Goal: Information Seeking & Learning: Learn about a topic

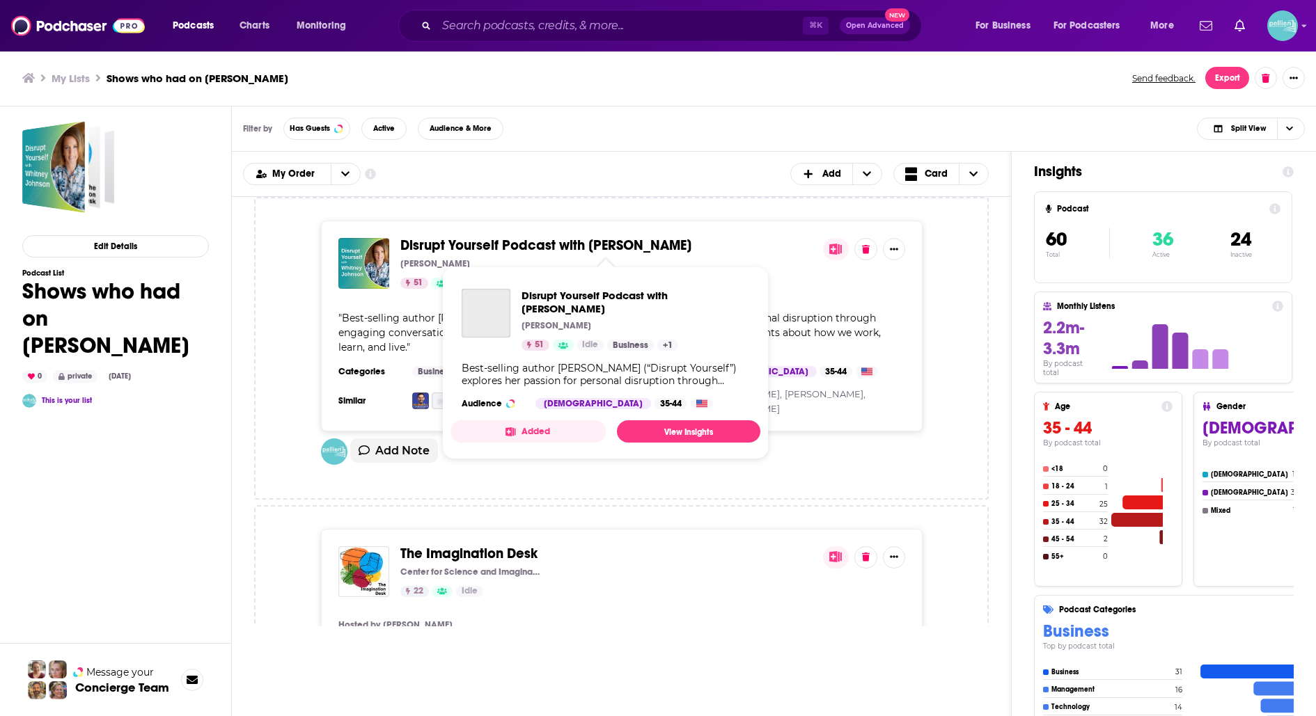
click at [531, 243] on span "Disrupt Yourself Podcast with Whitney Johnson" at bounding box center [545, 245] width 291 height 17
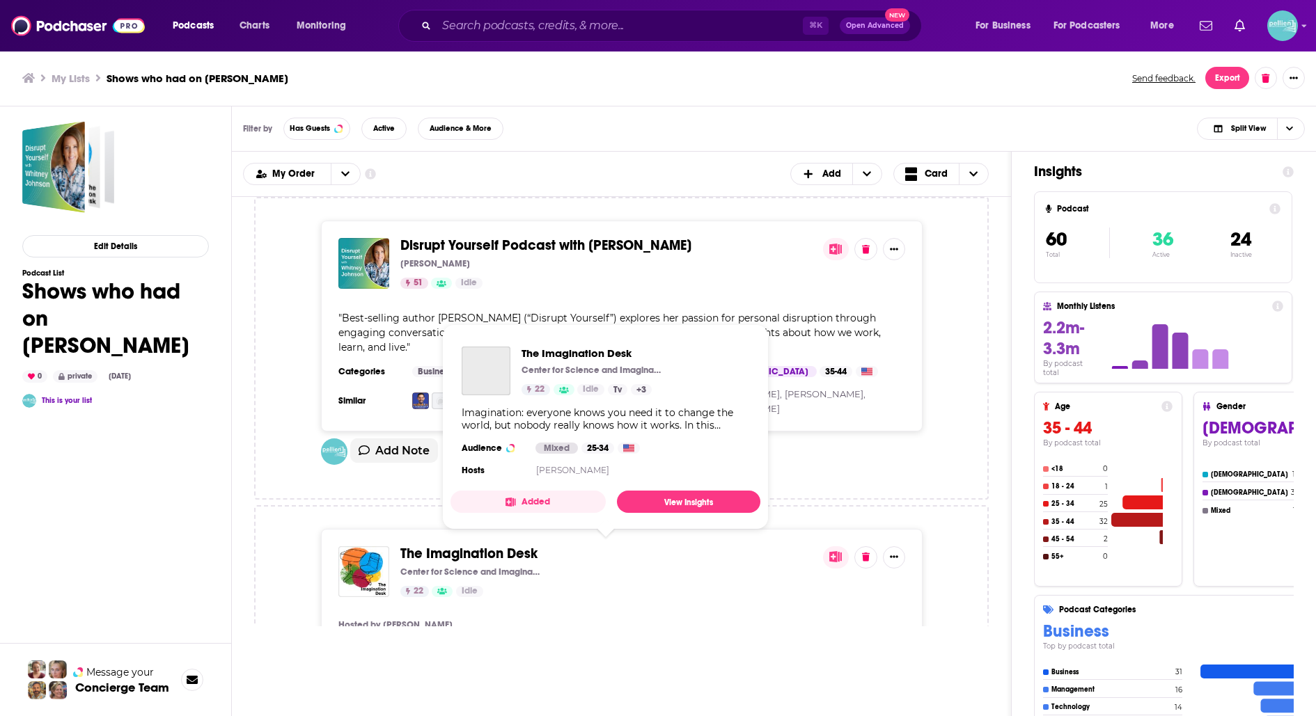
click at [496, 552] on span "The Imagination Desk" at bounding box center [468, 553] width 137 height 17
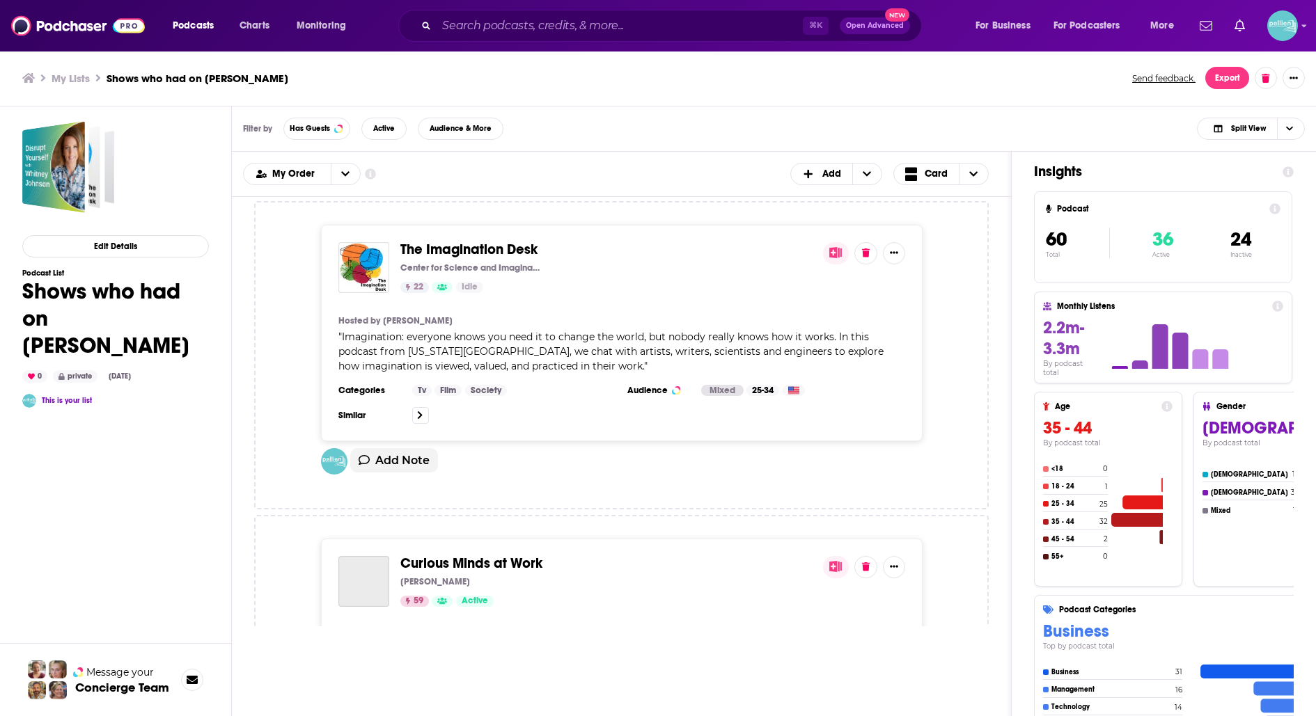
scroll to position [346, 0]
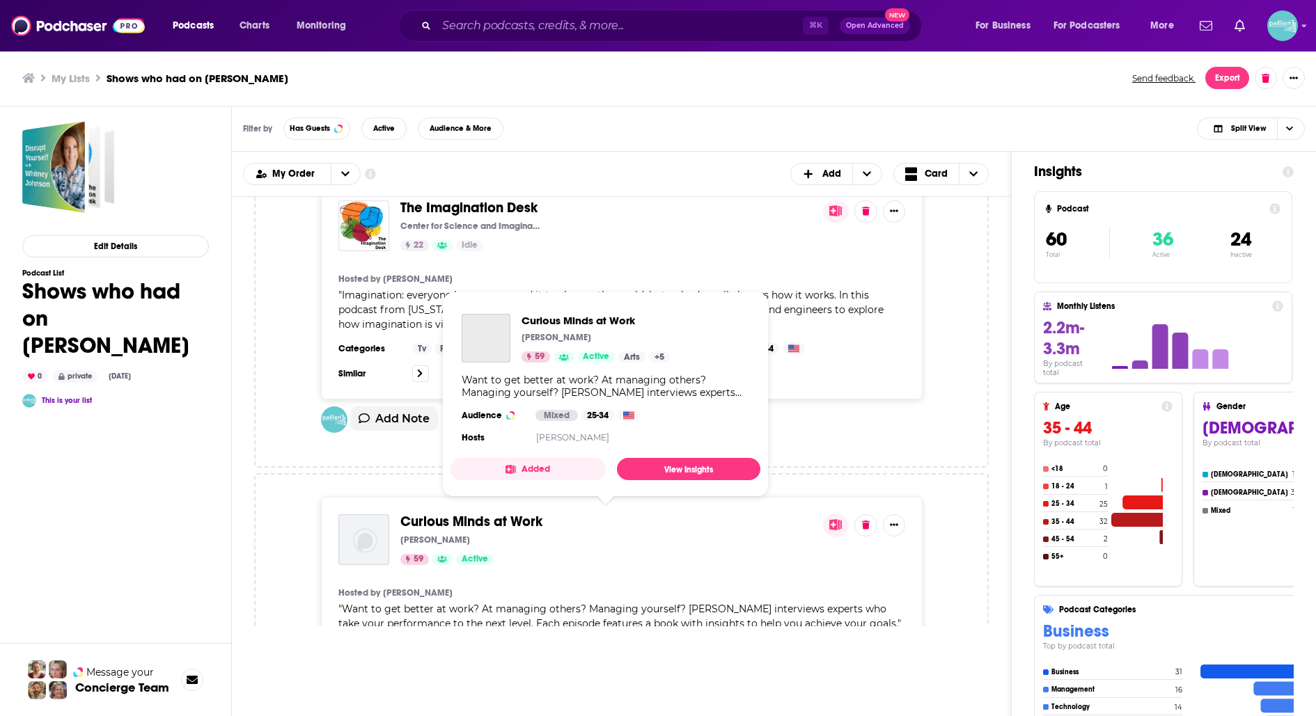
click at [492, 517] on span "Curious Minds at Work" at bounding box center [471, 521] width 142 height 17
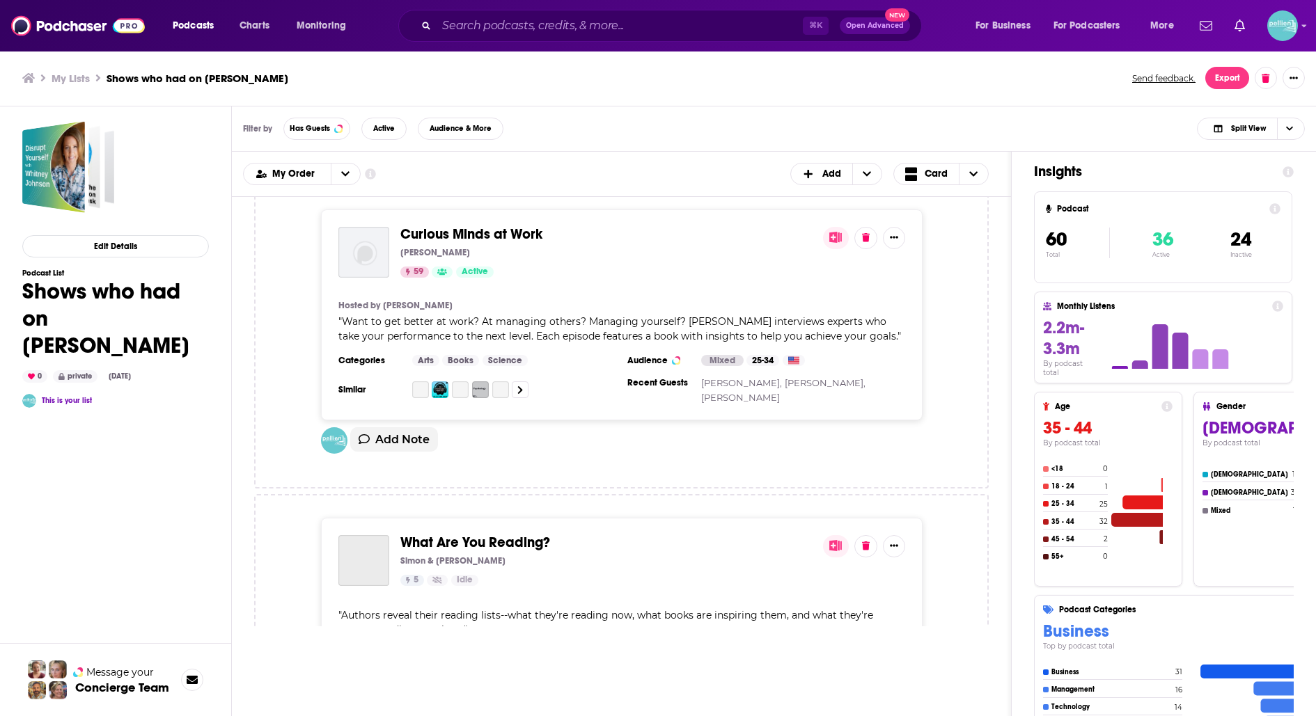
scroll to position [677, 0]
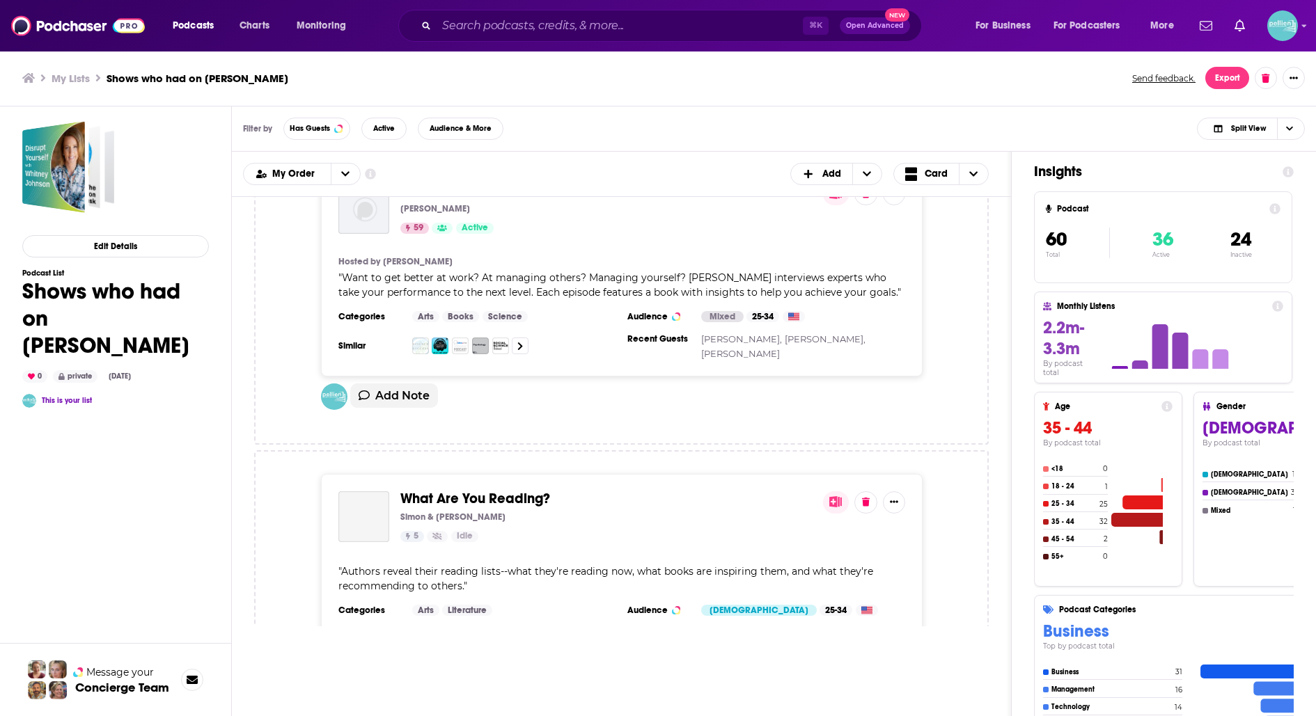
click at [493, 498] on span "What Are You Reading?" at bounding box center [475, 498] width 150 height 17
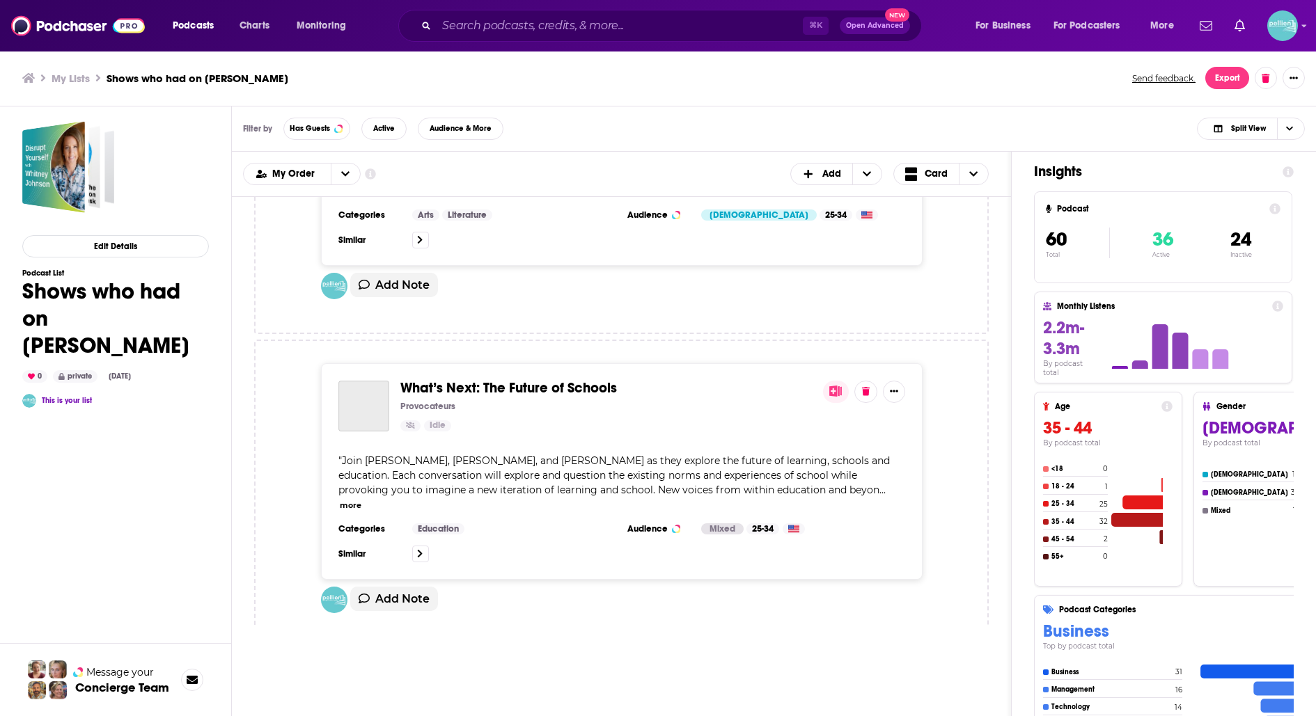
scroll to position [1095, 0]
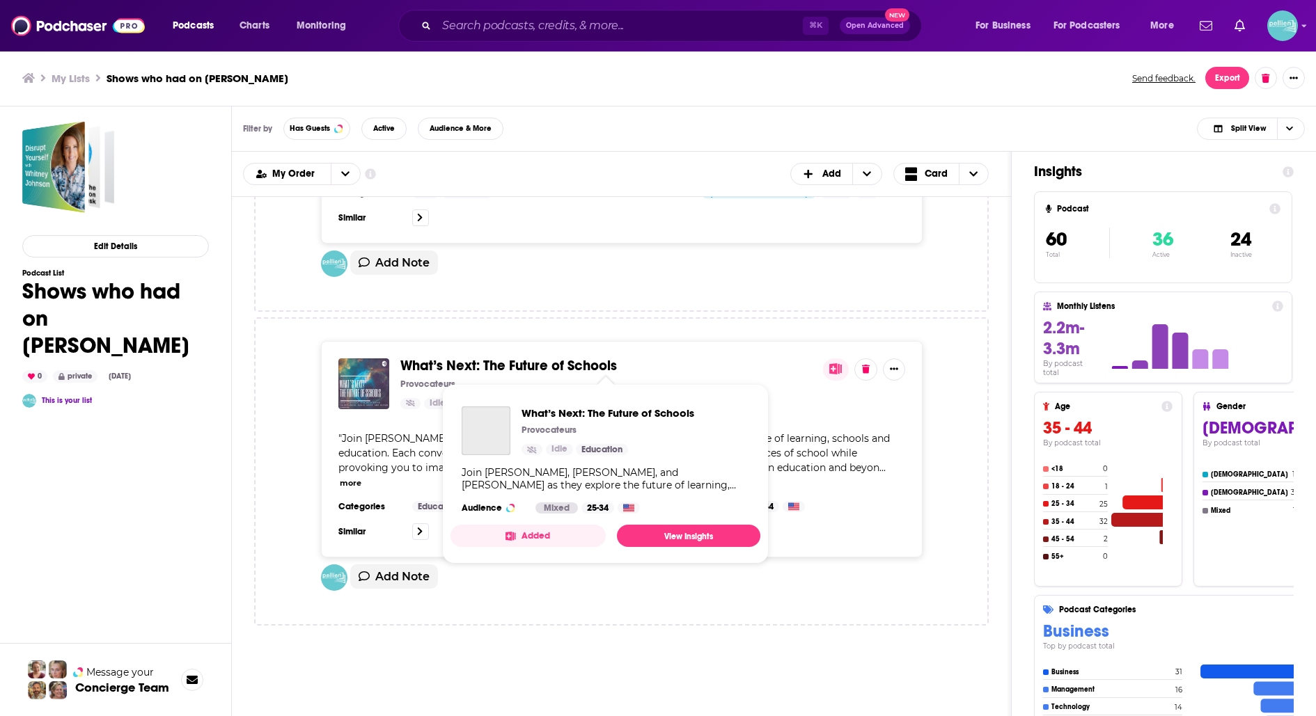
click at [501, 358] on span "What’s Next: The Future of Schools" at bounding box center [508, 365] width 217 height 17
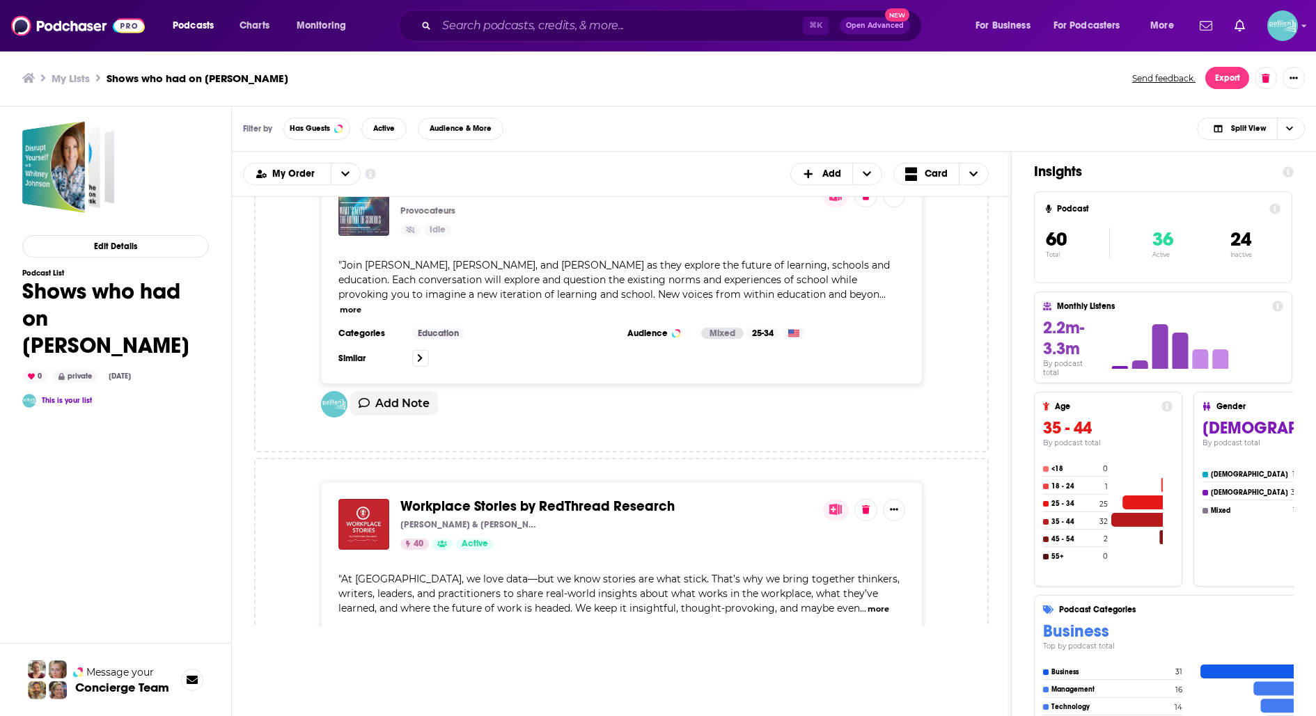
scroll to position [1287, 0]
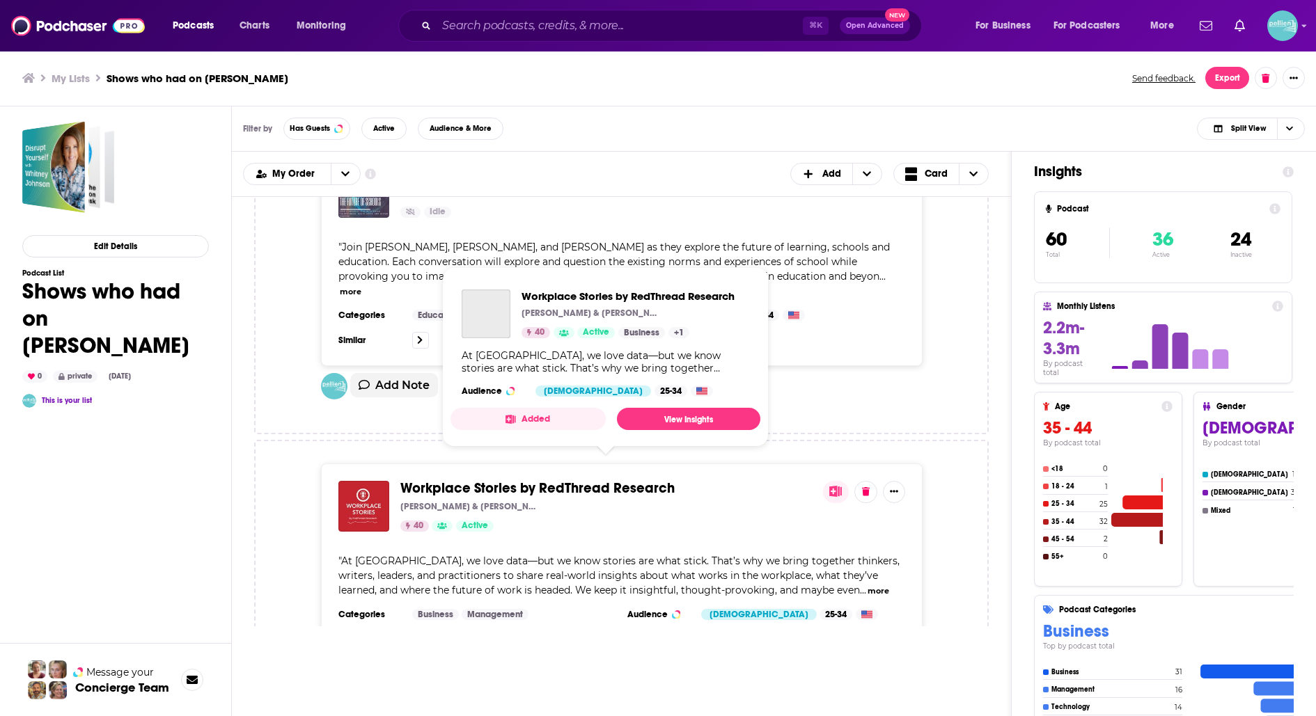
click at [498, 480] on span "Workplace Stories by RedThread Research" at bounding box center [537, 488] width 274 height 17
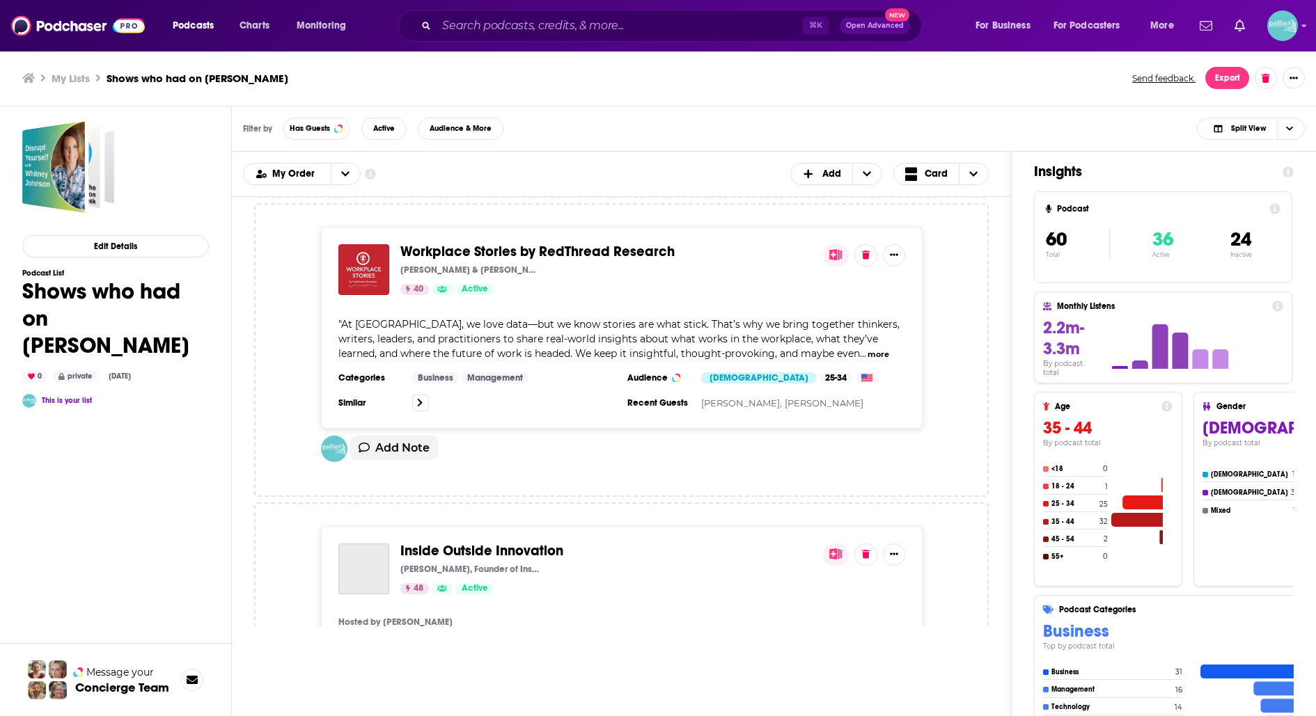
scroll to position [1529, 0]
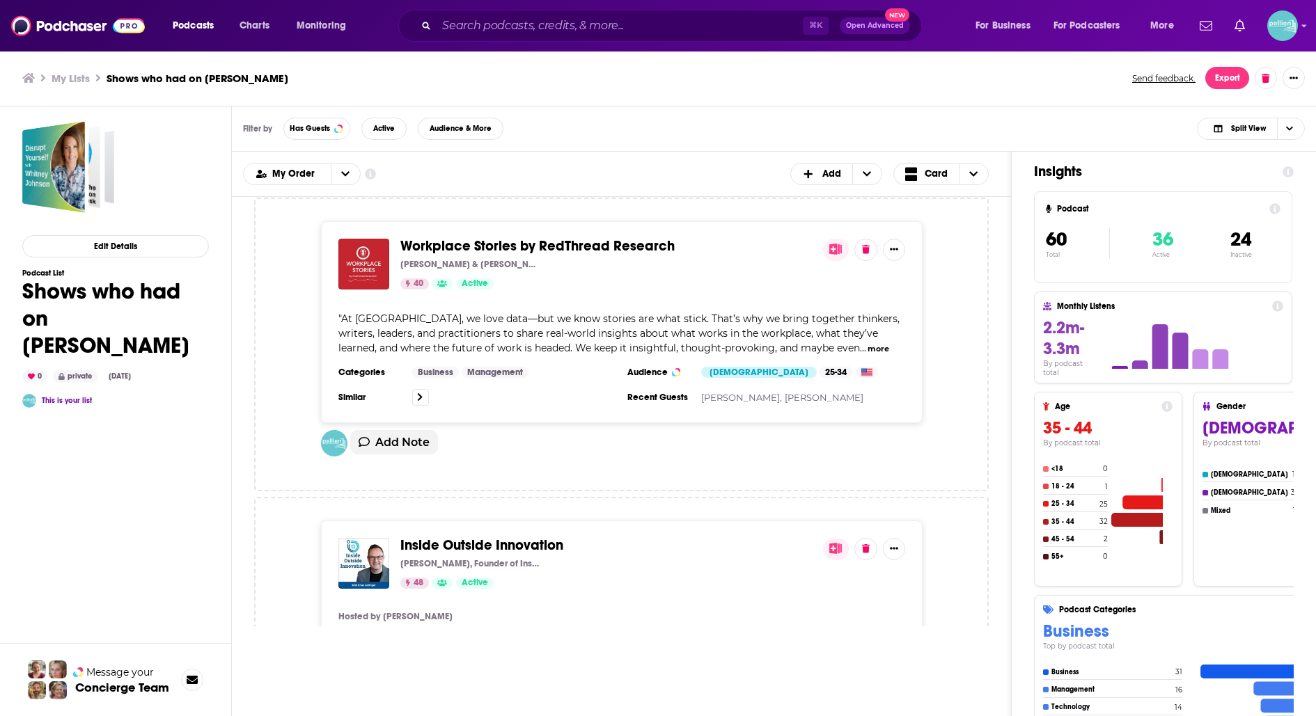
click at [508, 537] on span "Inside Outside Innovation" at bounding box center [481, 545] width 163 height 17
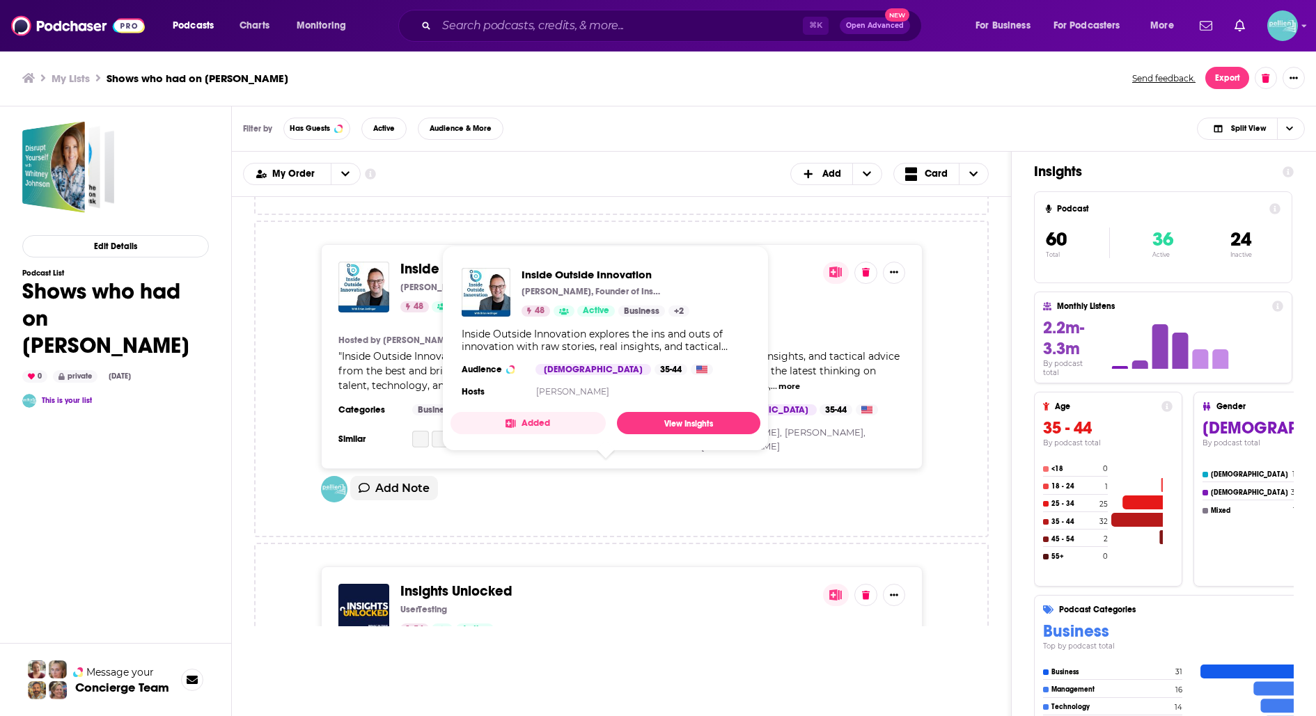
scroll to position [1832, 0]
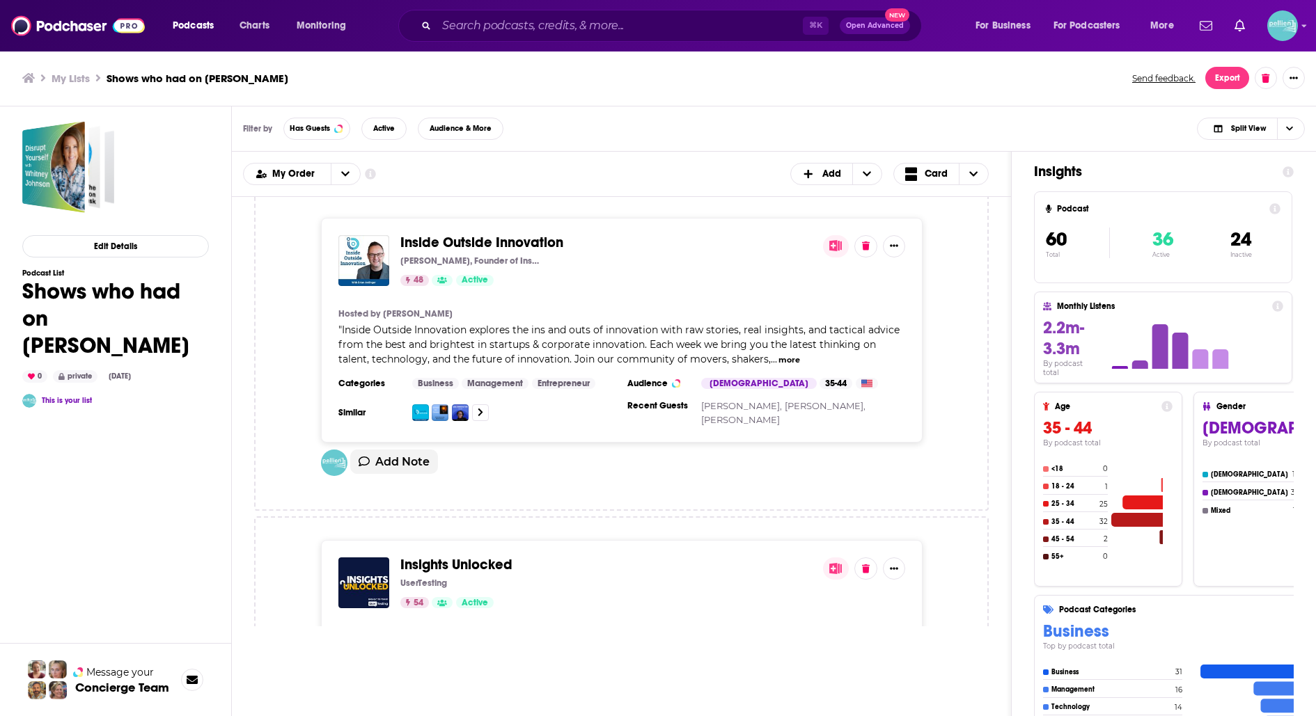
click at [469, 556] on span "Insights Unlocked" at bounding box center [456, 564] width 112 height 17
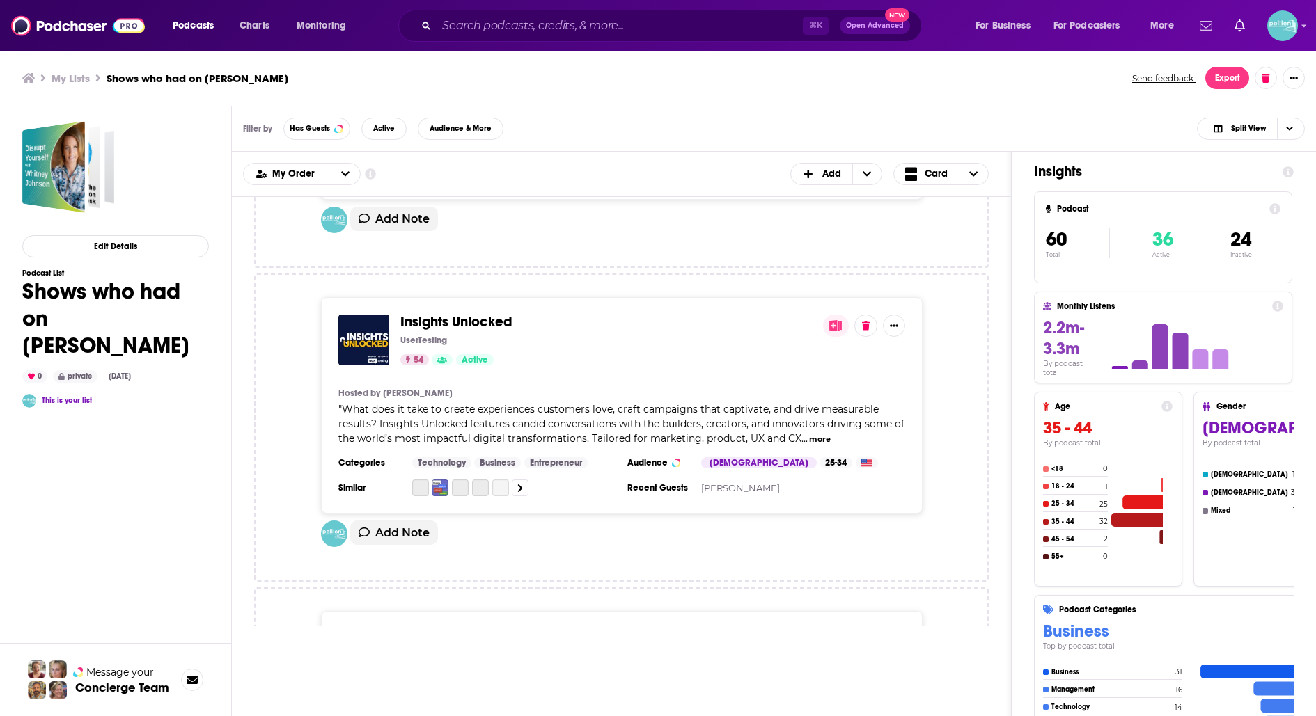
scroll to position [2085, 0]
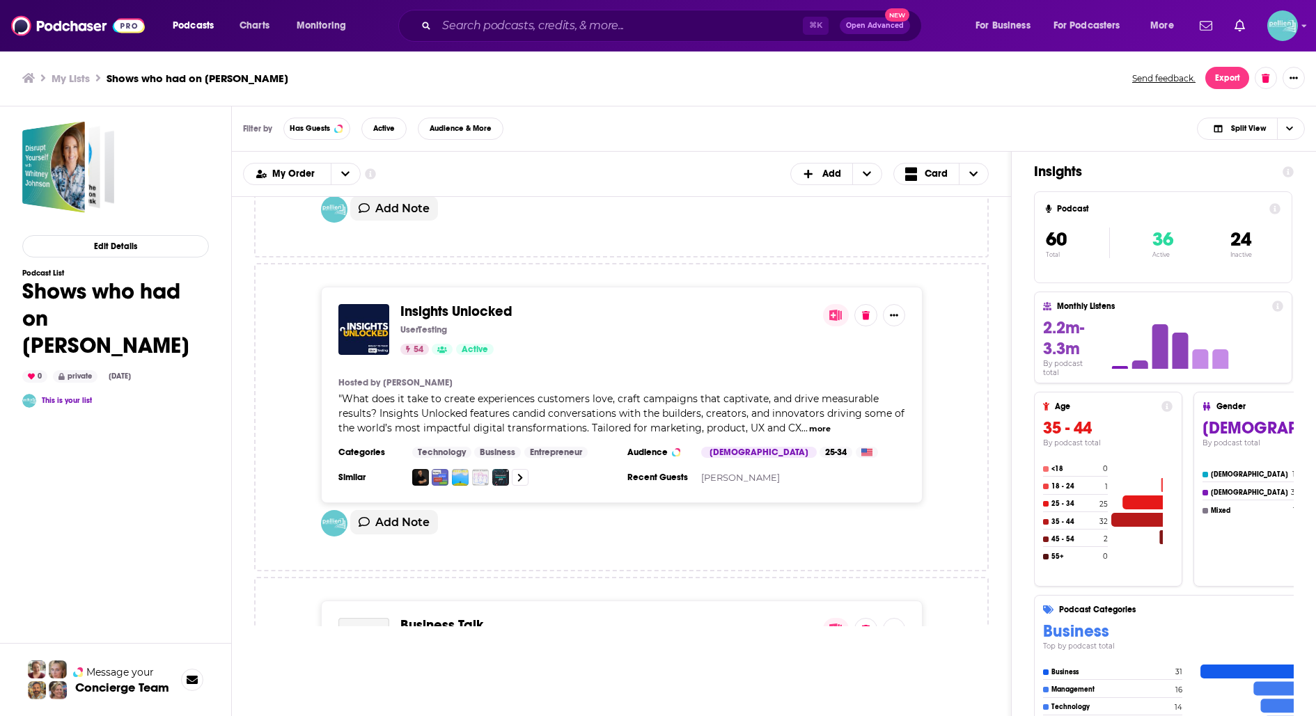
click at [466, 572] on span "Business Talk" at bounding box center [441, 625] width 83 height 17
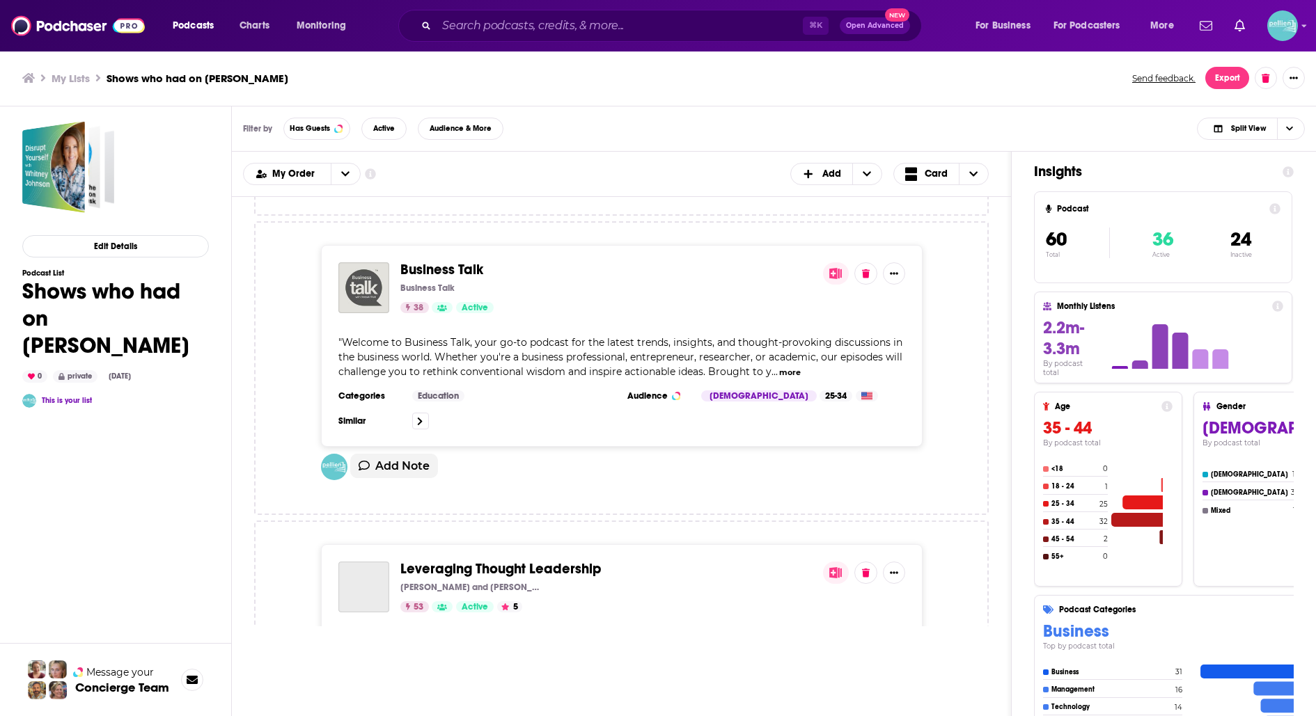
scroll to position [2442, 0]
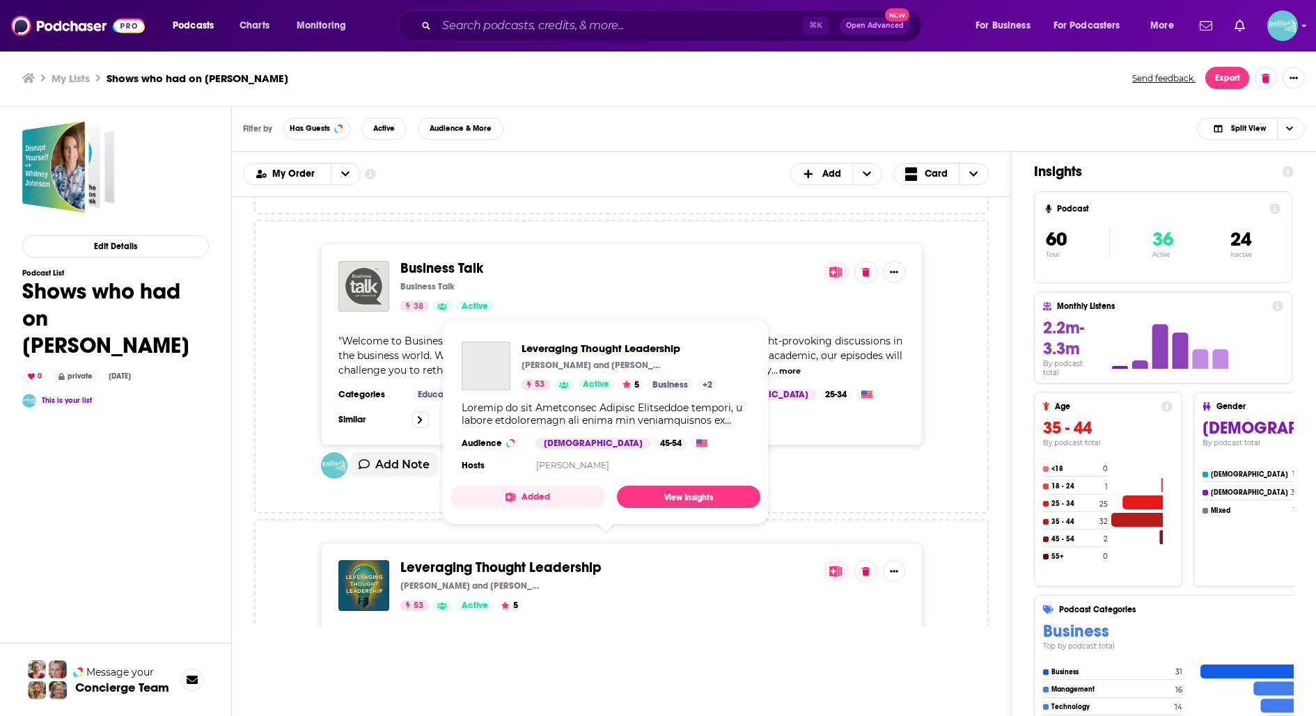
click at [482, 559] on span "Leveraging Thought Leadership" at bounding box center [500, 567] width 201 height 17
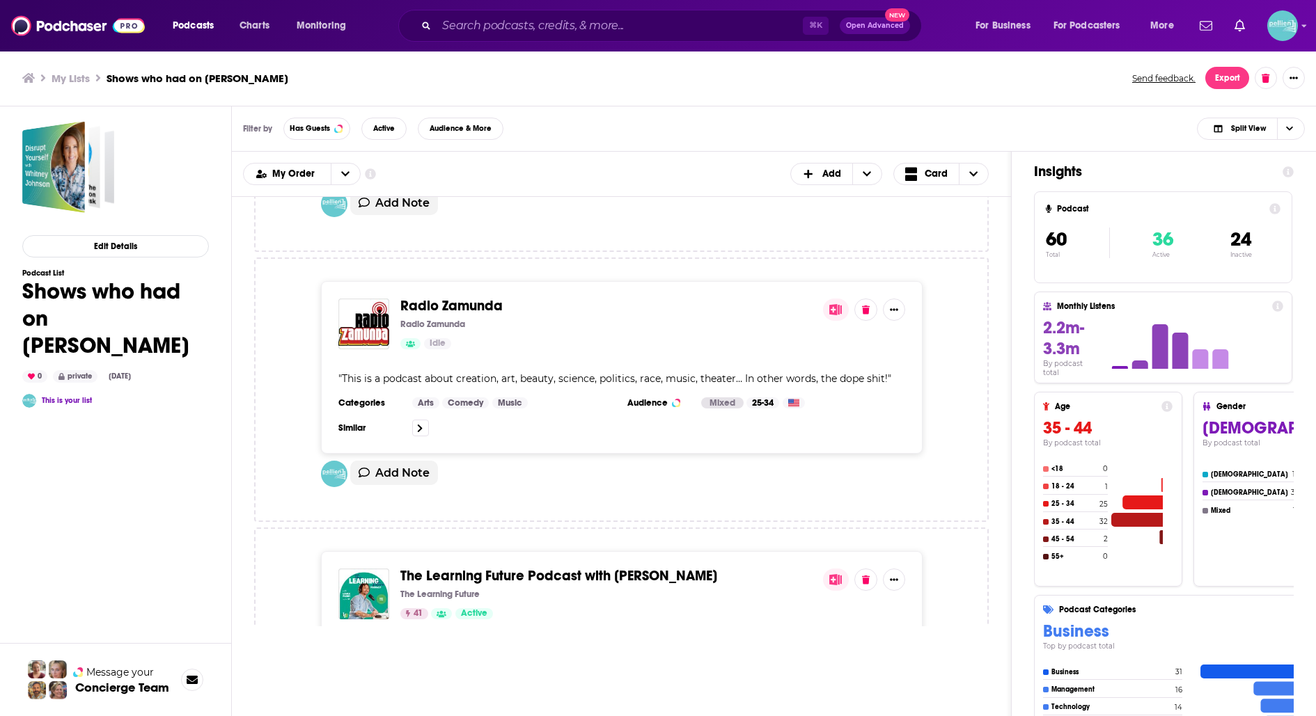
scroll to position [3016, 0]
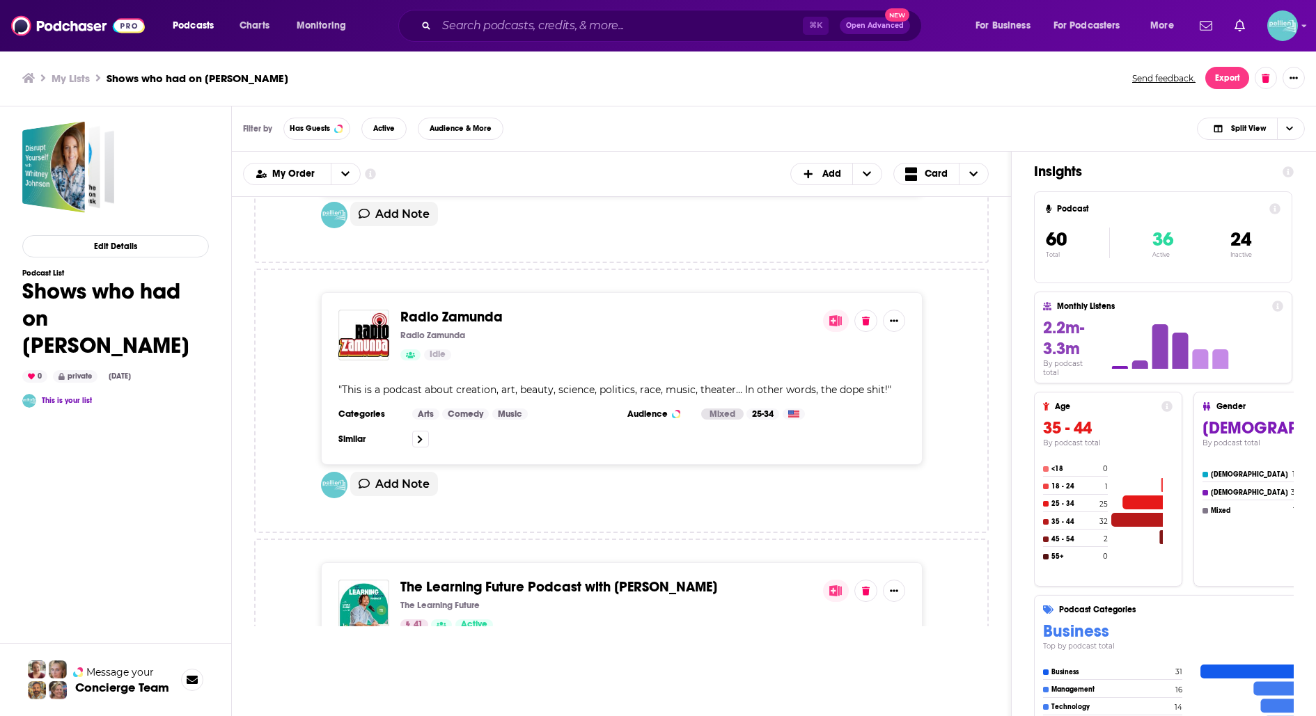
click at [486, 308] on span "Radio Zamunda" at bounding box center [451, 316] width 102 height 17
click at [540, 572] on span "The Learning Future Podcast with Louka Parry" at bounding box center [558, 587] width 317 height 17
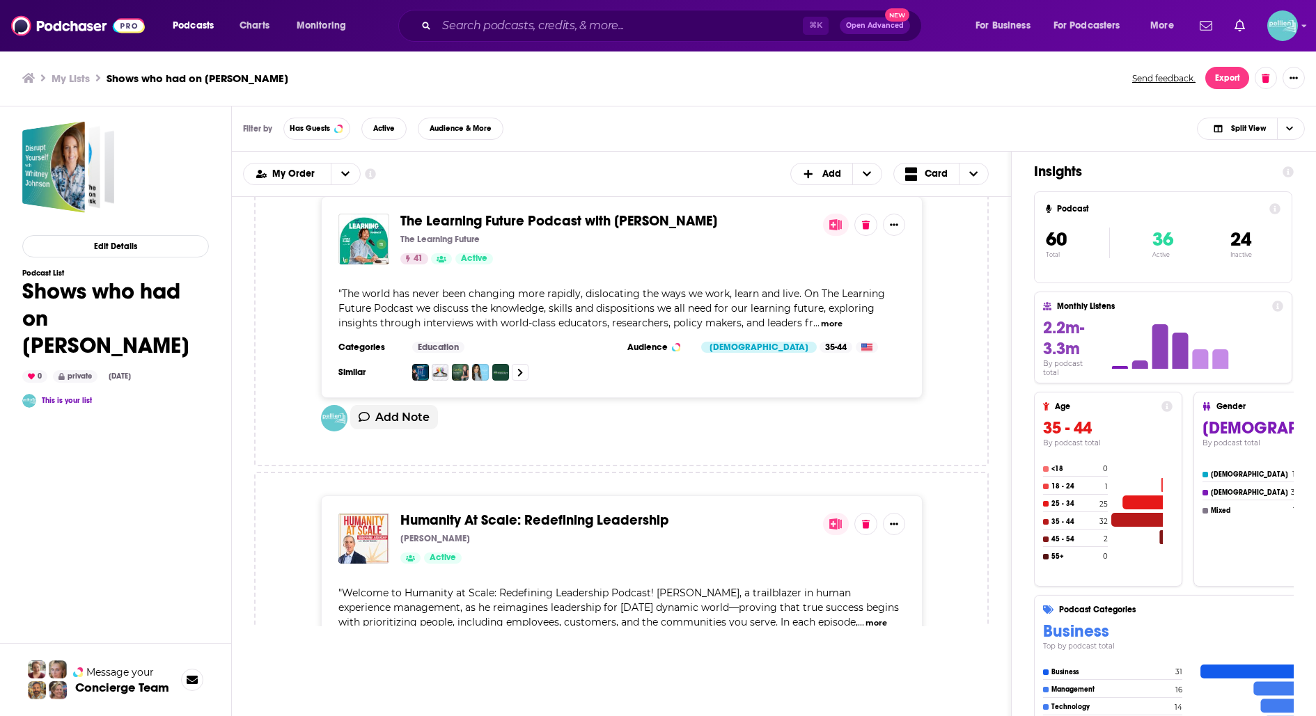
scroll to position [3406, 0]
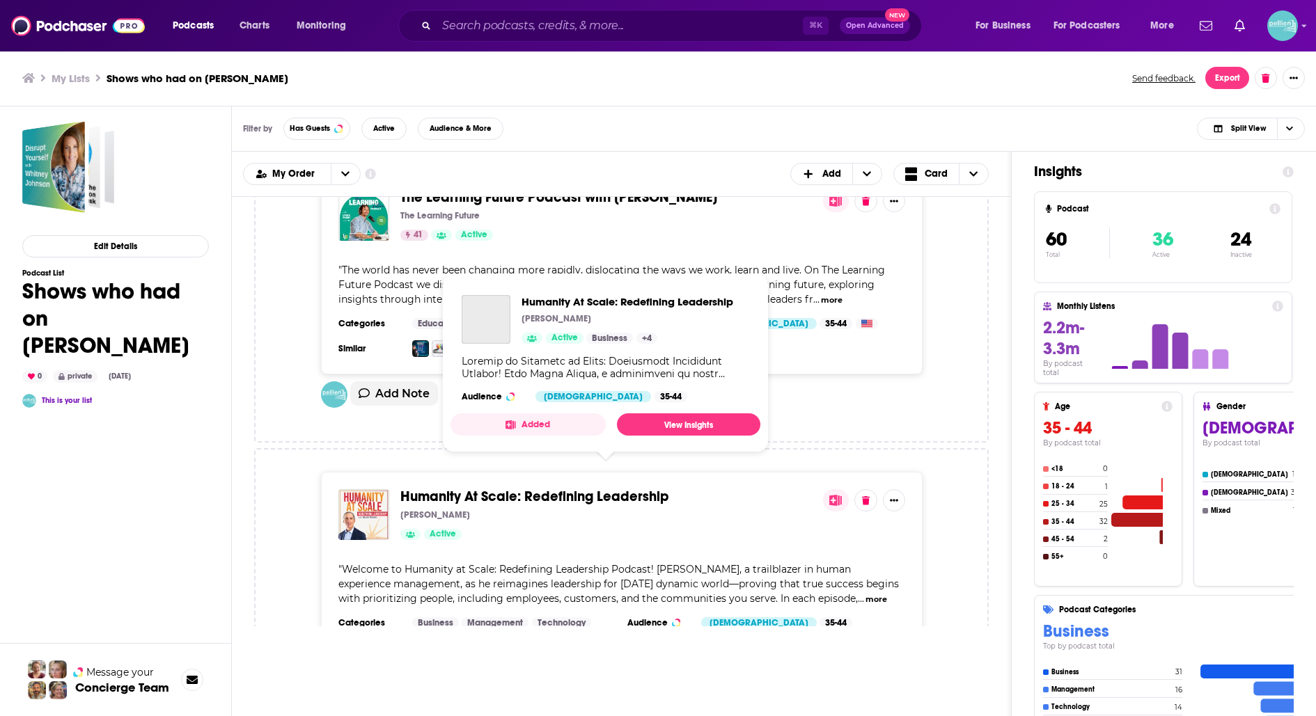
click at [527, 488] on span "Humanity At Scale: Redefining Leadership" at bounding box center [534, 496] width 269 height 17
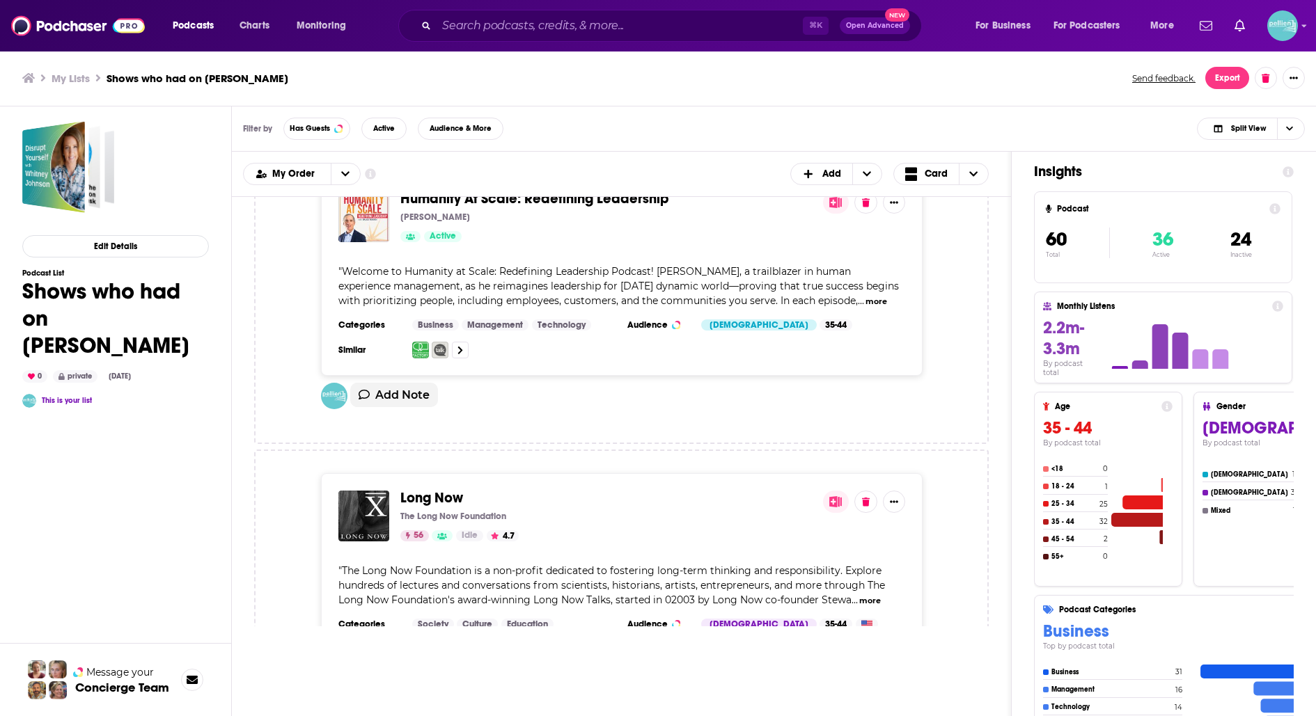
scroll to position [3711, 0]
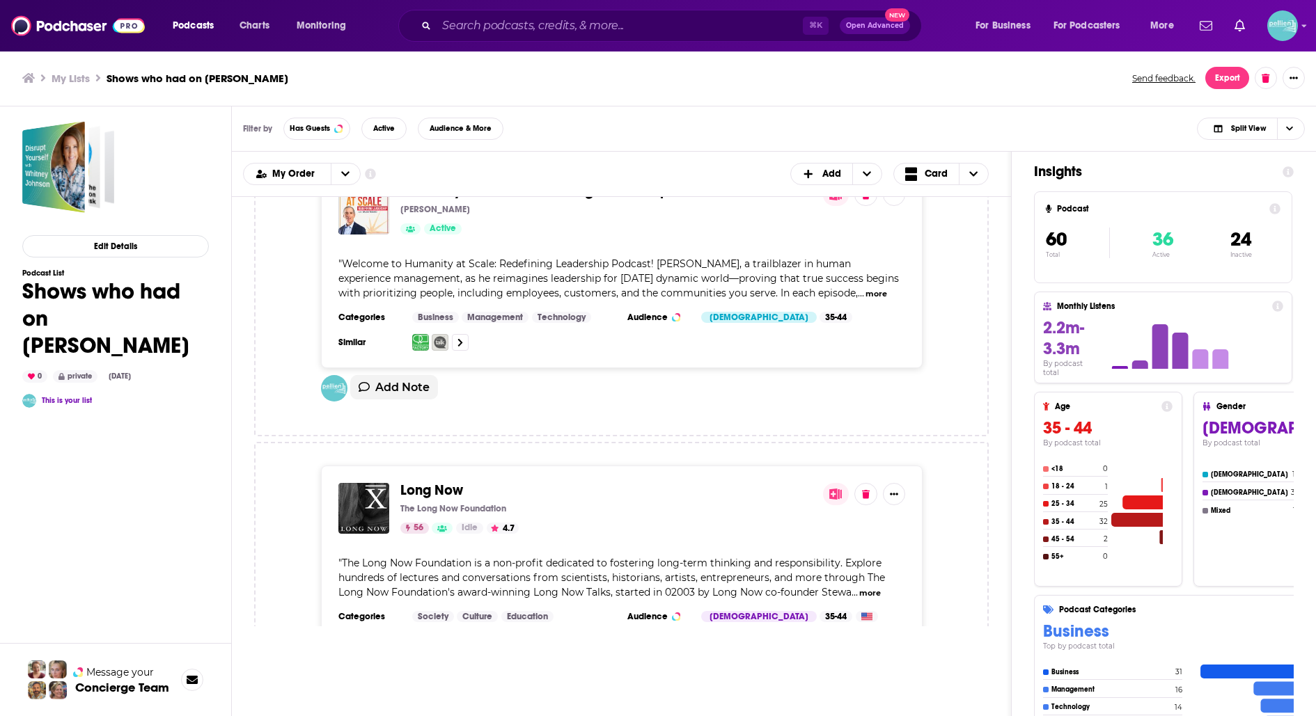
click at [455, 482] on span "Long Now" at bounding box center [431, 490] width 63 height 17
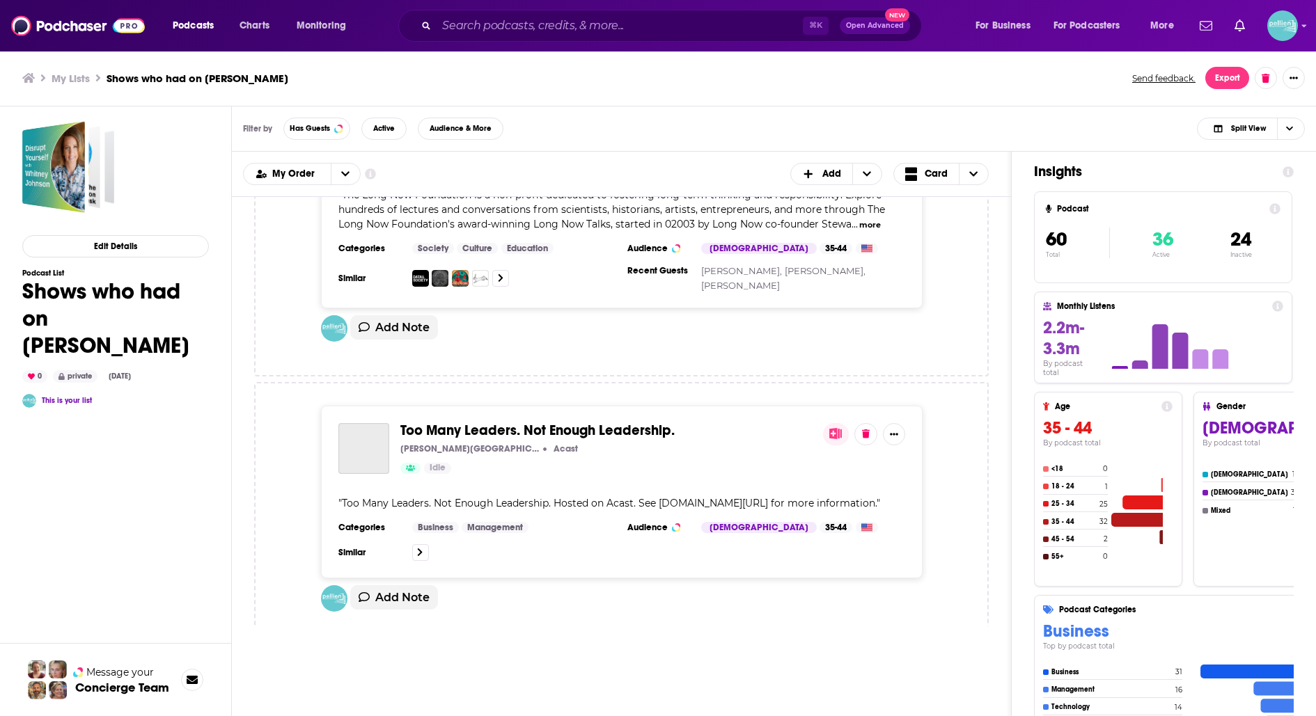
scroll to position [4122, 0]
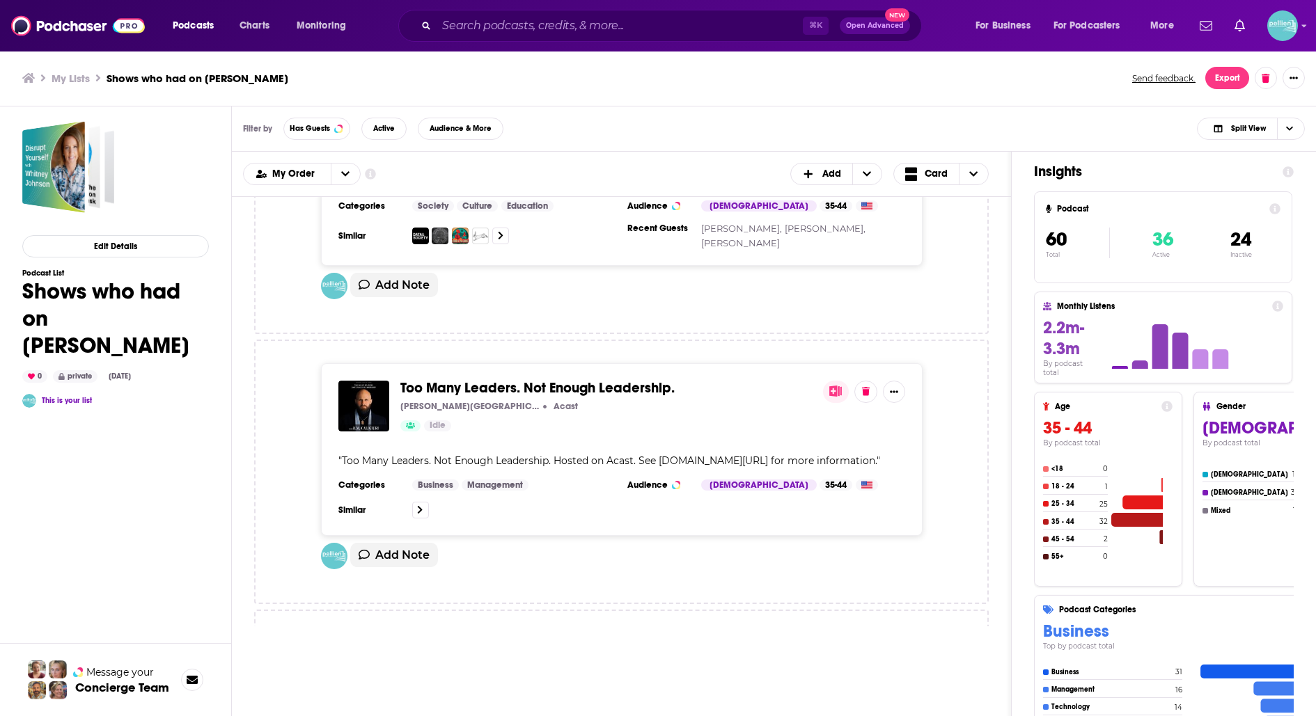
click at [533, 379] on span "Too Many Leaders. Not Enough Leadership." at bounding box center [537, 387] width 274 height 17
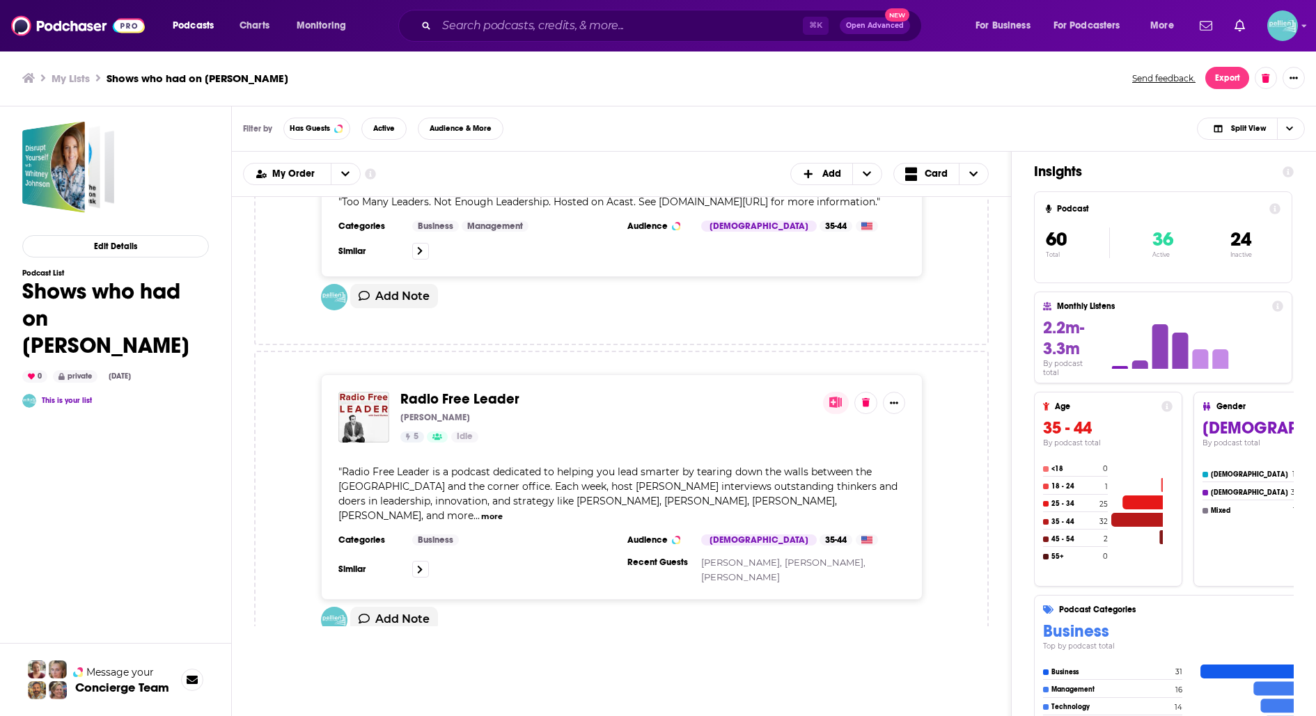
scroll to position [4383, 0]
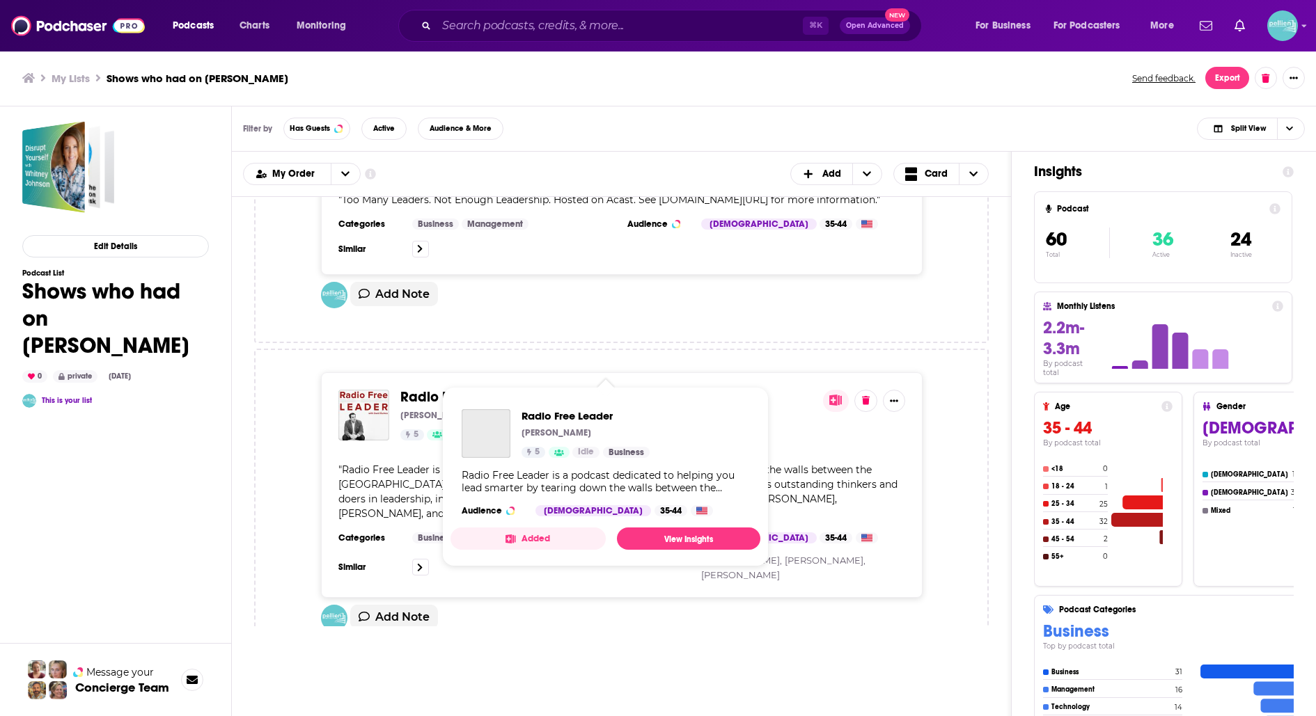
click at [485, 388] on span "Radio Free Leader" at bounding box center [459, 396] width 119 height 17
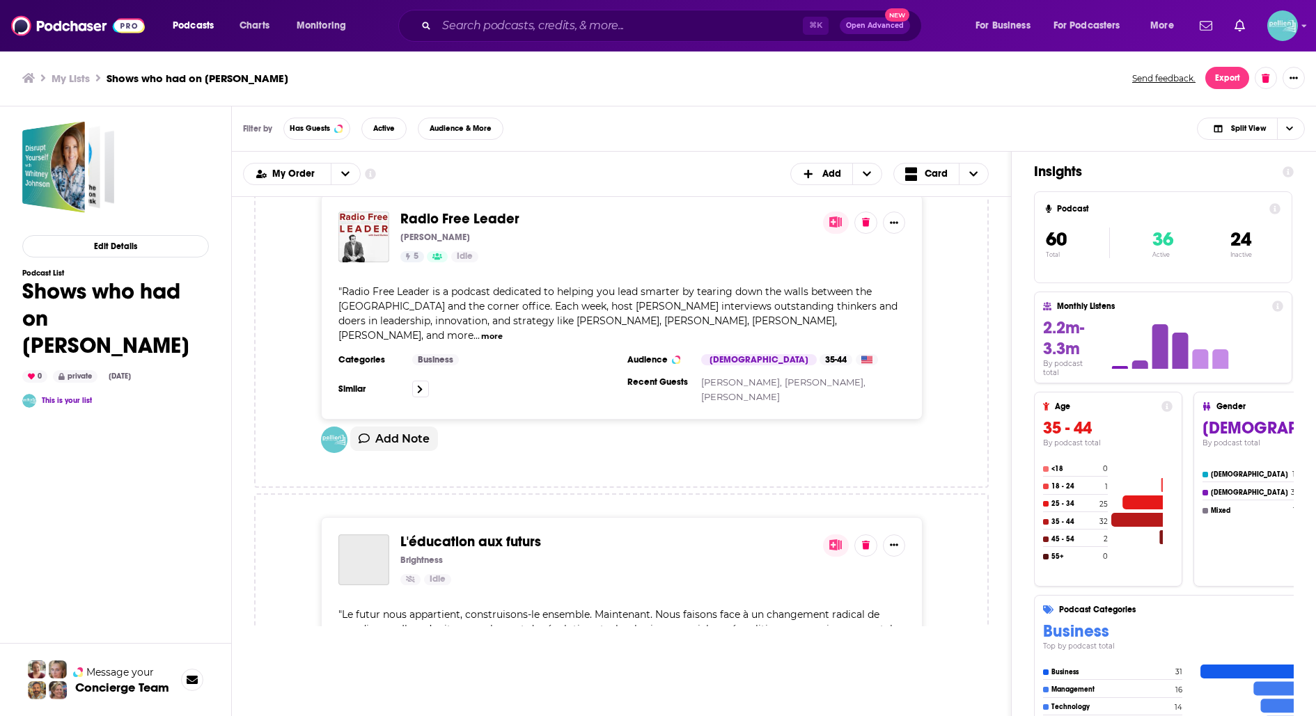
scroll to position [4597, 0]
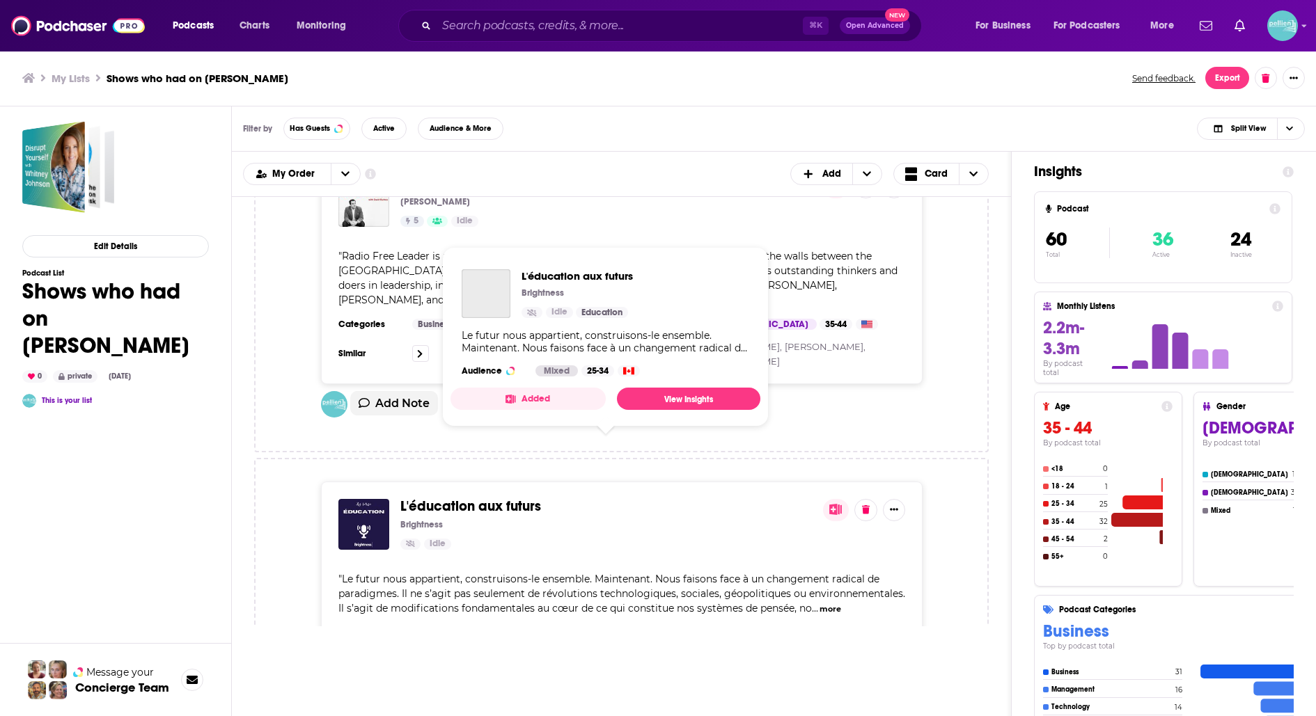
click at [489, 498] on span "L'éducation aux futurs" at bounding box center [470, 506] width 141 height 17
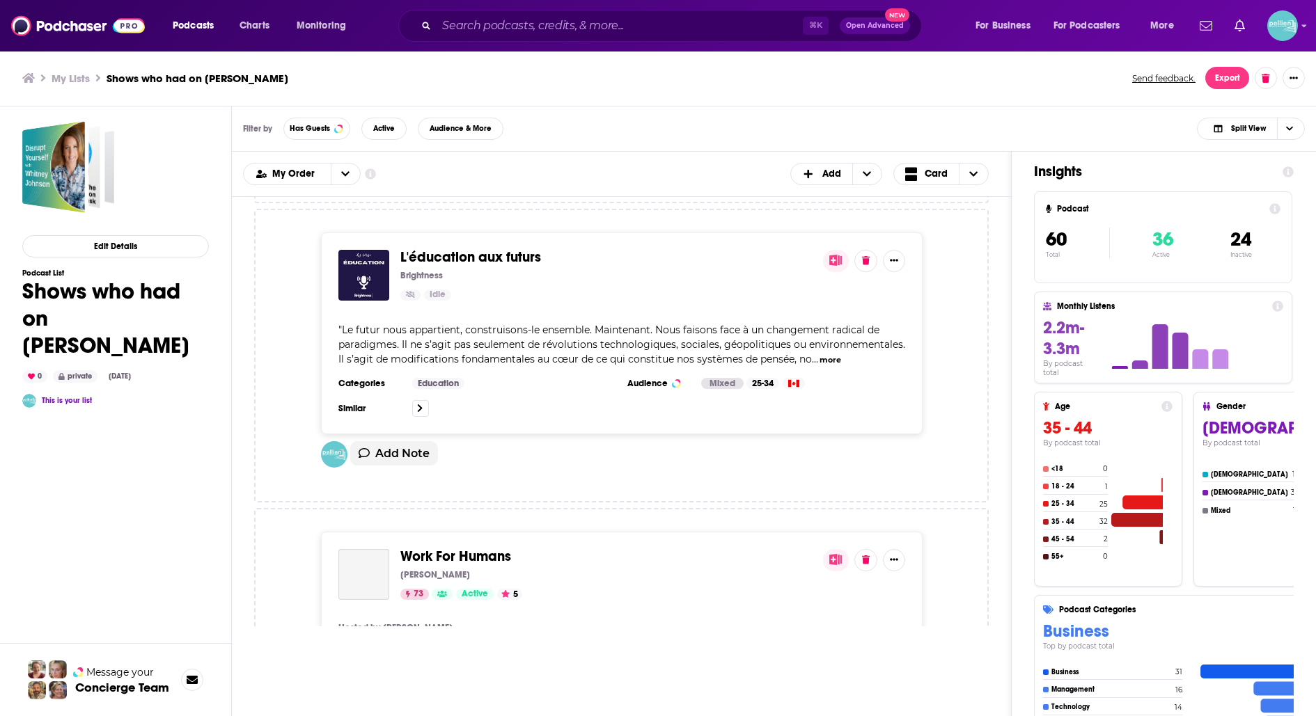
scroll to position [4850, 0]
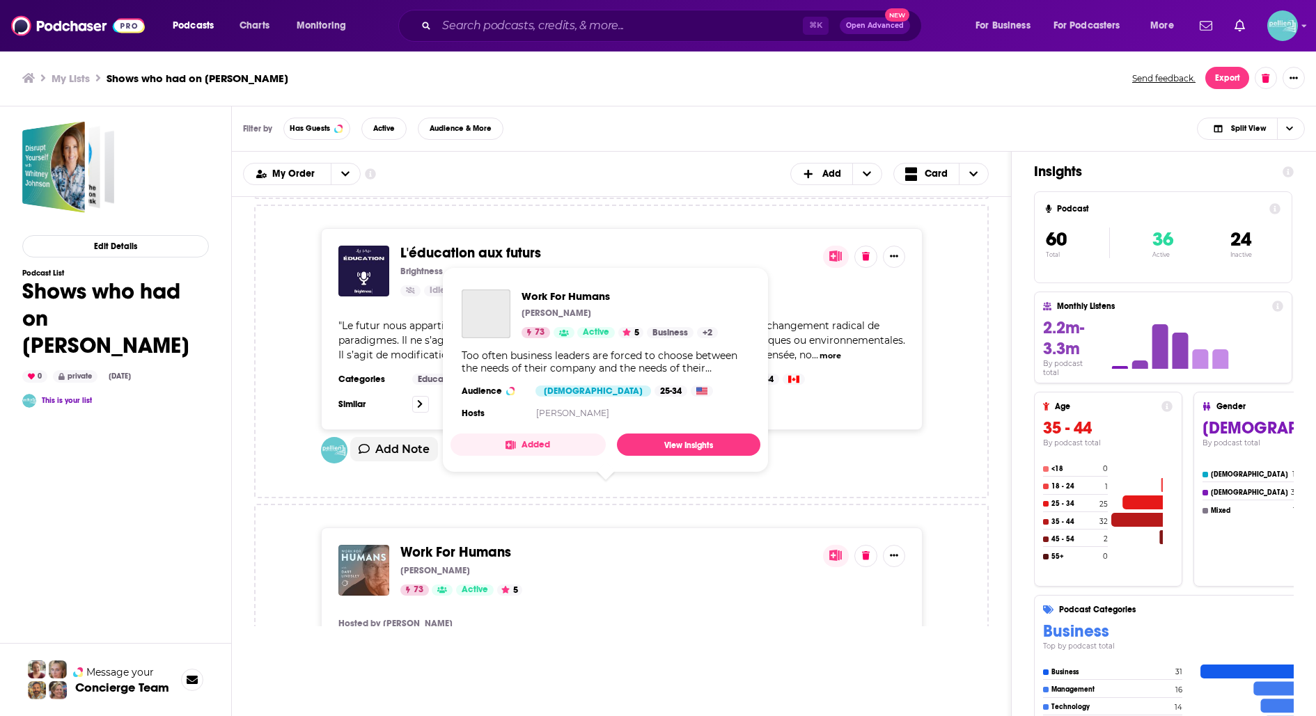
click at [475, 544] on span "Work For Humans" at bounding box center [455, 552] width 111 height 17
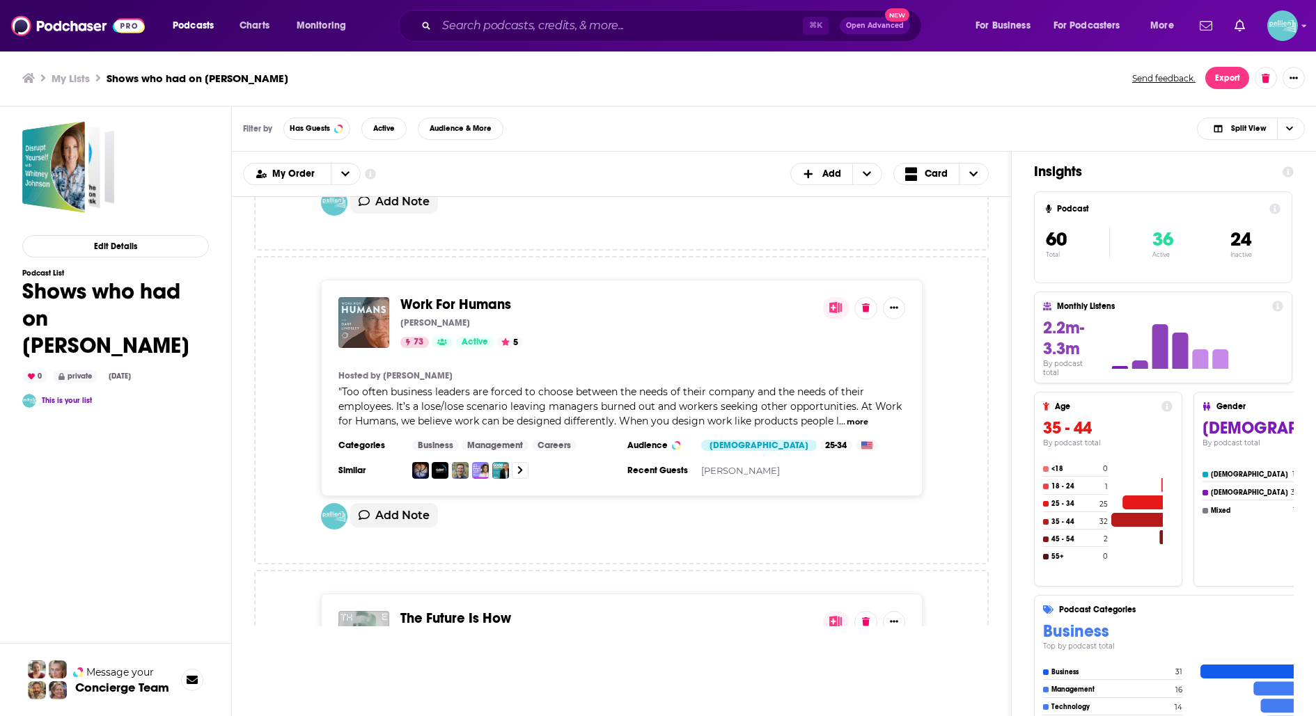
scroll to position [5116, 0]
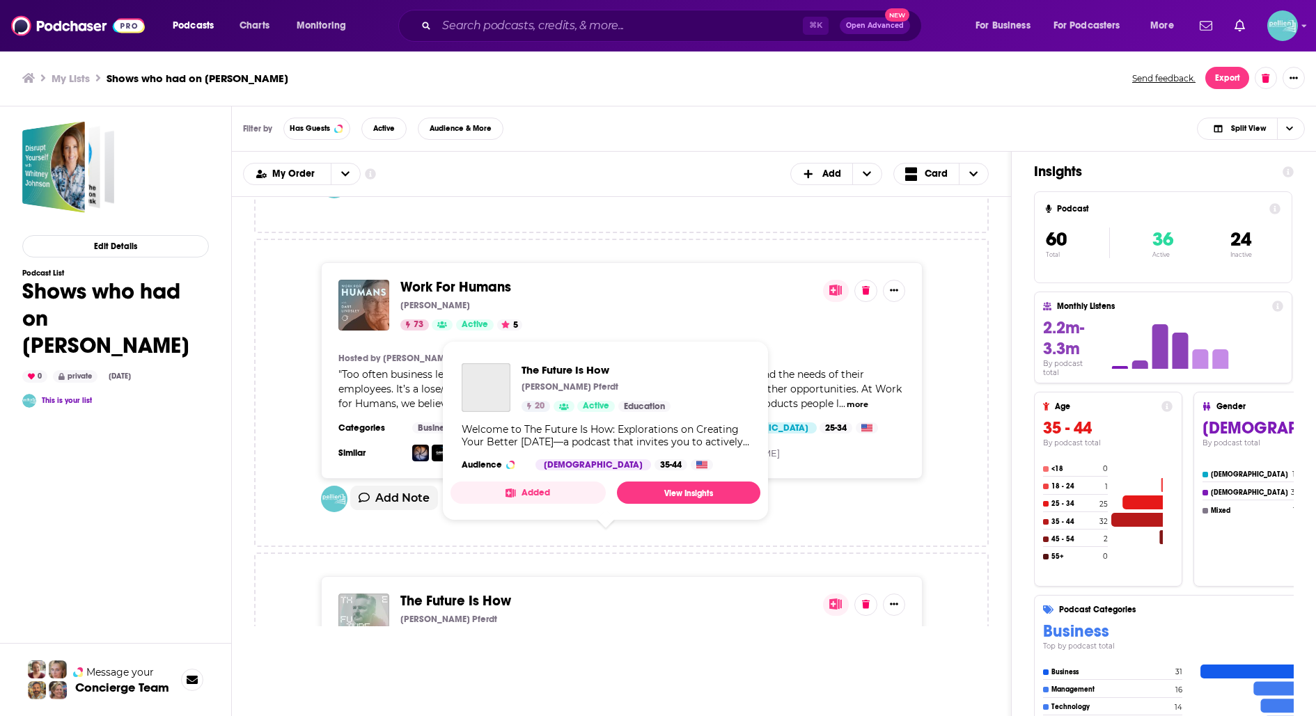
click at [485, 572] on span "The Future Is How" at bounding box center [455, 600] width 111 height 17
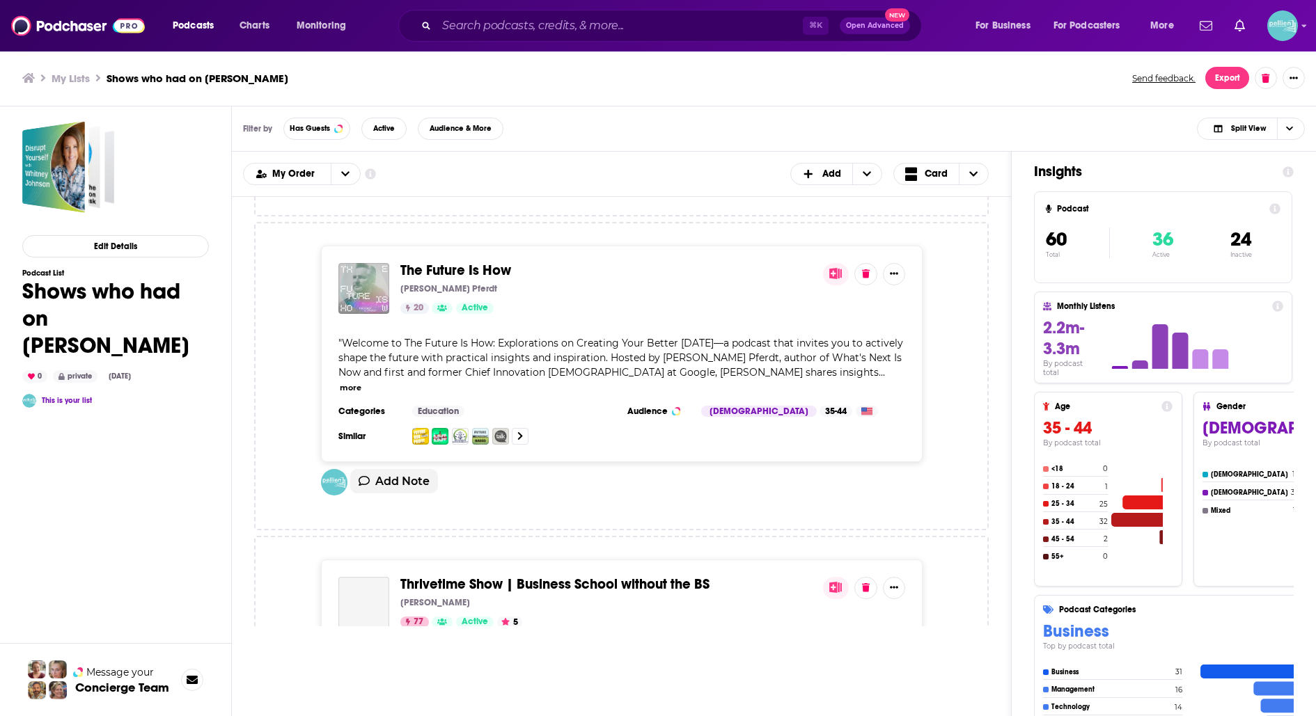
scroll to position [5448, 0]
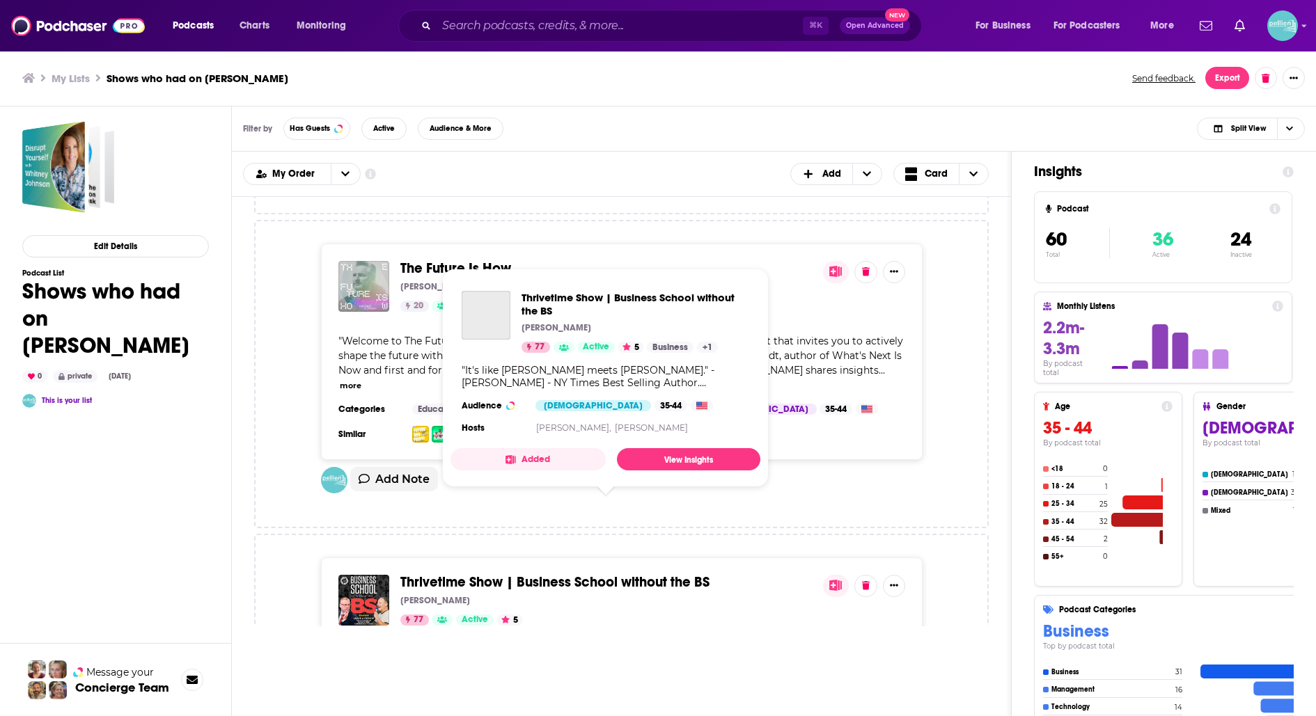
click at [499, 572] on span "Thrivetime Show | Business School without the BS" at bounding box center [554, 582] width 309 height 17
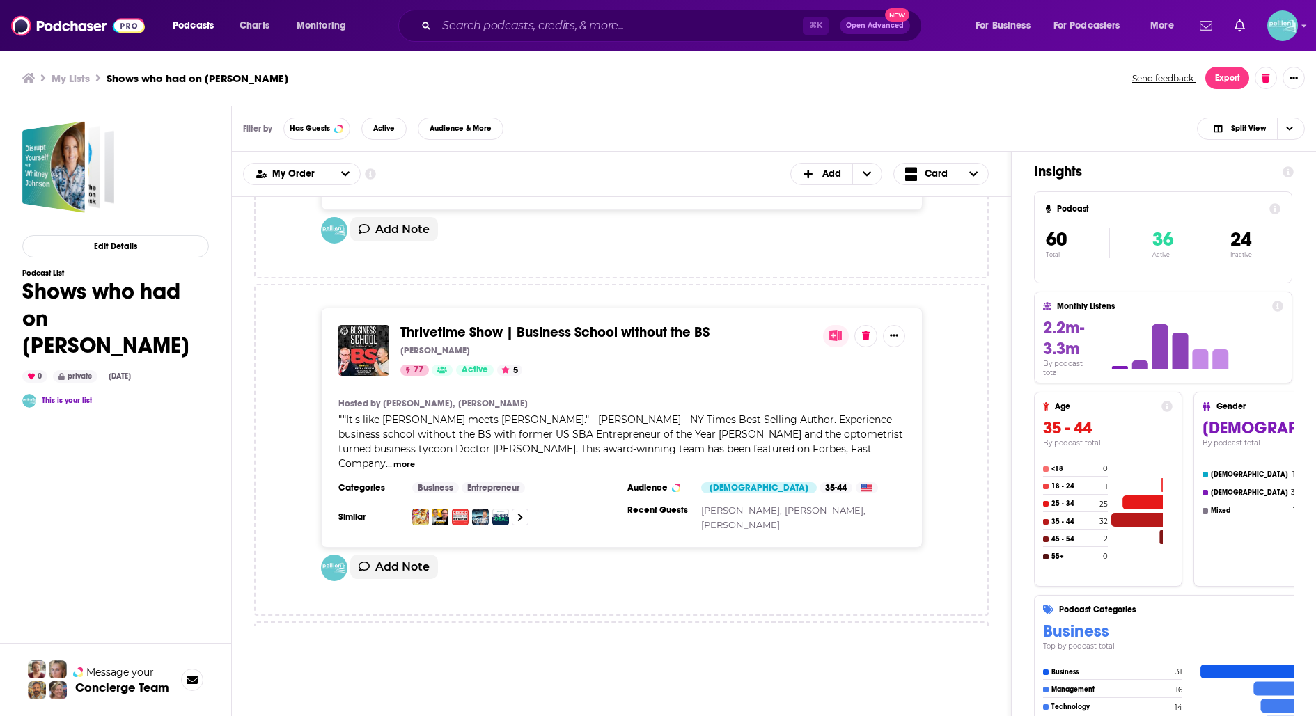
scroll to position [5705, 0]
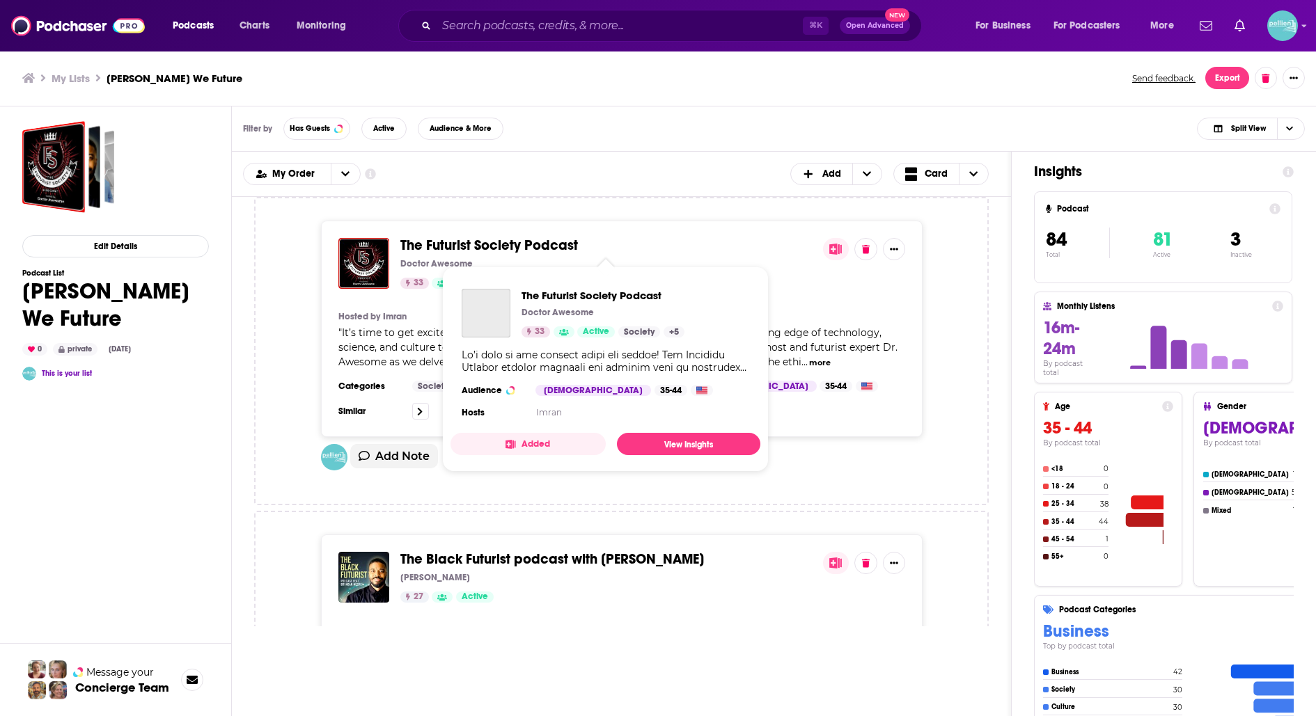
click at [512, 241] on span "The Futurist Society Podcast" at bounding box center [489, 245] width 178 height 17
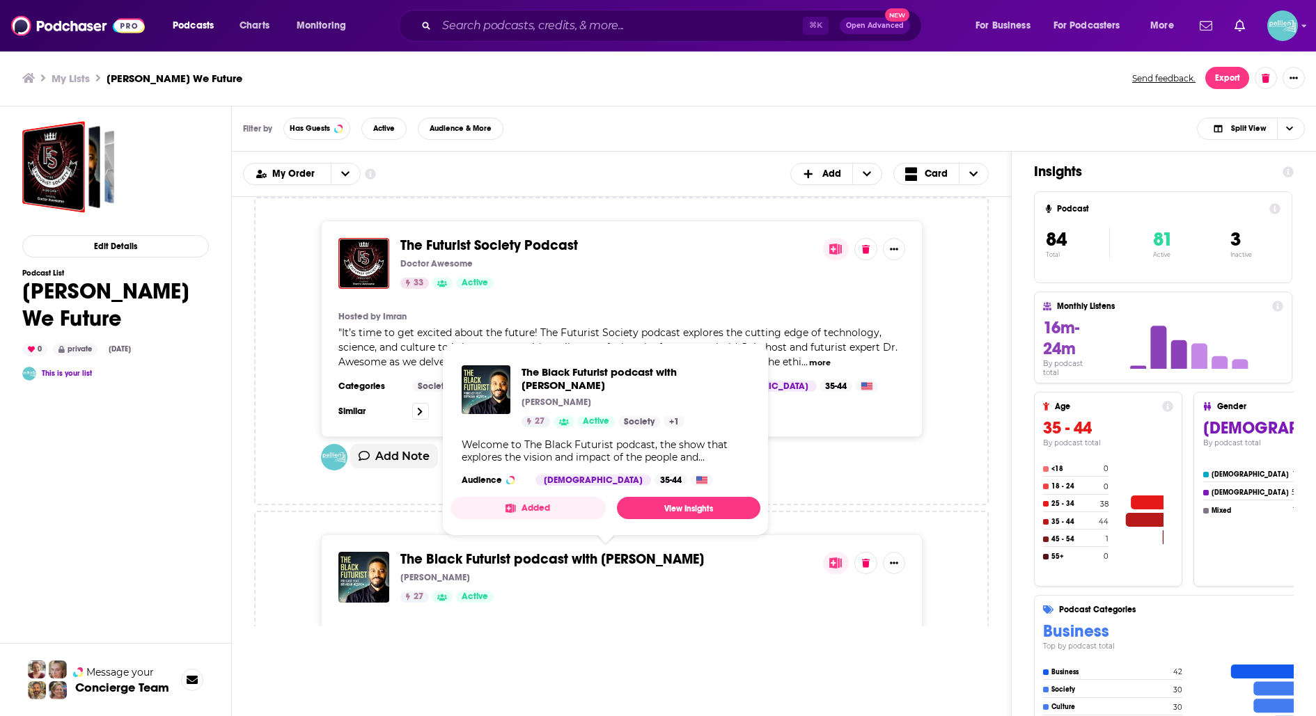
click at [545, 554] on span "The Black Futurist podcast with Bryndan Moore" at bounding box center [552, 559] width 304 height 17
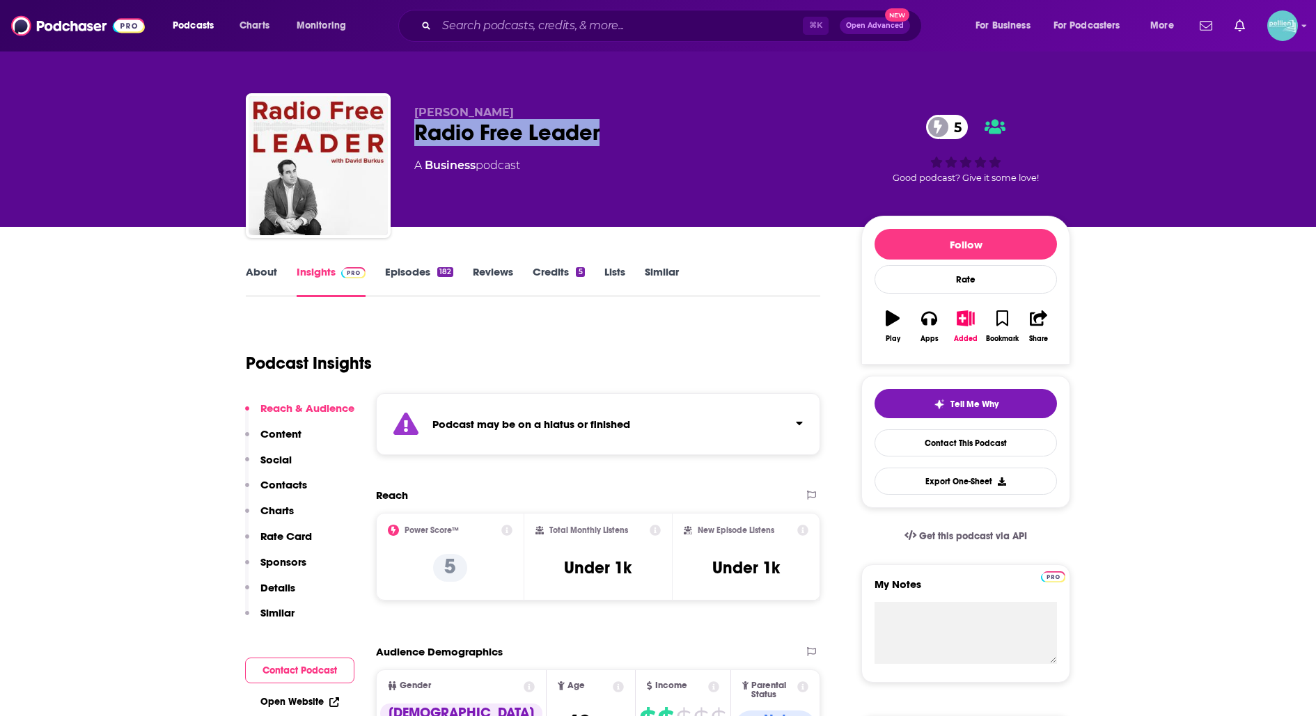
drag, startPoint x: 640, startPoint y: 122, endPoint x: 414, endPoint y: 133, distance: 227.2
click at [414, 133] on div "Radio Free Leader 5" at bounding box center [626, 132] width 425 height 27
copy h2 "Radio Free Leader"
click at [924, 447] on link "Contact This Podcast" at bounding box center [965, 443] width 182 height 27
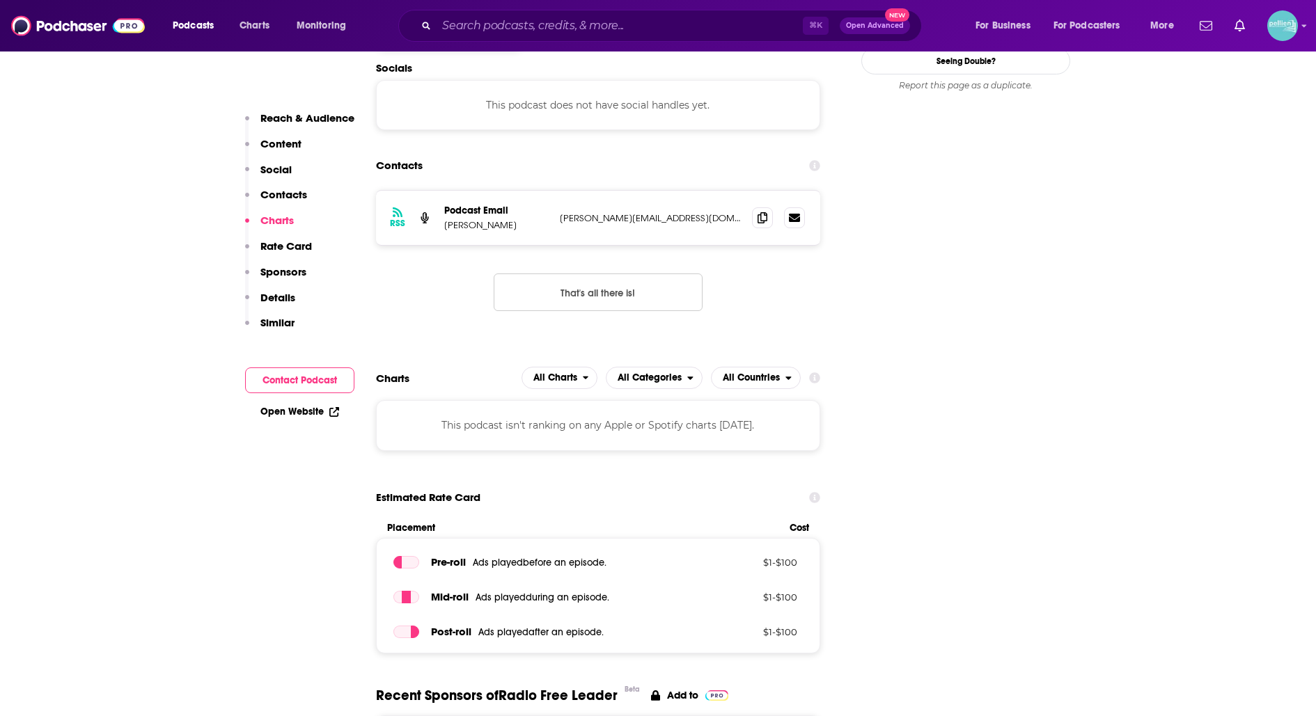
scroll to position [1291, 0]
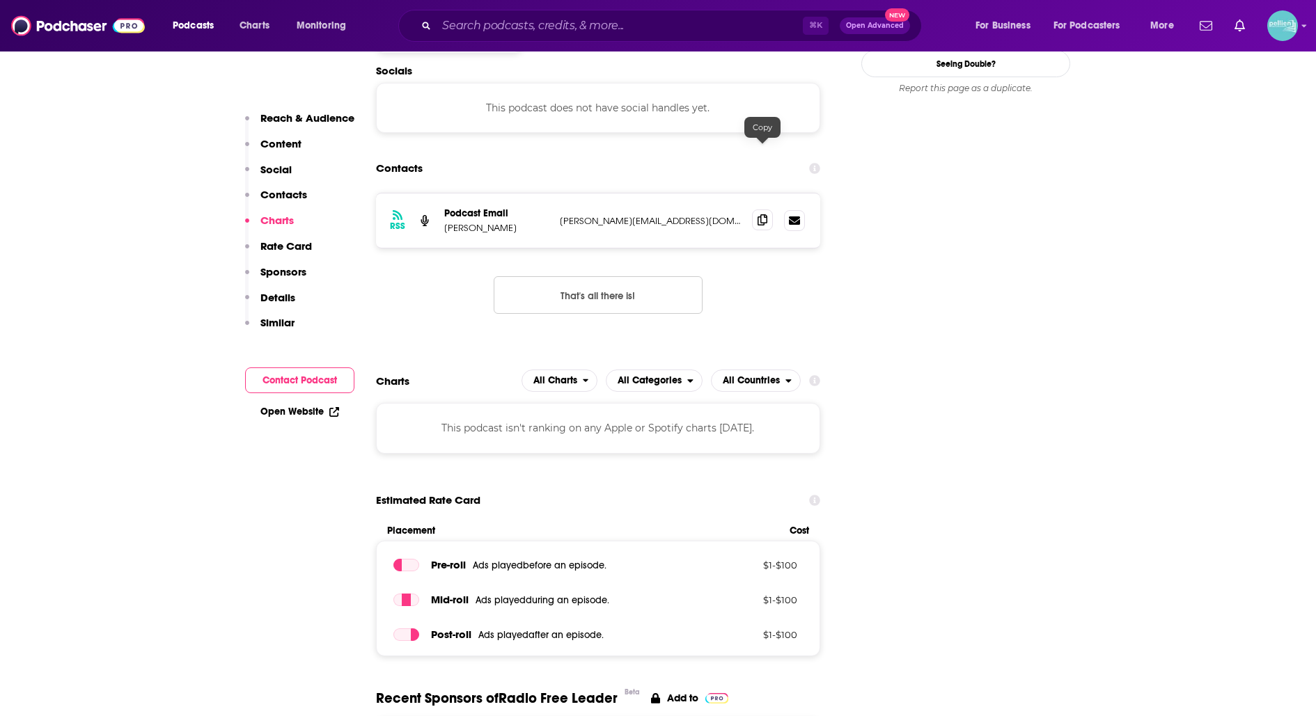
click at [757, 214] on icon at bounding box center [762, 219] width 10 height 11
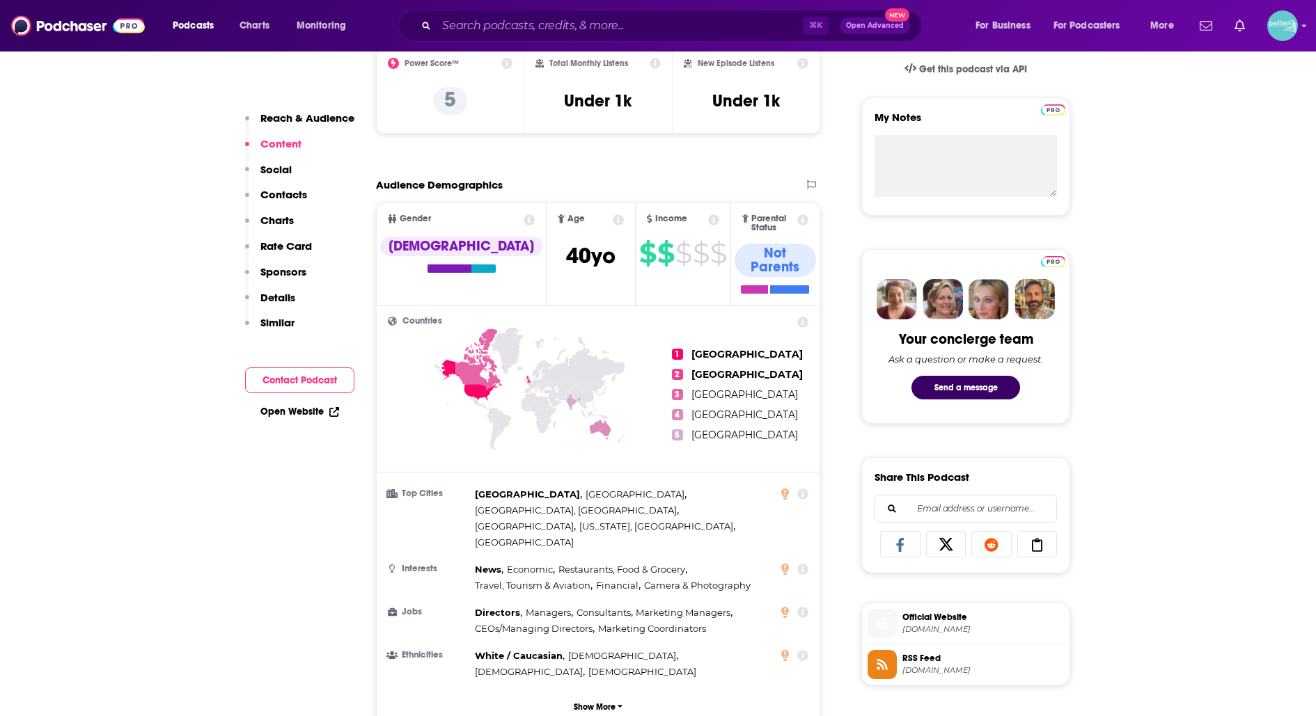
scroll to position [0, 0]
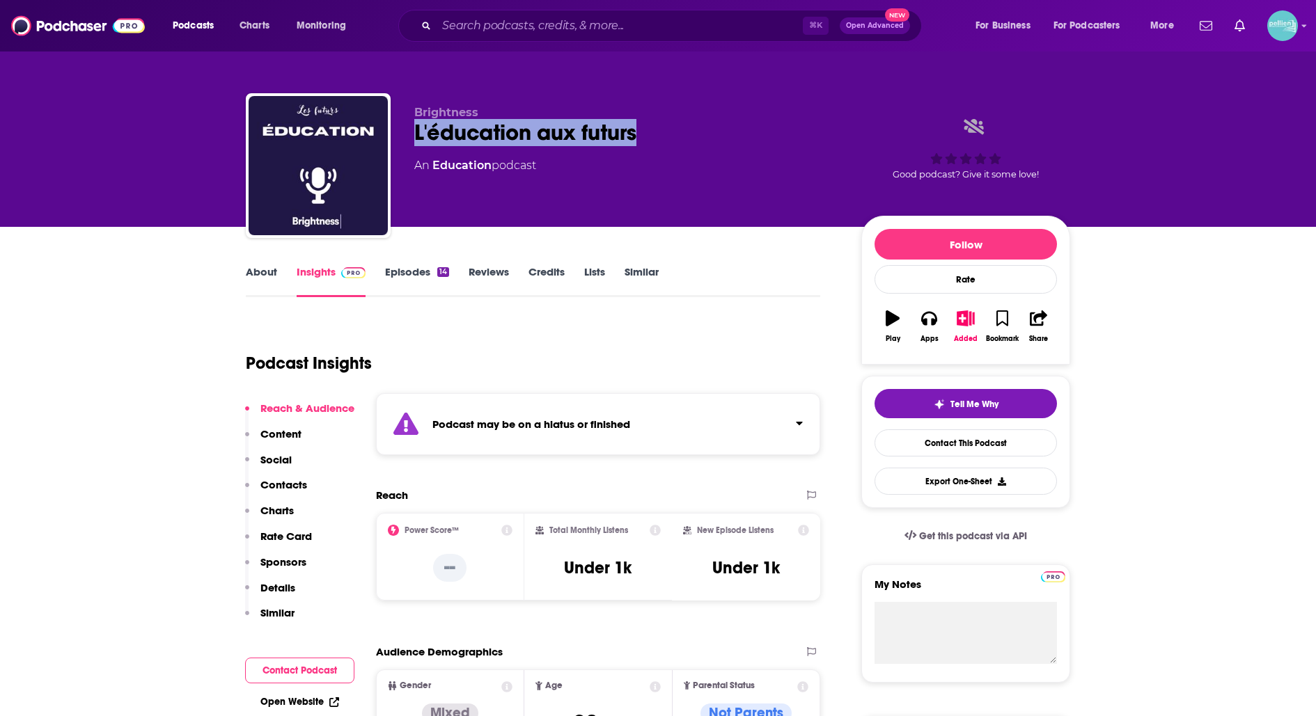
drag, startPoint x: 652, startPoint y: 139, endPoint x: 407, endPoint y: 136, distance: 245.8
click at [407, 136] on div "Brightness L'éducation aux futurs An Education podcast Good podcast? Give it so…" at bounding box center [658, 168] width 824 height 150
copy h2 "L'éducation aux futurs"
click at [931, 453] on link "Contact This Podcast" at bounding box center [965, 443] width 182 height 27
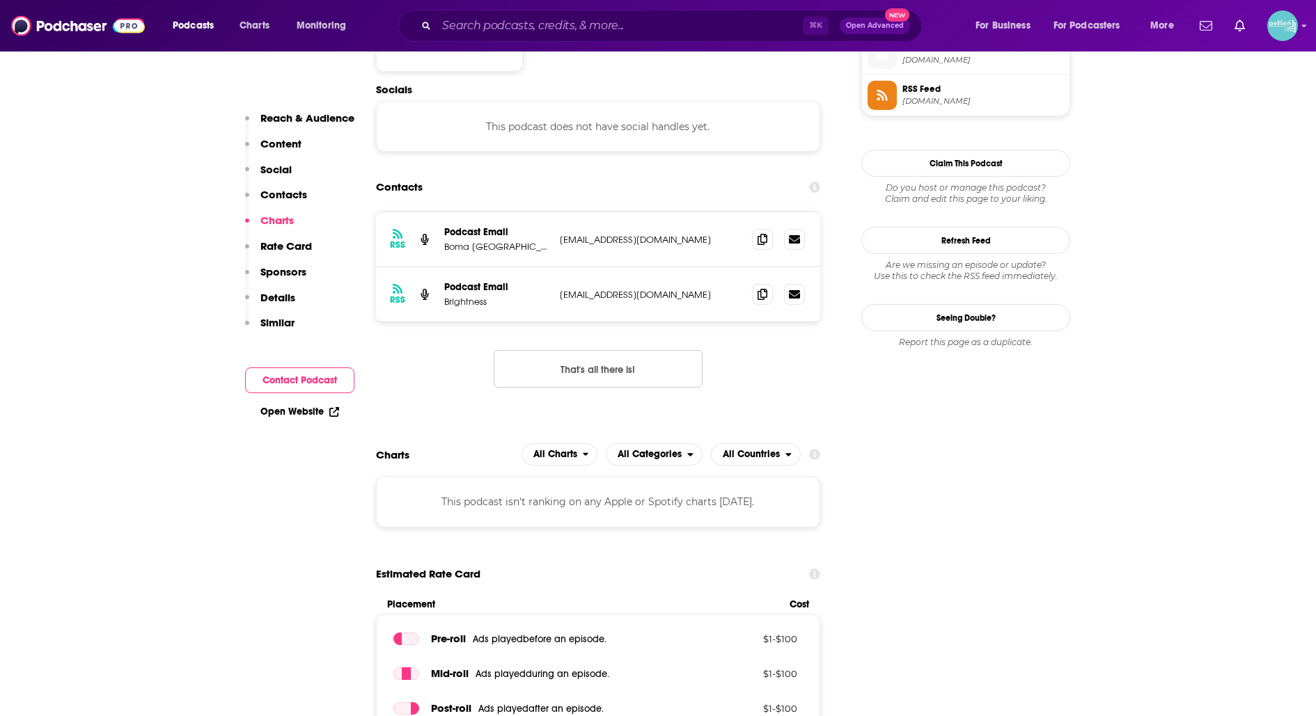
scroll to position [1026, 0]
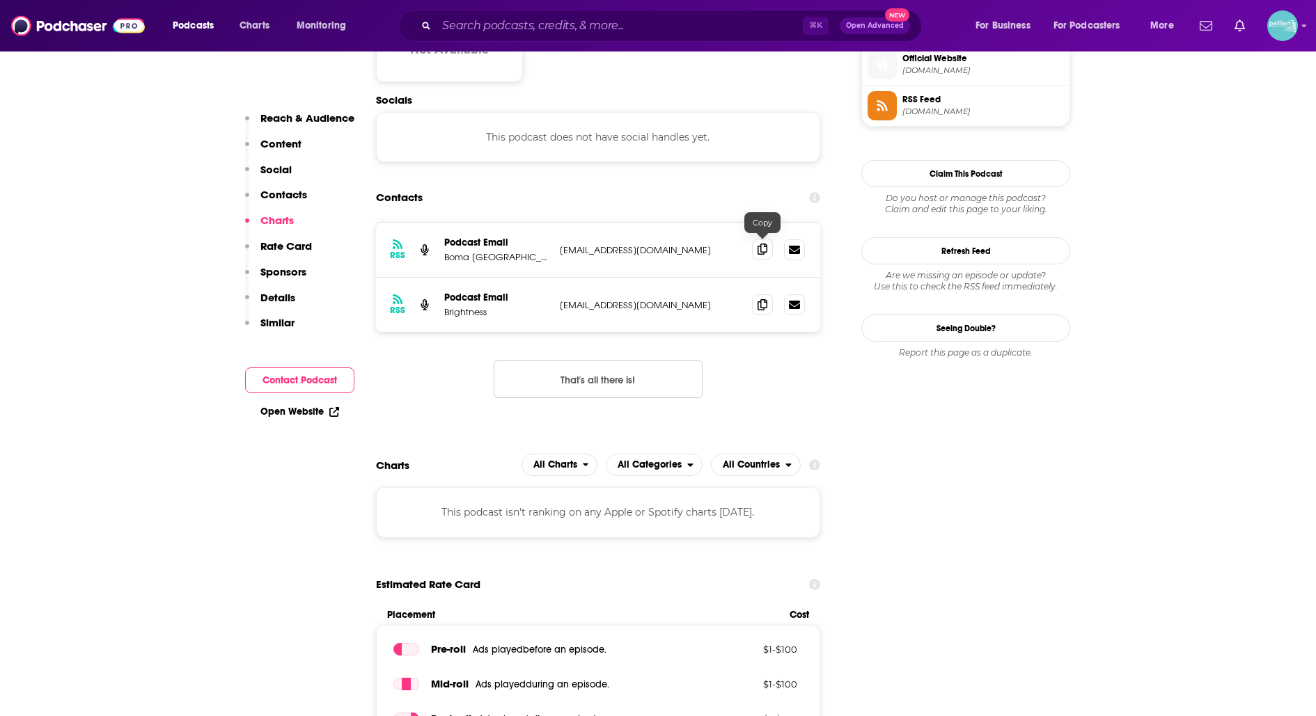
click at [757, 249] on icon at bounding box center [762, 249] width 10 height 11
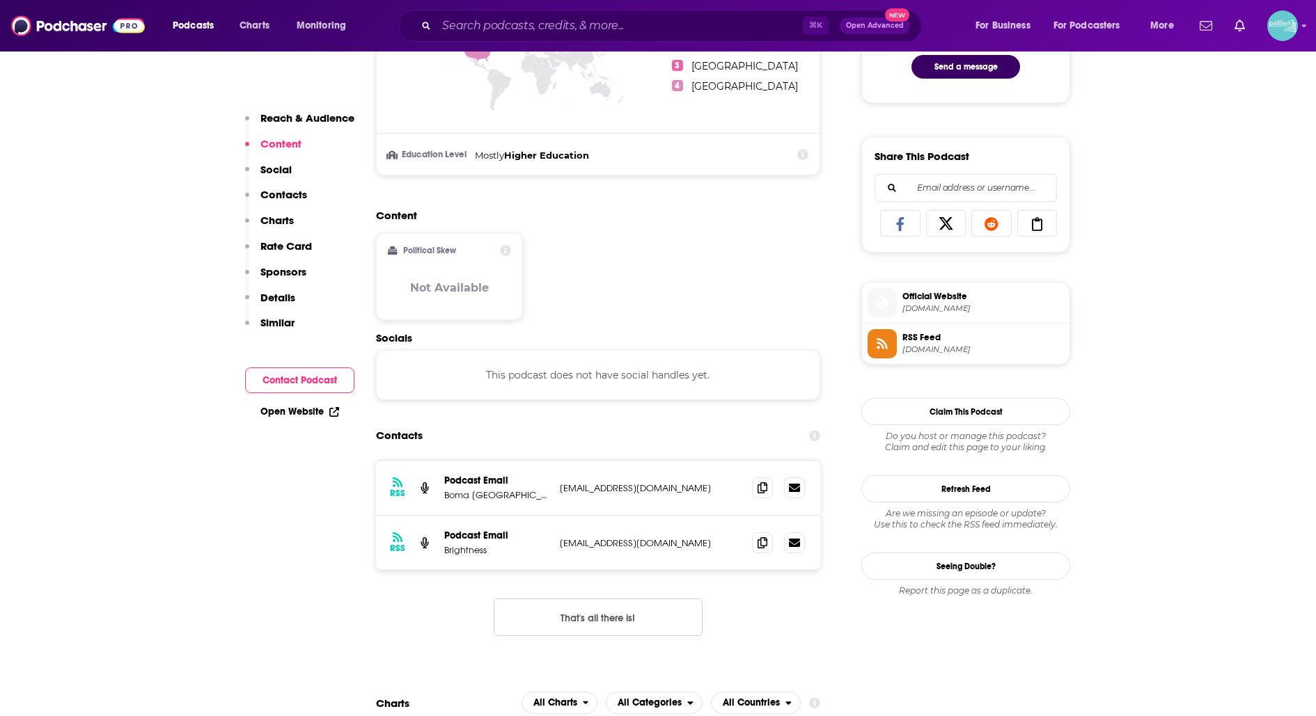
scroll to position [791, 0]
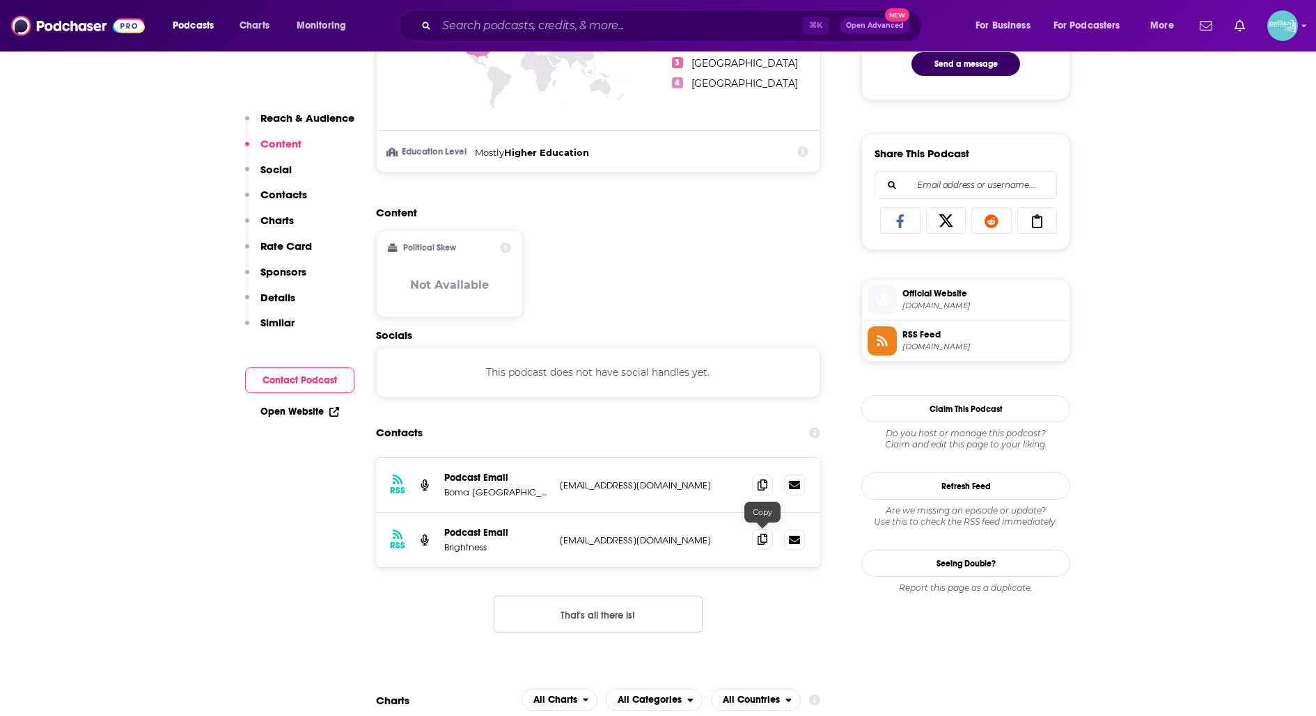
click at [764, 542] on span at bounding box center [762, 539] width 21 height 21
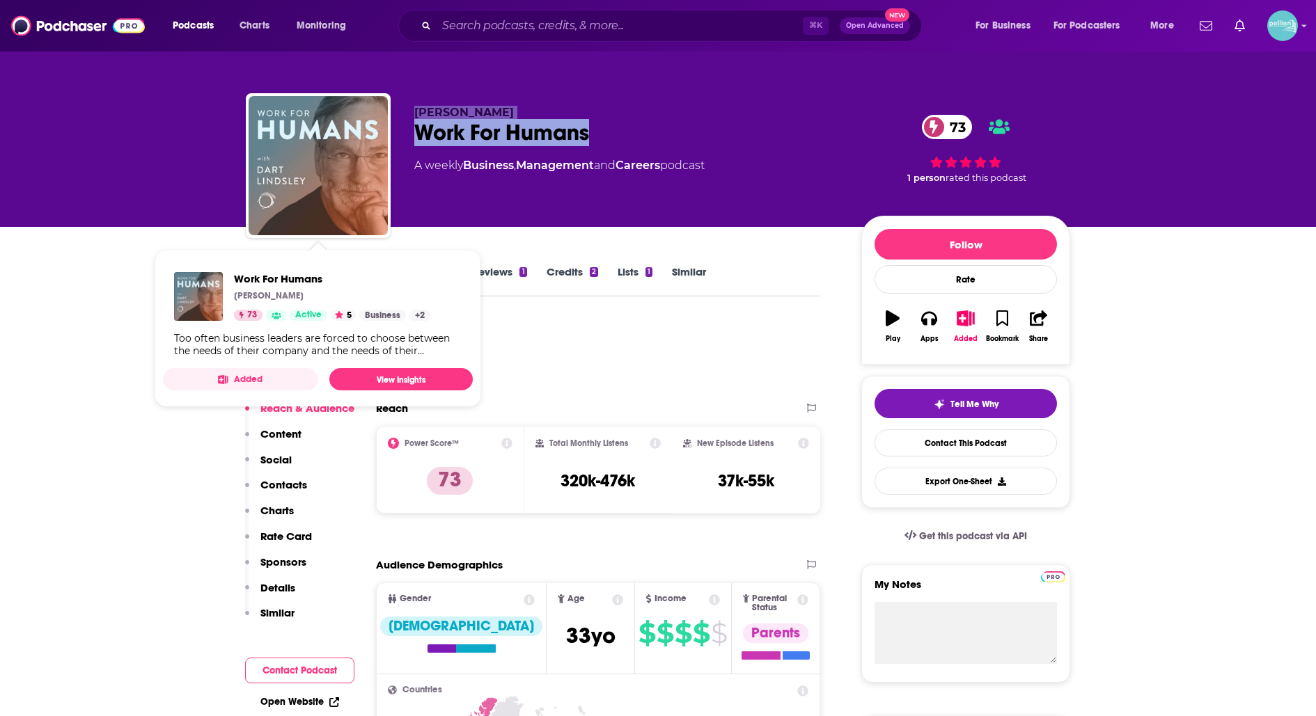
drag, startPoint x: 639, startPoint y: 135, endPoint x: 375, endPoint y: 118, distance: 265.1
click at [375, 118] on div "[PERSON_NAME] Work For Humans 73 A weekly Business , Management and Careers pod…" at bounding box center [658, 168] width 824 height 150
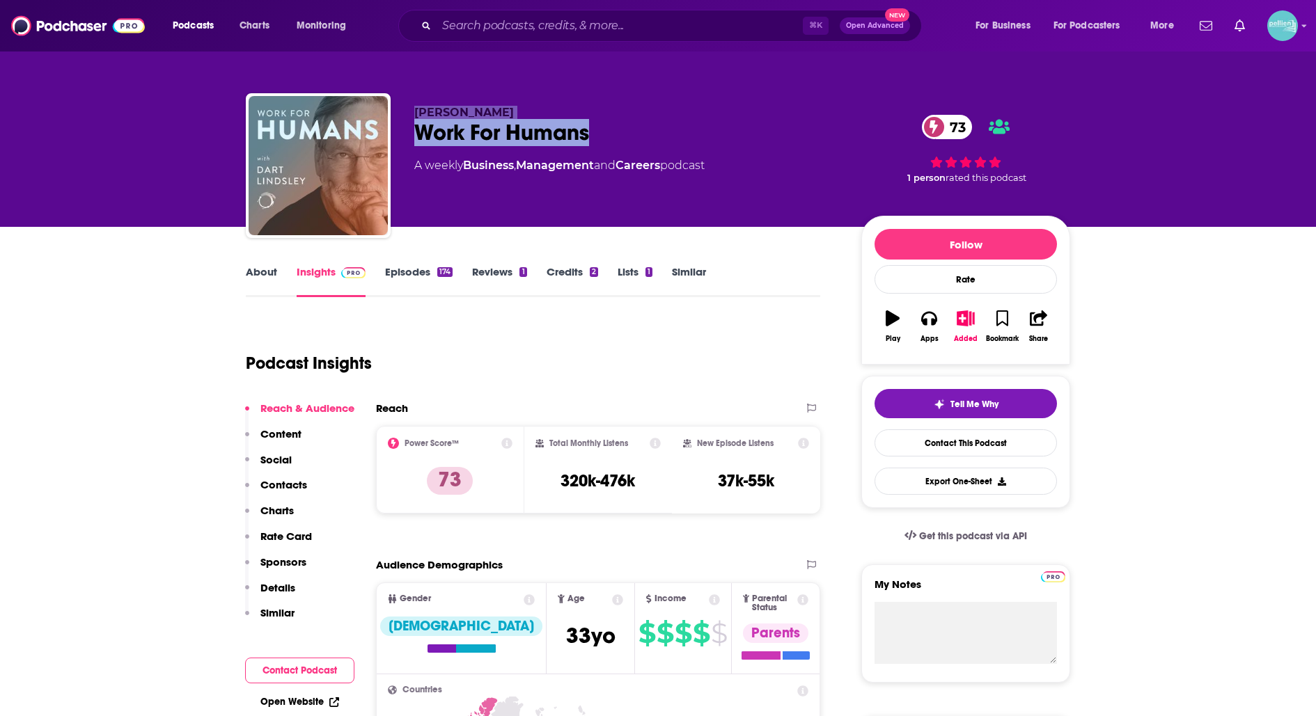
click at [673, 116] on p "[PERSON_NAME]" at bounding box center [626, 112] width 425 height 13
drag, startPoint x: 628, startPoint y: 125, endPoint x: 407, endPoint y: 143, distance: 222.1
click at [407, 143] on div "Dart Lindsley Work For Humans 73 A weekly Business , Management and Careers pod…" at bounding box center [658, 168] width 824 height 150
copy h2 "Work For Humans"
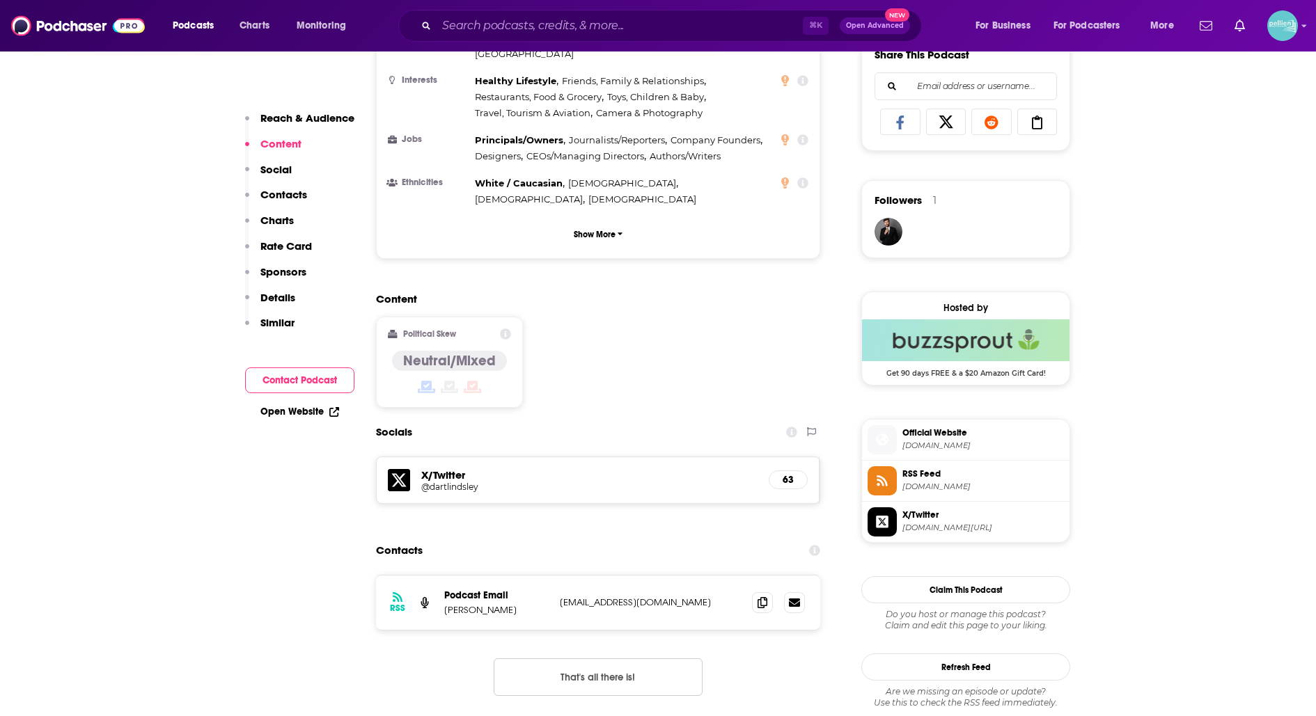
scroll to position [893, 0]
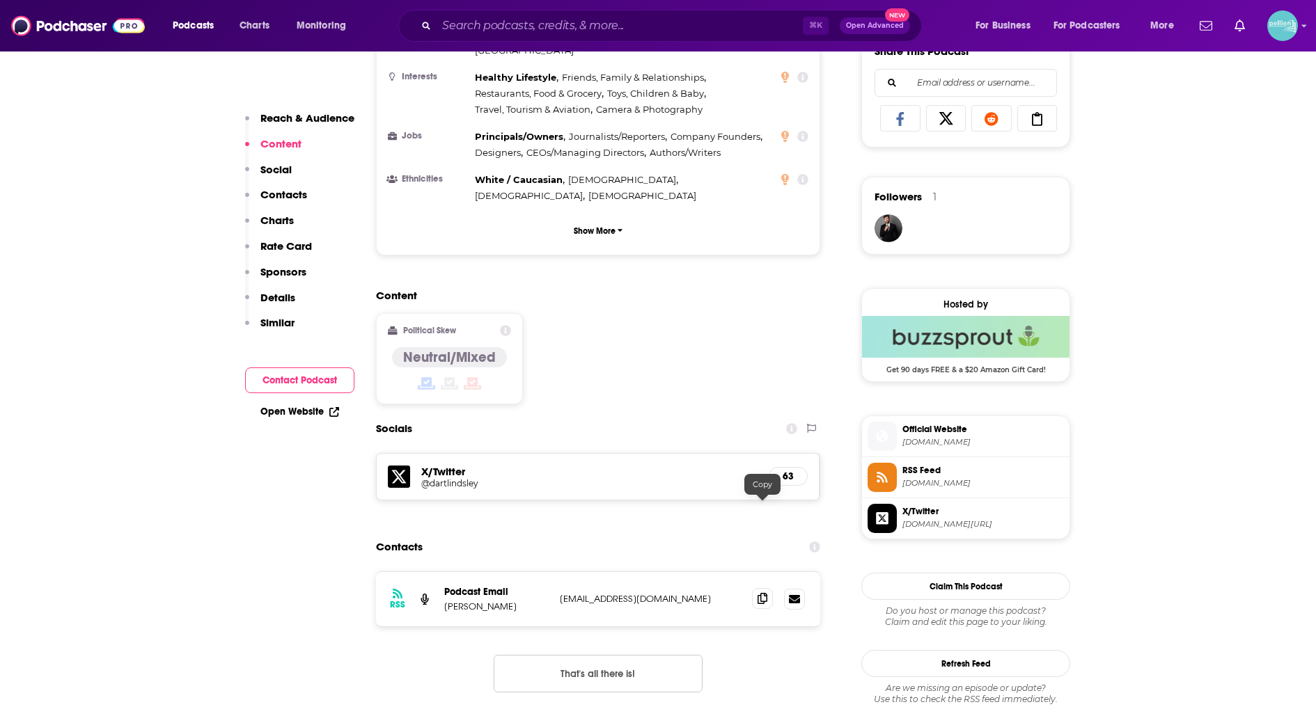
click at [754, 588] on span at bounding box center [762, 598] width 21 height 21
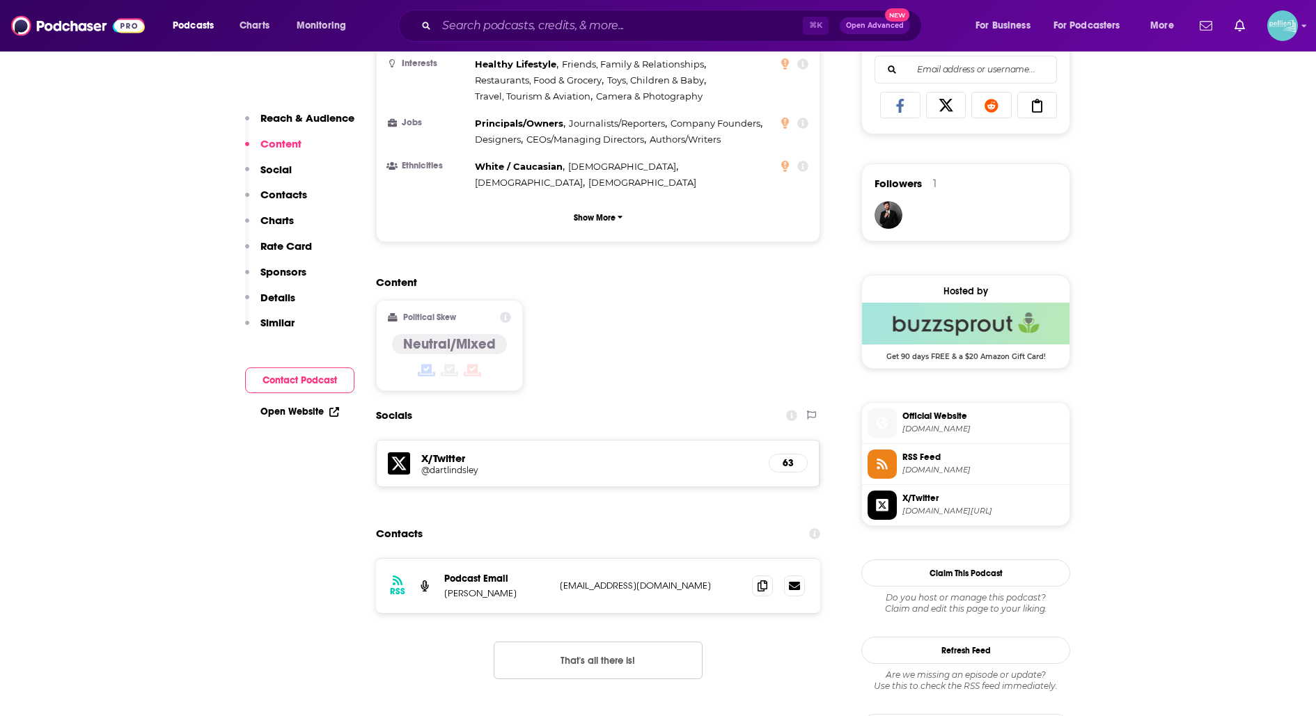
scroll to position [909, 0]
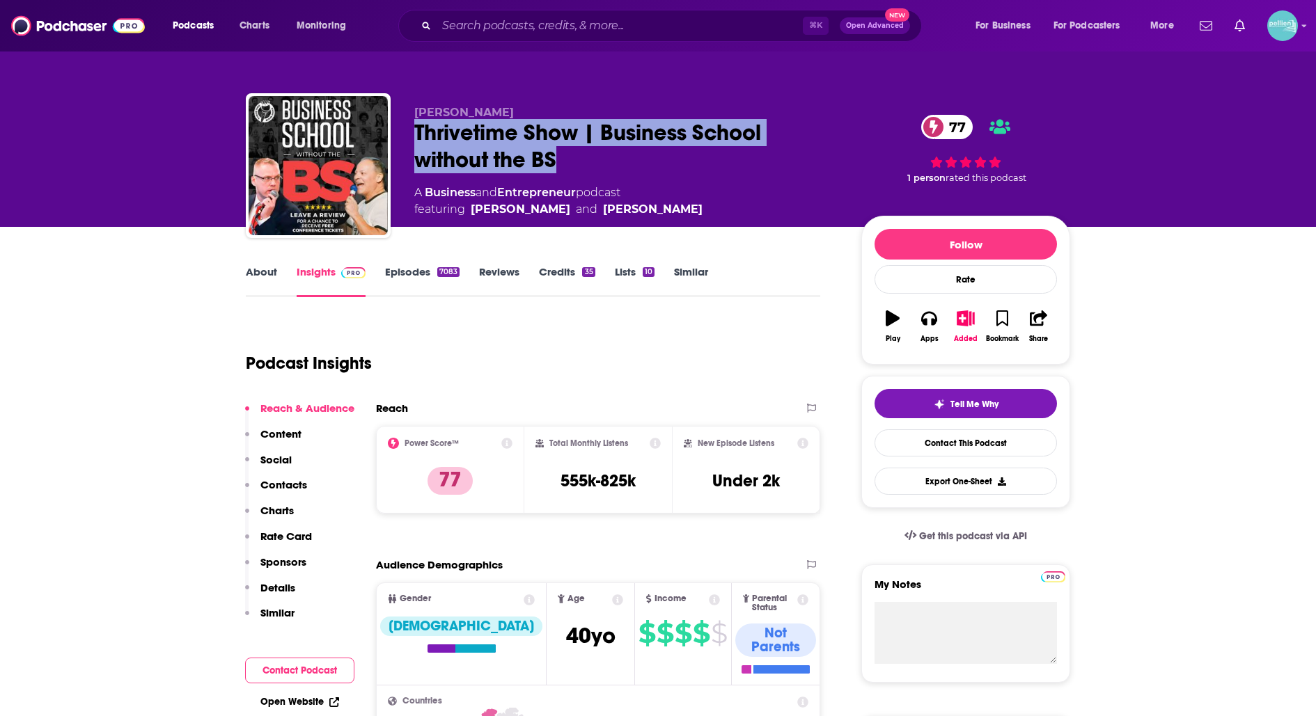
drag, startPoint x: 566, startPoint y: 168, endPoint x: 407, endPoint y: 132, distance: 162.8
click at [407, 132] on div "Clay Clark Thrivetime Show | Business School without the BS 77 A Business and E…" at bounding box center [658, 168] width 824 height 150
copy h2 "Thrivetime Show | Business School without the BS"
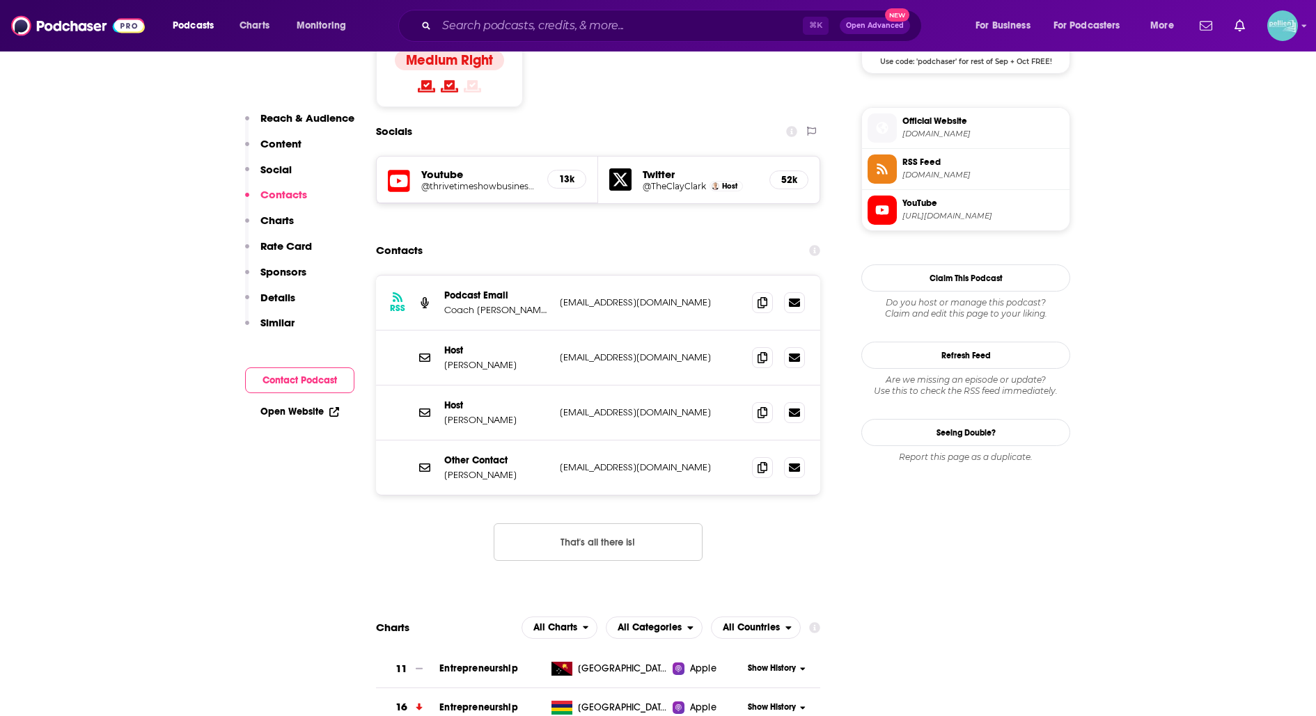
scroll to position [1202, 0]
click at [755, 346] on span at bounding box center [762, 356] width 21 height 21
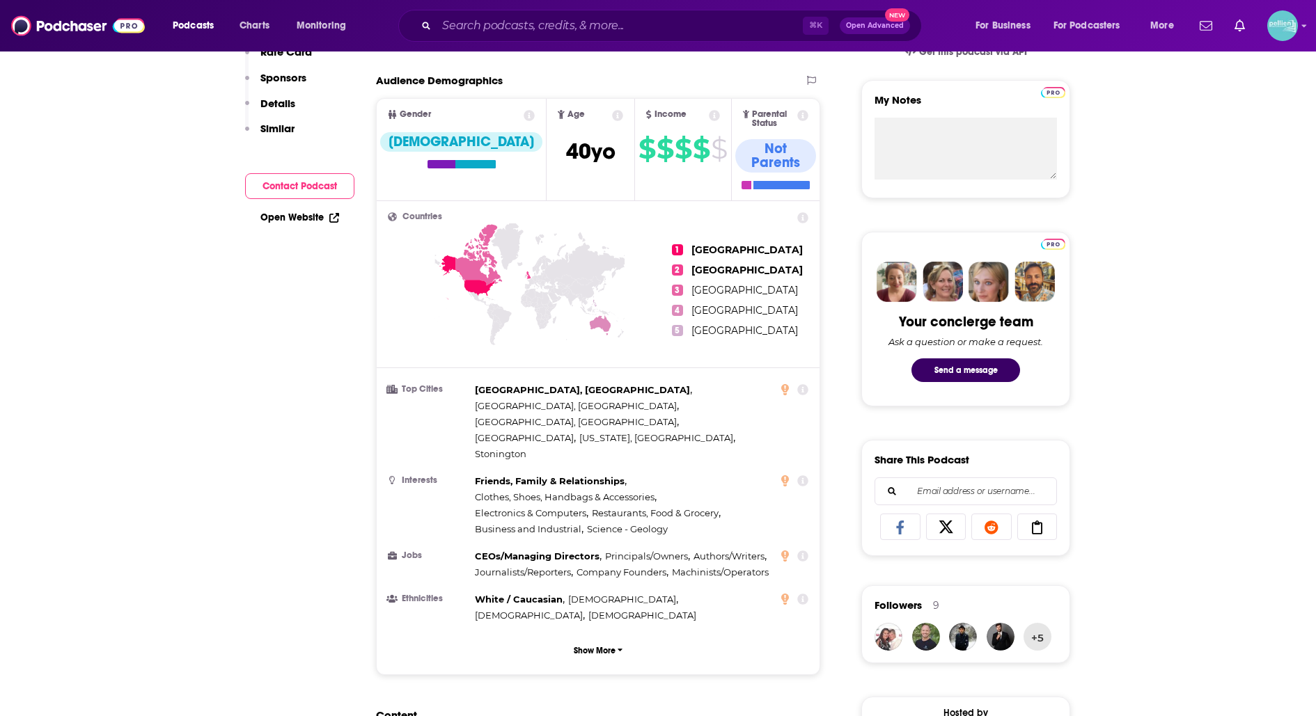
scroll to position [0, 0]
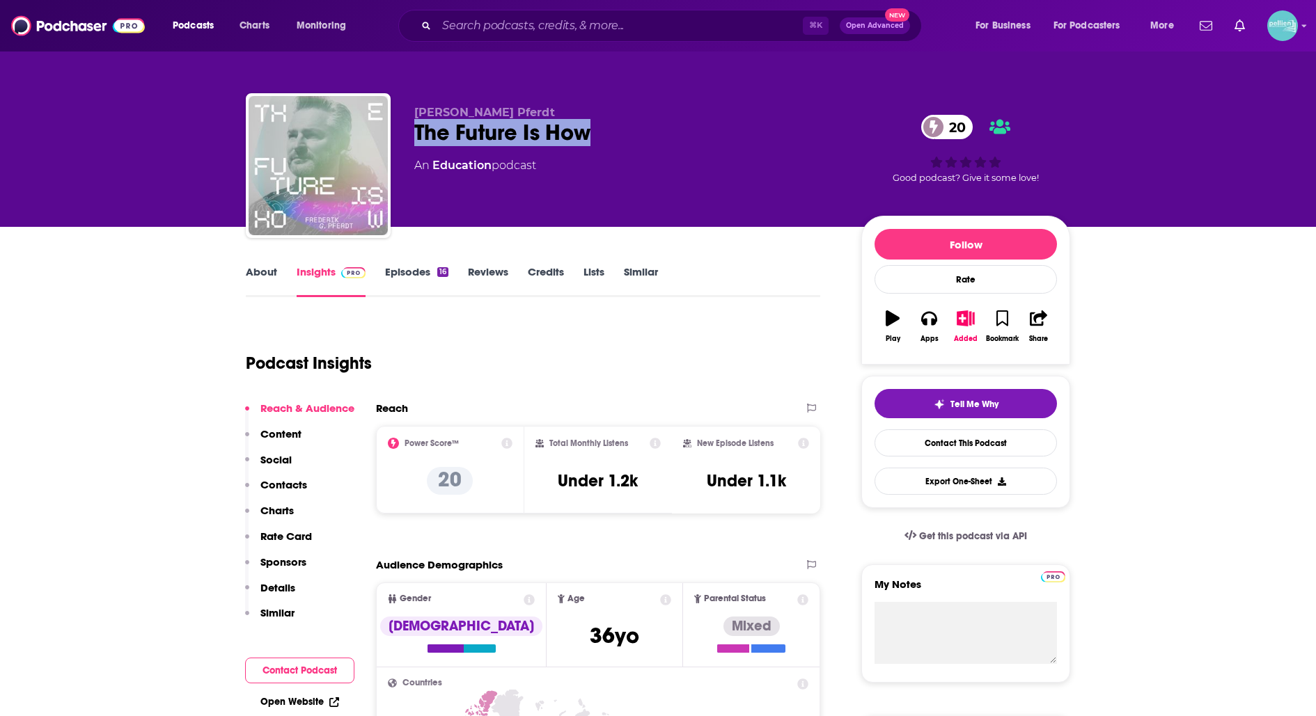
drag, startPoint x: 606, startPoint y: 136, endPoint x: 417, endPoint y: 131, distance: 188.7
click at [417, 132] on div "The Future Is How 20" at bounding box center [626, 132] width 425 height 27
copy h2 "The Future Is How"
click at [943, 454] on link "Contact This Podcast" at bounding box center [965, 443] width 182 height 27
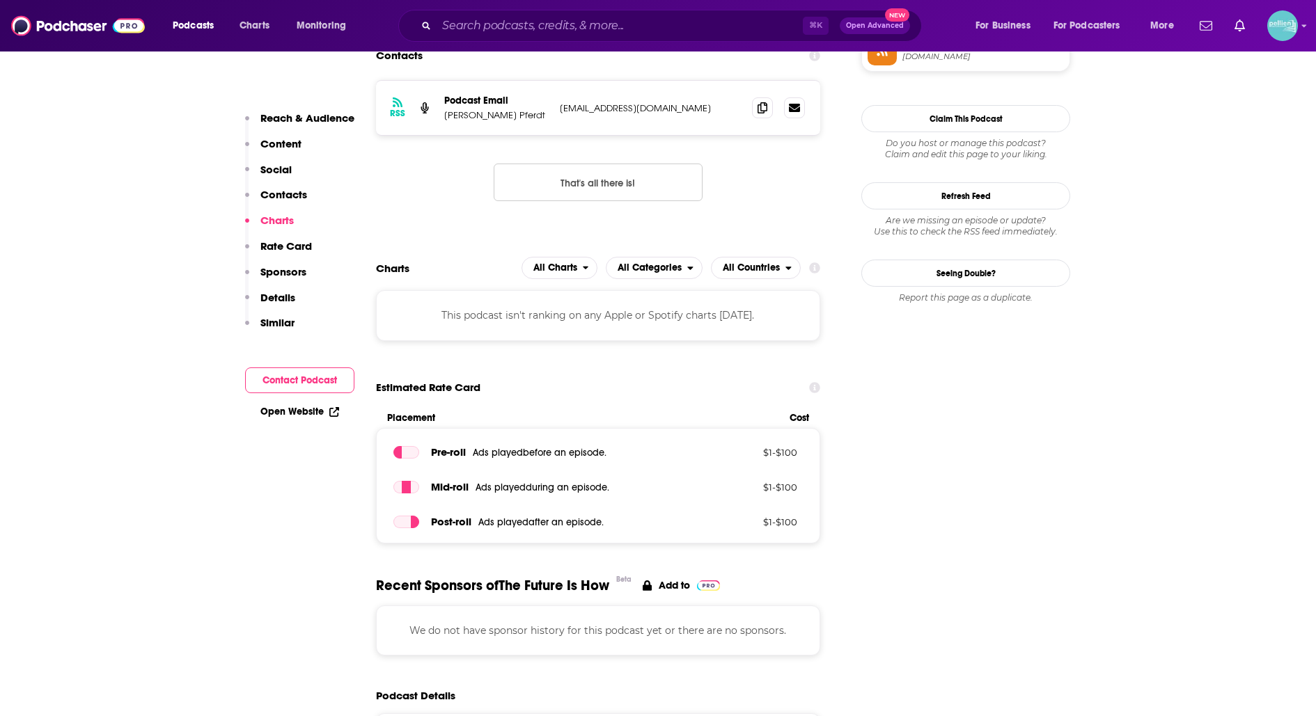
scroll to position [1076, 0]
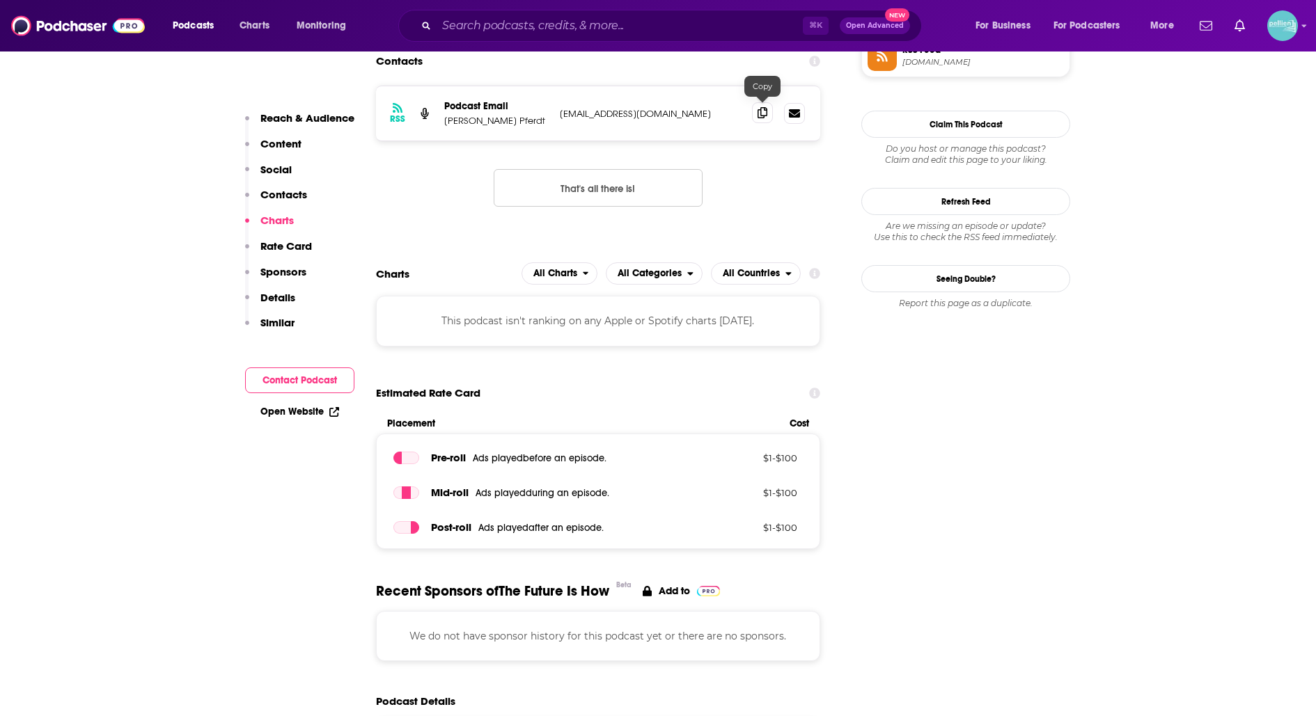
click at [760, 109] on icon at bounding box center [762, 112] width 10 height 11
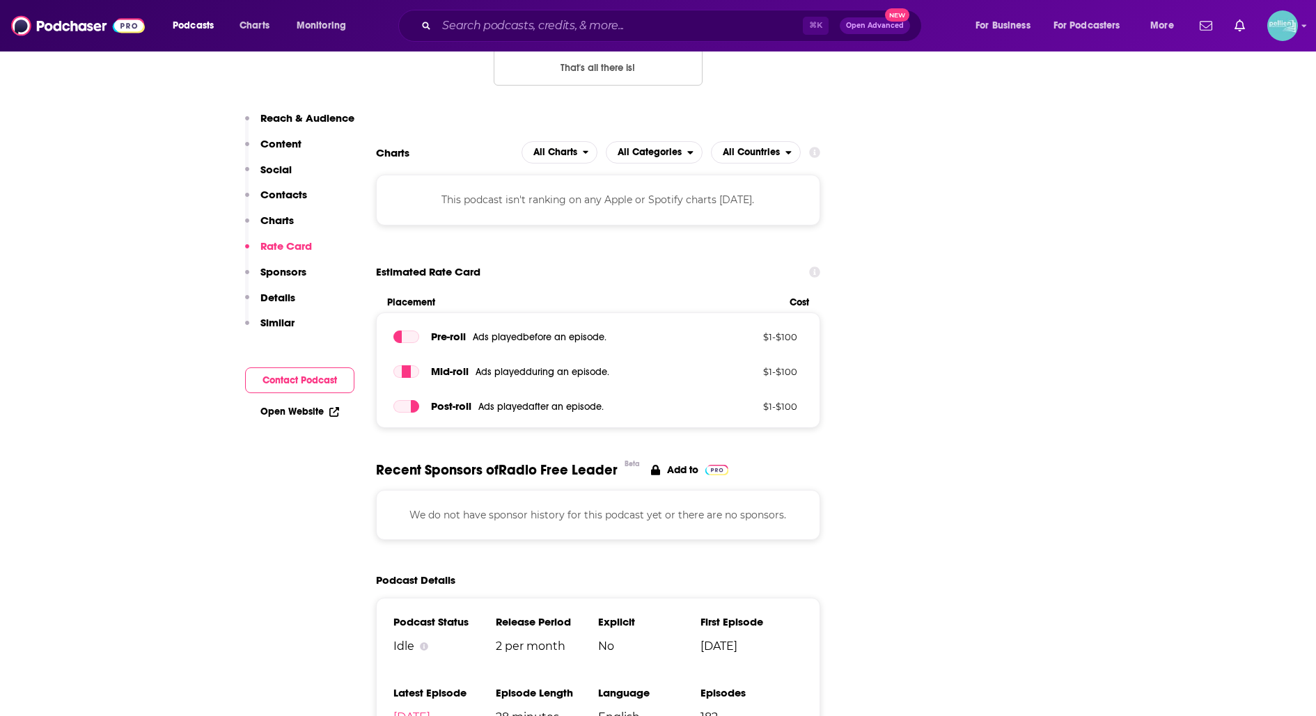
scroll to position [1523, 0]
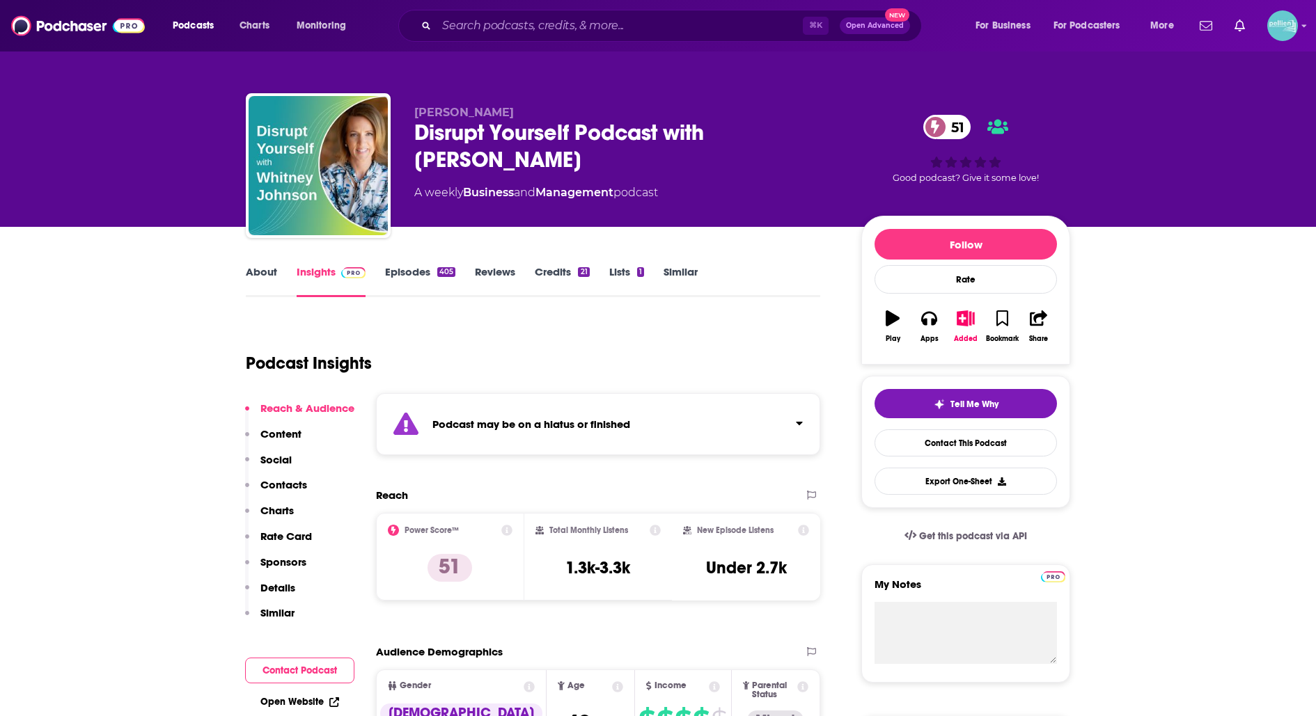
drag, startPoint x: 544, startPoint y: 159, endPoint x: 421, endPoint y: 138, distance: 124.3
click at [421, 138] on div "Disrupt Yourself Podcast with Whitney Johnson 51" at bounding box center [626, 146] width 425 height 54
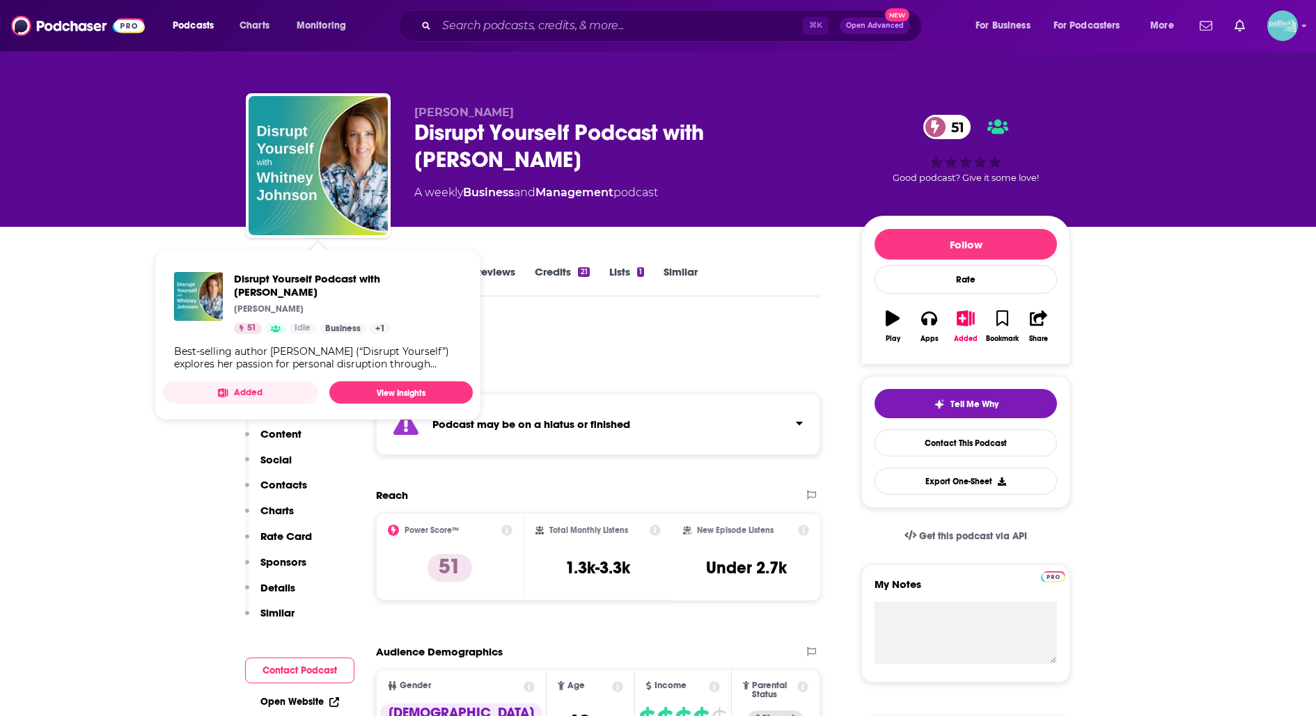
drag, startPoint x: 514, startPoint y: 155, endPoint x: 402, endPoint y: 139, distance: 113.1
click at [402, 139] on div "Whitney Johnson Disrupt Yourself Podcast with Whitney Johnson 51 A weekly Busin…" at bounding box center [658, 168] width 824 height 150
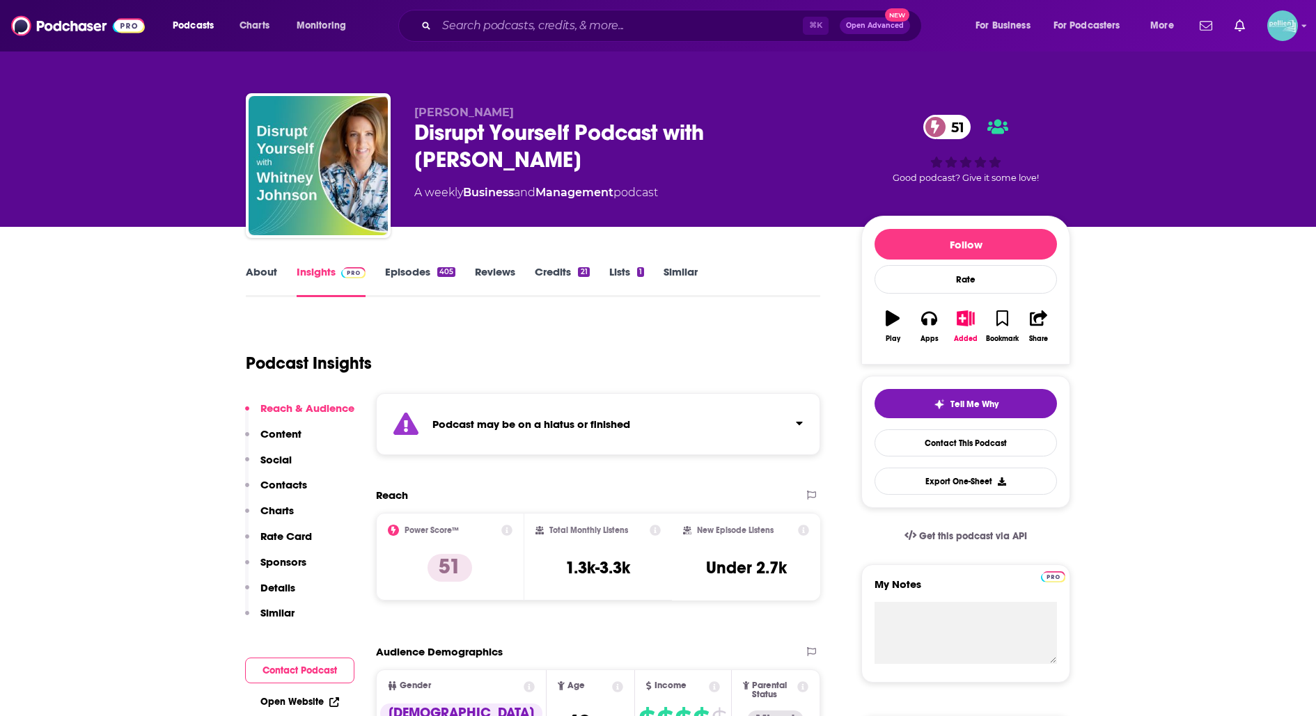
copy h2 "Disrupt Yourself Podcast with Whitney Johnson"
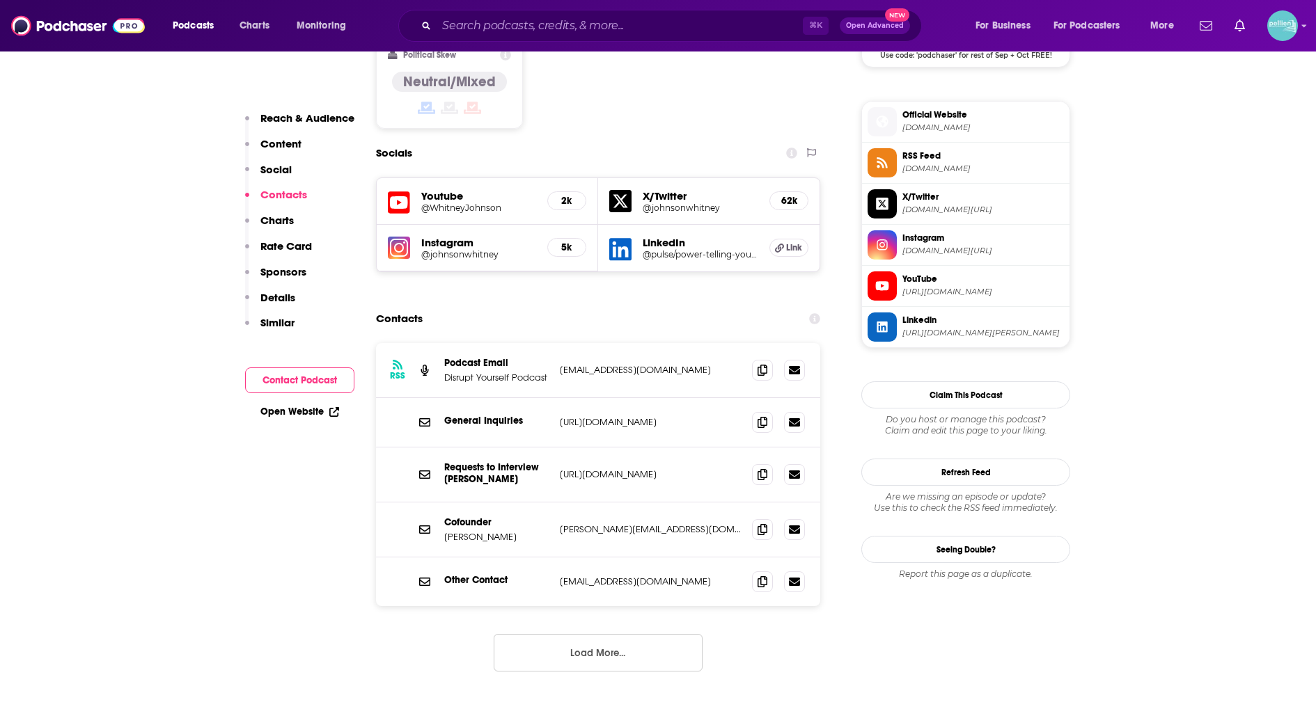
scroll to position [1213, 0]
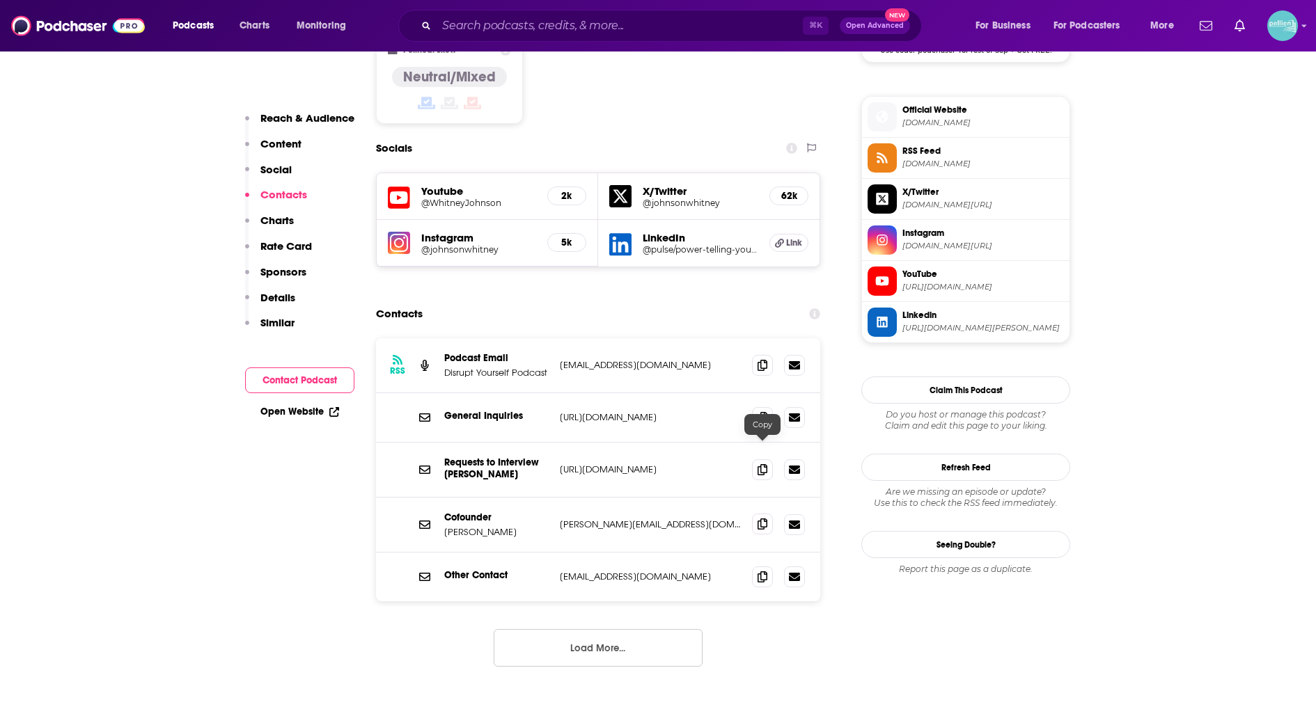
click at [760, 519] on icon at bounding box center [762, 524] width 10 height 11
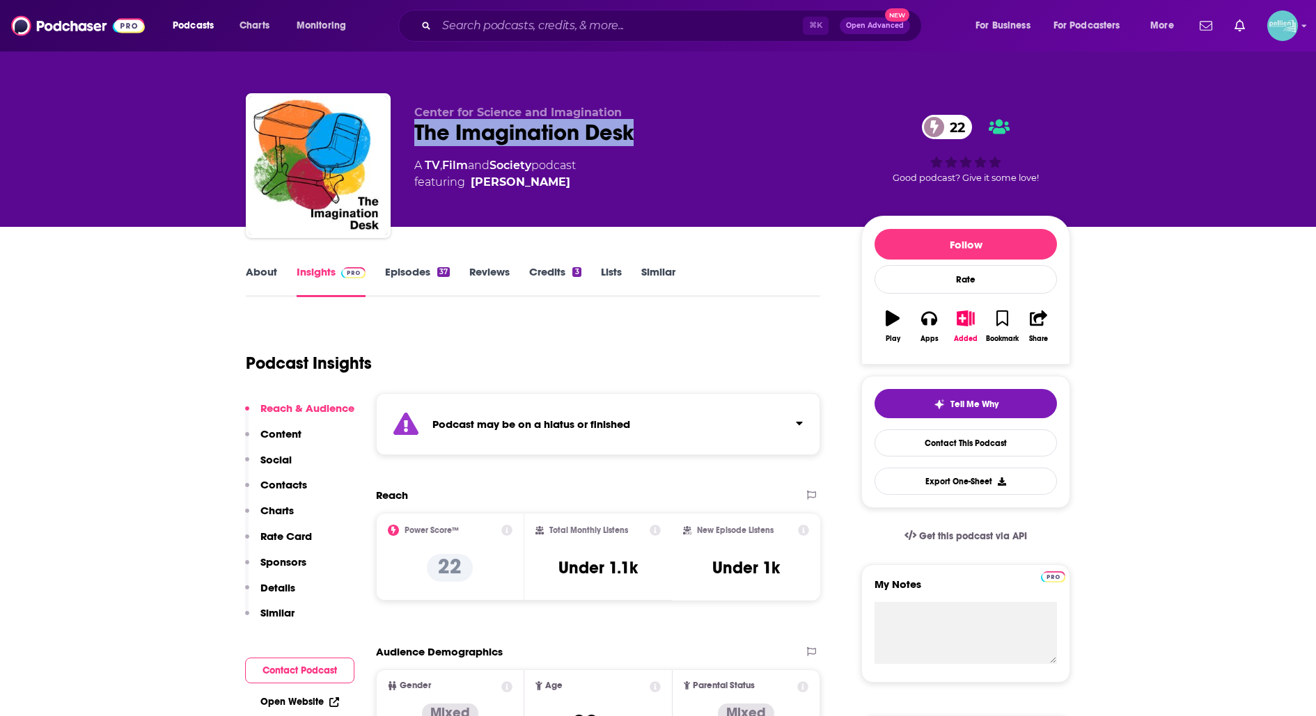
drag, startPoint x: 663, startPoint y: 137, endPoint x: 401, endPoint y: 132, distance: 262.5
click at [401, 132] on div "Center for Science and Imagination The Imagination Desk 22 A TV , Film and Soci…" at bounding box center [658, 168] width 824 height 150
copy h2 "The Imagination Desk"
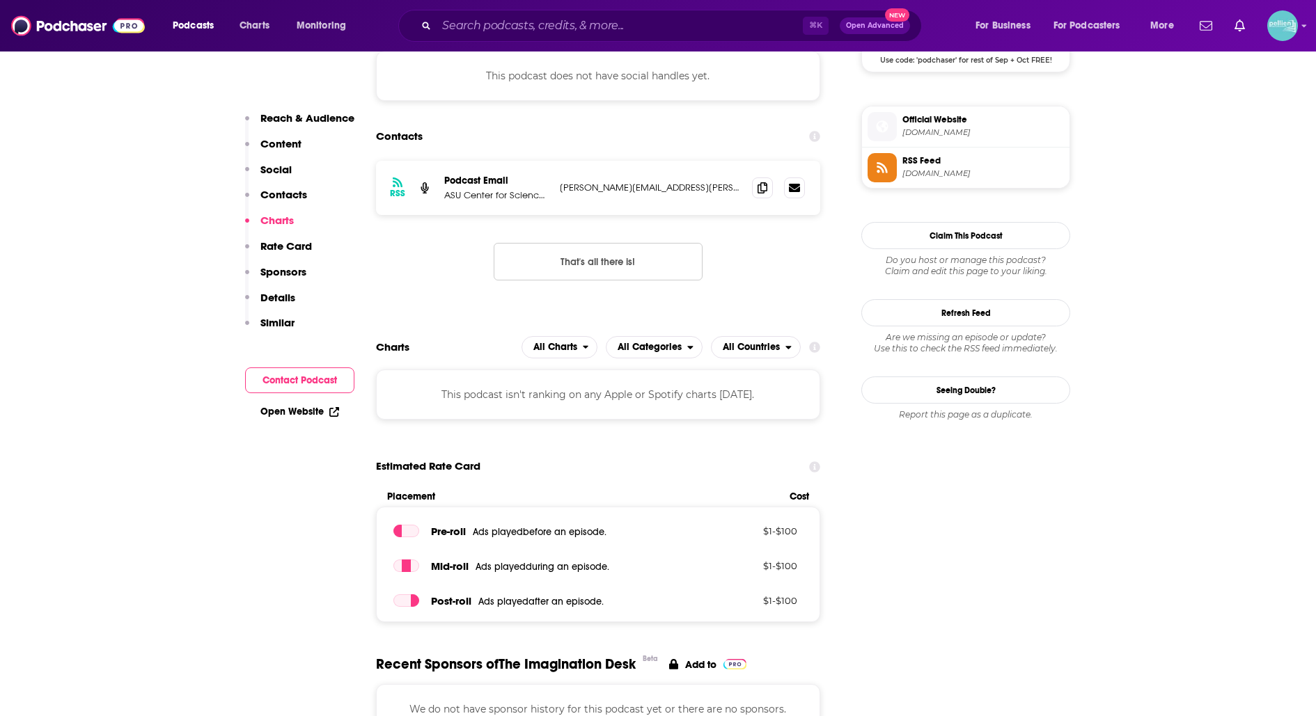
scroll to position [1046, 0]
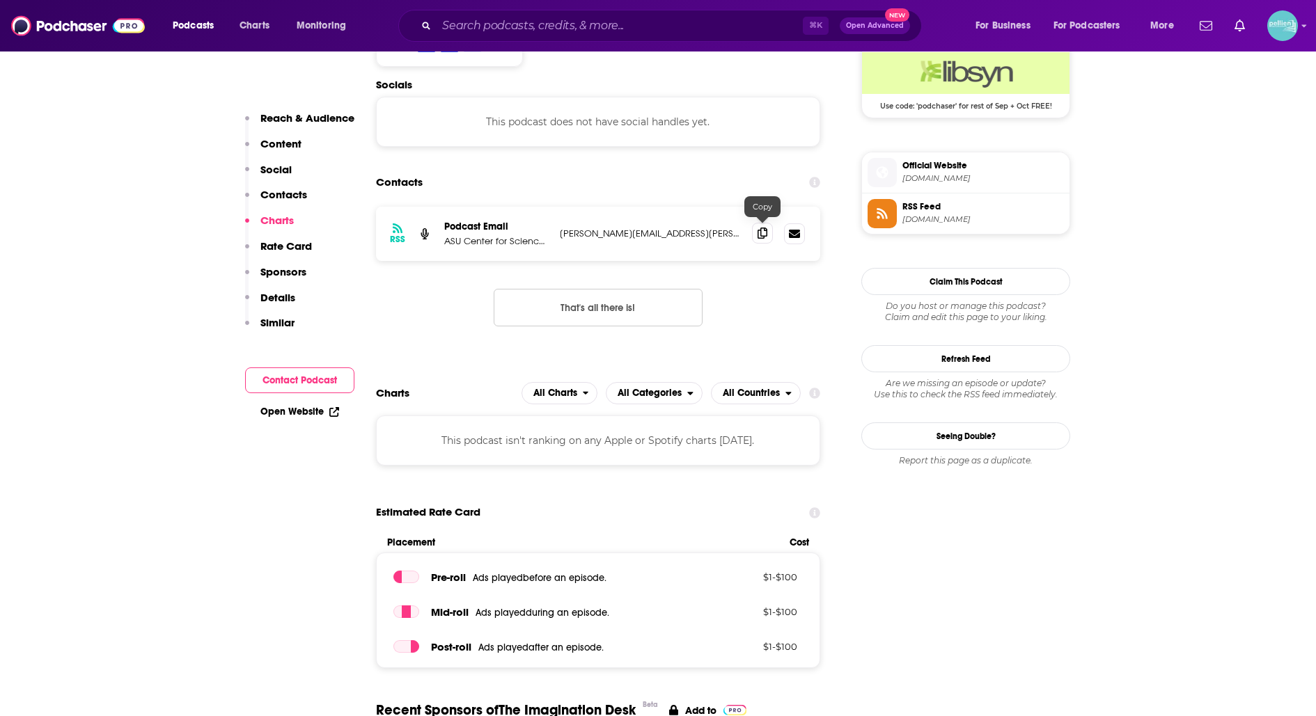
click at [760, 229] on icon at bounding box center [762, 233] width 10 height 11
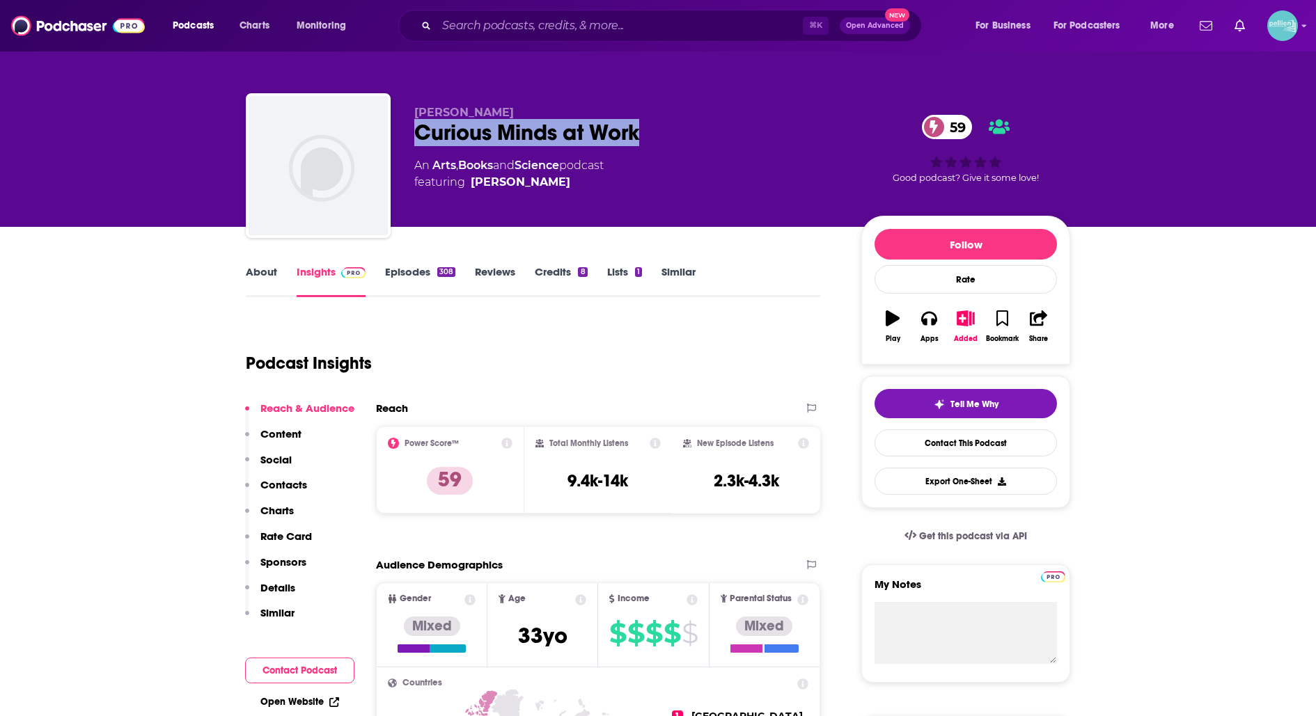
drag, startPoint x: 650, startPoint y: 134, endPoint x: 413, endPoint y: 141, distance: 237.5
click at [413, 141] on div "[PERSON_NAME] Curious Minds at Work 59 An Arts , Books and Science podcast feat…" at bounding box center [658, 168] width 824 height 150
copy h2 "Curious Minds at Work"
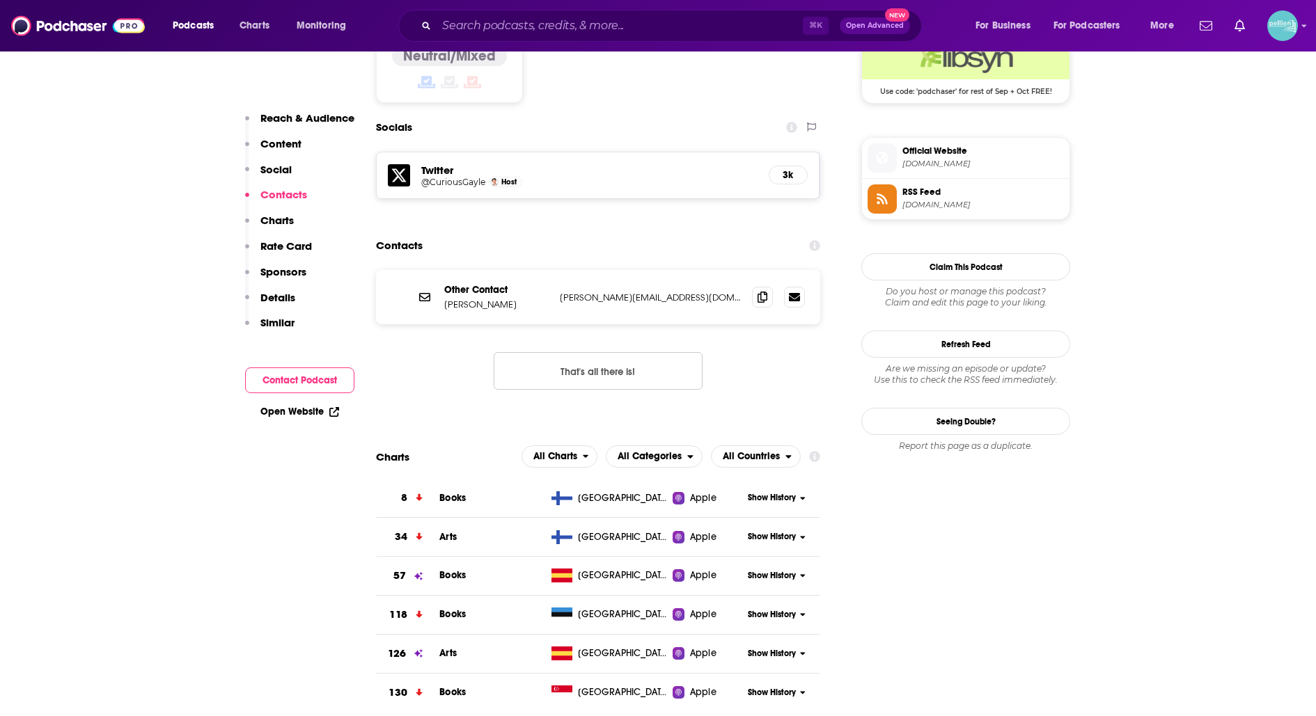
scroll to position [1174, 0]
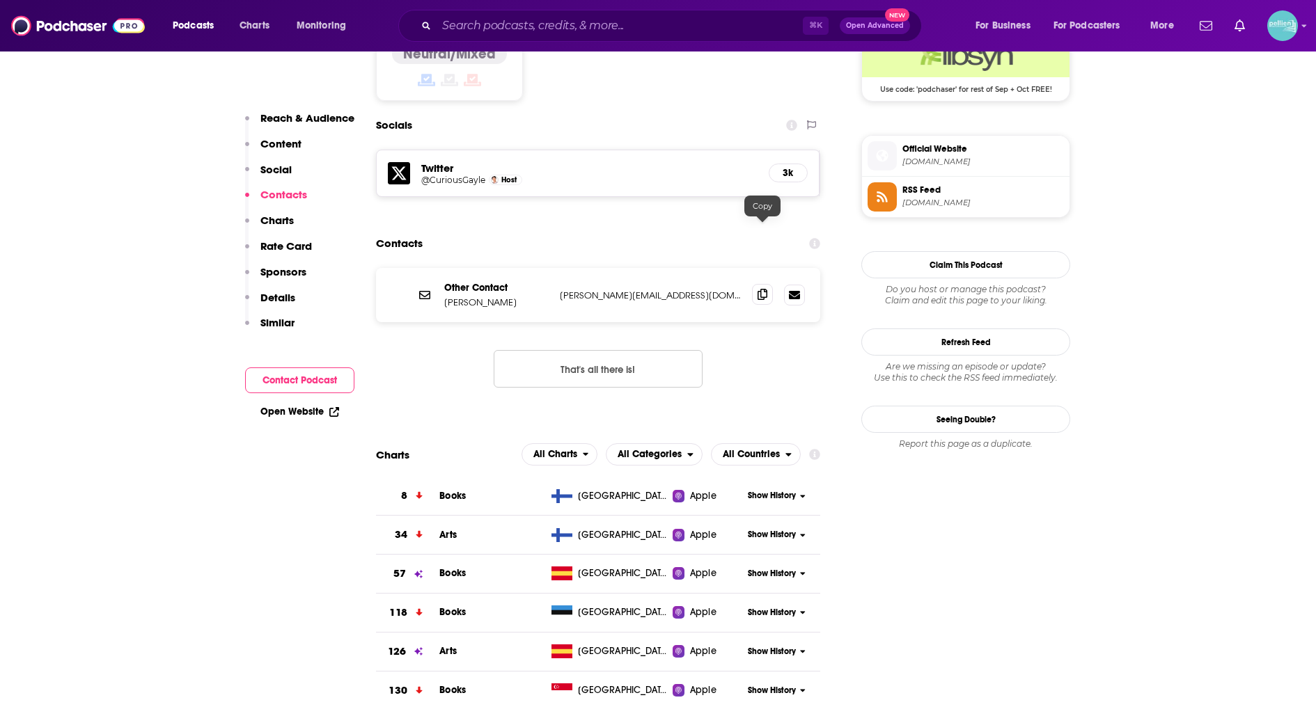
click at [761, 289] on icon at bounding box center [762, 294] width 10 height 11
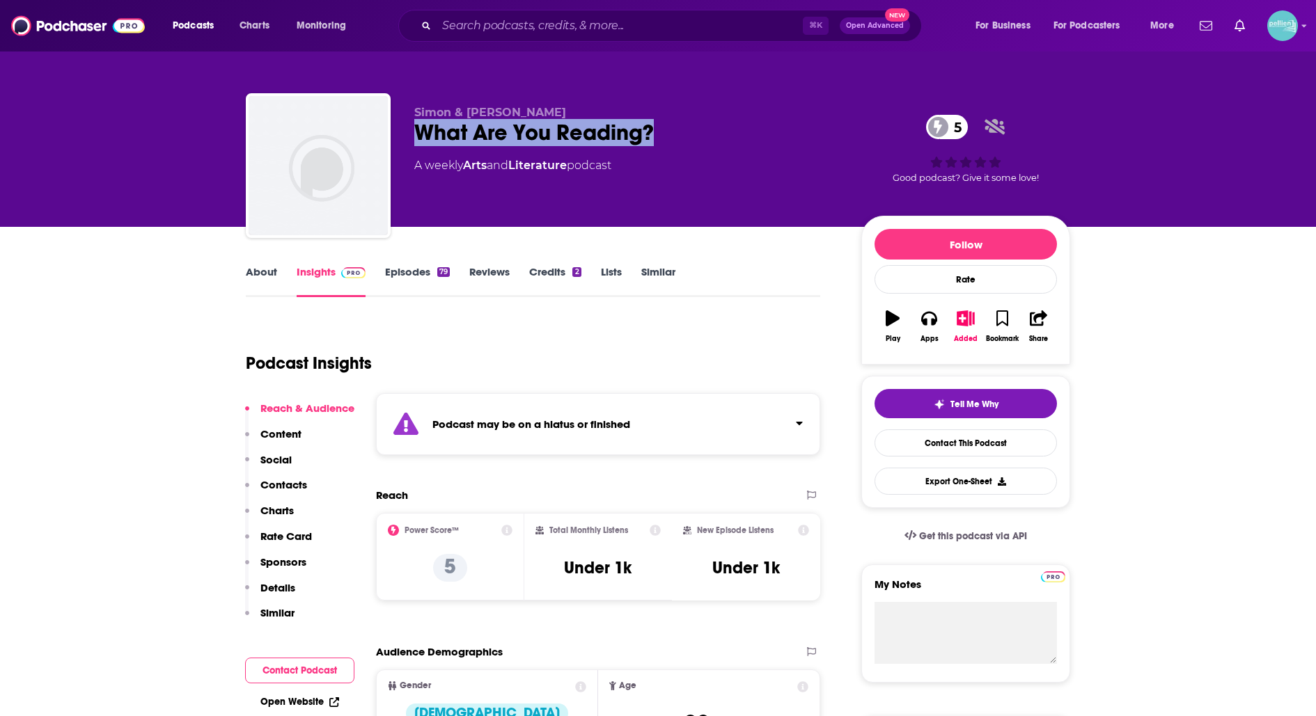
drag, startPoint x: 705, startPoint y: 125, endPoint x: 409, endPoint y: 128, distance: 295.9
click at [409, 128] on div "Simon & [PERSON_NAME] What Are You Reading? 5 A weekly Arts and Literature podc…" at bounding box center [658, 168] width 824 height 150
copy h2 "What Are You Reading?"
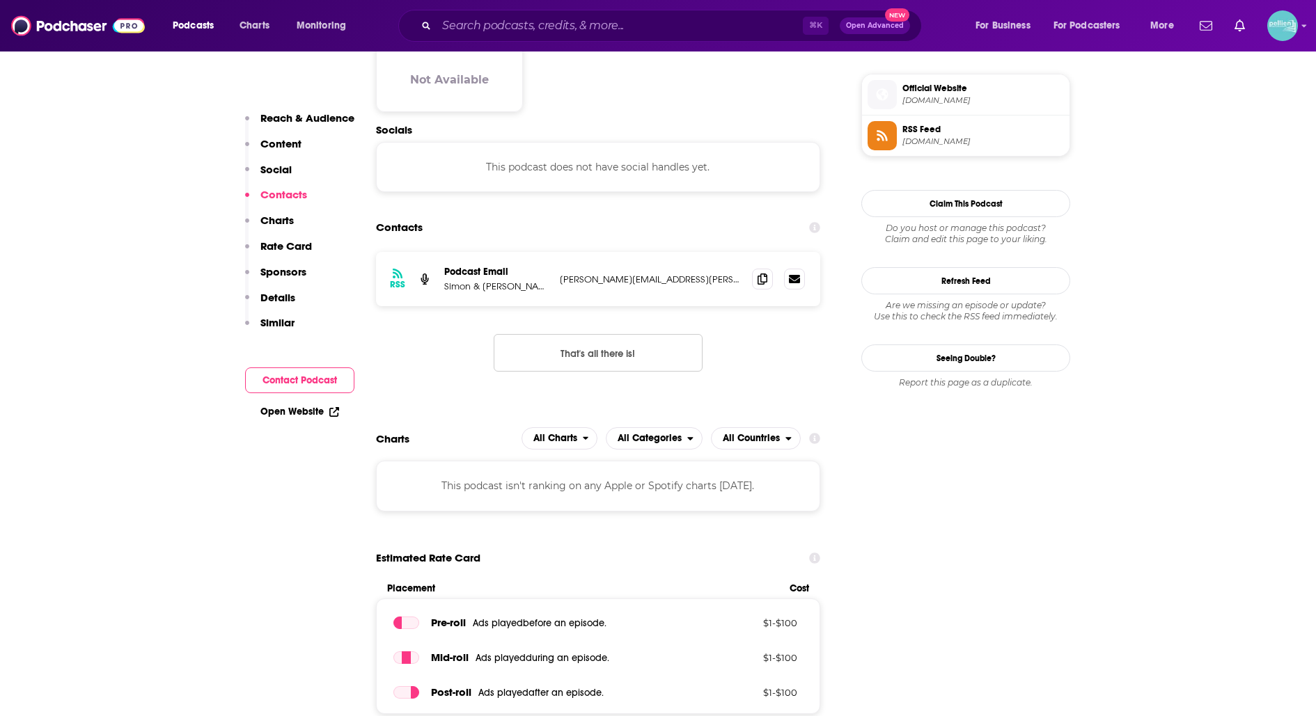
scroll to position [979, 0]
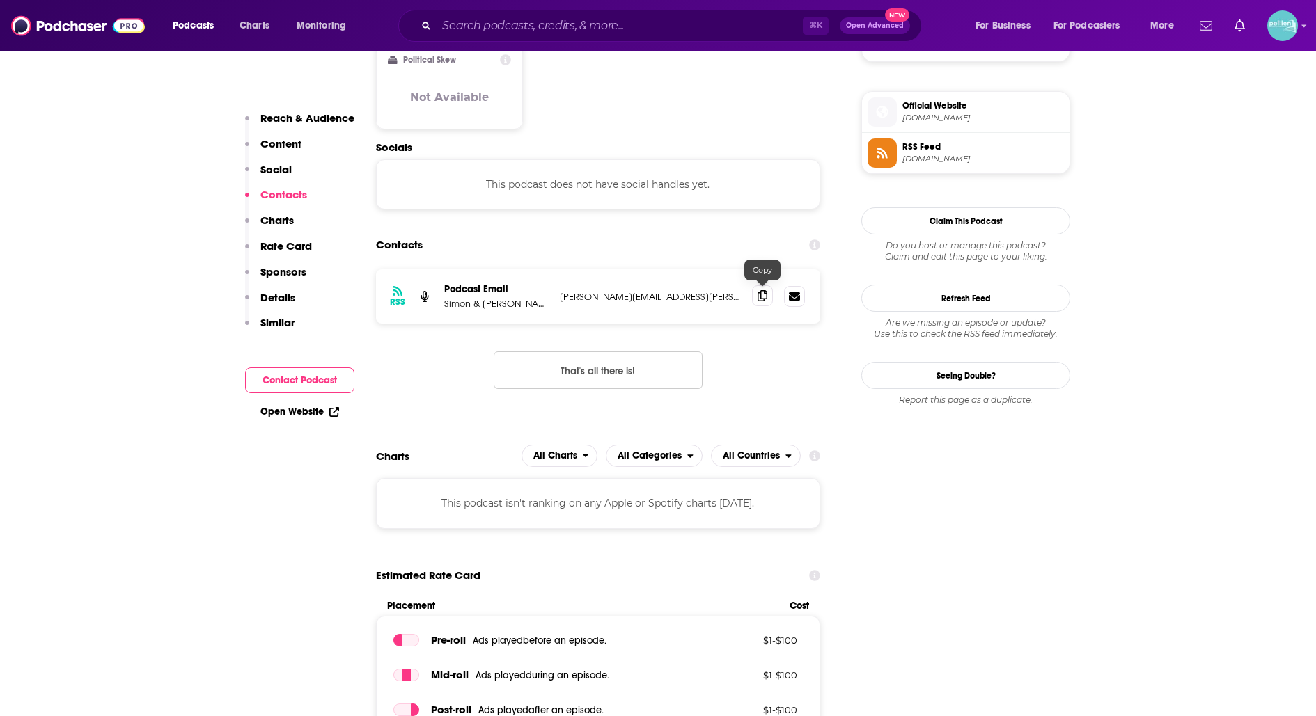
click at [764, 294] on icon at bounding box center [762, 295] width 10 height 11
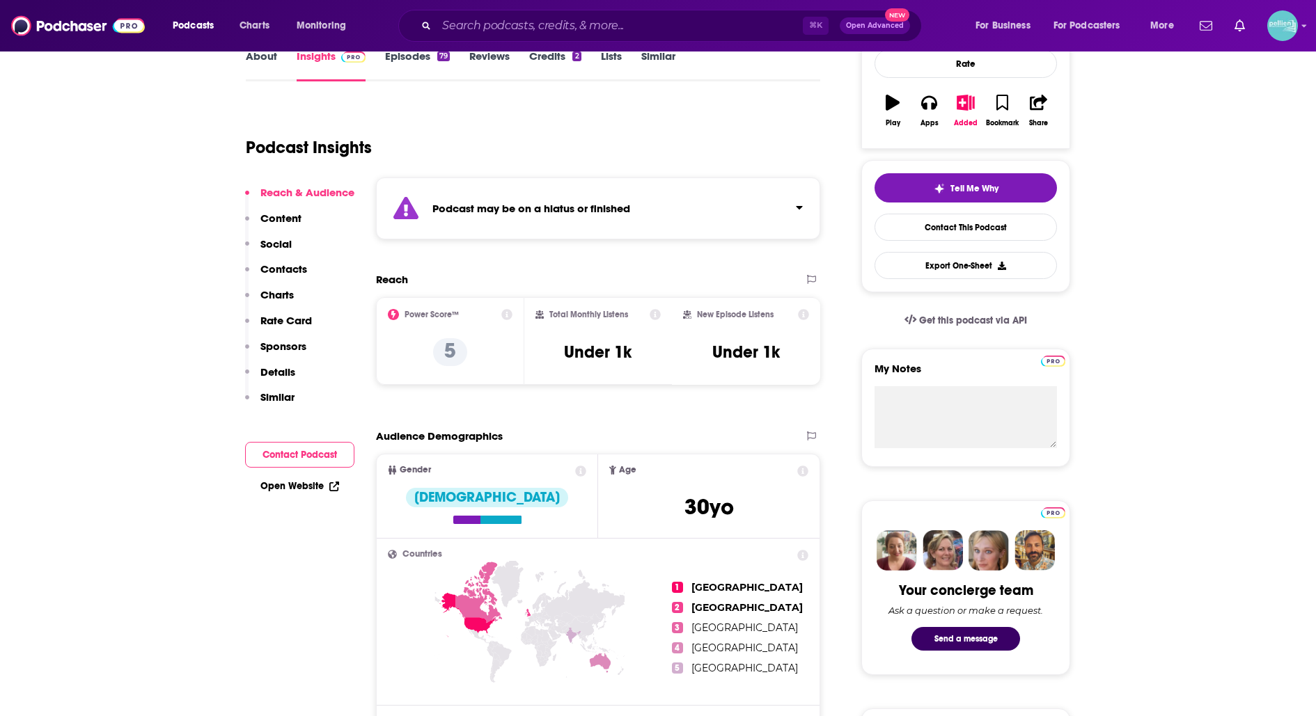
scroll to position [192, 0]
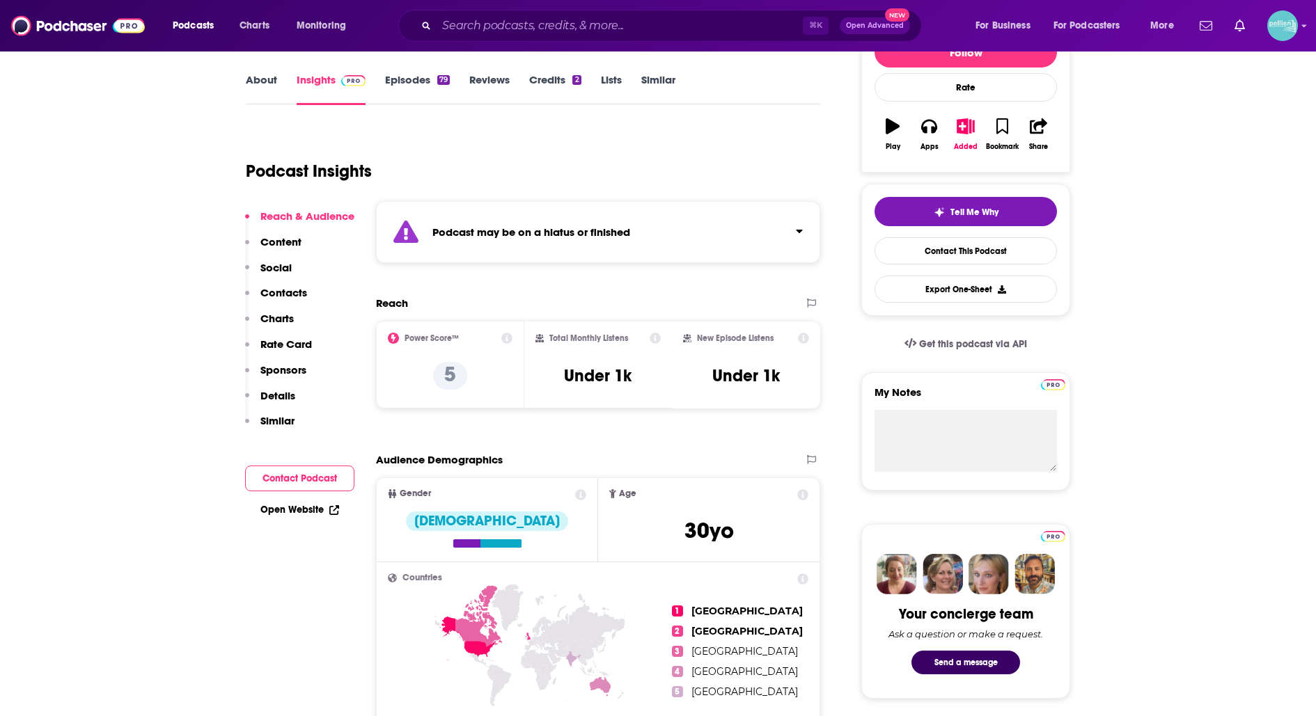
click at [264, 76] on link "About" at bounding box center [261, 89] width 31 height 32
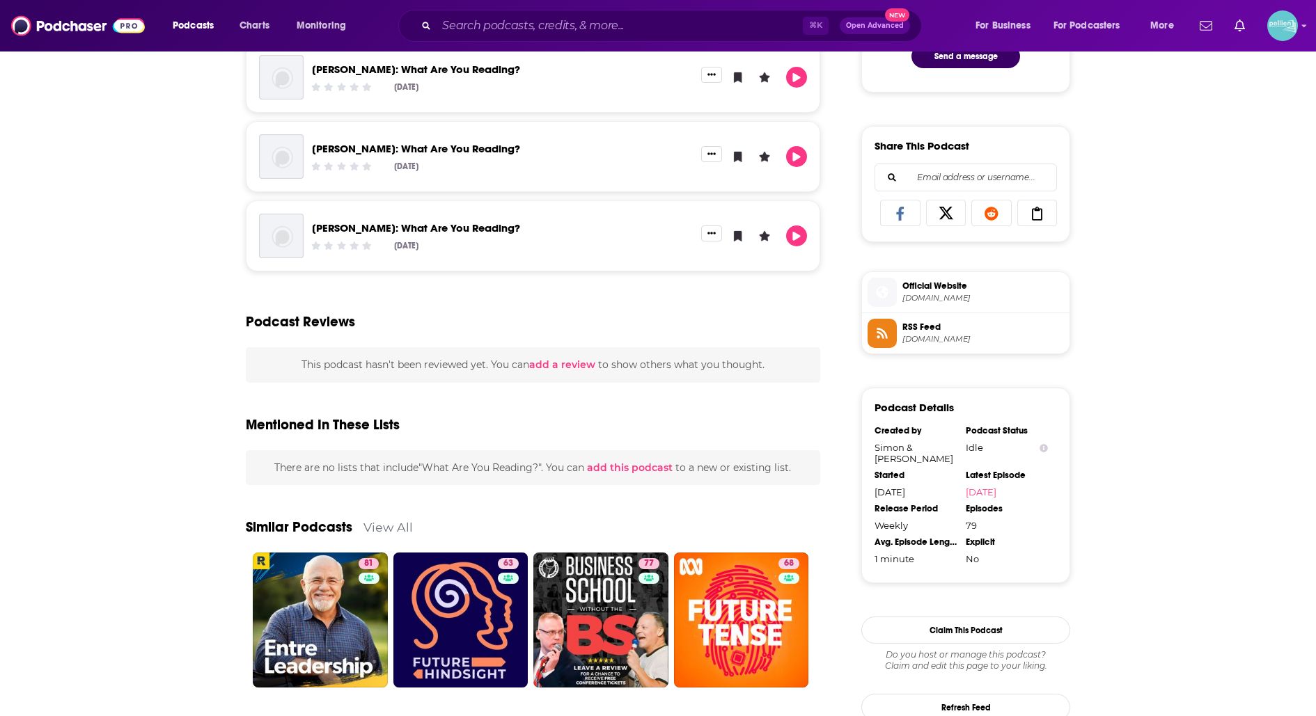
scroll to position [805, 0]
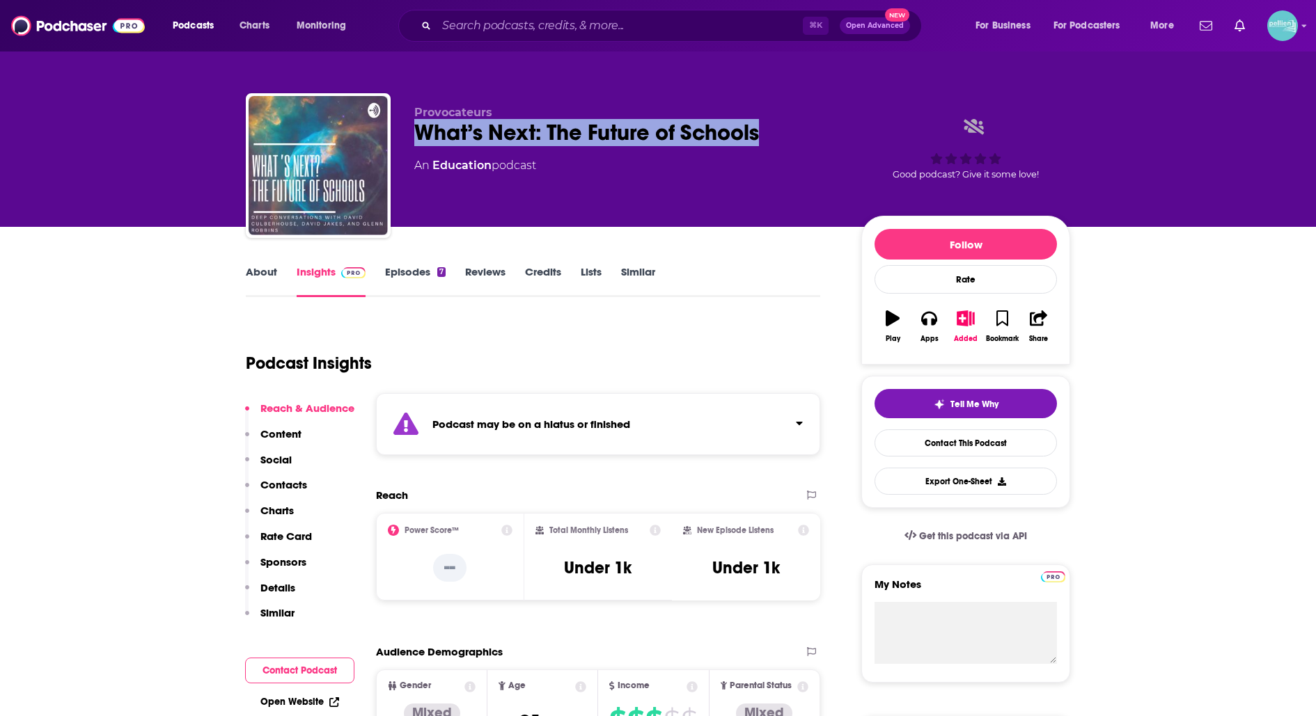
drag, startPoint x: 785, startPoint y: 134, endPoint x: 395, endPoint y: 130, distance: 389.9
click at [397, 131] on div "Provocateurs What’s Next: The Future of Schools An Education podcast Good podca…" at bounding box center [658, 168] width 824 height 150
copy h2 "What’s Next: The Future of Schools"
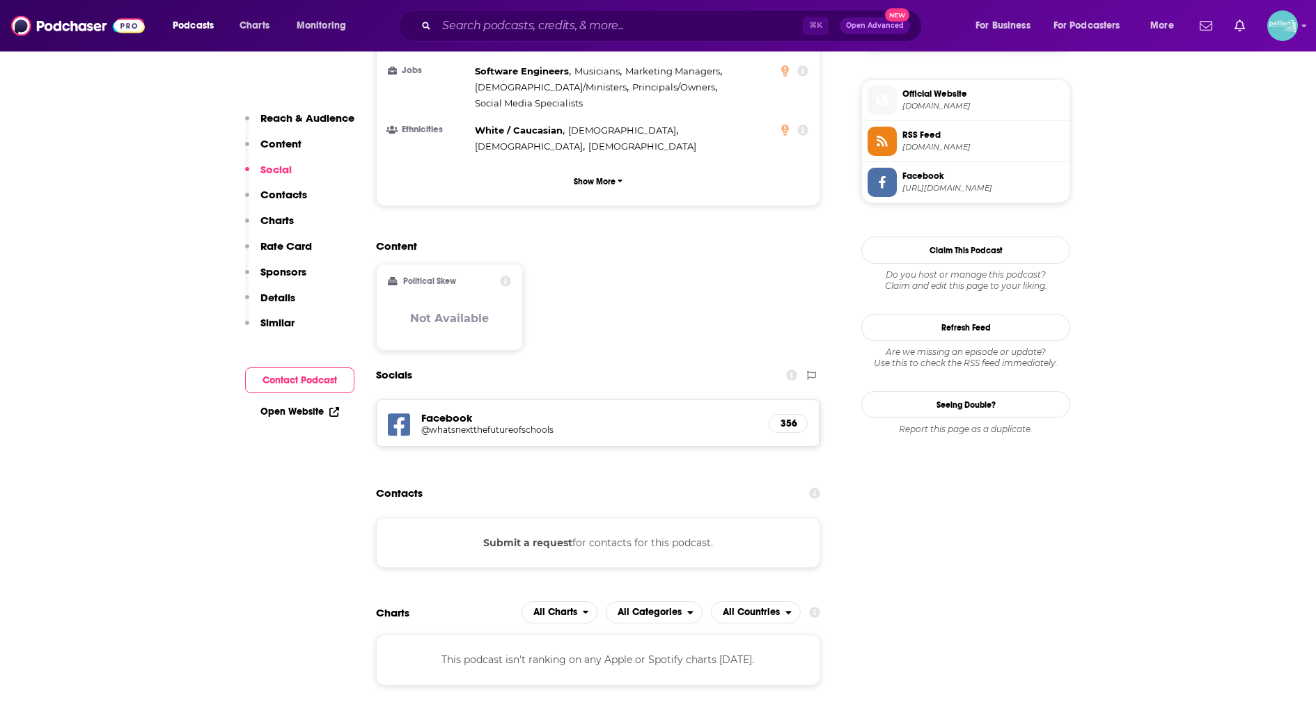
scroll to position [989, 0]
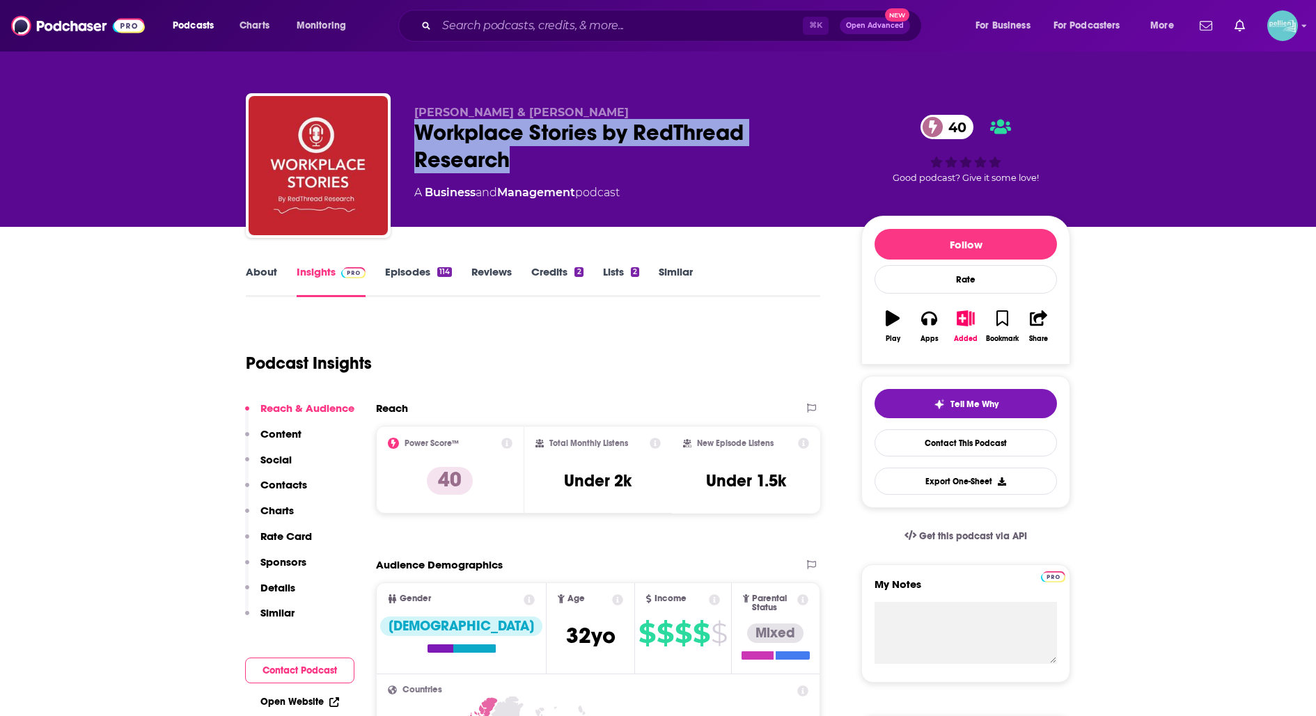
drag, startPoint x: 526, startPoint y: 161, endPoint x: 422, endPoint y: 140, distance: 105.8
click at [422, 140] on div "Workplace Stories by RedThread Research 40" at bounding box center [626, 146] width 425 height 54
copy h2 "Workplace Stories by RedThread Research"
click at [900, 447] on link "Contact This Podcast" at bounding box center [965, 443] width 182 height 27
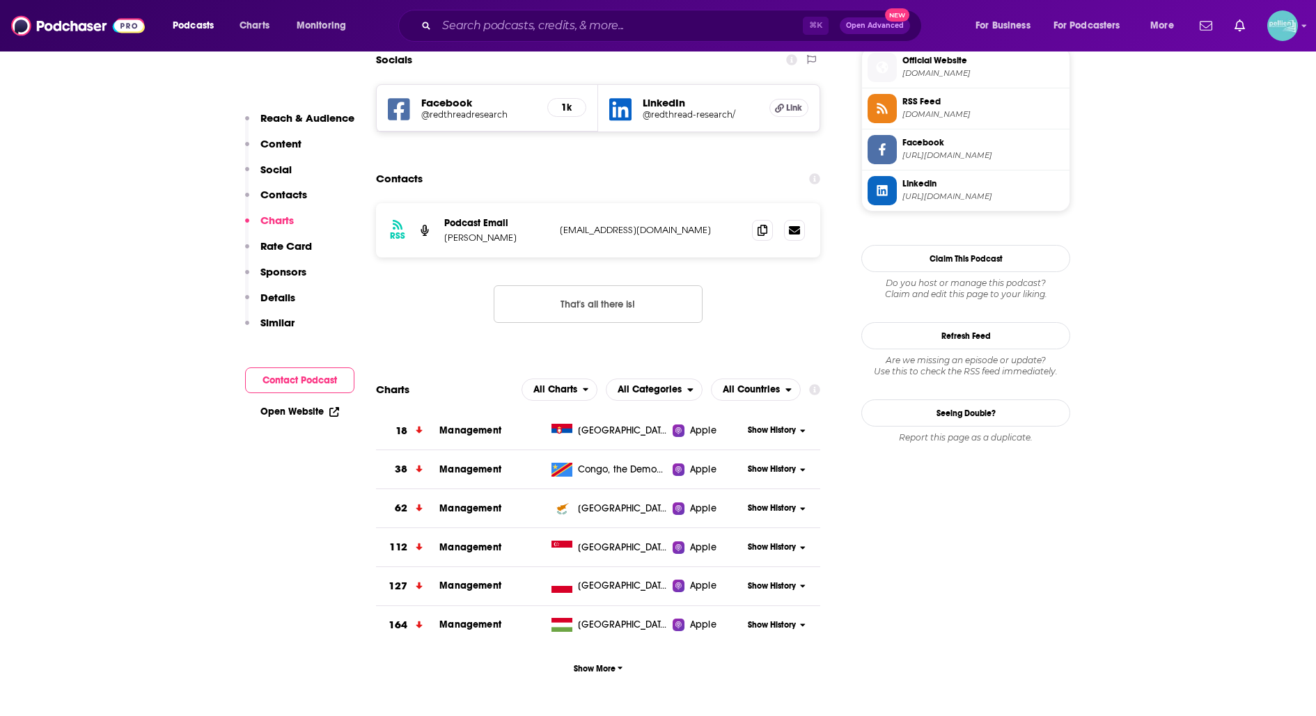
scroll to position [1239, 0]
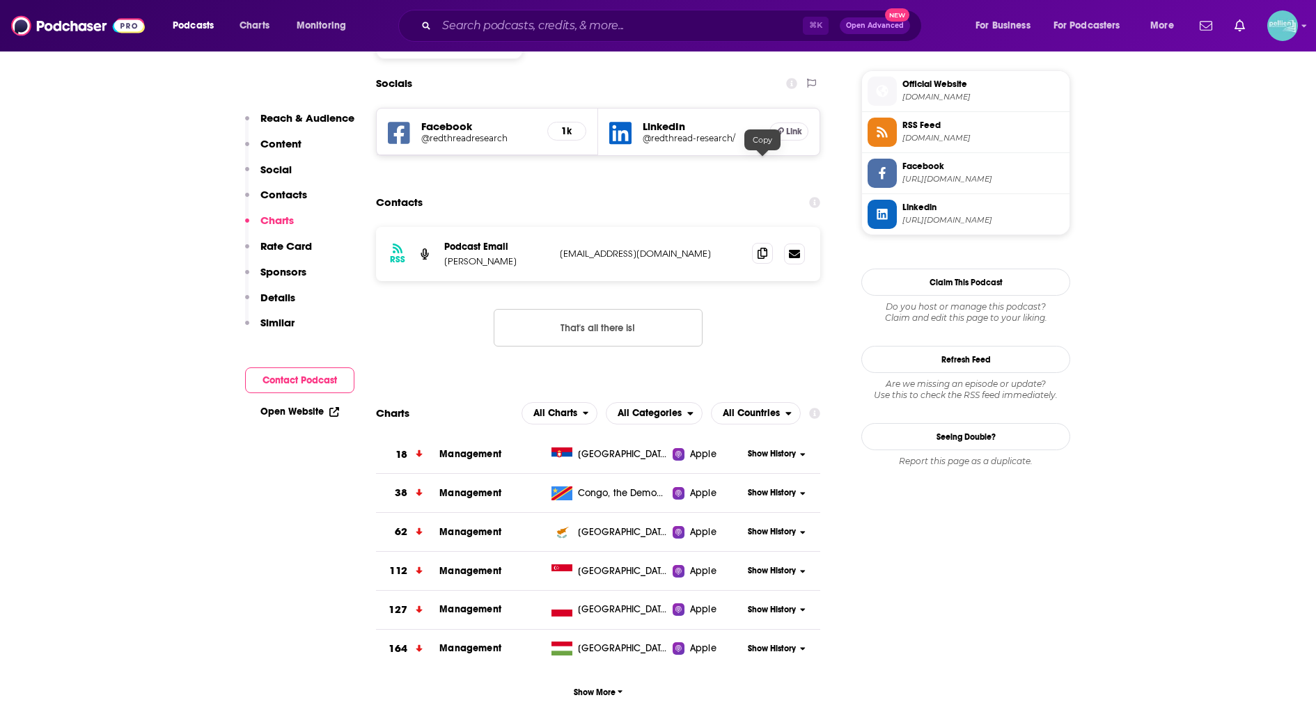
click at [753, 243] on span at bounding box center [762, 253] width 21 height 21
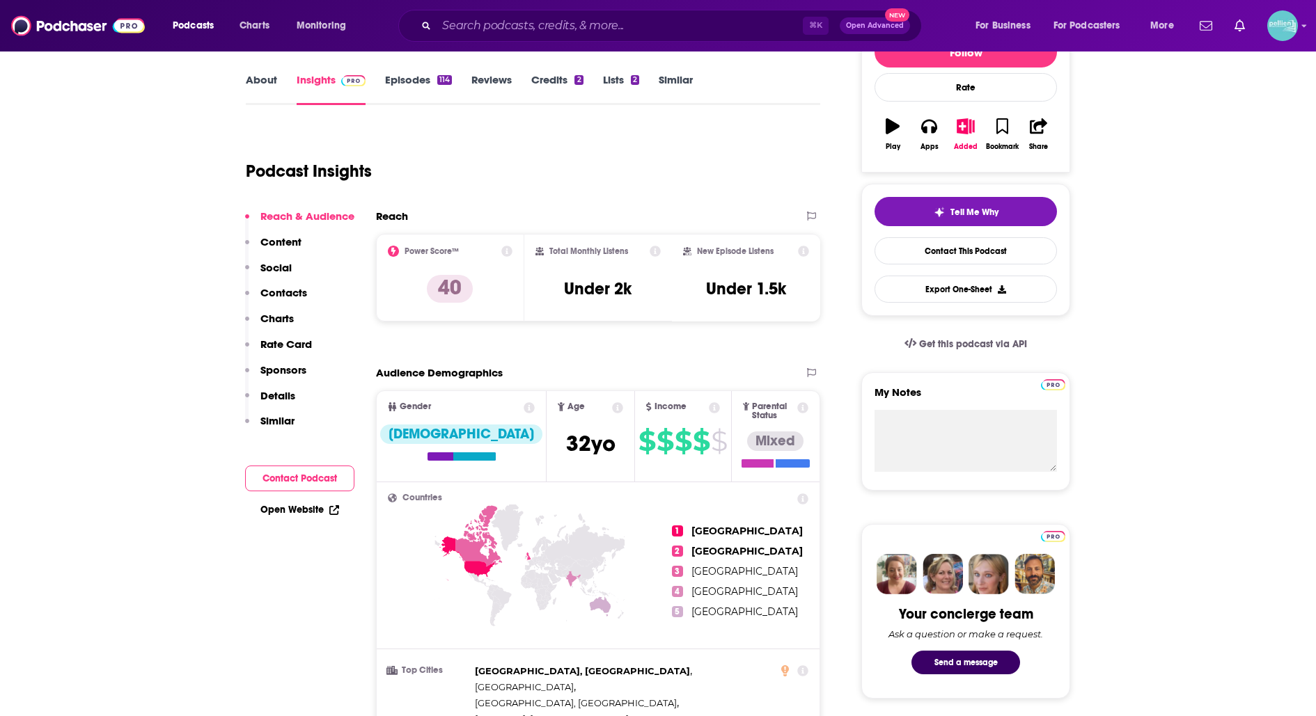
scroll to position [0, 0]
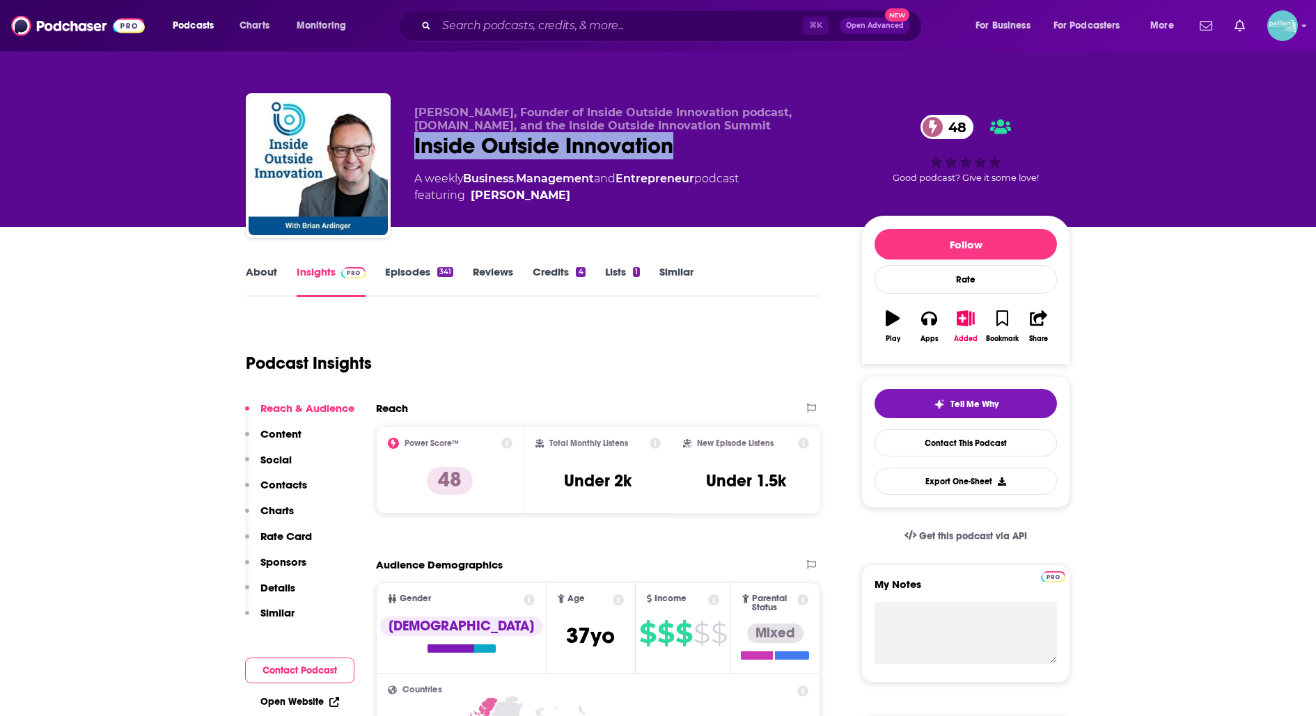
drag, startPoint x: 686, startPoint y: 148, endPoint x: 414, endPoint y: 155, distance: 273.0
click at [414, 155] on div "Inside Outside Innovation 48" at bounding box center [626, 145] width 425 height 27
copy h2 "Inside Outside Innovation"
click at [933, 443] on link "Contact This Podcast" at bounding box center [965, 443] width 182 height 27
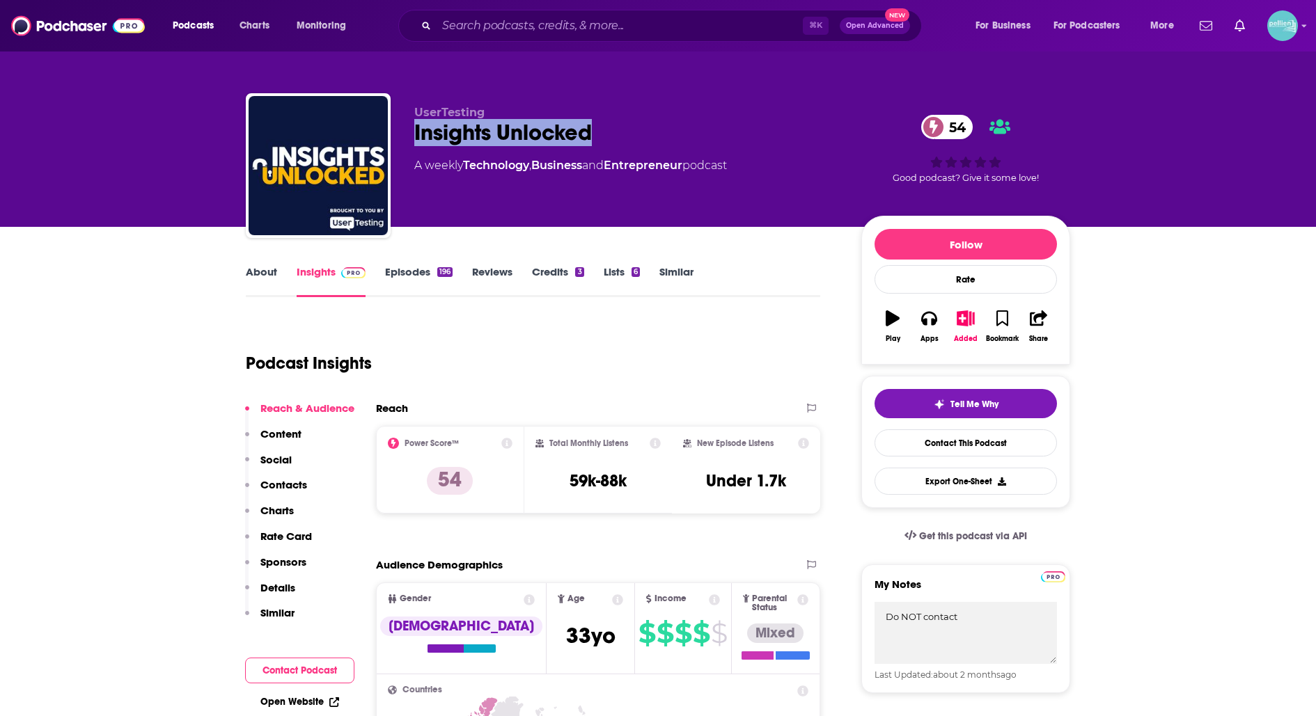
drag, startPoint x: 593, startPoint y: 138, endPoint x: 397, endPoint y: 135, distance: 196.3
click at [398, 137] on div "UserTesting Insights Unlocked 54 A weekly Technology , Business and Entrepreneu…" at bounding box center [658, 168] width 824 height 150
copy h2 "Insights Unlocked"
click at [924, 445] on link "Contact This Podcast" at bounding box center [965, 443] width 182 height 27
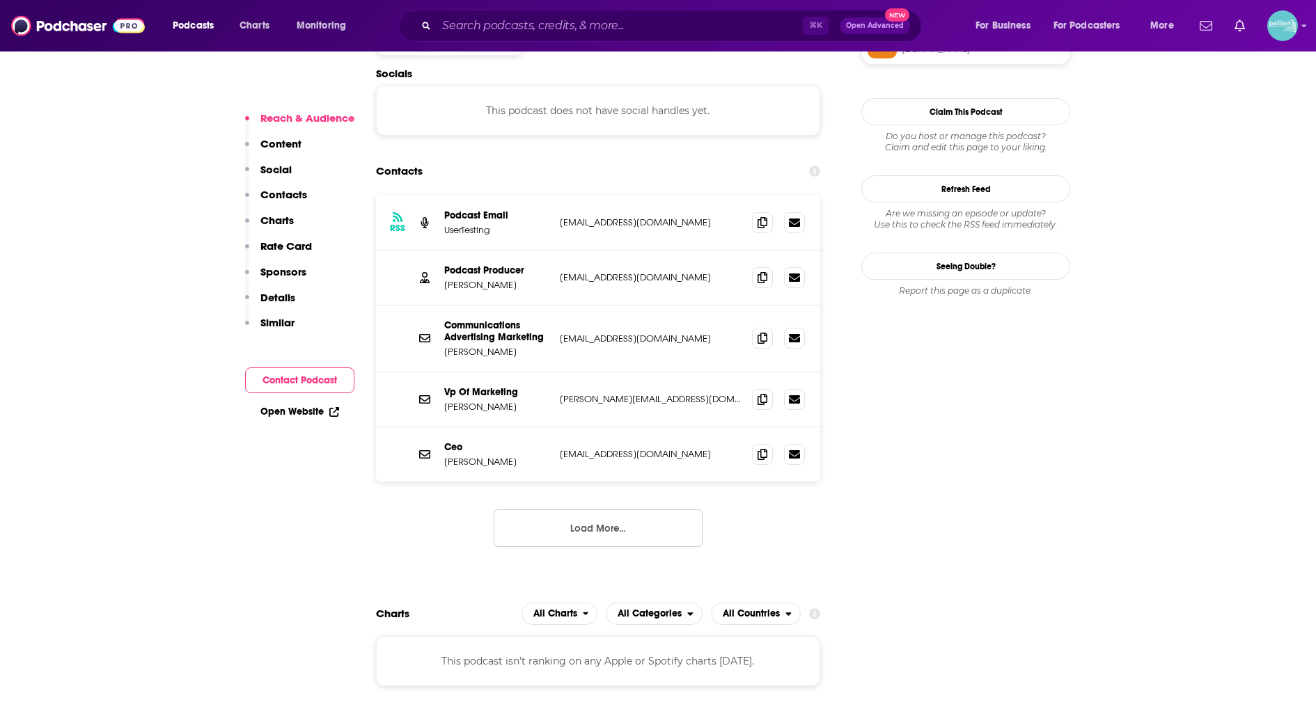
scroll to position [1204, 0]
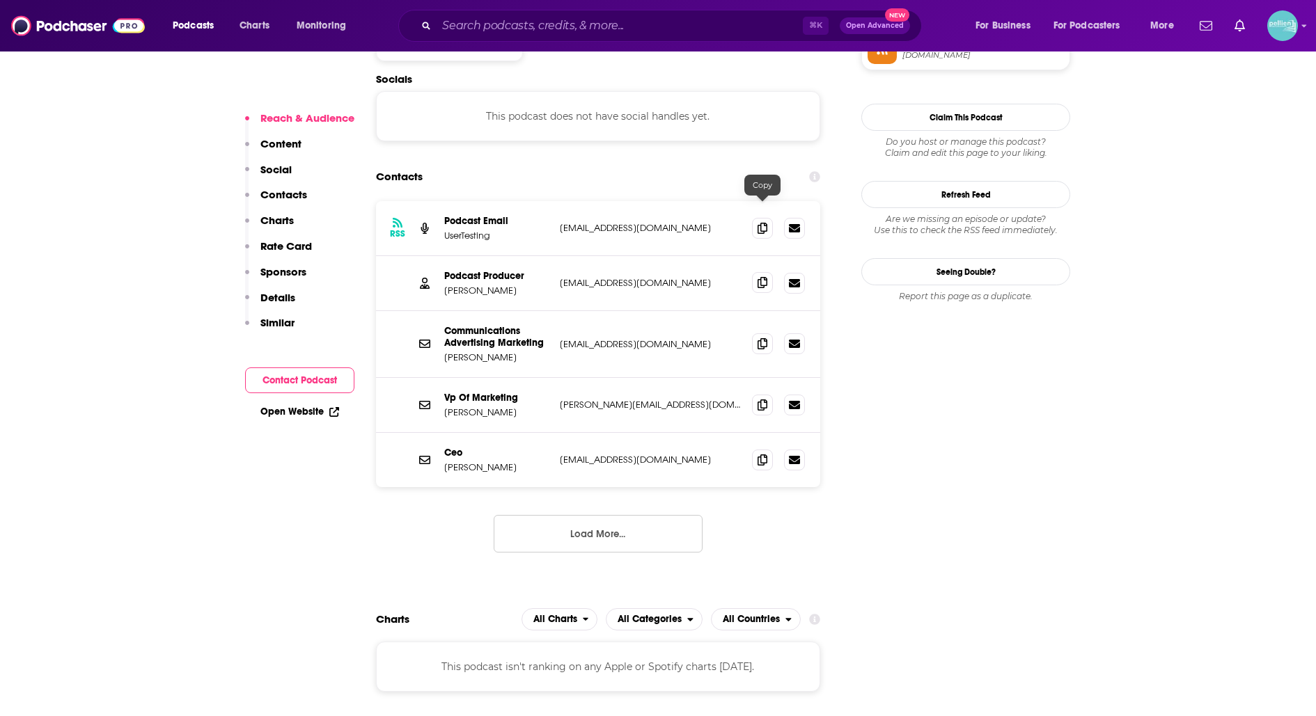
click at [767, 272] on span at bounding box center [762, 282] width 21 height 21
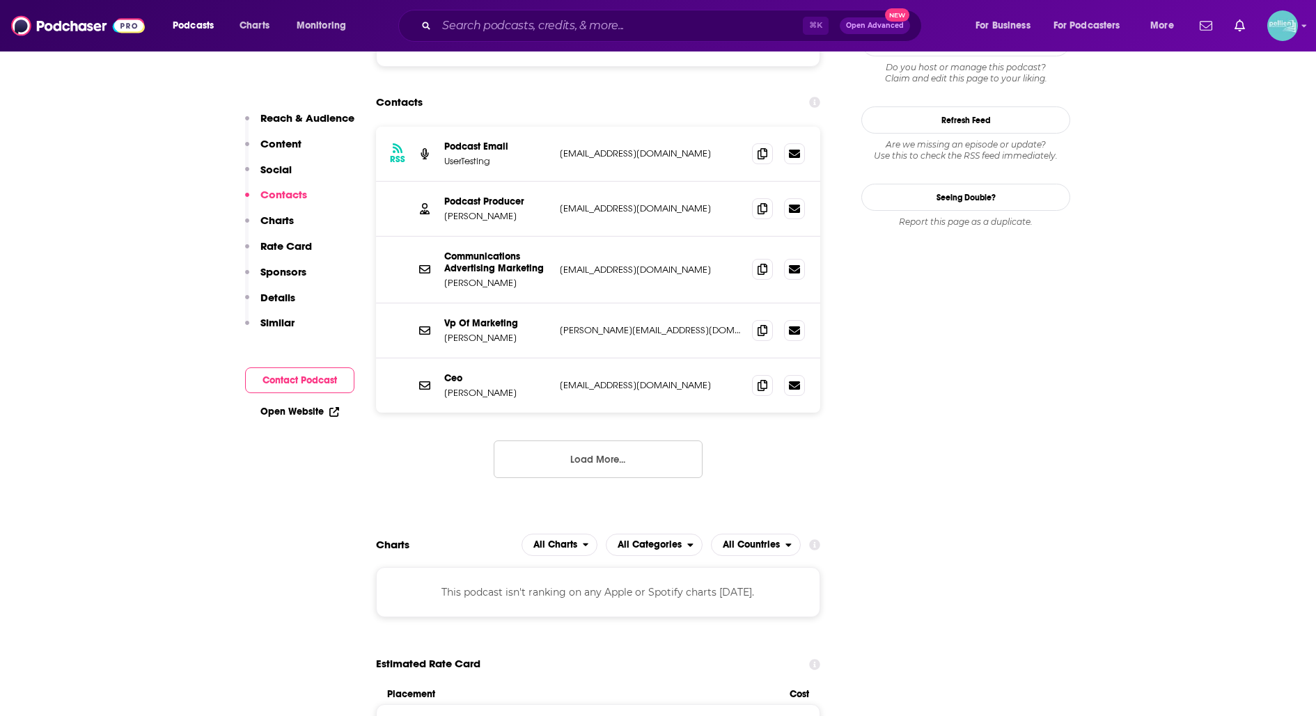
scroll to position [1275, 0]
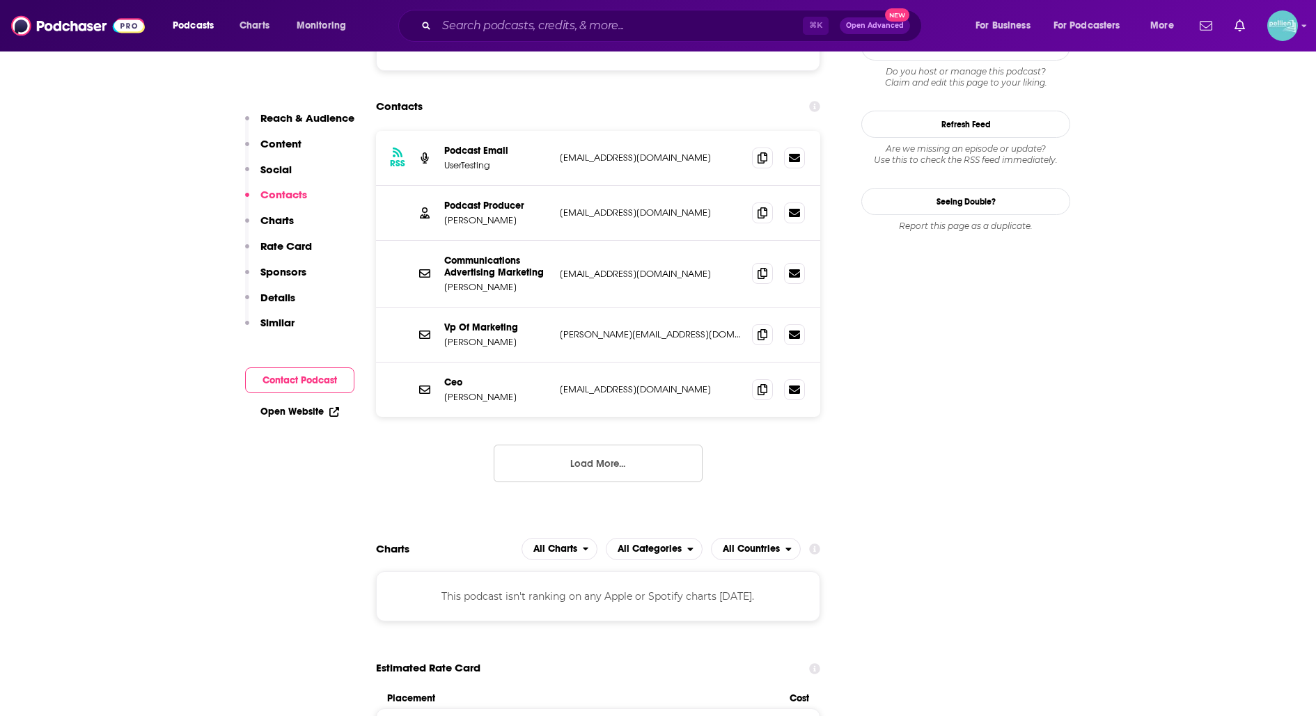
click at [598, 445] on button "Load More..." at bounding box center [598, 464] width 209 height 38
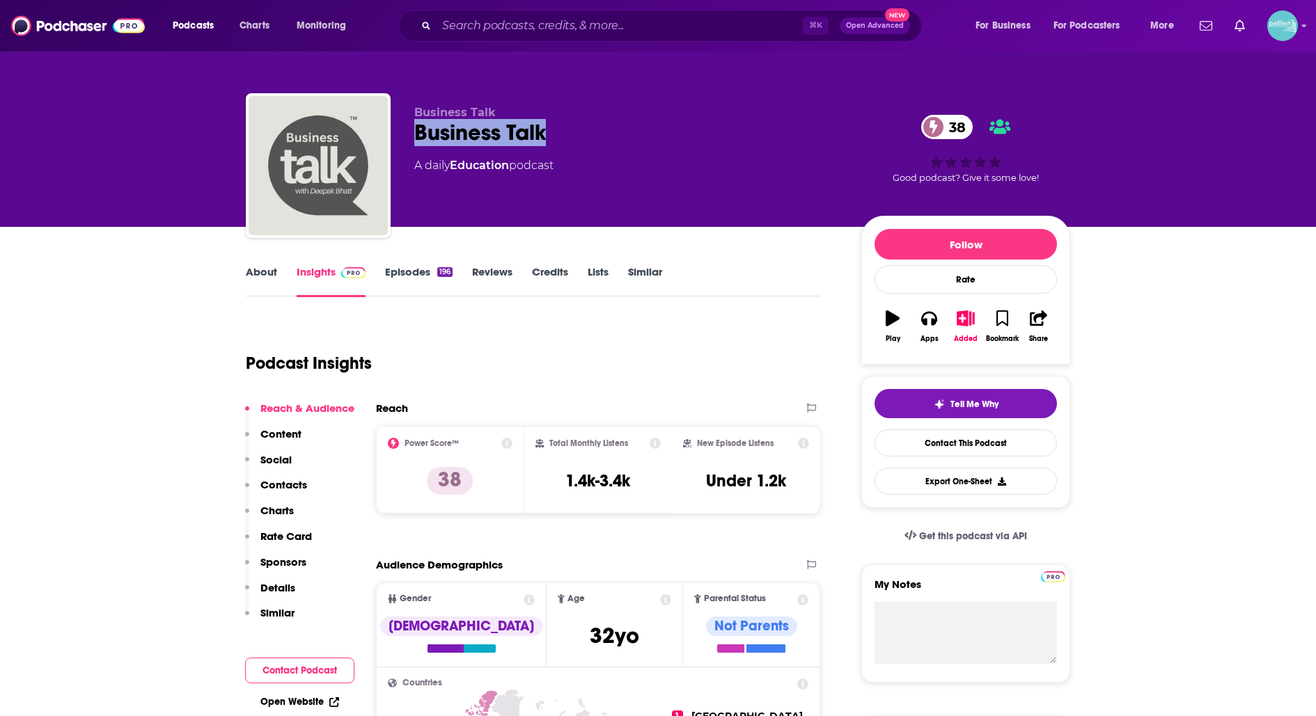
drag, startPoint x: 589, startPoint y: 138, endPoint x: 411, endPoint y: 134, distance: 177.6
click at [412, 134] on div "Business Talk Business Talk 38 A daily Education podcast 38 Good podcast? Give …" at bounding box center [658, 168] width 824 height 150
copy h2 "Business Talk"
click at [915, 441] on link "Contact This Podcast" at bounding box center [965, 443] width 182 height 27
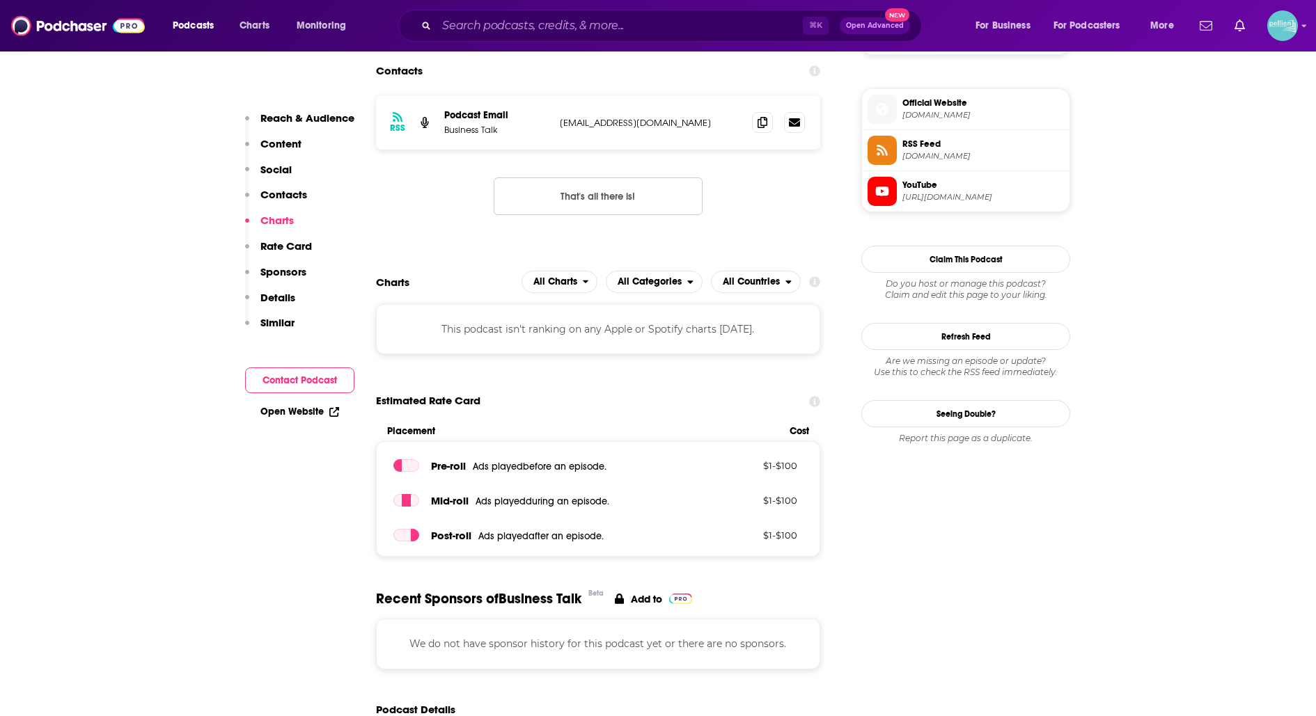
scroll to position [1085, 0]
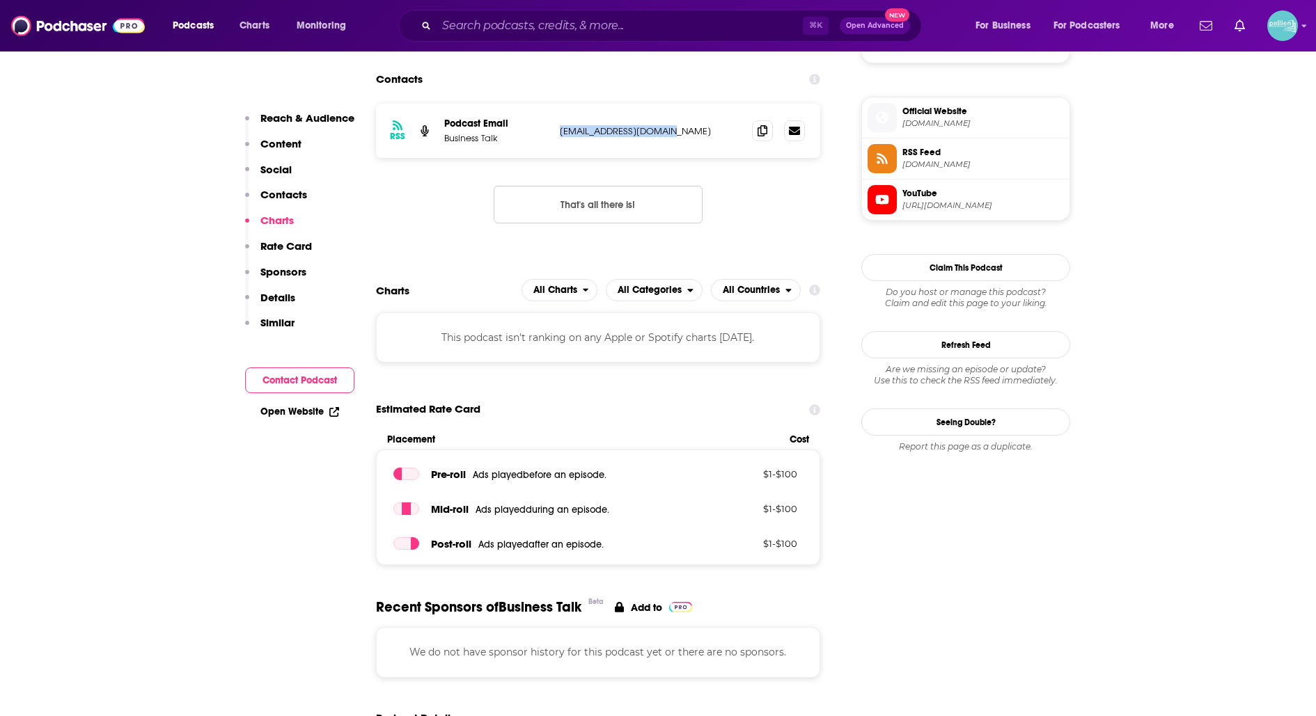
drag, startPoint x: 648, startPoint y: 134, endPoint x: 535, endPoint y: 134, distance: 112.8
click at [535, 134] on div "RSS Podcast Email Business Talk [EMAIL_ADDRESS][DOMAIN_NAME] [EMAIL_ADDRESS][DO…" at bounding box center [598, 131] width 444 height 54
copy div "[EMAIL_ADDRESS][DOMAIN_NAME]"
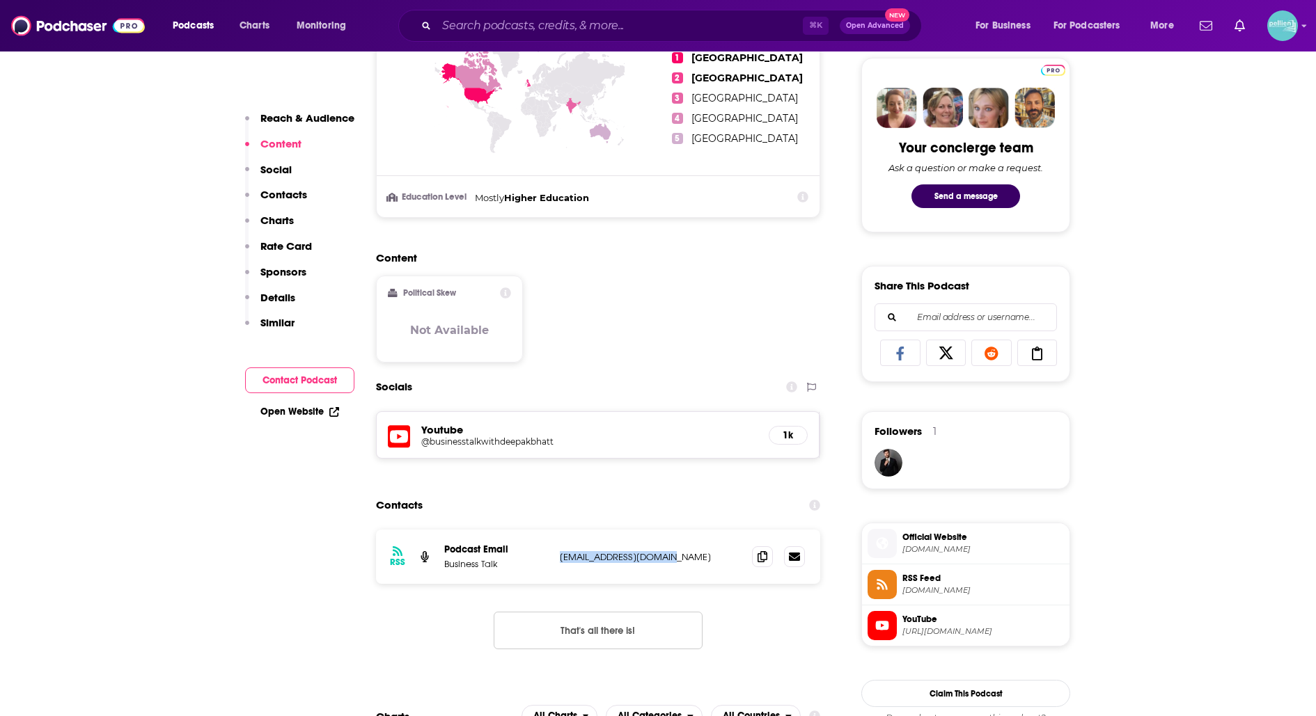
scroll to position [0, 0]
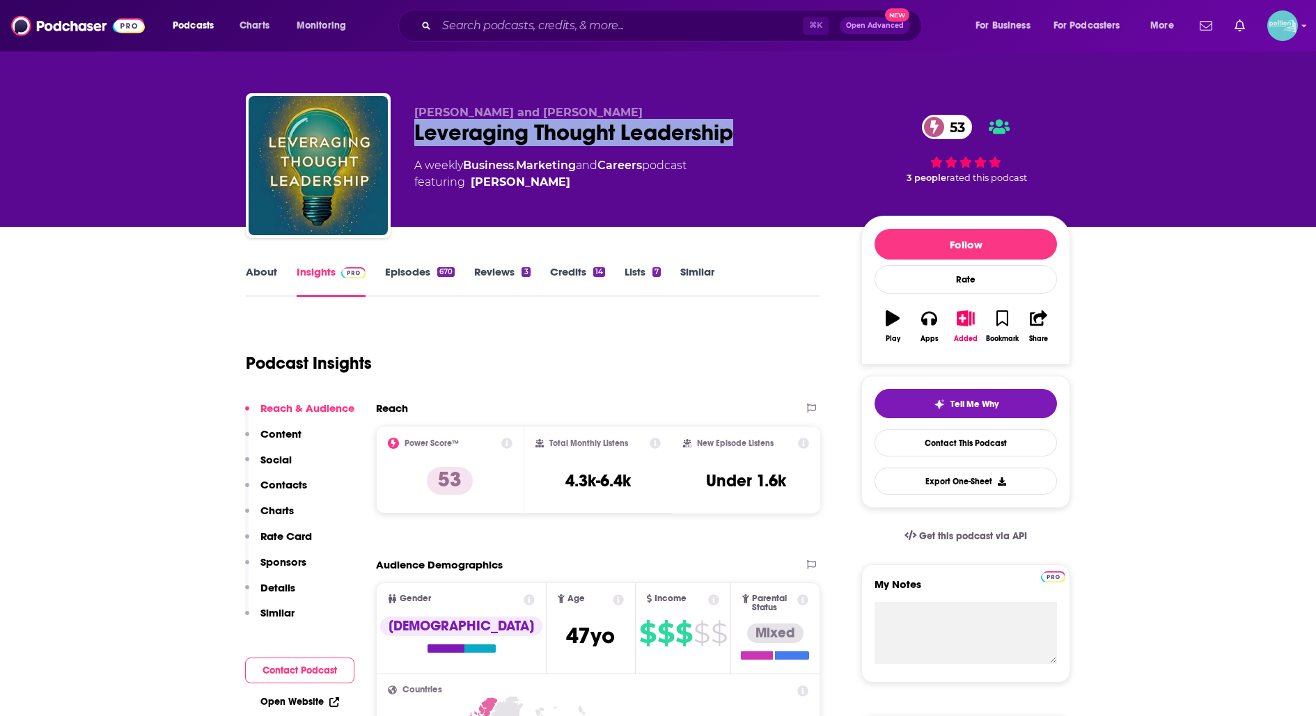
drag, startPoint x: 767, startPoint y: 142, endPoint x: 414, endPoint y: 137, distance: 353.0
click at [414, 137] on div "Leveraging Thought Leadership 53" at bounding box center [626, 132] width 425 height 27
copy h2 "Leveraging Thought Leadership"
click at [936, 443] on link "Contact This Podcast" at bounding box center [965, 443] width 182 height 27
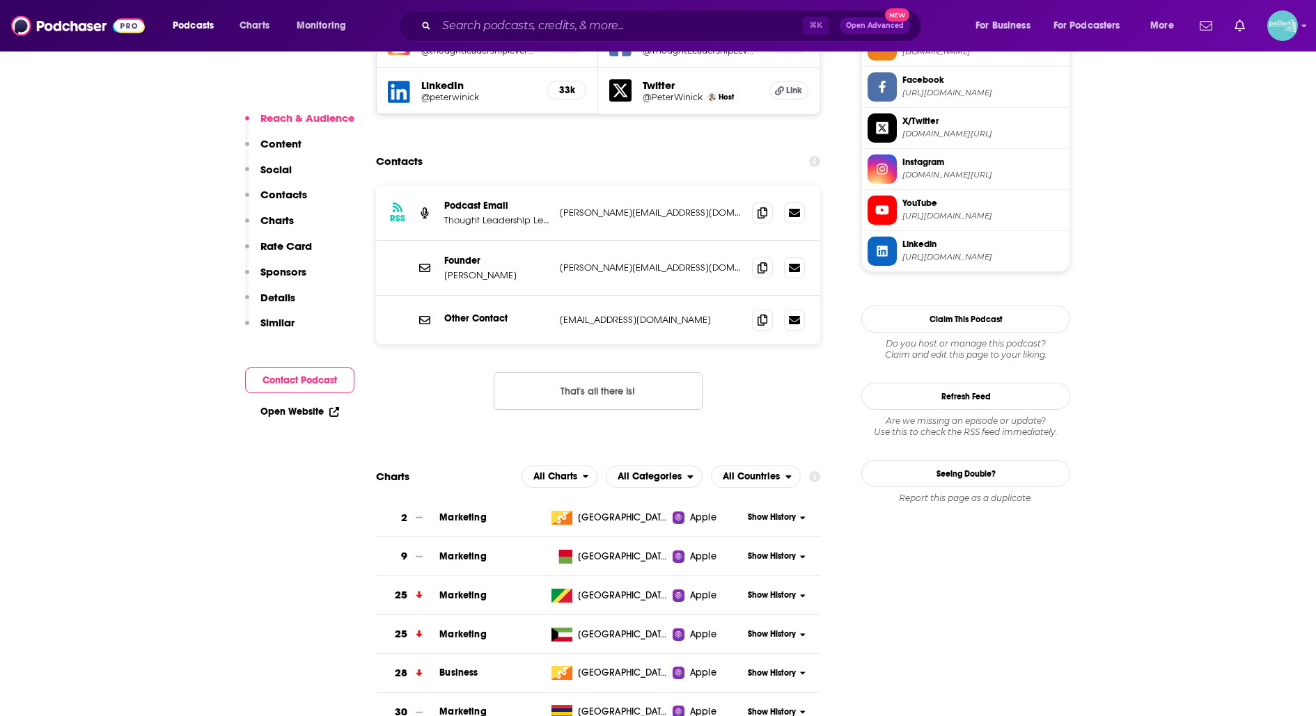
scroll to position [1319, 0]
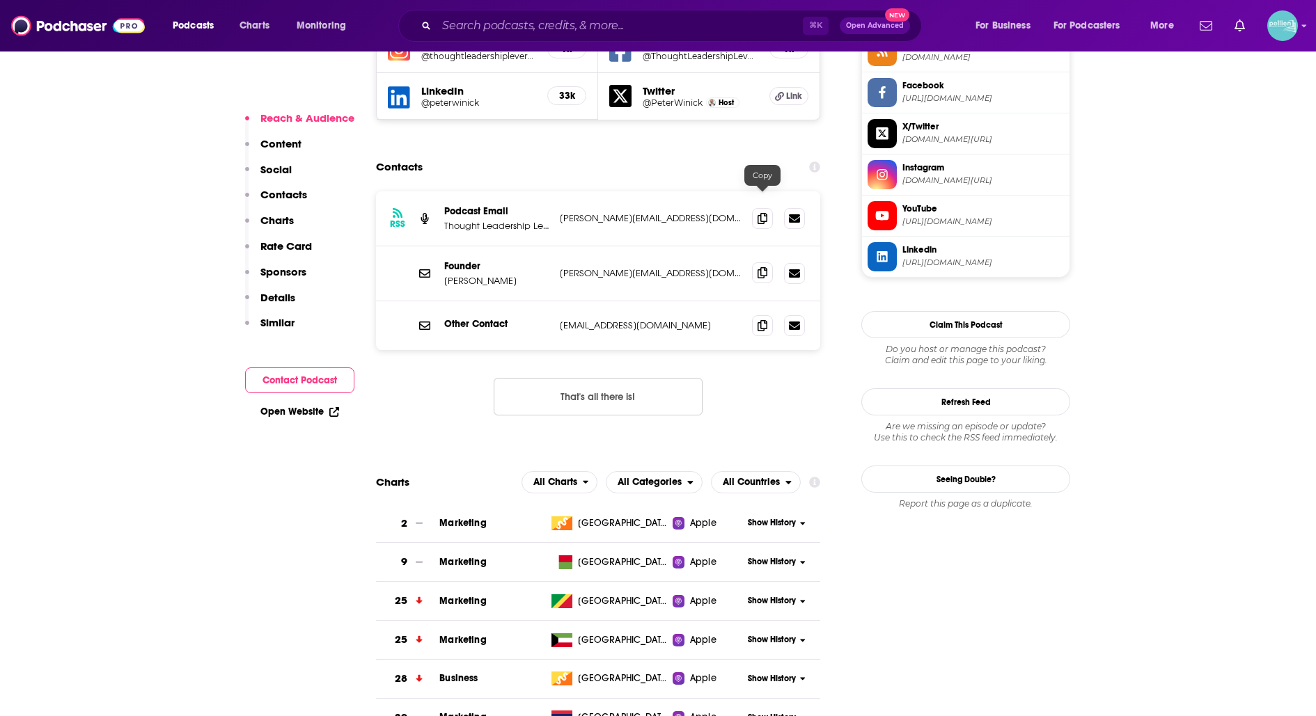
click at [758, 267] on icon at bounding box center [762, 272] width 10 height 11
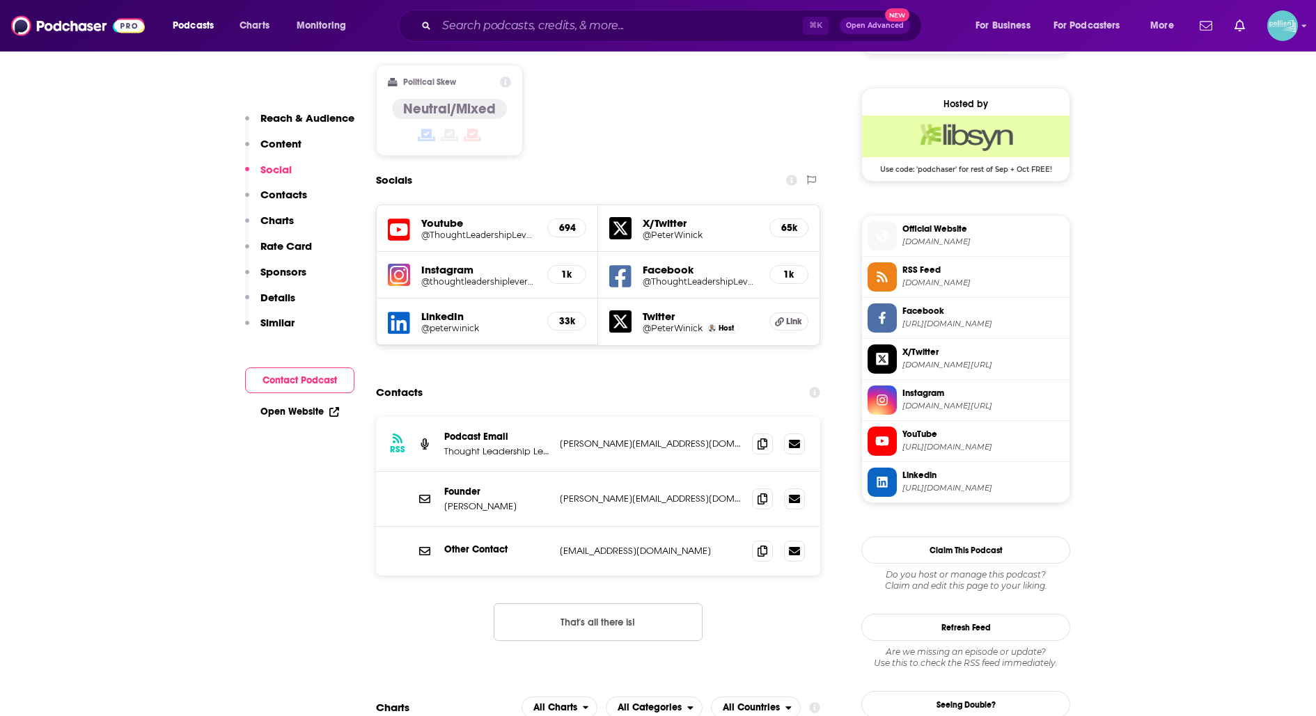
scroll to position [1094, 0]
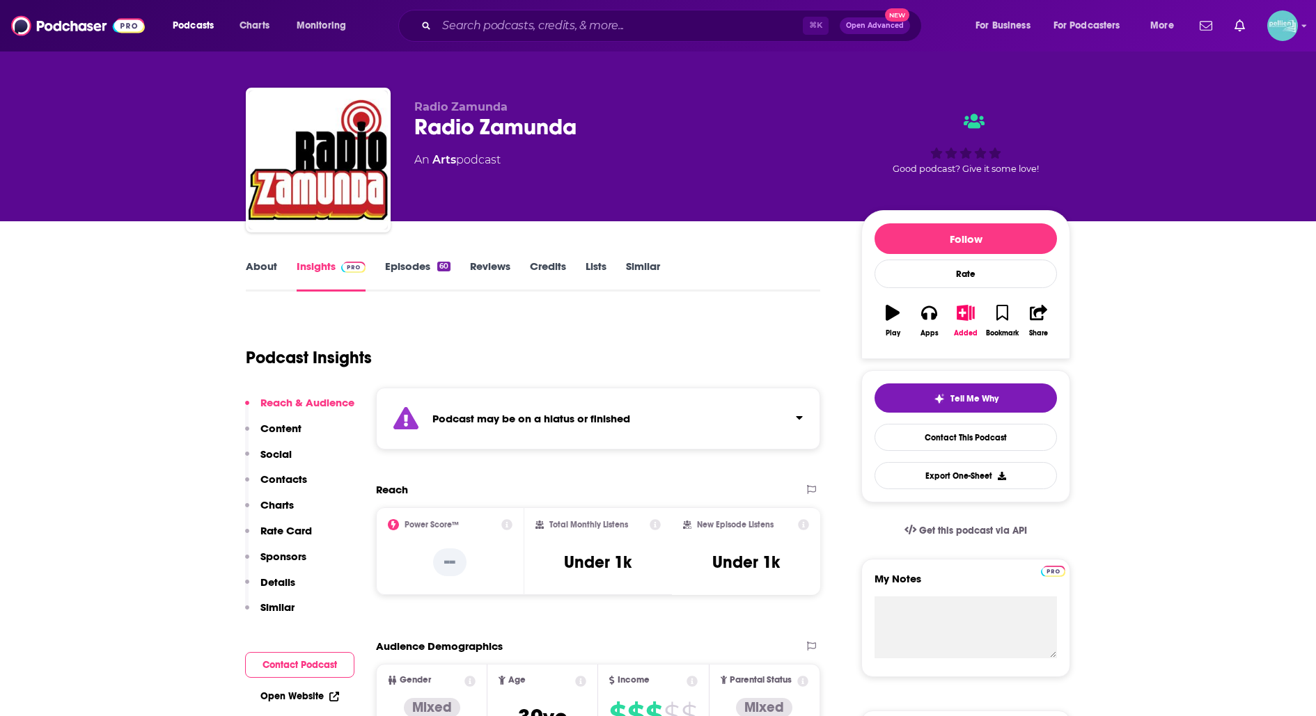
scroll to position [7, 0]
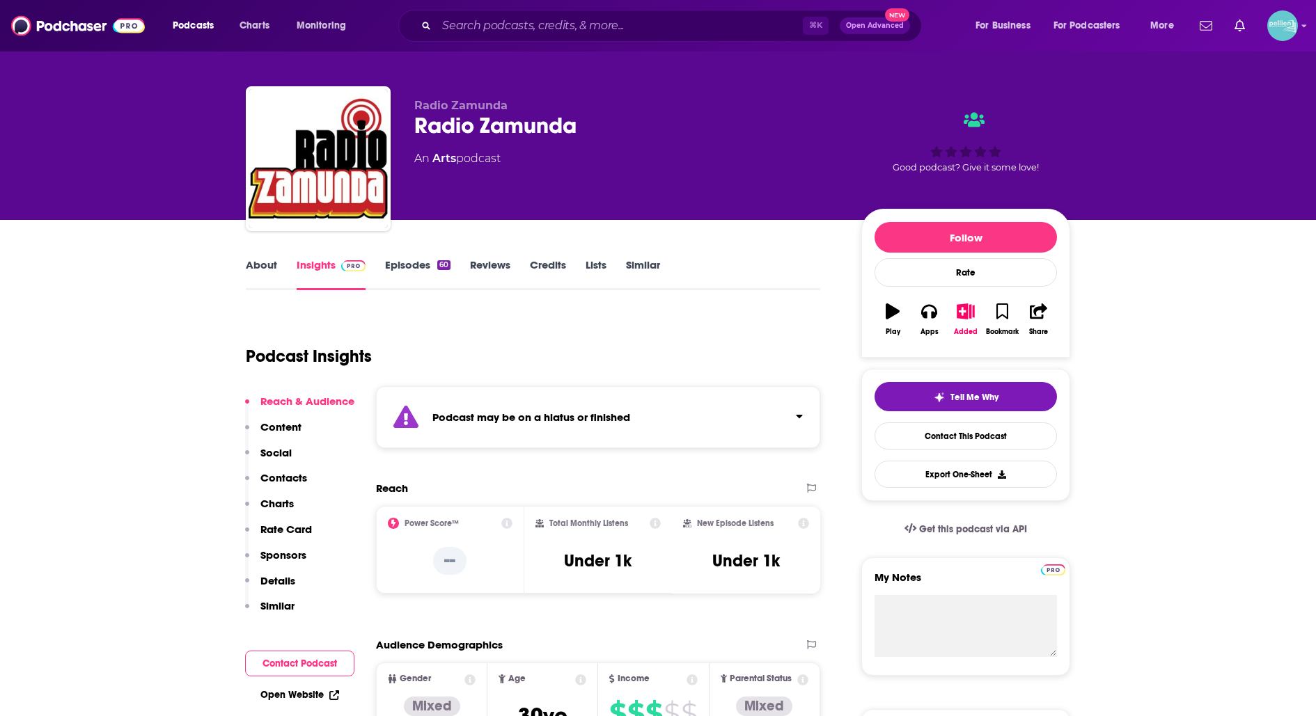
drag, startPoint x: 589, startPoint y: 110, endPoint x: 426, endPoint y: 112, distance: 162.9
click at [426, 112] on div "Radio Zamunda Radio Zamunda An Arts podcast" at bounding box center [626, 154] width 425 height 111
drag, startPoint x: 616, startPoint y: 132, endPoint x: 416, endPoint y: 138, distance: 199.9
click at [416, 138] on div "Radio Zamunda" at bounding box center [626, 125] width 425 height 27
copy h2 "Radio Zamunda"
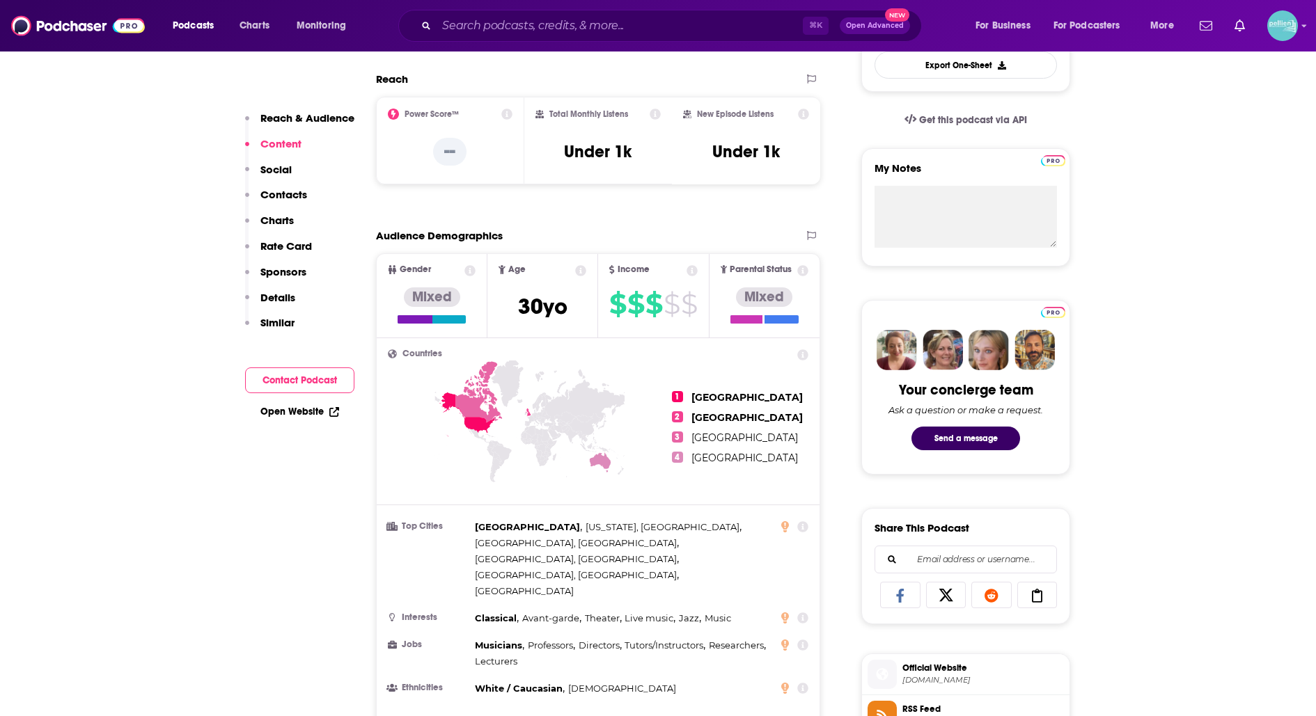
scroll to position [260, 0]
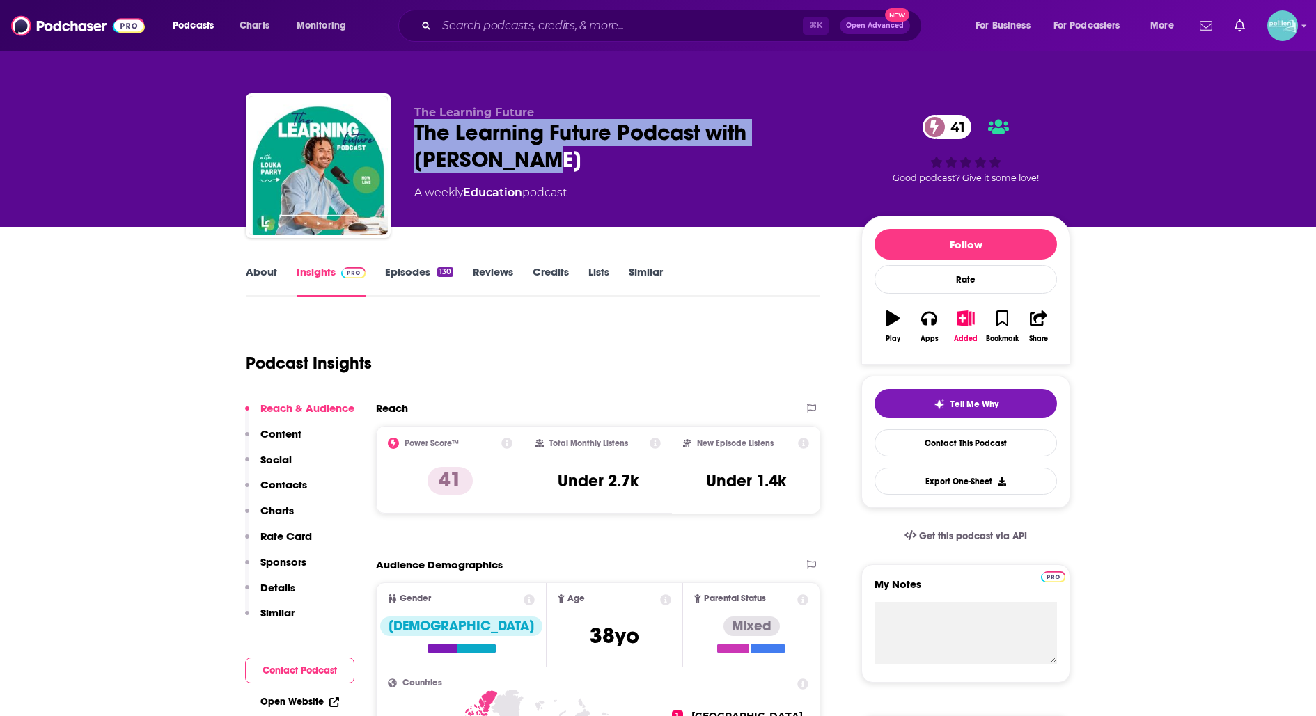
drag, startPoint x: 480, startPoint y: 163, endPoint x: 414, endPoint y: 139, distance: 70.9
click at [413, 139] on div "The Learning Future The Learning Future Podcast with Louka Parry 41 A weekly Ed…" at bounding box center [658, 168] width 824 height 150
copy h2 "The Learning Future Podcast with Louka Parry"
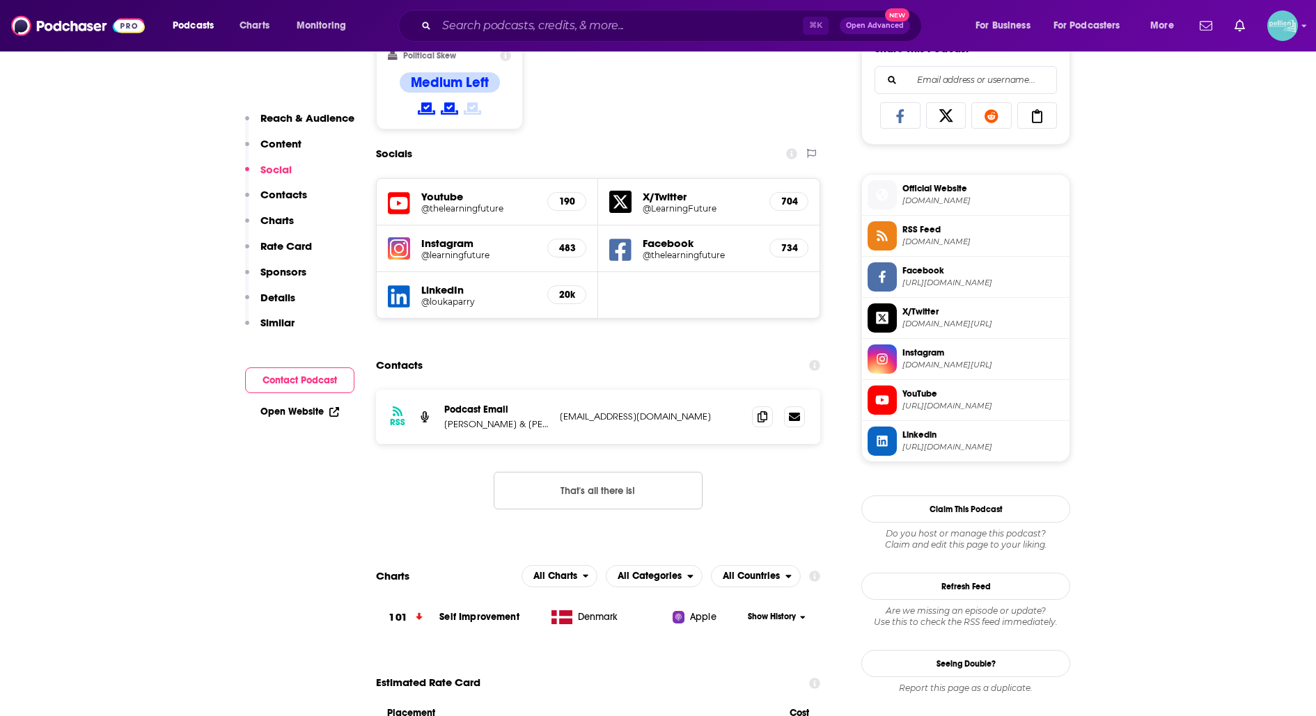
scroll to position [898, 0]
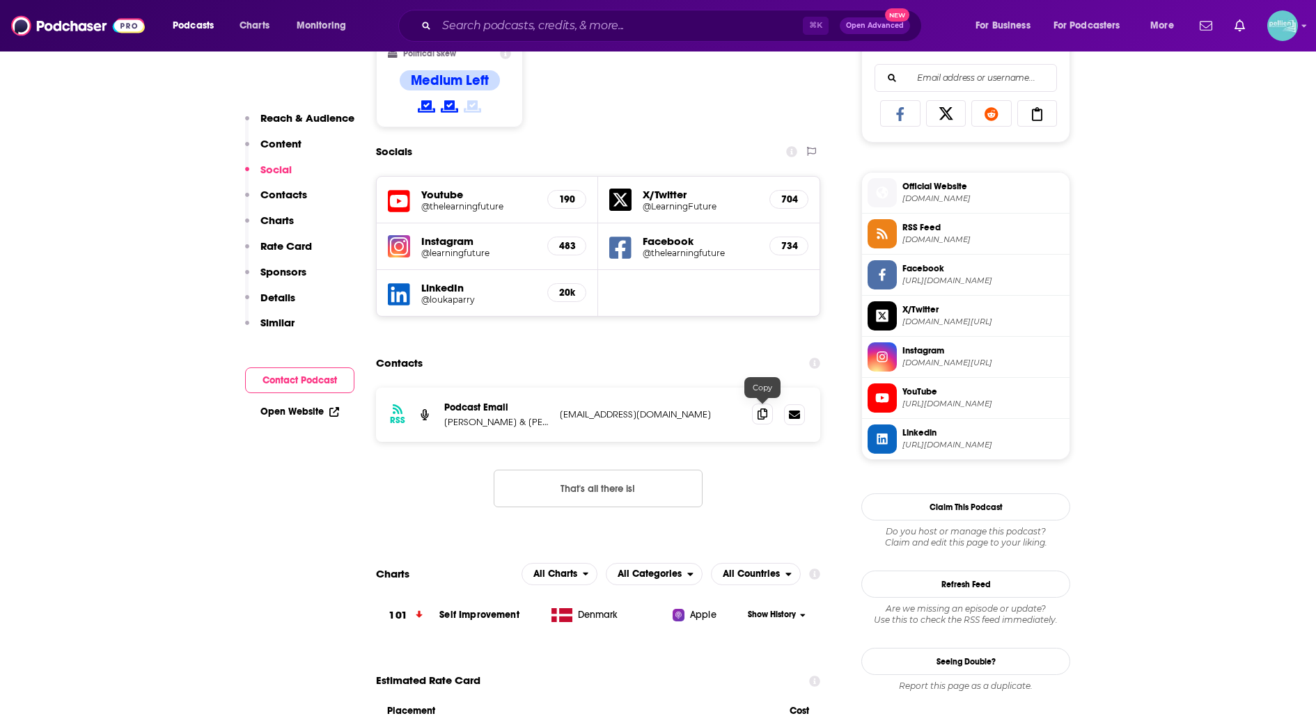
click at [757, 415] on icon at bounding box center [762, 414] width 10 height 11
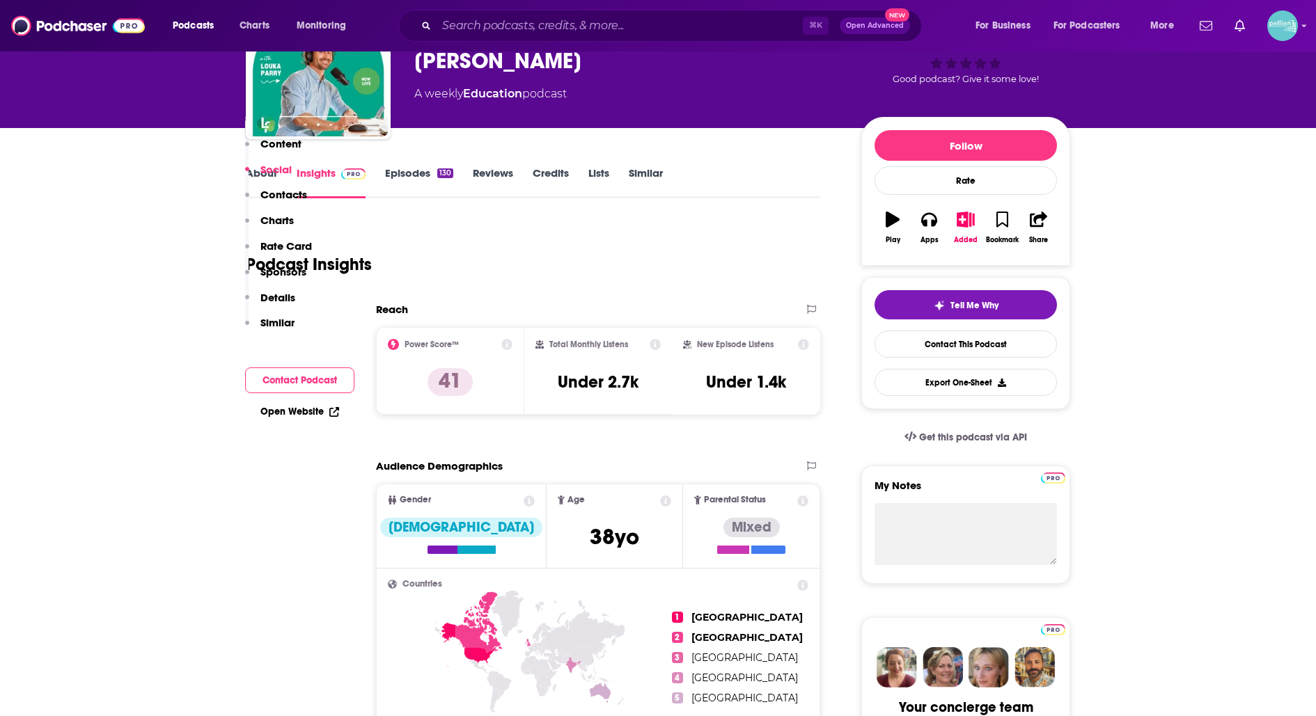
scroll to position [0, 0]
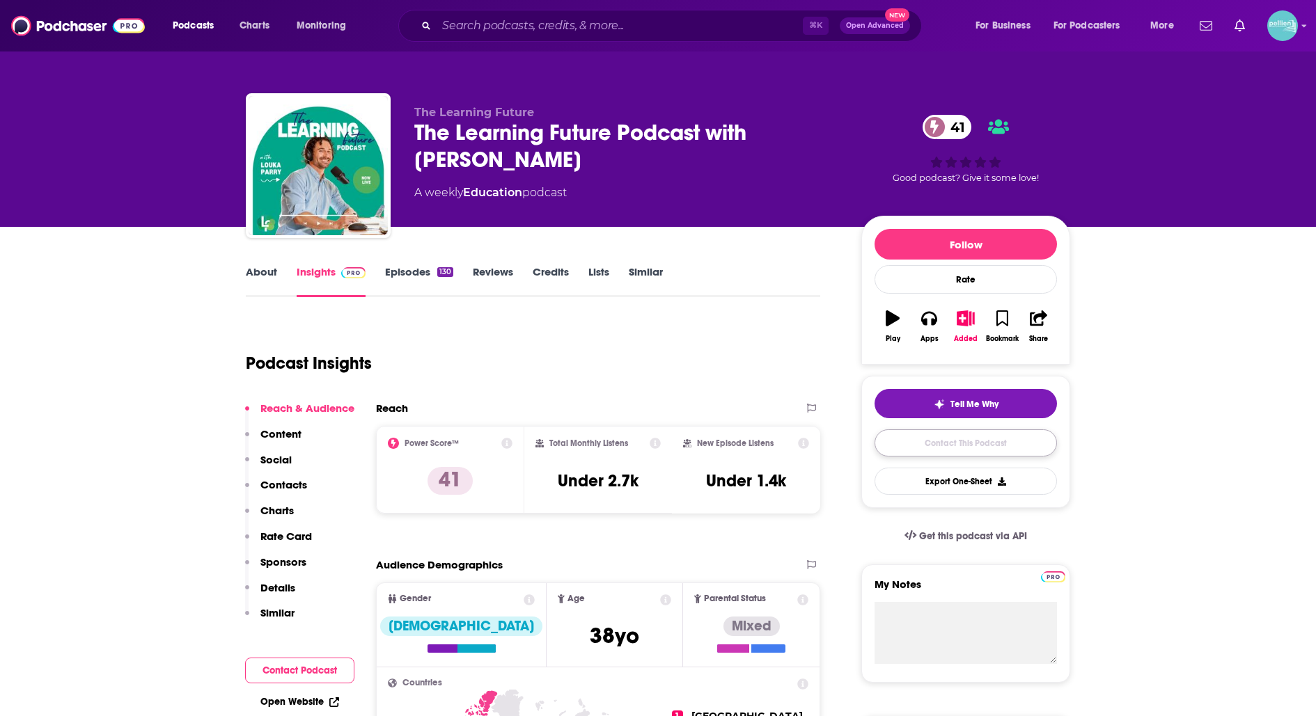
click at [952, 443] on link "Contact This Podcast" at bounding box center [965, 443] width 182 height 27
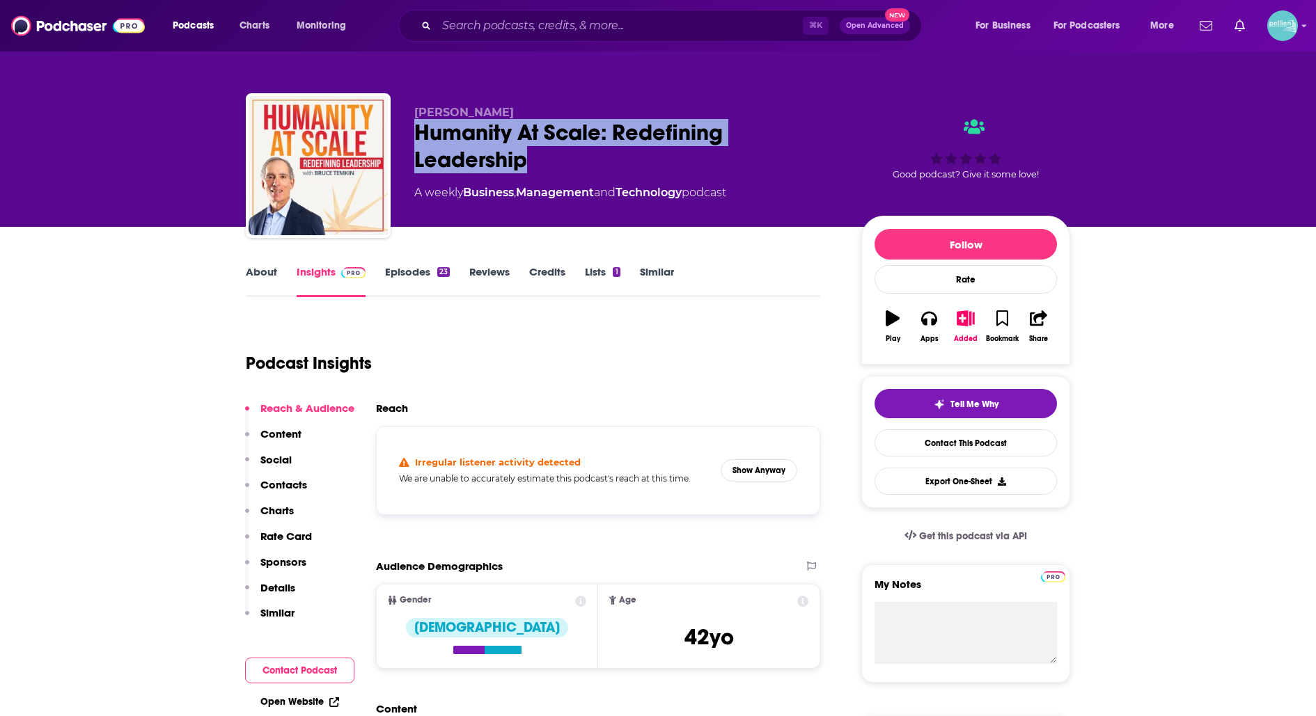
drag, startPoint x: 559, startPoint y: 165, endPoint x: 409, endPoint y: 135, distance: 152.6
click at [409, 135] on div "[PERSON_NAME] Humanity At Scale: Redefining Leadership A weekly Business , Mana…" at bounding box center [658, 168] width 824 height 150
copy h2 "Humanity At Scale: Redefining Leadership"
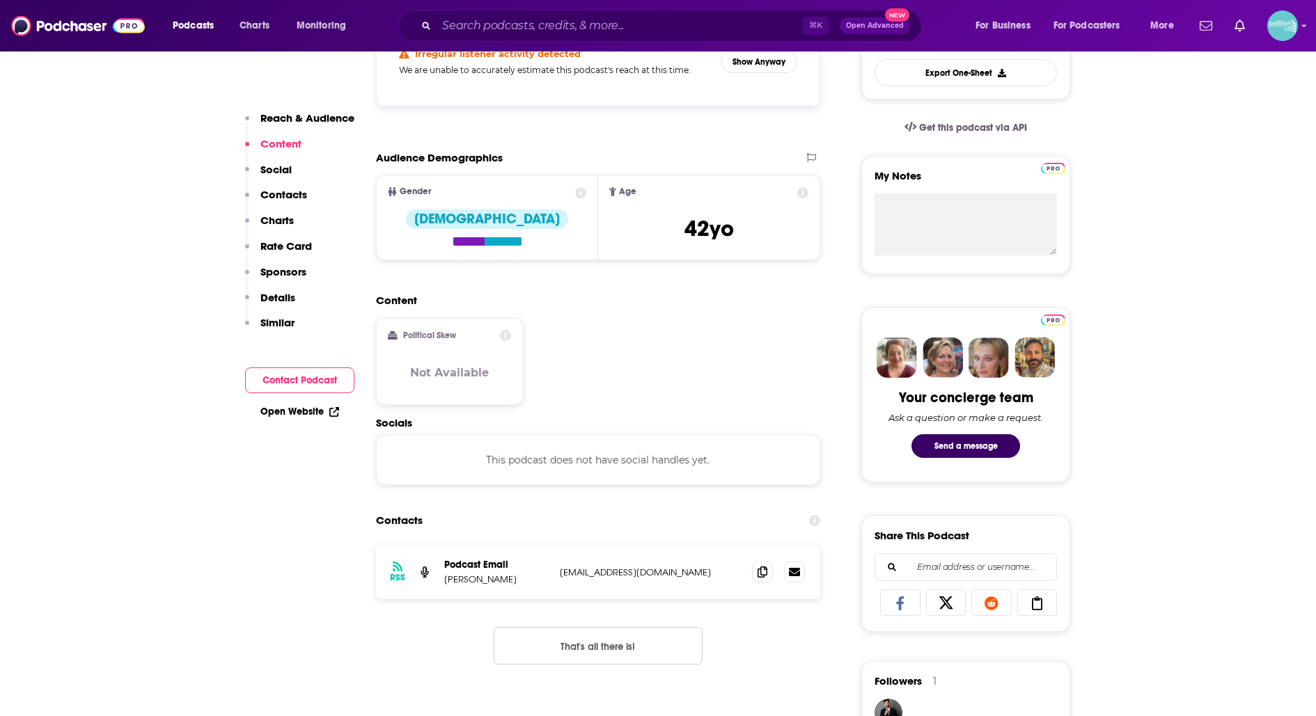
scroll to position [408, 0]
click at [758, 569] on icon at bounding box center [762, 572] width 10 height 11
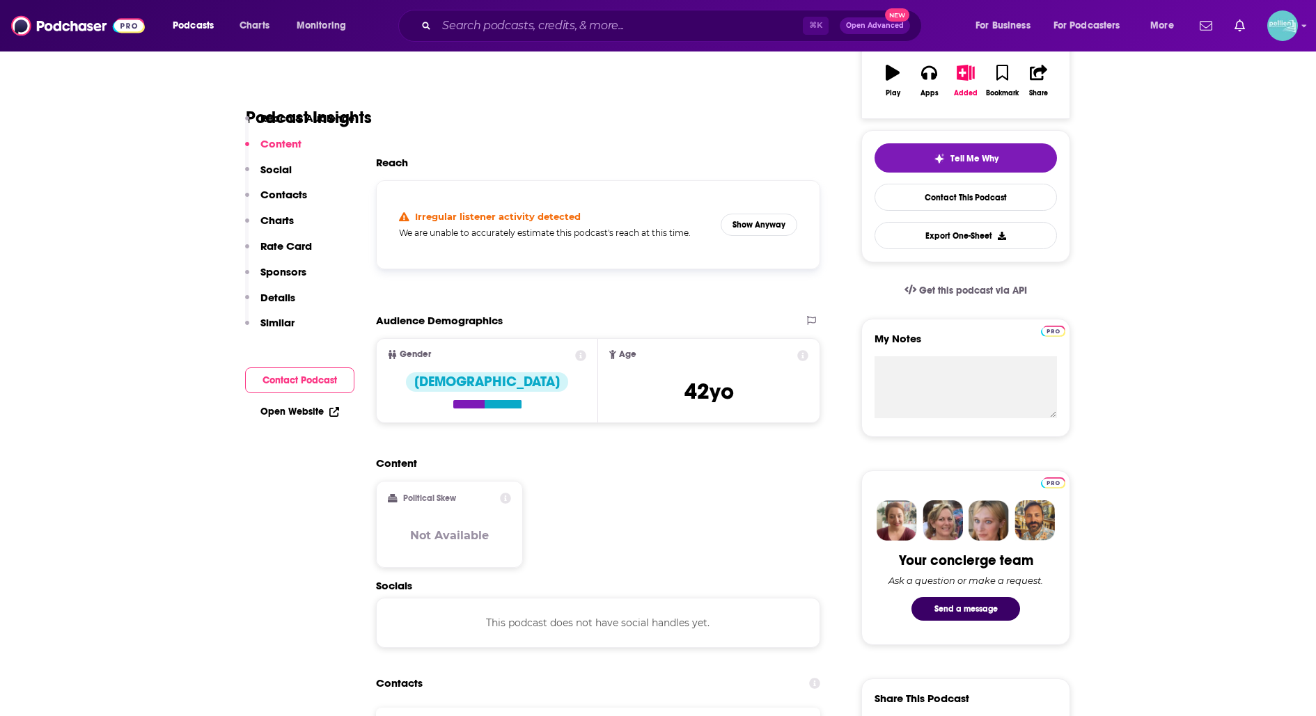
scroll to position [0, 0]
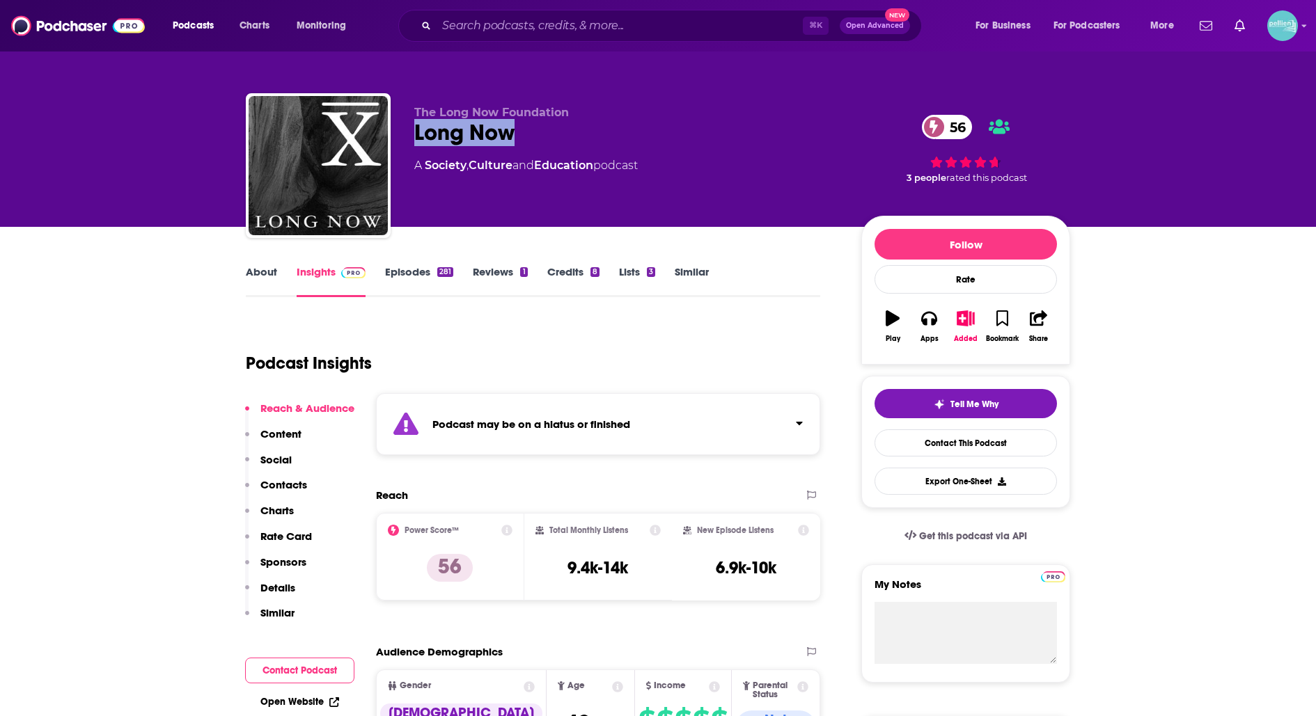
drag, startPoint x: 516, startPoint y: 125, endPoint x: 407, endPoint y: 132, distance: 108.9
click at [407, 132] on div "The Long Now Foundation Long Now 56 A Society , Culture and Education podcast 5…" at bounding box center [658, 168] width 824 height 150
copy h2 "Long Now"
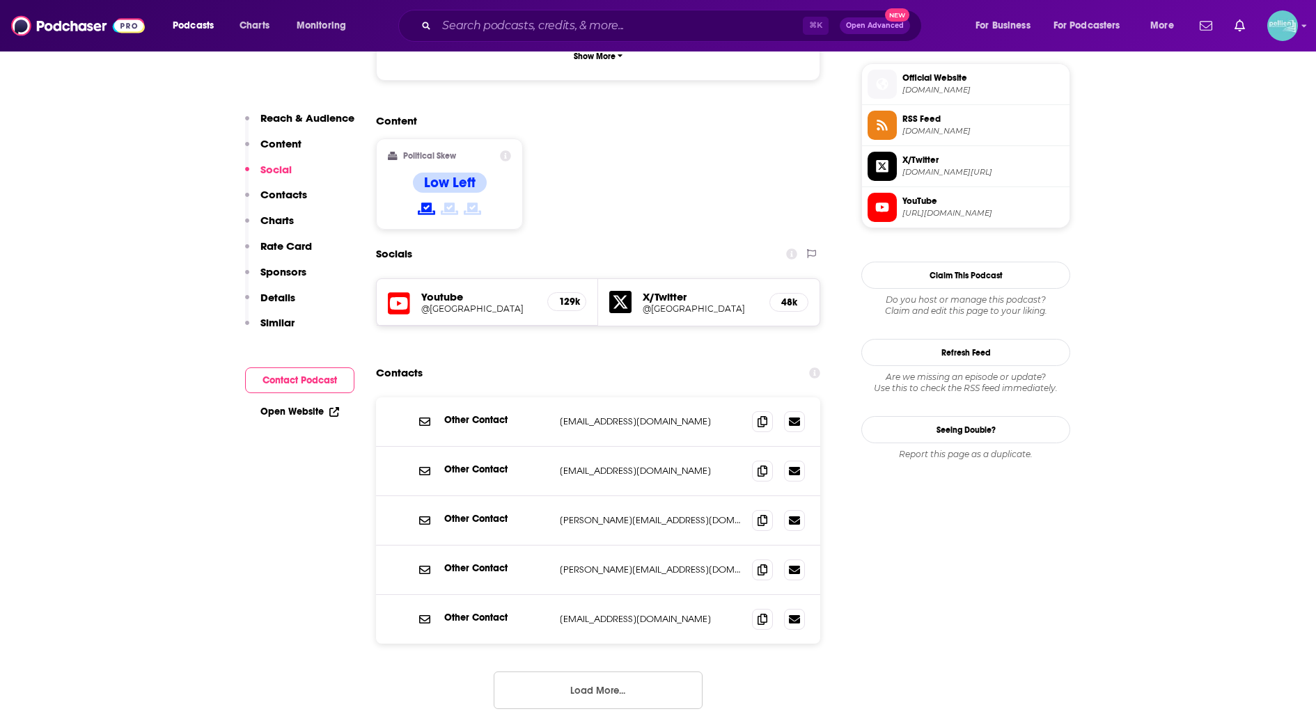
scroll to position [1119, 0]
click at [762, 464] on icon at bounding box center [762, 469] width 10 height 11
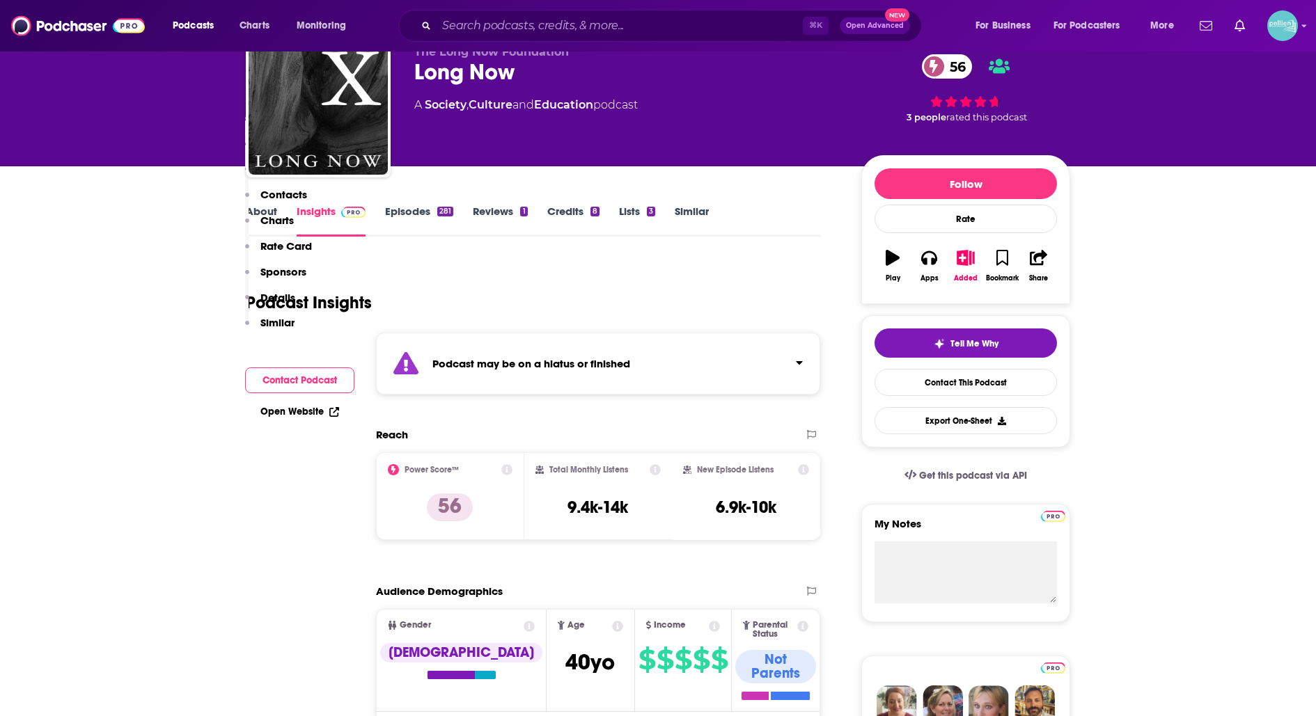
scroll to position [0, 0]
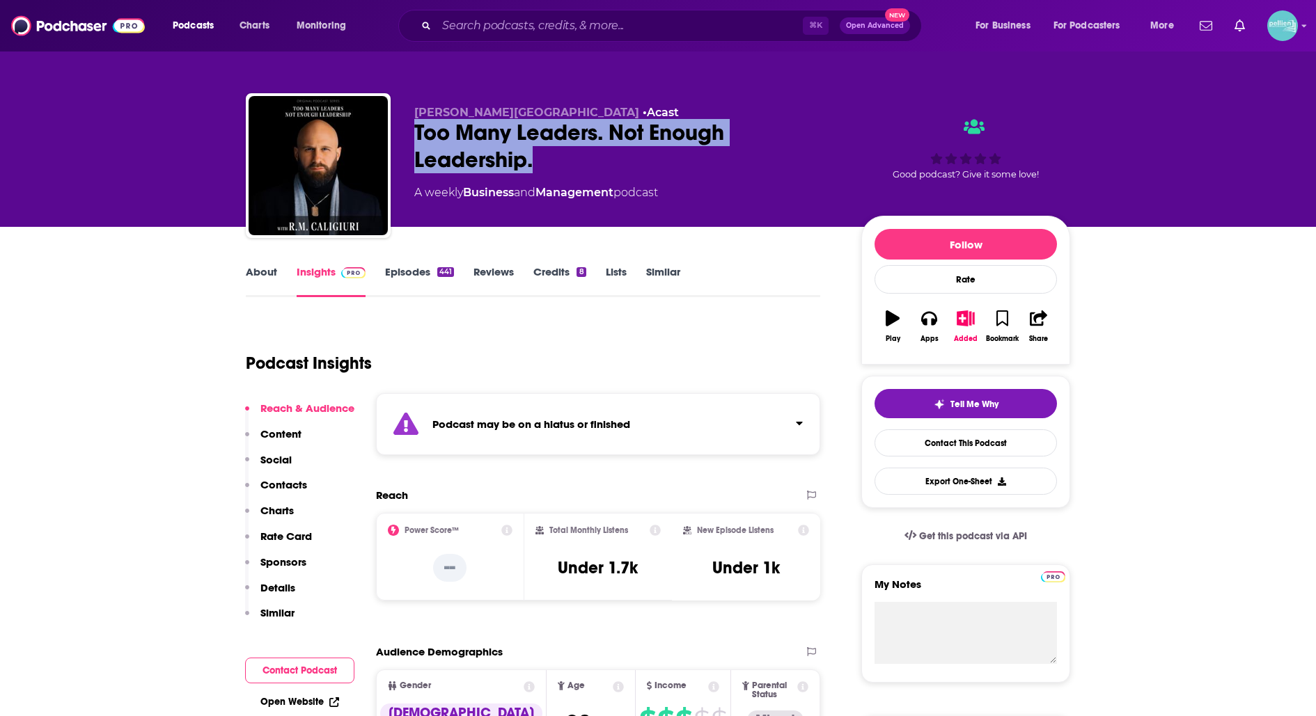
drag, startPoint x: 558, startPoint y: 158, endPoint x: 404, endPoint y: 141, distance: 154.8
click at [404, 141] on div "R.M. Caligiuri • Acast Too Many Leaders. Not Enough Leadership. A weekly Busine…" at bounding box center [658, 168] width 824 height 150
copy h2 "Too Many Leaders. Not Enough Leadership."
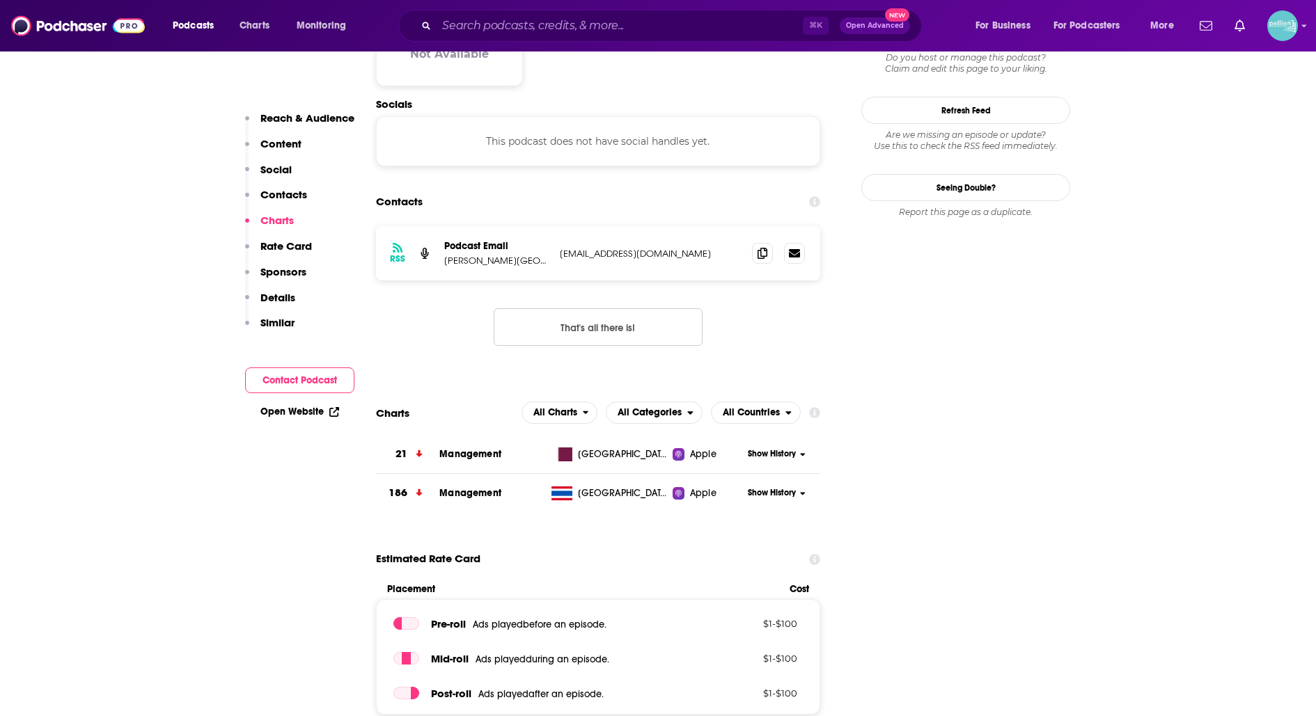
scroll to position [1278, 0]
click at [757, 248] on icon at bounding box center [762, 253] width 10 height 11
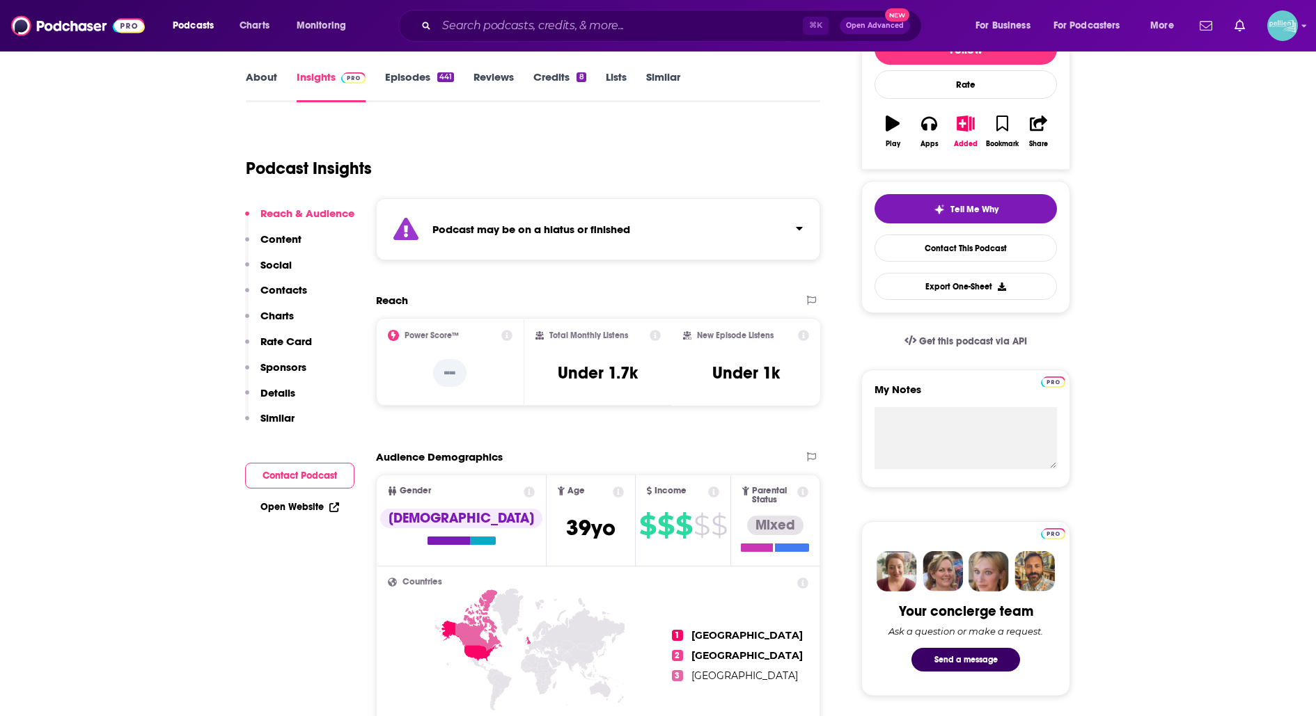
scroll to position [0, 0]
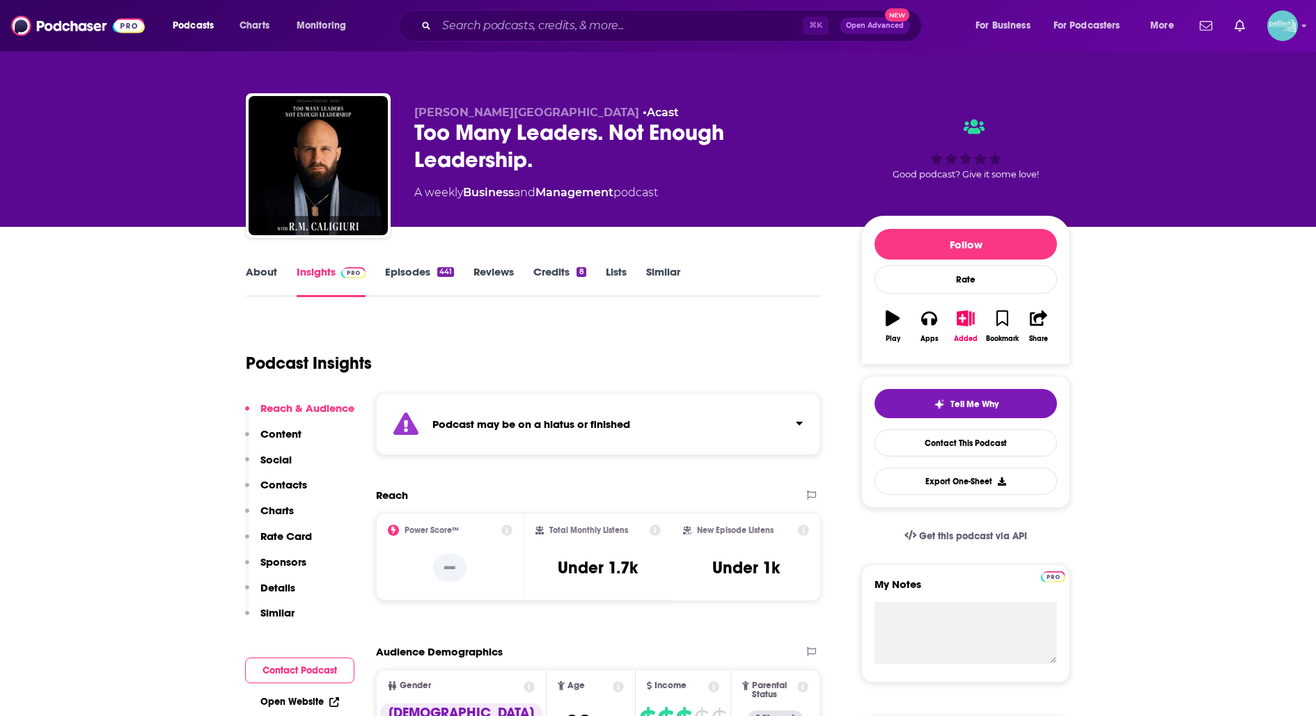
drag, startPoint x: 440, startPoint y: 113, endPoint x: 492, endPoint y: 116, distance: 51.6
click at [492, 116] on p "R.M. Caligiuri • Acast" at bounding box center [626, 112] width 425 height 13
drag, startPoint x: 430, startPoint y: 96, endPoint x: 491, endPoint y: 107, distance: 62.3
click at [491, 107] on div "R.M. Caligiuri • Acast Too Many Leaders. Not Enough Leadership. A weekly Busine…" at bounding box center [658, 168] width 824 height 150
copy span "R.M. Caligiuri"
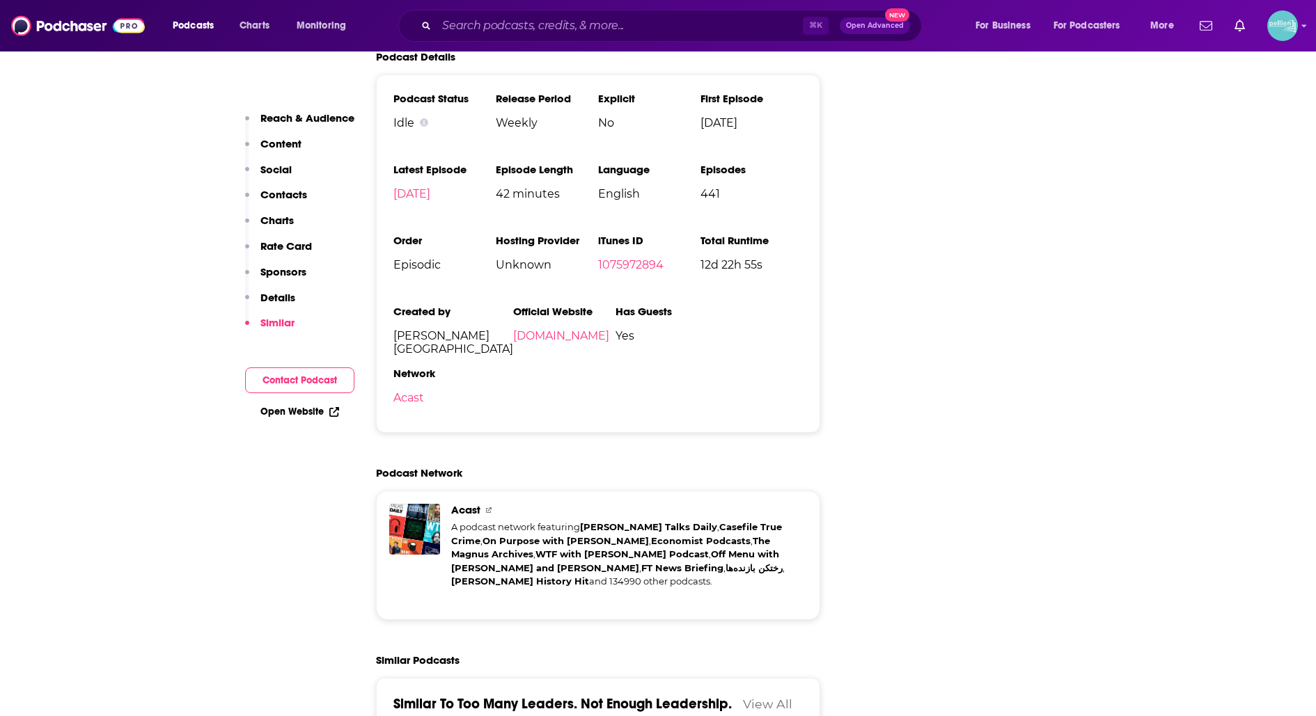
scroll to position [2097, 0]
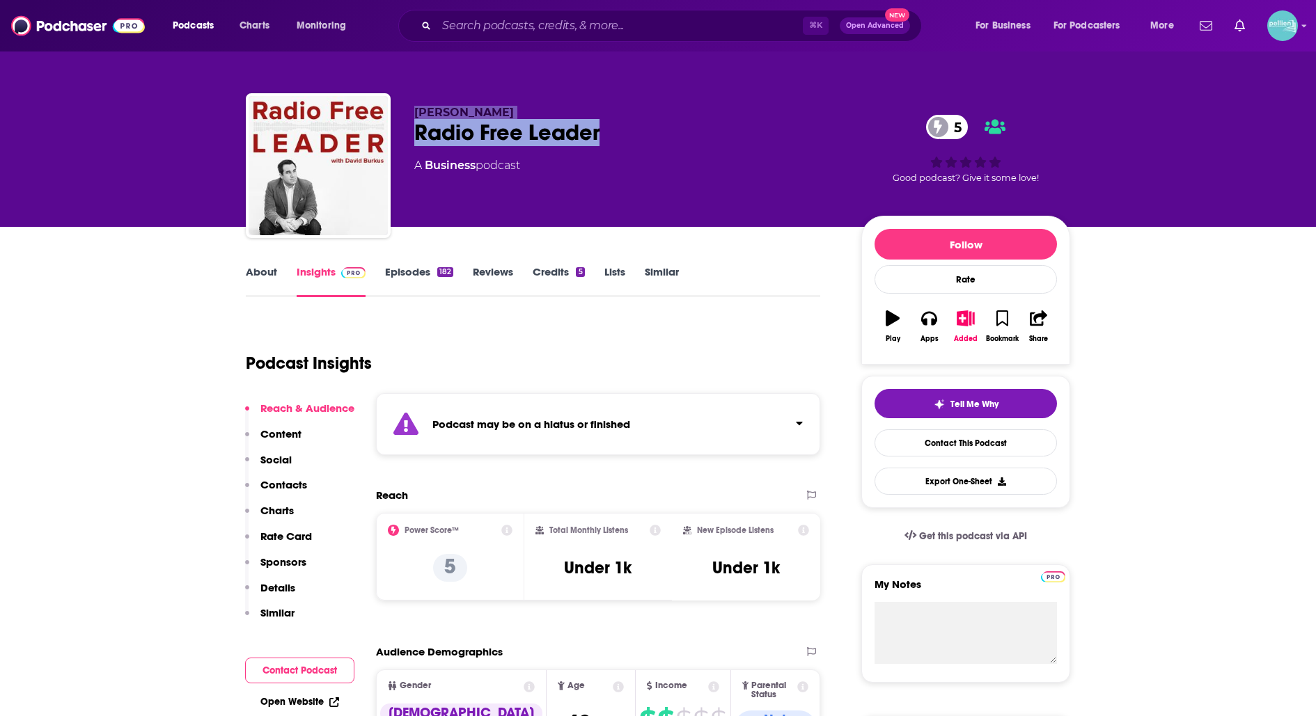
drag, startPoint x: 590, startPoint y: 135, endPoint x: 391, endPoint y: 136, distance: 199.1
click at [390, 135] on div "[PERSON_NAME] Radio Free Leader 5 A Business podcast 5 Good podcast? Give it so…" at bounding box center [658, 168] width 824 height 150
click at [576, 139] on div "Radio Free Leader 5" at bounding box center [626, 132] width 425 height 27
drag, startPoint x: 635, startPoint y: 139, endPoint x: 416, endPoint y: 138, distance: 218.6
click at [416, 137] on div "Radio Free Leader 5" at bounding box center [626, 132] width 425 height 27
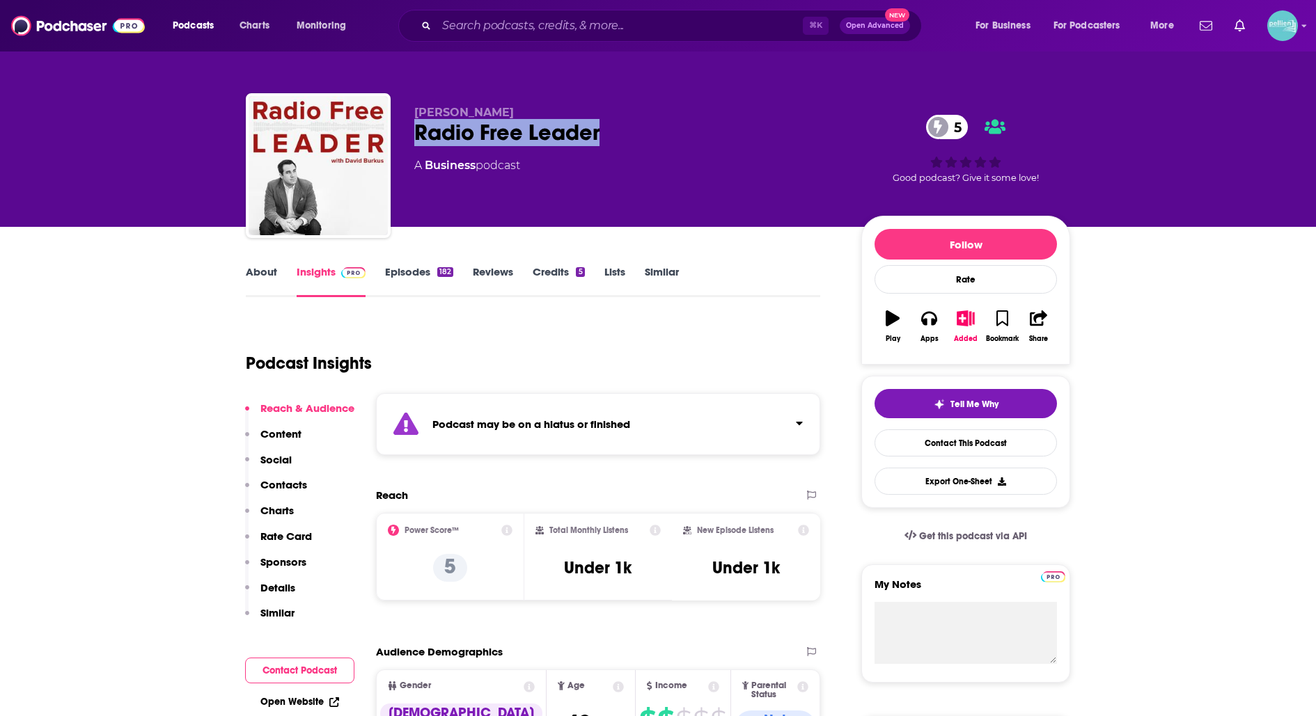
copy h2 "Radio Free Leader"
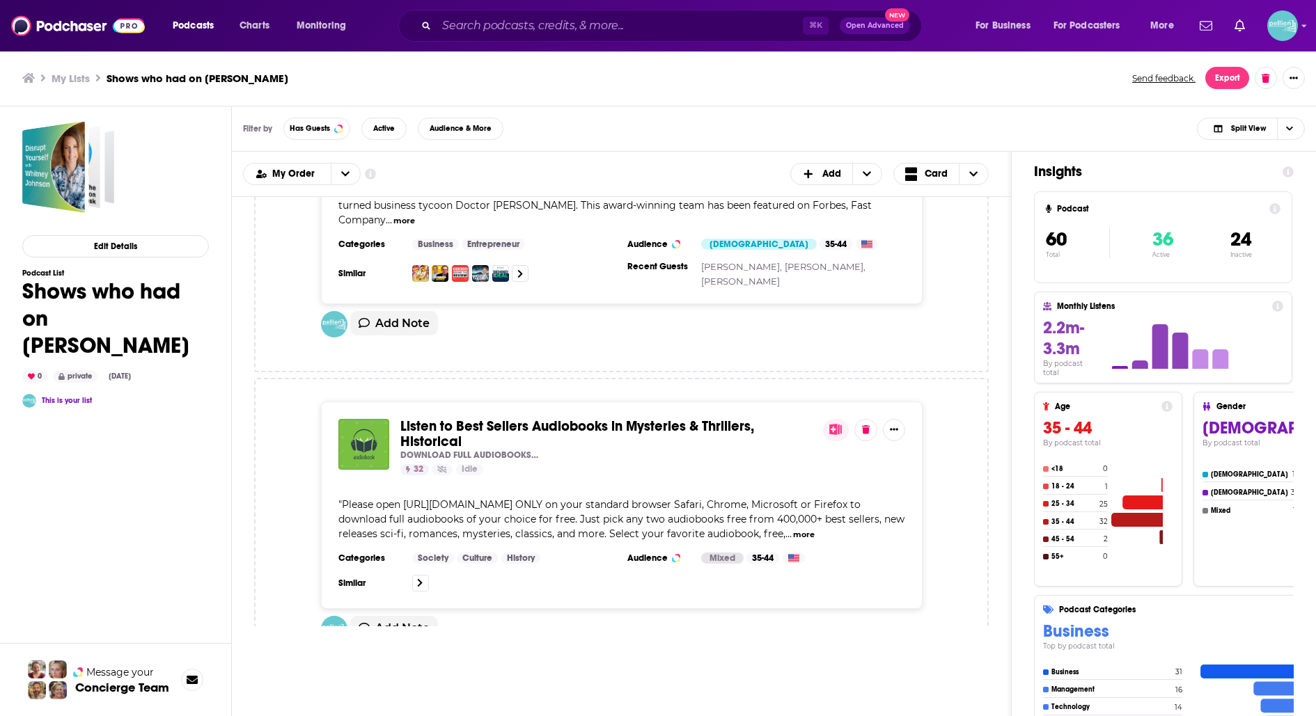
scroll to position [5943, 0]
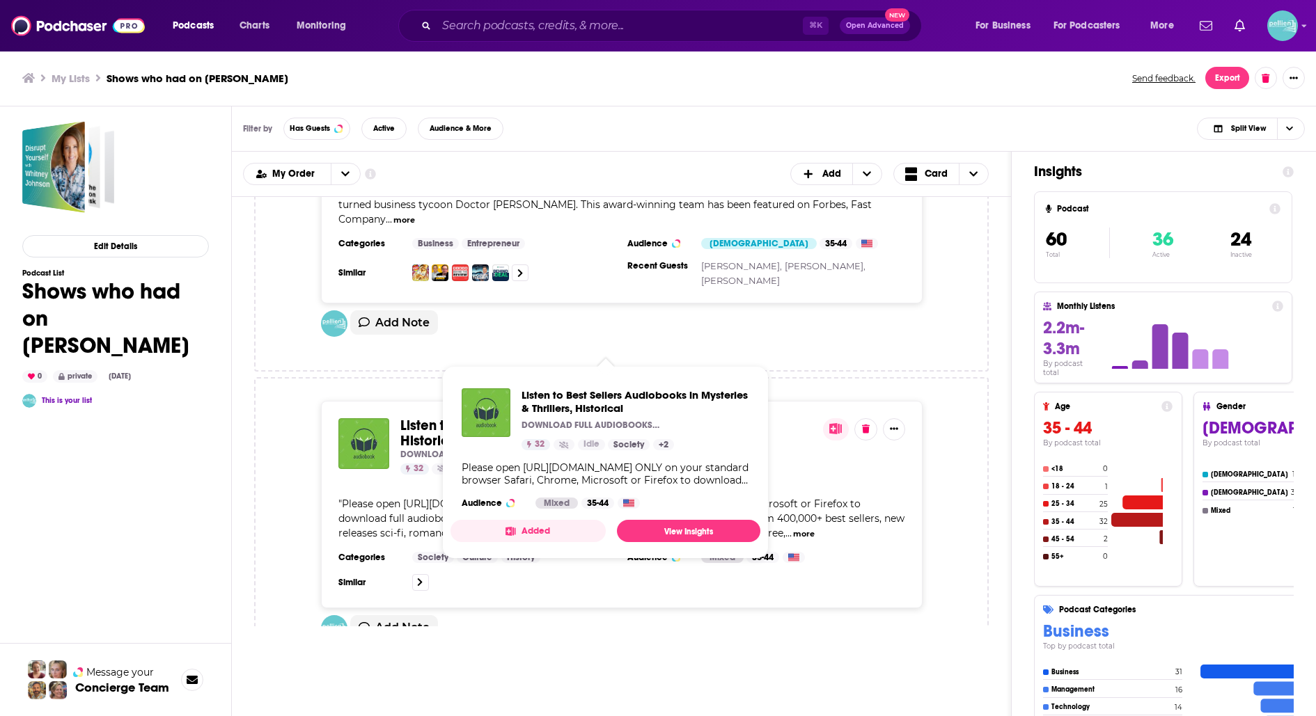
click at [515, 417] on span "Listen to Best Sellers Audiobooks in Mysteries & Thrillers, Historical" at bounding box center [577, 433] width 354 height 33
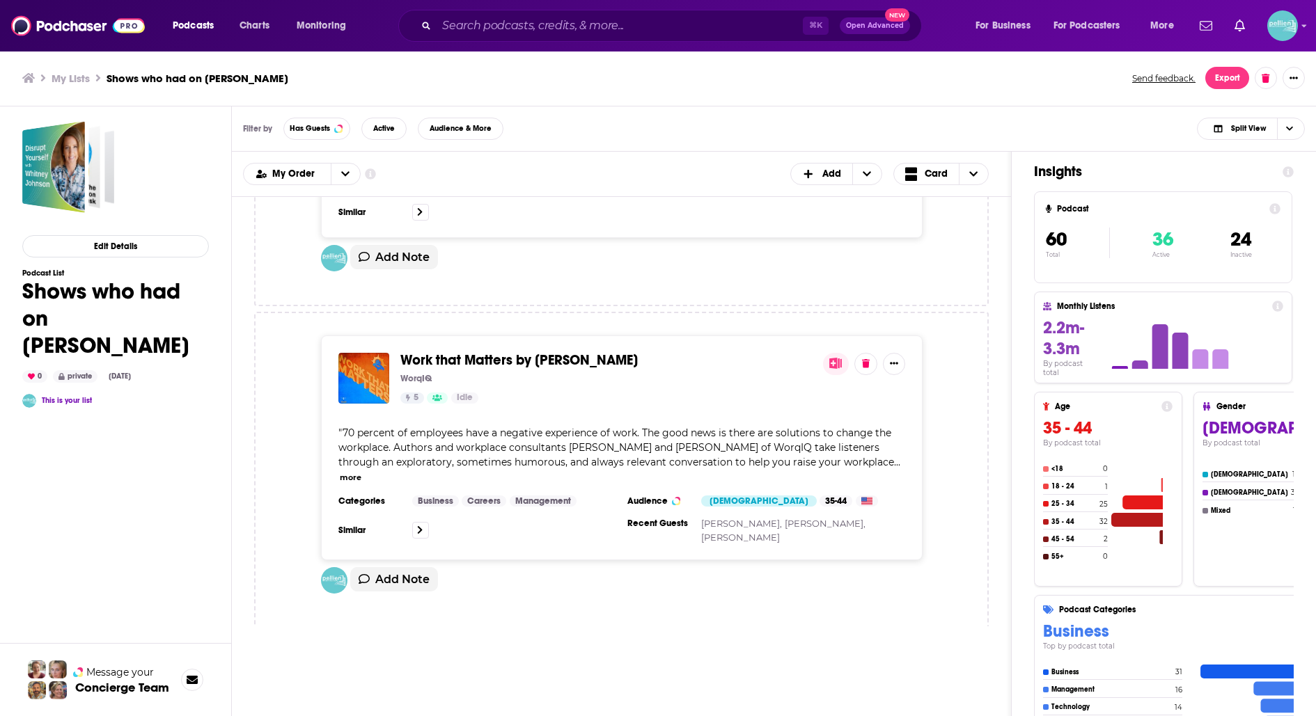
scroll to position [6351, 0]
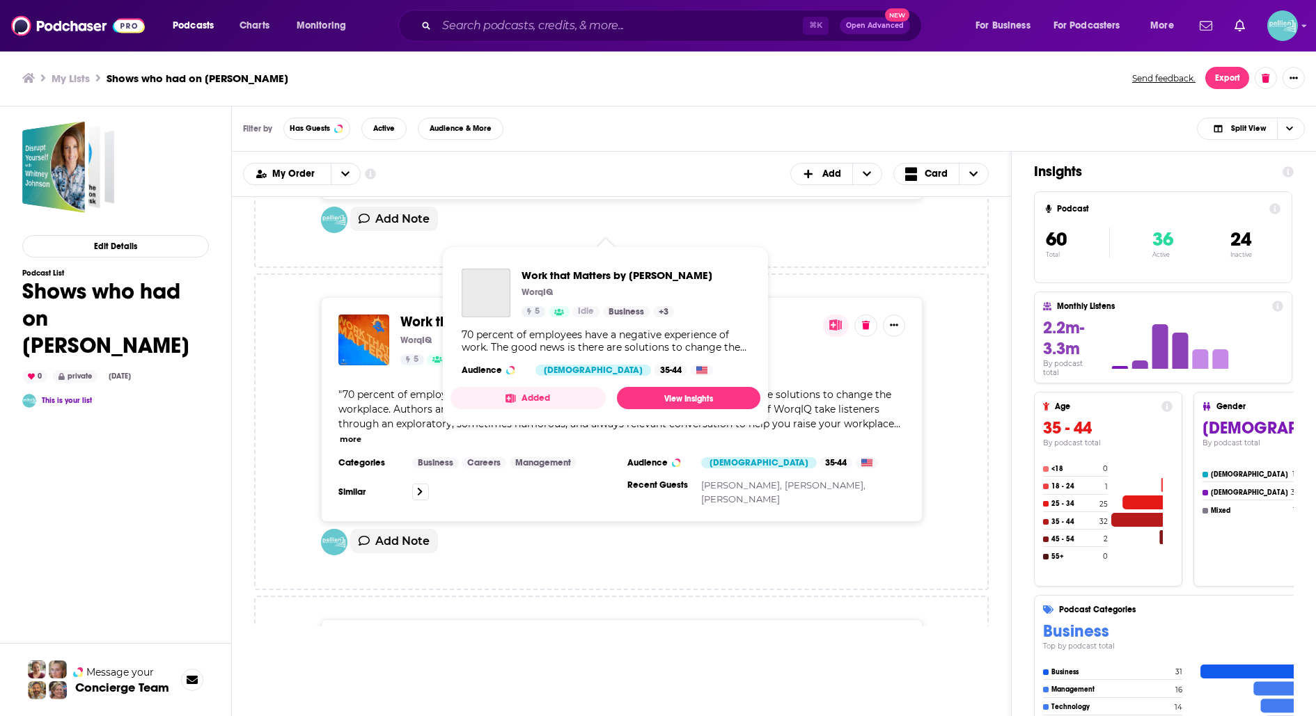
click at [523, 313] on span "Work that Matters by [PERSON_NAME]" at bounding box center [518, 321] width 237 height 17
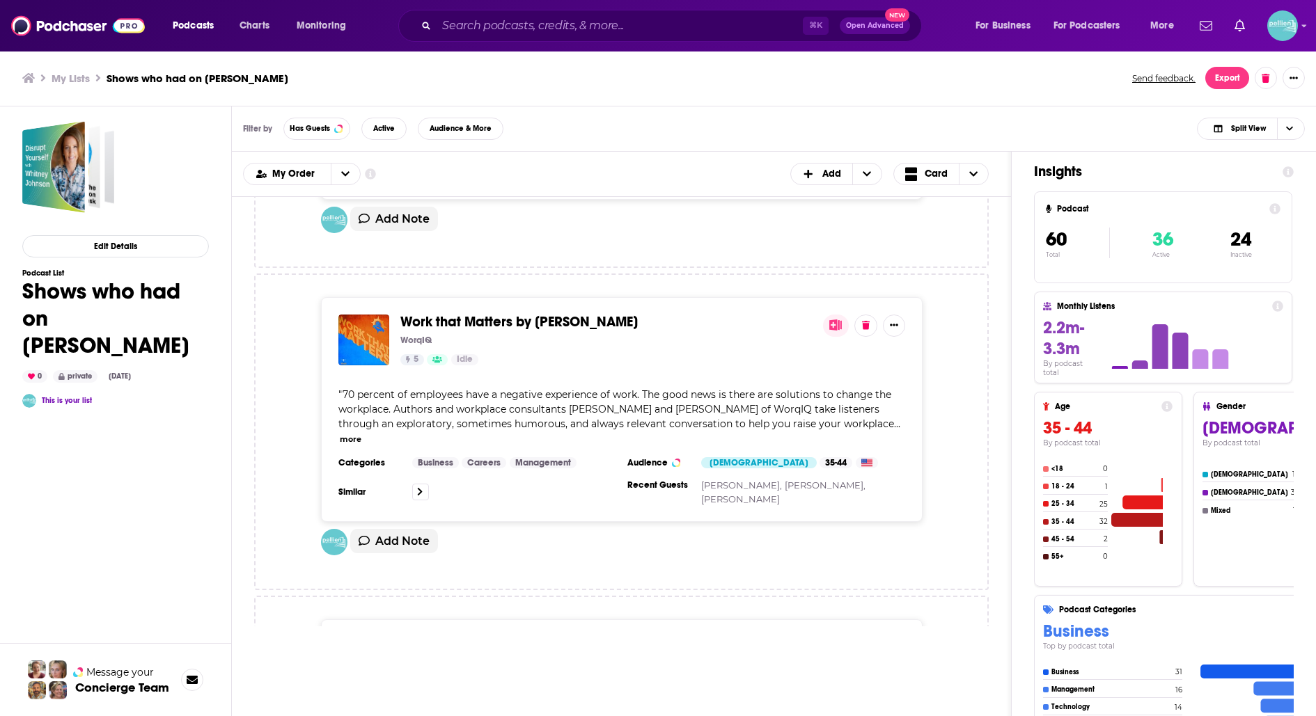
click at [473, 636] on span "Disrupt Disruption" at bounding box center [456, 644] width 112 height 17
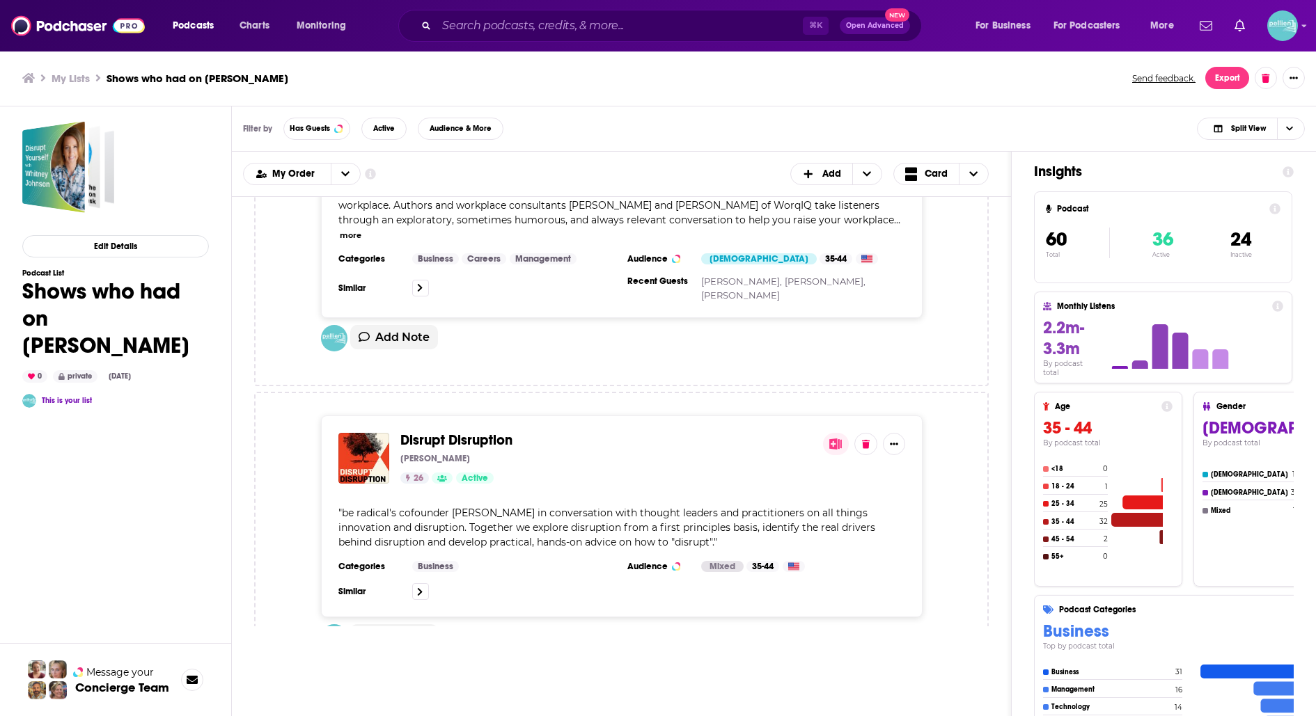
scroll to position [6589, 0]
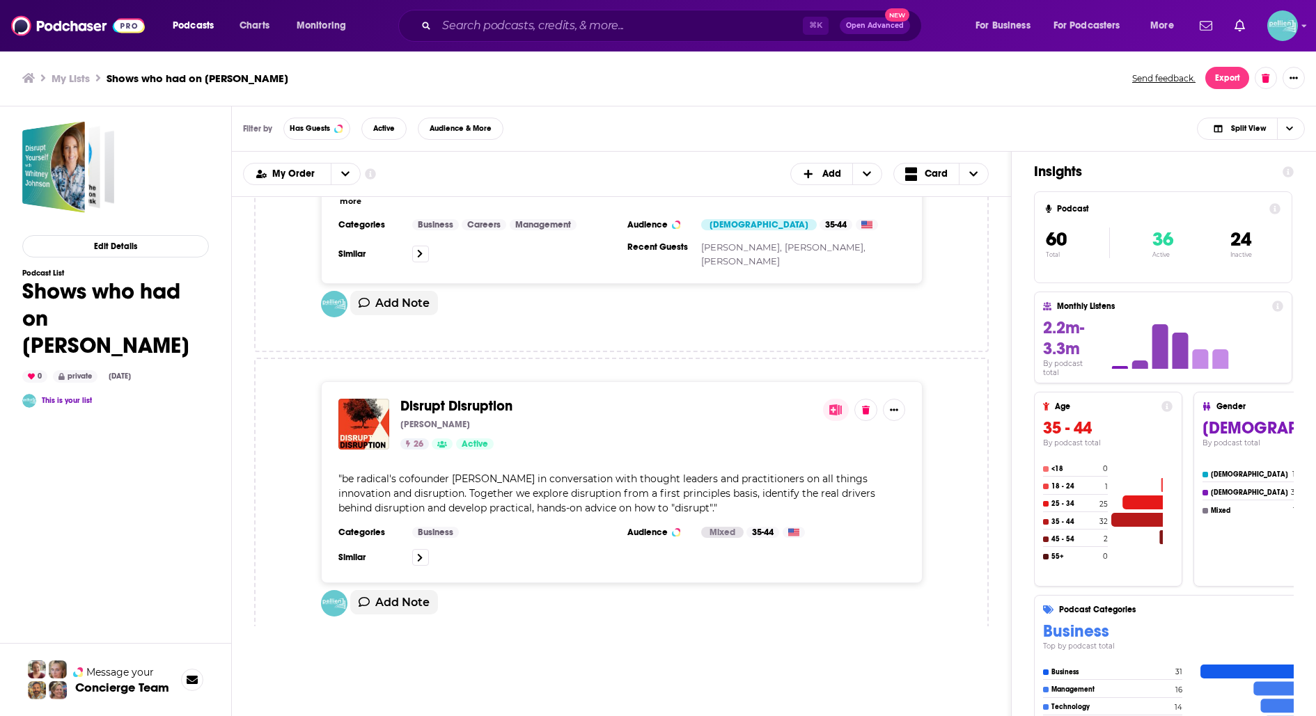
click at [463, 697] on span "Mom, I Got This!" at bounding box center [450, 705] width 100 height 17
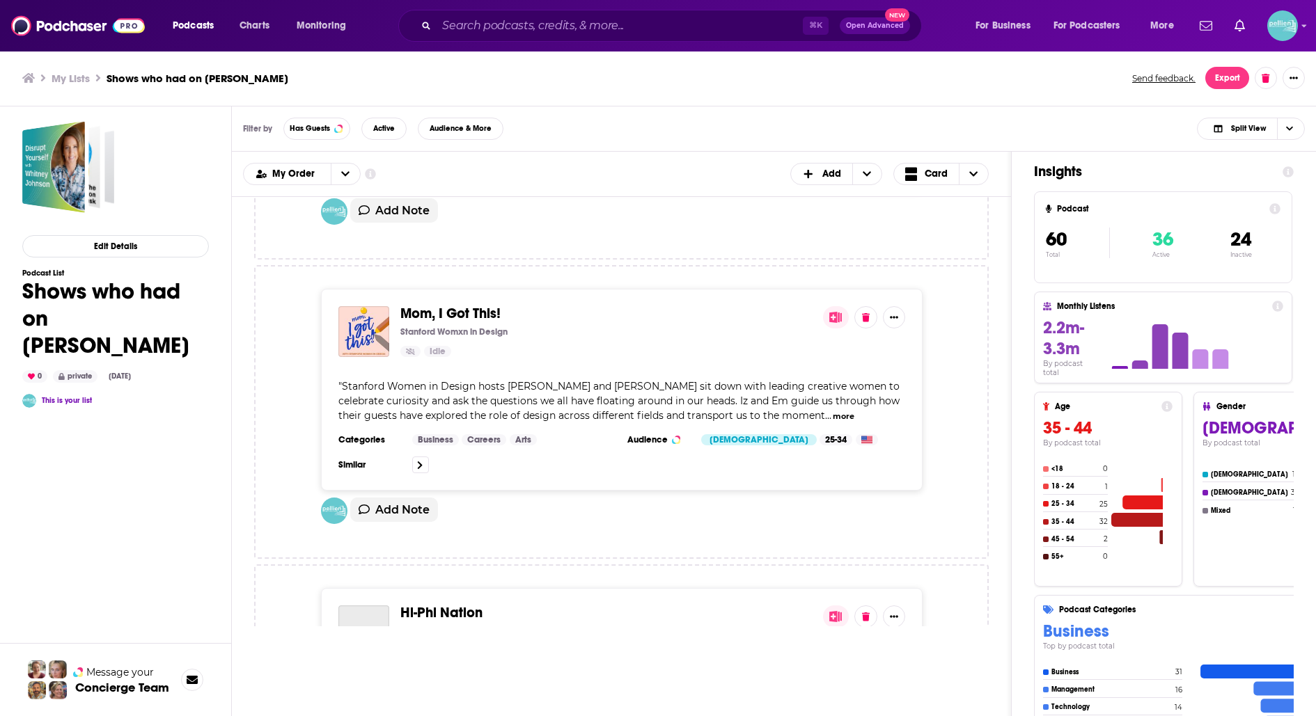
scroll to position [7007, 0]
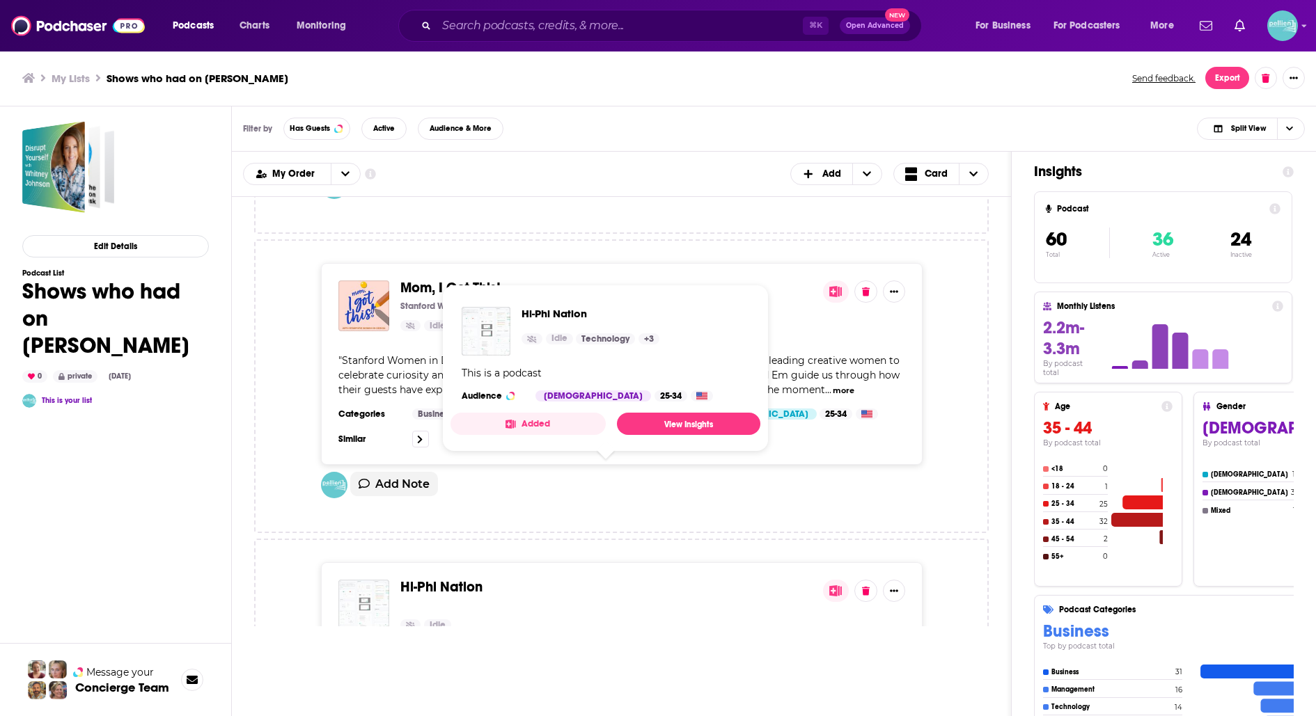
click at [455, 579] on span "Hi-Phi Nation" at bounding box center [441, 587] width 82 height 17
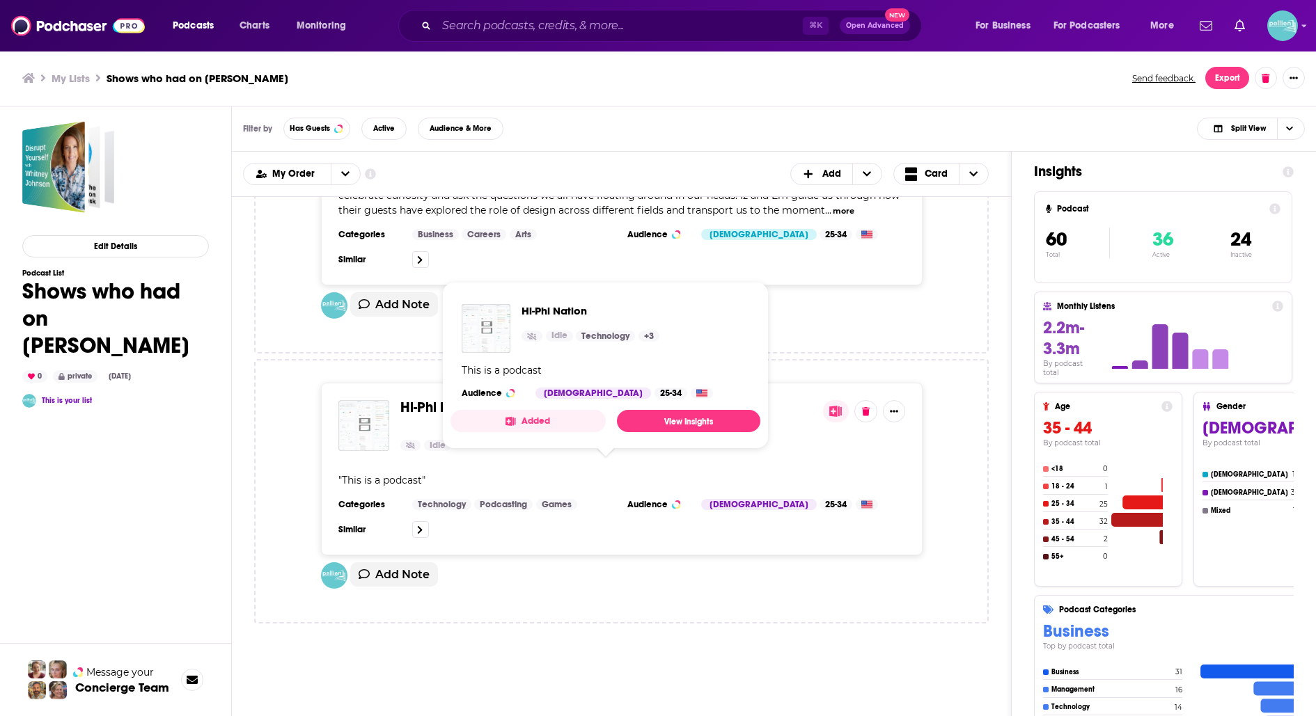
scroll to position [7259, 0]
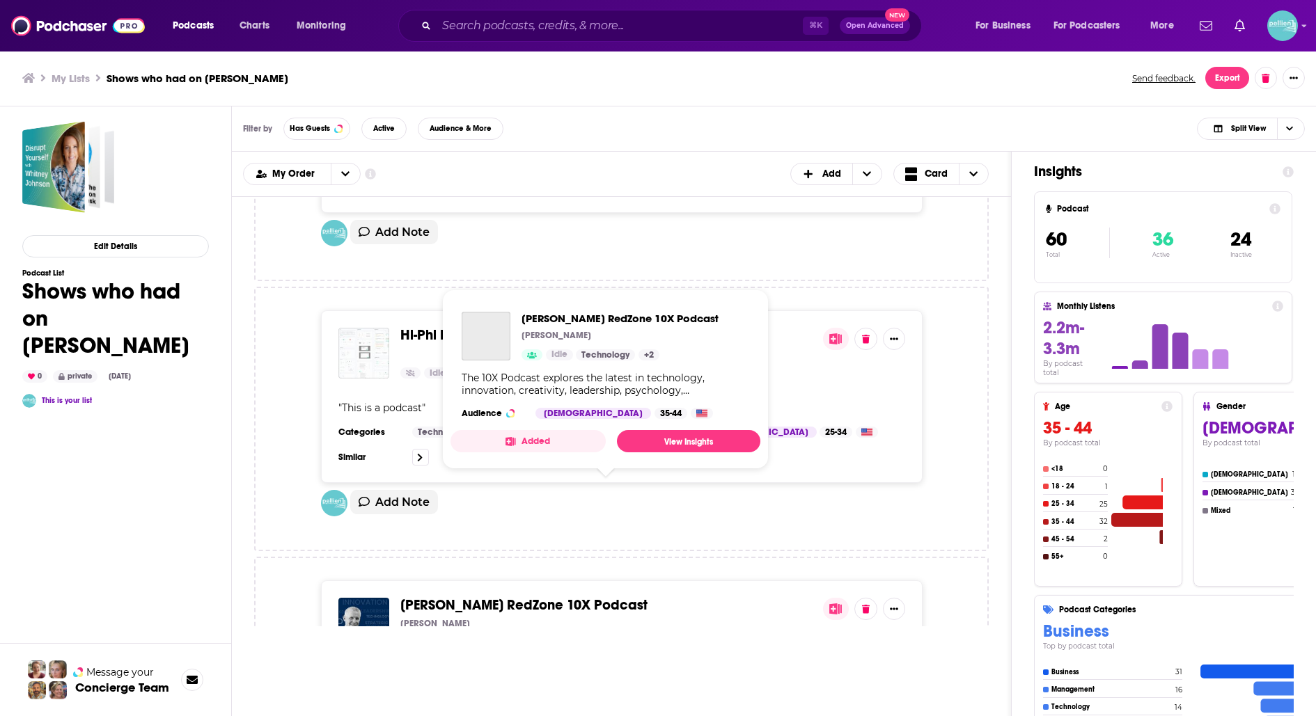
click at [466, 597] on span "Bill Murphy's RedZone 10X Podcast" at bounding box center [523, 605] width 247 height 17
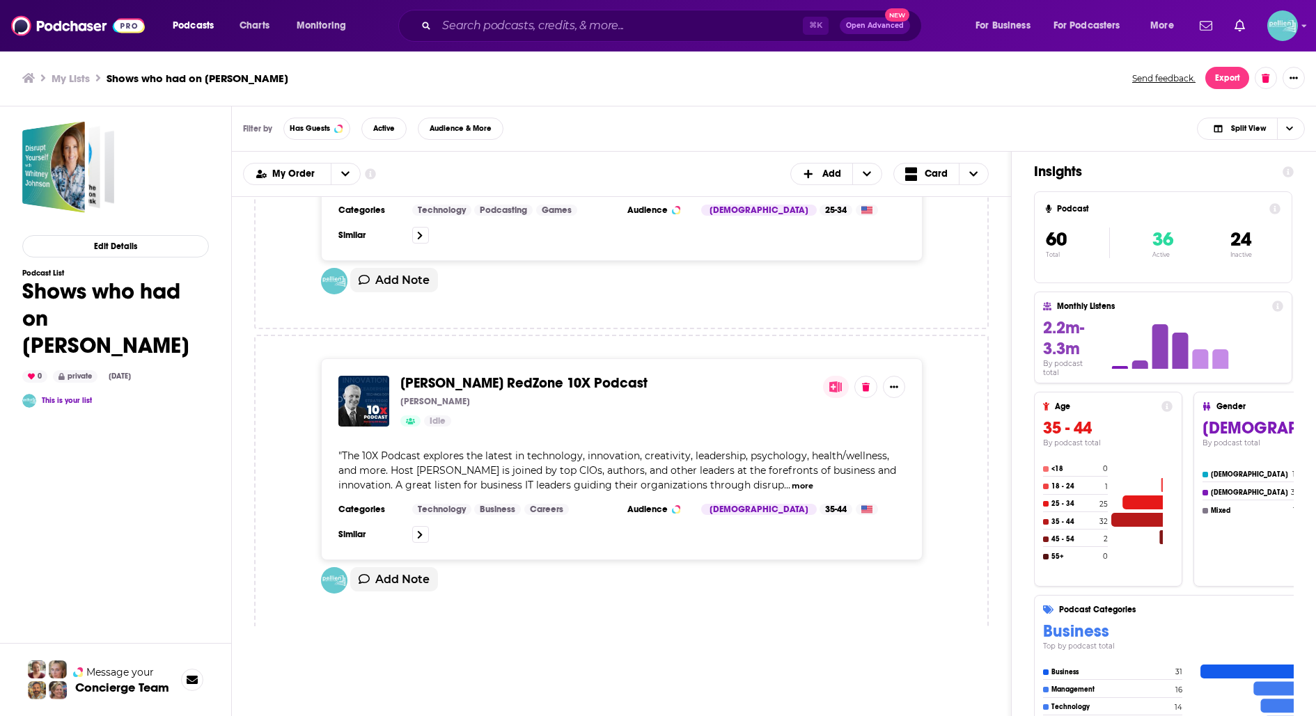
scroll to position [7489, 0]
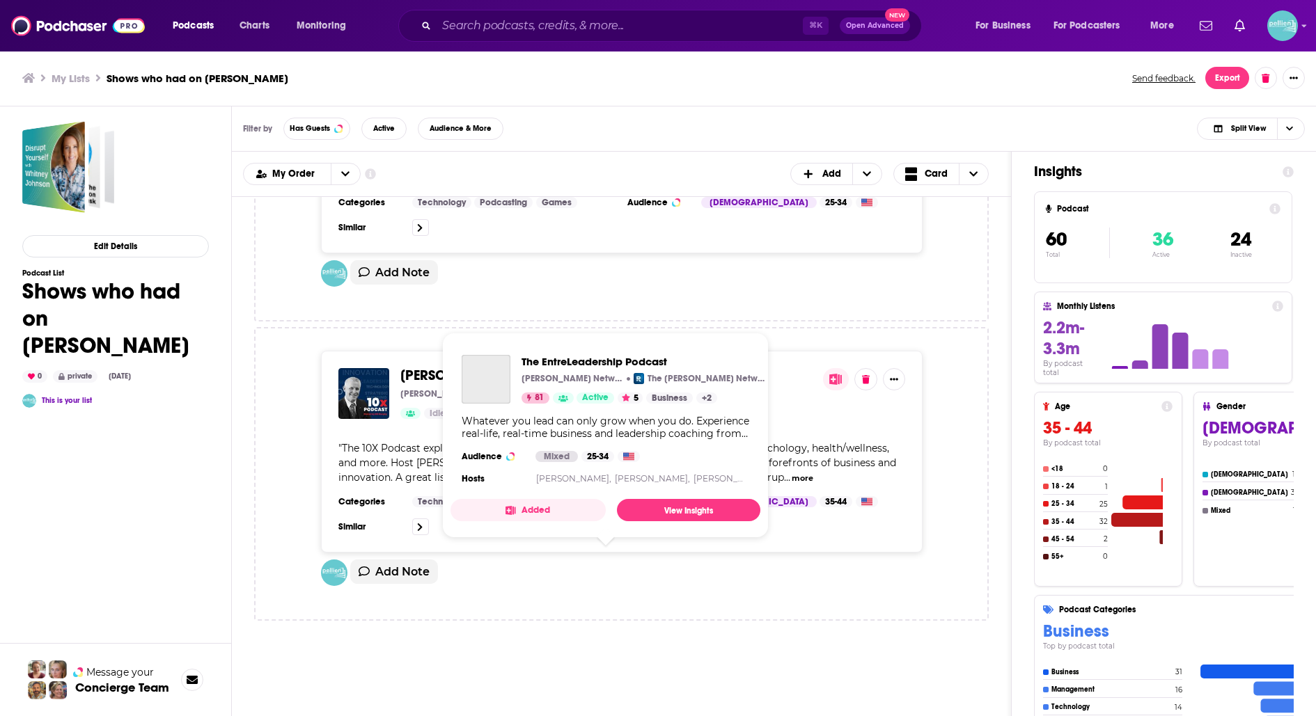
click at [478, 666] on span "The EntreLeadership Podcast" at bounding box center [493, 674] width 187 height 17
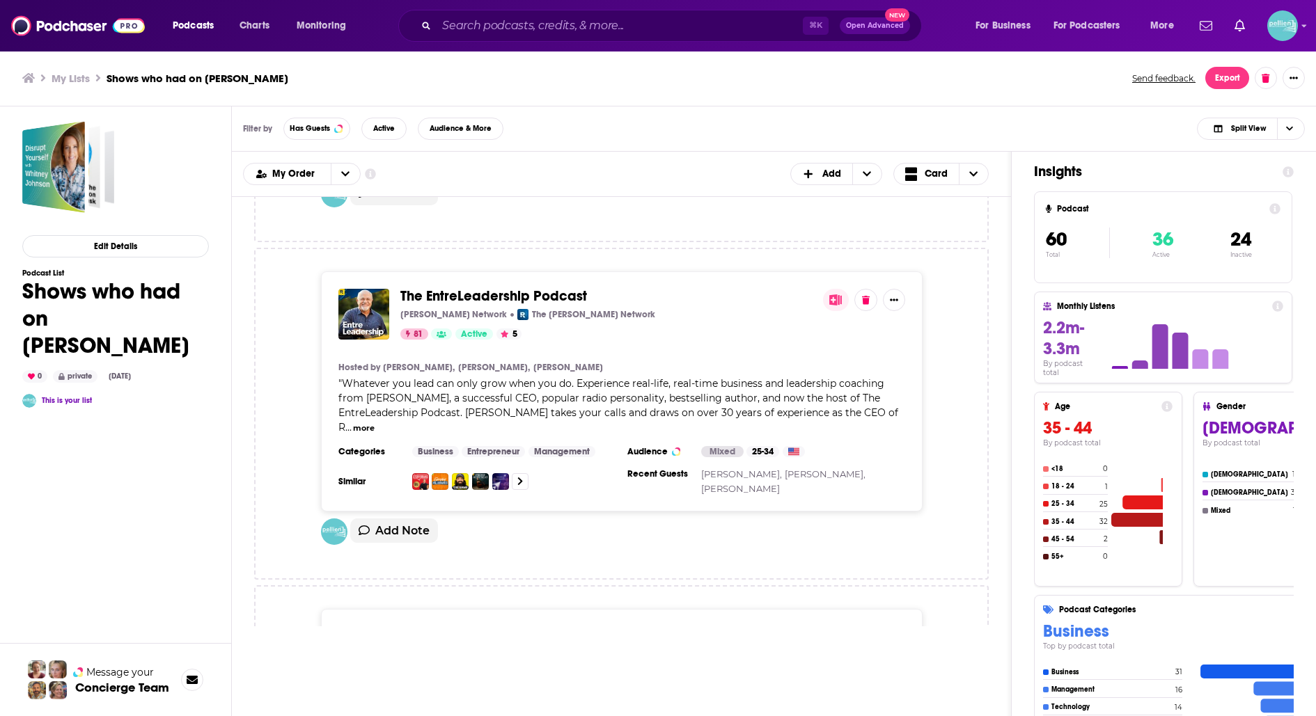
click at [487, 625] on span "Download Latest Full Audiobooks in Business & Economics, Business & Career Deve…" at bounding box center [586, 641] width 372 height 33
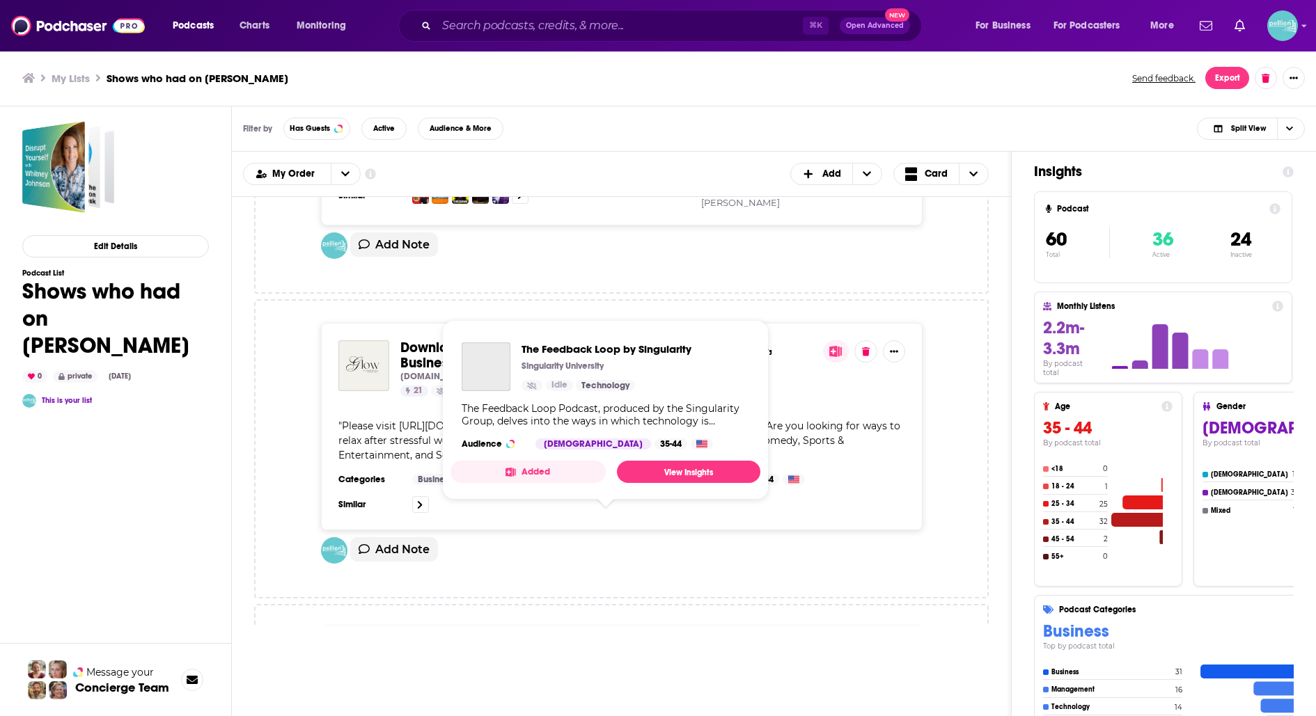
click at [487, 644] on span "The Feedback Loop by Singularity" at bounding box center [507, 652] width 214 height 17
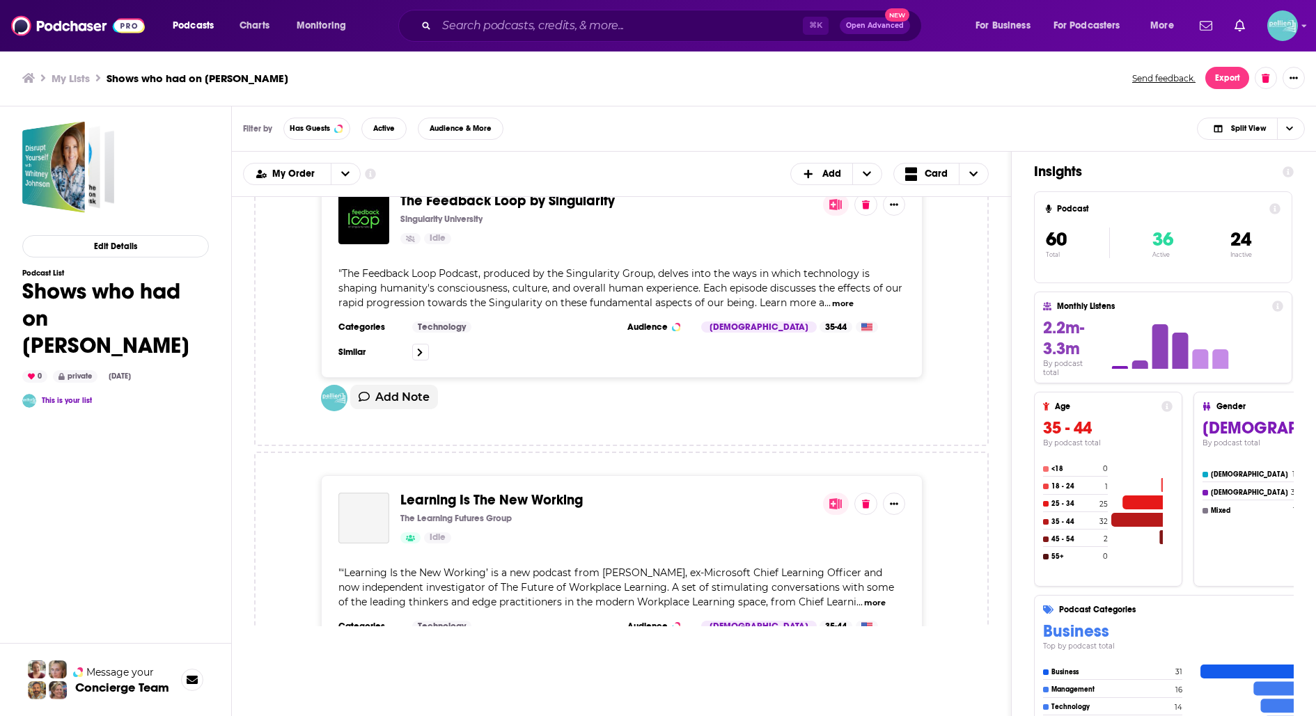
scroll to position [8617, 0]
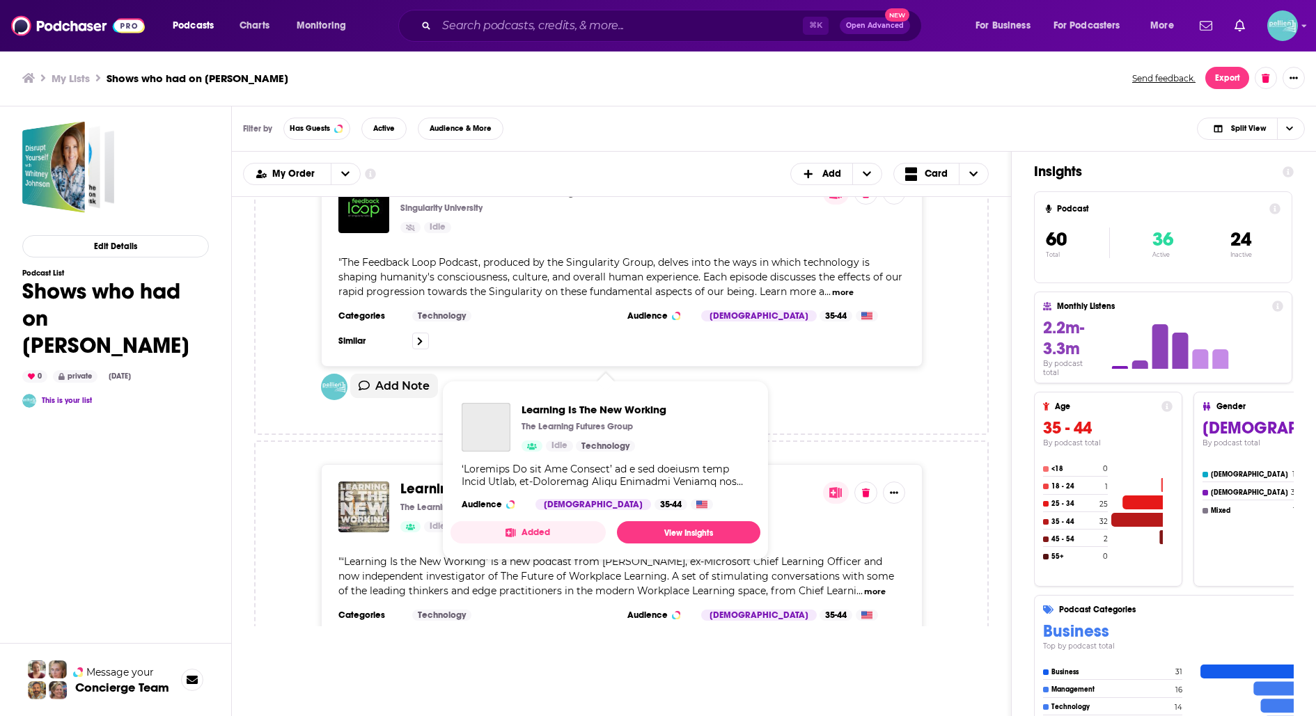
click at [501, 480] on span "Learning Is The New Working" at bounding box center [491, 488] width 182 height 17
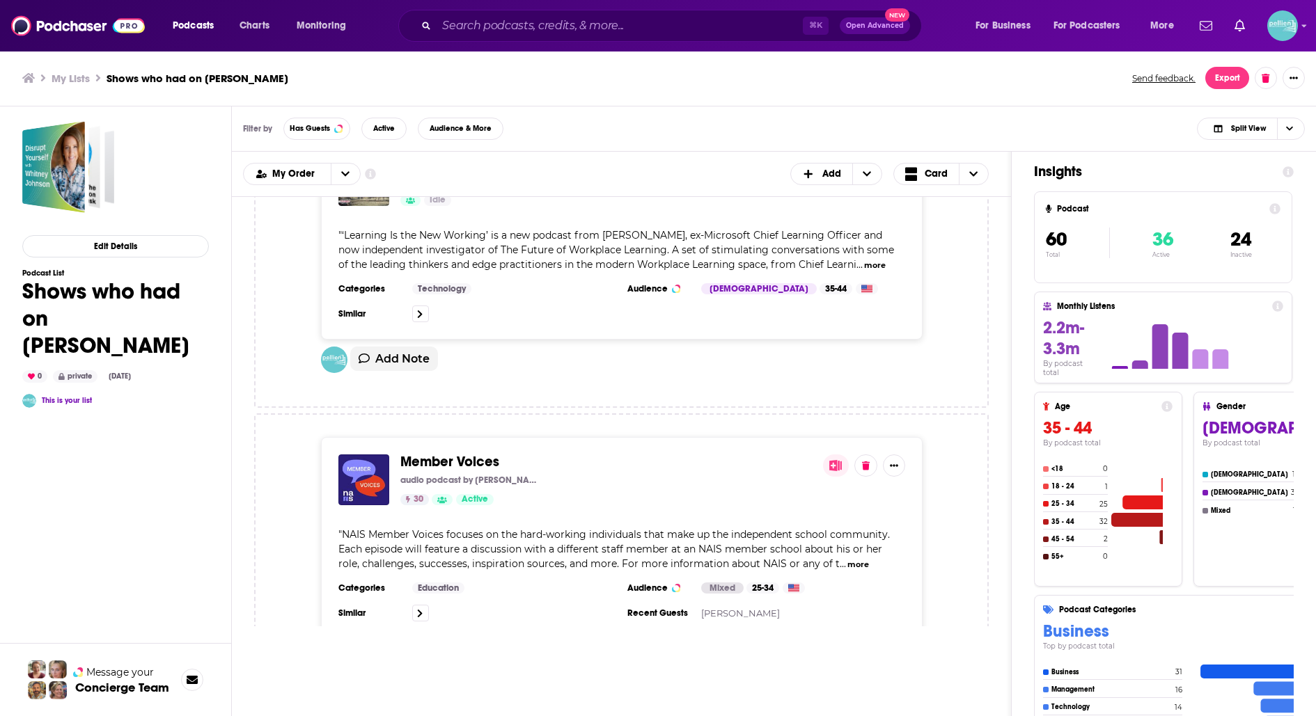
scroll to position [8946, 0]
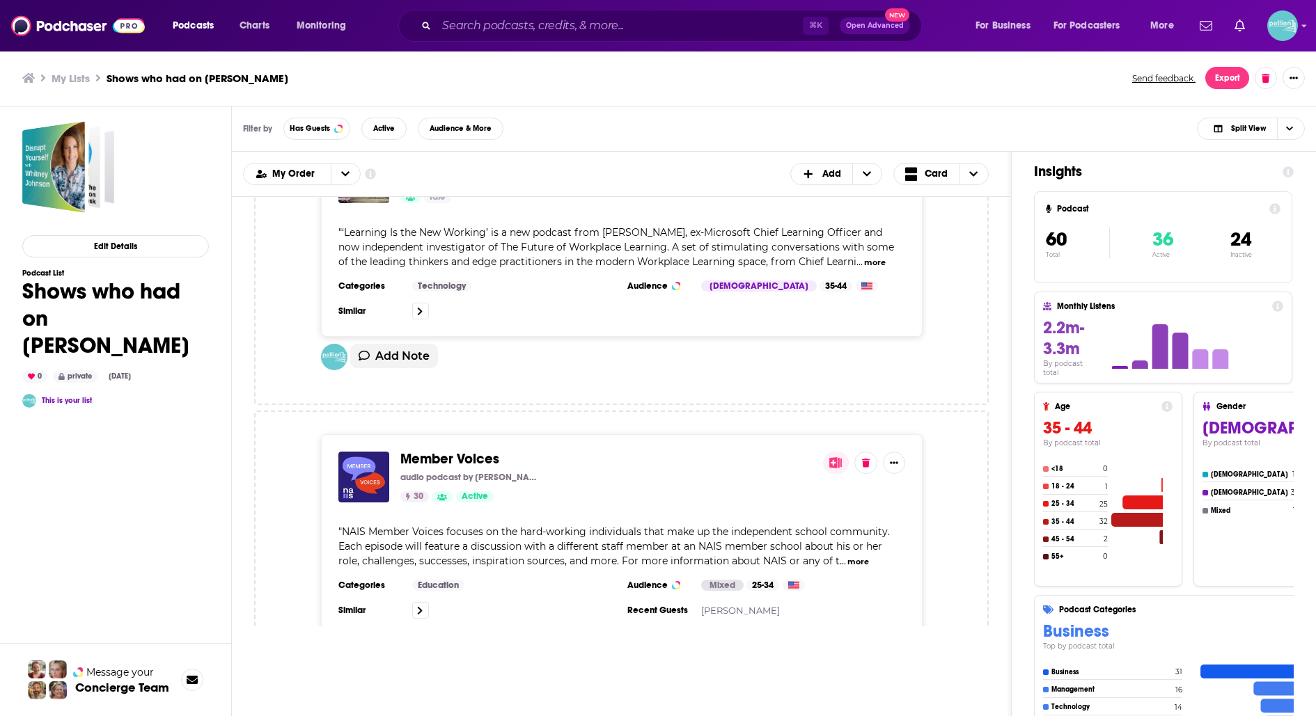
click at [475, 450] on span "Member Voices" at bounding box center [449, 458] width 99 height 17
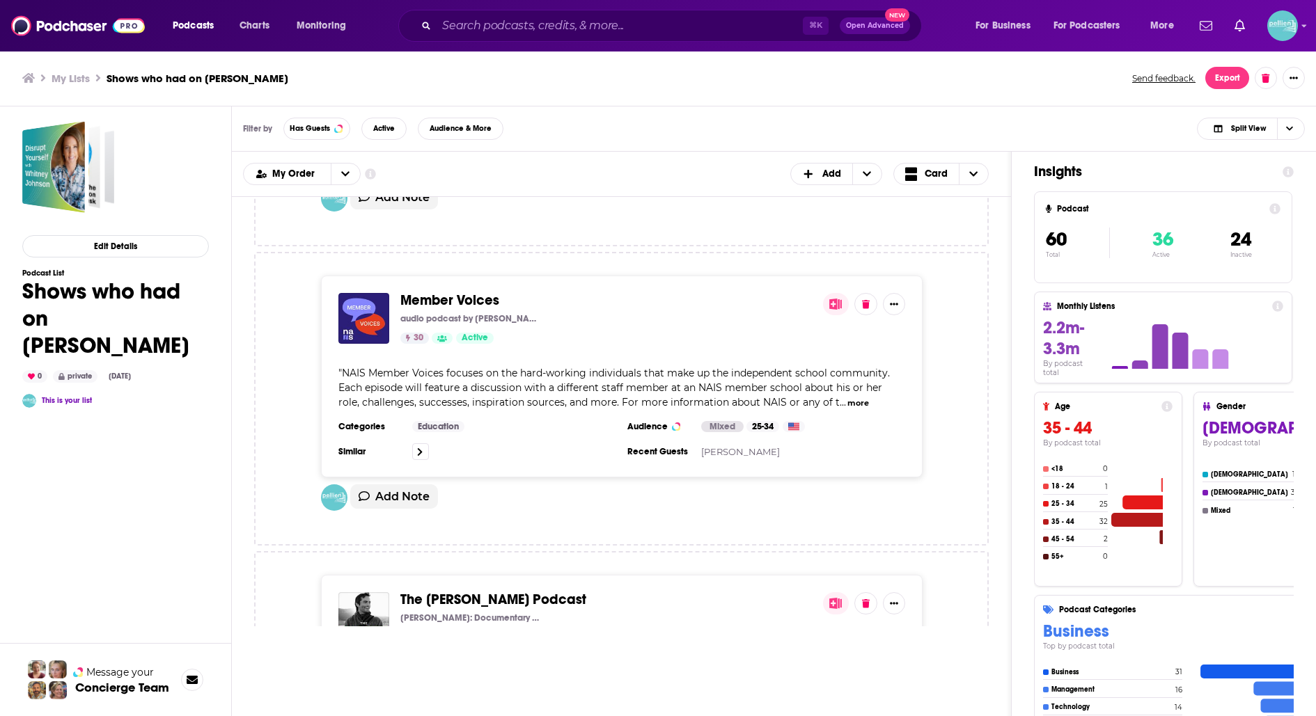
scroll to position [9133, 0]
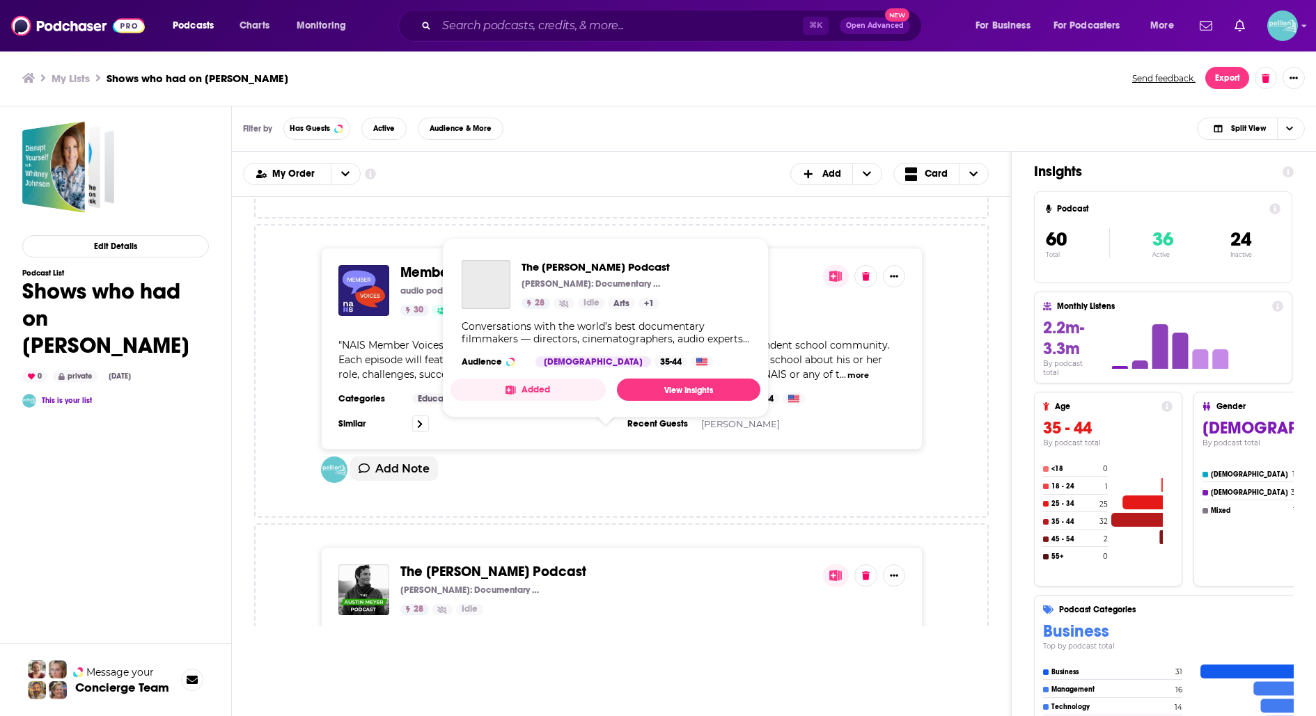
click at [518, 563] on span "The Austin Meyer Podcast" at bounding box center [493, 571] width 186 height 17
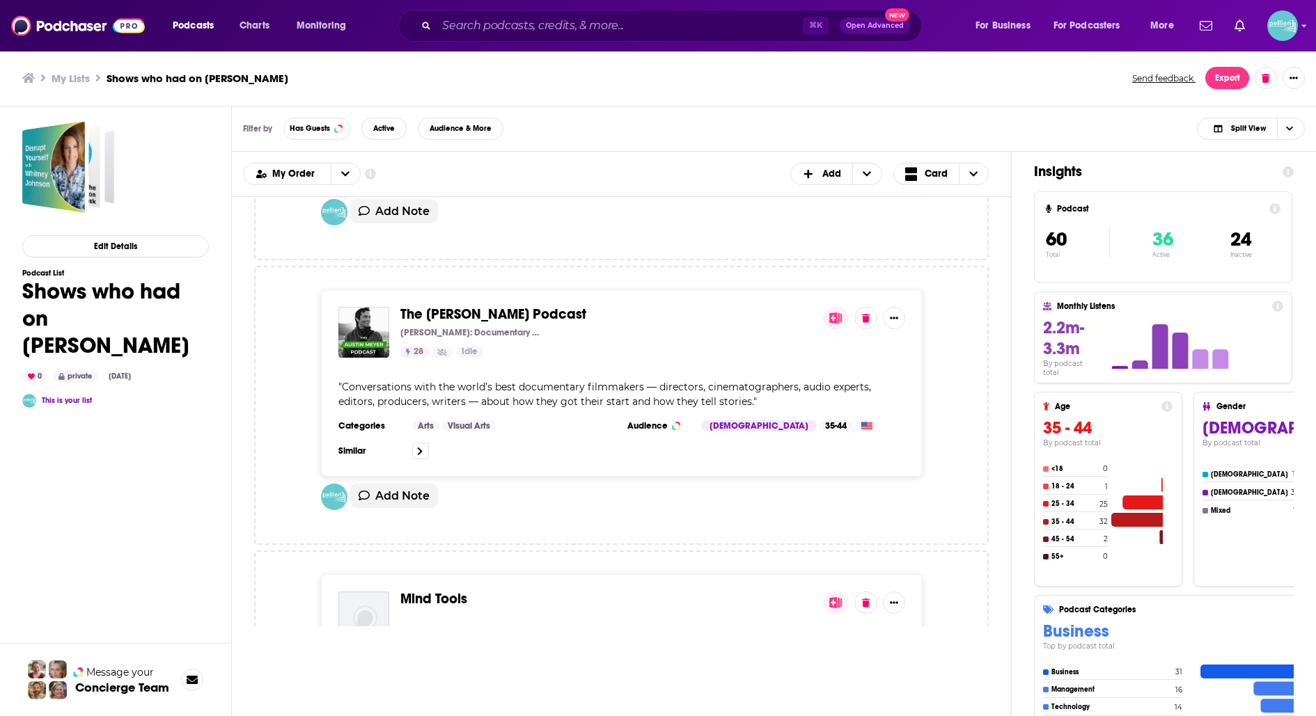
scroll to position [9418, 0]
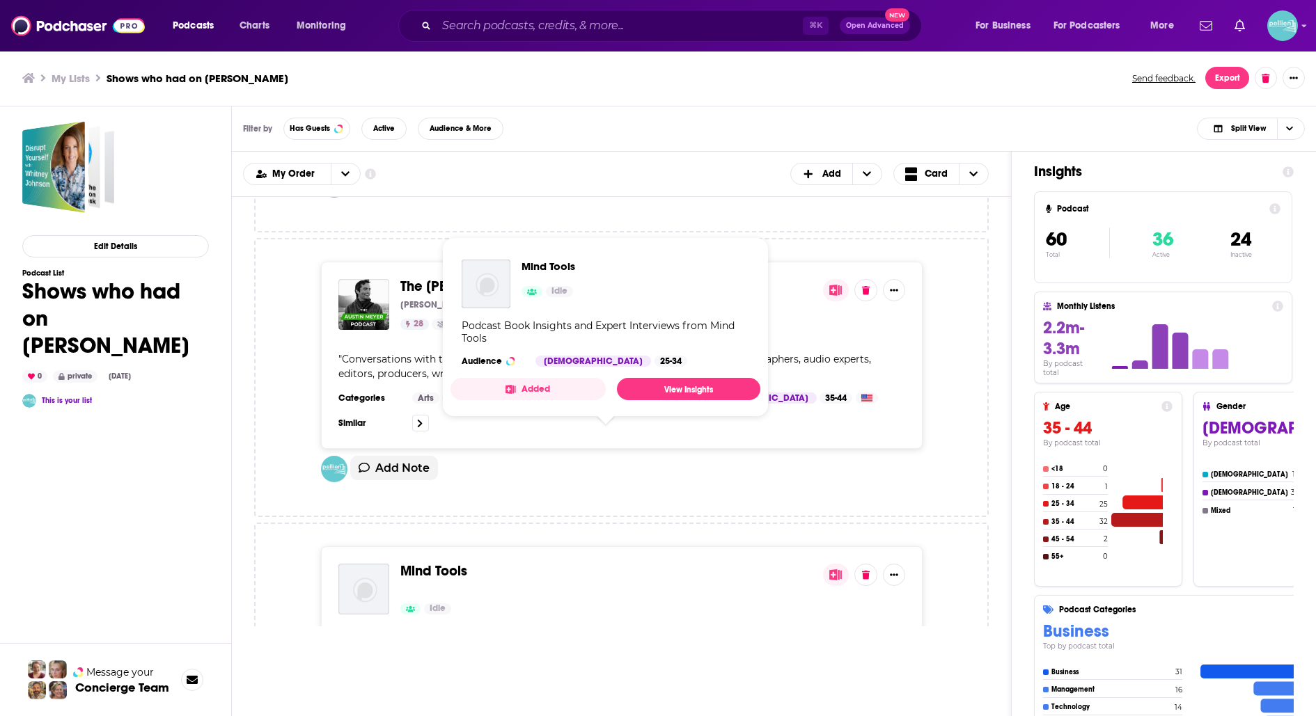
click at [462, 563] on span "Mind Tools" at bounding box center [433, 571] width 67 height 17
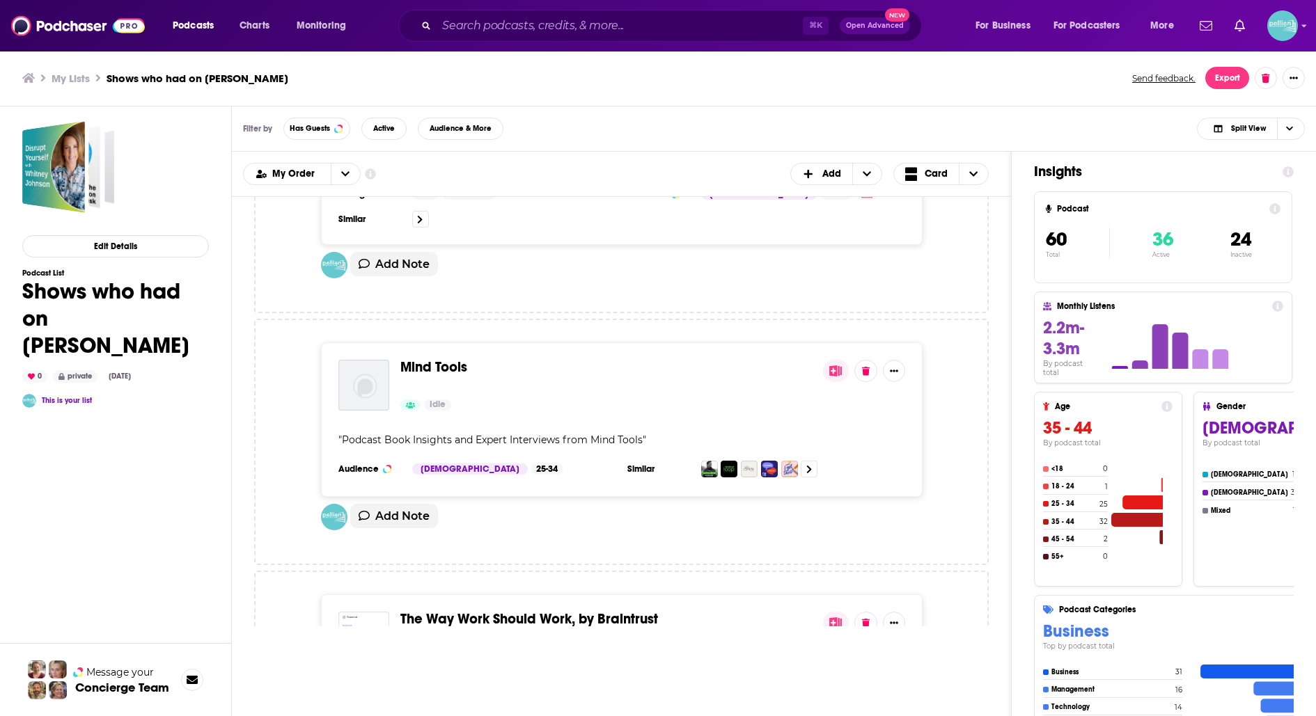
scroll to position [9625, 0]
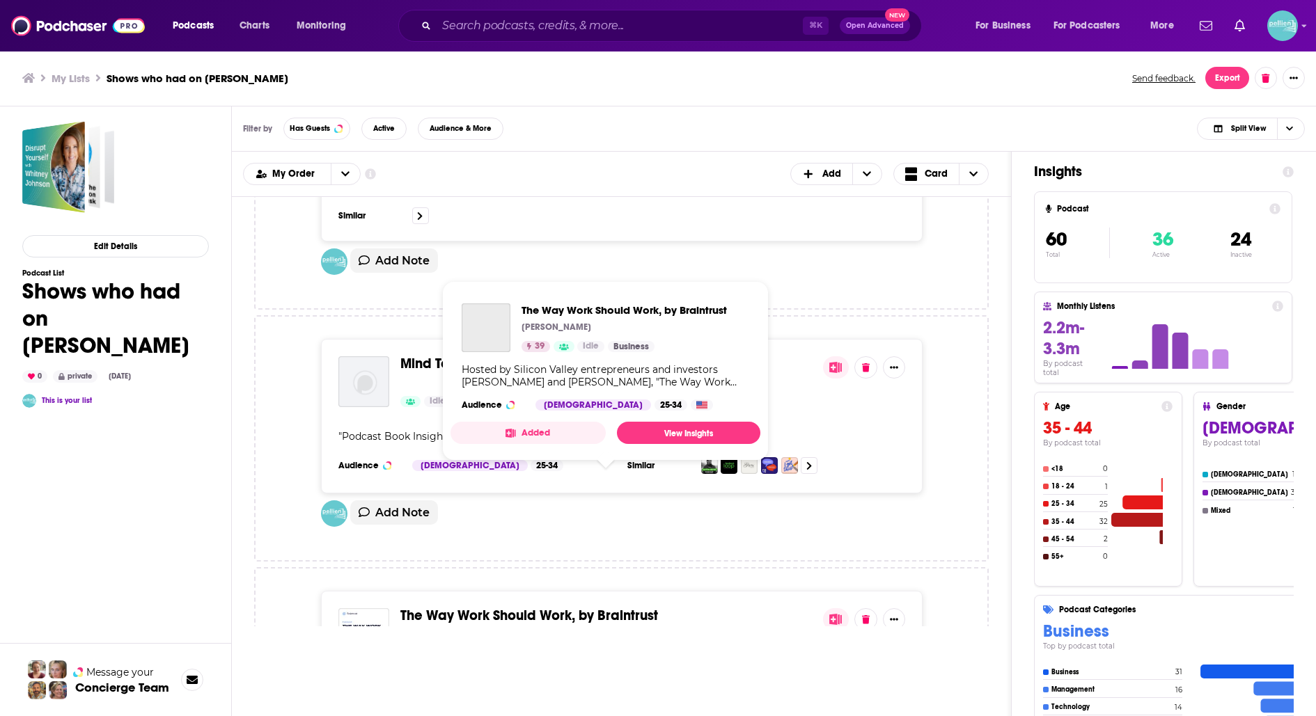
click at [547, 607] on span "The Way Work Should Work, by Braintrust" at bounding box center [529, 615] width 258 height 17
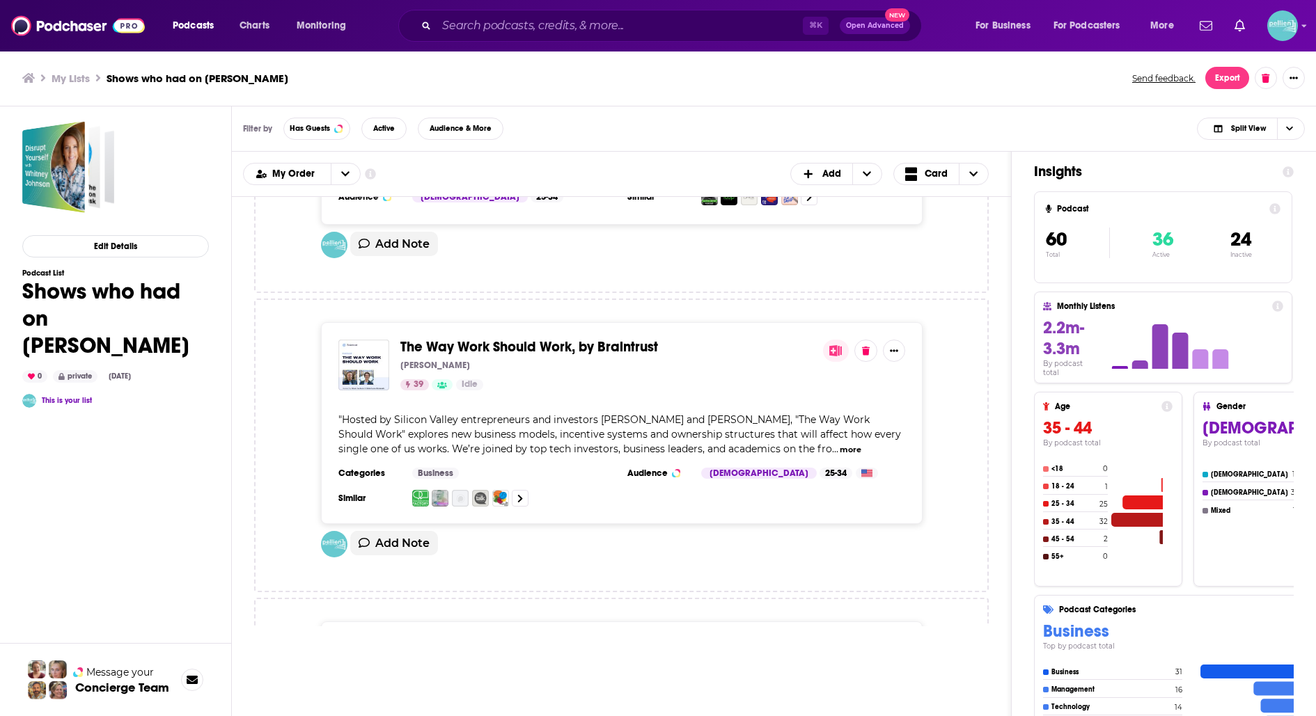
scroll to position [9935, 0]
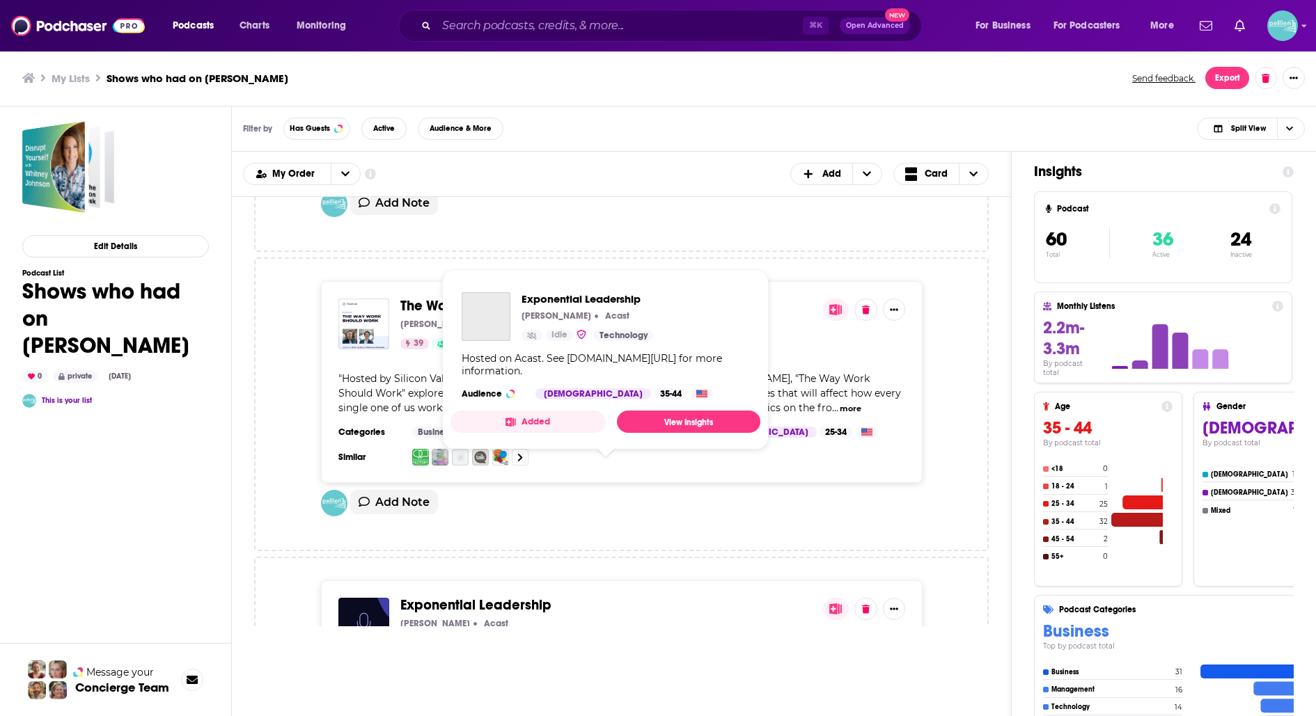
click at [523, 597] on span "Exponential Leadership" at bounding box center [475, 605] width 151 height 17
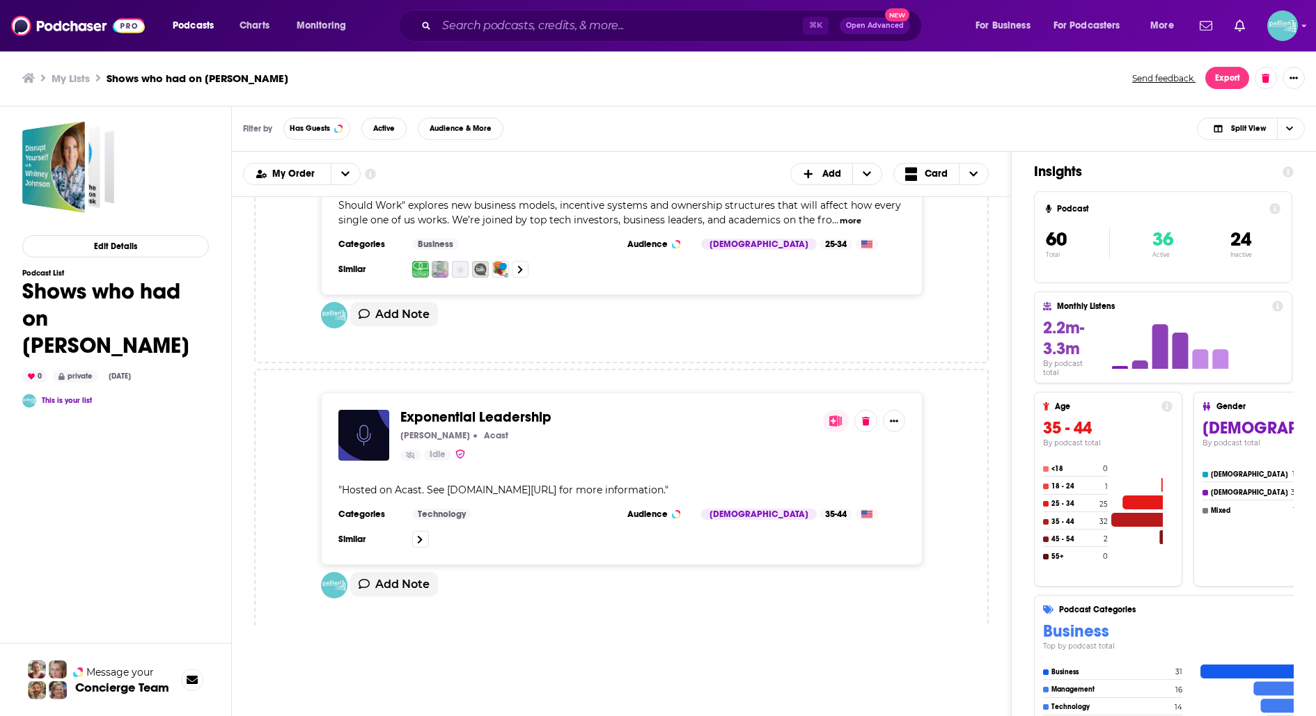
scroll to position [10126, 0]
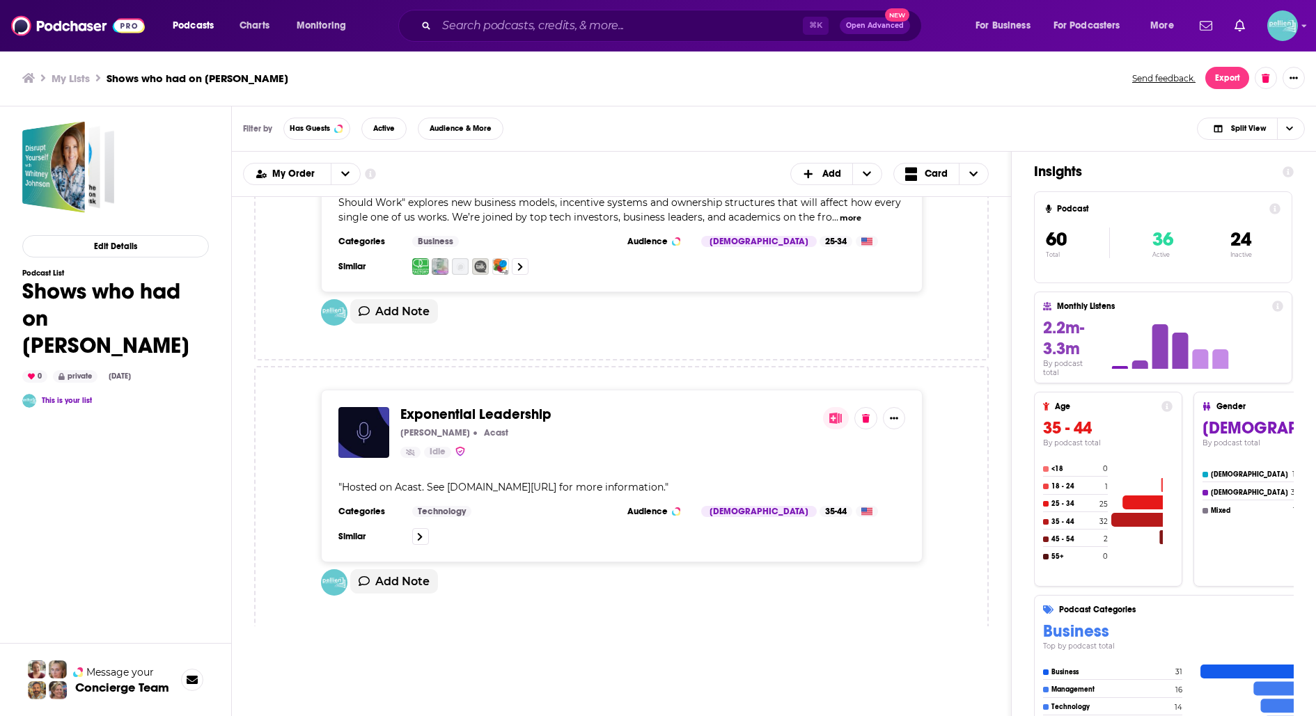
click at [471, 676] on span "New View EDU" at bounding box center [445, 684] width 90 height 17
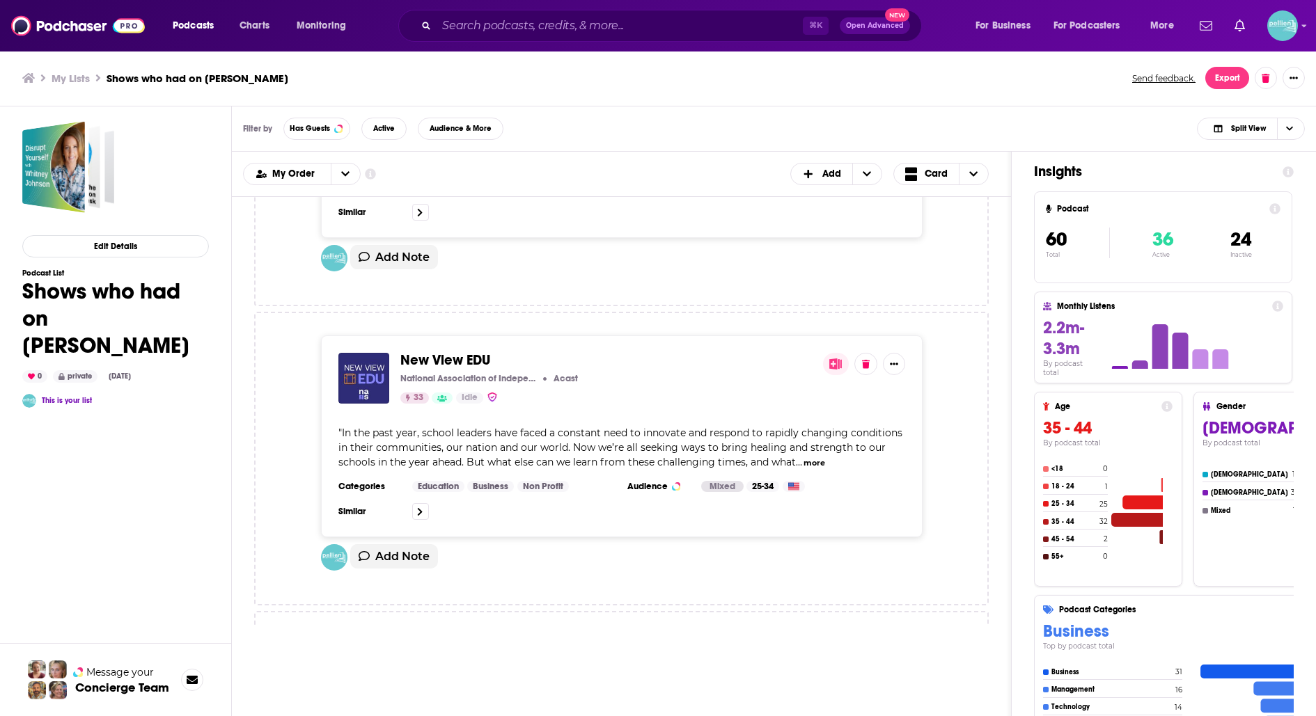
scroll to position [10466, 0]
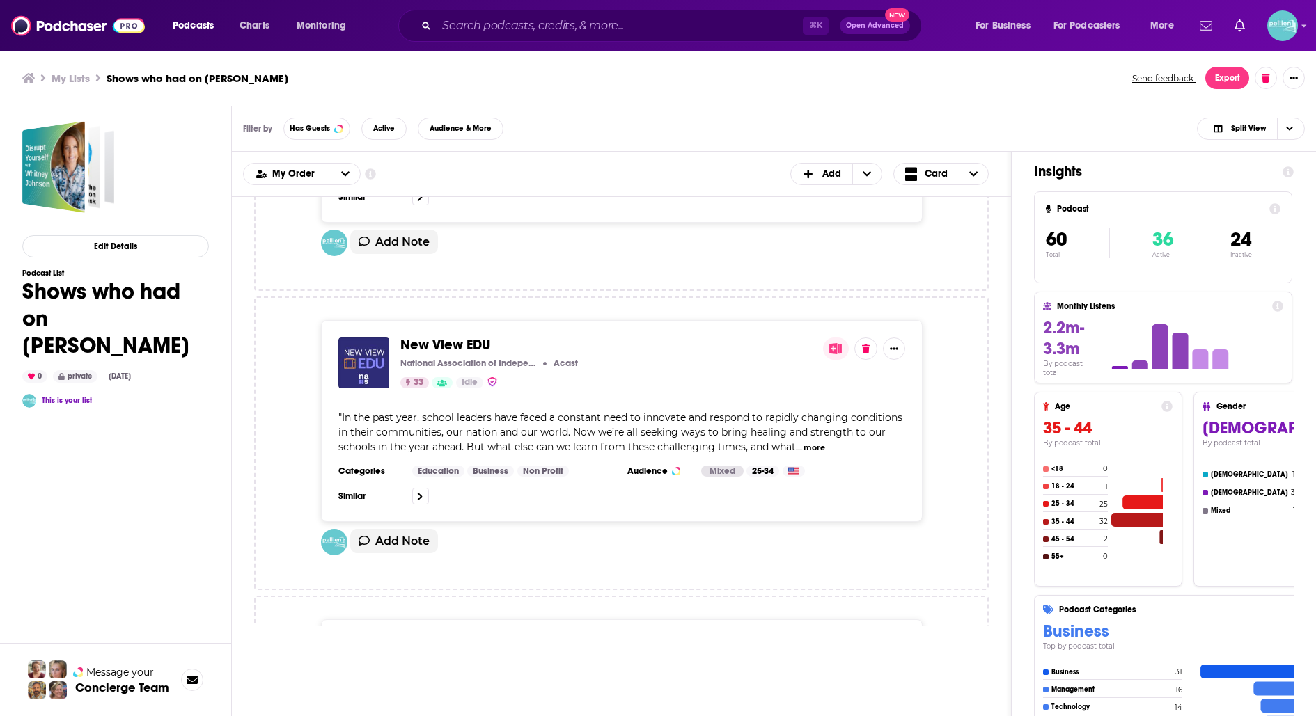
click at [475, 636] on span "The Trustee Table" at bounding box center [454, 644] width 109 height 17
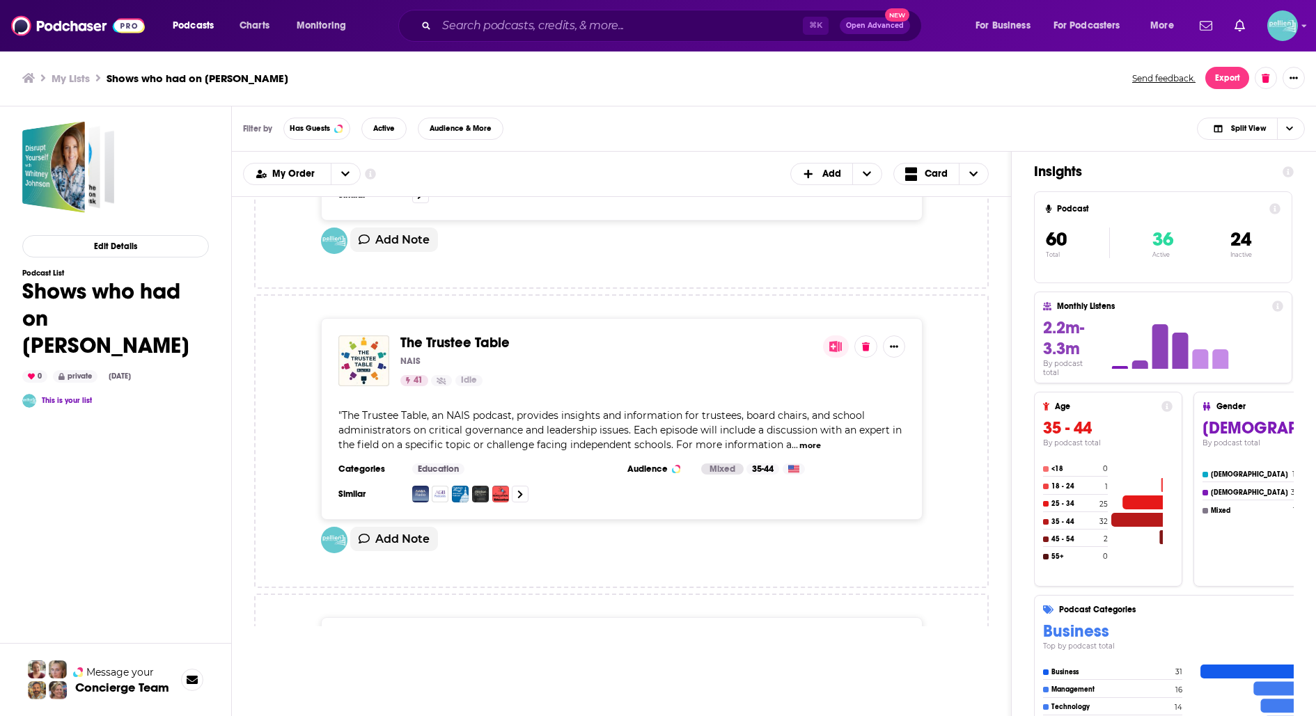
scroll to position [10769, 0]
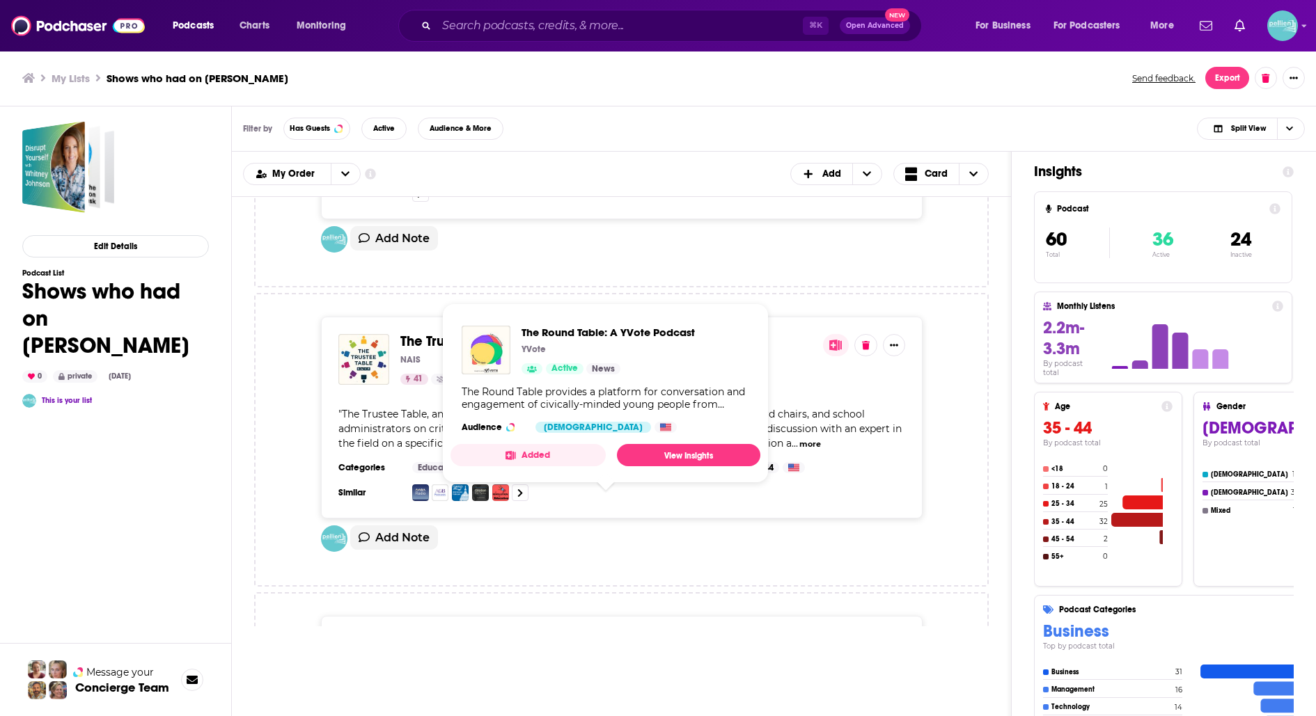
click at [476, 632] on span "The Round Table: A YVote Podcast" at bounding box center [509, 640] width 218 height 17
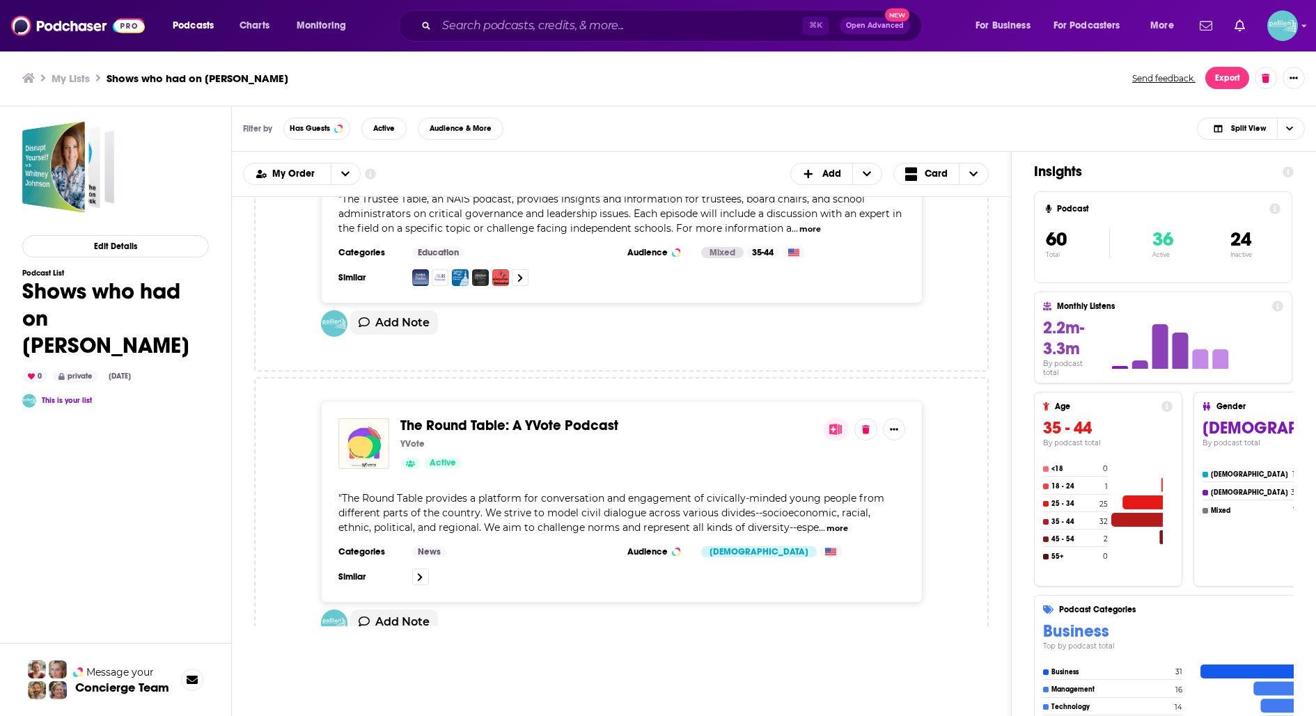
scroll to position [10987, 0]
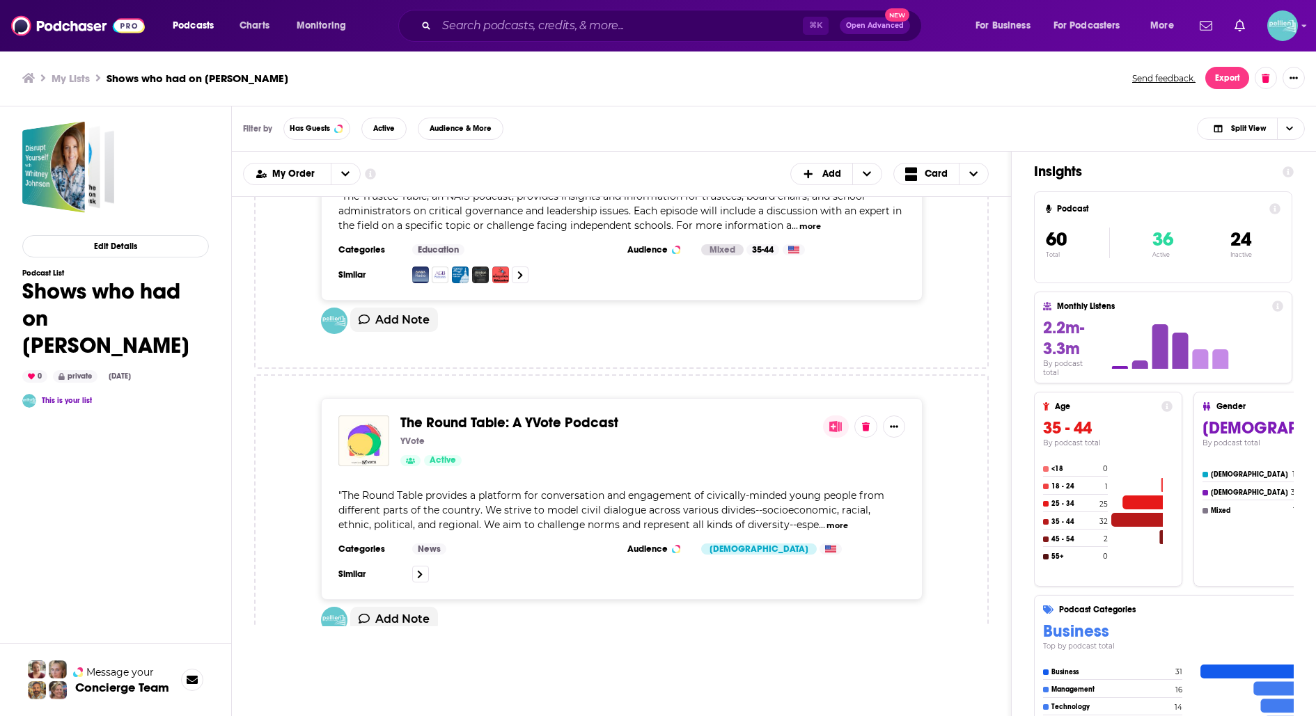
click at [482, 714] on span "Podcast Episodes – Leadership Book Club Podcast" at bounding box center [563, 722] width 327 height 17
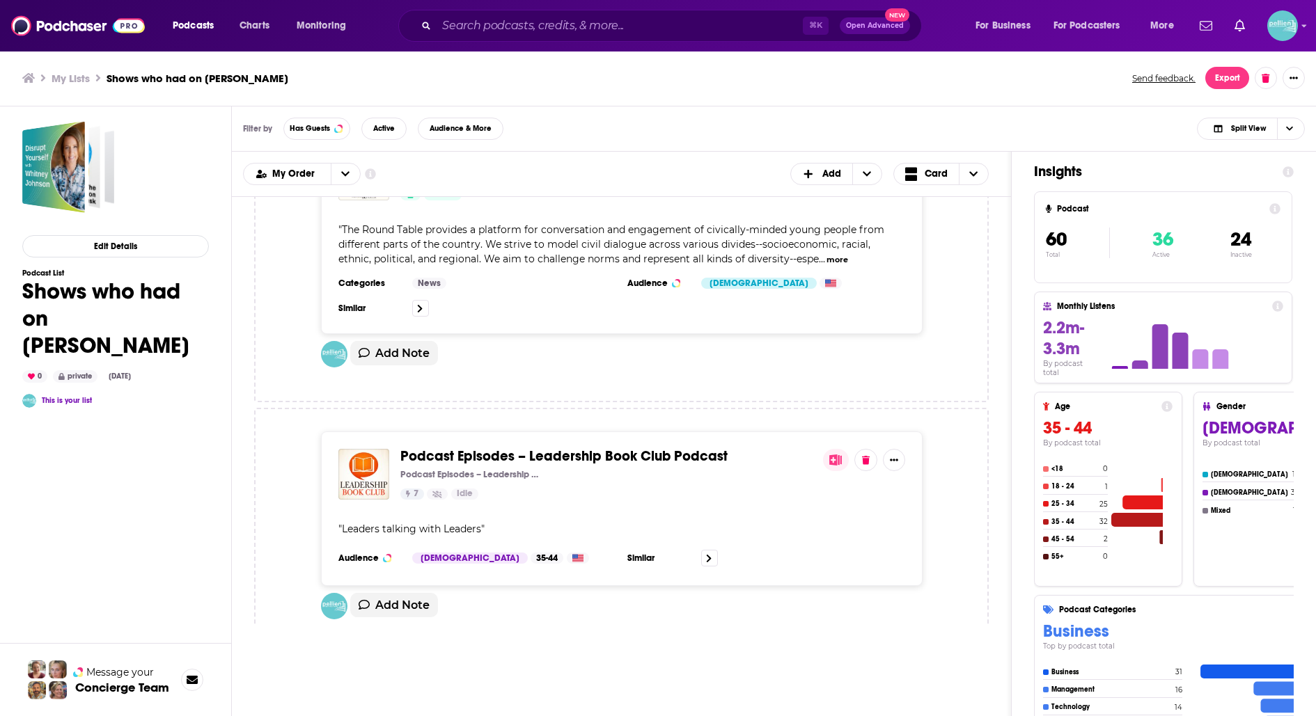
scroll to position [11255, 0]
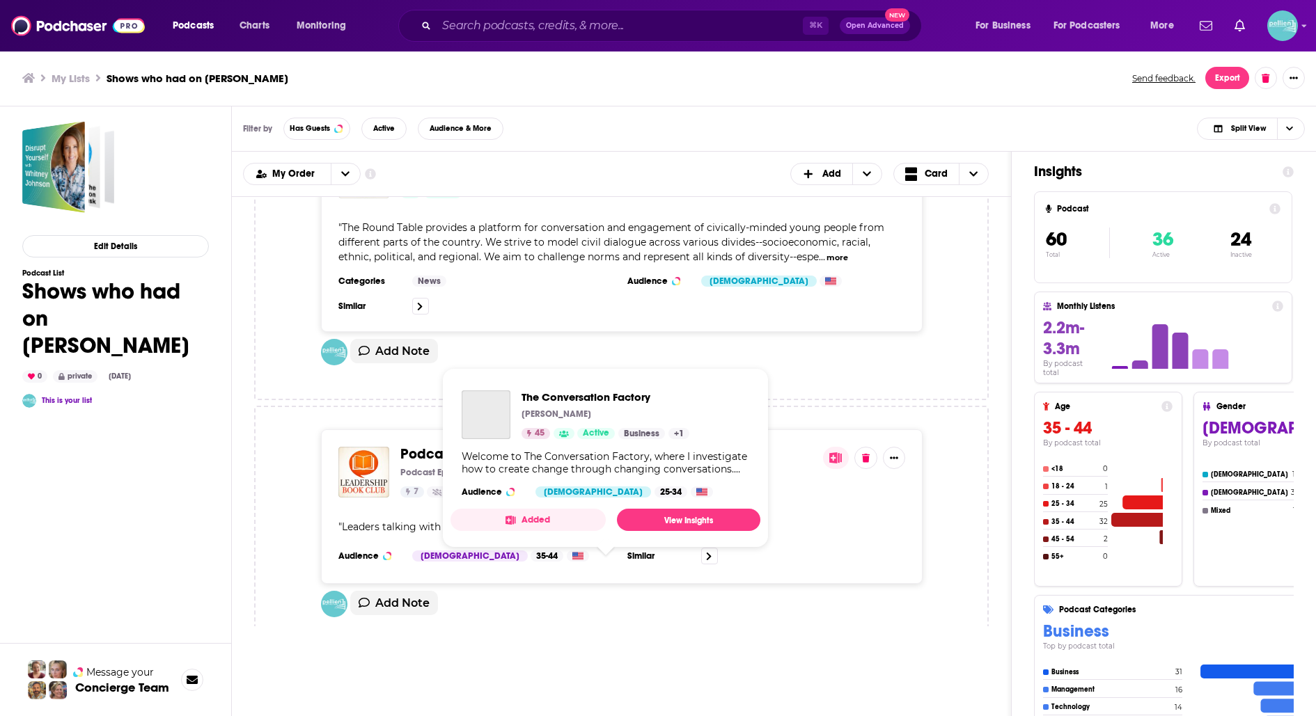
click at [519, 698] on span "The Conversation Factory" at bounding box center [481, 706] width 163 height 17
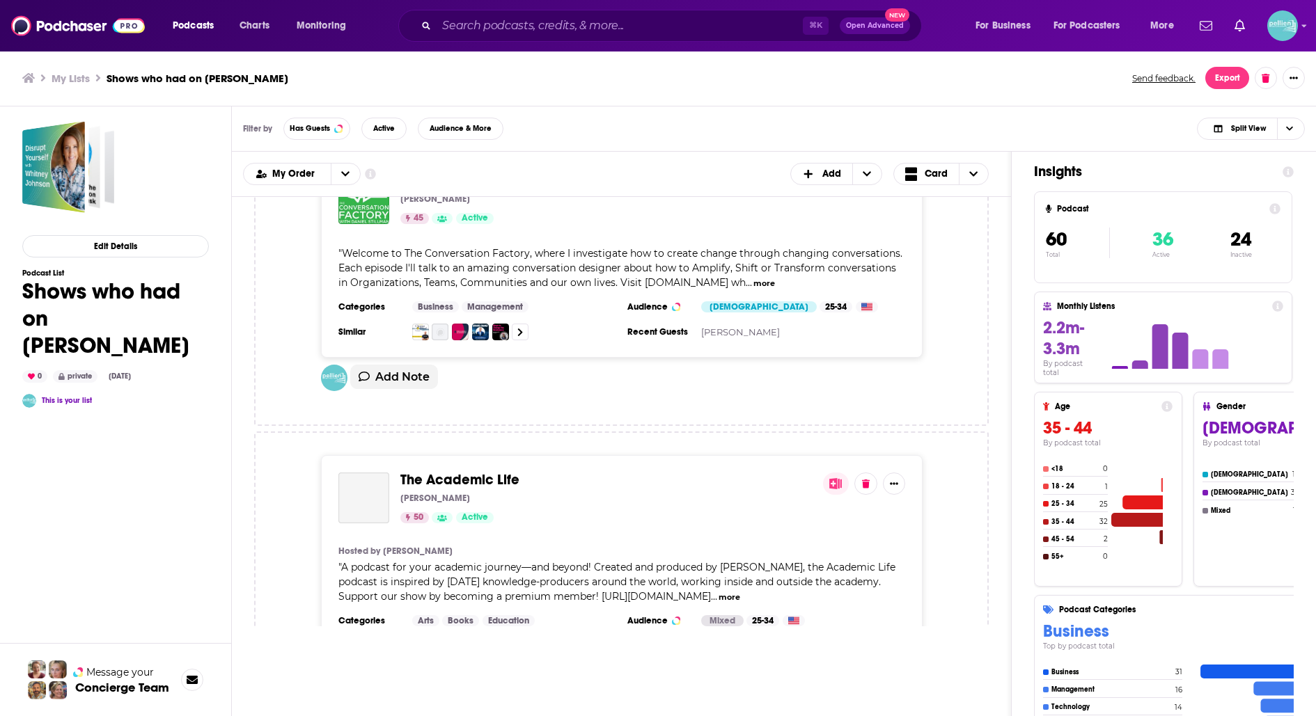
scroll to position [11798, 0]
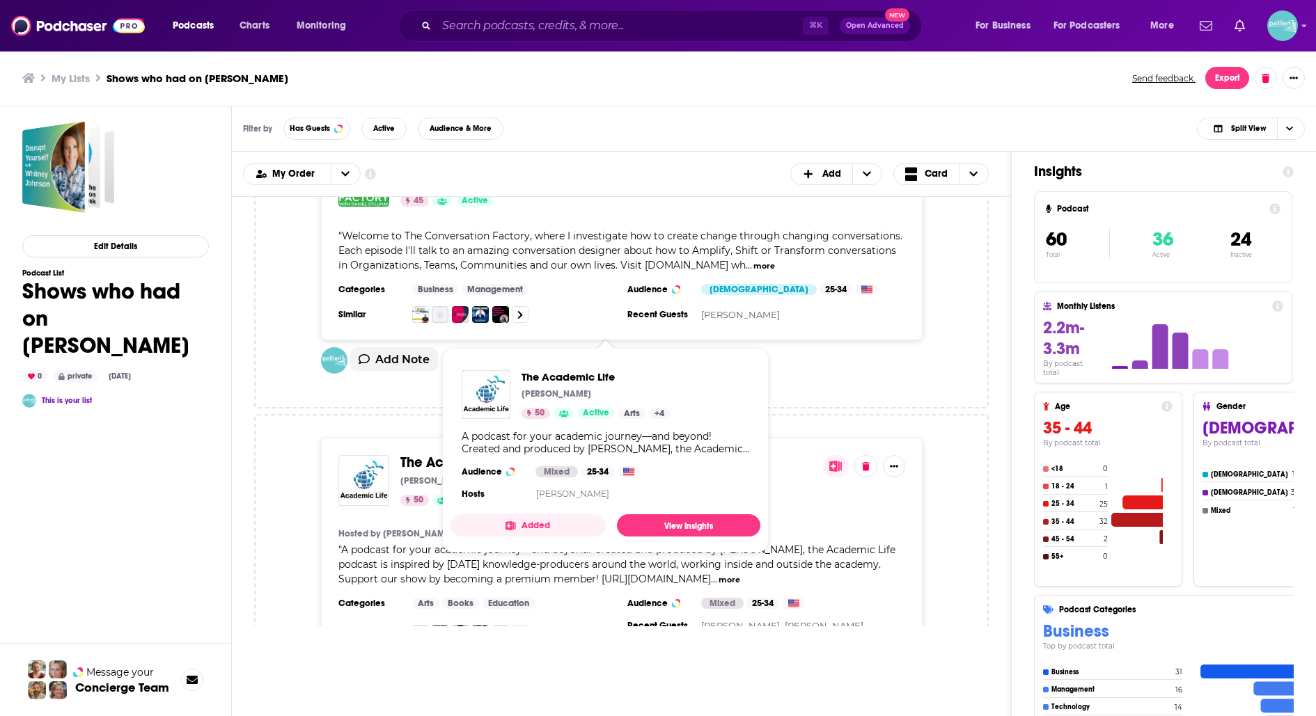
click at [463, 454] on span "The Academic Life" at bounding box center [459, 462] width 119 height 17
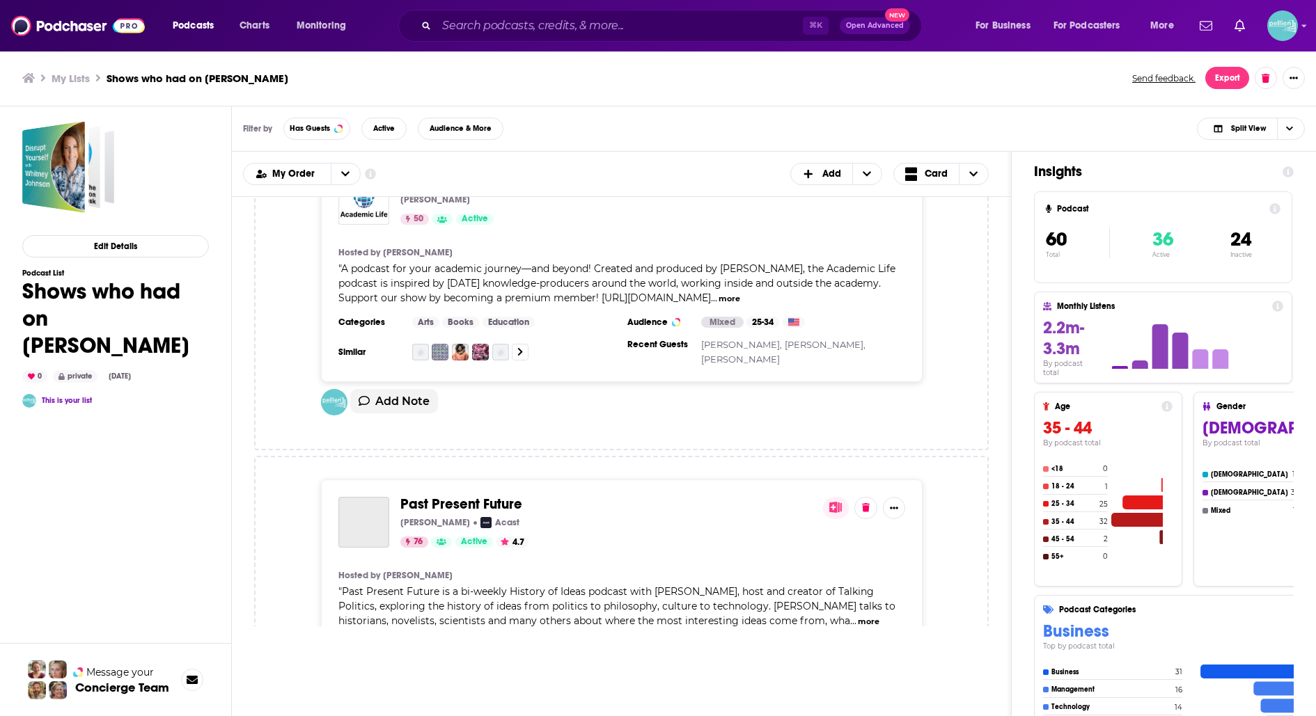
scroll to position [12107, 0]
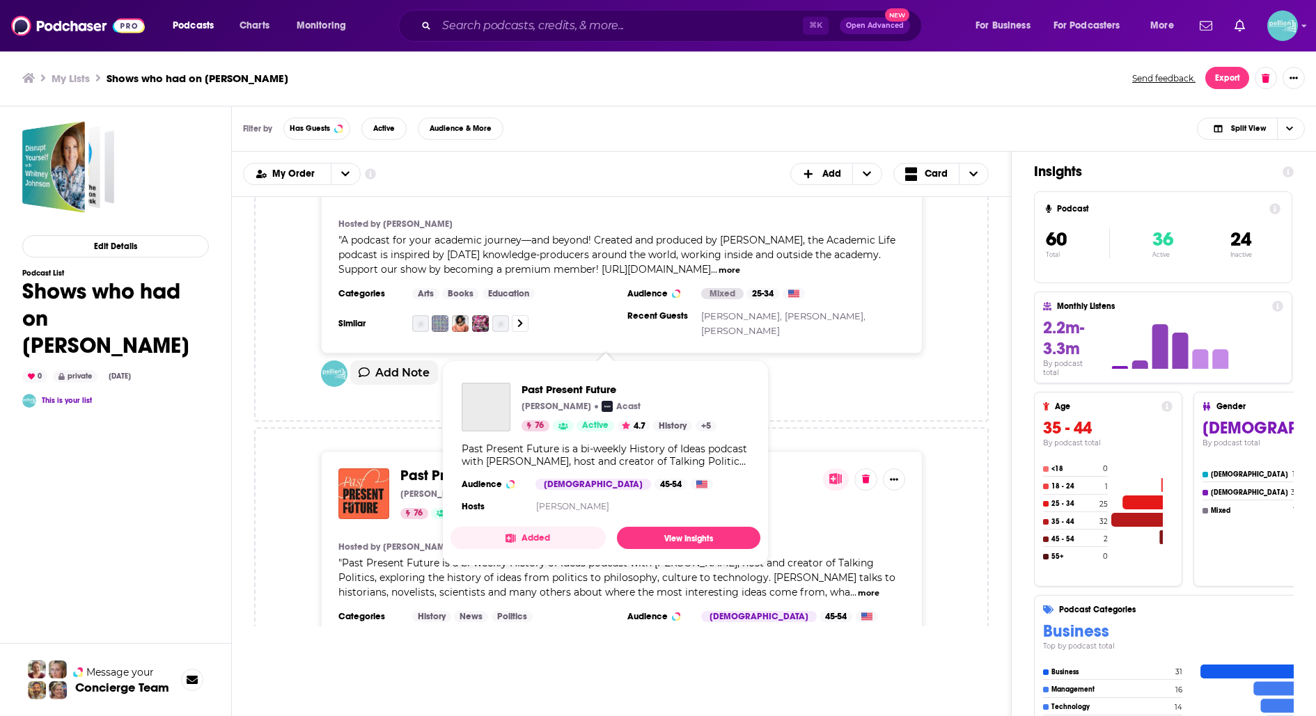
click at [459, 467] on span "Past Present Future" at bounding box center [461, 475] width 122 height 17
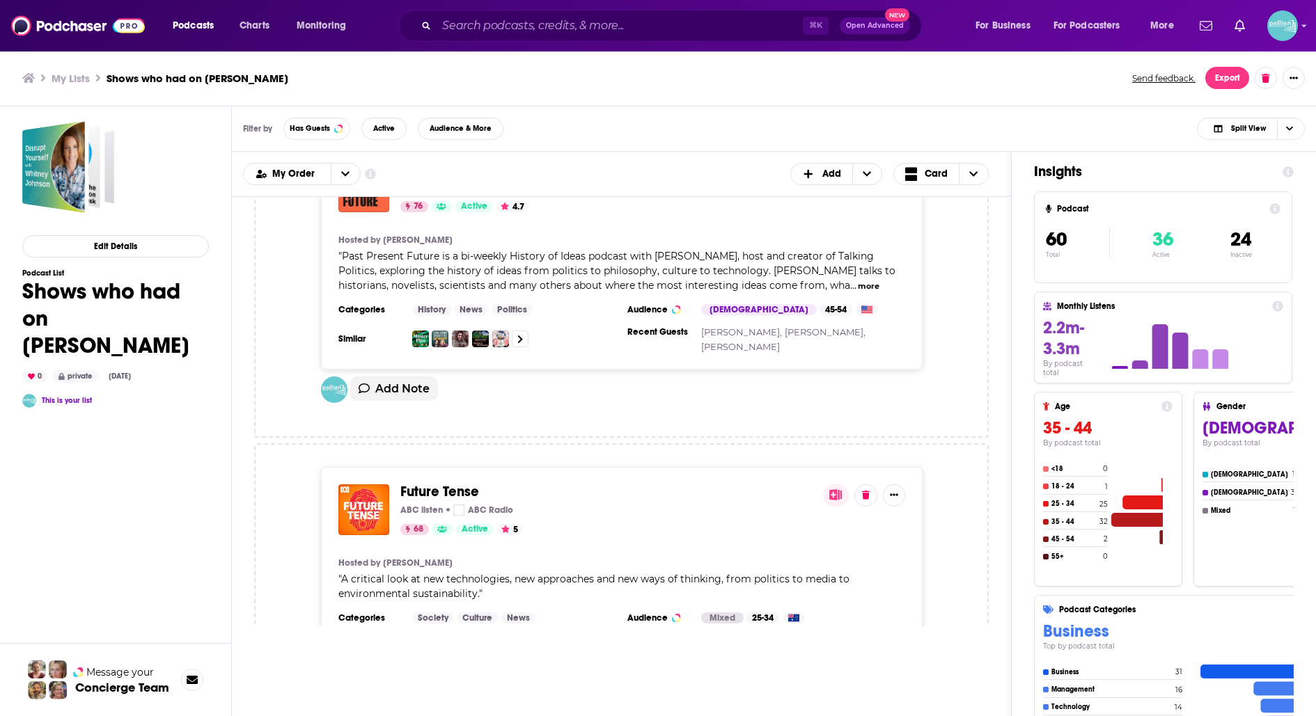
click at [457, 483] on span "Future Tense" at bounding box center [439, 491] width 79 height 17
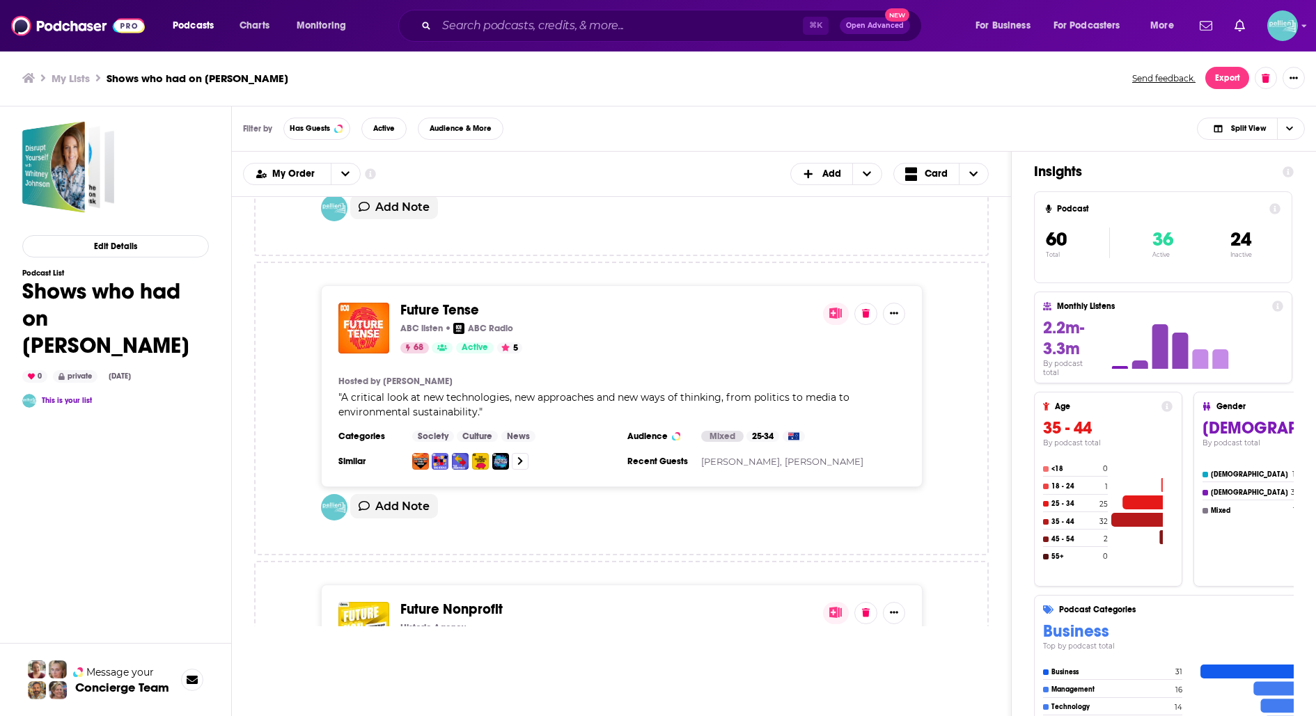
scroll to position [12603, 0]
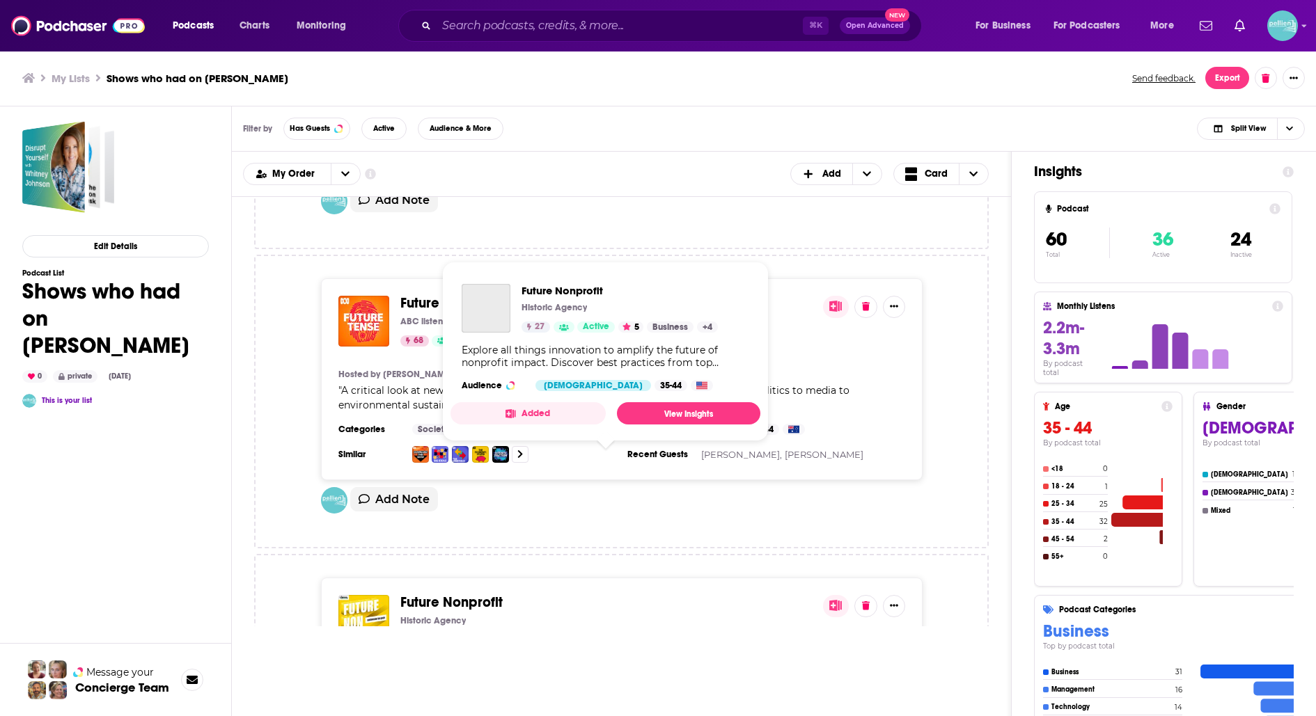
click at [454, 594] on span "Future Nonprofit" at bounding box center [451, 602] width 102 height 17
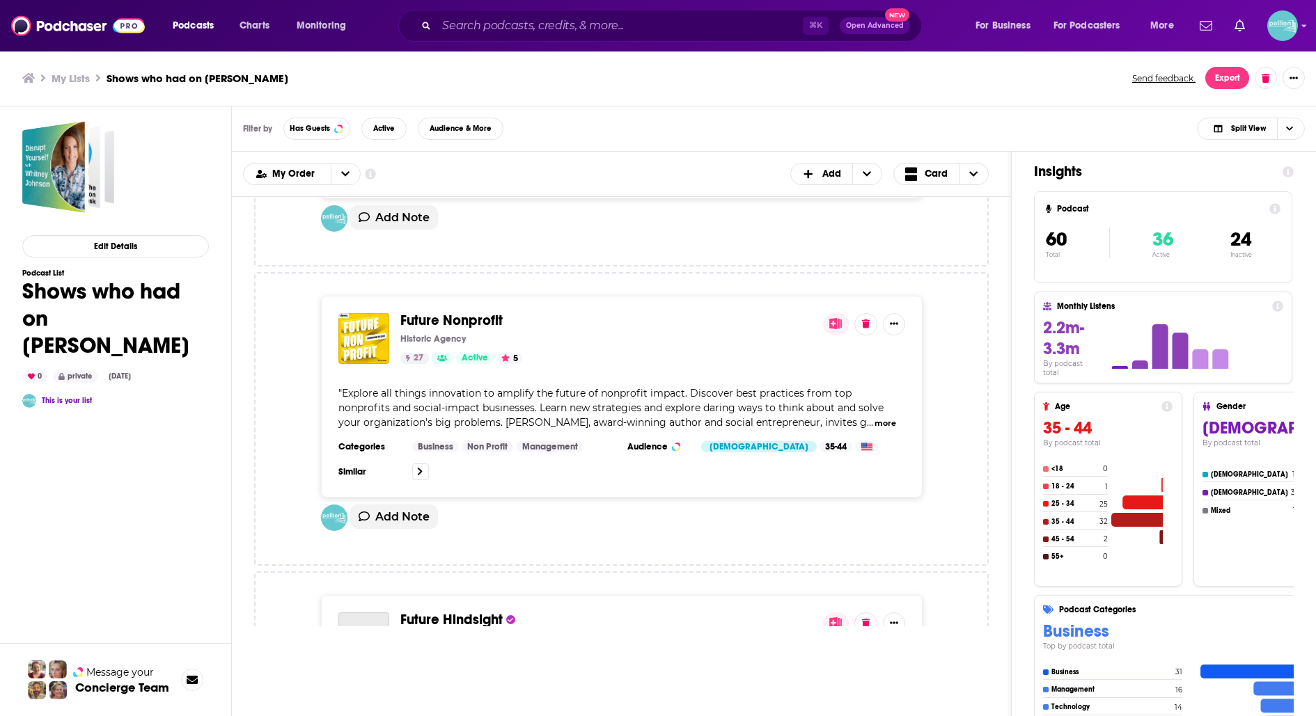
scroll to position [12898, 0]
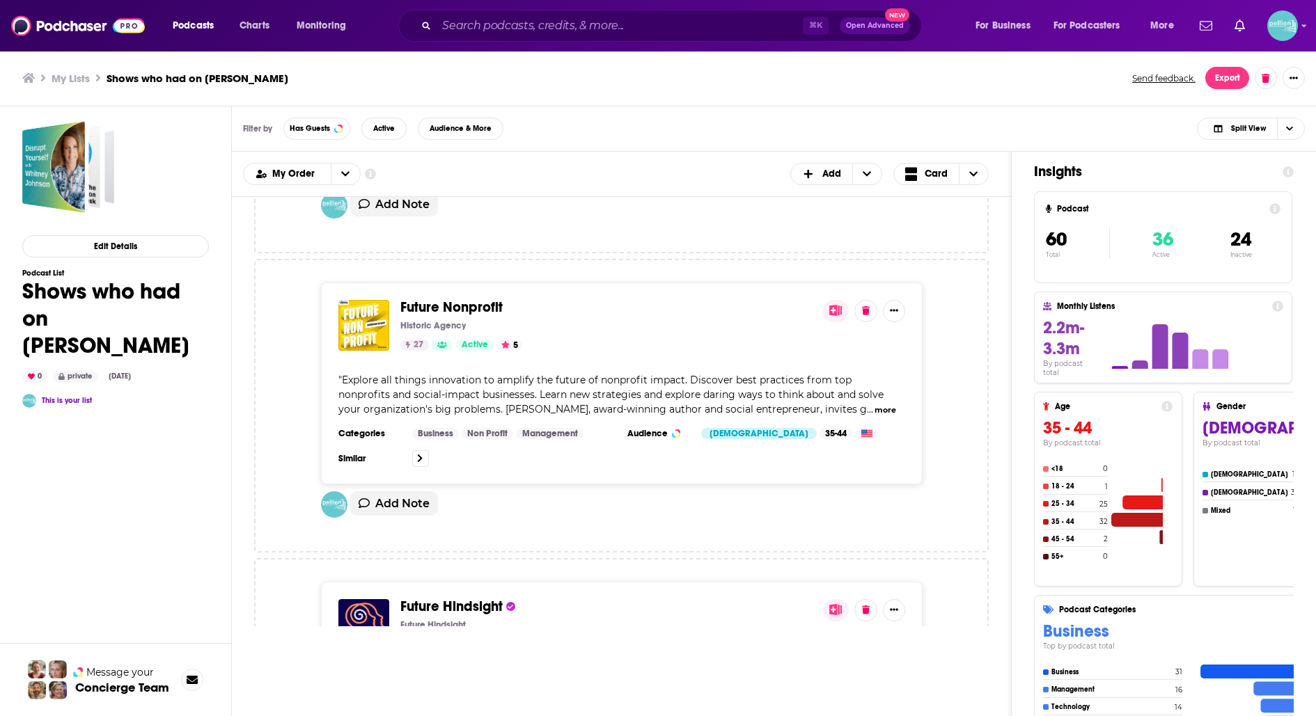
click at [453, 598] on span "Future Hindsight" at bounding box center [451, 606] width 102 height 17
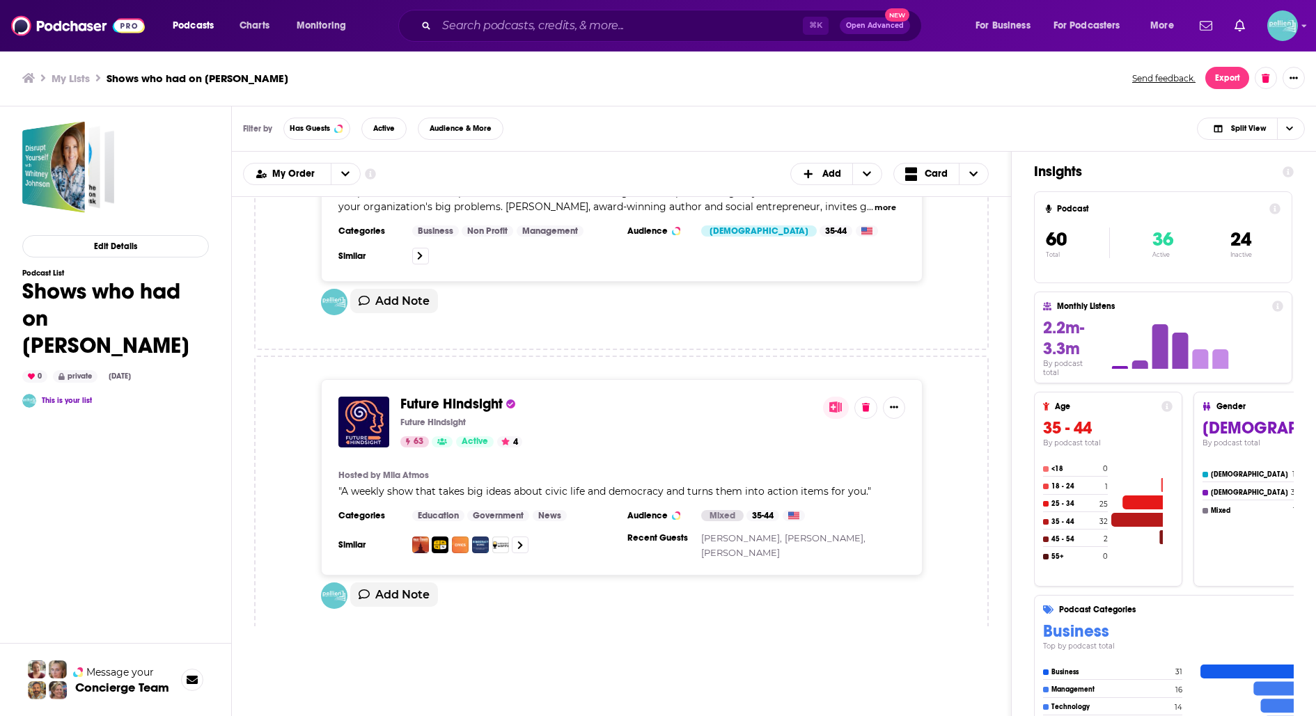
scroll to position [13120, 0]
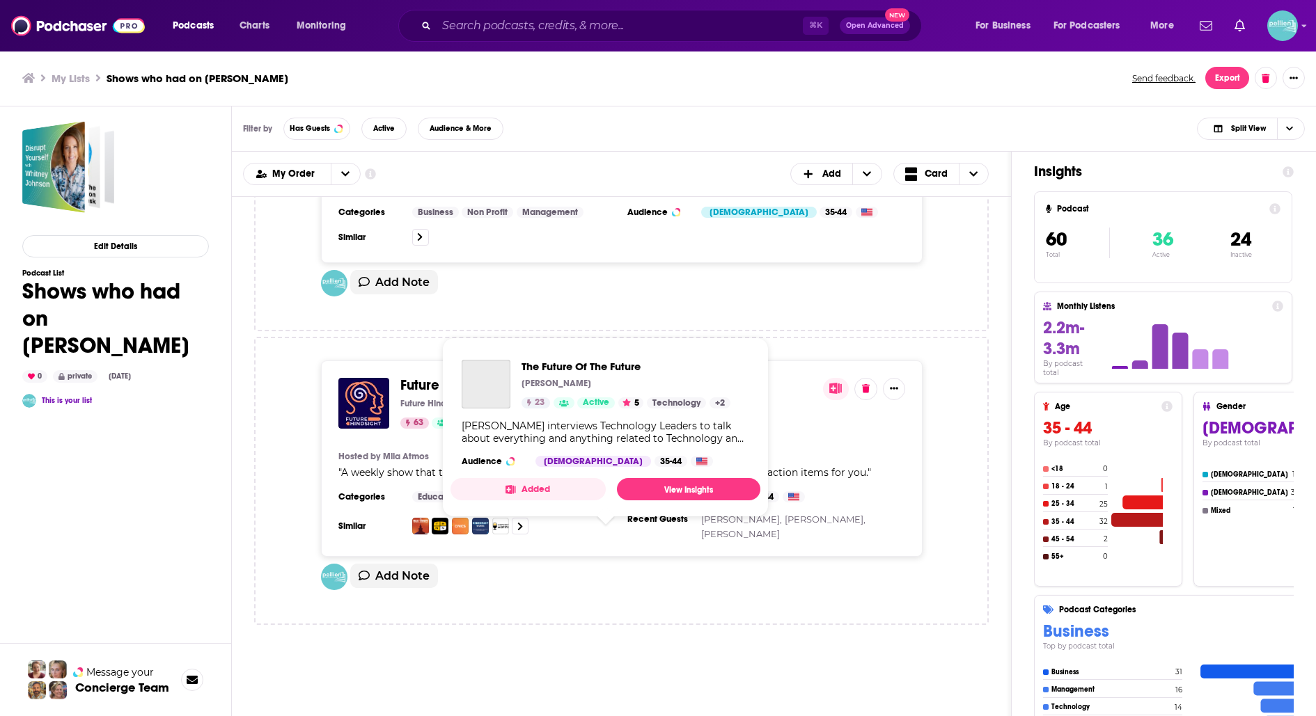
click at [448, 670] on span "The Future Of The Future" at bounding box center [475, 678] width 151 height 17
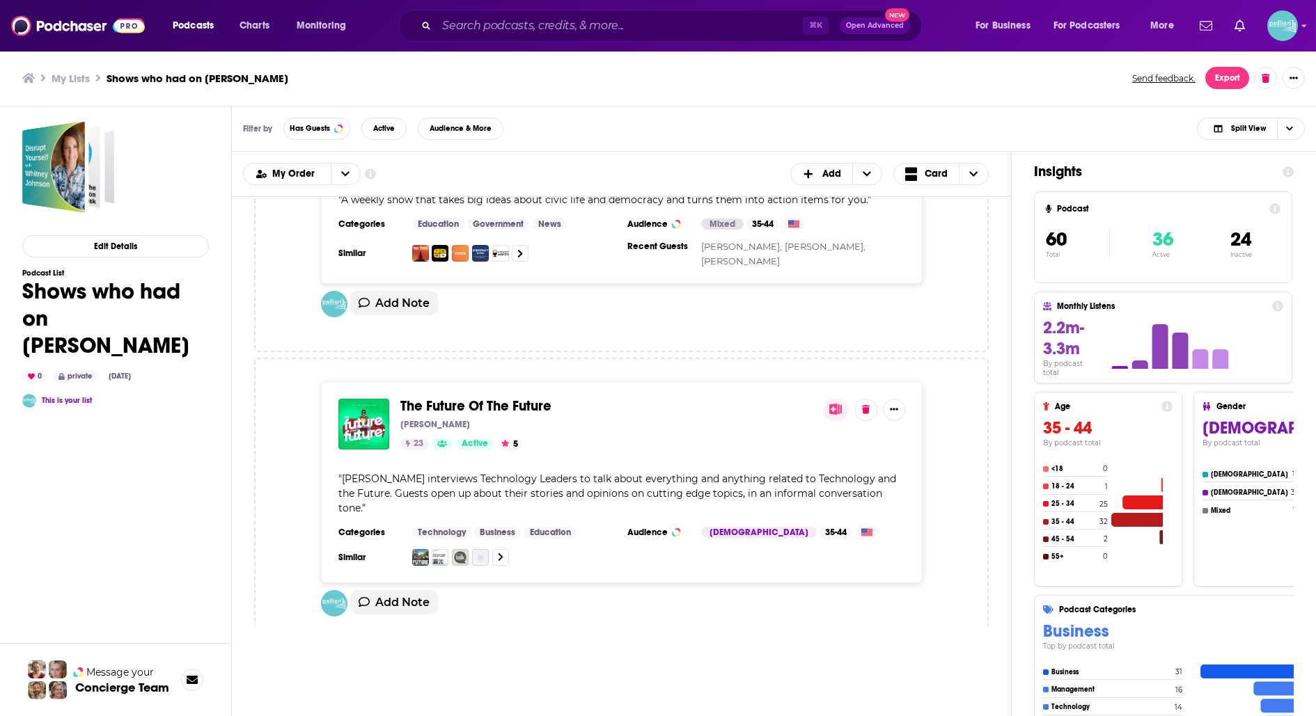
scroll to position [13454, 0]
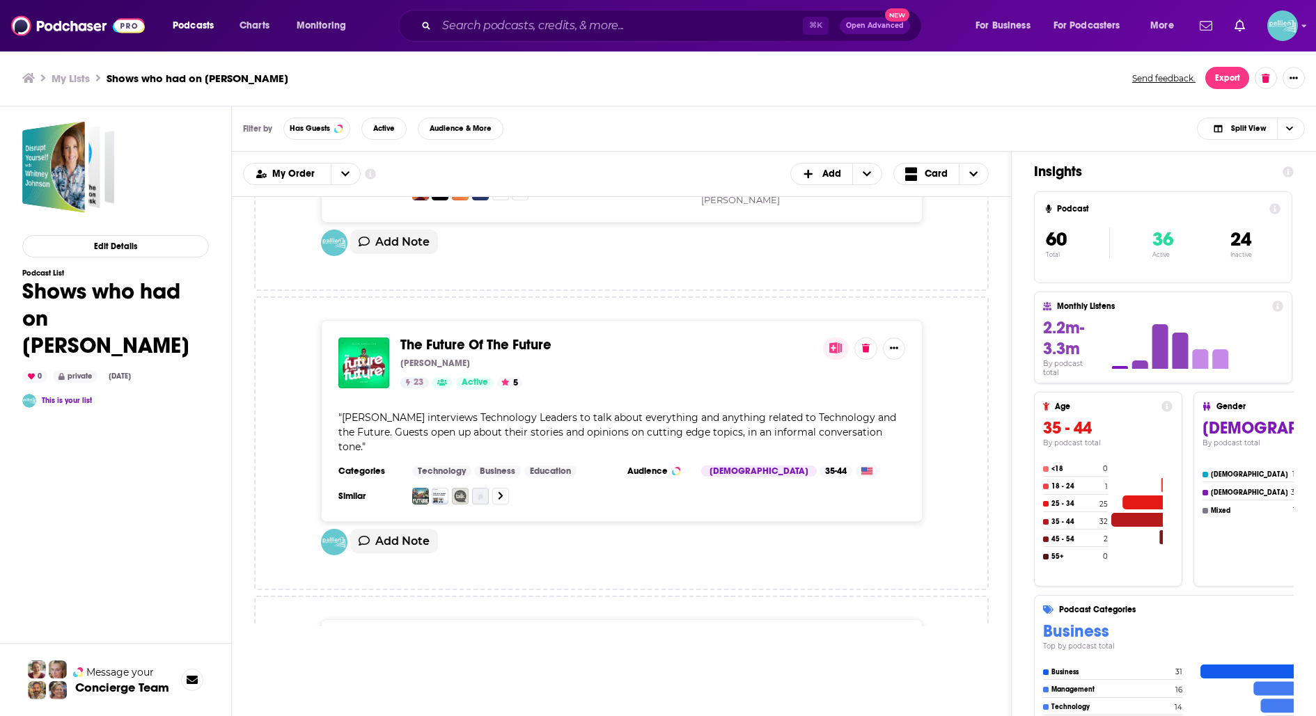
click at [452, 636] on span "HBS Managing the Future of Work" at bounding box center [505, 644] width 211 height 17
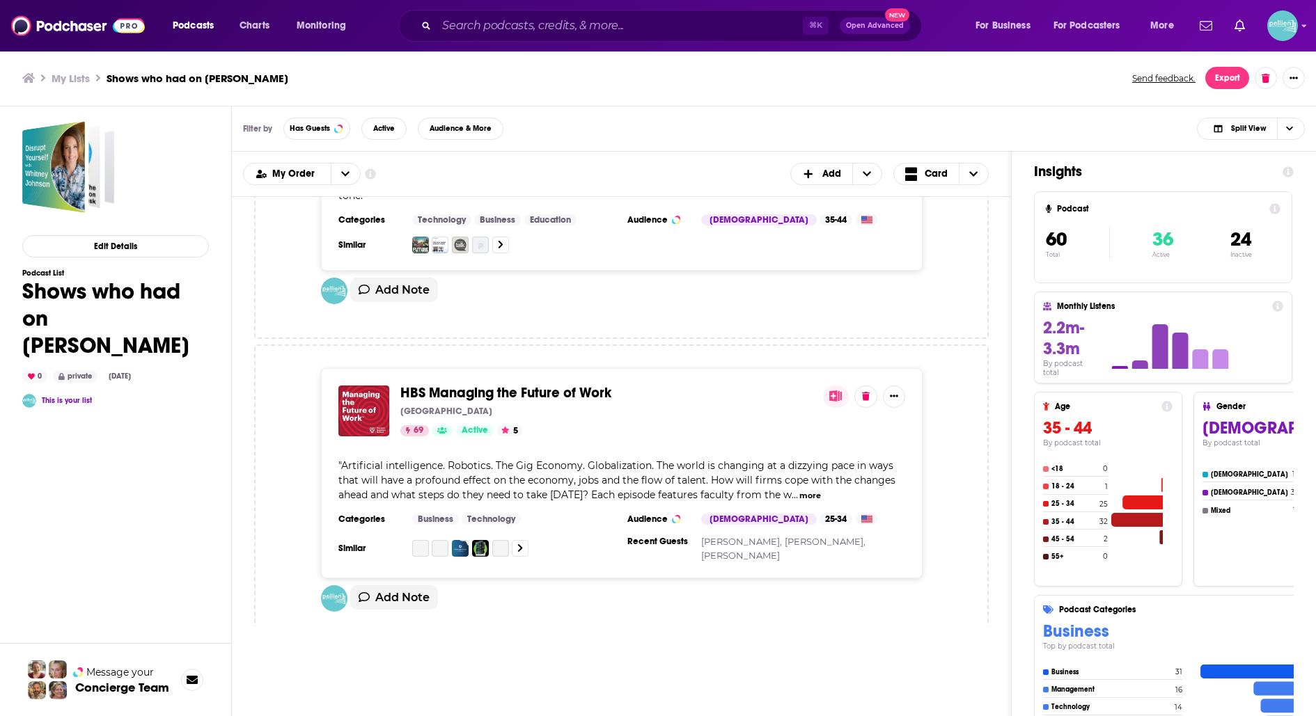
scroll to position [13713, 0]
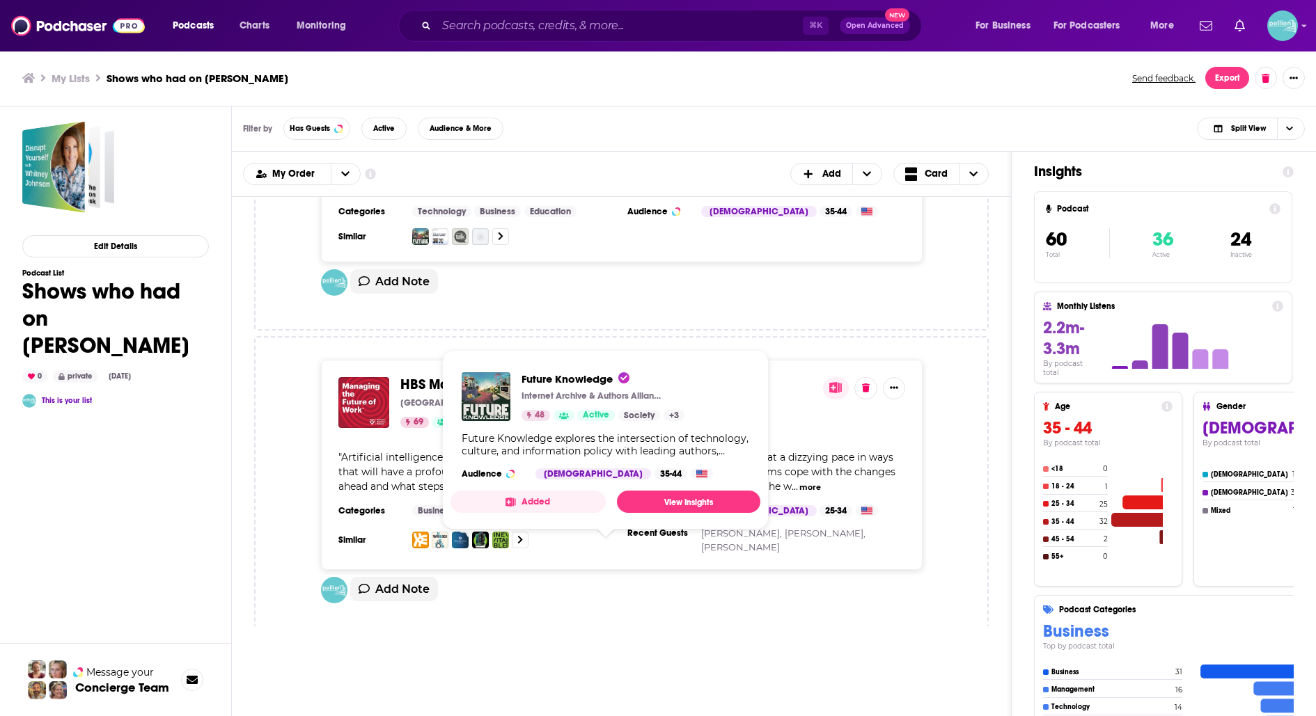
click at [471, 684] on span "Future Knowledge" at bounding box center [457, 692] width 115 height 17
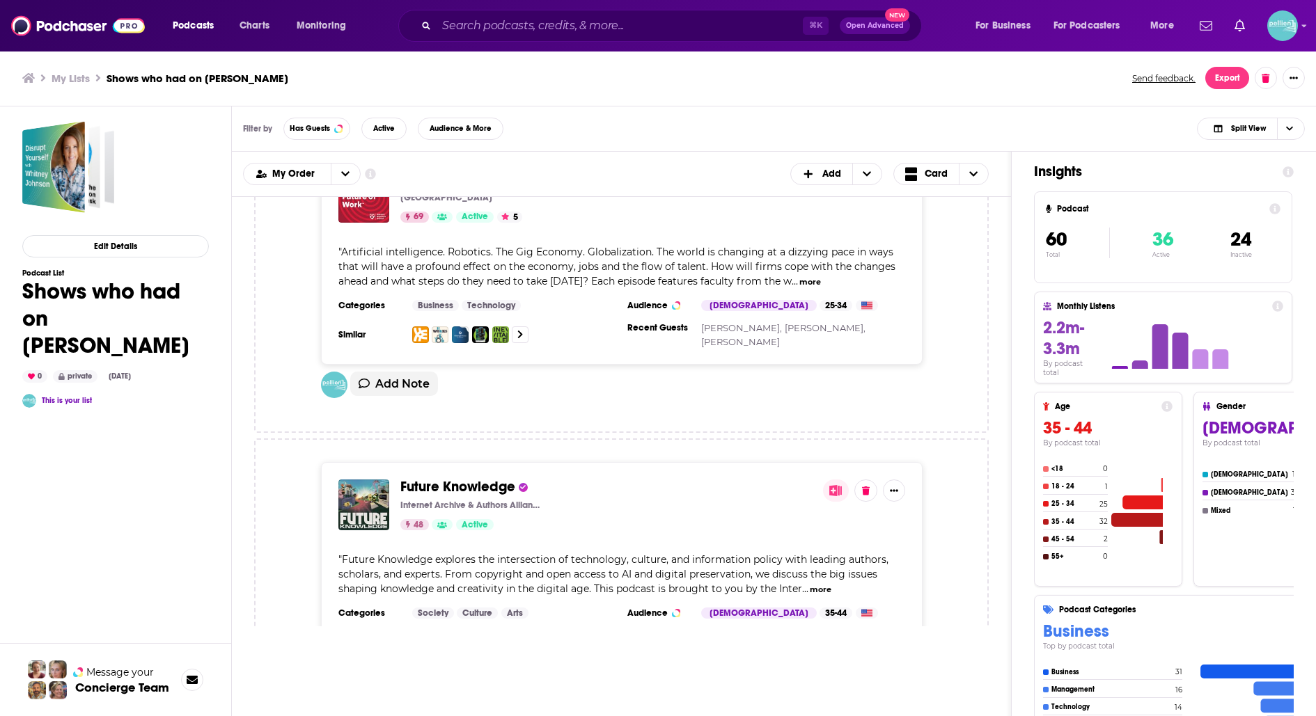
scroll to position [14084, 0]
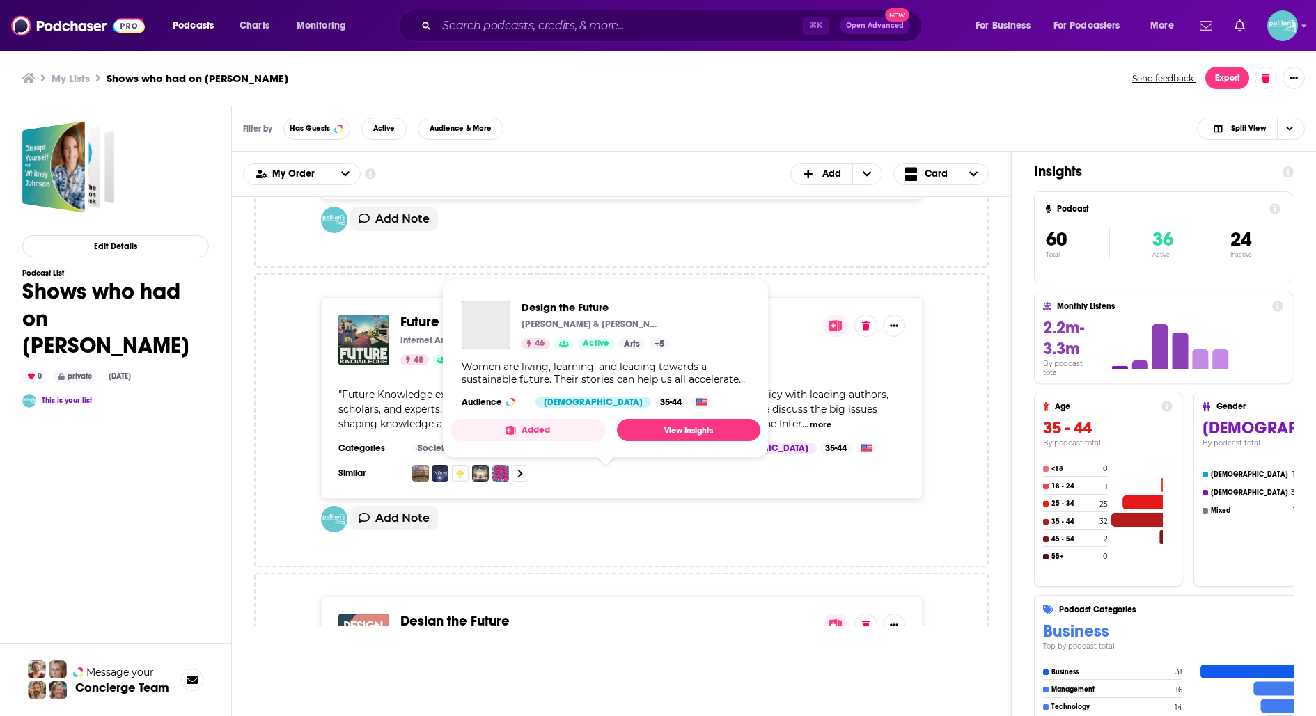
click at [465, 613] on span "Design the Future" at bounding box center [454, 621] width 109 height 17
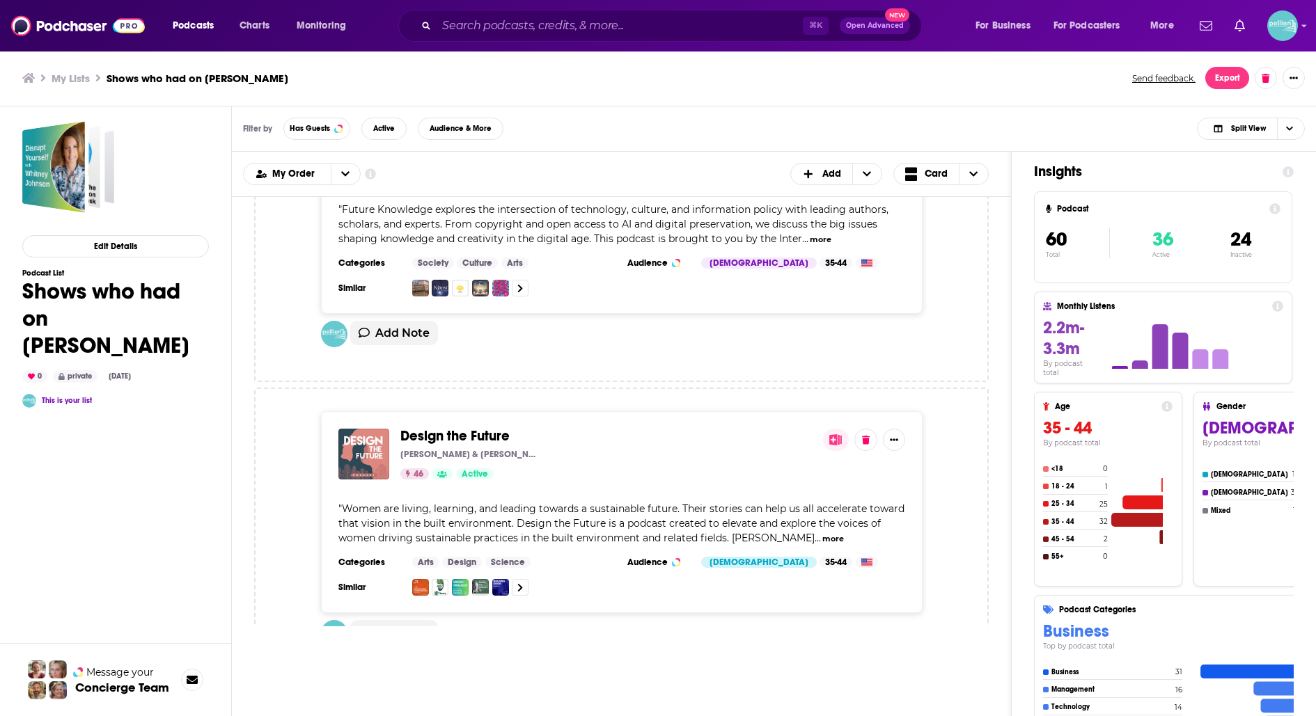
scroll to position [14277, 0]
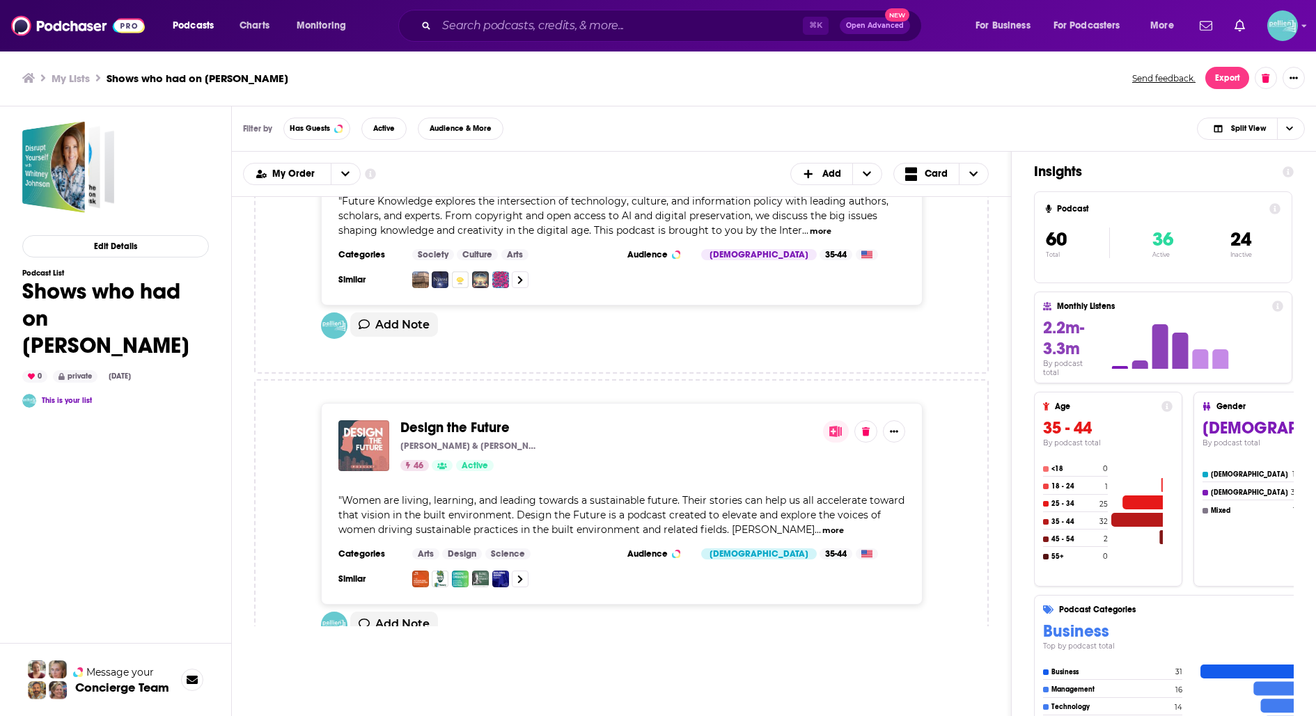
click at [465, 716] on span "What Next: TBD | Tech, power, and the future" at bounding box center [542, 726] width 285 height 17
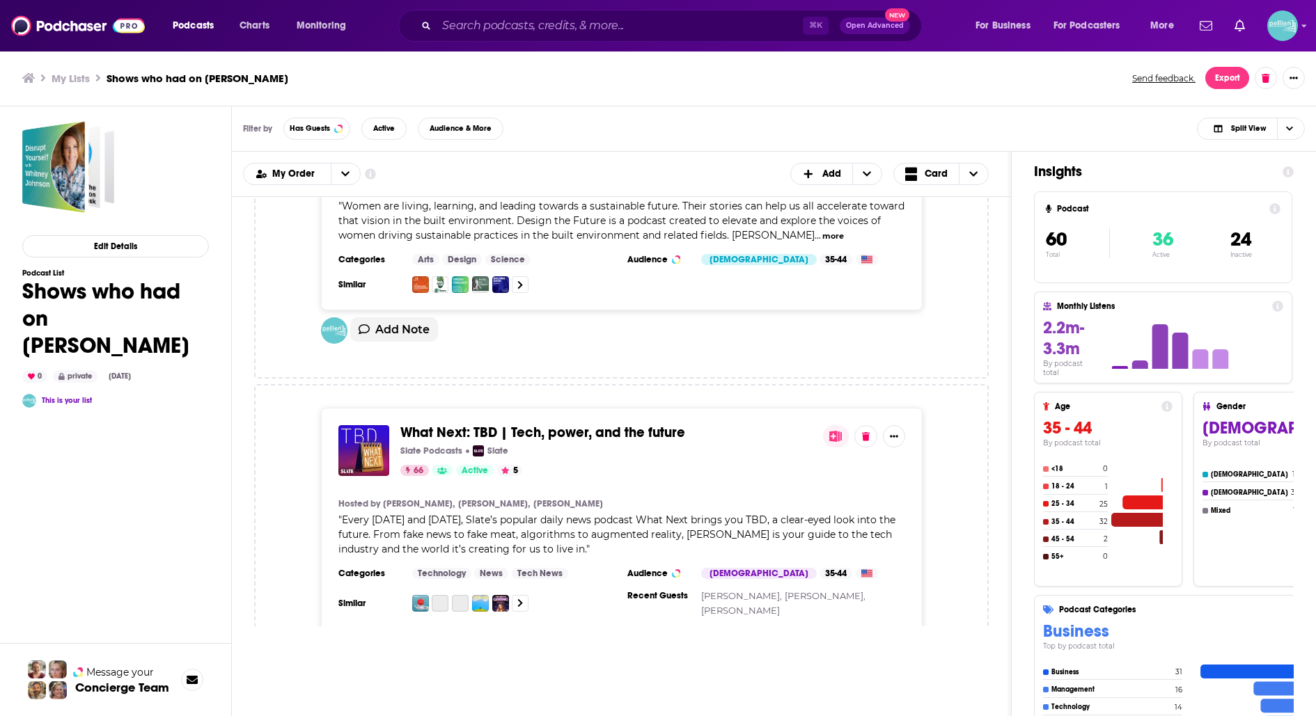
scroll to position [14589, 0]
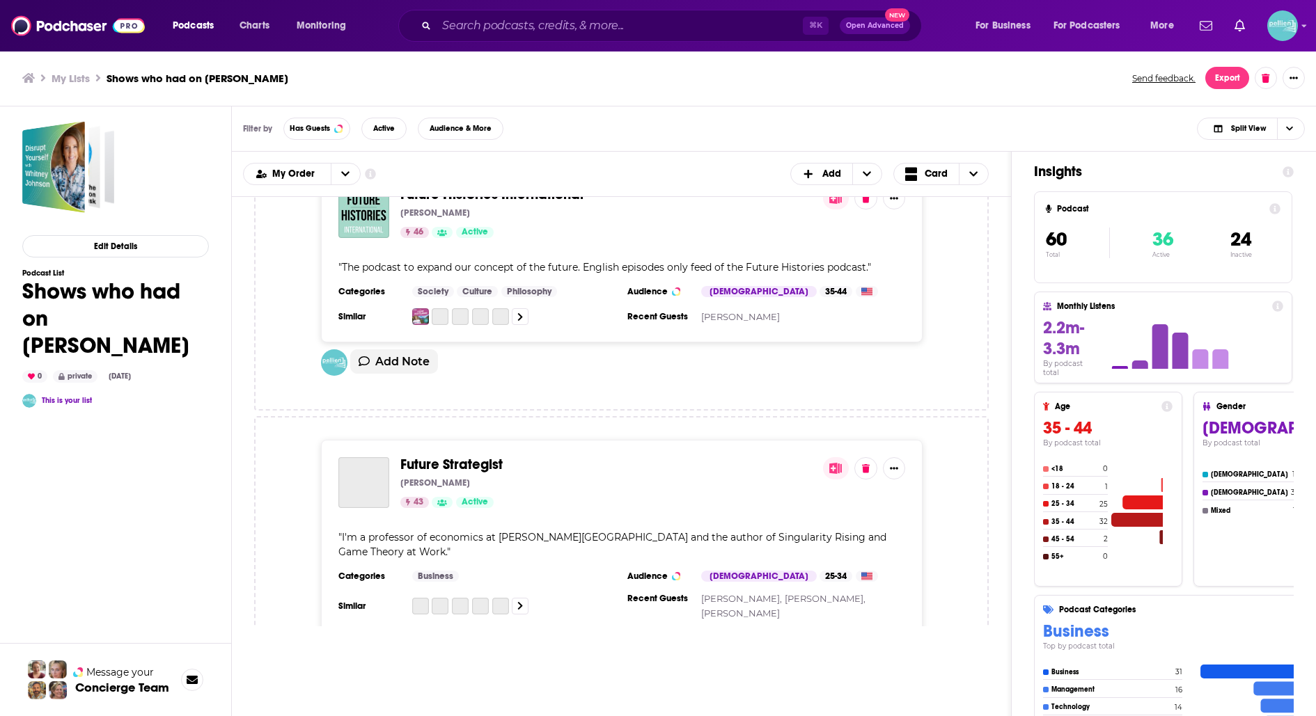
scroll to position [15159, 0]
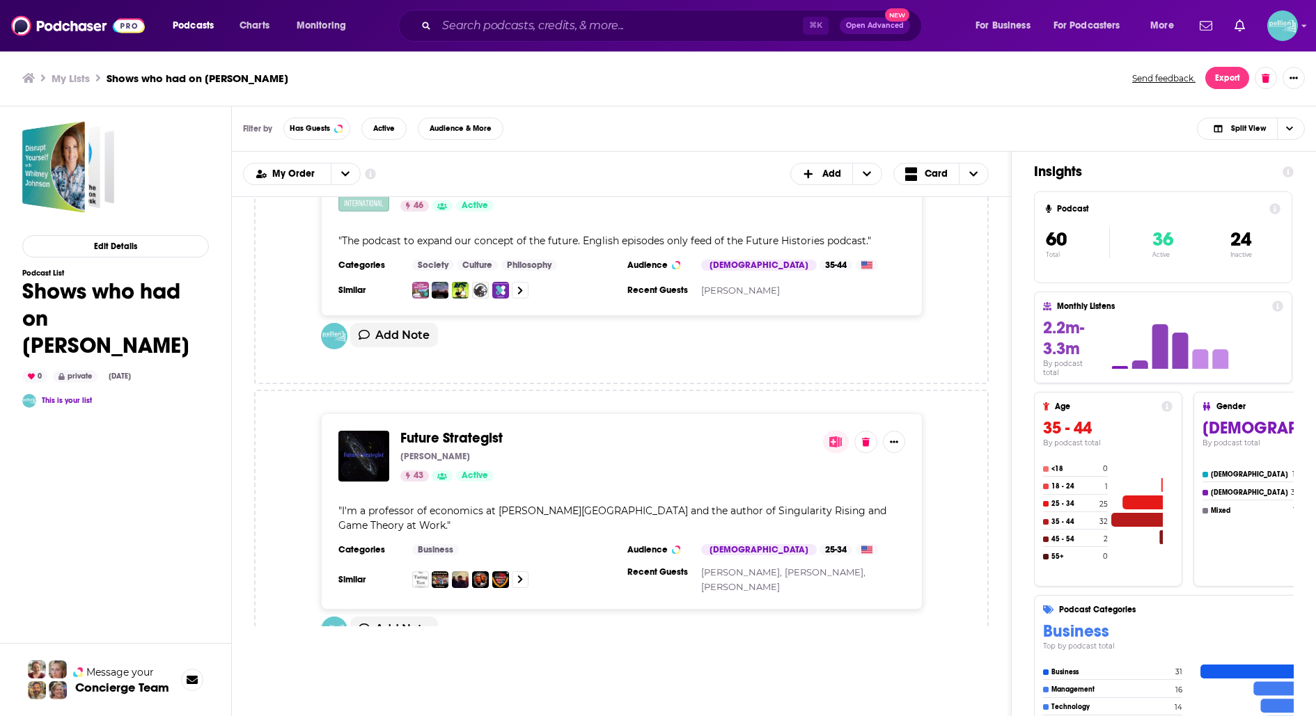
click at [470, 430] on span "Future Strategist" at bounding box center [451, 438] width 102 height 17
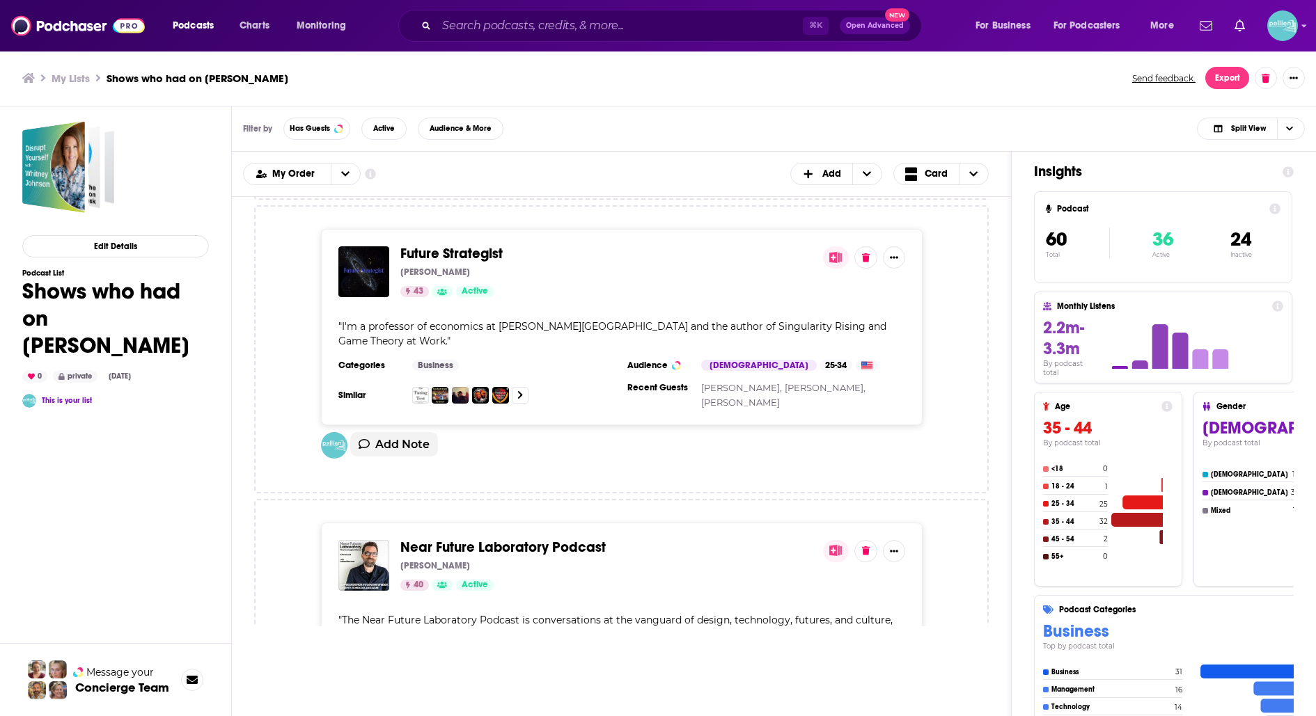
scroll to position [15345, 0]
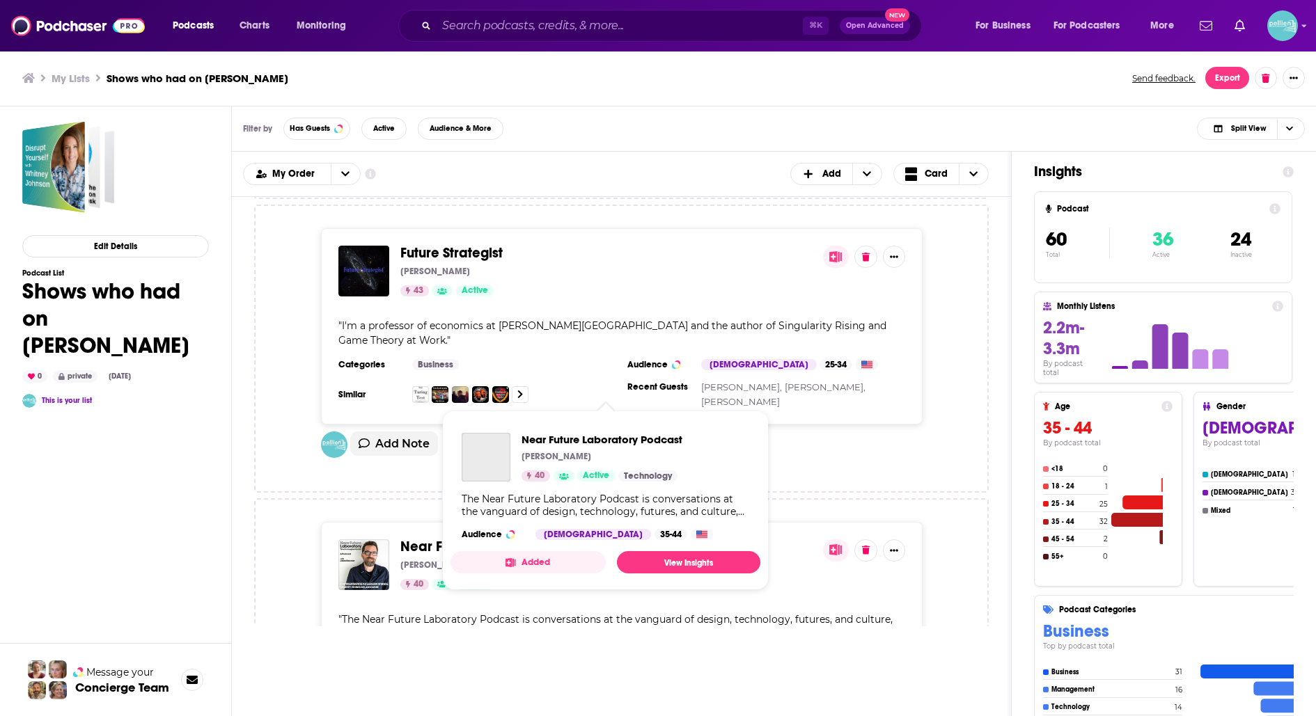
click at [482, 538] on span "Near Future Laboratory Podcast" at bounding box center [502, 546] width 205 height 17
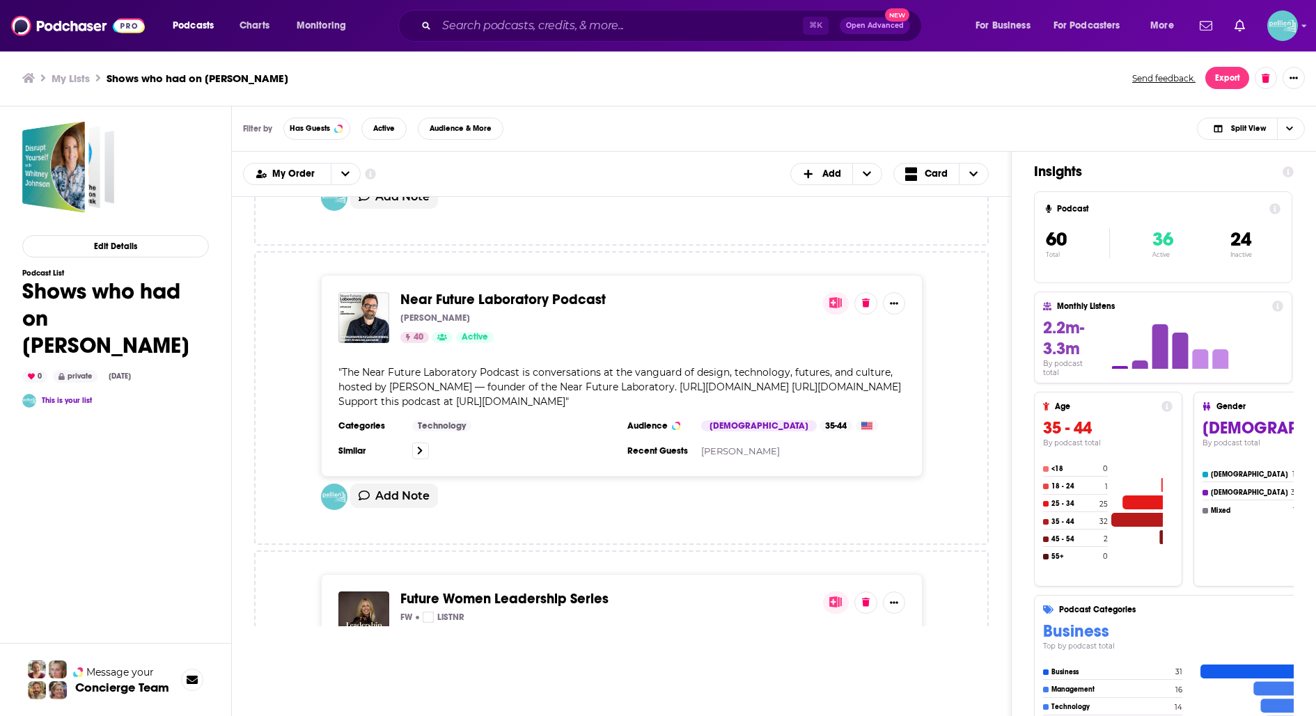
scroll to position [15645, 0]
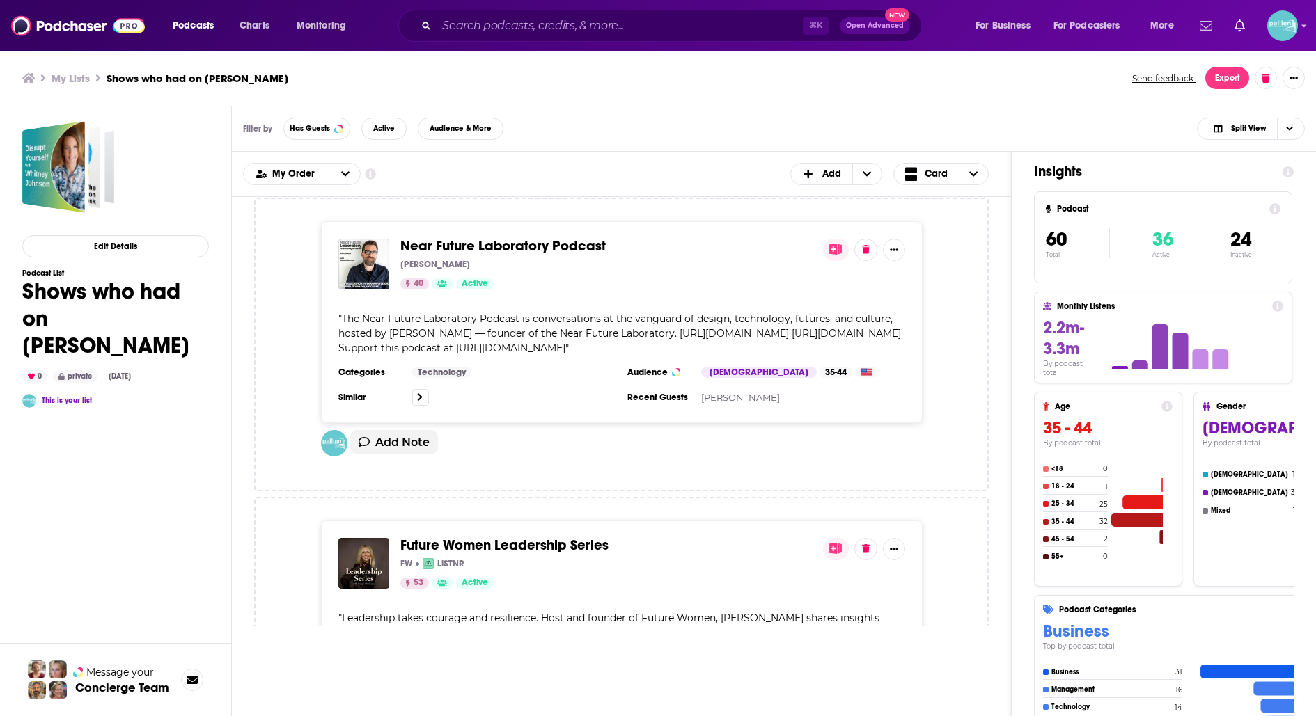
click at [482, 537] on span "Future Women Leadership Series" at bounding box center [504, 545] width 208 height 17
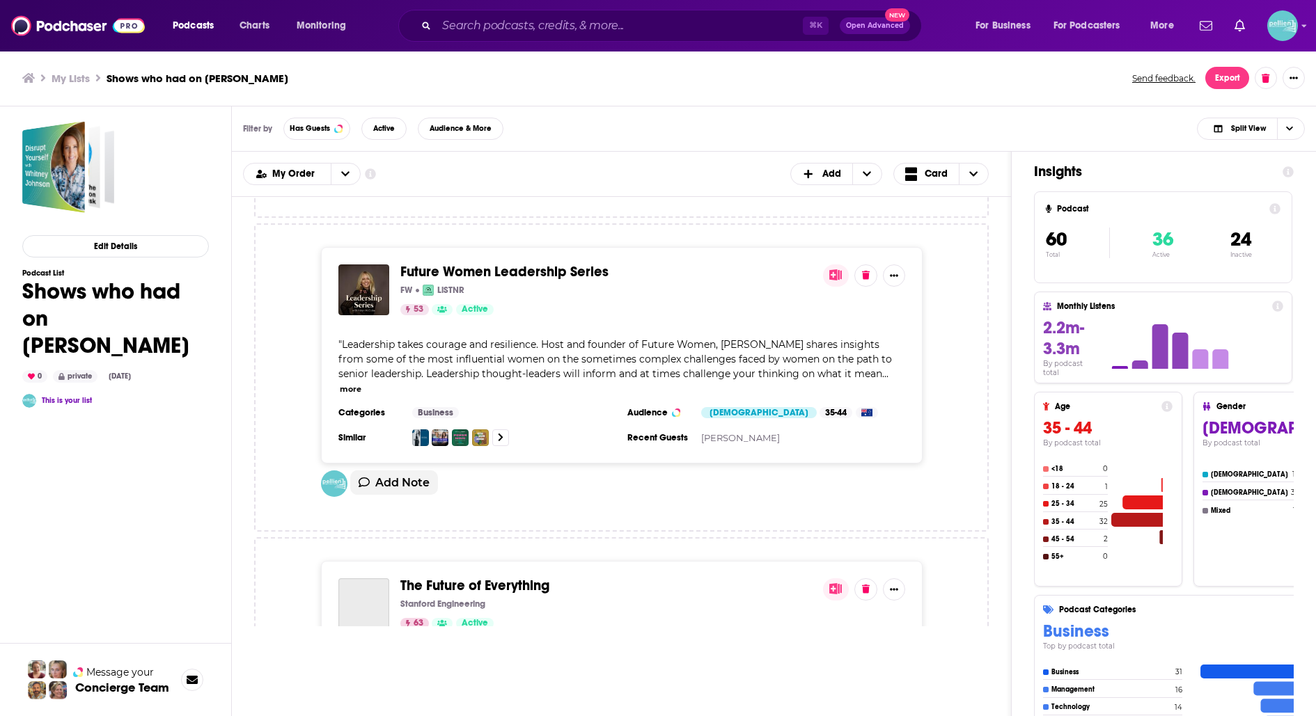
scroll to position [15969, 0]
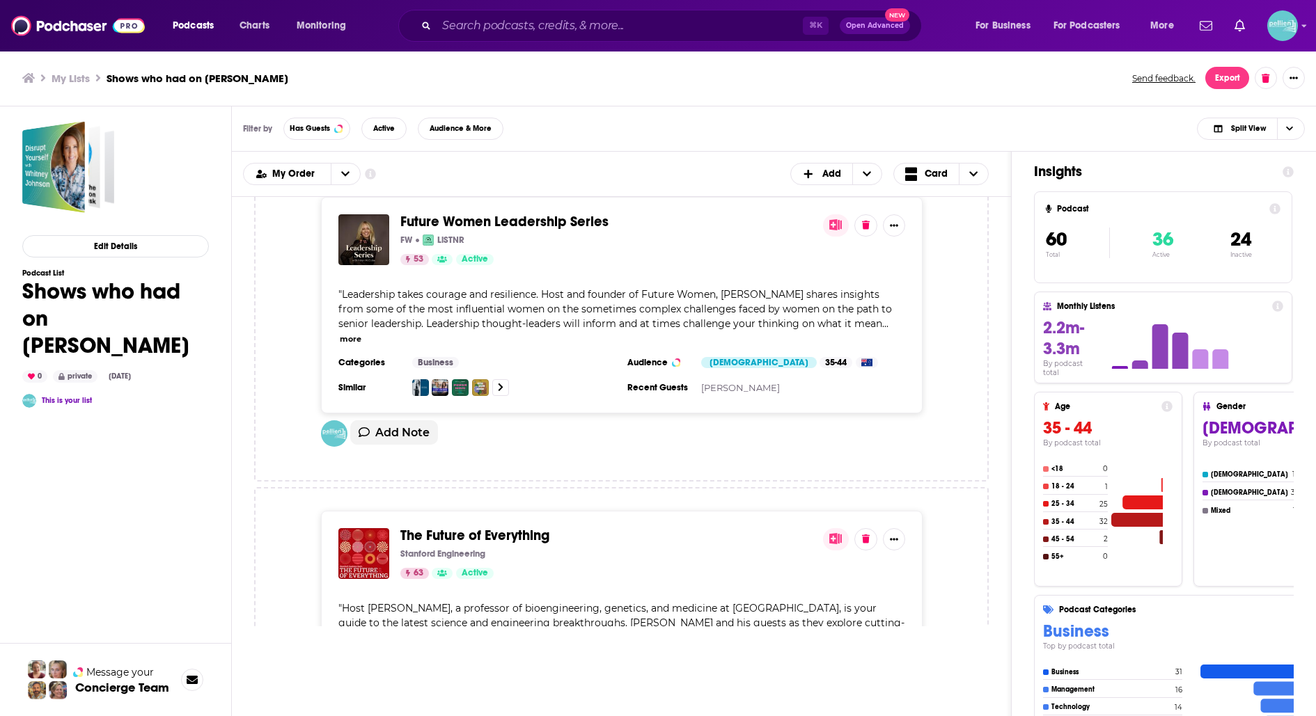
click at [488, 527] on span "The Future of Everything" at bounding box center [474, 535] width 149 height 17
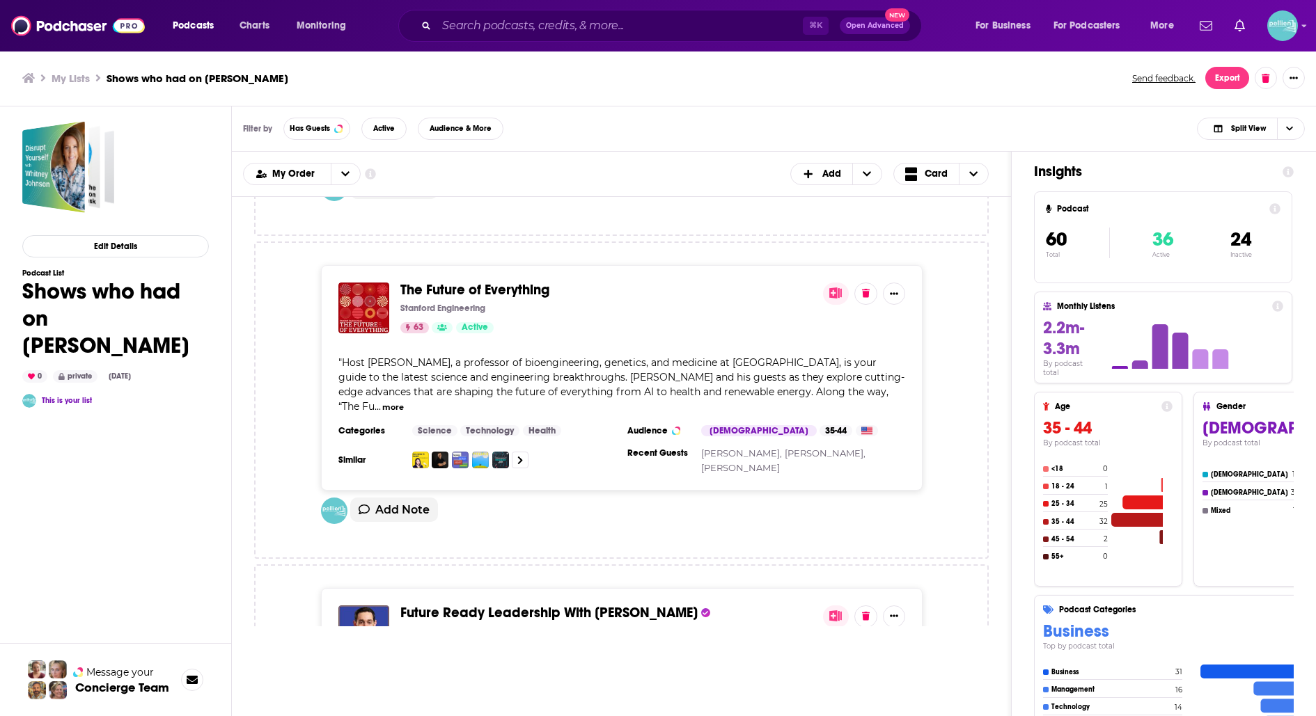
scroll to position [16254, 0]
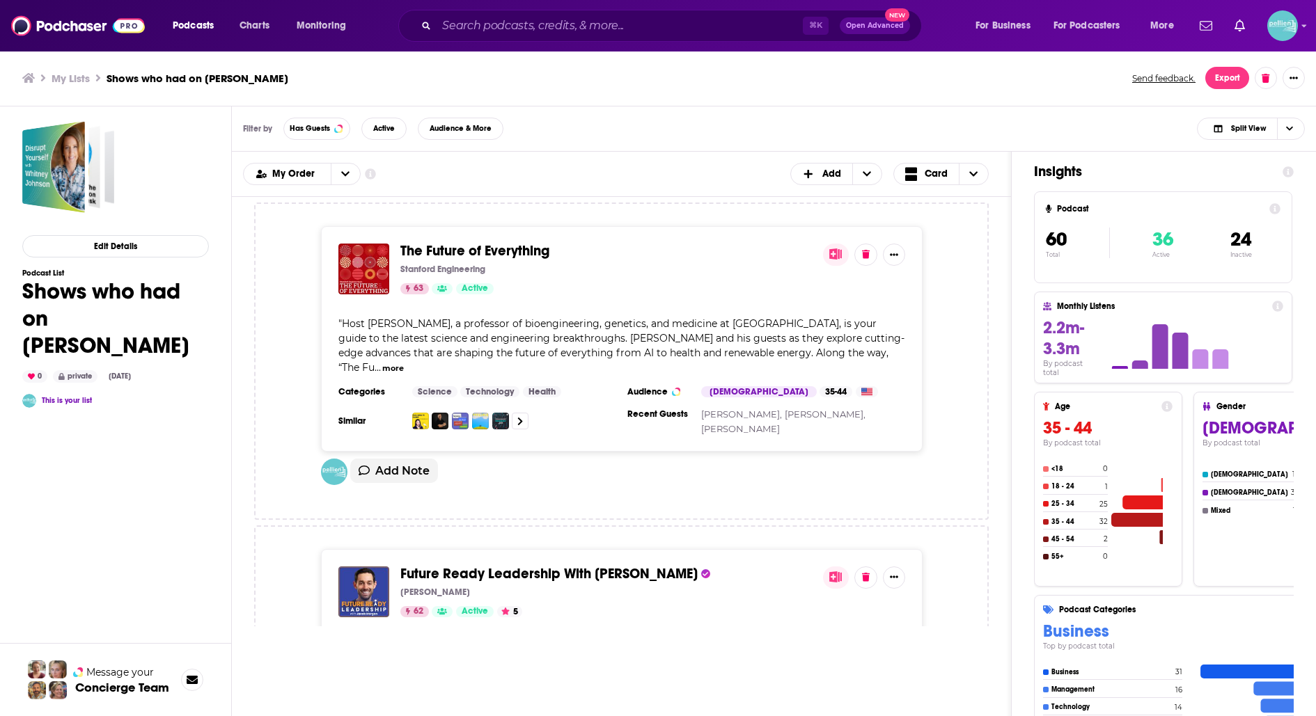
click at [488, 565] on span "Future Ready Leadership With Jacob Morgan" at bounding box center [548, 573] width 297 height 17
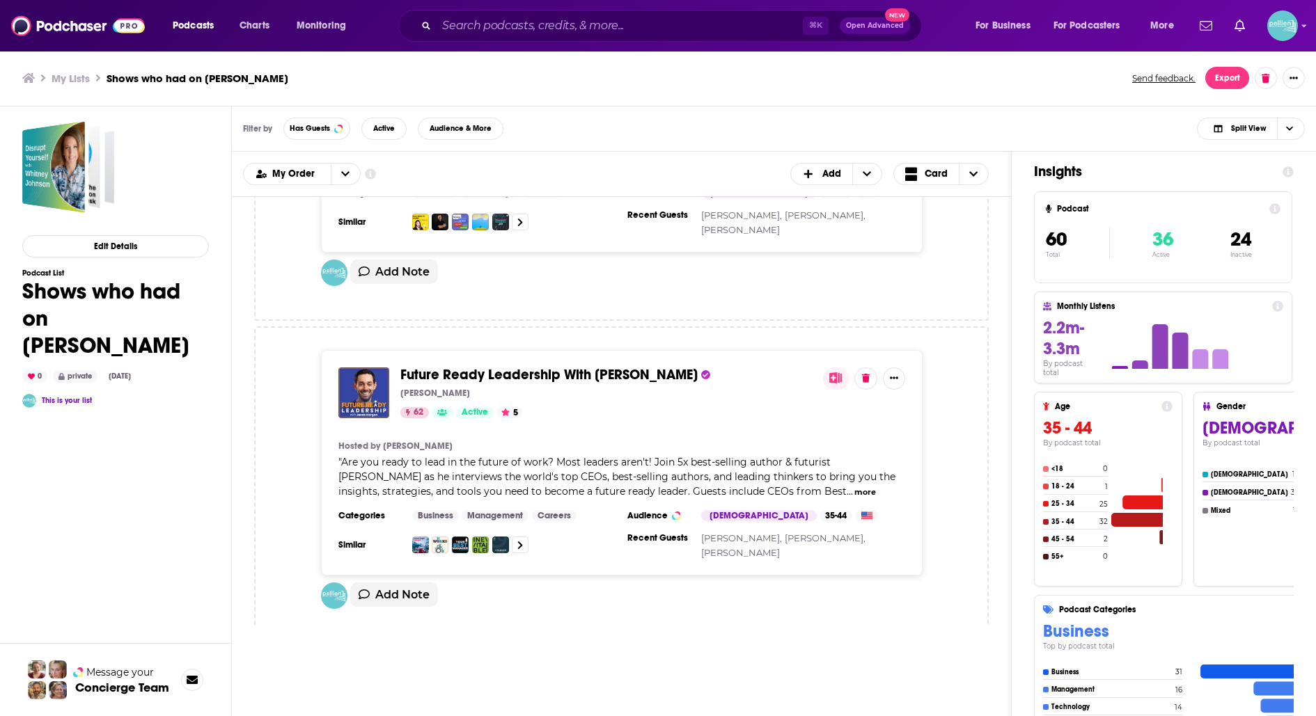
scroll to position [16456, 0]
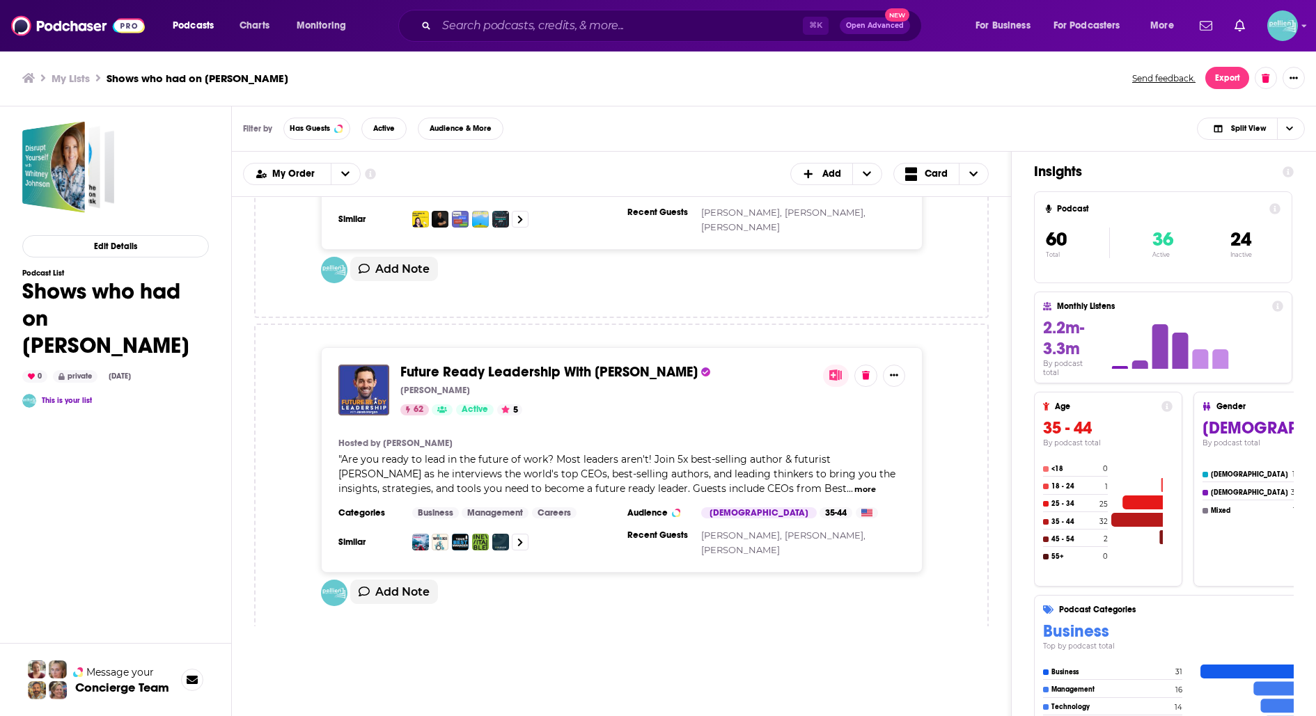
click at [458, 686] on span "Future-Proof" at bounding box center [438, 694] width 77 height 17
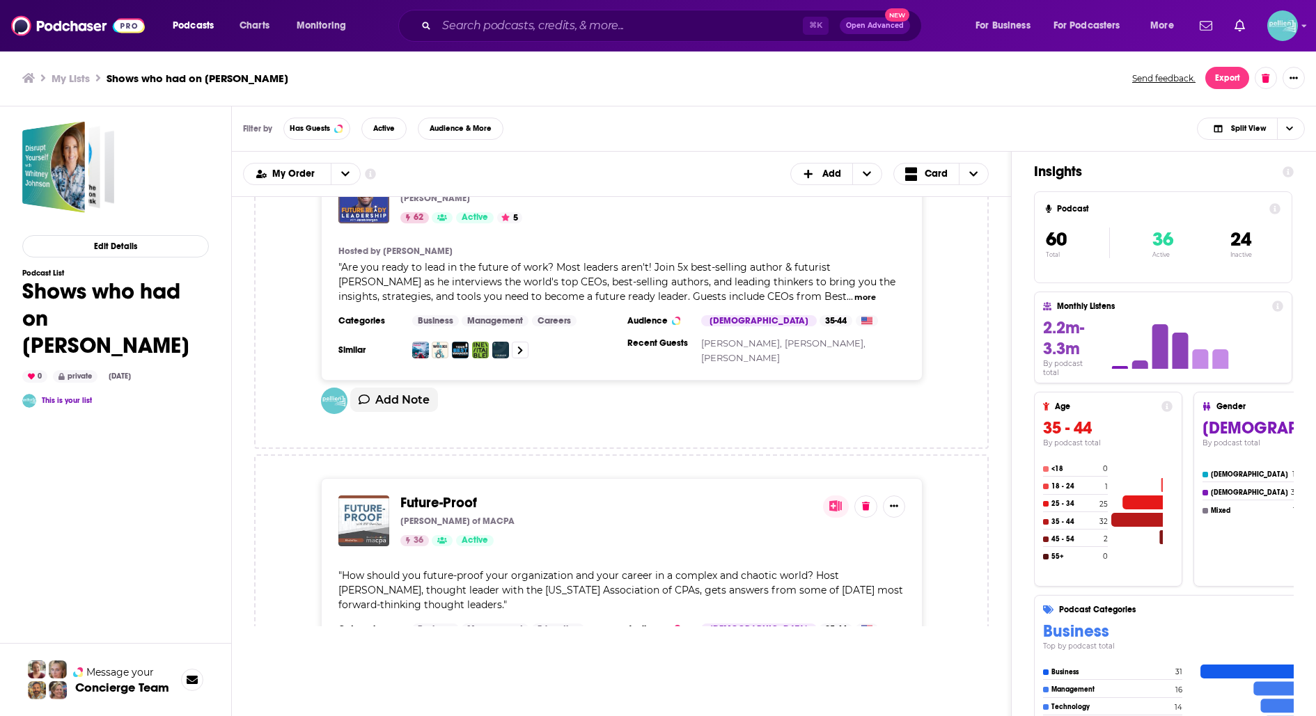
scroll to position [16658, 0]
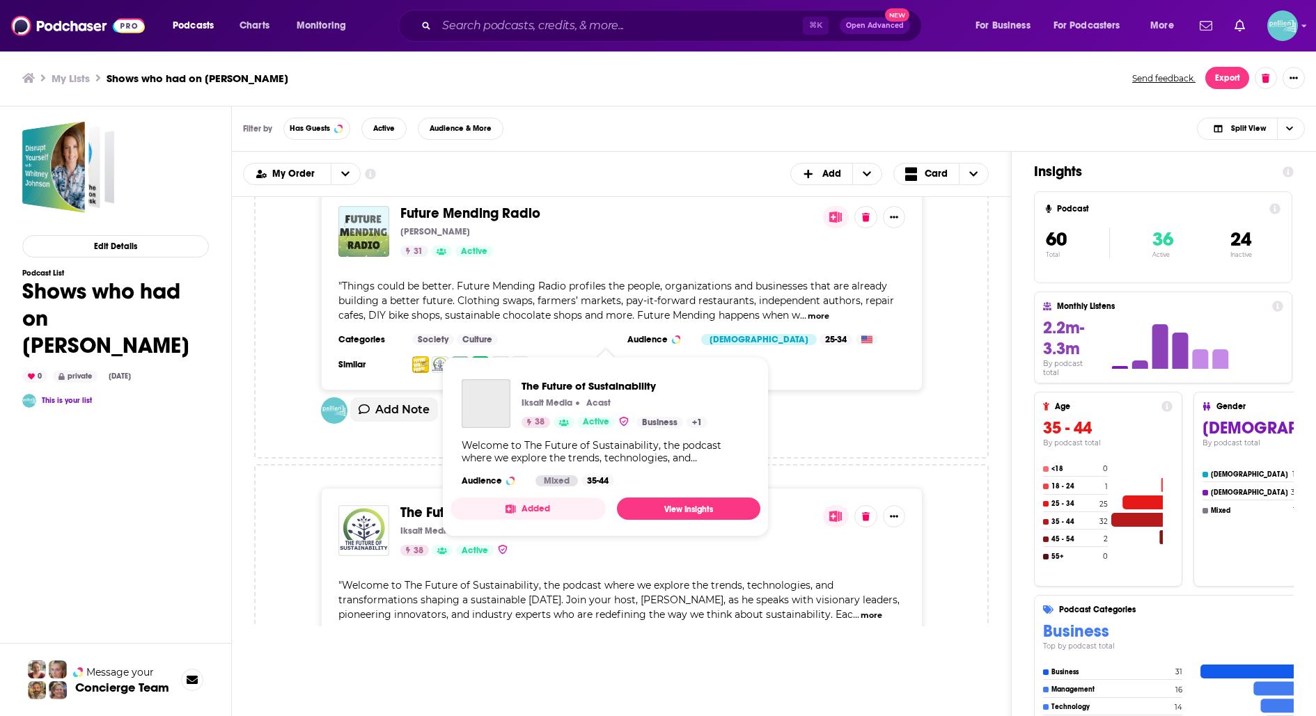
scroll to position [17250, 0]
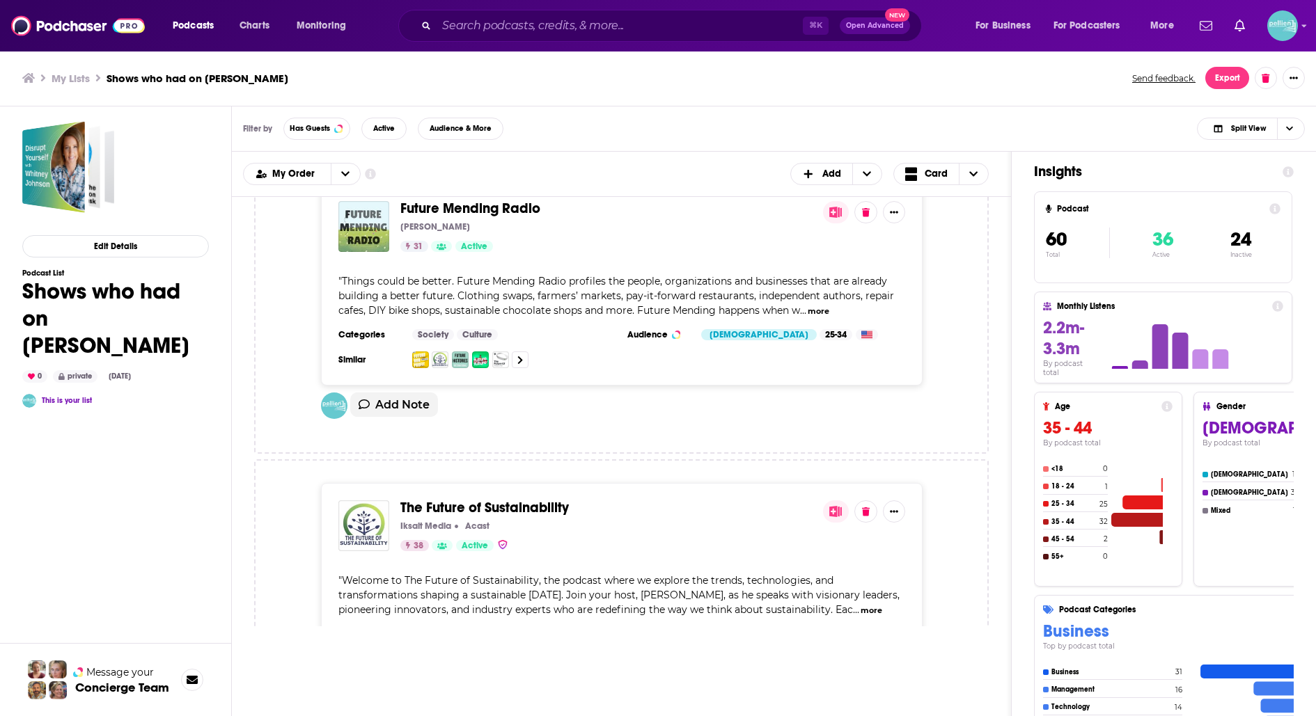
click at [467, 499] on span "The Future of Sustainability" at bounding box center [484, 507] width 168 height 17
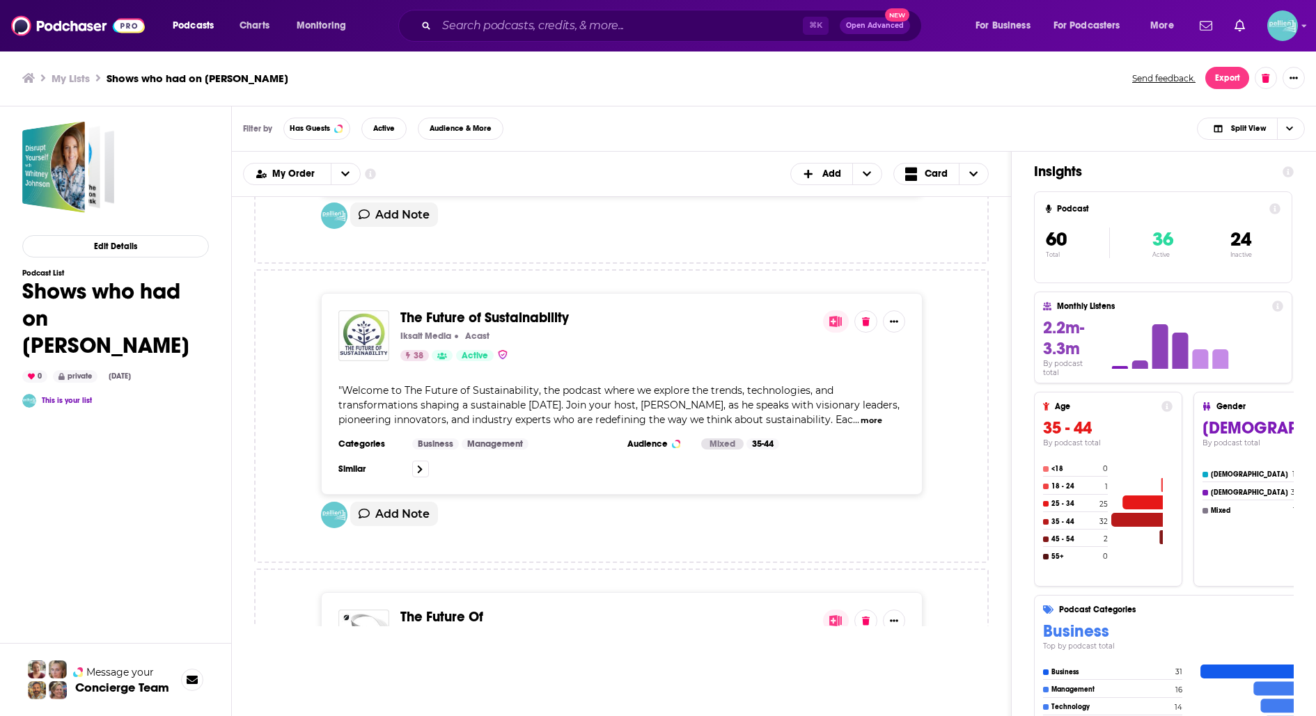
scroll to position [17482, 0]
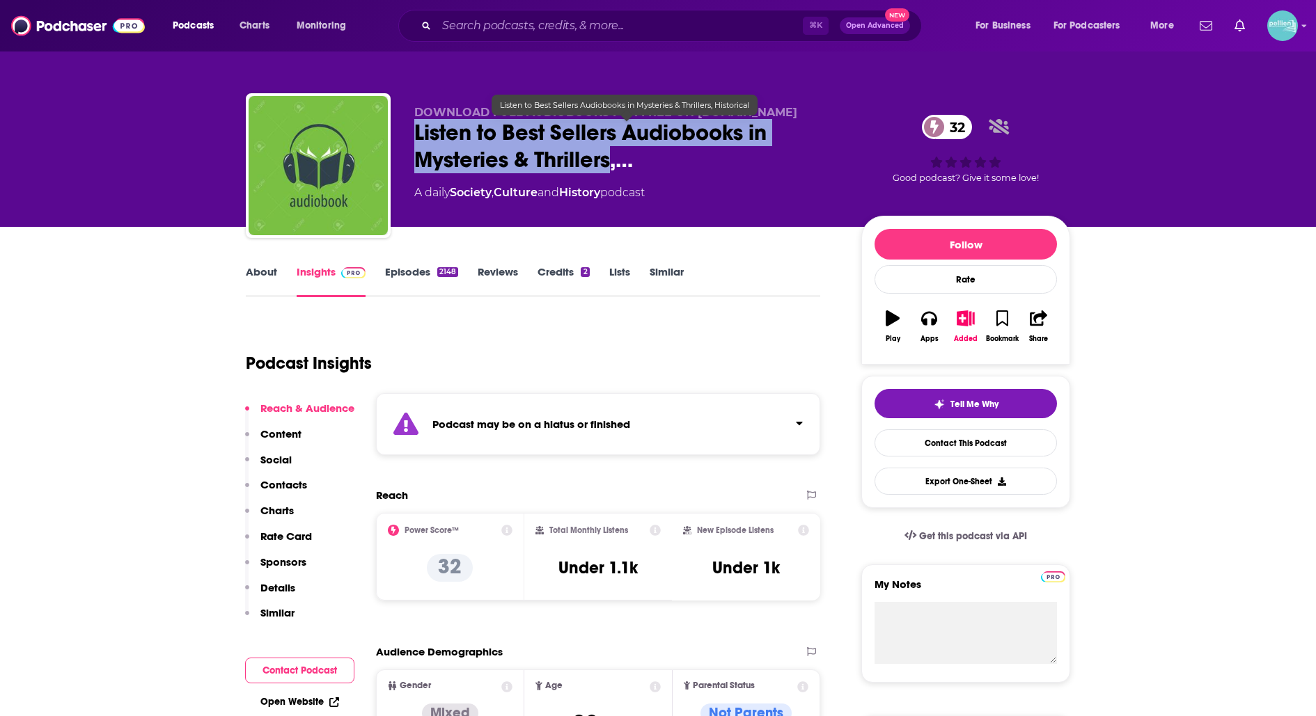
drag, startPoint x: 411, startPoint y: 130, endPoint x: 615, endPoint y: 168, distance: 206.9
click at [615, 168] on div "DOWNLOAD FULL AUDIOBOOKS FOR FREE ON [DOMAIN_NAME] Listen to Best Sellers Audio…" at bounding box center [658, 168] width 824 height 150
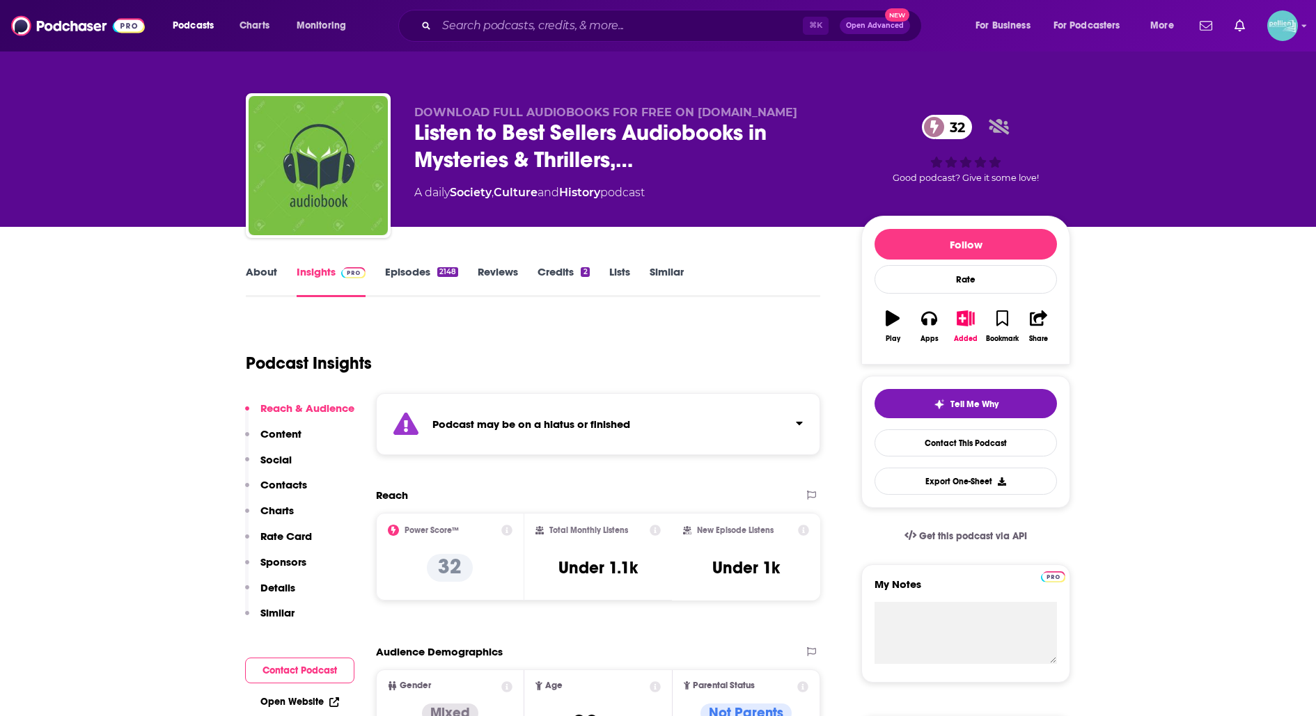
click at [886, 435] on link "Contact This Podcast" at bounding box center [965, 443] width 182 height 27
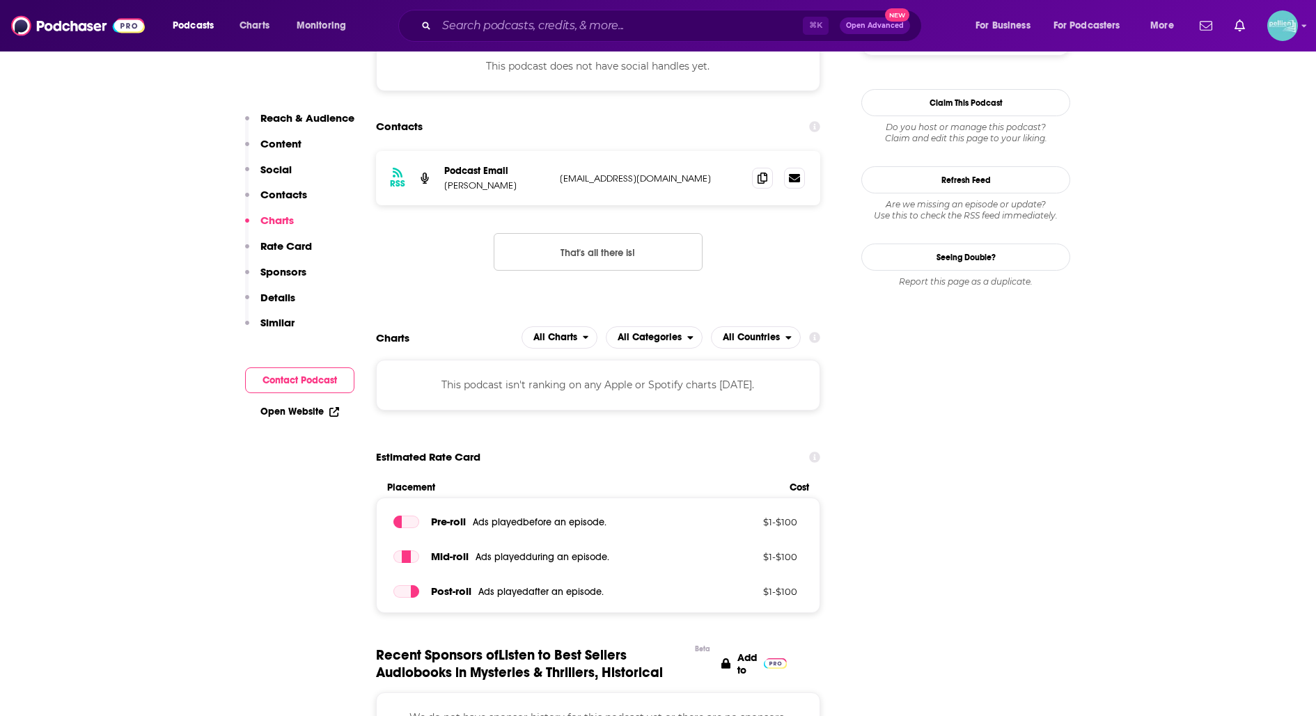
scroll to position [1086, 0]
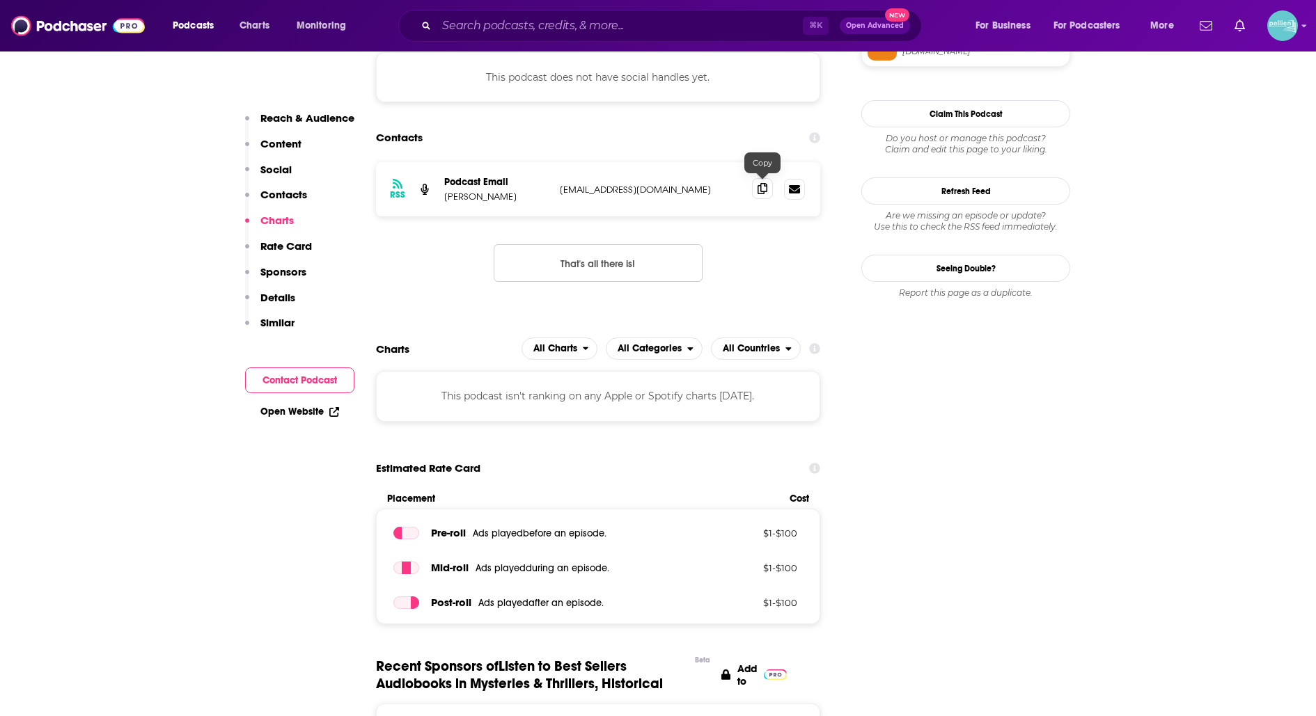
click at [762, 184] on icon at bounding box center [762, 188] width 10 height 11
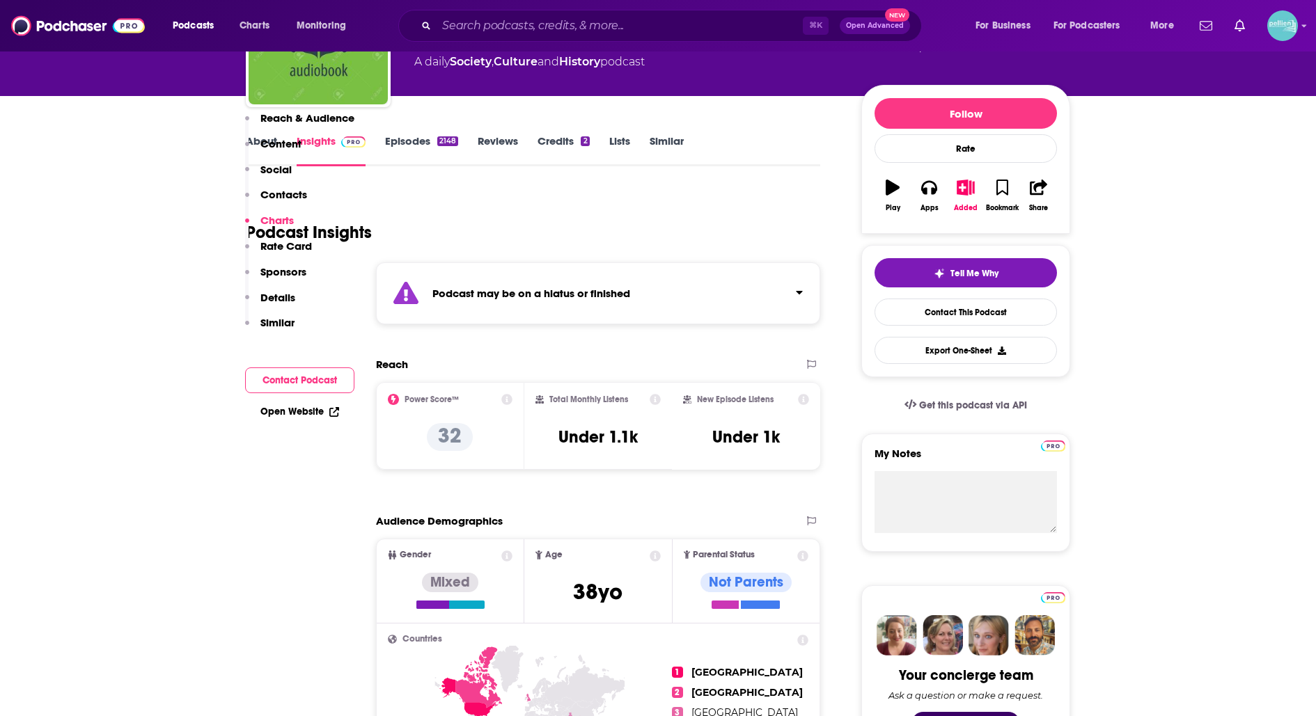
scroll to position [0, 0]
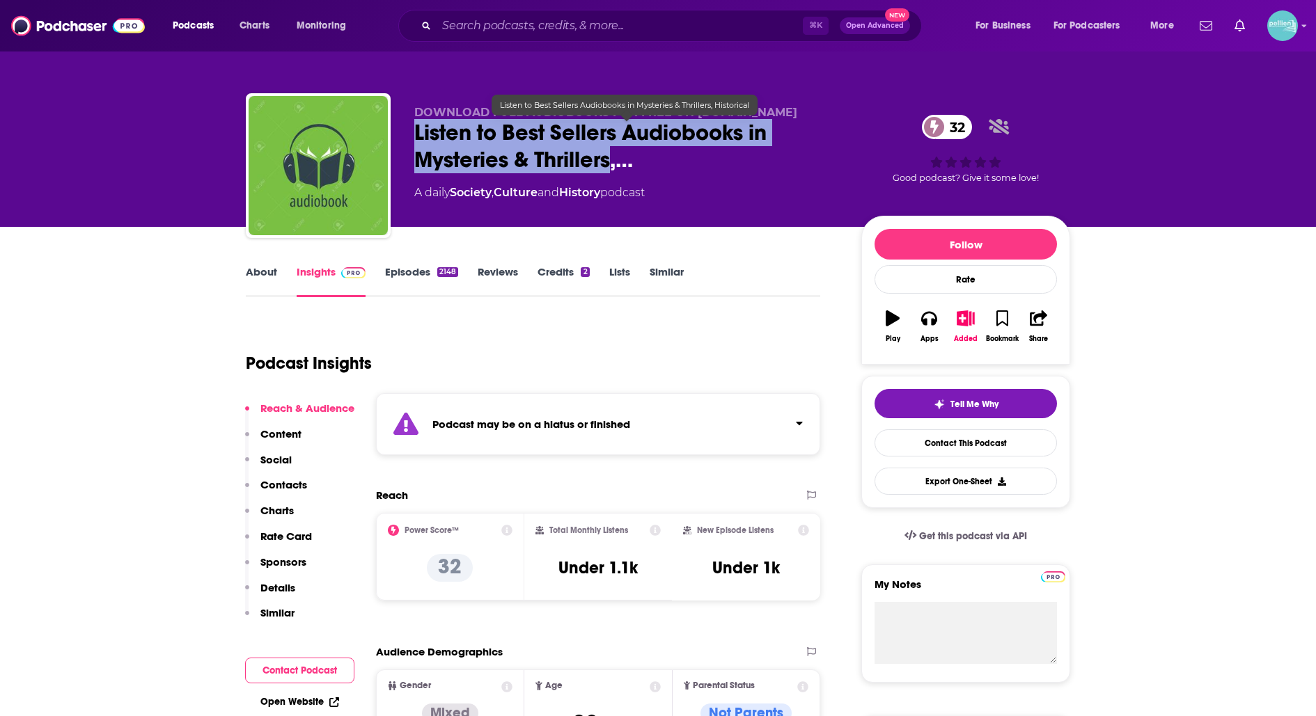
drag, startPoint x: 414, startPoint y: 129, endPoint x: 613, endPoint y: 164, distance: 201.3
click at [613, 164] on span "Listen to Best Sellers Audiobooks in Mysteries & Thrillers,…" at bounding box center [626, 146] width 425 height 54
copy h2 "Listen to Best Sellers Audiobooks in Mysteries & Thrillers"
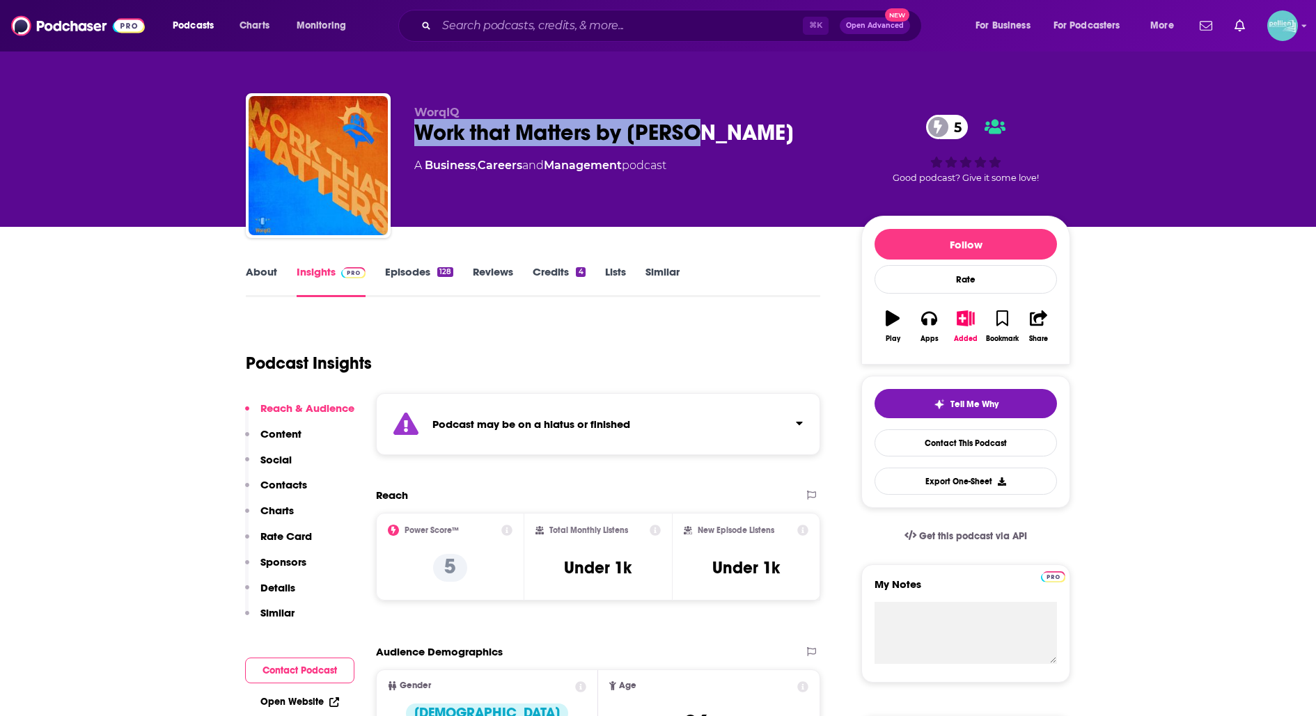
drag, startPoint x: 714, startPoint y: 134, endPoint x: 418, endPoint y: 139, distance: 295.9
click at [418, 139] on div "Work that Matters by WorqIQ 5" at bounding box center [626, 132] width 425 height 27
copy h2 "Work that Matters by WorqIQ"
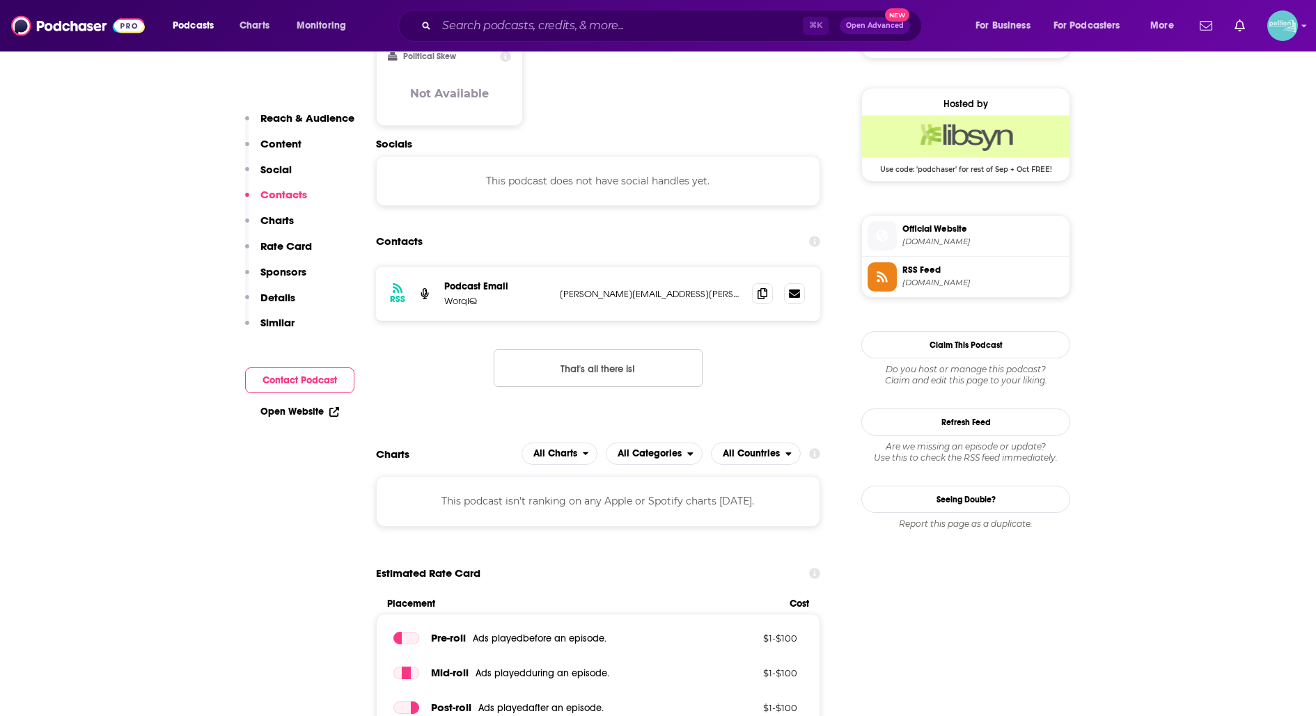
scroll to position [971, 0]
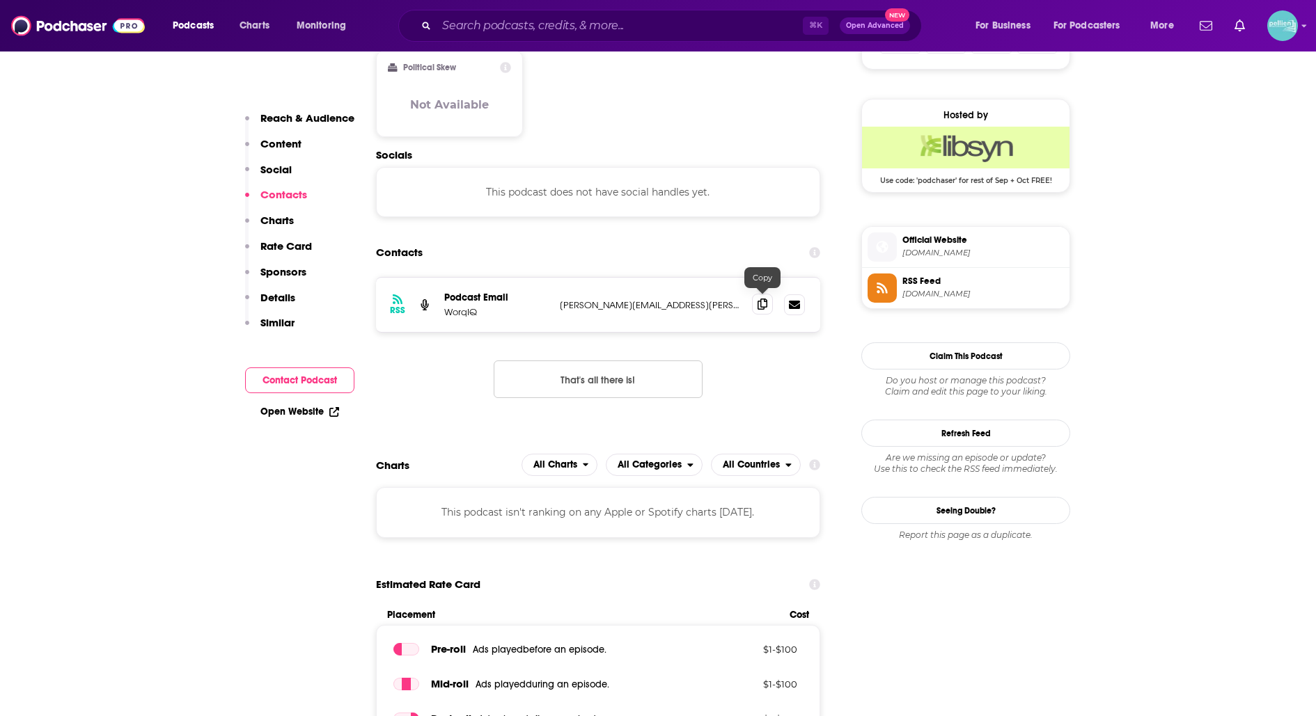
click at [760, 303] on icon at bounding box center [762, 304] width 10 height 11
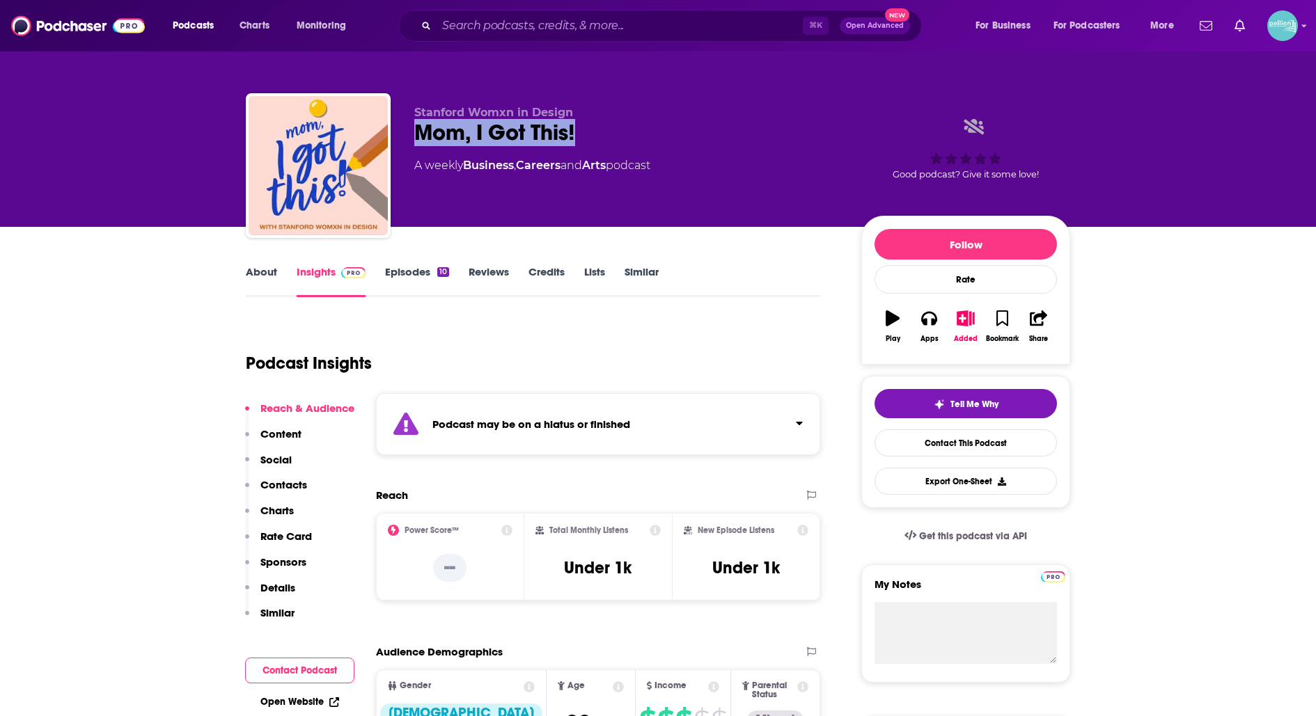
drag, startPoint x: 583, startPoint y: 138, endPoint x: 406, endPoint y: 137, distance: 177.5
click at [406, 137] on div "Stanford Womxn in Design Mom, I Got This! A weekly Business , Careers and Arts …" at bounding box center [658, 168] width 824 height 150
copy h2 "Mom, I Got This!"
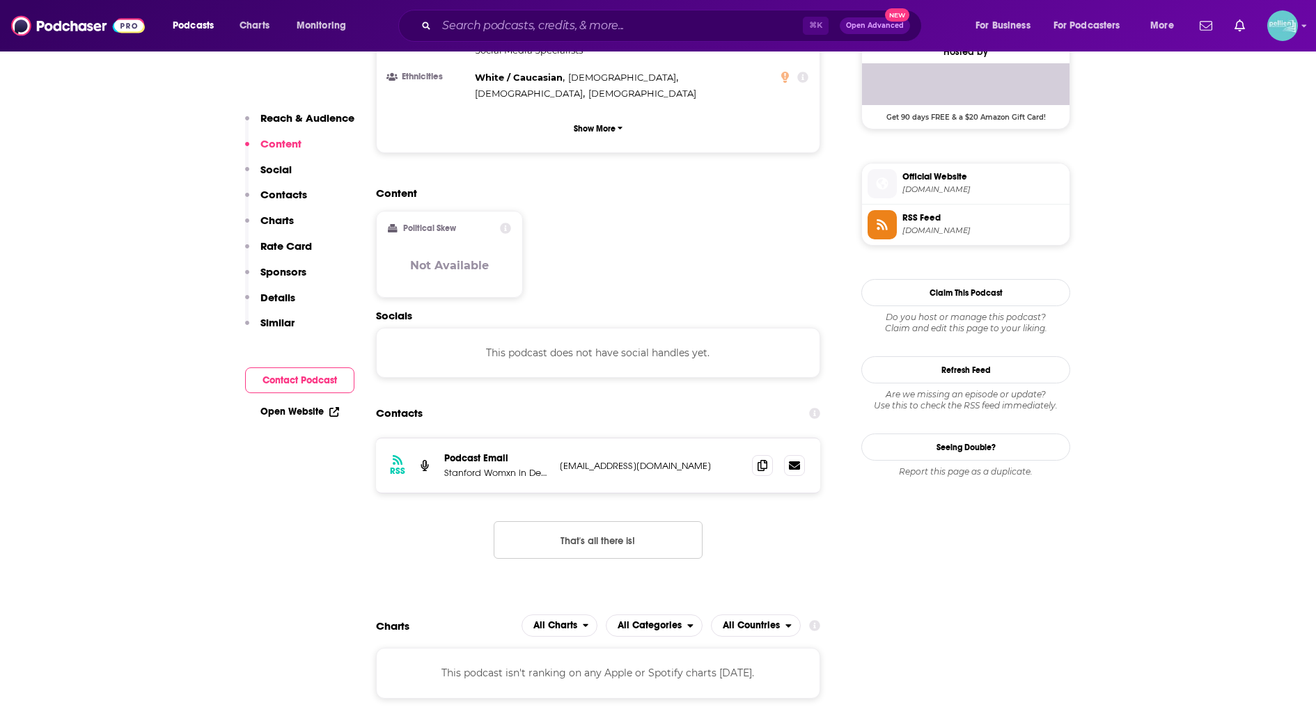
scroll to position [1175, 0]
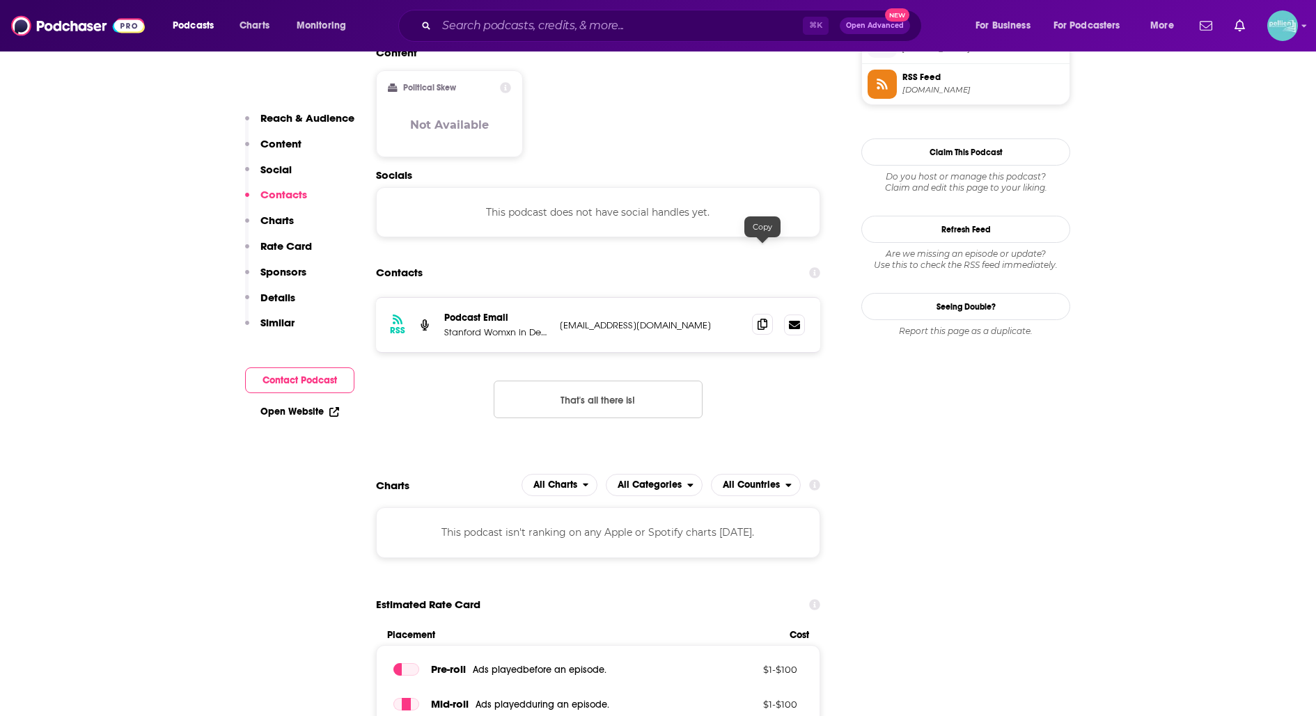
click at [757, 319] on icon at bounding box center [762, 324] width 10 height 11
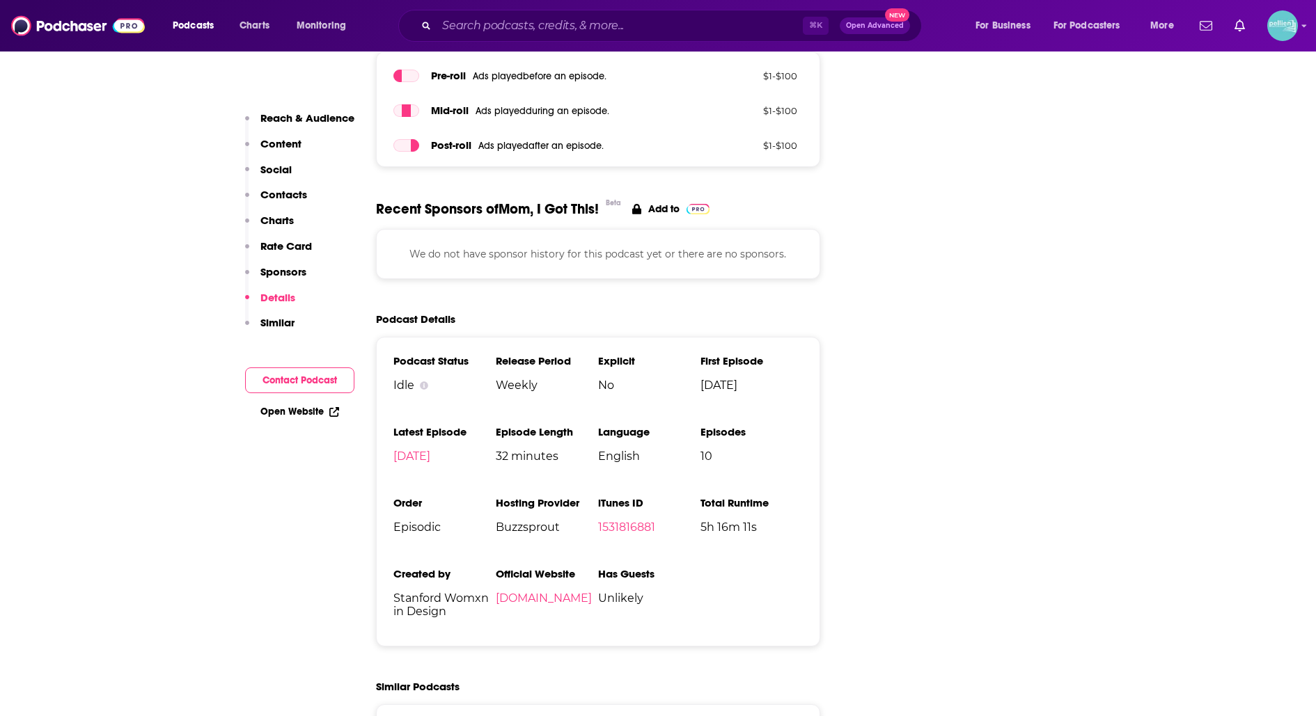
scroll to position [1770, 0]
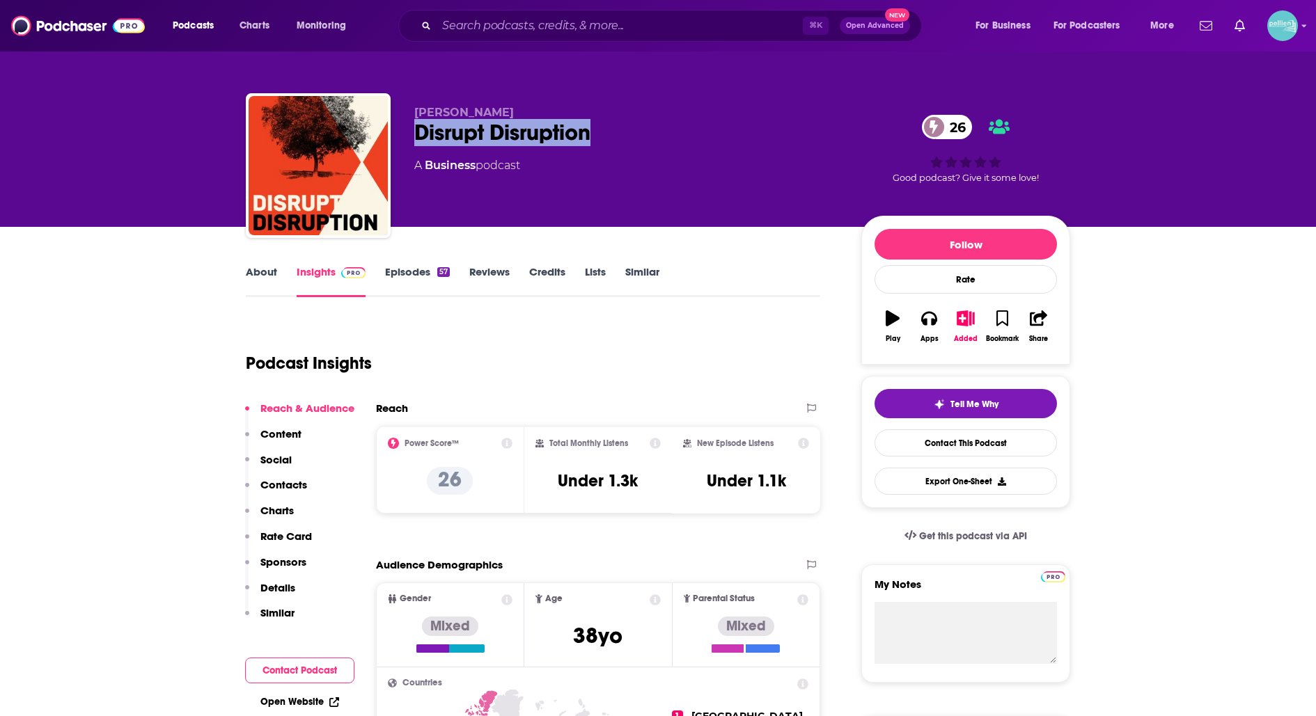
drag, startPoint x: 611, startPoint y: 141, endPoint x: 414, endPoint y: 138, distance: 196.4
click at [414, 138] on div "Disrupt Disruption 26" at bounding box center [626, 132] width 425 height 27
copy h2 "Disrupt Disruption"
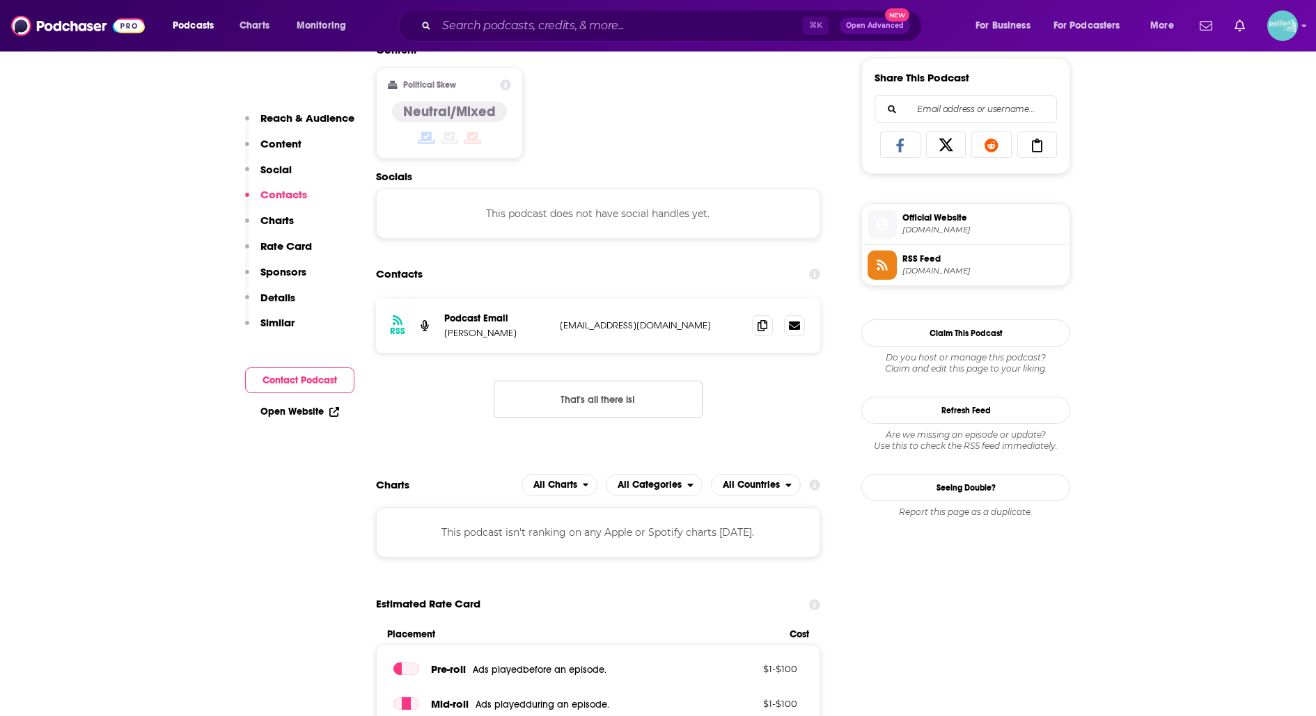
scroll to position [868, 0]
click at [762, 322] on icon at bounding box center [762, 323] width 10 height 11
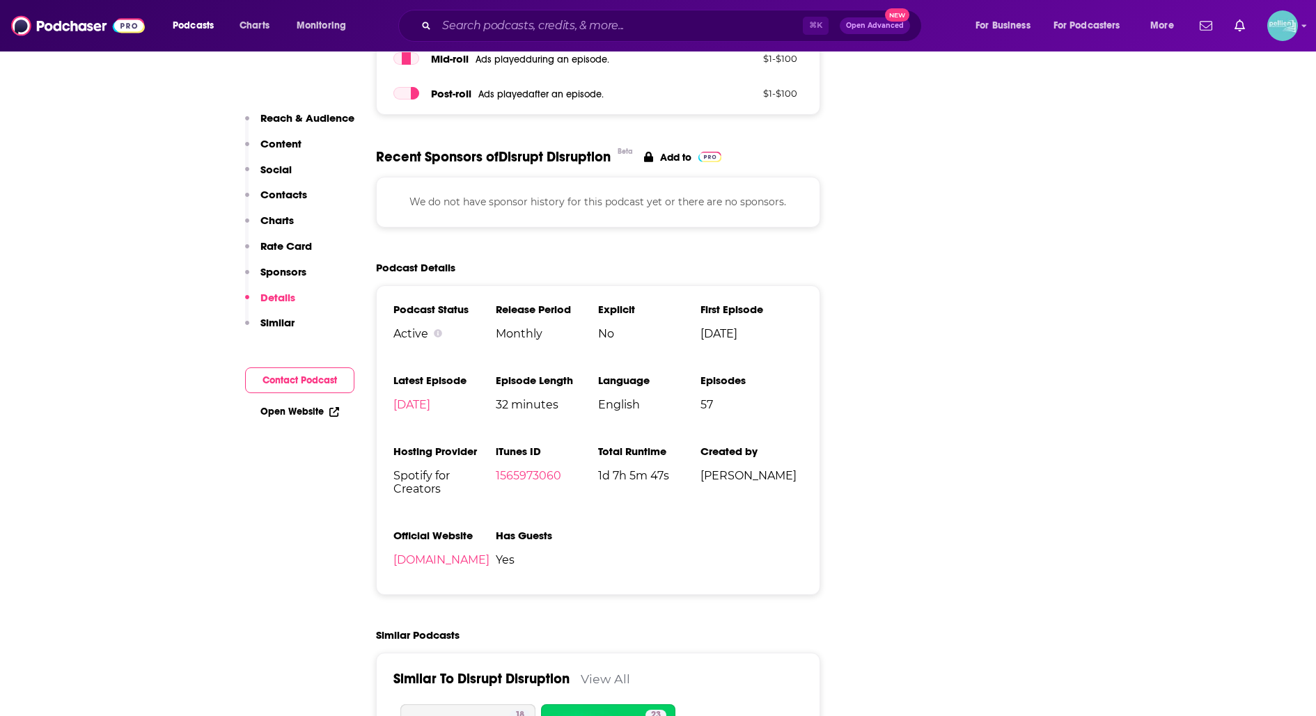
scroll to position [1515, 0]
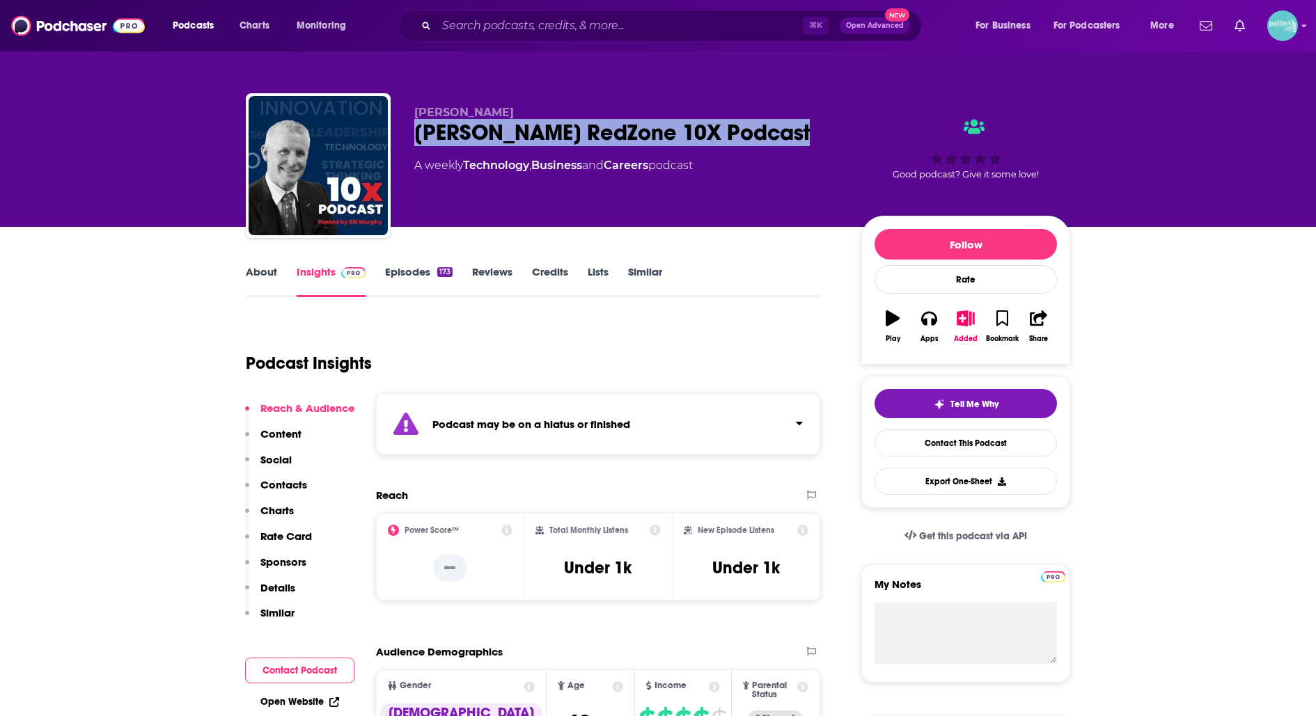
drag, startPoint x: 809, startPoint y: 134, endPoint x: 411, endPoint y: 134, distance: 397.5
click at [411, 134] on div "[PERSON_NAME] [PERSON_NAME] RedZone 10X Podcast A weekly Technology , Business …" at bounding box center [658, 168] width 824 height 150
copy h2 "[PERSON_NAME] RedZone 10X Podcast"
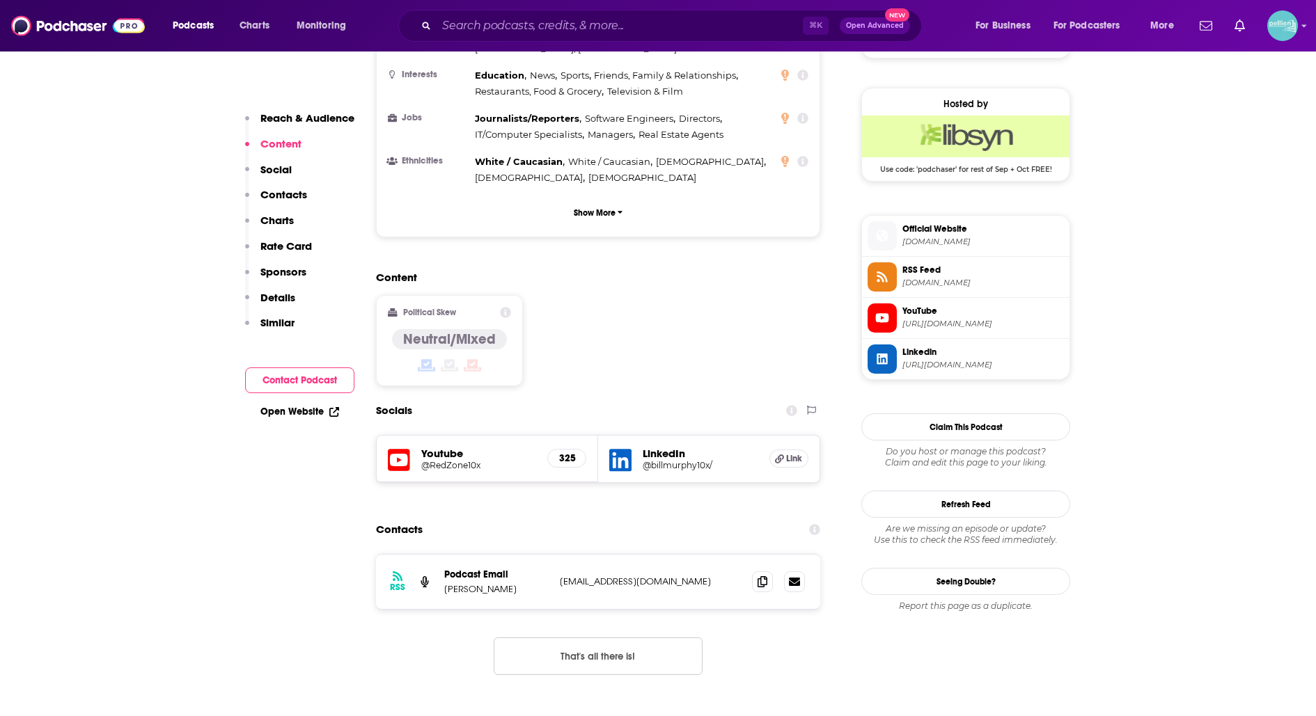
scroll to position [983, 0]
click at [748, 554] on div "RSS Podcast Email [PERSON_NAME] [EMAIL_ADDRESS][DOMAIN_NAME] [EMAIL_ADDRESS][DO…" at bounding box center [598, 581] width 444 height 54
click at [760, 575] on icon at bounding box center [762, 580] width 10 height 11
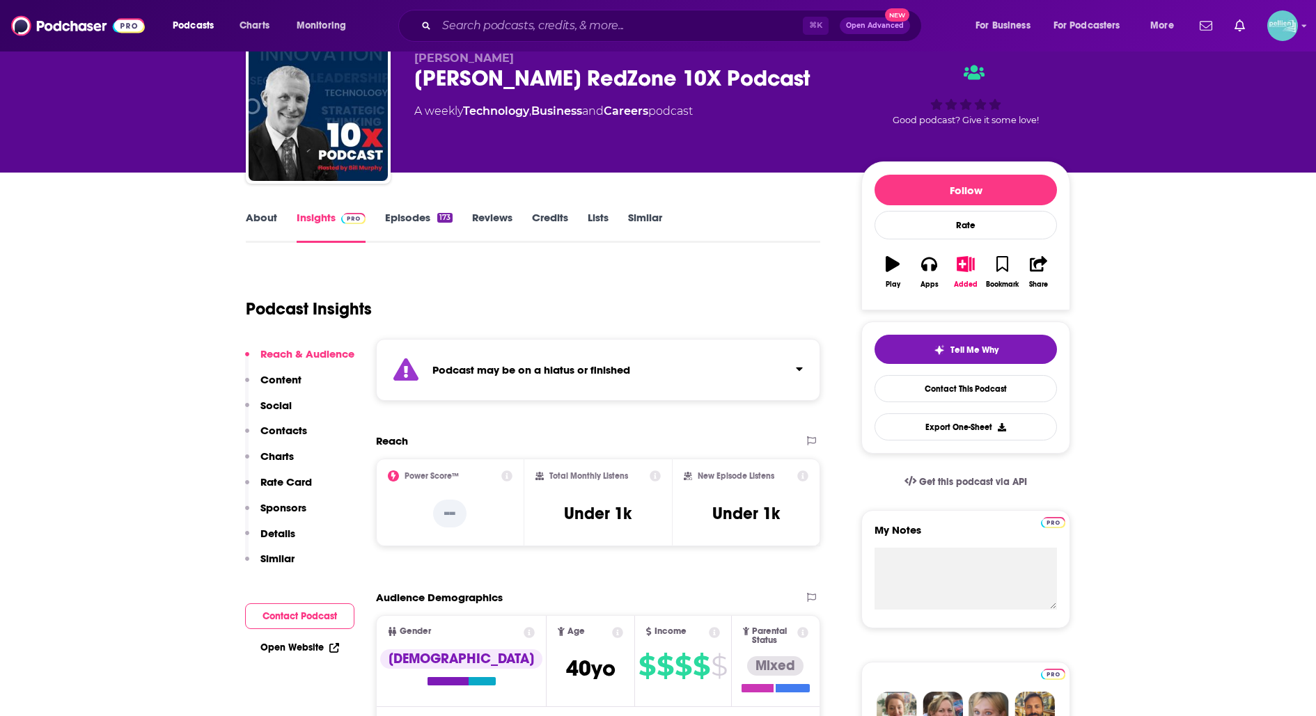
scroll to position [0, 0]
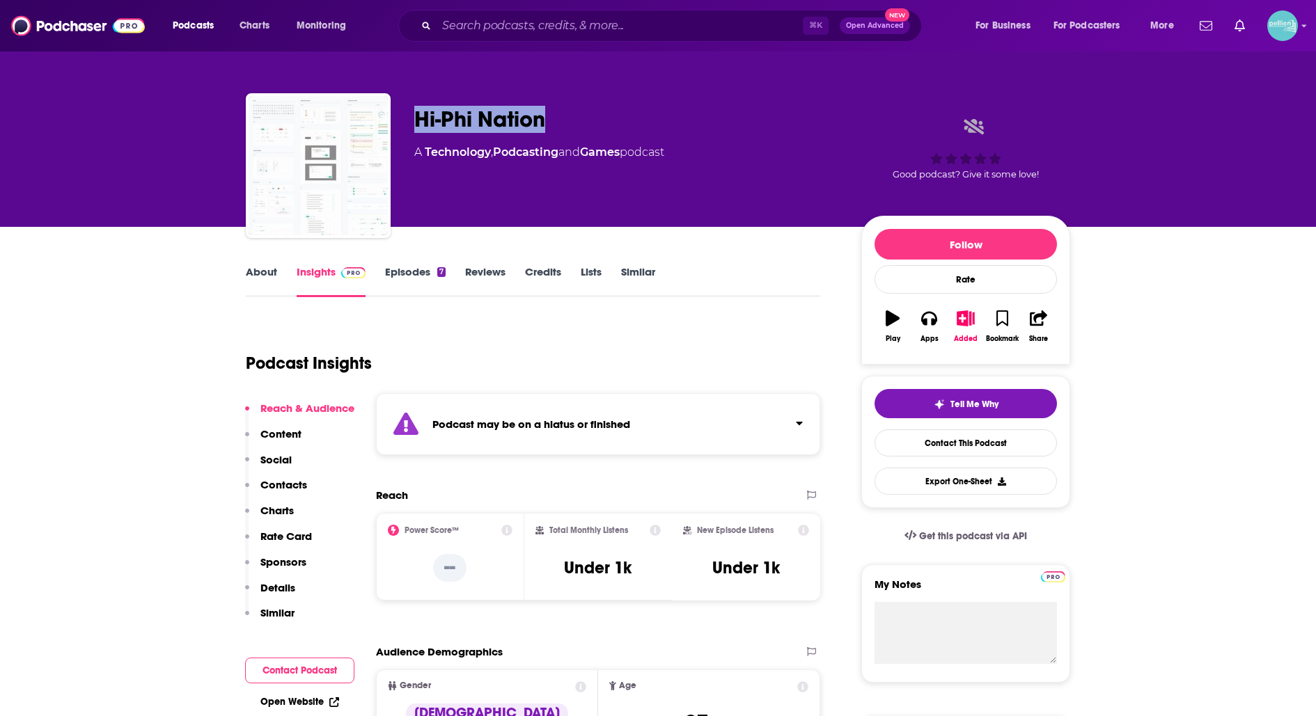
drag, startPoint x: 559, startPoint y: 113, endPoint x: 417, endPoint y: 118, distance: 142.1
click at [418, 118] on div "Hi-Phi Nation" at bounding box center [626, 119] width 425 height 27
copy h2 "Hi-Phi Nation"
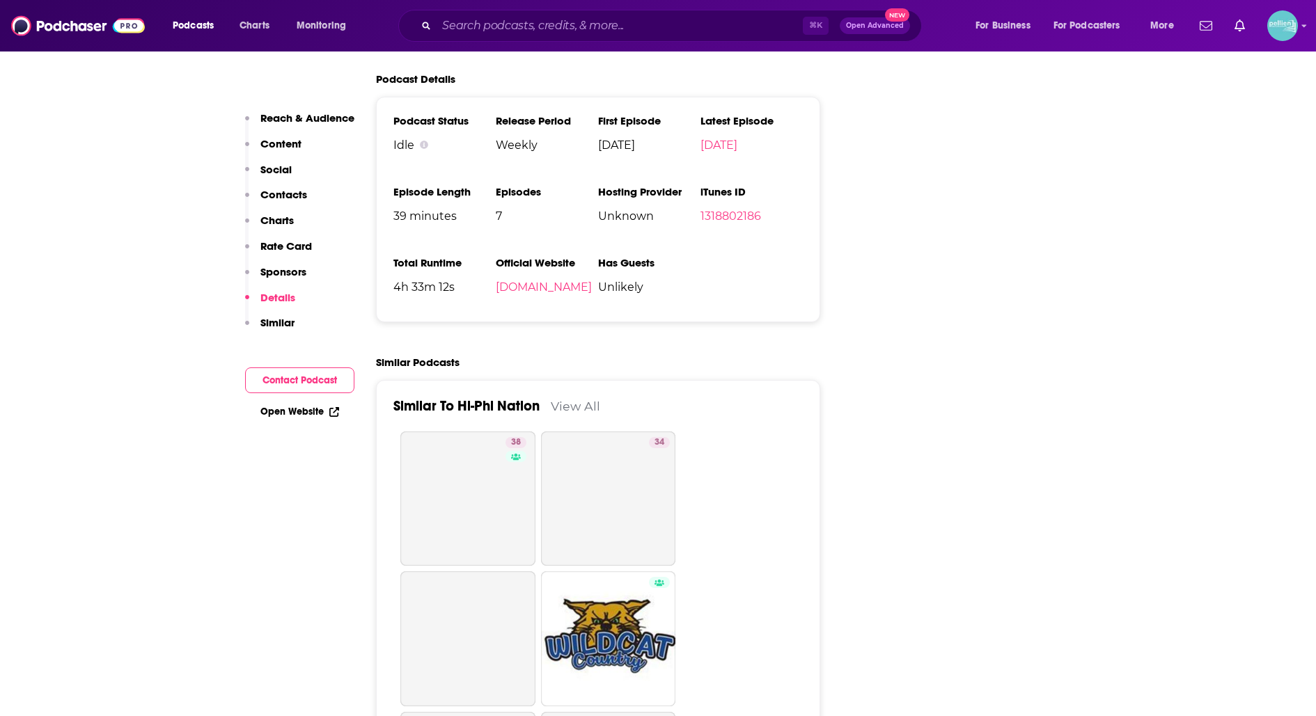
scroll to position [1699, 0]
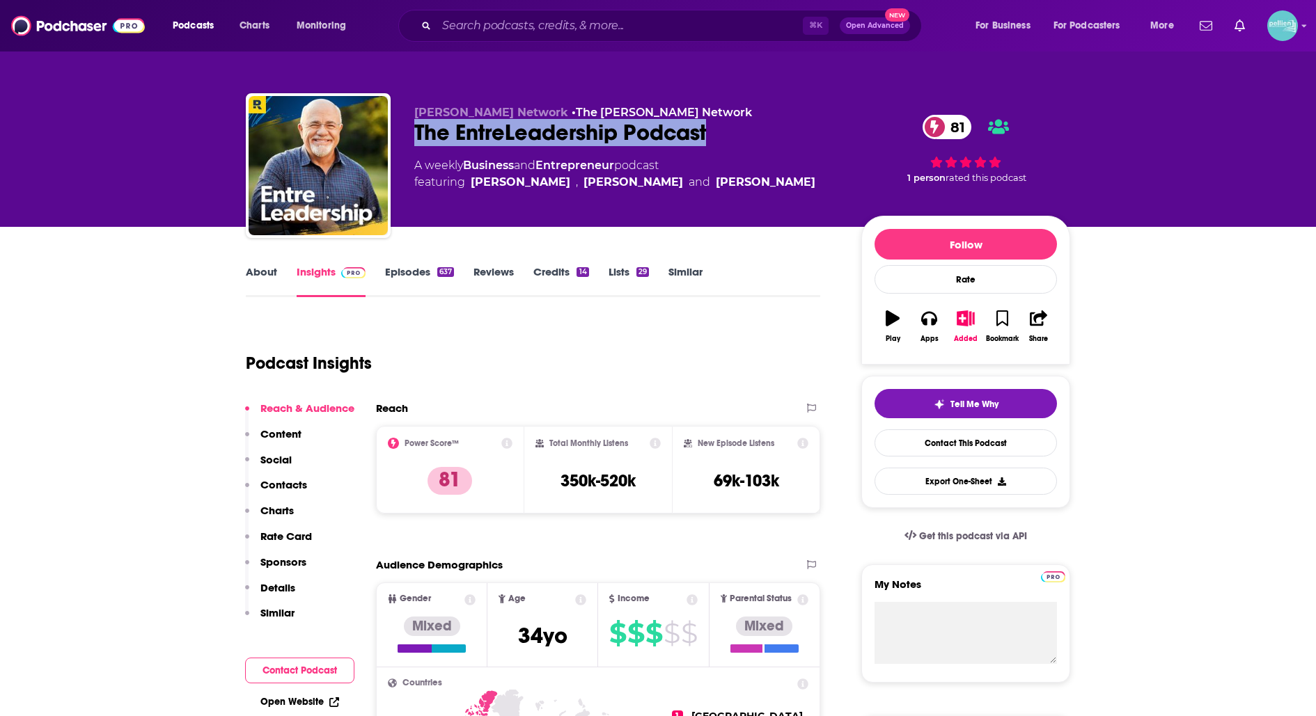
drag, startPoint x: 723, startPoint y: 134, endPoint x: 414, endPoint y: 141, distance: 309.2
click at [414, 141] on div "The EntreLeadership Podcast 81" at bounding box center [626, 132] width 425 height 27
copy h2 "The EntreLeadership Podcast"
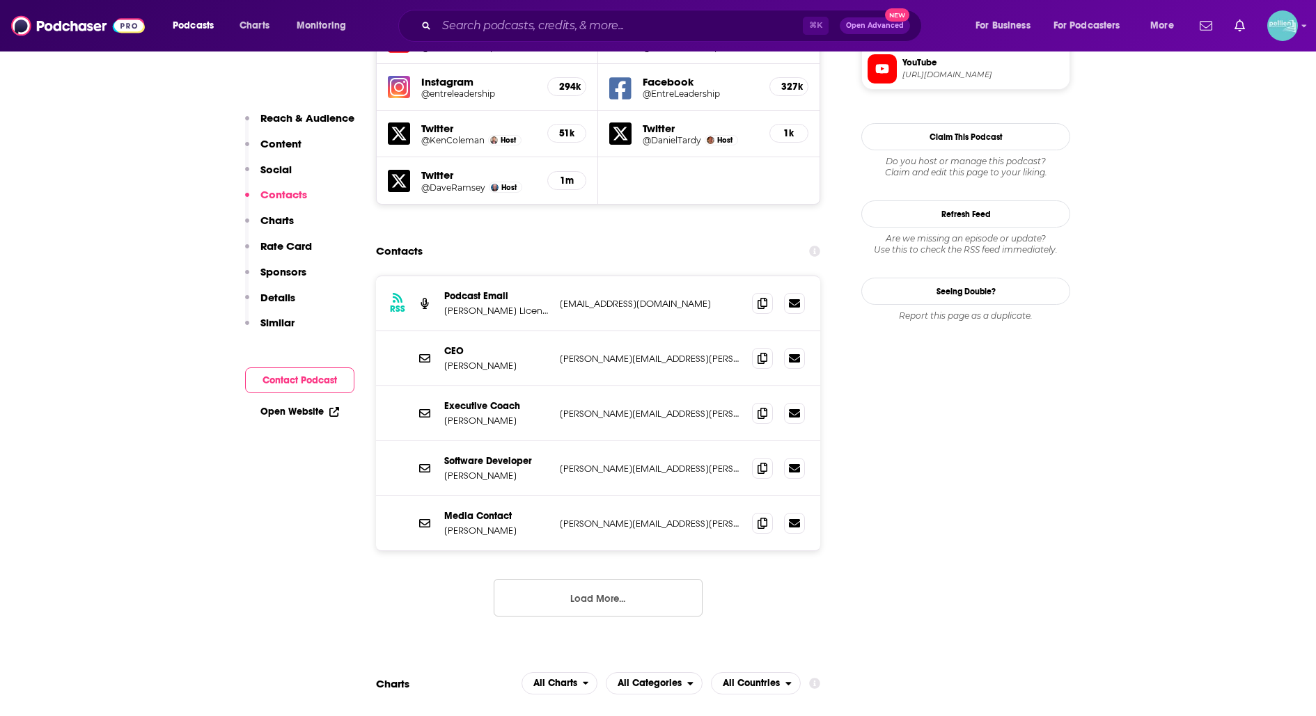
scroll to position [1342, 0]
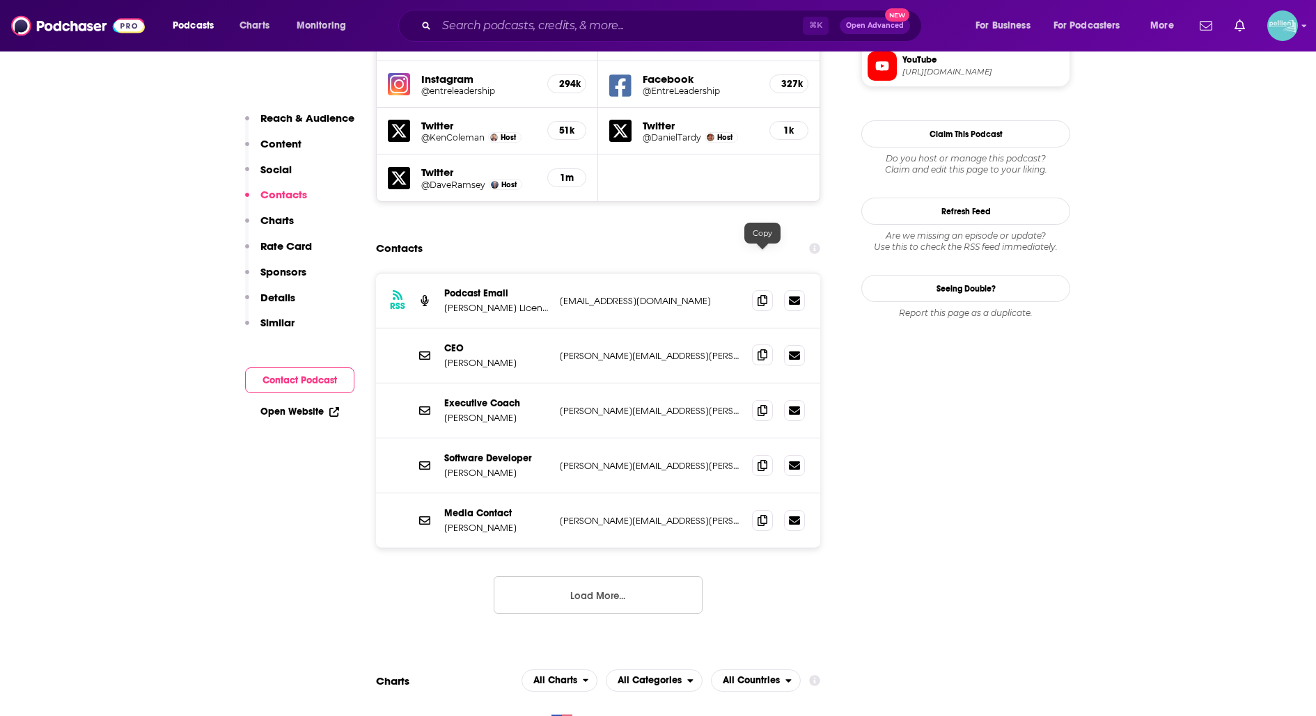
click at [760, 349] on icon at bounding box center [762, 354] width 10 height 11
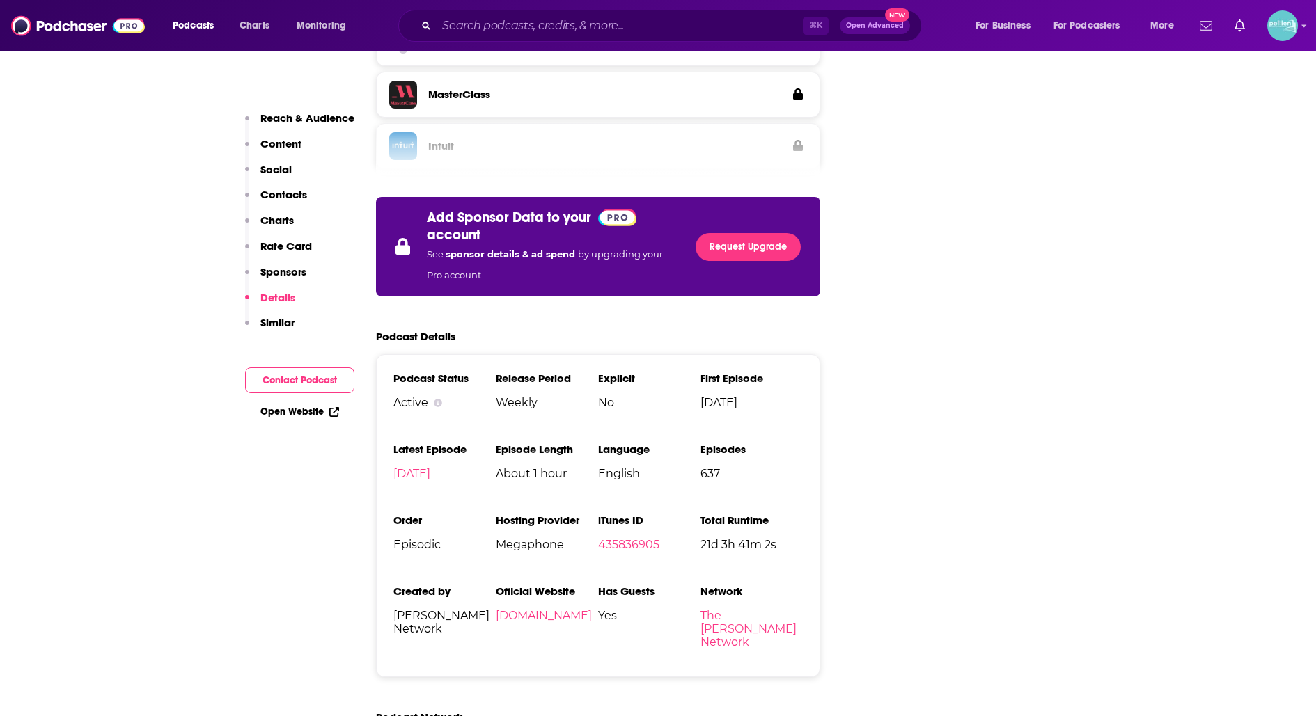
scroll to position [2742, 0]
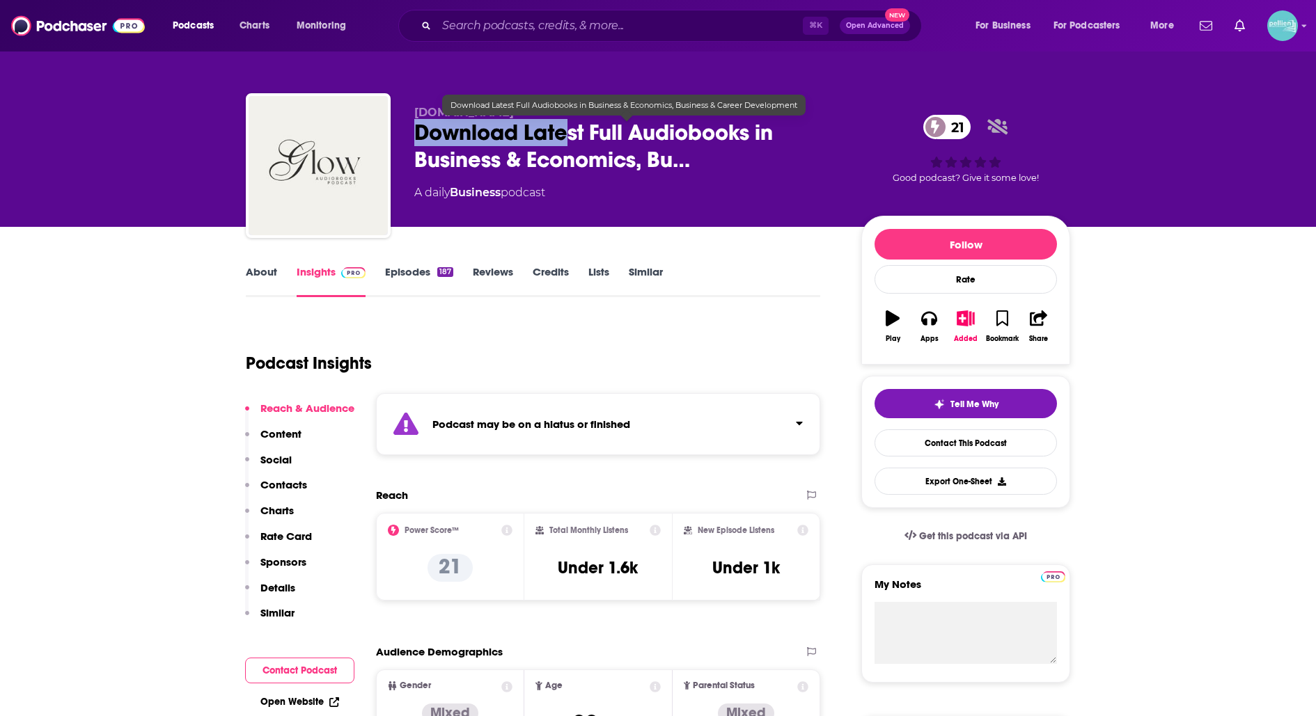
drag, startPoint x: 410, startPoint y: 124, endPoint x: 571, endPoint y: 145, distance: 162.2
click at [571, 145] on div "[DOMAIN_NAME] Download Latest Full Audiobooks in Business & Economics, Bu… 21 A…" at bounding box center [658, 168] width 824 height 150
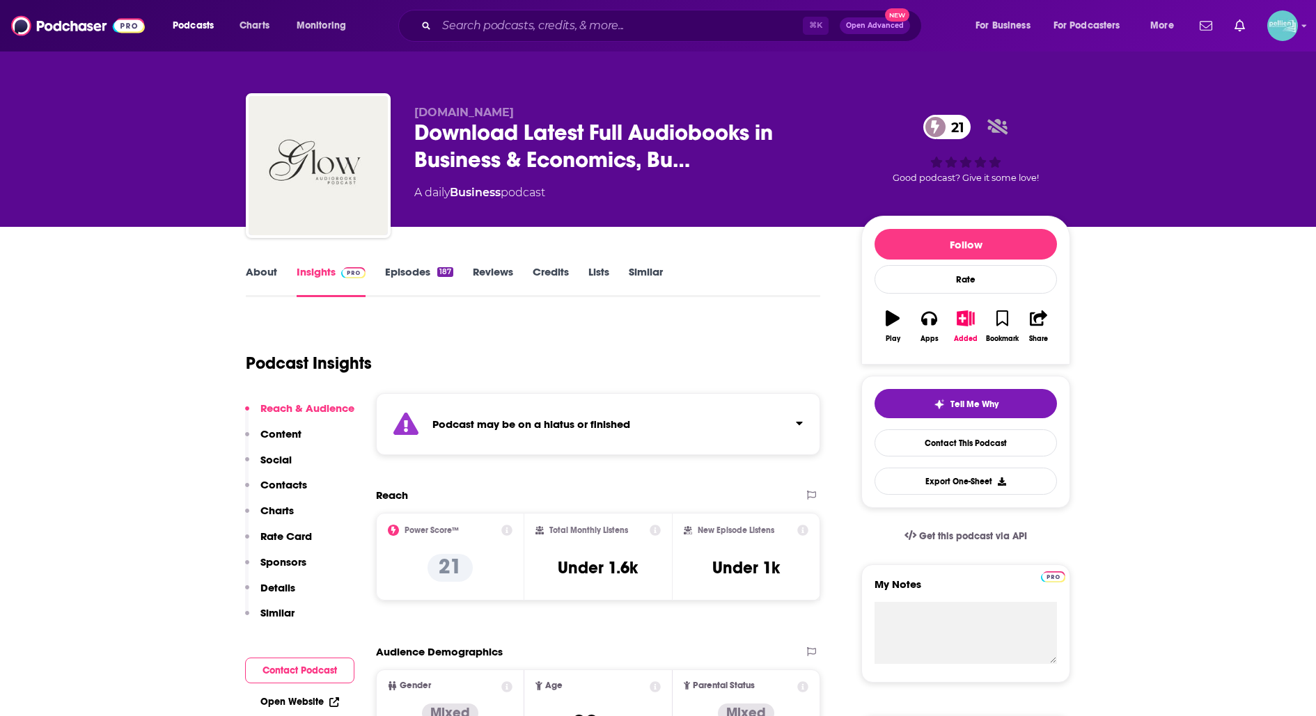
click at [611, 175] on div "[DOMAIN_NAME] Download Latest Full Audiobooks in Business & Economics, Bu… 21 A…" at bounding box center [626, 161] width 425 height 111
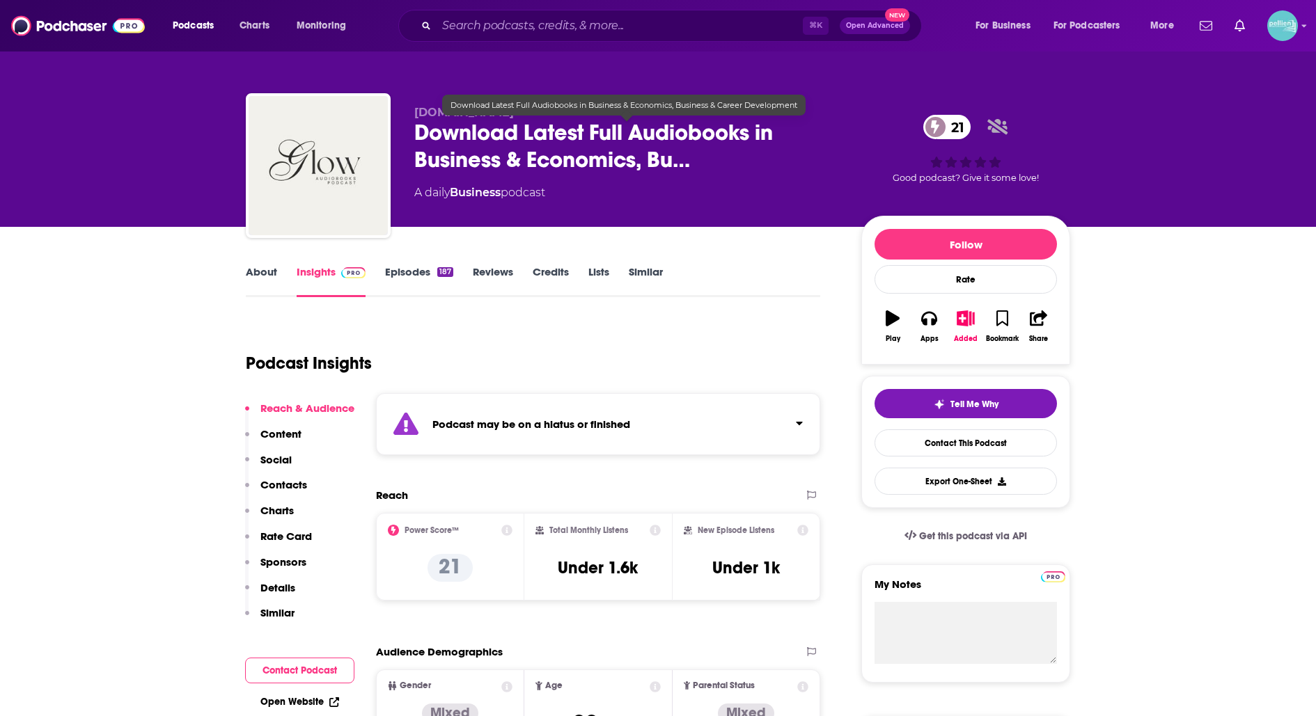
click at [425, 130] on span "Download Latest Full Audiobooks in Business & Economics, Bu…" at bounding box center [626, 146] width 425 height 54
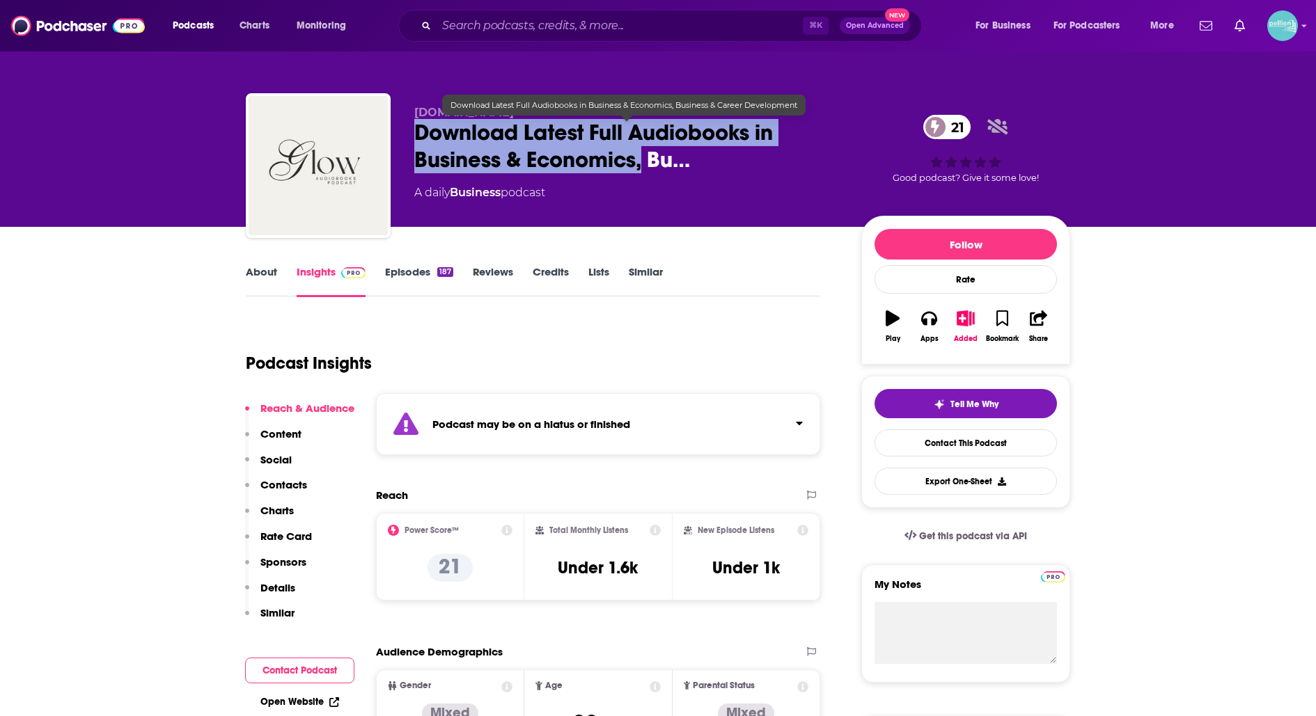
drag, startPoint x: 411, startPoint y: 126, endPoint x: 645, endPoint y: 166, distance: 237.3
click at [645, 166] on div "[DOMAIN_NAME] Download Latest Full Audiobooks in Business & Economics, Bu… 21 A…" at bounding box center [658, 168] width 824 height 150
copy h2 "Download Latest Full Audiobooks in Business & Economics,"
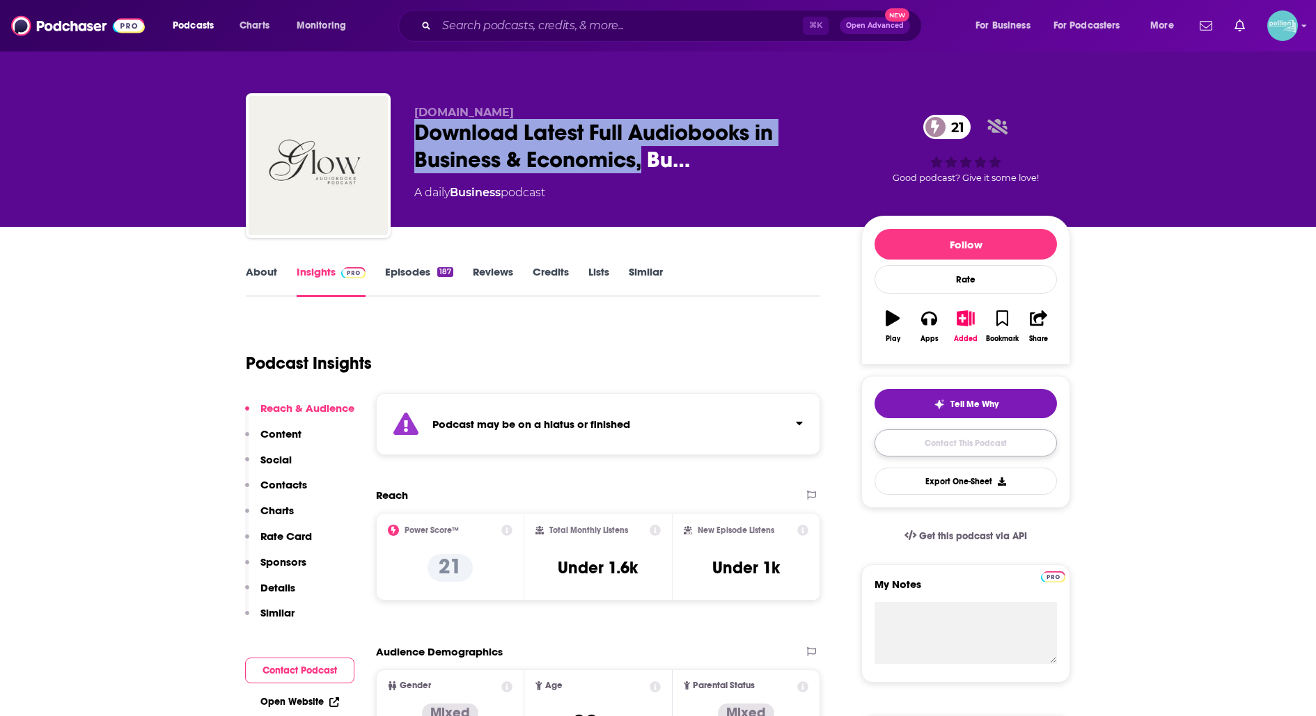
click at [891, 444] on link "Contact This Podcast" at bounding box center [965, 443] width 182 height 27
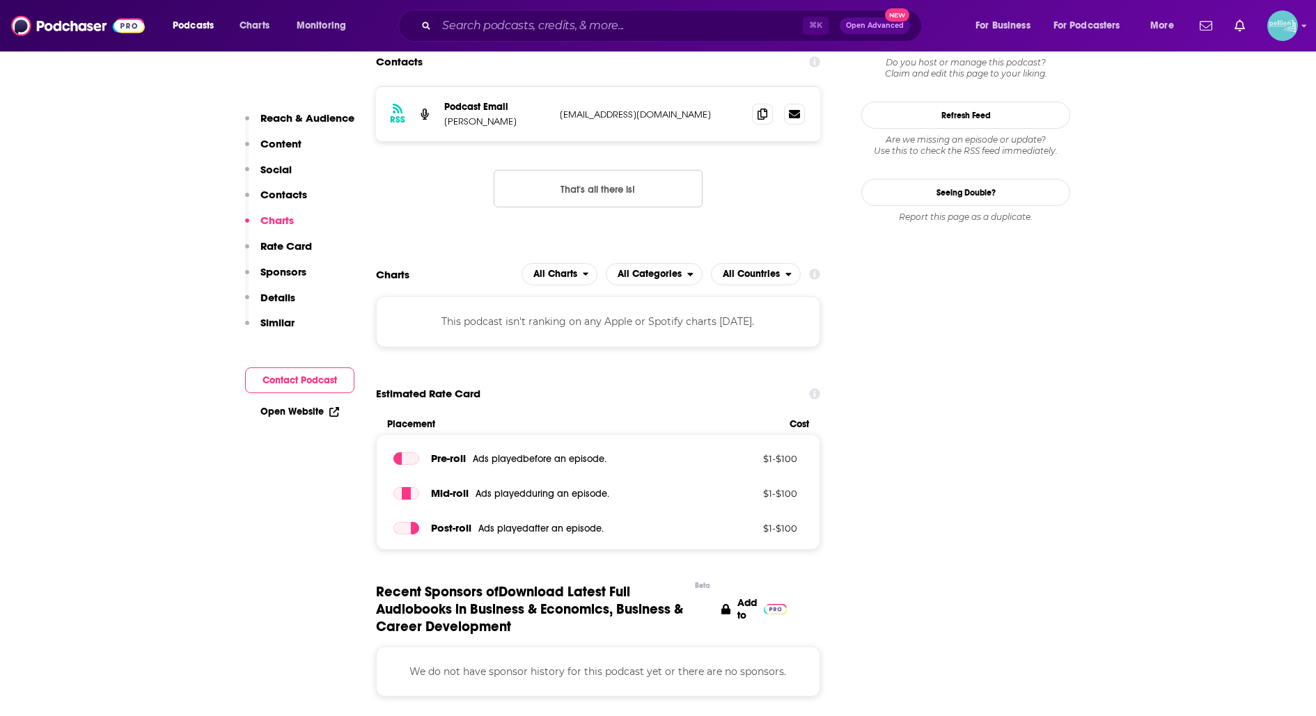
scroll to position [1140, 0]
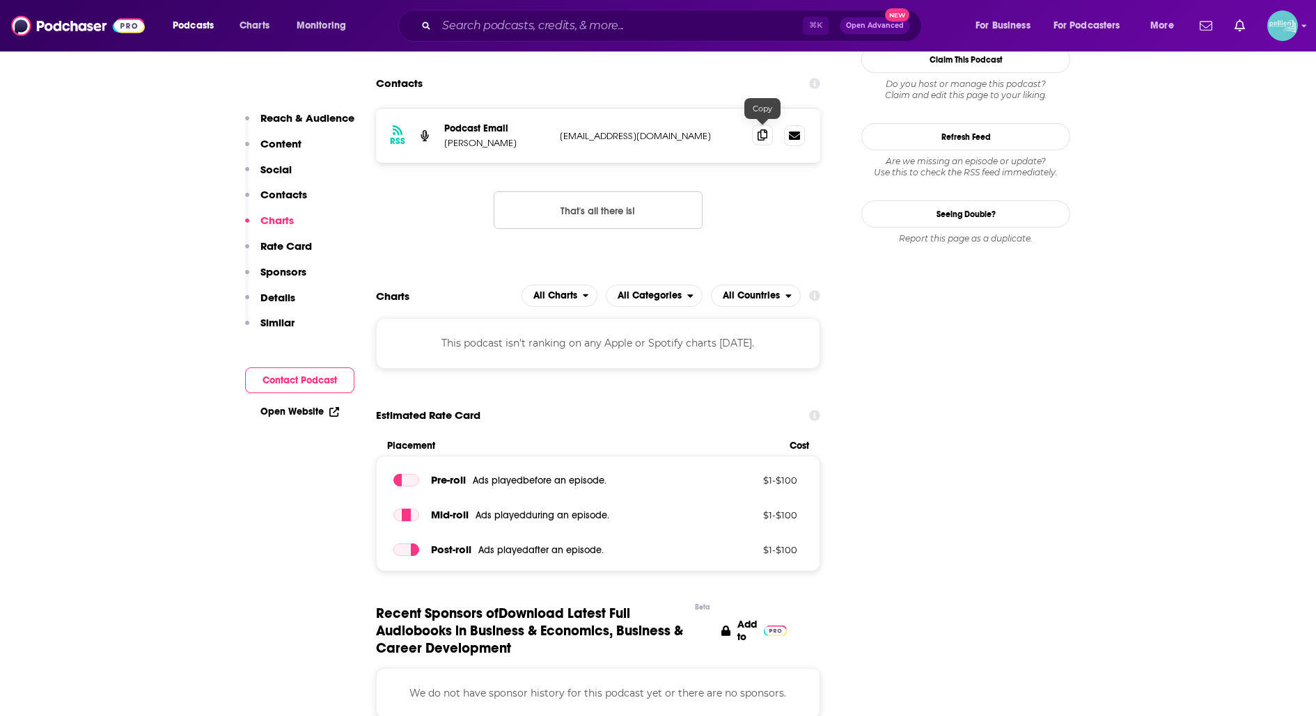
click at [762, 129] on icon at bounding box center [762, 134] width 10 height 11
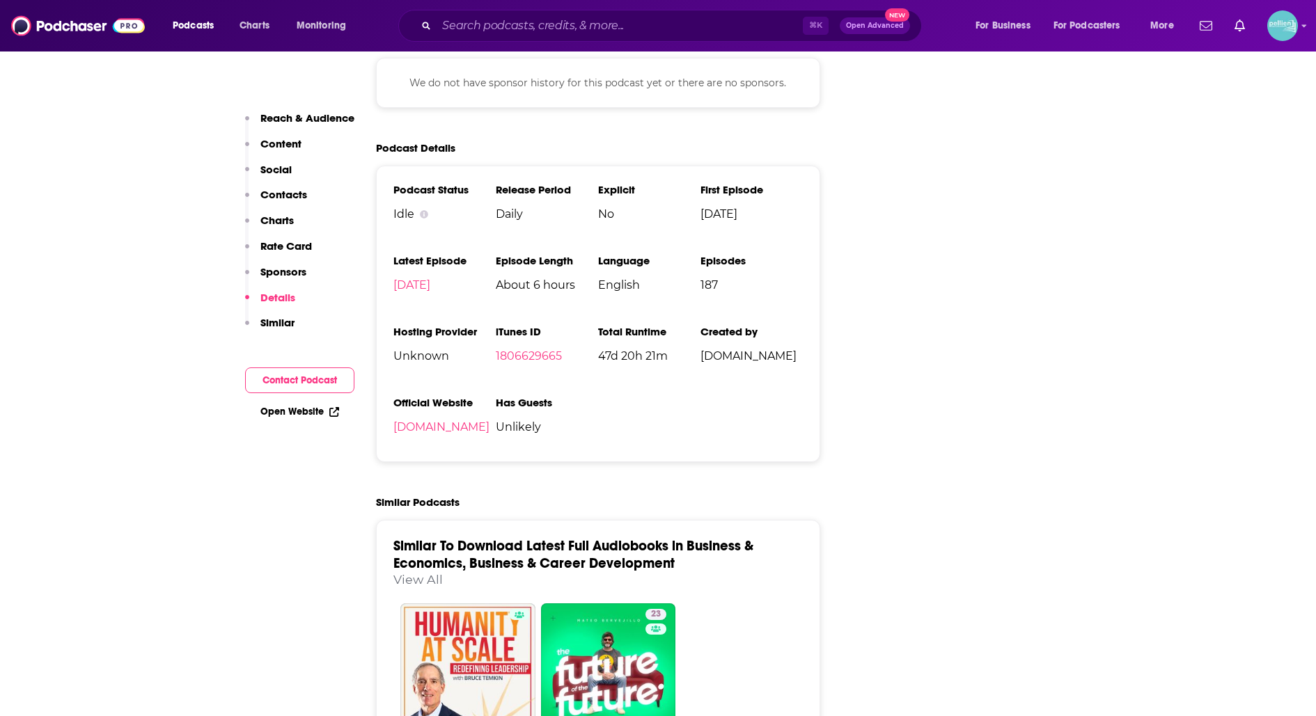
scroll to position [1882, 0]
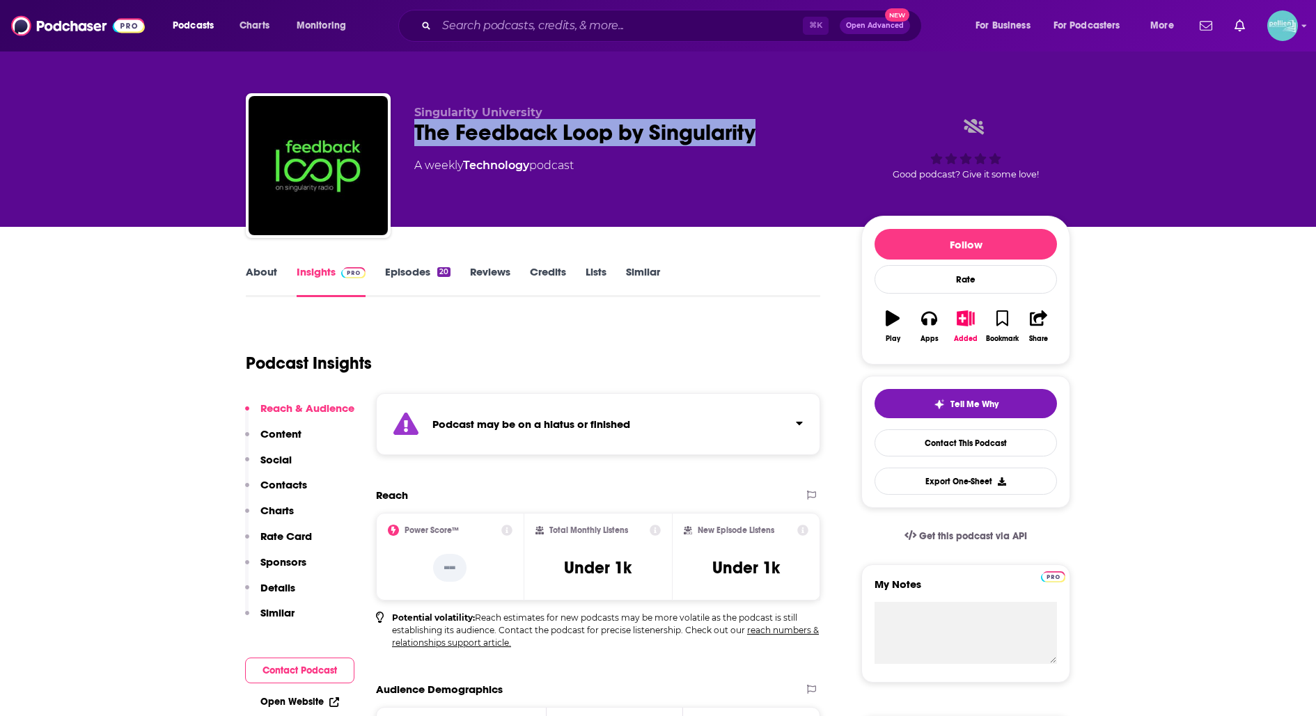
drag, startPoint x: 770, startPoint y: 146, endPoint x: 416, endPoint y: 134, distance: 353.9
click at [416, 134] on div "Singularity University The Feedback Loop by Singularity A weekly Technology pod…" at bounding box center [626, 161] width 425 height 111
copy h2 "The Feedback Loop by Singularity"
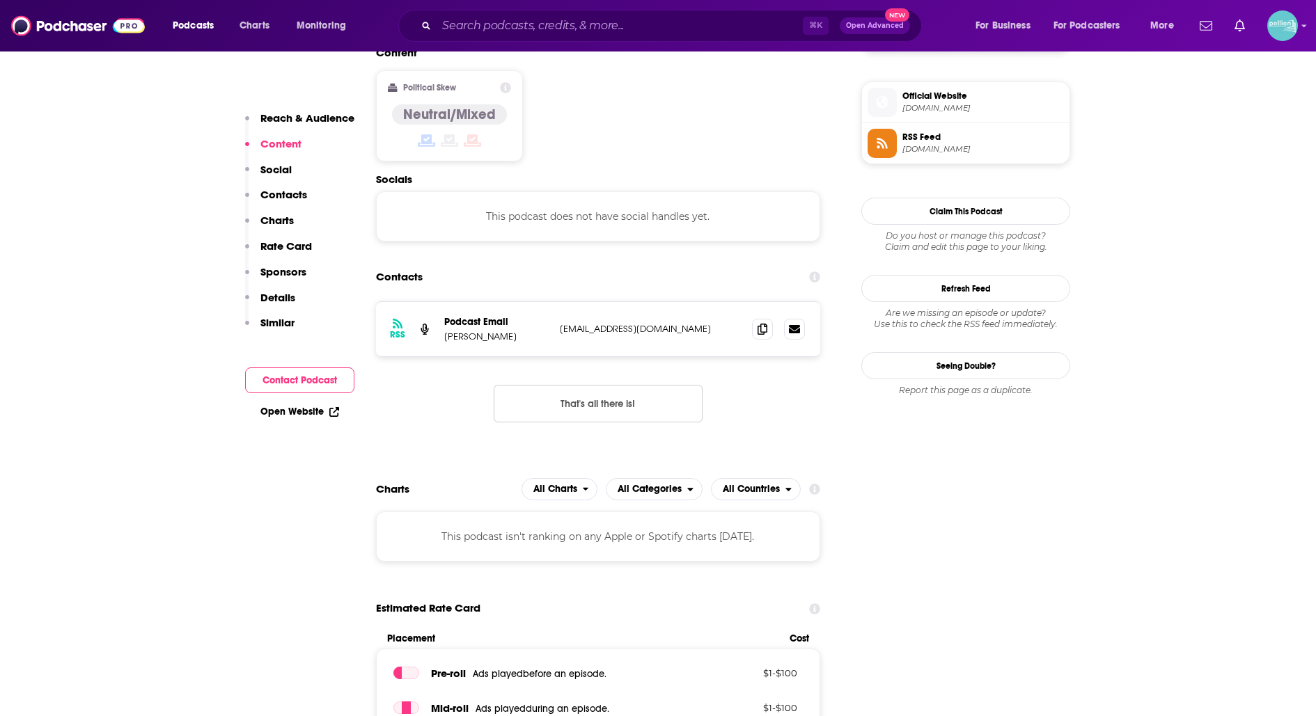
scroll to position [989, 0]
click at [760, 327] on icon at bounding box center [762, 327] width 10 height 11
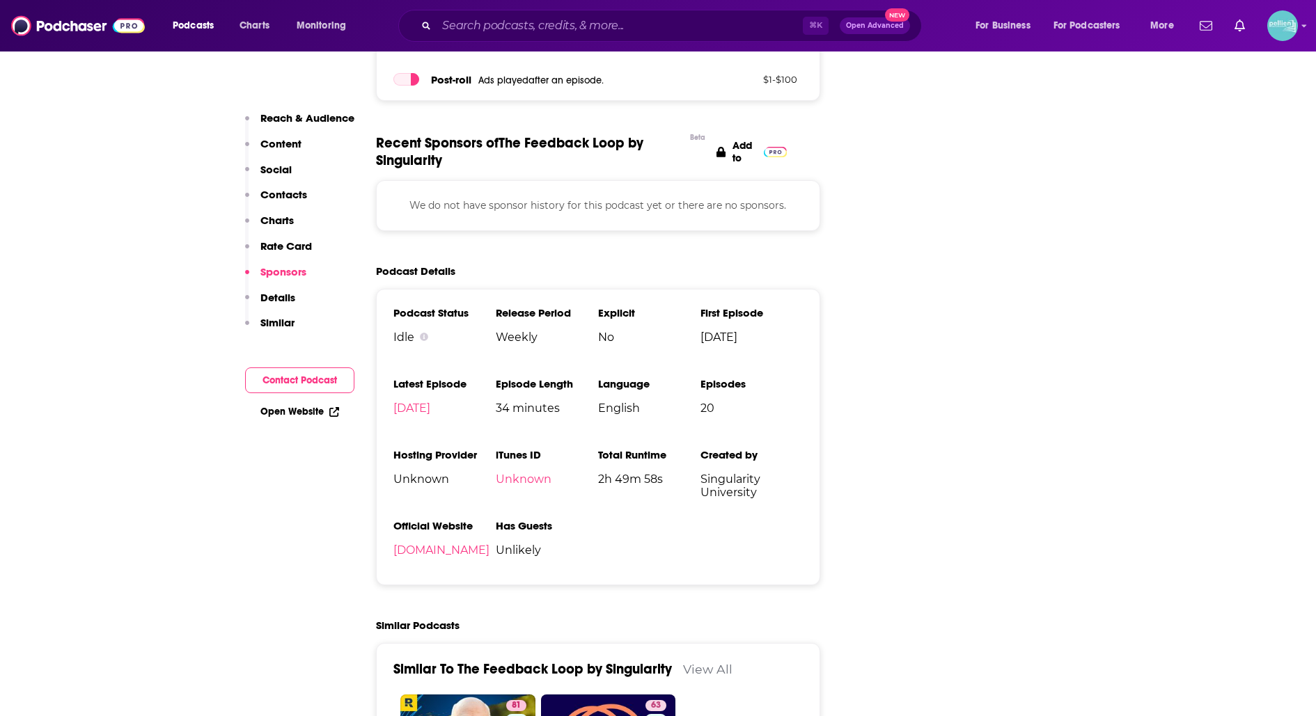
scroll to position [1723, 0]
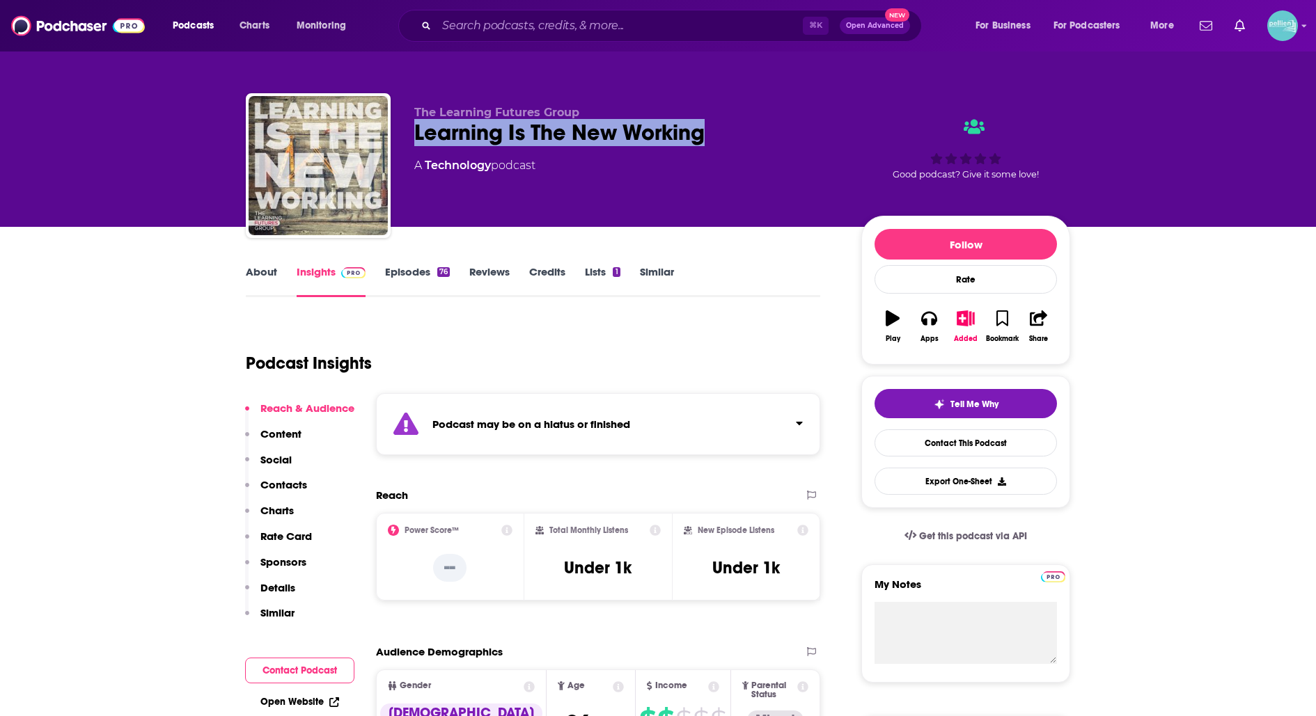
drag, startPoint x: 730, startPoint y: 133, endPoint x: 417, endPoint y: 141, distance: 312.7
click at [417, 141] on div "Learning Is The New Working" at bounding box center [626, 132] width 425 height 27
copy h2 "Learning Is The New Working"
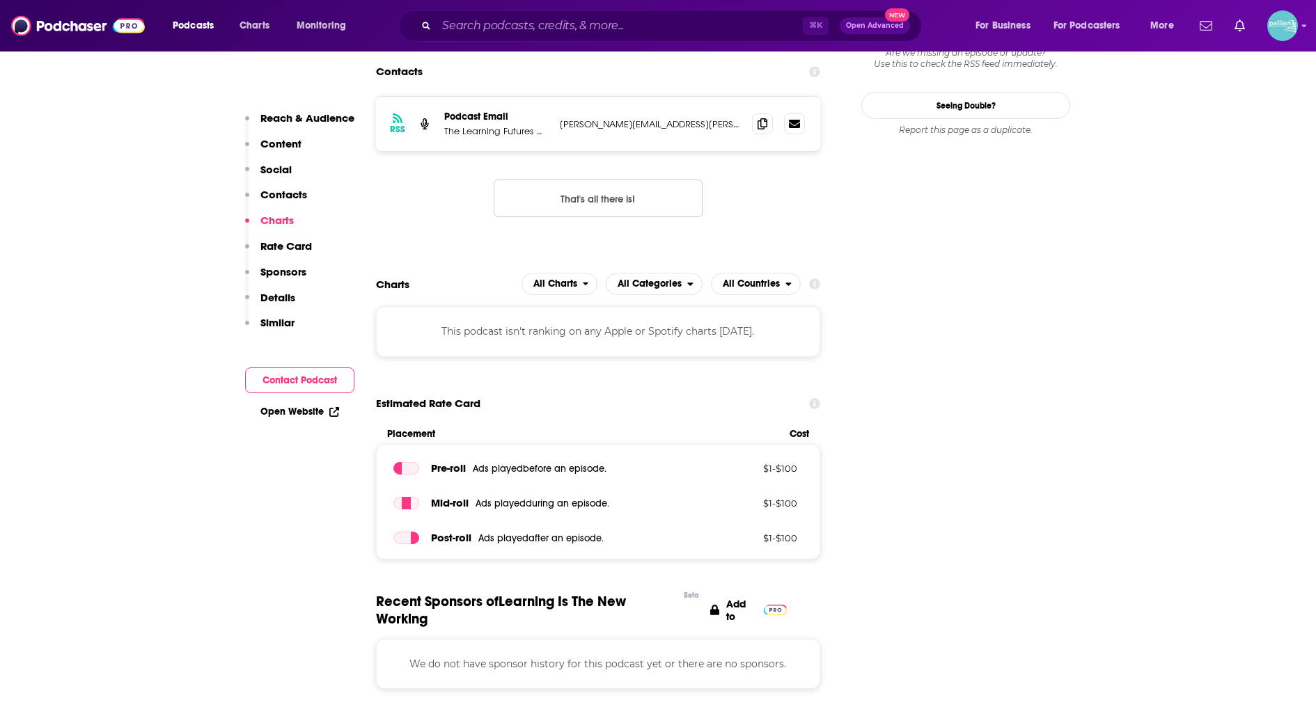
scroll to position [1331, 0]
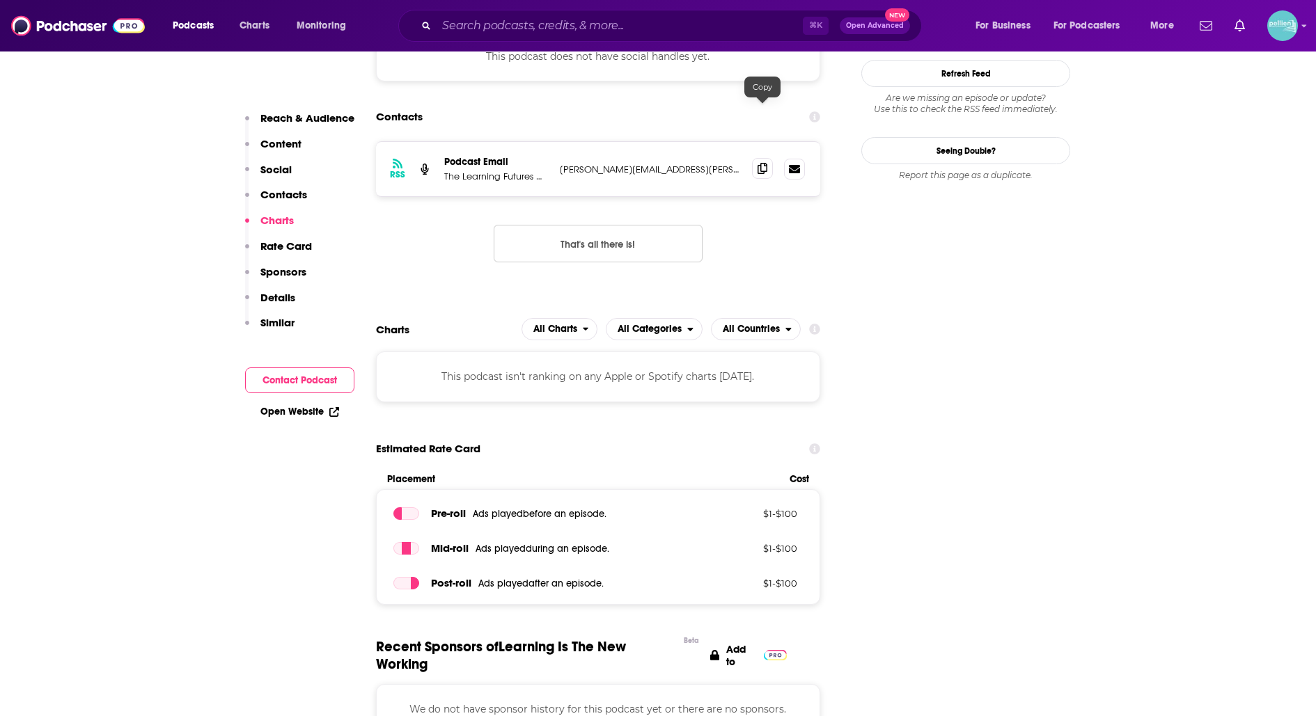
click at [762, 163] on icon at bounding box center [762, 168] width 10 height 11
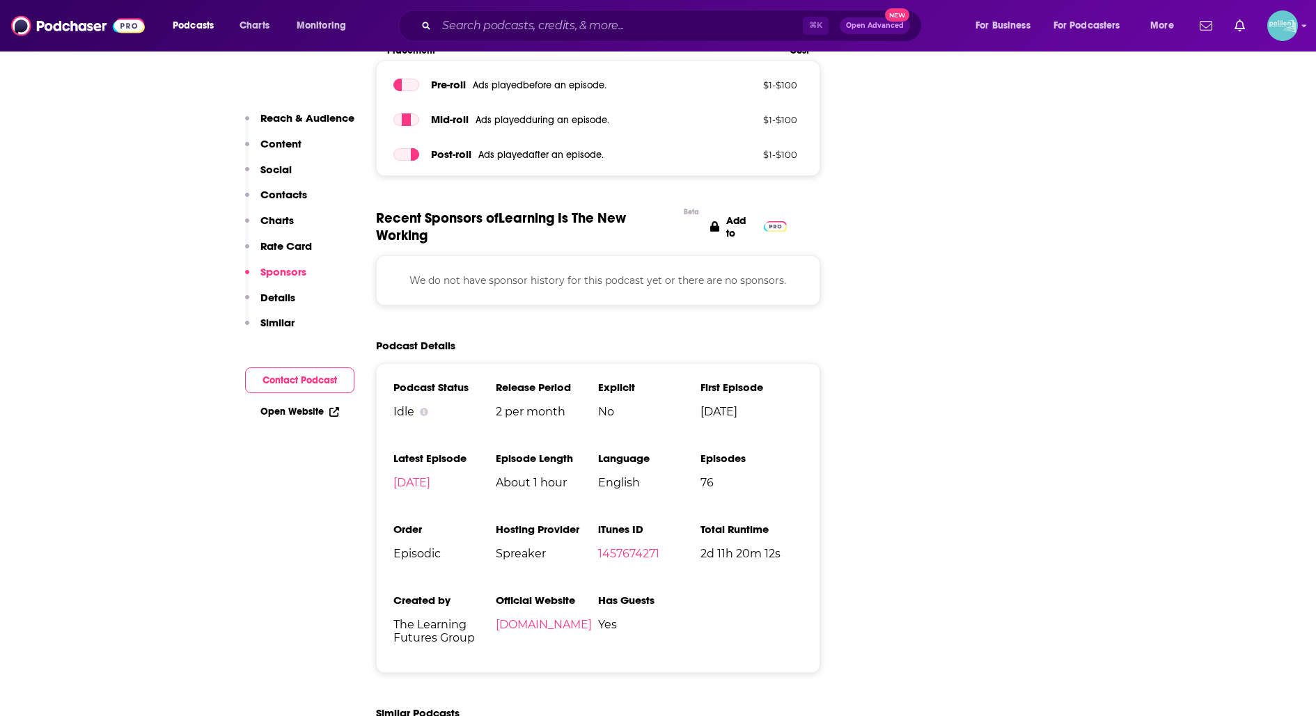
scroll to position [1811, 0]
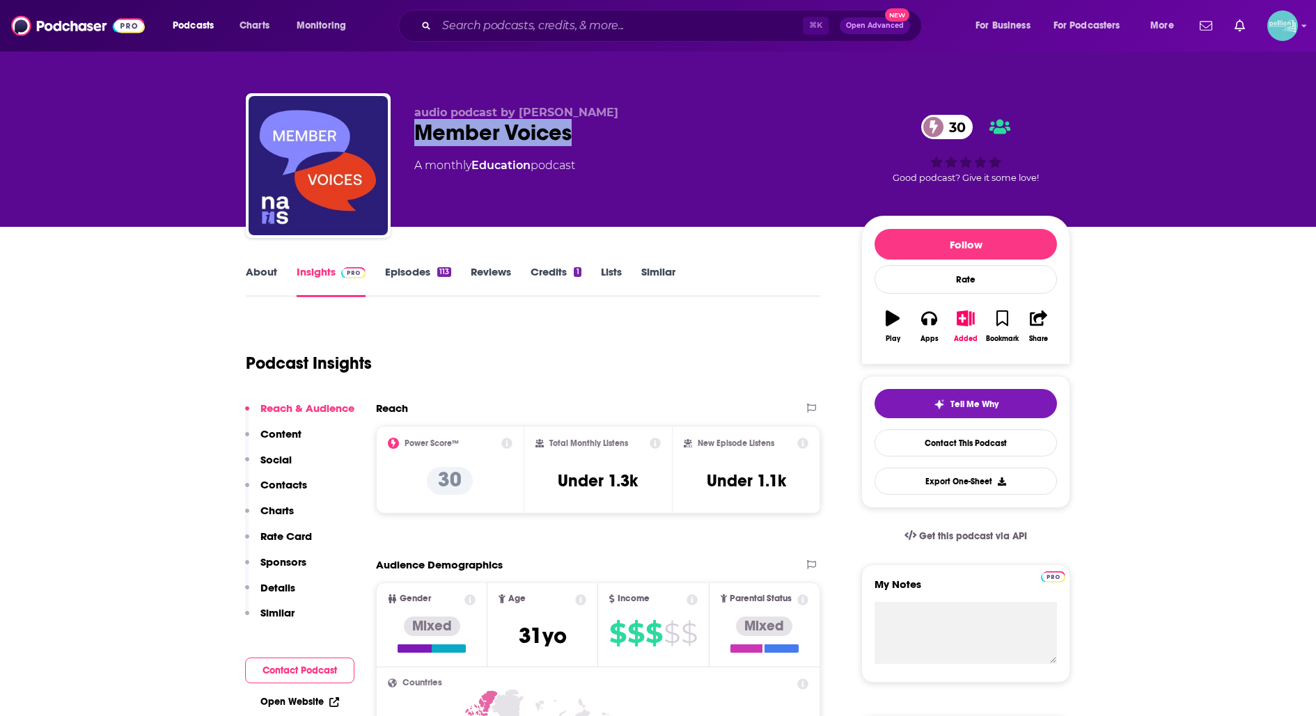
drag, startPoint x: 590, startPoint y: 124, endPoint x: 414, endPoint y: 128, distance: 176.2
click at [413, 128] on div "audio podcast by [PERSON_NAME] Member Voices 30 A monthly Education podcast 30 …" at bounding box center [658, 168] width 824 height 150
copy h2 "Member Voices"
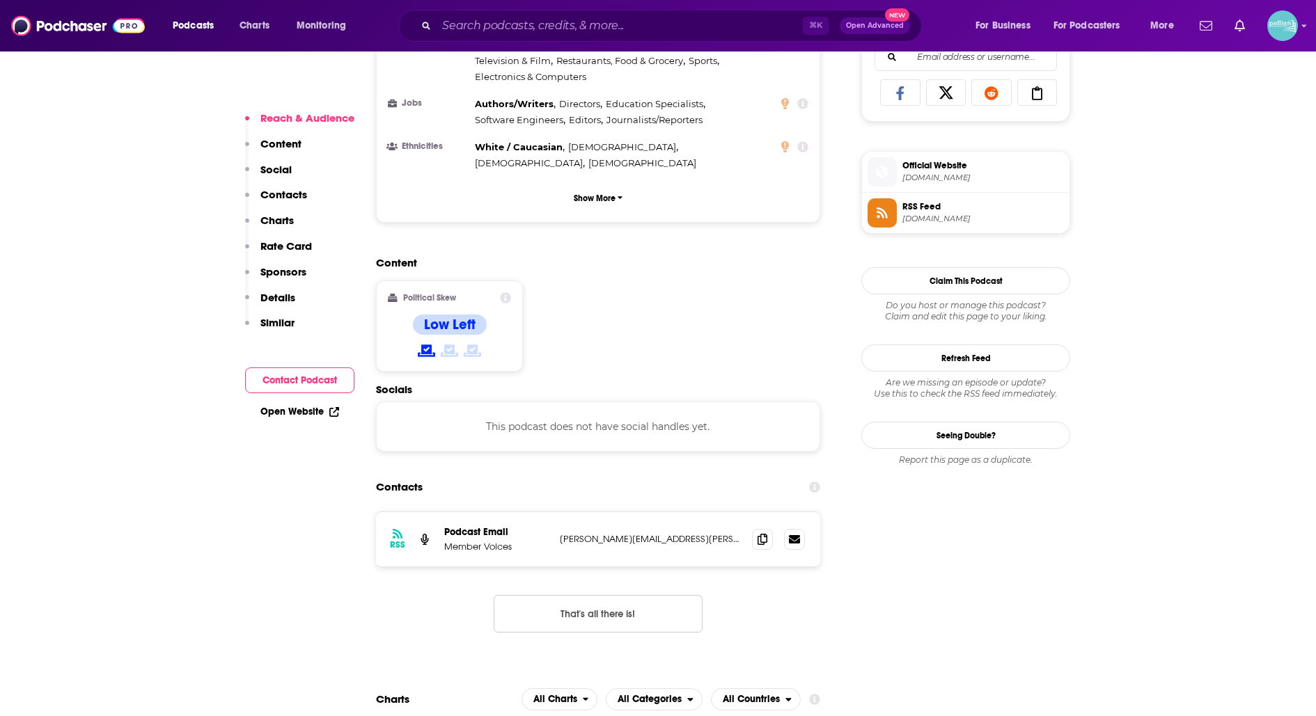
scroll to position [956, 0]
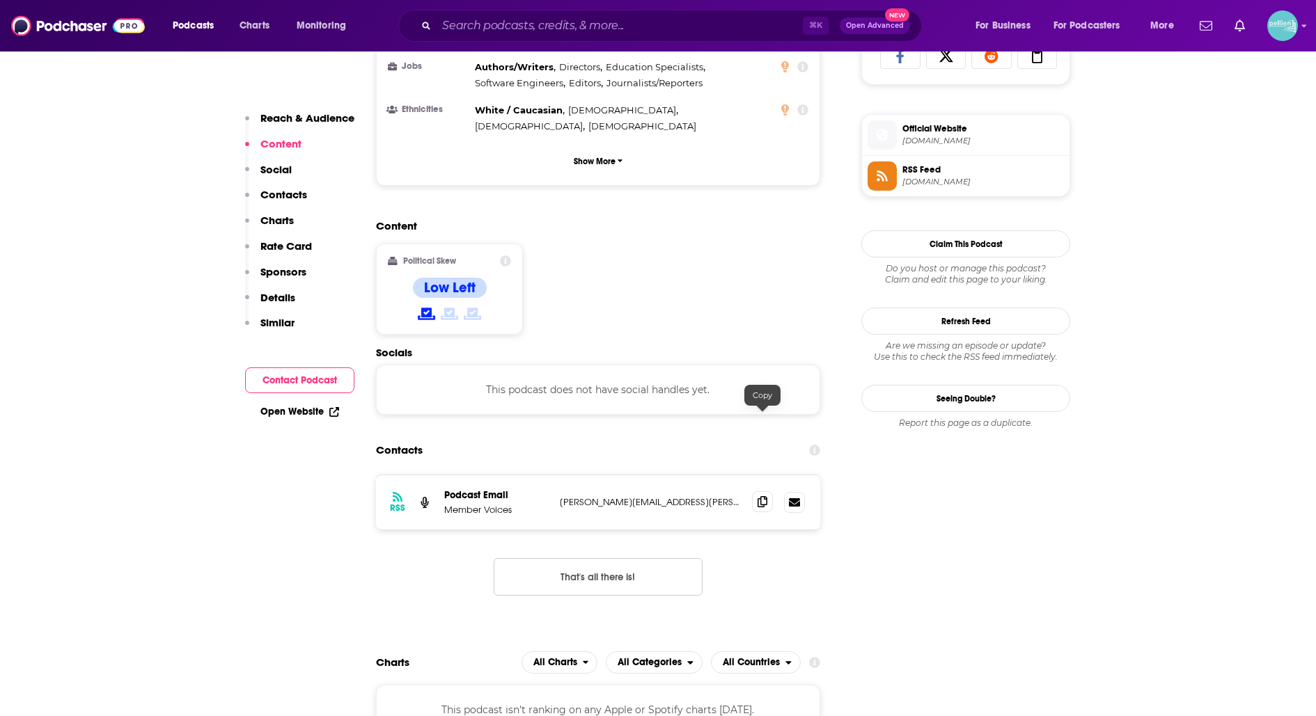
click at [760, 496] on icon at bounding box center [762, 501] width 10 height 11
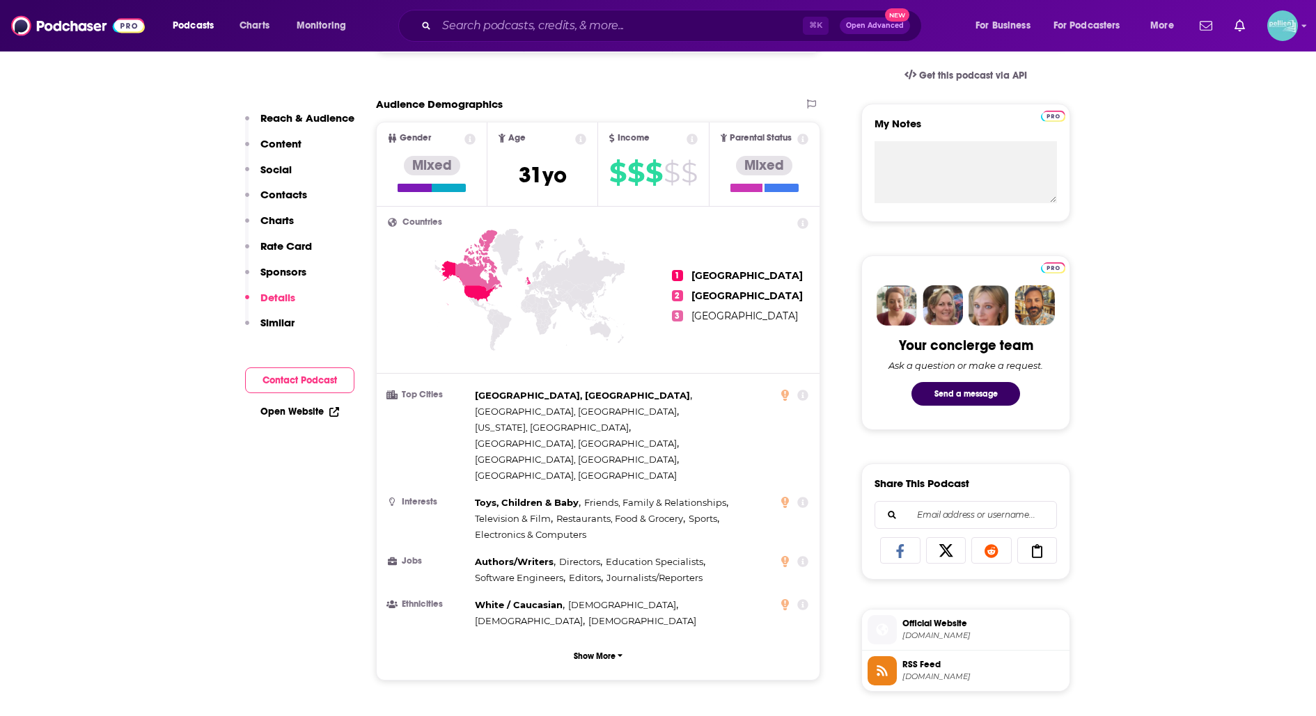
scroll to position [0, 0]
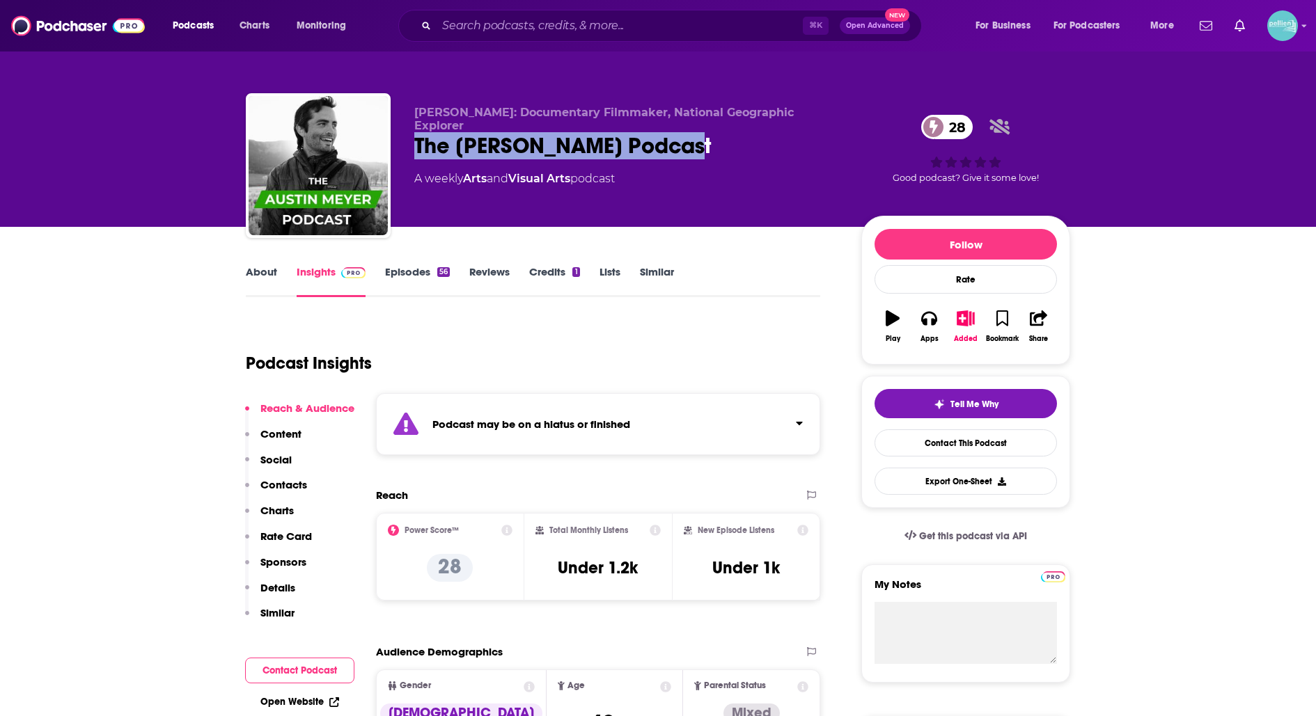
drag, startPoint x: 689, startPoint y: 129, endPoint x: 414, endPoint y: 130, distance: 275.7
click at [414, 132] on div "The [PERSON_NAME] Podcast 28" at bounding box center [626, 145] width 425 height 27
copy h2 "The Austin Meyer Podcast"
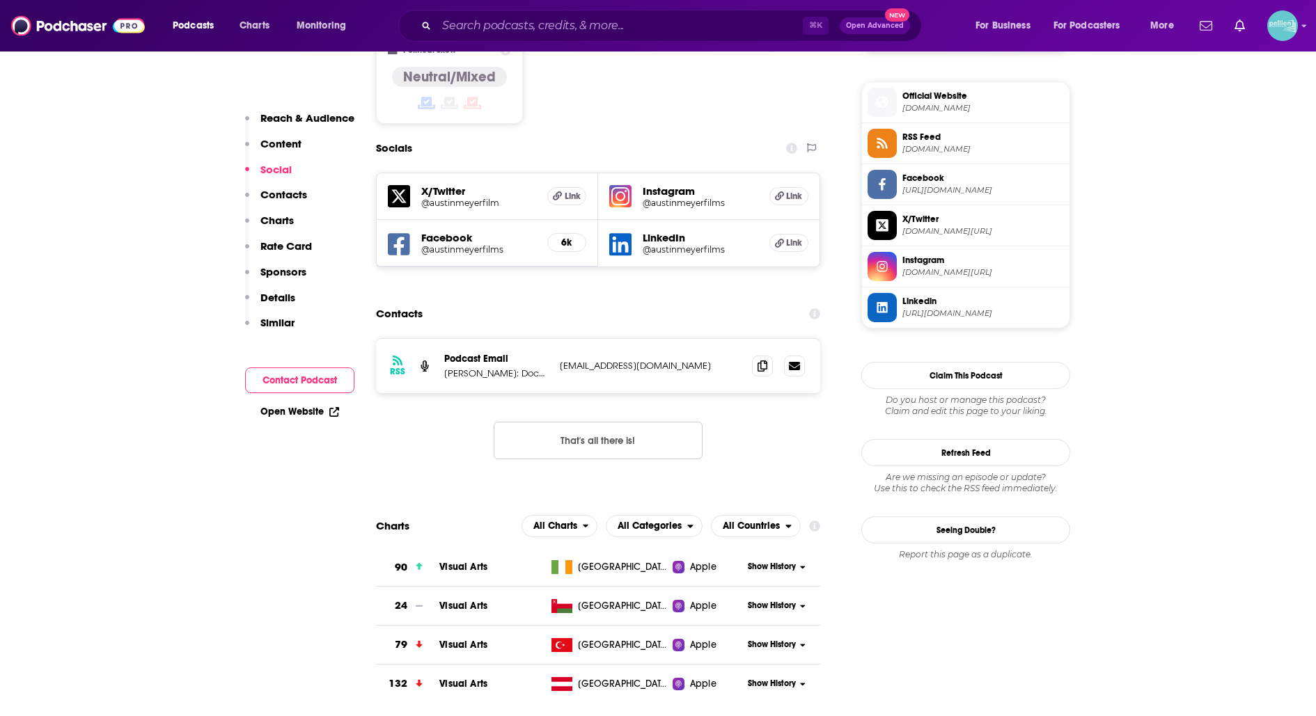
scroll to position [1084, 0]
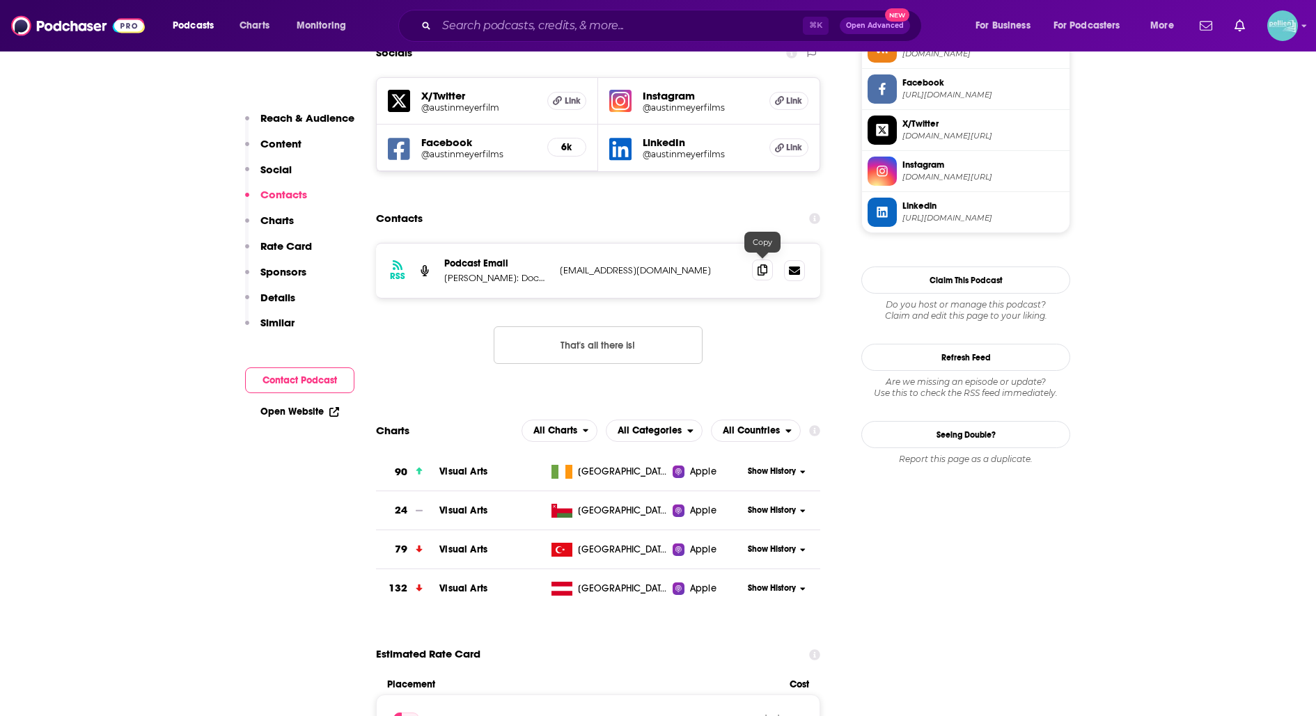
click at [757, 265] on icon at bounding box center [762, 270] width 10 height 11
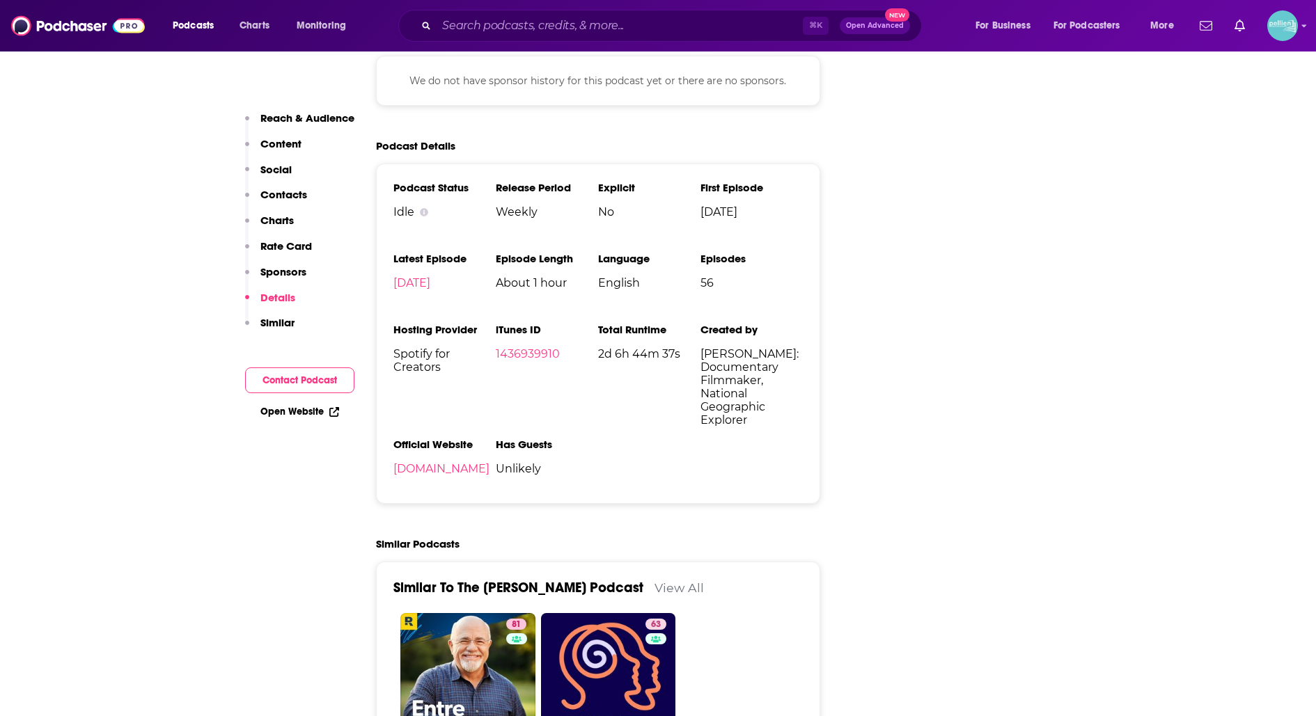
scroll to position [1919, 0]
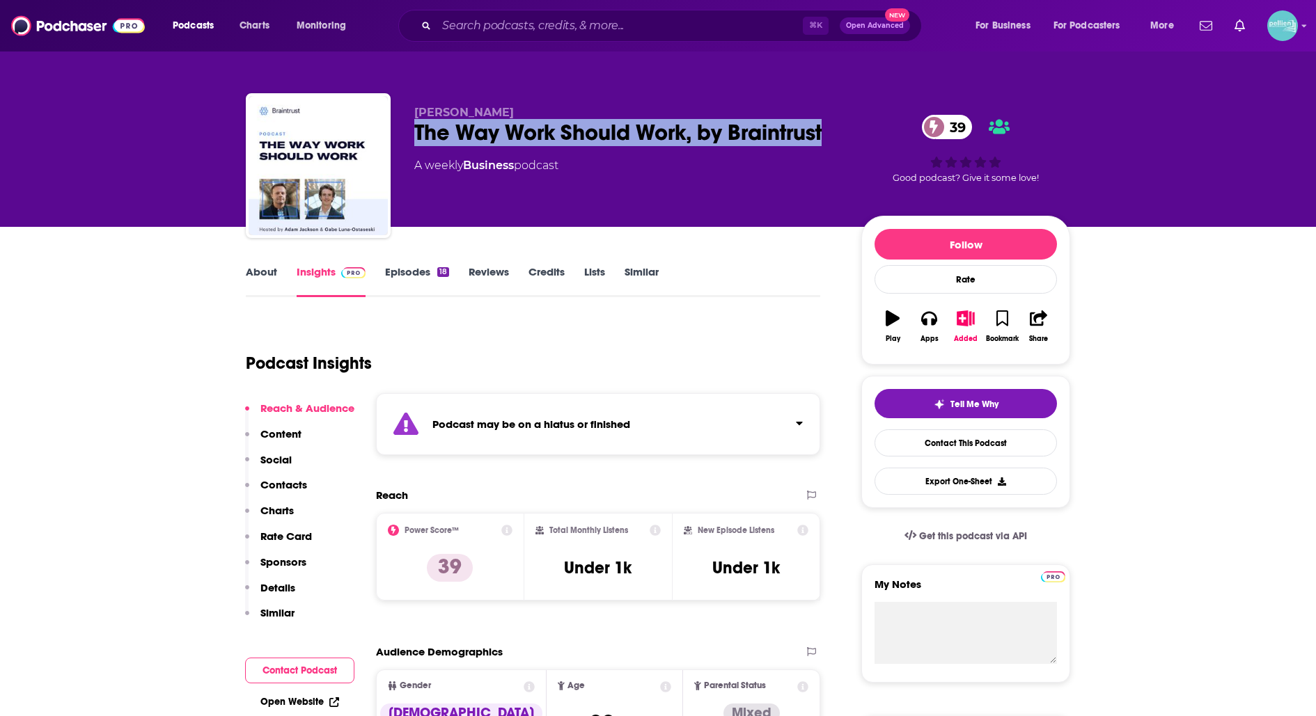
drag, startPoint x: 842, startPoint y: 144, endPoint x: 417, endPoint y: 139, distance: 424.7
click at [417, 139] on div "Adam Jackson The Way Work Should Work, by Braintrust 39 A weekly Business podca…" at bounding box center [742, 168] width 656 height 125
copy h2 "The Way Work Should Work, by Braintrust"
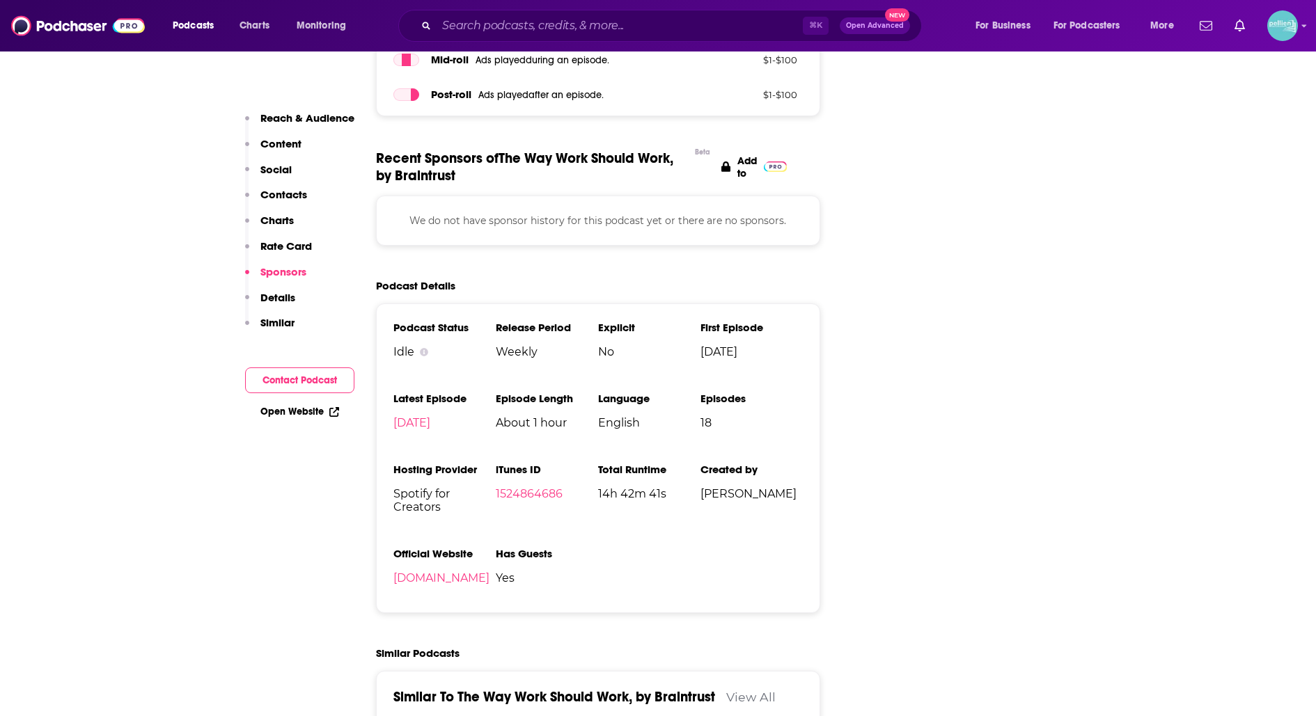
scroll to position [1534, 0]
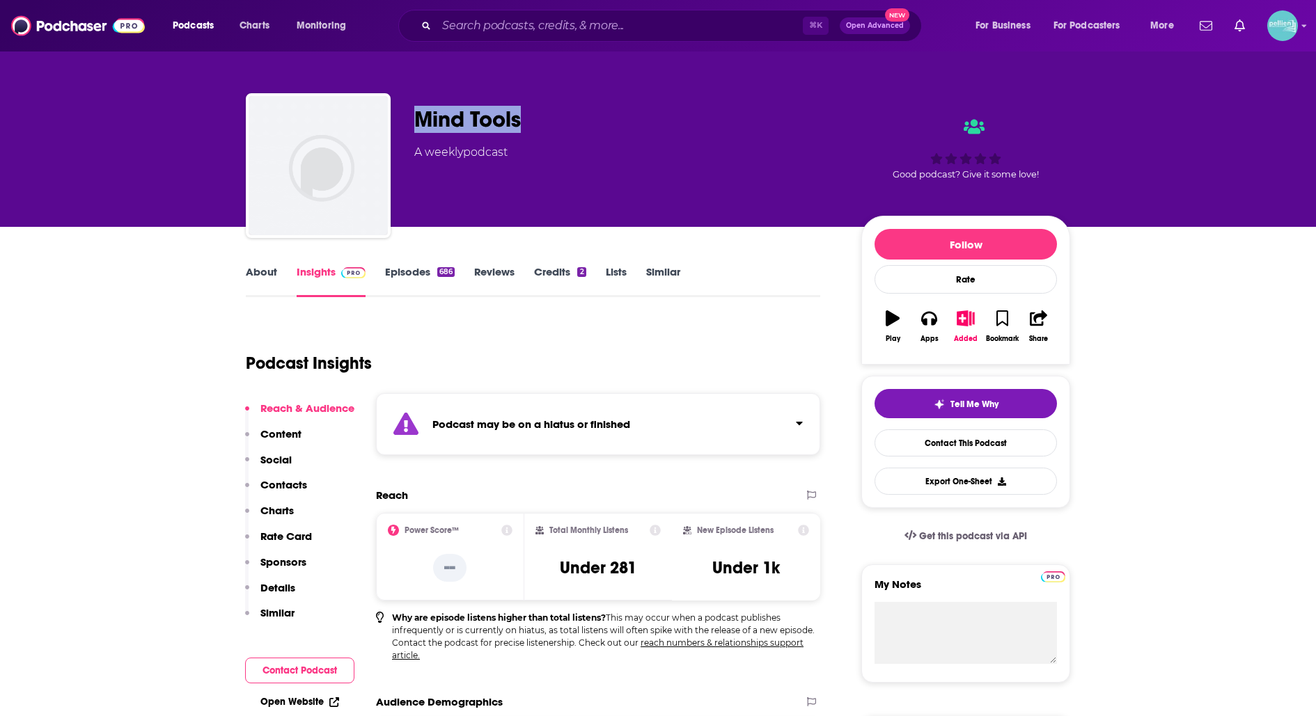
drag, startPoint x: 526, startPoint y: 129, endPoint x: 410, endPoint y: 126, distance: 116.3
click at [410, 126] on div "Mind Tools A weekly podcast Good podcast? Give it some love!" at bounding box center [658, 168] width 824 height 150
copy h2 "Mind Tools"
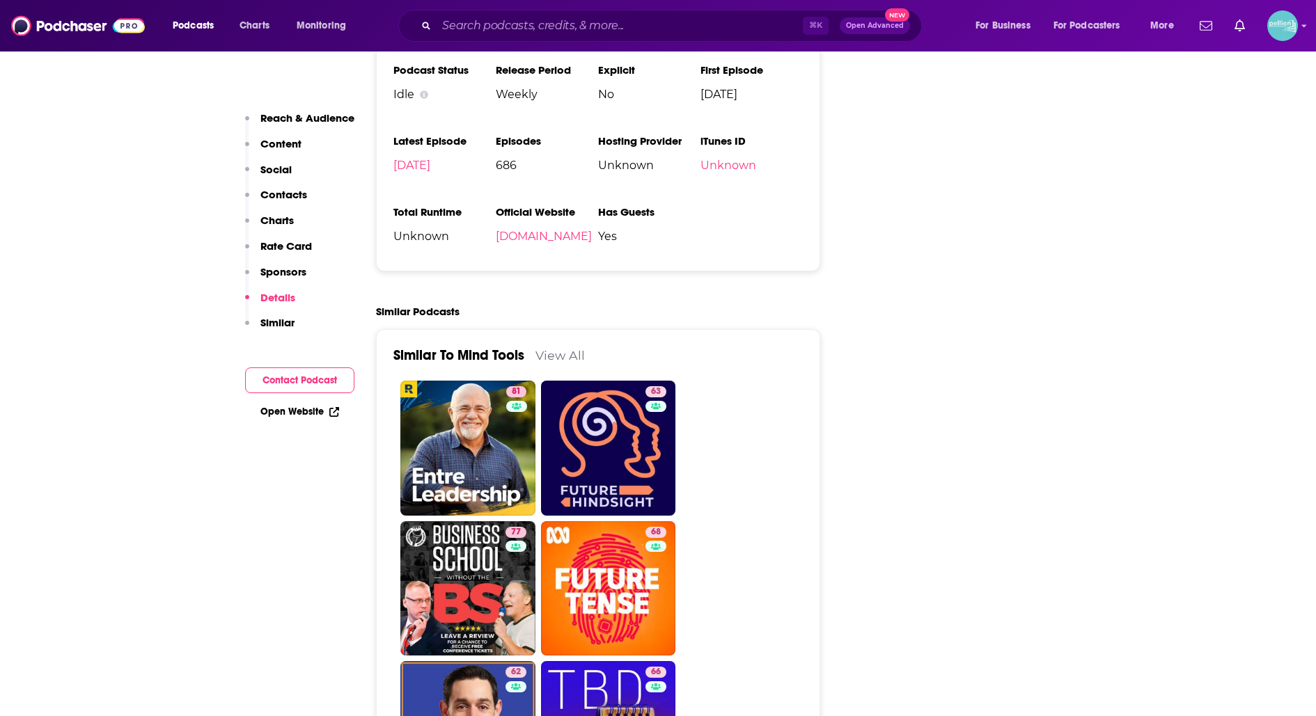
scroll to position [1589, 0]
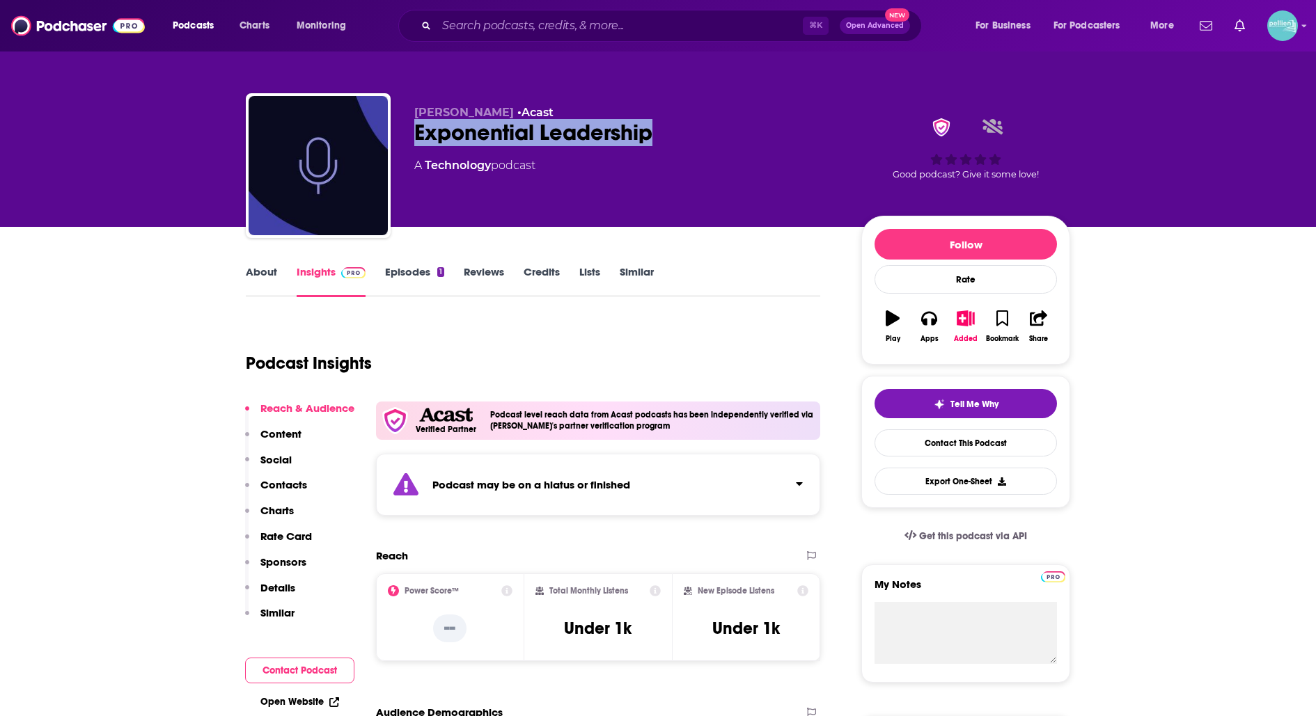
drag, startPoint x: 668, startPoint y: 141, endPoint x: 409, endPoint y: 134, distance: 259.1
click at [411, 134] on div "[PERSON_NAME] • Acast Exponential Leadership A Technology podcast Good podcast?…" at bounding box center [658, 168] width 824 height 150
copy h2 "Exponential Leadership"
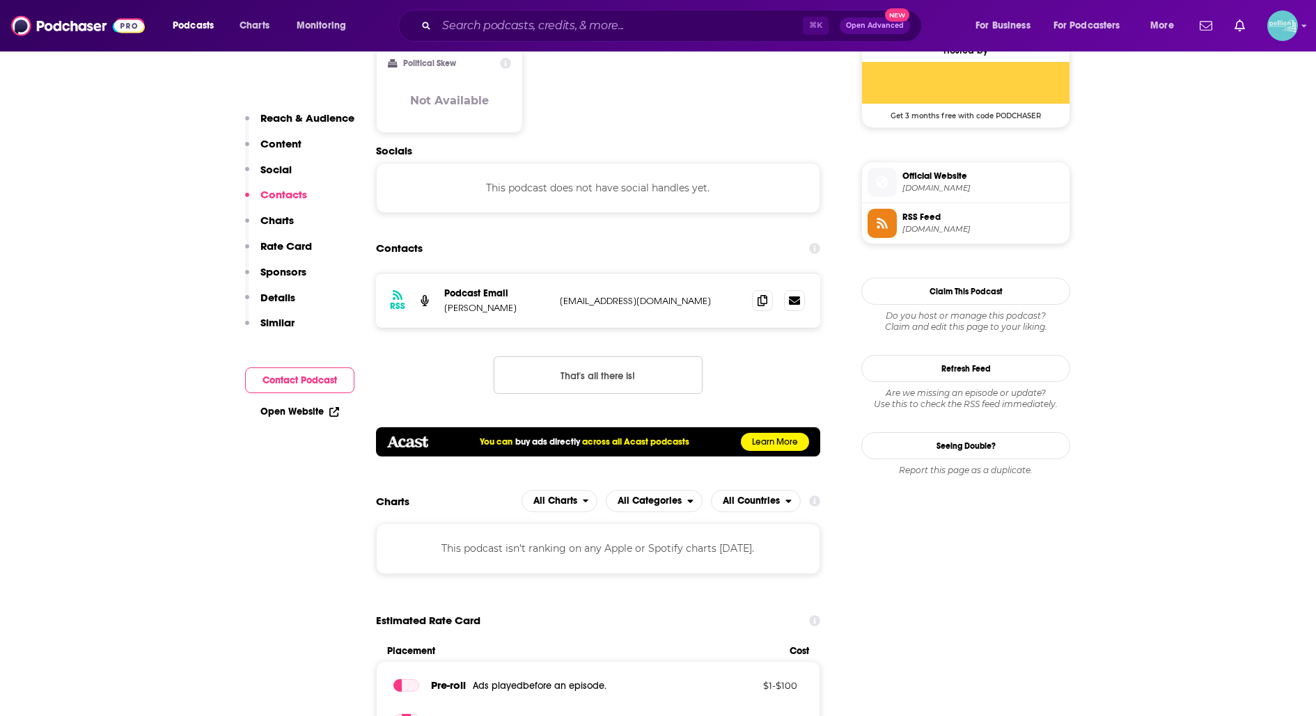
scroll to position [1133, 0]
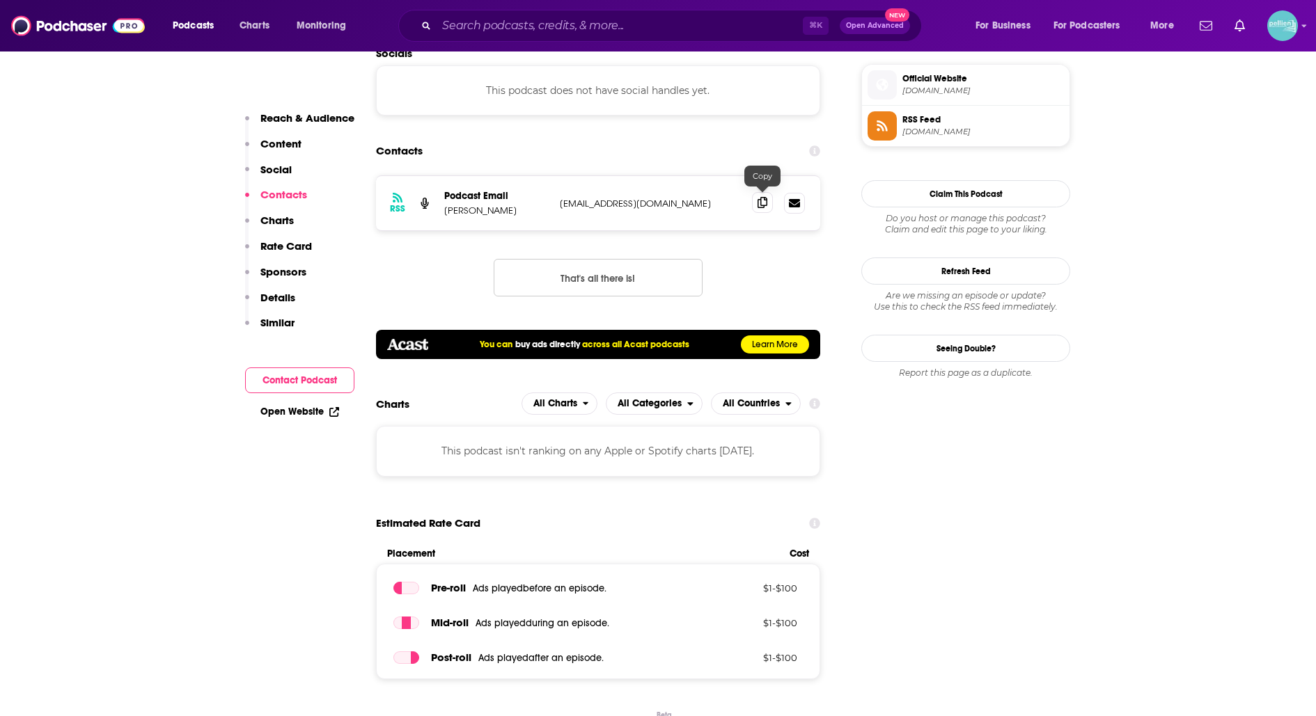
click at [756, 201] on span at bounding box center [762, 202] width 21 height 21
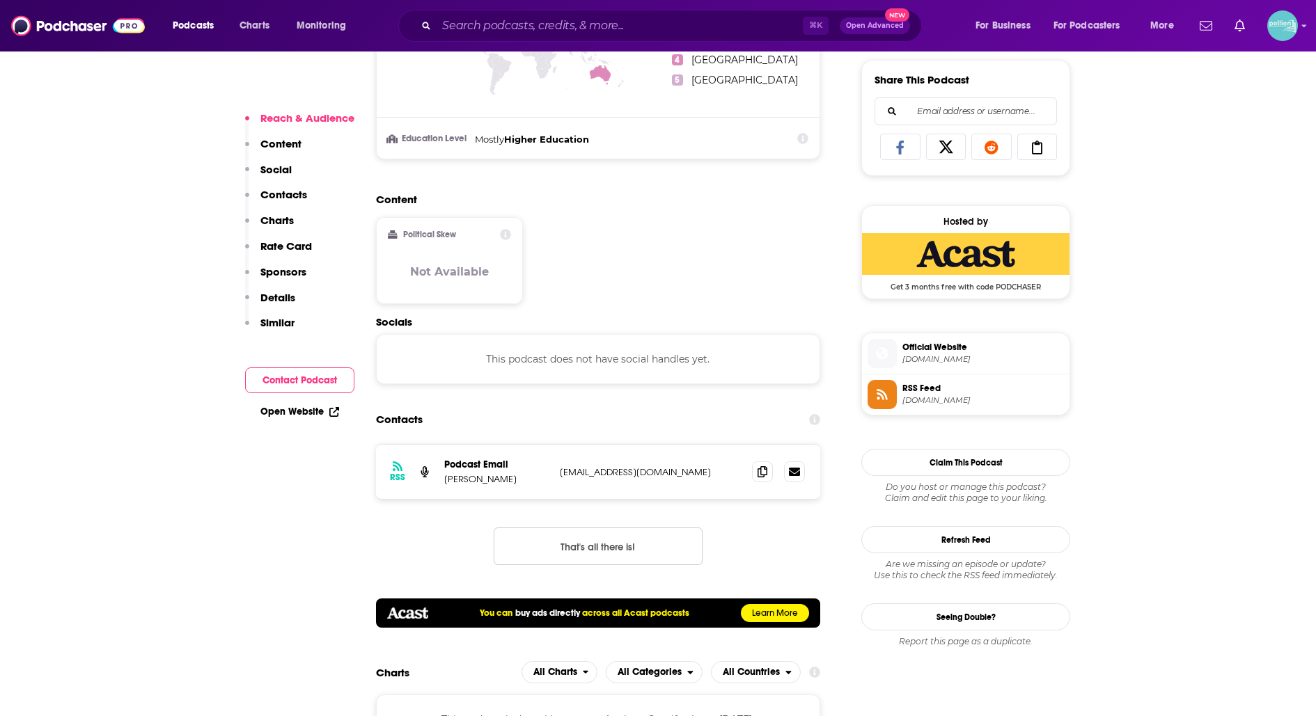
scroll to position [969, 0]
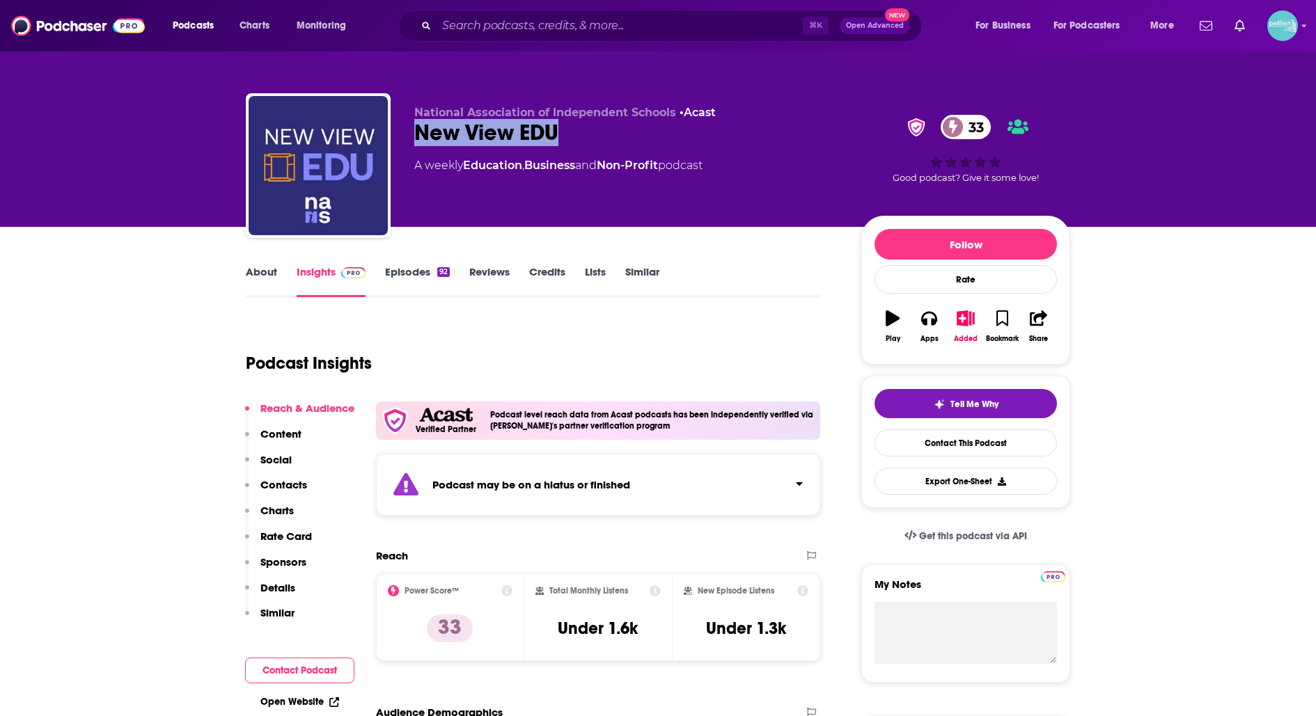
drag, startPoint x: 592, startPoint y: 133, endPoint x: 409, endPoint y: 130, distance: 183.1
click at [409, 129] on div "National Association of Independent Schools • Acast New View EDU 33 A weekly Ed…" at bounding box center [658, 168] width 824 height 150
copy h2 "New View EDU"
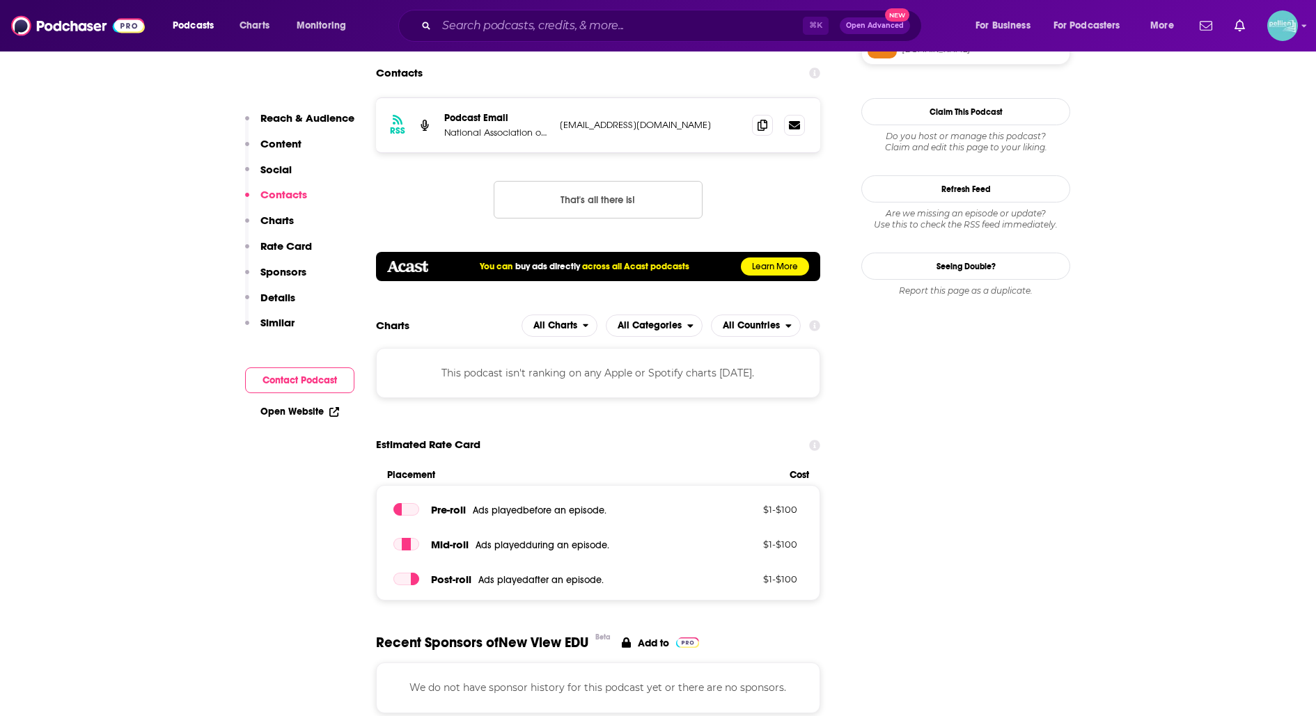
scroll to position [1218, 0]
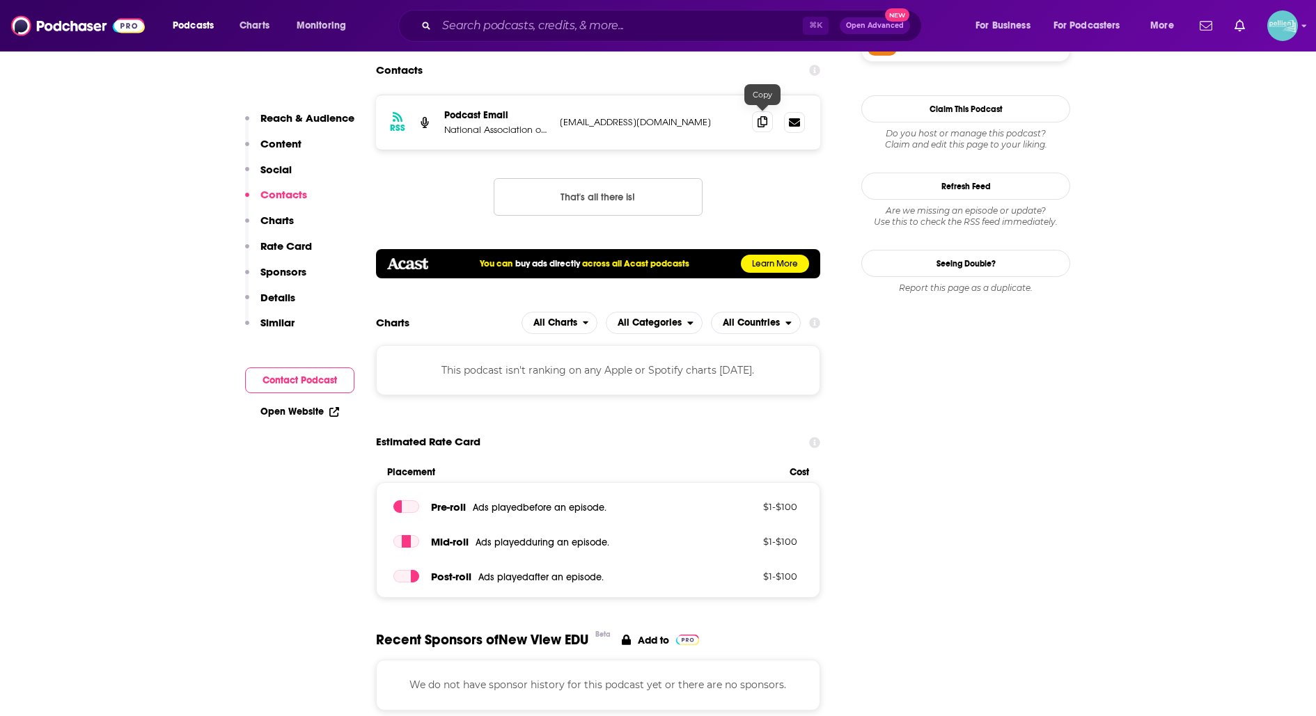
click at [755, 125] on span at bounding box center [762, 121] width 21 height 21
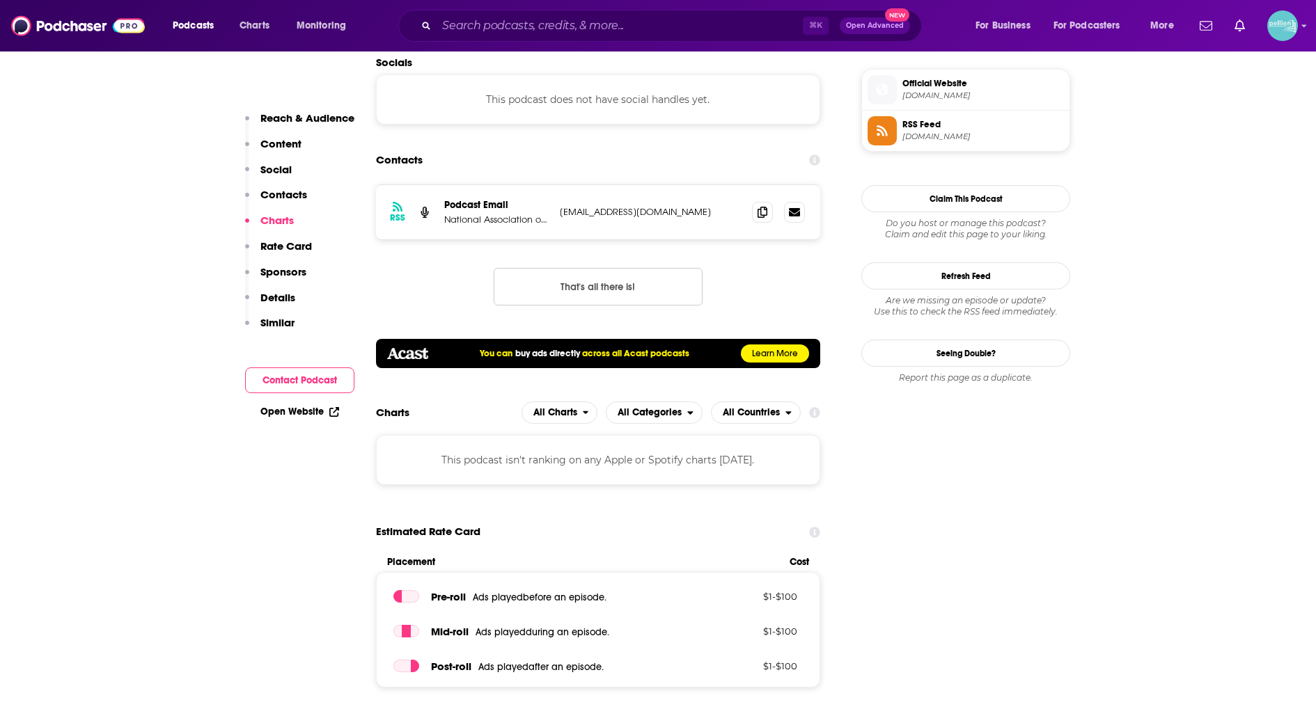
scroll to position [1128, 0]
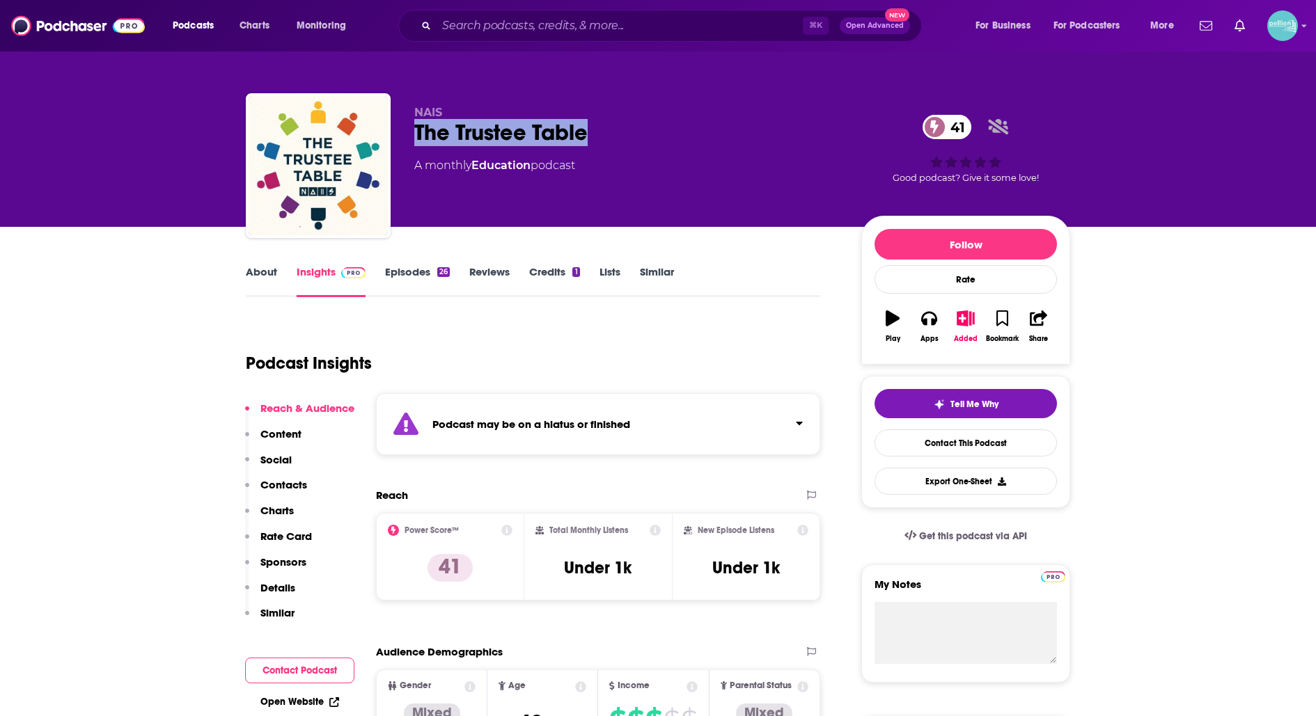
drag, startPoint x: 608, startPoint y: 131, endPoint x: 393, endPoint y: 130, distance: 215.8
click at [393, 130] on div "NAIS The Trustee Table 41 A monthly Education podcast 41 Good podcast? Give it …" at bounding box center [658, 168] width 824 height 150
copy h2 "The Trustee Table"
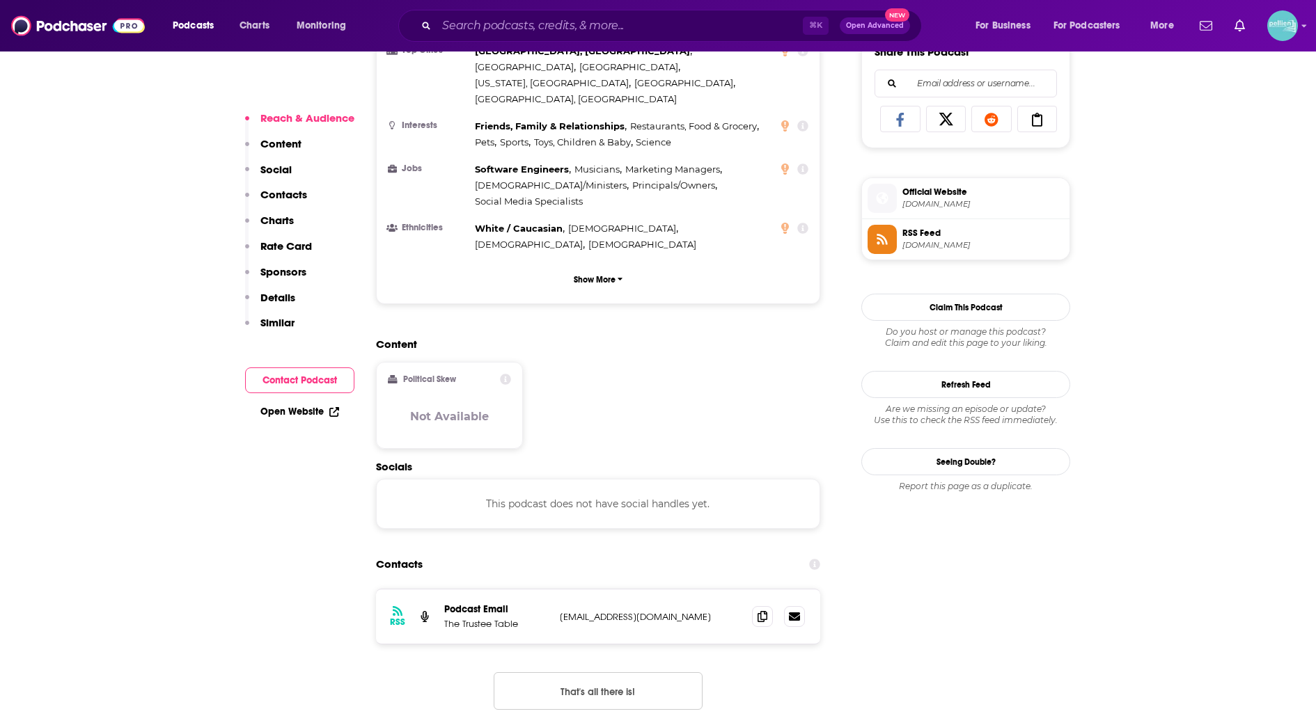
scroll to position [895, 0]
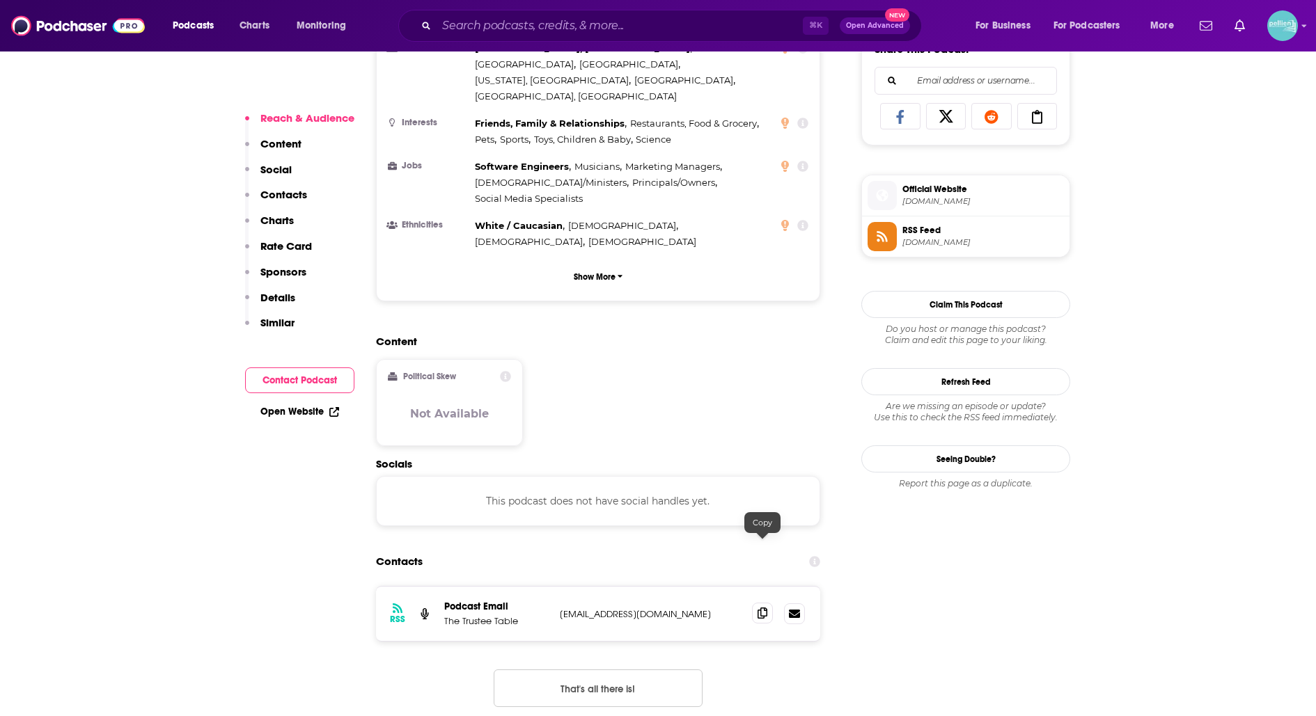
click at [767, 603] on span at bounding box center [762, 613] width 21 height 21
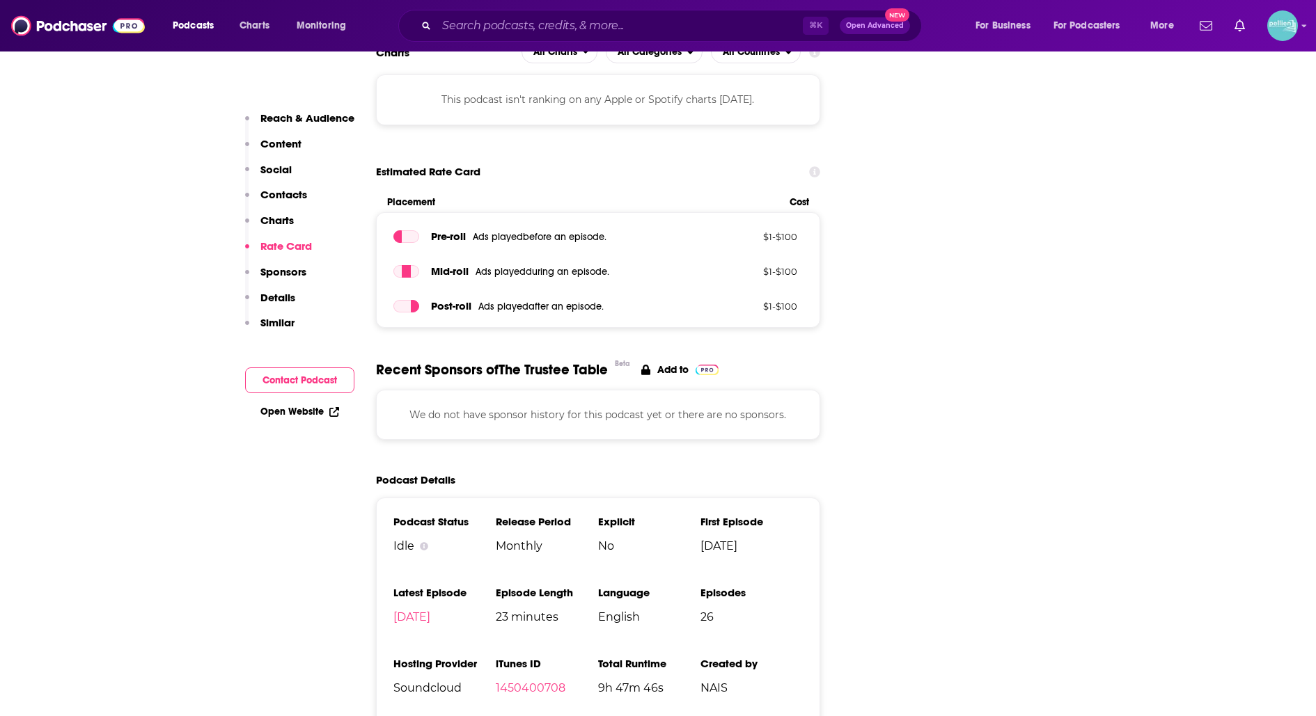
scroll to position [1640, 0]
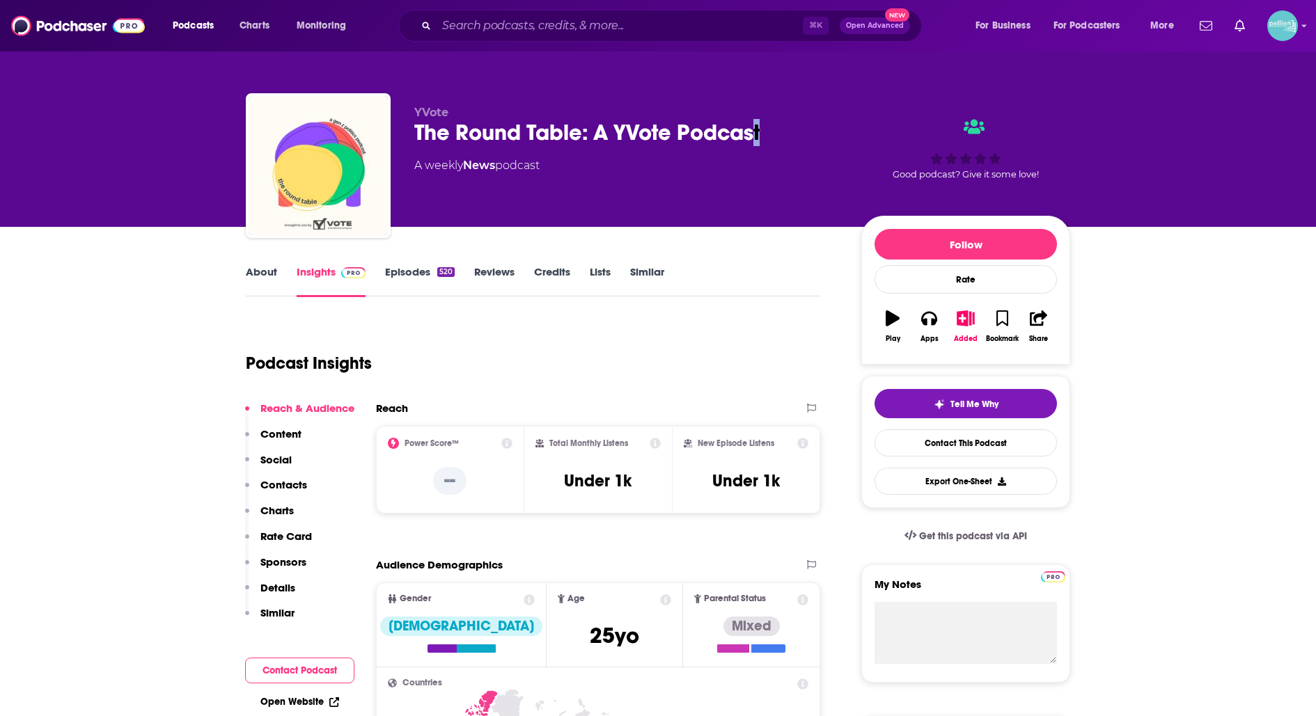
drag, startPoint x: 756, startPoint y: 125, endPoint x: 462, endPoint y: 148, distance: 294.7
click at [462, 148] on div "YVote The Round Table: A YVote Podcast A weekly News podcast" at bounding box center [626, 161] width 425 height 111
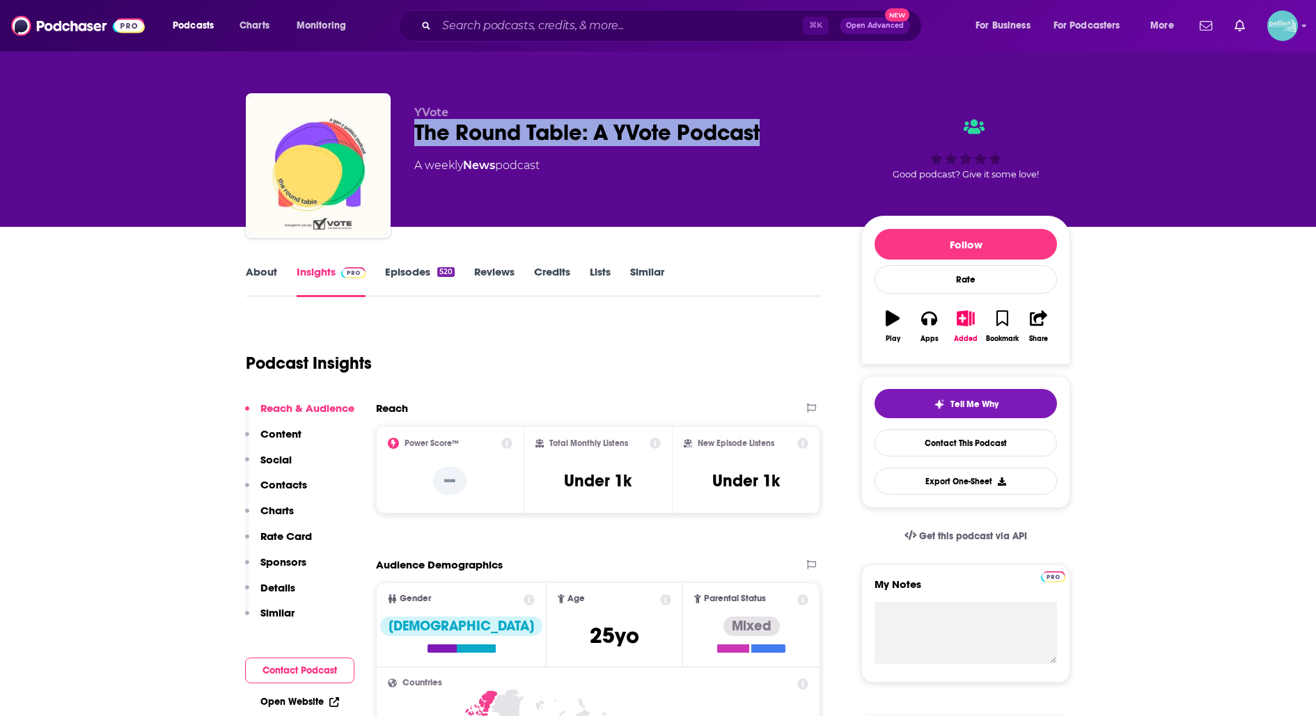
drag, startPoint x: 797, startPoint y: 125, endPoint x: 394, endPoint y: 132, distance: 403.2
click at [394, 132] on div "YVote The Round Table: A YVote Podcast A weekly News podcast Good podcast? Give…" at bounding box center [658, 168] width 824 height 150
copy h2 "The Round Table: A YVote Podcast"
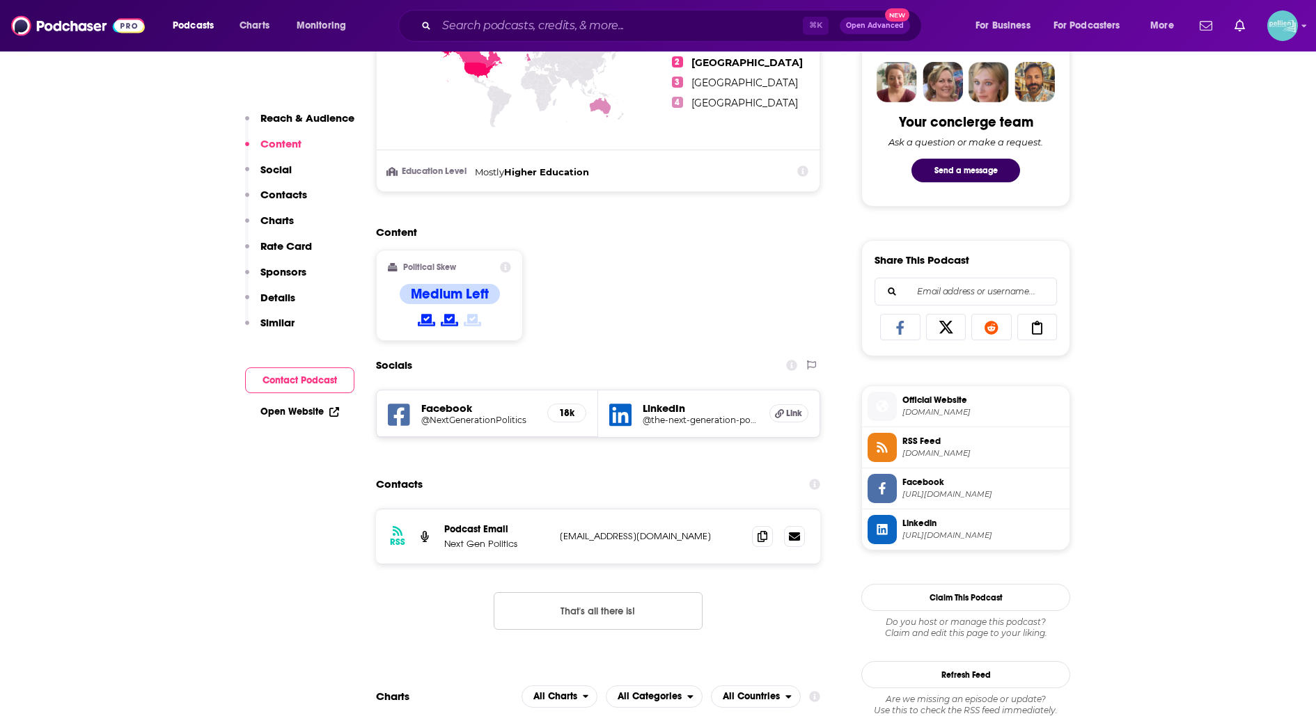
scroll to position [686, 0]
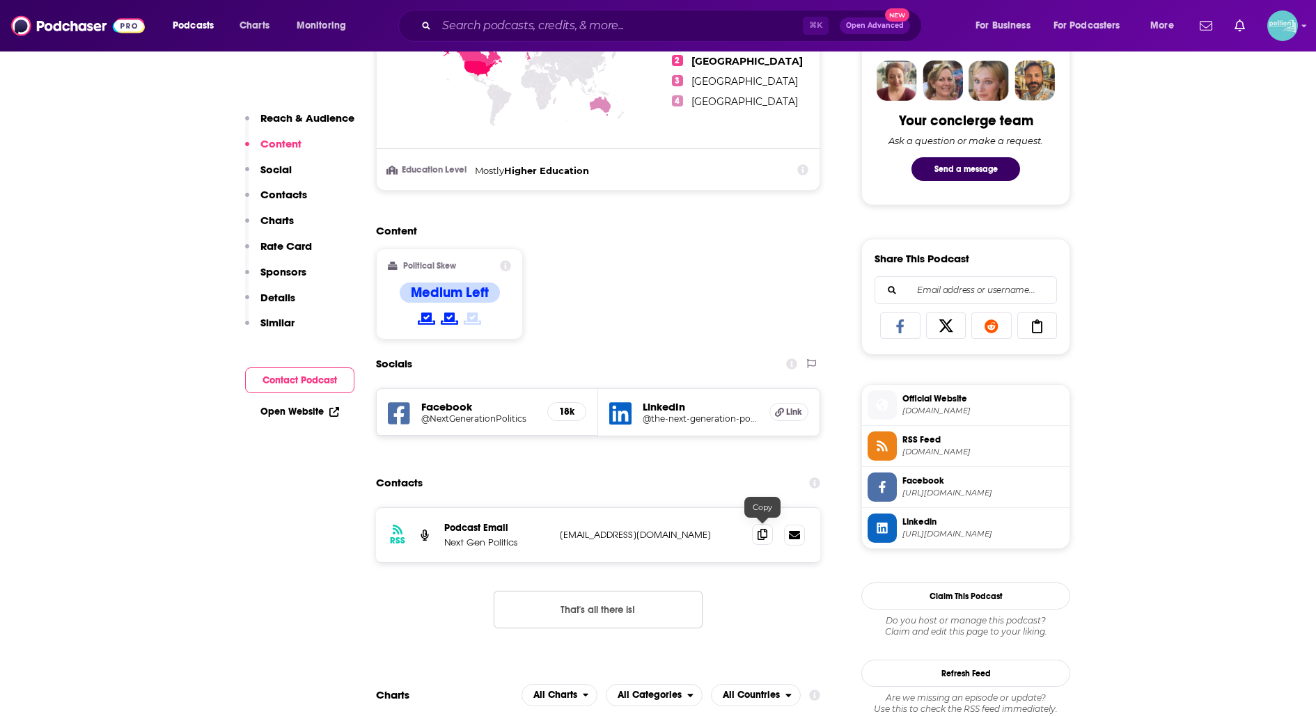
click at [760, 529] on icon at bounding box center [762, 534] width 10 height 11
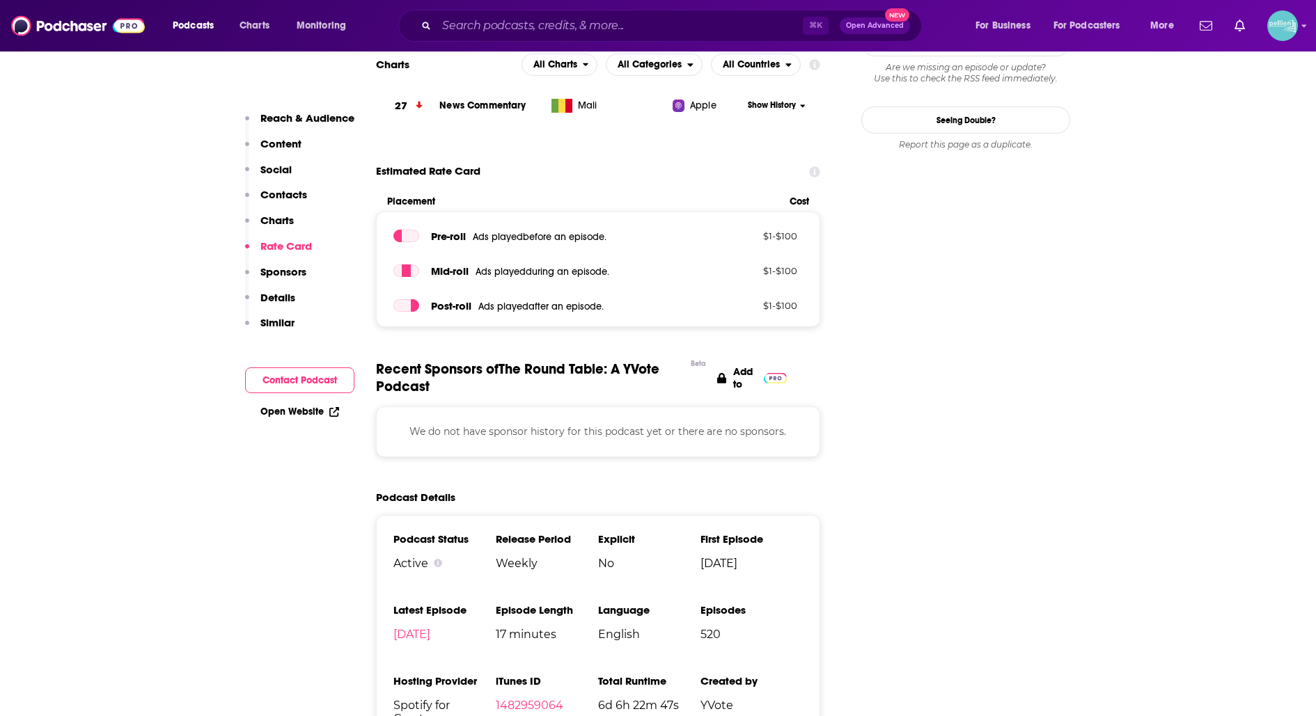
scroll to position [1321, 0]
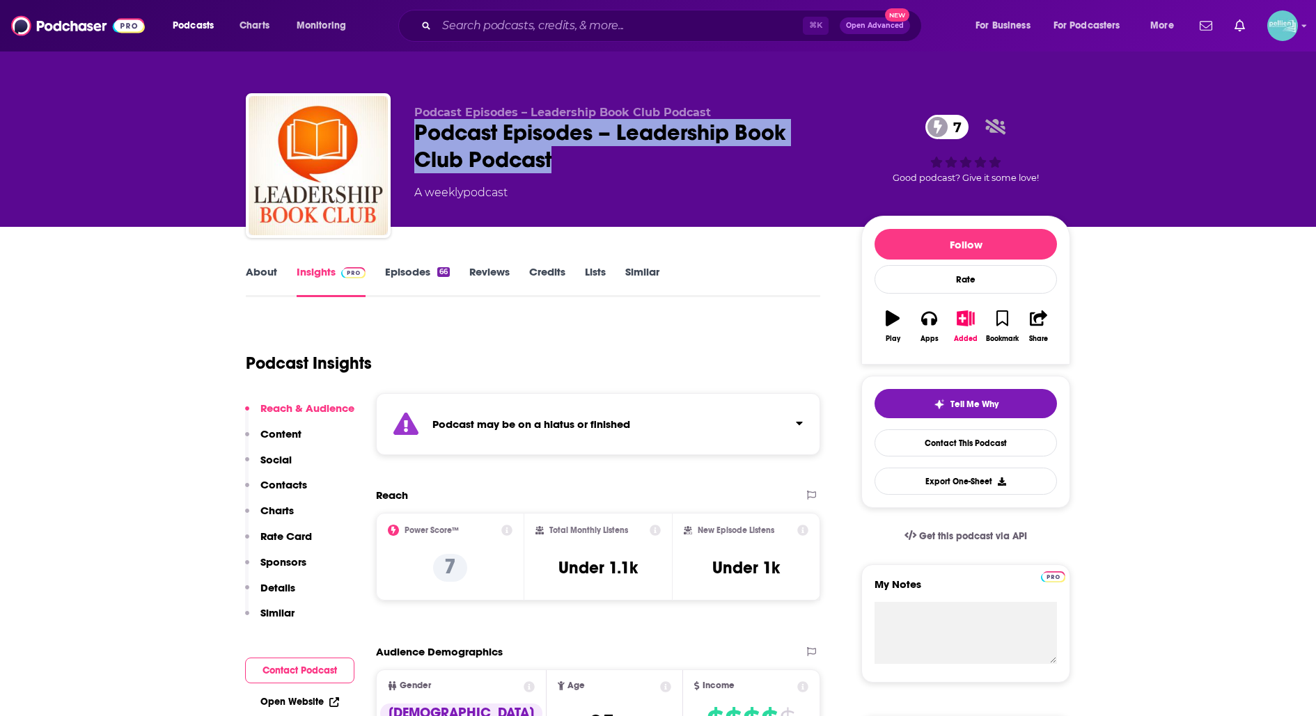
drag, startPoint x: 576, startPoint y: 157, endPoint x: 399, endPoint y: 141, distance: 177.5
click at [399, 141] on div "Podcast Episodes – Leadership Book Club Podcast Podcast Episodes – Leadership B…" at bounding box center [658, 168] width 824 height 150
copy h2 "Podcast Episodes – Leadership Book Club Podcast"
click at [623, 150] on div "Podcast Episodes – Leadership Book Club Podcast 7" at bounding box center [626, 146] width 425 height 54
drag, startPoint x: 623, startPoint y: 125, endPoint x: 626, endPoint y: 152, distance: 27.3
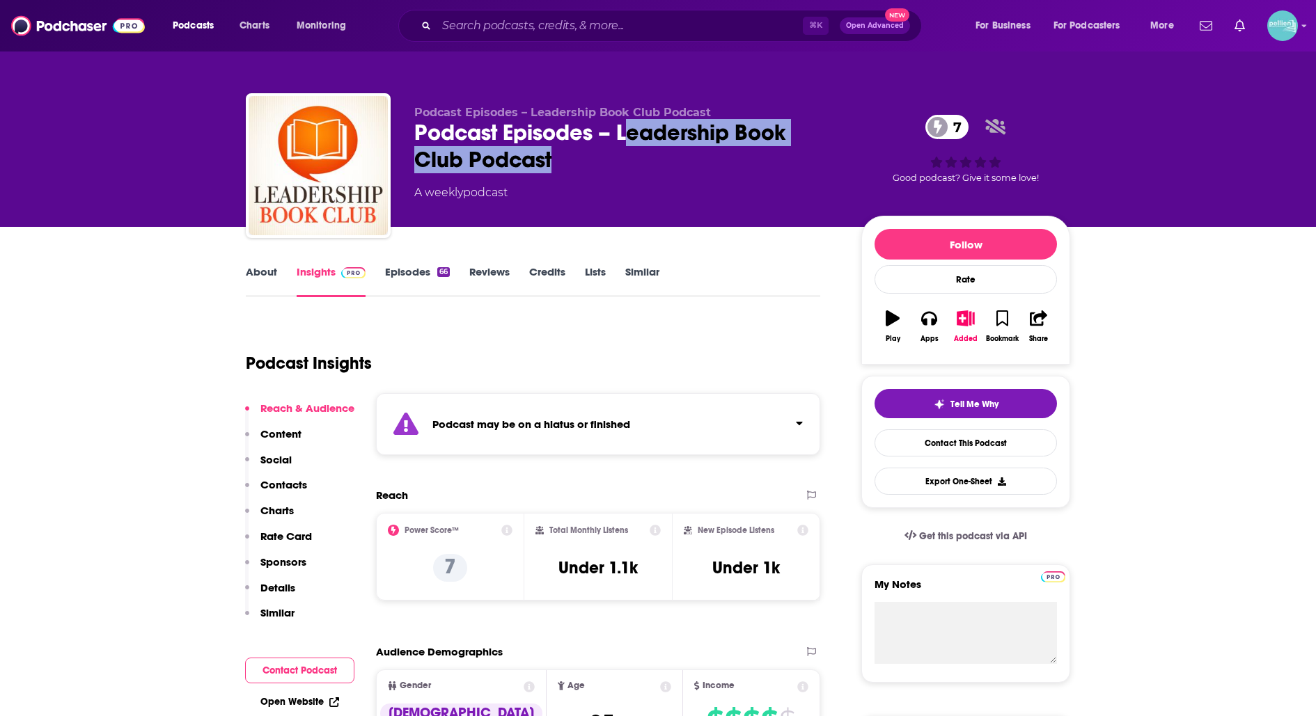
click at [626, 152] on div "Podcast Episodes – Leadership Book Club Podcast 7" at bounding box center [626, 146] width 425 height 54
drag, startPoint x: 626, startPoint y: 152, endPoint x: 624, endPoint y: 136, distance: 16.1
click at [626, 152] on div "Podcast Episodes – Leadership Book Club Podcast 7" at bounding box center [626, 146] width 425 height 54
drag, startPoint x: 617, startPoint y: 127, endPoint x: 627, endPoint y: 157, distance: 31.7
click at [627, 157] on div "Podcast Episodes – Leadership Book Club Podcast 7" at bounding box center [626, 146] width 425 height 54
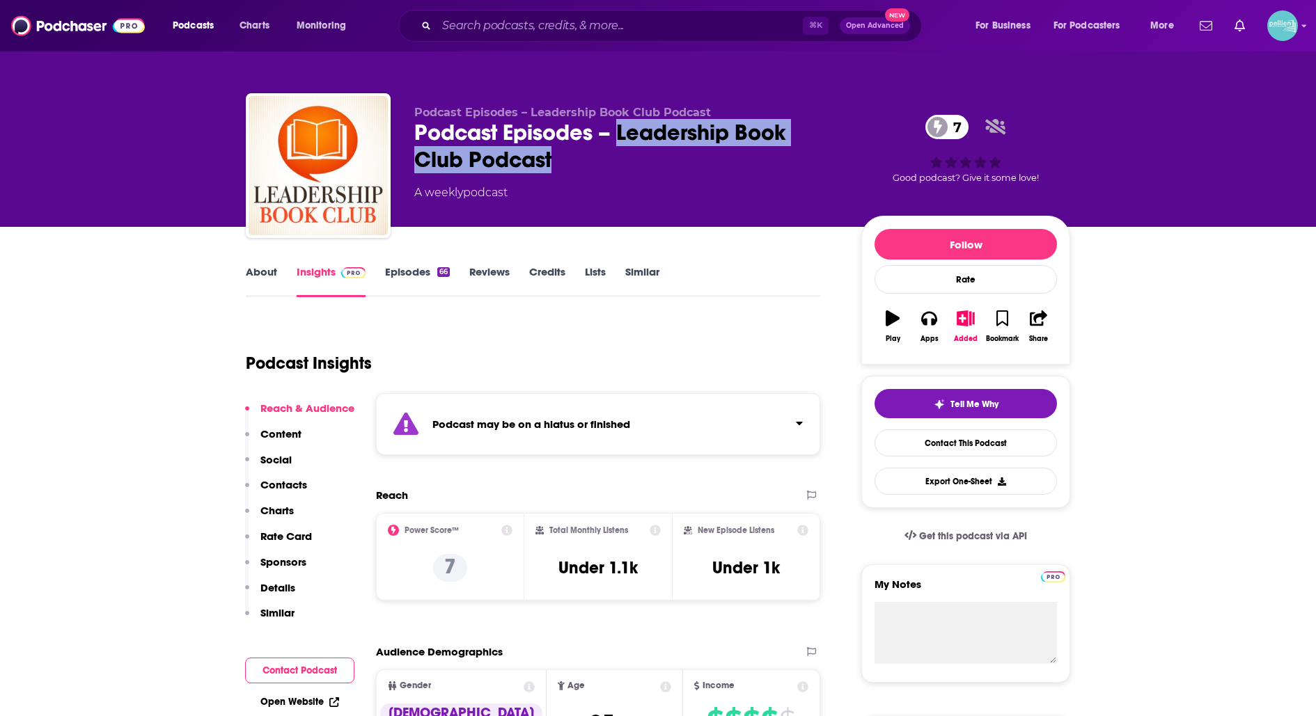
copy h2 "Leadership Book Club Podcast"
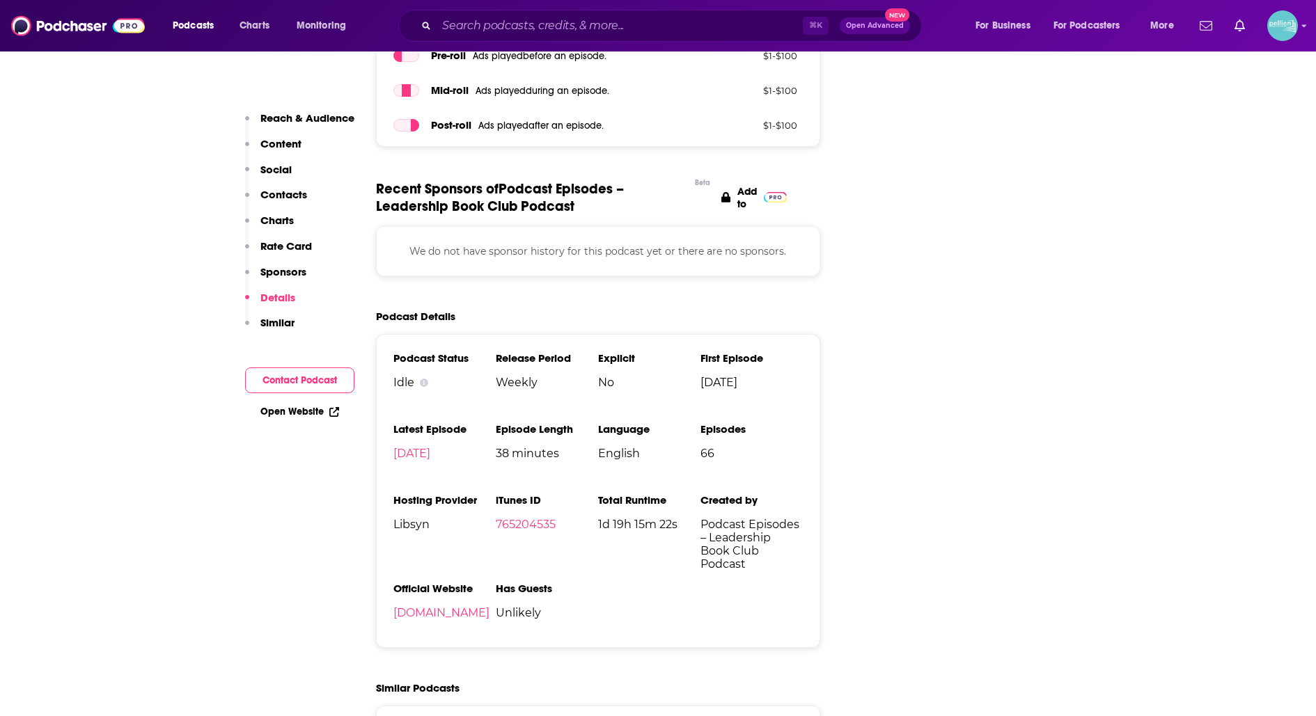
scroll to position [1735, 0]
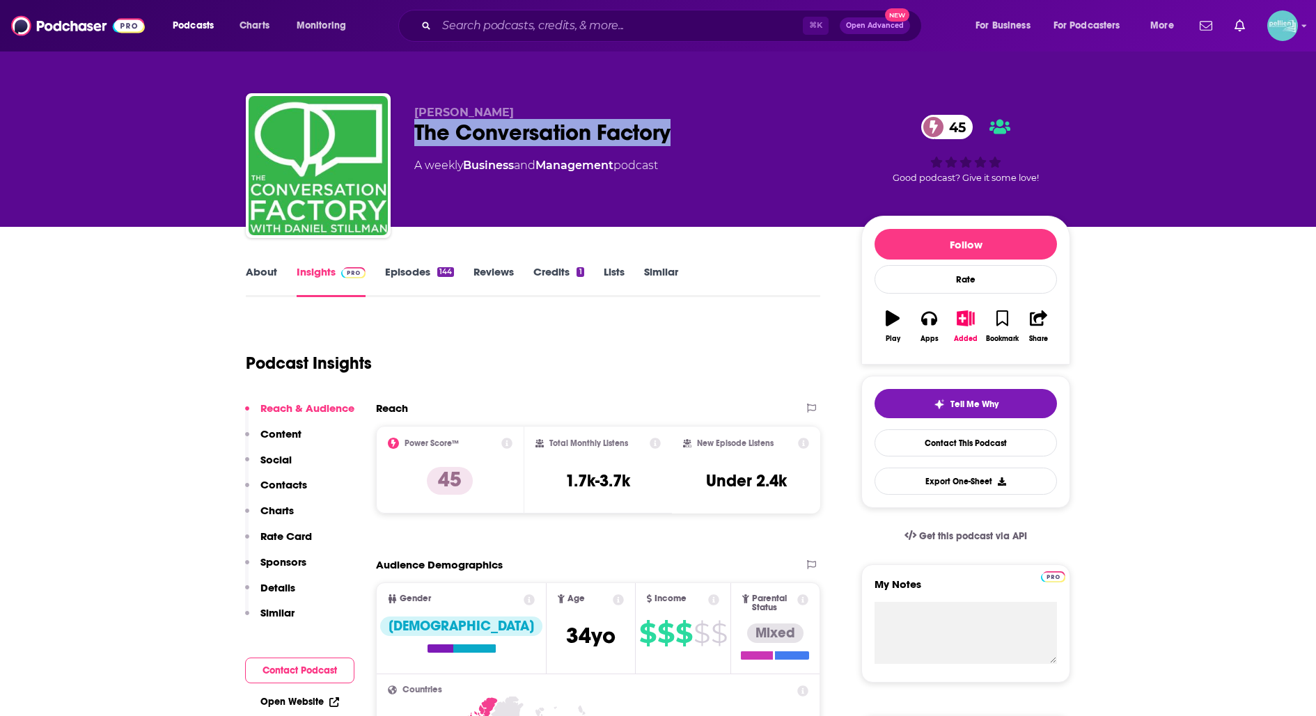
drag, startPoint x: 673, startPoint y: 145, endPoint x: 415, endPoint y: 144, distance: 257.6
click at [416, 143] on div "The Conversation Factory 45" at bounding box center [626, 132] width 425 height 27
copy h2 "The Conversation Factory"
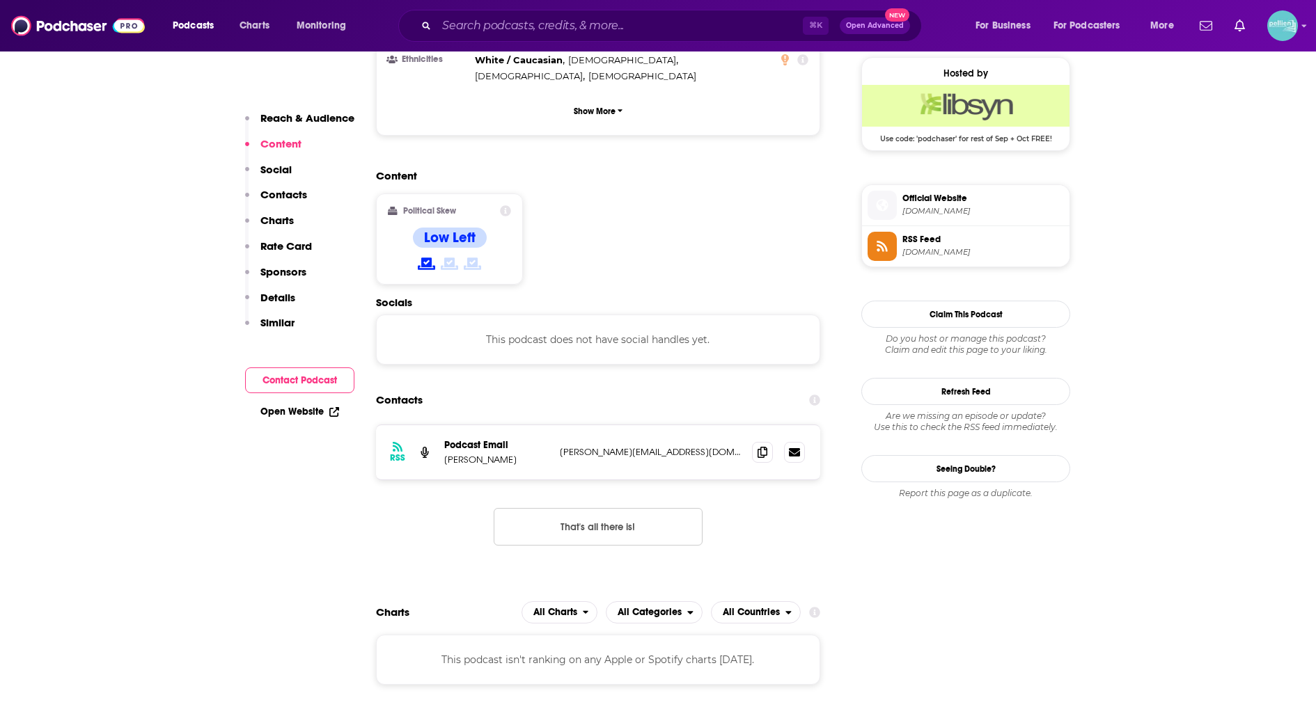
scroll to position [1021, 0]
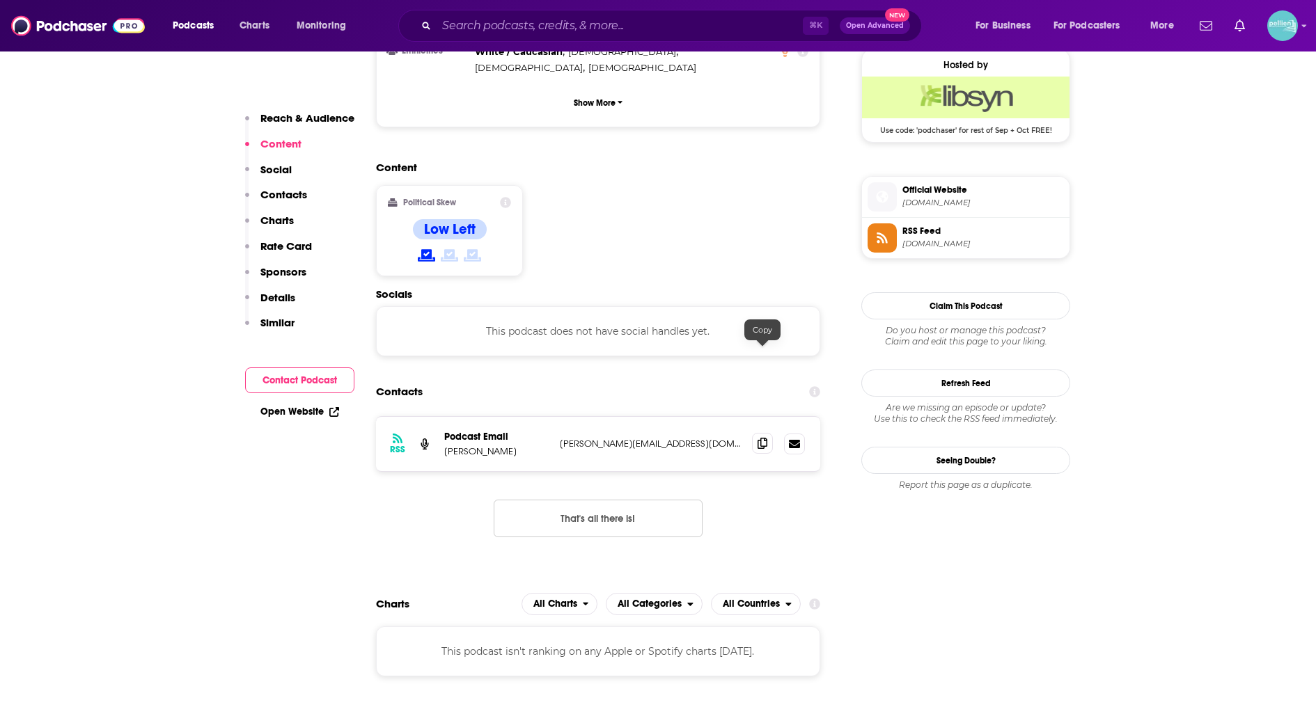
click at [761, 438] on icon at bounding box center [762, 443] width 10 height 11
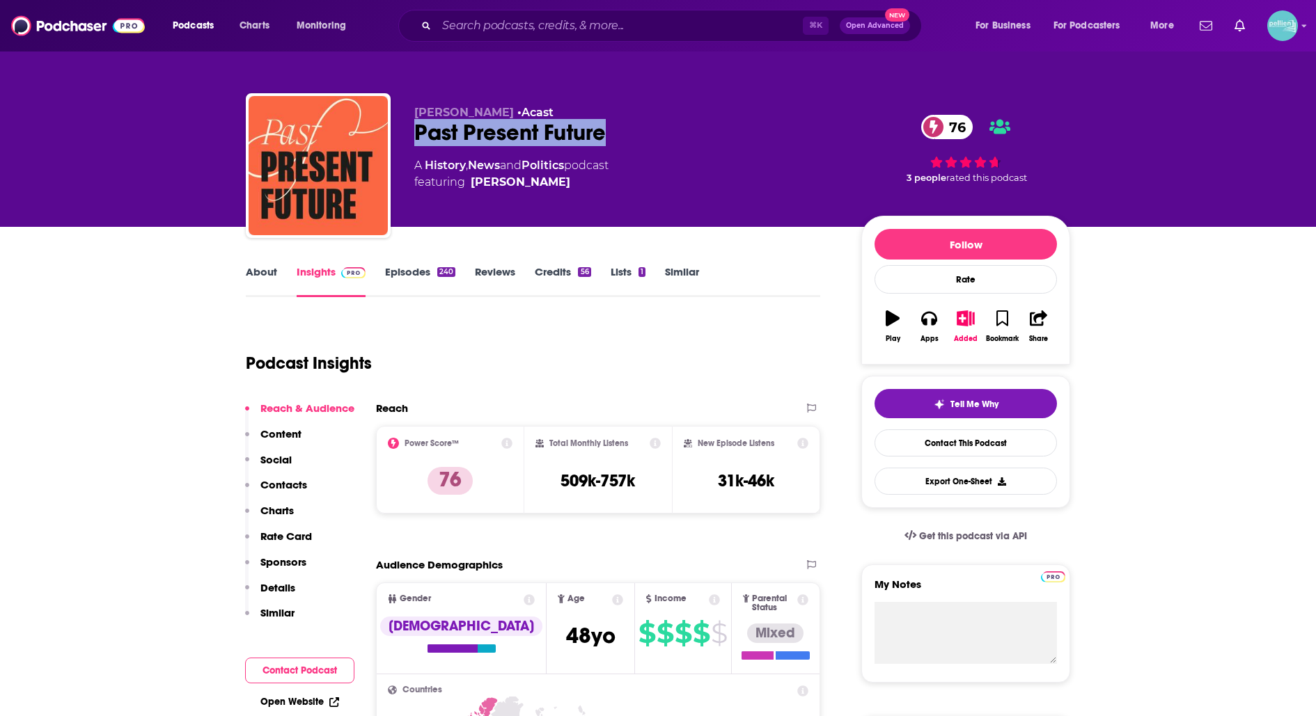
drag, startPoint x: 606, startPoint y: 132, endPoint x: 416, endPoint y: 129, distance: 190.1
click at [417, 130] on div "Past Present Future 76" at bounding box center [626, 132] width 425 height 27
copy h2 "Past Present Future"
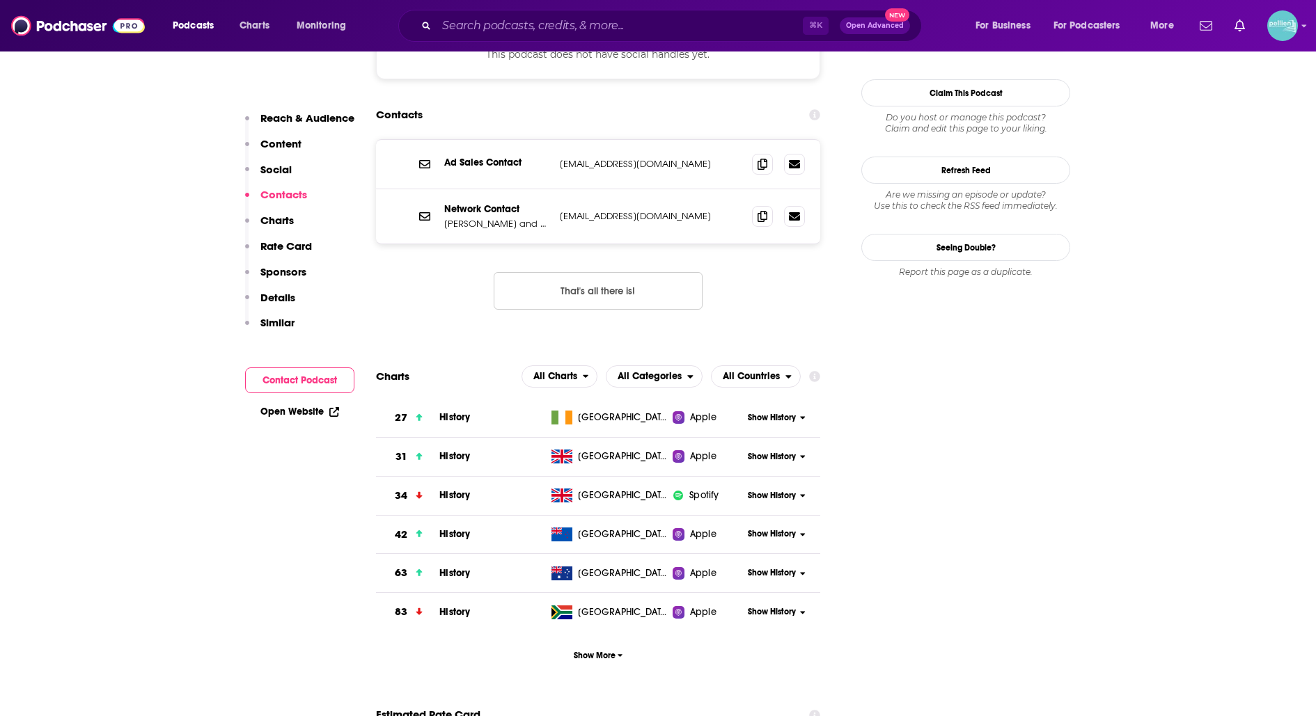
scroll to position [1223, 0]
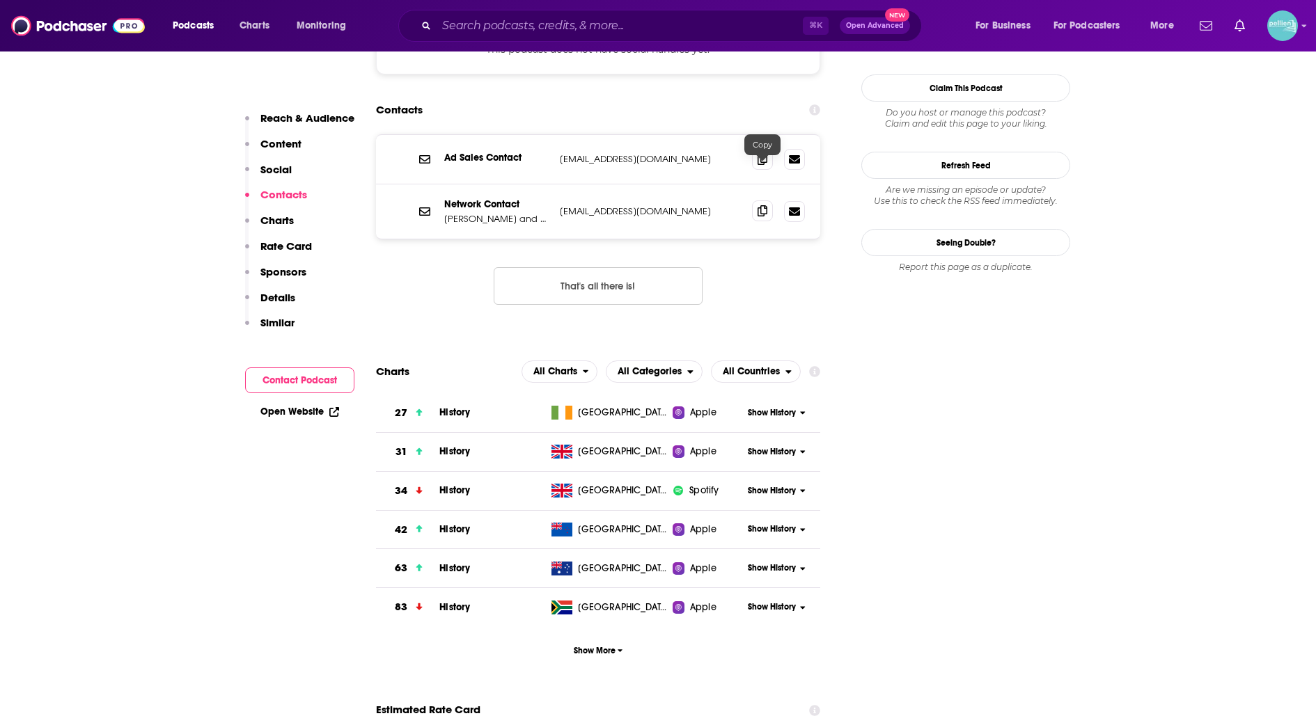
click at [758, 205] on icon at bounding box center [762, 210] width 10 height 11
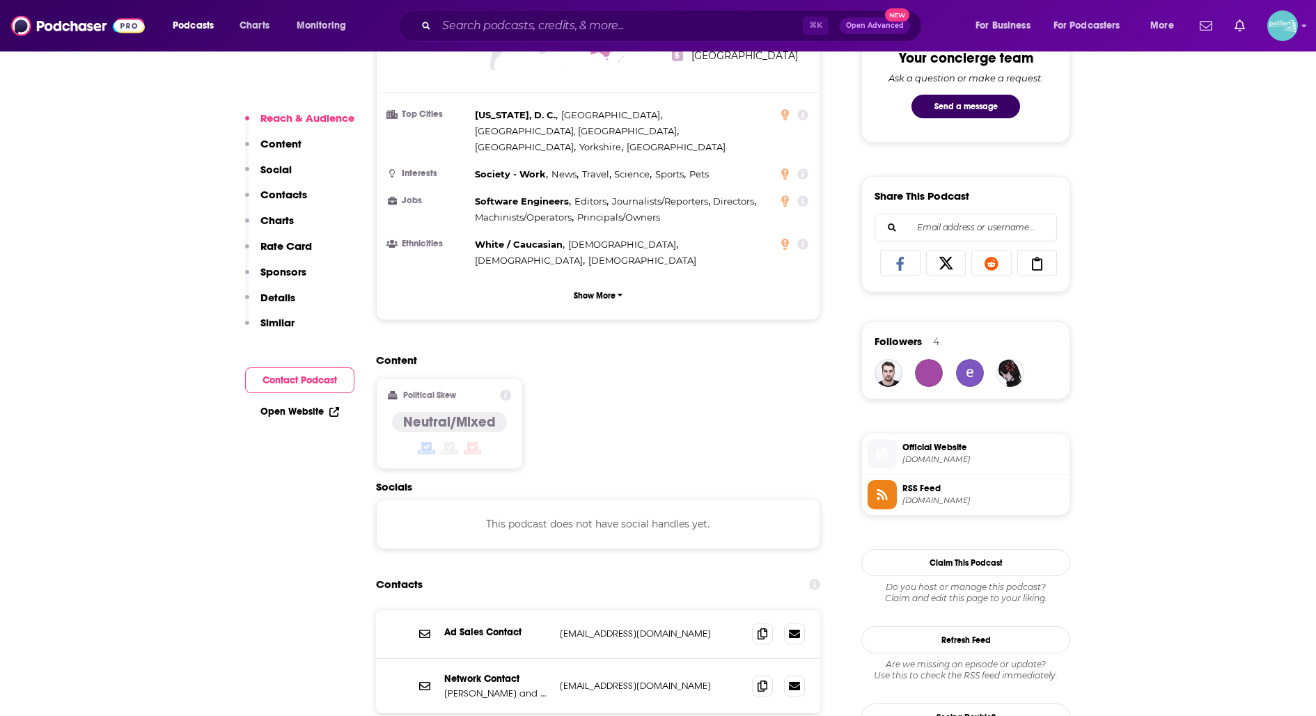
scroll to position [755, 0]
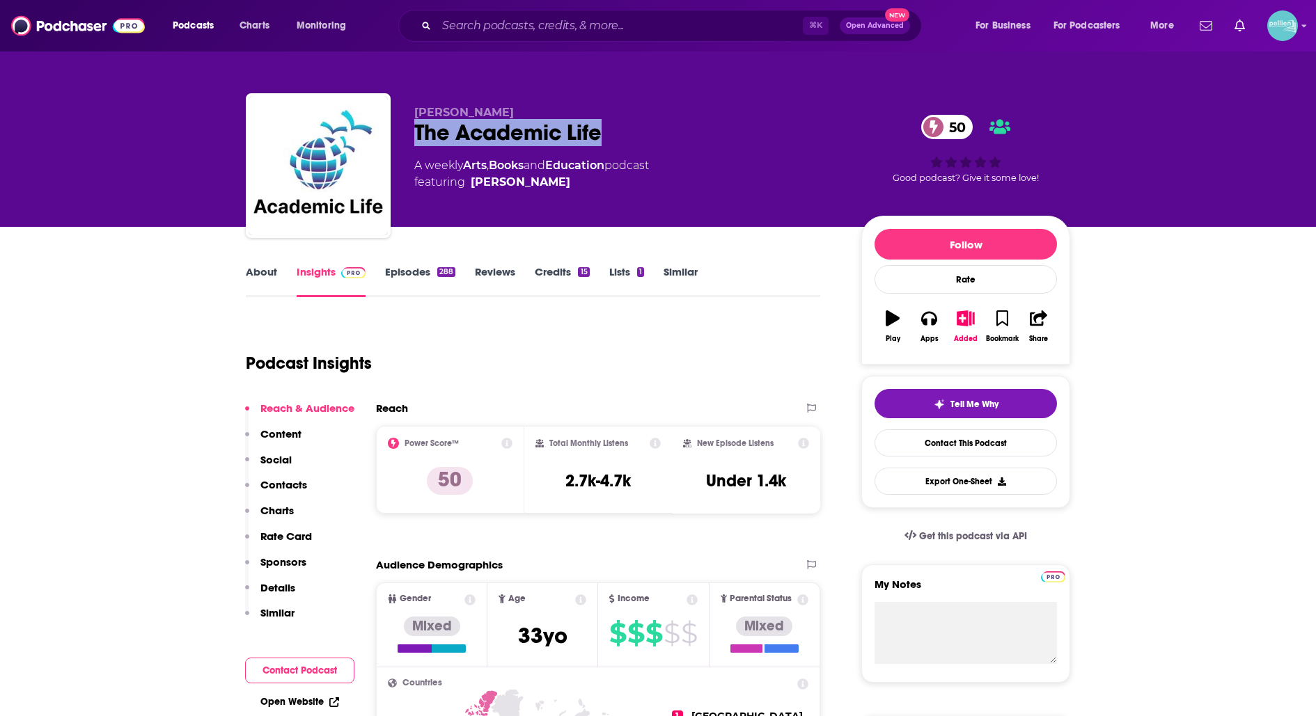
drag, startPoint x: 606, startPoint y: 136, endPoint x: 393, endPoint y: 134, distance: 213.7
click at [393, 134] on div "Christina Gessler The Academic Life 50 A weekly Arts , Books and Education podc…" at bounding box center [658, 168] width 824 height 150
copy h2 "The Academic Life"
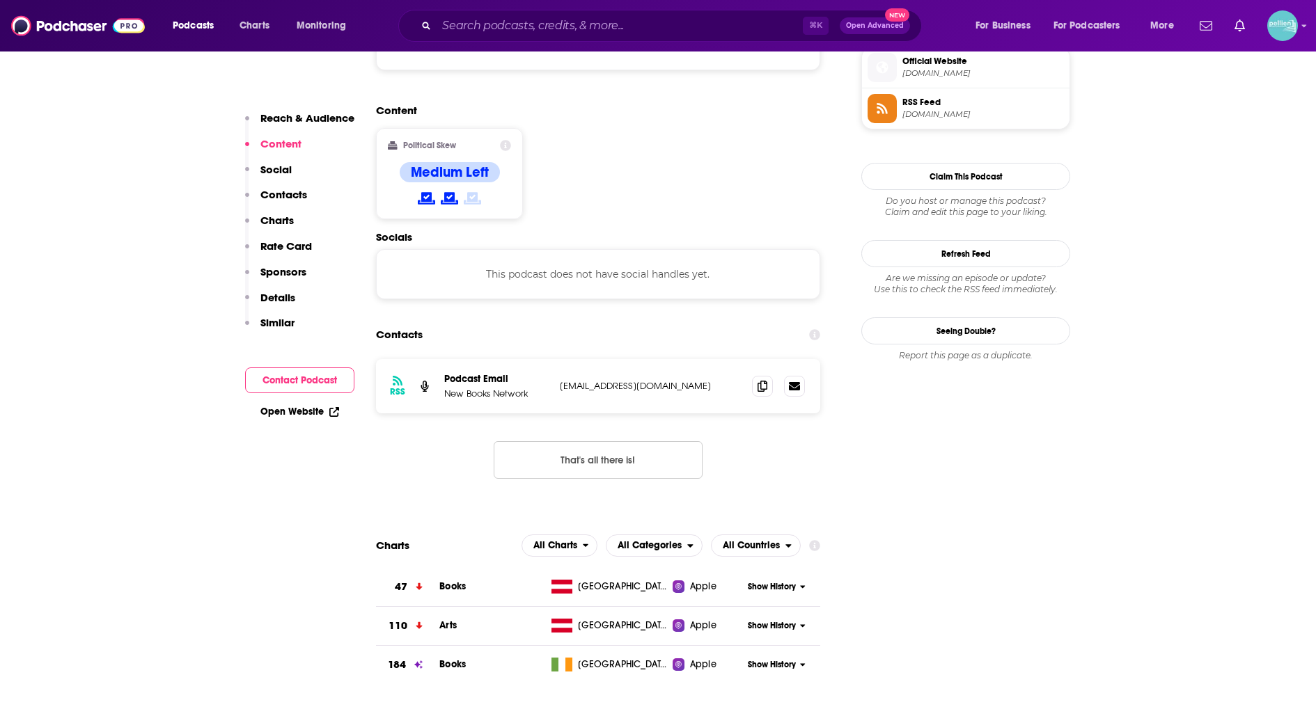
scroll to position [1053, 0]
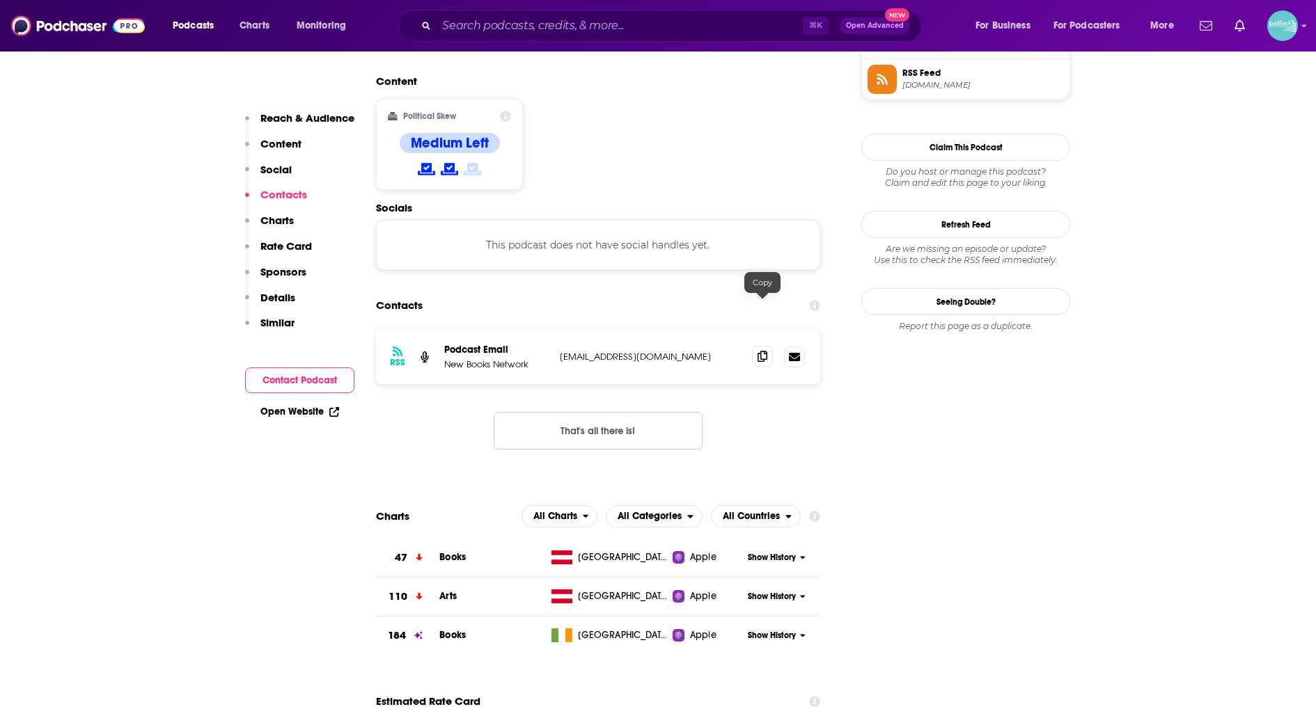
click at [756, 346] on span at bounding box center [762, 356] width 21 height 21
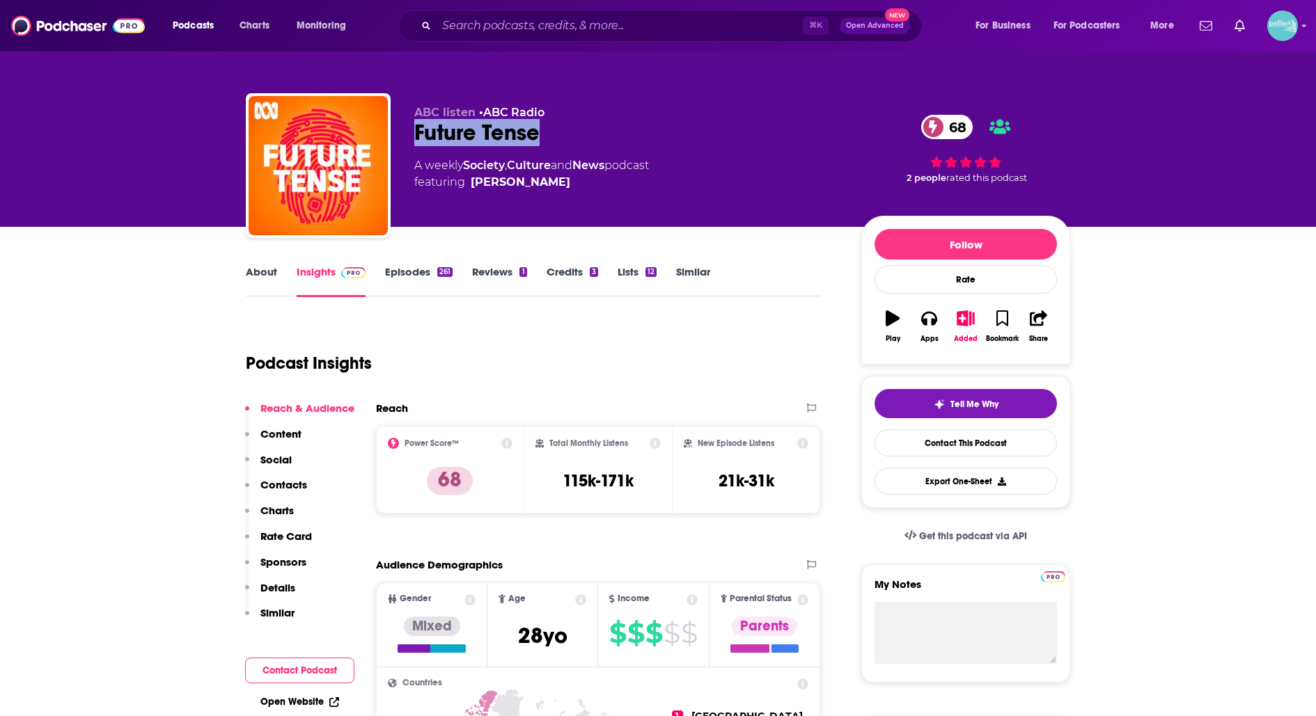
drag, startPoint x: 548, startPoint y: 127, endPoint x: 411, endPoint y: 128, distance: 136.5
click at [411, 128] on div "ABC listen • ABC Radio Future Tense 68 A weekly Society , Culture and News podc…" at bounding box center [658, 168] width 824 height 150
copy h2 "Future Tense"
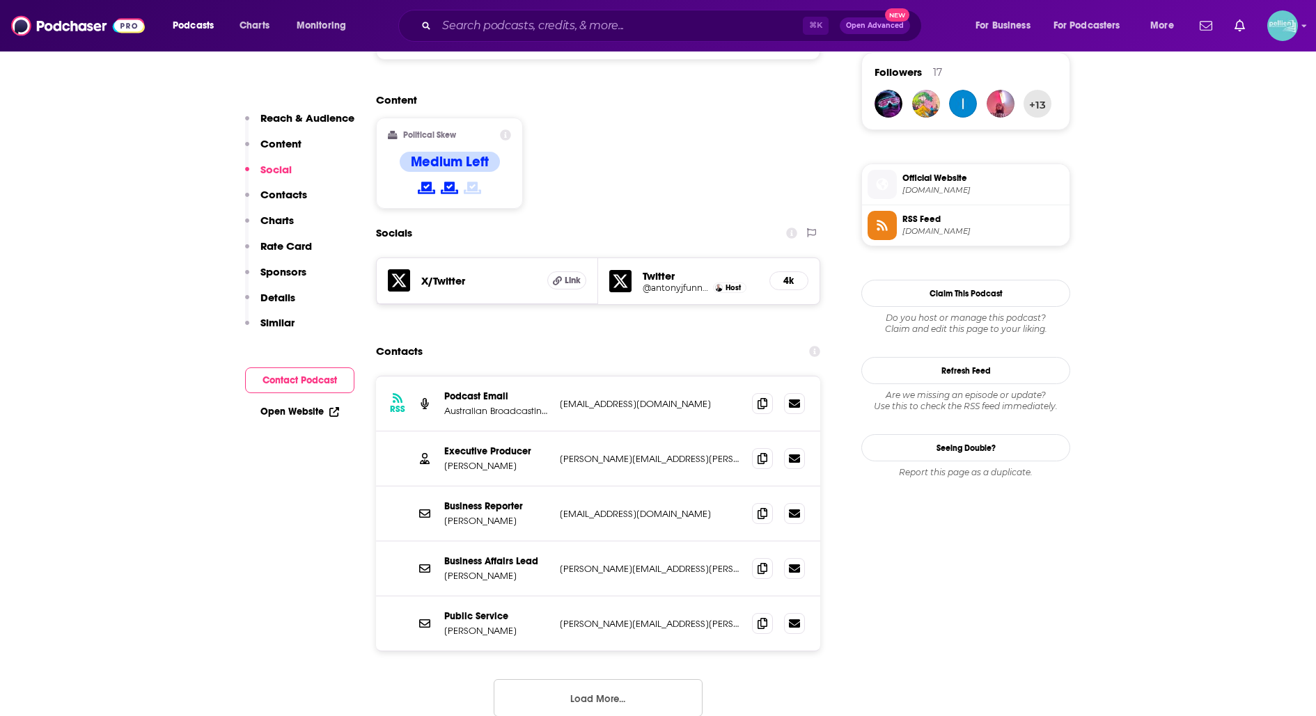
scroll to position [1019, 0]
click at [756, 447] on span at bounding box center [762, 457] width 21 height 21
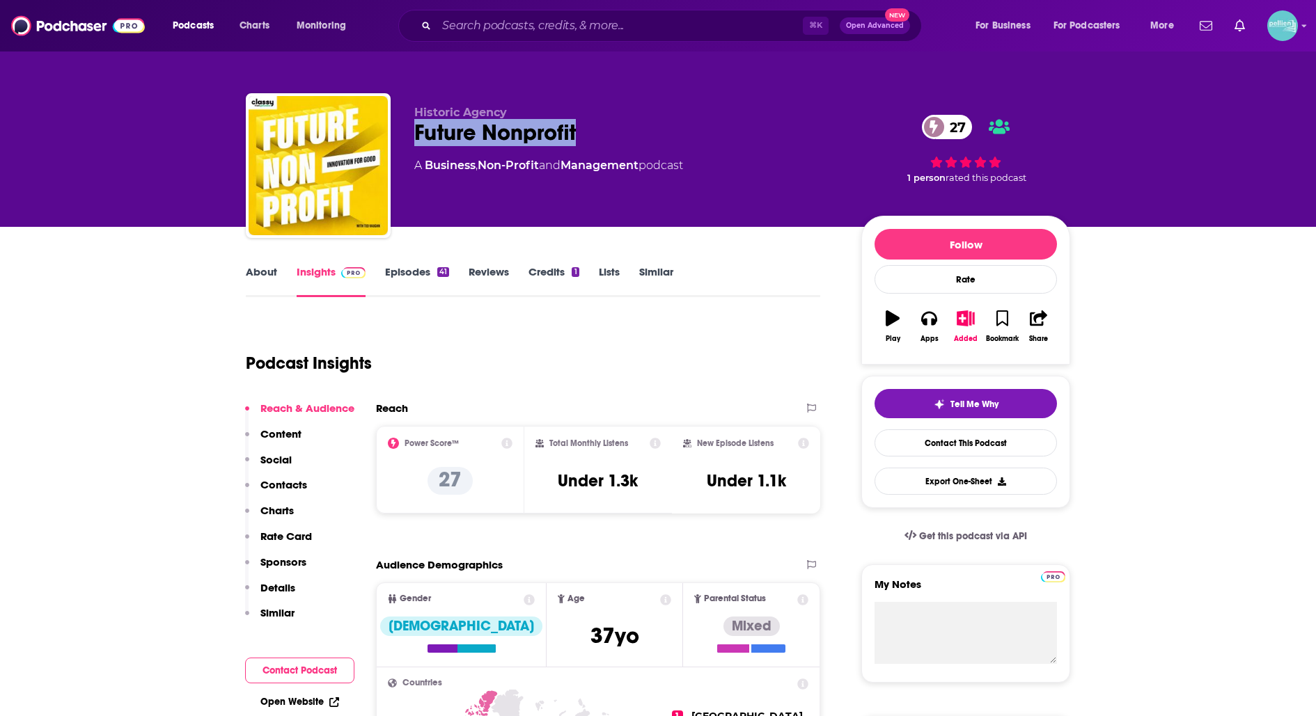
drag, startPoint x: 581, startPoint y: 136, endPoint x: 414, endPoint y: 142, distance: 167.2
click at [413, 142] on div "Historic Agency Future Nonprofit 27 A Business , Non-Profit and Management podc…" at bounding box center [658, 168] width 824 height 150
copy h2 "Future Nonprofit"
click at [928, 446] on link "Contact This Podcast" at bounding box center [965, 443] width 182 height 27
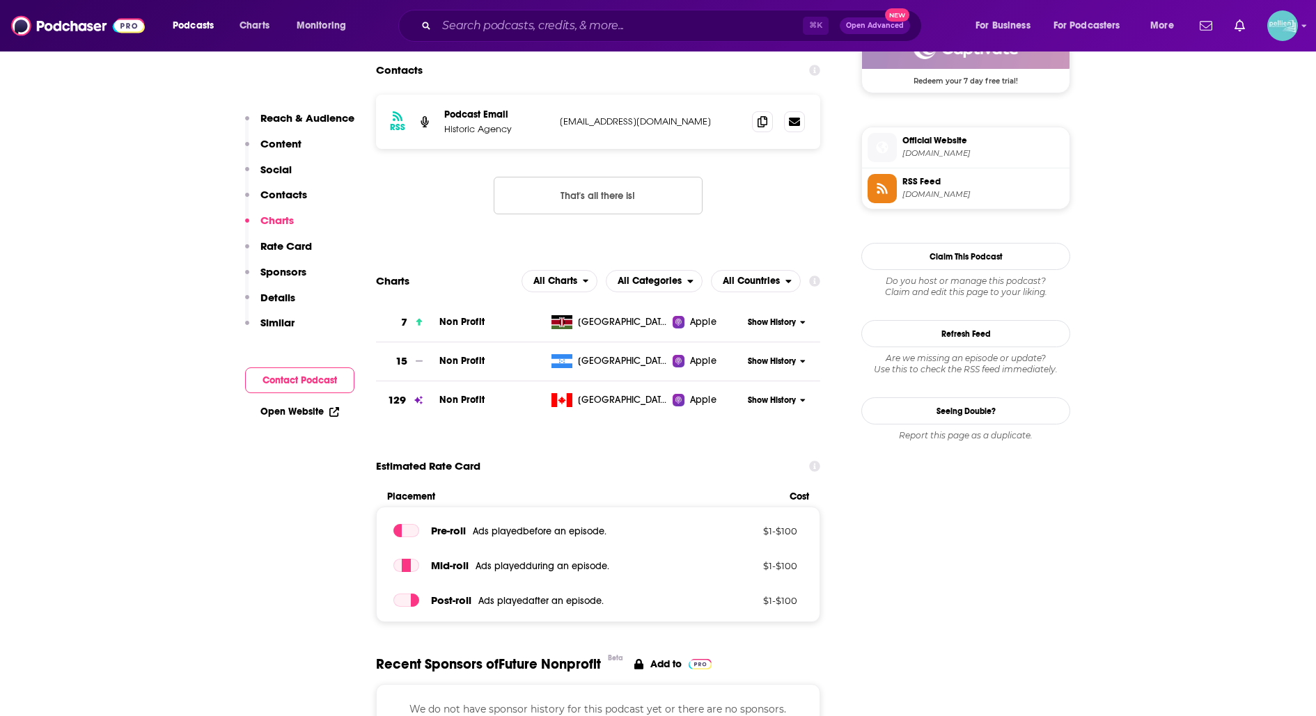
scroll to position [1064, 0]
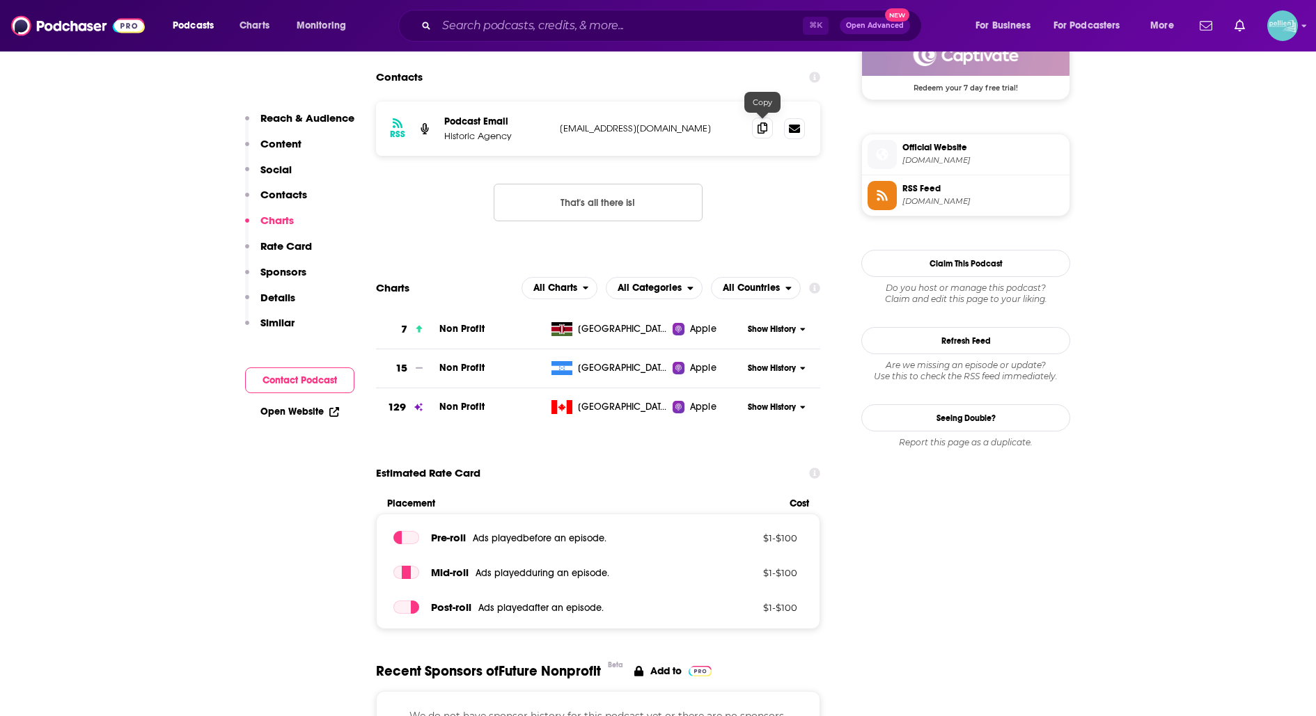
click at [768, 128] on span at bounding box center [762, 128] width 21 height 21
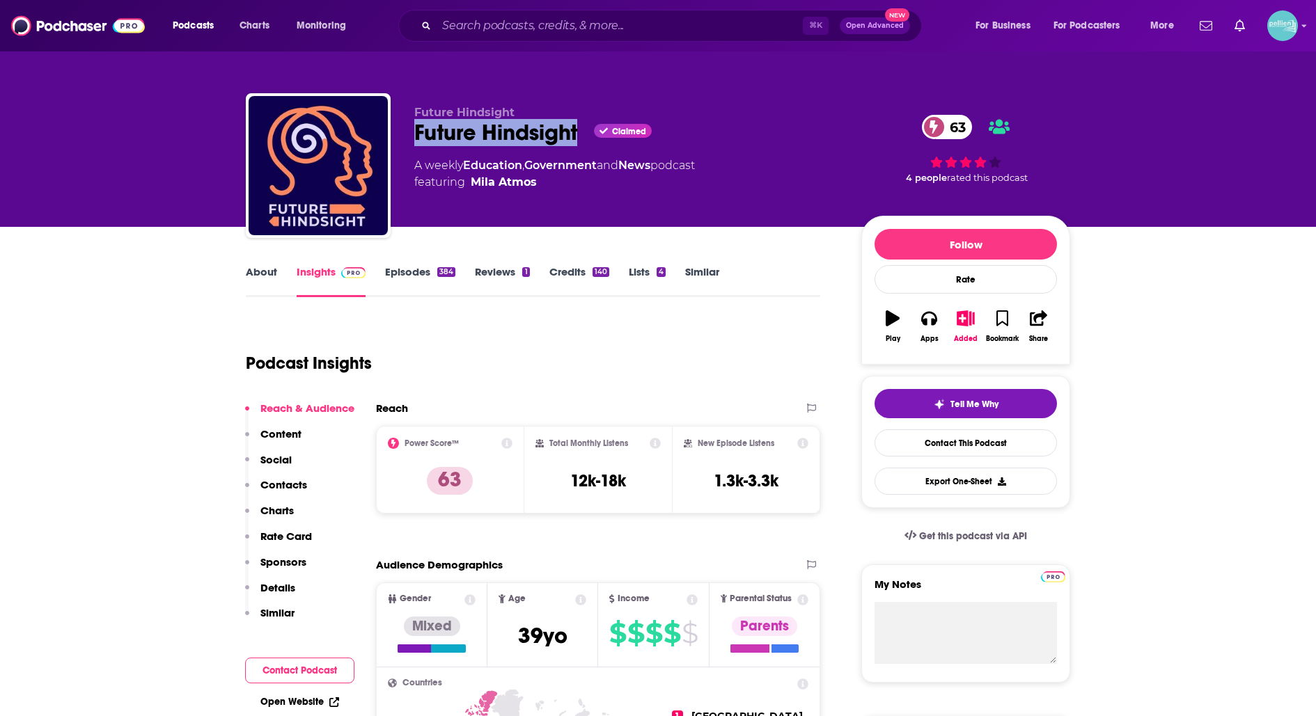
drag, startPoint x: 581, startPoint y: 131, endPoint x: 411, endPoint y: 135, distance: 169.2
click at [411, 135] on div "Future Hindsight Future Hindsight Claimed 63 A weekly Education , Government an…" at bounding box center [658, 168] width 824 height 150
copy h2 "Future Hindsight"
click at [899, 444] on link "Contact This Podcast" at bounding box center [965, 443] width 182 height 27
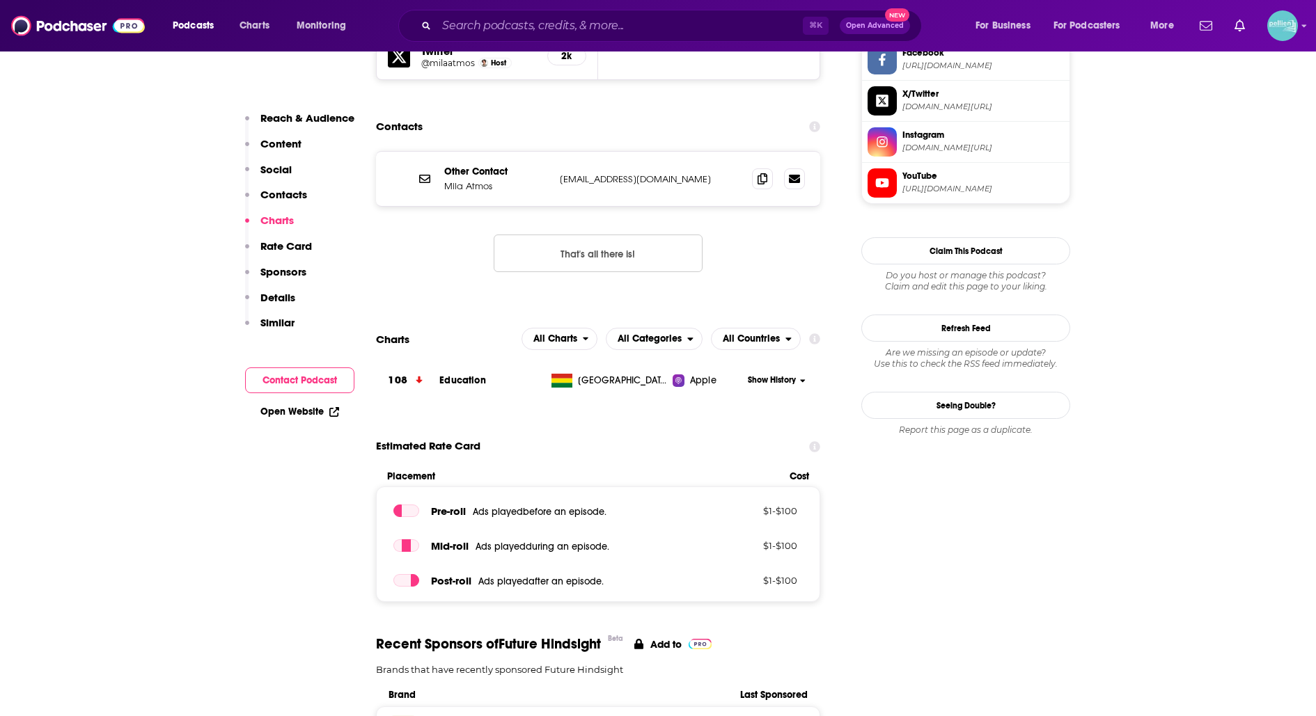
scroll to position [1348, 0]
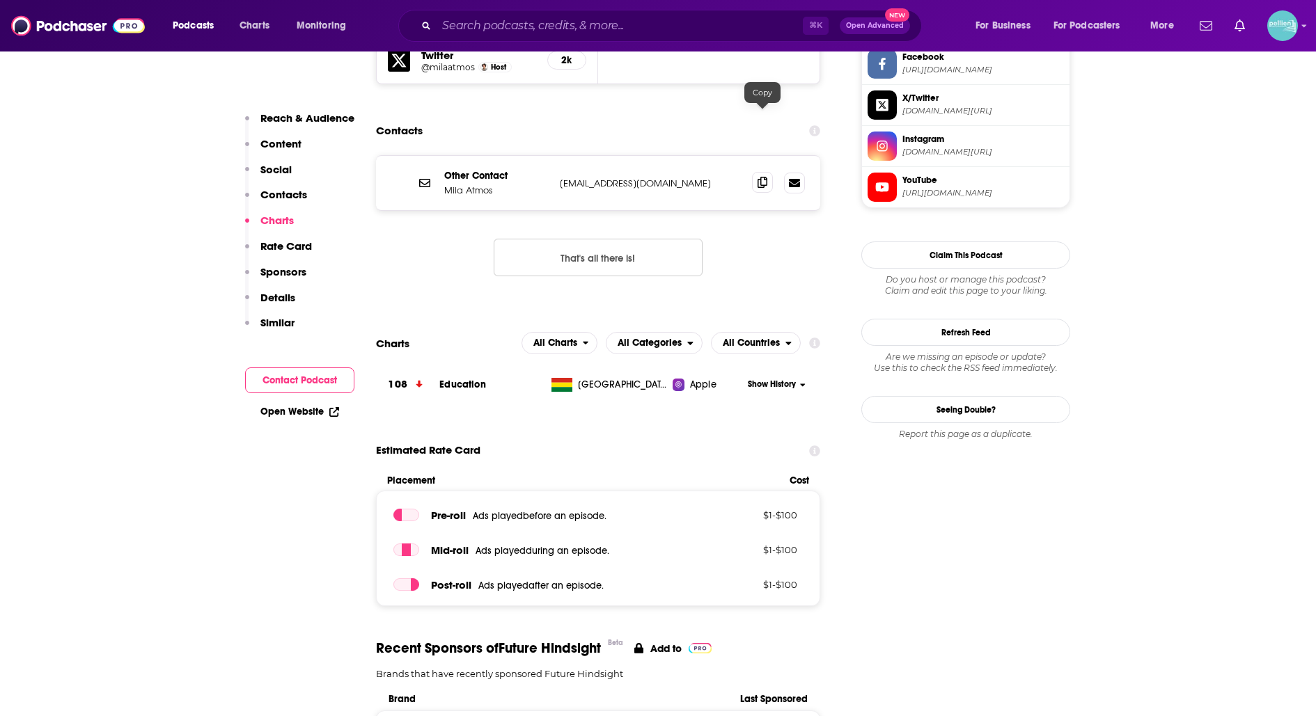
click at [756, 172] on span at bounding box center [762, 182] width 21 height 21
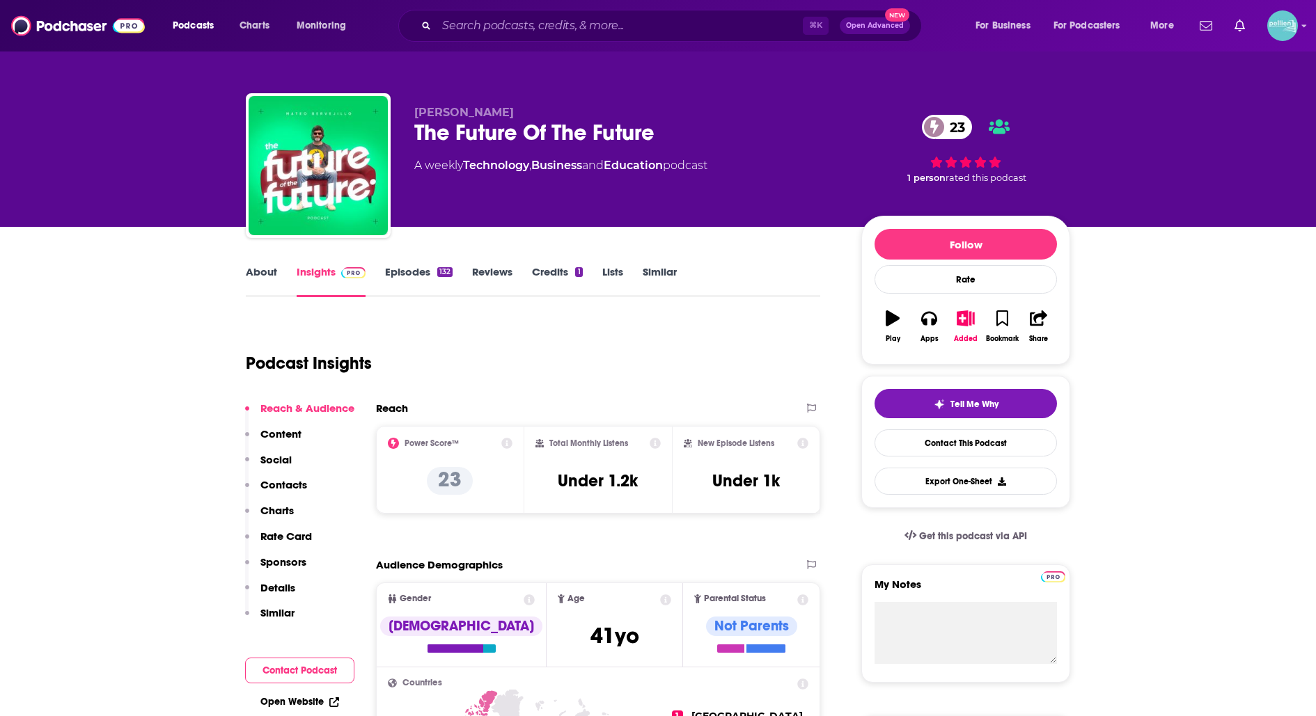
drag, startPoint x: 711, startPoint y: 146, endPoint x: 411, endPoint y: 137, distance: 300.2
click at [411, 137] on div "Mateo Bervejillo The Future Of The Future 23 A weekly Technology , Business and…" at bounding box center [658, 168] width 824 height 150
drag, startPoint x: 668, startPoint y: 130, endPoint x: 415, endPoint y: 136, distance: 252.8
click at [415, 136] on div "The Future Of The Future 23" at bounding box center [626, 132] width 425 height 27
copy h2 "The Future Of The Future"
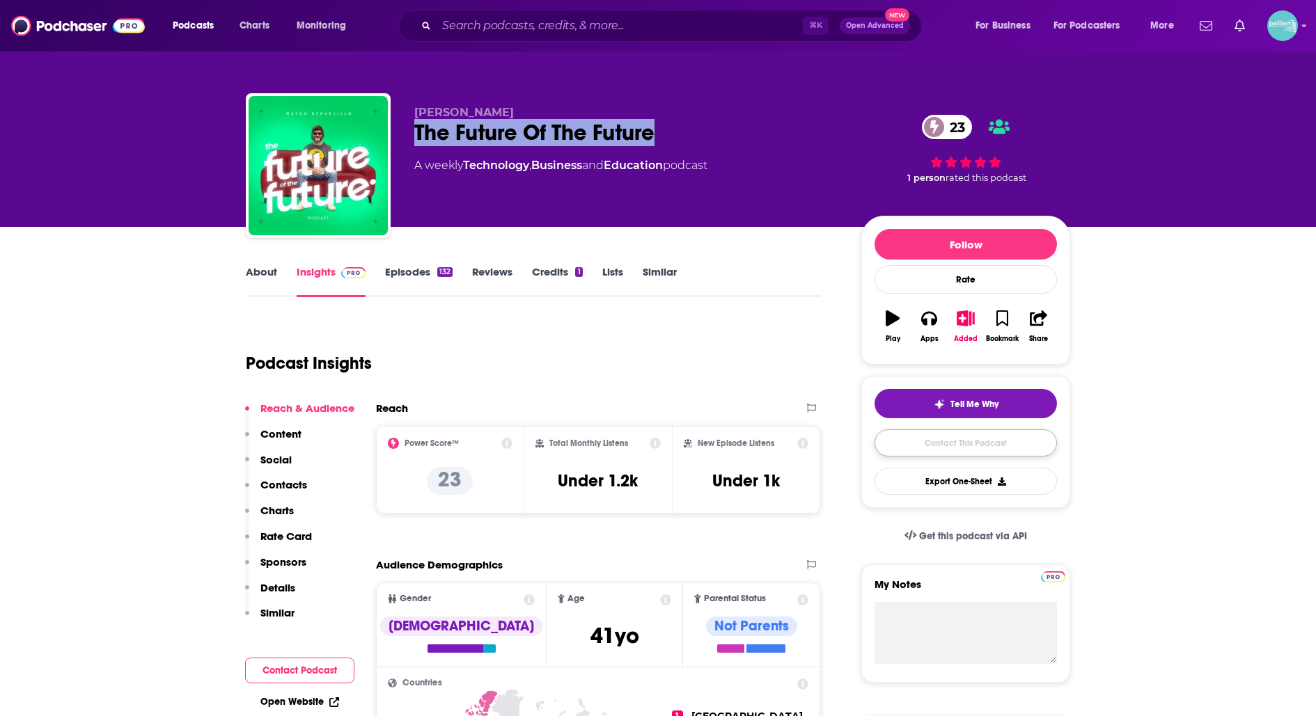
click at [955, 448] on link "Contact This Podcast" at bounding box center [965, 443] width 182 height 27
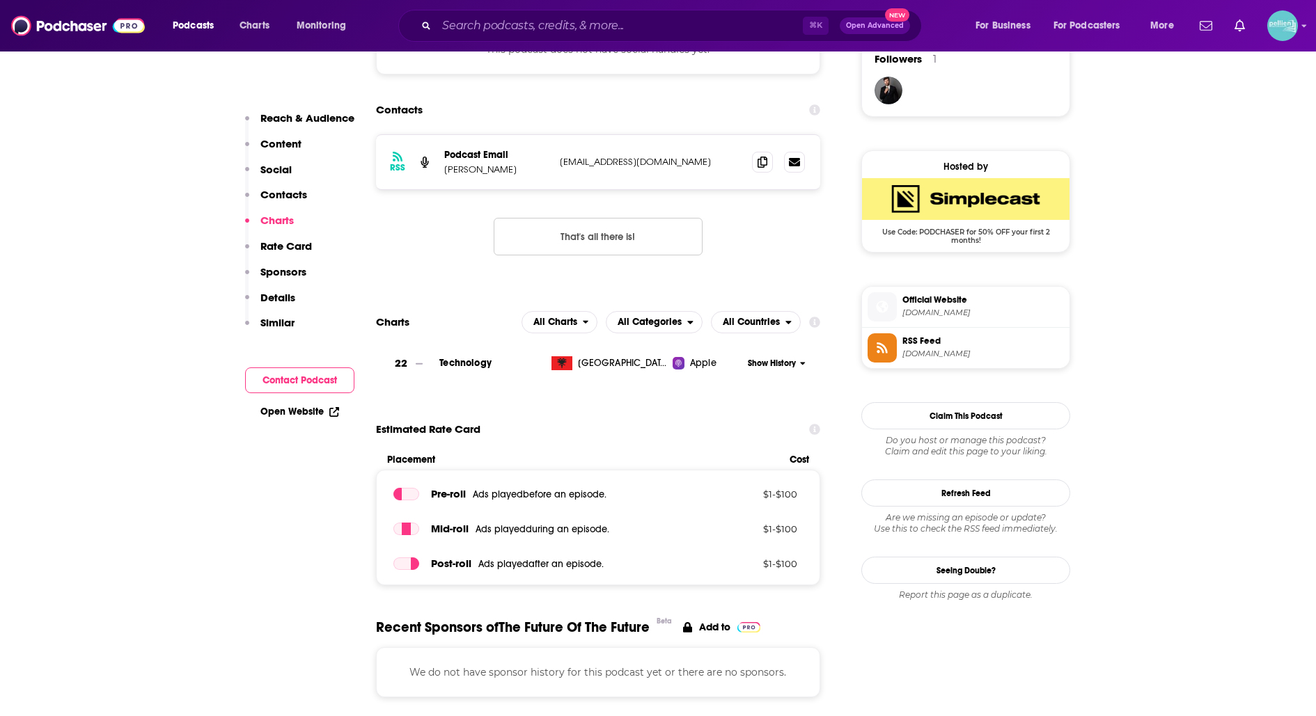
scroll to position [1017, 0]
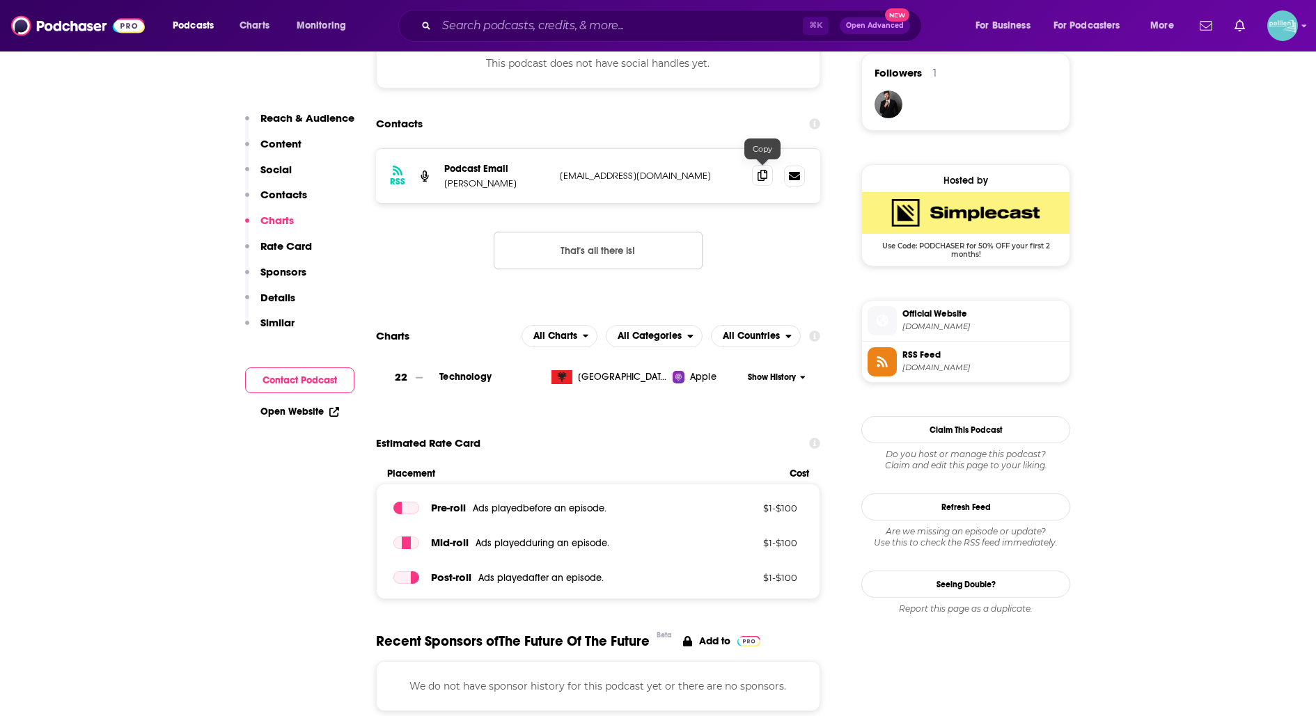
click at [768, 169] on span at bounding box center [762, 175] width 21 height 21
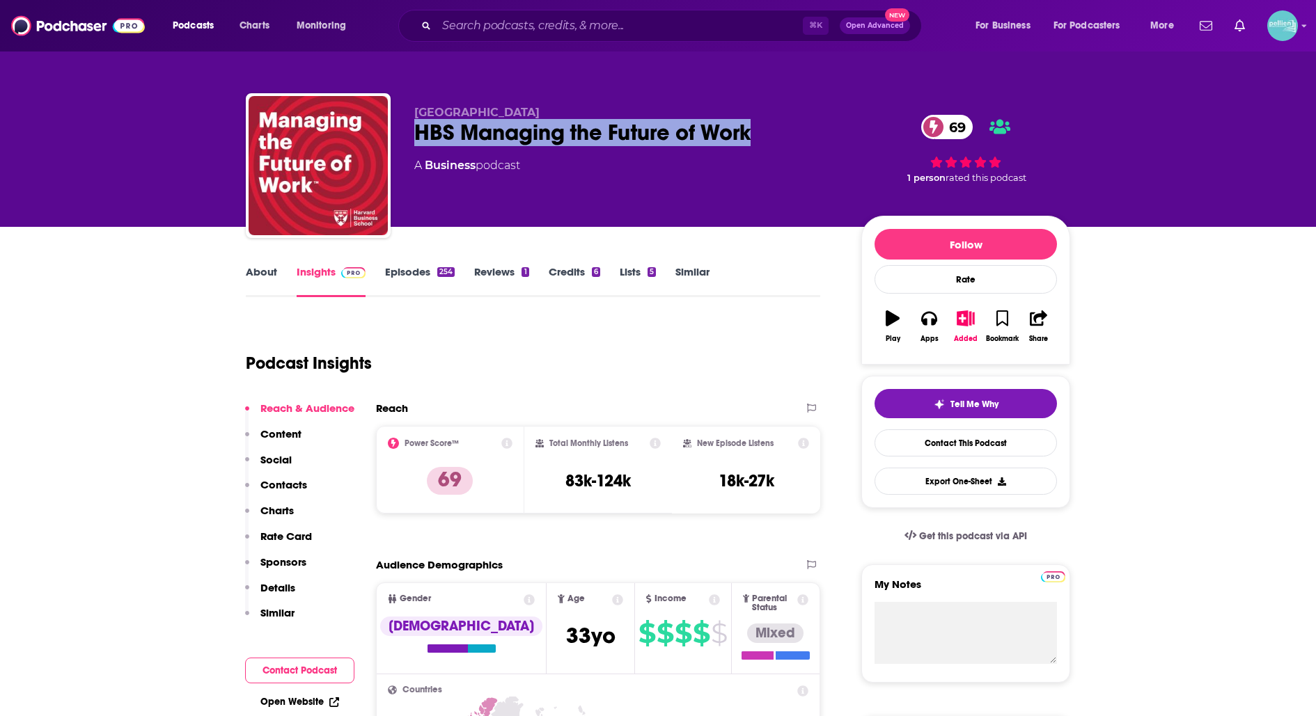
drag, startPoint x: 745, startPoint y: 136, endPoint x: 412, endPoint y: 140, distance: 332.8
click at [412, 140] on div "Harvard Business School HBS Managing the Future of Work 69 A Business podcast 6…" at bounding box center [658, 168] width 824 height 150
copy h2 "HBS Managing the Future of Work"
click at [948, 434] on link "Contact This Podcast" at bounding box center [965, 443] width 182 height 27
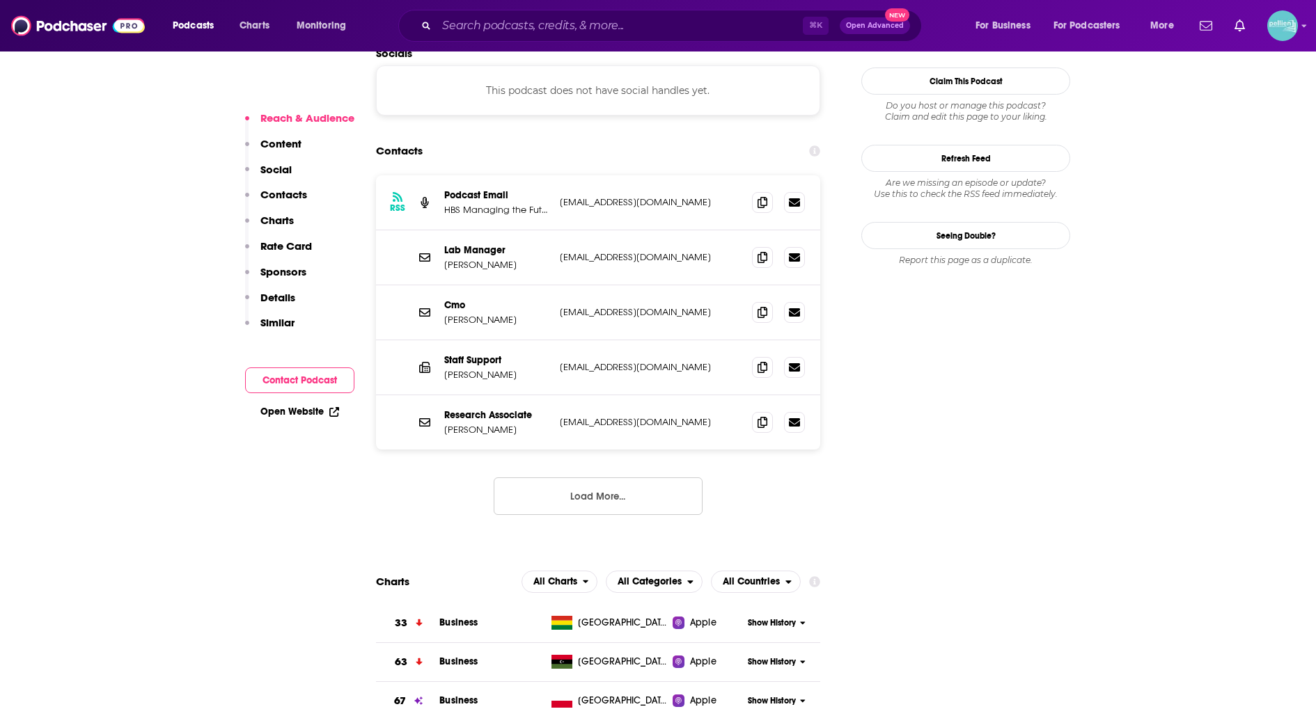
scroll to position [1226, 0]
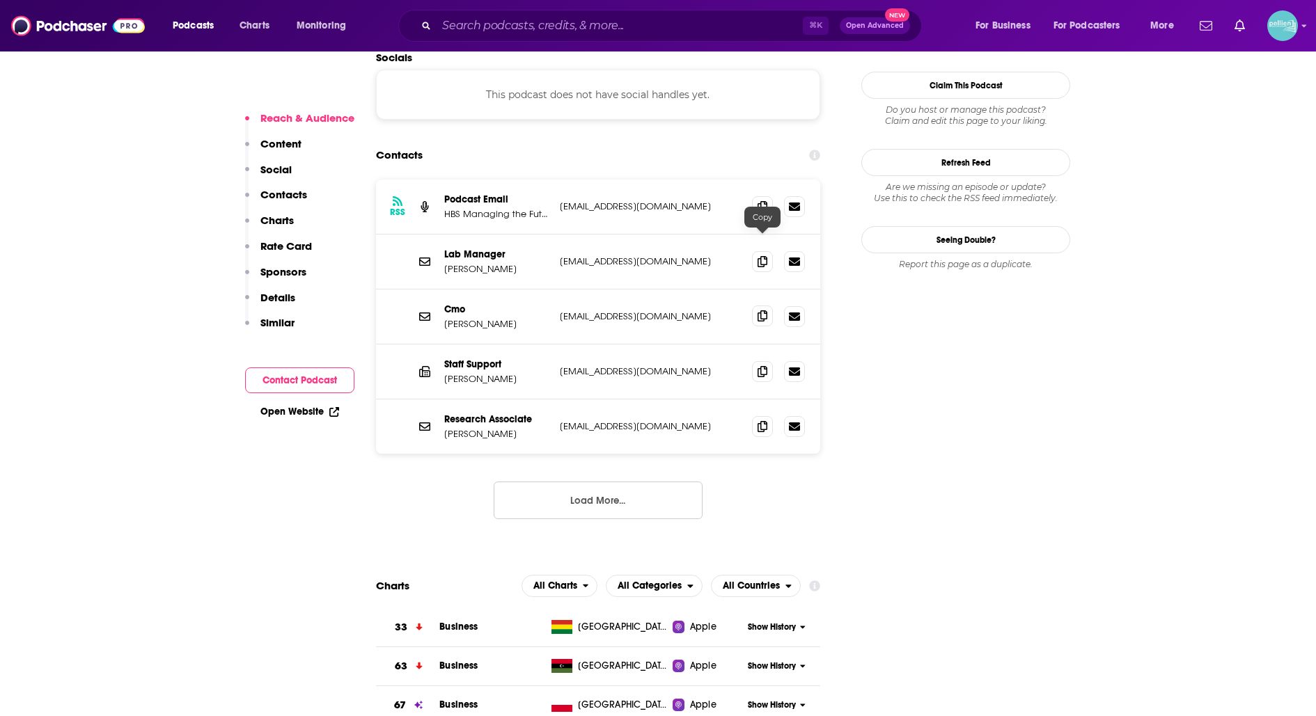
click at [758, 310] on icon at bounding box center [762, 315] width 10 height 11
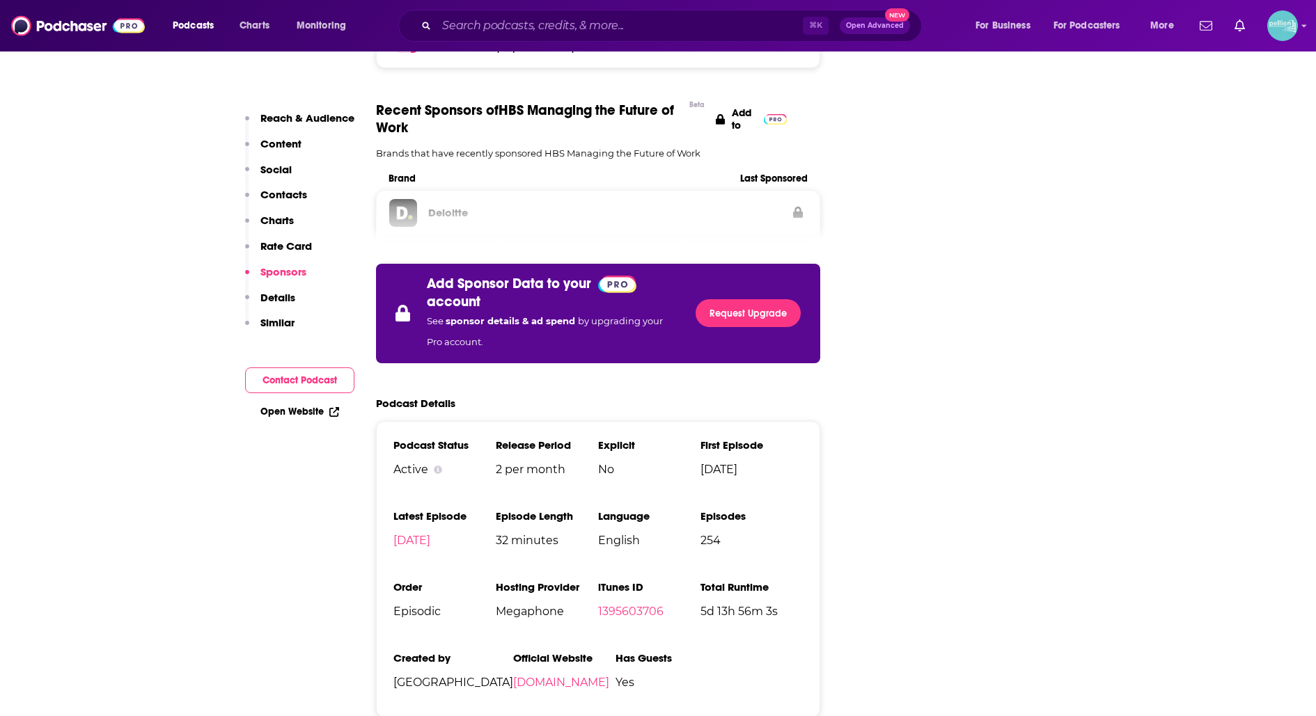
scroll to position [2240, 0]
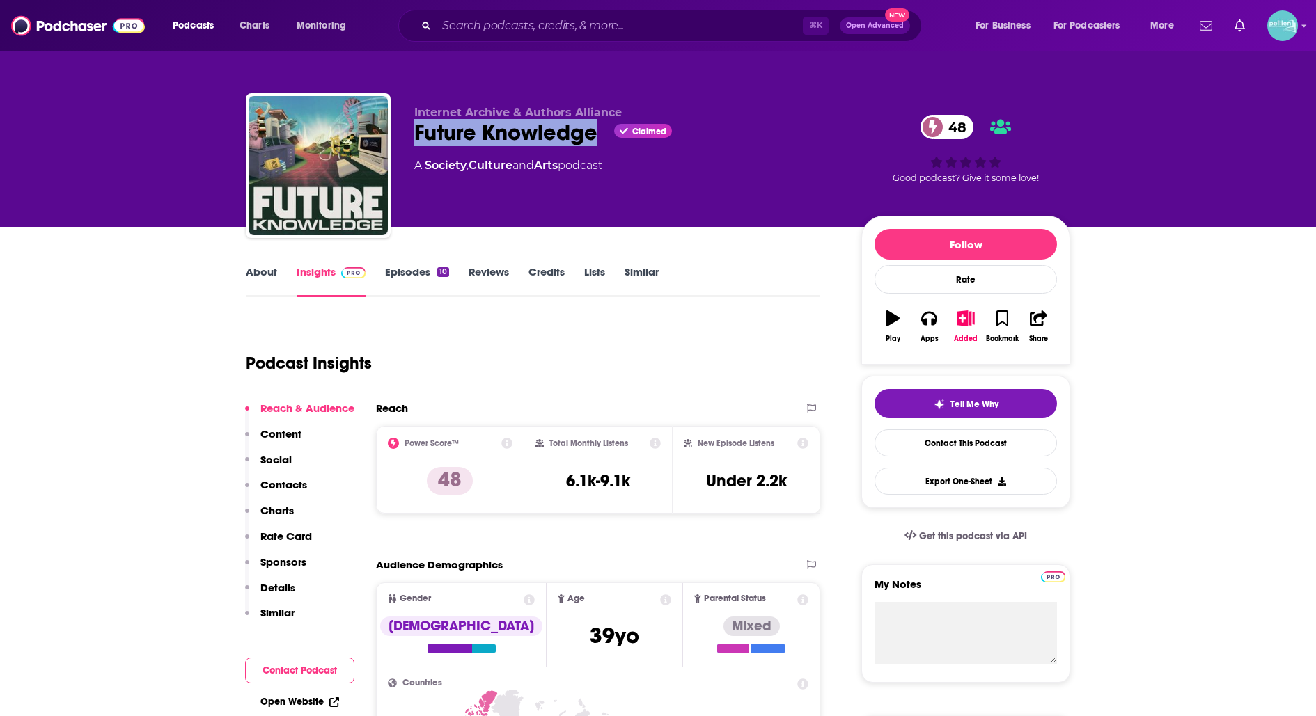
drag, startPoint x: 602, startPoint y: 131, endPoint x: 410, endPoint y: 138, distance: 191.6
click at [410, 138] on div "Internet Archive & Authors Alliance Future Knowledge Claimed 48 A Society , Cul…" at bounding box center [658, 168] width 824 height 150
copy h2 "Future Knowledge"
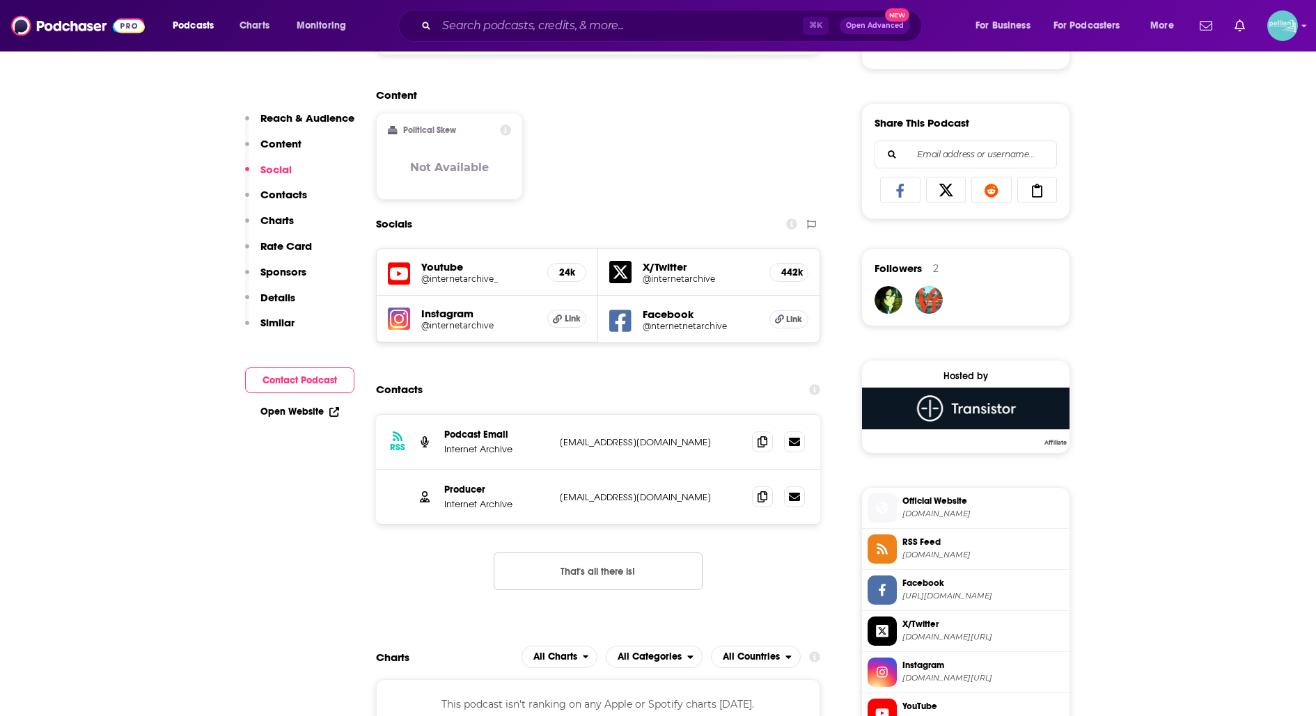
scroll to position [825, 0]
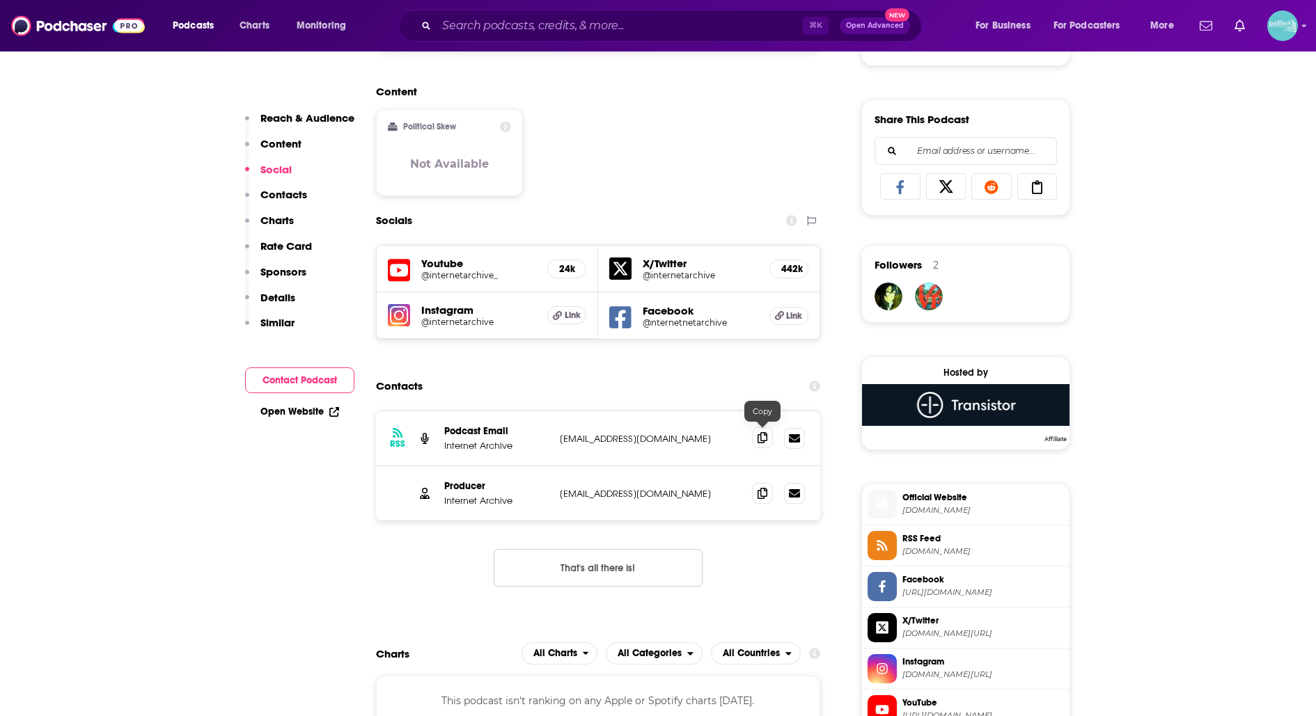
click at [756, 439] on span at bounding box center [762, 437] width 21 height 21
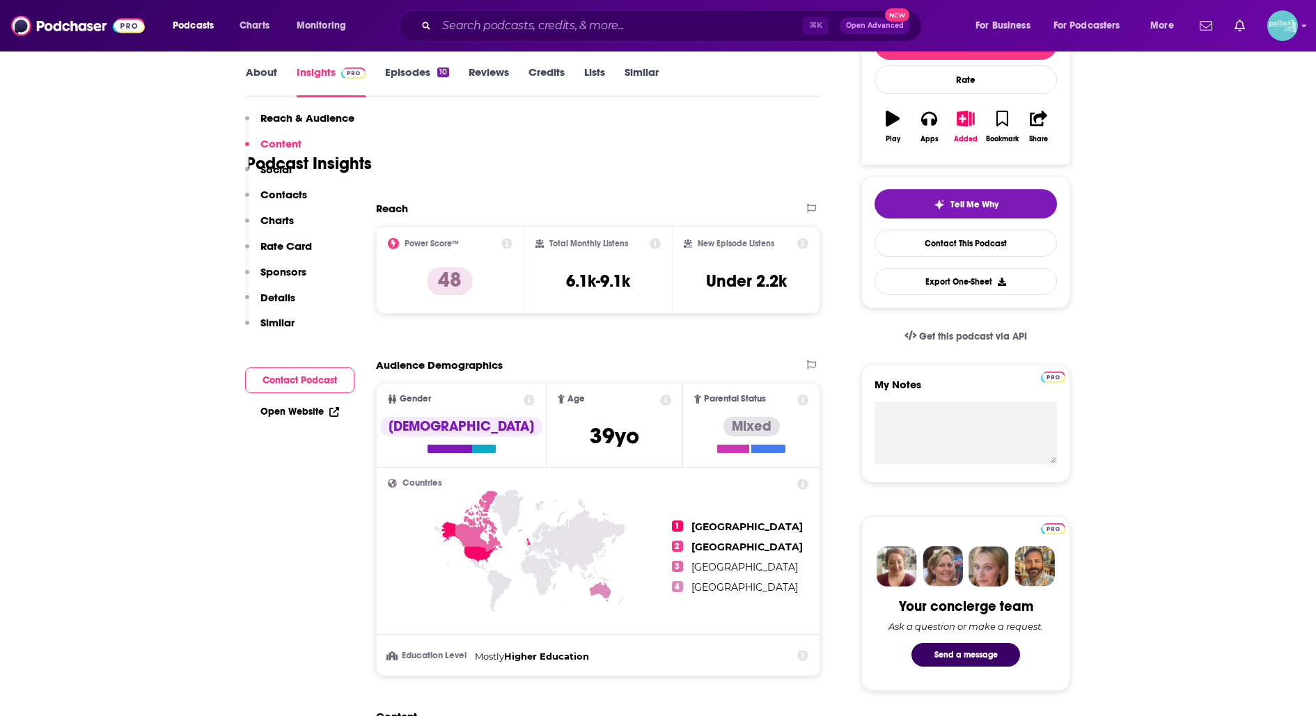
scroll to position [0, 0]
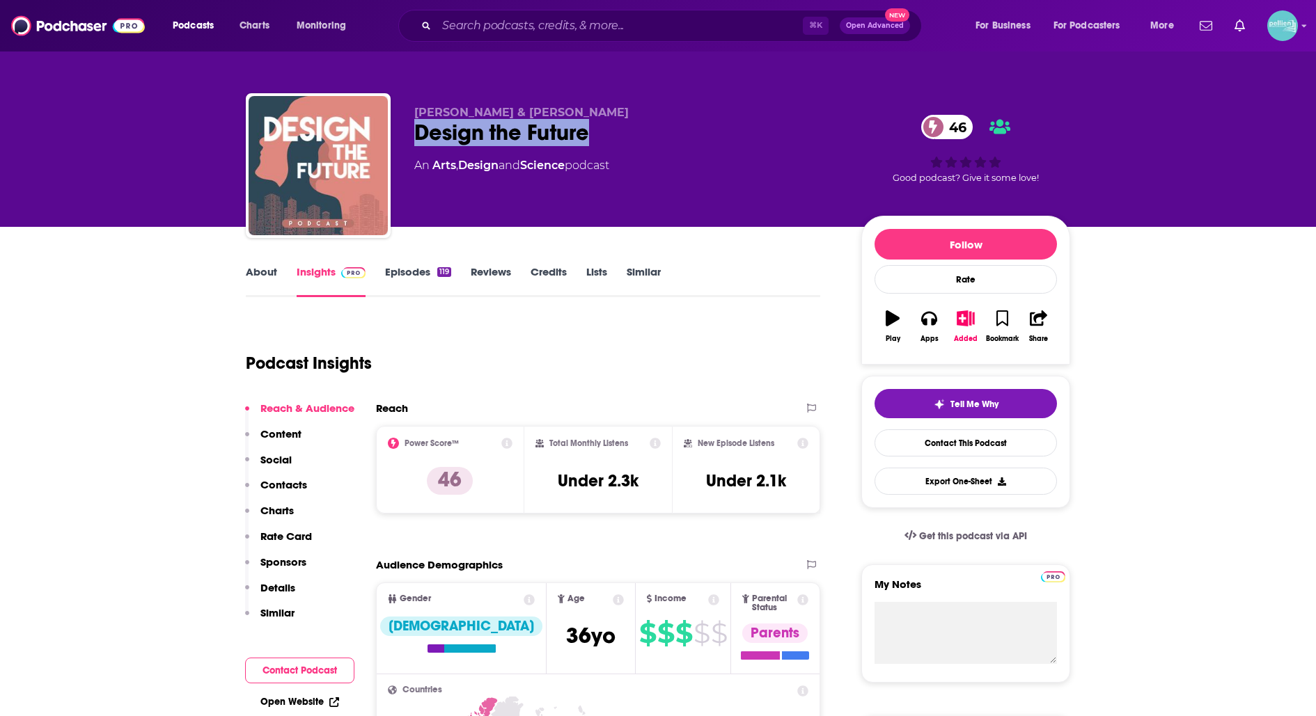
drag, startPoint x: 603, startPoint y: 143, endPoint x: 417, endPoint y: 146, distance: 185.9
click at [417, 146] on div "[PERSON_NAME] & [PERSON_NAME] Design the Future 46 An Arts , Design and Science…" at bounding box center [626, 161] width 425 height 111
copy h2 "Design the Future"
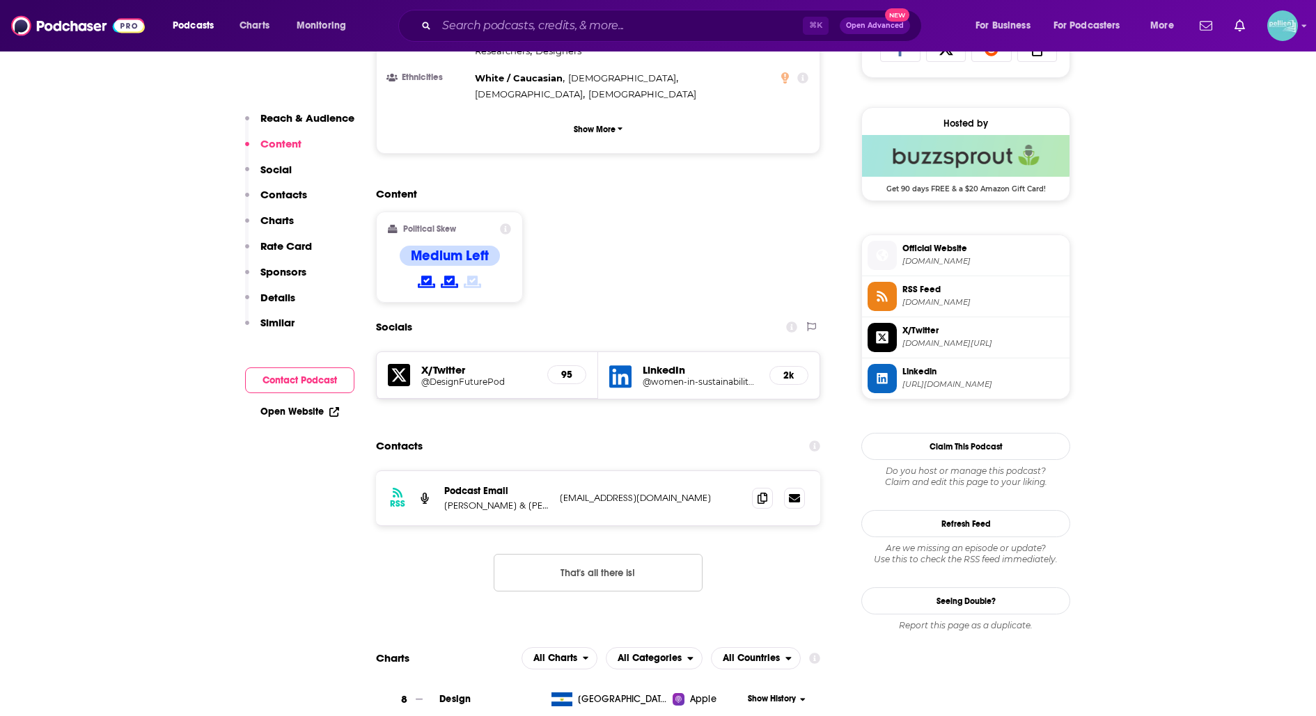
scroll to position [989, 0]
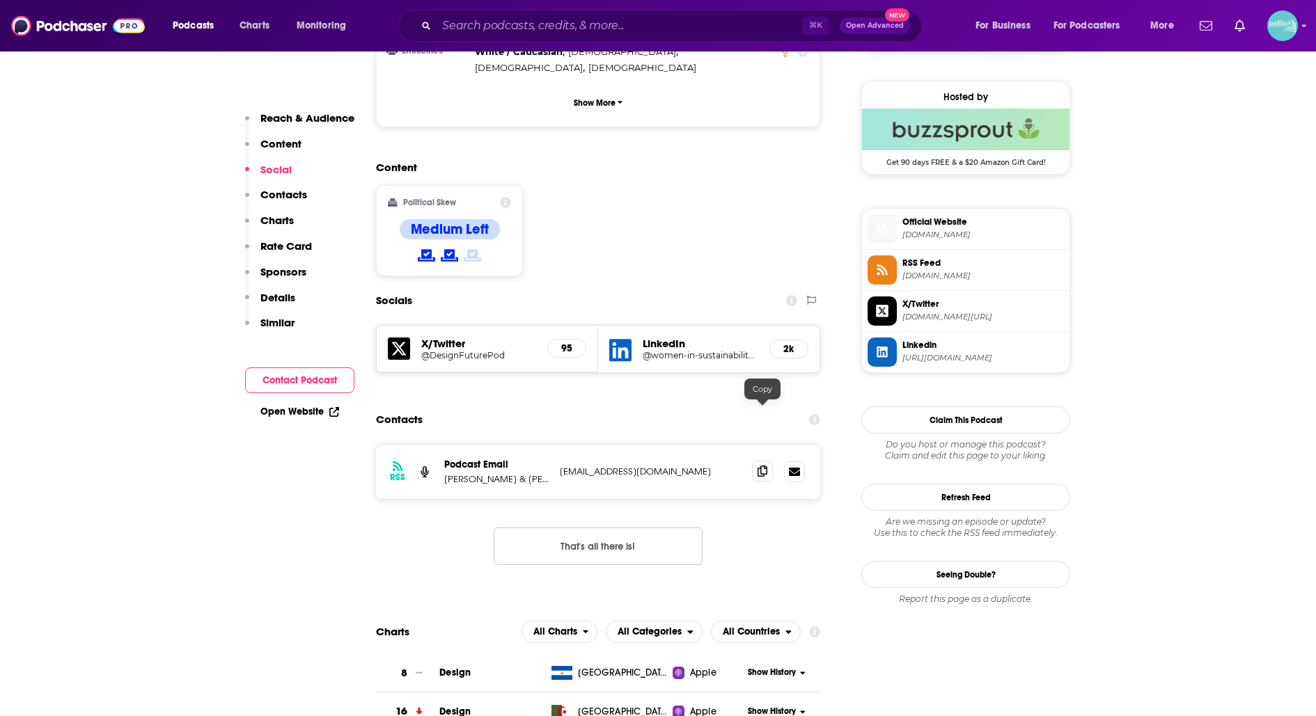
click at [766, 466] on icon at bounding box center [762, 471] width 10 height 11
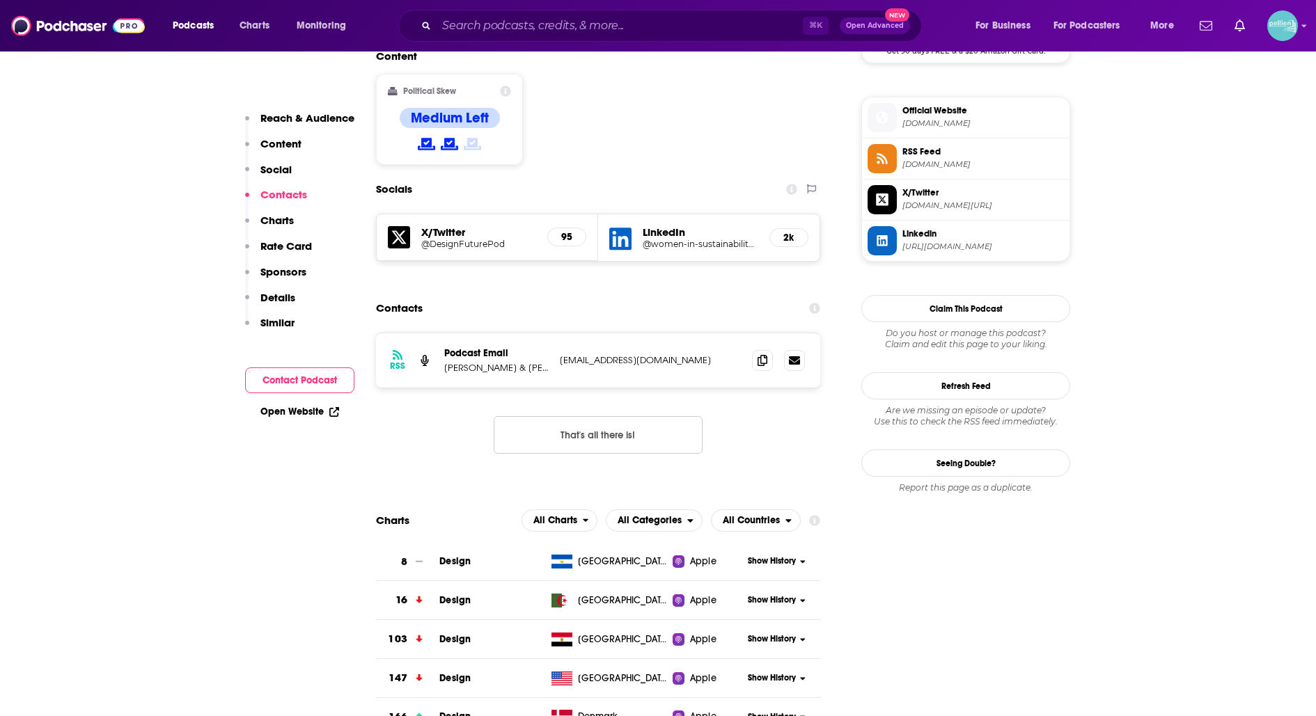
scroll to position [1105, 0]
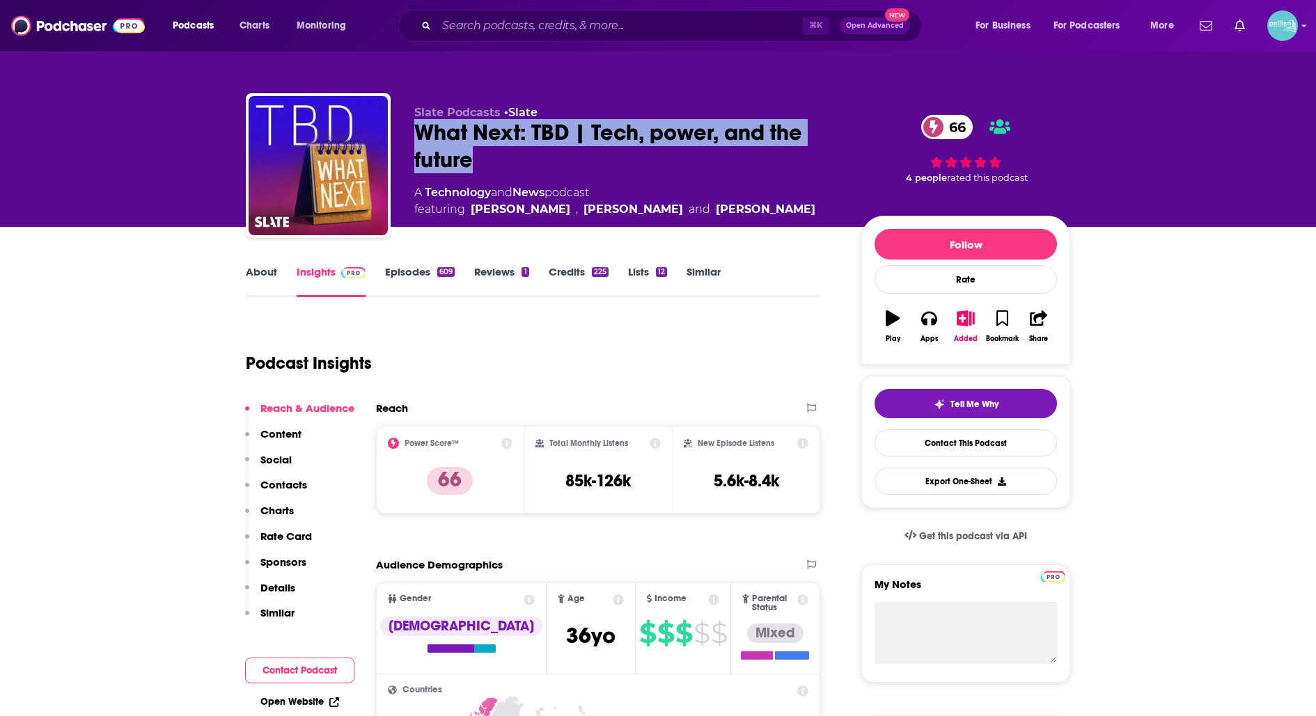
drag, startPoint x: 497, startPoint y: 159, endPoint x: 417, endPoint y: 129, distance: 85.7
click at [417, 129] on div "What Next: TBD | Tech, power, and the future 66" at bounding box center [626, 146] width 425 height 54
copy h2 "What Next: TBD | Tech, power, and the future"
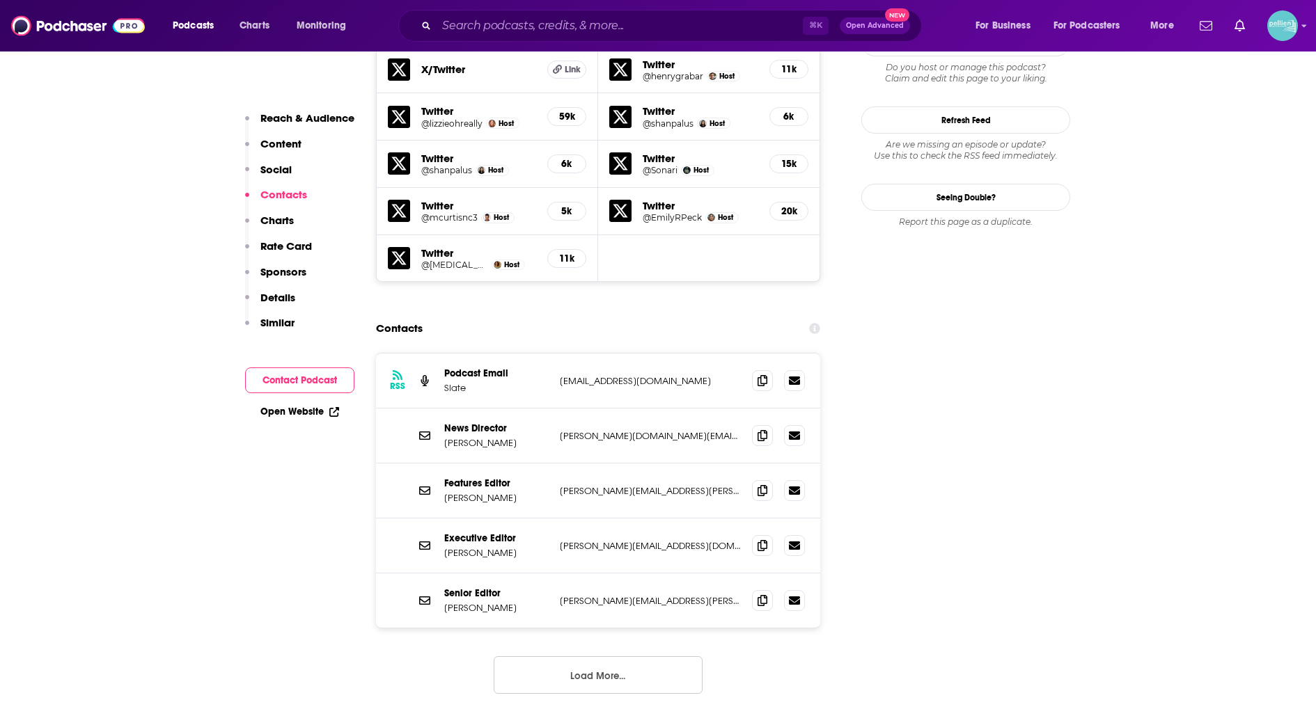
scroll to position [1280, 0]
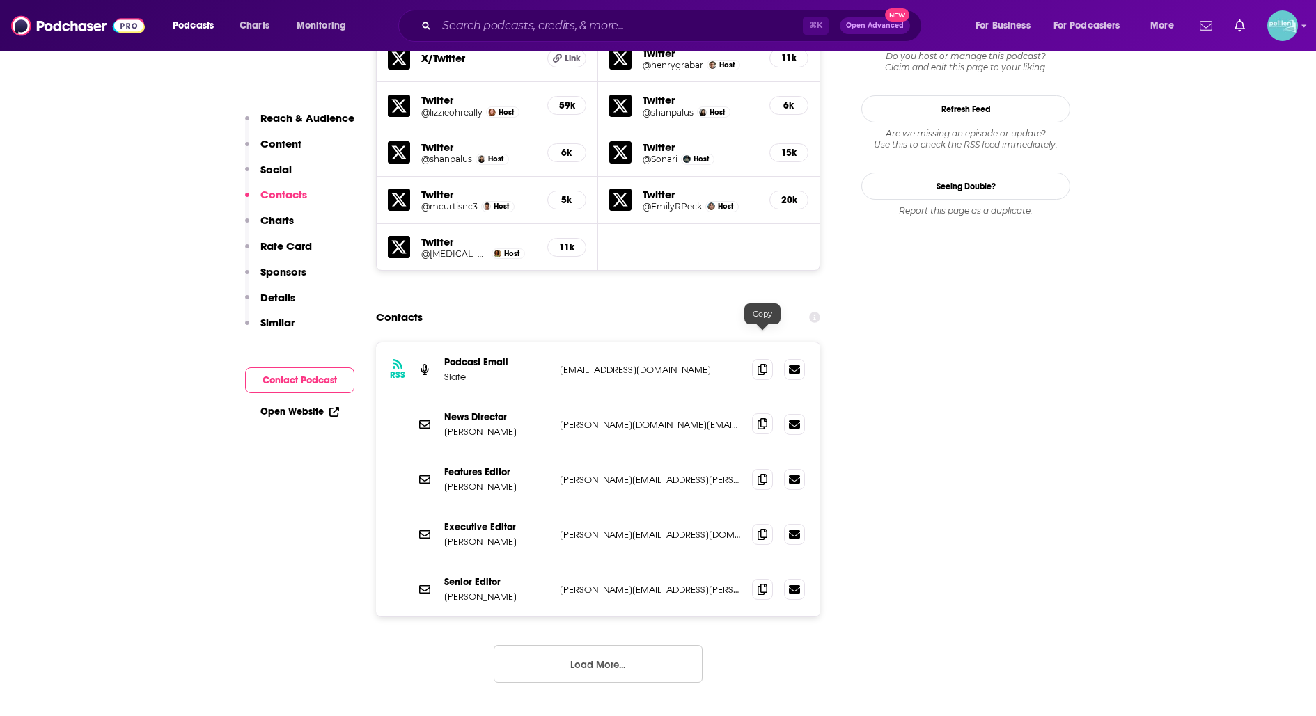
click at [757, 414] on span at bounding box center [762, 424] width 21 height 21
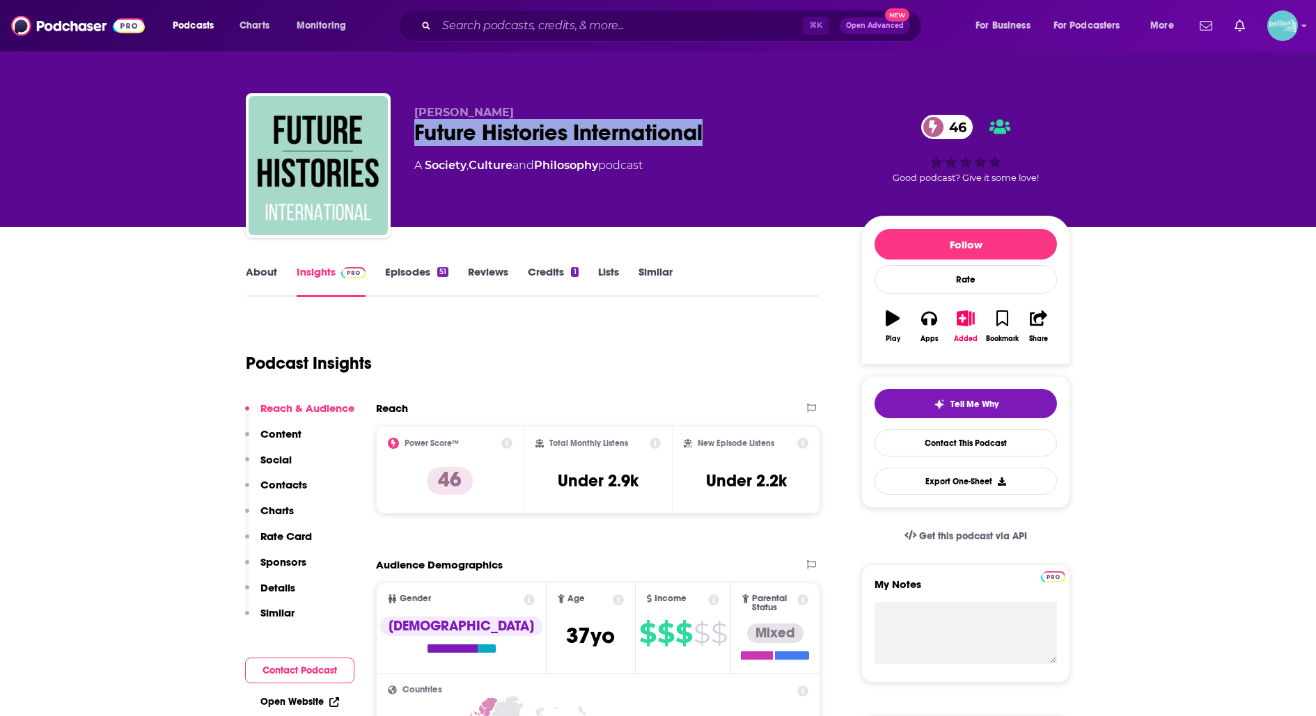
drag, startPoint x: 730, startPoint y: 141, endPoint x: 418, endPoint y: 135, distance: 312.0
click at [418, 135] on div "Future Histories International 46" at bounding box center [626, 132] width 425 height 27
copy h2 "Future Histories International"
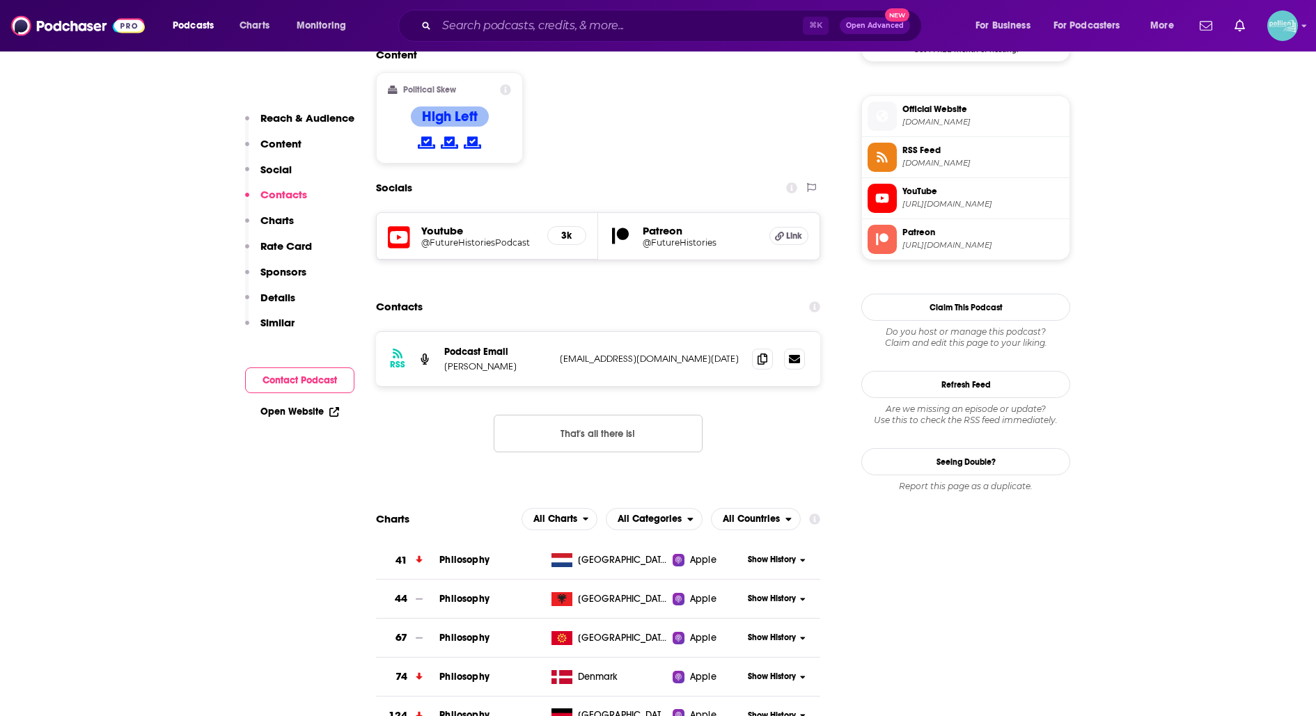
scroll to position [1107, 0]
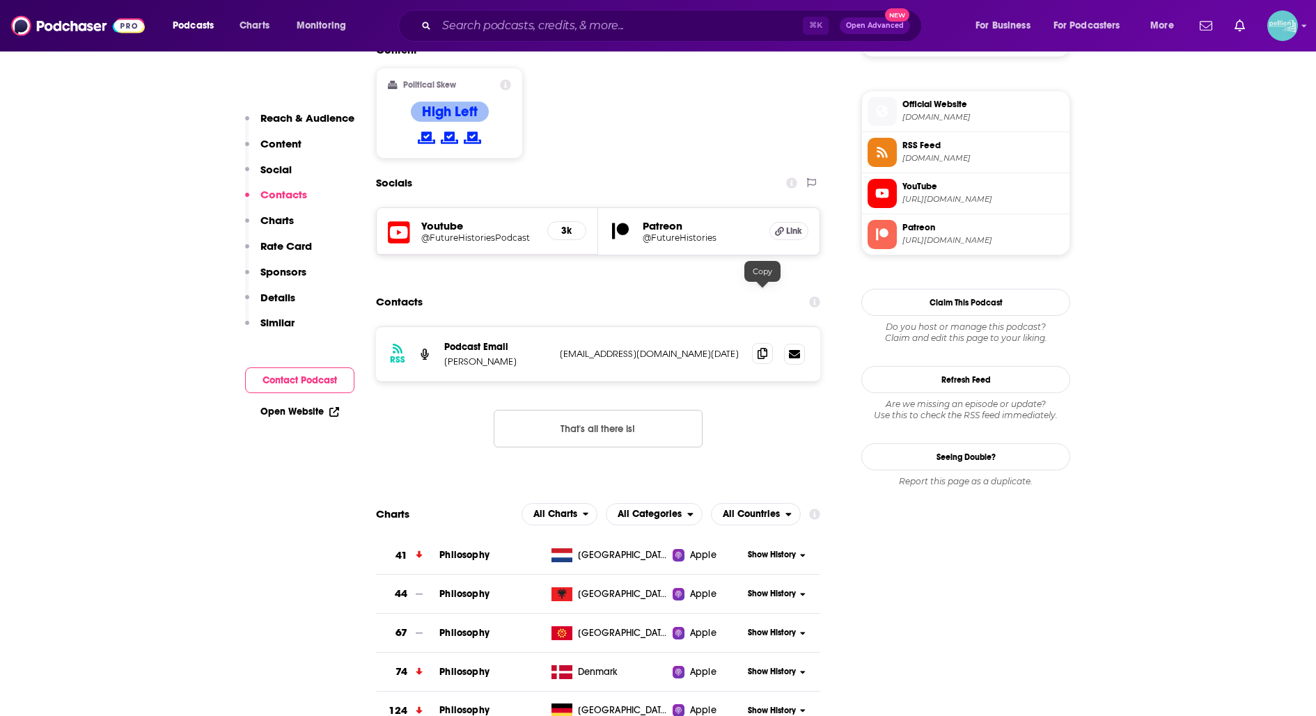
click at [760, 343] on span at bounding box center [762, 353] width 21 height 21
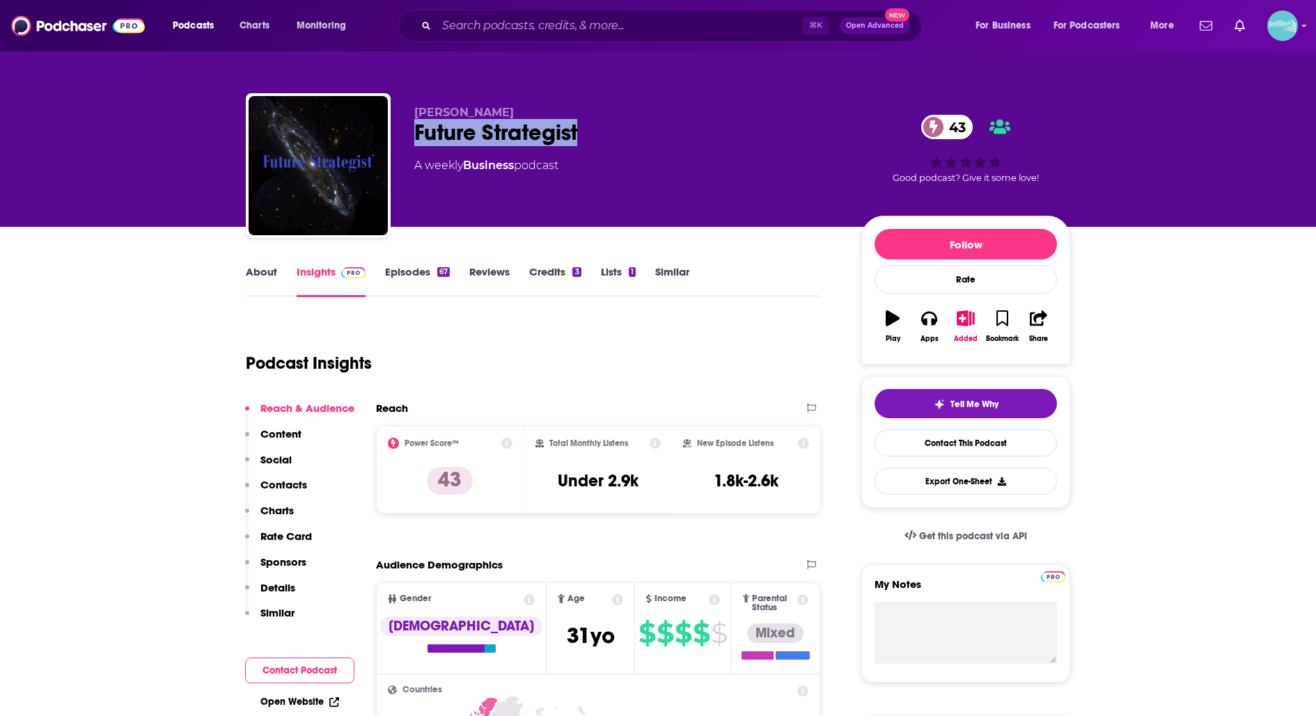
drag, startPoint x: 584, startPoint y: 130, endPoint x: 411, endPoint y: 138, distance: 173.5
click at [411, 138] on div "James D. Miller Future Strategist 43 A weekly Business podcast 43 Good podcast?…" at bounding box center [658, 168] width 824 height 150
copy h2 "Future Strategist"
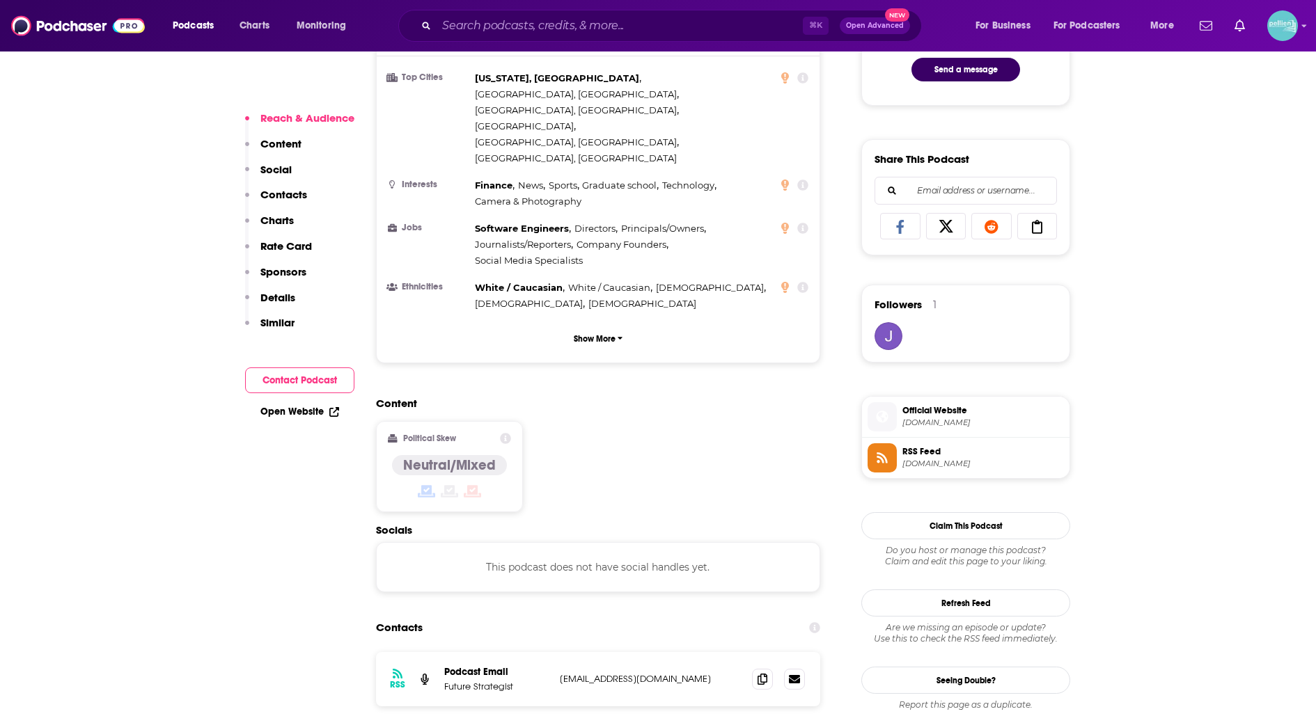
scroll to position [787, 0]
click at [762, 672] on icon at bounding box center [762, 677] width 10 height 11
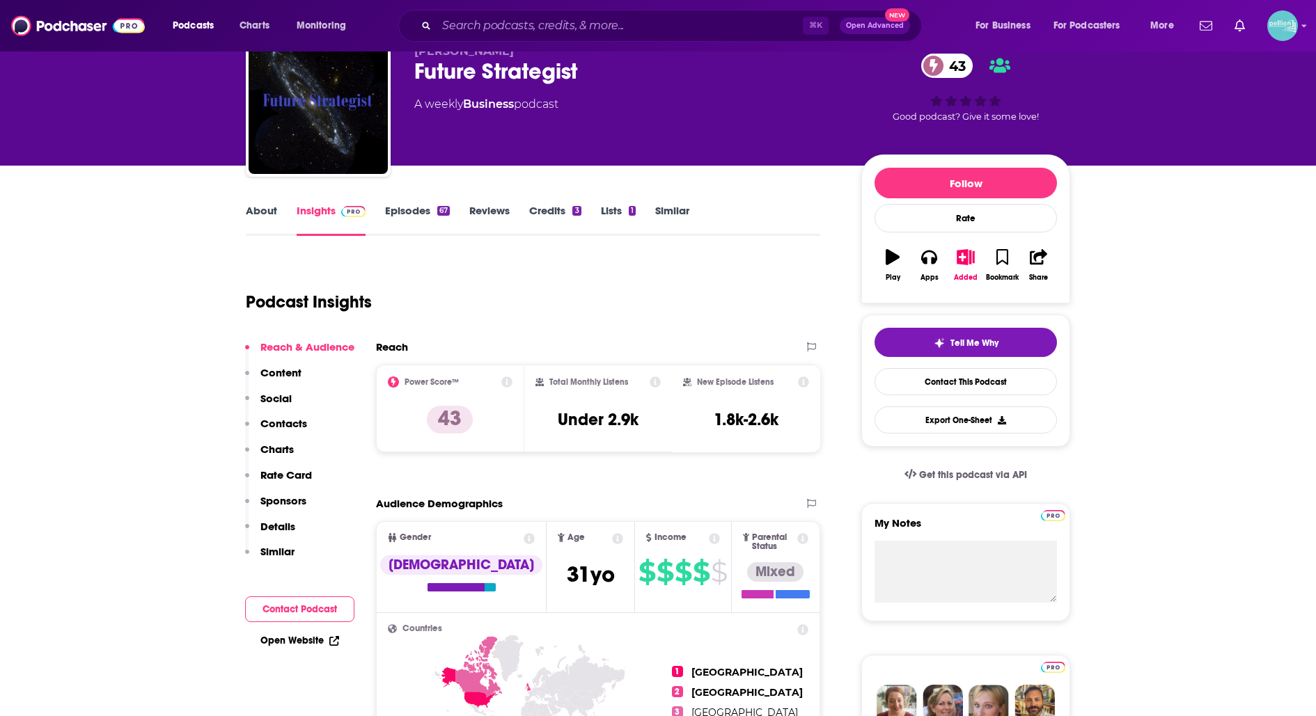
scroll to position [0, 0]
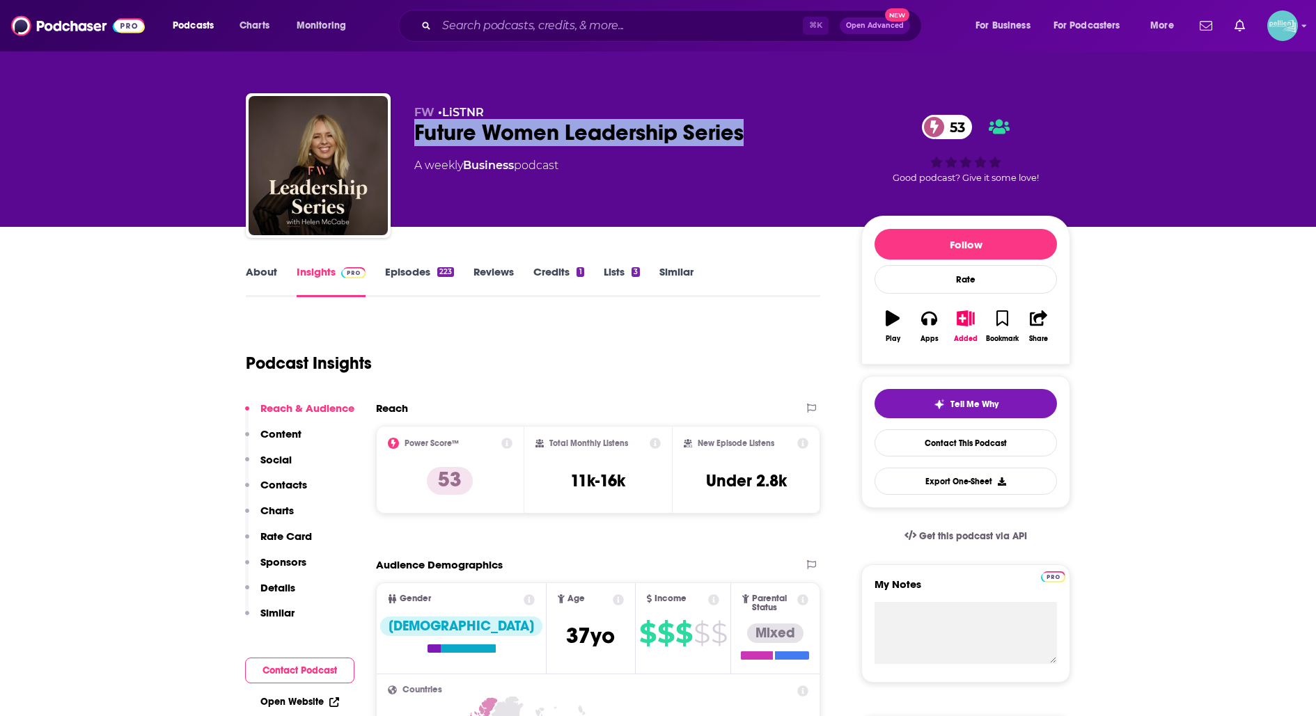
drag, startPoint x: 746, startPoint y: 134, endPoint x: 402, endPoint y: 134, distance: 343.2
click at [402, 134] on div "FW • LiSTNR Future Women Leadership Series 53 A weekly Business podcast 53 Good…" at bounding box center [658, 168] width 824 height 150
copy h2 "Future Women Leadership Series"
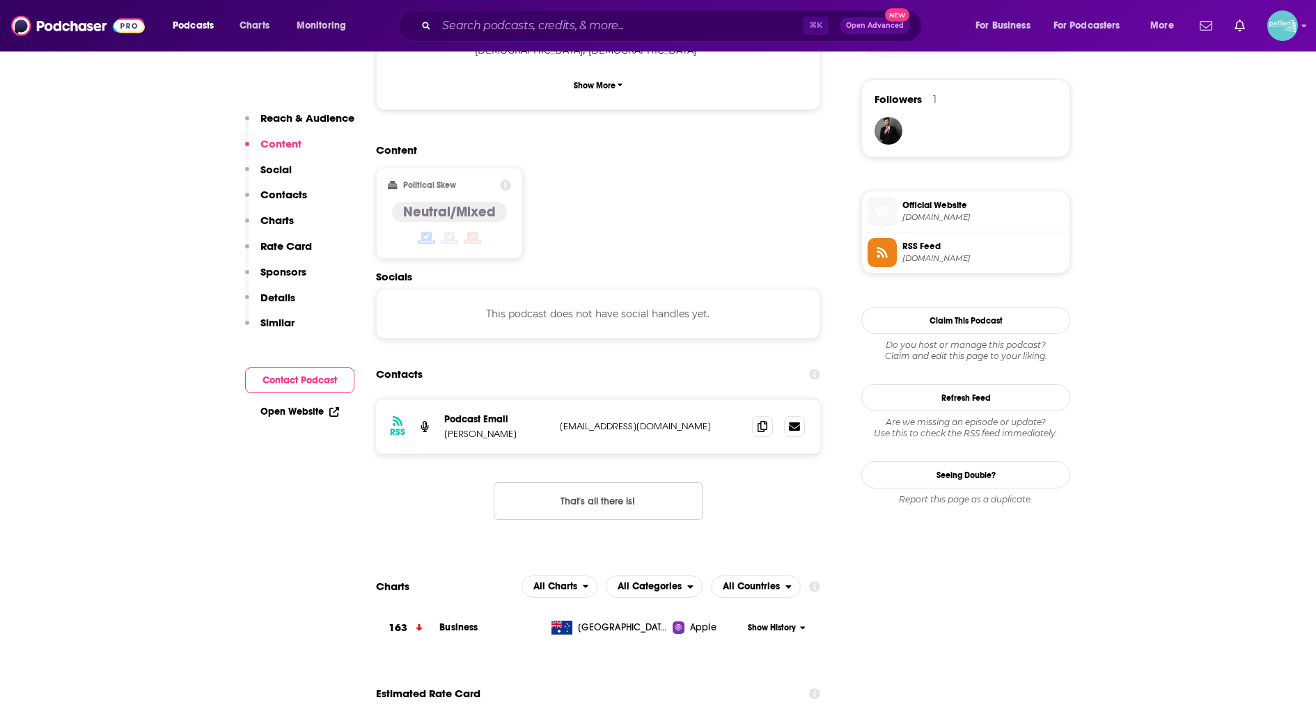
scroll to position [993, 0]
click at [766, 418] on icon at bounding box center [762, 423] width 10 height 11
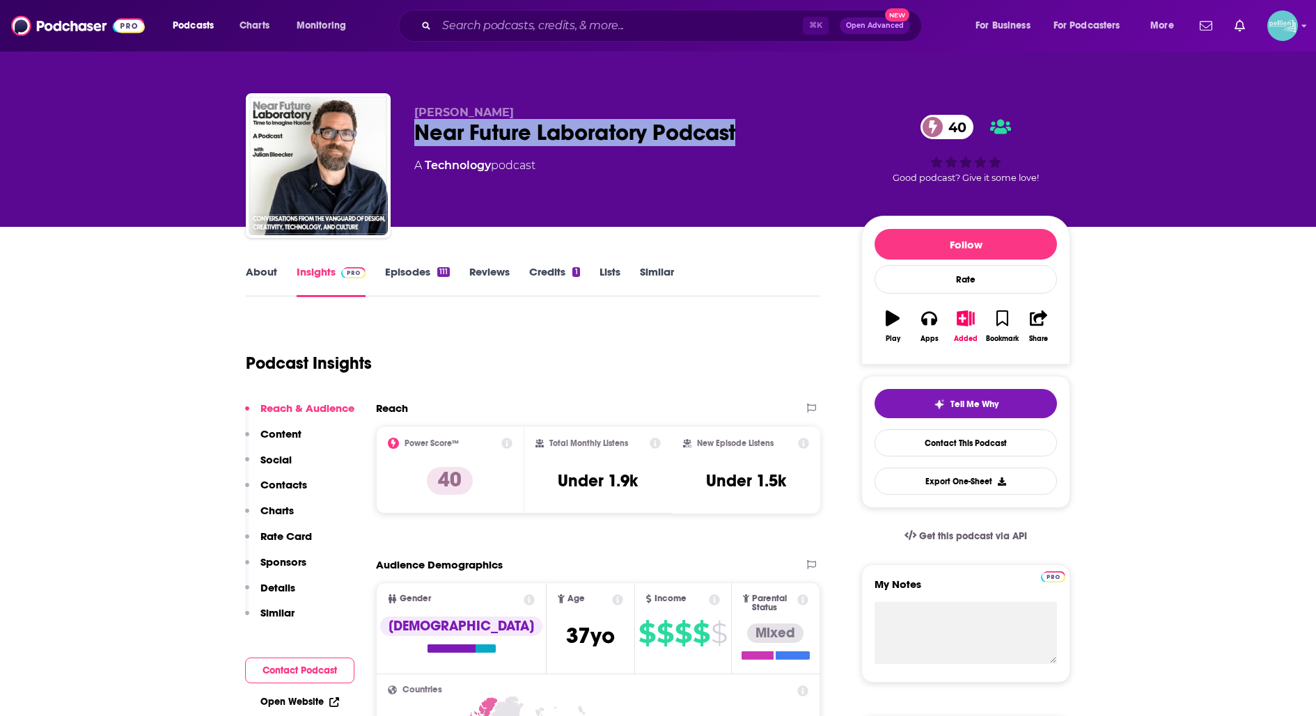
drag, startPoint x: 750, startPoint y: 132, endPoint x: 416, endPoint y: 139, distance: 333.5
click at [416, 139] on div "Near Future Laboratory Podcast 40" at bounding box center [626, 132] width 425 height 27
copy h2 "Near Future Laboratory Podcast"
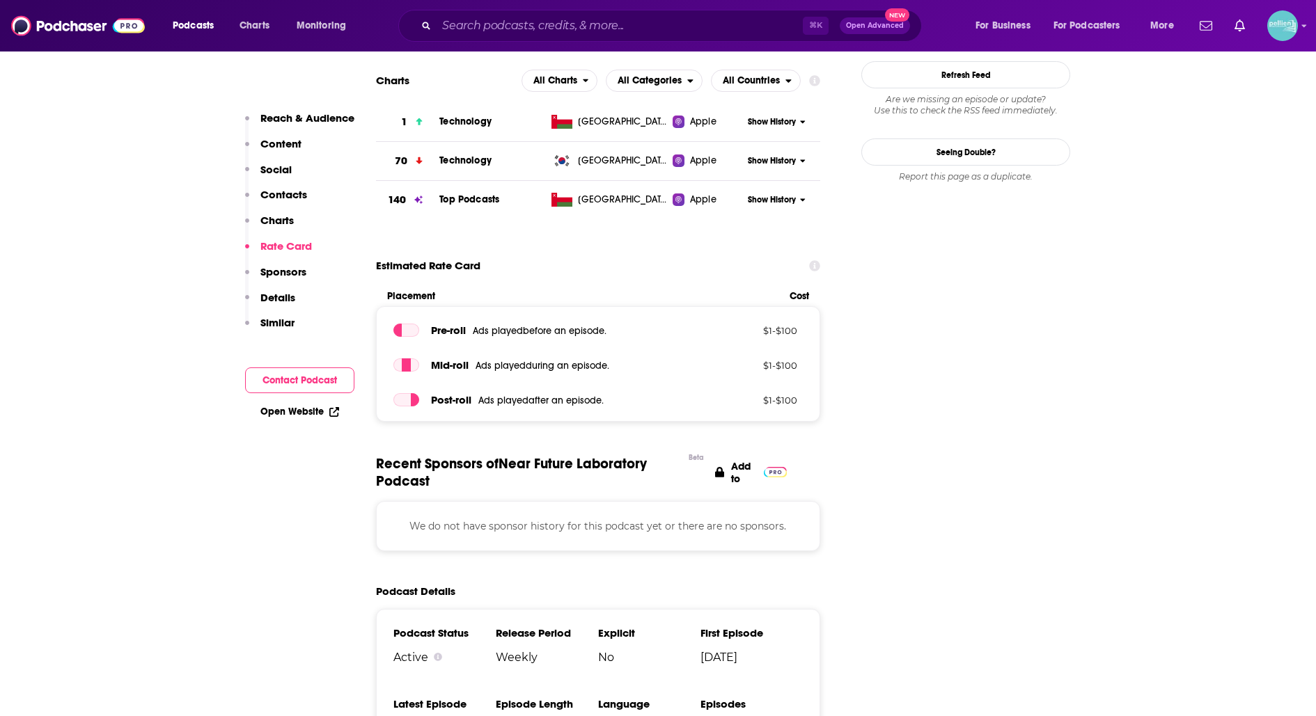
scroll to position [1488, 0]
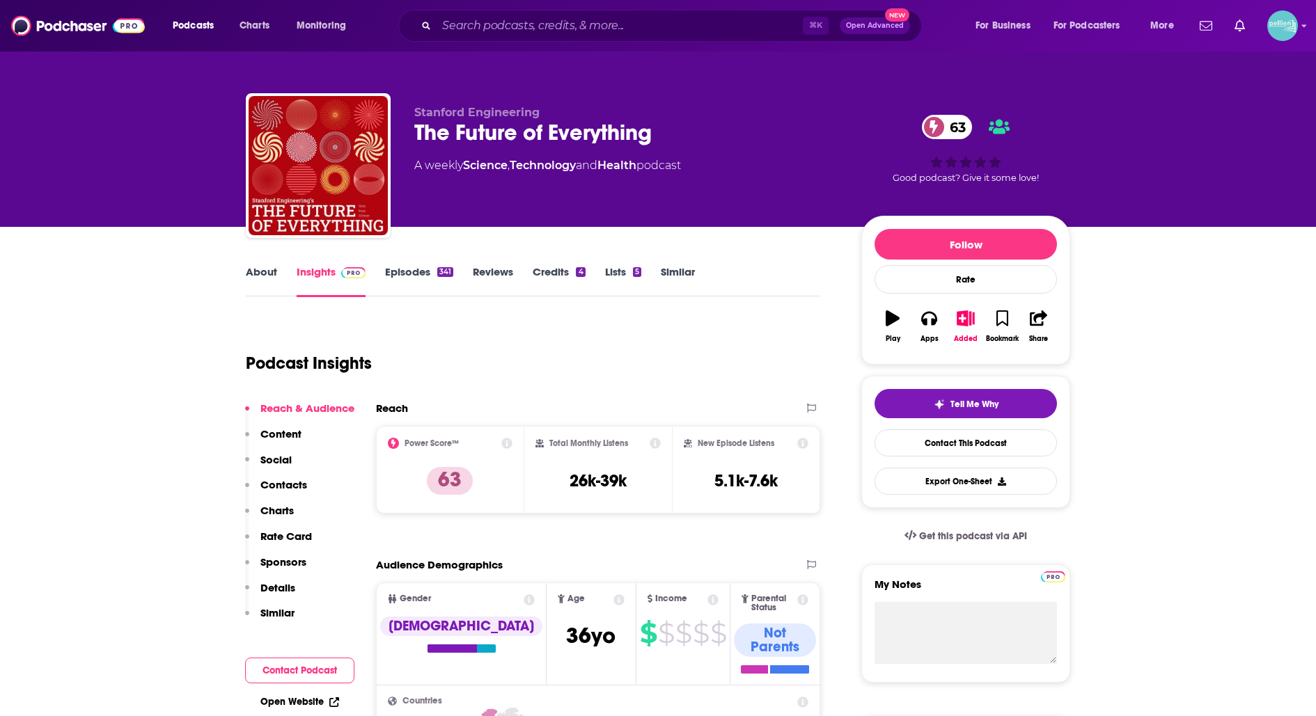
drag, startPoint x: 739, startPoint y: 140, endPoint x: 407, endPoint y: 132, distance: 331.5
click at [407, 132] on div "Stanford Engineering The Future of Everything 63 A weekly Science , Technology …" at bounding box center [658, 168] width 824 height 150
drag, startPoint x: 682, startPoint y: 143, endPoint x: 415, endPoint y: 138, distance: 267.4
click at [415, 138] on div "The Future of Everything 63" at bounding box center [626, 132] width 425 height 27
copy h2 "The Future of Everything"
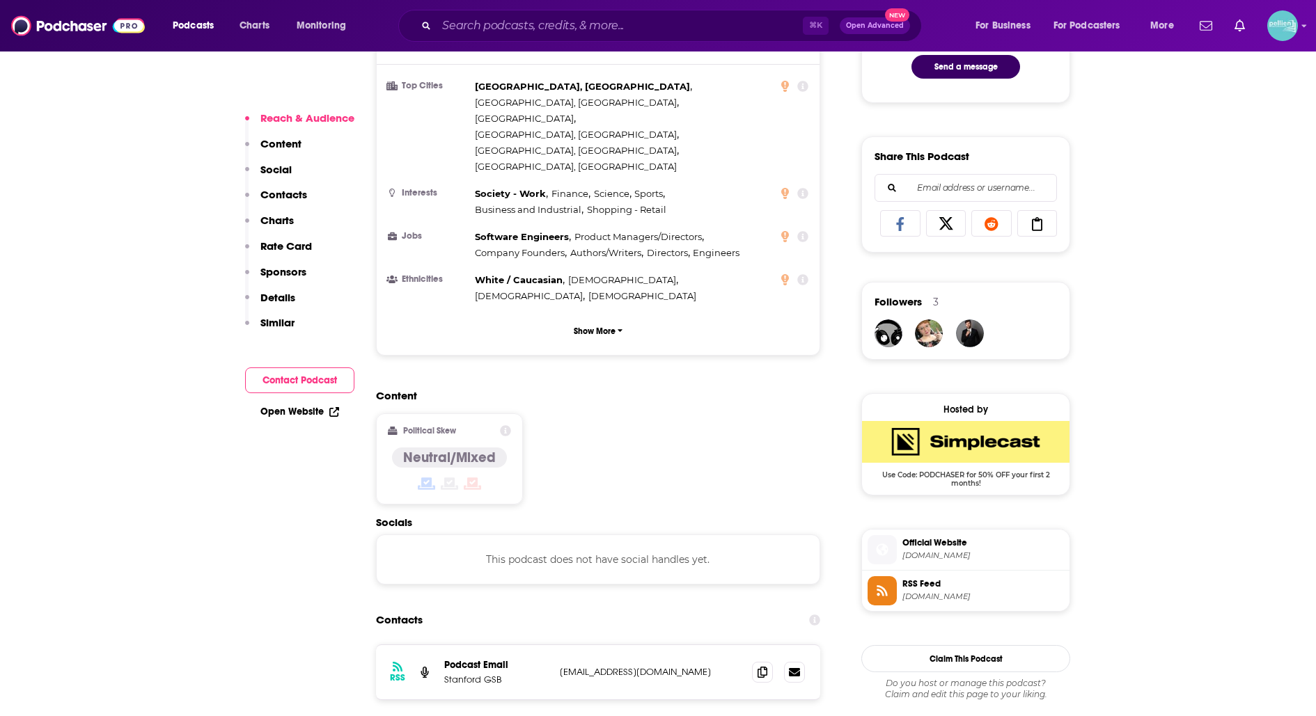
scroll to position [791, 0]
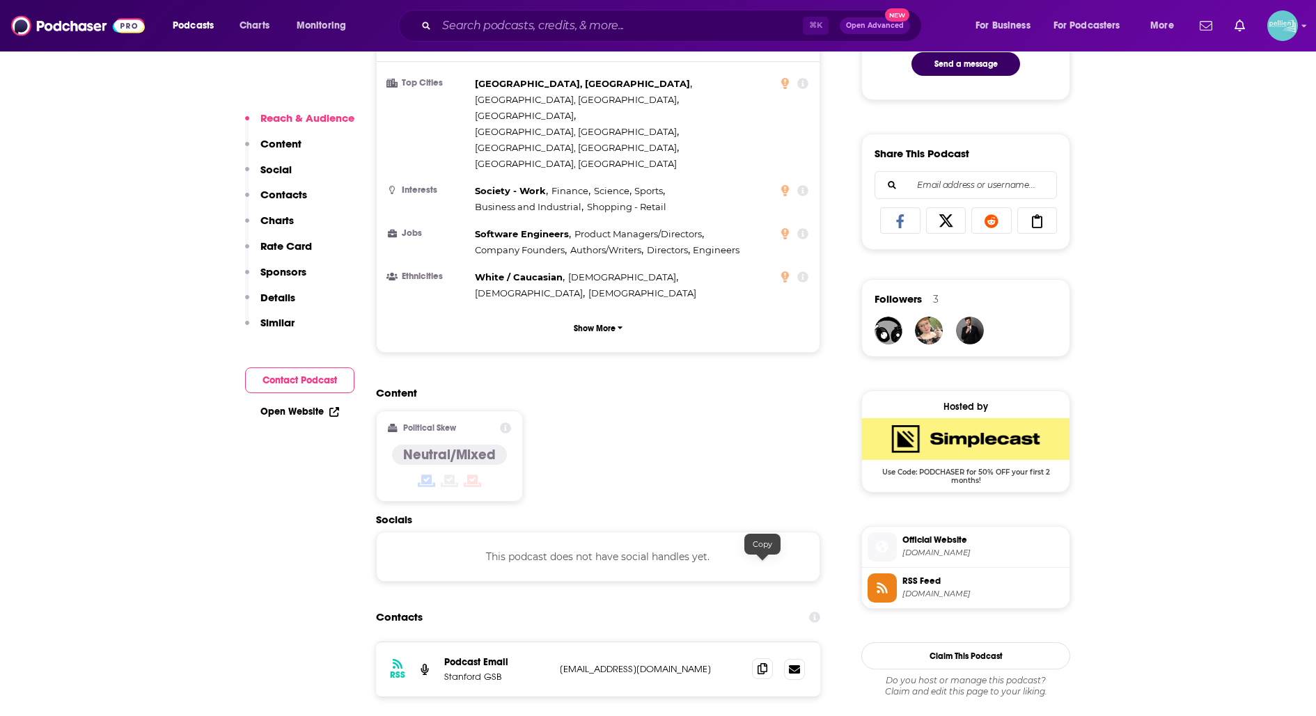
click at [759, 663] on icon at bounding box center [762, 668] width 10 height 11
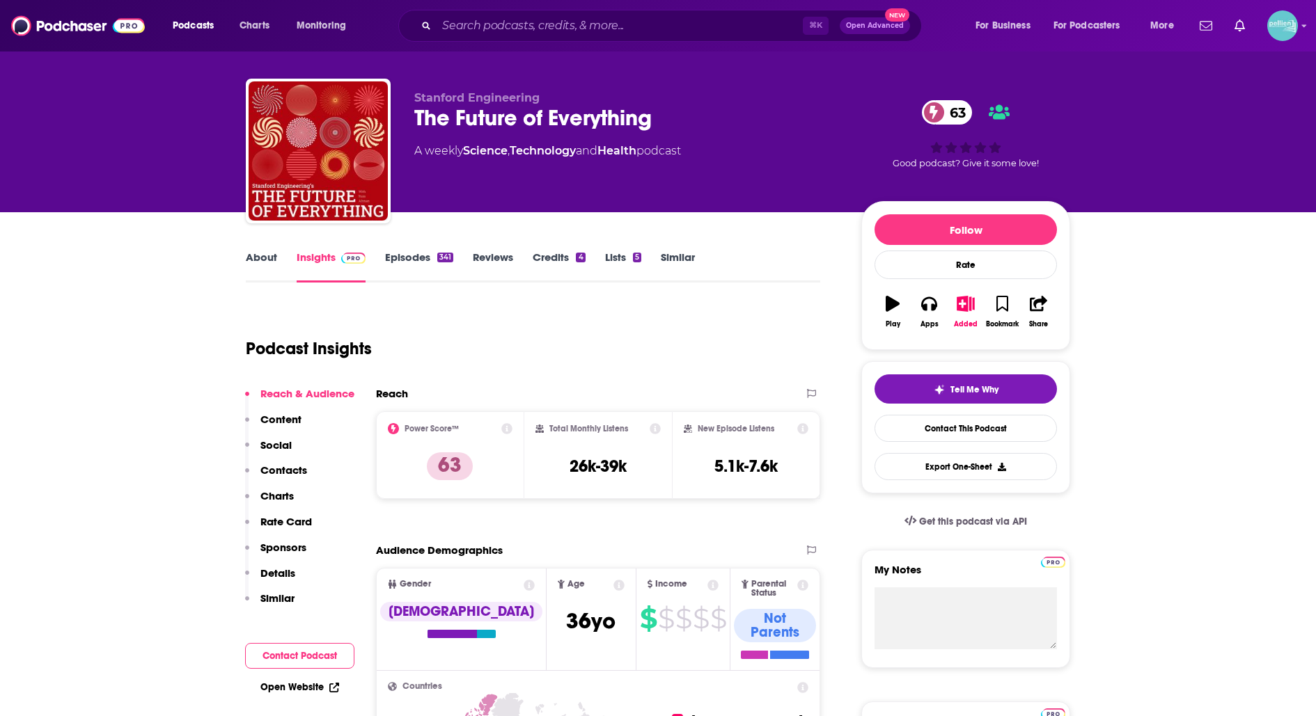
scroll to position [0, 0]
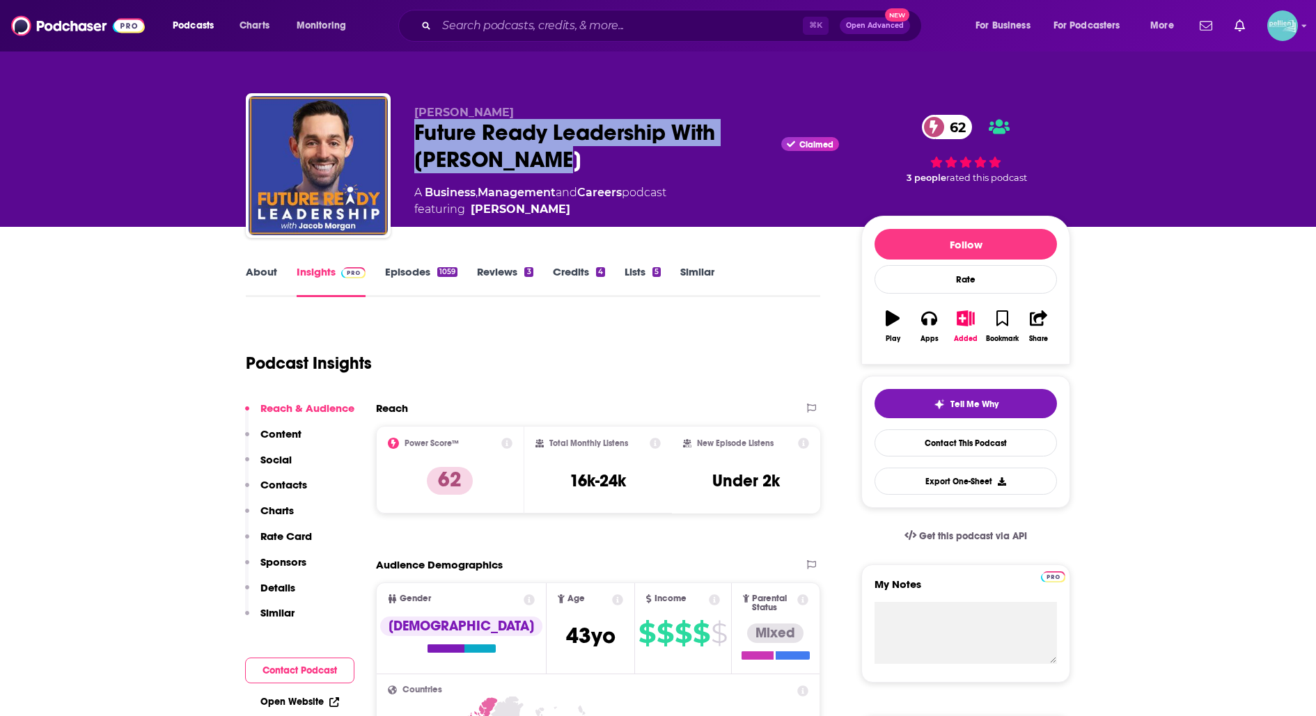
drag, startPoint x: 572, startPoint y: 155, endPoint x: 417, endPoint y: 132, distance: 156.4
click at [417, 132] on div "Future Ready Leadership With [PERSON_NAME] Claimed 62" at bounding box center [626, 146] width 425 height 54
copy h2 "Future Ready Leadership With [PERSON_NAME]"
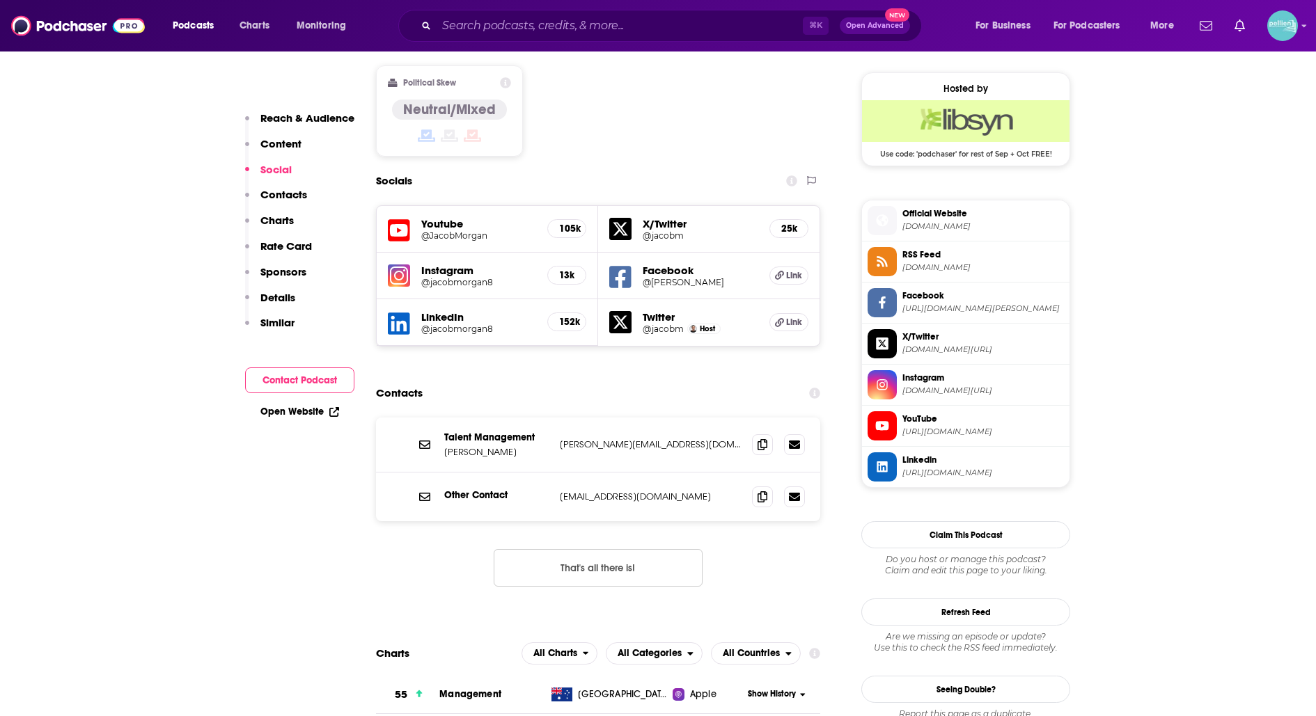
scroll to position [1117, 0]
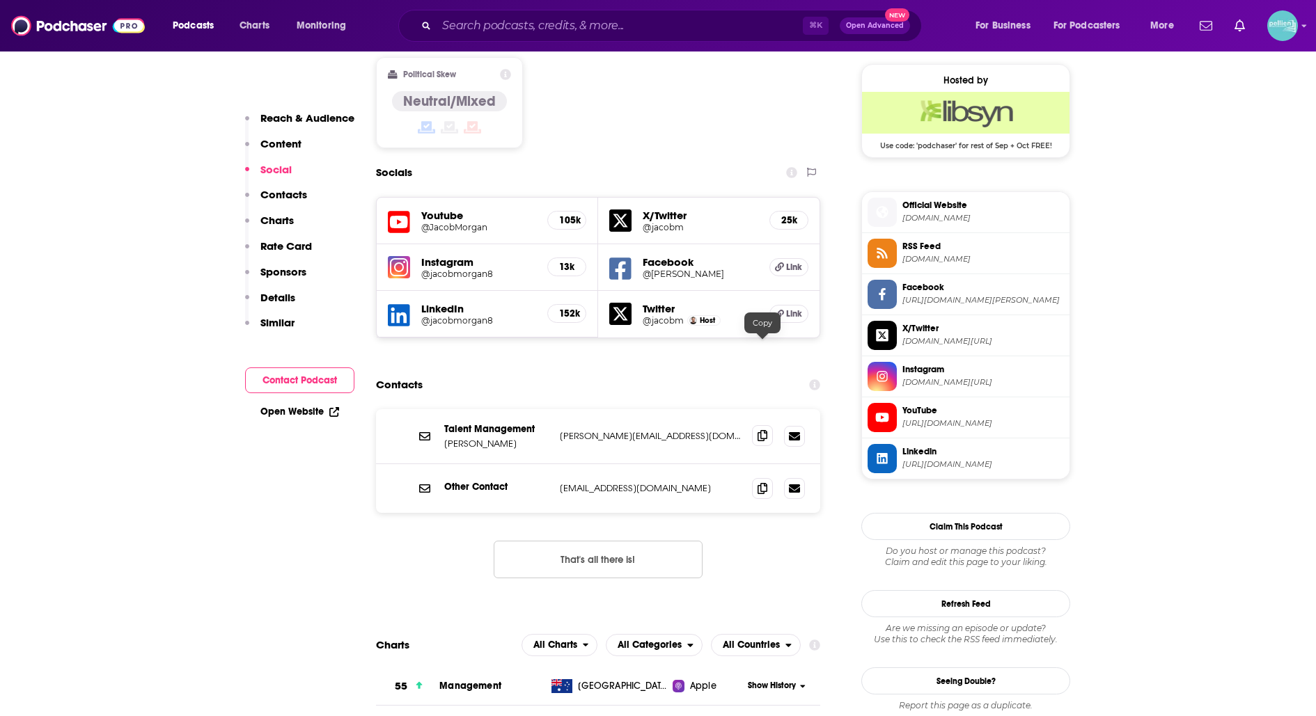
click at [757, 425] on span at bounding box center [762, 435] width 21 height 21
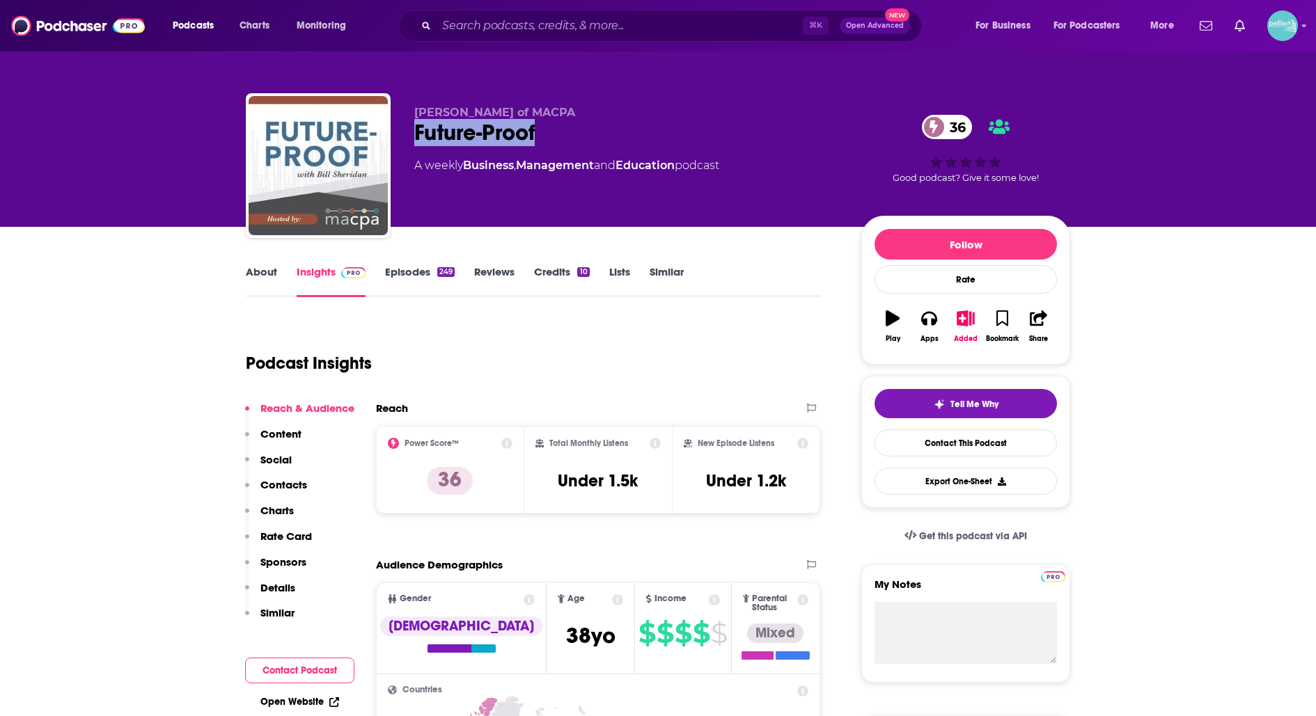
drag, startPoint x: 514, startPoint y: 128, endPoint x: 417, endPoint y: 123, distance: 97.6
click at [417, 125] on div "Future-Proof 36" at bounding box center [626, 132] width 425 height 27
copy h2 "Future-Proof"
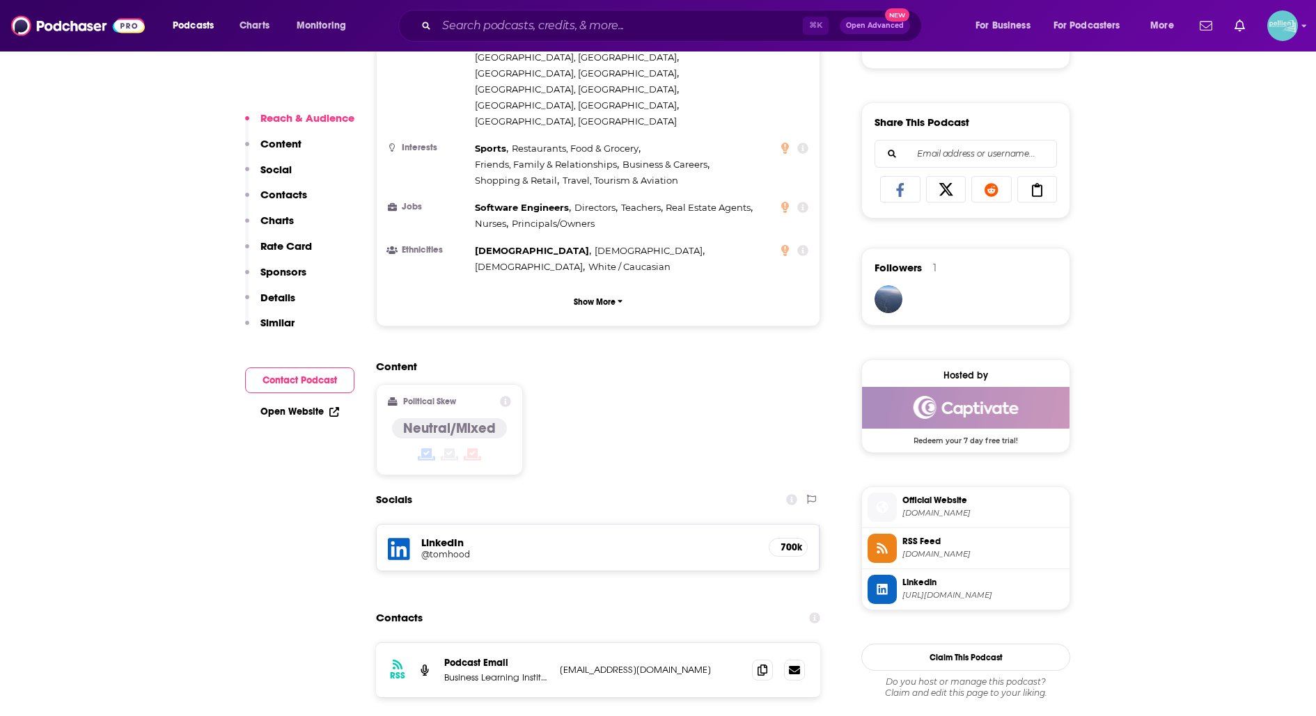
scroll to position [823, 0]
click at [760, 663] on icon at bounding box center [762, 668] width 10 height 11
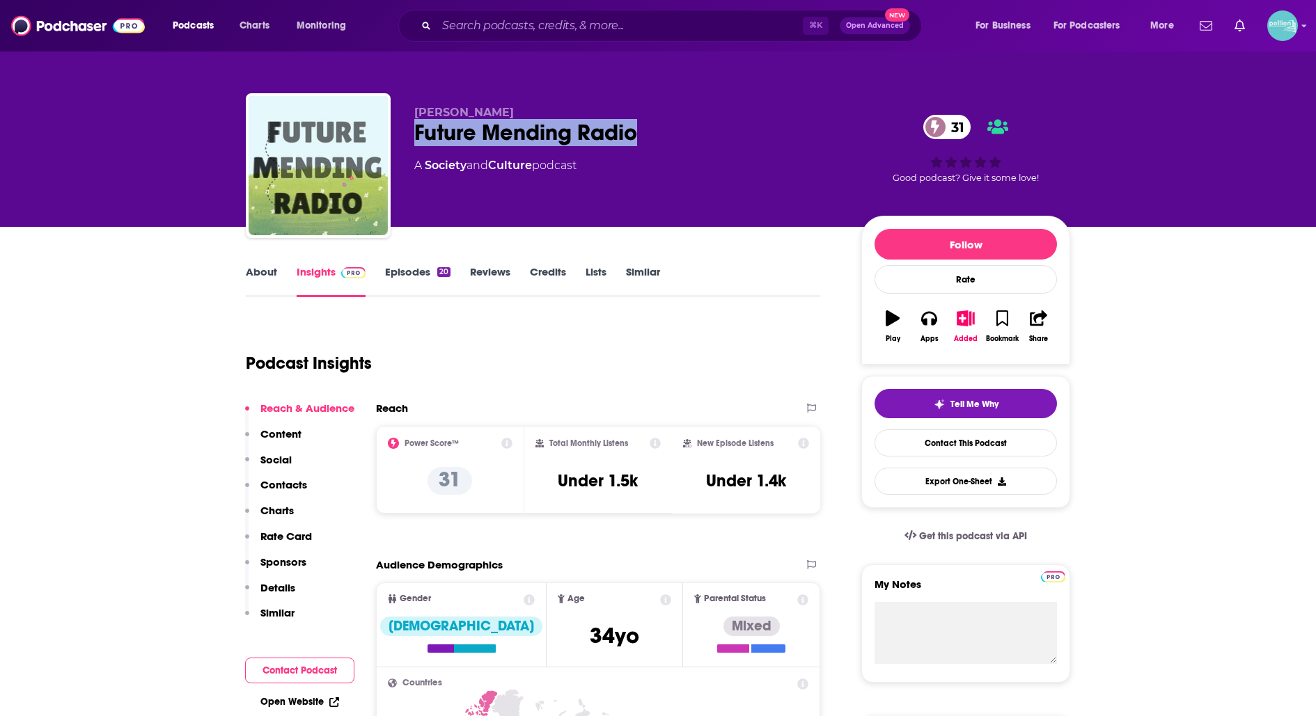
drag, startPoint x: 647, startPoint y: 144, endPoint x: 411, endPoint y: 122, distance: 237.1
click at [411, 123] on div "Matt Lie - Paehlke Future Mending Radio 31 A Society and Culture podcast 31 Goo…" at bounding box center [658, 168] width 824 height 150
copy h2 "Future Mending Radio"
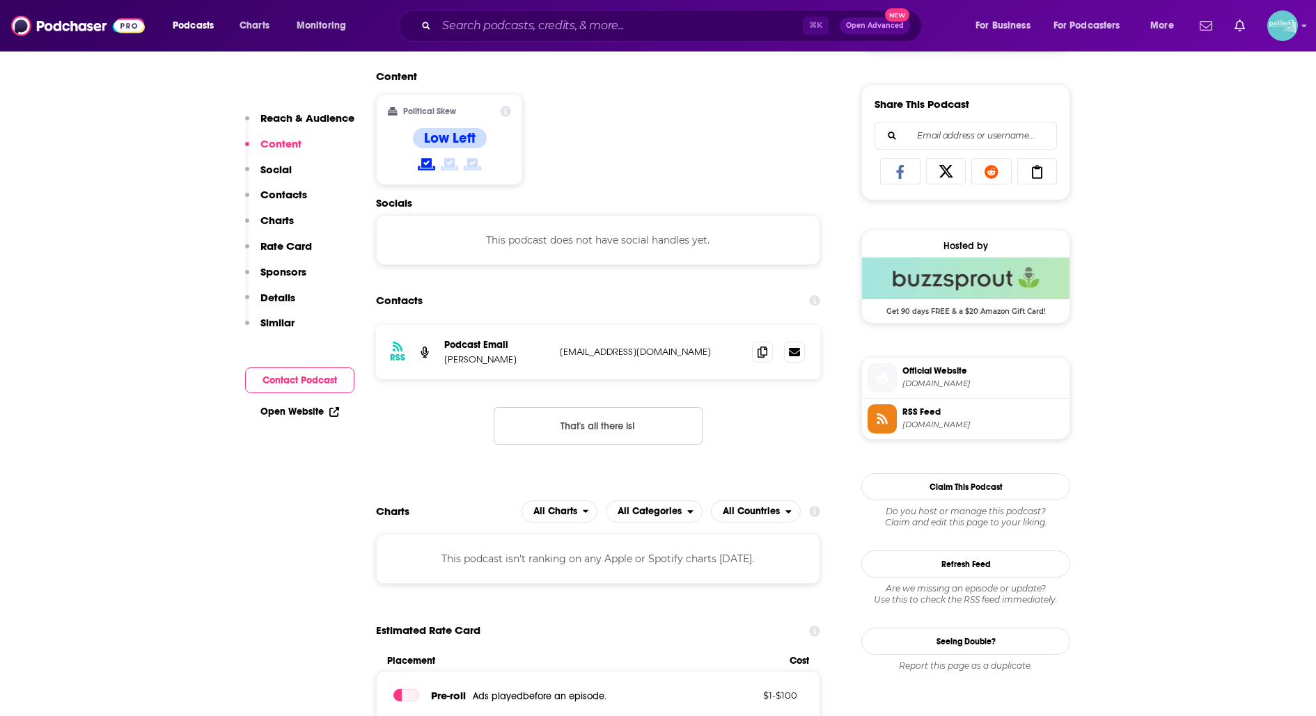
scroll to position [841, 0]
click at [760, 349] on icon at bounding box center [762, 350] width 10 height 11
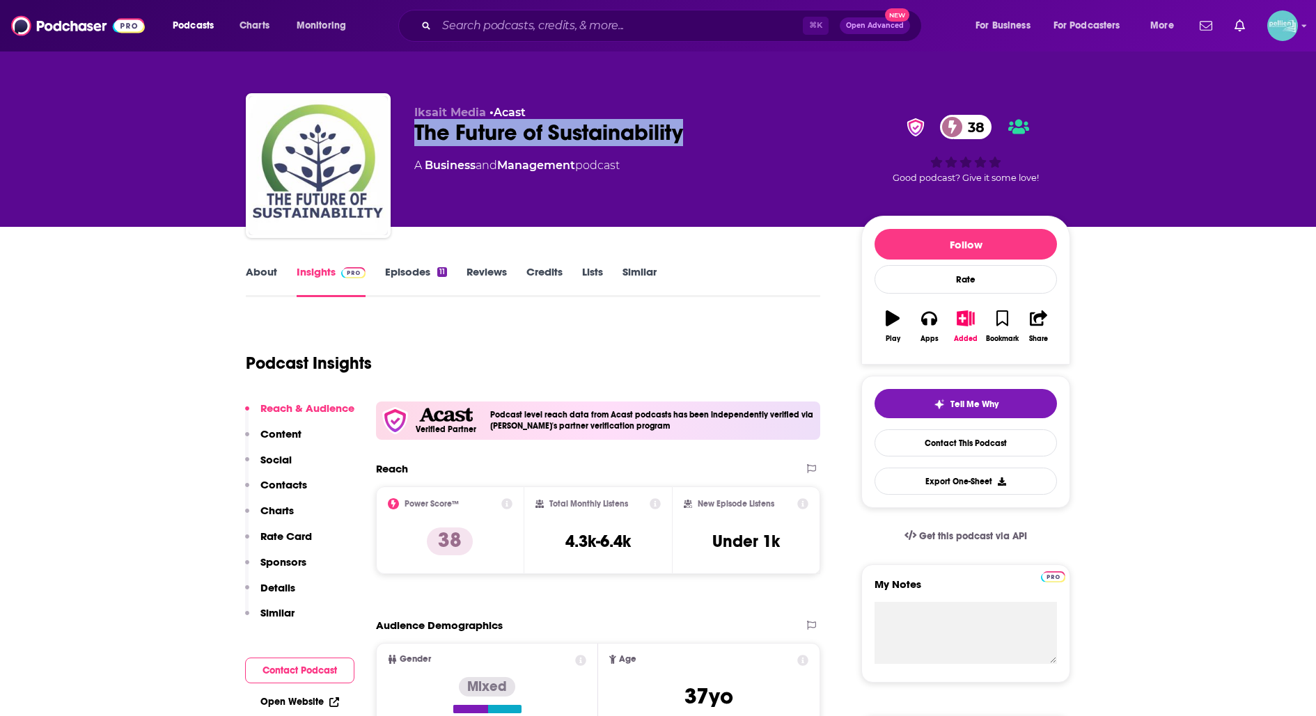
drag, startPoint x: 709, startPoint y: 148, endPoint x: 403, endPoint y: 138, distance: 305.8
click at [402, 136] on div "Iksait Media • Acast The Future of Sustainability 38 A Business and Management …" at bounding box center [658, 168] width 824 height 150
copy h2 "The Future of Sustainability"
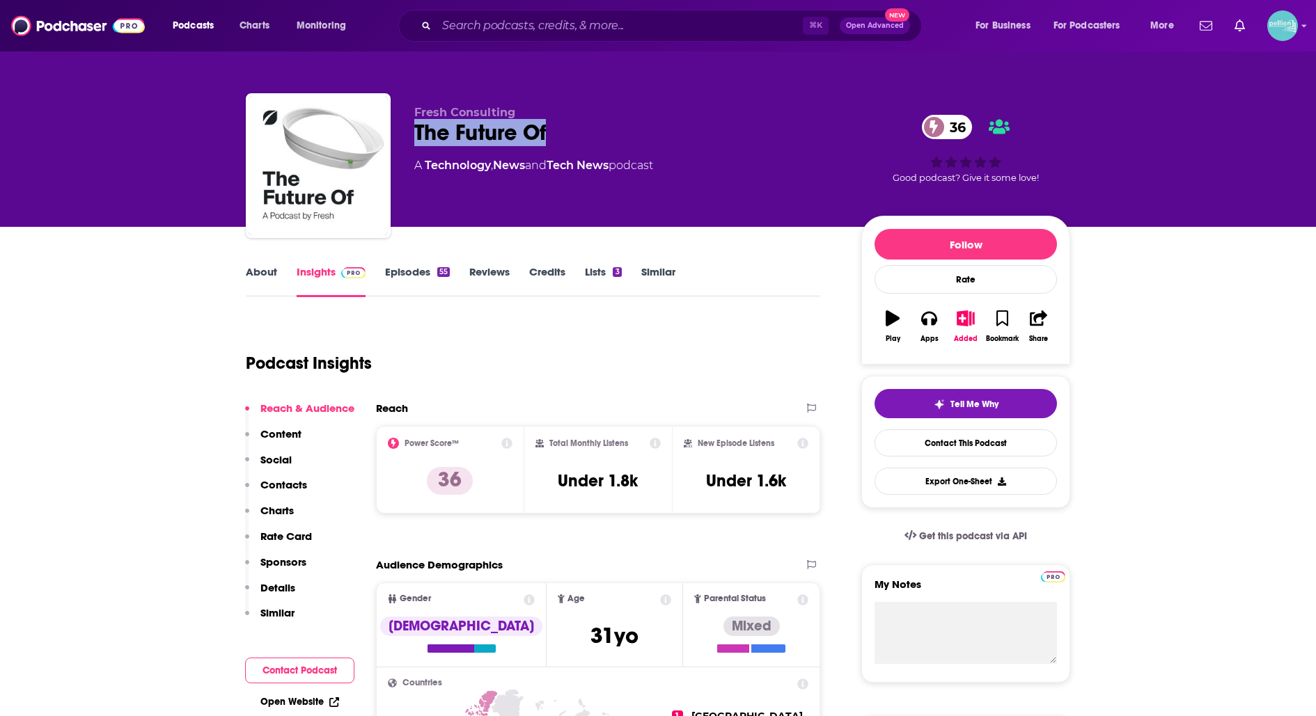
drag, startPoint x: 564, startPoint y: 137, endPoint x: 409, endPoint y: 138, distance: 154.6
click at [409, 137] on div "Fresh Consulting The Future Of 36 A Technology , News and Tech News podcast 36 …" at bounding box center [658, 168] width 824 height 150
copy h2 "The Future Of"
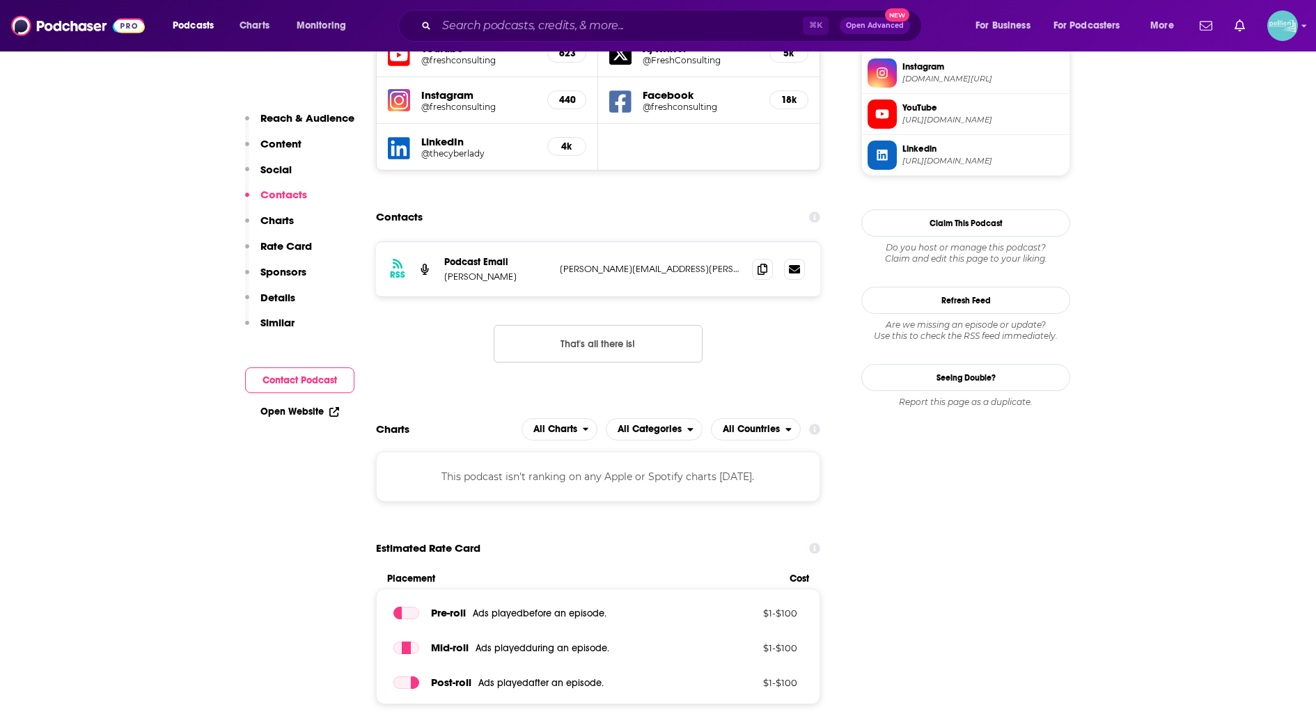
scroll to position [1316, 0]
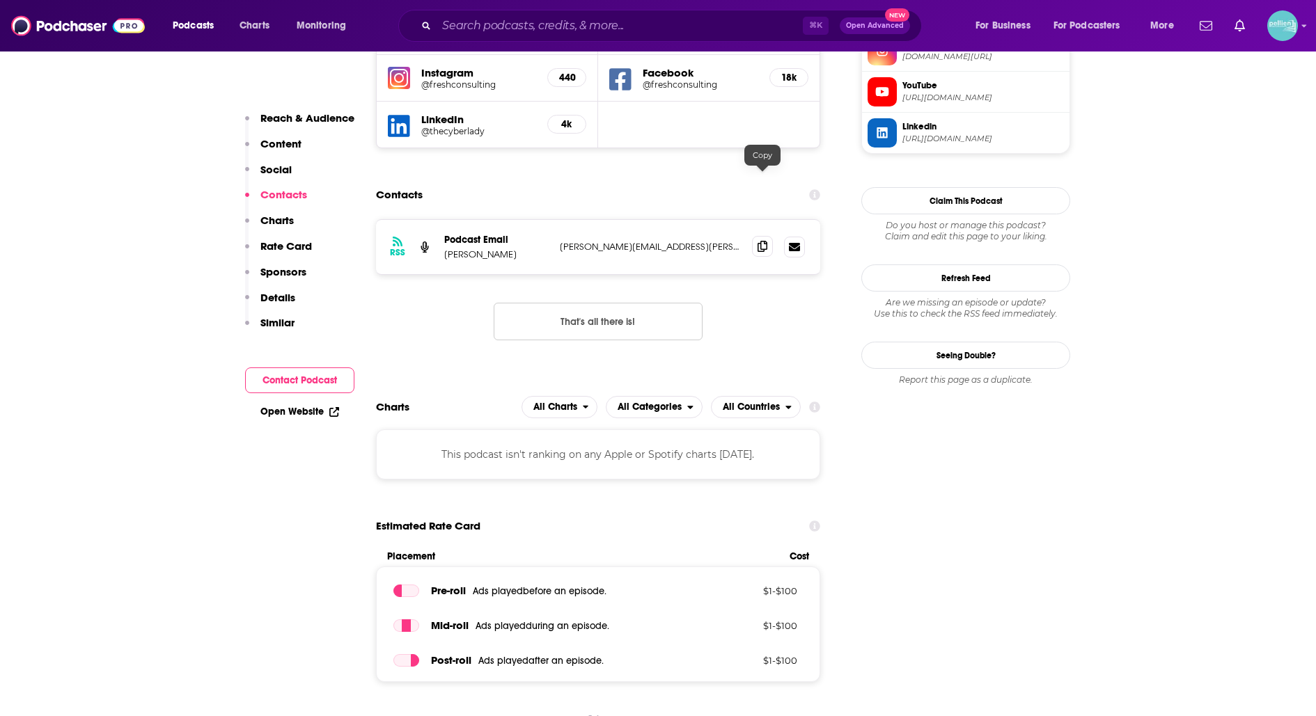
click at [759, 236] on span at bounding box center [762, 246] width 21 height 21
click at [755, 236] on span at bounding box center [762, 246] width 21 height 21
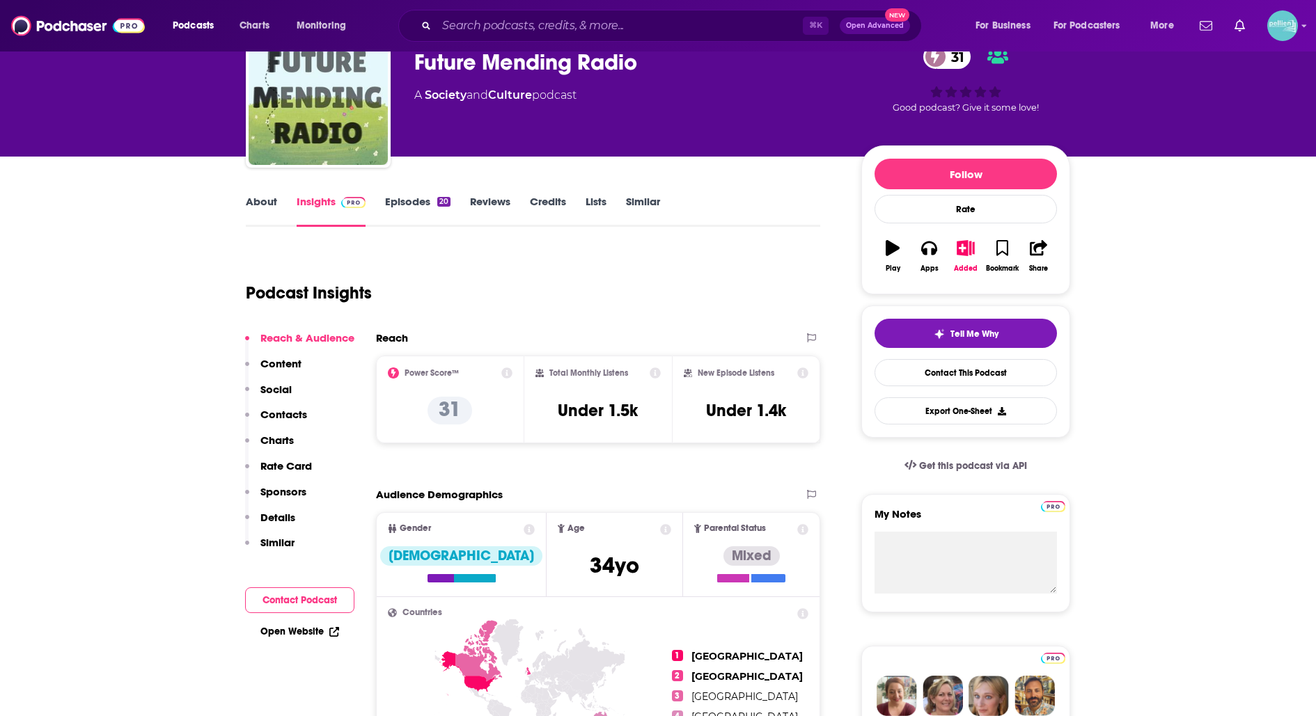
scroll to position [71, 0]
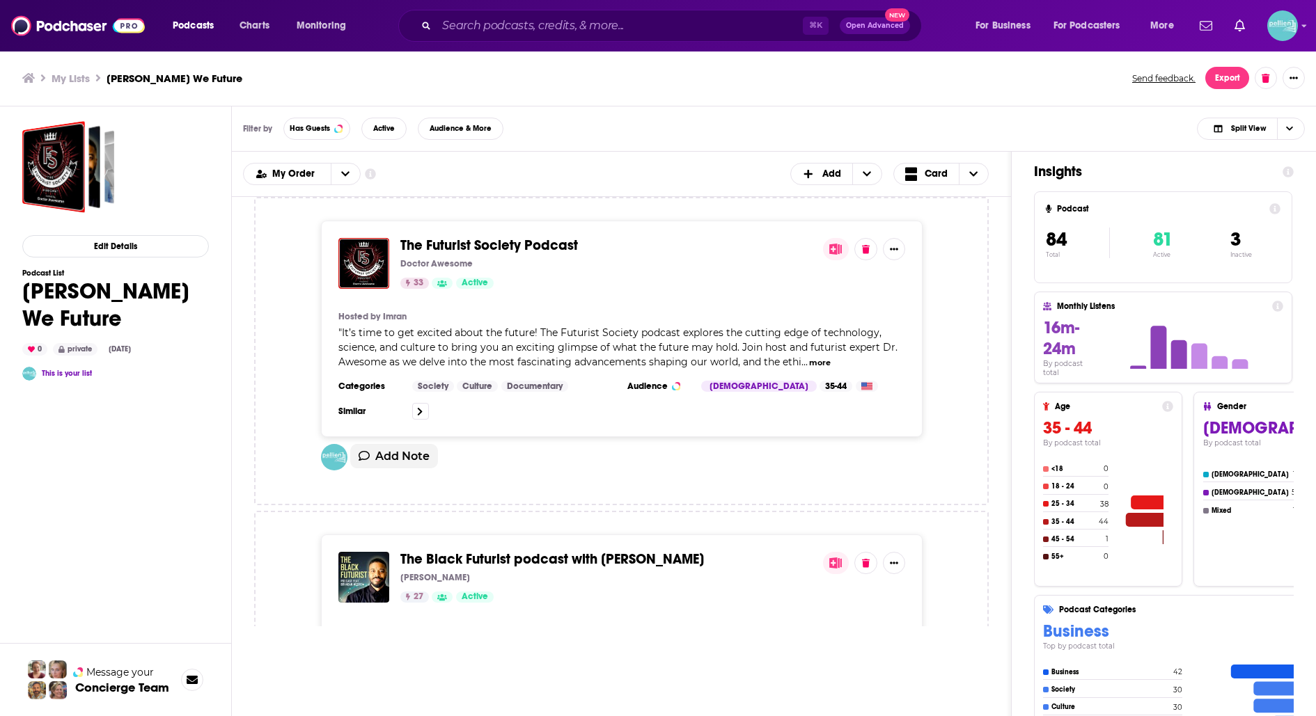
click at [558, 243] on span "The Futurist Society Podcast" at bounding box center [489, 245] width 178 height 17
click at [524, 555] on span "The Black Futurist podcast with Bryndan Moore" at bounding box center [552, 559] width 304 height 17
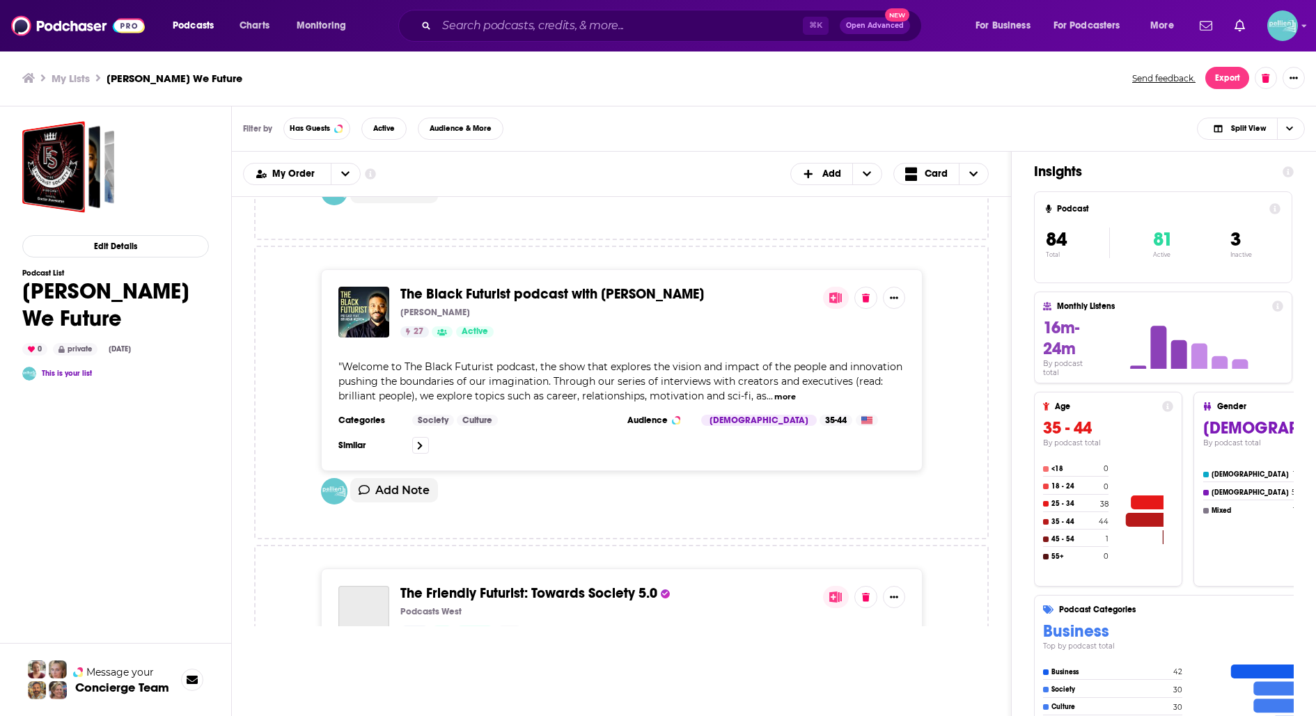
scroll to position [276, 0]
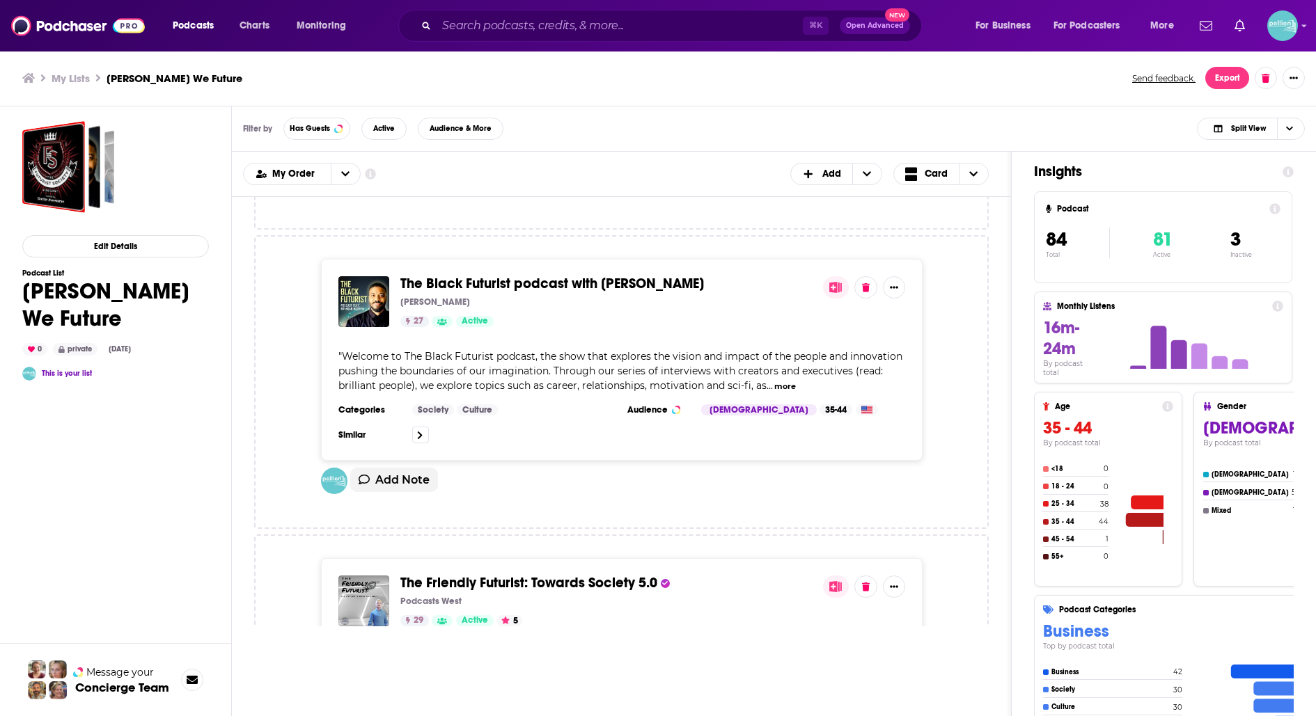
click at [531, 577] on span "The Friendly Futurist: Towards Society 5.0" at bounding box center [528, 582] width 257 height 17
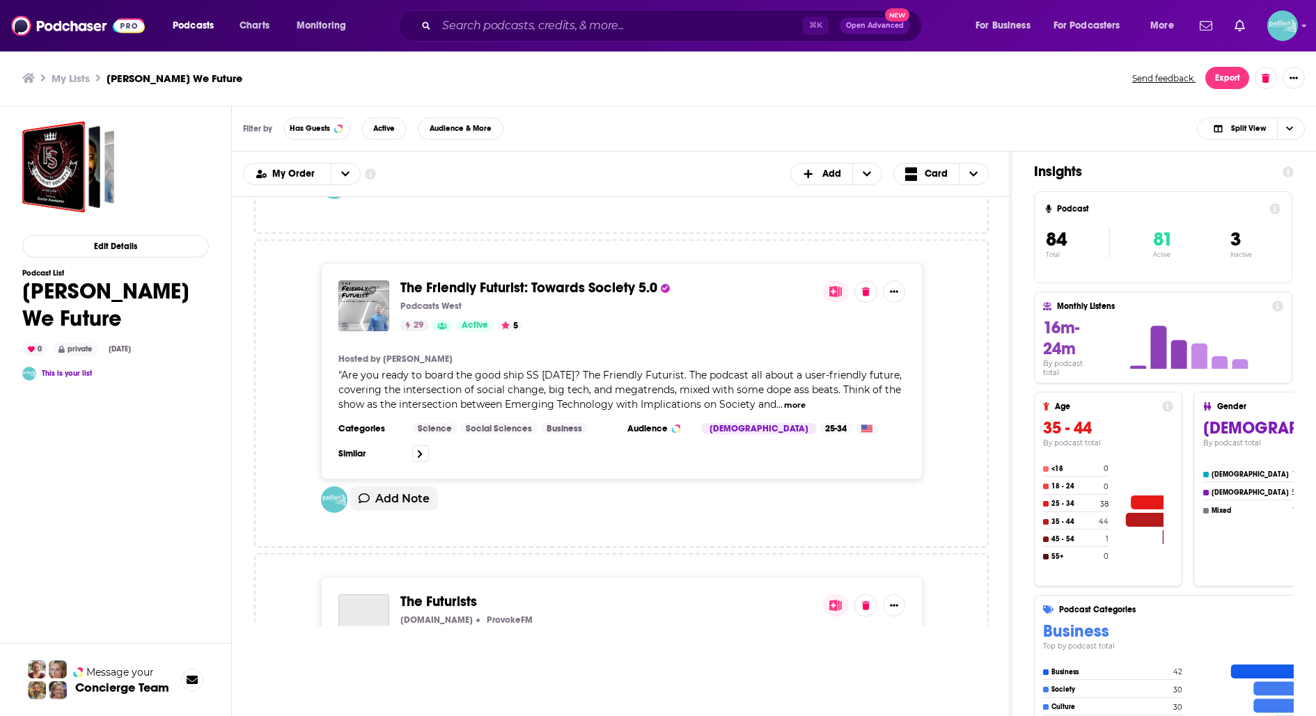
scroll to position [583, 0]
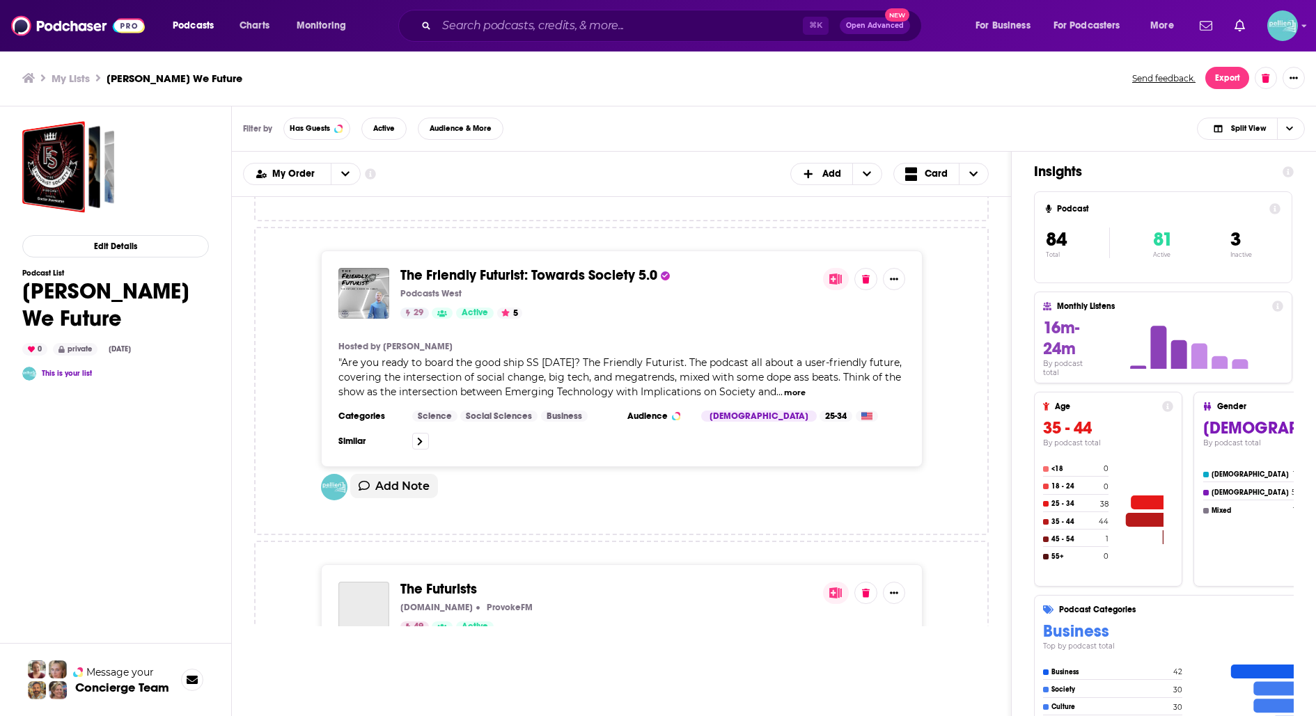
click at [449, 583] on span "The Futurists" at bounding box center [438, 589] width 77 height 17
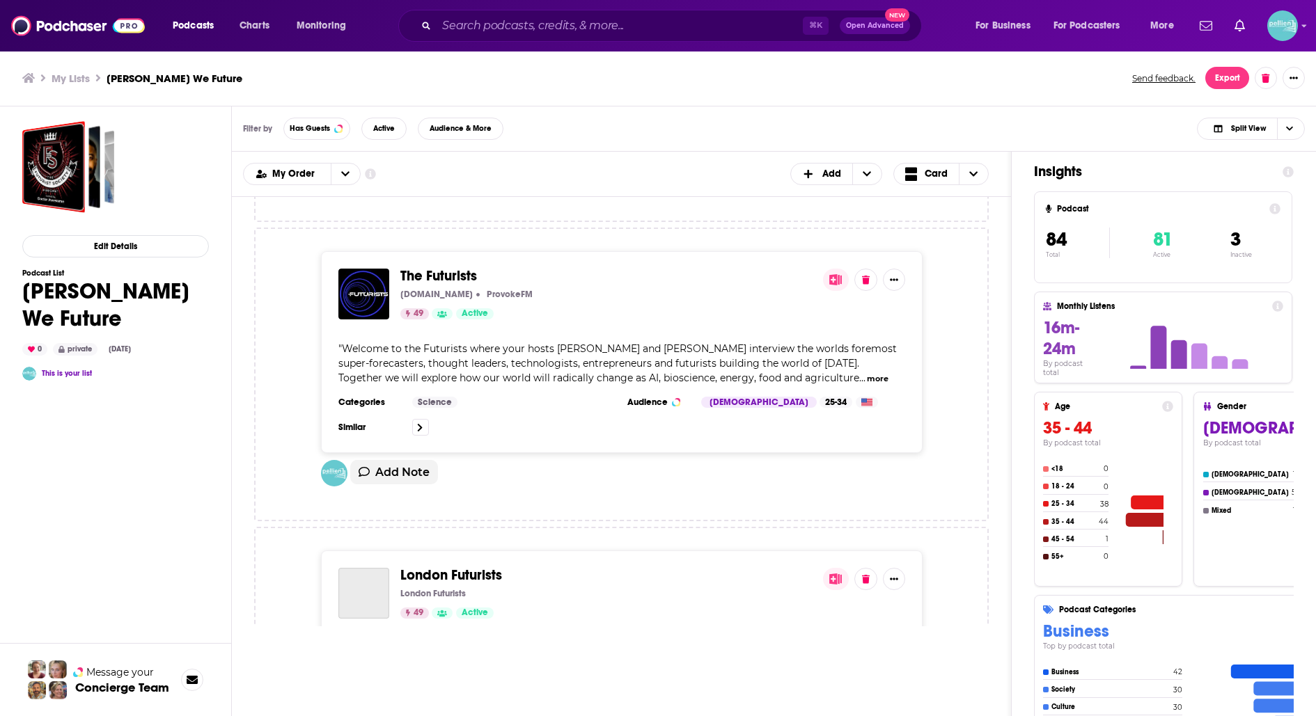
scroll to position [914, 0]
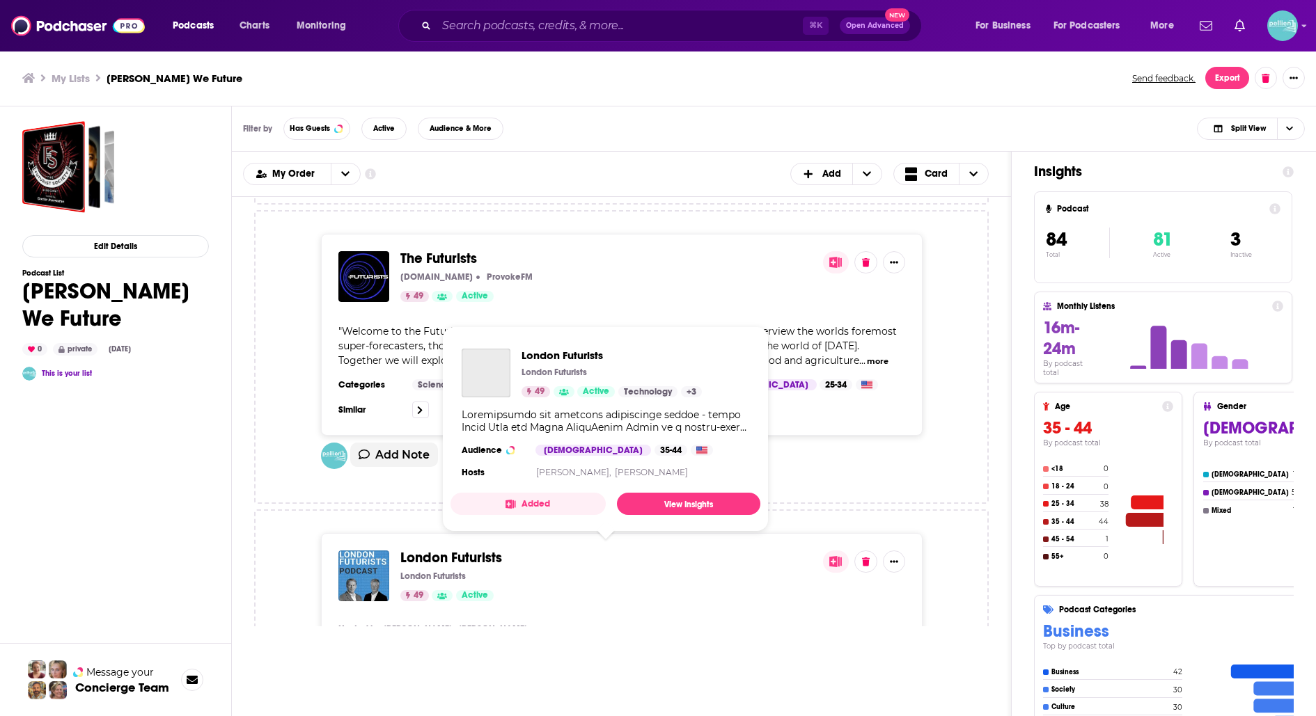
click at [450, 551] on span "London Futurists" at bounding box center [451, 557] width 102 height 17
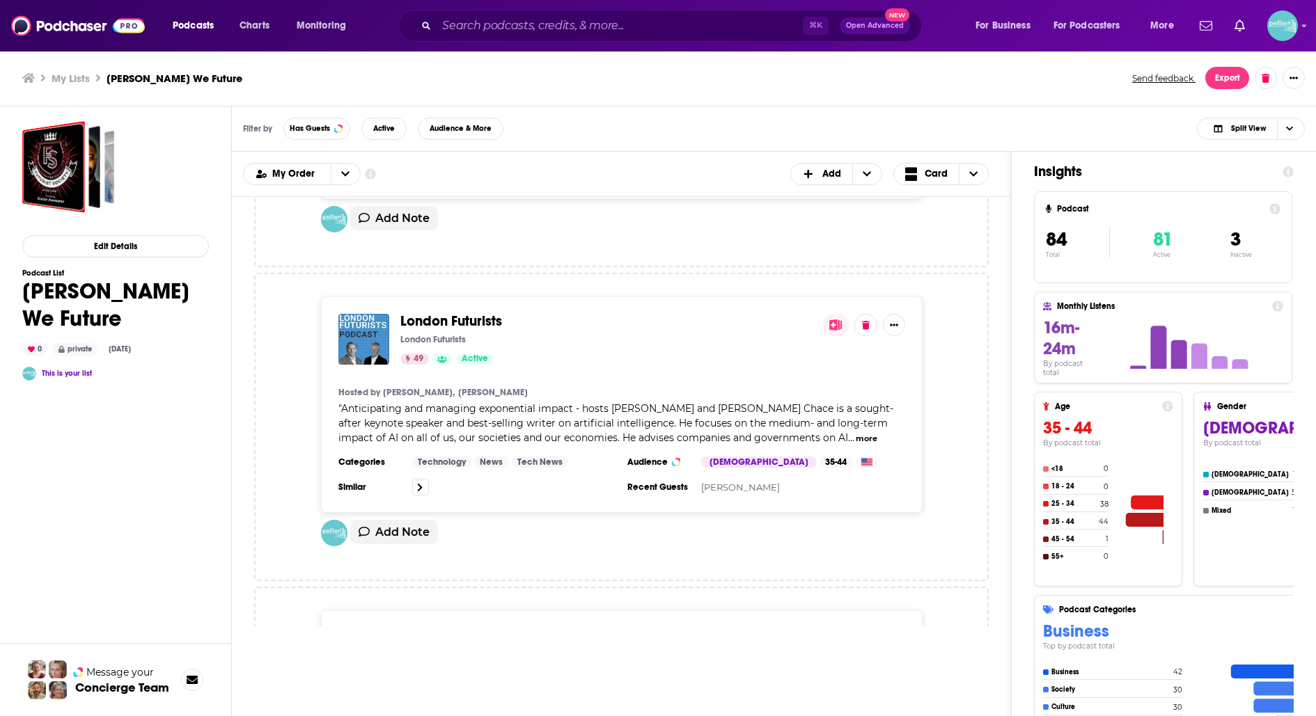
scroll to position [1170, 0]
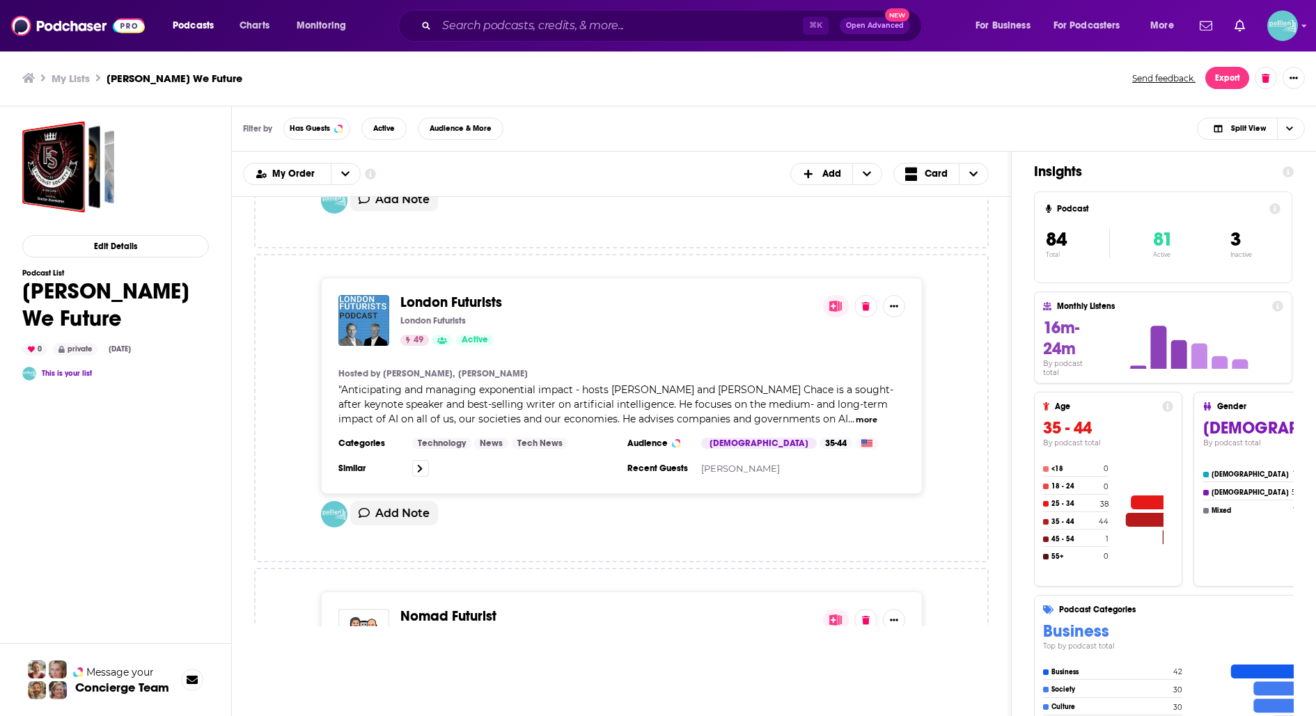
click at [441, 612] on span "Nomad Futurist" at bounding box center [448, 616] width 96 height 17
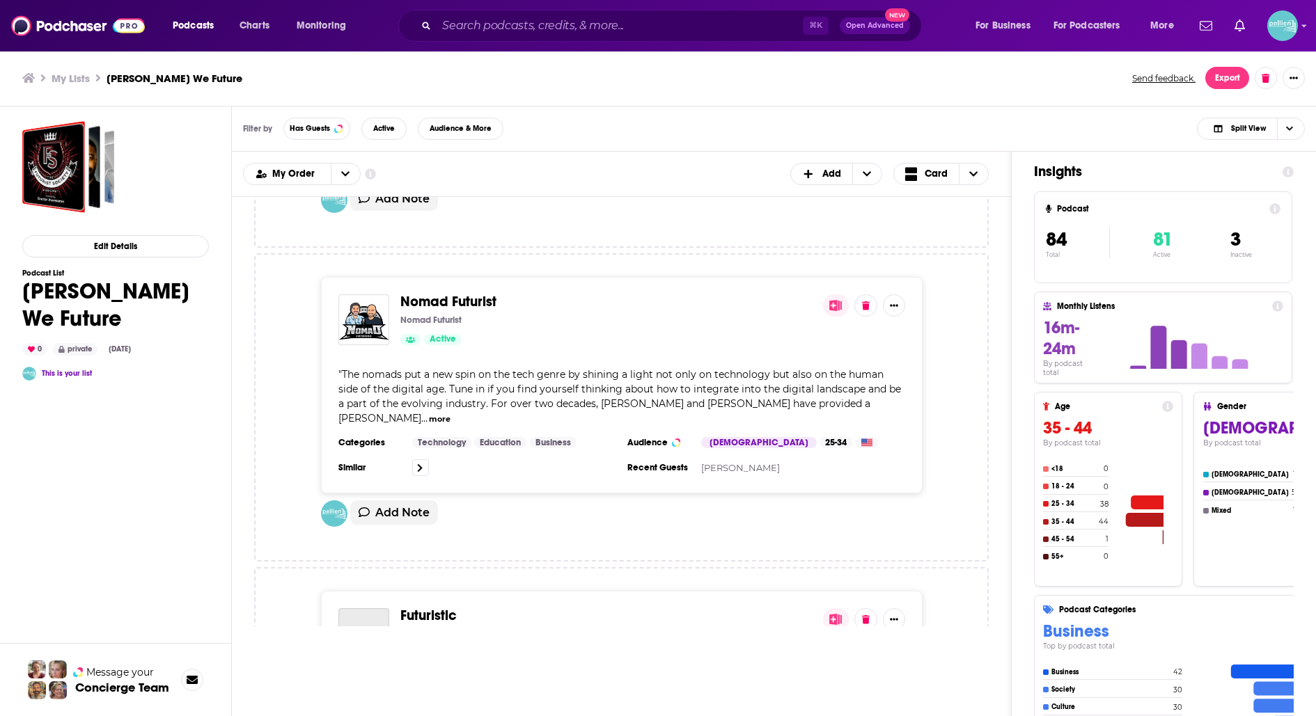
scroll to position [1487, 0]
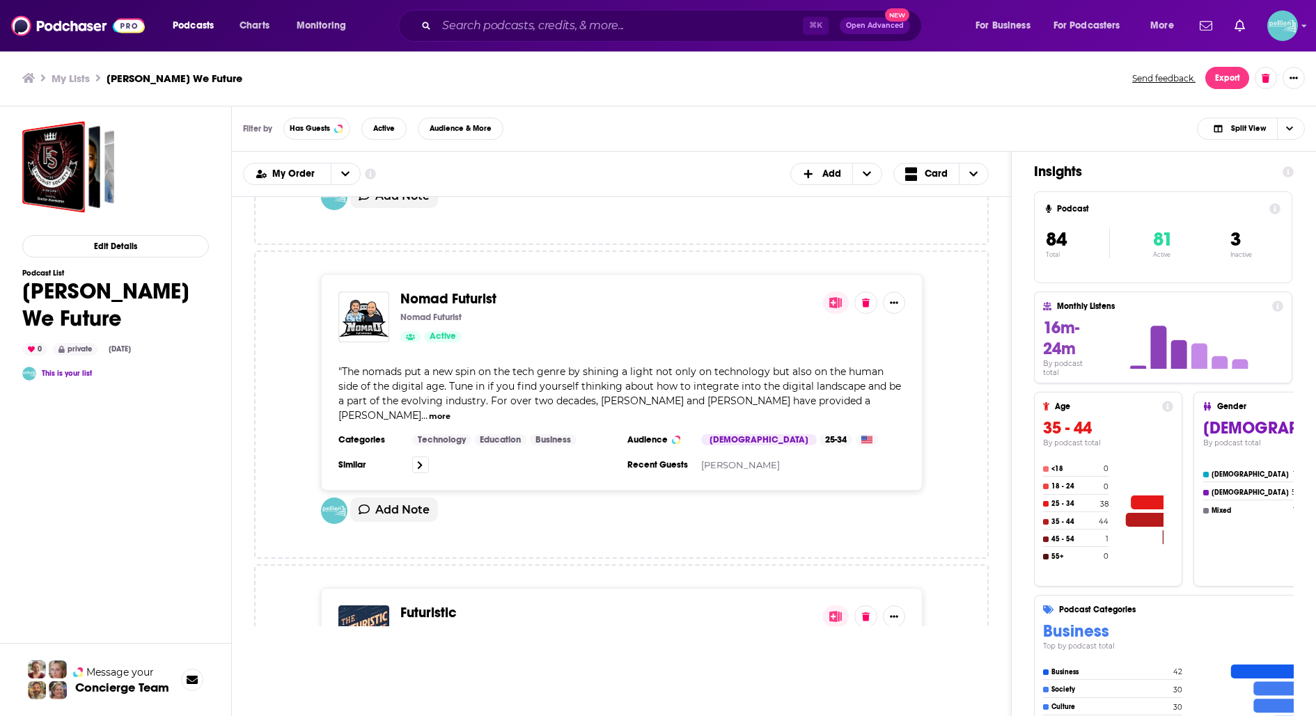
click at [436, 604] on span "Futuristic" at bounding box center [428, 612] width 56 height 17
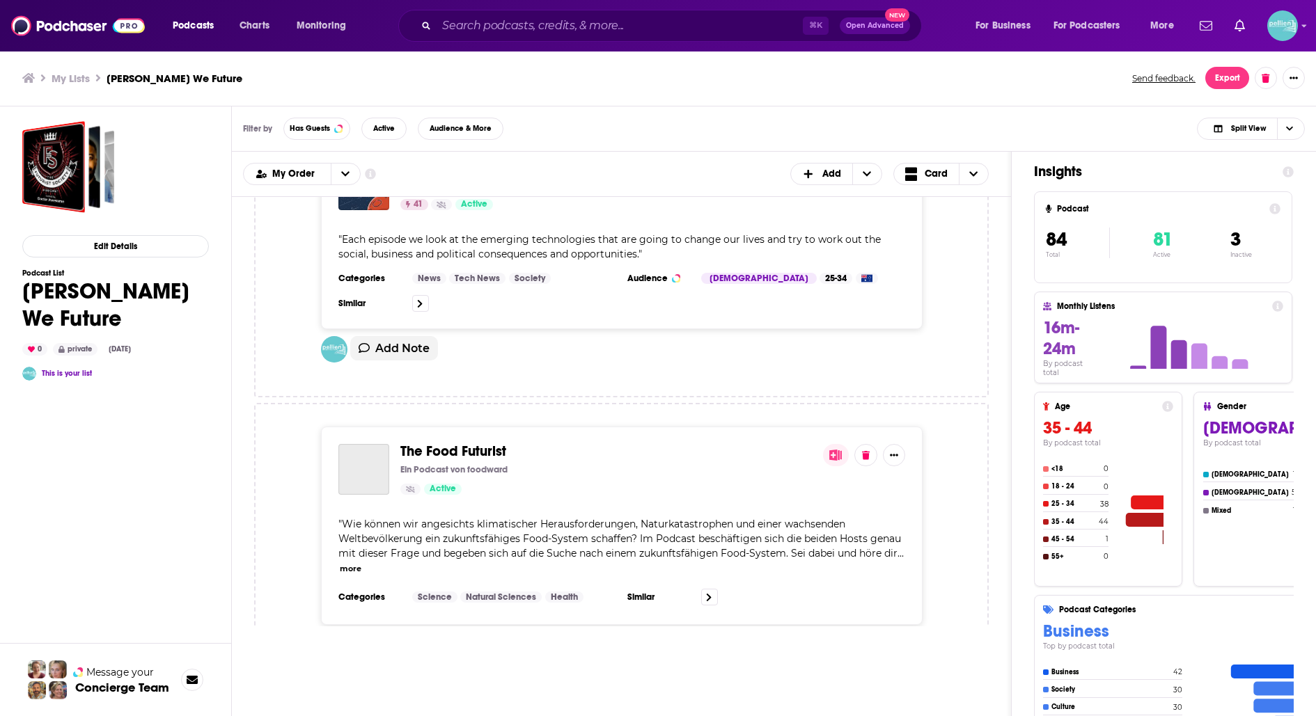
scroll to position [1936, 0]
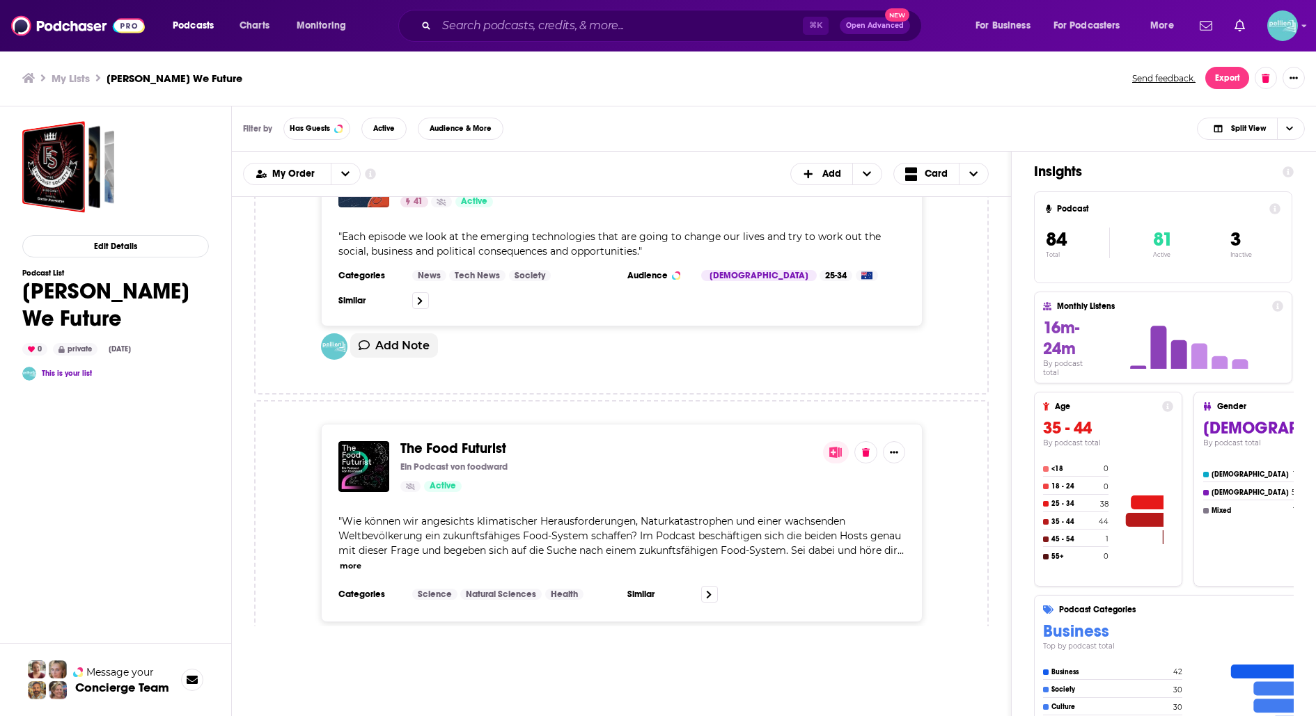
click at [447, 440] on span "The Food Futurist" at bounding box center [453, 448] width 106 height 17
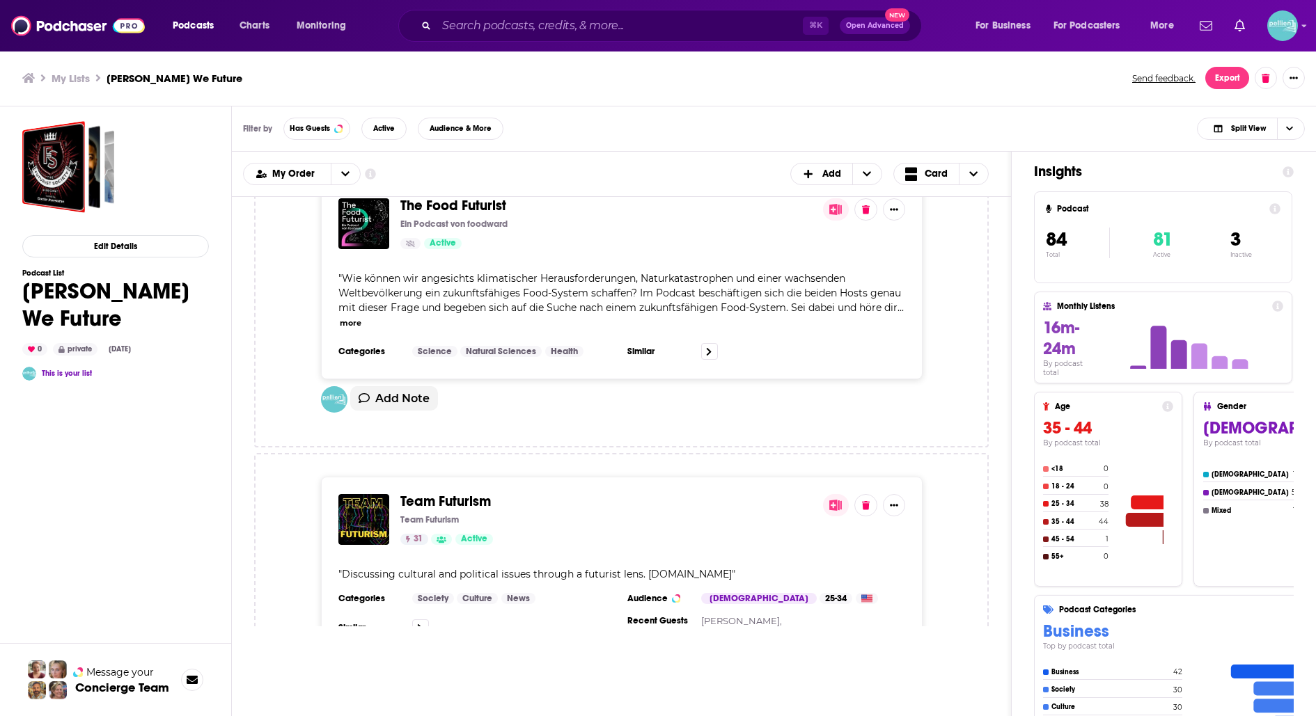
click at [446, 493] on span "Team Futurism" at bounding box center [445, 501] width 91 height 17
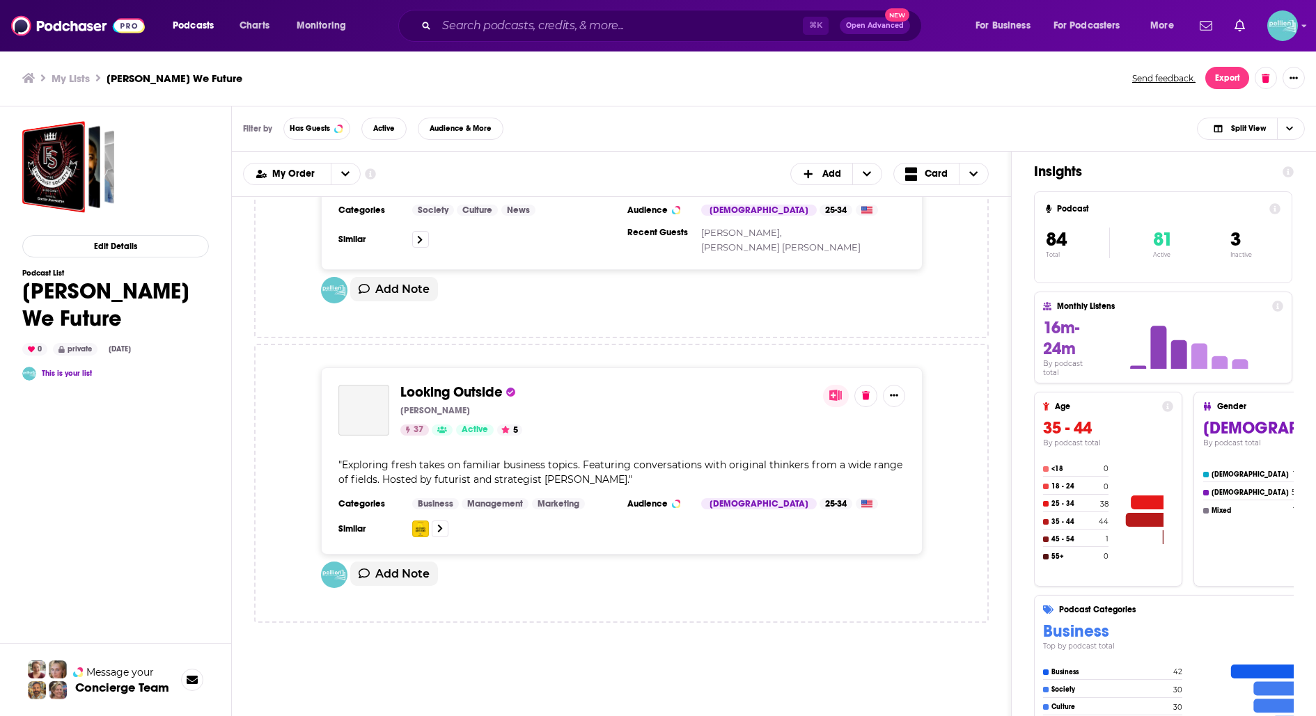
scroll to position [2573, 0]
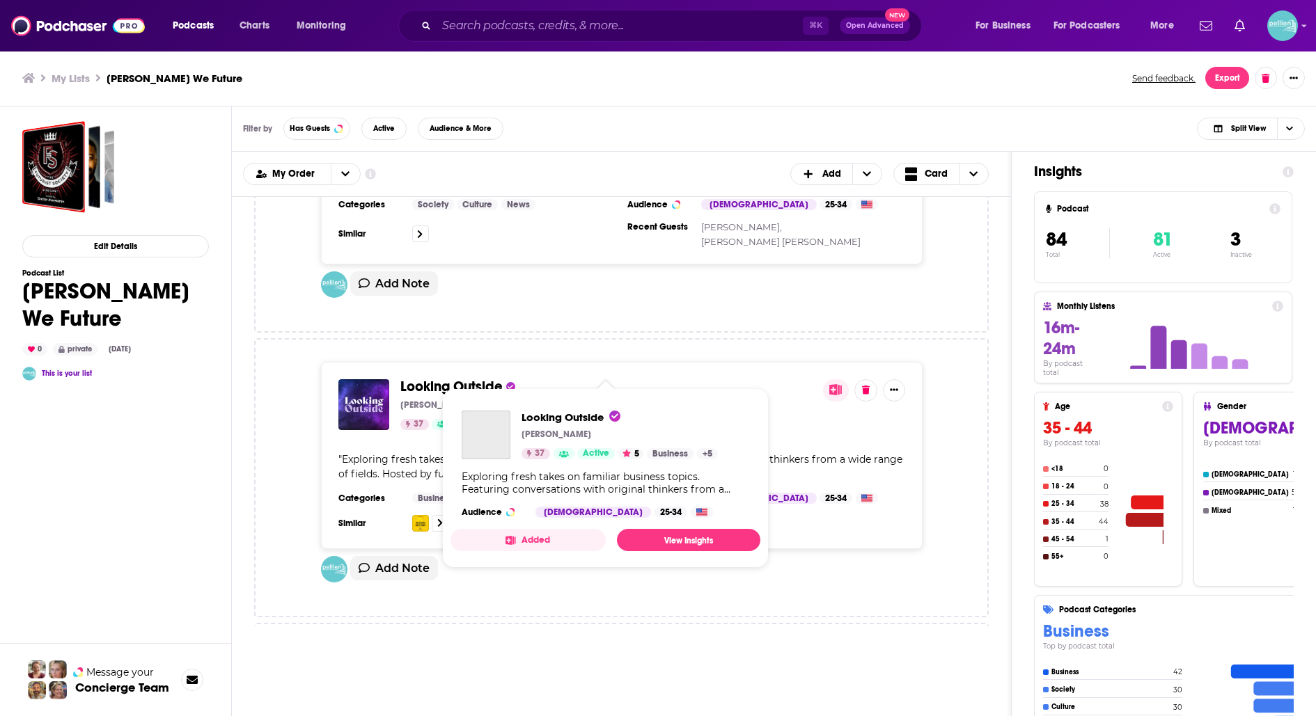
click at [453, 378] on span "Looking Outside" at bounding box center [451, 386] width 102 height 17
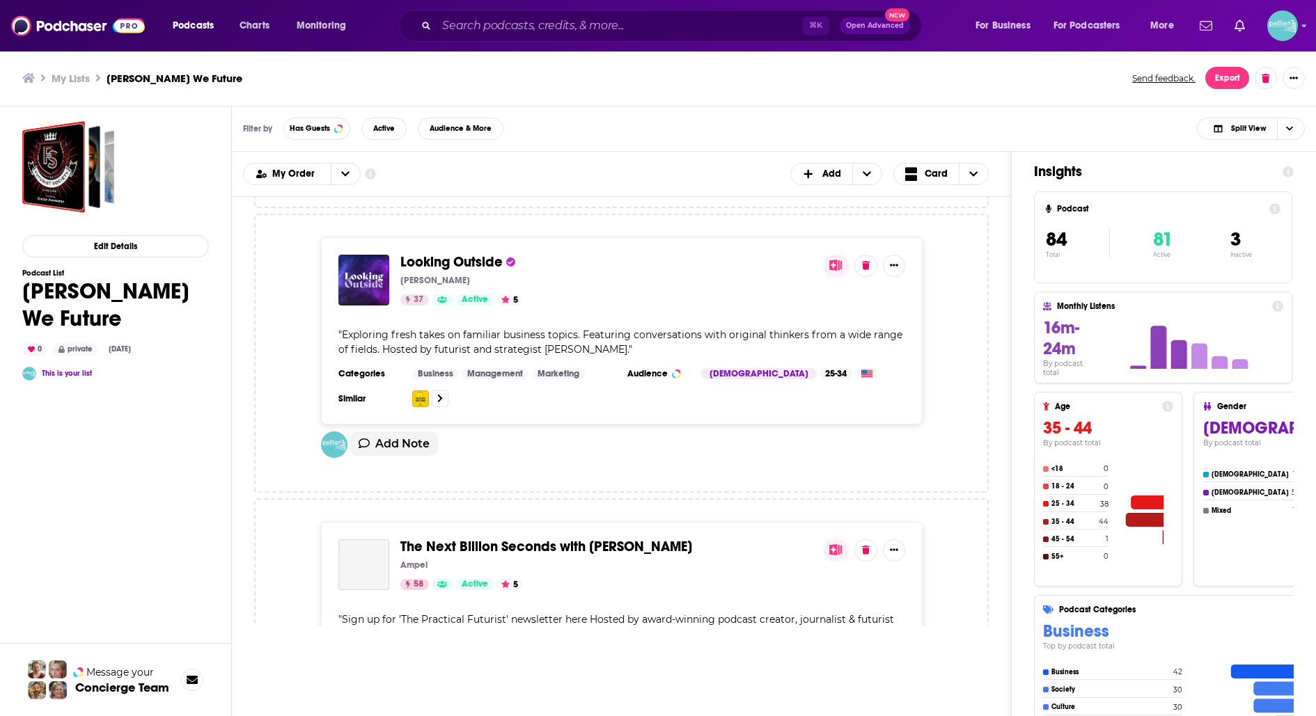
scroll to position [2723, 0]
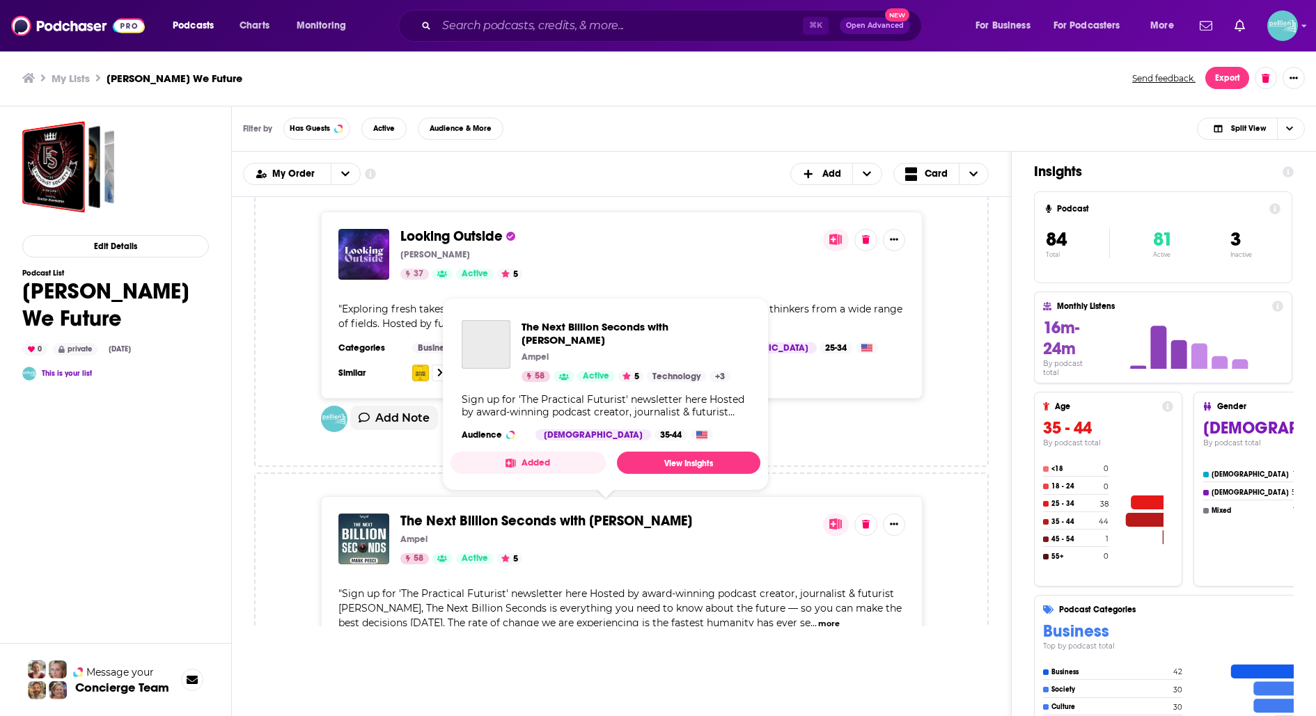
click at [466, 512] on span "The Next Billion Seconds with Mark Pesce" at bounding box center [546, 520] width 292 height 17
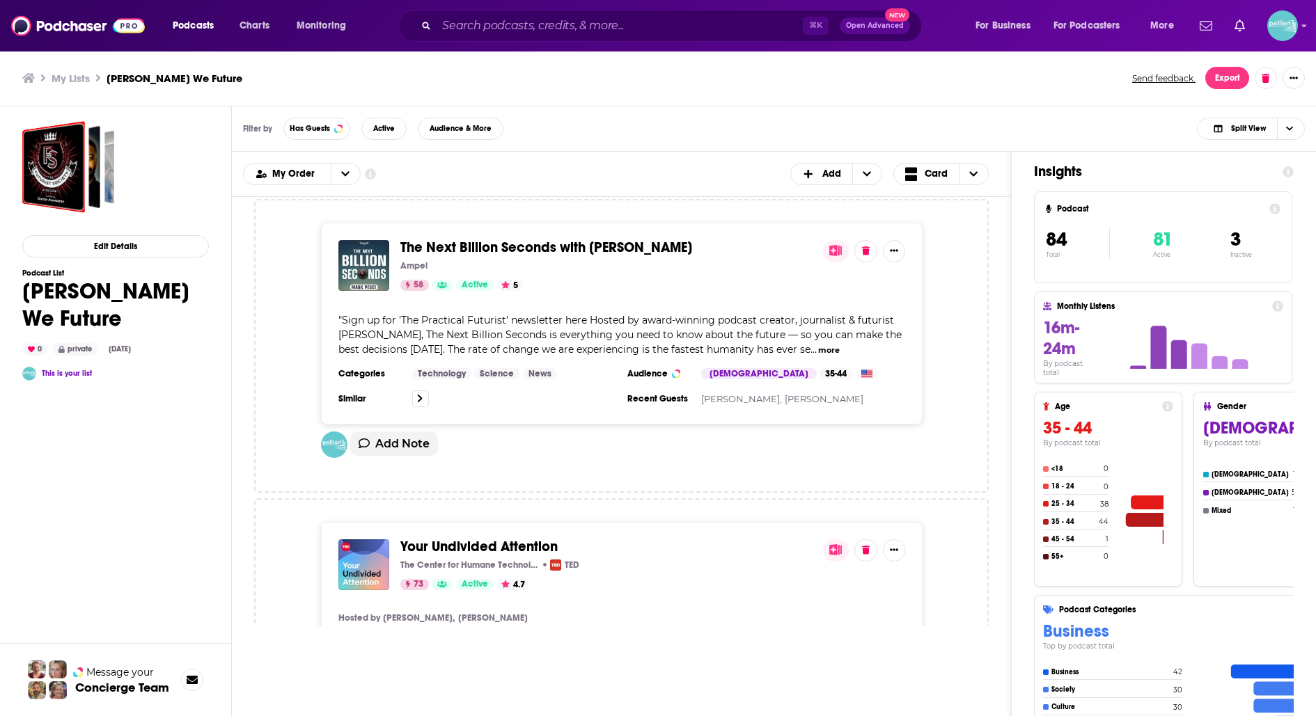
click at [471, 538] on span "Your Undivided Attention" at bounding box center [478, 546] width 157 height 17
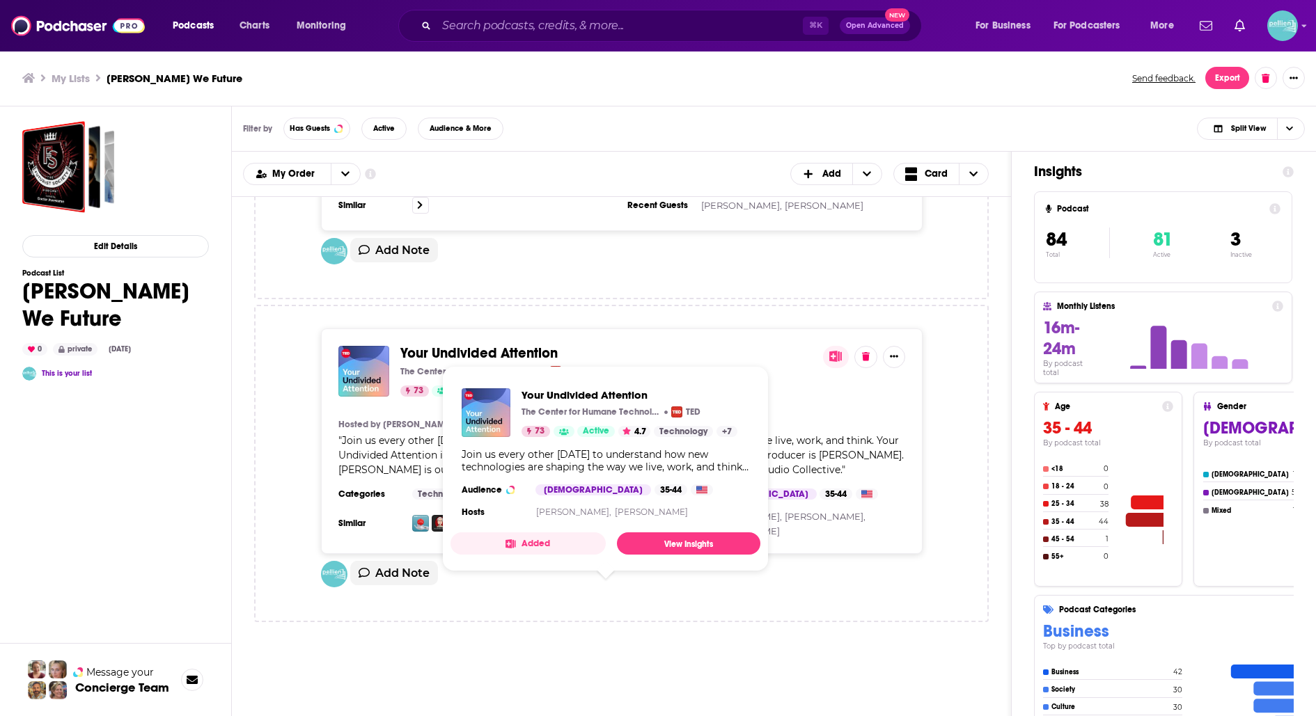
scroll to position [3251, 0]
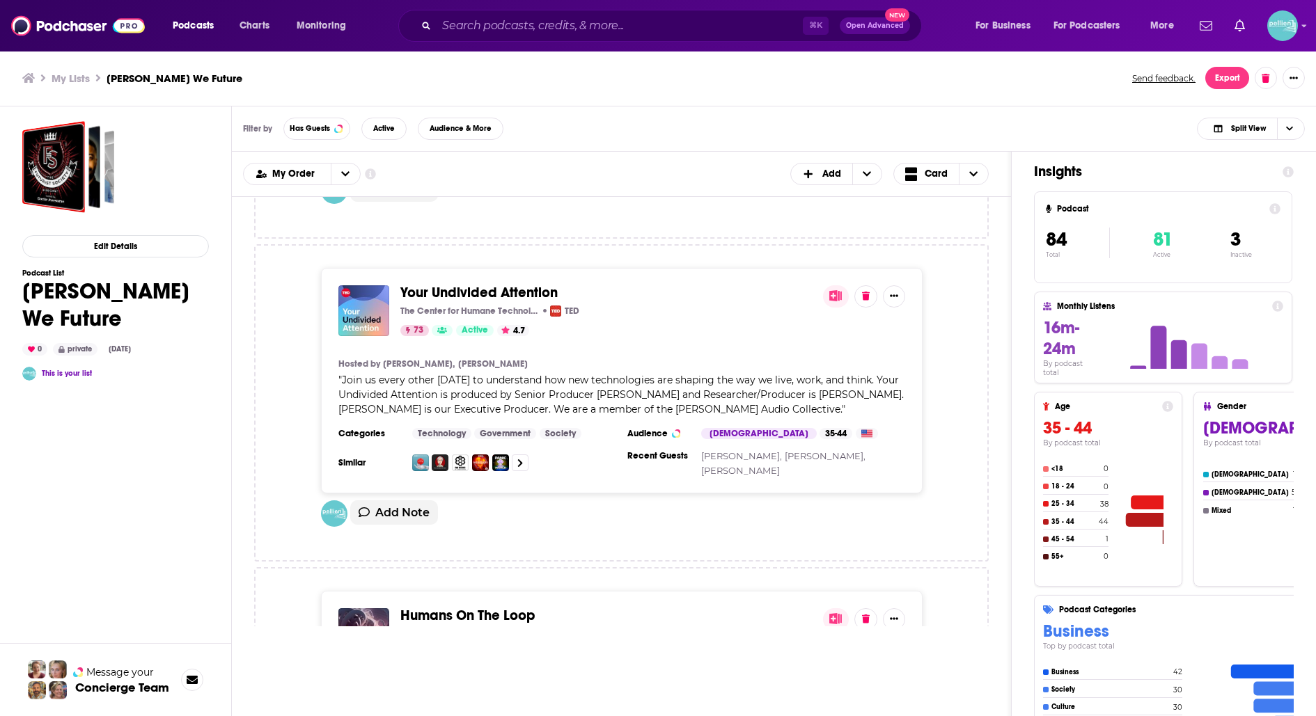
click at [466, 607] on span "Humans On The Loop" at bounding box center [467, 615] width 135 height 17
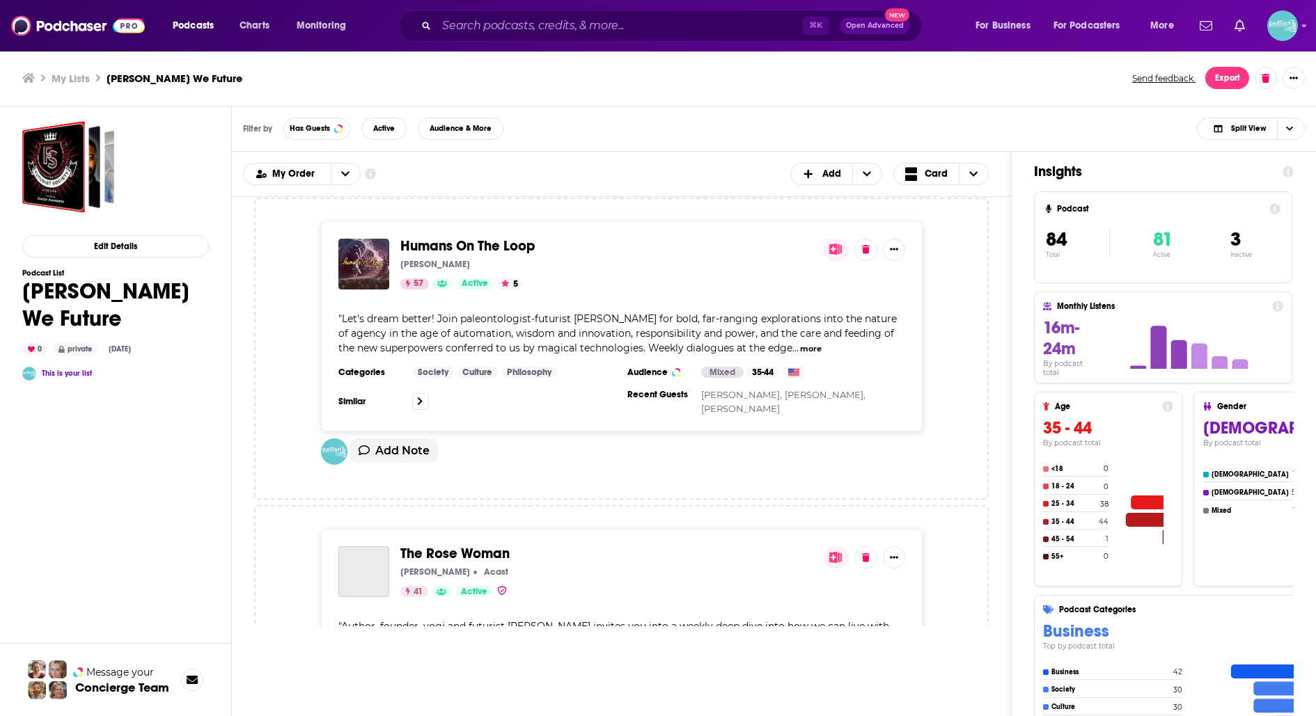
scroll to position [3636, 0]
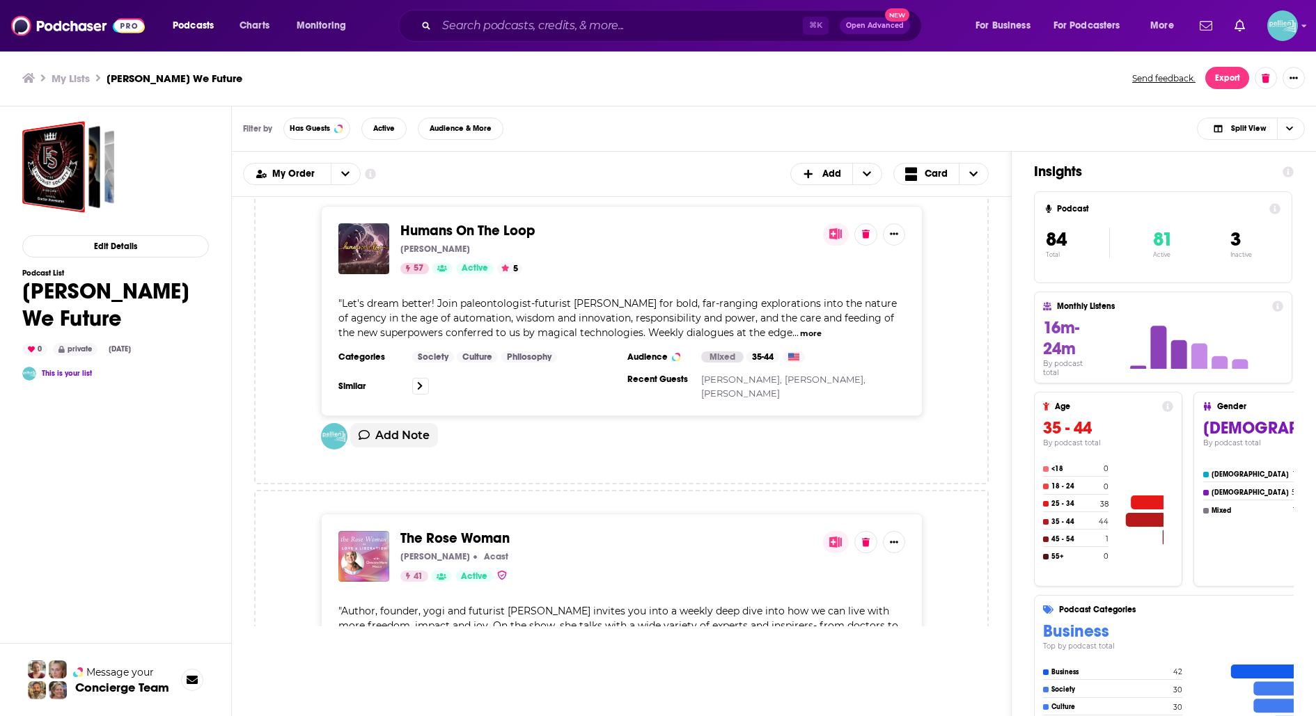
click at [459, 530] on span "The Rose Woman" at bounding box center [454, 538] width 109 height 17
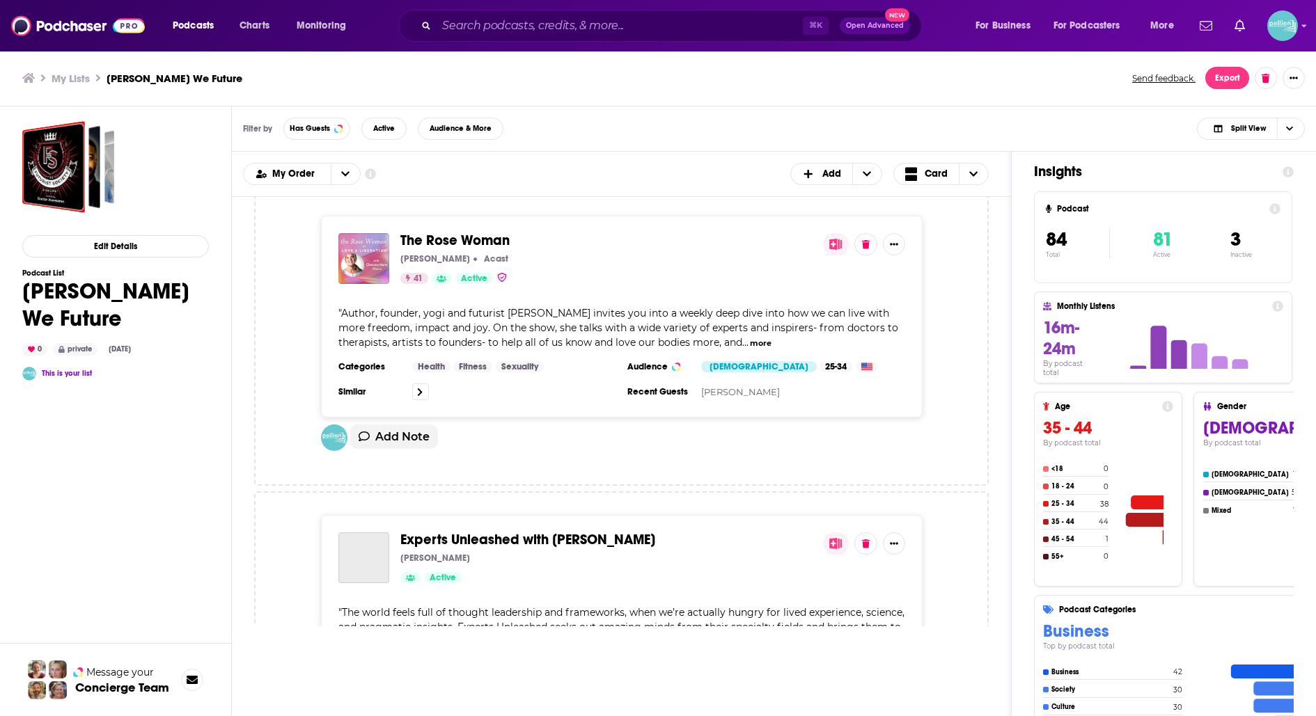
scroll to position [3951, 0]
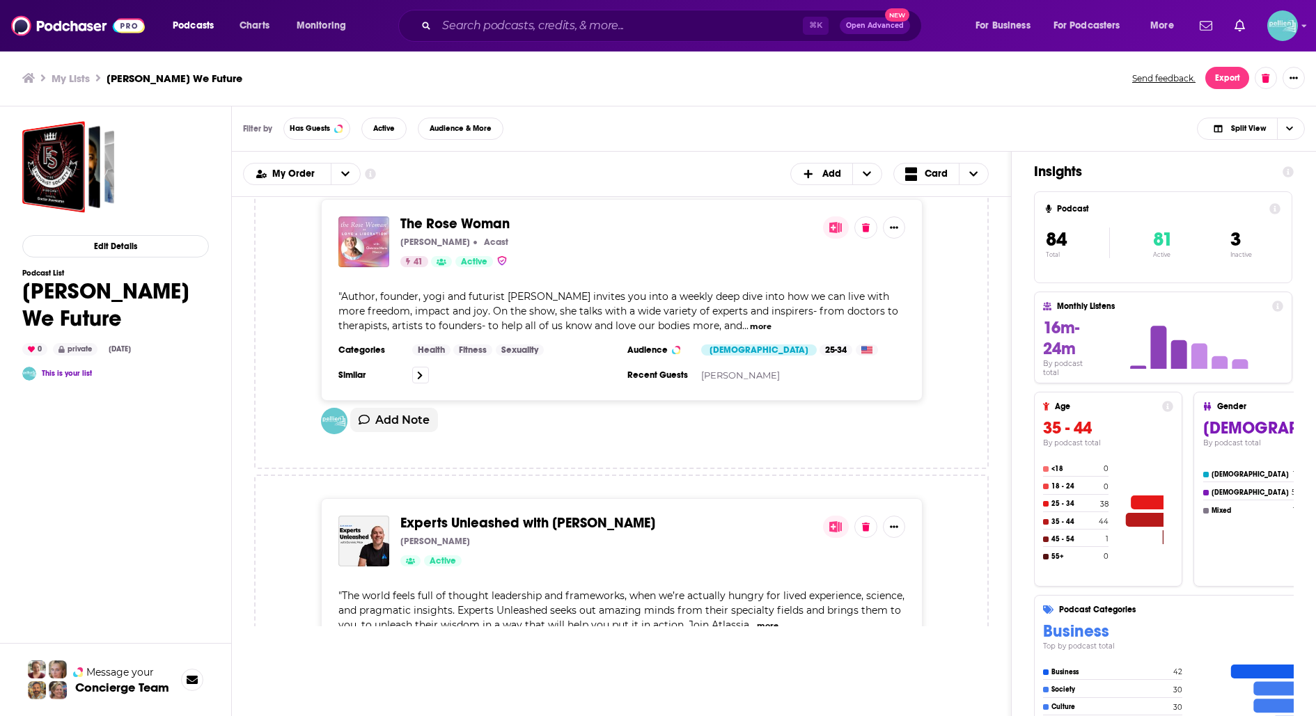
click at [459, 516] on div "Experts Unleashed with Dominic Price Dominic Price Active" at bounding box center [605, 541] width 411 height 51
click at [462, 514] on span "Experts Unleashed with Dominic Price" at bounding box center [527, 522] width 255 height 17
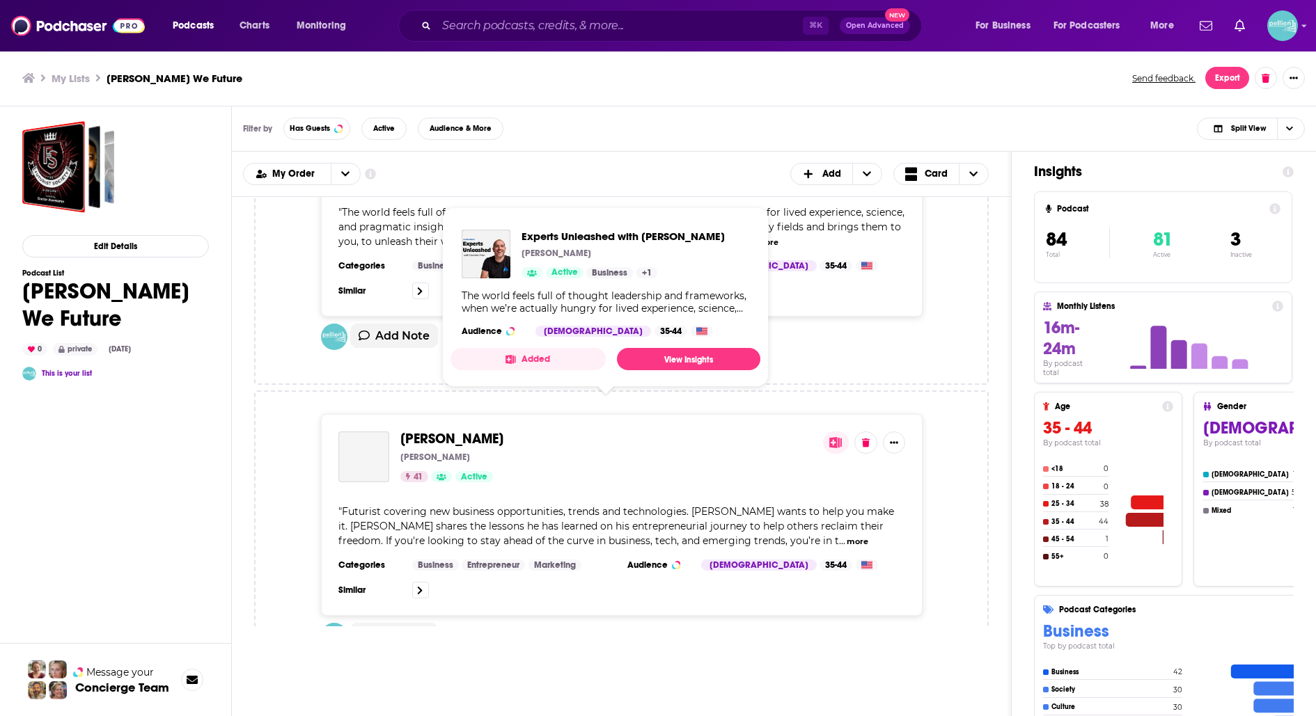
scroll to position [4345, 0]
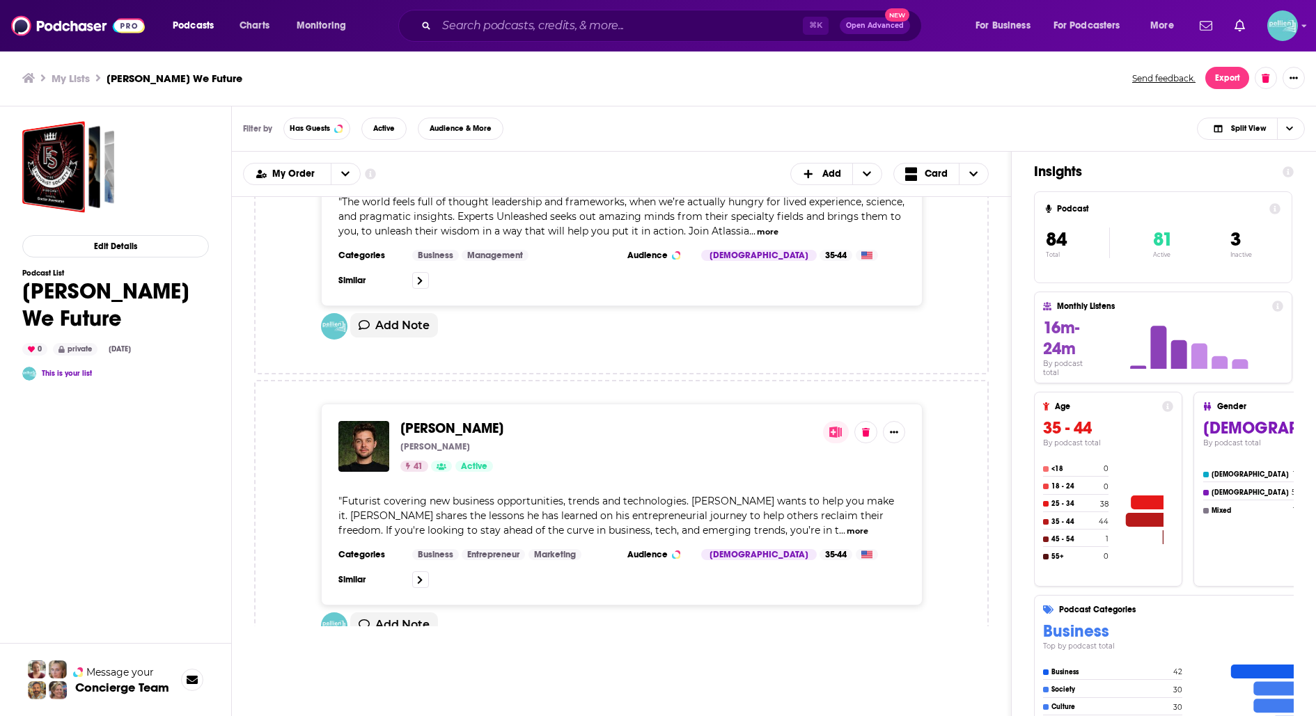
click at [460, 420] on span "Brett Malinowski" at bounding box center [451, 428] width 103 height 17
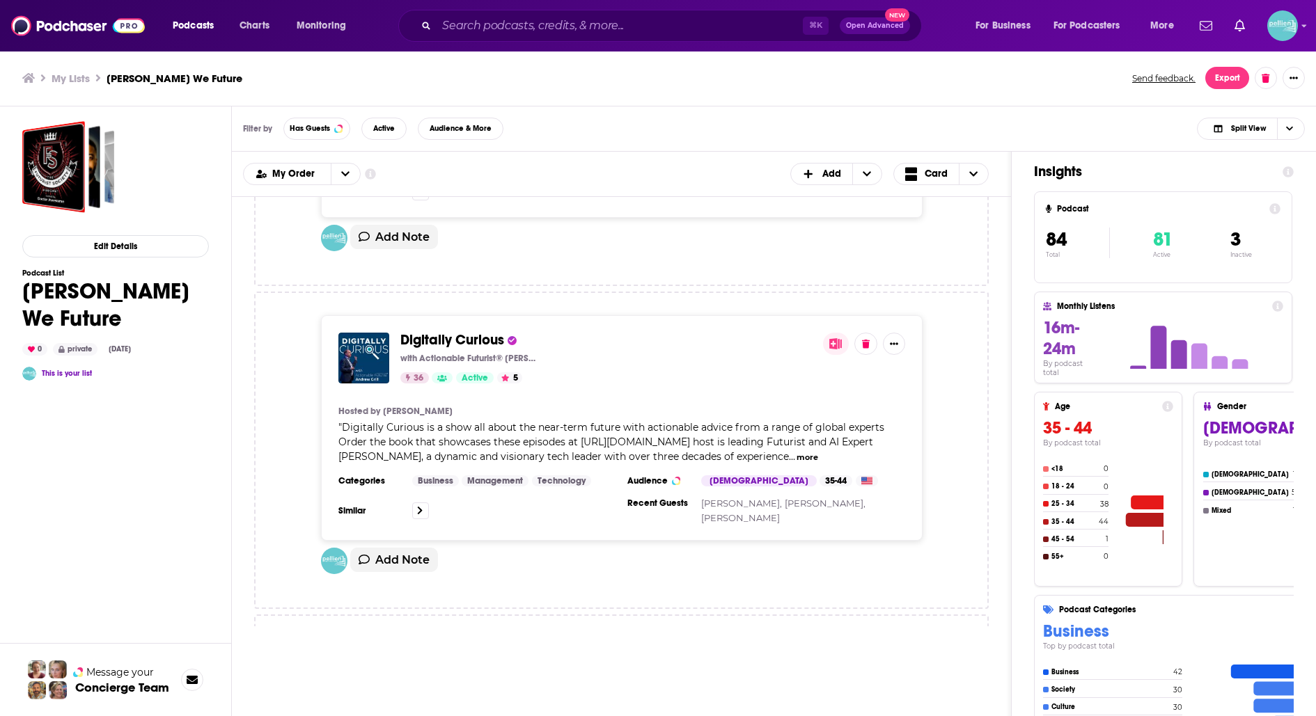
scroll to position [4738, 0]
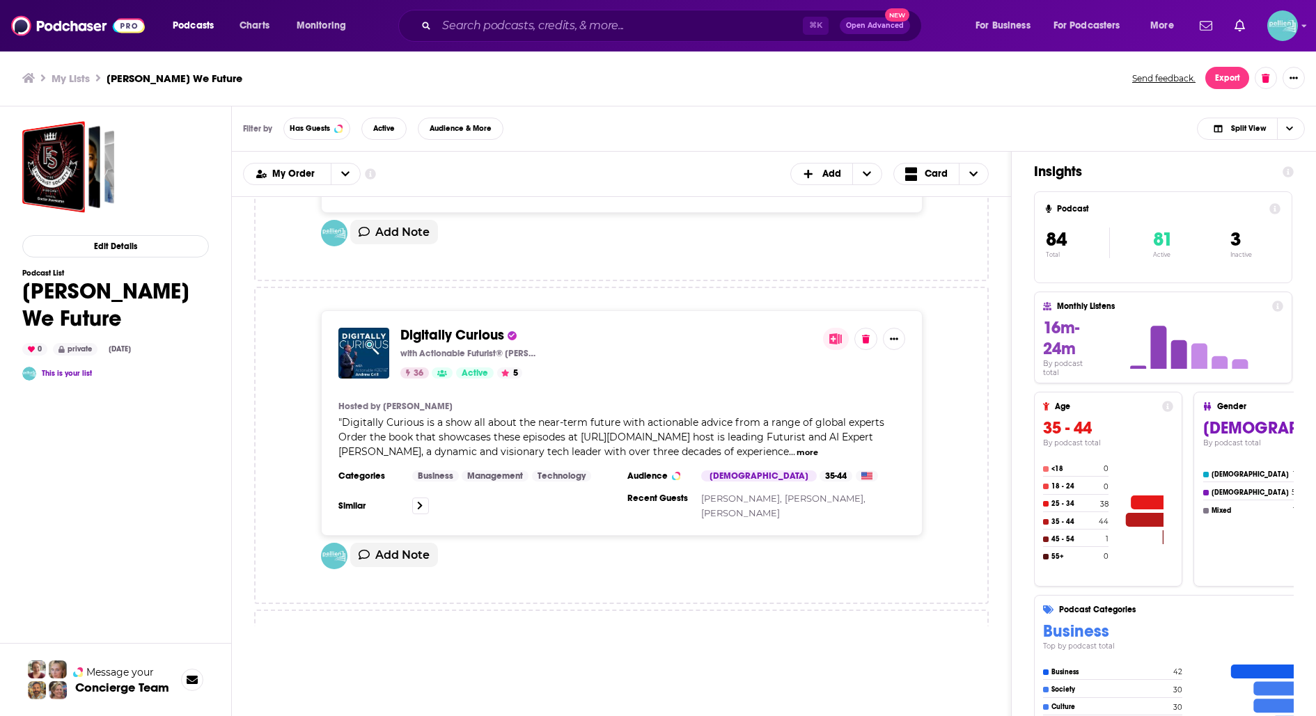
click at [461, 327] on span "Digitally Curious" at bounding box center [452, 335] width 104 height 17
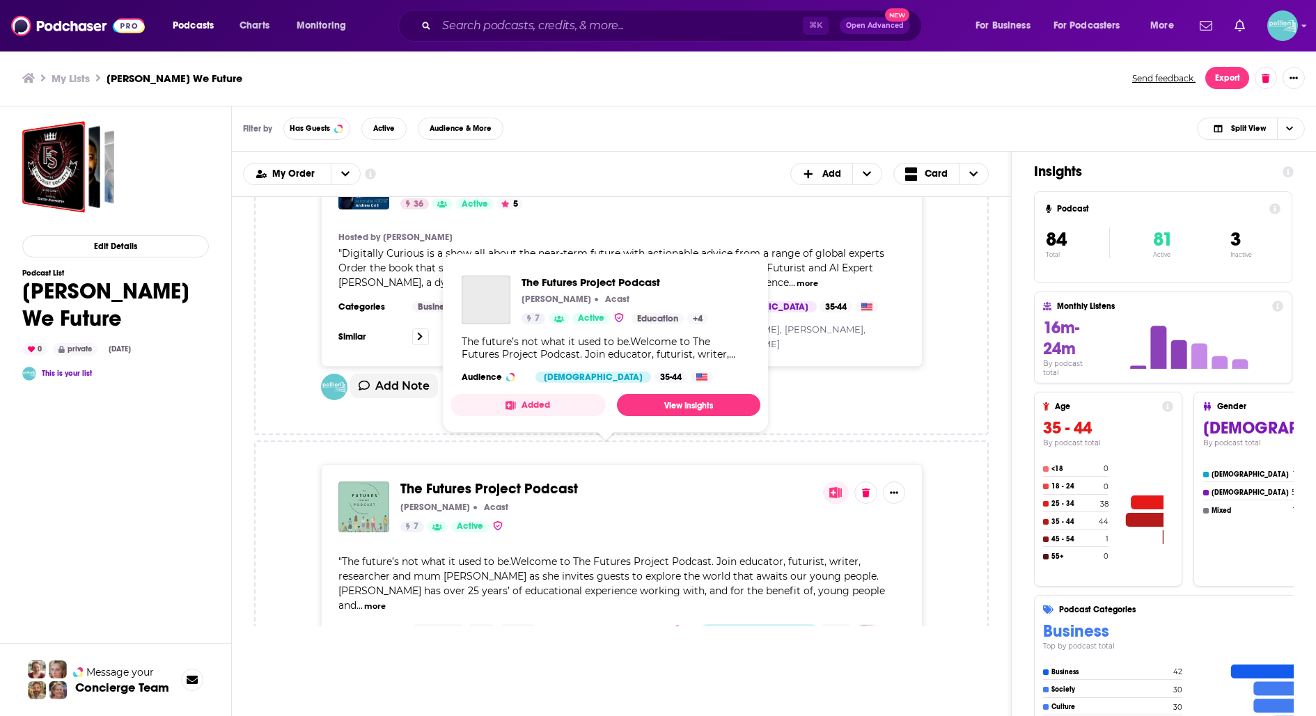
click at [459, 480] on span "The Futures Project Podcast" at bounding box center [489, 488] width 178 height 17
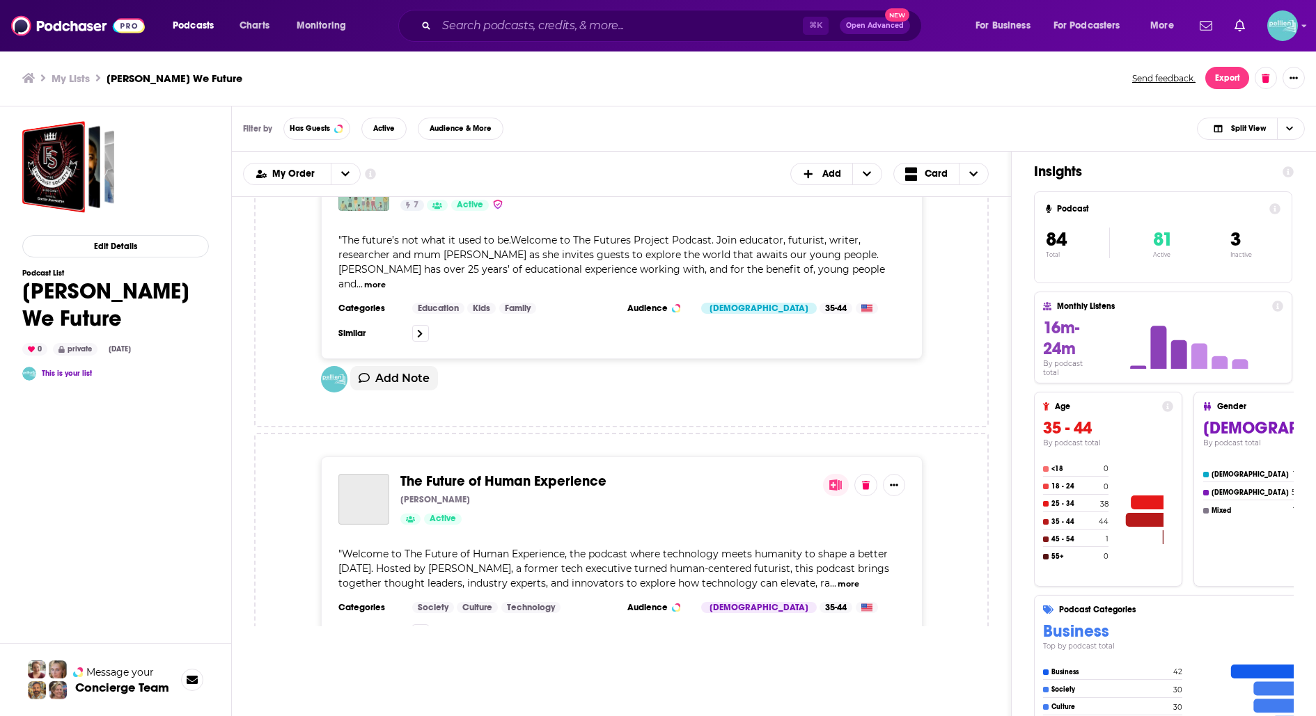
scroll to position [5254, 0]
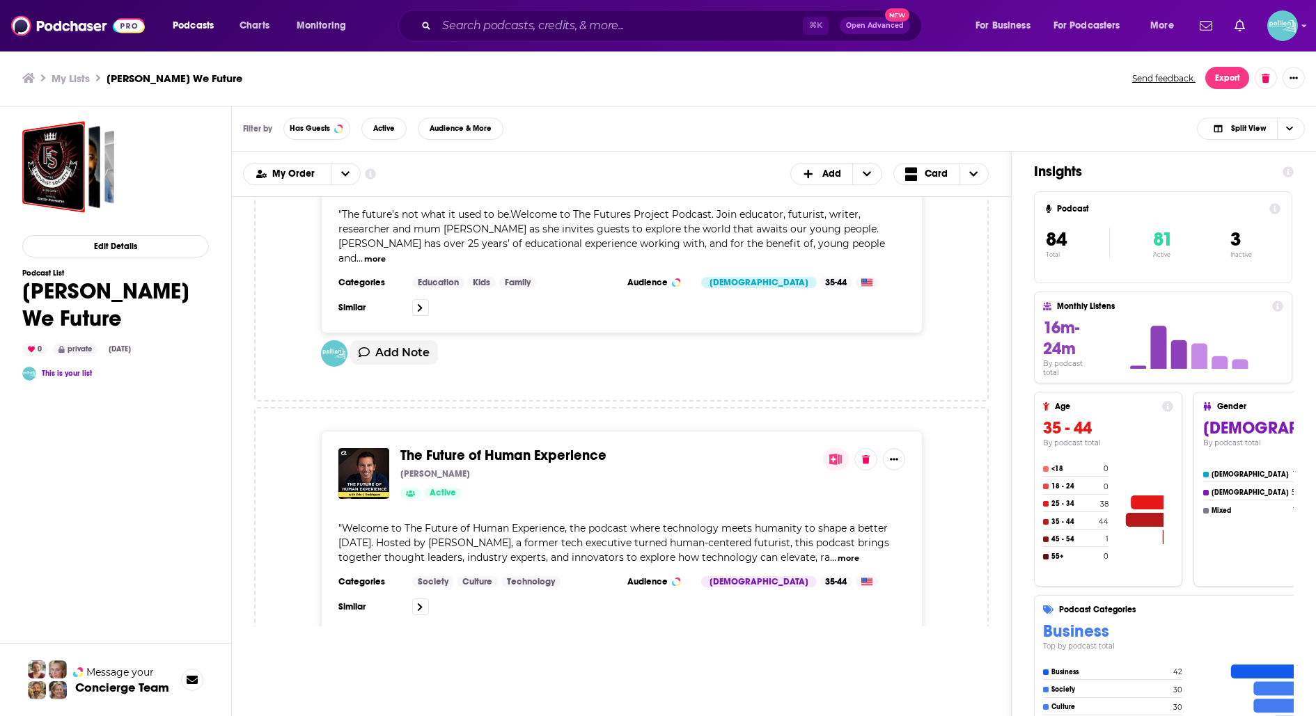
click at [485, 447] on span "The Future of Human Experience" at bounding box center [503, 455] width 206 height 17
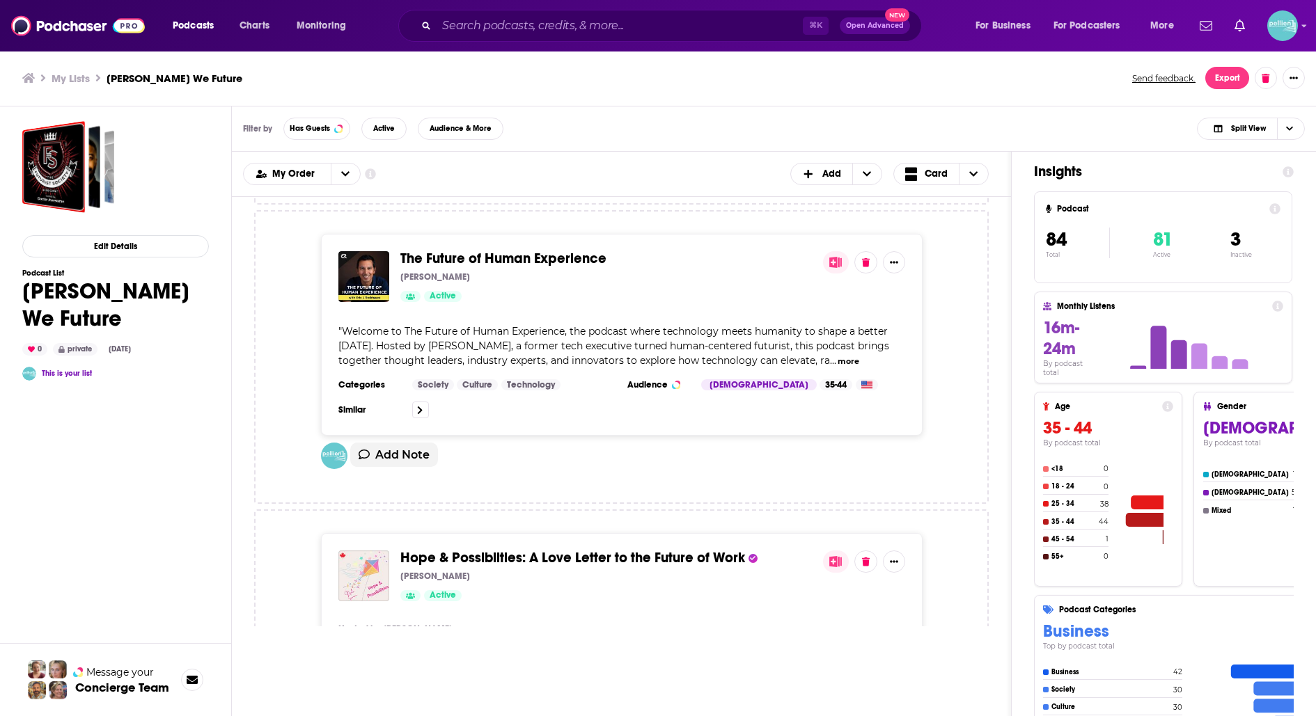
scroll to position [5521, 0]
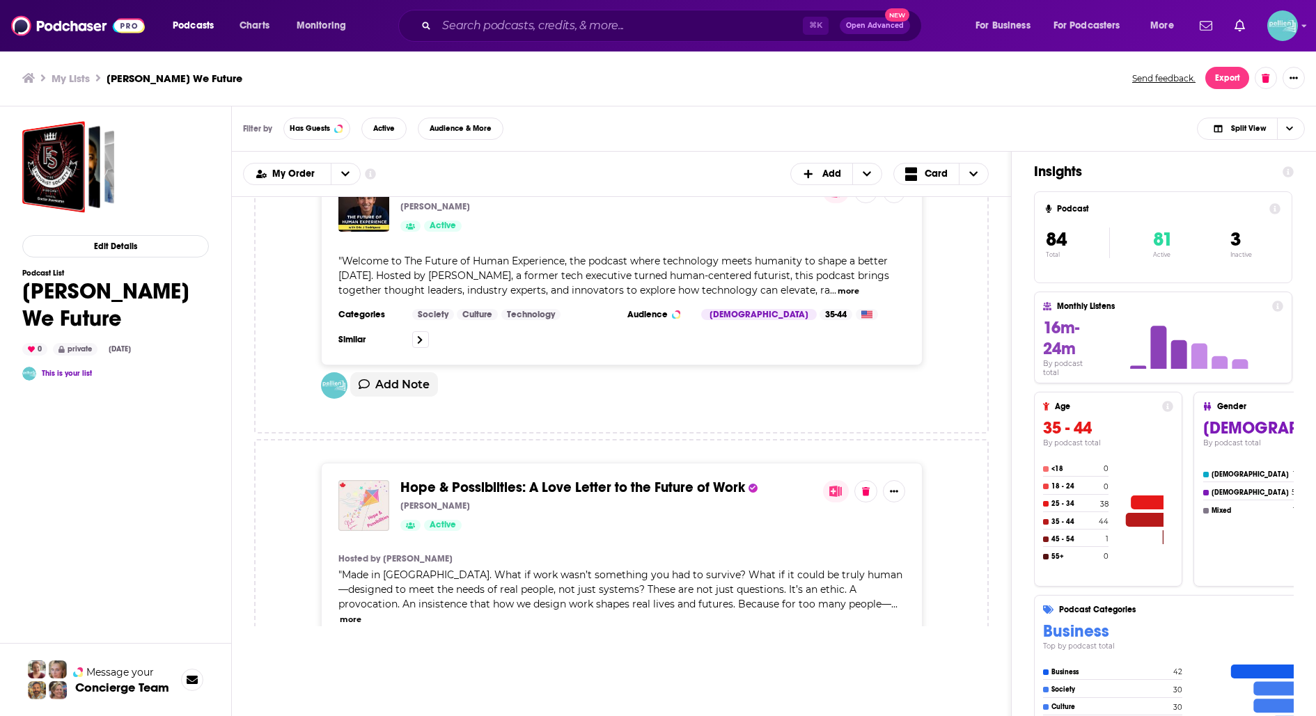
click at [496, 479] on span "Hope & Possibilties: A Love Letter to the Future of Work" at bounding box center [572, 487] width 345 height 17
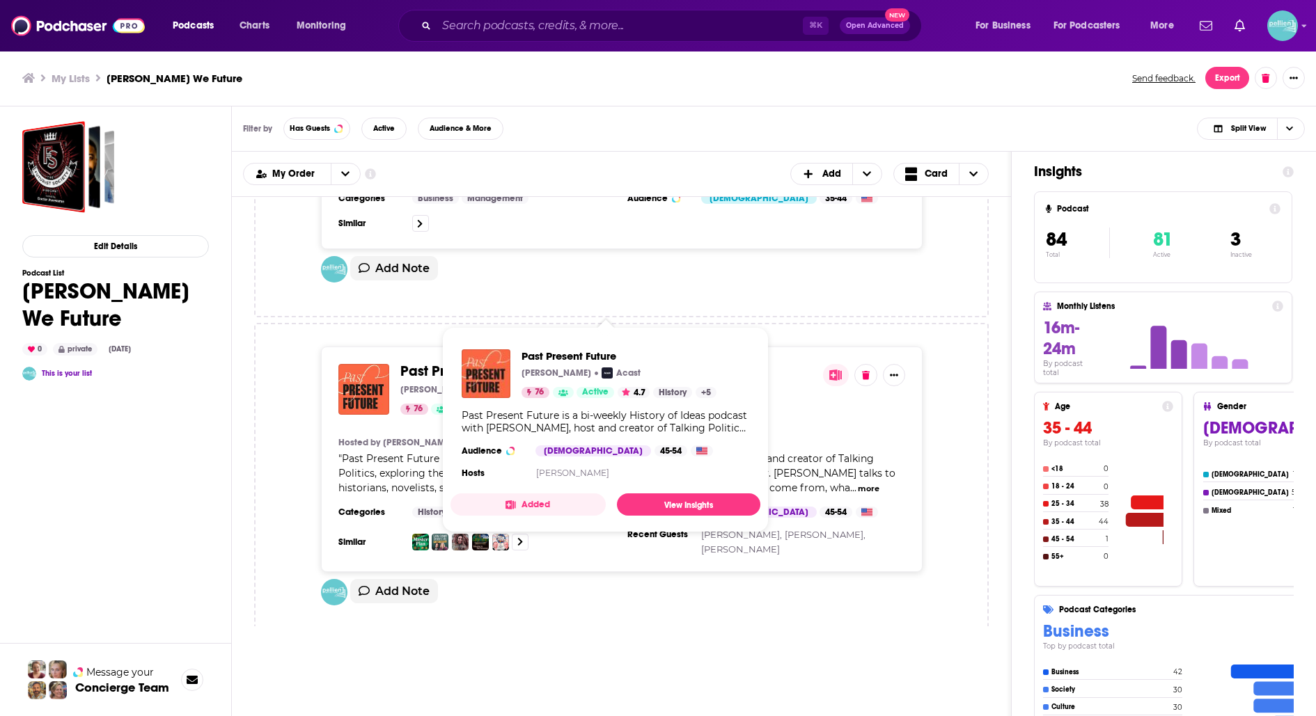
scroll to position [5968, 0]
click at [466, 361] on span "Past Present Future" at bounding box center [461, 369] width 122 height 17
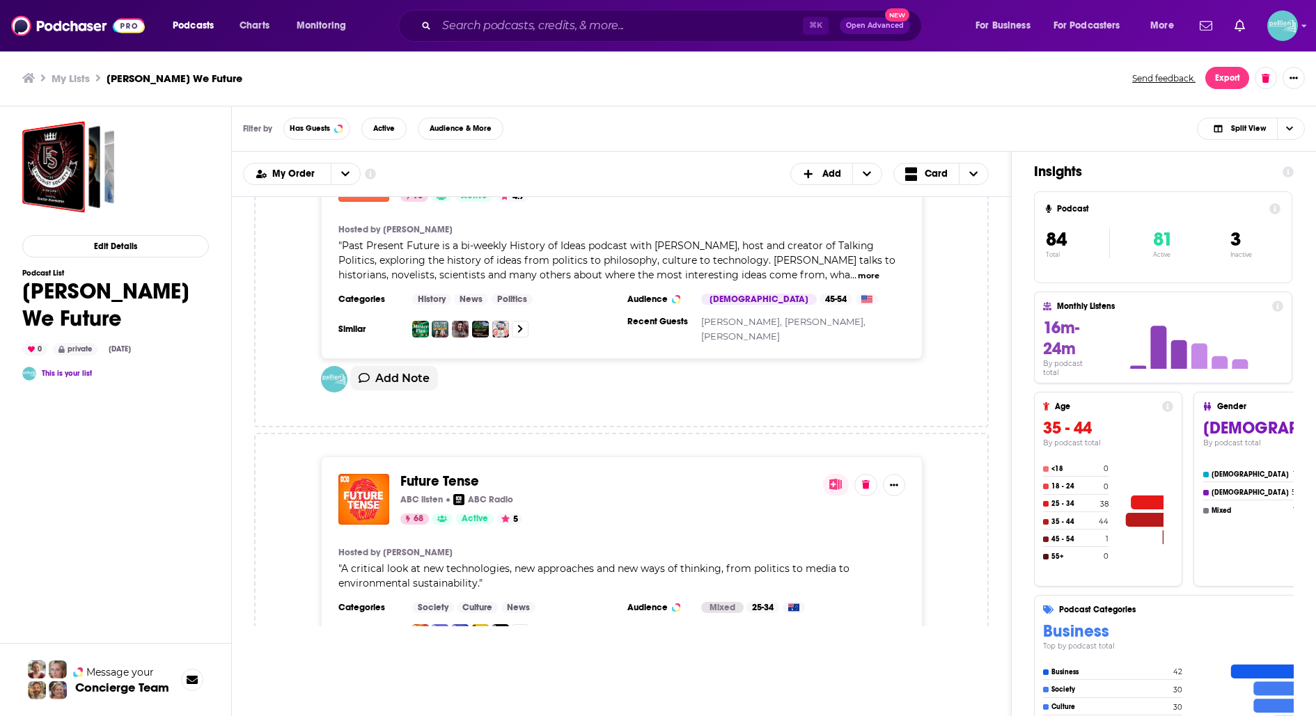
scroll to position [6316, 0]
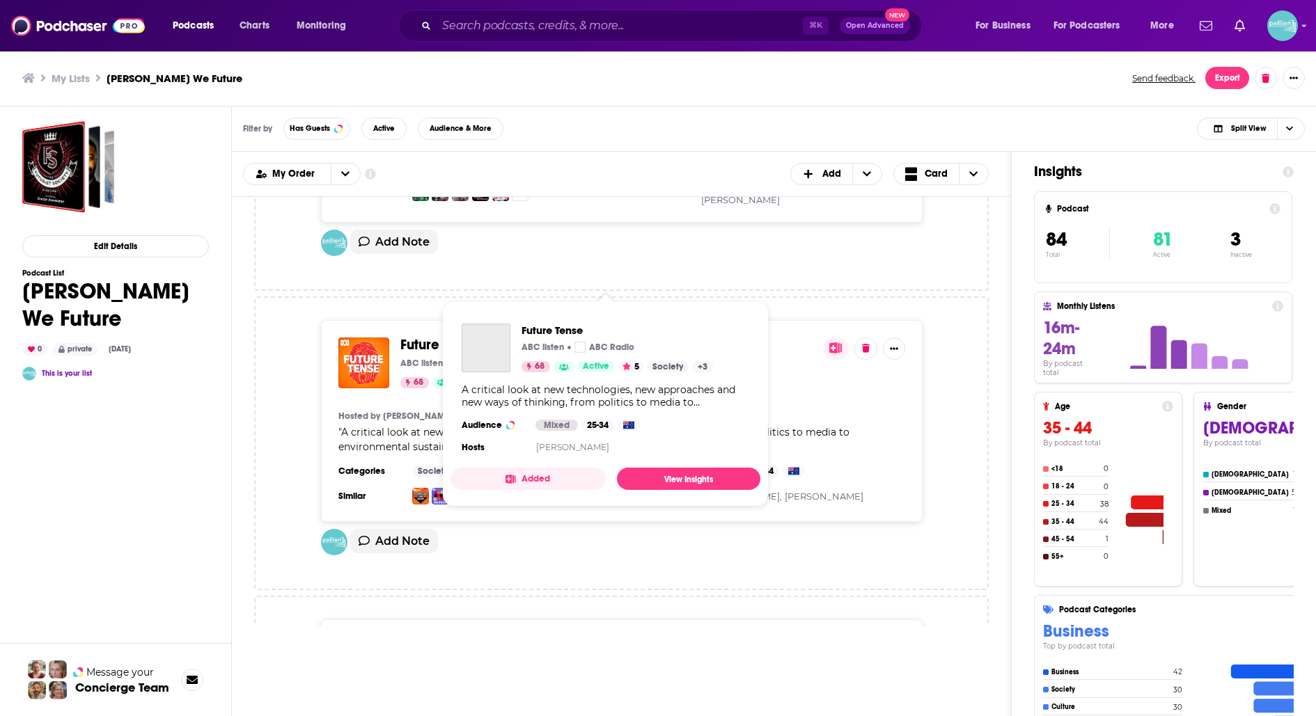
click at [440, 336] on span "Future Tense" at bounding box center [439, 344] width 79 height 17
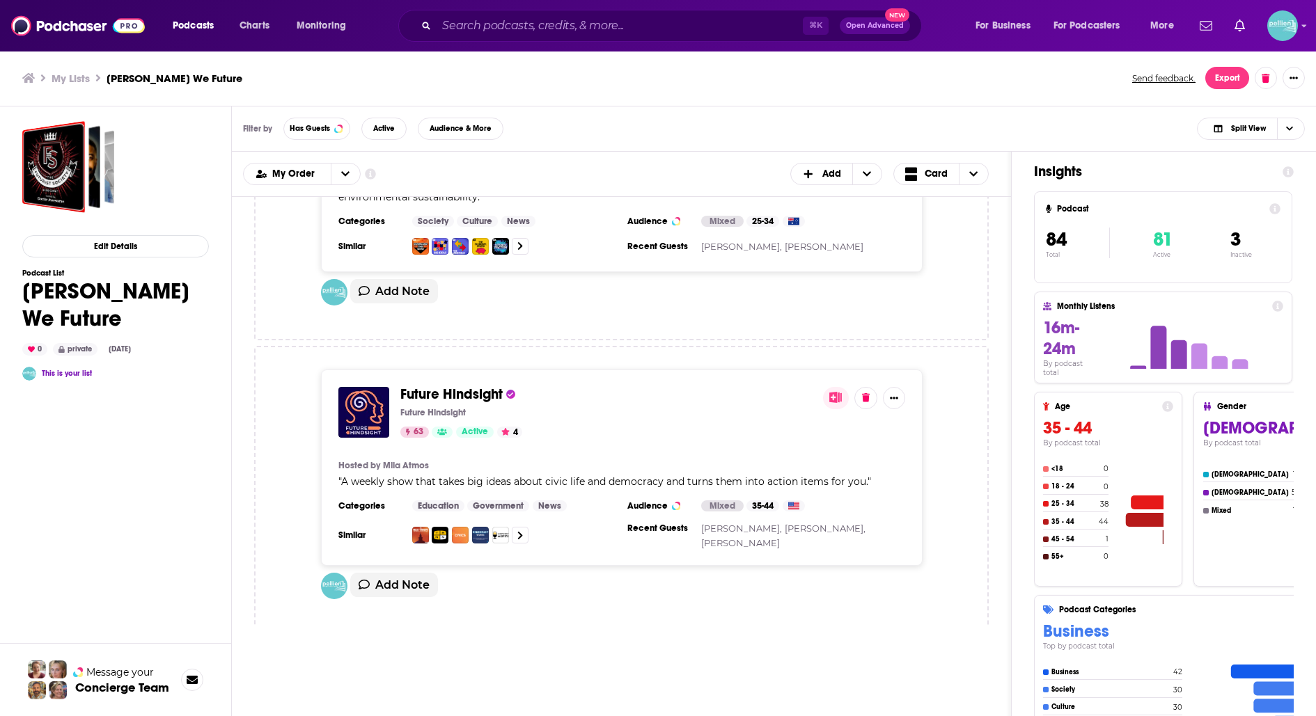
scroll to position [6640, 0]
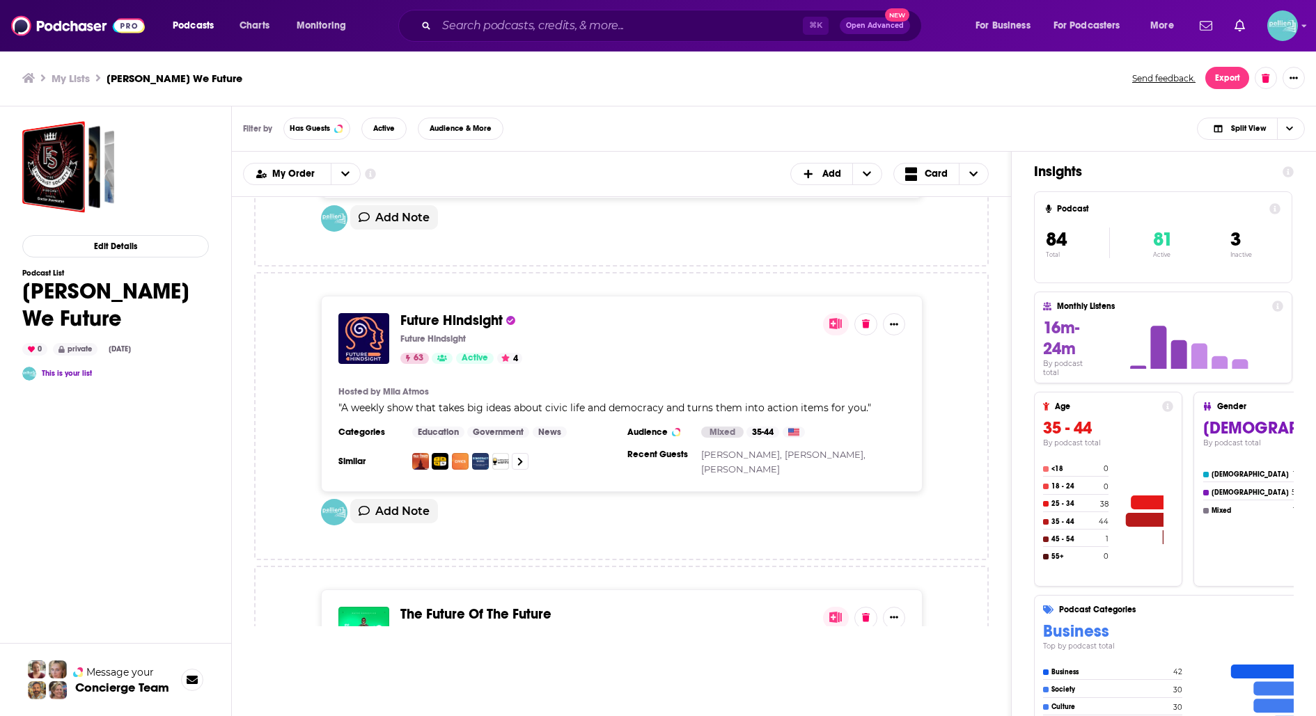
click at [441, 312] on span "Future Hindsight" at bounding box center [451, 320] width 102 height 17
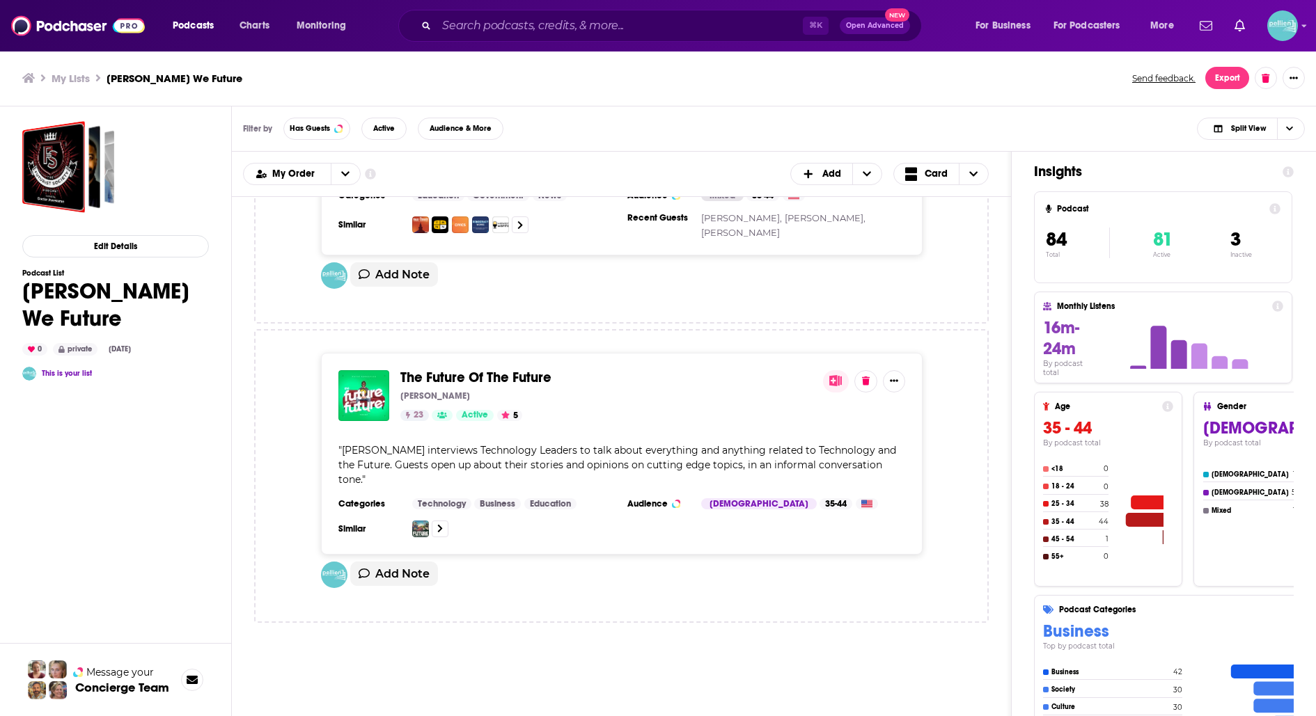
scroll to position [6894, 0]
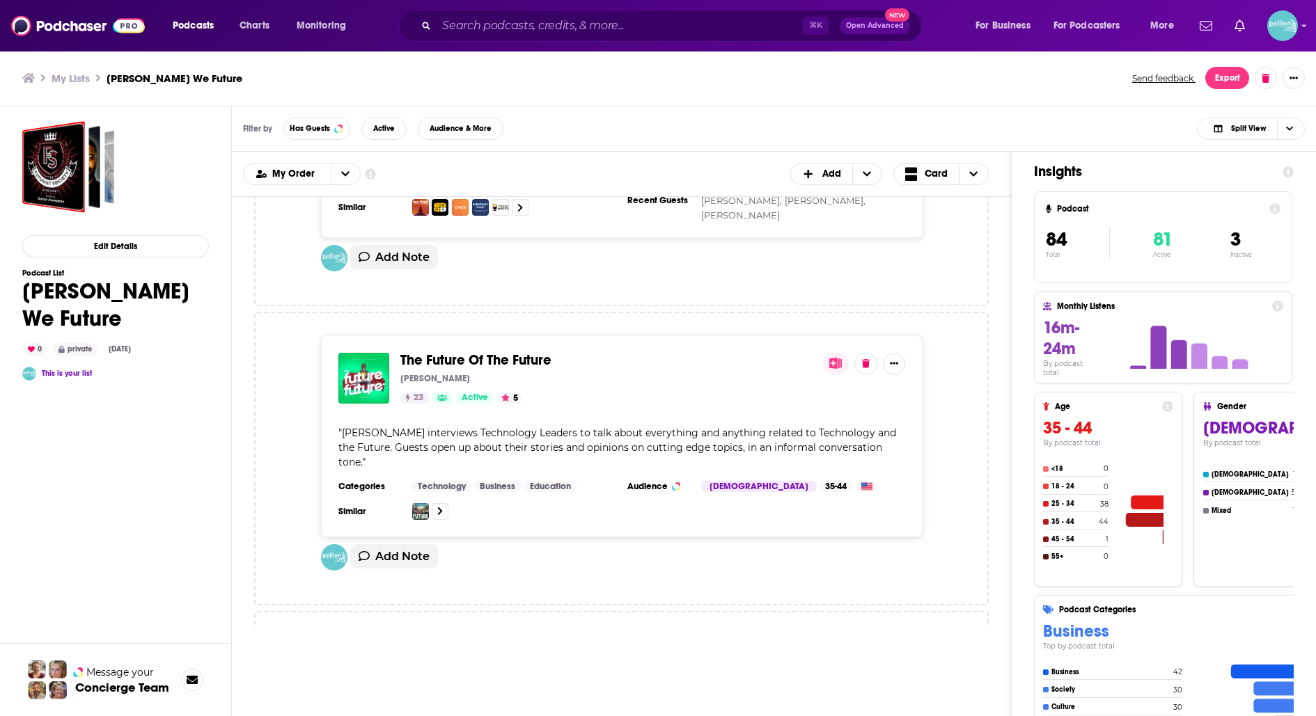
click at [457, 352] on span "The Future Of The Future" at bounding box center [475, 360] width 151 height 17
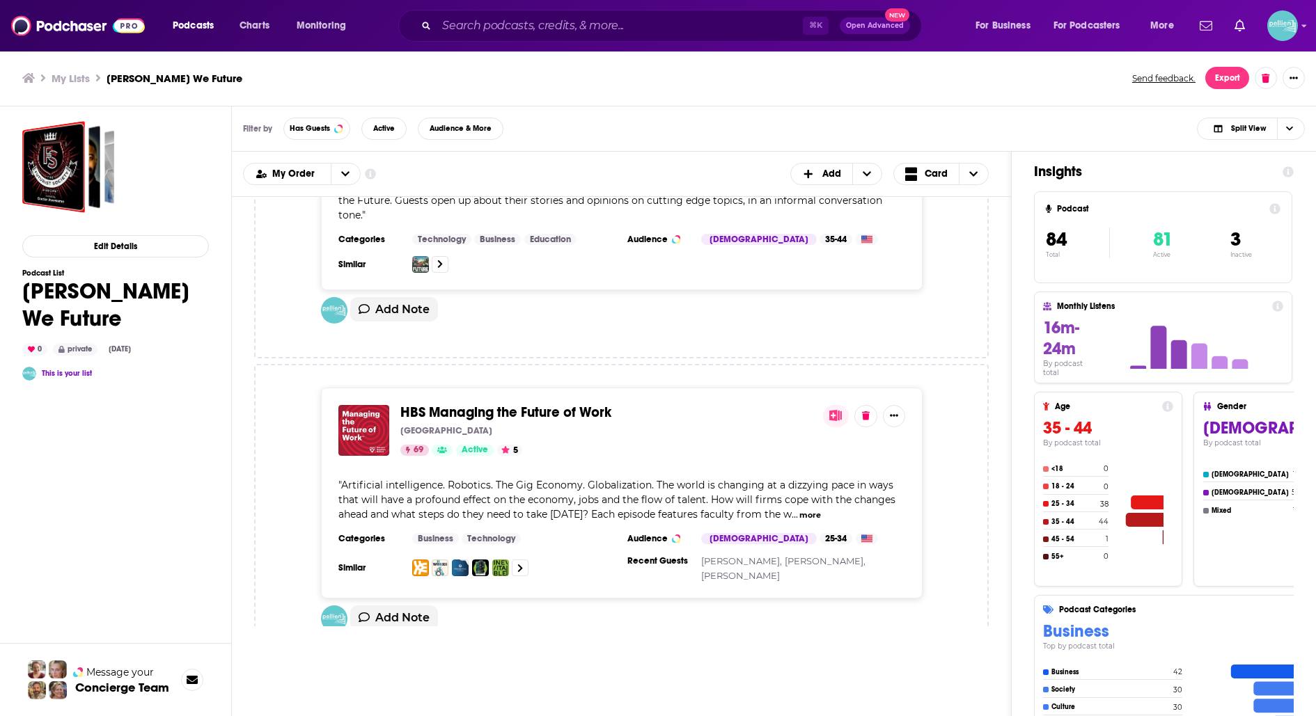
click at [456, 404] on span "HBS Managing the Future of Work" at bounding box center [505, 412] width 211 height 17
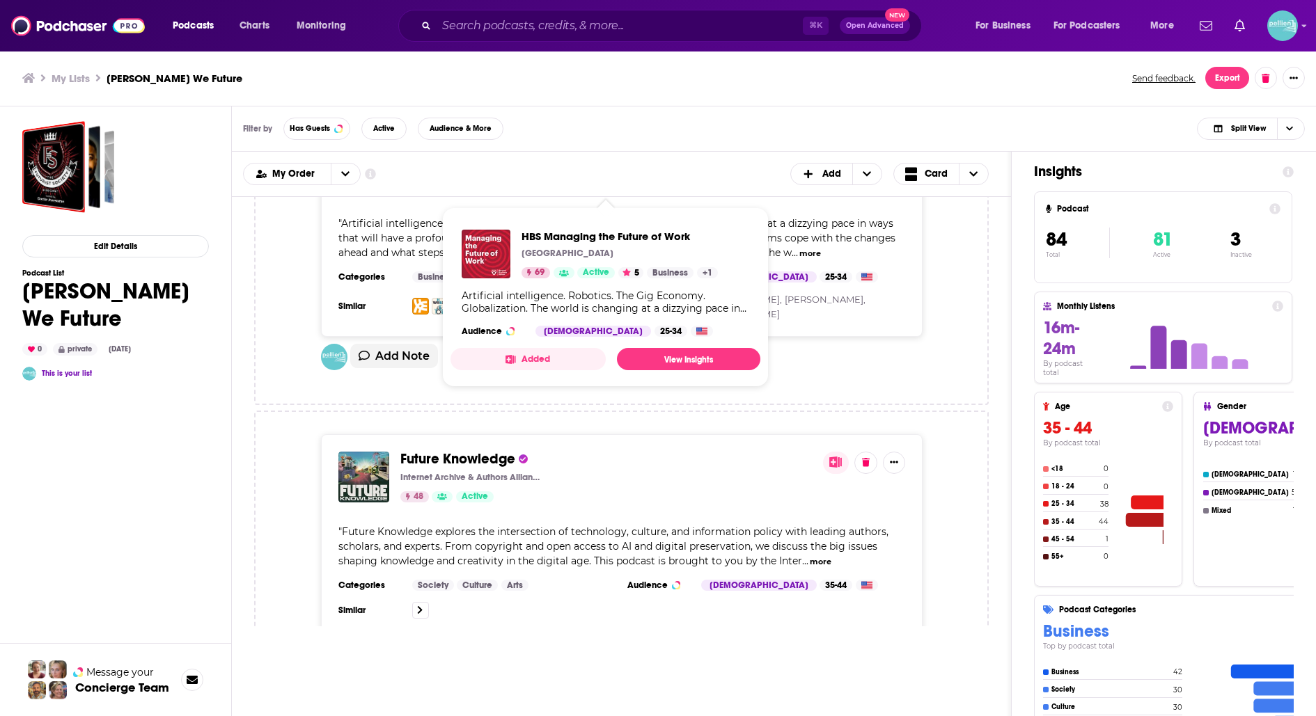
click at [430, 450] on span "Future Knowledge" at bounding box center [457, 458] width 115 height 17
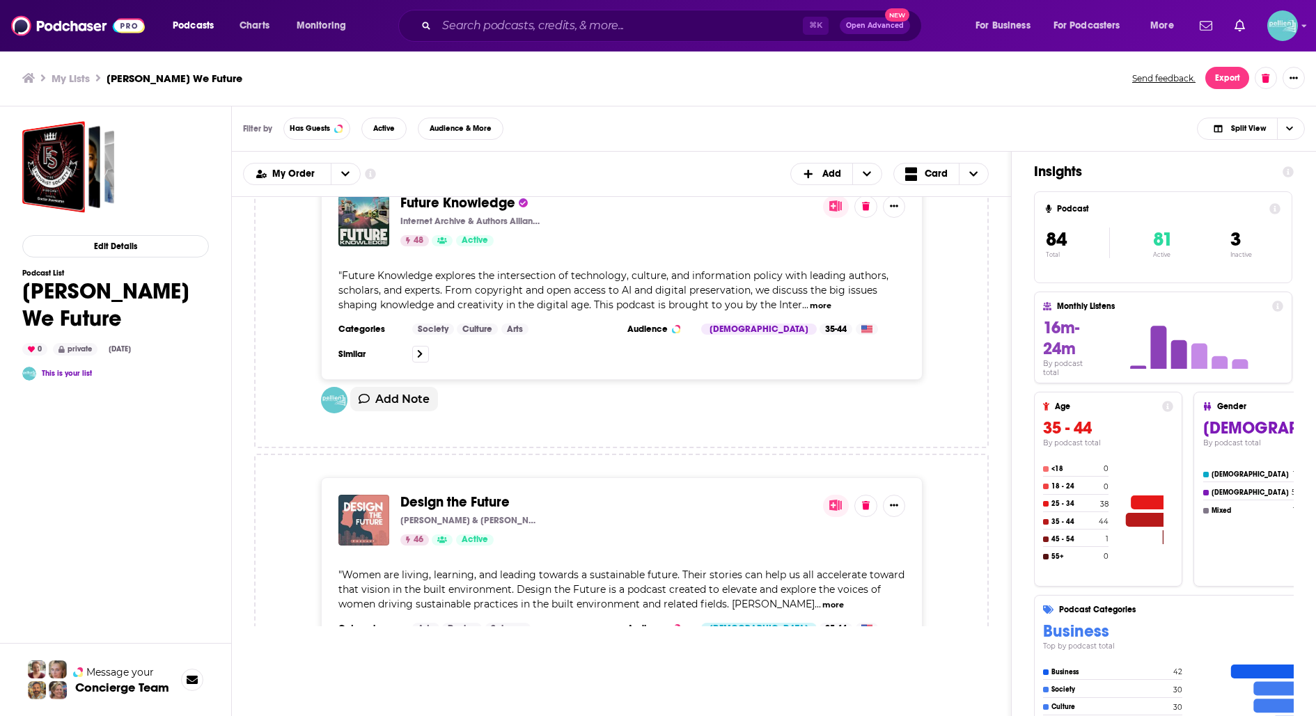
scroll to position [7787, 0]
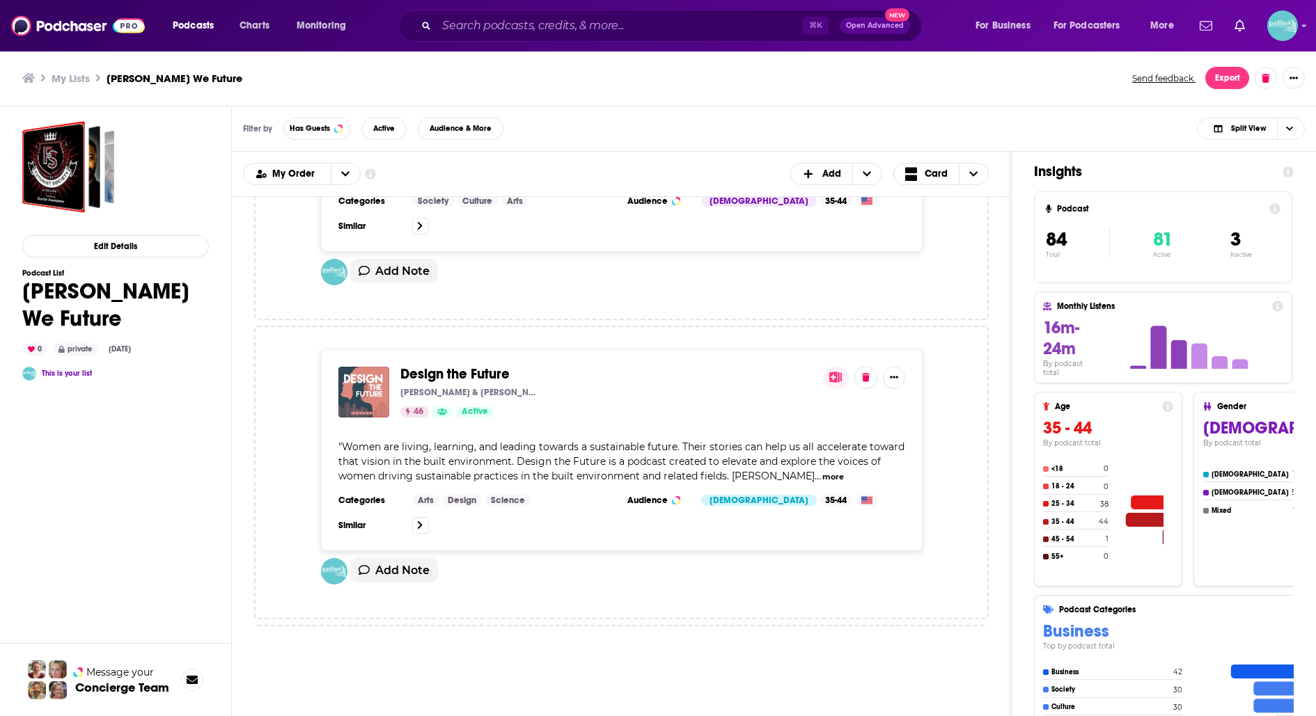
click at [436, 365] on span "Design the Future" at bounding box center [454, 373] width 109 height 17
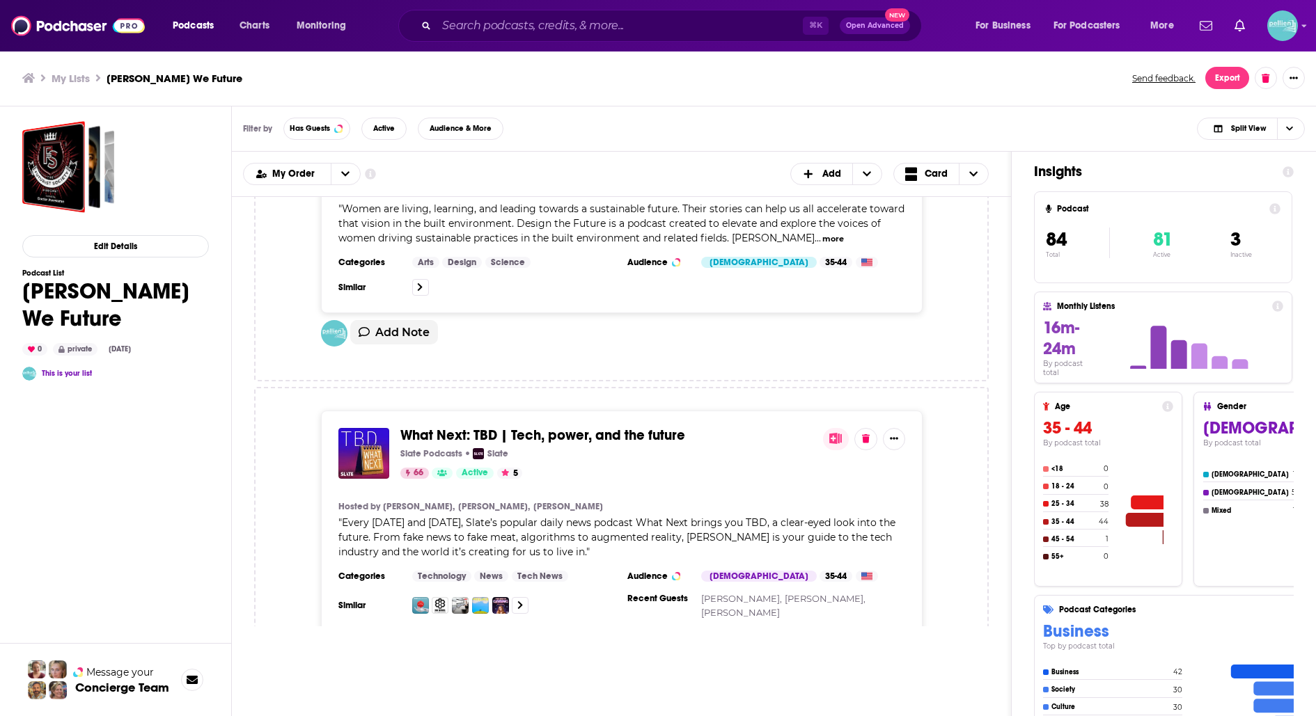
scroll to position [8058, 0]
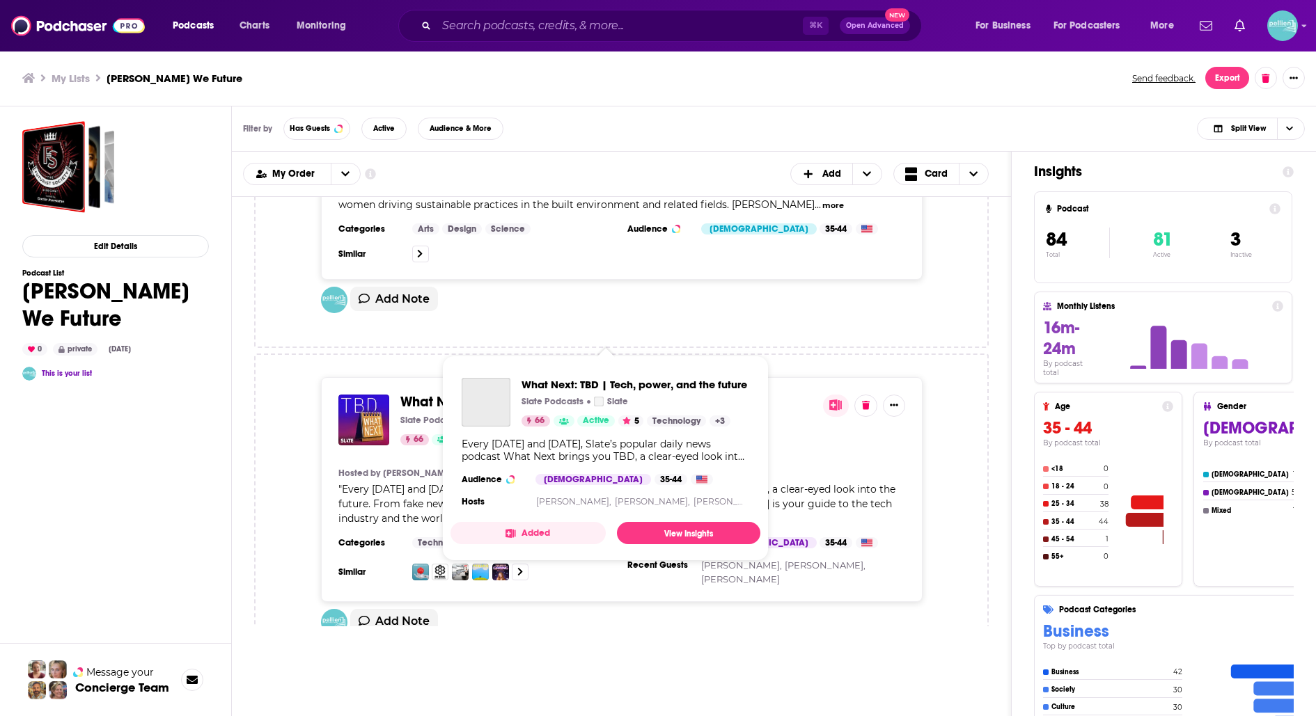
click at [432, 393] on span "What Next: TBD | Tech, power, and the future" at bounding box center [542, 401] width 285 height 17
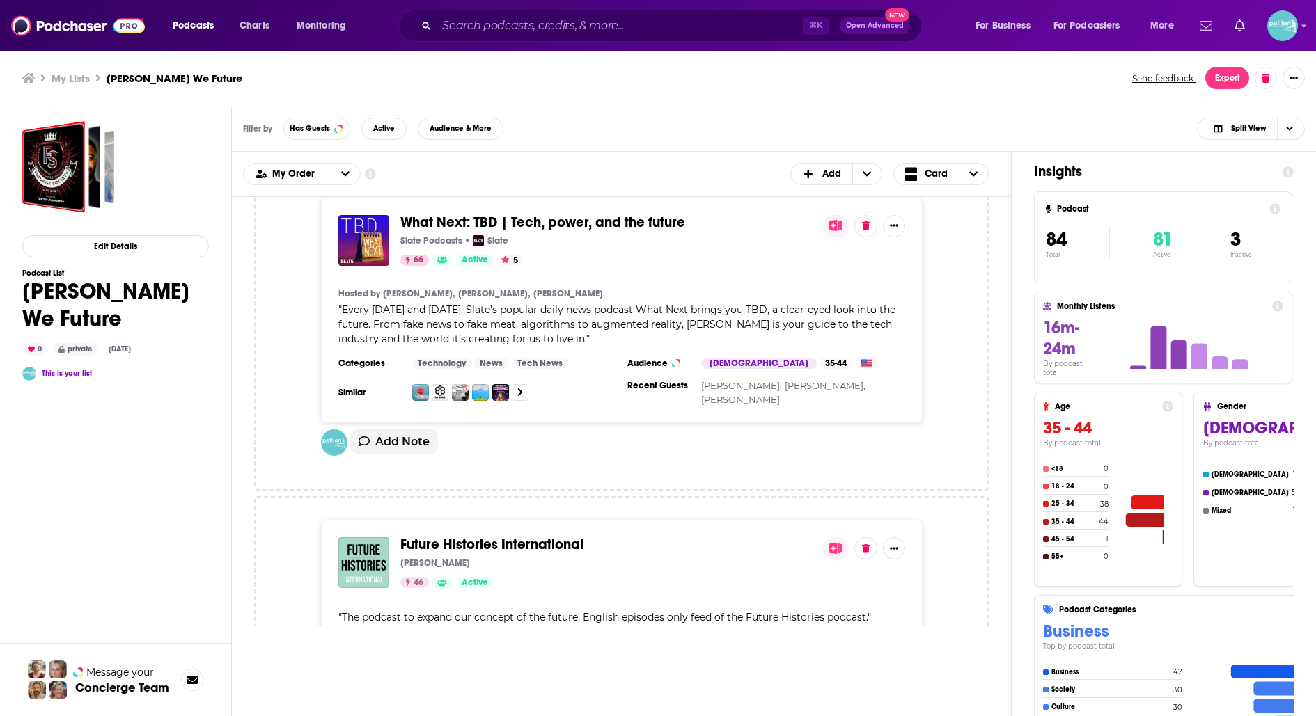
scroll to position [8296, 0]
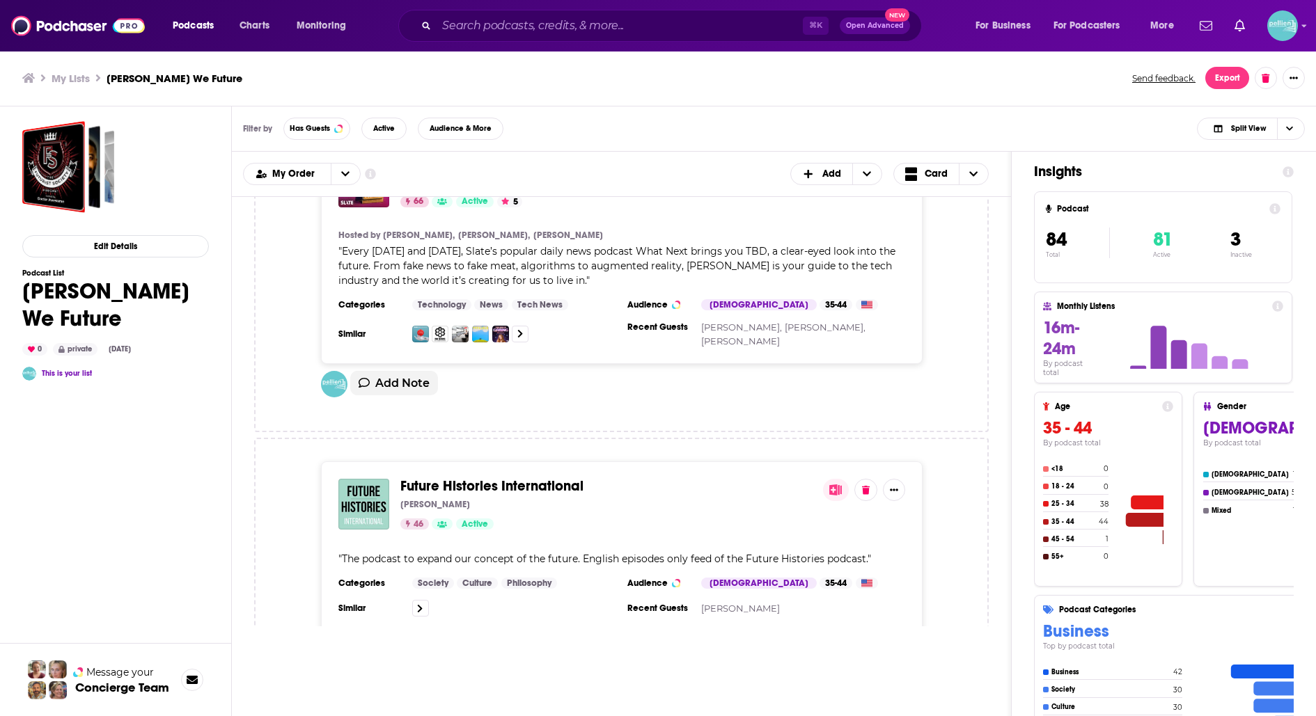
click at [437, 478] on span "Future Histories International" at bounding box center [491, 486] width 183 height 17
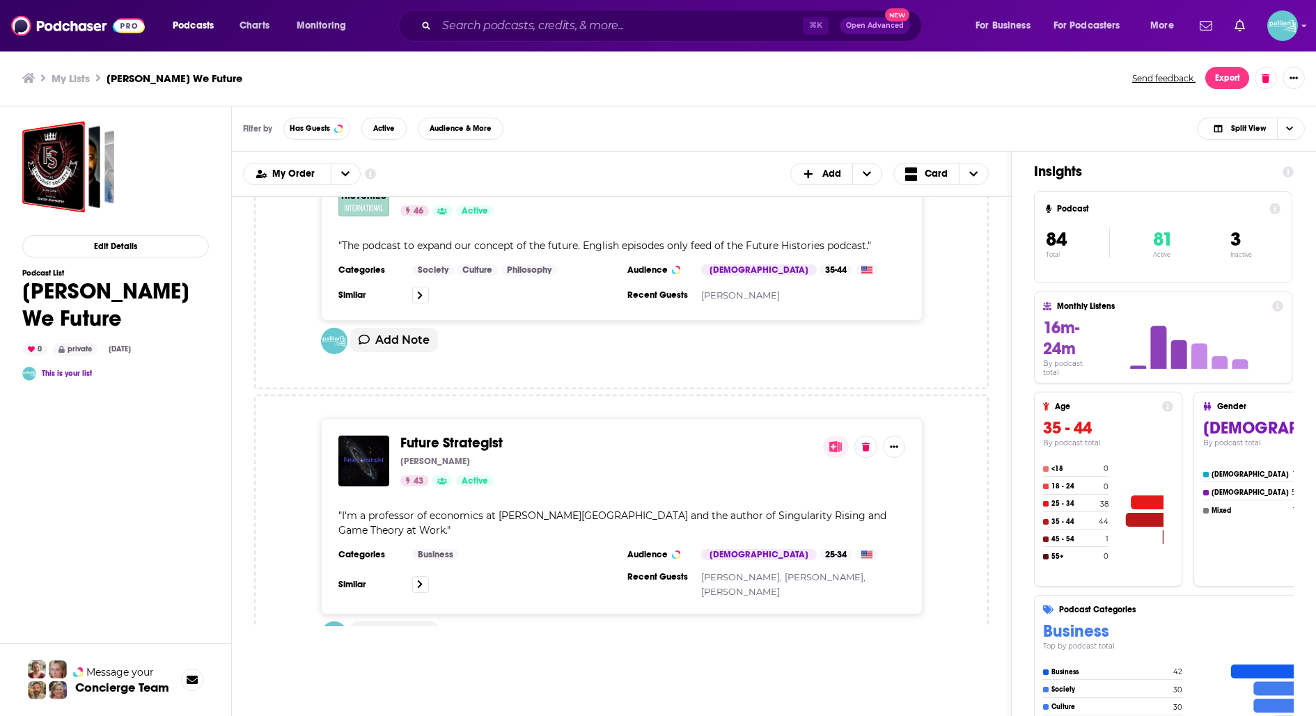
scroll to position [8631, 0]
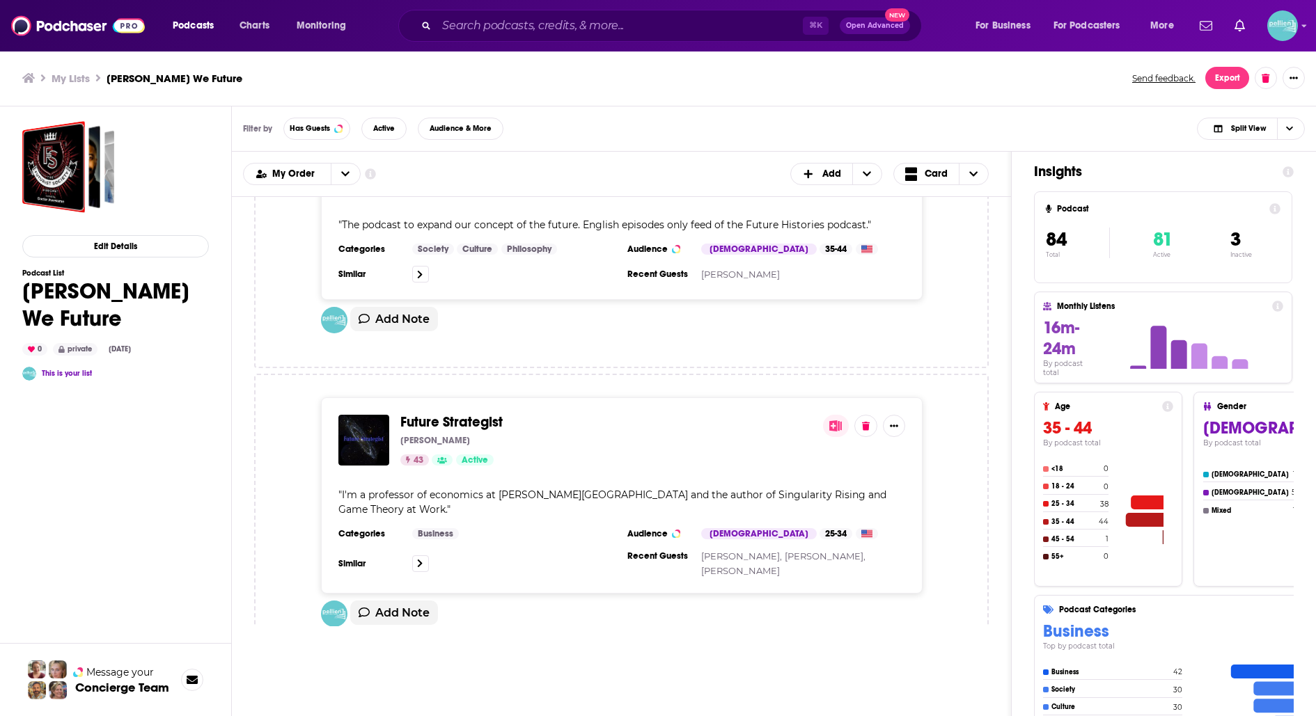
click at [432, 414] on span "Future Strategist" at bounding box center [451, 422] width 102 height 17
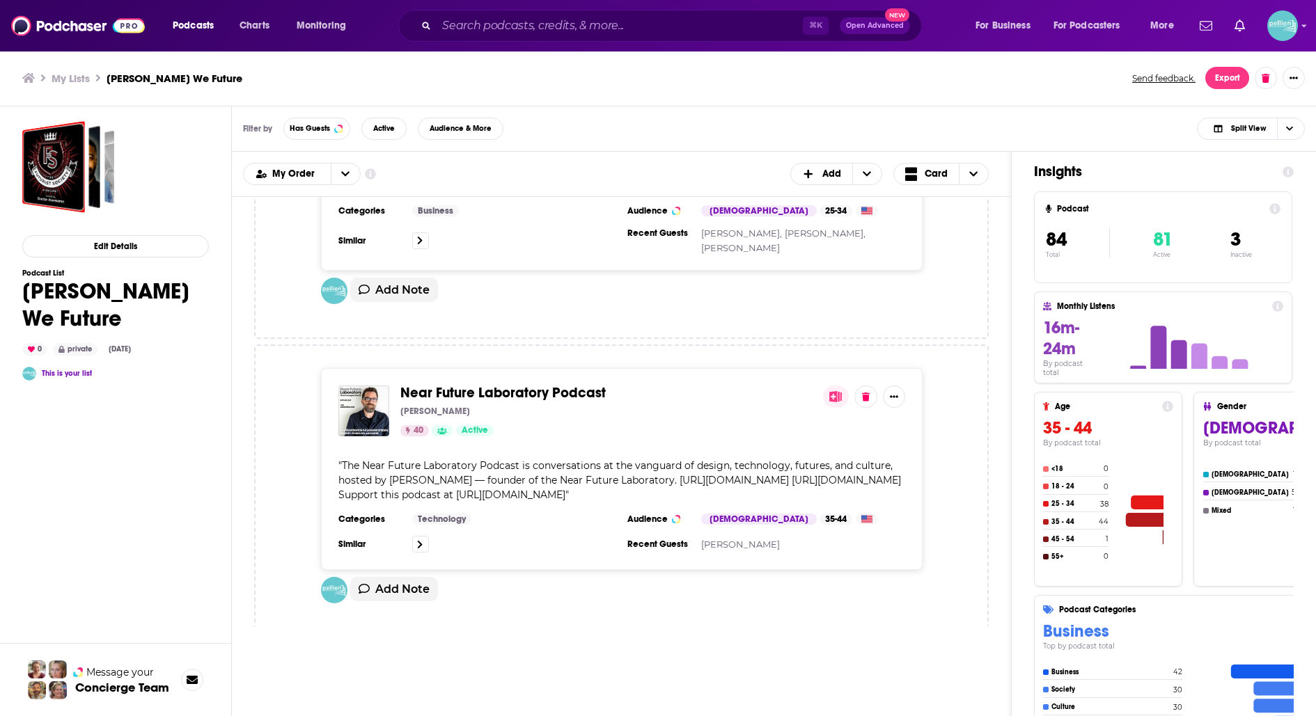
scroll to position [8976, 0]
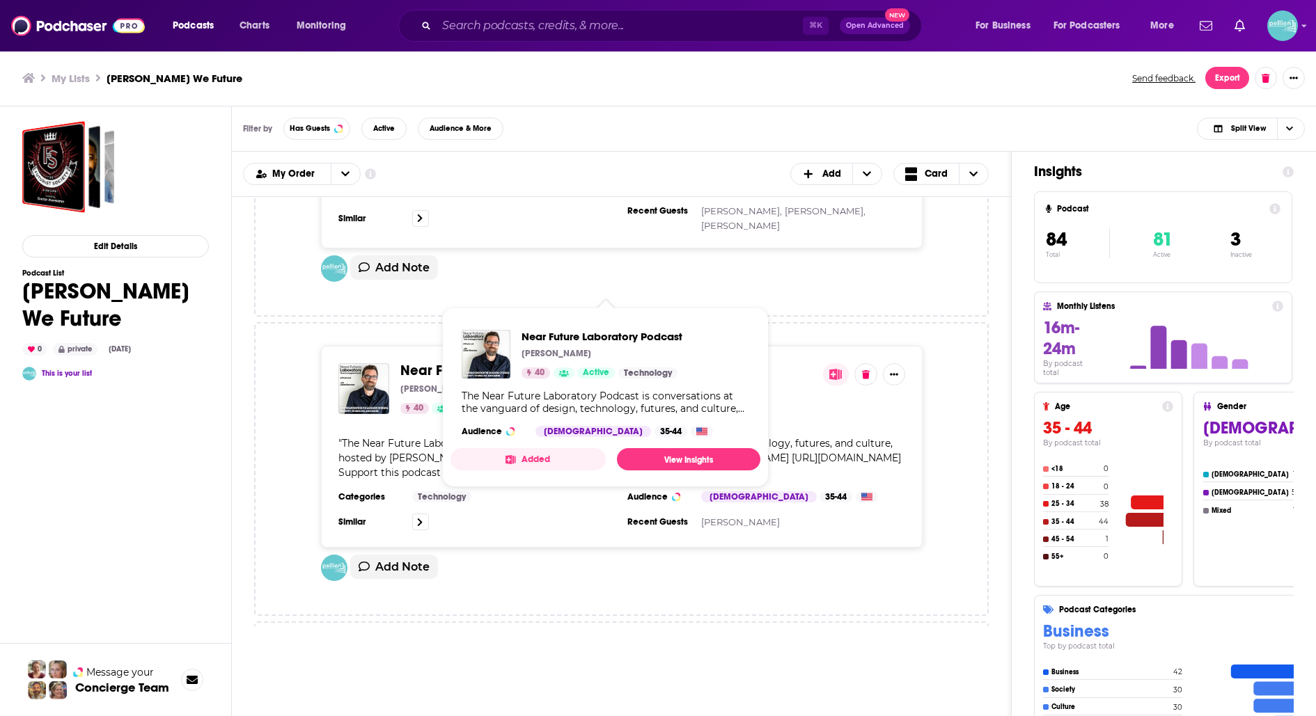
click at [441, 362] on span "Near Future Laboratory Podcast" at bounding box center [502, 370] width 205 height 17
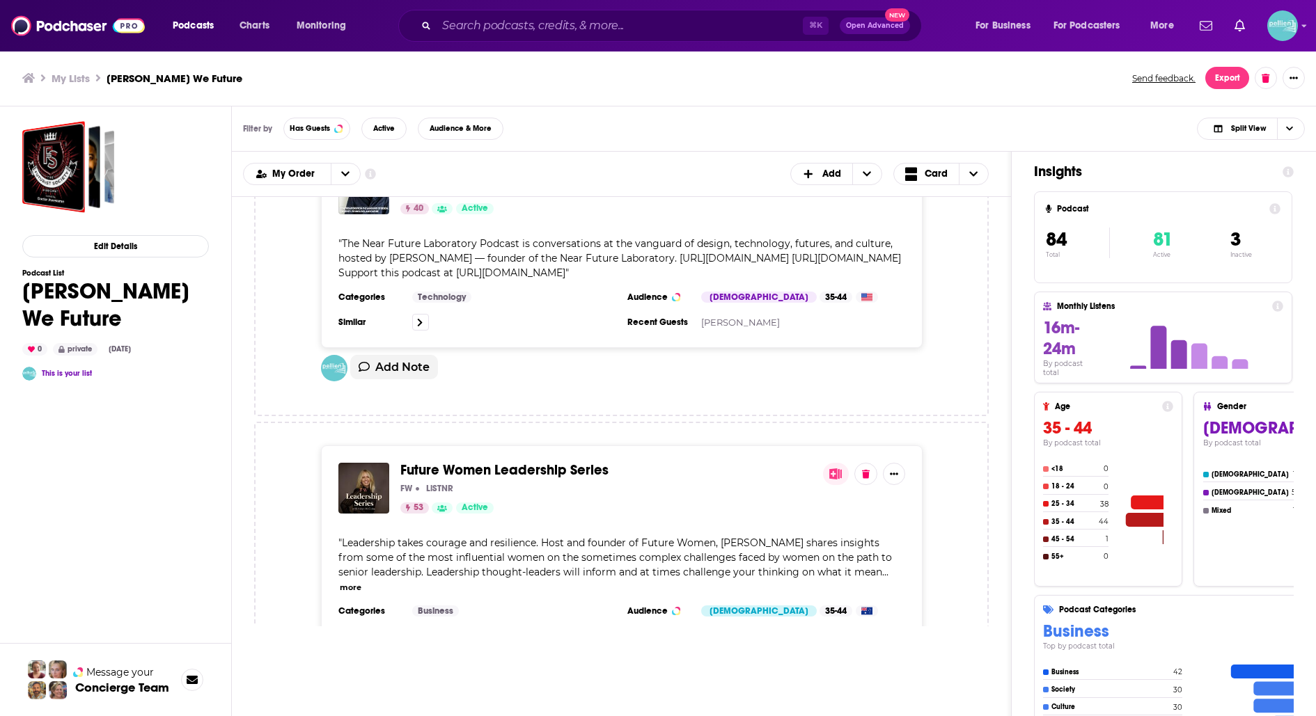
scroll to position [9211, 0]
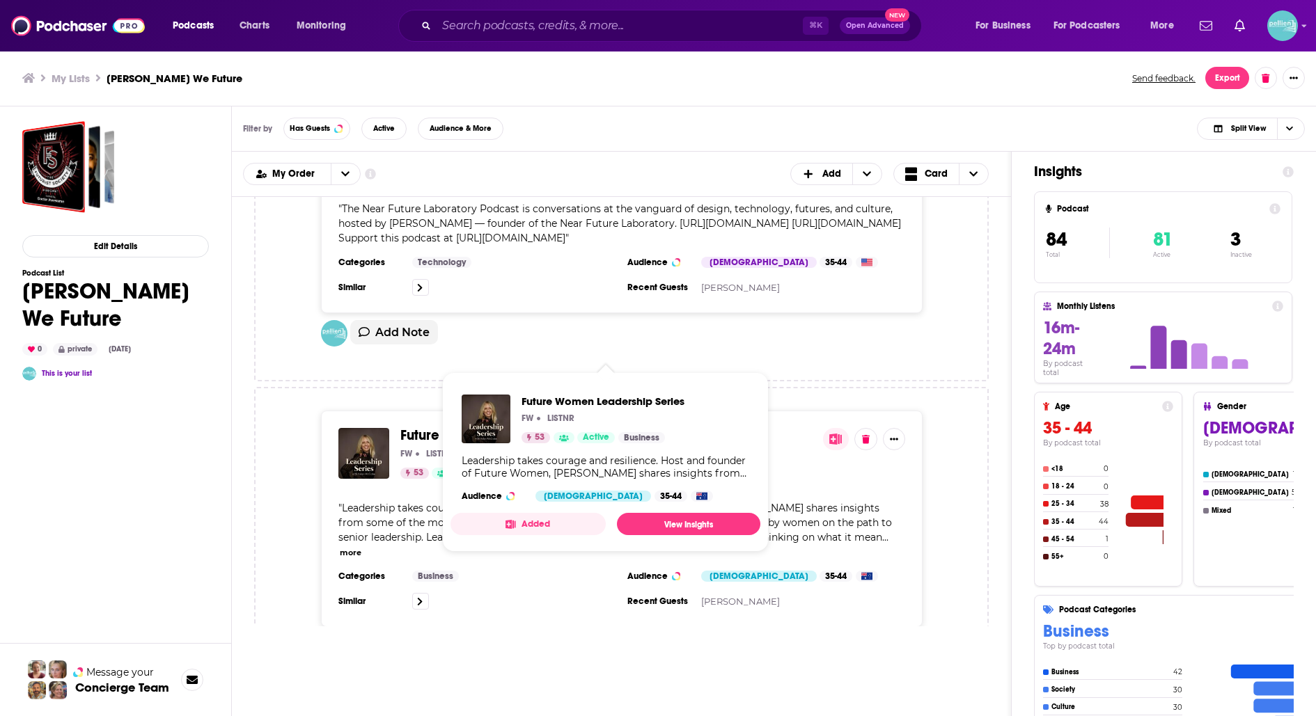
click at [442, 427] on span "Future Women Leadership Series" at bounding box center [504, 435] width 208 height 17
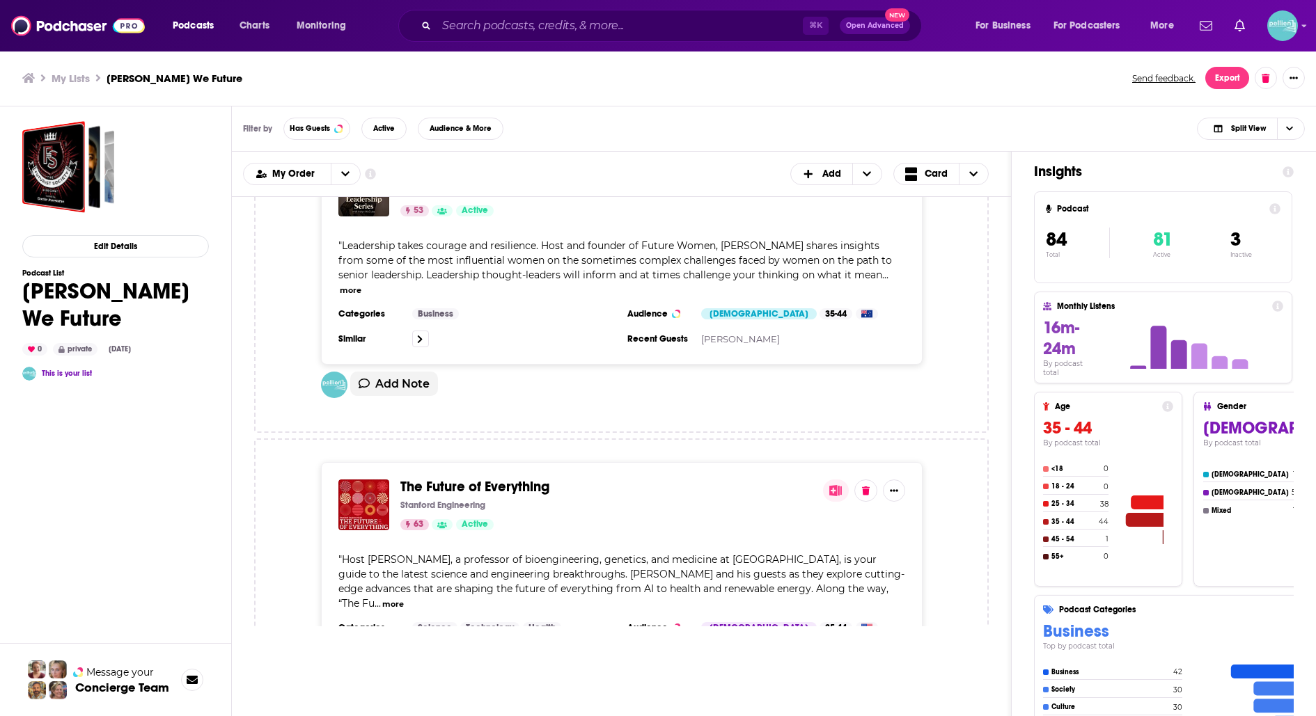
scroll to position [9518, 0]
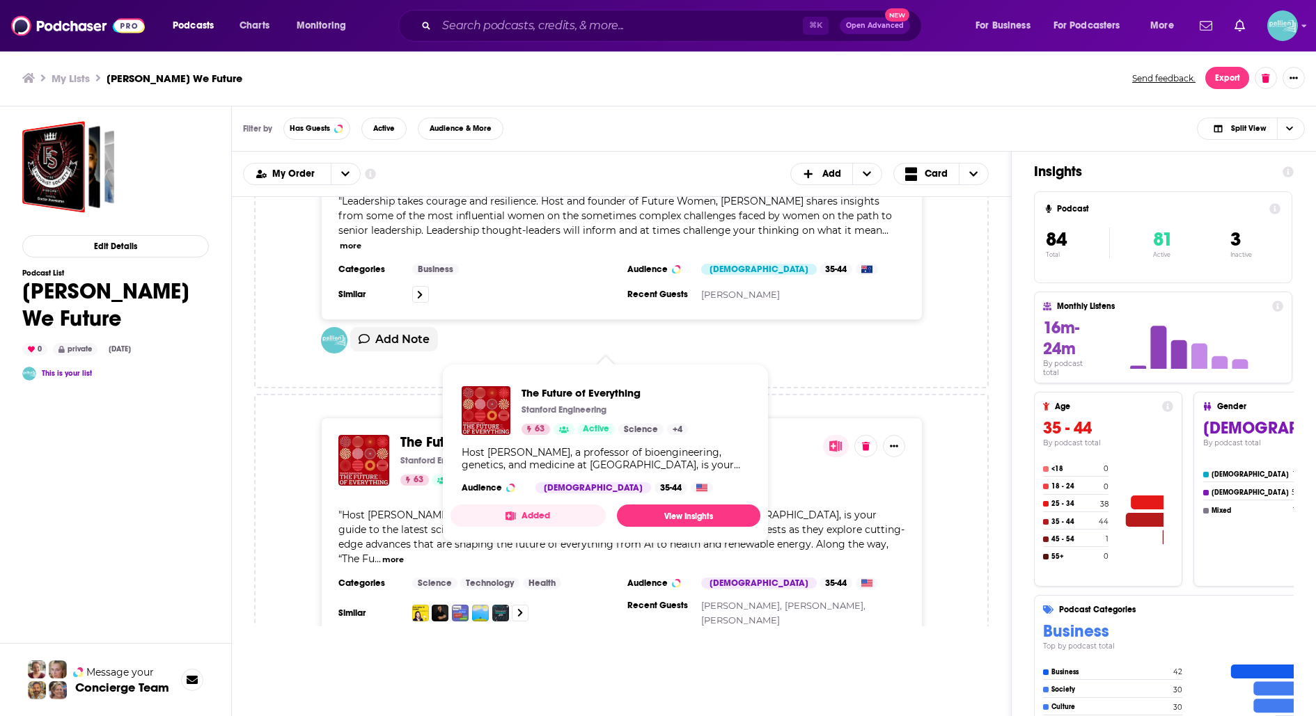
click at [444, 434] on span "The Future of Everything" at bounding box center [474, 442] width 149 height 17
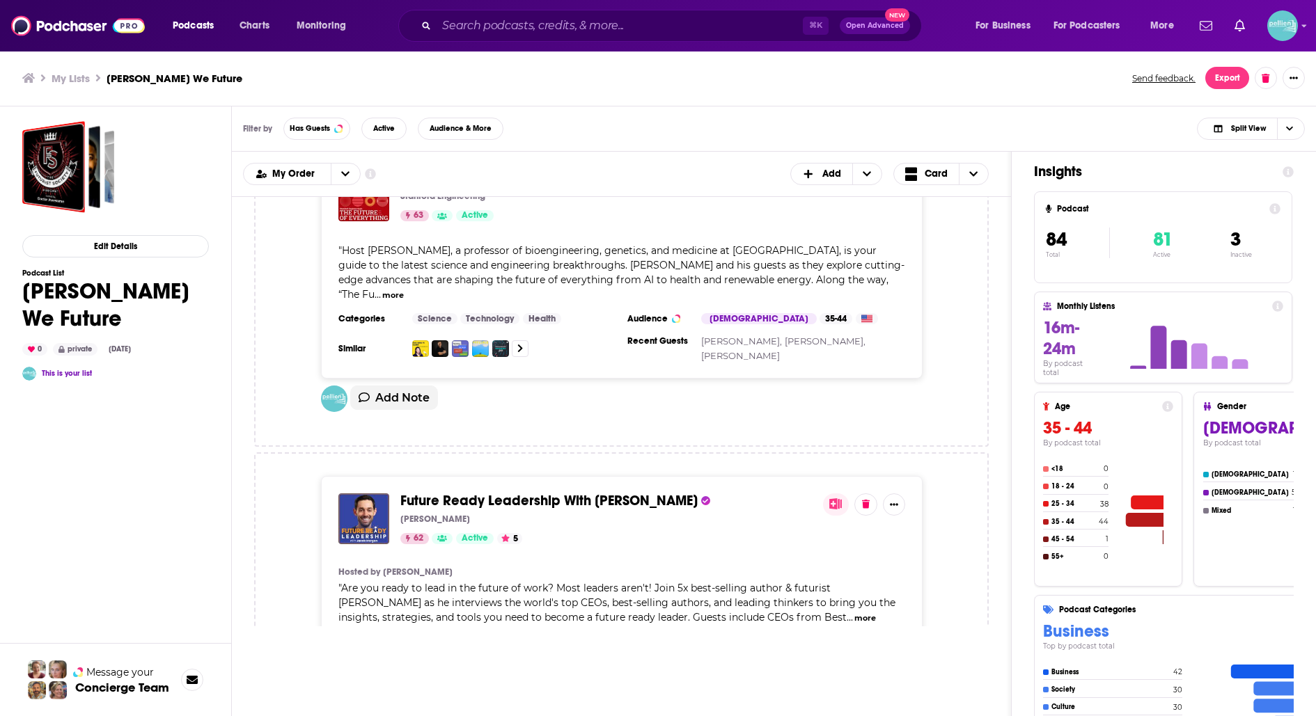
scroll to position [9839, 0]
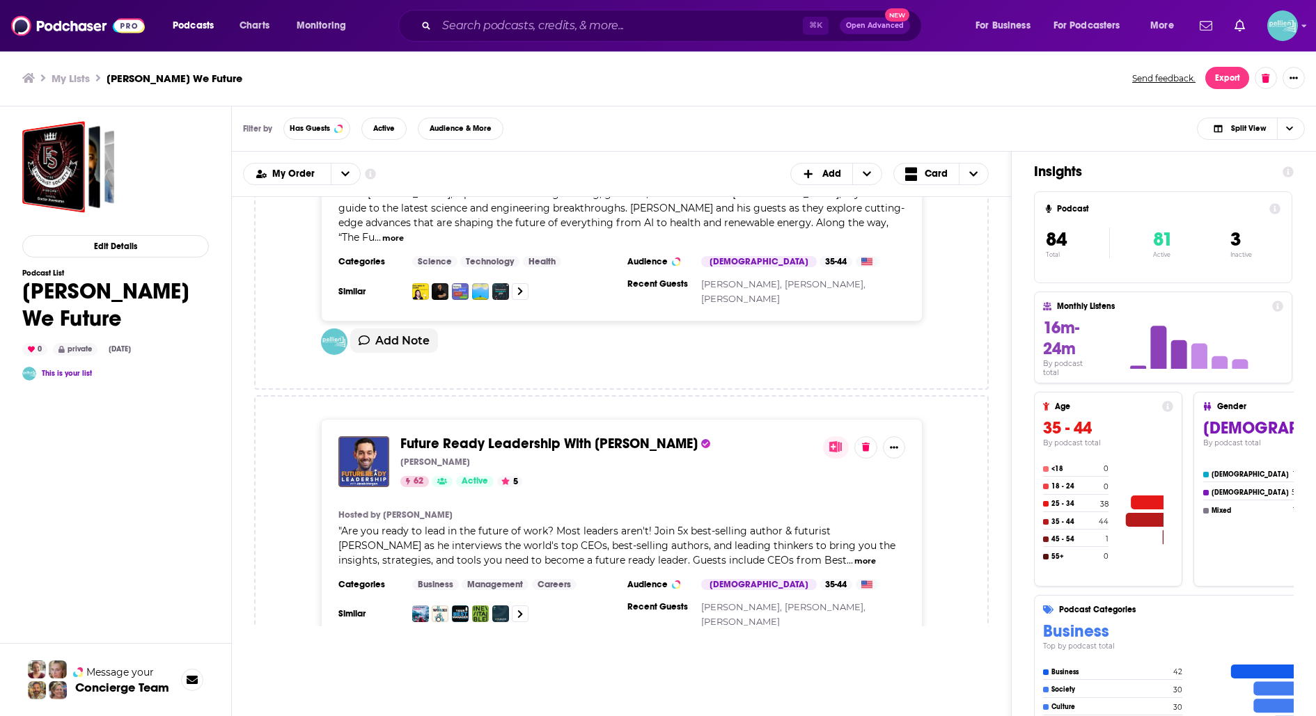
click at [445, 435] on span "Future Ready Leadership With Jacob Morgan" at bounding box center [548, 443] width 297 height 17
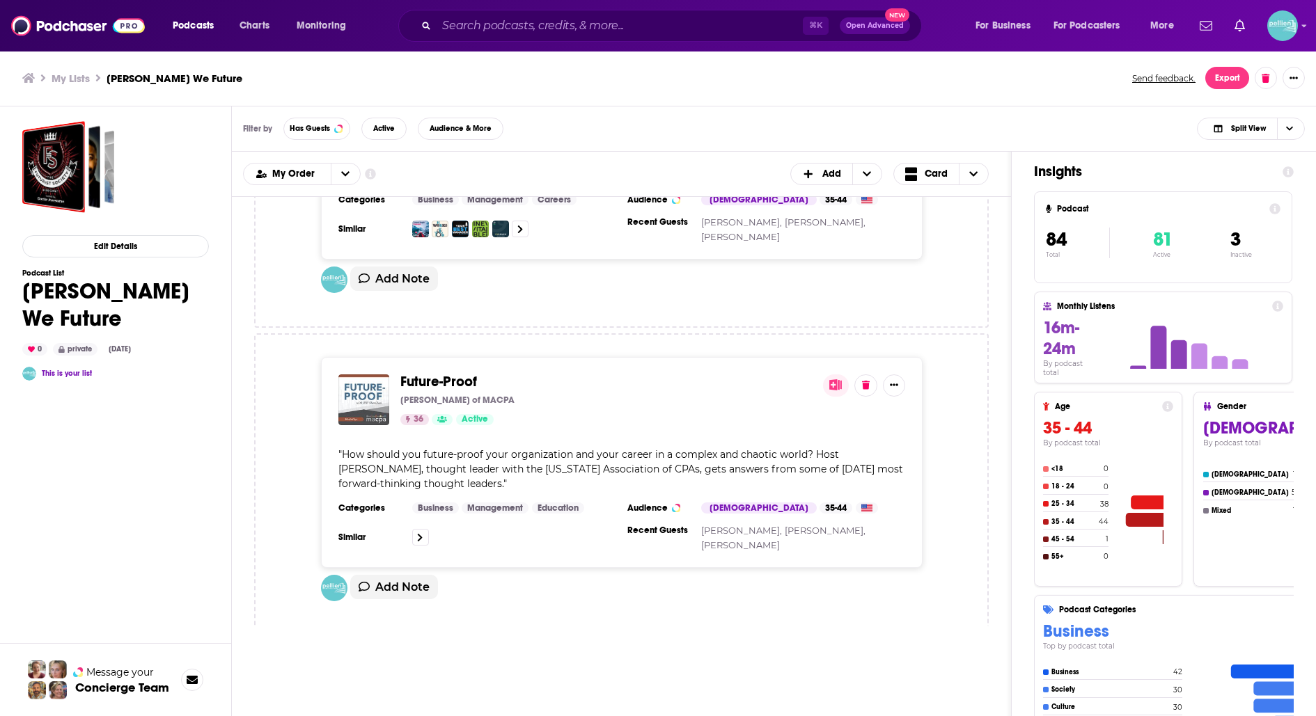
scroll to position [10207, 0]
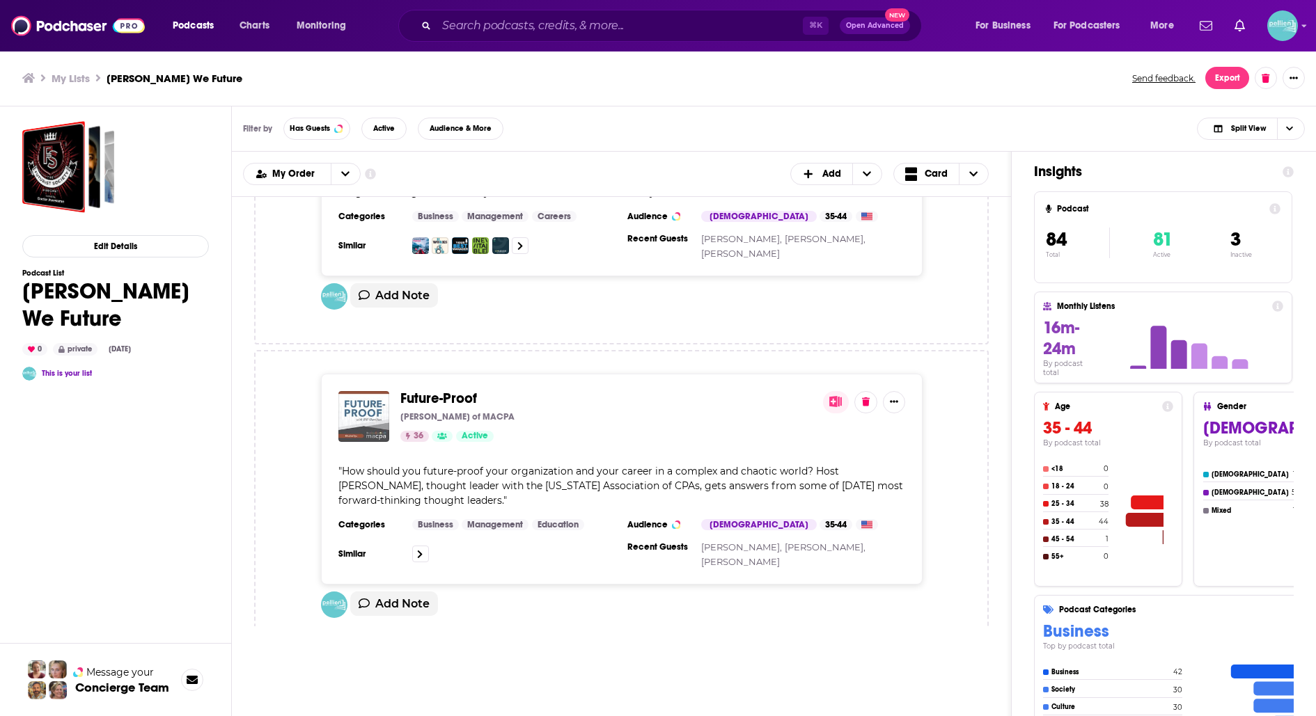
click at [419, 390] on span "Future-Proof" at bounding box center [438, 398] width 77 height 17
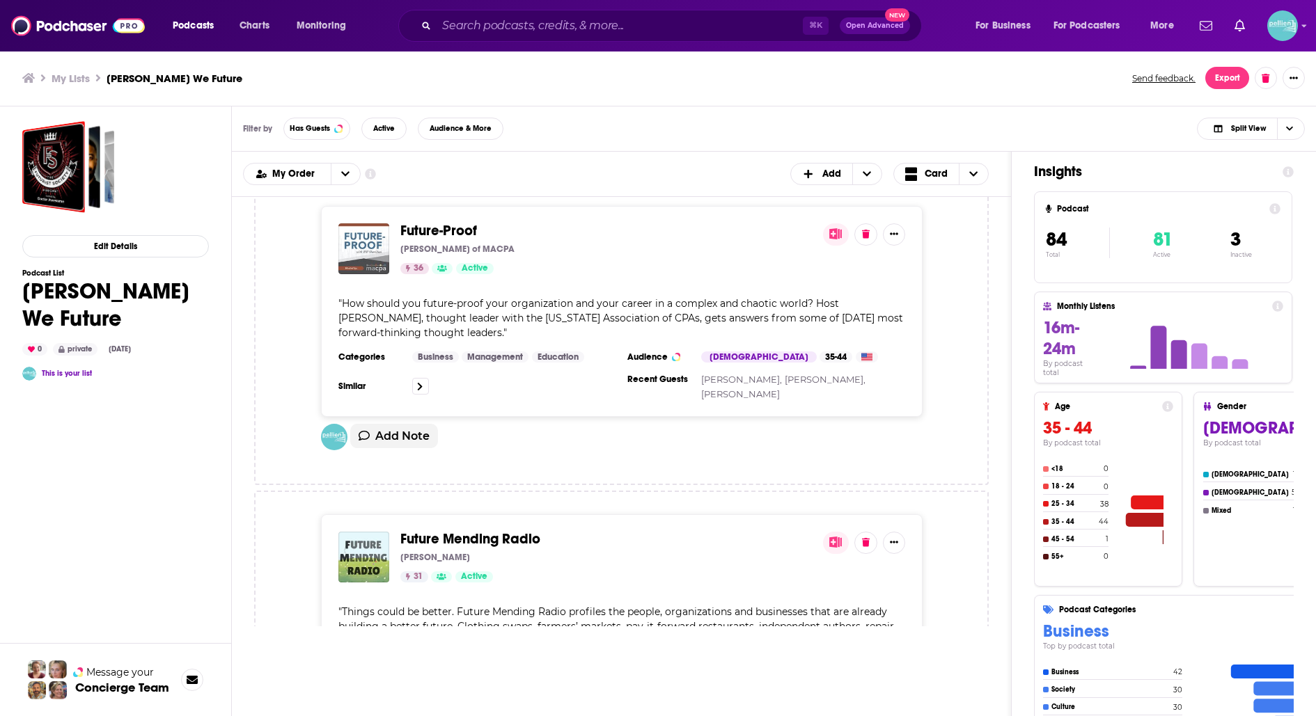
scroll to position [10396, 0]
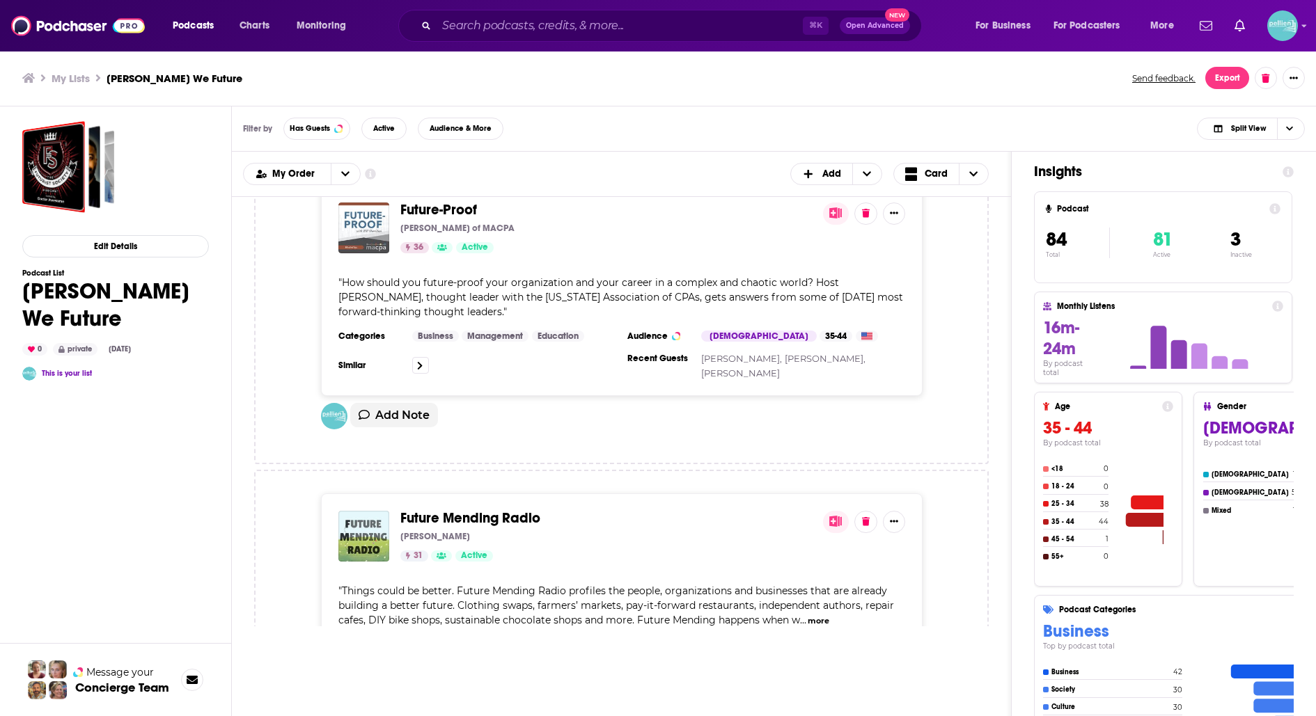
click at [449, 510] on span "Future Mending Radio" at bounding box center [470, 518] width 140 height 17
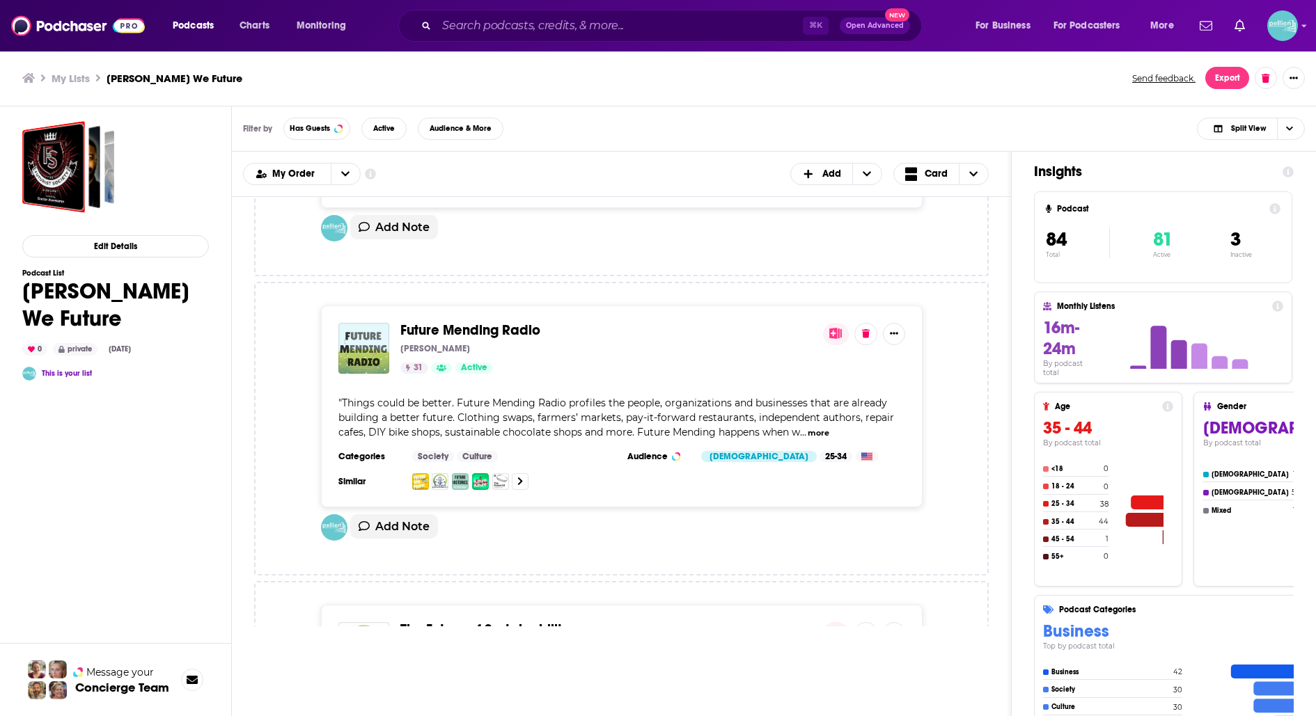
scroll to position [10594, 0]
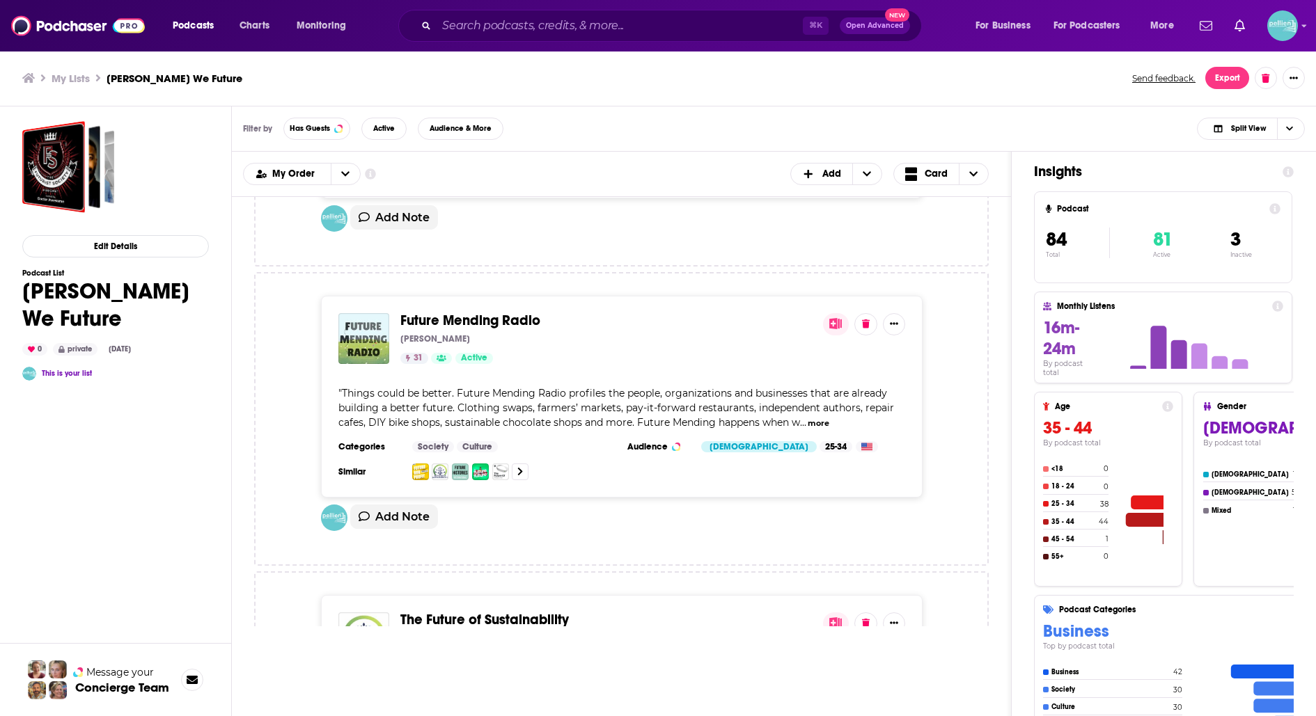
click at [464, 611] on span "The Future of Sustainability" at bounding box center [484, 619] width 168 height 17
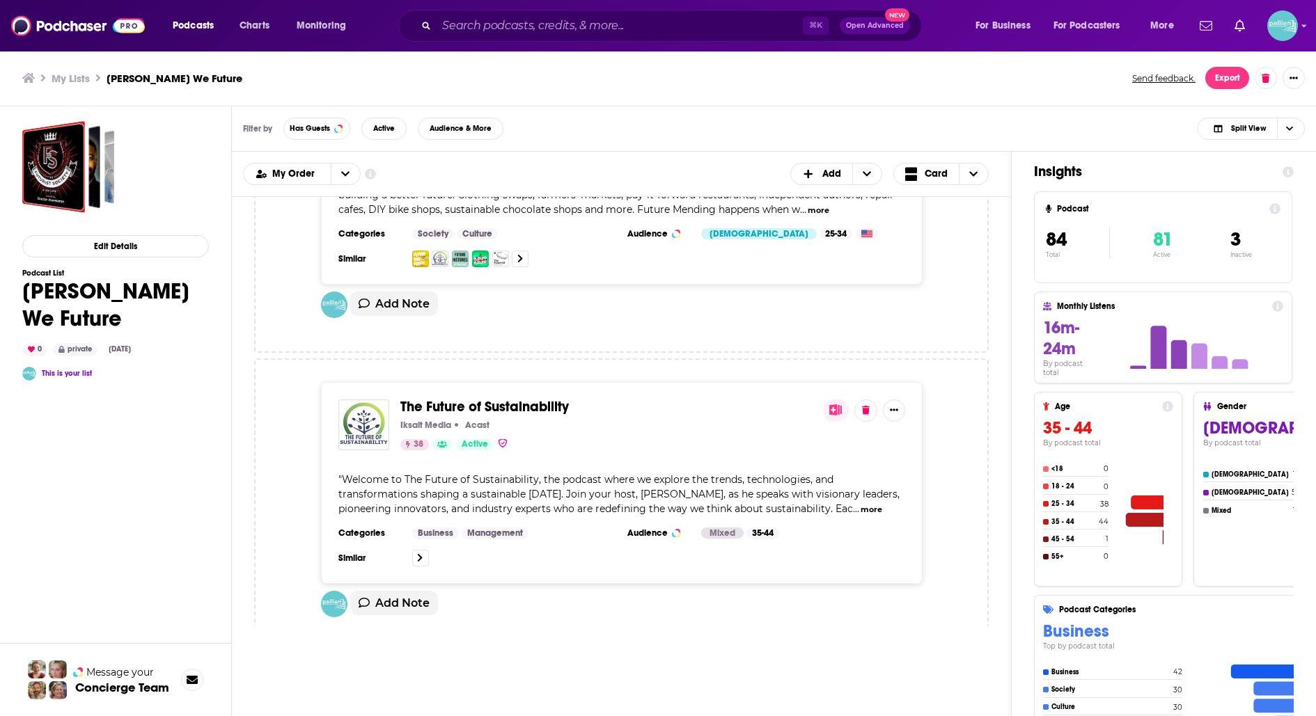
scroll to position [10830, 0]
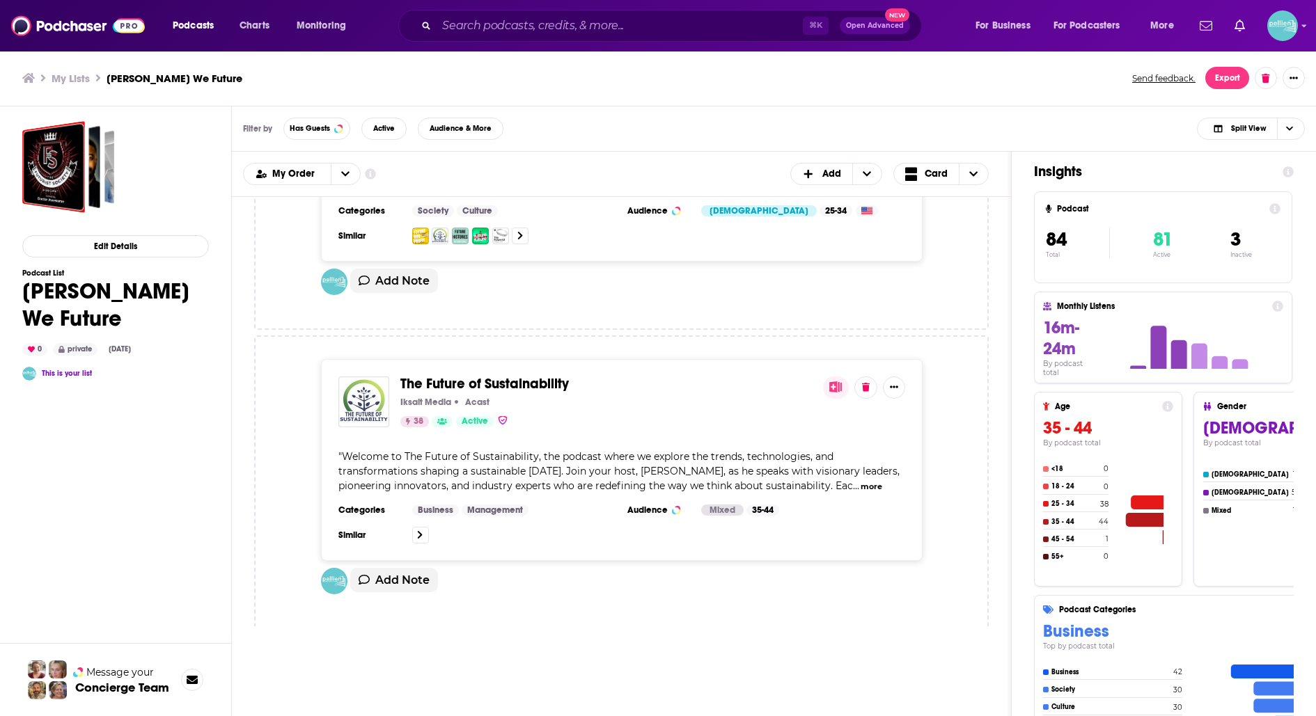
click at [453, 675] on span "The Future Of" at bounding box center [441, 683] width 83 height 17
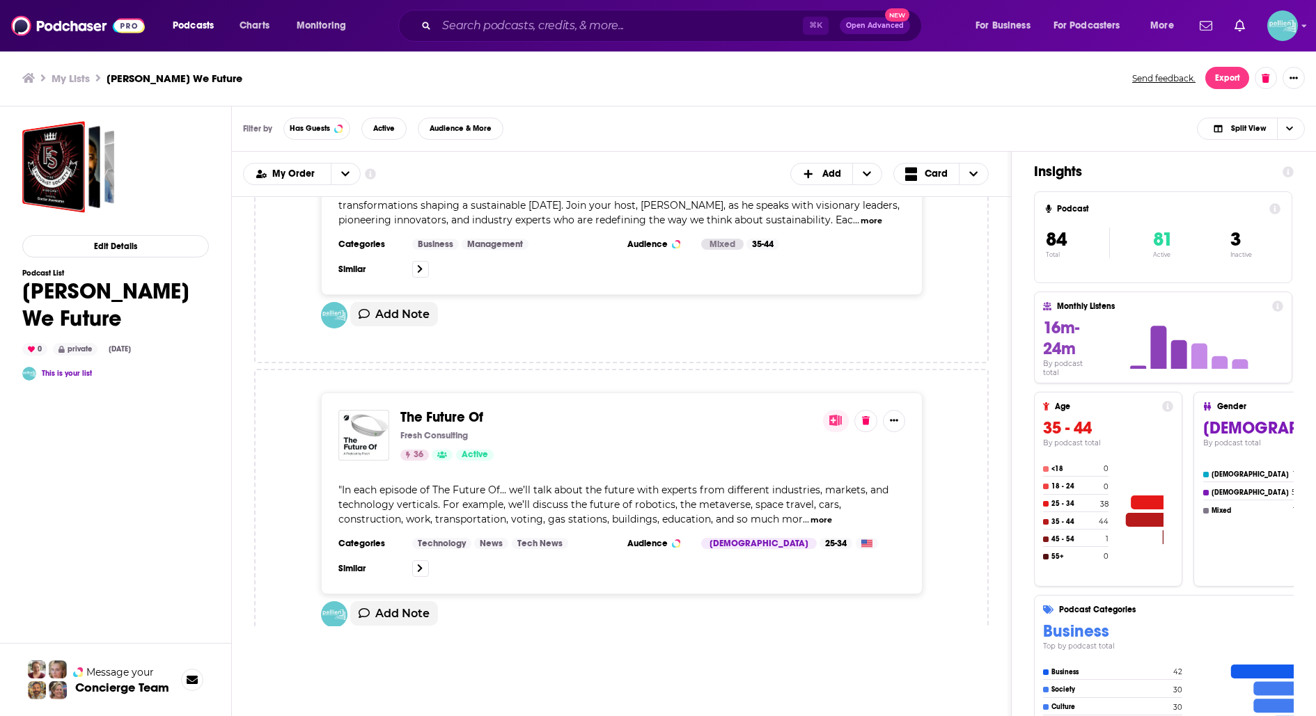
scroll to position [11119, 0]
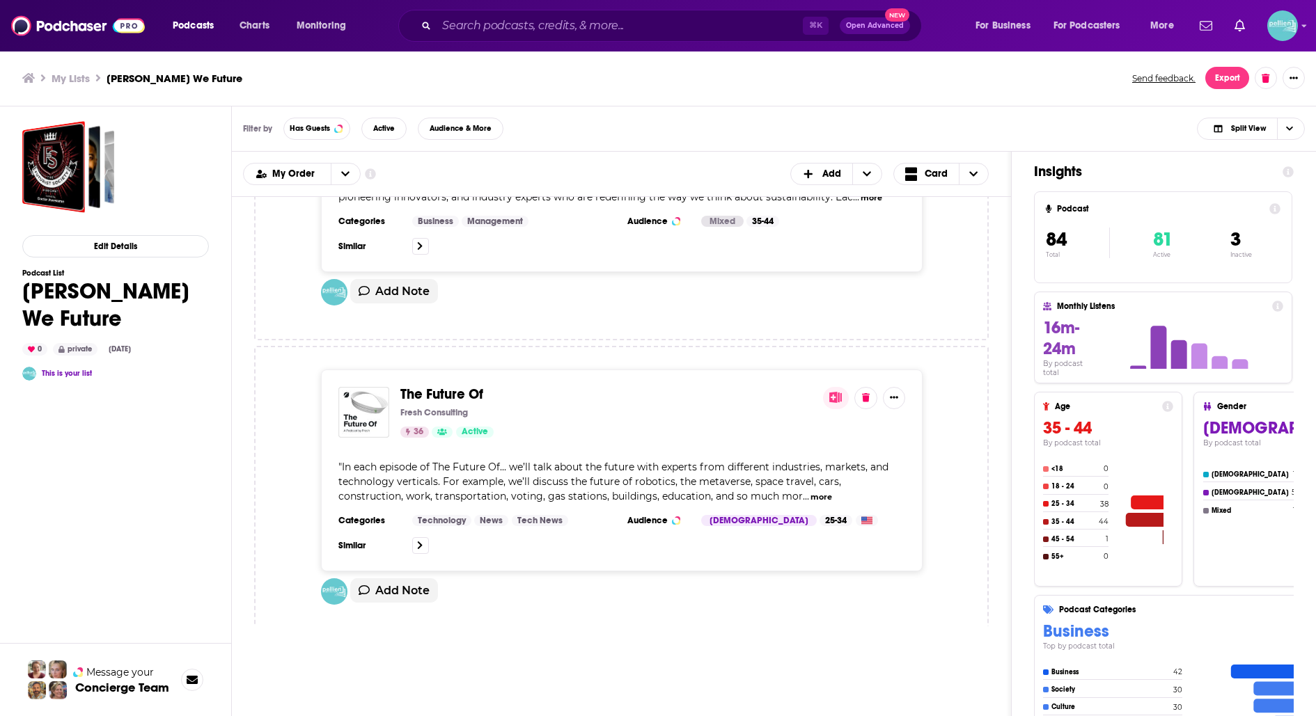
click at [452, 685] on span "Future Nonprofit" at bounding box center [451, 693] width 102 height 17
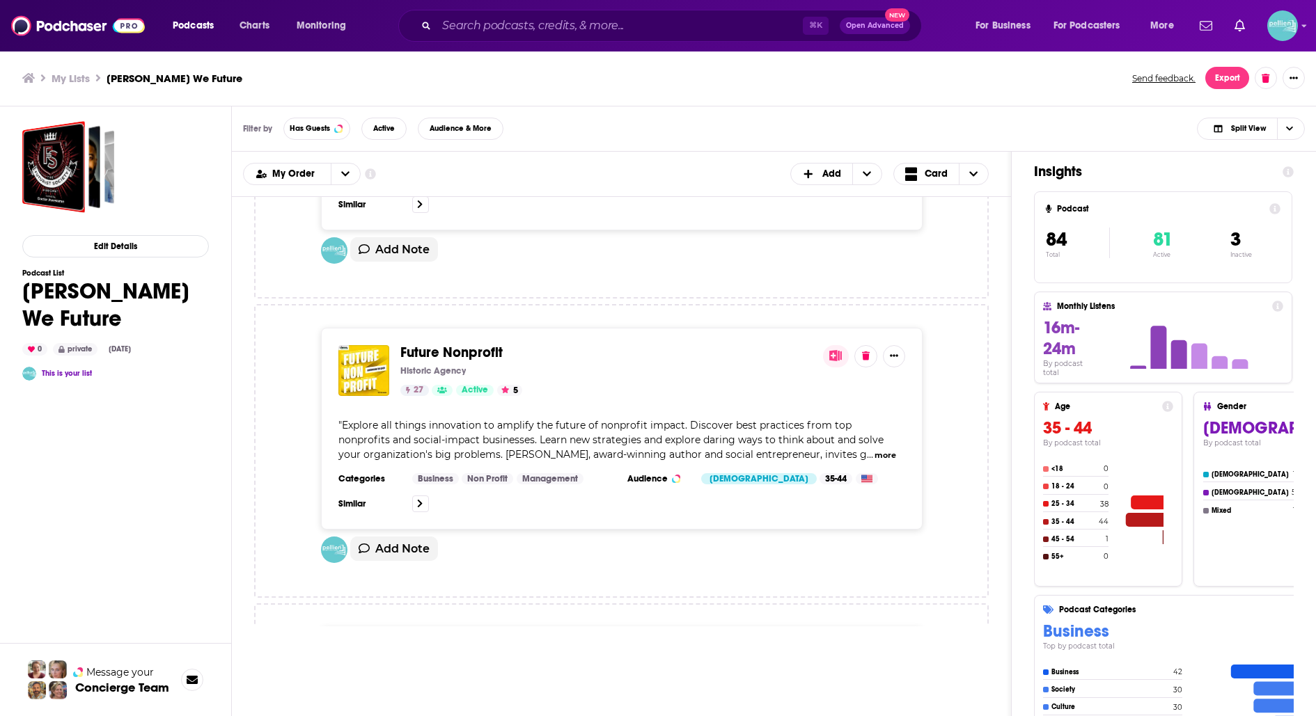
scroll to position [11548, 0]
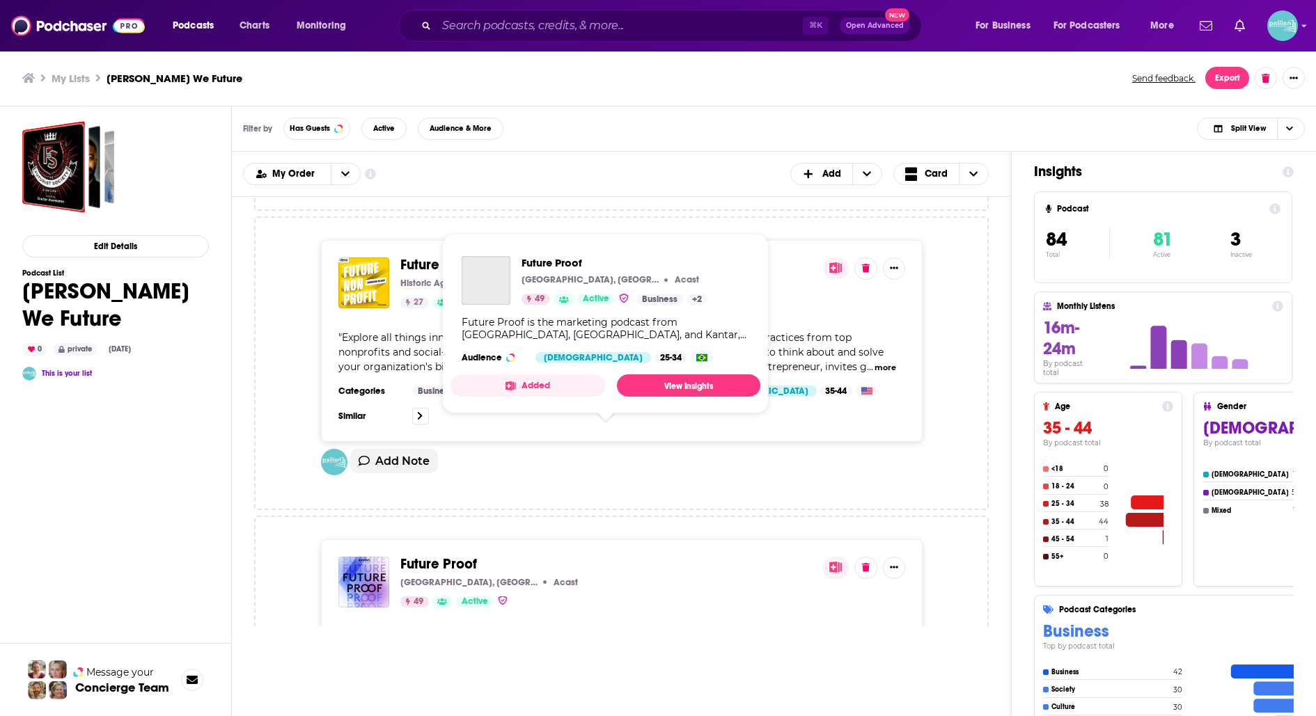
click at [434, 556] on span "Future Proof" at bounding box center [438, 564] width 77 height 17
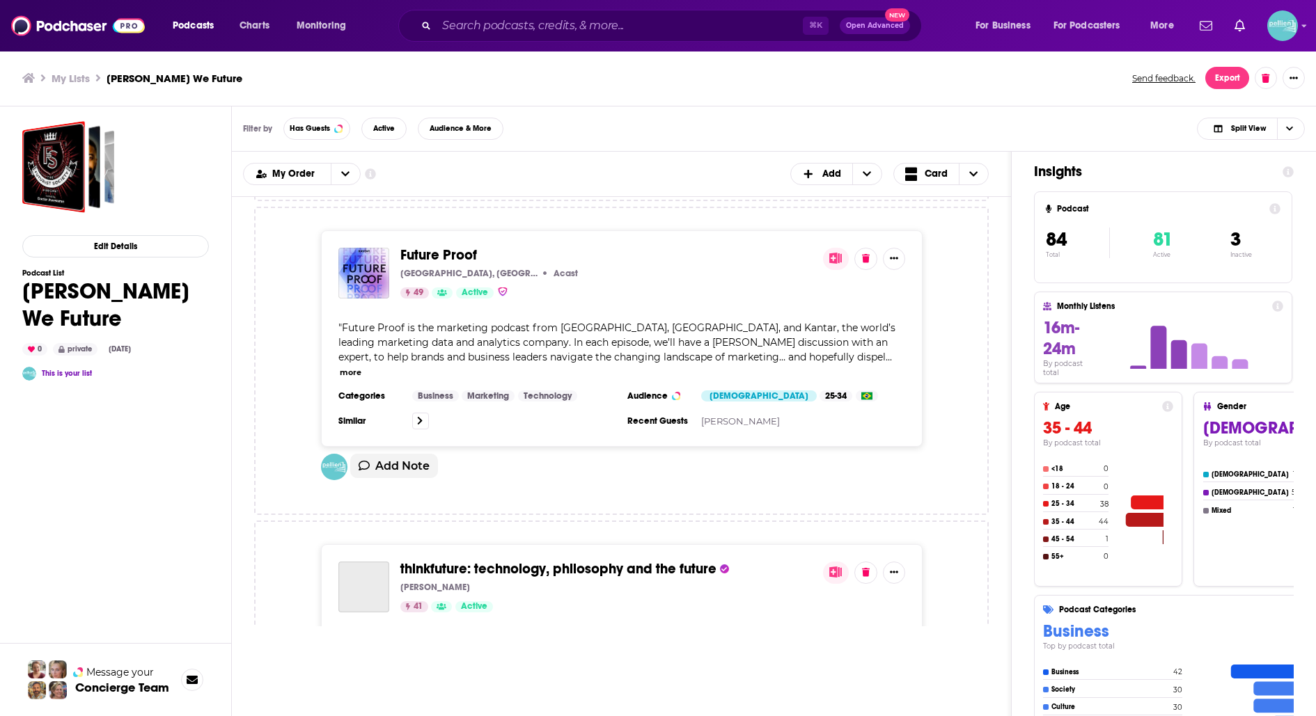
scroll to position [11922, 0]
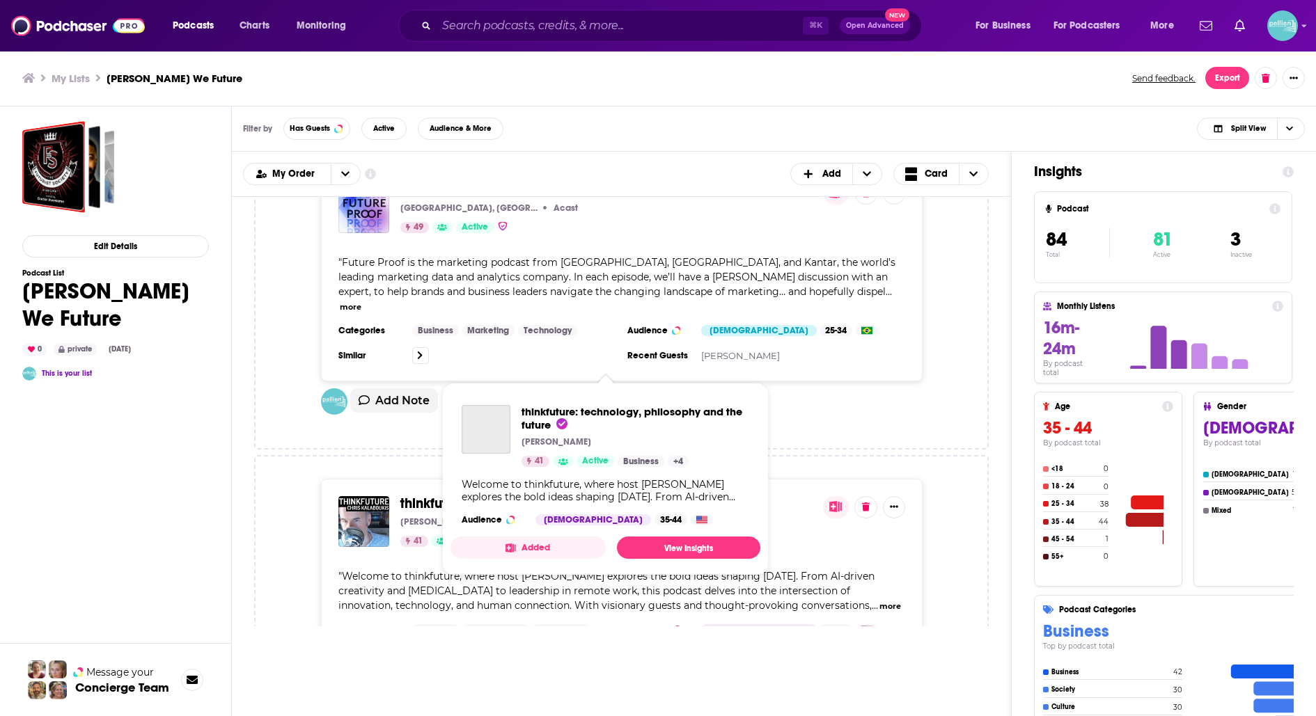
click at [446, 495] on span "thinkfuture: technology, philosophy and the future" at bounding box center [558, 503] width 316 height 17
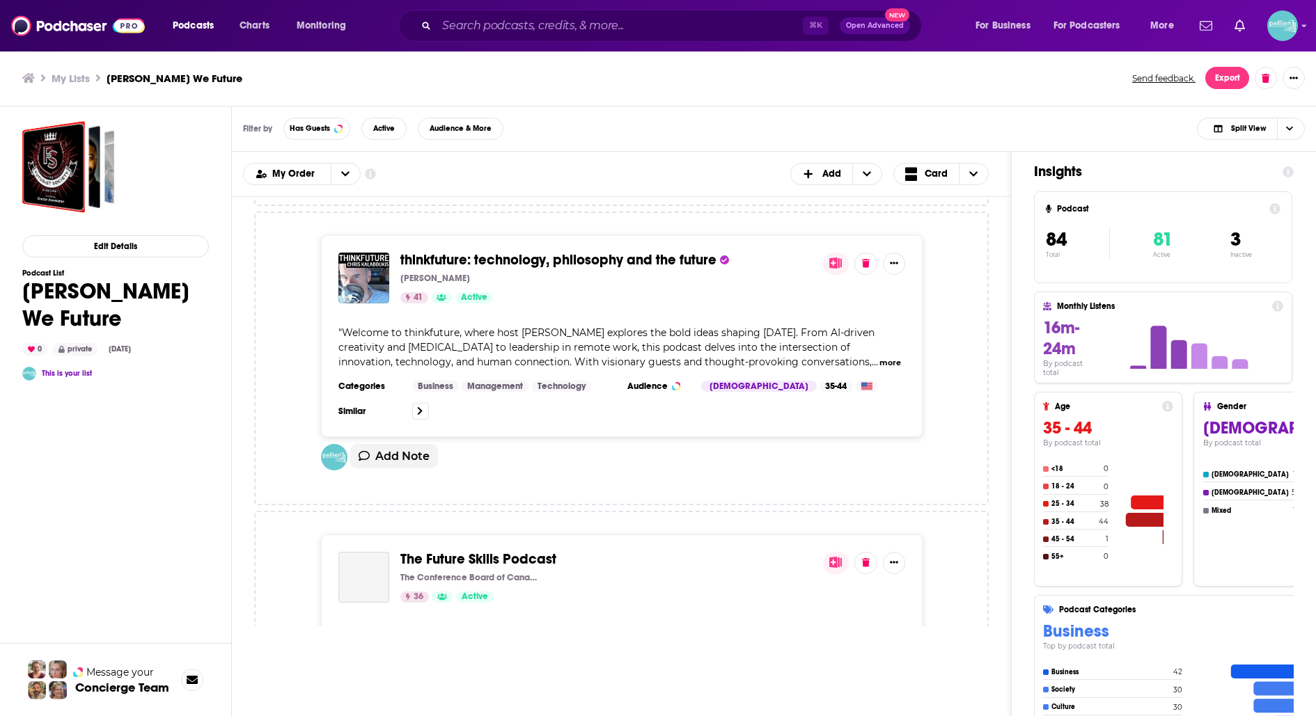
scroll to position [12189, 0]
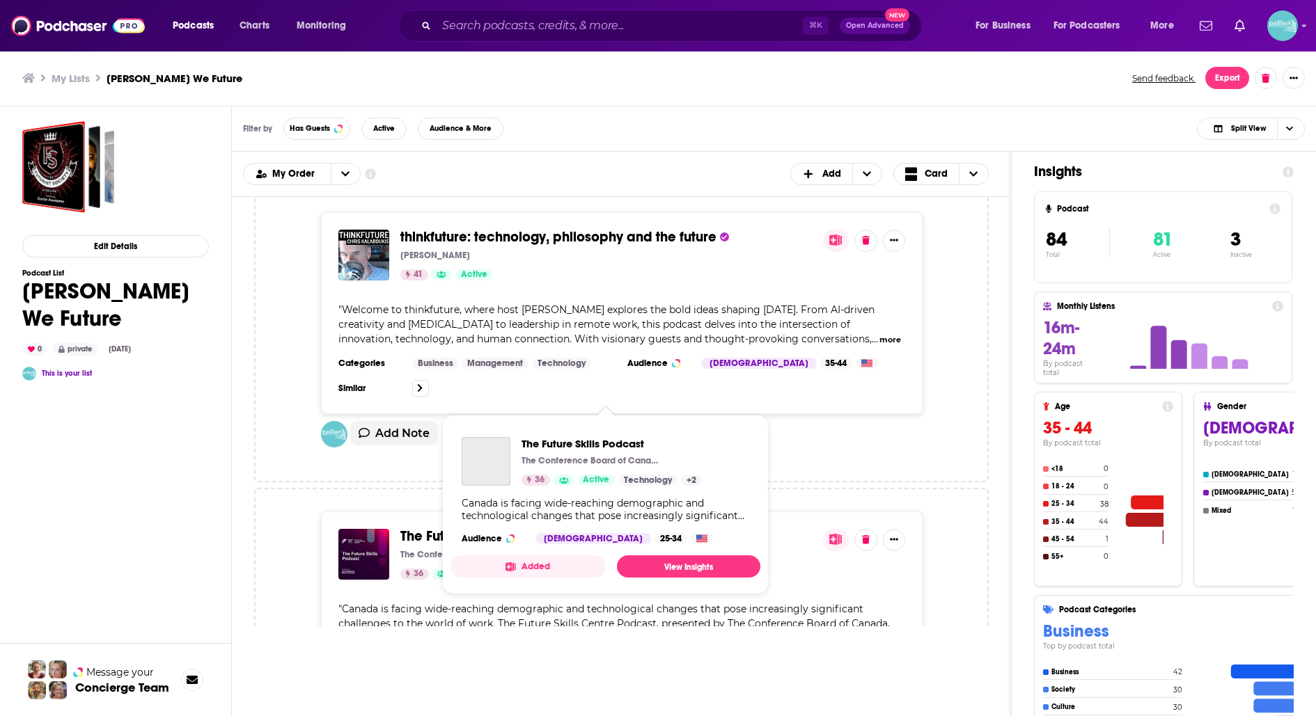
click at [451, 528] on span "The Future Skills Podcast" at bounding box center [478, 536] width 156 height 17
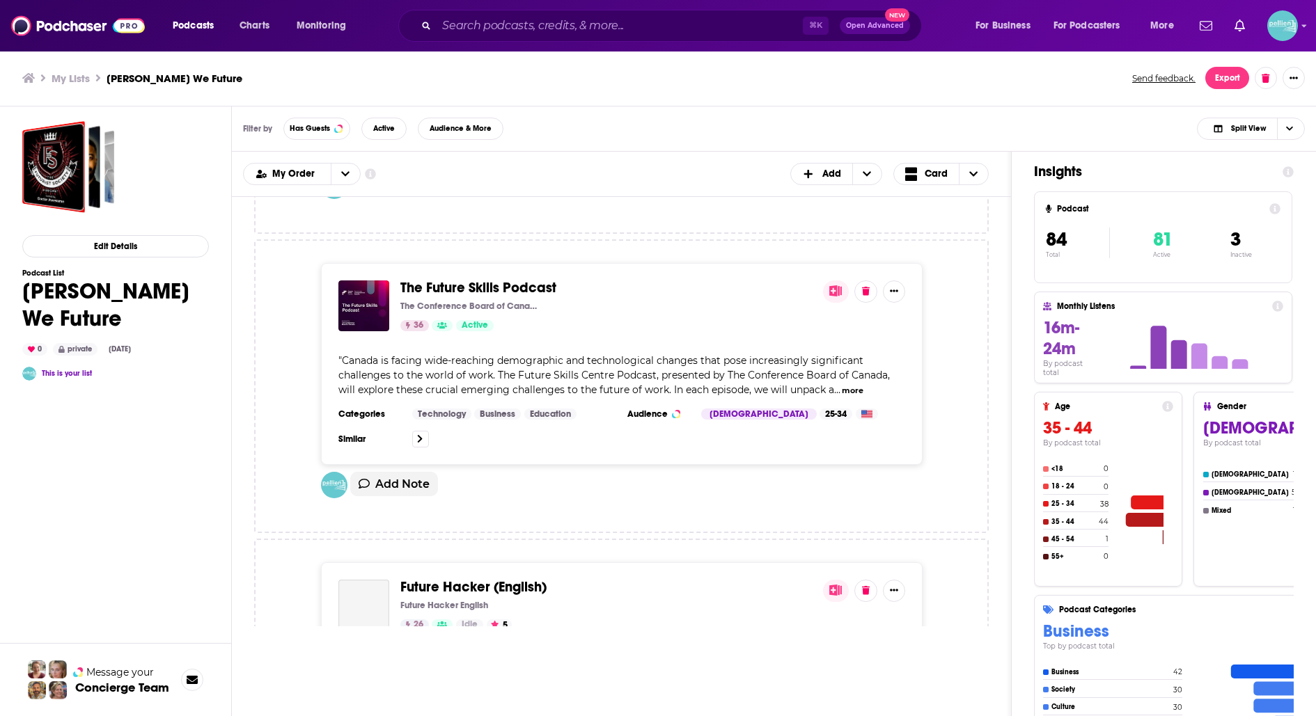
scroll to position [12446, 0]
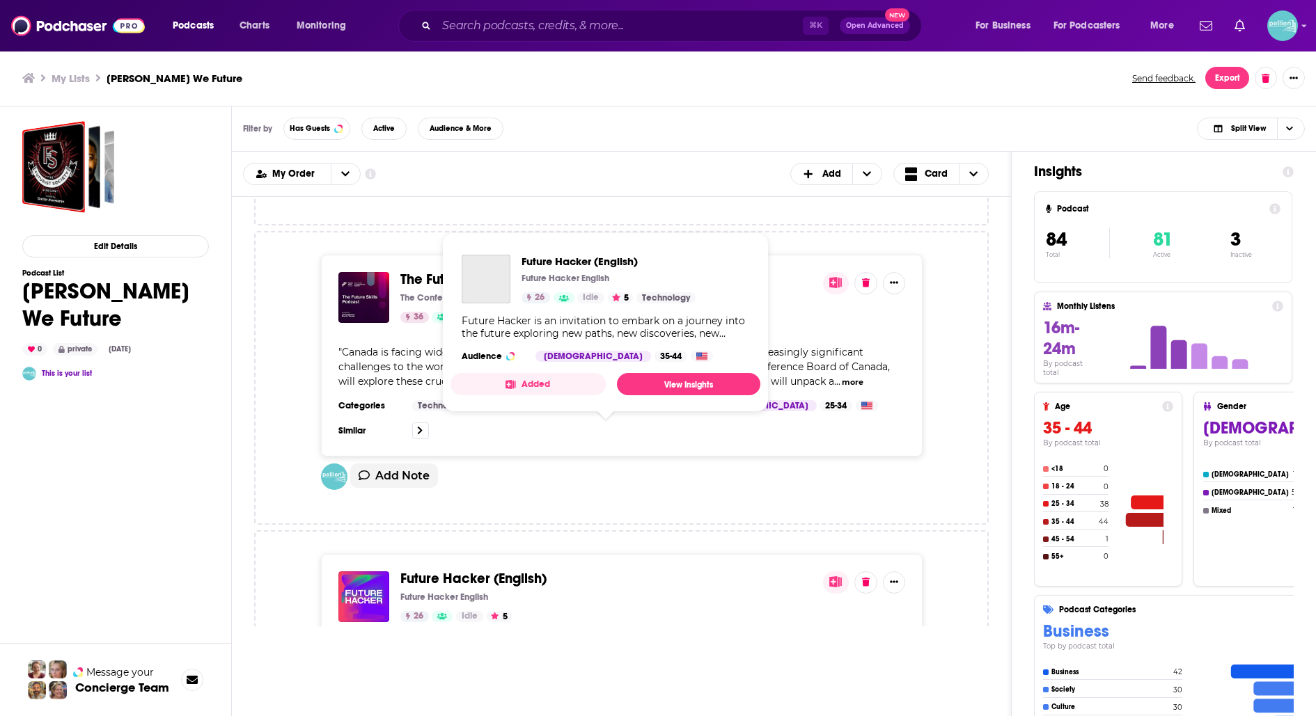
click at [449, 570] on span "Future Hacker (English)" at bounding box center [473, 578] width 146 height 17
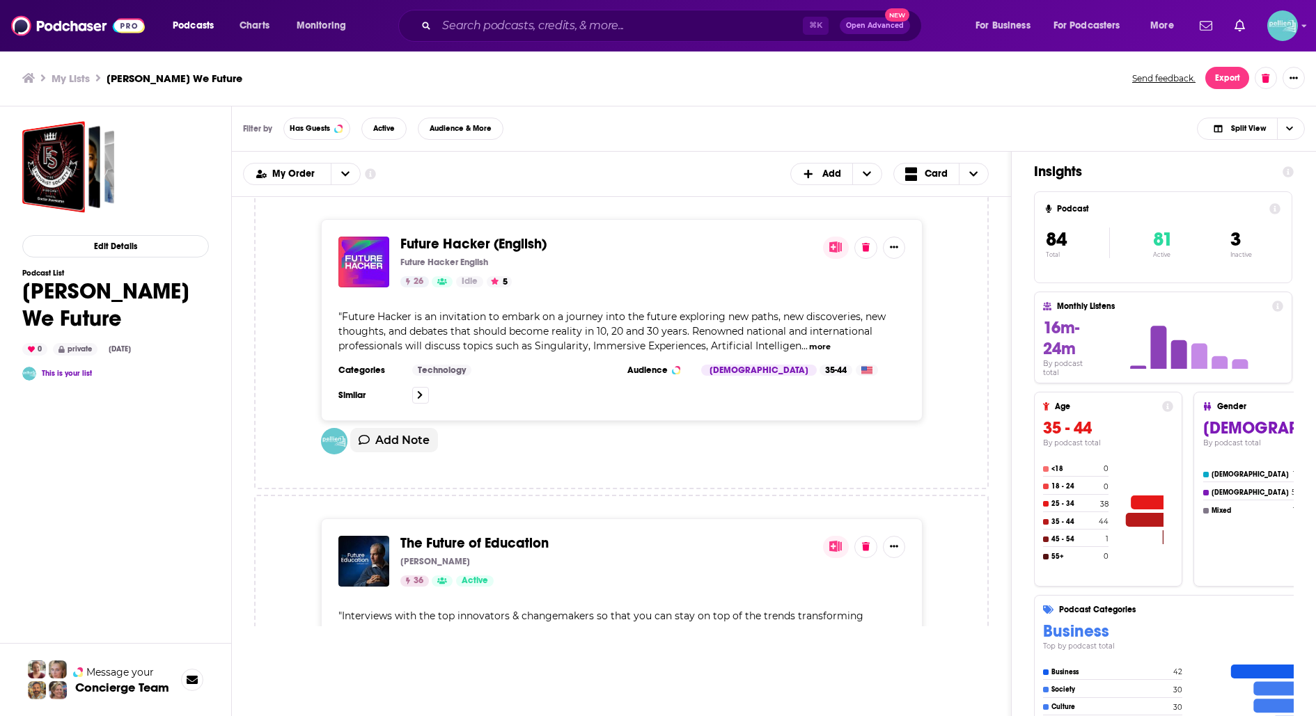
scroll to position [12805, 0]
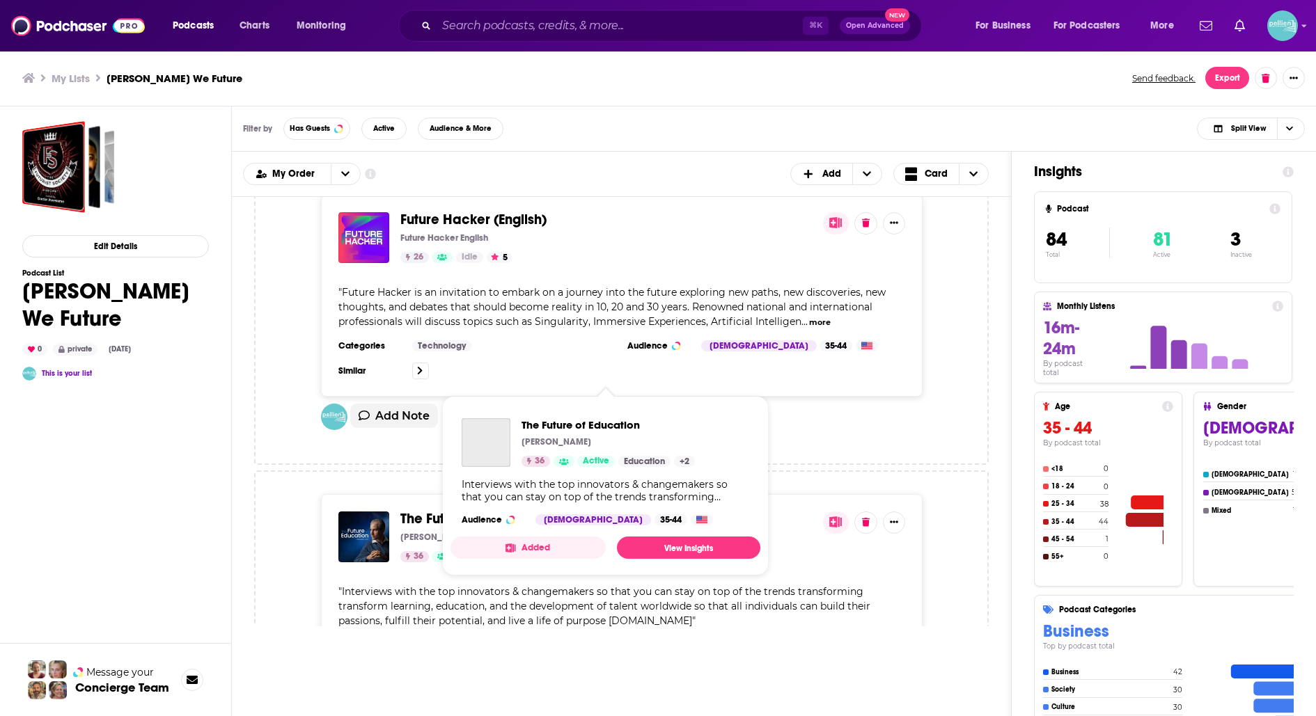
click at [498, 510] on span "The Future of Education" at bounding box center [474, 518] width 148 height 17
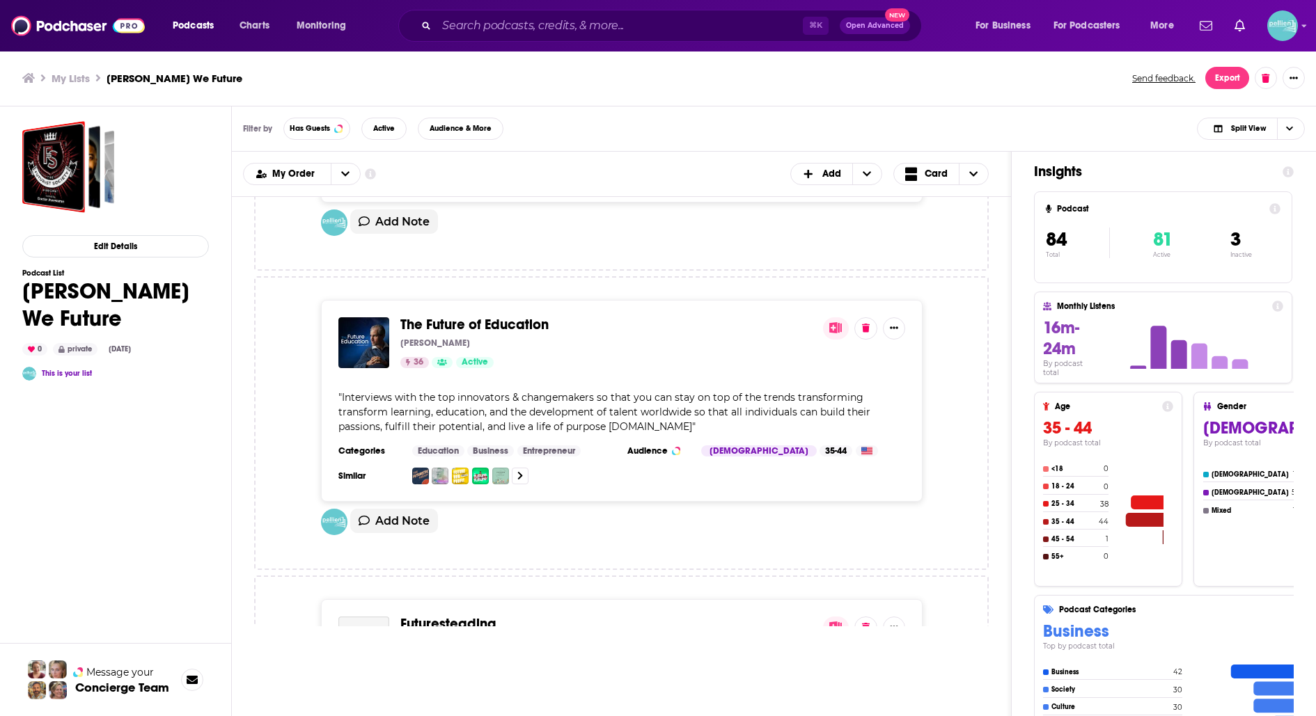
scroll to position [13003, 0]
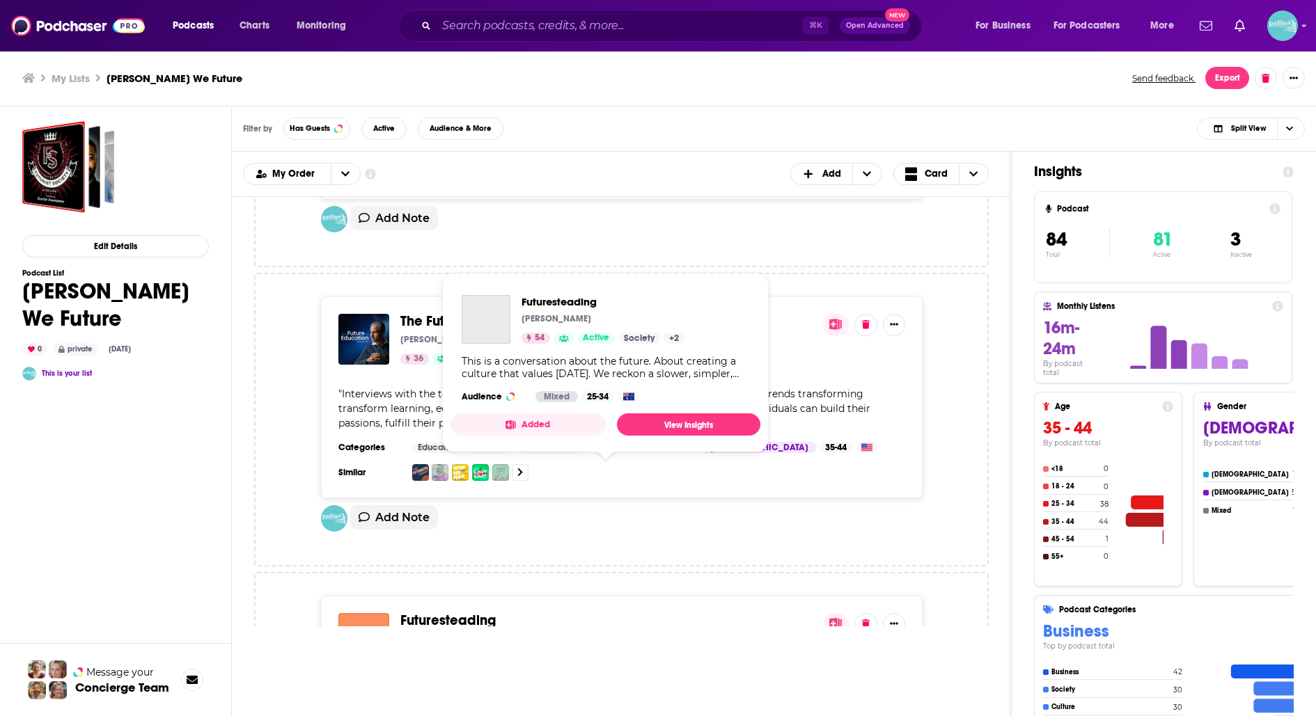
click at [464, 612] on span "Futuresteading" at bounding box center [447, 620] width 95 height 17
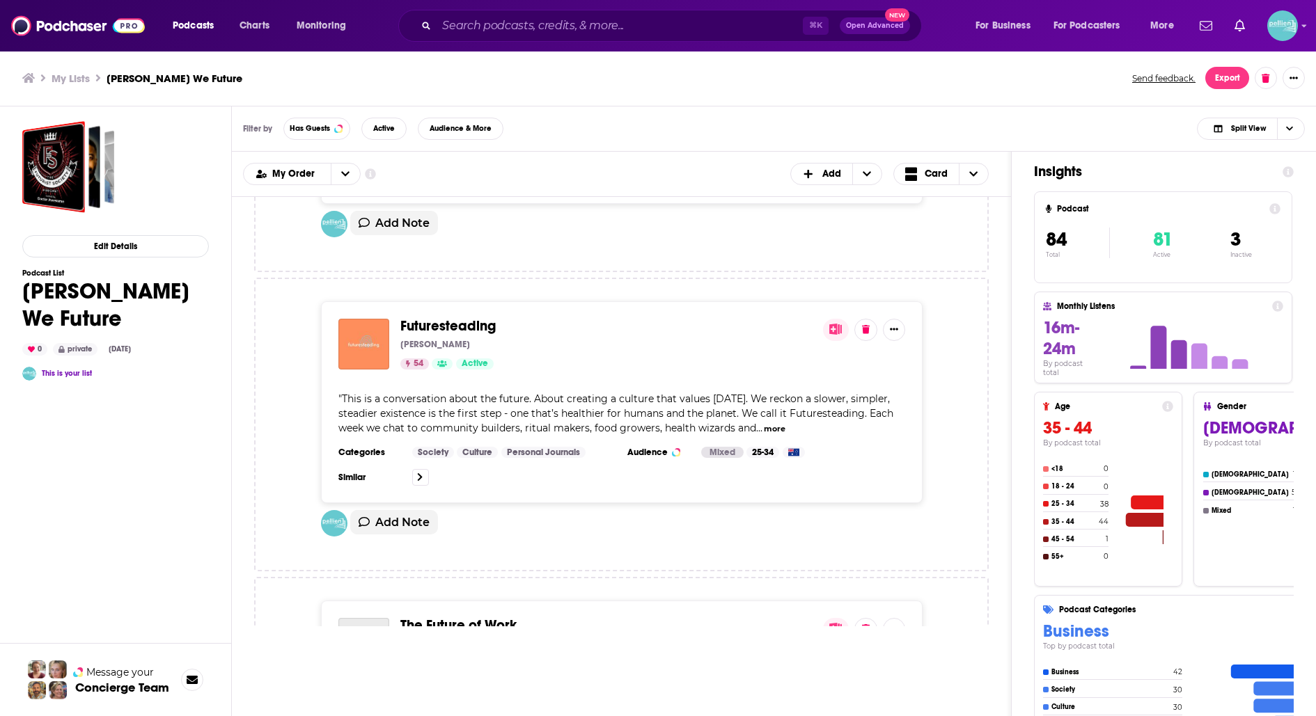
scroll to position [13305, 0]
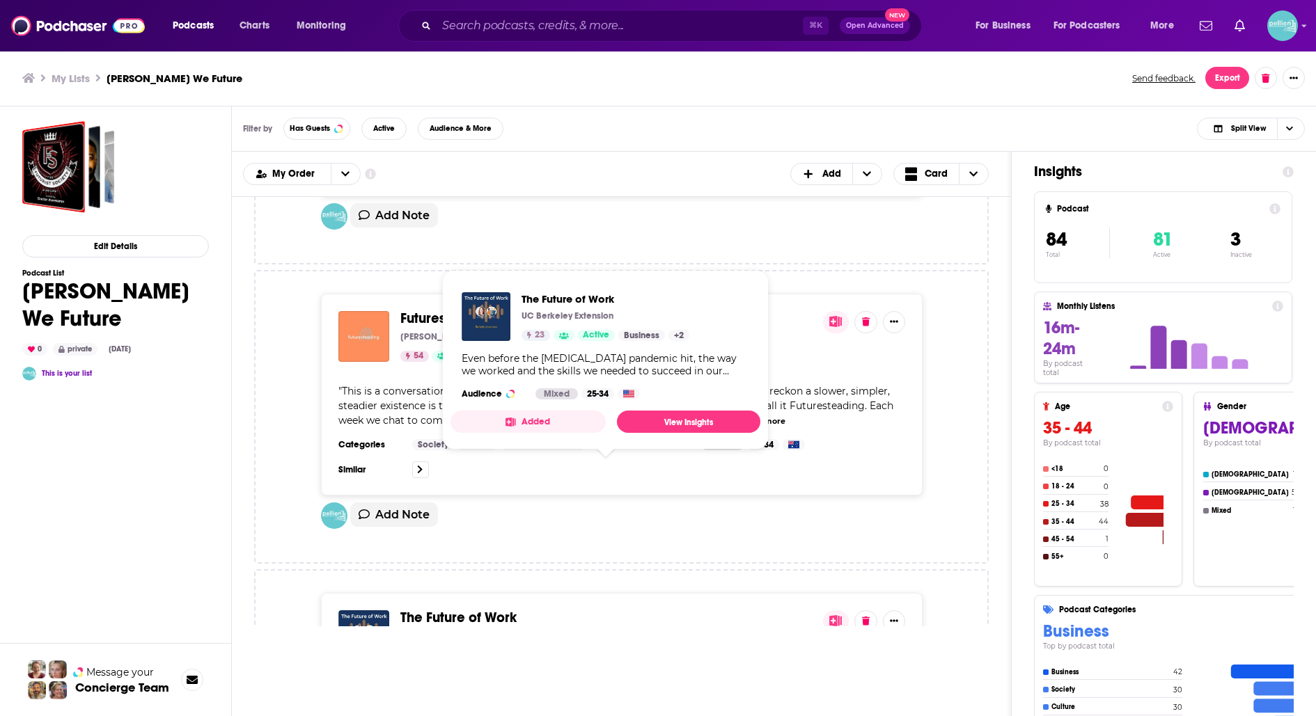
click at [467, 609] on span "The Future of Work" at bounding box center [458, 617] width 116 height 17
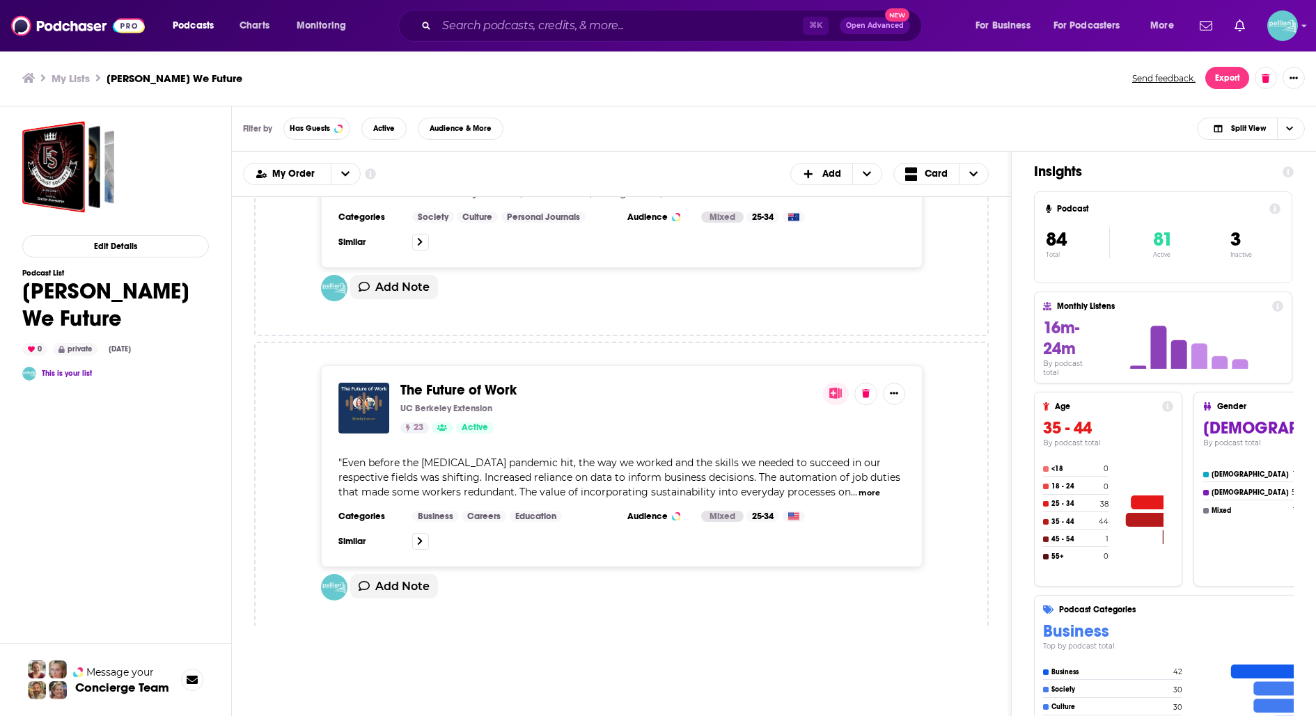
click at [463, 681] on span "The Future Is How" at bounding box center [455, 689] width 111 height 17
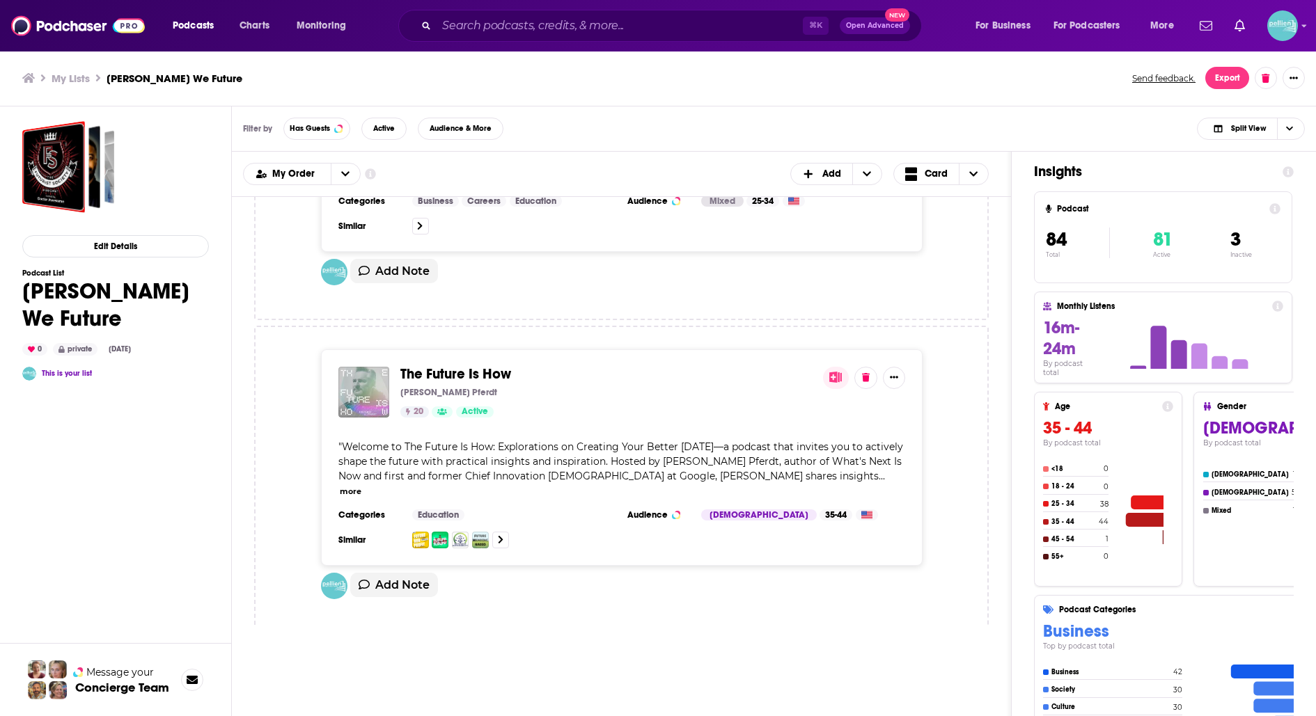
scroll to position [13883, 0]
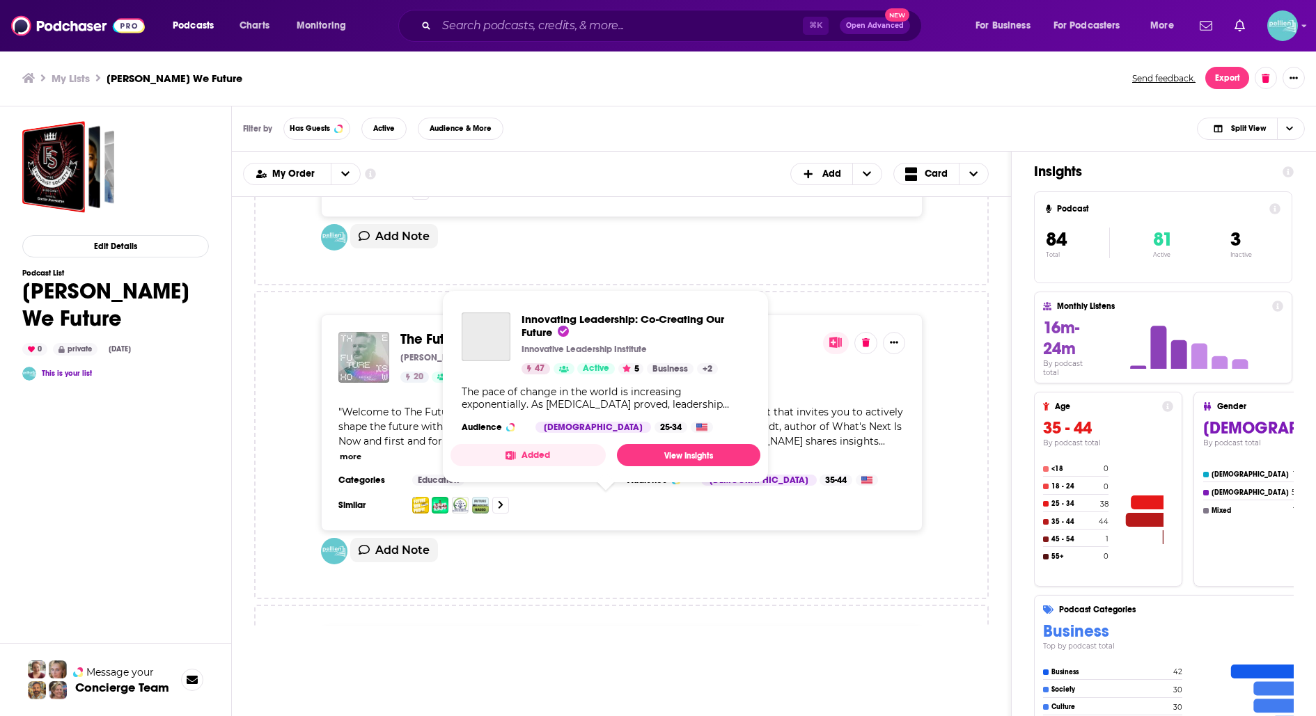
click at [486, 490] on div "Podcasts Charts Monitoring ⌘ K Open Advanced New For Business For Podcasters Mo…" at bounding box center [658, 358] width 1316 height 716
click at [487, 645] on span "Innovating Leadership: Co-Creating Our Future" at bounding box center [549, 653] width 298 height 17
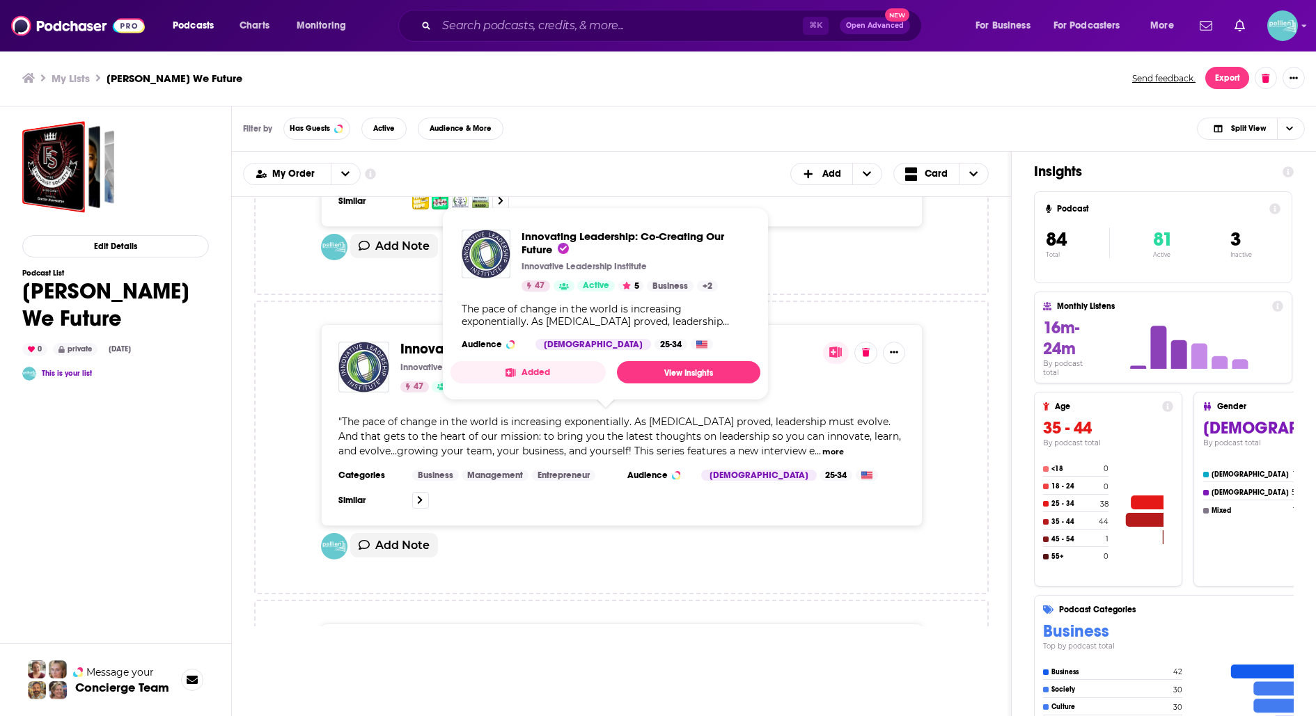
scroll to position [14234, 0]
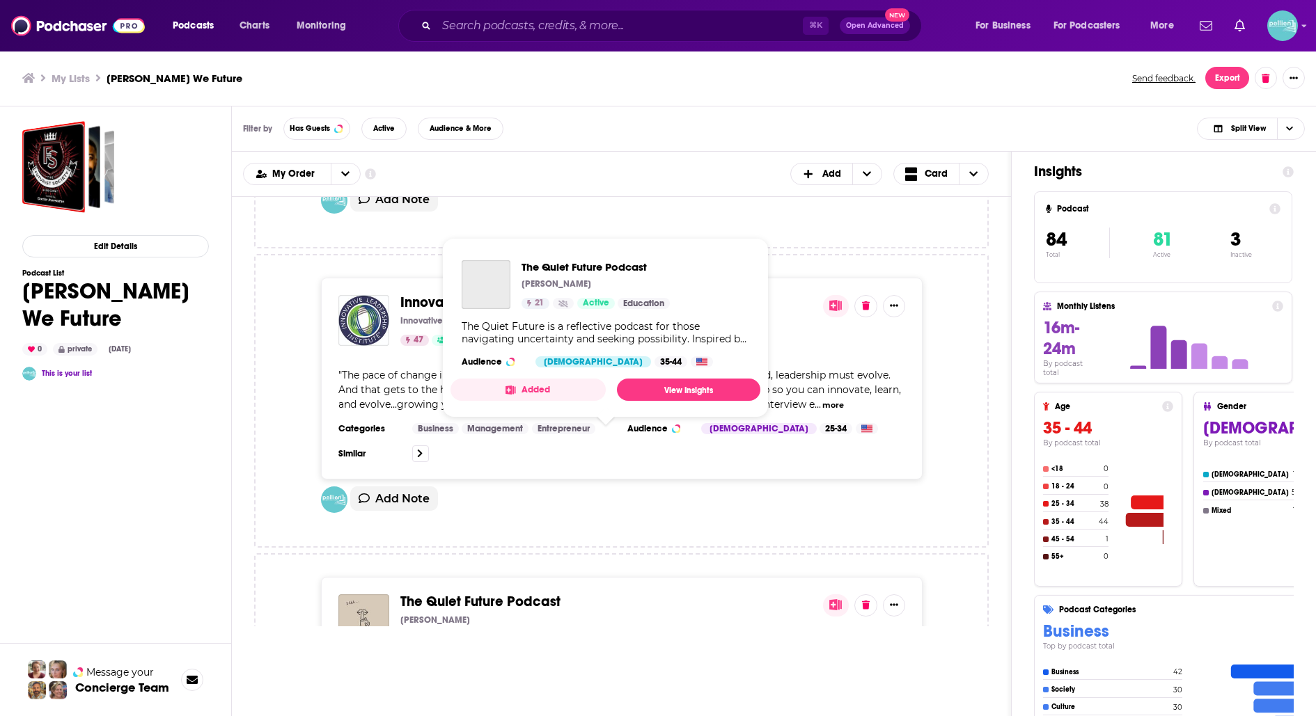
click at [491, 593] on span "The Quiet Future Podcast" at bounding box center [480, 601] width 160 height 17
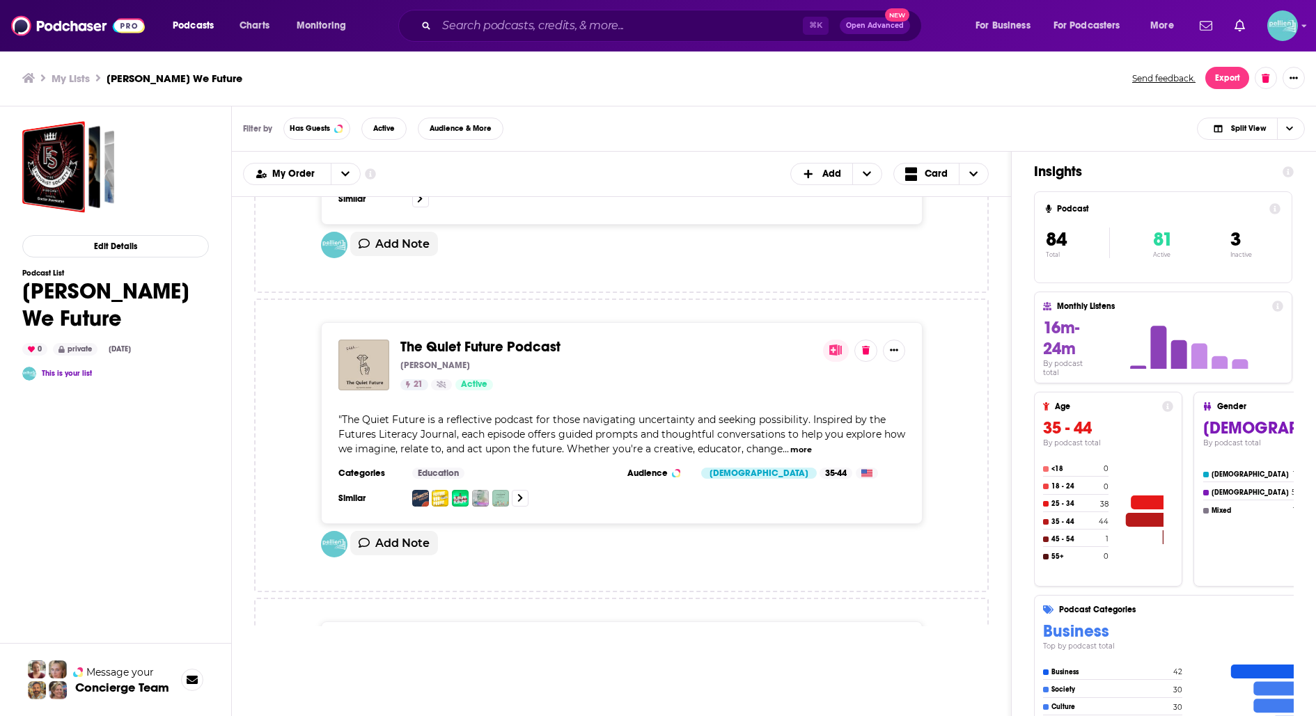
scroll to position [14549, 0]
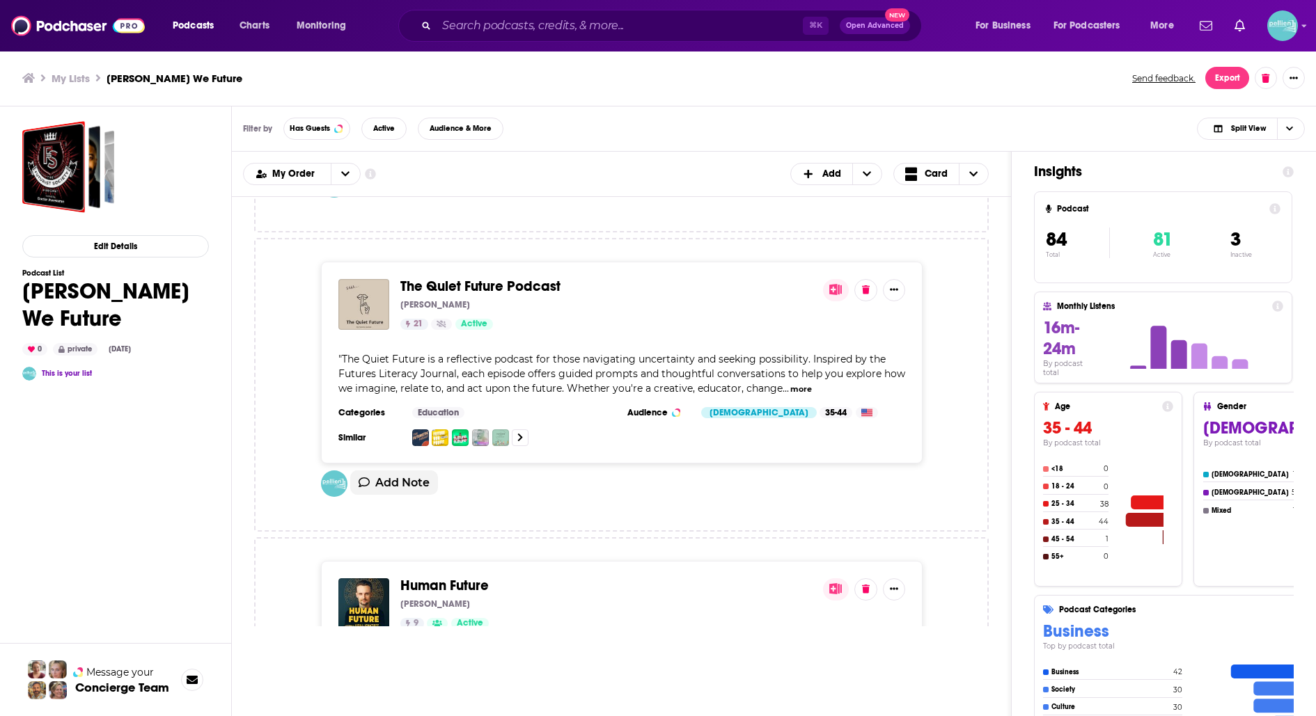
click at [475, 577] on span "Human Future" at bounding box center [444, 585] width 88 height 17
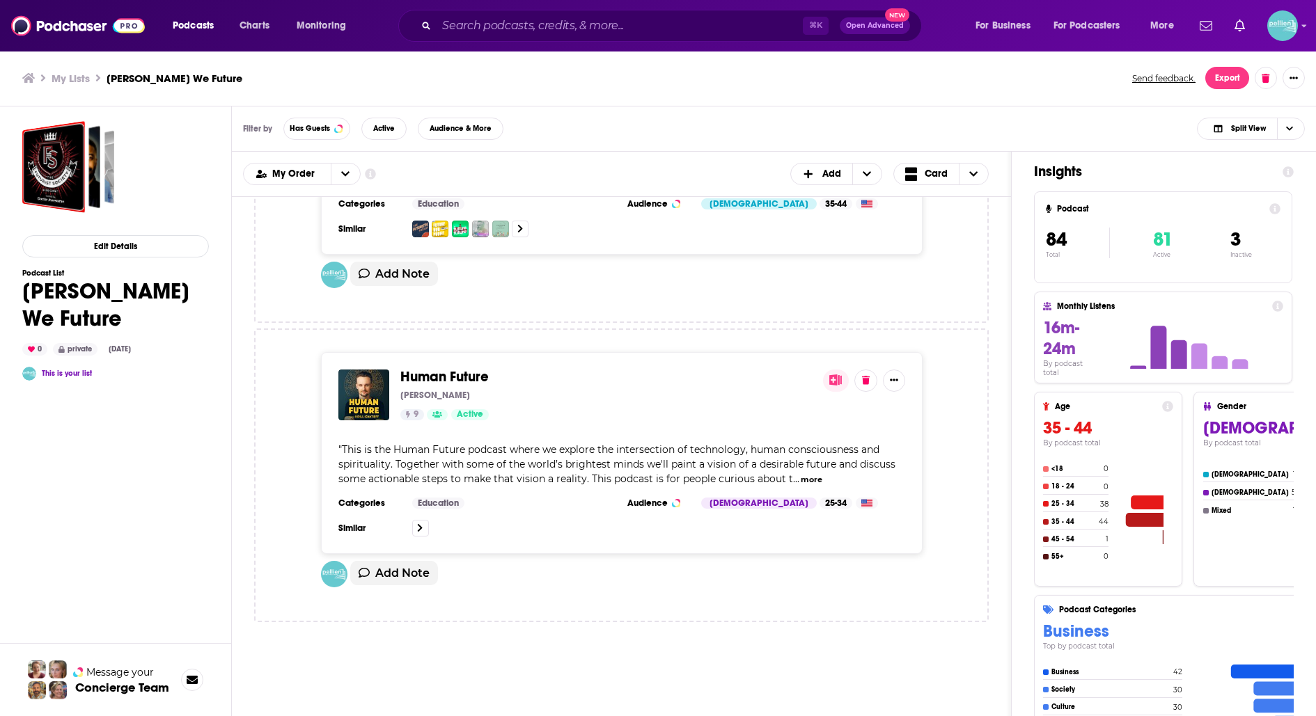
scroll to position [14794, 0]
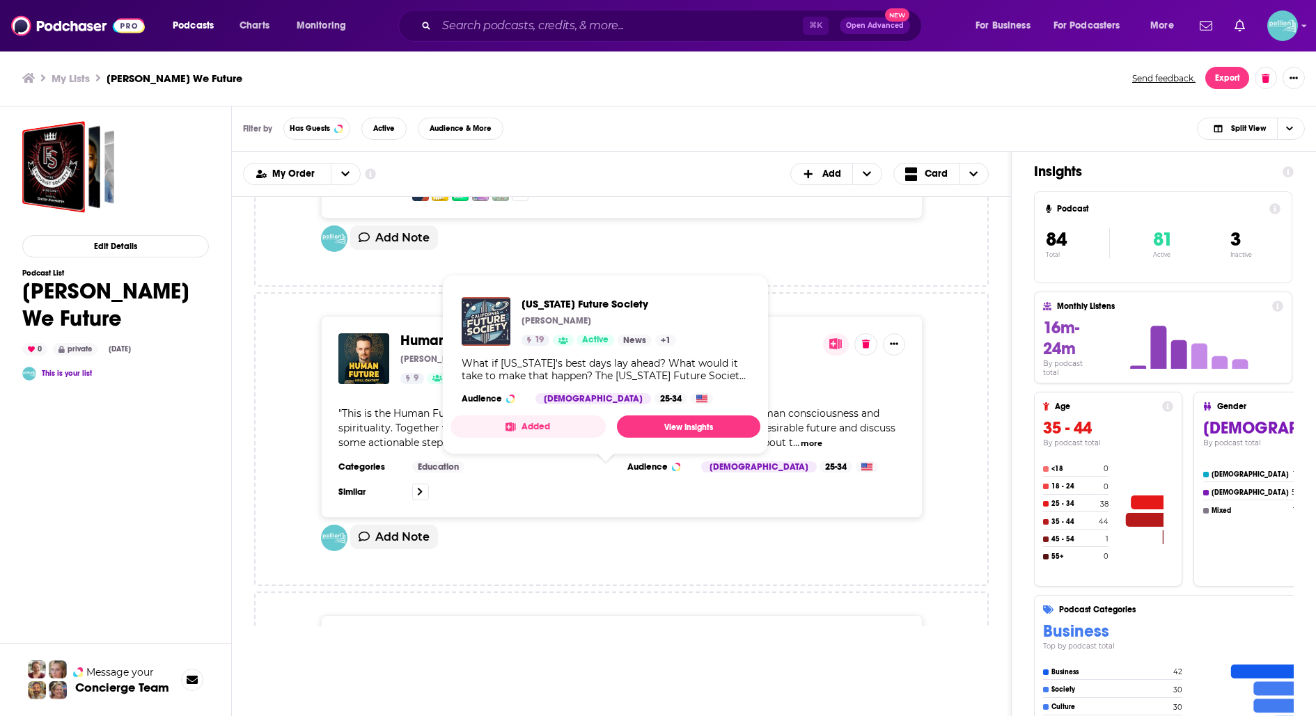
click at [471, 631] on span "California Future Society" at bounding box center [479, 639] width 158 height 17
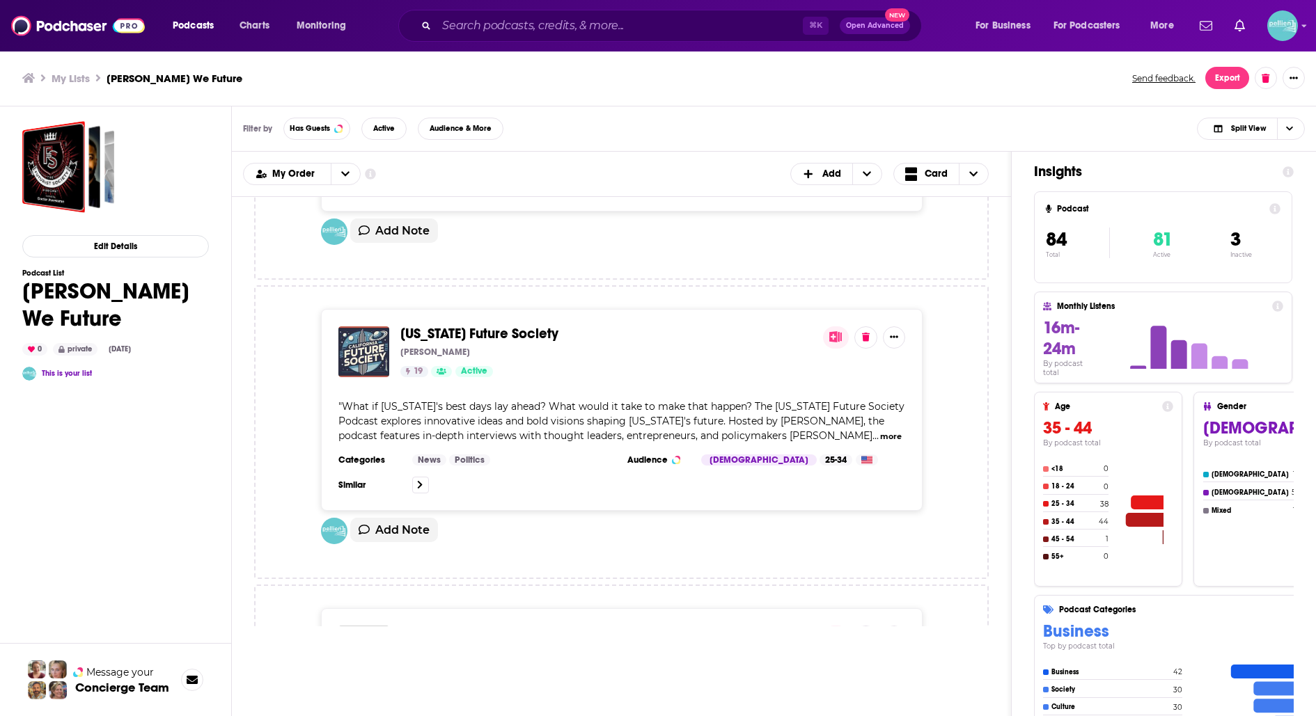
scroll to position [15122, 0]
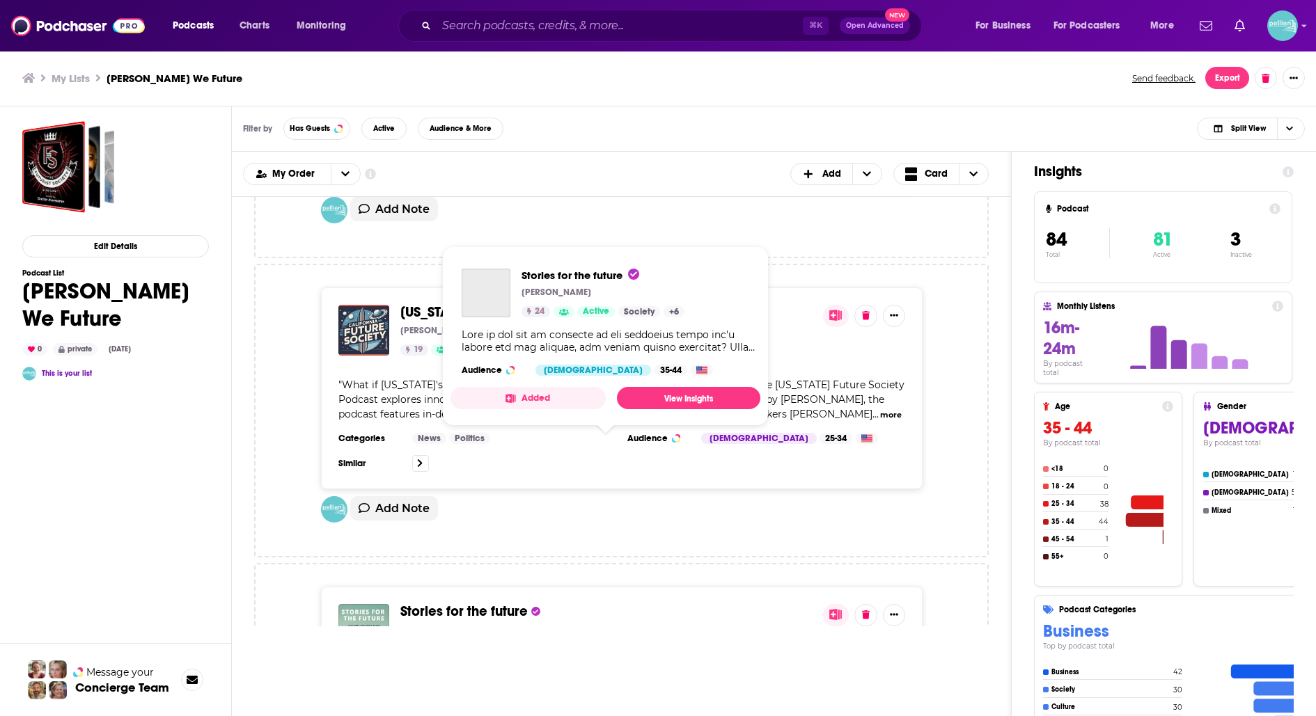
click at [473, 603] on span "Stories for the future" at bounding box center [463, 611] width 127 height 17
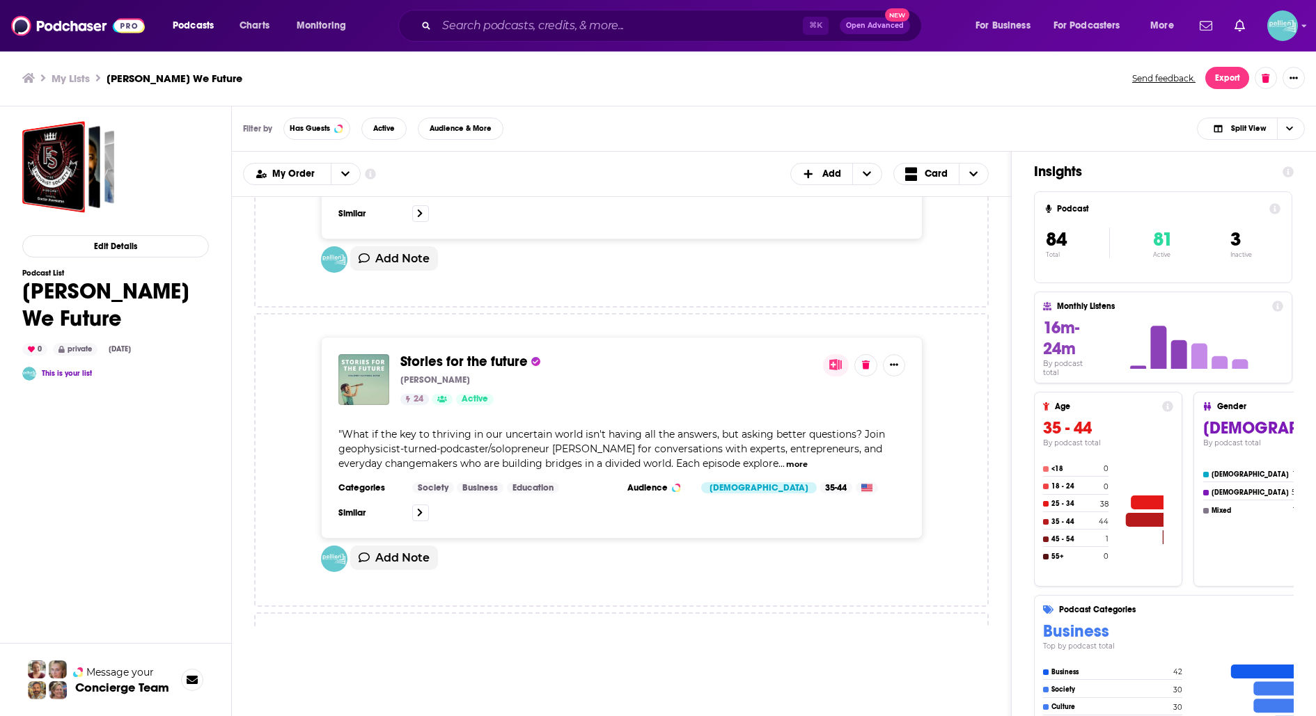
scroll to position [15400, 0]
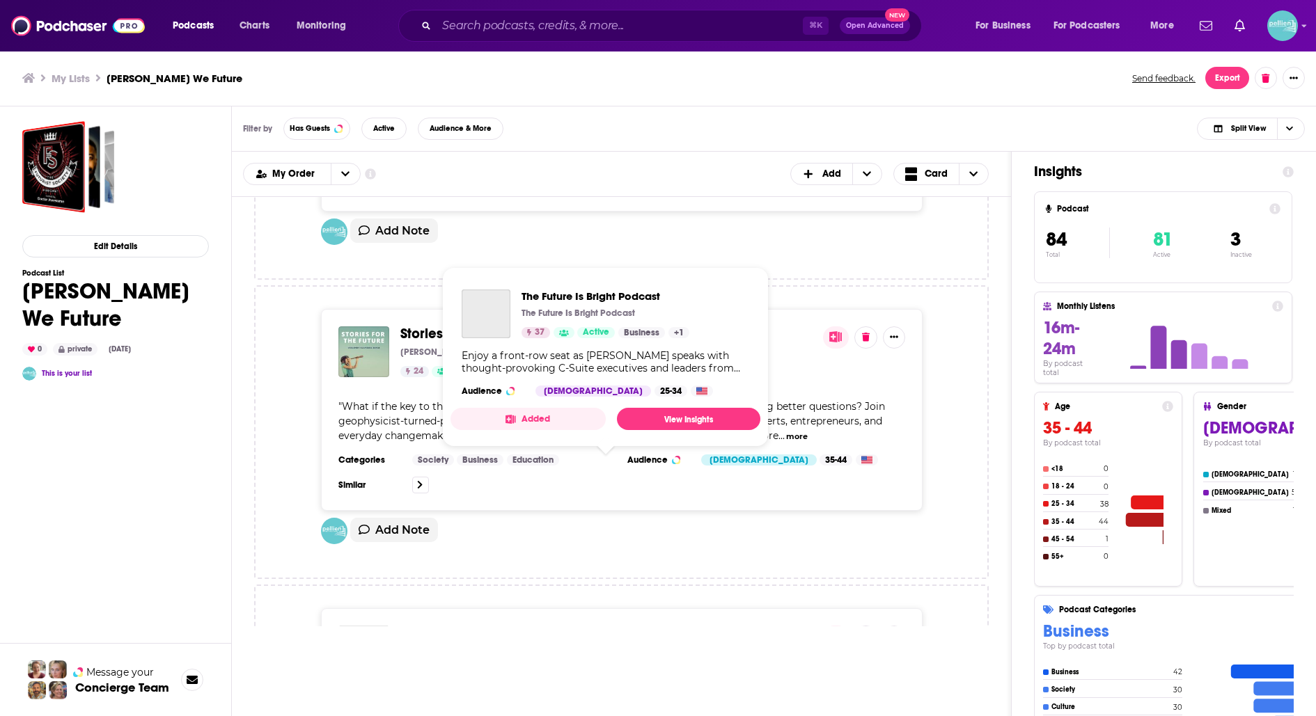
click at [483, 624] on span "The Future Is Bright Podcast" at bounding box center [488, 632] width 176 height 17
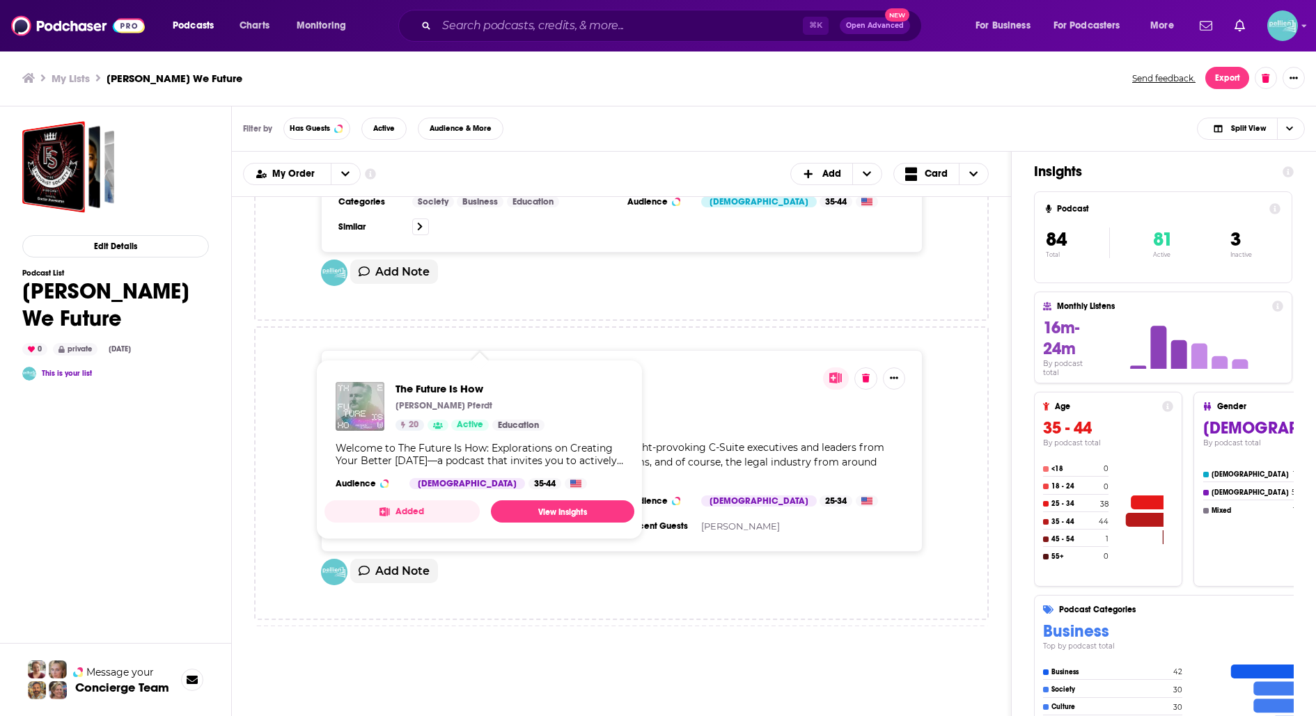
scroll to position [15668, 0]
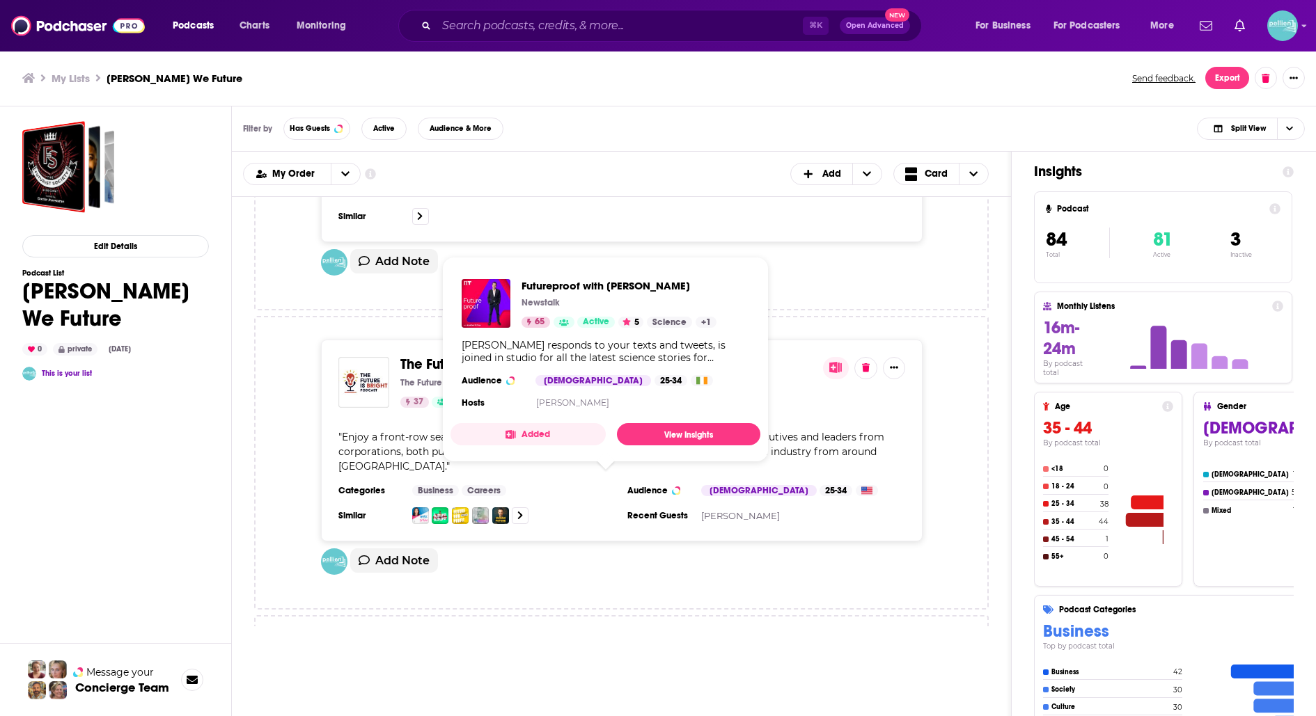
click at [563, 655] on span "Futureproof with Jonathan McCrea" at bounding box center [505, 663] width 210 height 17
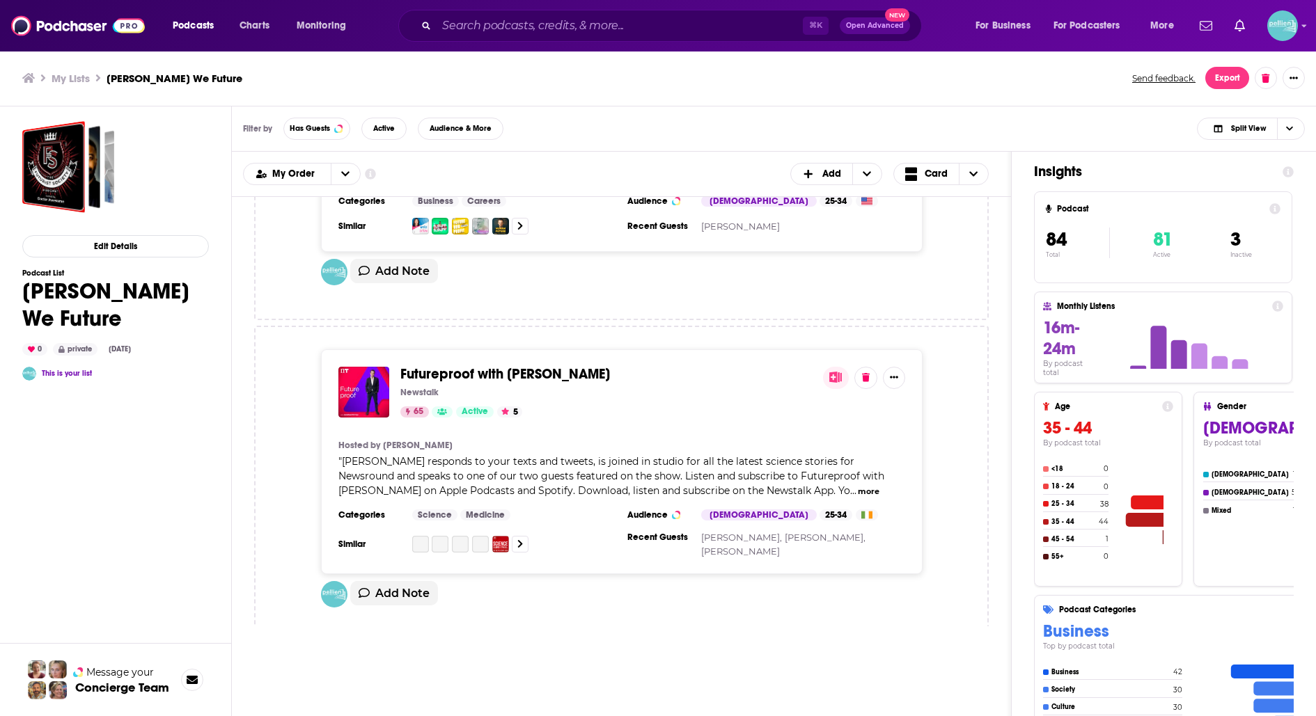
scroll to position [16035, 0]
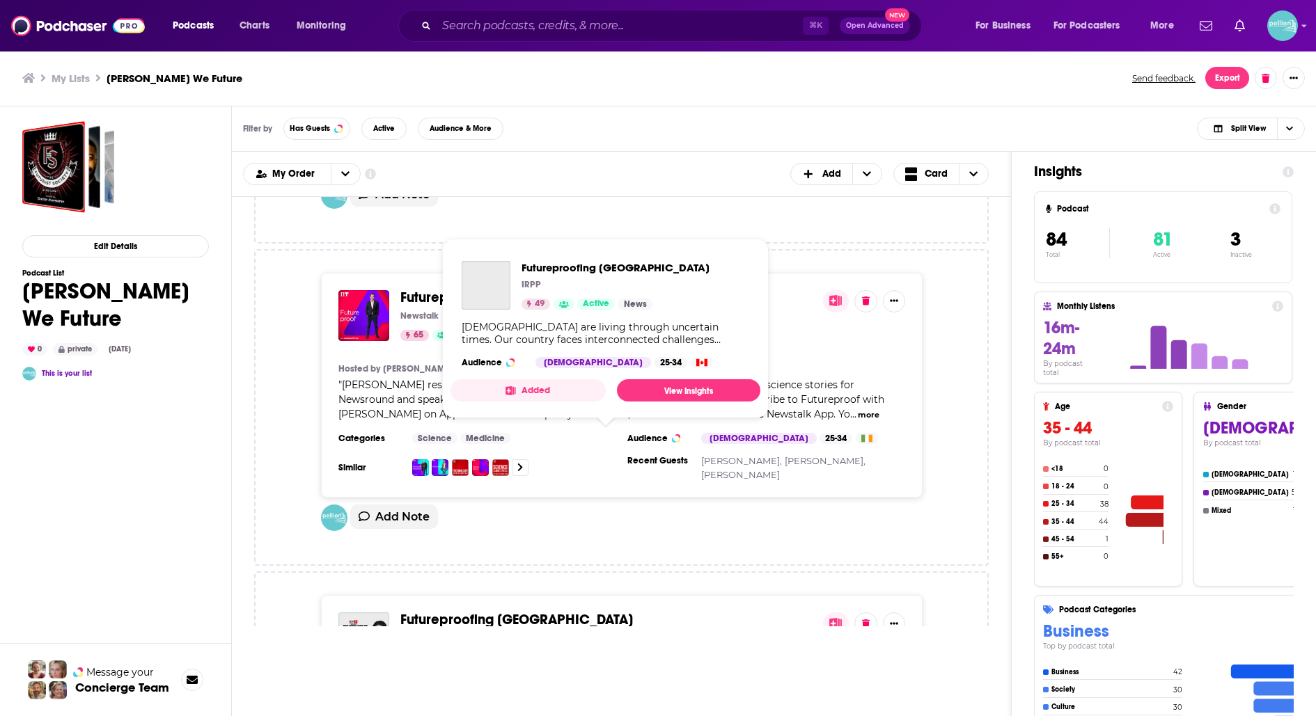
click at [510, 611] on span "Futureproofing Canada" at bounding box center [516, 619] width 233 height 17
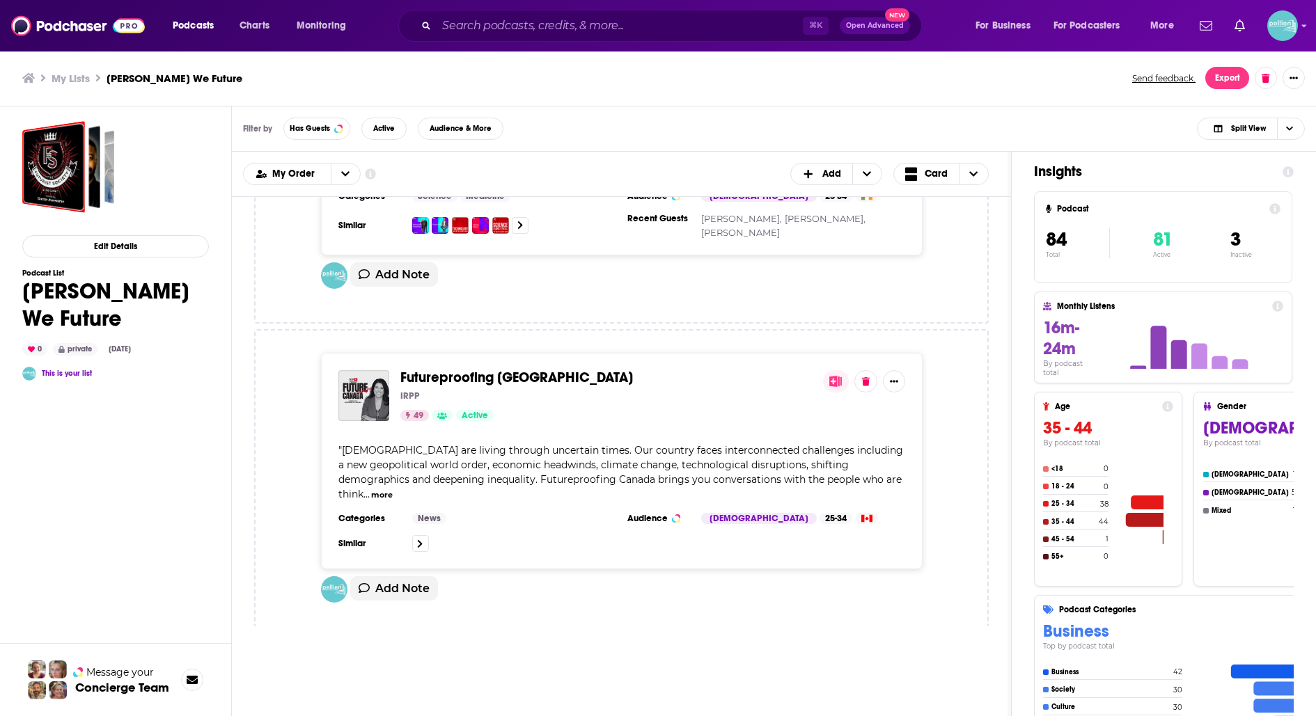
scroll to position [16282, 0]
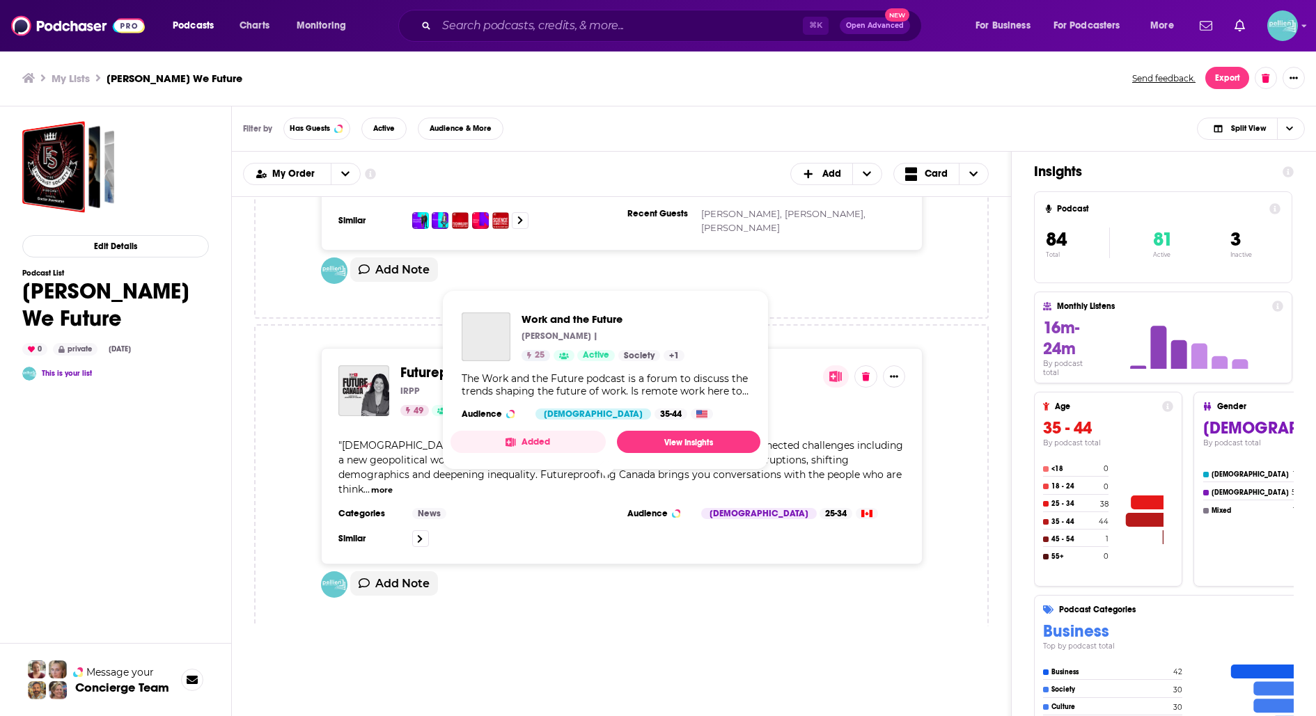
click at [486, 678] on span "Work and the Future" at bounding box center [463, 686] width 127 height 17
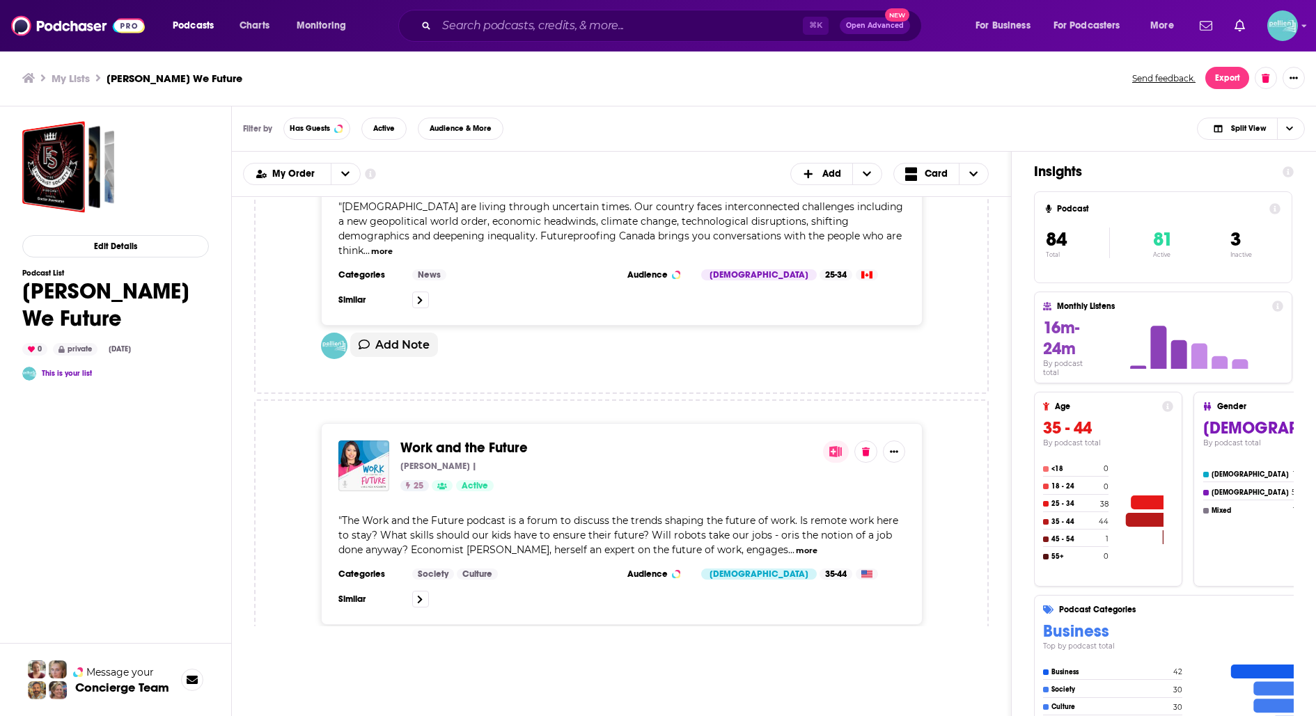
scroll to position [16527, 0]
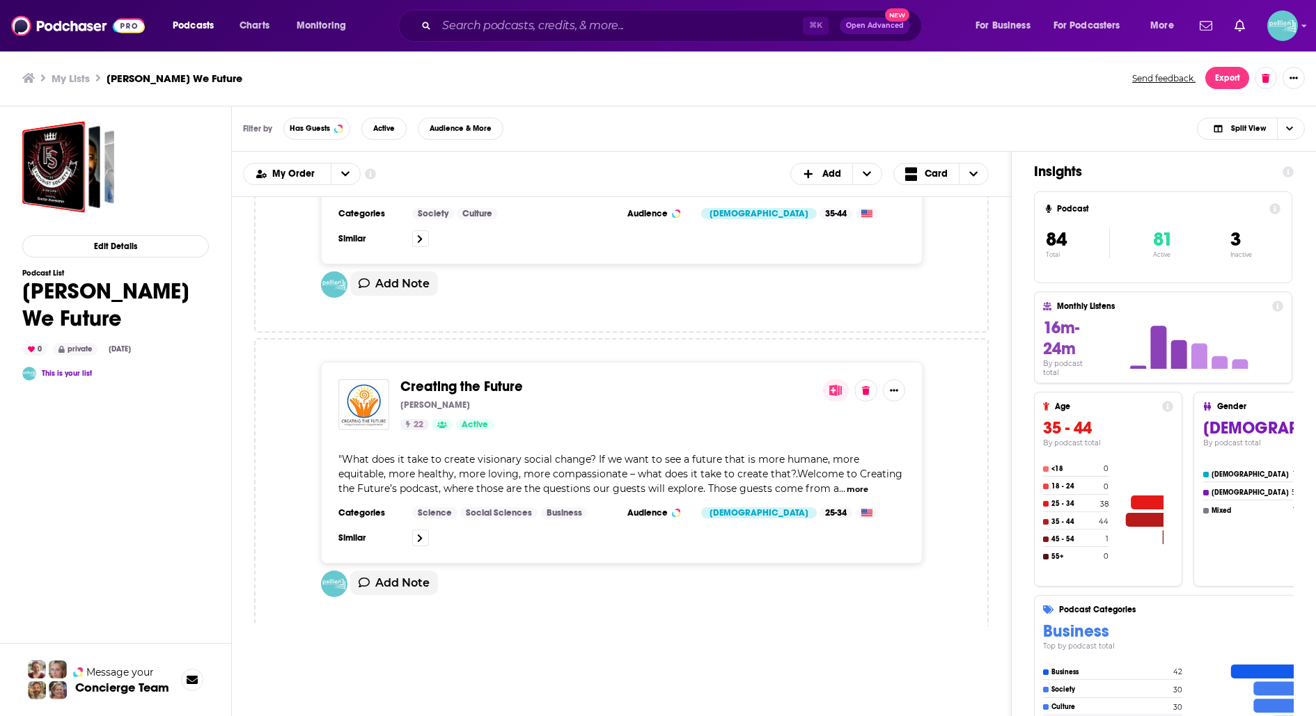
scroll to position [16894, 0]
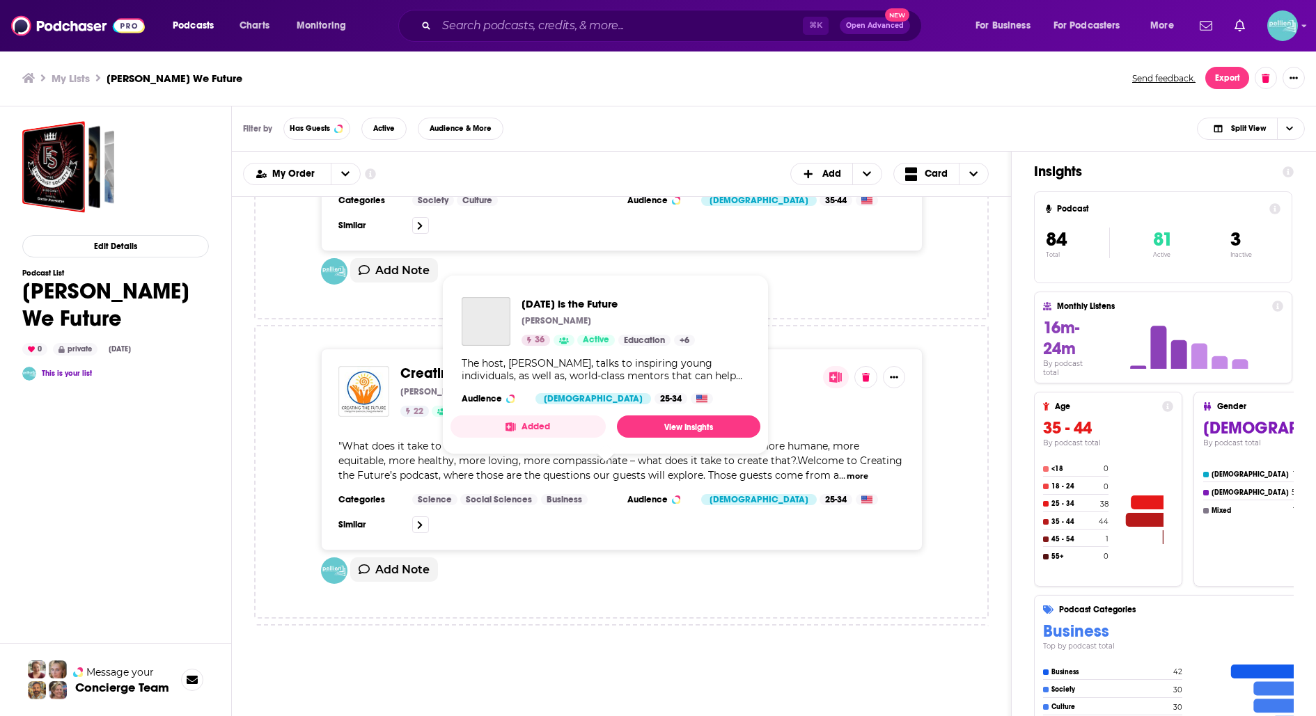
click at [478, 664] on span "Today is the Future" at bounding box center [459, 672] width 118 height 17
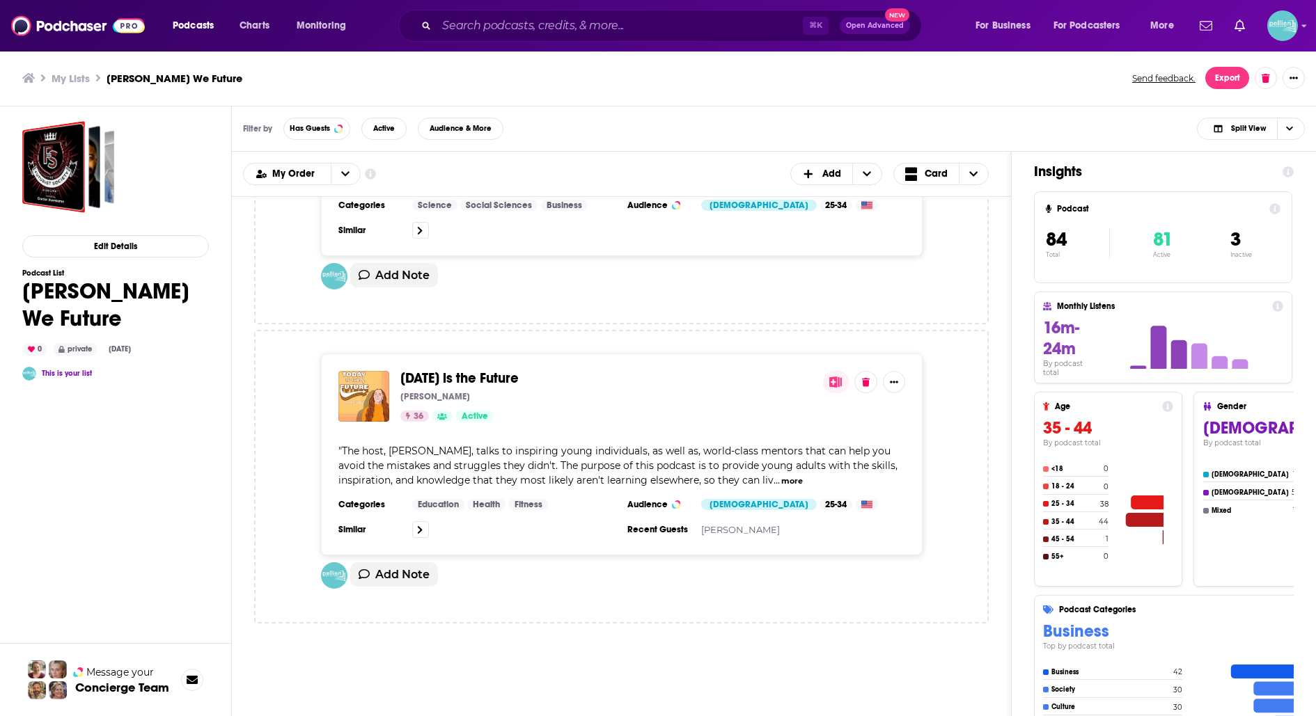
scroll to position [17214, 0]
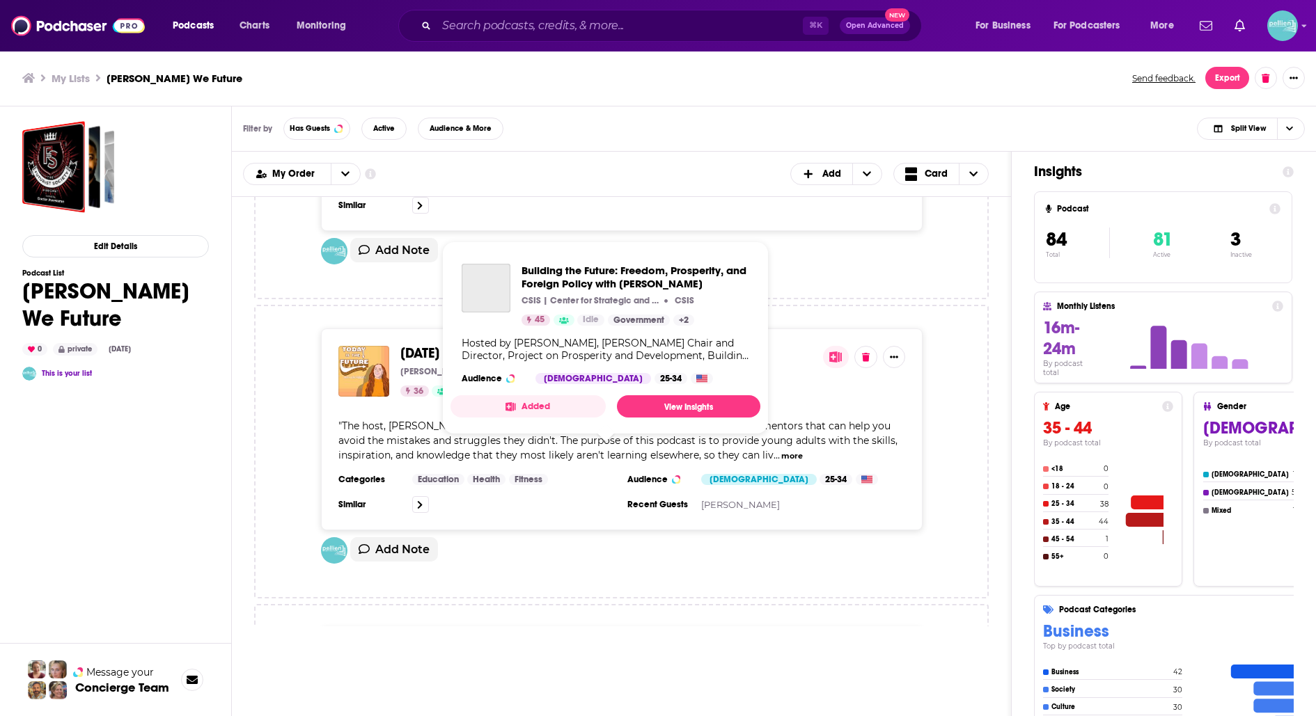
click at [481, 644] on span "Building the Future: Freedom, Prosperity, and Foreign Policy with Dan Runde" at bounding box center [604, 660] width 409 height 33
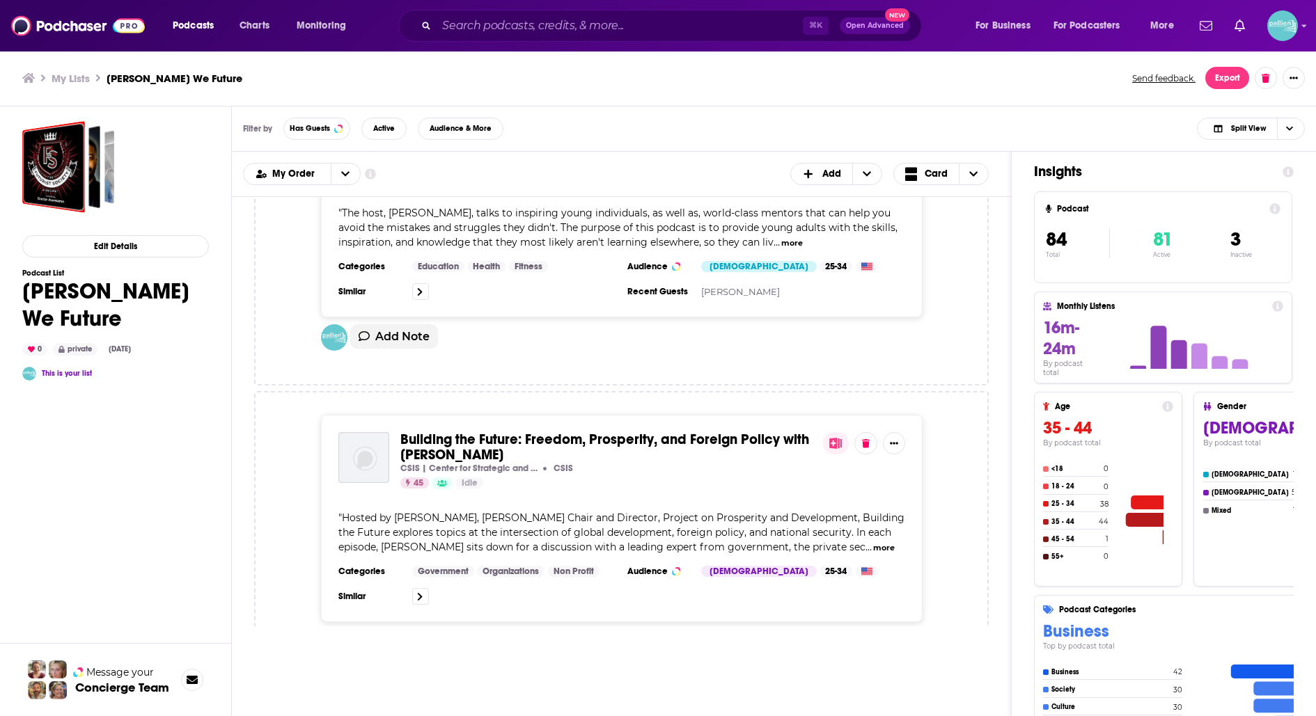
scroll to position [17445, 0]
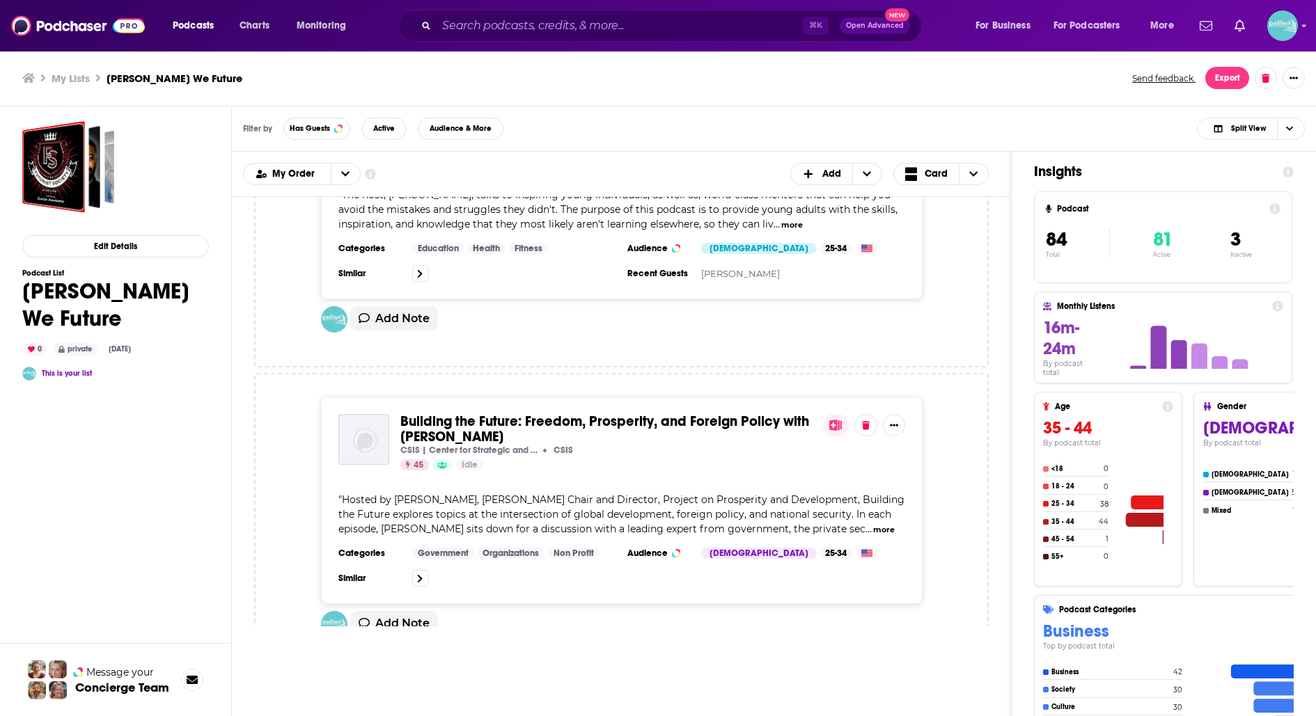
click at [464, 716] on span "Future Unplugged" at bounding box center [456, 726] width 113 height 17
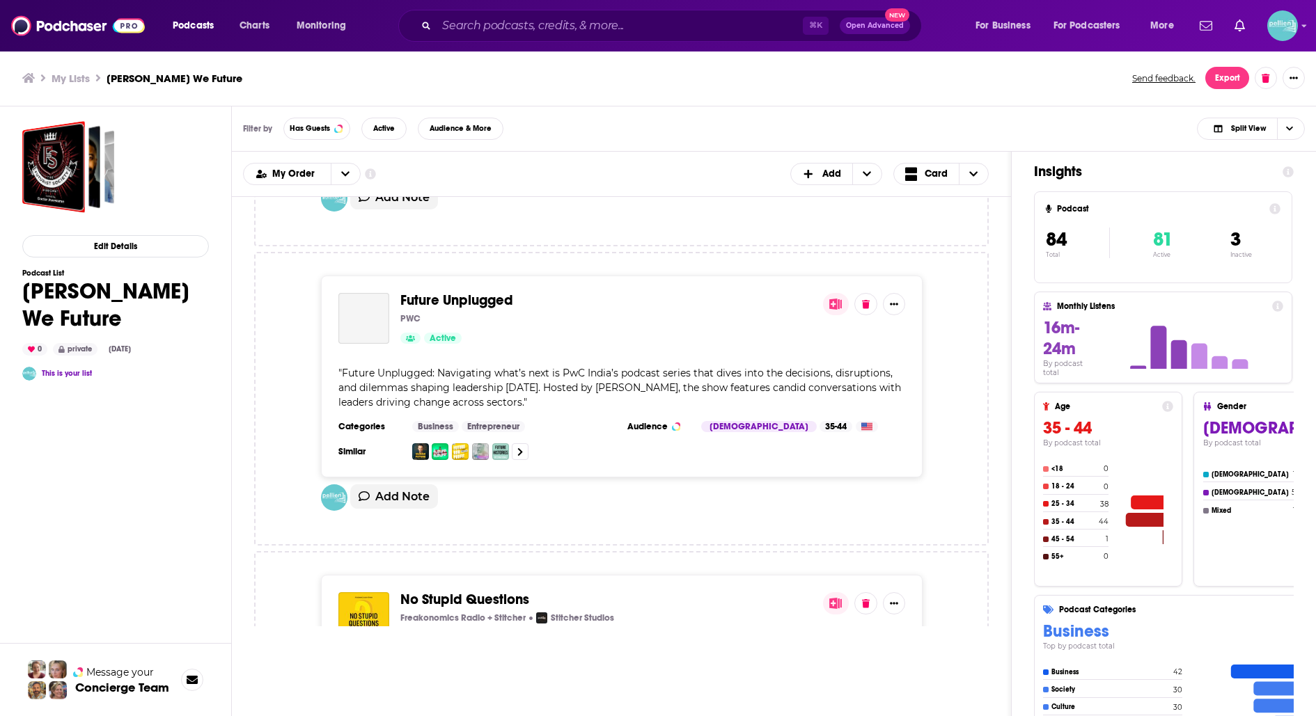
scroll to position [17906, 0]
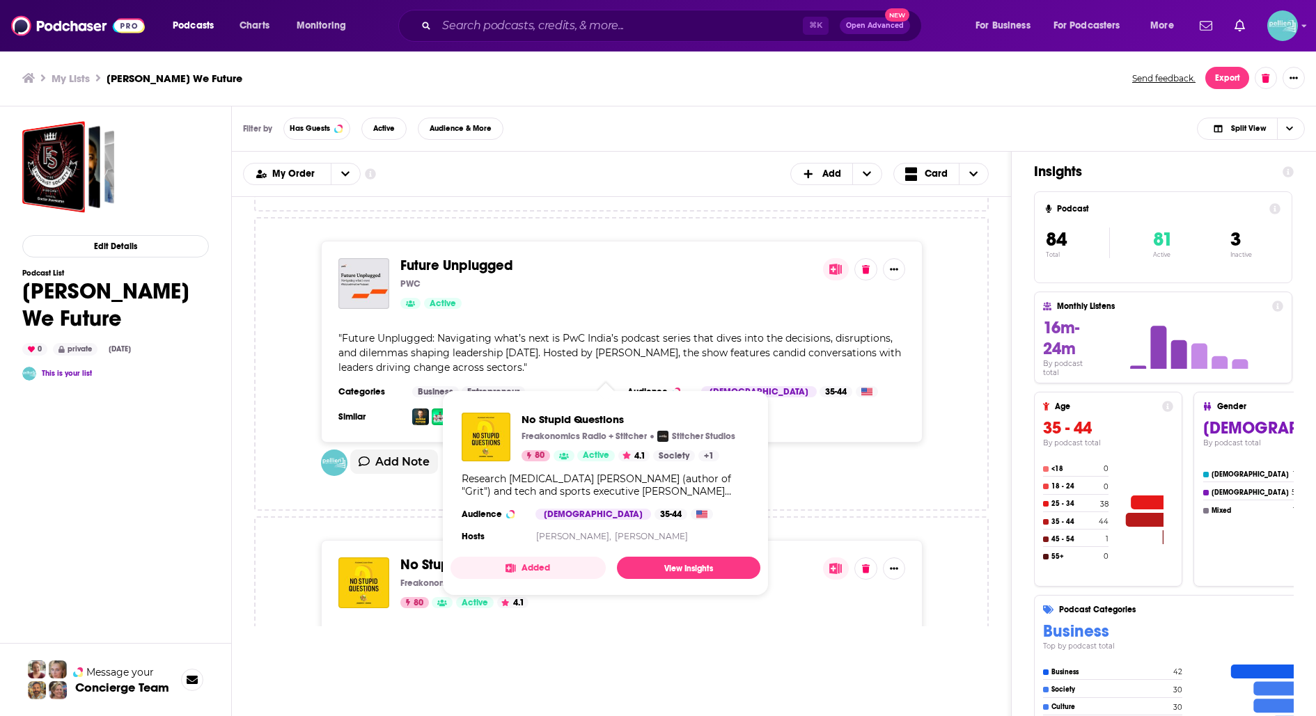
click at [469, 556] on span "No Stupid Questions" at bounding box center [464, 564] width 129 height 17
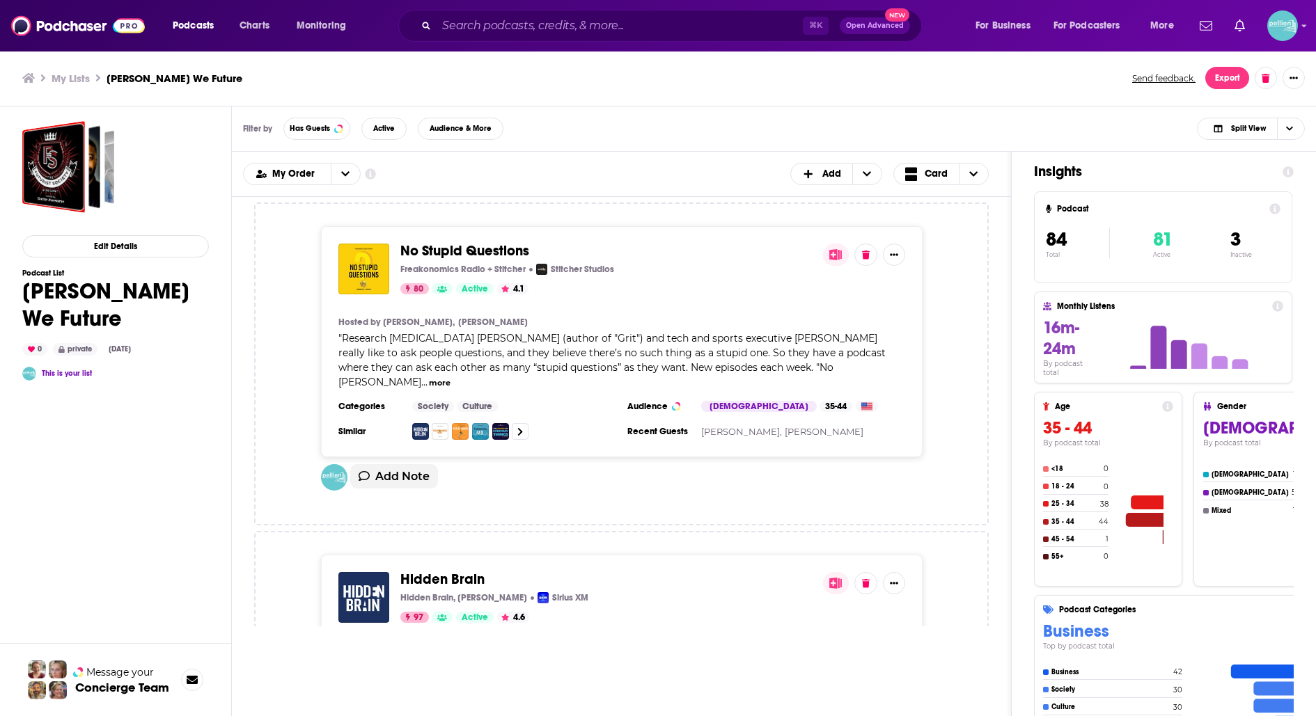
scroll to position [18226, 0]
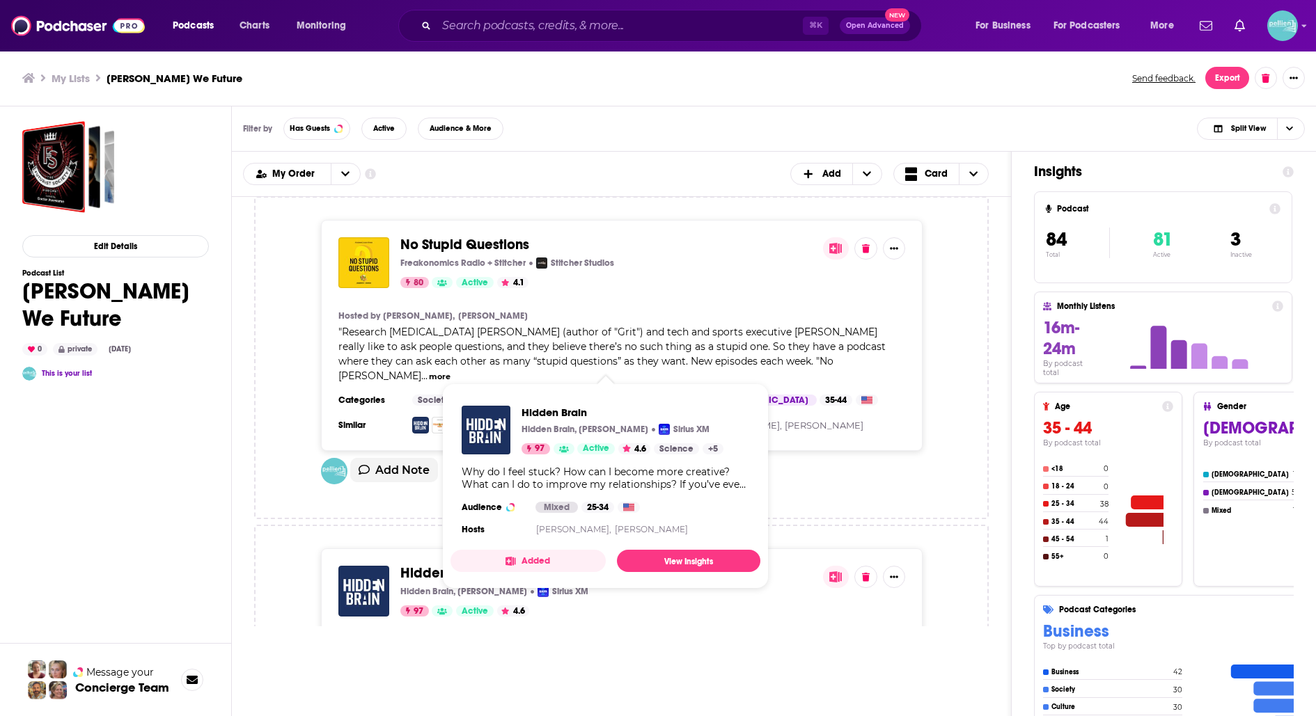
click at [453, 565] on span "Hidden Brain" at bounding box center [442, 573] width 84 height 17
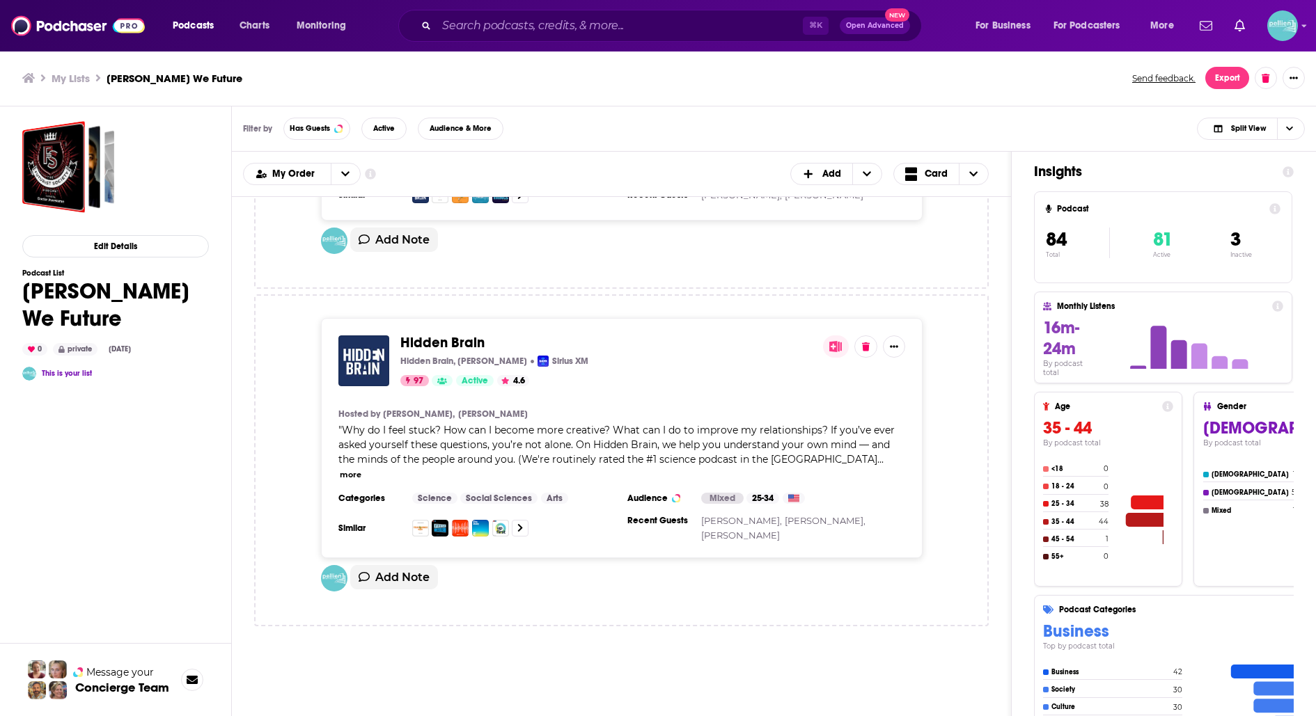
scroll to position [18466, 0]
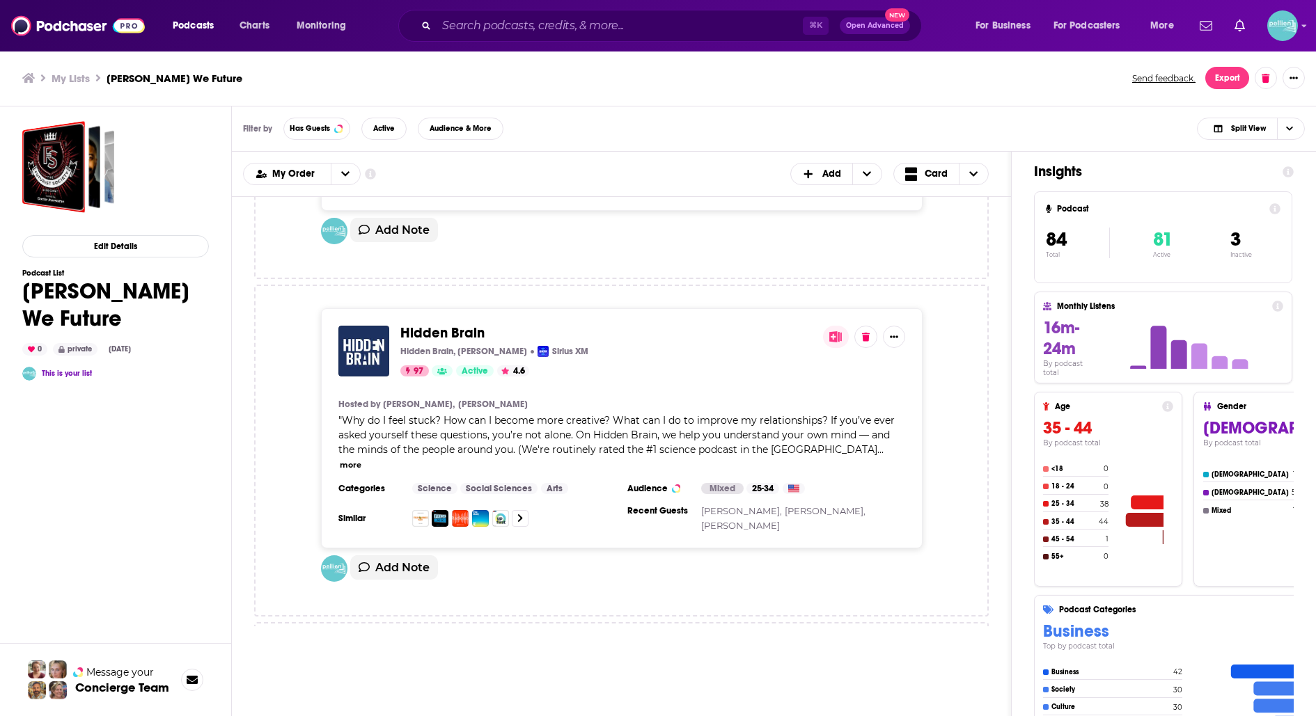
click at [439, 662] on span "People I (Mostly) Admire" at bounding box center [478, 670] width 157 height 17
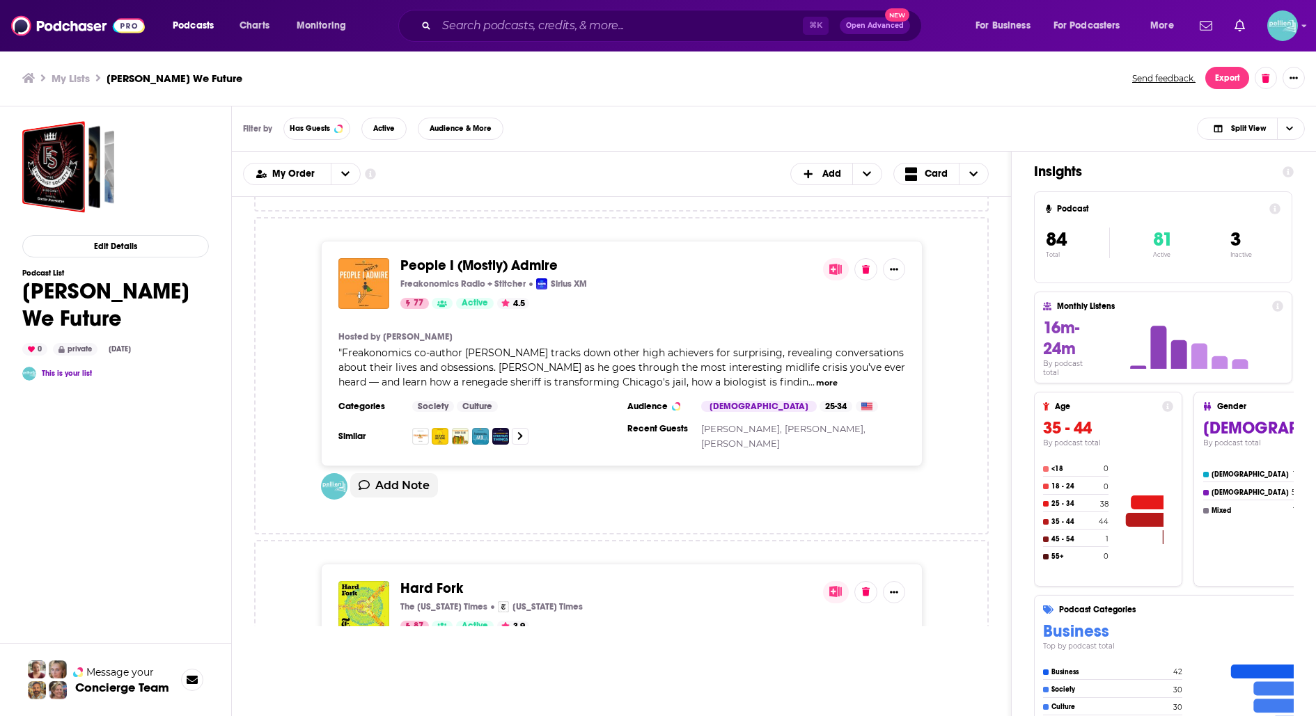
scroll to position [18874, 0]
click at [433, 578] on span "Hard Fork" at bounding box center [431, 586] width 63 height 17
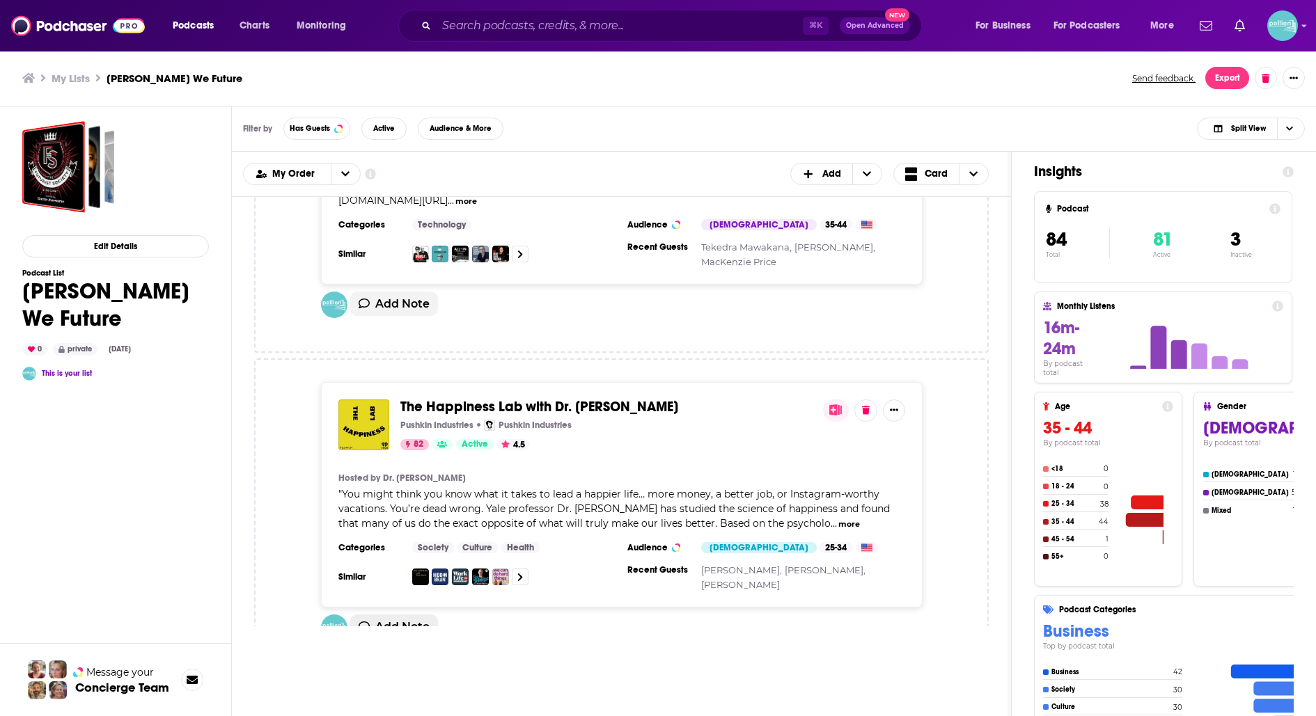
scroll to position [19298, 0]
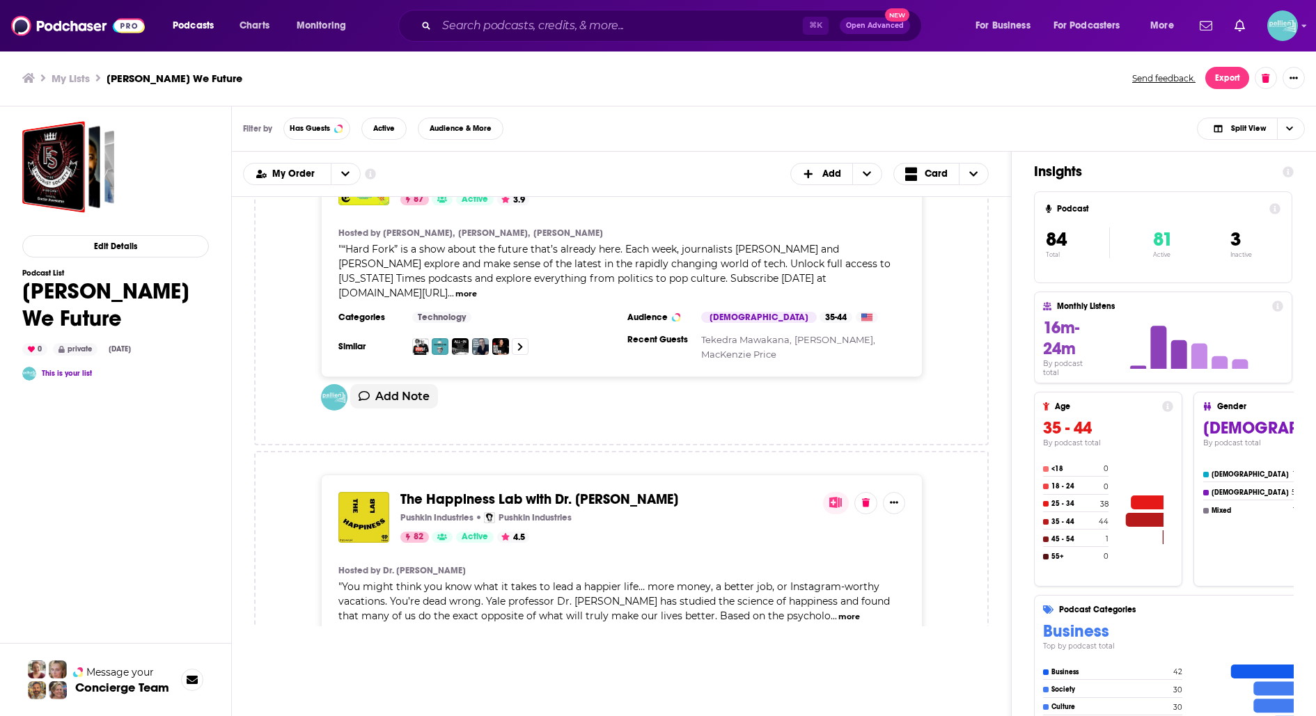
click at [464, 491] on span "The Happiness Lab with Dr. Laurie Santos" at bounding box center [539, 499] width 278 height 17
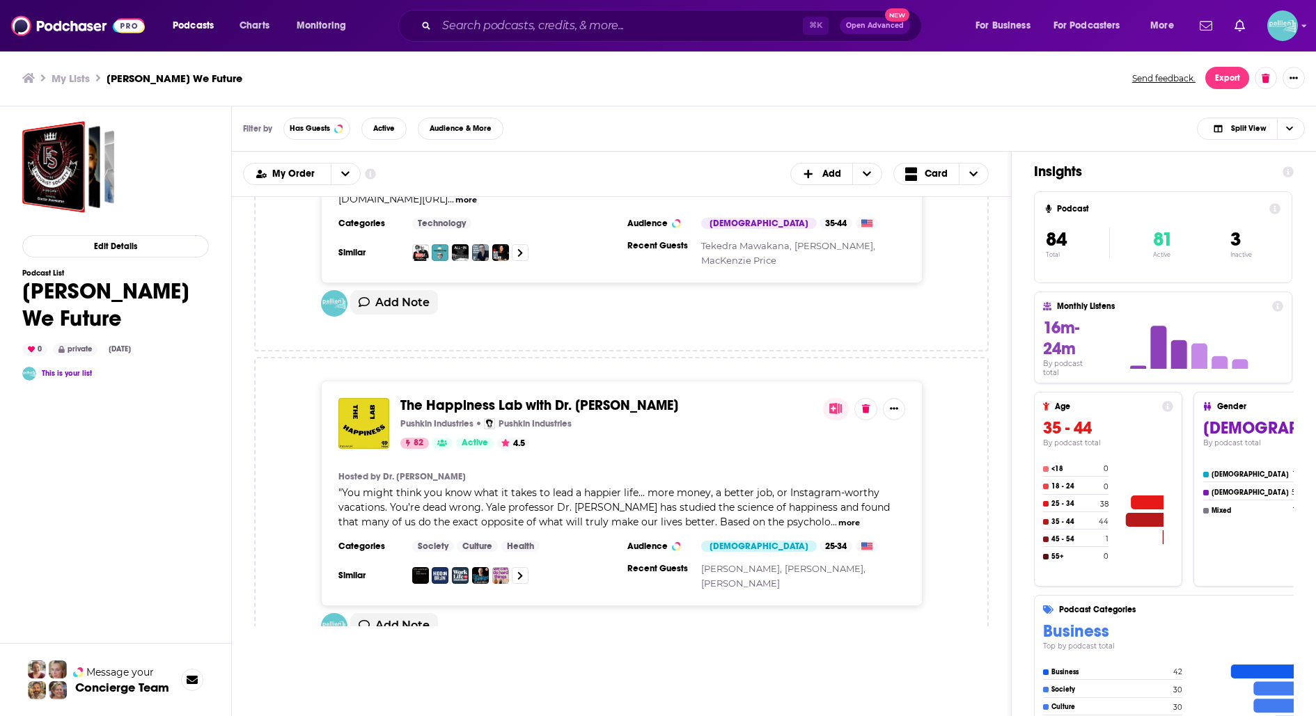
scroll to position [19454, 0]
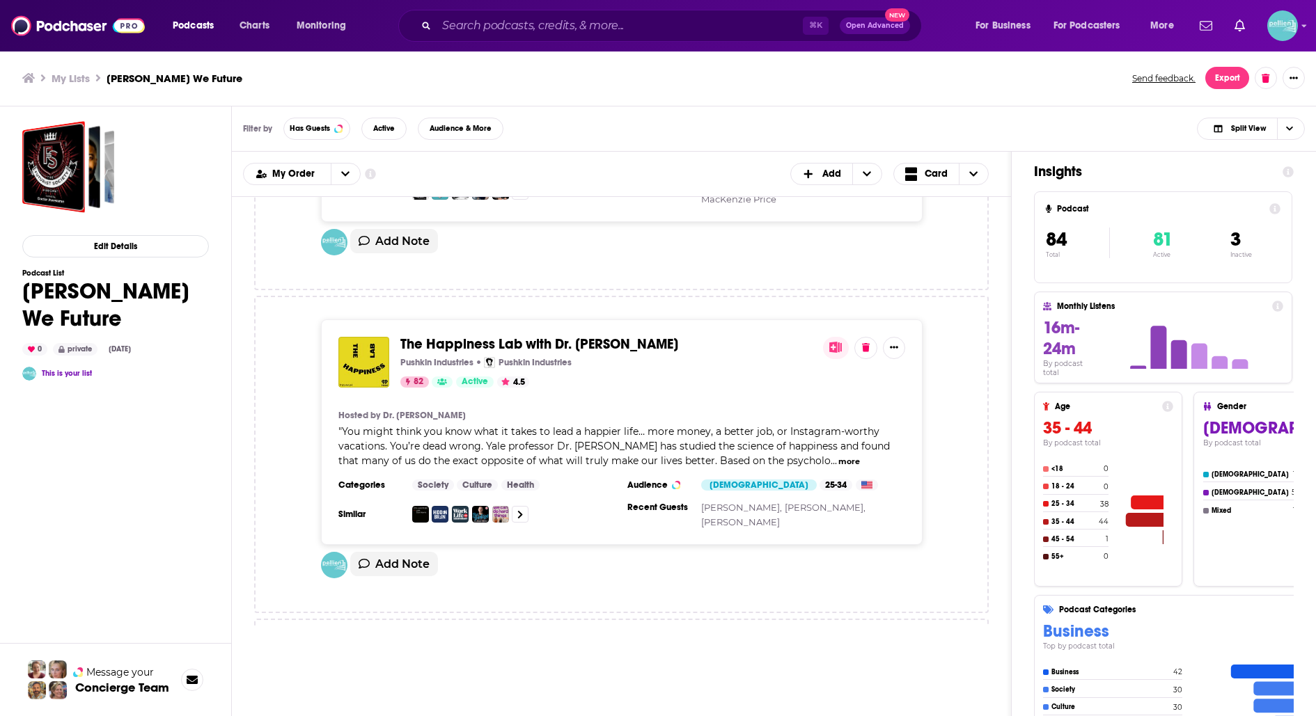
click at [442, 419] on div "Podcasts Charts Monitoring ⌘ K Open Advanced New For Business For Podcasters Mo…" at bounding box center [658, 358] width 1316 height 716
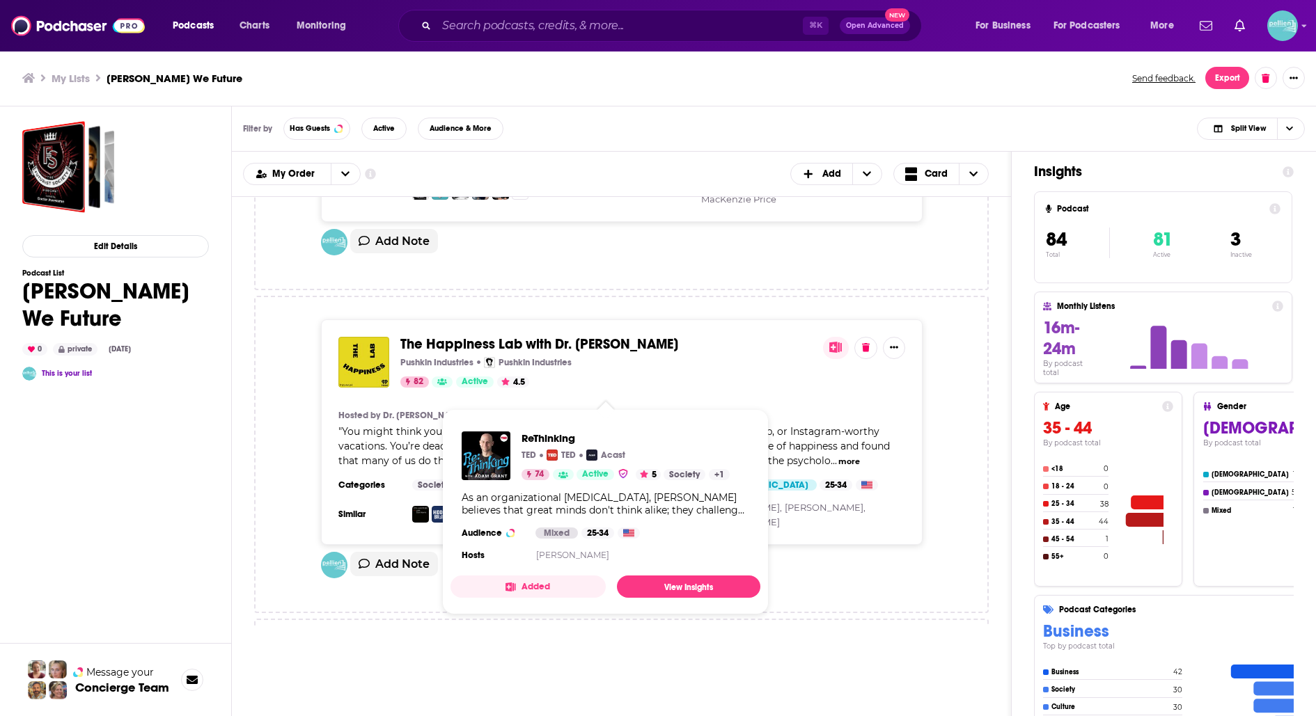
click at [423, 659] on span "ReThinking" at bounding box center [434, 667] width 68 height 17
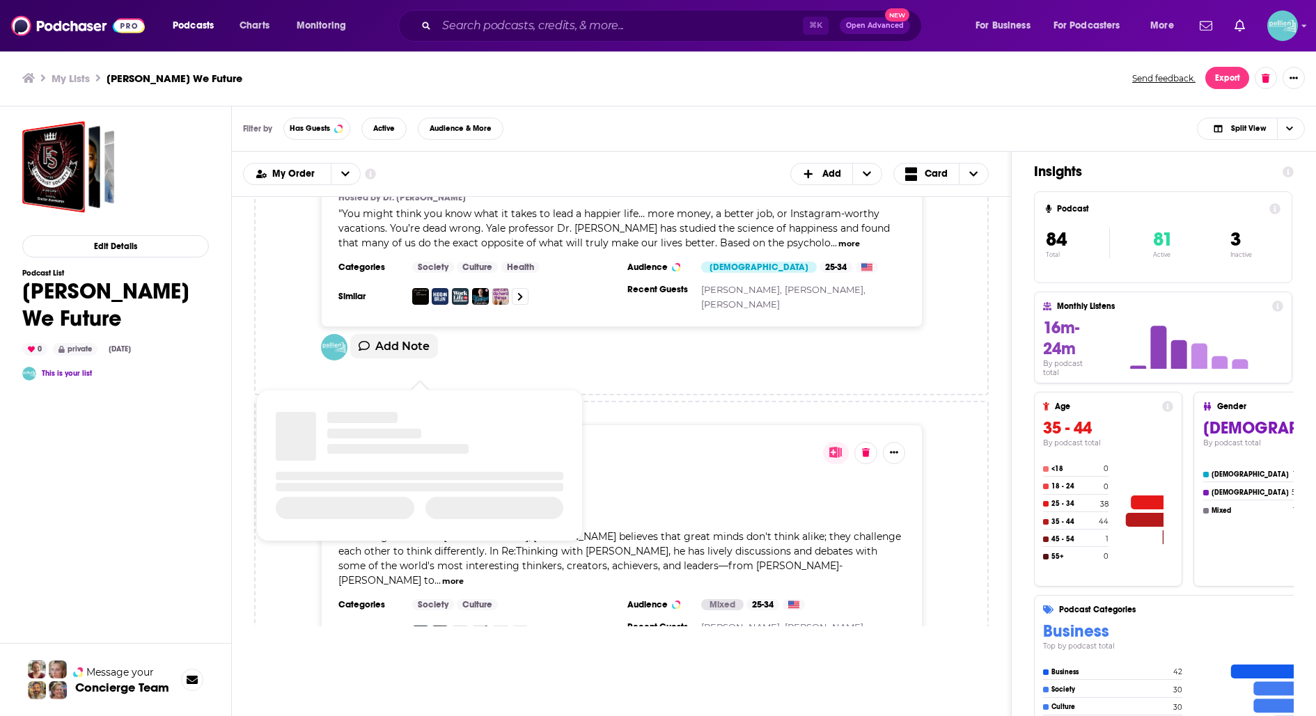
scroll to position [19686, 0]
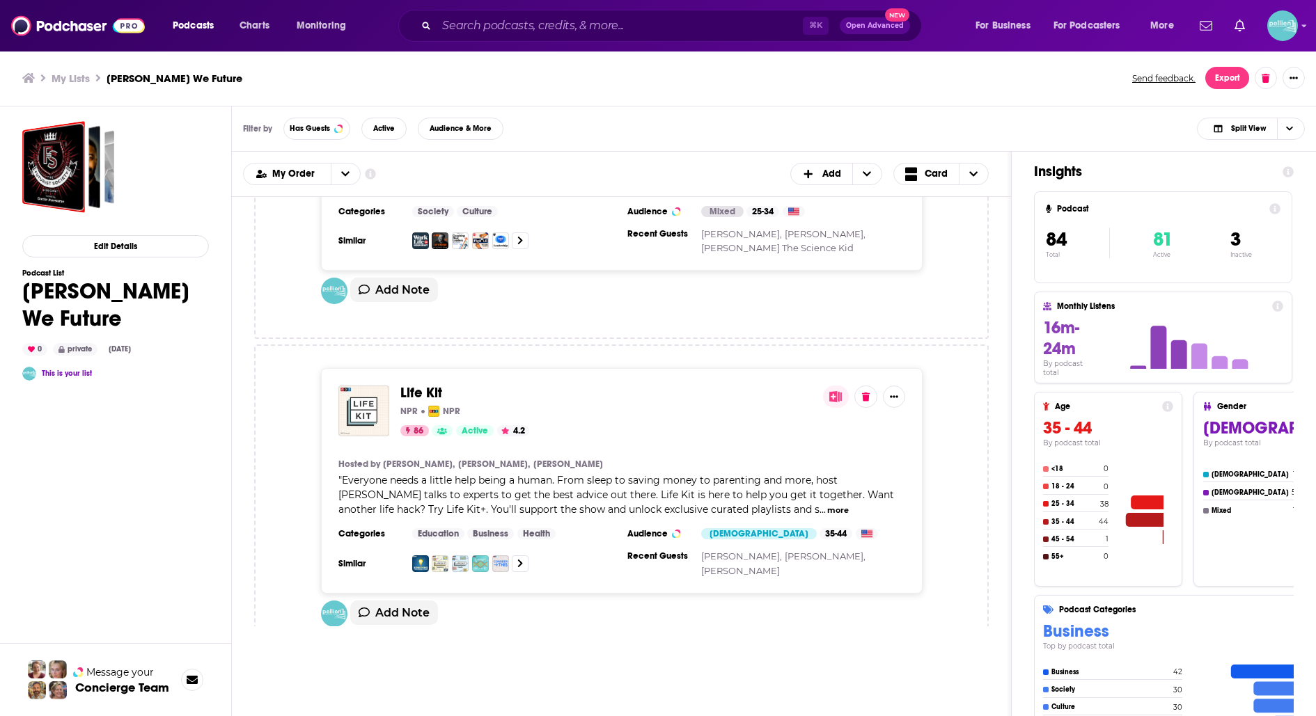
scroll to position [20070, 0]
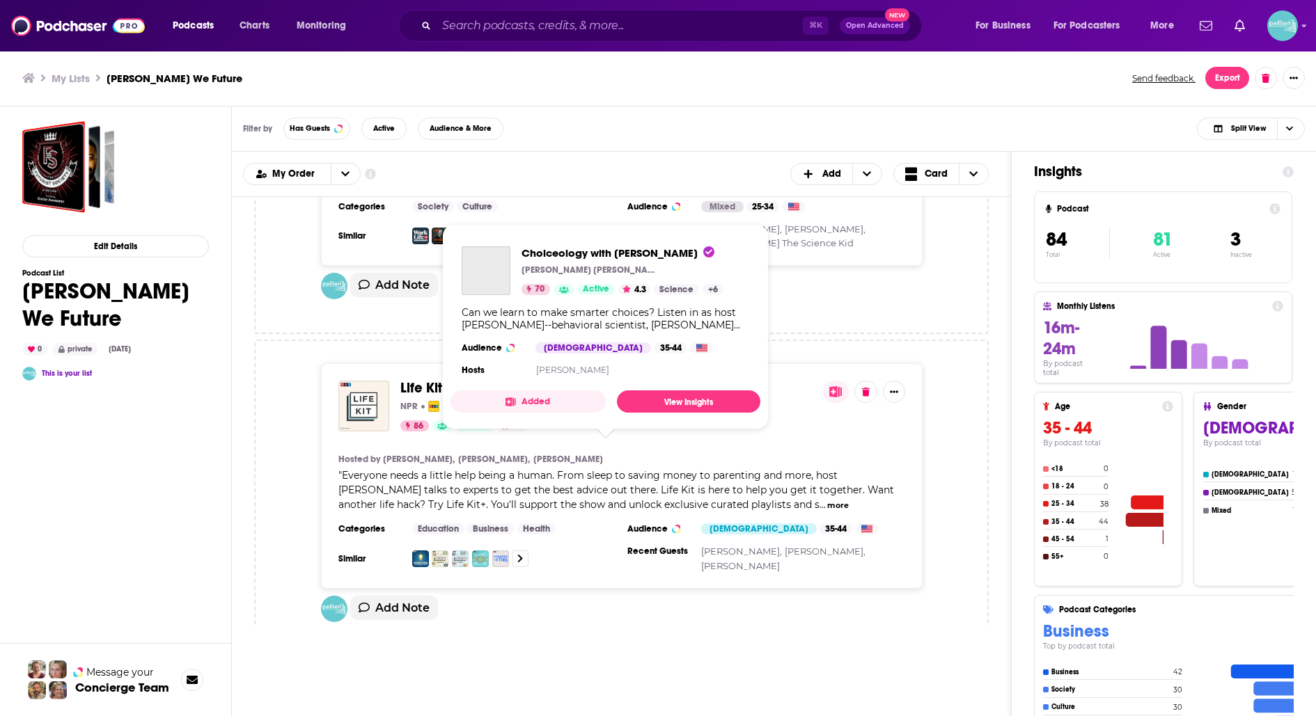
click at [447, 702] on span "Choiceology with Katy Milkman" at bounding box center [509, 710] width 218 height 17
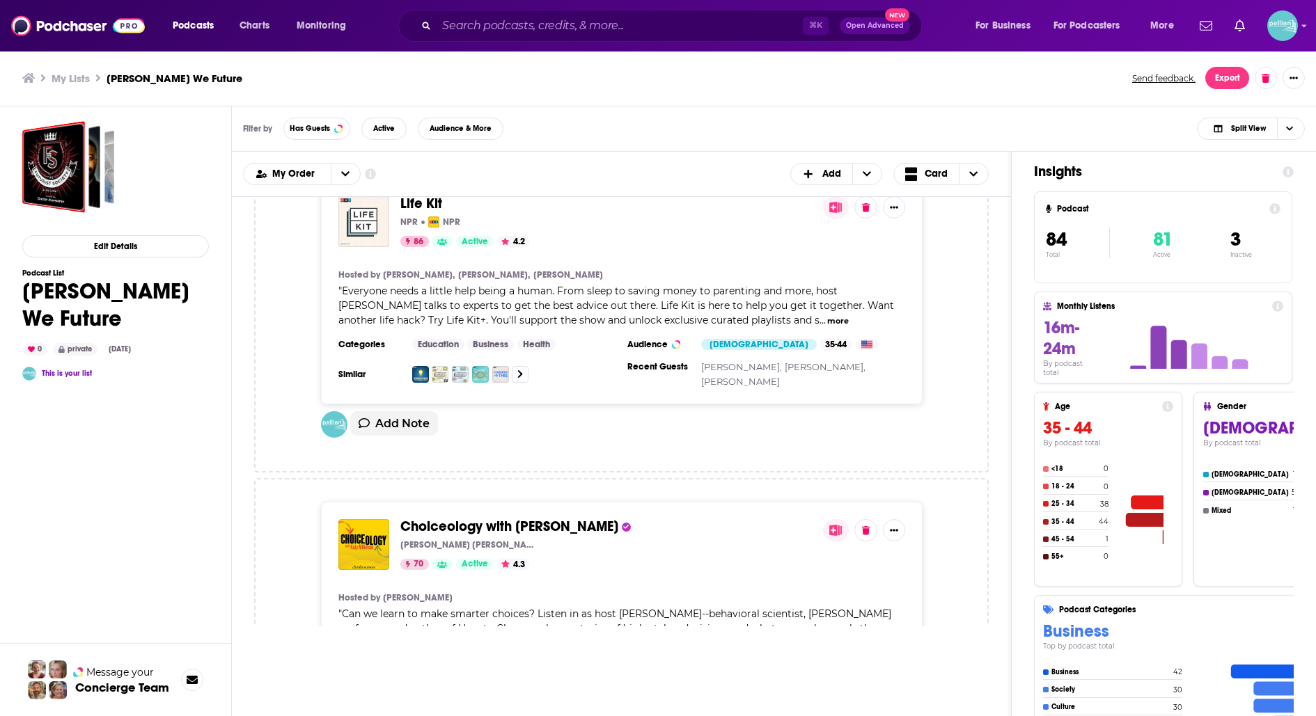
scroll to position [20257, 0]
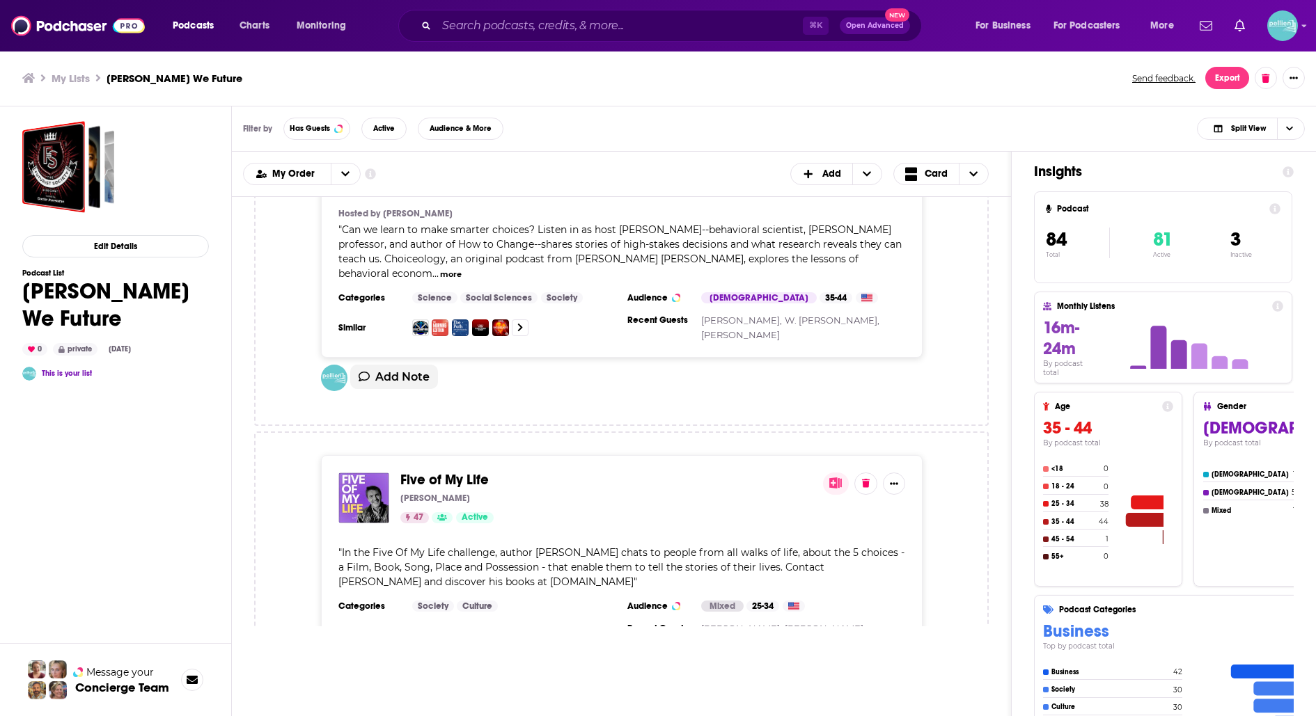
scroll to position [20640, 0]
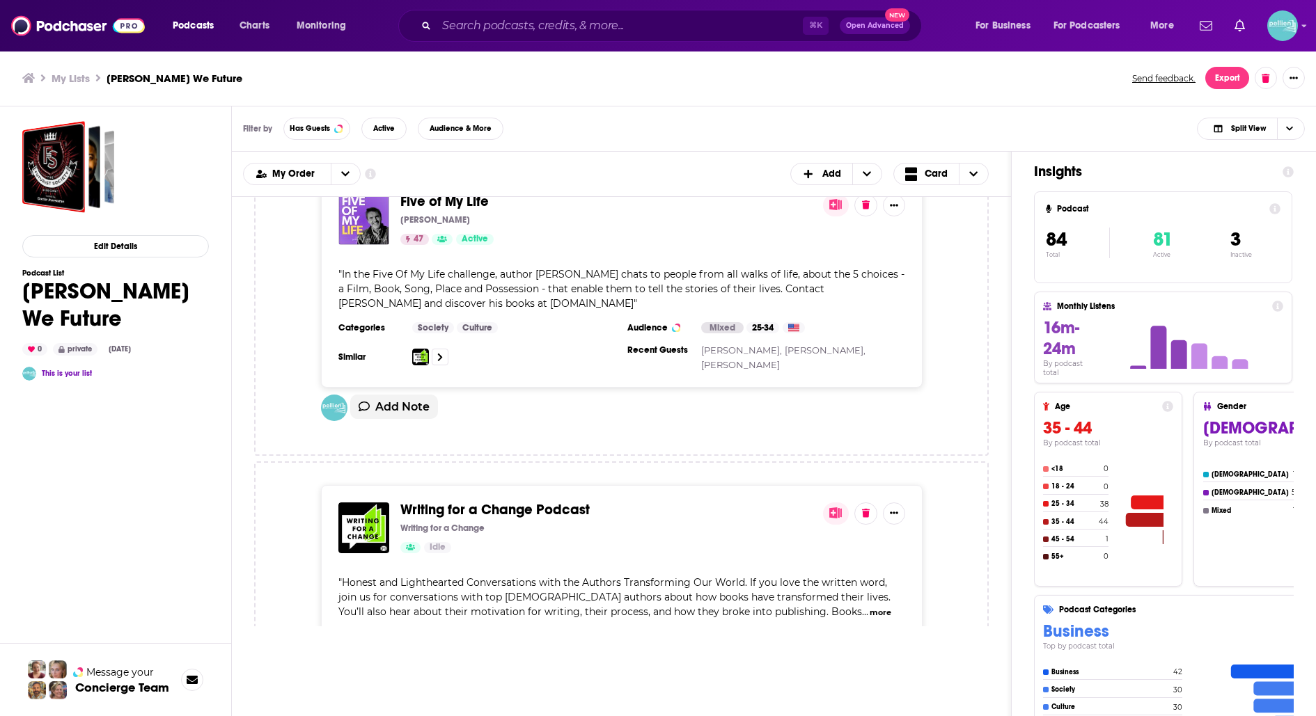
scroll to position [20935, 0]
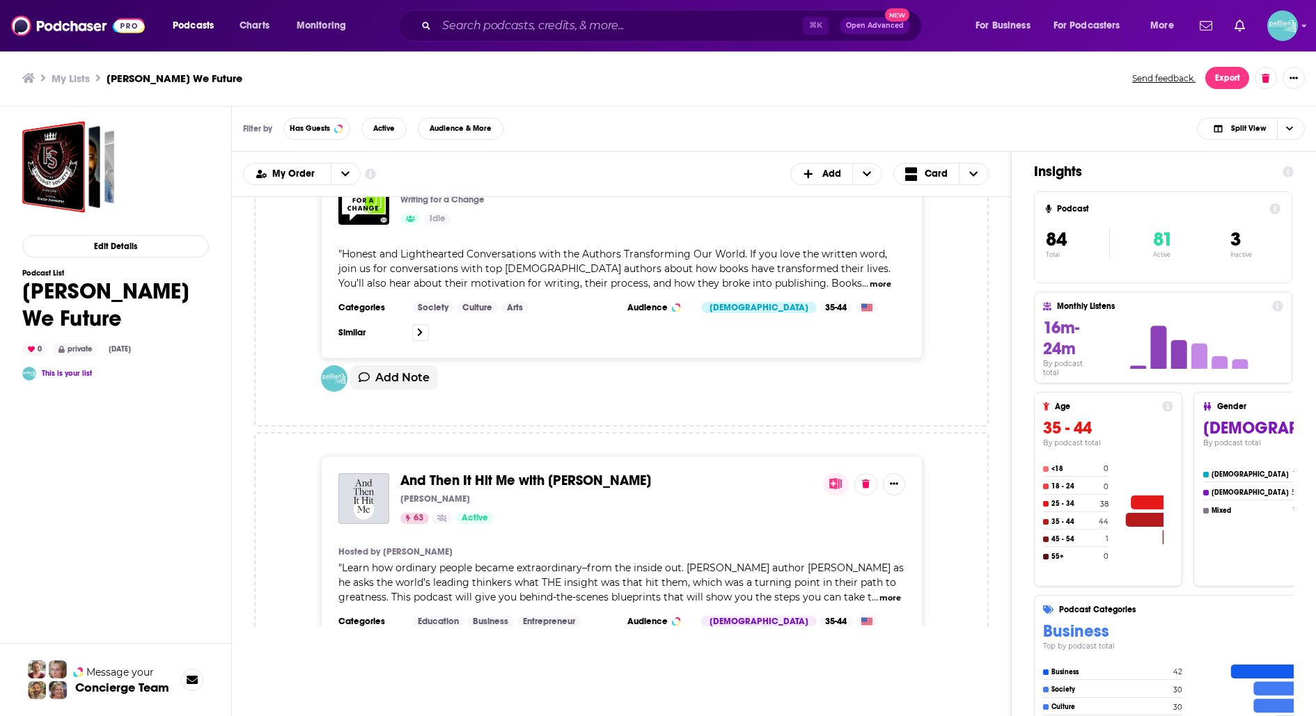
scroll to position [21252, 0]
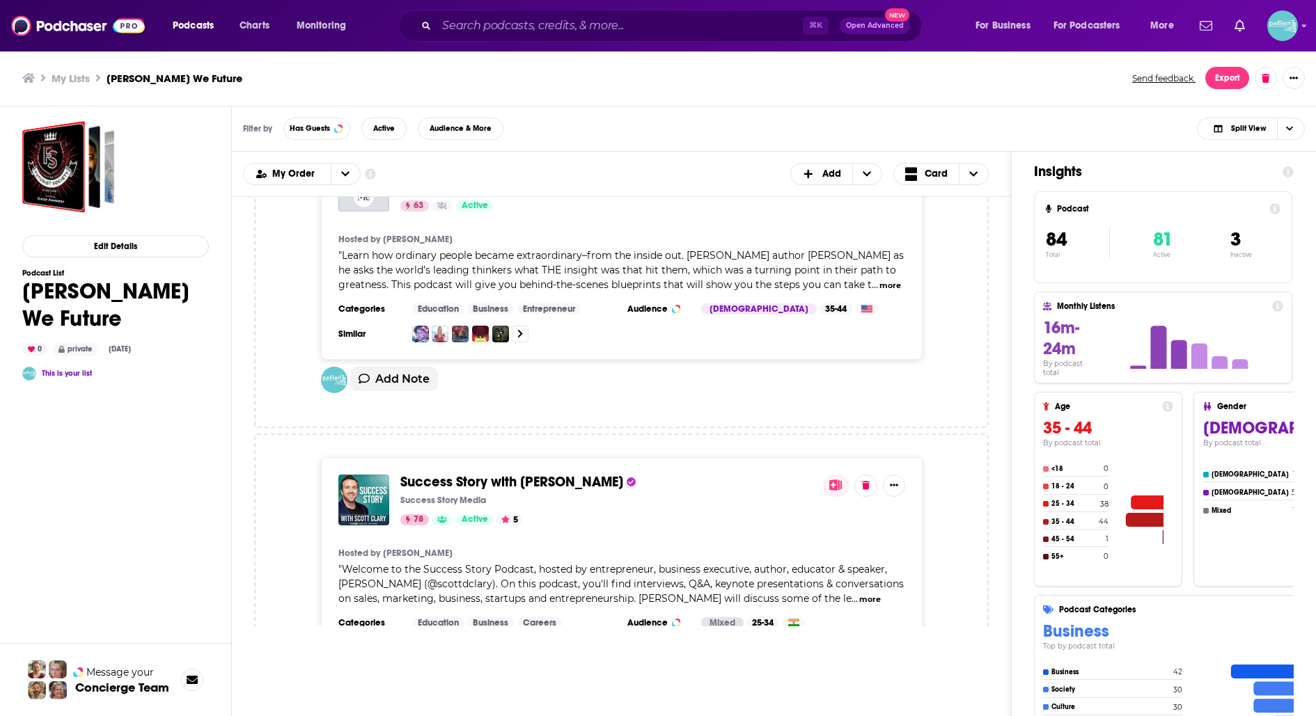
scroll to position [21562, 0]
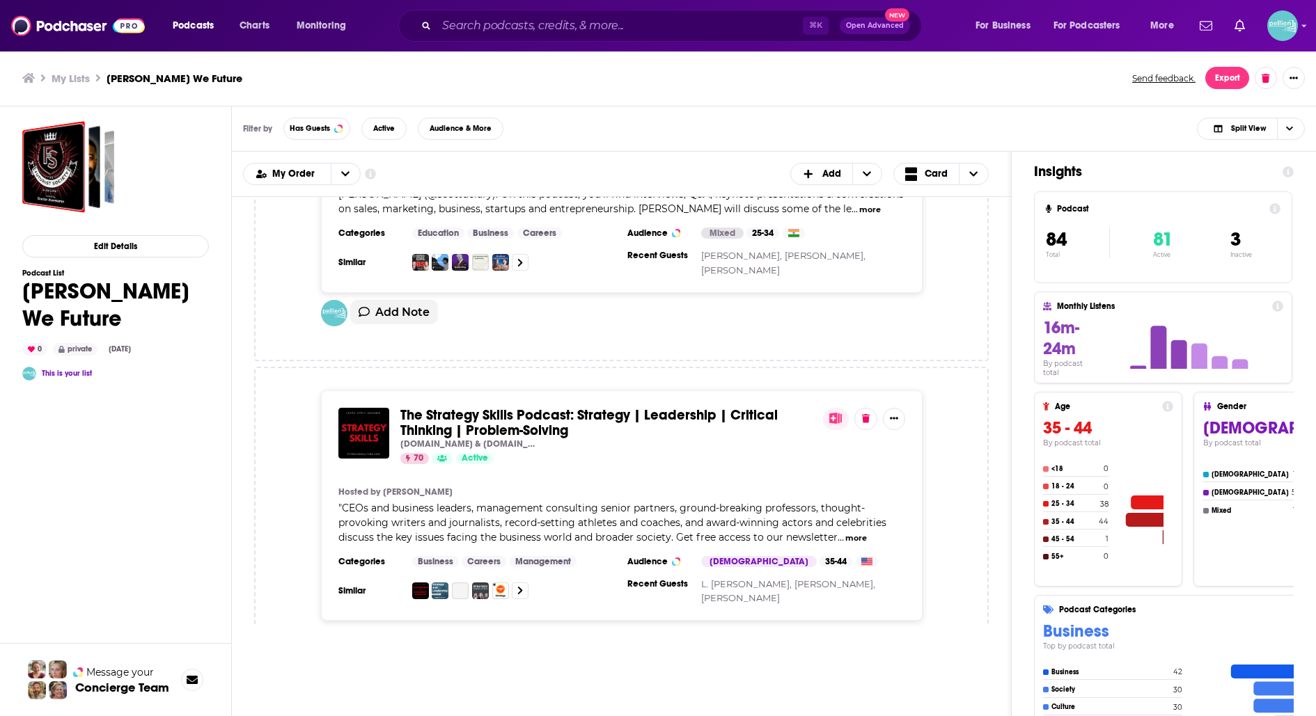
scroll to position [21960, 0]
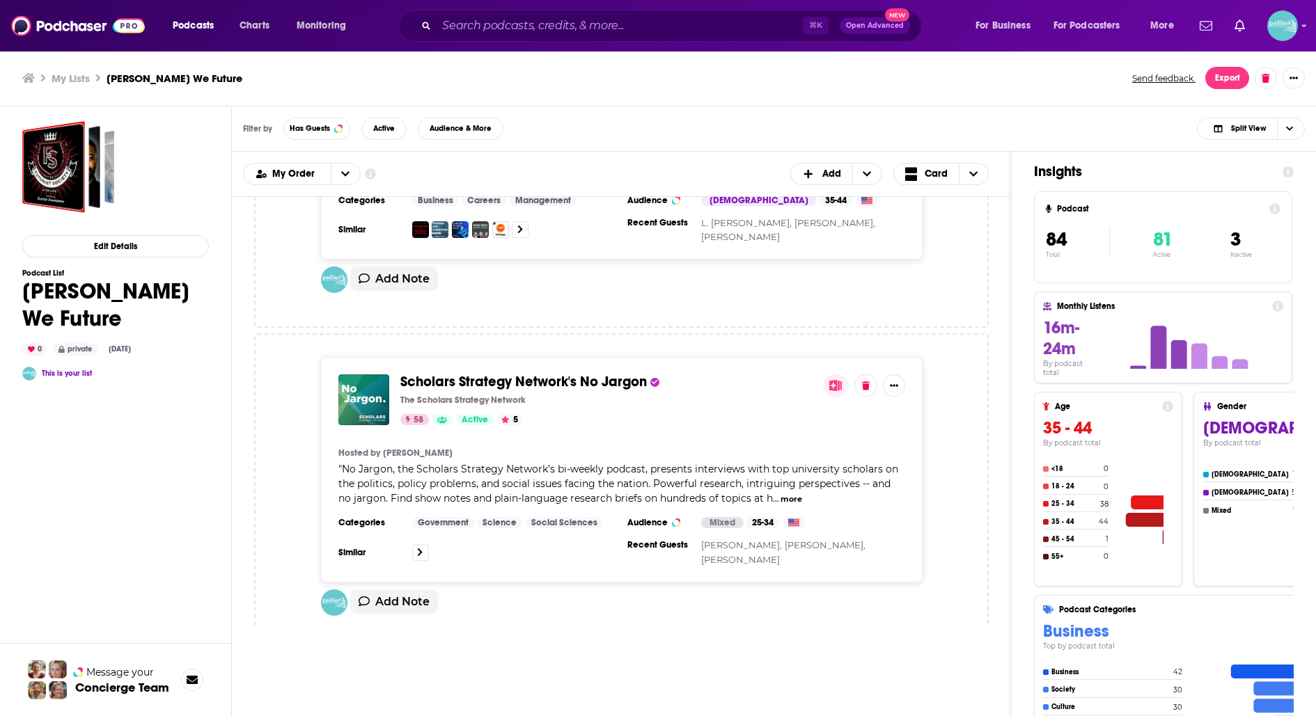
scroll to position [22311, 0]
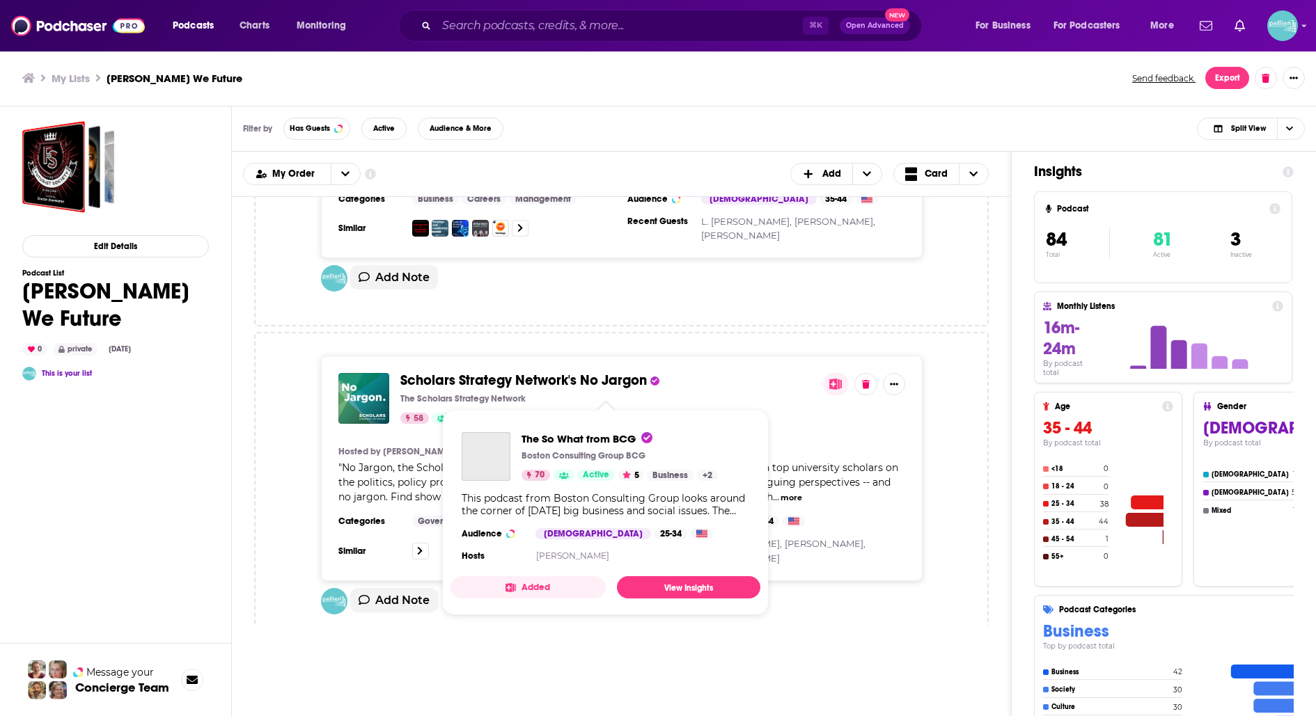
click at [469, 429] on div "The So What from BCG Boston Consulting Group BCG 70 Active 5 Business + 2 This …" at bounding box center [605, 498] width 310 height 155
click at [411, 695] on span "The So What from BCG" at bounding box center [471, 703] width 143 height 17
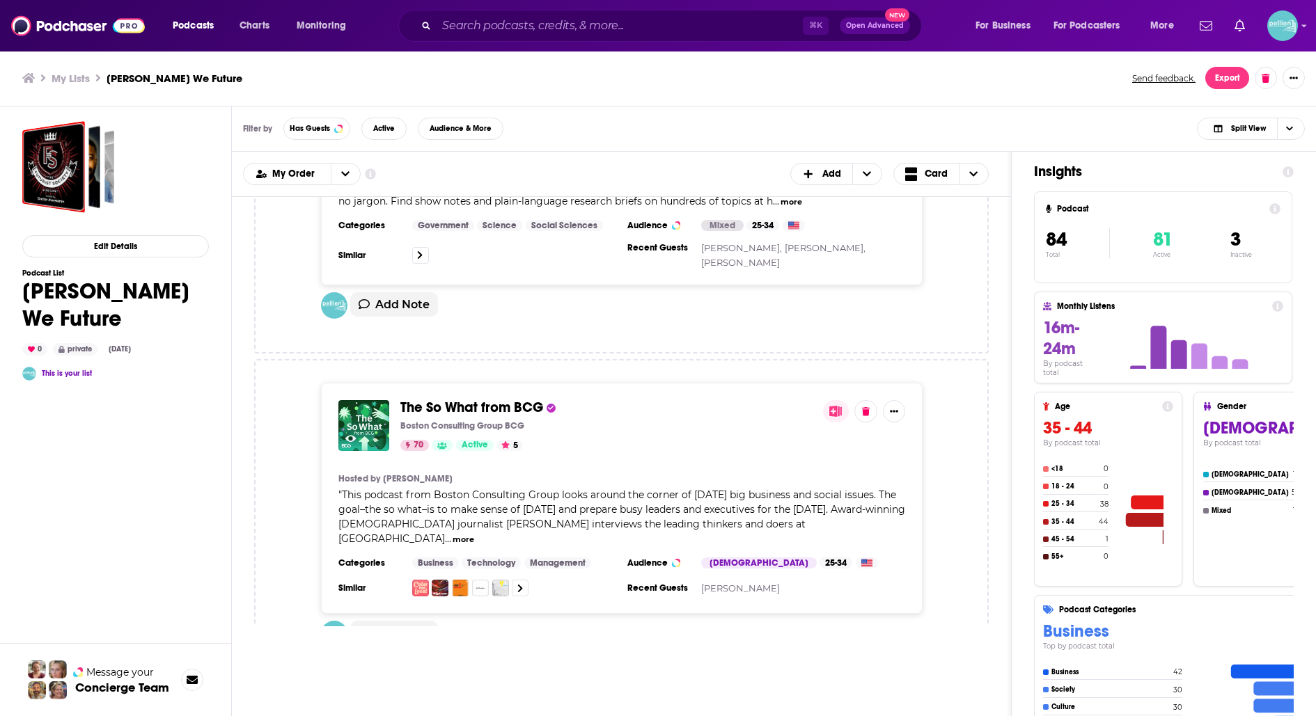
scroll to position [22652, 0]
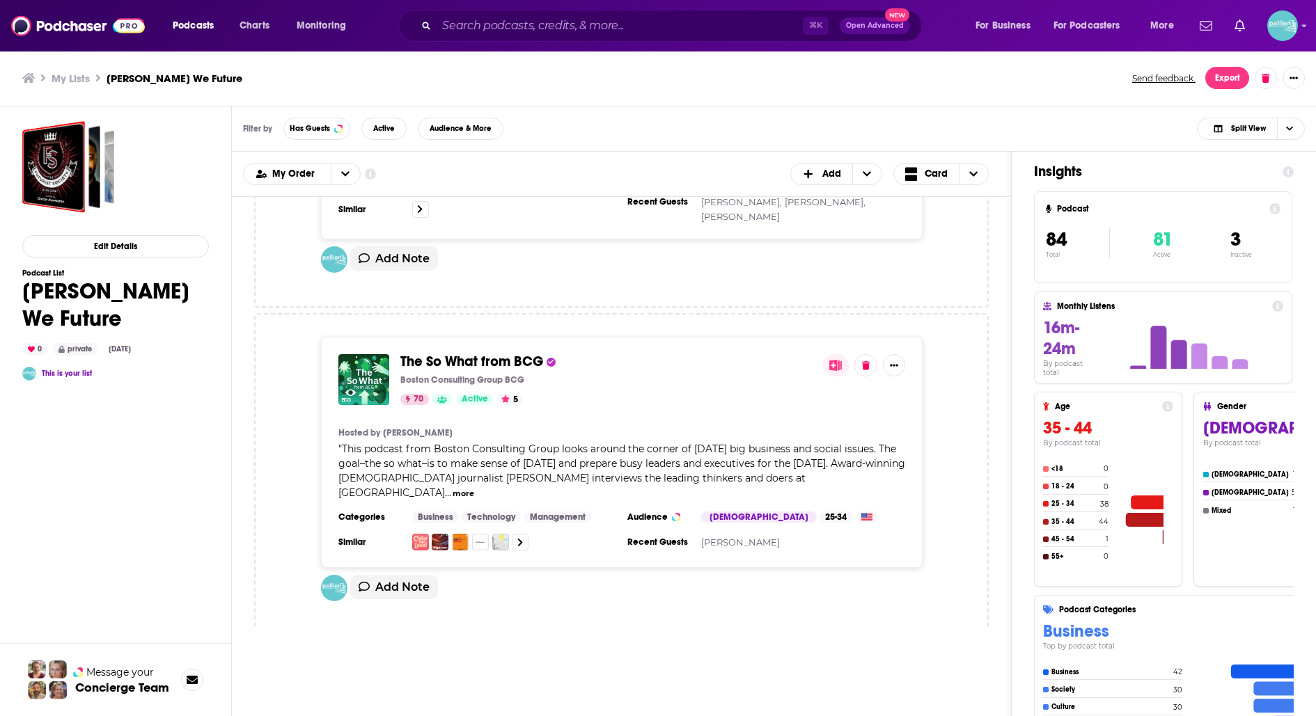
click at [423, 682] on span "Strategy and Leadership Podcast" at bounding box center [507, 690] width 215 height 17
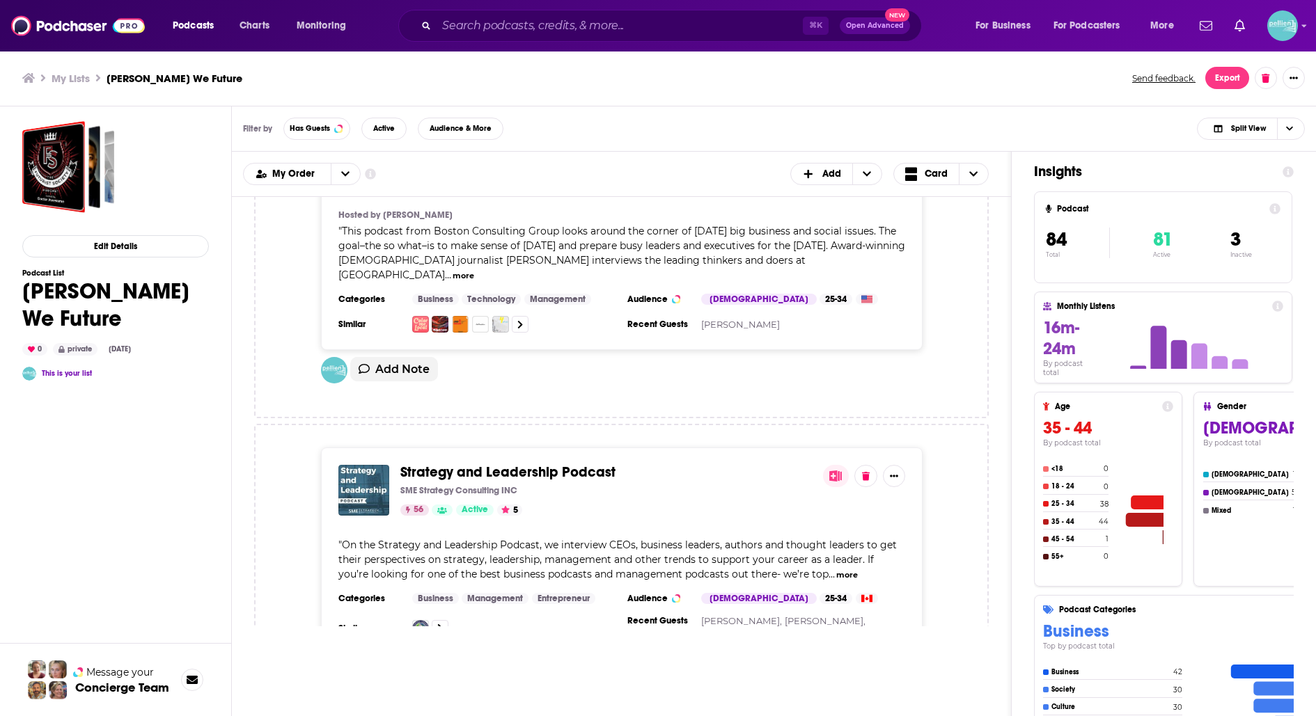
scroll to position [22889, 0]
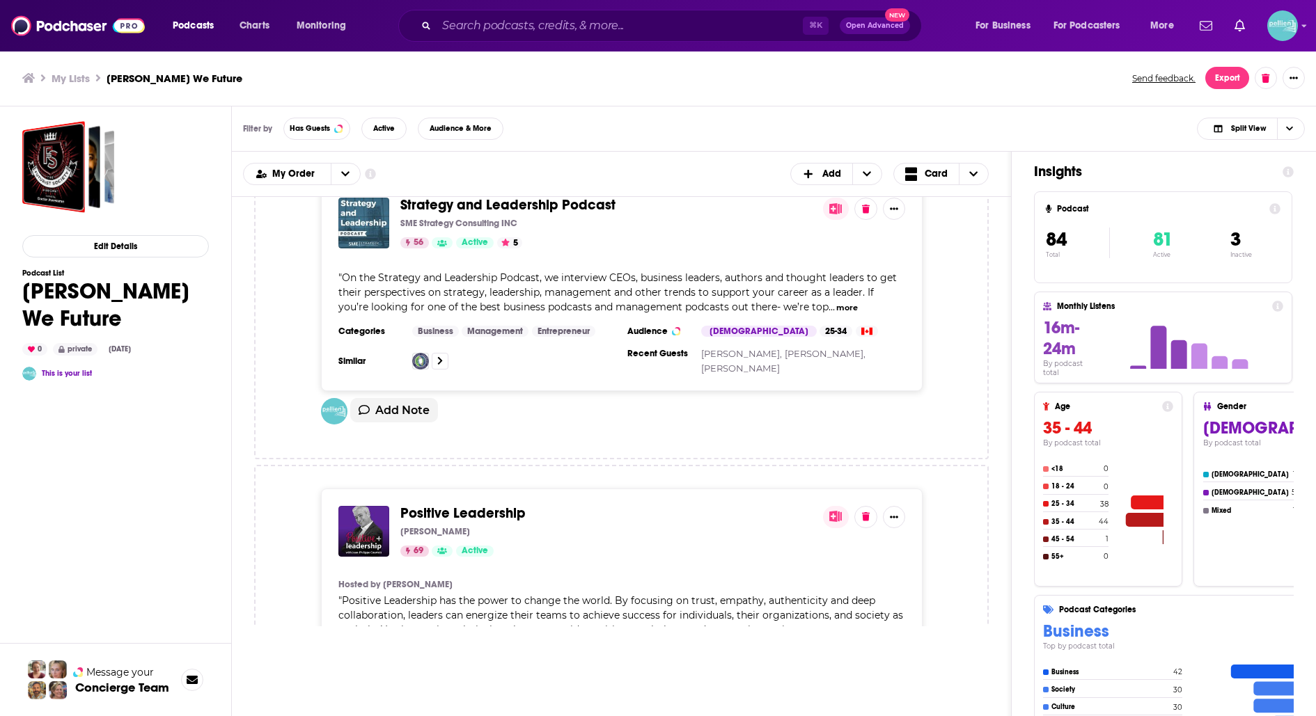
scroll to position [23156, 0]
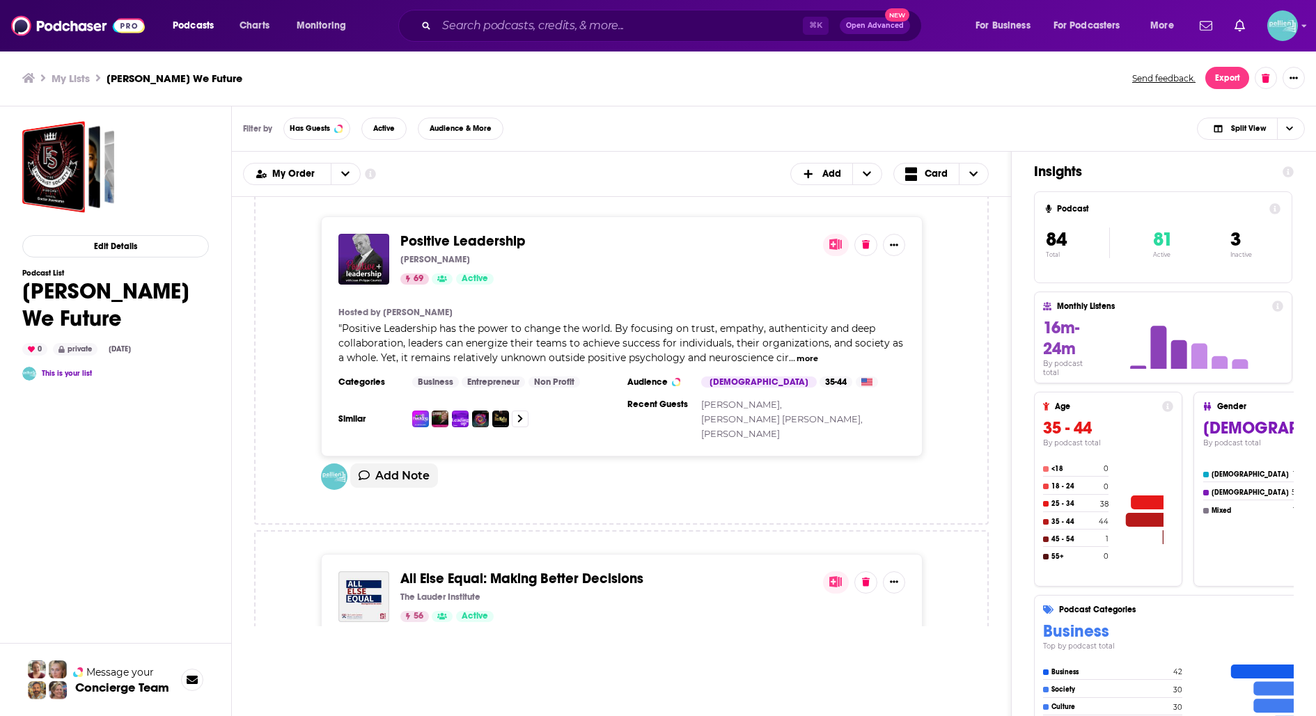
scroll to position [23418, 0]
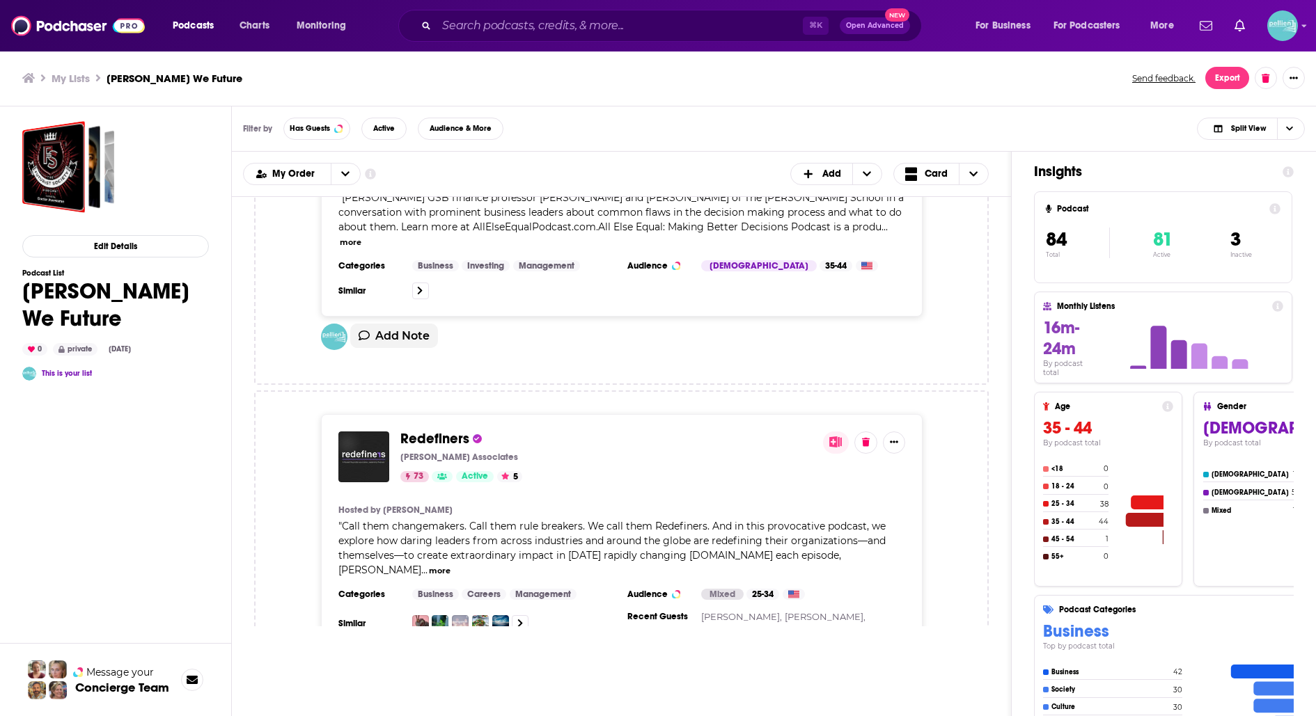
scroll to position [23879, 0]
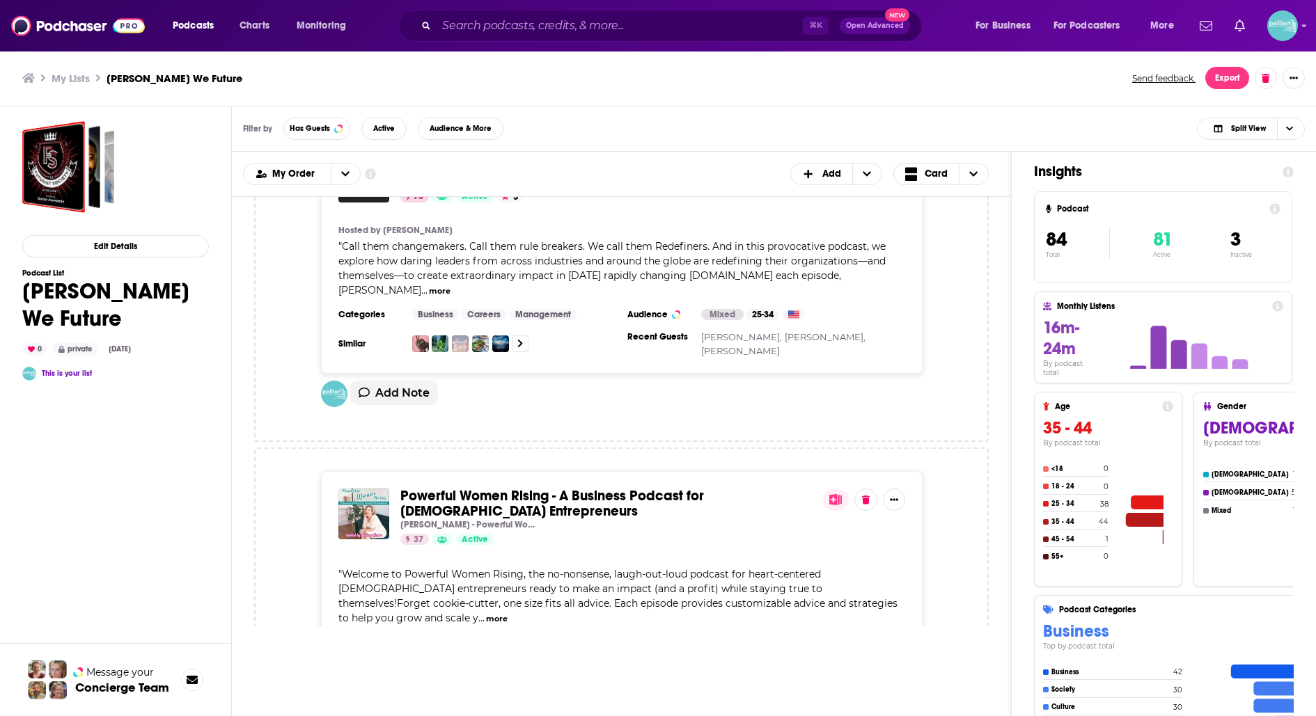
scroll to position [24248, 0]
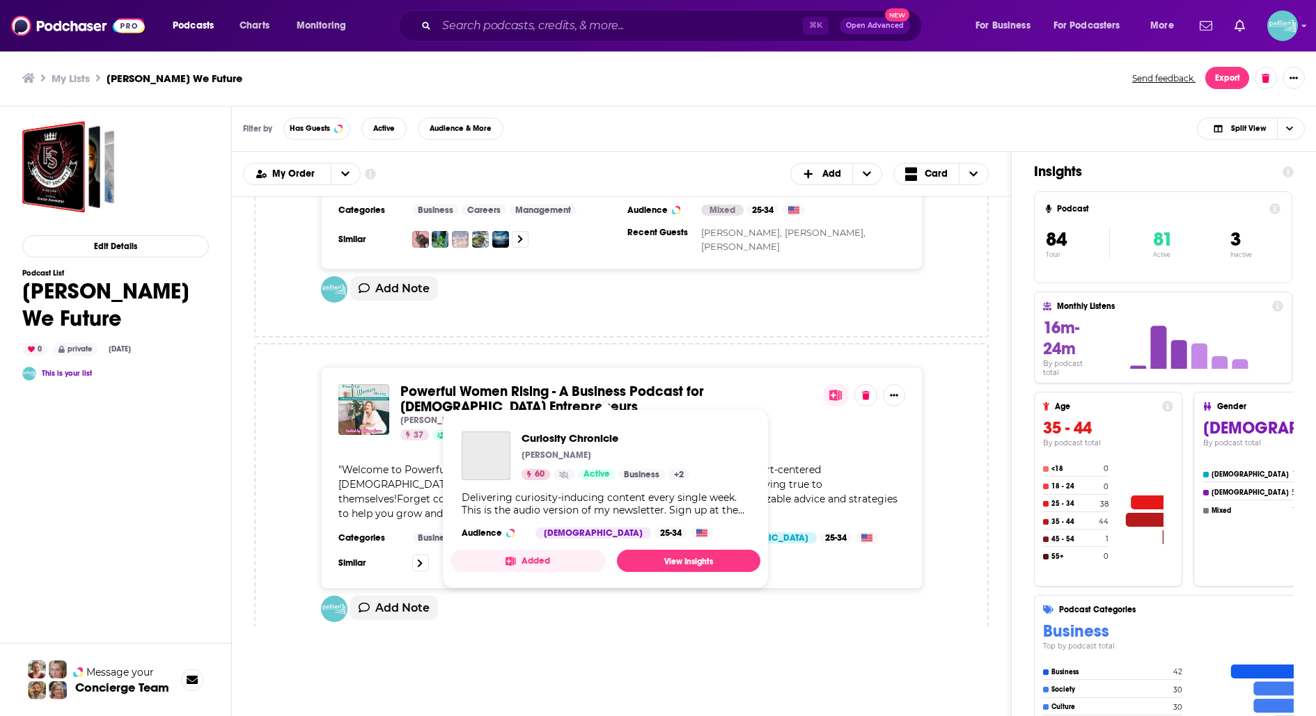
click at [451, 702] on span "Curiosity Chronicle" at bounding box center [461, 710] width 122 height 17
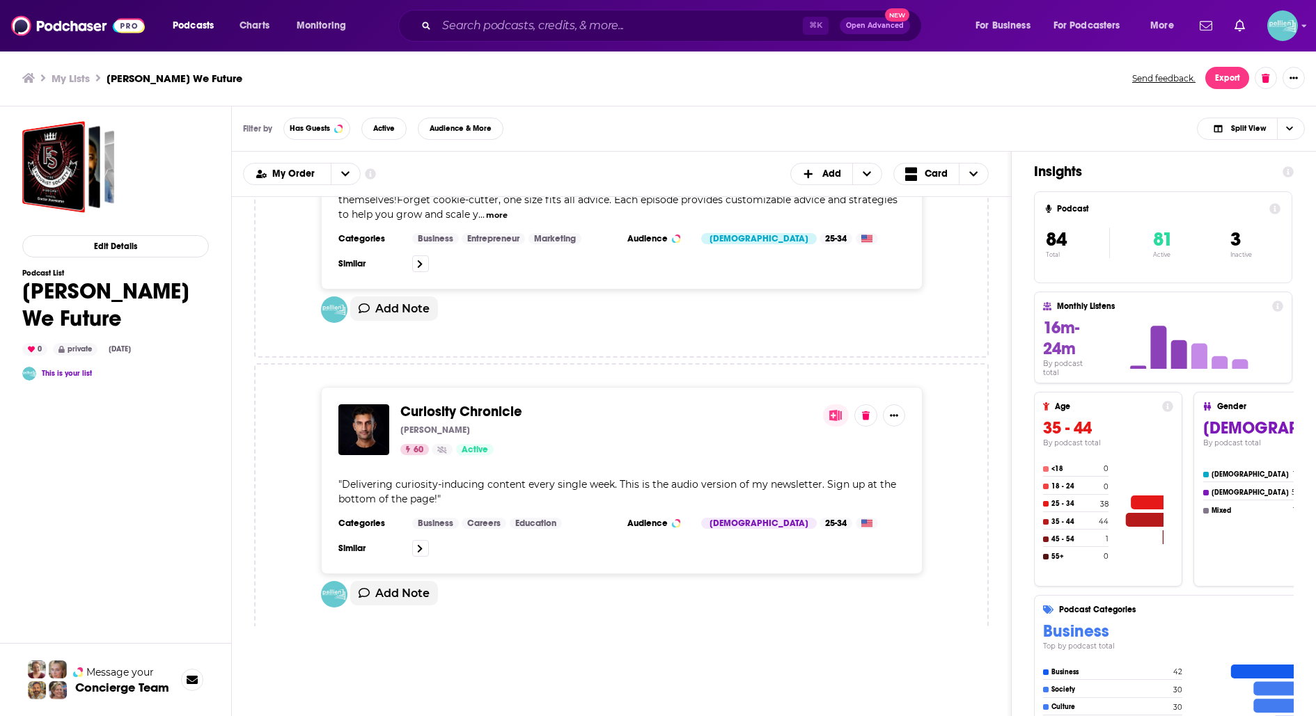
scroll to position [24612, 0]
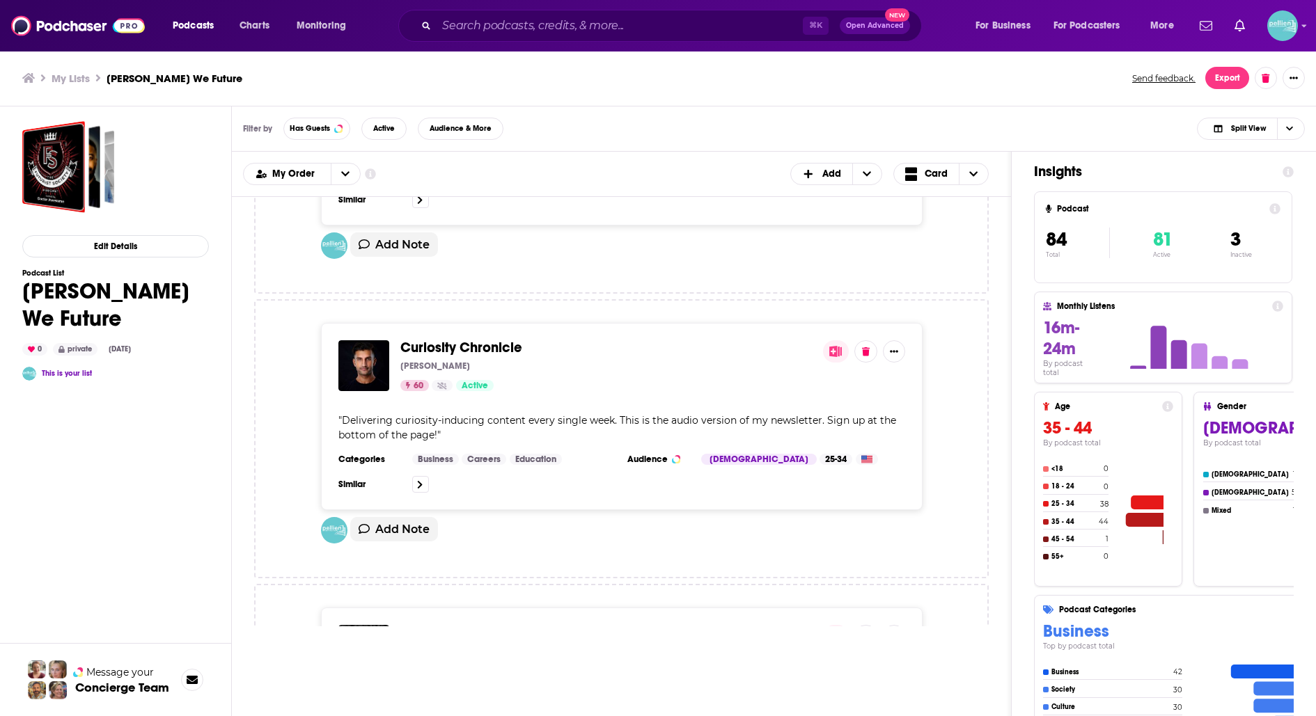
click at [450, 624] on span "Thrivetime Show | Business School without the BS" at bounding box center [554, 632] width 309 height 17
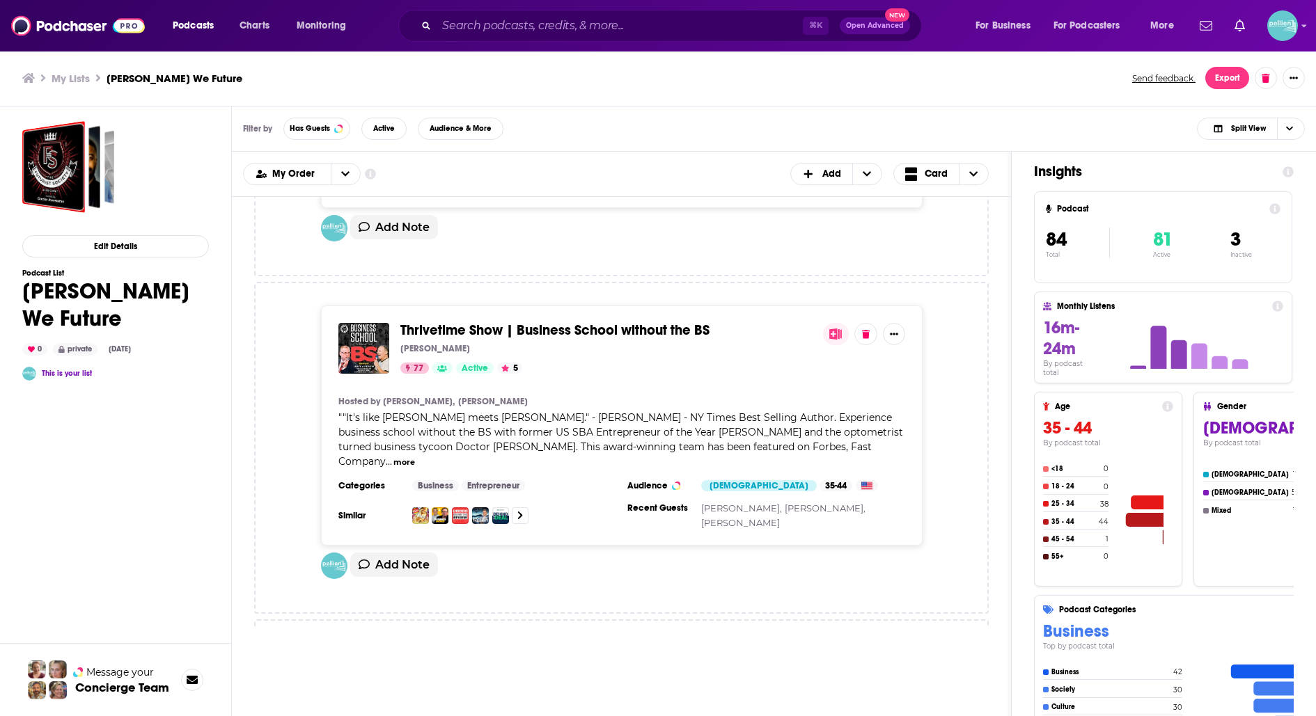
scroll to position [24920, 0]
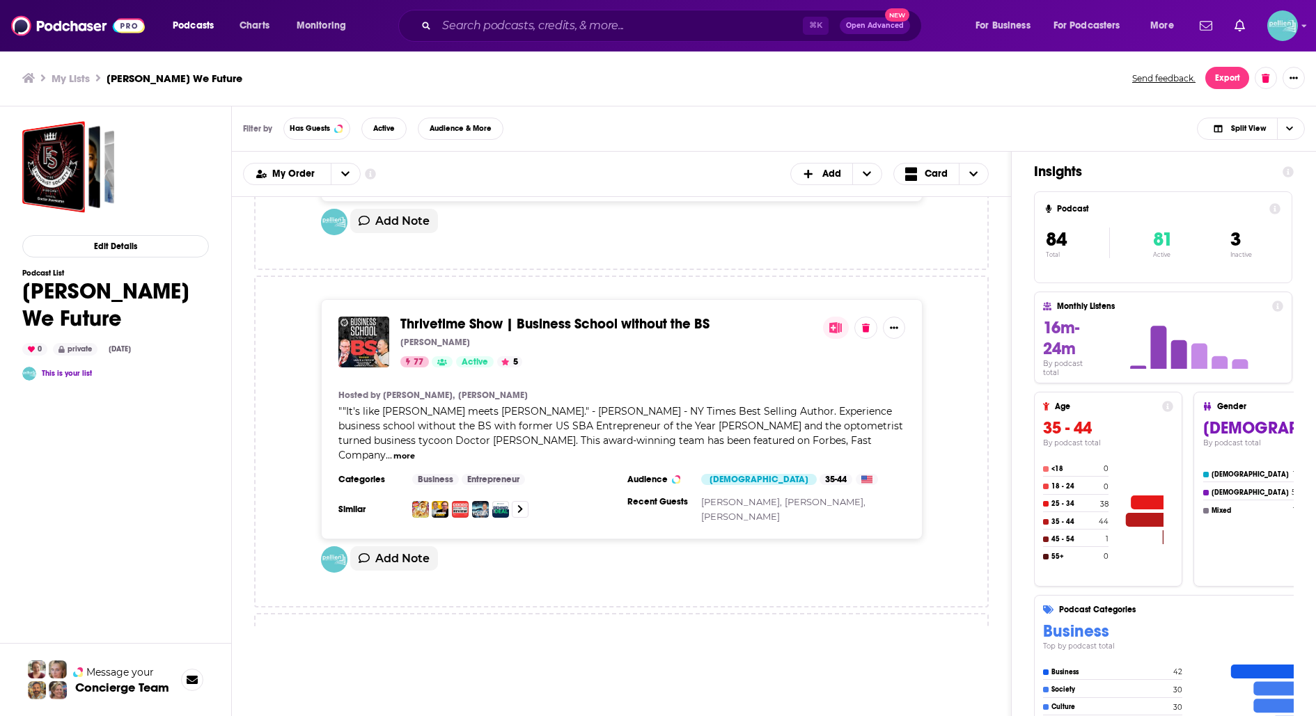
click at [463, 653] on span "Speak Your Mind Unapologetically Podcast" at bounding box center [538, 661] width 277 height 17
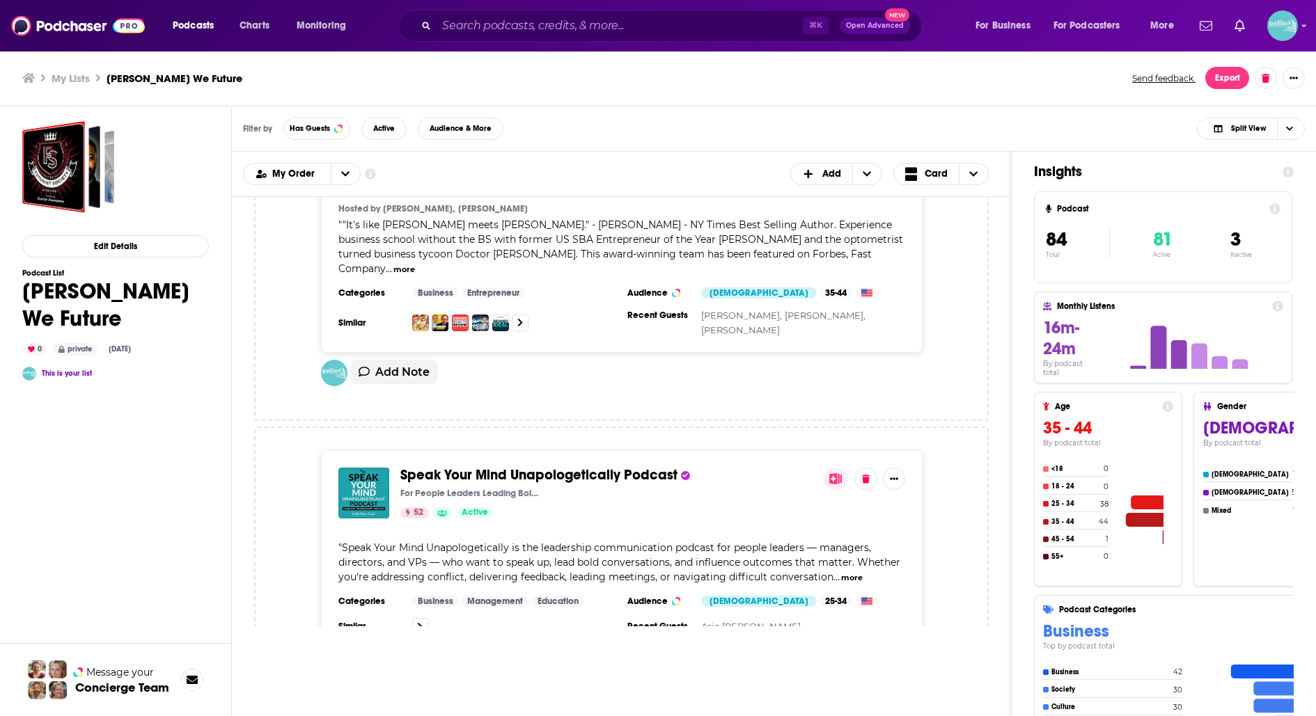
scroll to position [25155, 0]
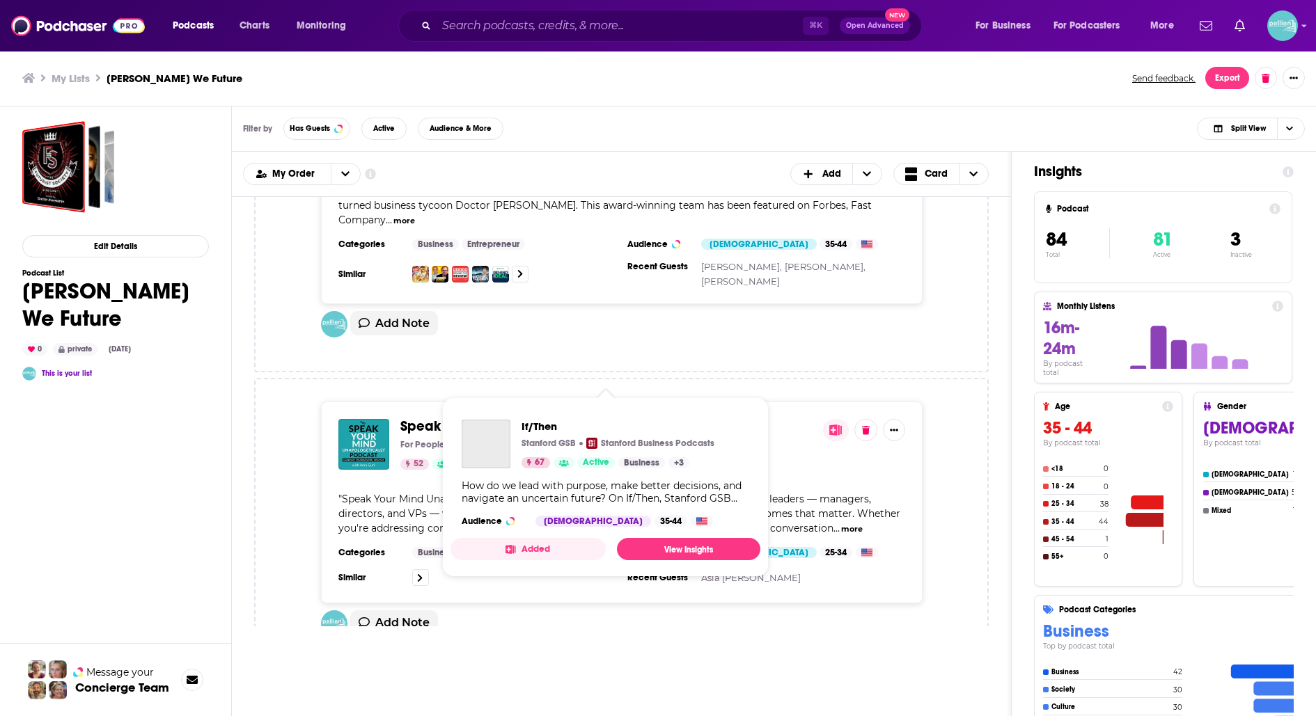
click at [427, 716] on span "If/Then" at bounding box center [422, 725] width 44 height 17
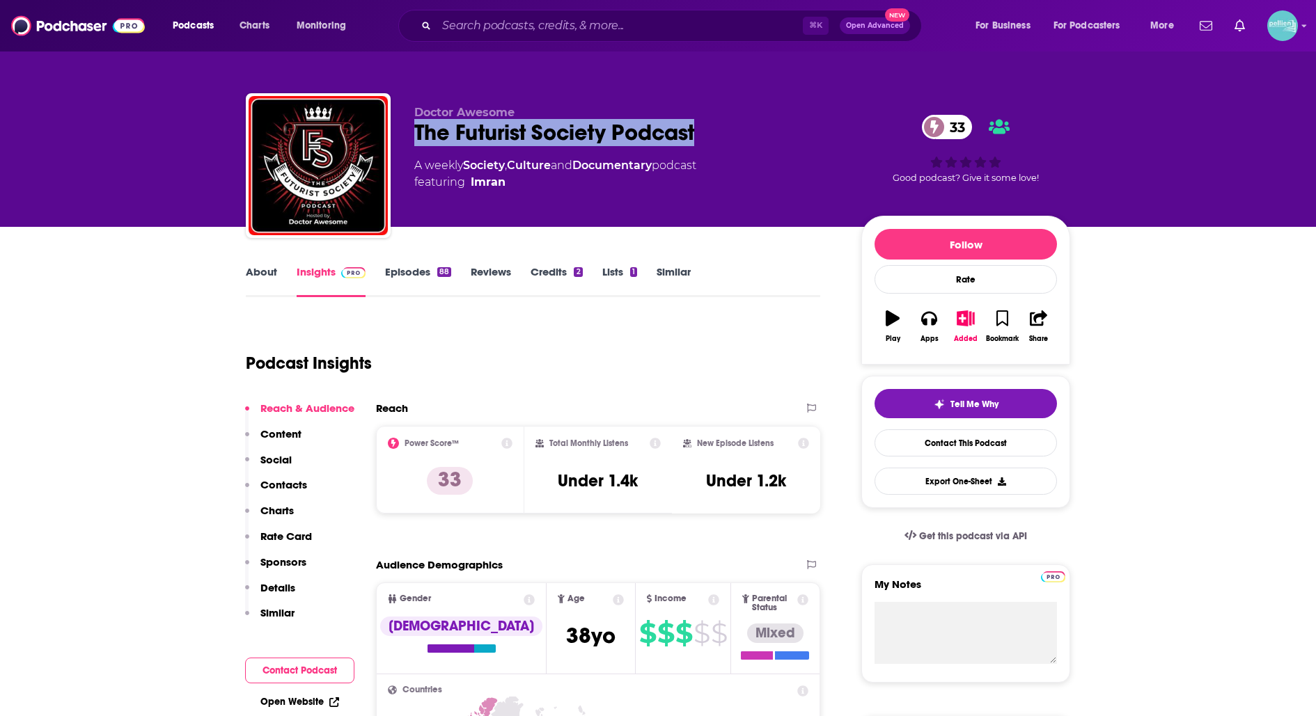
drag, startPoint x: 701, startPoint y: 139, endPoint x: 416, endPoint y: 136, distance: 285.4
click at [416, 136] on div "The Futurist Society Podcast 33" at bounding box center [626, 132] width 425 height 27
copy h2 "The Futurist Society Podcast"
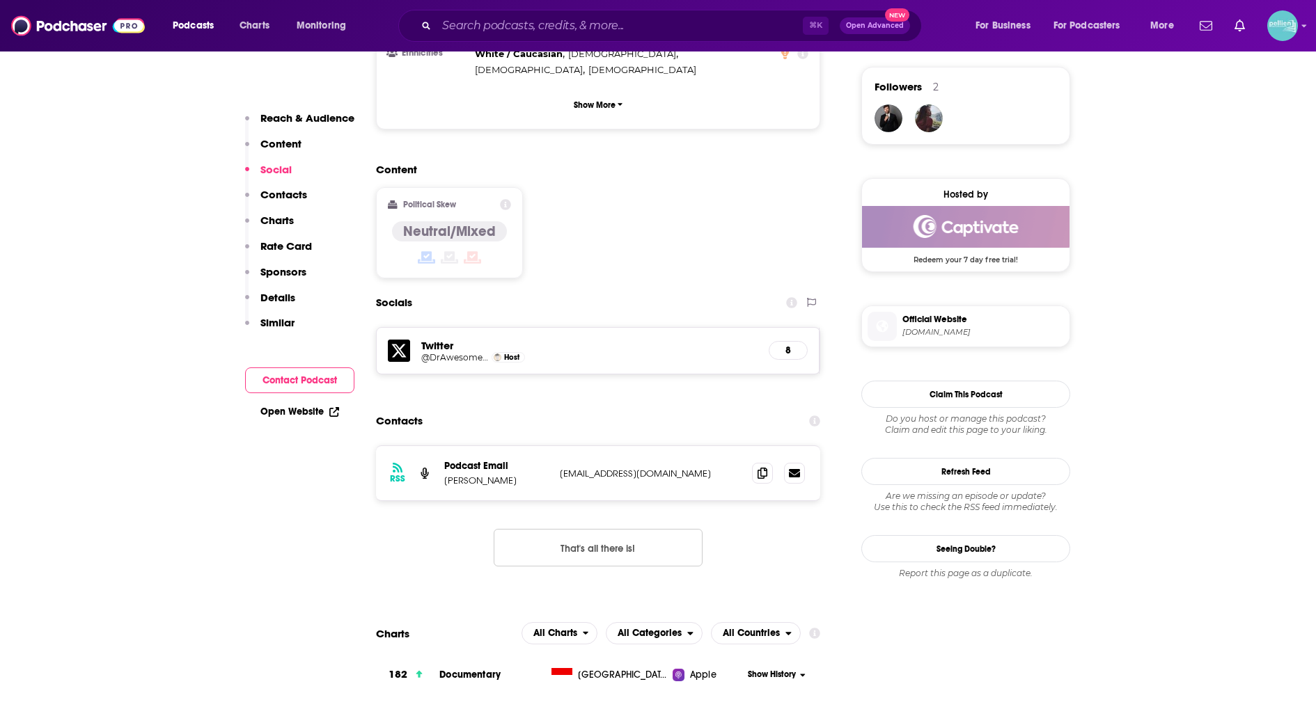
scroll to position [998, 0]
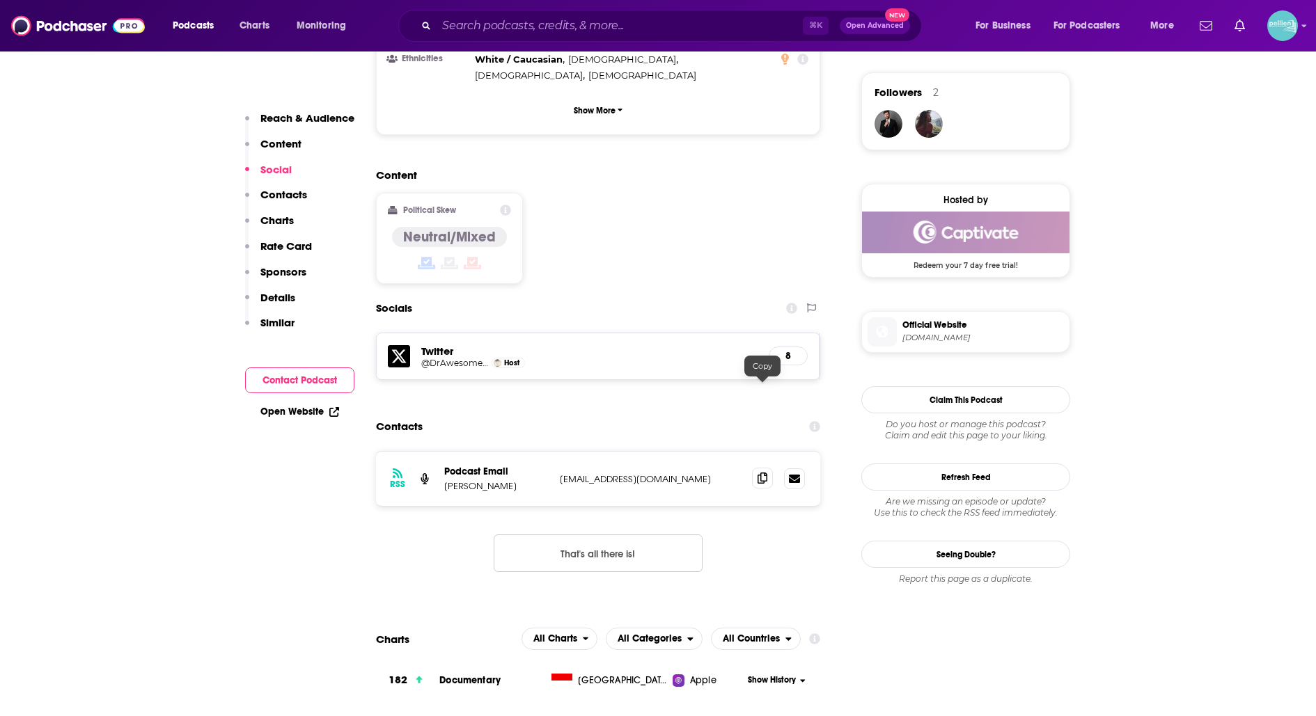
click at [757, 473] on icon at bounding box center [762, 478] width 10 height 11
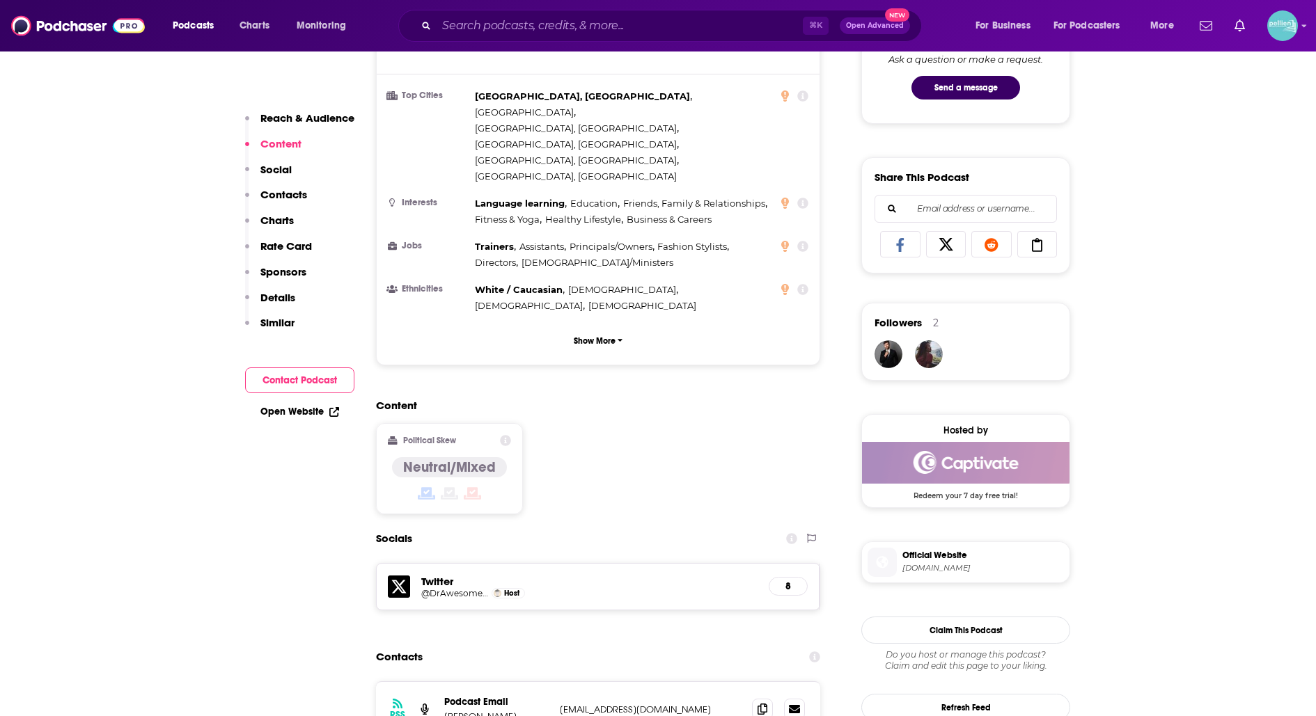
scroll to position [0, 0]
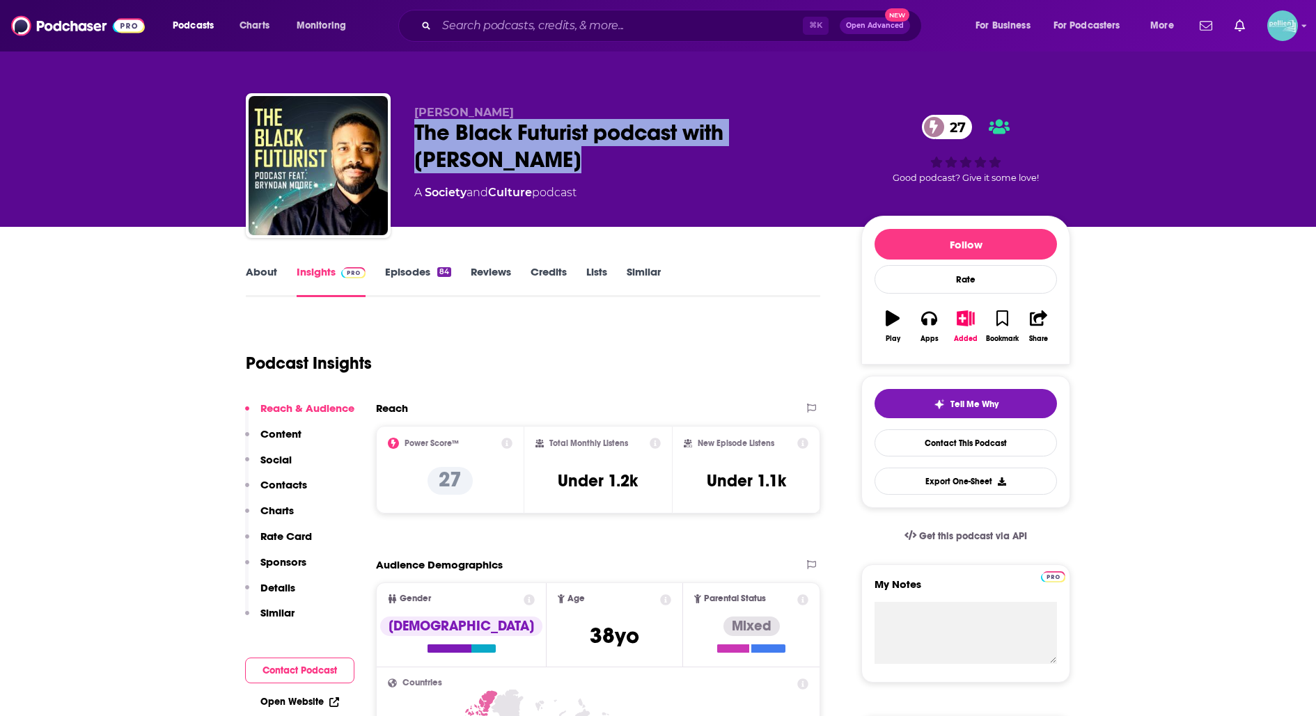
drag, startPoint x: 521, startPoint y: 161, endPoint x: 414, endPoint y: 135, distance: 110.9
click at [414, 135] on div "The Black Futurist podcast with [PERSON_NAME] 27" at bounding box center [626, 146] width 425 height 54
copy h2 "The Black Futurist podcast with [PERSON_NAME]"
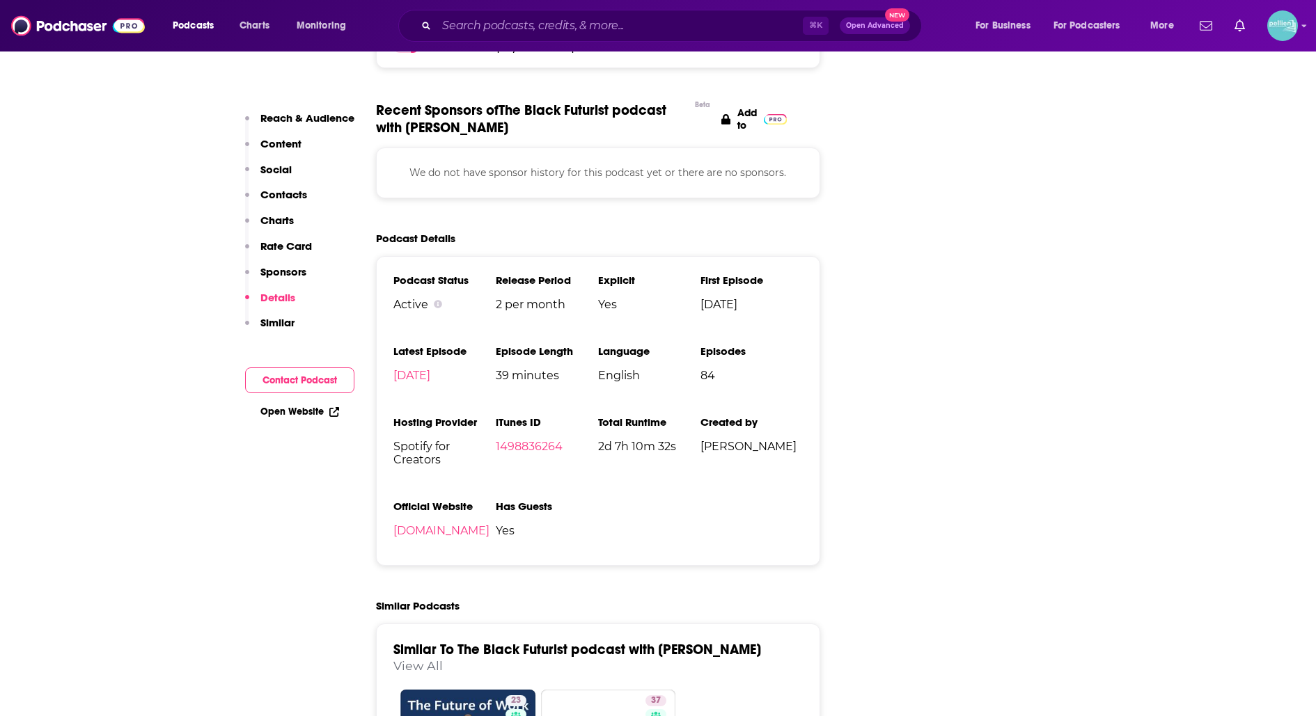
scroll to position [1497, 0]
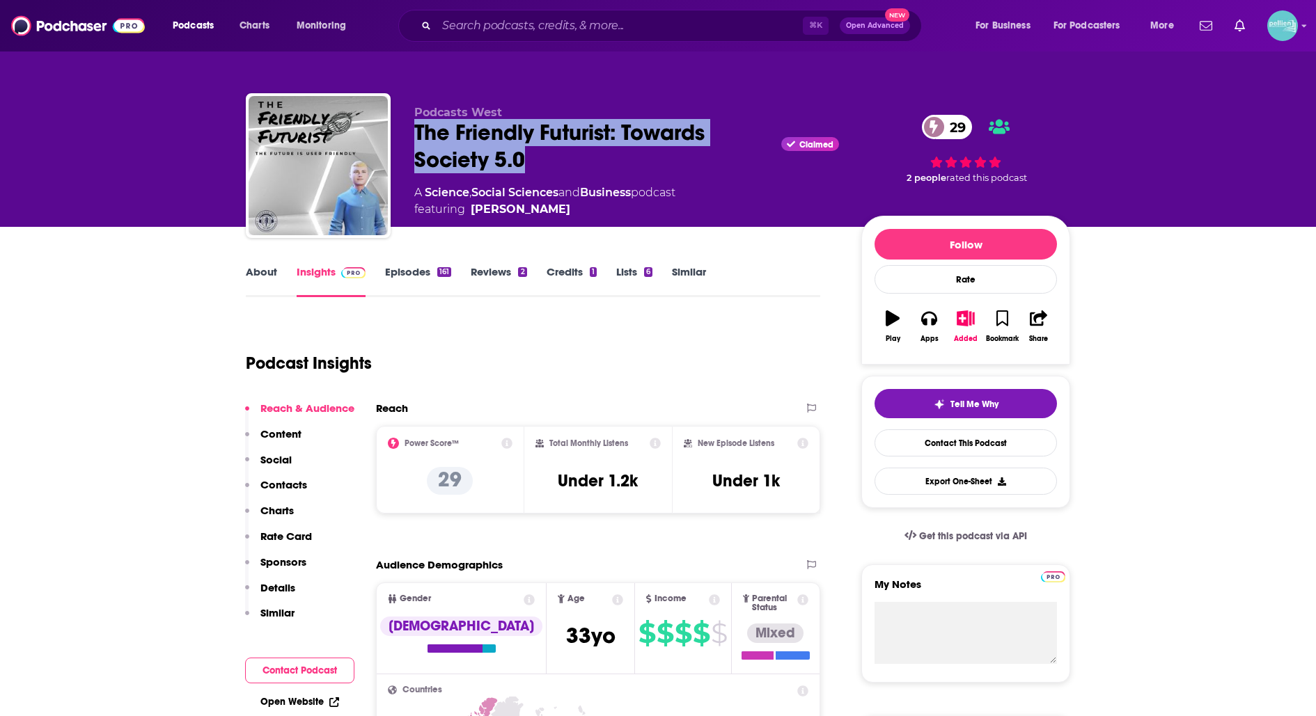
drag, startPoint x: 530, startPoint y: 166, endPoint x: 416, endPoint y: 144, distance: 117.0
click at [414, 142] on div "The Friendly Futurist: Towards Society 5.0 Claimed 29" at bounding box center [626, 146] width 425 height 54
copy h2 "The Friendly Futurist: Towards Society 5.0"
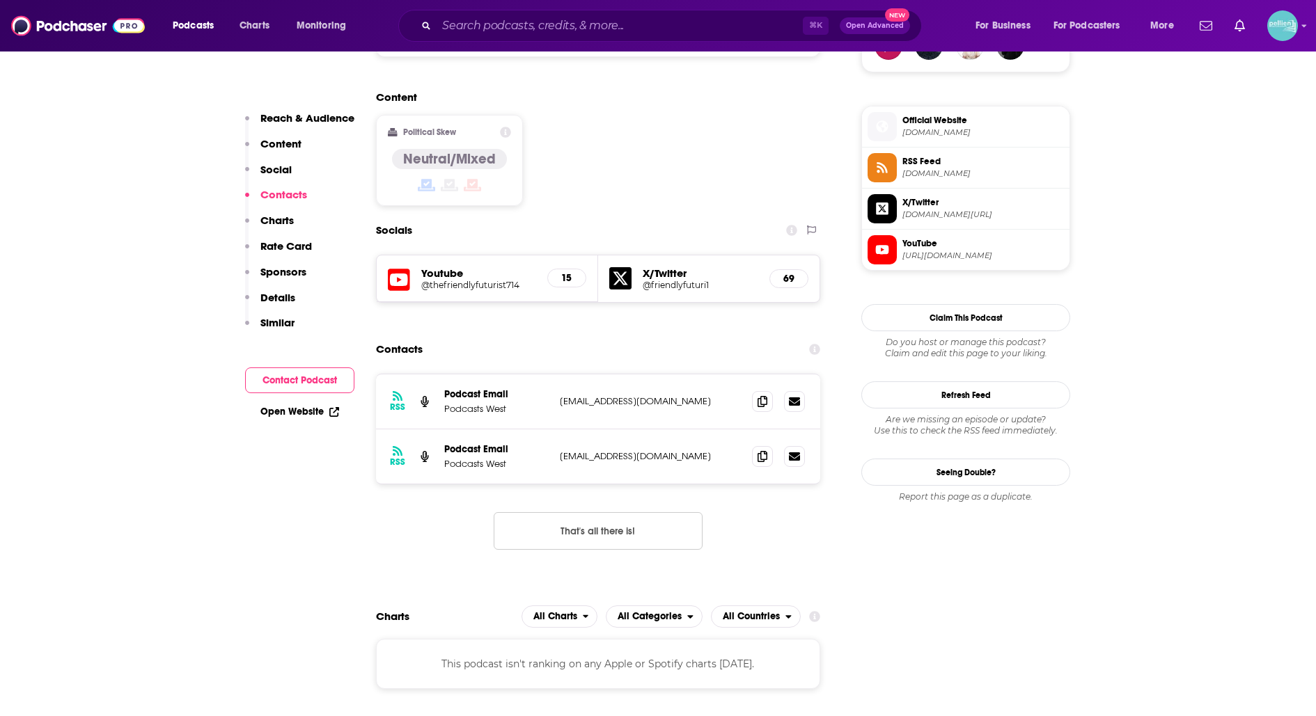
scroll to position [1077, 0]
click at [760, 449] on icon at bounding box center [762, 454] width 10 height 11
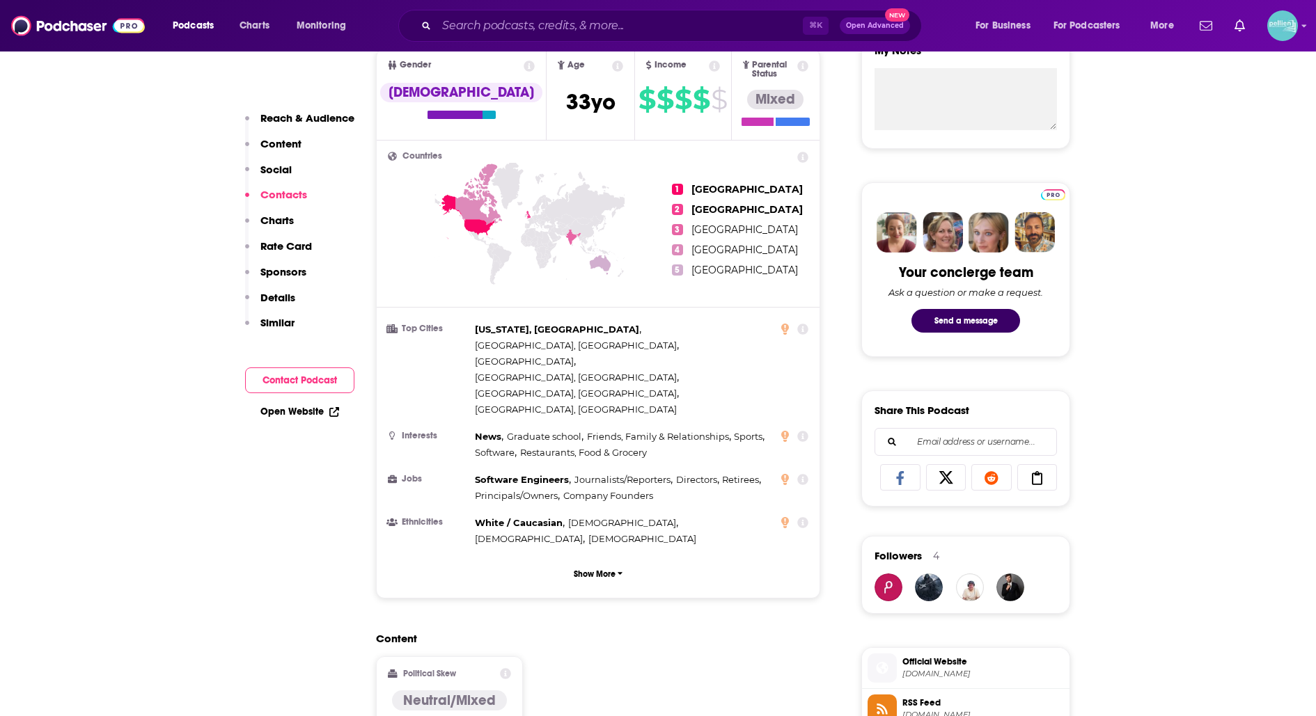
scroll to position [0, 0]
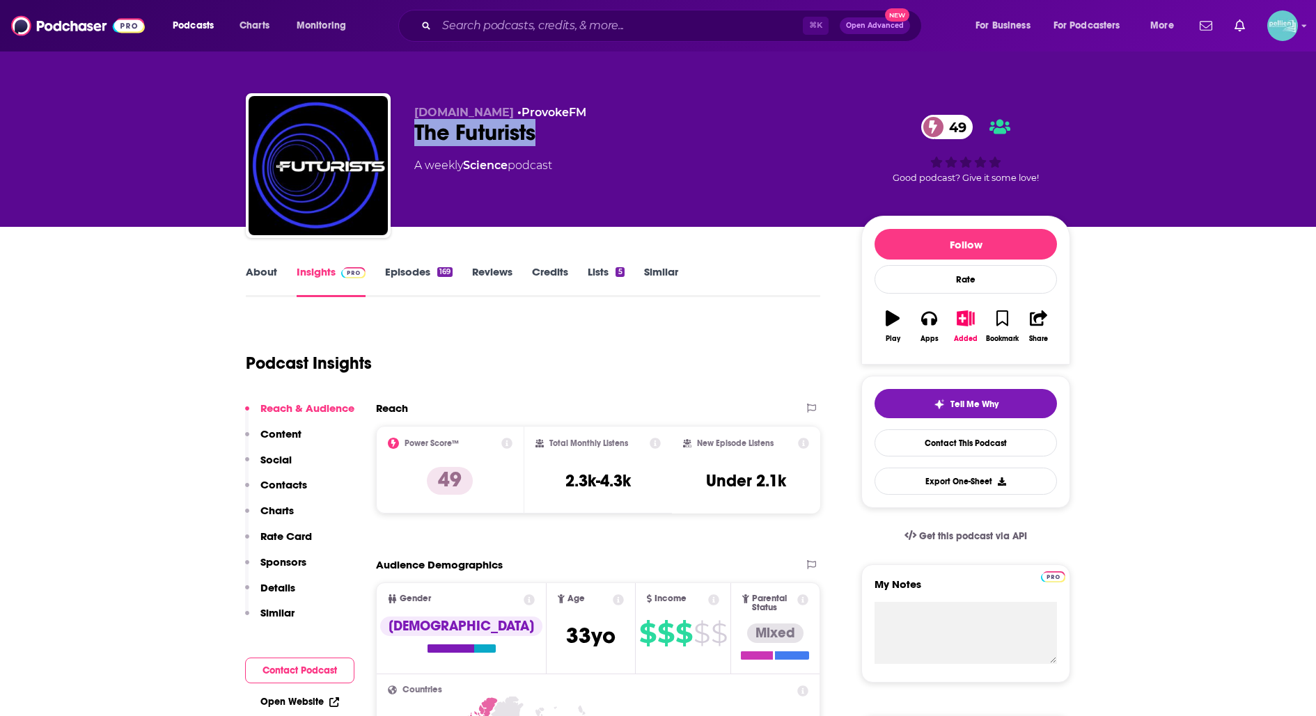
drag, startPoint x: 546, startPoint y: 135, endPoint x: 413, endPoint y: 134, distance: 133.0
click at [413, 134] on div "[DOMAIN_NAME] • ProvokeFM The Futurists 49 A weekly Science podcast 49 Good pod…" at bounding box center [658, 168] width 824 height 150
copy h2 "The Futurists"
click at [893, 443] on link "Contact This Podcast" at bounding box center [965, 443] width 182 height 27
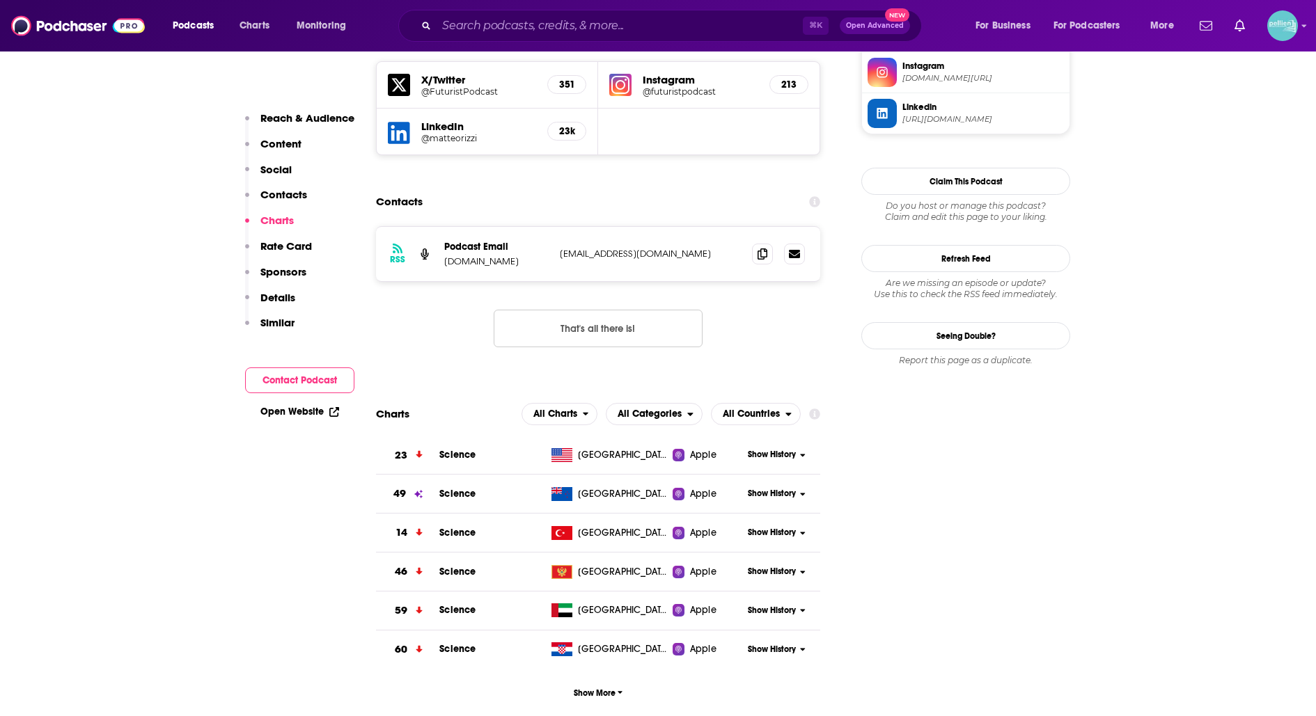
scroll to position [1230, 0]
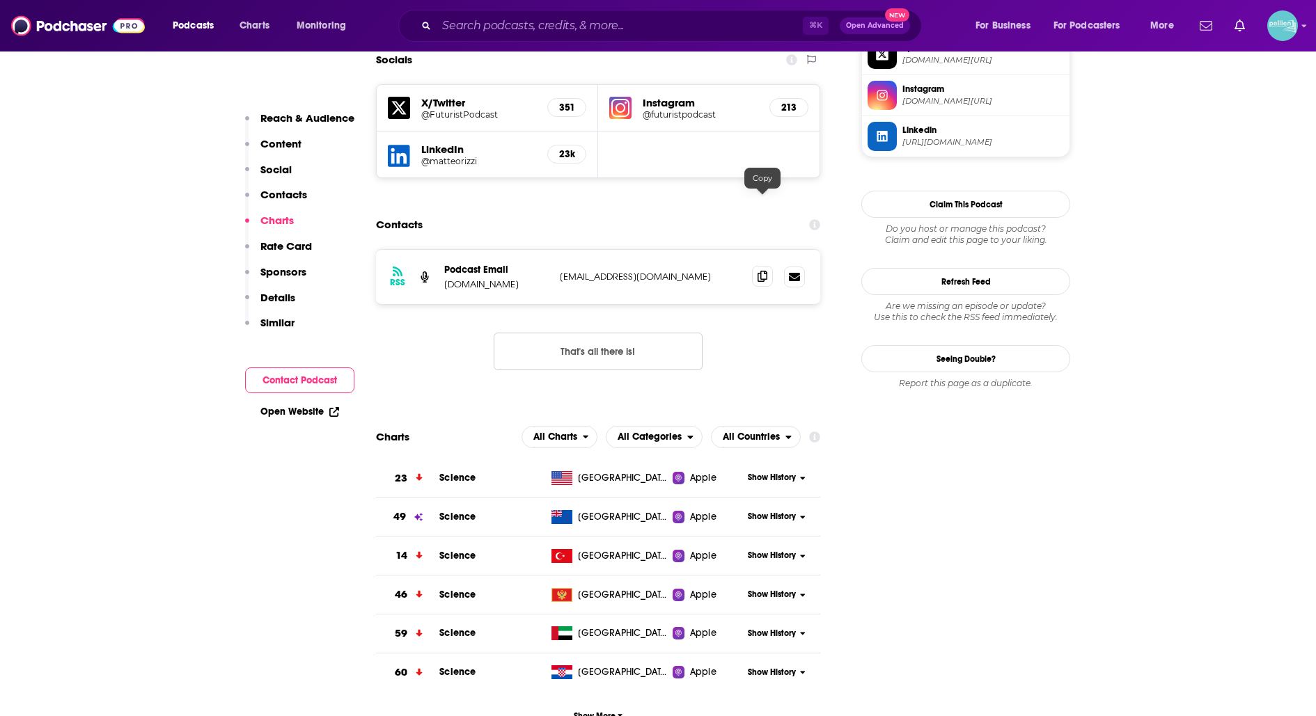
click at [759, 271] on icon at bounding box center [762, 276] width 10 height 11
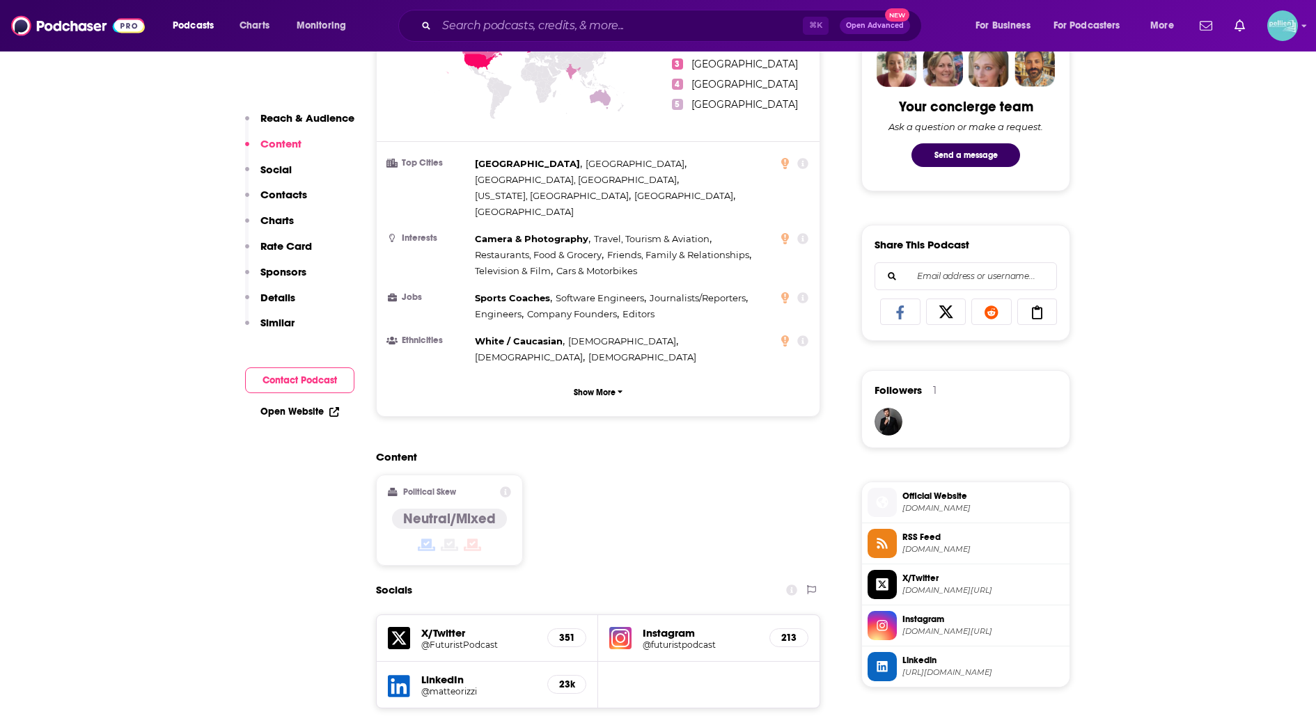
scroll to position [0, 0]
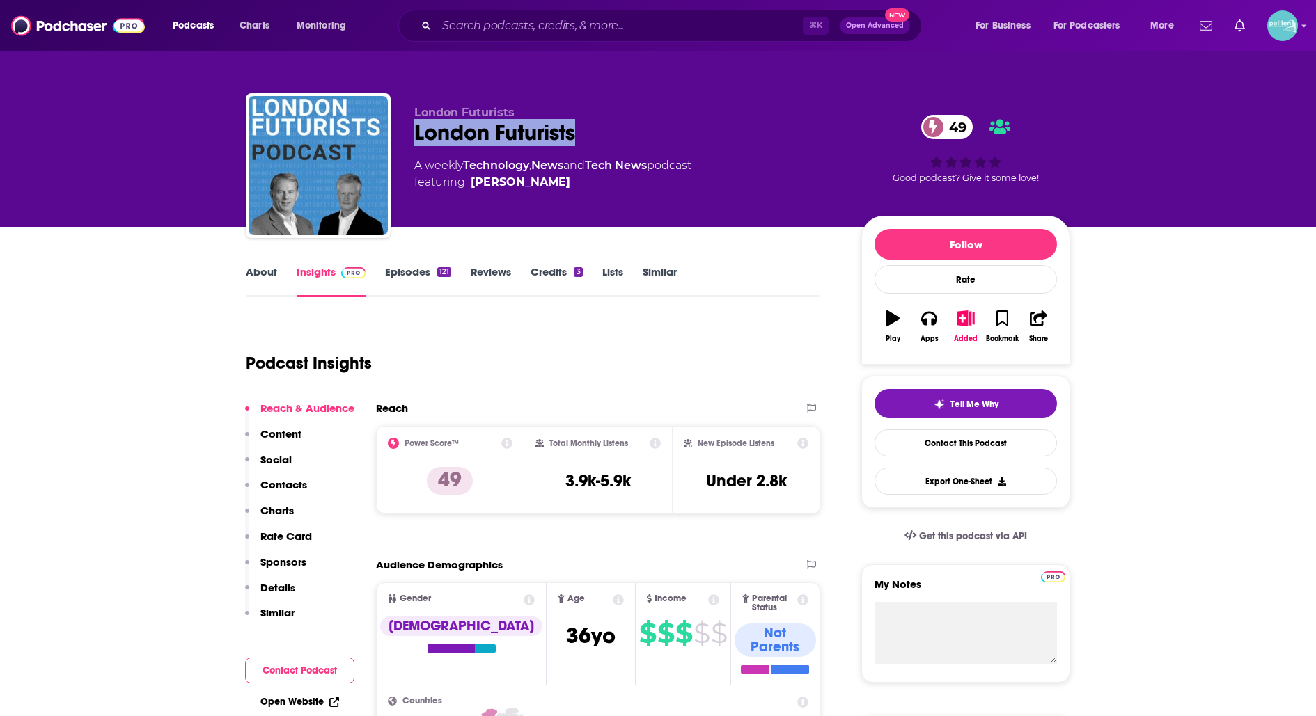
drag, startPoint x: 588, startPoint y: 129, endPoint x: 411, endPoint y: 133, distance: 176.2
click at [414, 135] on div "London Futurists London Futurists 49 A weekly Technology , News and Tech News p…" at bounding box center [658, 168] width 824 height 150
copy h2 "London Futurists"
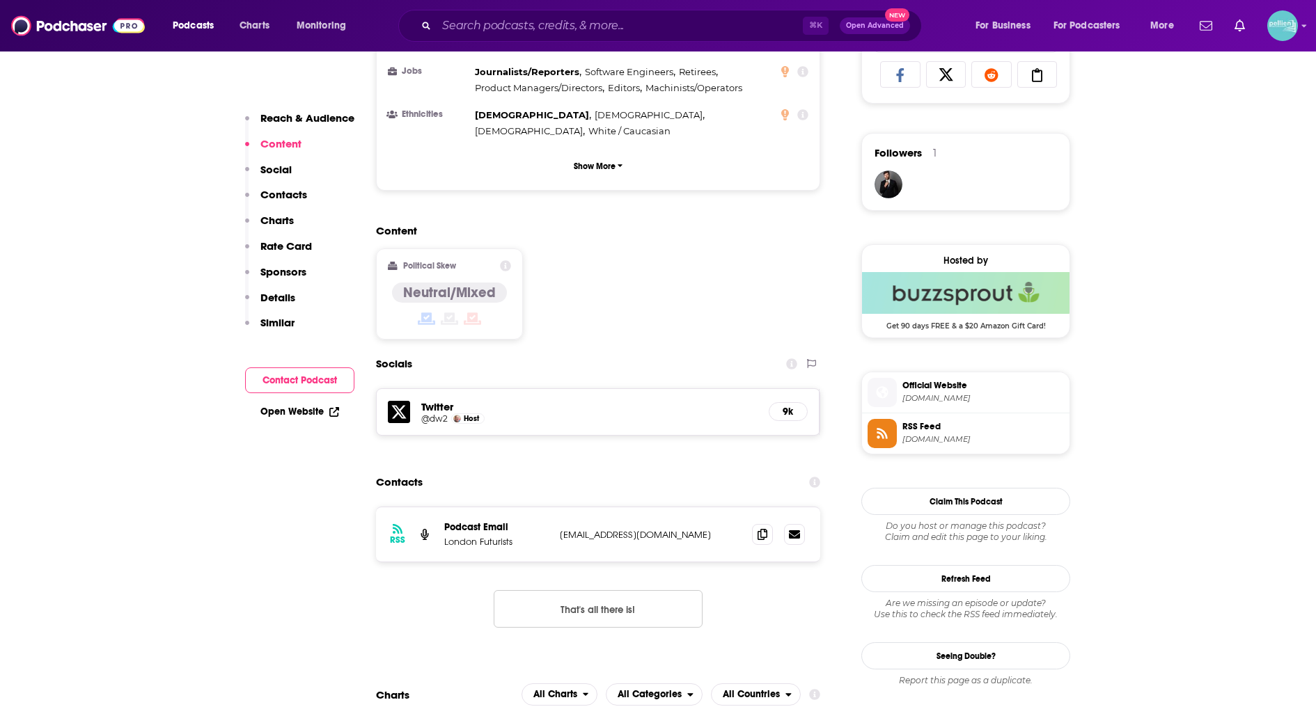
scroll to position [938, 0]
click at [762, 527] on icon at bounding box center [762, 532] width 10 height 11
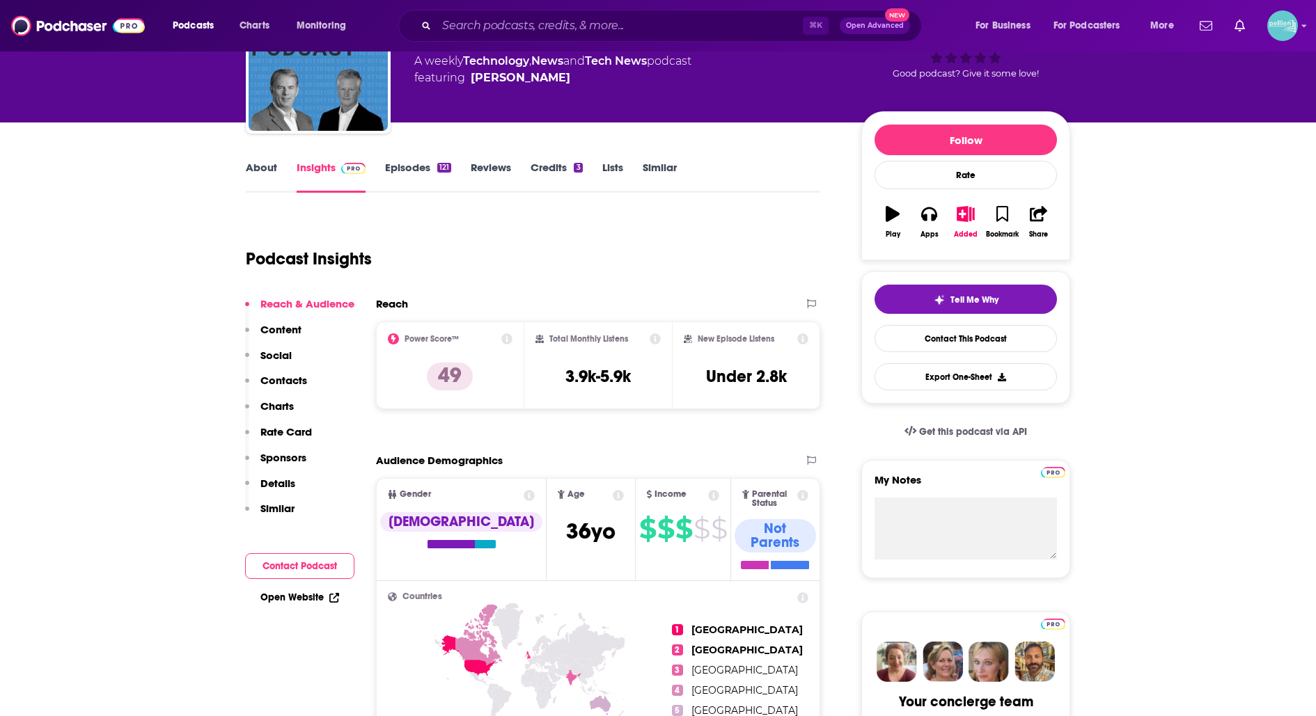
scroll to position [0, 0]
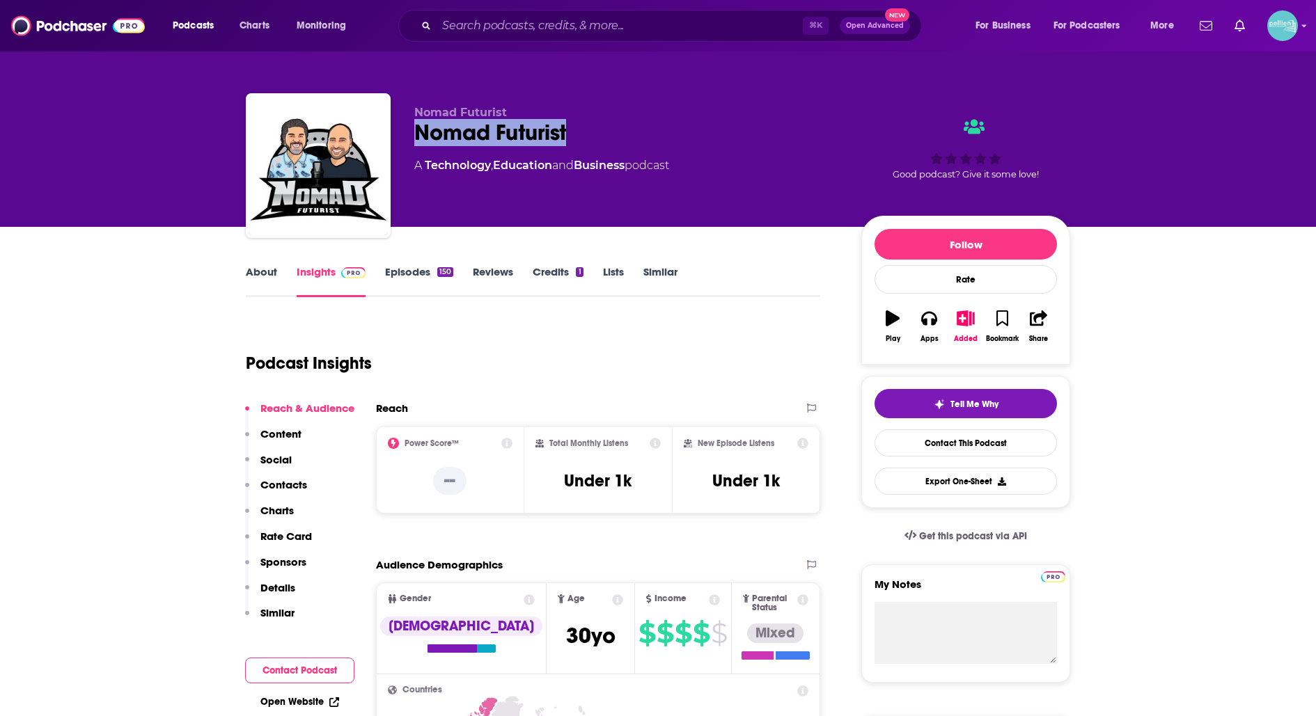
drag, startPoint x: 574, startPoint y: 131, endPoint x: 414, endPoint y: 134, distance: 160.8
click at [414, 134] on div "Nomad Futurist" at bounding box center [626, 132] width 425 height 27
copy h2 "Nomad Futurist"
click at [915, 437] on link "Contact This Podcast" at bounding box center [965, 443] width 182 height 27
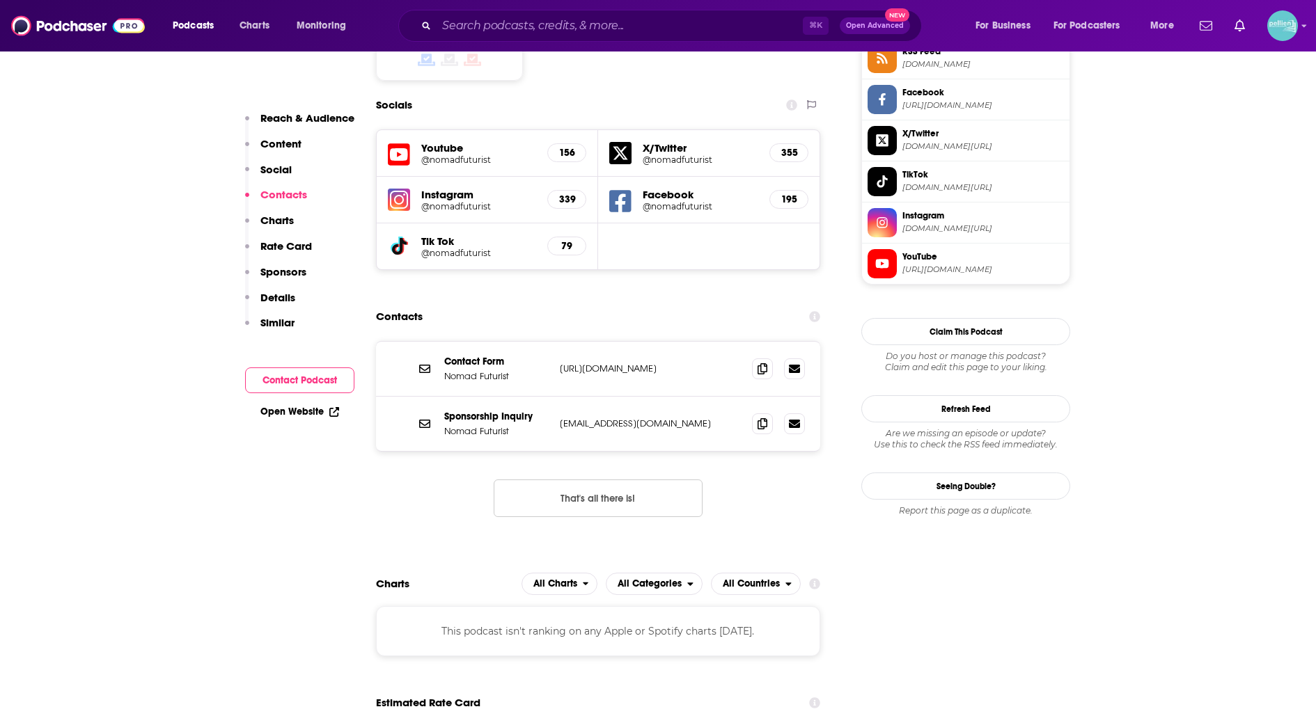
scroll to position [1203, 0]
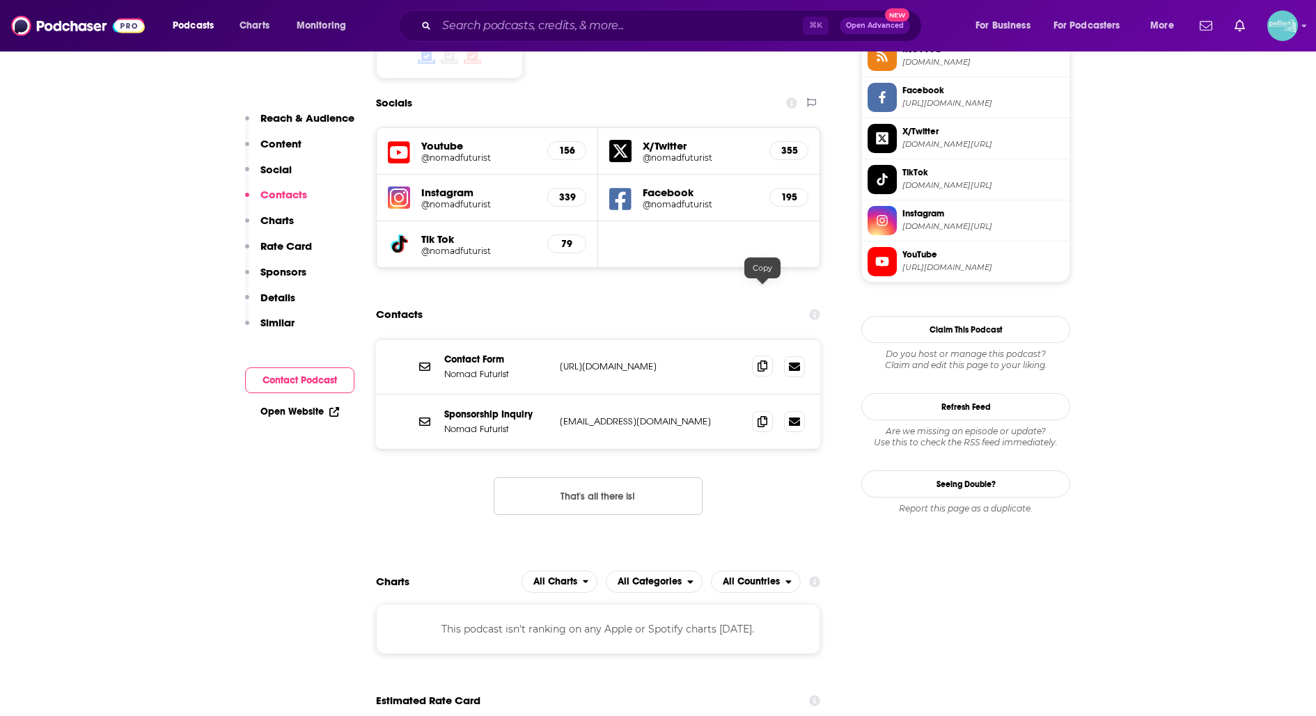
click at [759, 361] on icon at bounding box center [762, 366] width 10 height 11
click at [760, 416] on icon at bounding box center [762, 421] width 10 height 11
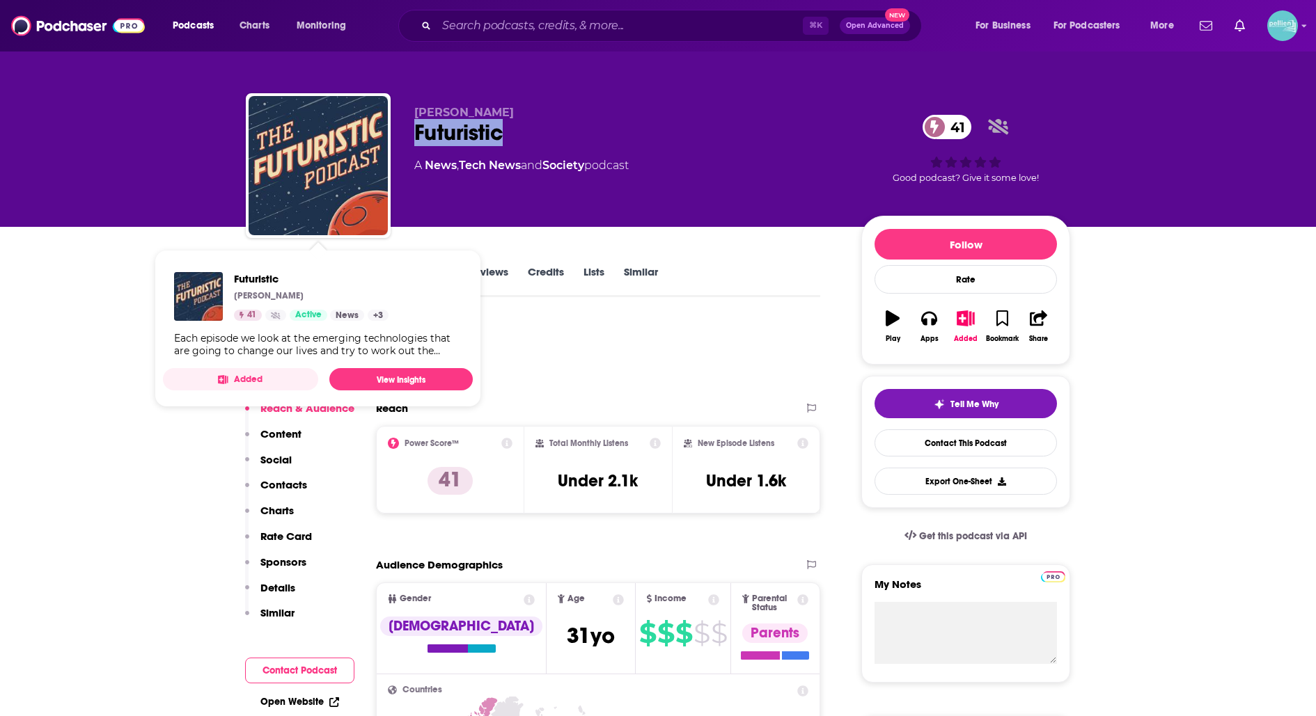
drag, startPoint x: 507, startPoint y: 140, endPoint x: 411, endPoint y: 135, distance: 96.2
click at [411, 135] on div "Cameron Reilly Futuristic 41 A News , Tech News and Society podcast 41 Good pod…" at bounding box center [658, 168] width 824 height 150
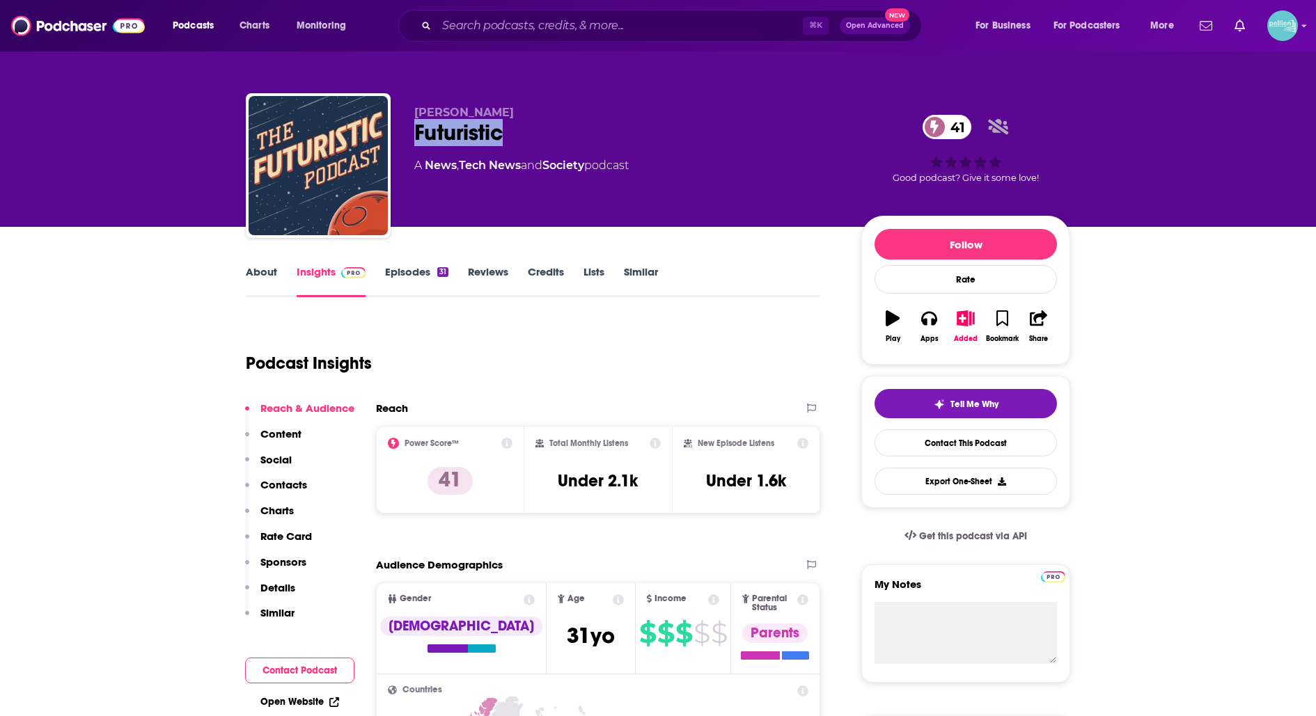
copy h2 "Futuristic"
click at [897, 439] on link "Contact This Podcast" at bounding box center [965, 443] width 182 height 27
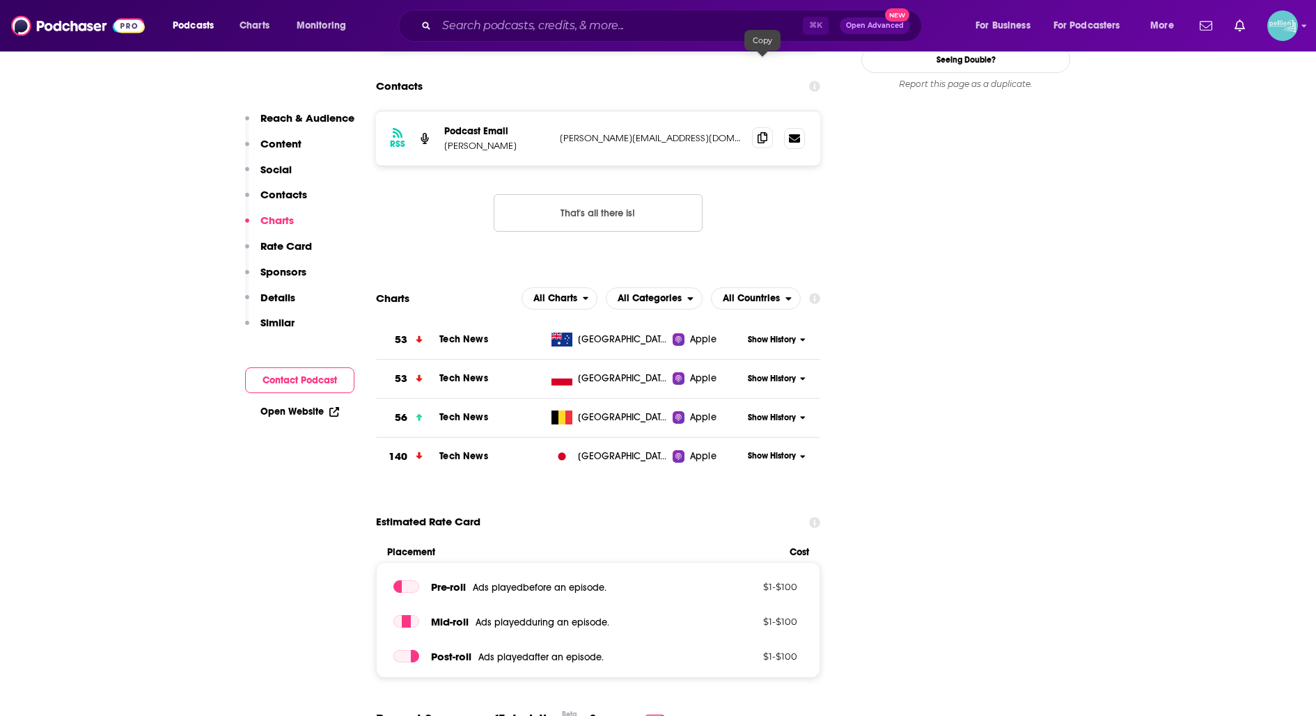
click at [762, 132] on icon at bounding box center [762, 137] width 10 height 11
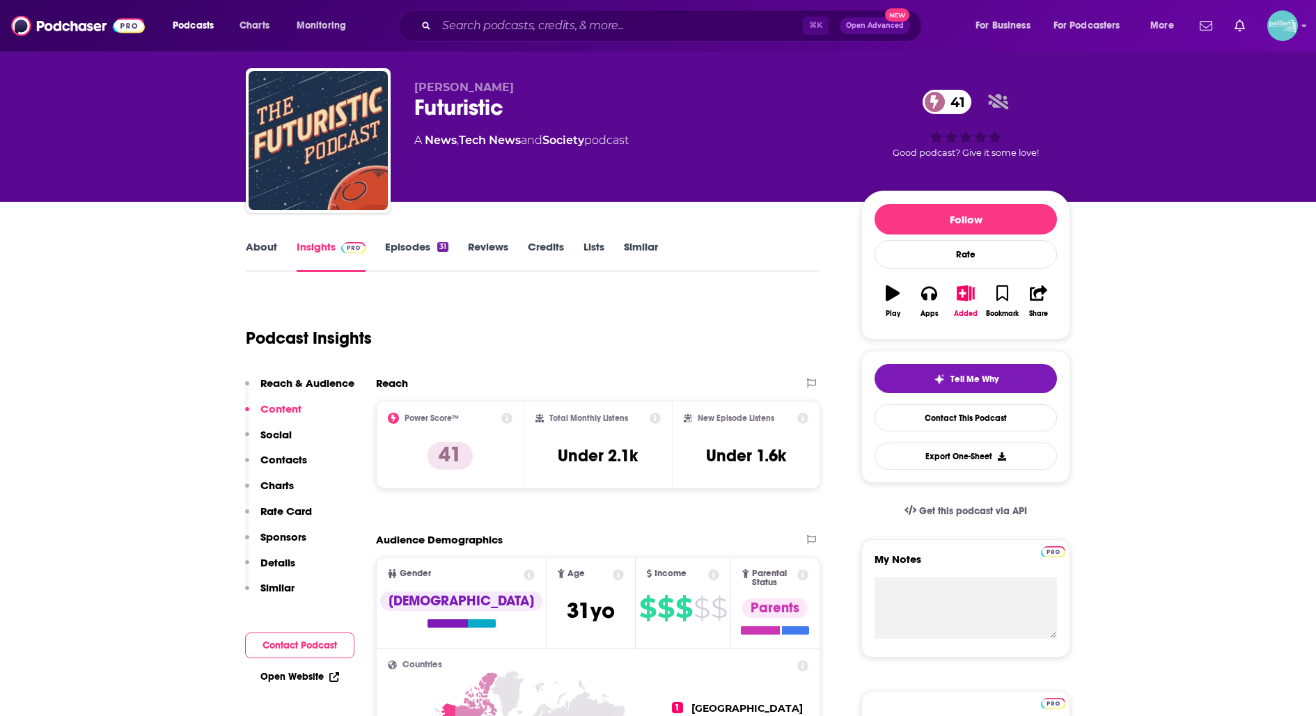
scroll to position [0, 0]
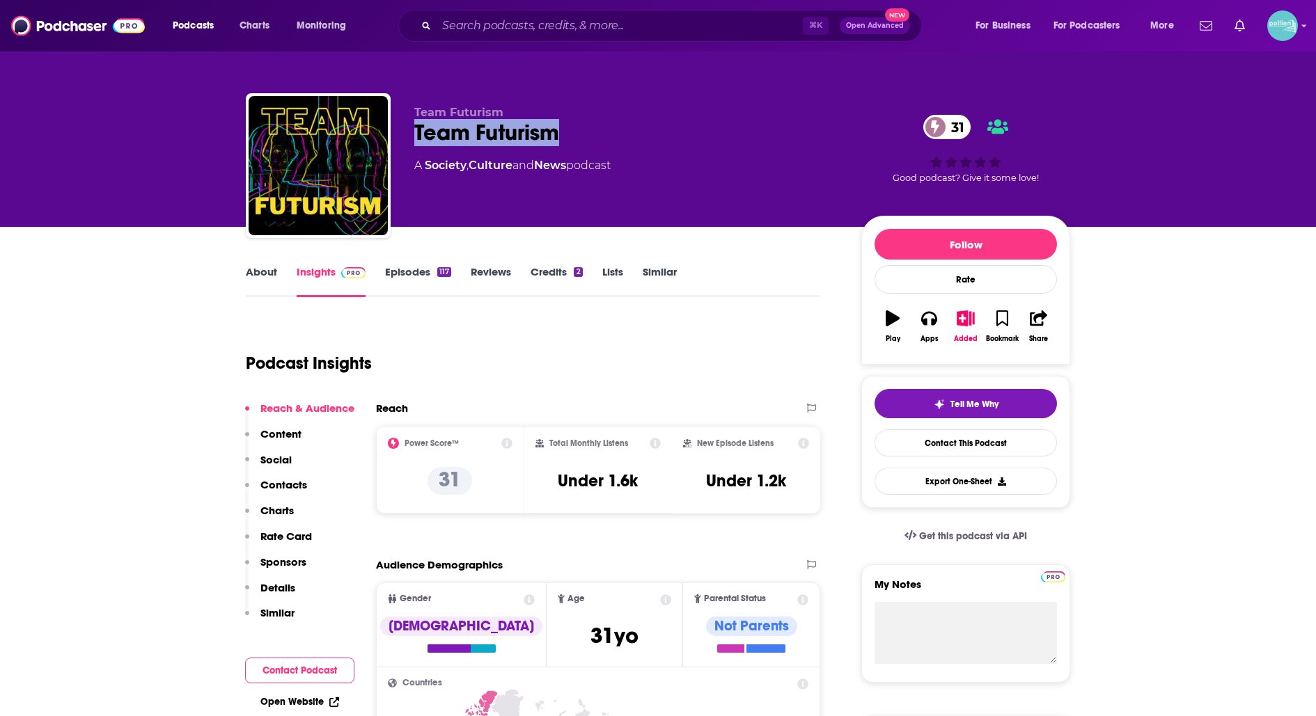
drag, startPoint x: 569, startPoint y: 123, endPoint x: 416, endPoint y: 124, distance: 153.9
click at [416, 124] on div "Team Futurism 31" at bounding box center [626, 132] width 425 height 27
copy h2 "Team Futurism"
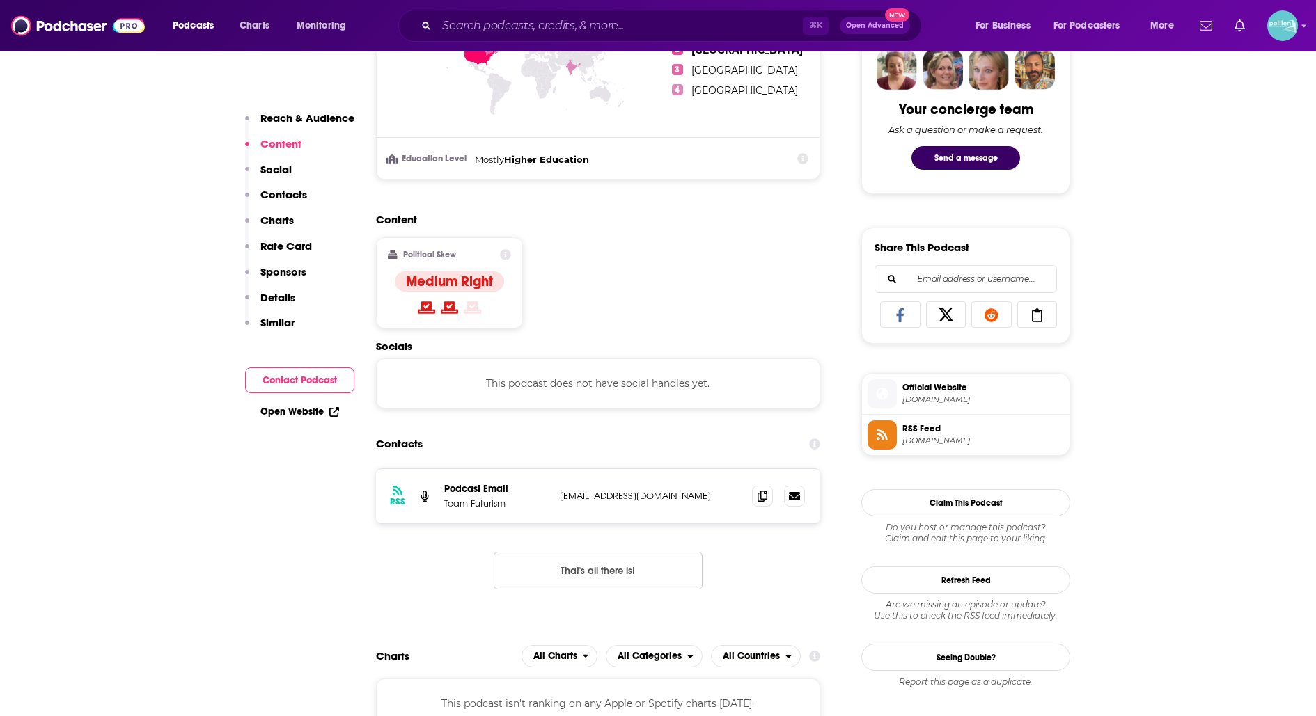
scroll to position [712, 0]
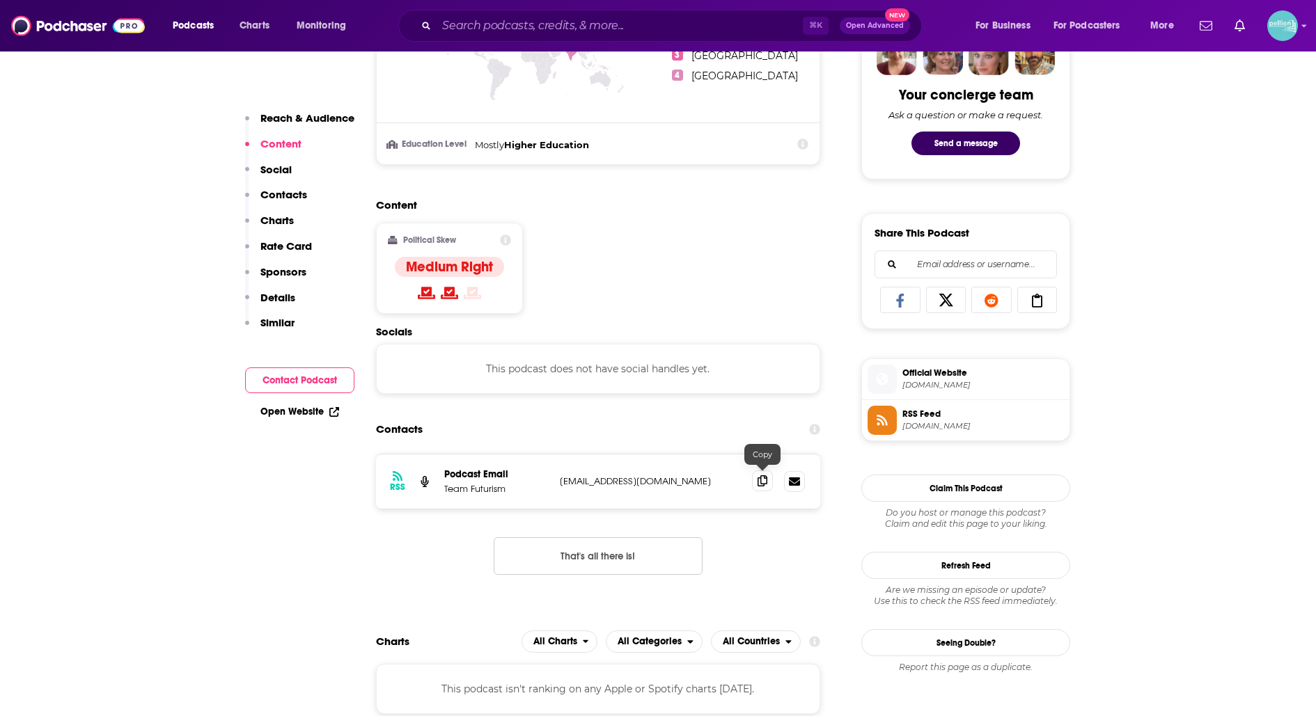
click at [765, 475] on icon at bounding box center [762, 480] width 10 height 11
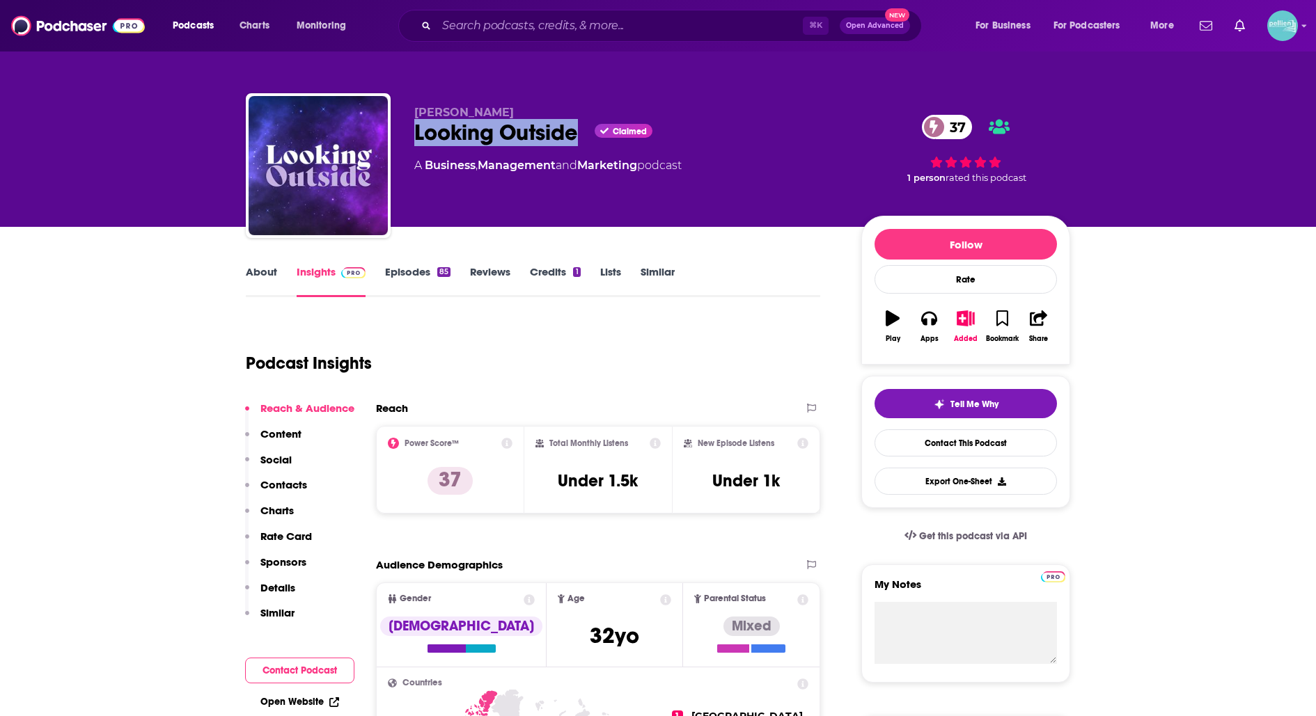
drag, startPoint x: 581, startPoint y: 129, endPoint x: 401, endPoint y: 132, distance: 180.3
click at [404, 133] on div "[PERSON_NAME] Looking Outside Claimed 37 A Business , Management and Marketing …" at bounding box center [658, 168] width 824 height 150
copy h2 "Looking Outside"
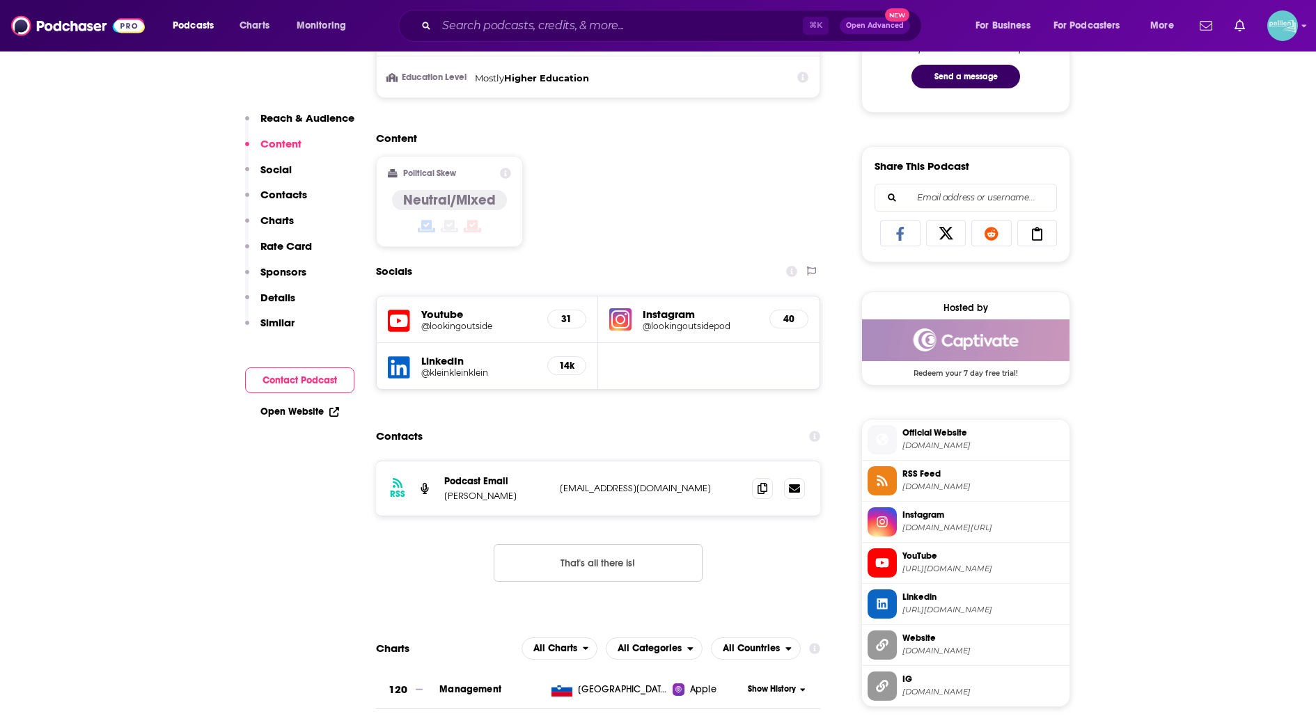
scroll to position [780, 0]
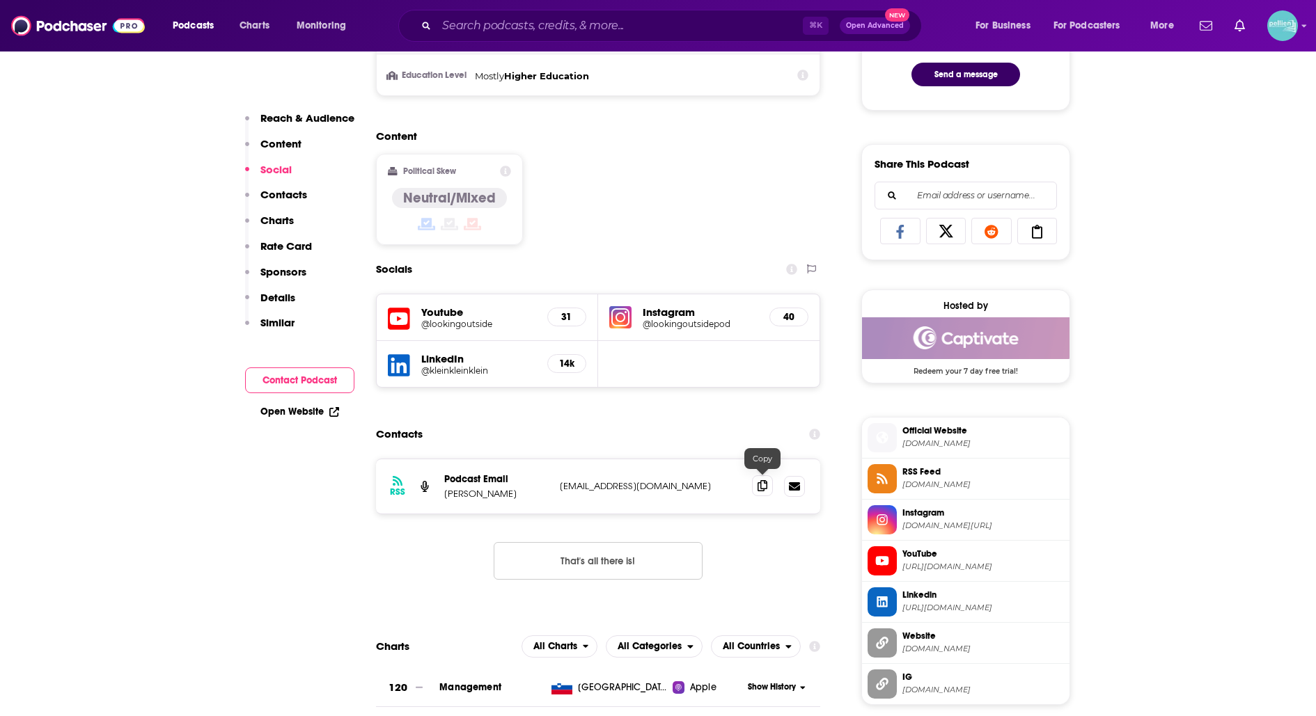
click at [756, 478] on span at bounding box center [762, 485] width 21 height 21
click at [764, 480] on icon at bounding box center [762, 485] width 10 height 11
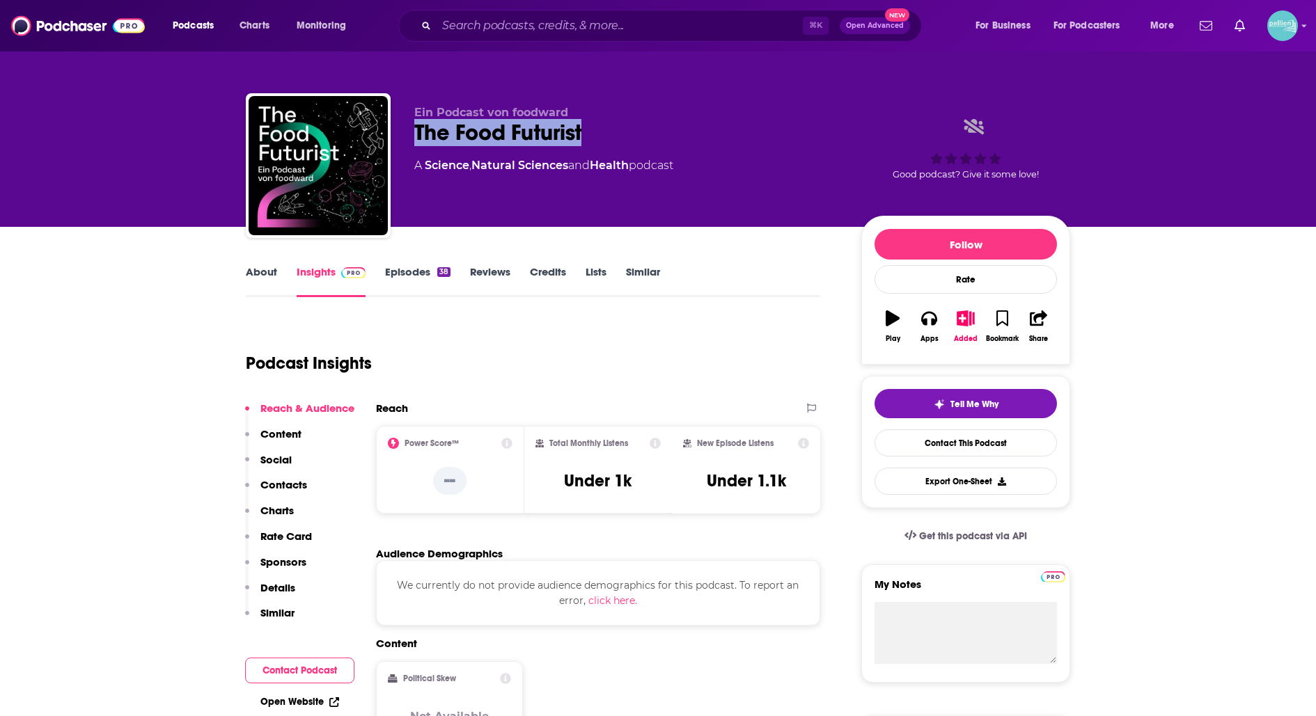
drag, startPoint x: 618, startPoint y: 134, endPoint x: 417, endPoint y: 136, distance: 201.2
click at [417, 136] on div "The Food Futurist" at bounding box center [626, 132] width 425 height 27
copy h2 "The Food Futurist"
click at [974, 443] on link "Contact This Podcast" at bounding box center [965, 443] width 182 height 27
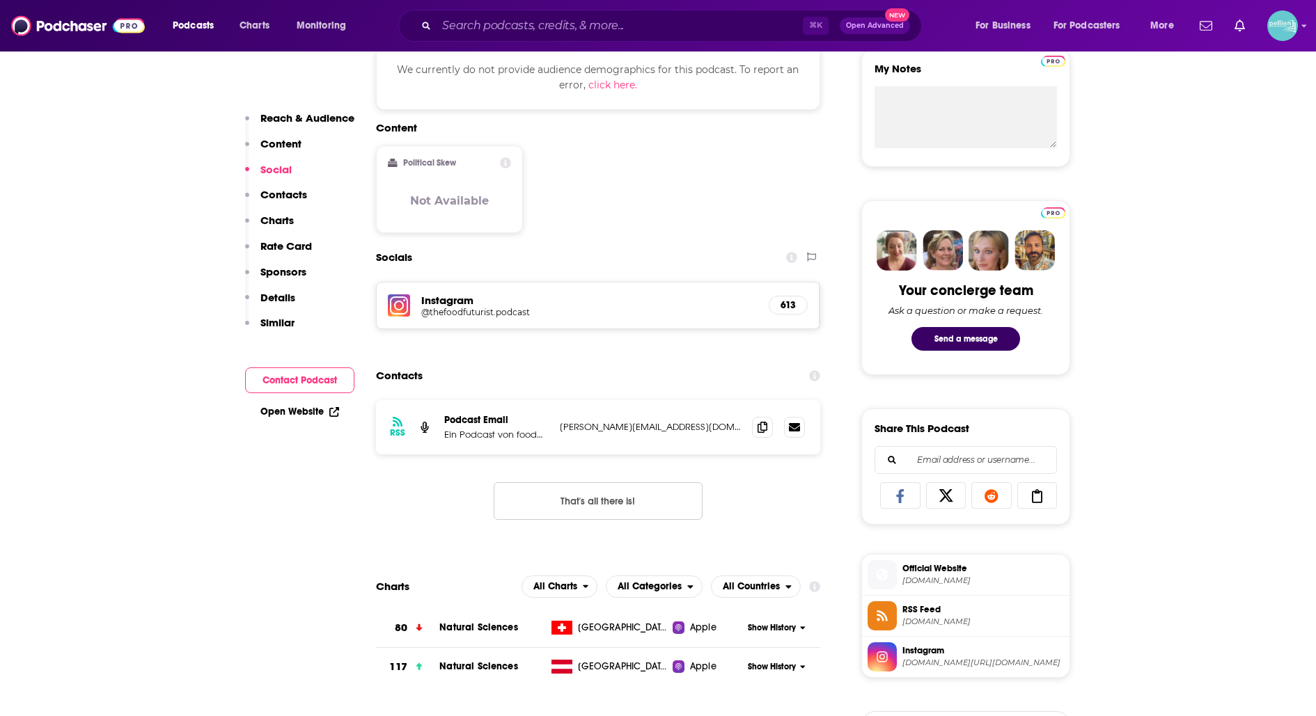
scroll to position [514, 0]
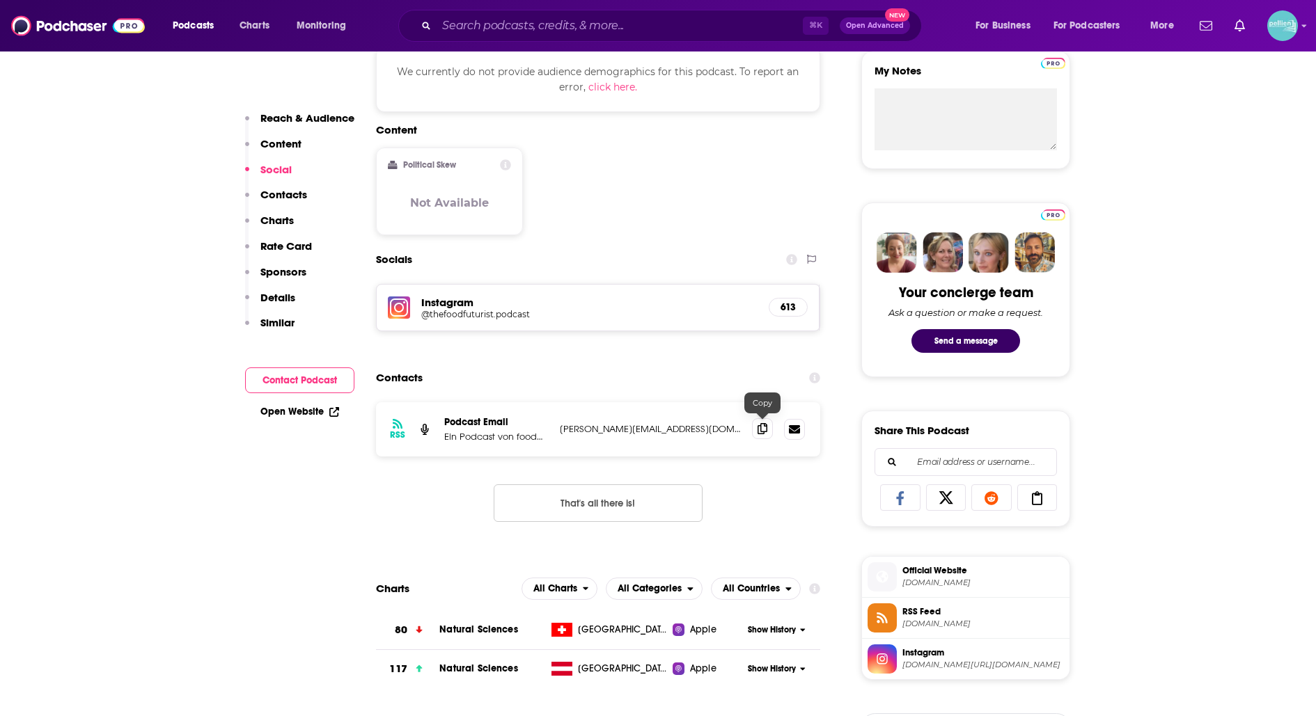
click at [756, 430] on span at bounding box center [762, 428] width 21 height 21
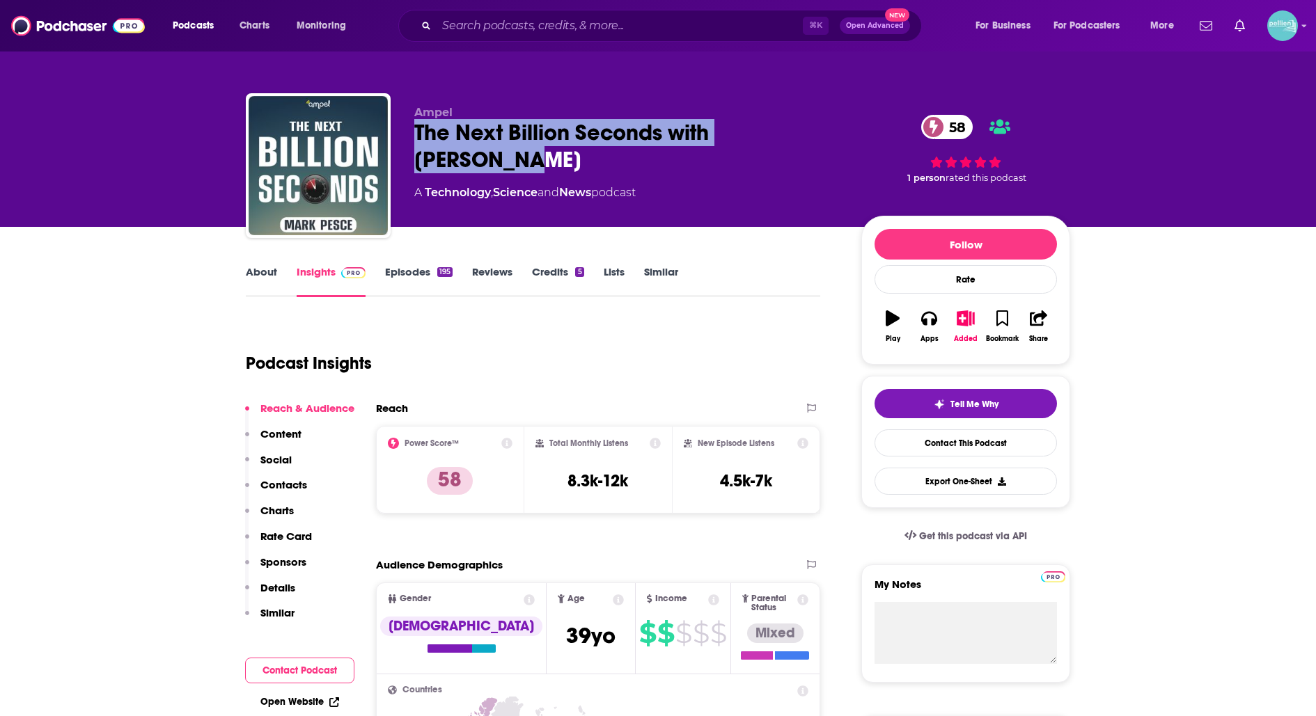
drag, startPoint x: 509, startPoint y: 158, endPoint x: 409, endPoint y: 141, distance: 101.1
click at [409, 141] on div "Ampel The Next Billion Seconds with Mark Pesce 58 A Technology , Science and Ne…" at bounding box center [658, 168] width 824 height 150
copy h2 "The Next Billion Seconds with Mark Pesce"
click at [899, 445] on link "Contact This Podcast" at bounding box center [965, 443] width 182 height 27
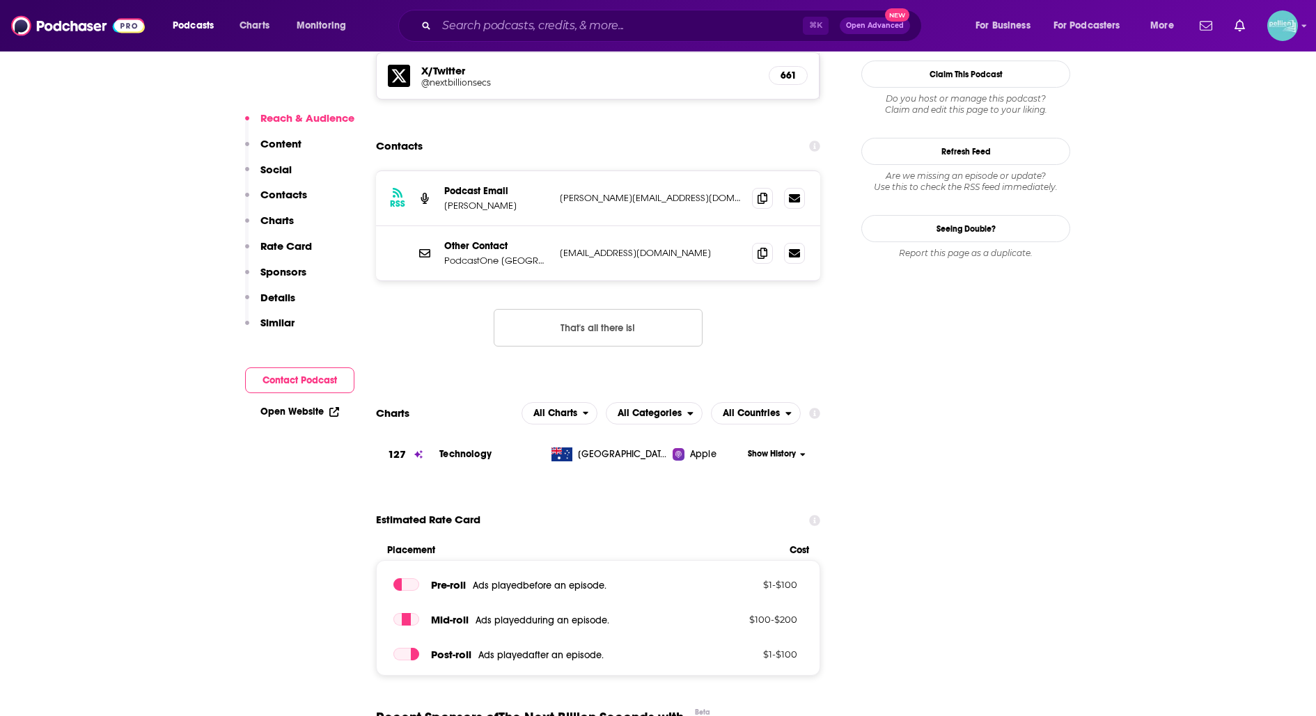
scroll to position [1276, 0]
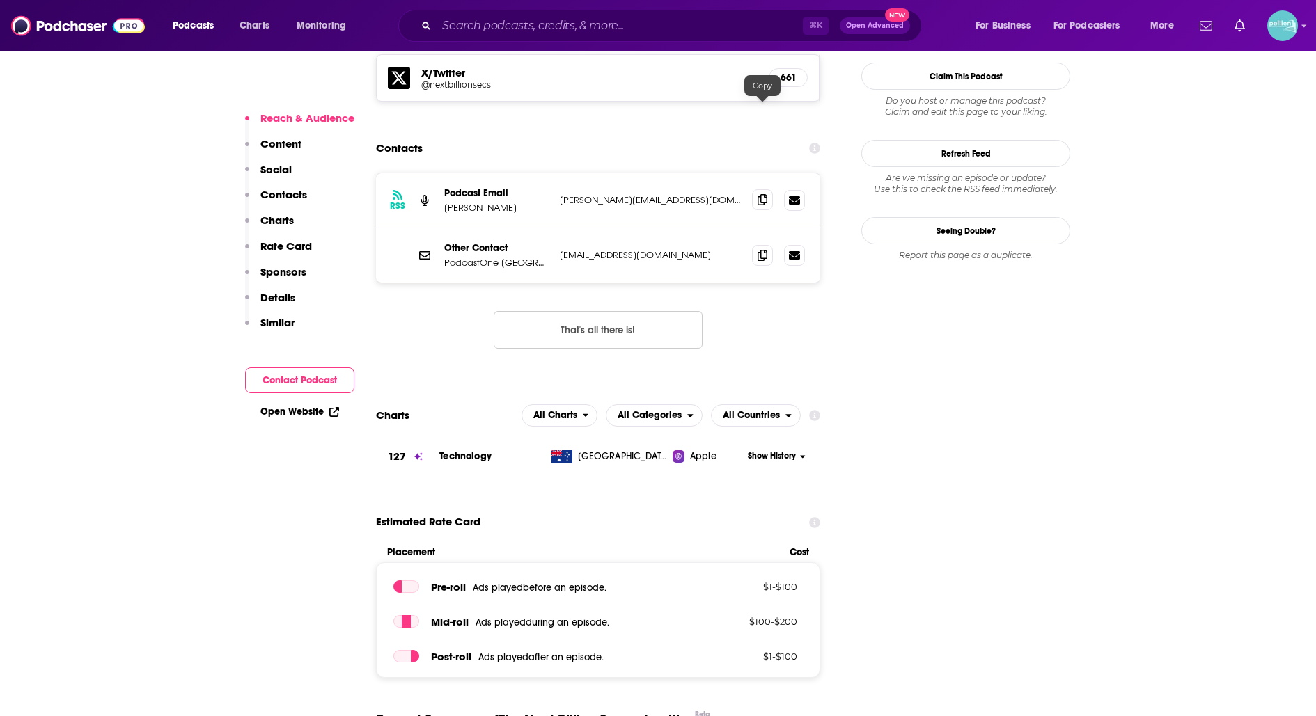
click at [760, 194] on icon at bounding box center [762, 199] width 10 height 11
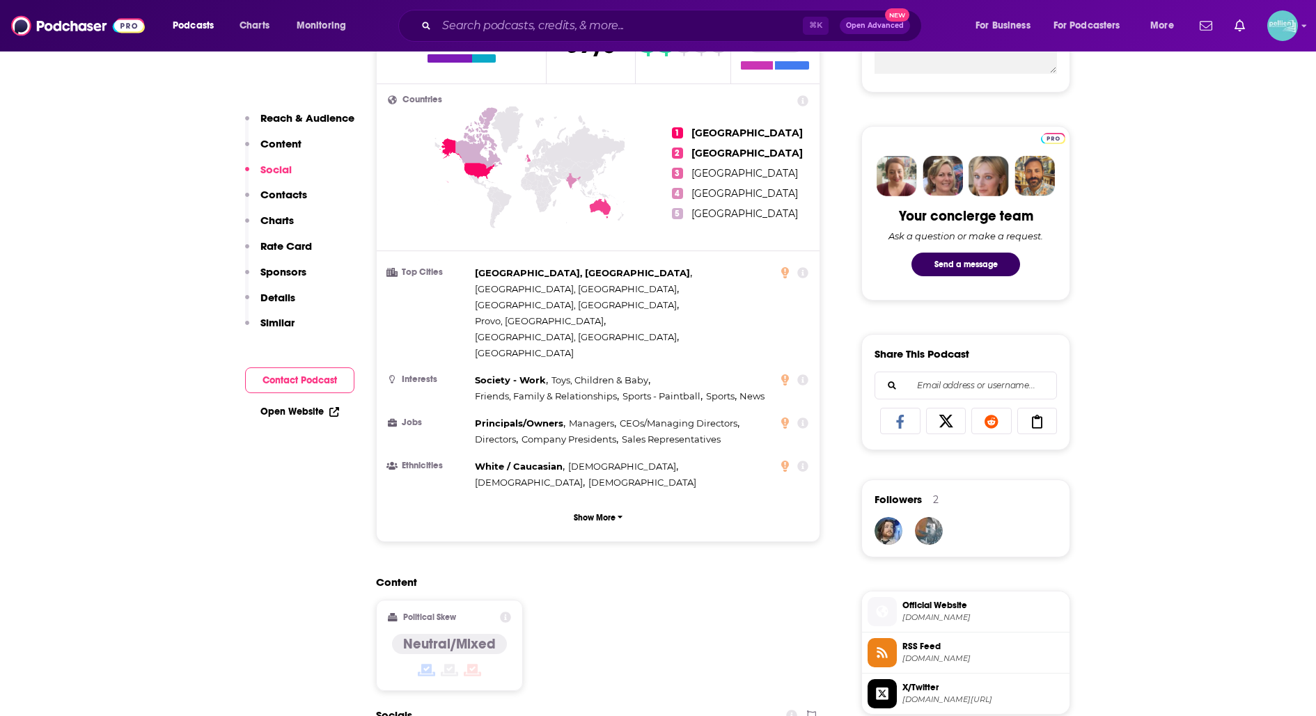
scroll to position [0, 0]
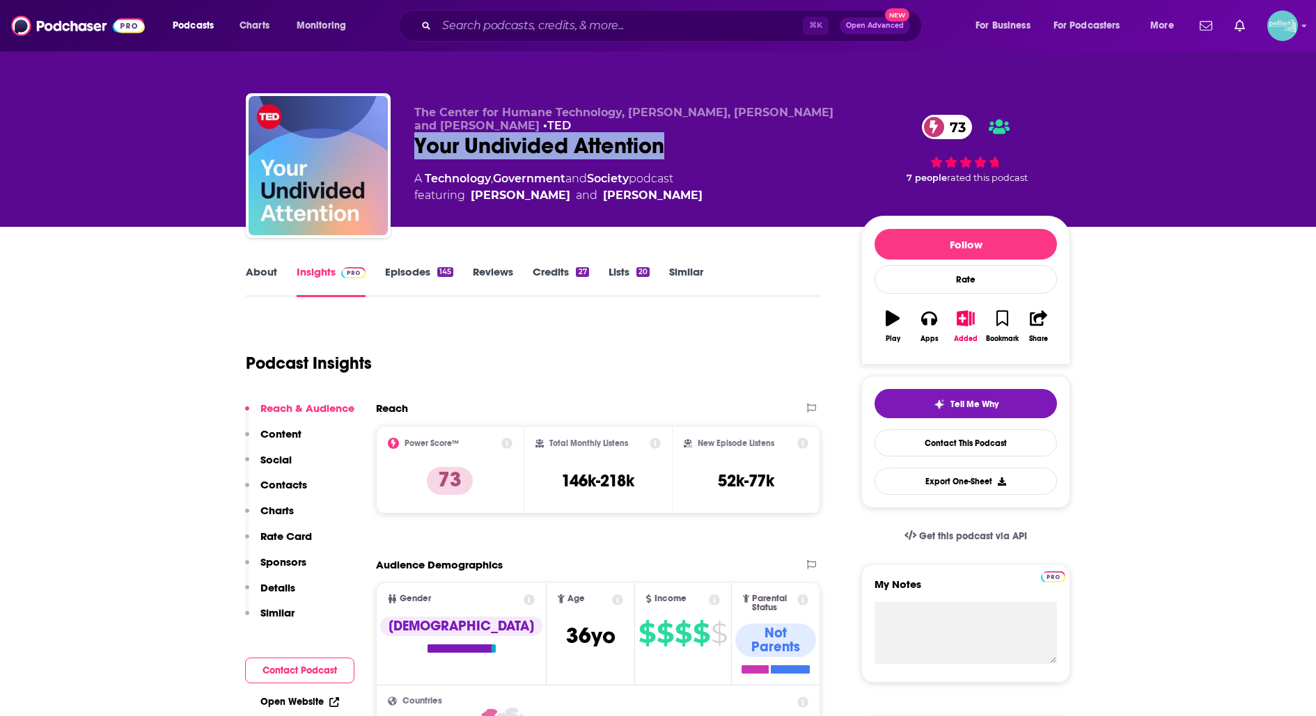
drag, startPoint x: 689, startPoint y: 141, endPoint x: 418, endPoint y: 148, distance: 270.9
click at [418, 148] on div "Your Undivided Attention 73" at bounding box center [626, 145] width 425 height 27
copy h2 "Your Undivided Attention"
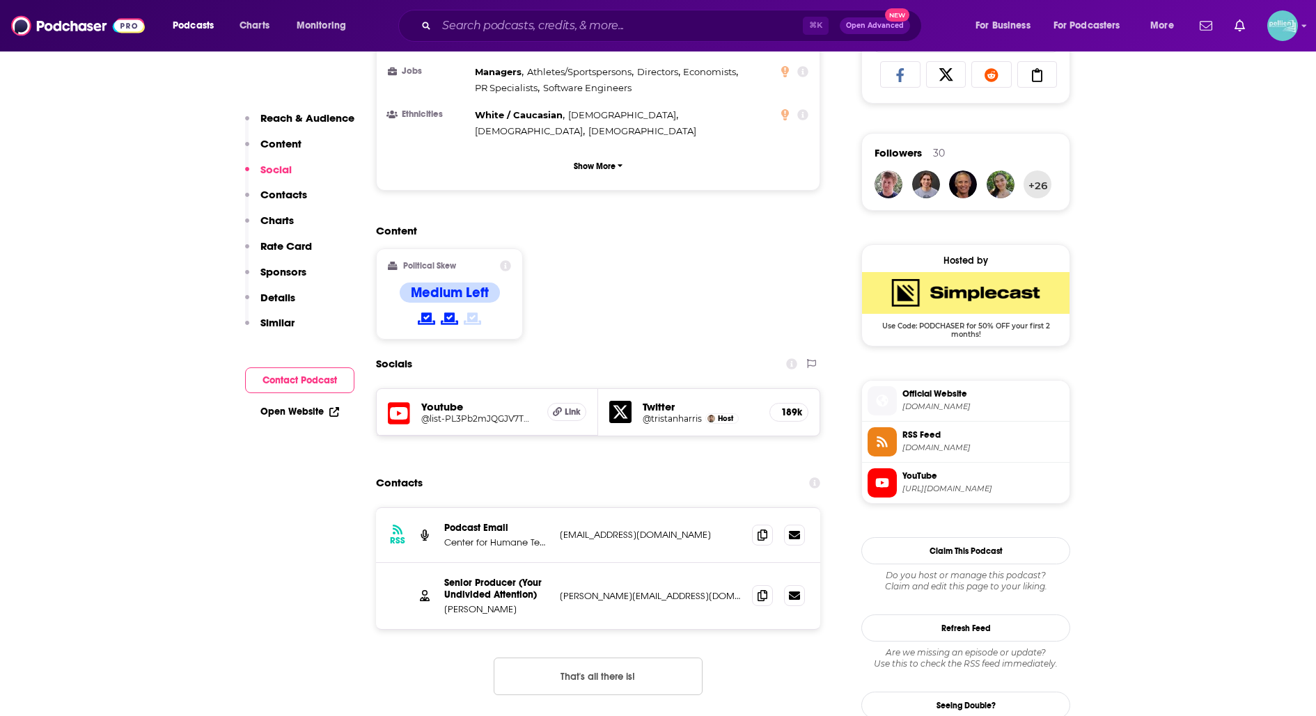
scroll to position [948, 0]
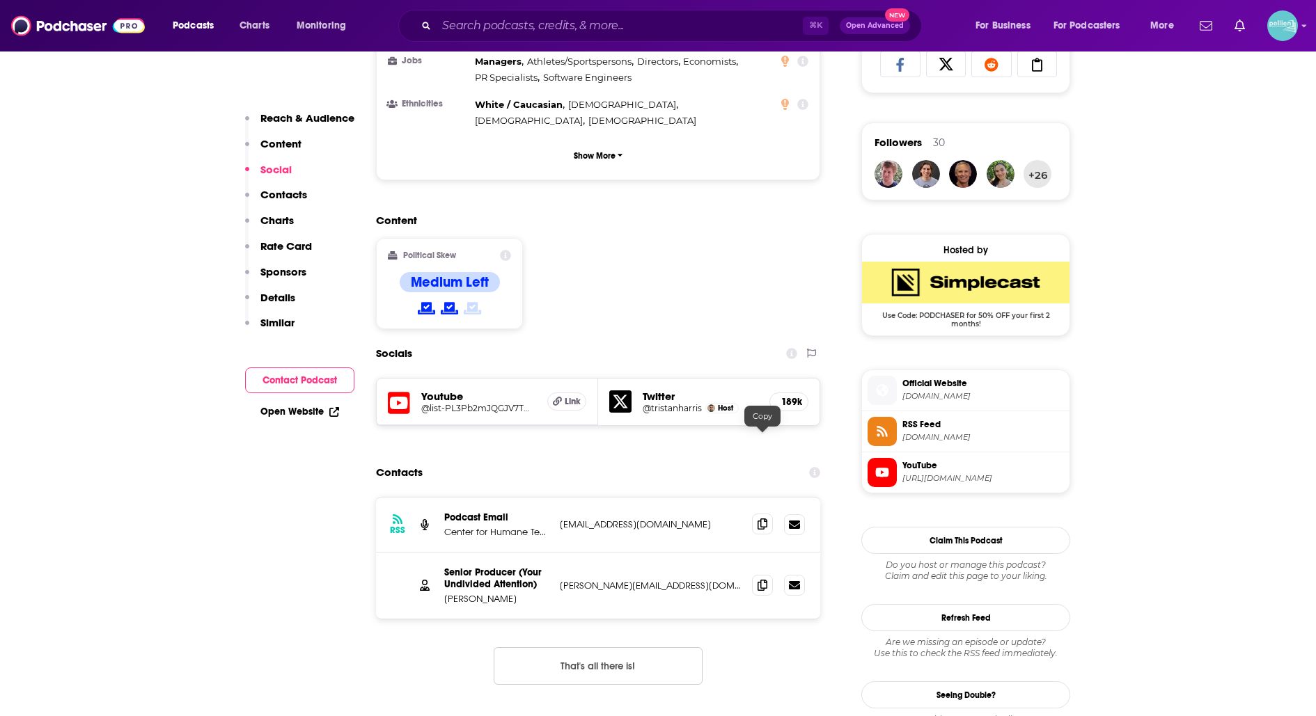
click at [757, 514] on span at bounding box center [762, 524] width 21 height 21
click at [764, 579] on icon at bounding box center [762, 584] width 10 height 11
click at [757, 579] on icon at bounding box center [762, 584] width 10 height 11
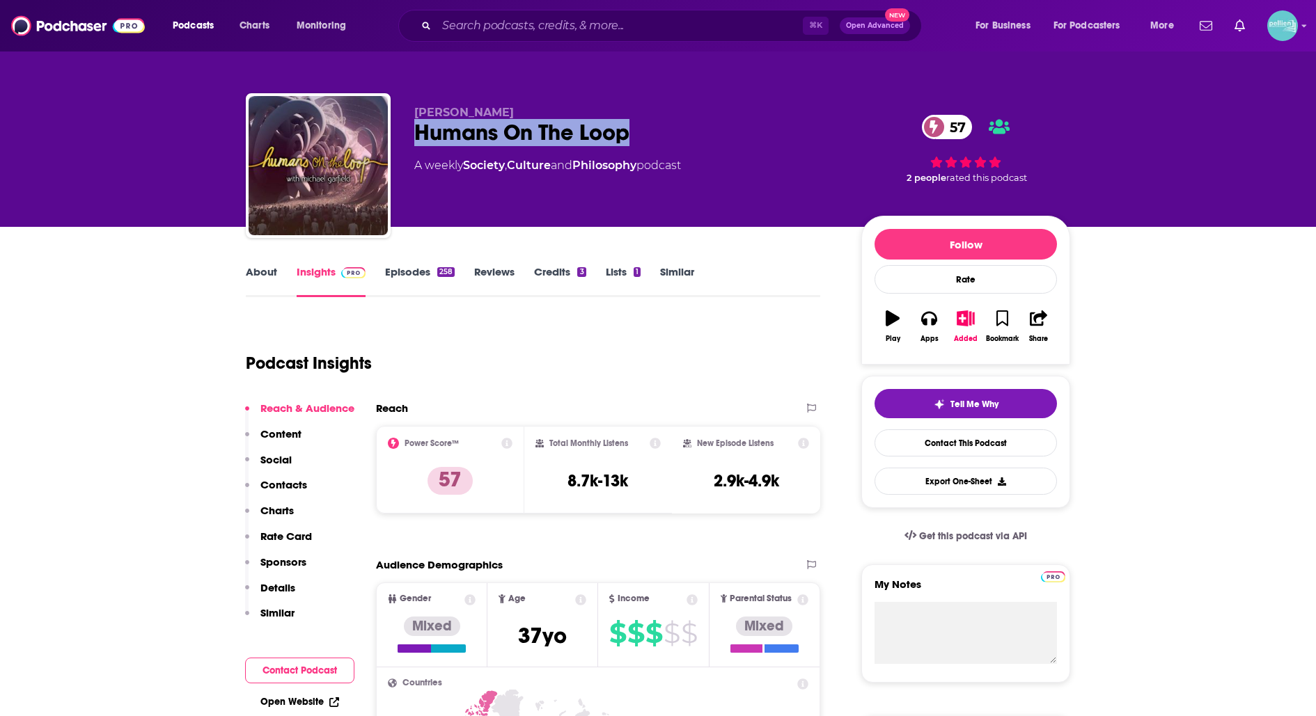
drag, startPoint x: 670, startPoint y: 150, endPoint x: 418, endPoint y: 132, distance: 252.7
click at [418, 132] on div "[PERSON_NAME] Humans On The Loop 57 A weekly Society , Culture and Philosophy p…" at bounding box center [626, 161] width 425 height 111
copy h2 "Humans On The Loop"
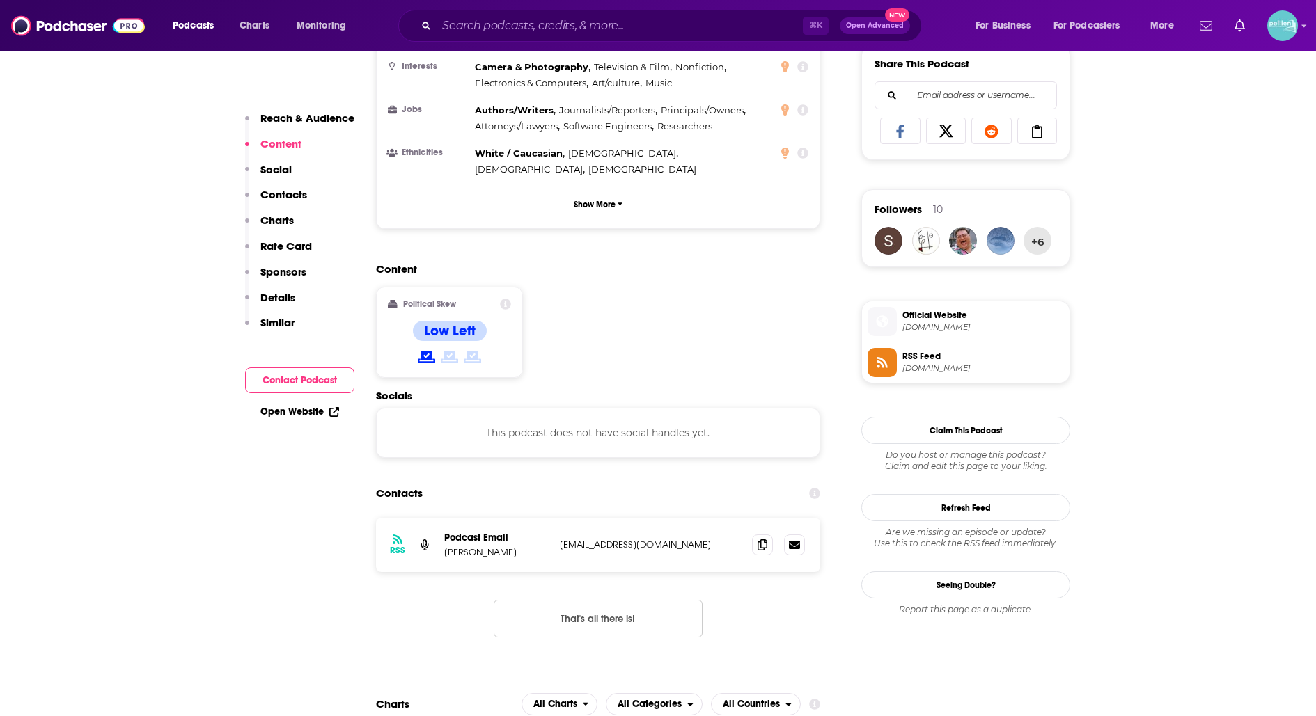
scroll to position [886, 0]
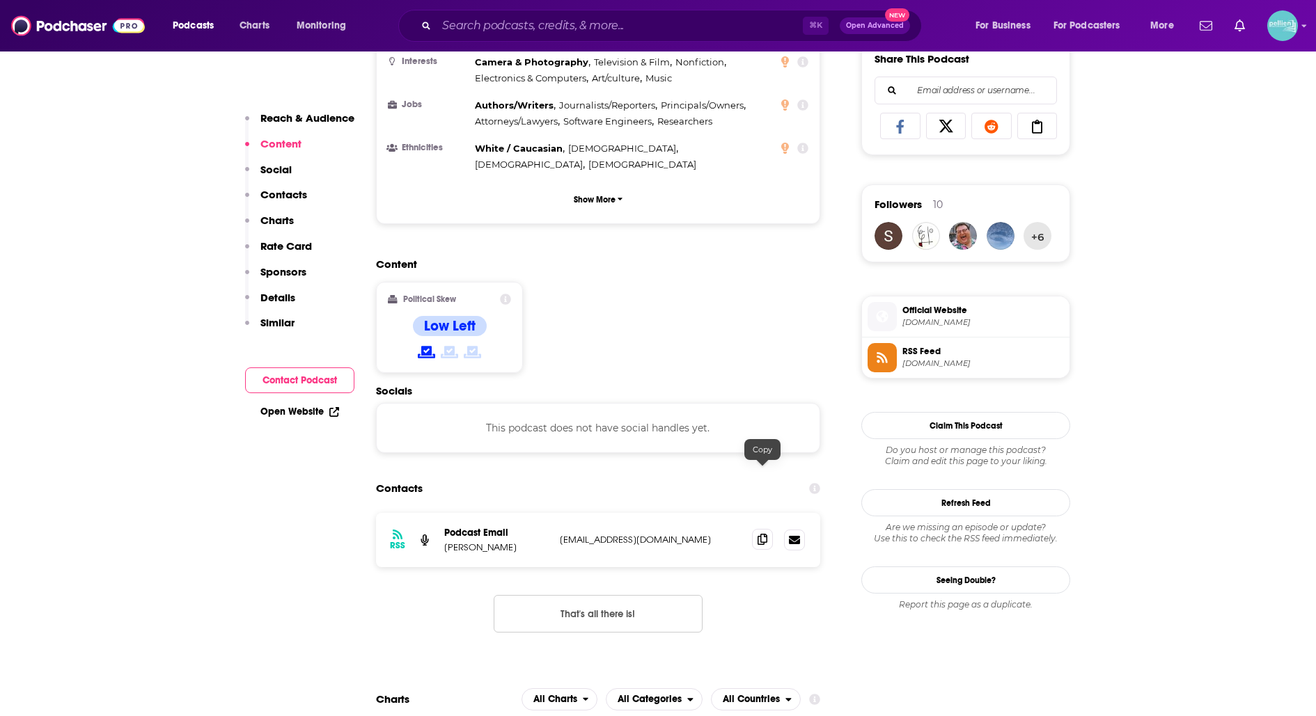
click at [767, 534] on icon at bounding box center [762, 539] width 10 height 11
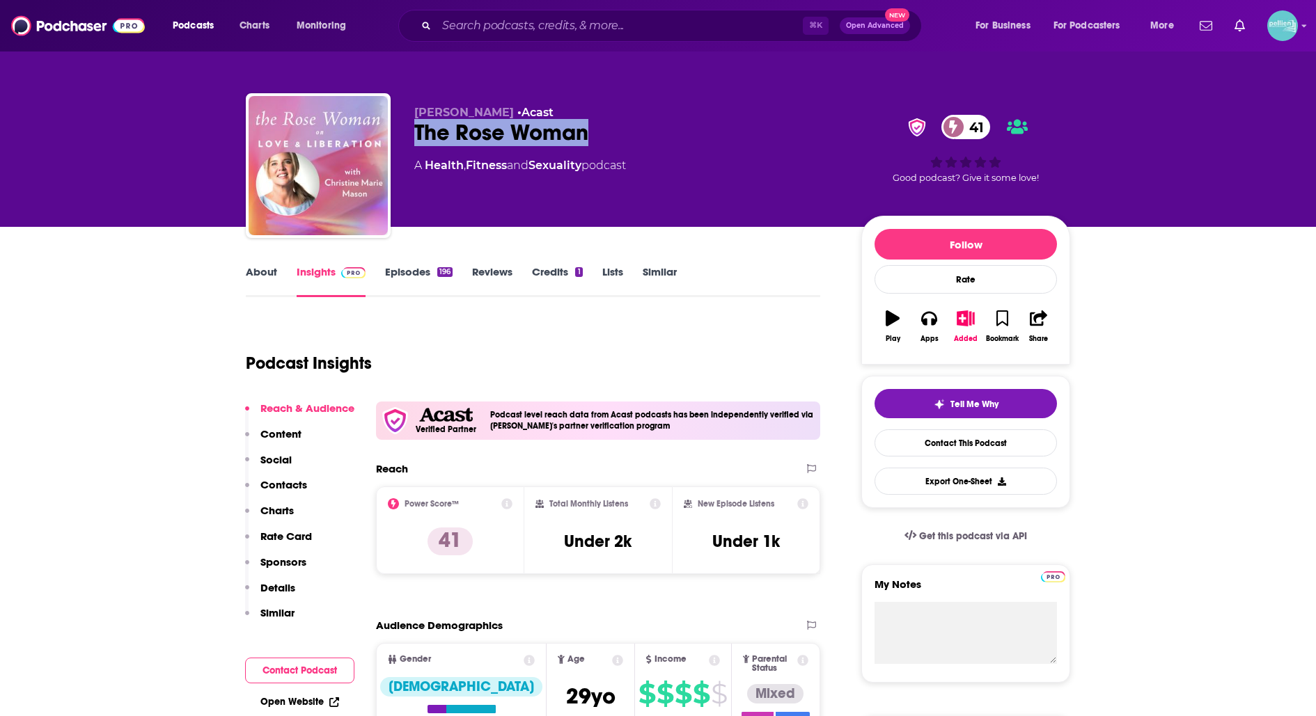
drag, startPoint x: 598, startPoint y: 136, endPoint x: 408, endPoint y: 133, distance: 190.1
click at [408, 133] on div "[PERSON_NAME] • Acast The Rose Woman [DEMOGRAPHIC_DATA] A Health , Fitness and …" at bounding box center [658, 168] width 824 height 150
copy h2 "The Rose Woman"
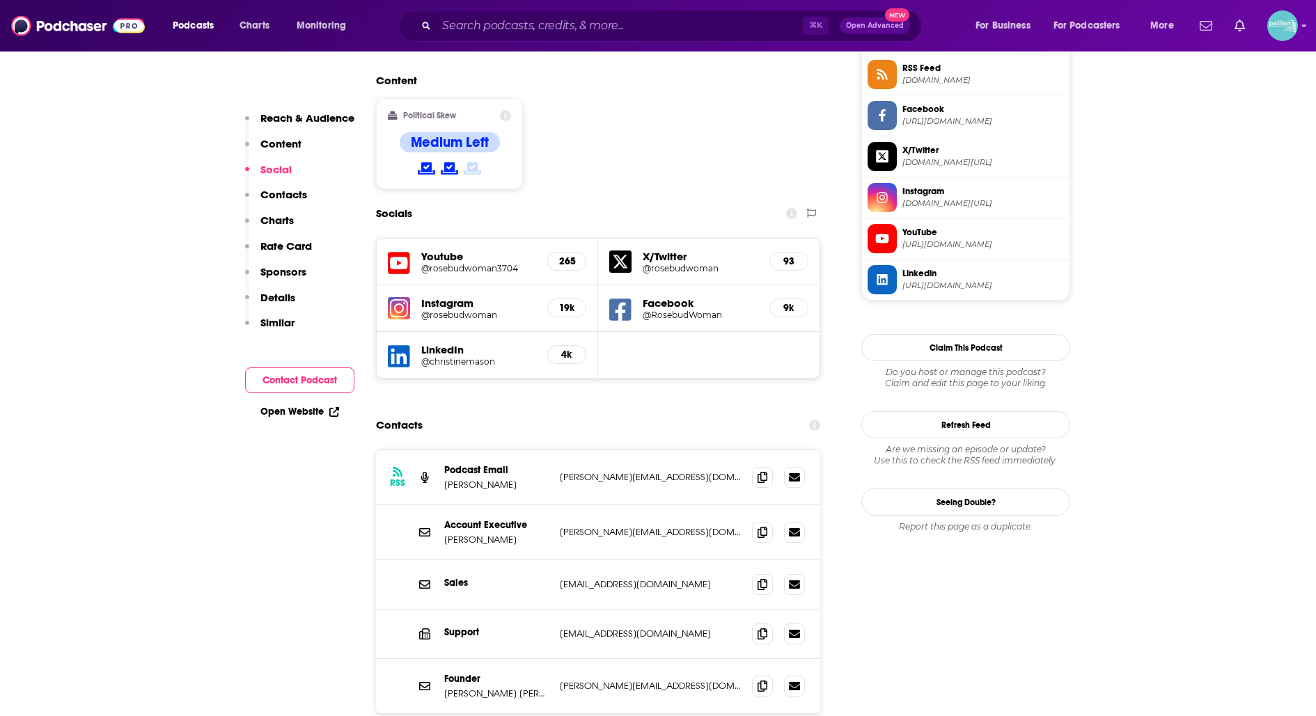
scroll to position [1192, 0]
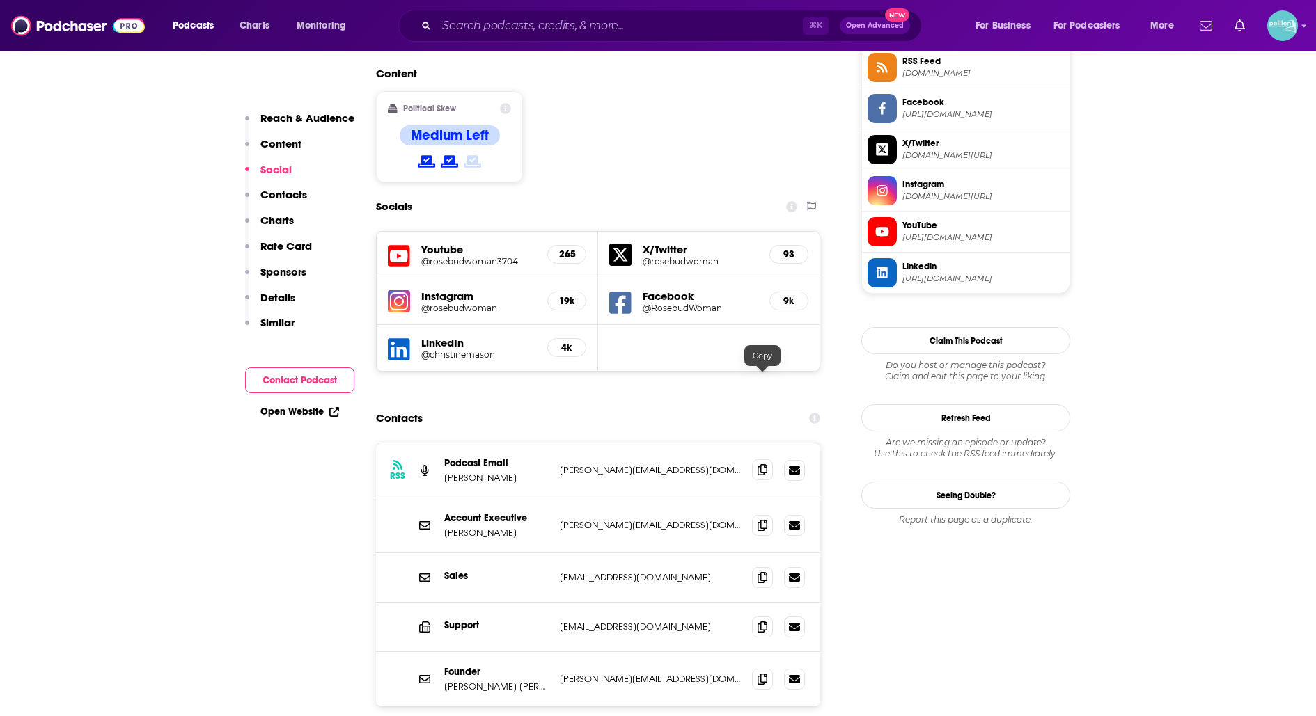
click at [753, 459] on span at bounding box center [762, 469] width 21 height 21
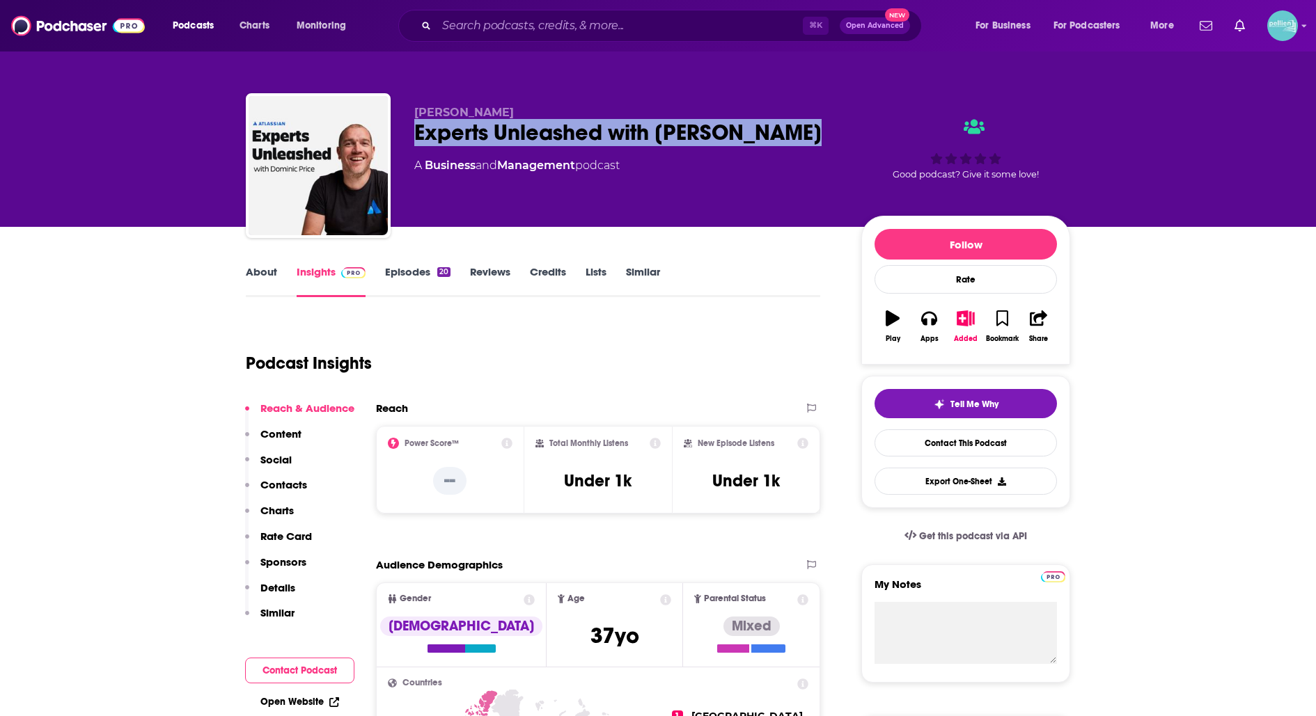
drag, startPoint x: 821, startPoint y: 134, endPoint x: 401, endPoint y: 137, distance: 419.8
click at [401, 137] on div "[PERSON_NAME] Experts Unleashed with [PERSON_NAME] A Business and Management po…" at bounding box center [658, 168] width 824 height 150
copy h2 "Experts Unleashed with Dominic Price"
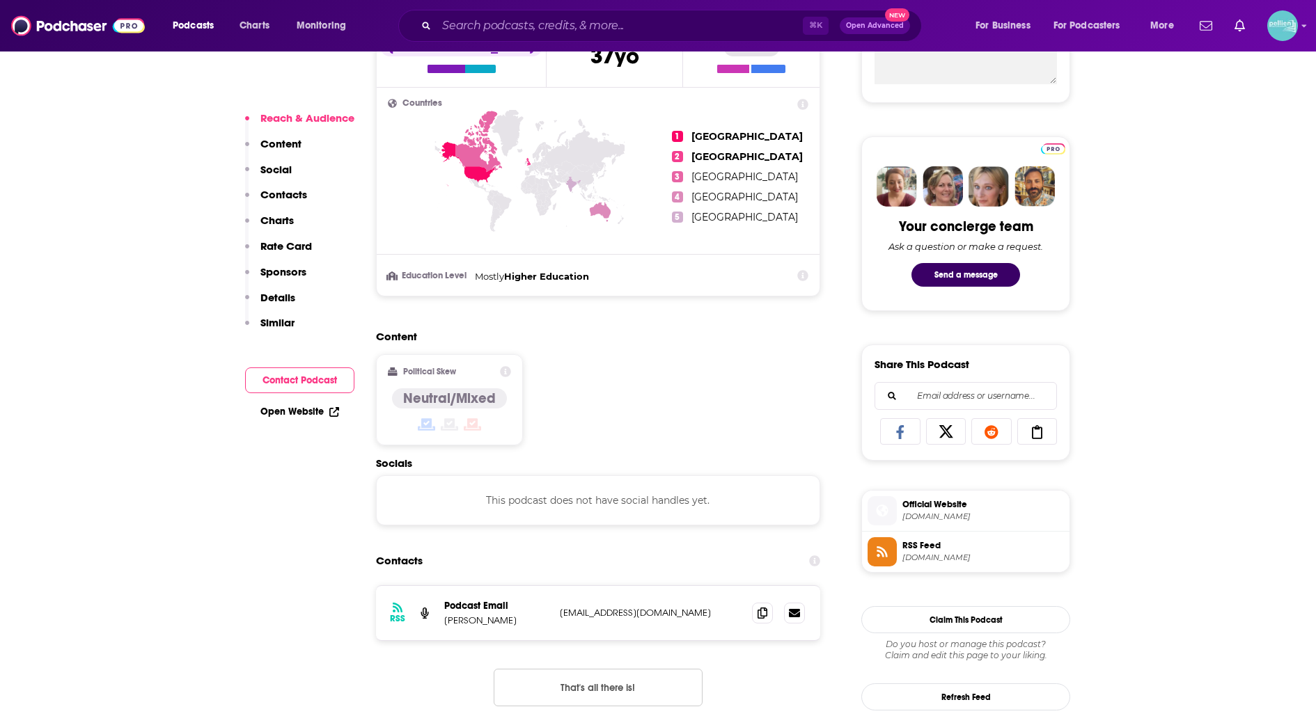
scroll to position [734, 0]
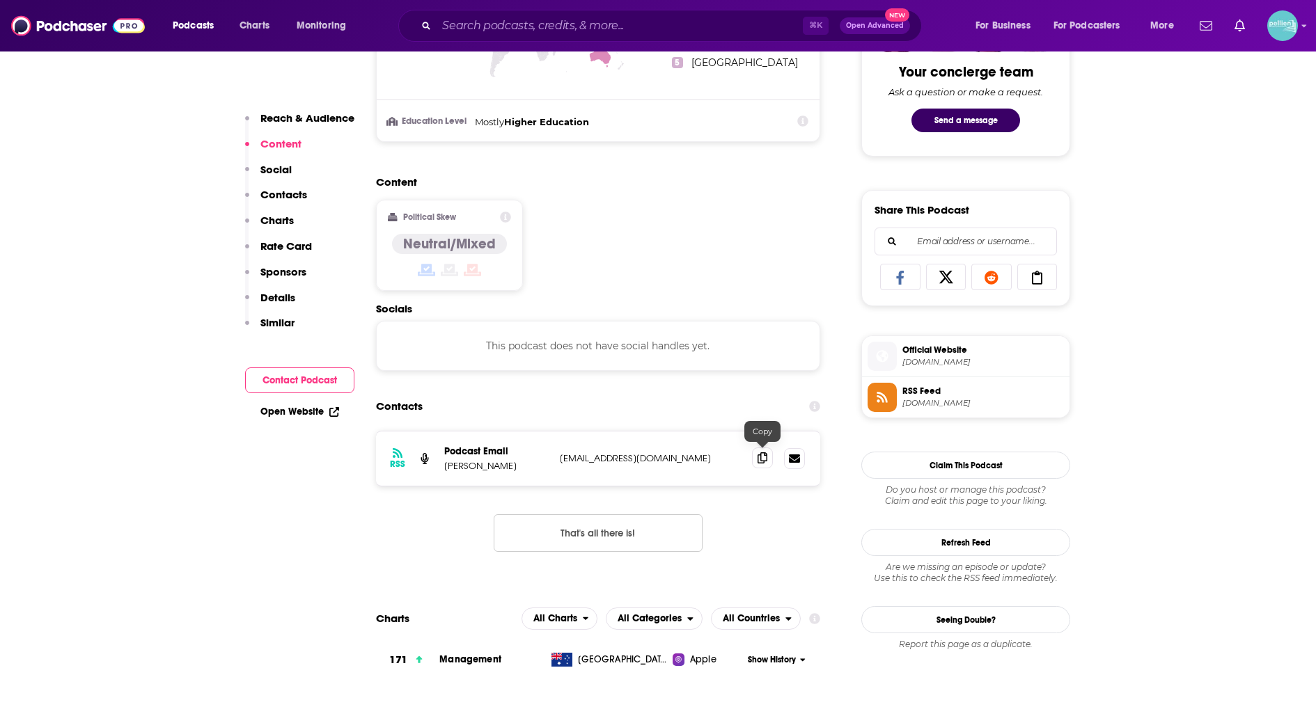
click at [764, 456] on icon at bounding box center [762, 458] width 10 height 11
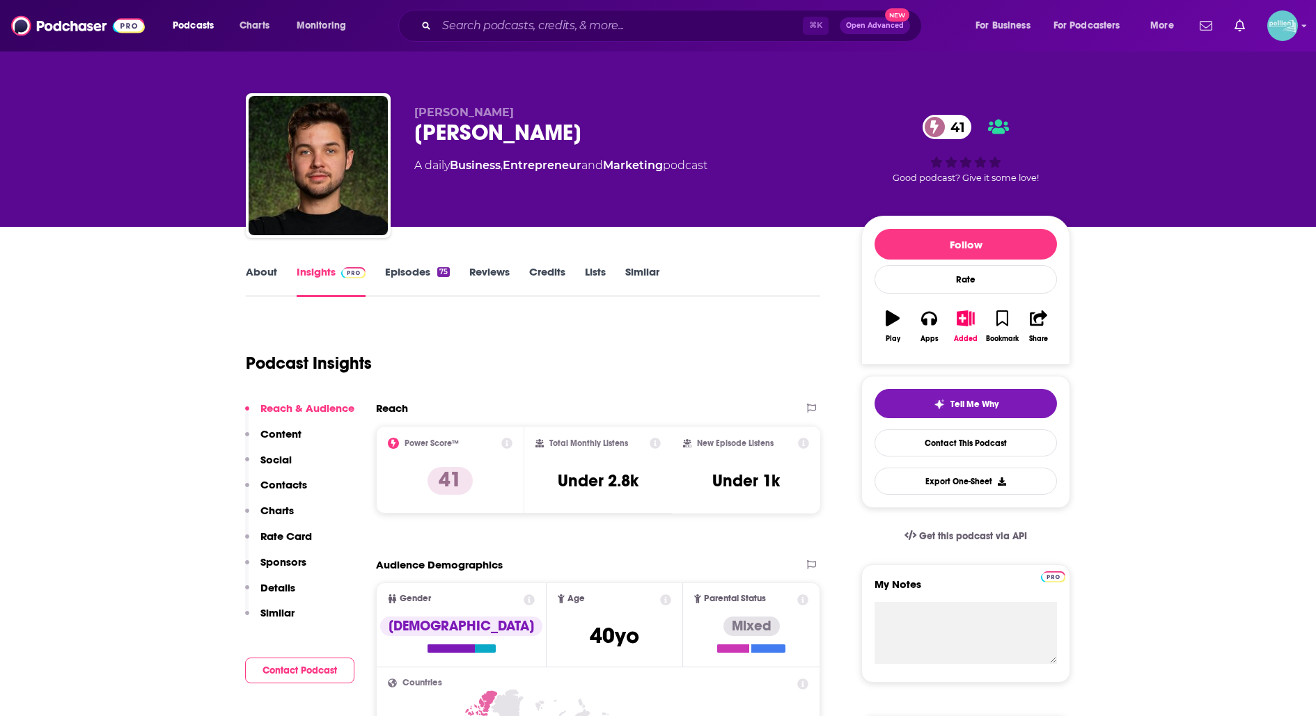
drag, startPoint x: 590, startPoint y: 131, endPoint x: 411, endPoint y: 129, distance: 178.9
click at [410, 129] on div "[PERSON_NAME] [PERSON_NAME] 41 A daily Business , Entrepreneur and Marketing po…" at bounding box center [658, 168] width 824 height 150
copy h2 "[PERSON_NAME]"
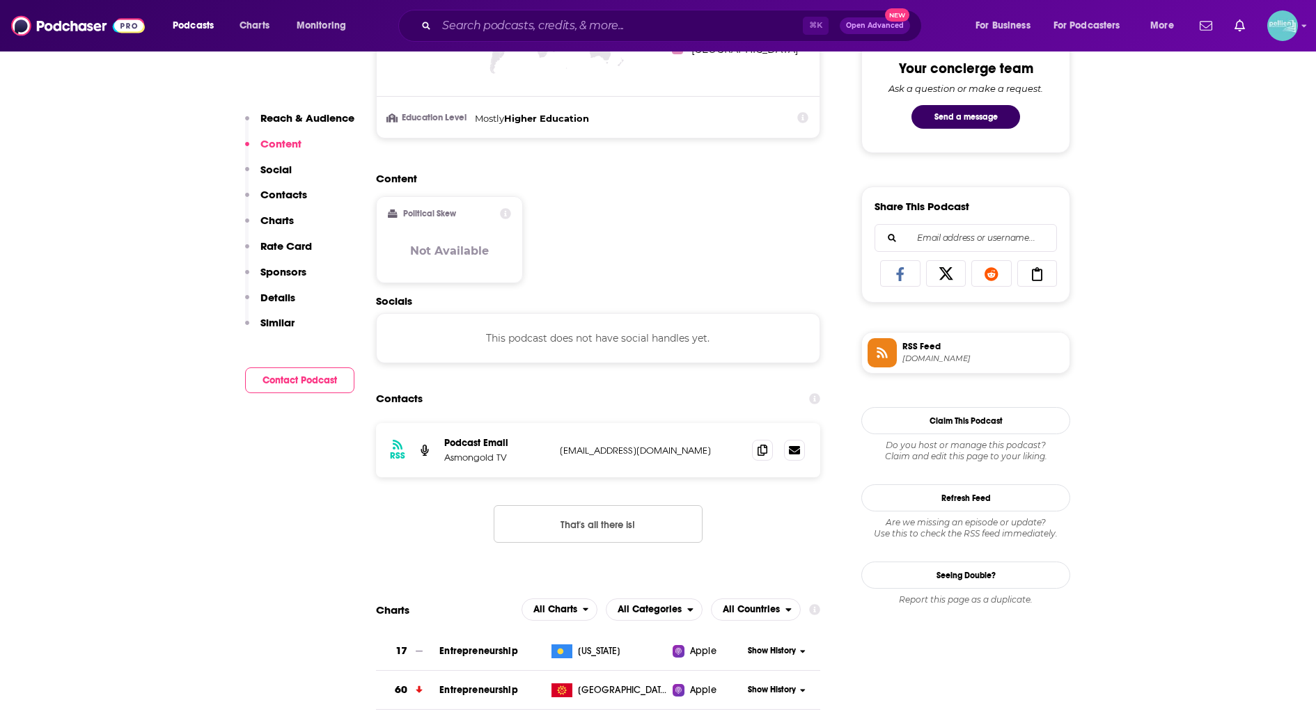
scroll to position [739, 0]
click at [757, 450] on icon at bounding box center [762, 448] width 10 height 11
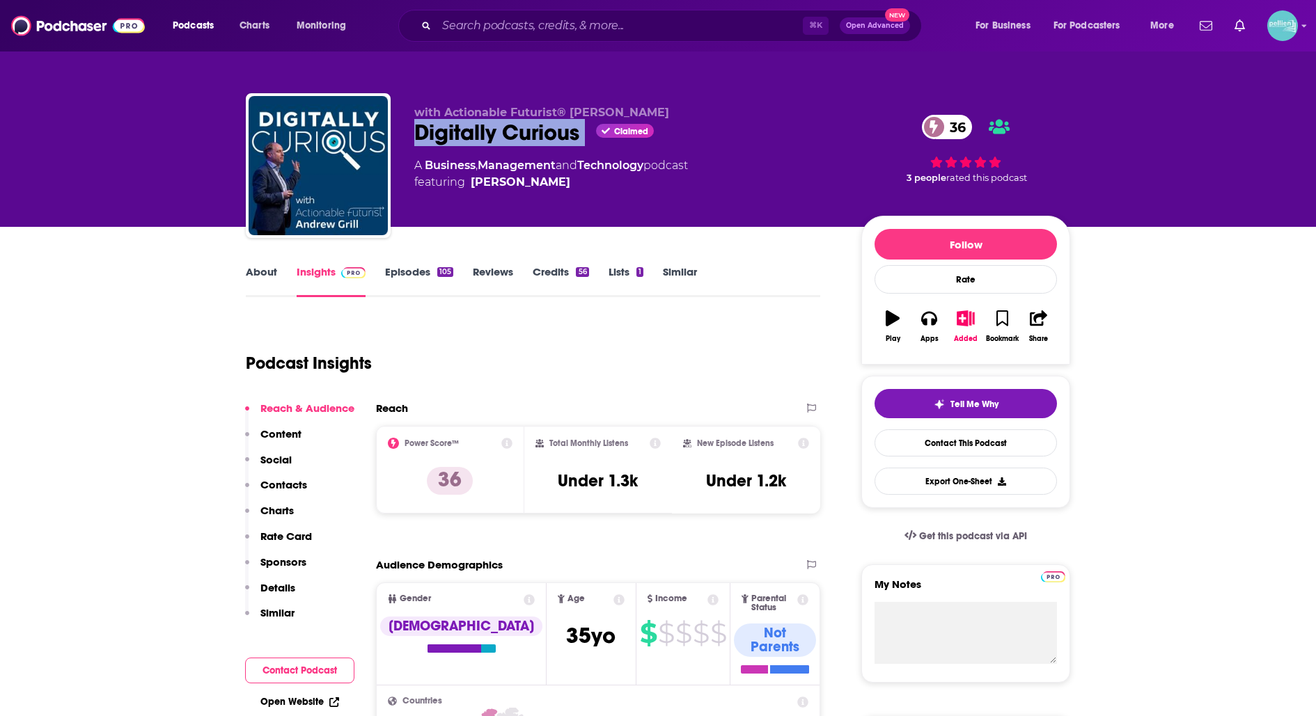
drag, startPoint x: 588, startPoint y: 137, endPoint x: 415, endPoint y: 132, distance: 172.7
click at [415, 132] on div "Digitally Curious Claimed 36" at bounding box center [626, 132] width 425 height 27
copy div "Digitally Curious"
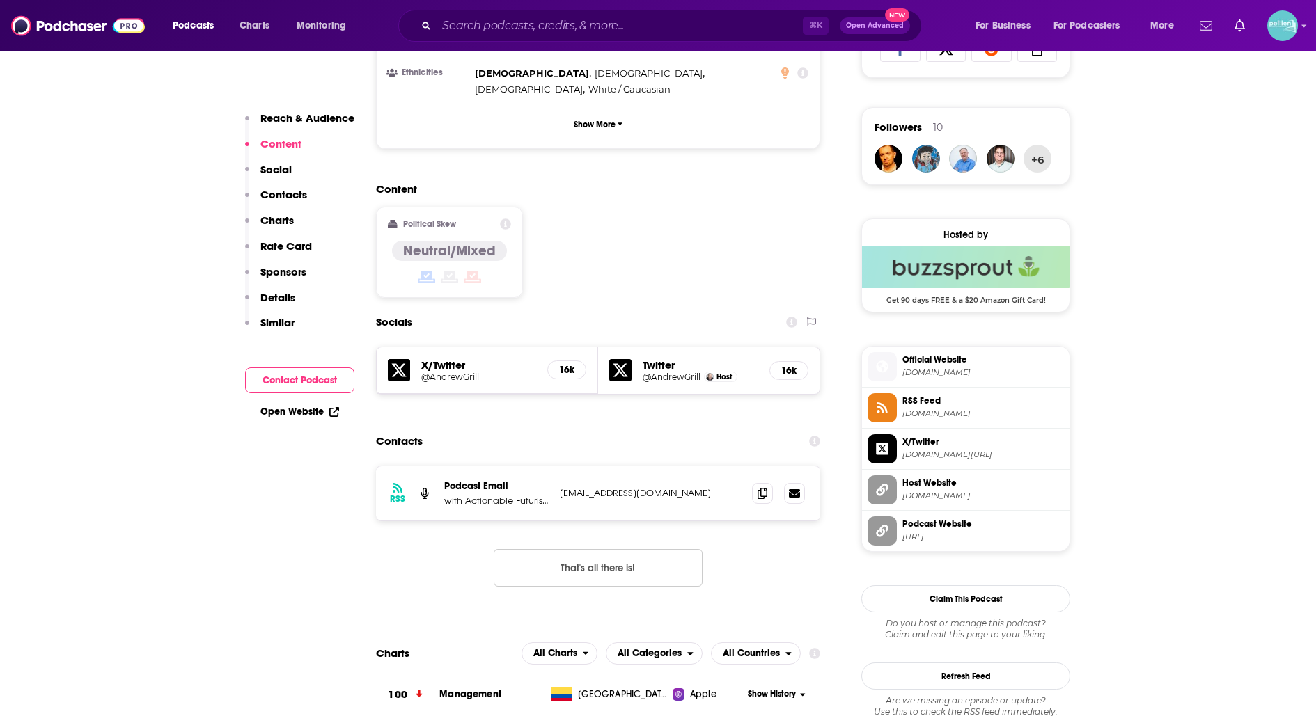
scroll to position [968, 0]
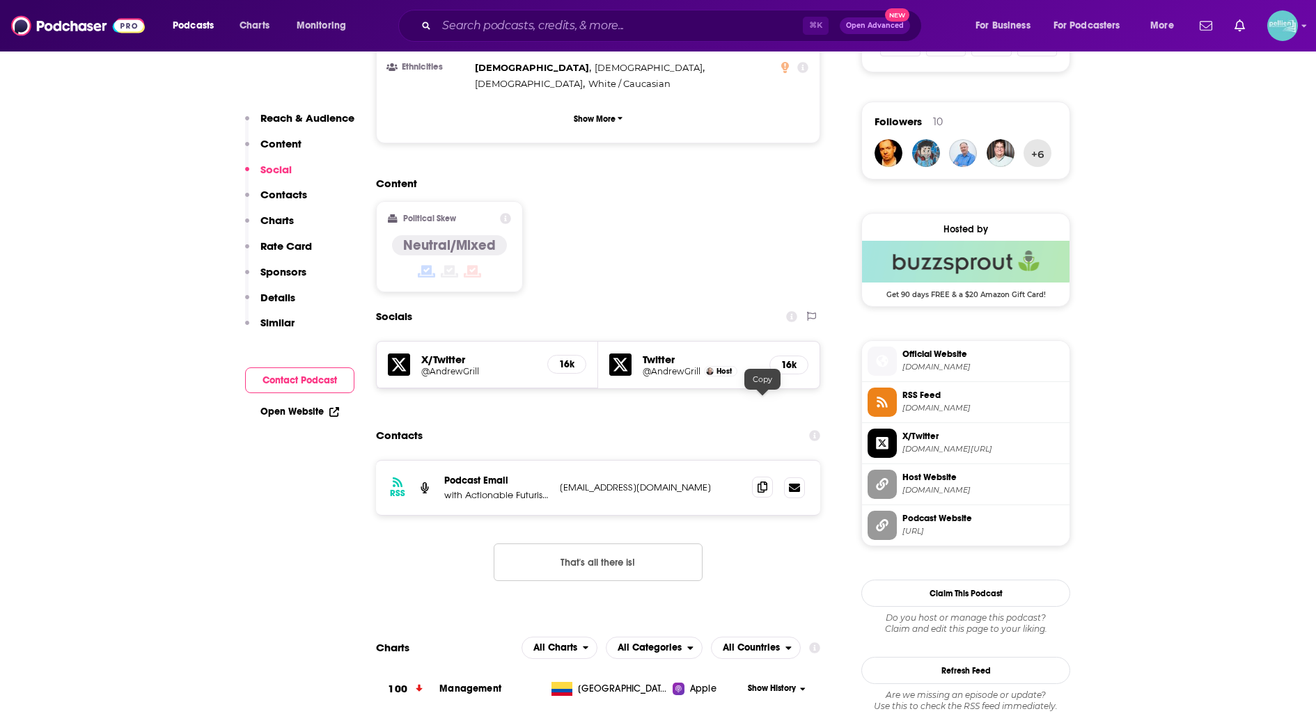
click at [766, 482] on icon at bounding box center [762, 487] width 10 height 11
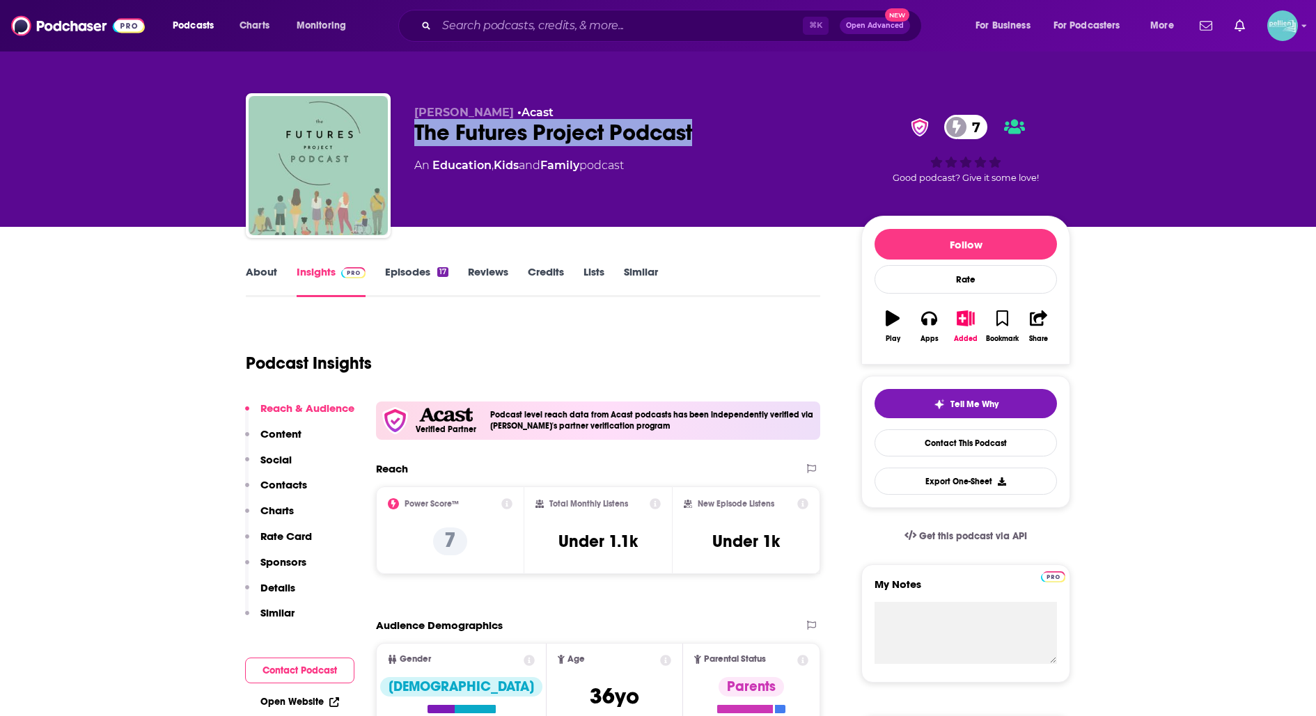
drag, startPoint x: 709, startPoint y: 134, endPoint x: 414, endPoint y: 137, distance: 295.9
click at [414, 137] on div "The Futures Project Podcast 7" at bounding box center [626, 132] width 425 height 27
copy h2 "The Futures Project Podcast"
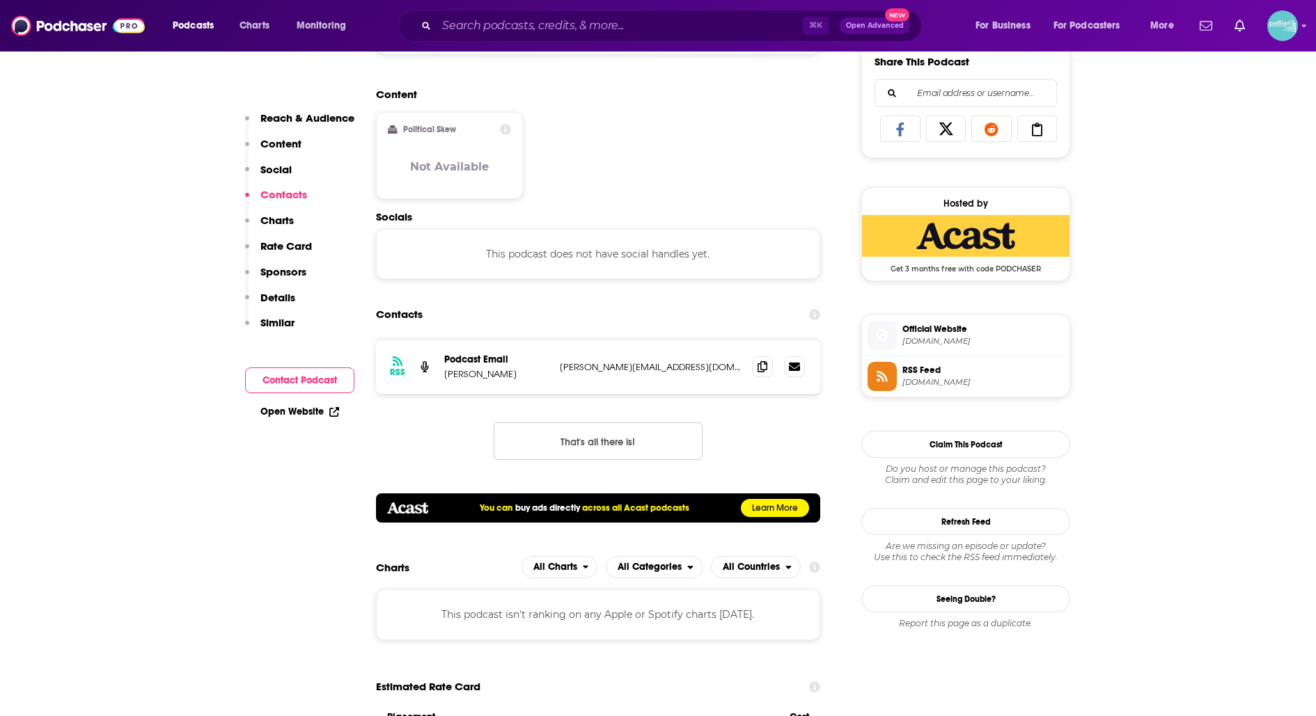
scroll to position [937, 0]
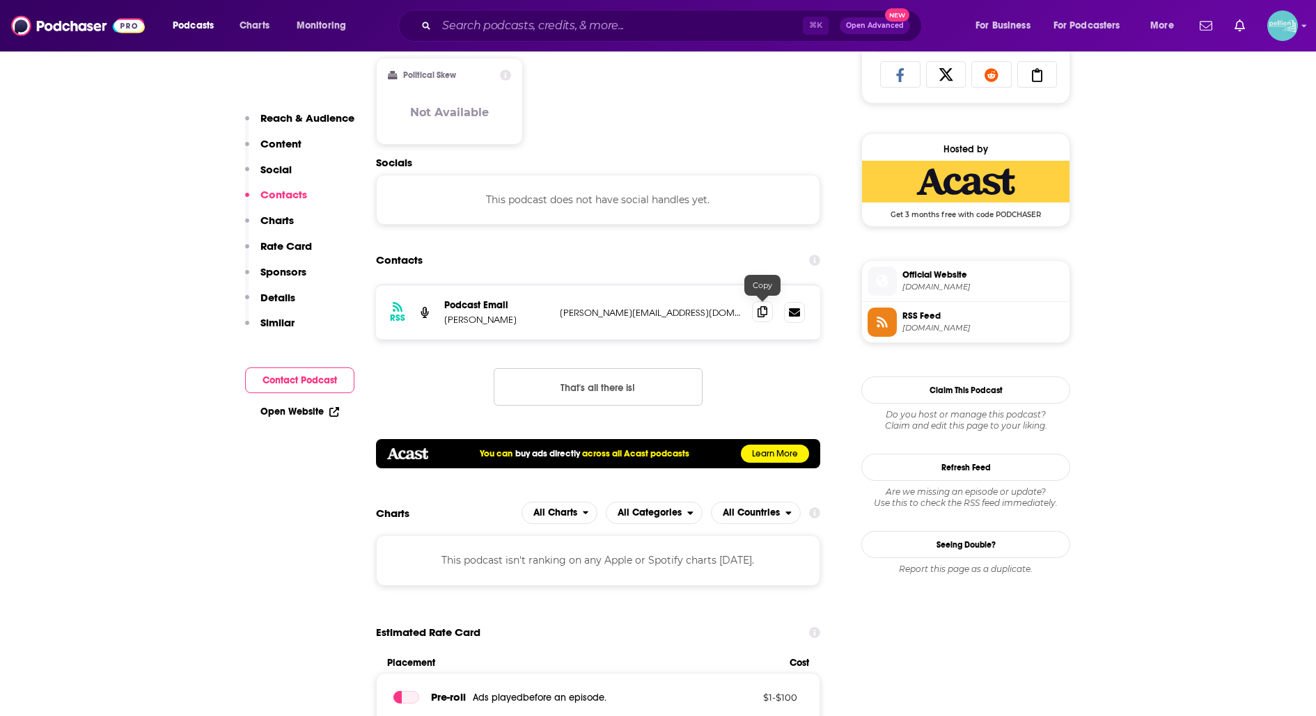
click at [759, 309] on icon at bounding box center [762, 311] width 10 height 11
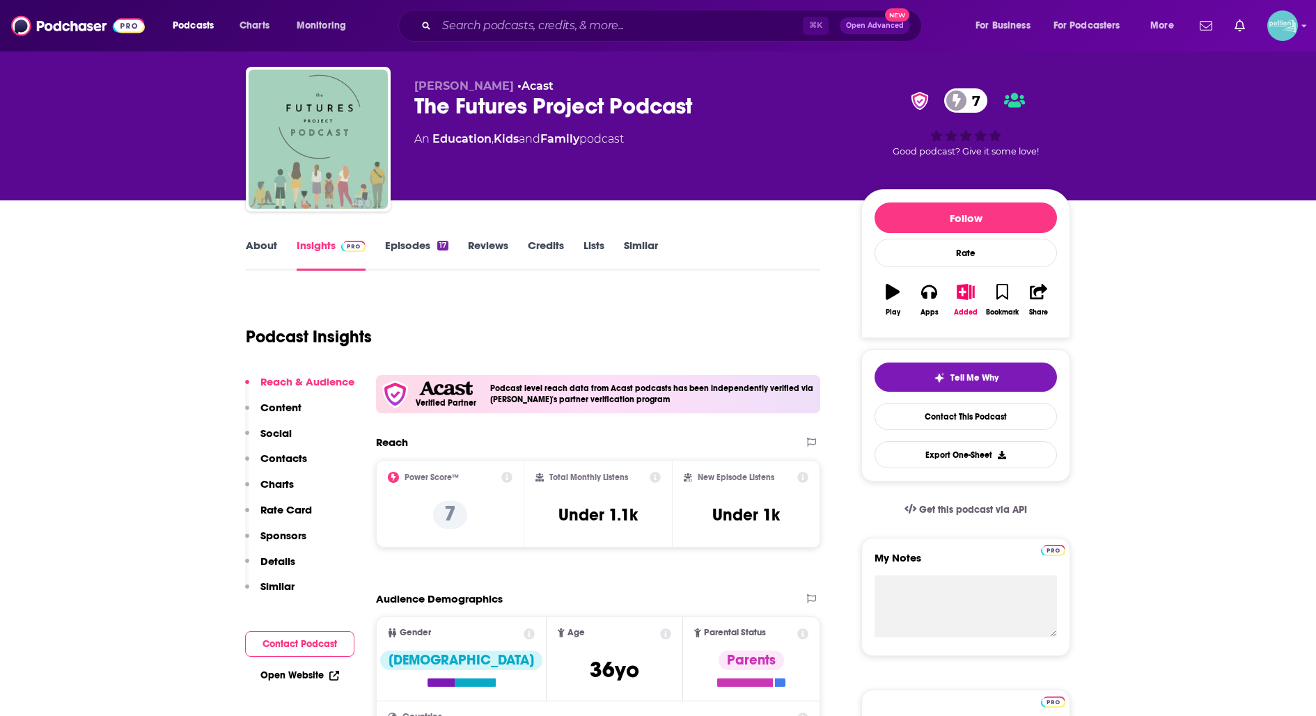
scroll to position [0, 0]
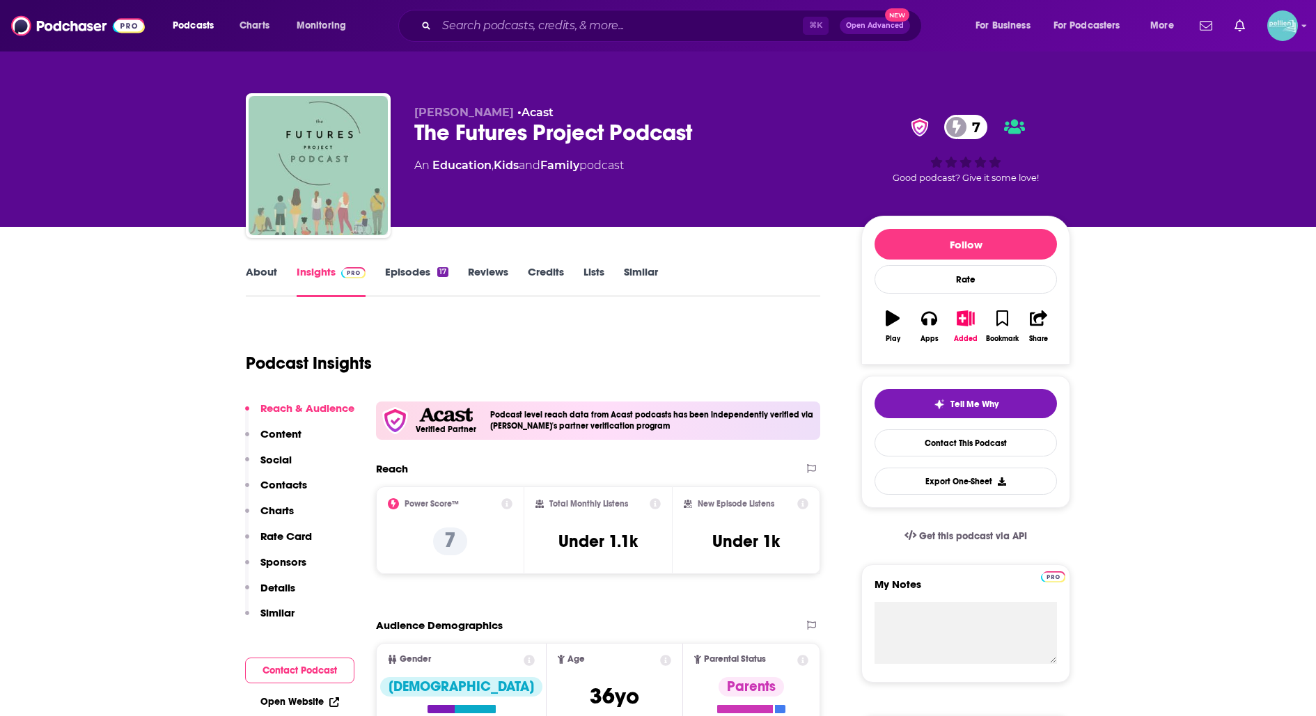
click at [263, 276] on link "About" at bounding box center [261, 281] width 31 height 32
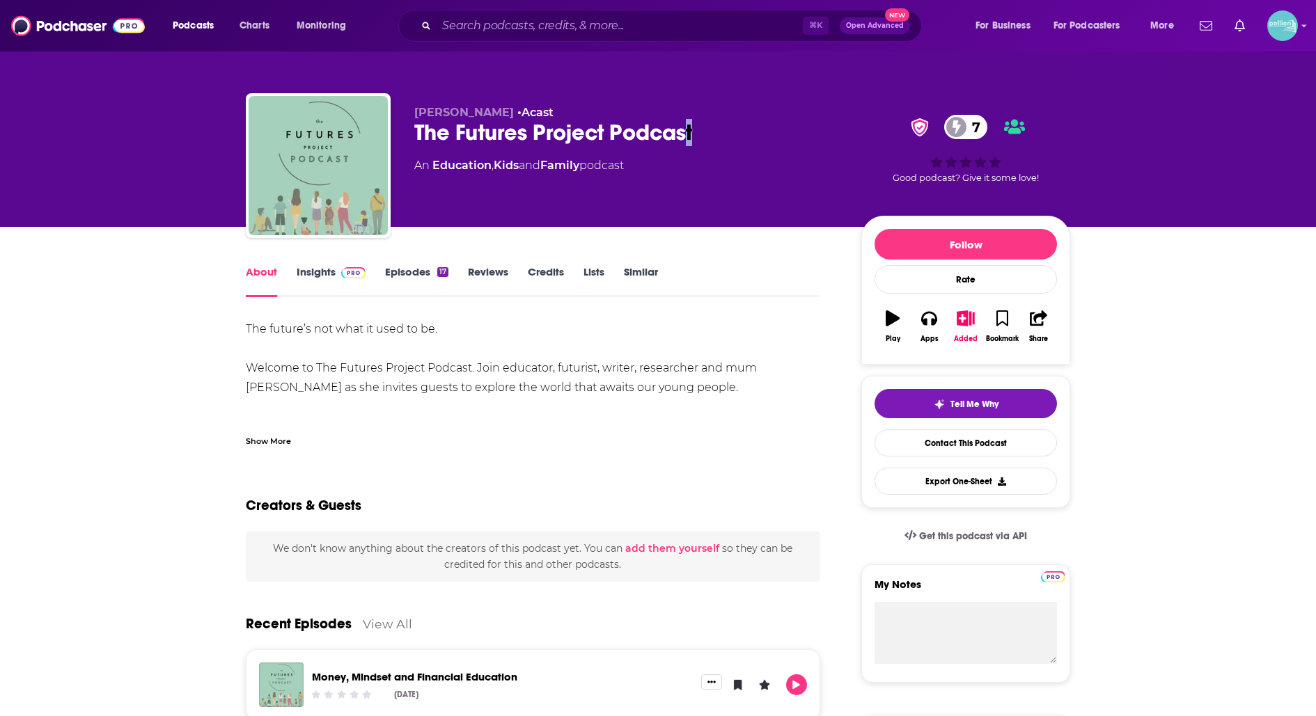
drag, startPoint x: 712, startPoint y: 133, endPoint x: 684, endPoint y: 132, distance: 27.2
click at [684, 132] on div "The Futures Project Podcast 7" at bounding box center [626, 132] width 425 height 27
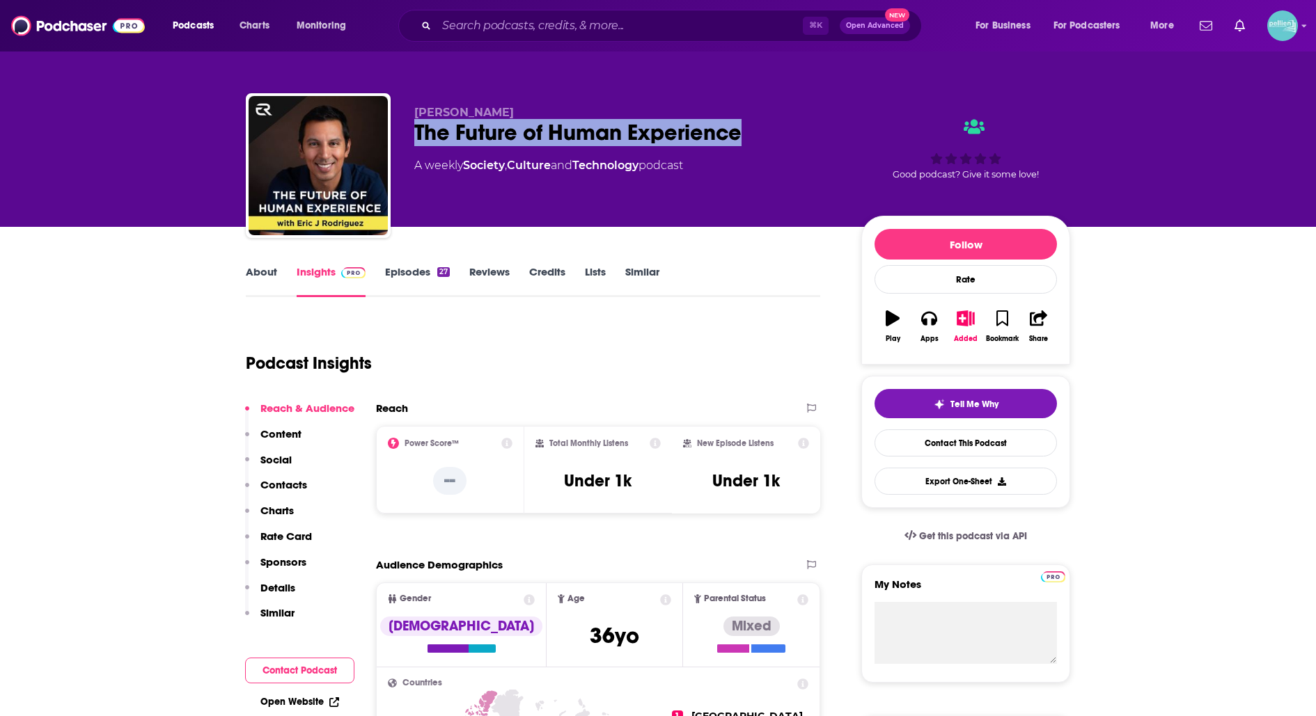
drag, startPoint x: 749, startPoint y: 135, endPoint x: 408, endPoint y: 136, distance: 341.1
click at [409, 136] on div "Eric J Rodriguez The Future of Human Experience A weekly Society , Culture and …" at bounding box center [658, 168] width 824 height 150
copy h2 "The Future of Human Experience"
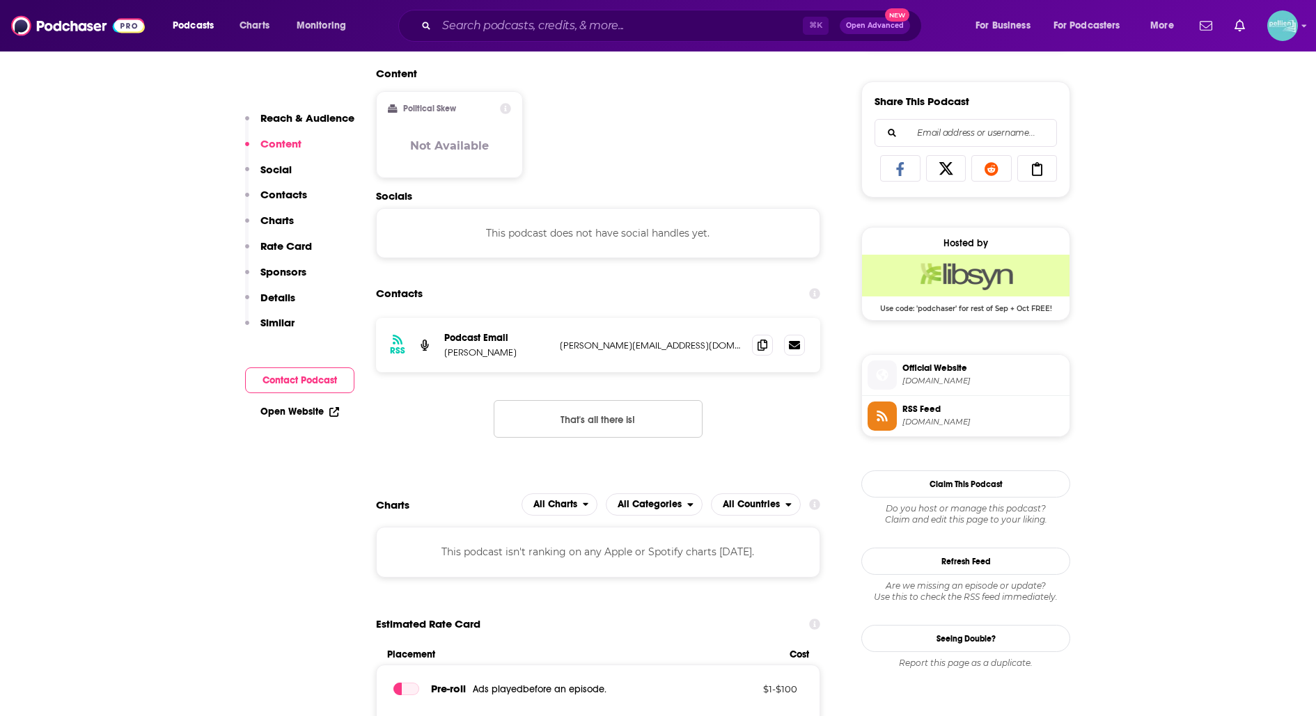
scroll to position [844, 0]
click at [767, 343] on span at bounding box center [762, 343] width 21 height 21
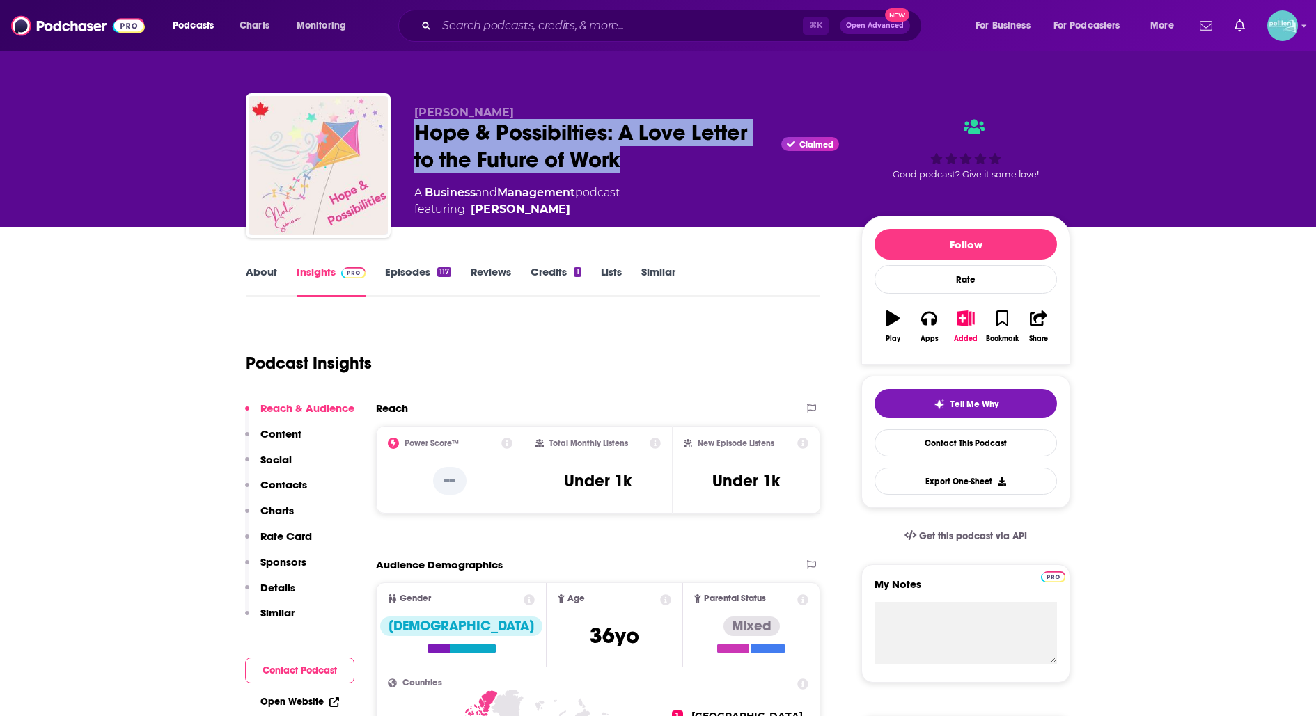
drag, startPoint x: 631, startPoint y: 168, endPoint x: 409, endPoint y: 136, distance: 223.7
click at [408, 136] on div "[PERSON_NAME] [PERSON_NAME] & Possibilties: A Love Letter to the Future of Work…" at bounding box center [658, 168] width 824 height 150
copy h2 "Hope & Possibilties: A Love Letter to the Future of Work"
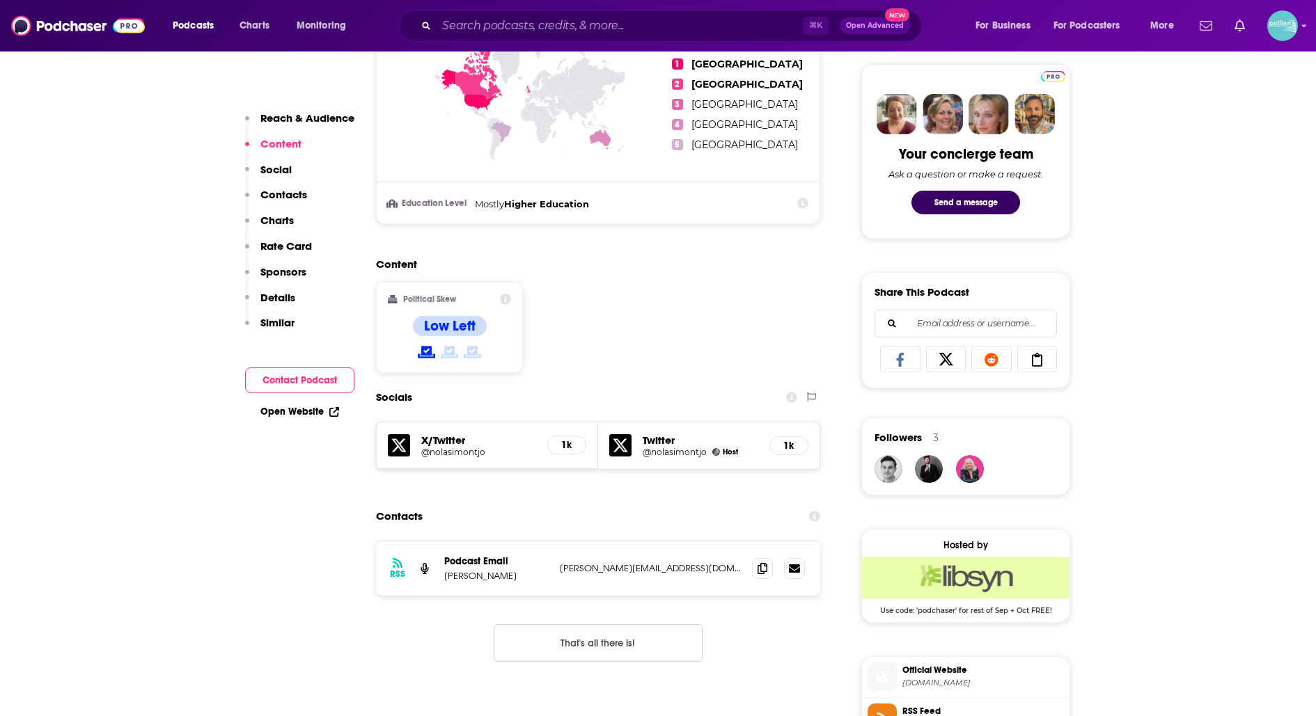
scroll to position [655, 0]
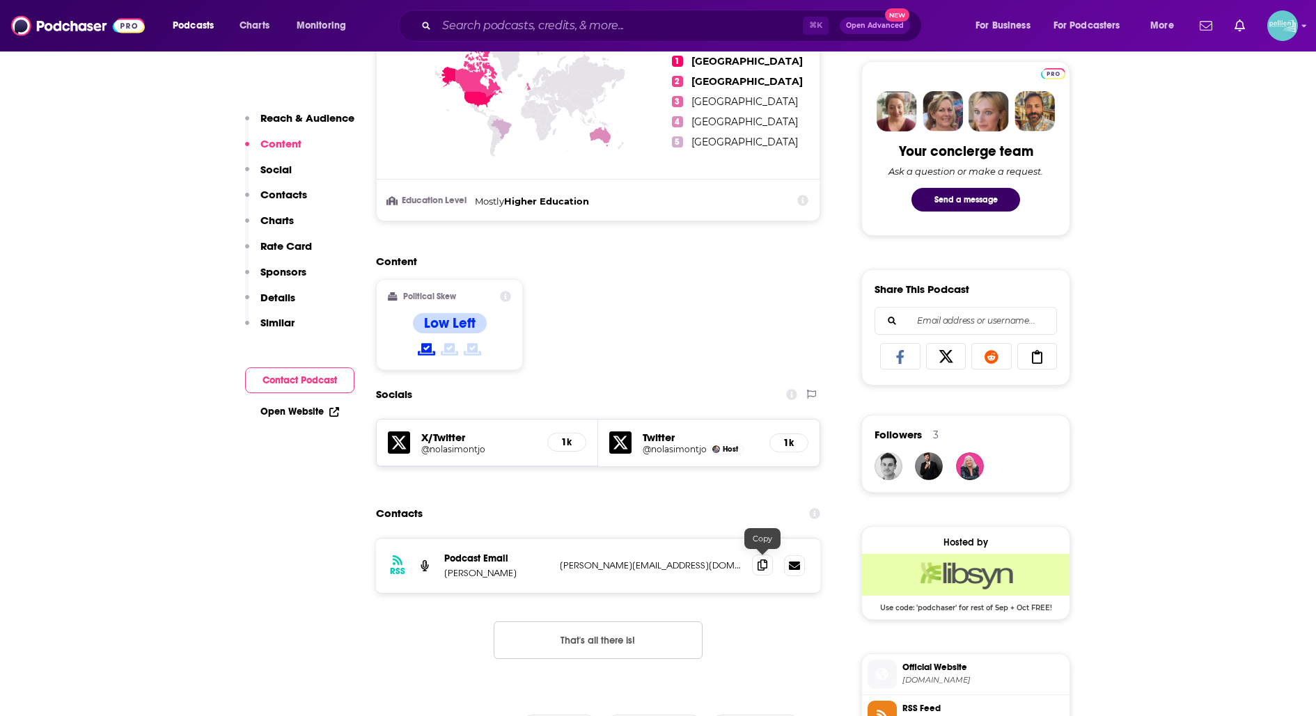
click at [768, 560] on span at bounding box center [762, 565] width 21 height 21
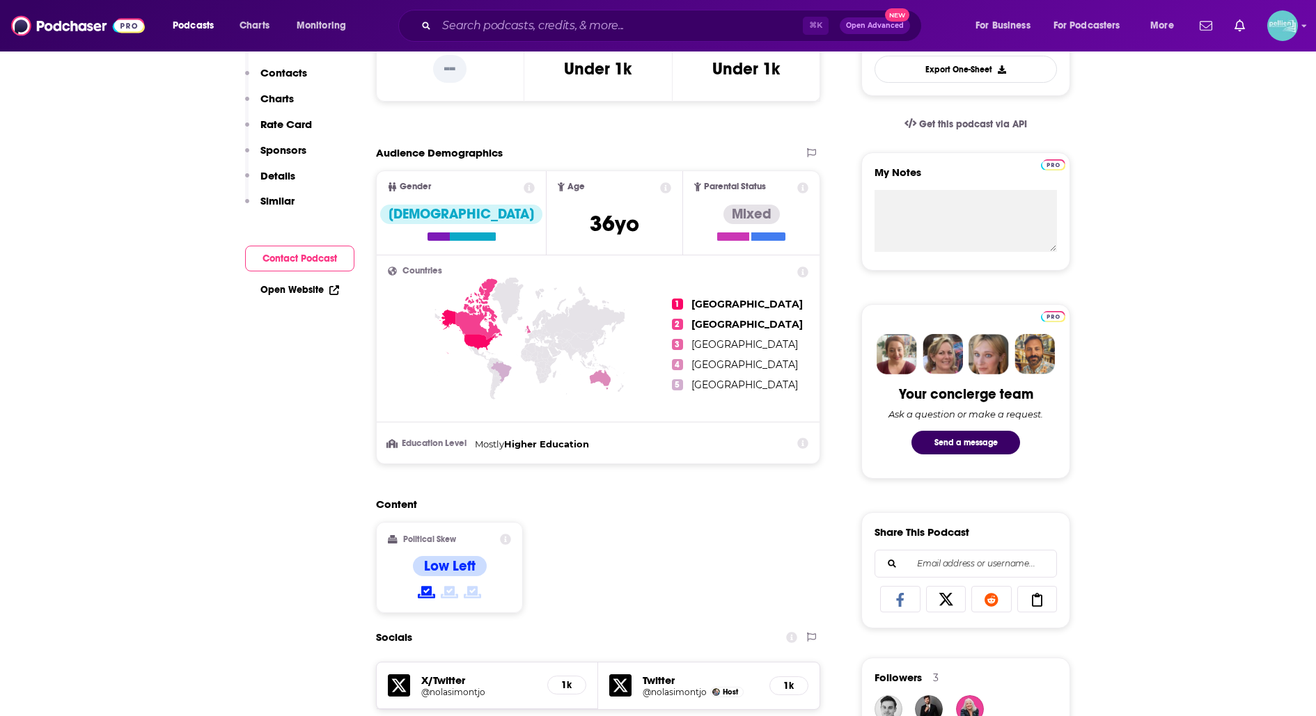
scroll to position [0, 0]
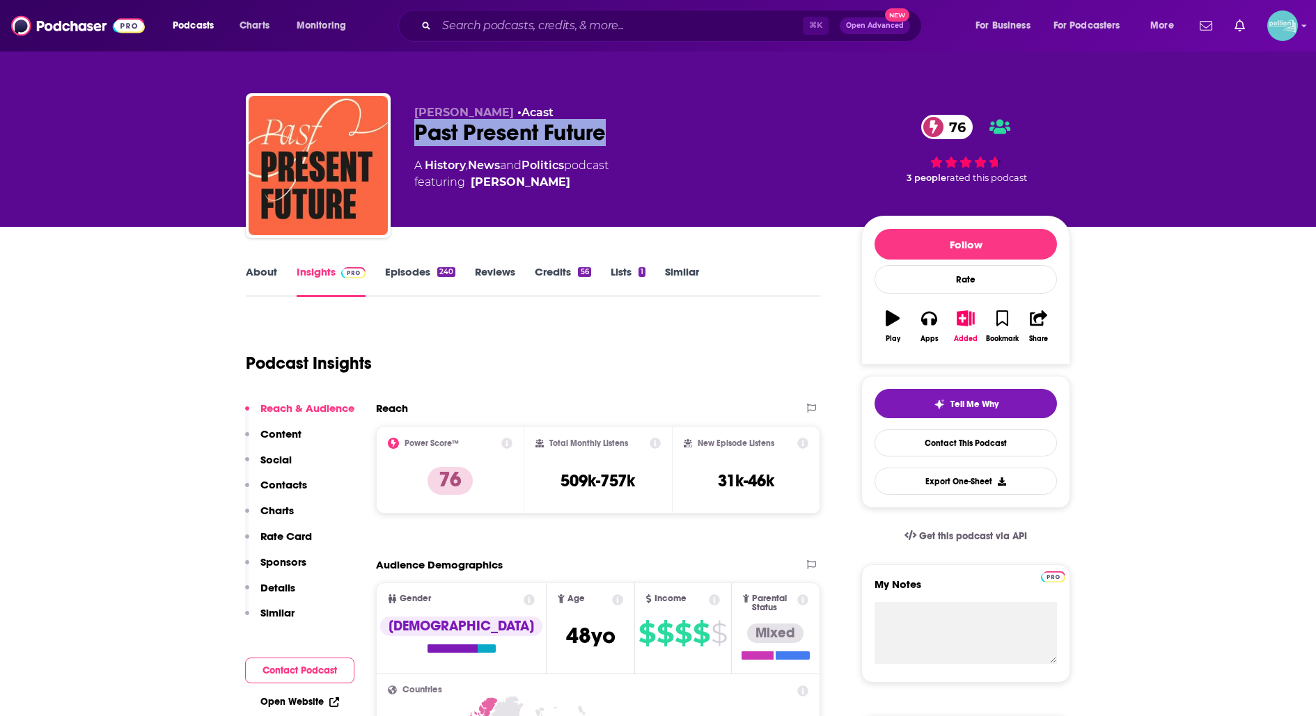
drag, startPoint x: 643, startPoint y: 142, endPoint x: 416, endPoint y: 136, distance: 227.0
click at [416, 136] on div "Past Present Future 76" at bounding box center [626, 132] width 425 height 27
copy h2 "Past Present Future"
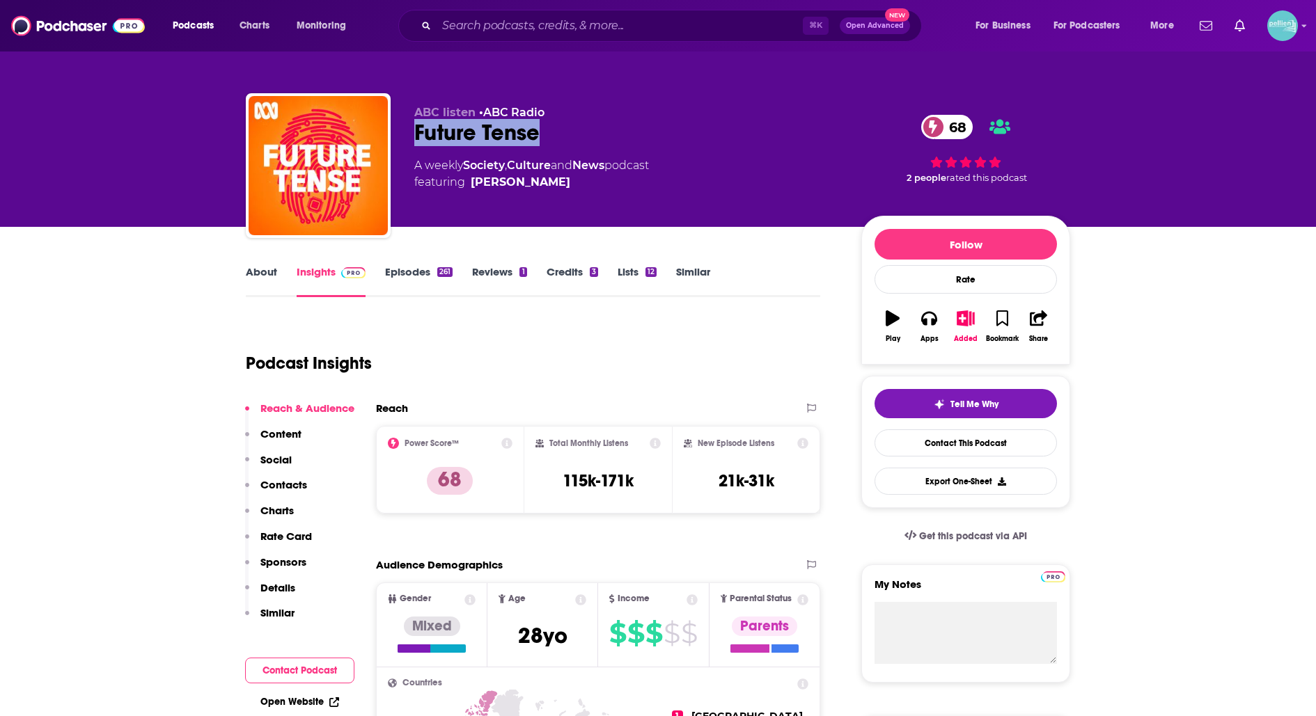
drag, startPoint x: 572, startPoint y: 144, endPoint x: 406, endPoint y: 143, distance: 166.4
click at [406, 143] on div "ABC listen • ABC Radio Future Tense 68 A weekly Society , Culture and News podc…" at bounding box center [658, 168] width 824 height 150
copy h2 "Future Tense"
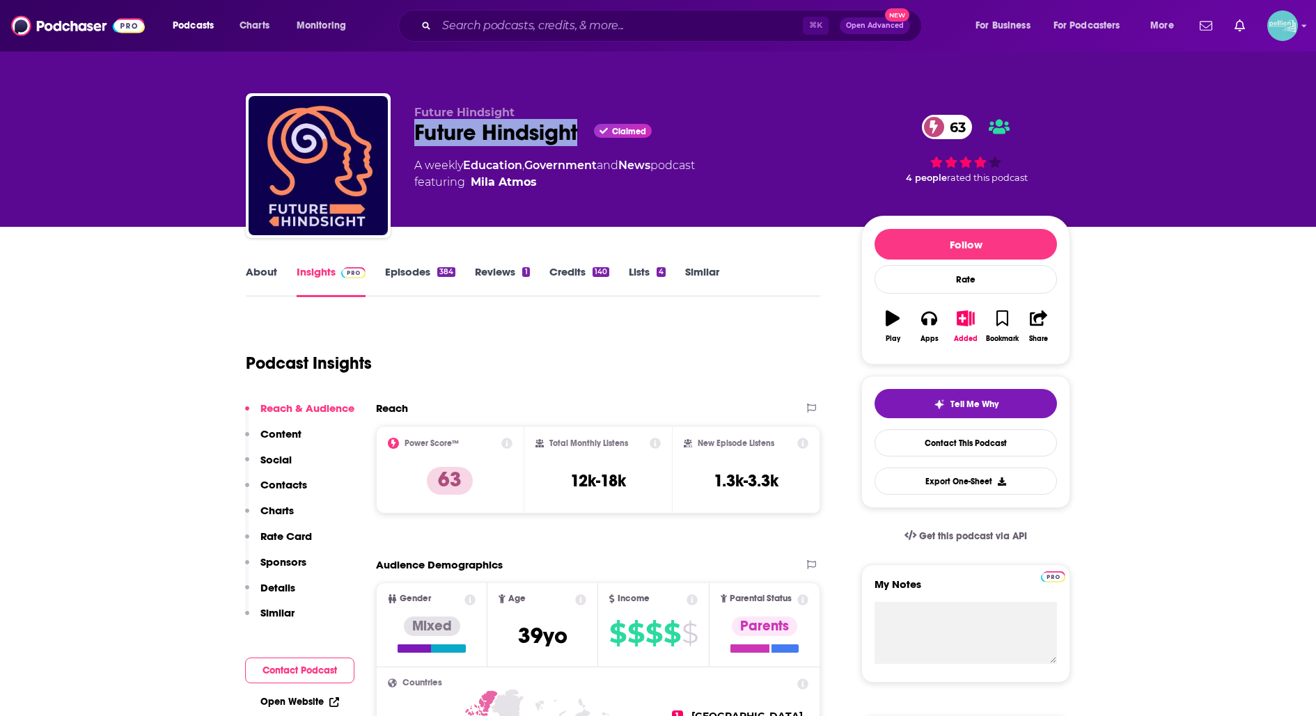
drag, startPoint x: 581, startPoint y: 134, endPoint x: 407, endPoint y: 134, distance: 174.0
click at [407, 134] on div "Future Hindsight Future Hindsight Claimed 63 A weekly Education , Government an…" at bounding box center [658, 168] width 824 height 150
copy h2 "Future Hindsight"
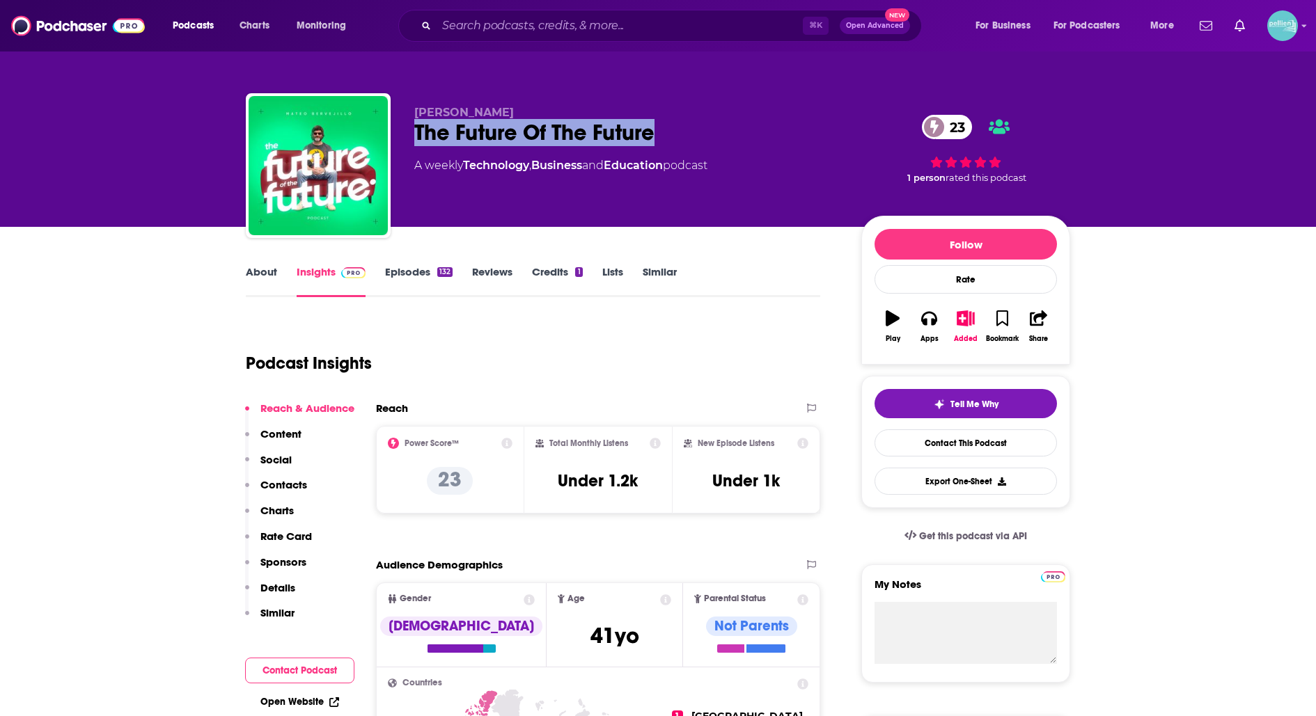
drag, startPoint x: 670, startPoint y: 136, endPoint x: 415, endPoint y: 134, distance: 254.8
click at [416, 136] on div "The Future Of The Future 23" at bounding box center [626, 132] width 425 height 27
copy h2 "The Future Of The Future"
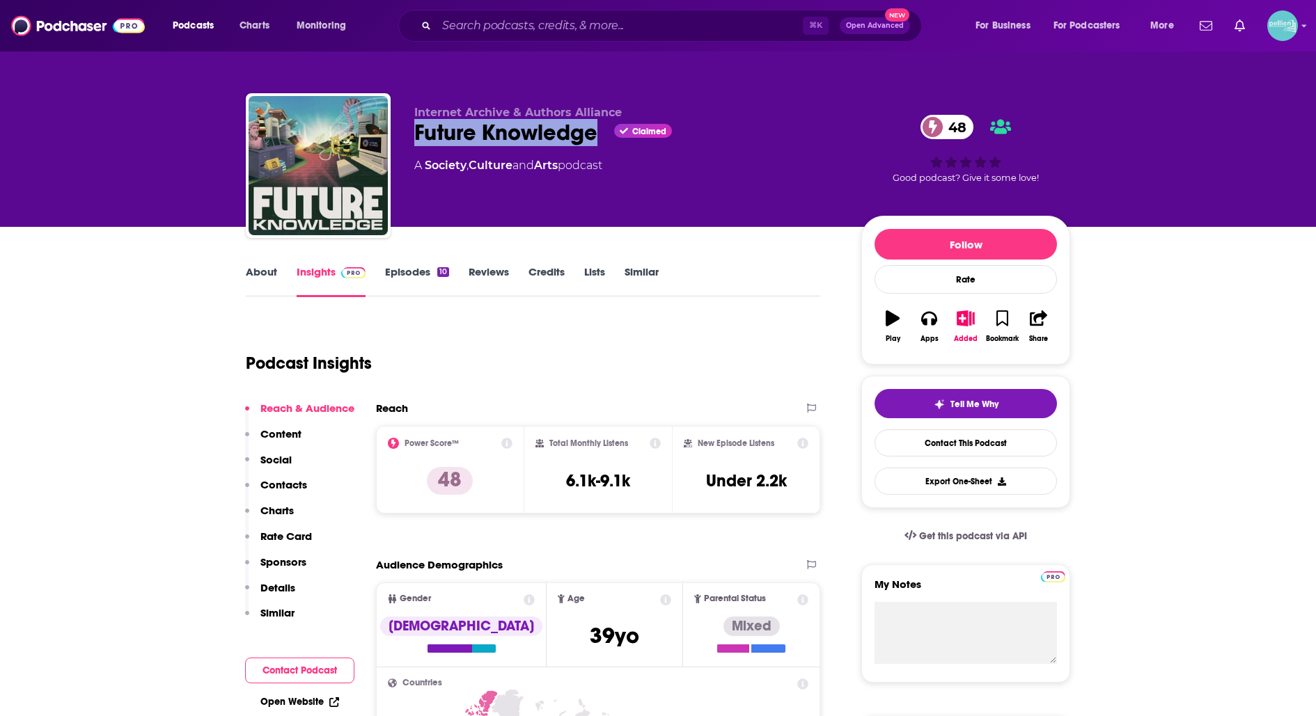
drag, startPoint x: 594, startPoint y: 138, endPoint x: 411, endPoint y: 141, distance: 183.1
click at [411, 141] on div "Internet Archive & Authors Alliance Future Knowledge Claimed 48 A Society , Cul…" at bounding box center [658, 168] width 824 height 150
copy h2 "Future Knowledge"
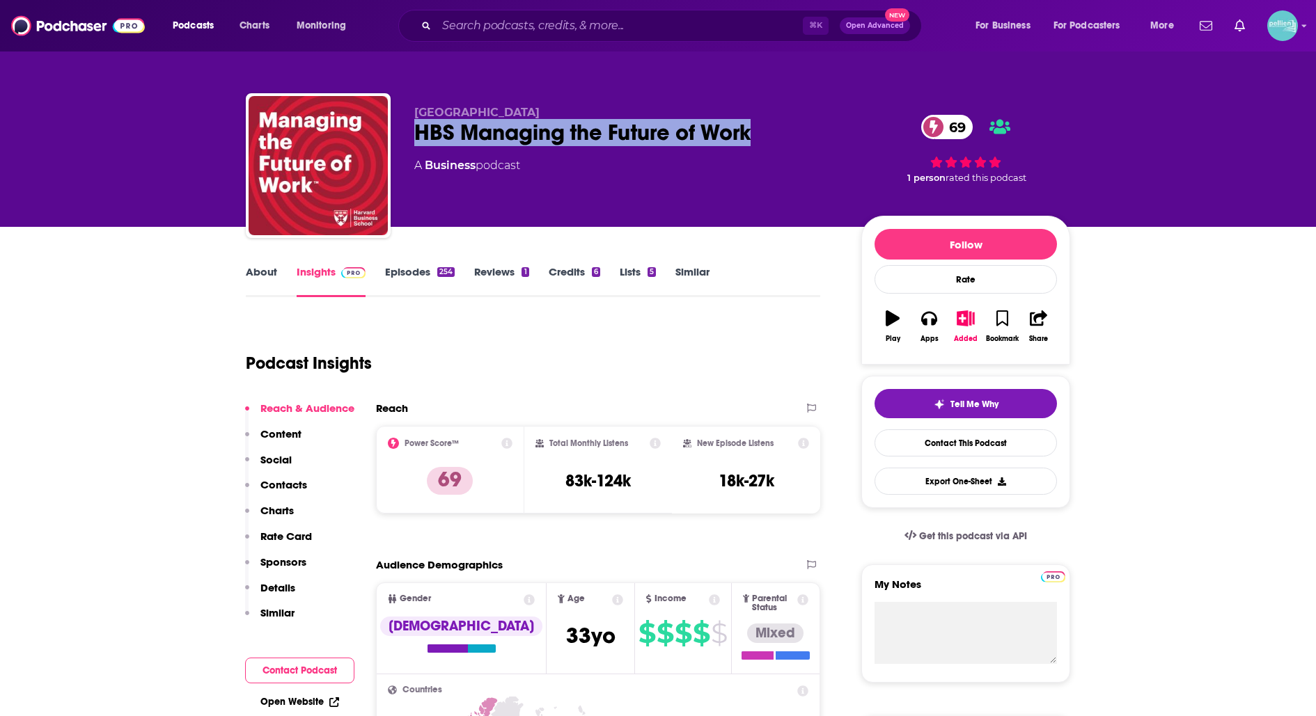
drag, startPoint x: 771, startPoint y: 142, endPoint x: 418, endPoint y: 131, distance: 353.1
click at [418, 131] on div "HBS Managing the Future of Work 69" at bounding box center [626, 132] width 425 height 27
copy h2 "HBS Managing the Future of Work"
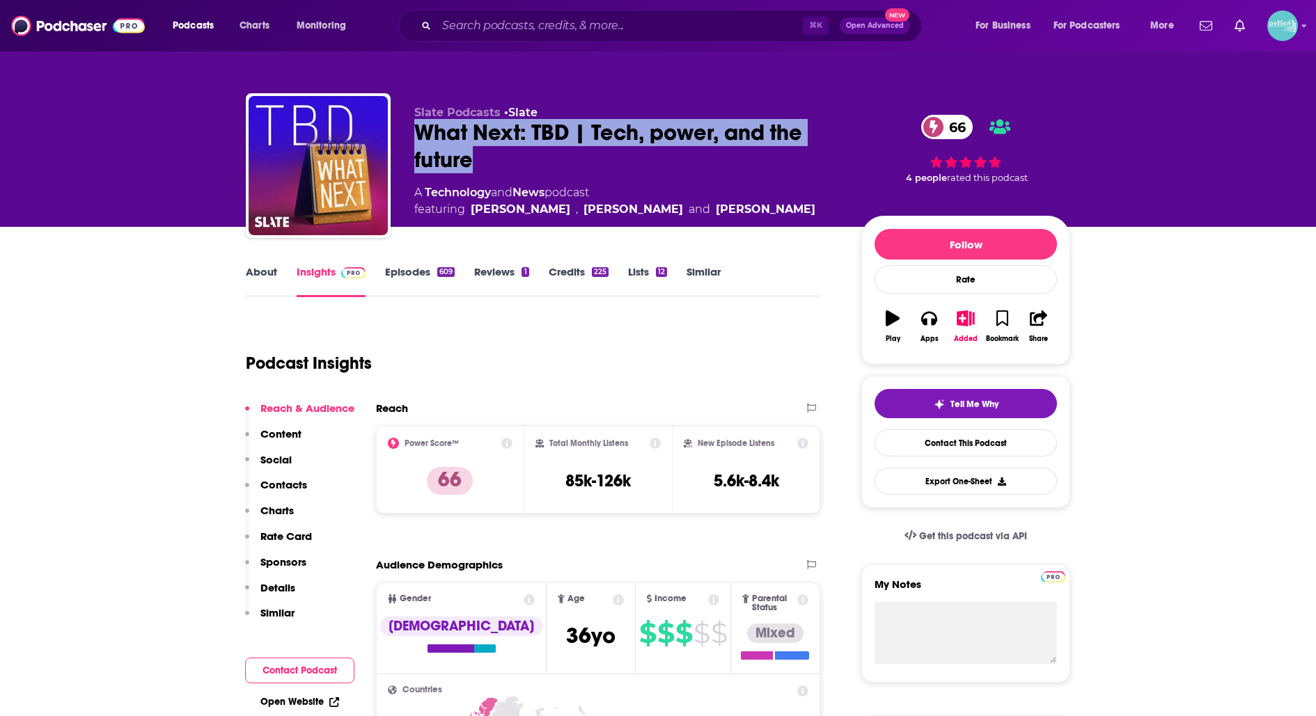
drag, startPoint x: 475, startPoint y: 159, endPoint x: 412, endPoint y: 129, distance: 70.1
click at [412, 129] on div "Slate Podcasts • Slate What Next: TBD | Tech, power, and the future 66 A Techno…" at bounding box center [658, 168] width 824 height 150
copy h2 "What Next: TBD | Tech, power, and the future"
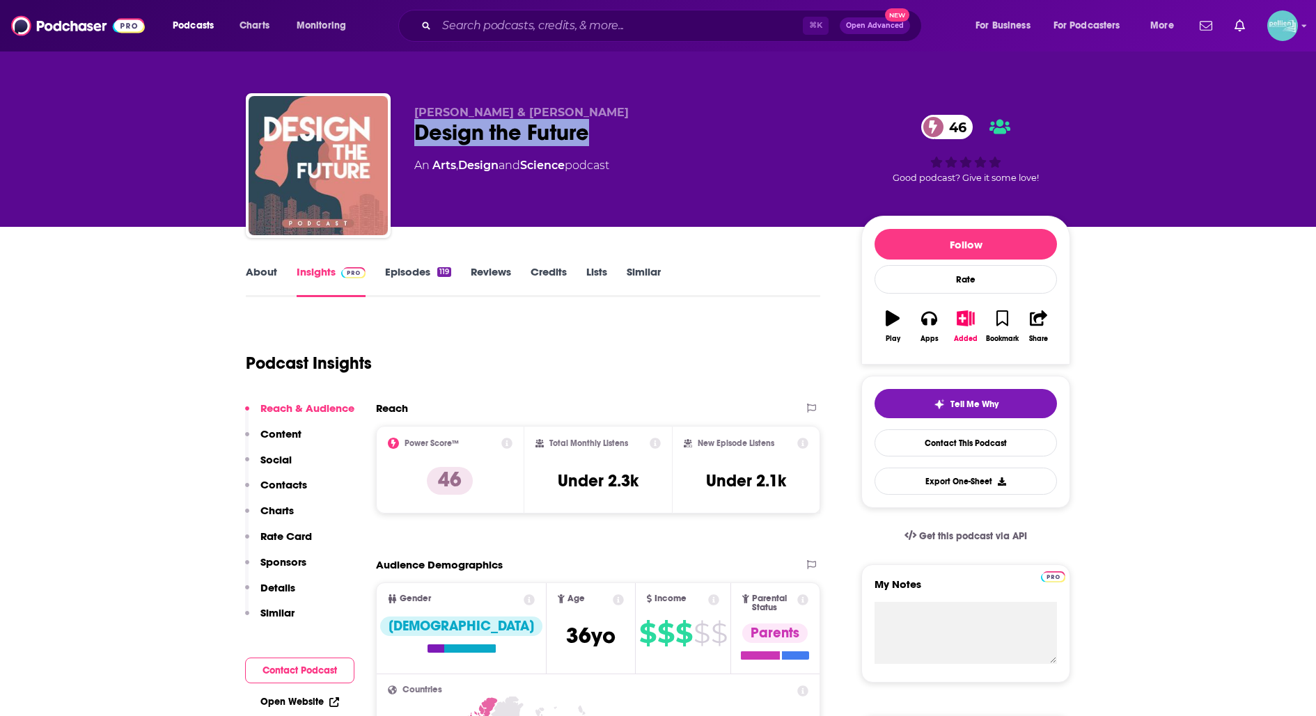
drag, startPoint x: 602, startPoint y: 136, endPoint x: 412, endPoint y: 134, distance: 190.1
click at [412, 134] on div "Lindsay Baker & Kira Gould Design the Future 46 An Arts , Design and Science po…" at bounding box center [658, 168] width 824 height 150
copy h2 "Design the Future"
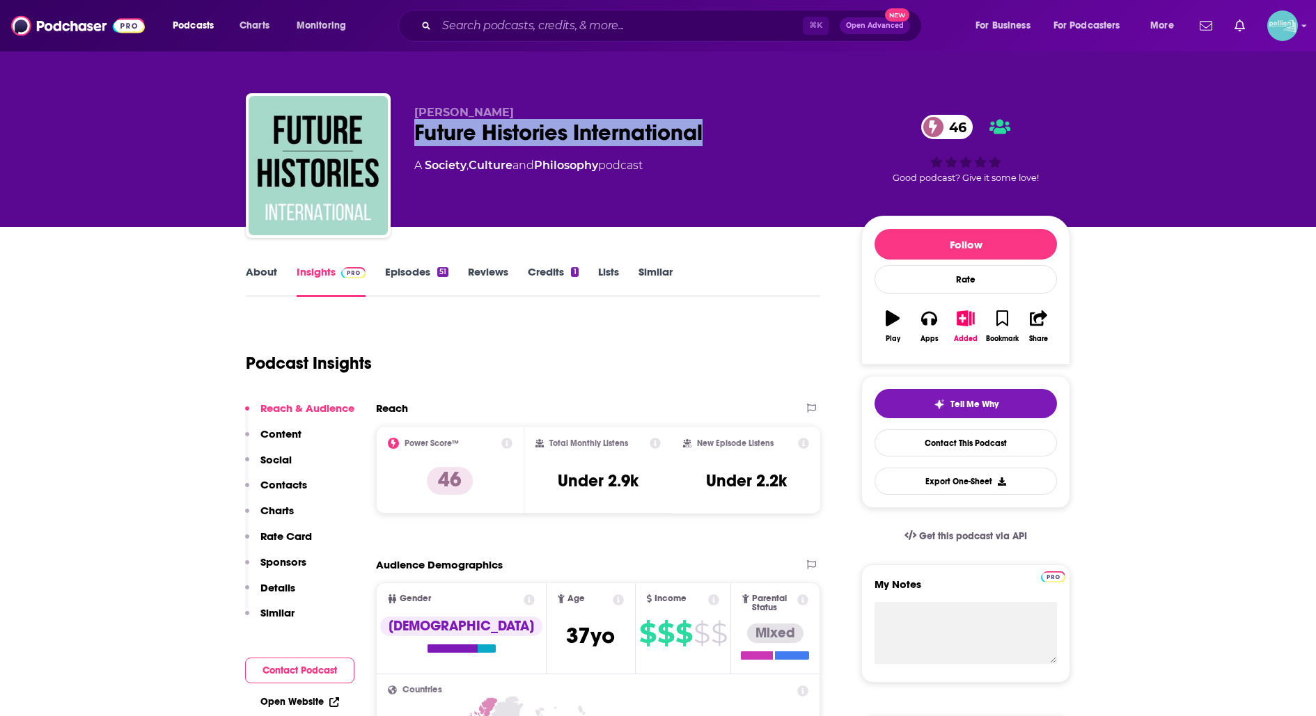
drag, startPoint x: 725, startPoint y: 139, endPoint x: 412, endPoint y: 137, distance: 312.6
click at [412, 137] on div "Jan Groos Future Histories International 46 A Society , Culture and Philosophy …" at bounding box center [658, 168] width 824 height 150
copy h2 "Future Histories International"
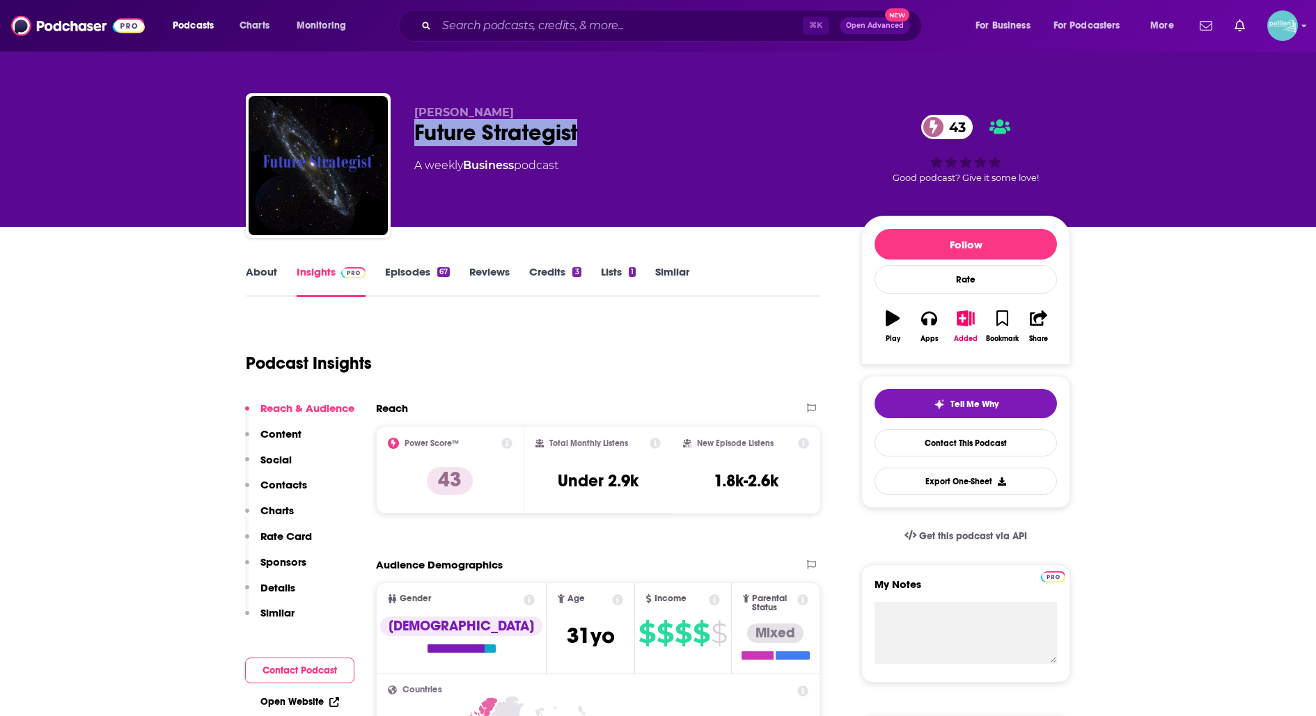
drag, startPoint x: 587, startPoint y: 137, endPoint x: 410, endPoint y: 138, distance: 176.8
click at [410, 138] on div "James D. Miller Future Strategist 43 A weekly Business podcast 43 Good podcast?…" at bounding box center [658, 168] width 824 height 150
copy h2 "Future Strategist"
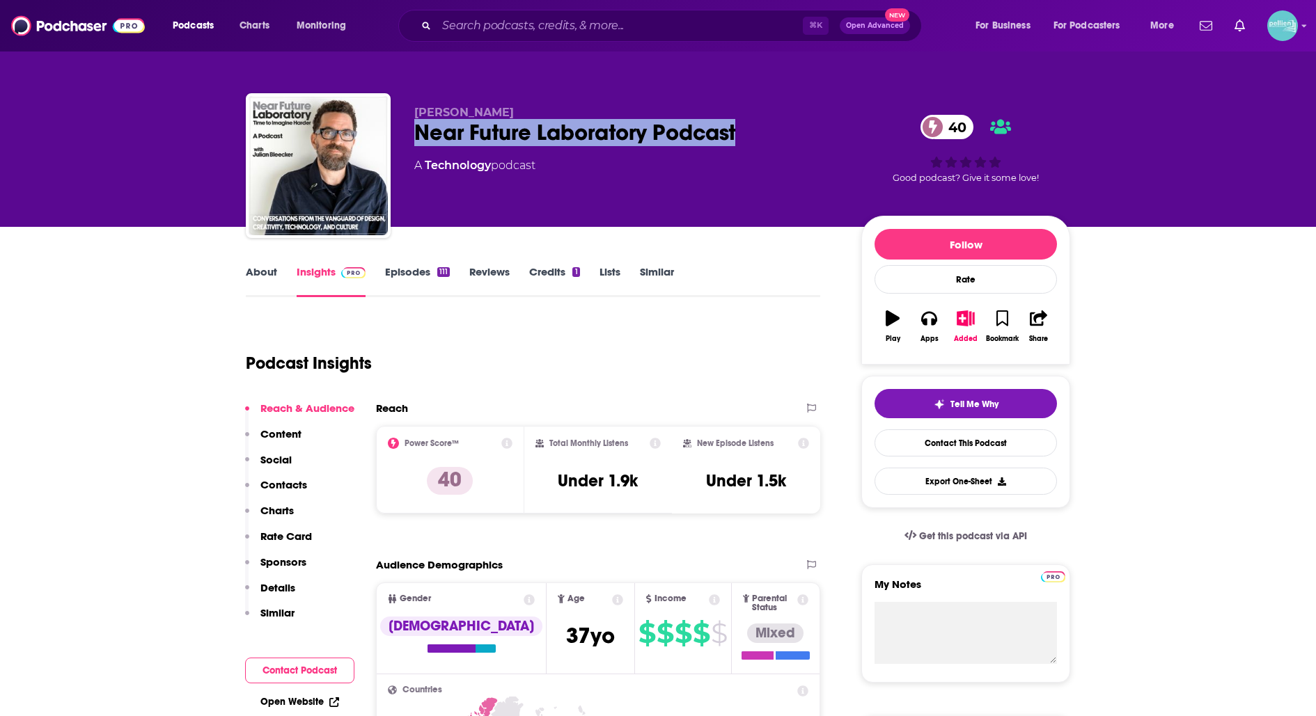
drag, startPoint x: 766, startPoint y: 141, endPoint x: 411, endPoint y: 140, distance: 354.4
click at [411, 140] on div "Julian Bleecker Near Future Laboratory Podcast 40 A Technology podcast 40 Good …" at bounding box center [658, 168] width 824 height 150
copy h2 "Near Future Laboratory Podcast"
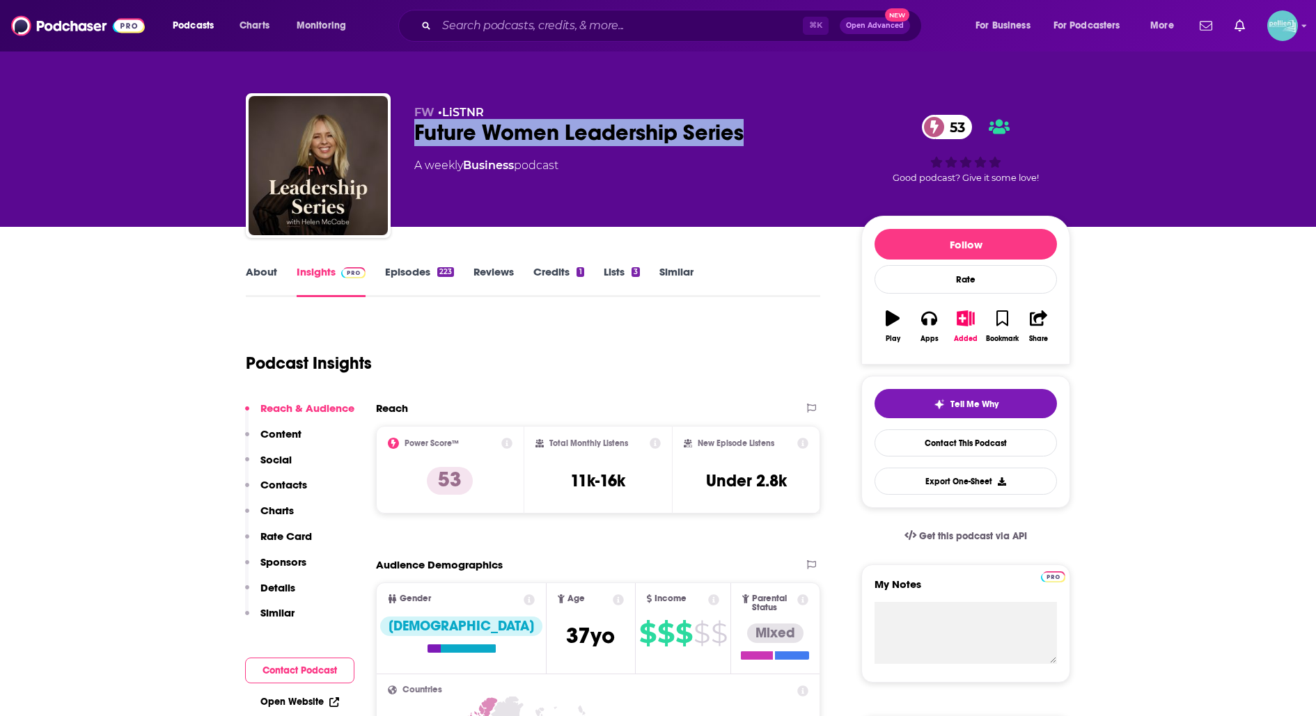
drag, startPoint x: 749, startPoint y: 137, endPoint x: 417, endPoint y: 133, distance: 332.1
click at [417, 133] on div "Future Women Leadership Series 53" at bounding box center [626, 132] width 425 height 27
copy h2 "Future Women Leadership Series"
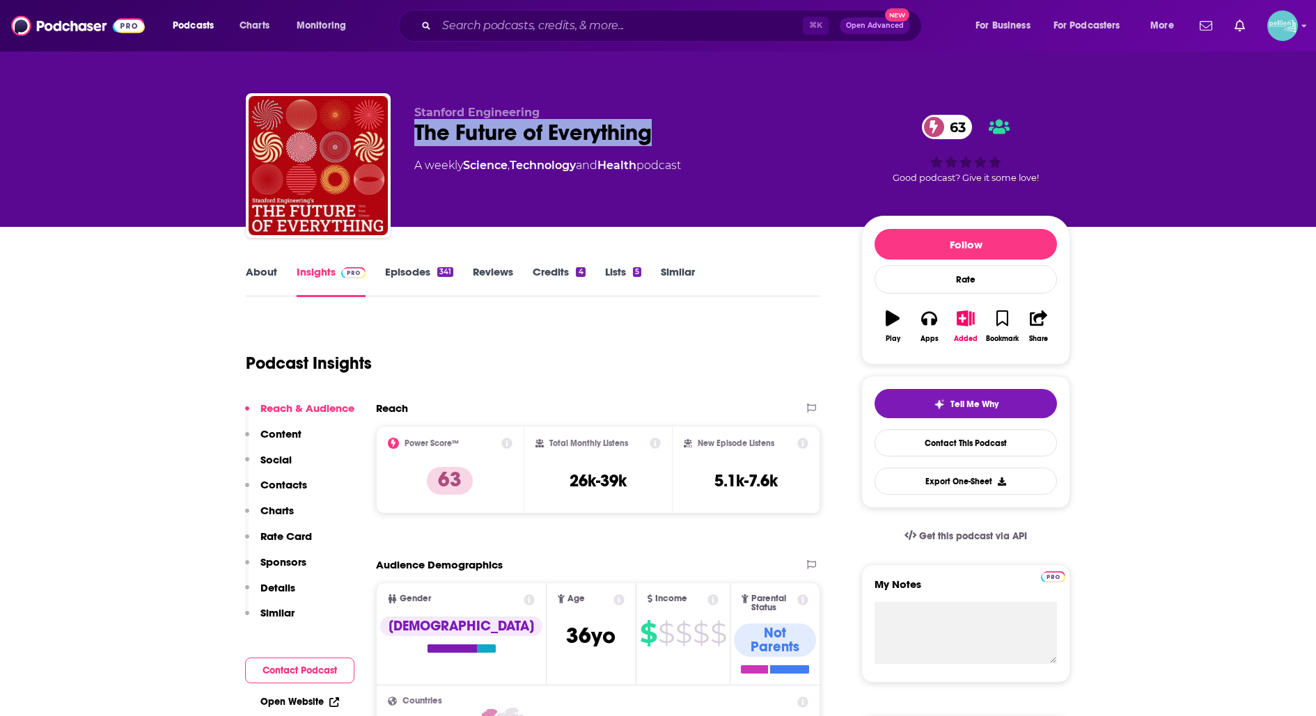
drag, startPoint x: 659, startPoint y: 142, endPoint x: 416, endPoint y: 136, distance: 243.0
click at [416, 136] on div "The Future of Everything 63" at bounding box center [626, 132] width 425 height 27
copy h2 "The Future of Everything"
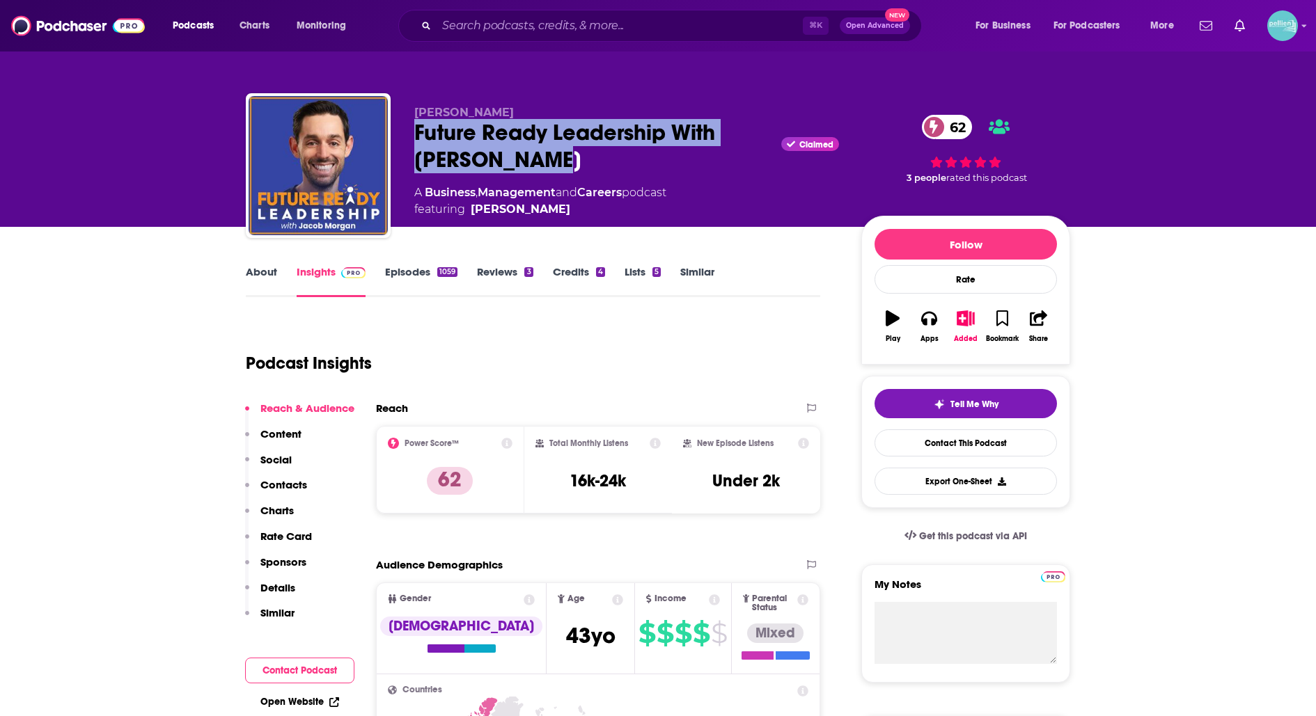
drag, startPoint x: 568, startPoint y: 151, endPoint x: 394, endPoint y: 141, distance: 174.4
click at [395, 141] on div "Jacob Morgan Future Ready Leadership With Jacob Morgan Claimed 62 A Business , …" at bounding box center [658, 168] width 824 height 150
copy h2 "Future Ready Leadership With Jacob Morgan"
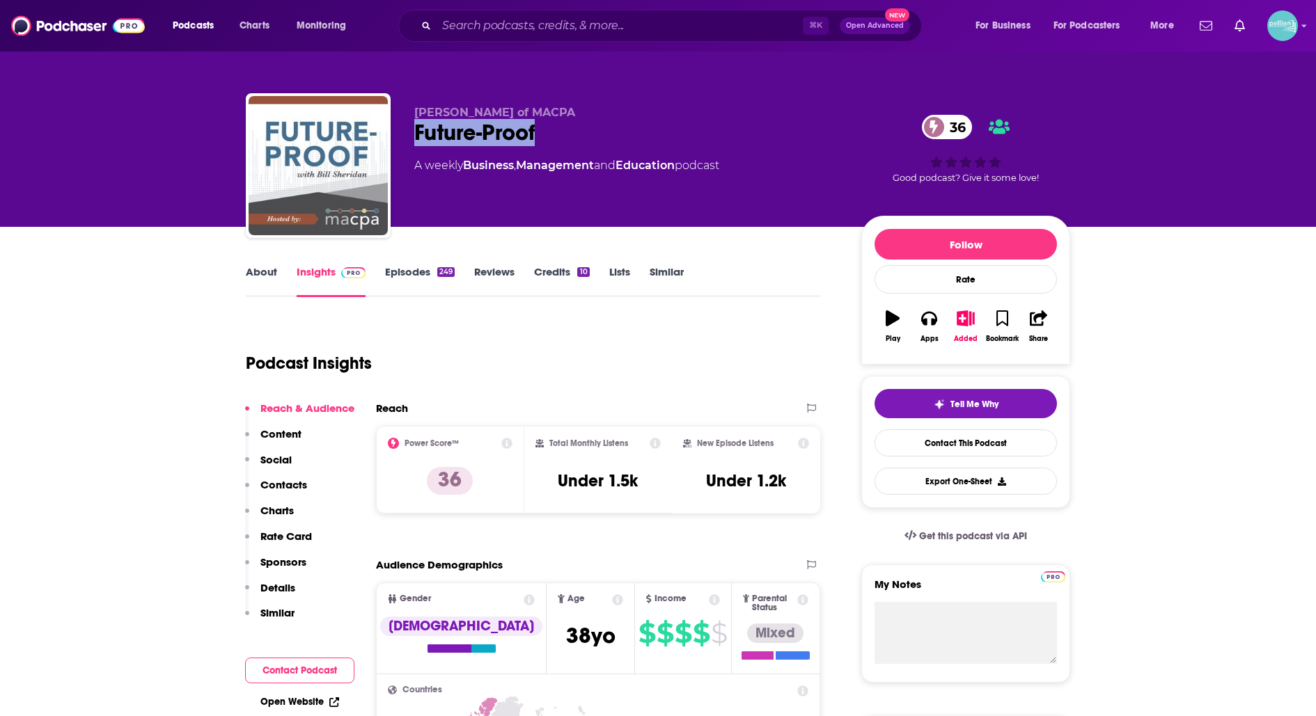
drag, startPoint x: 552, startPoint y: 130, endPoint x: 403, endPoint y: 129, distance: 149.0
click at [403, 129] on div "[PERSON_NAME] of MACPA Future-Proof 36 A weekly Business , Management and Educa…" at bounding box center [658, 168] width 824 height 150
copy h2 "Future-Proof"
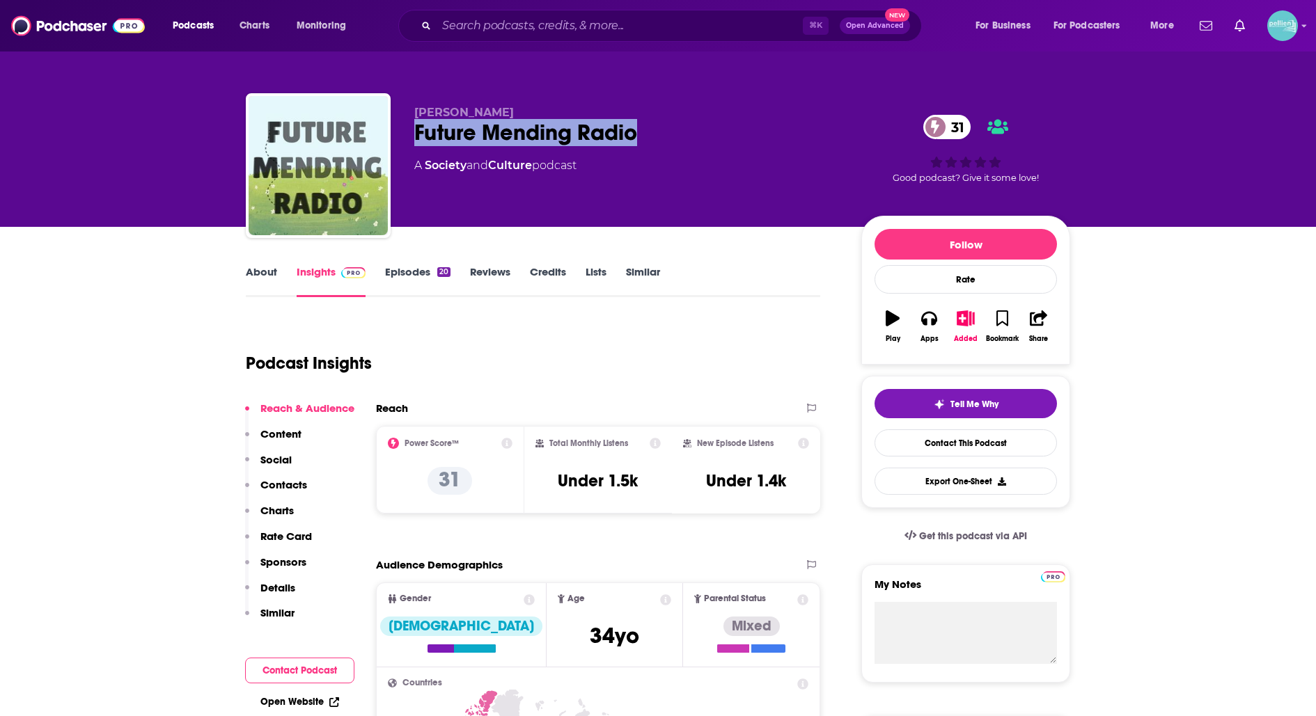
drag, startPoint x: 644, startPoint y: 139, endPoint x: 414, endPoint y: 136, distance: 229.8
click at [414, 136] on div "Future Mending Radio 31" at bounding box center [626, 132] width 425 height 27
copy h2 "Future Mending Radio"
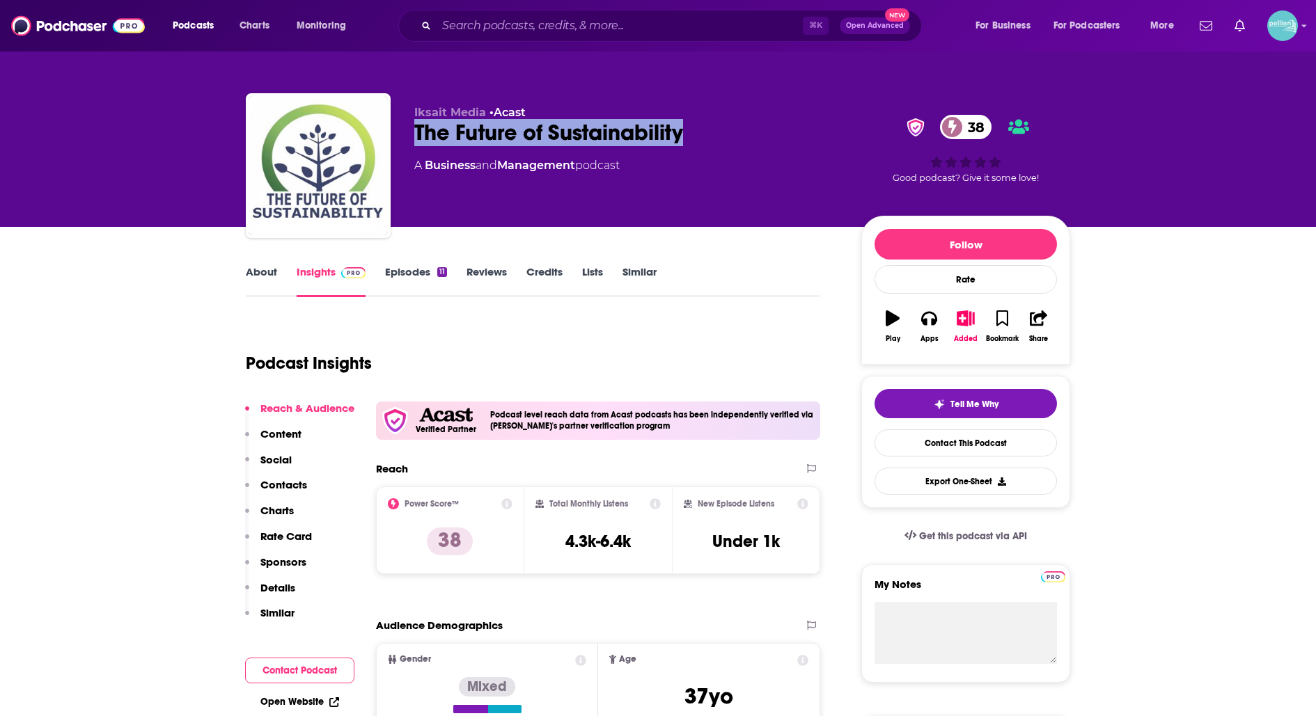
drag, startPoint x: 702, startPoint y: 143, endPoint x: 414, endPoint y: 129, distance: 289.2
click at [414, 129] on div "Iksait Media • Acast The Future of Sustainability 38 A Business and Management …" at bounding box center [658, 168] width 824 height 150
copy h2 "The Future of Sustainability"
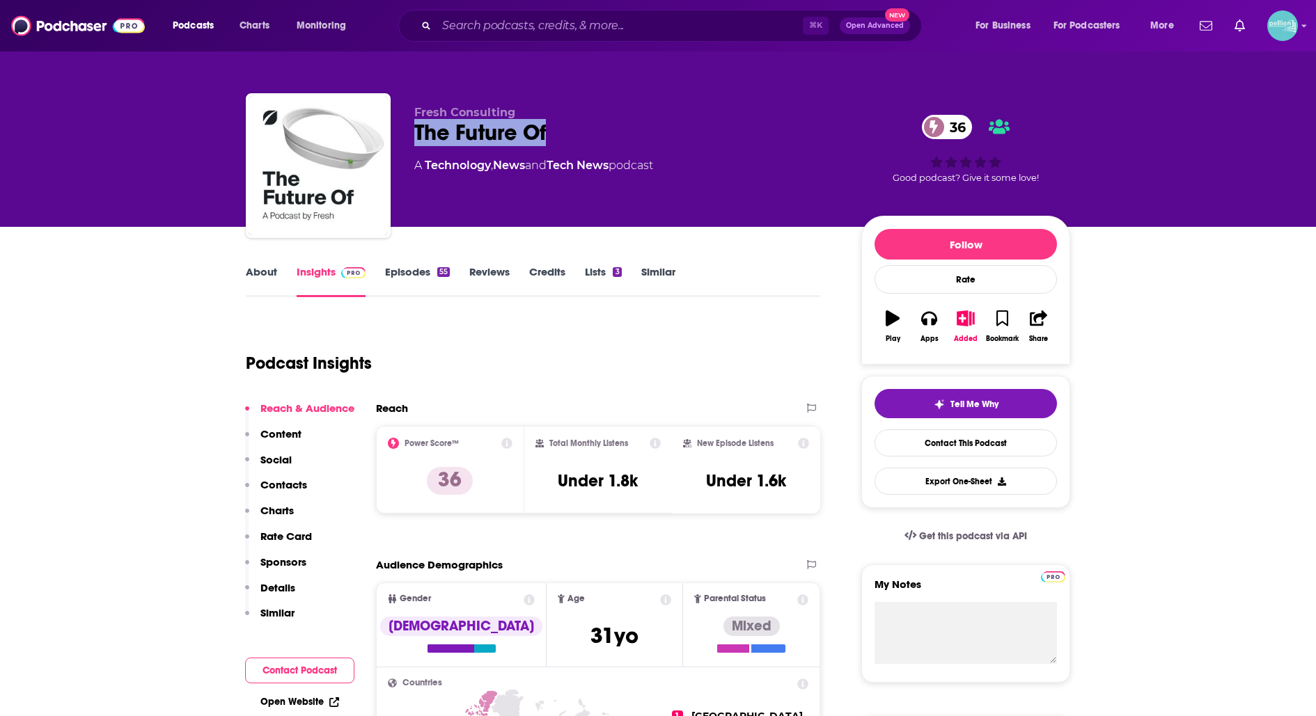
drag, startPoint x: 554, startPoint y: 129, endPoint x: 409, endPoint y: 134, distance: 144.9
click at [409, 134] on div "Fresh Consulting The Future Of 36 A Technology , News and Tech News podcast 36 …" at bounding box center [658, 168] width 824 height 150
copy h2 "The Future Of"
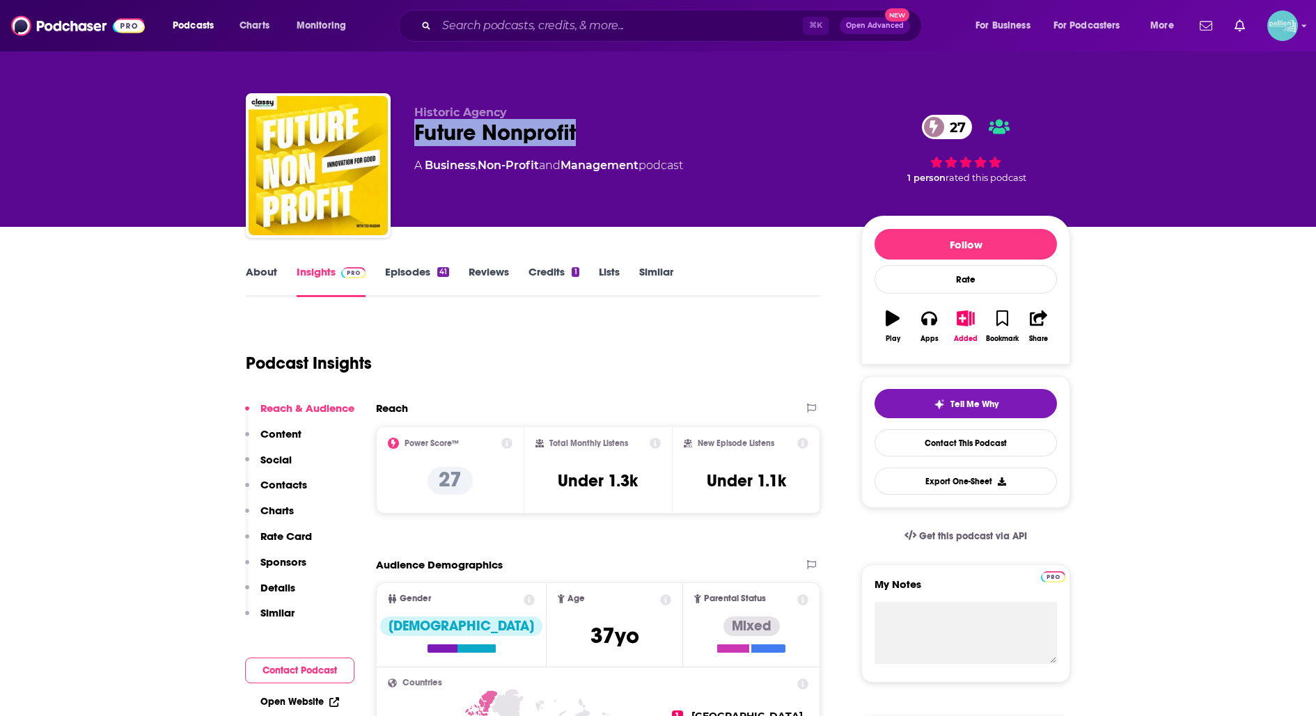
drag, startPoint x: 597, startPoint y: 134, endPoint x: 418, endPoint y: 127, distance: 179.1
click at [418, 127] on div "Future Nonprofit 27" at bounding box center [626, 132] width 425 height 27
copy h2 "Future Nonprofit"
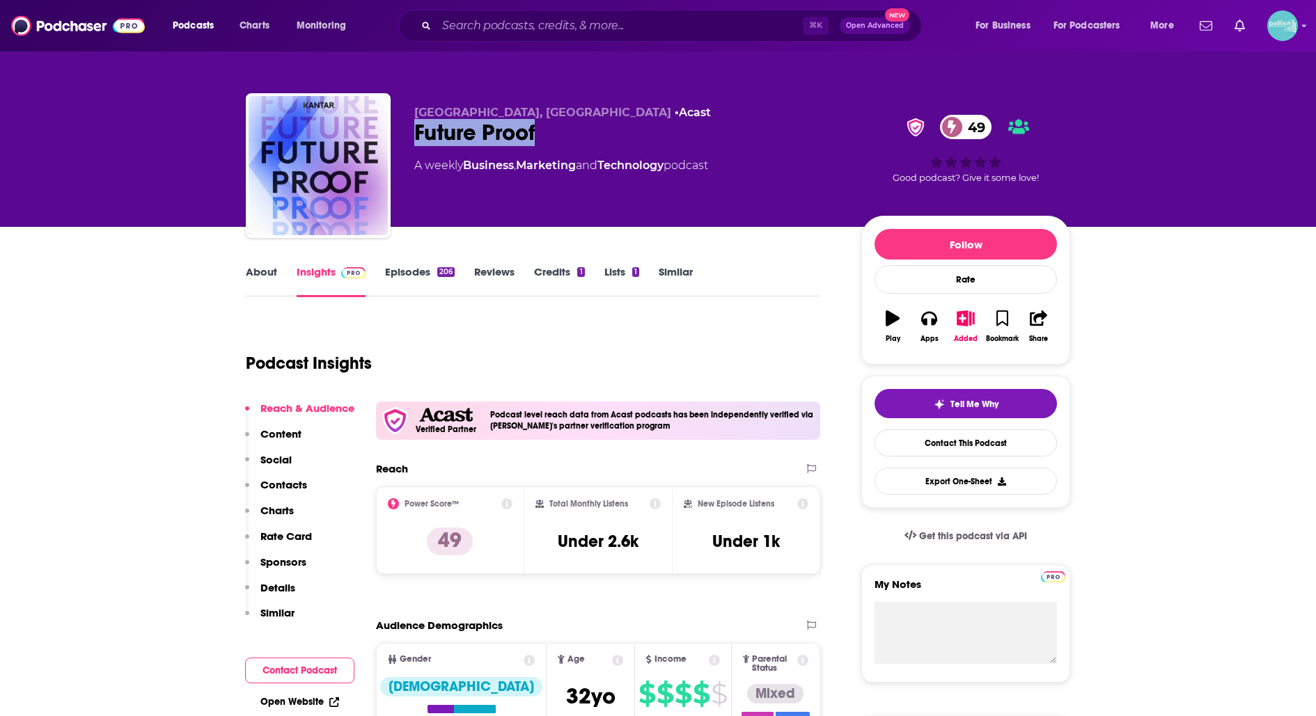
drag, startPoint x: 558, startPoint y: 136, endPoint x: 401, endPoint y: 137, distance: 156.6
click at [401, 137] on div "Kantar & Saïd Business School, Oxford University • Acast Future Proof 49 A week…" at bounding box center [658, 168] width 824 height 150
copy h2 "Future Proof"
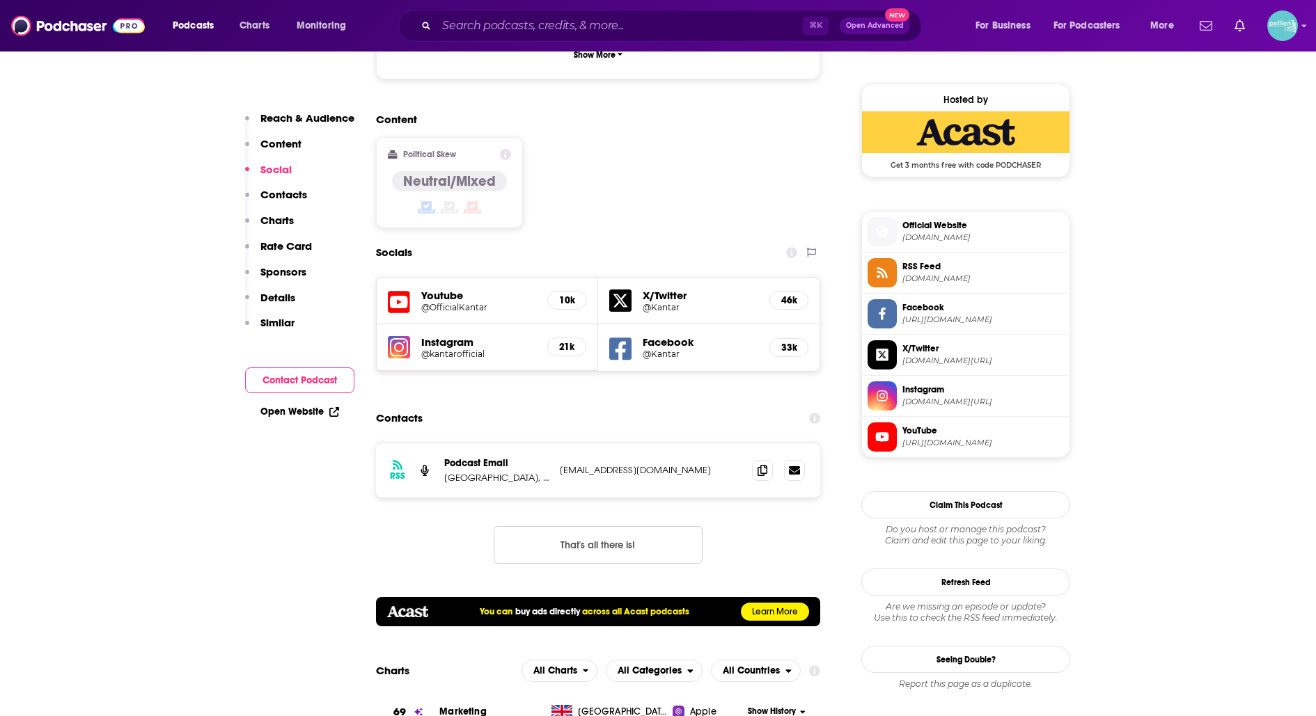
scroll to position [1128, 0]
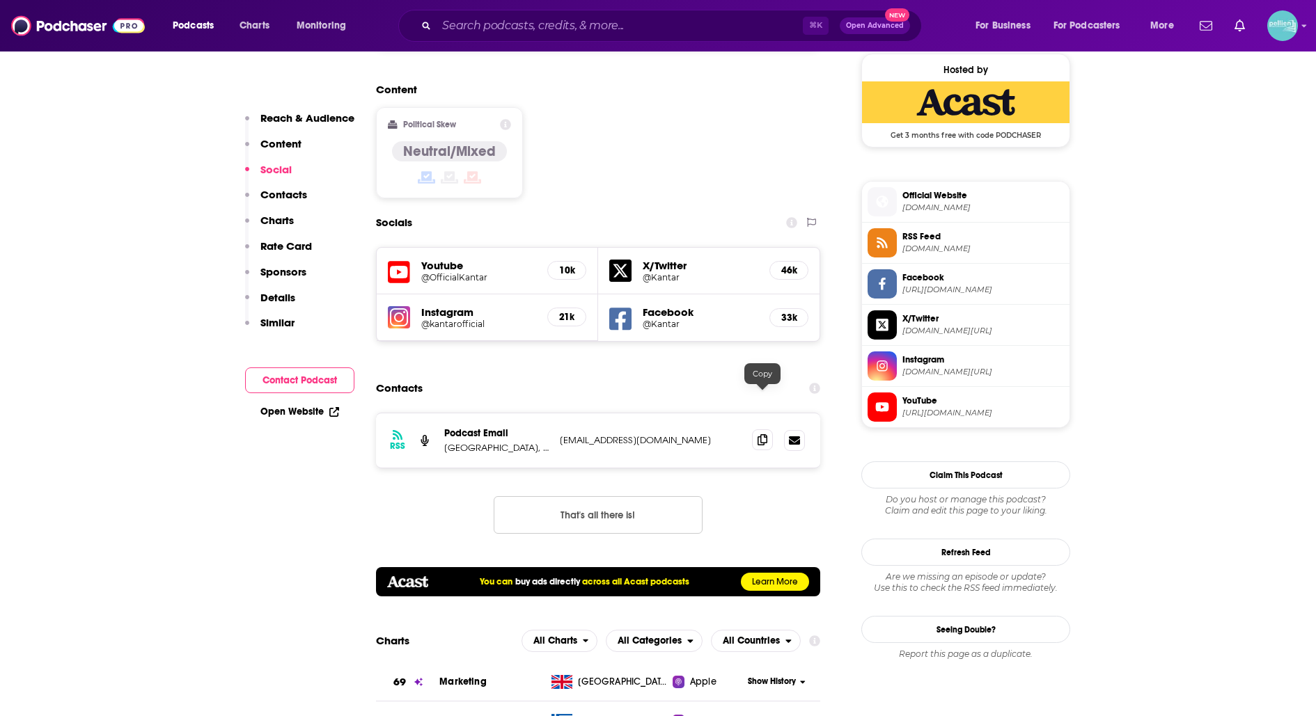
click at [757, 430] on span at bounding box center [762, 440] width 21 height 21
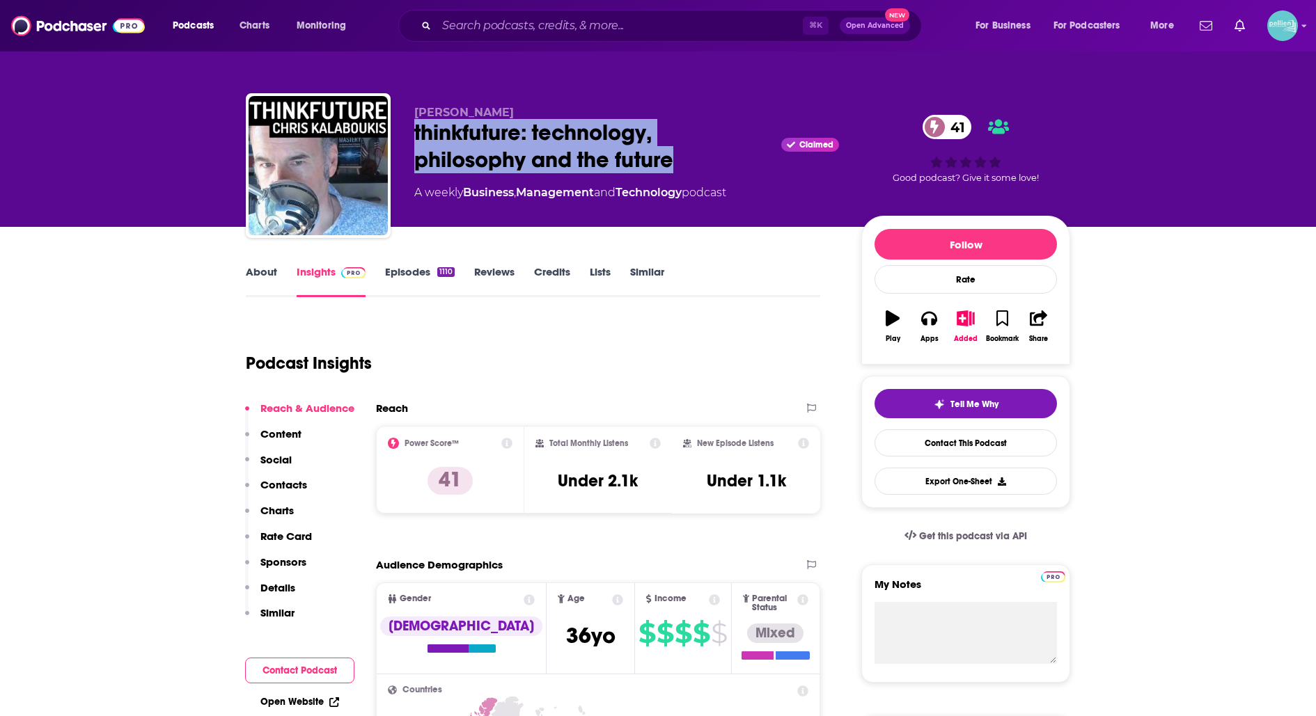
drag, startPoint x: 699, startPoint y: 162, endPoint x: 405, endPoint y: 136, distance: 294.9
click at [405, 136] on div "[PERSON_NAME] thinkfuture: technology, philosophy and the future Claimed 41 A w…" at bounding box center [658, 168] width 824 height 150
copy h2 "thinkfuture: technology, philosophy and the future"
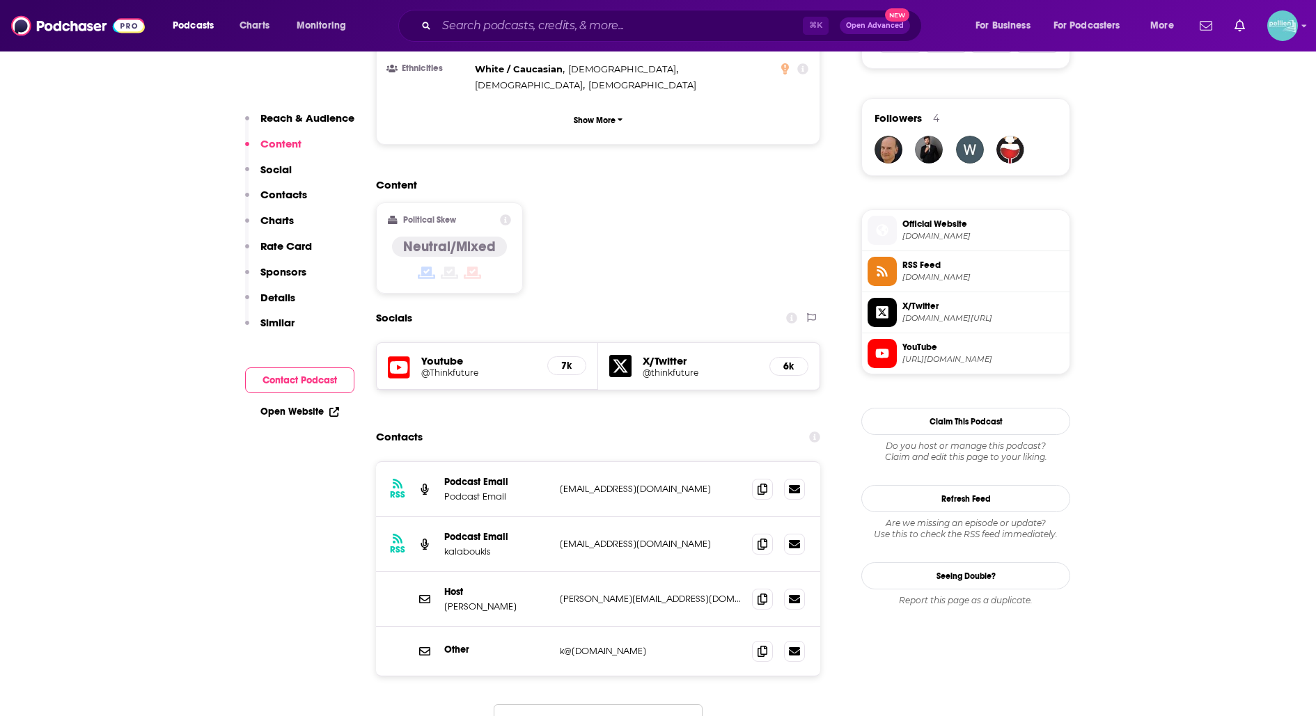
scroll to position [979, 0]
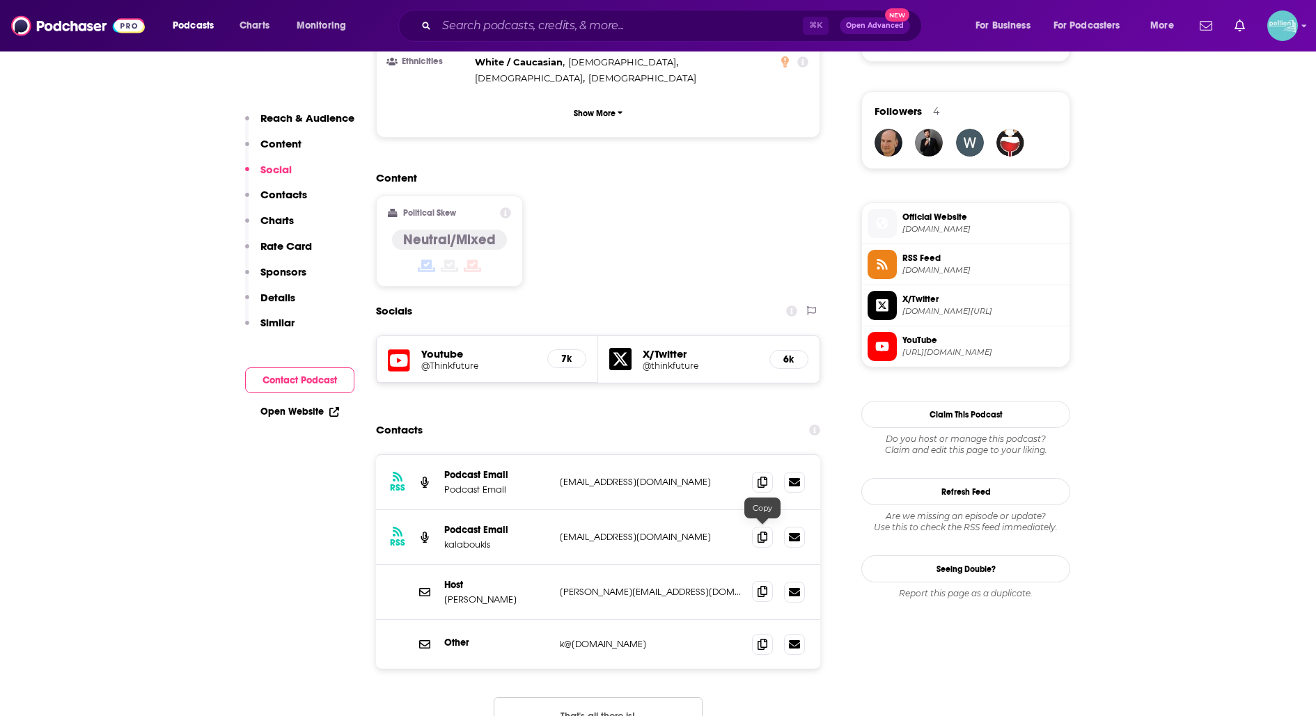
click at [757, 586] on icon at bounding box center [762, 591] width 10 height 11
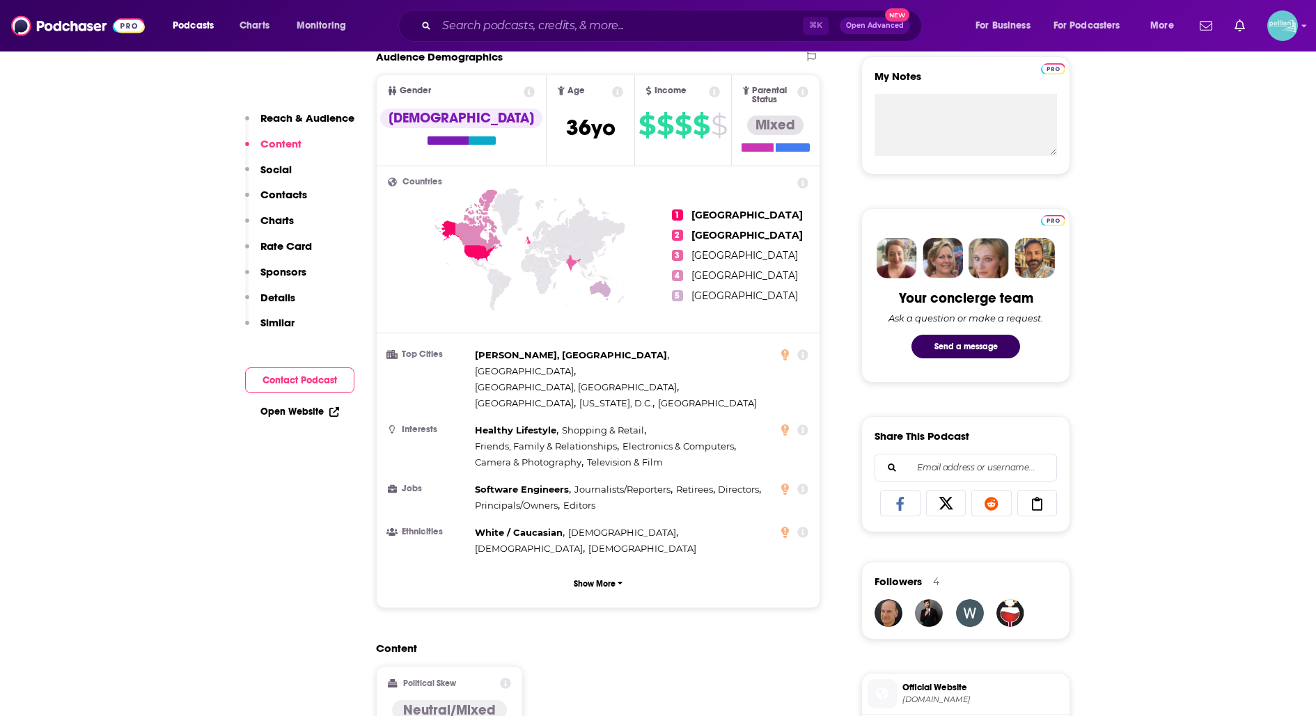
scroll to position [0, 0]
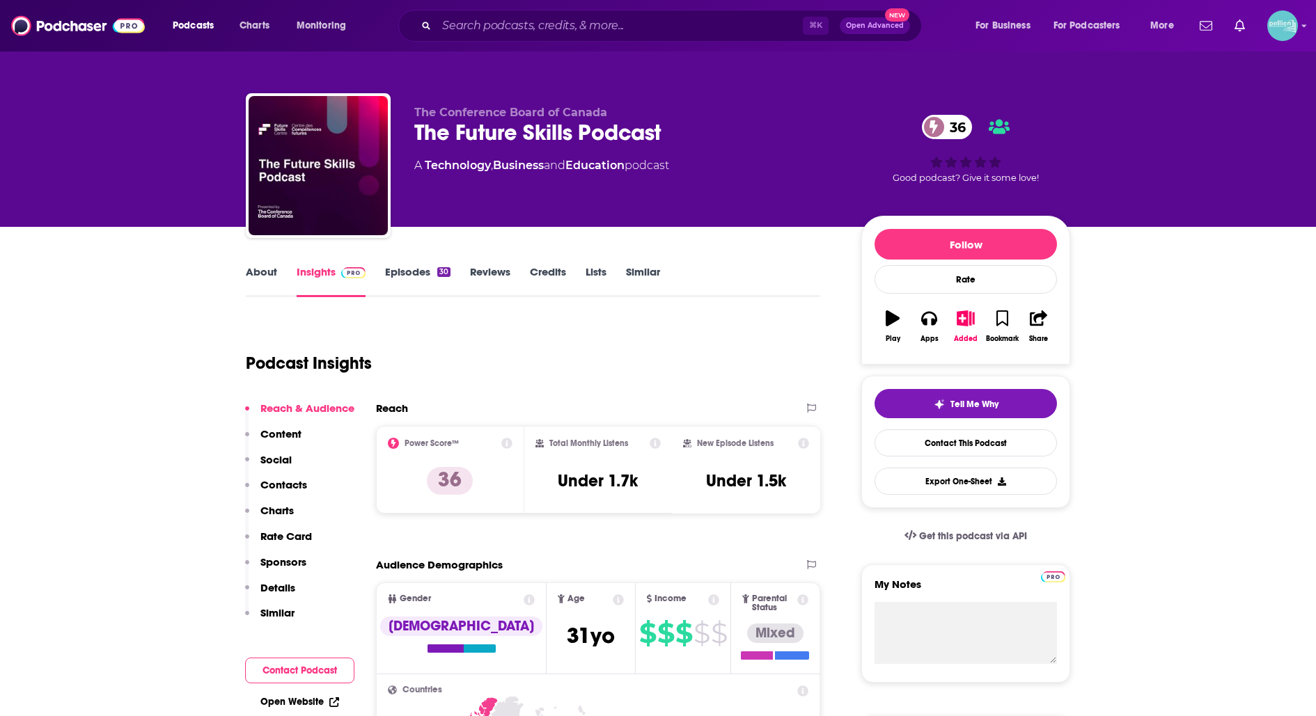
drag, startPoint x: 680, startPoint y: 119, endPoint x: 414, endPoint y: 129, distance: 266.1
click at [414, 129] on div "The Future Skills Podcast 36" at bounding box center [626, 132] width 425 height 27
drag, startPoint x: 673, startPoint y: 140, endPoint x: 416, endPoint y: 137, distance: 256.2
click at [416, 137] on div "The Future Skills Podcast 36" at bounding box center [626, 132] width 425 height 27
copy h2 "The Future Skills Podcast"
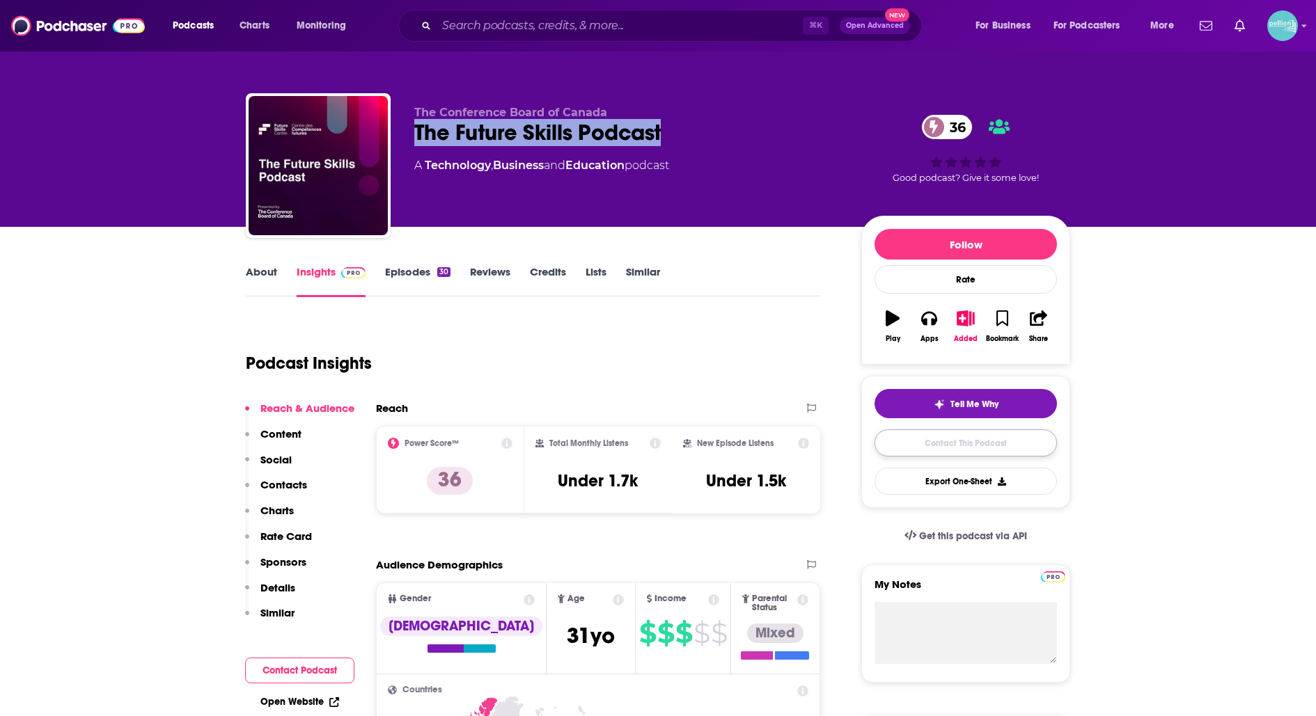
click at [931, 434] on link "Contact This Podcast" at bounding box center [965, 443] width 182 height 27
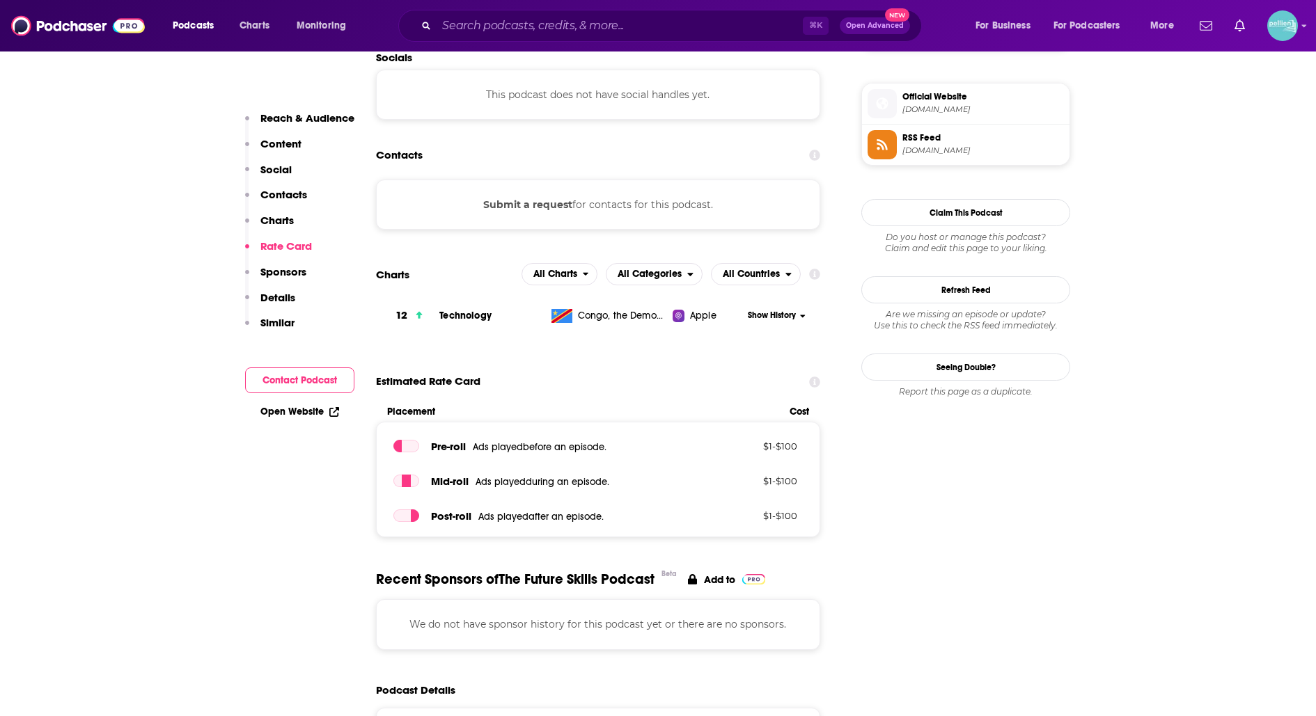
scroll to position [1222, 0]
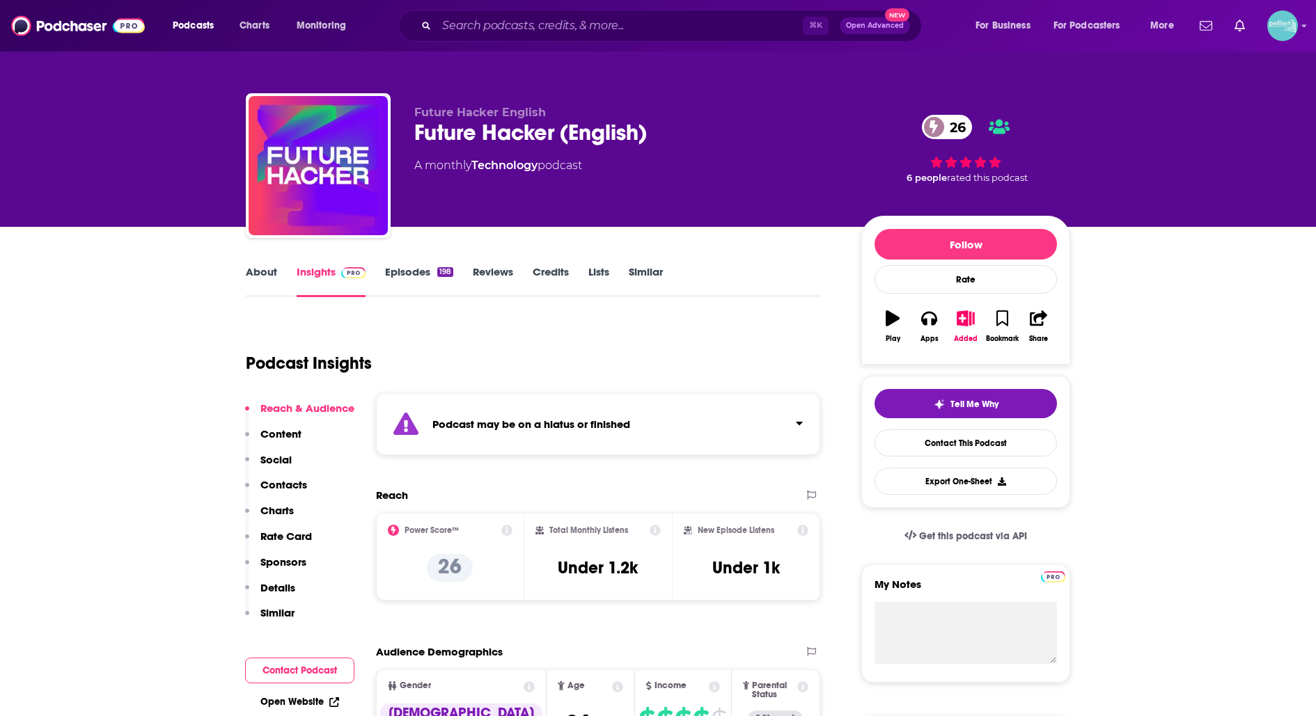
drag, startPoint x: 670, startPoint y: 118, endPoint x: 433, endPoint y: 123, distance: 237.4
click at [433, 123] on div "Future Hacker (English) 26" at bounding box center [626, 132] width 425 height 27
drag, startPoint x: 647, startPoint y: 143, endPoint x: 396, endPoint y: 137, distance: 251.4
click at [396, 138] on div "Future Hacker English Future Hacker (English) 26 A monthly Technology podcast 2…" at bounding box center [658, 168] width 824 height 150
copy h2 "Future Hacker (English)"
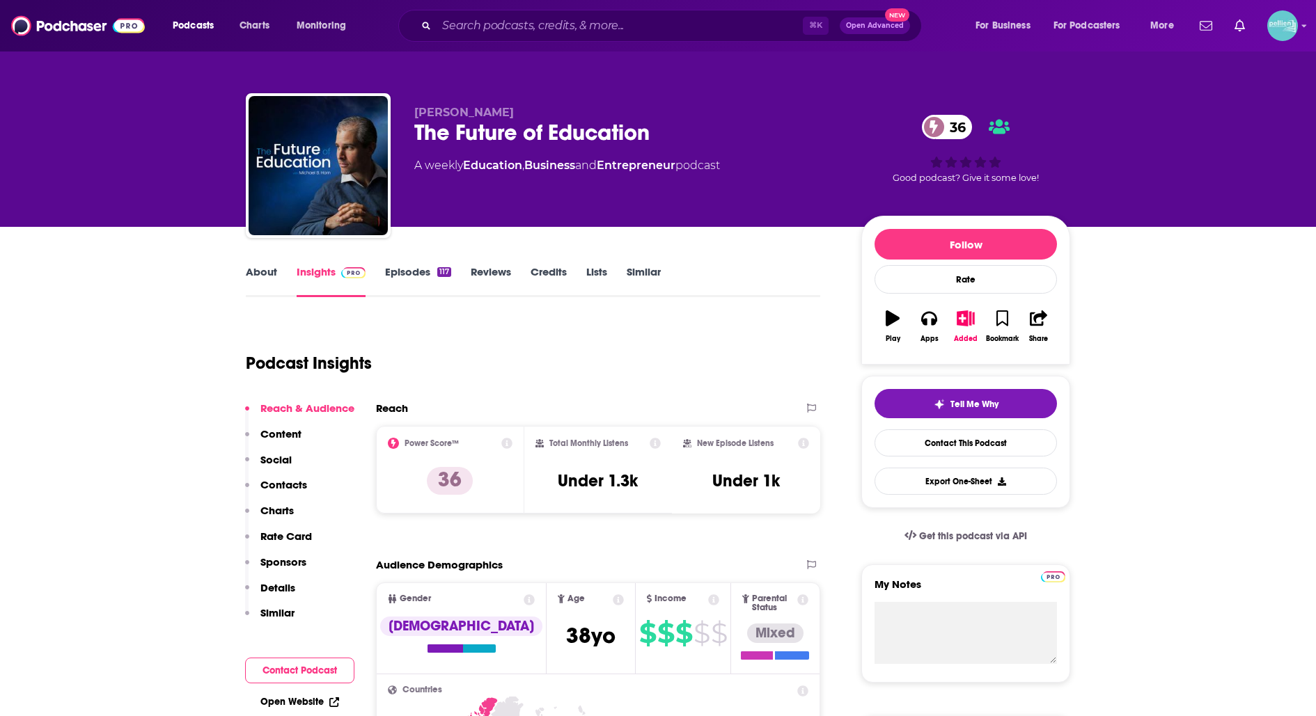
scroll to position [5, 0]
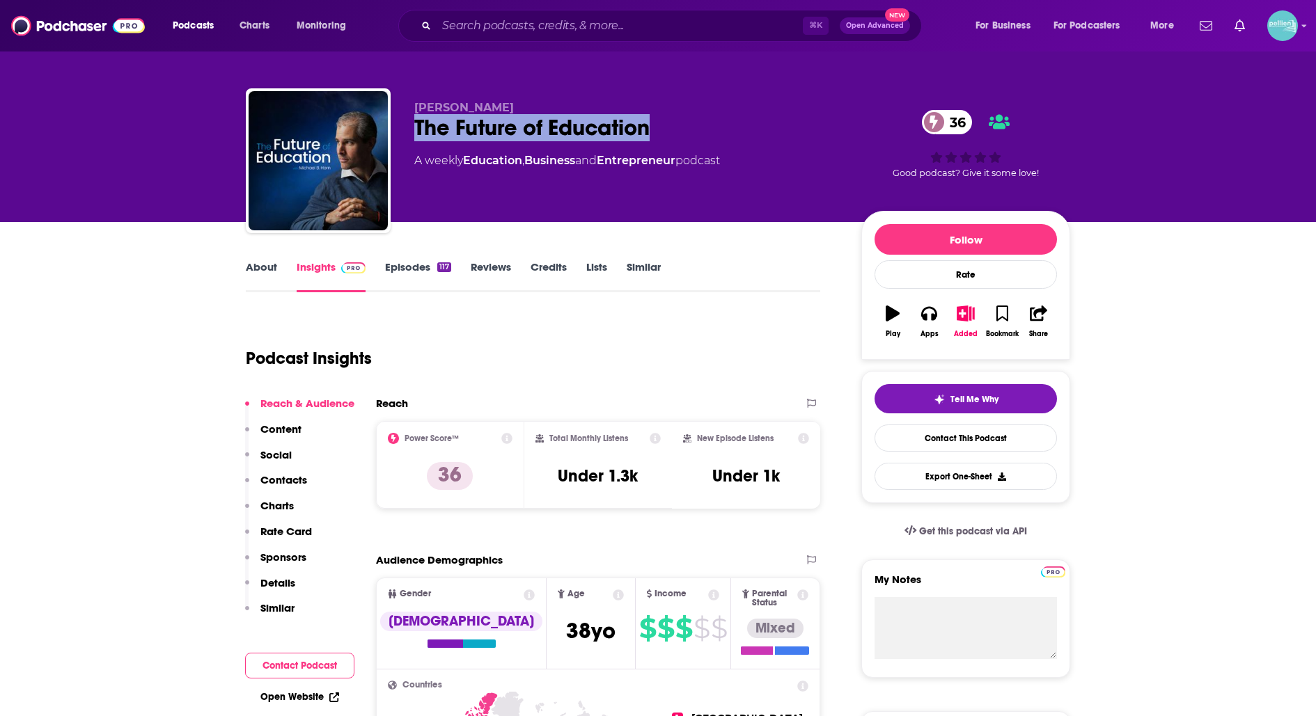
drag, startPoint x: 652, startPoint y: 134, endPoint x: 412, endPoint y: 129, distance: 240.2
click at [412, 129] on div "Michael B. Horn The Future of Education 36 A weekly Education , Business and En…" at bounding box center [658, 163] width 824 height 150
copy h2 "The Future of Education"
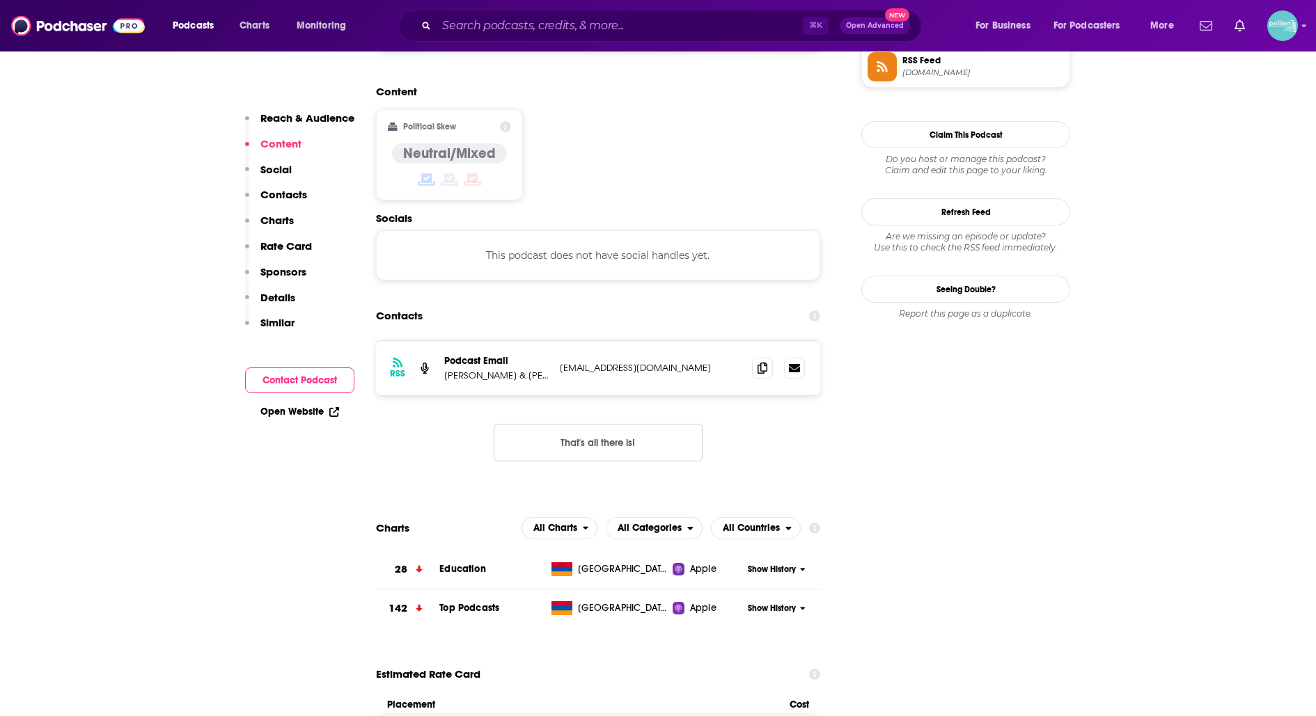
scroll to position [1074, 0]
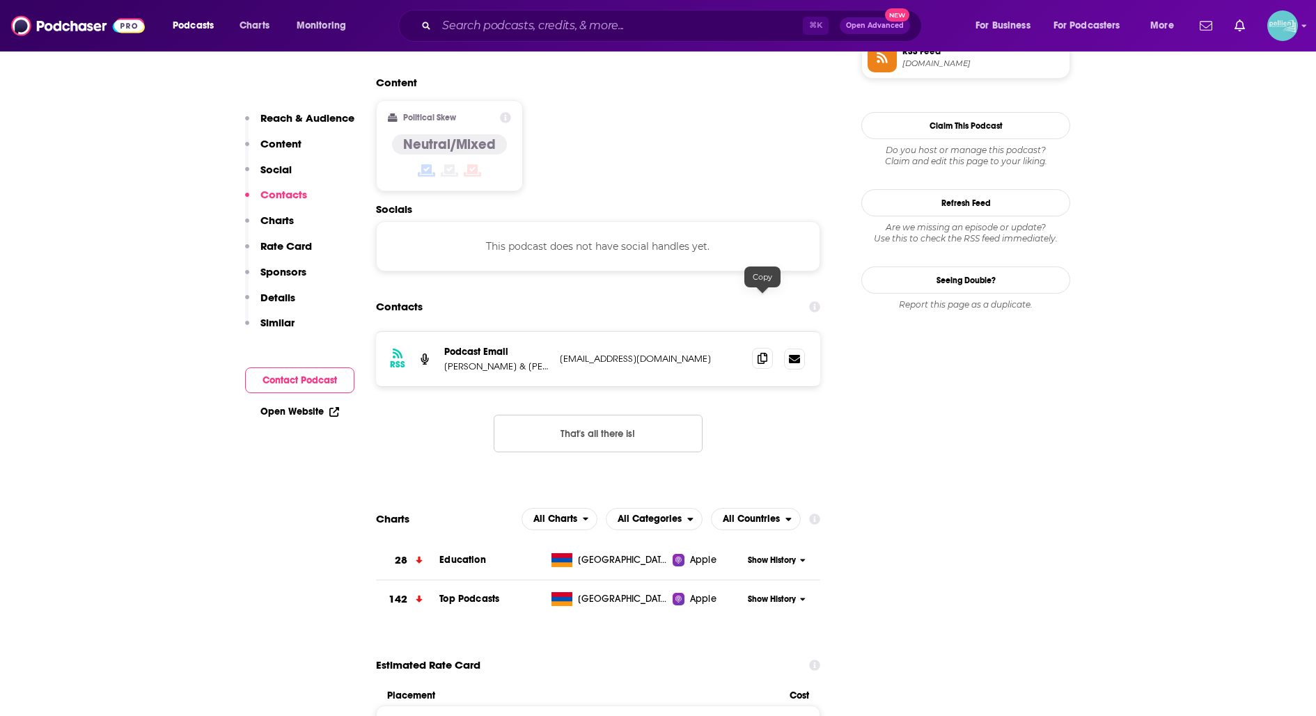
click at [769, 348] on span at bounding box center [762, 358] width 21 height 21
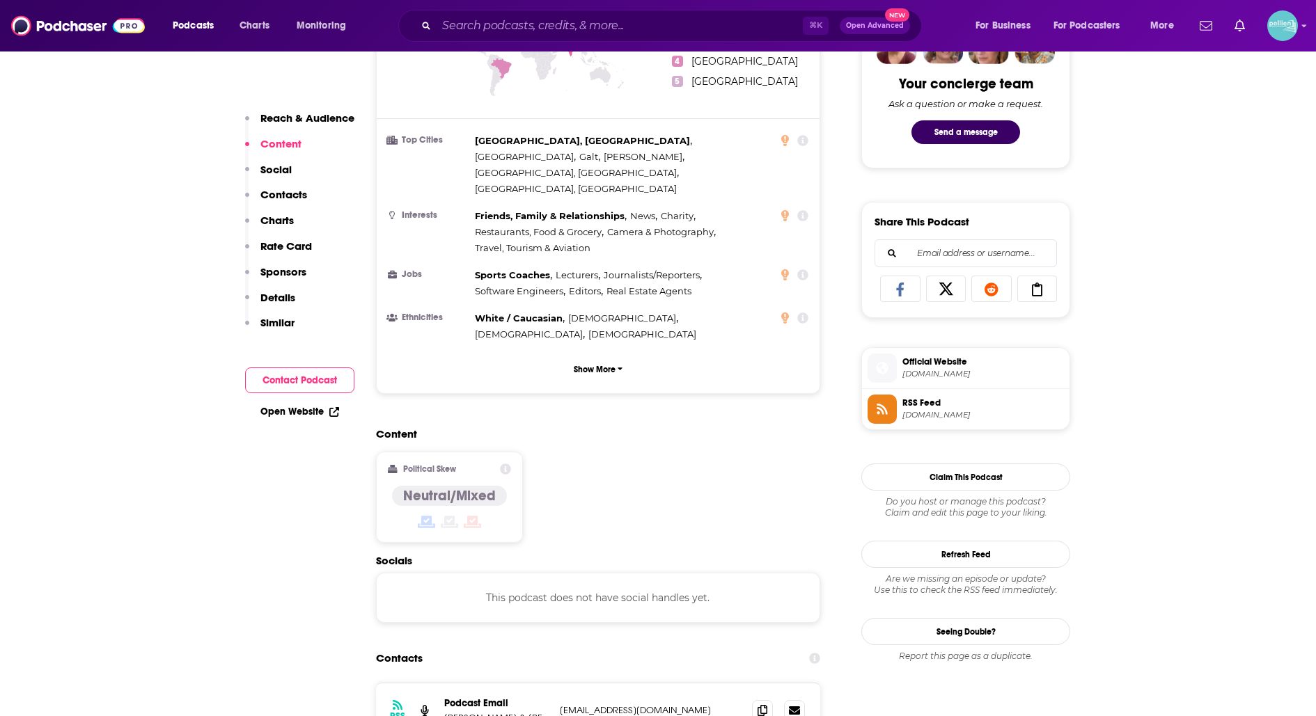
scroll to position [0, 0]
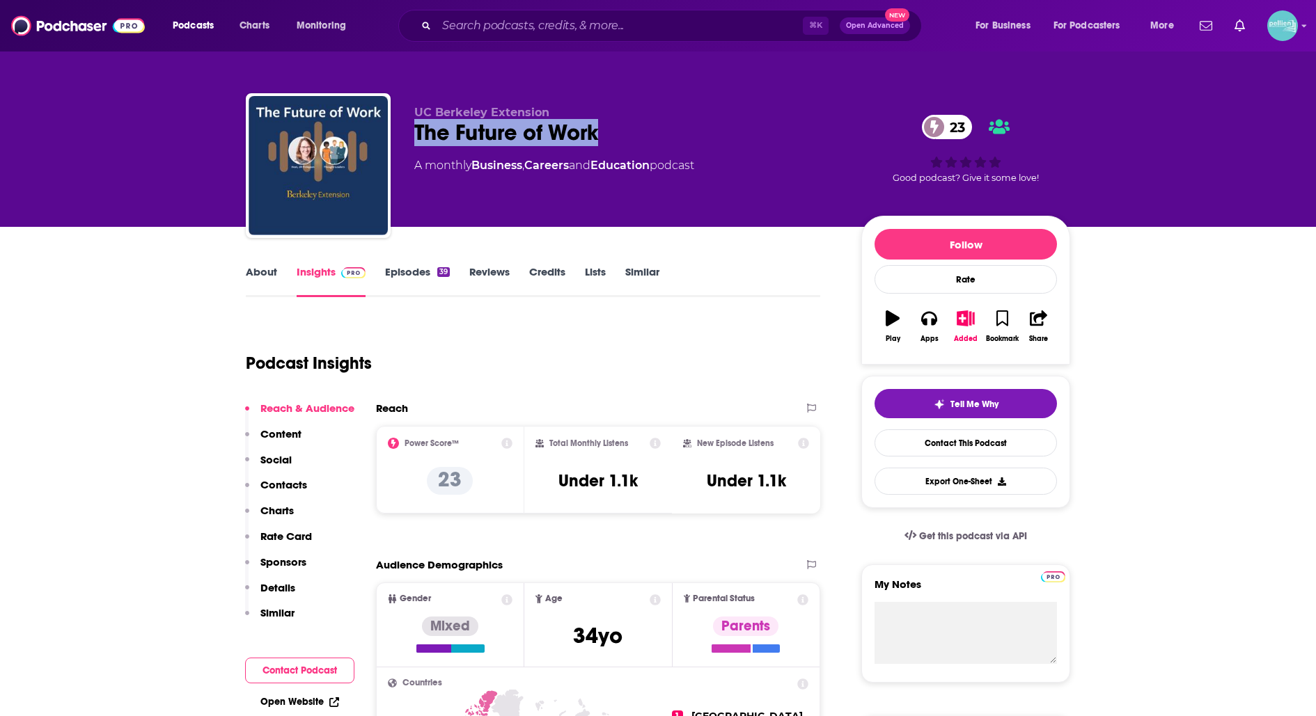
drag, startPoint x: 604, startPoint y: 133, endPoint x: 413, endPoint y: 143, distance: 191.0
click at [413, 143] on div "UC Berkeley Extension The Future of Work 23 A monthly Business , Careers and Ed…" at bounding box center [658, 168] width 824 height 150
copy h2 "The Future of Work"
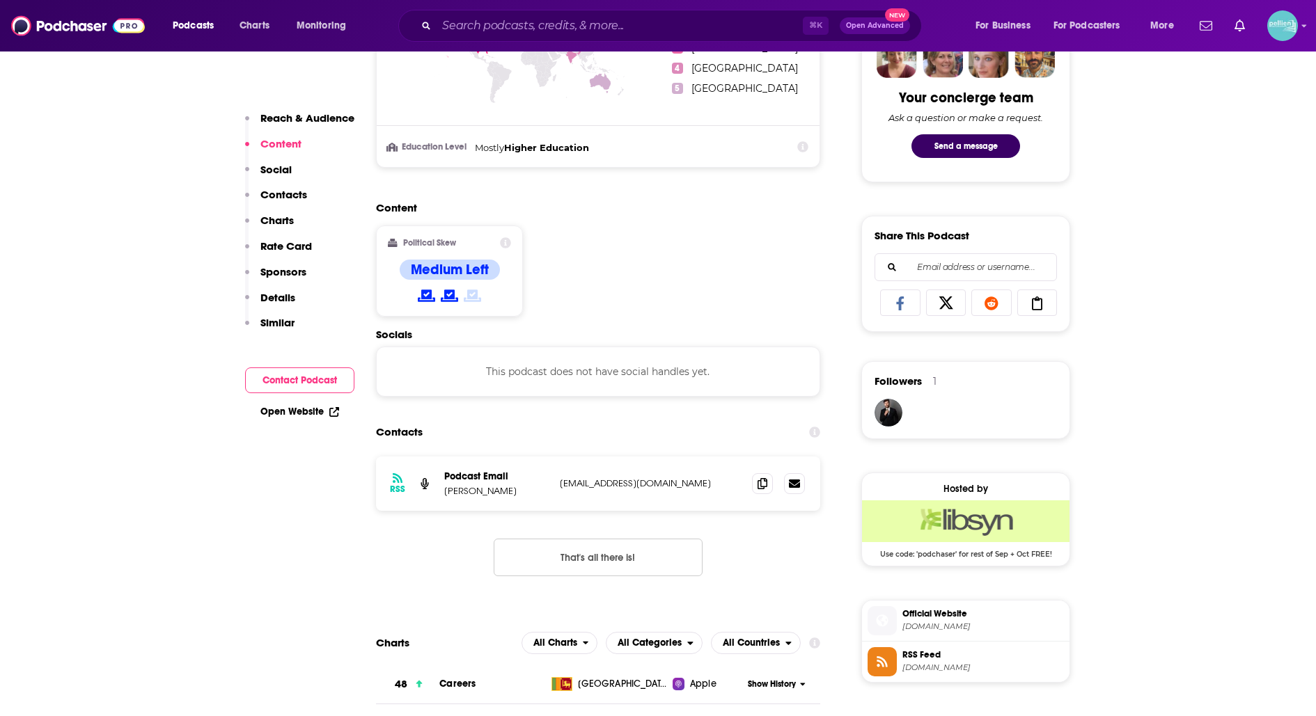
scroll to position [711, 0]
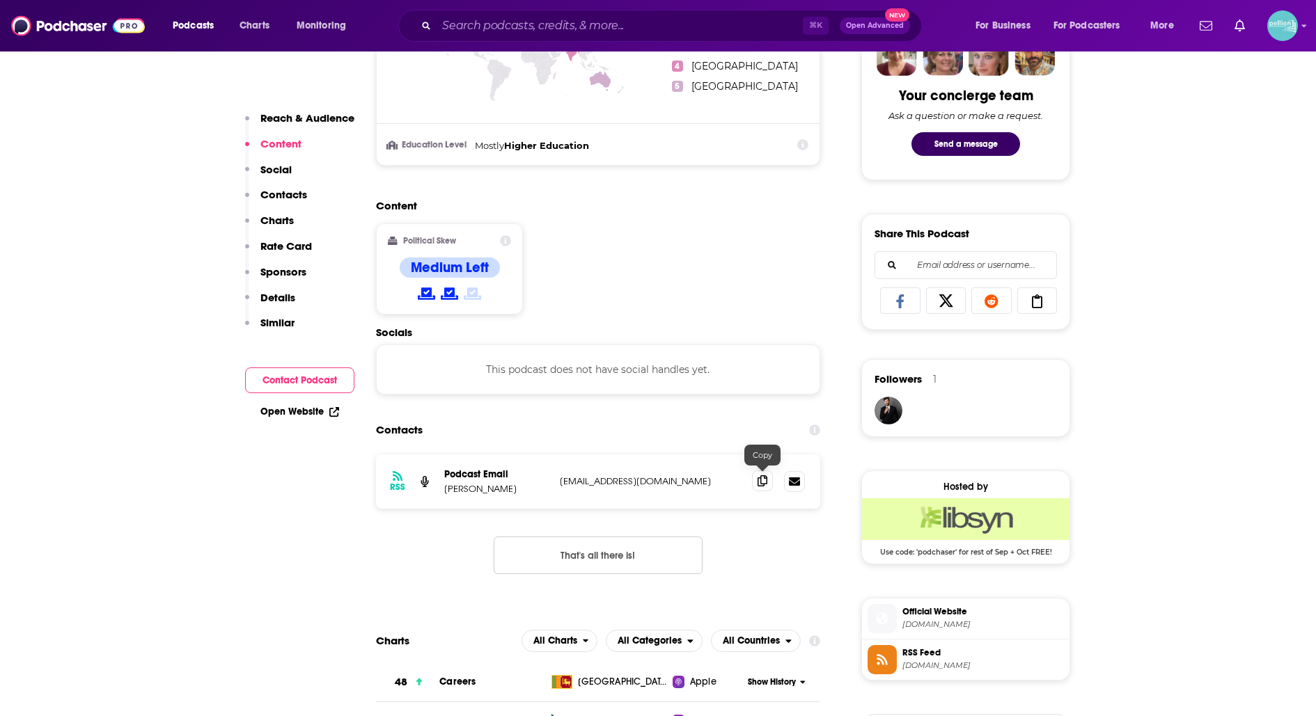
click at [760, 485] on span at bounding box center [762, 481] width 21 height 21
click at [761, 476] on icon at bounding box center [762, 480] width 10 height 11
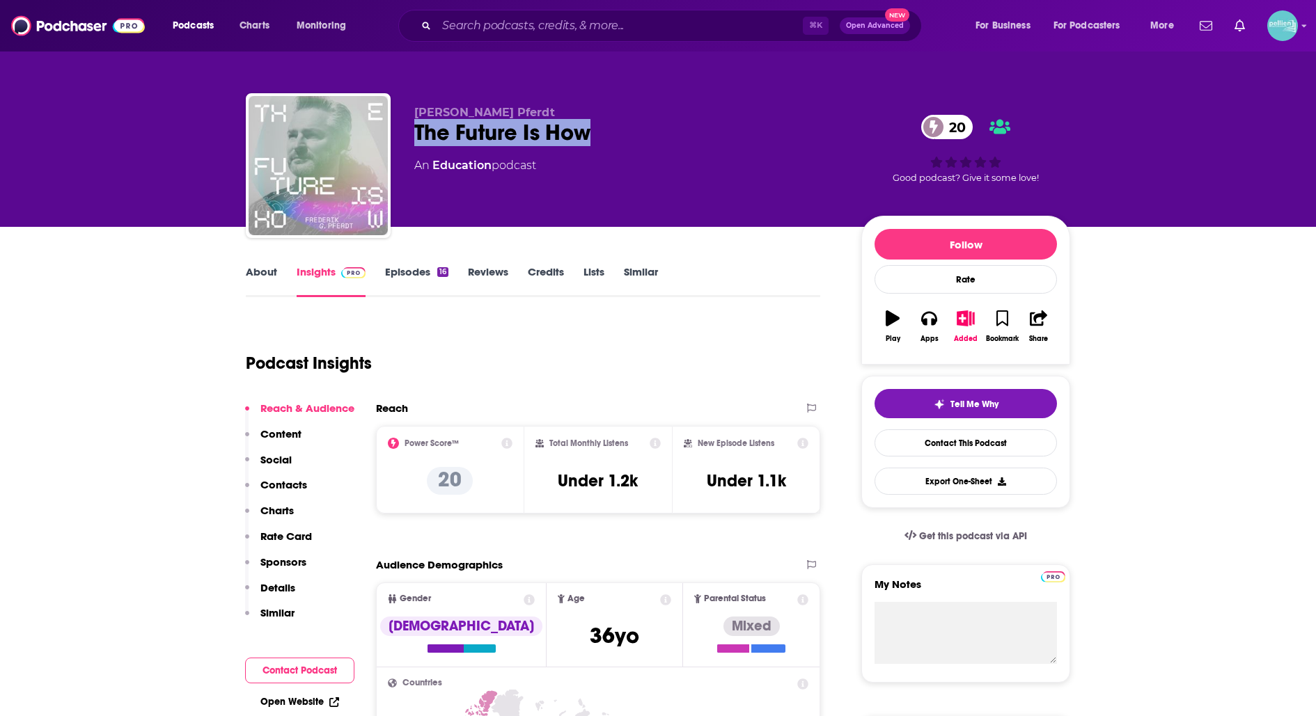
drag, startPoint x: 604, startPoint y: 136, endPoint x: 406, endPoint y: 134, distance: 198.4
click at [406, 134] on div "[PERSON_NAME] Pferdt The Future Is How 20 An Education podcast 20 Good podcast?…" at bounding box center [658, 168] width 824 height 150
copy h2 "The Future Is How"
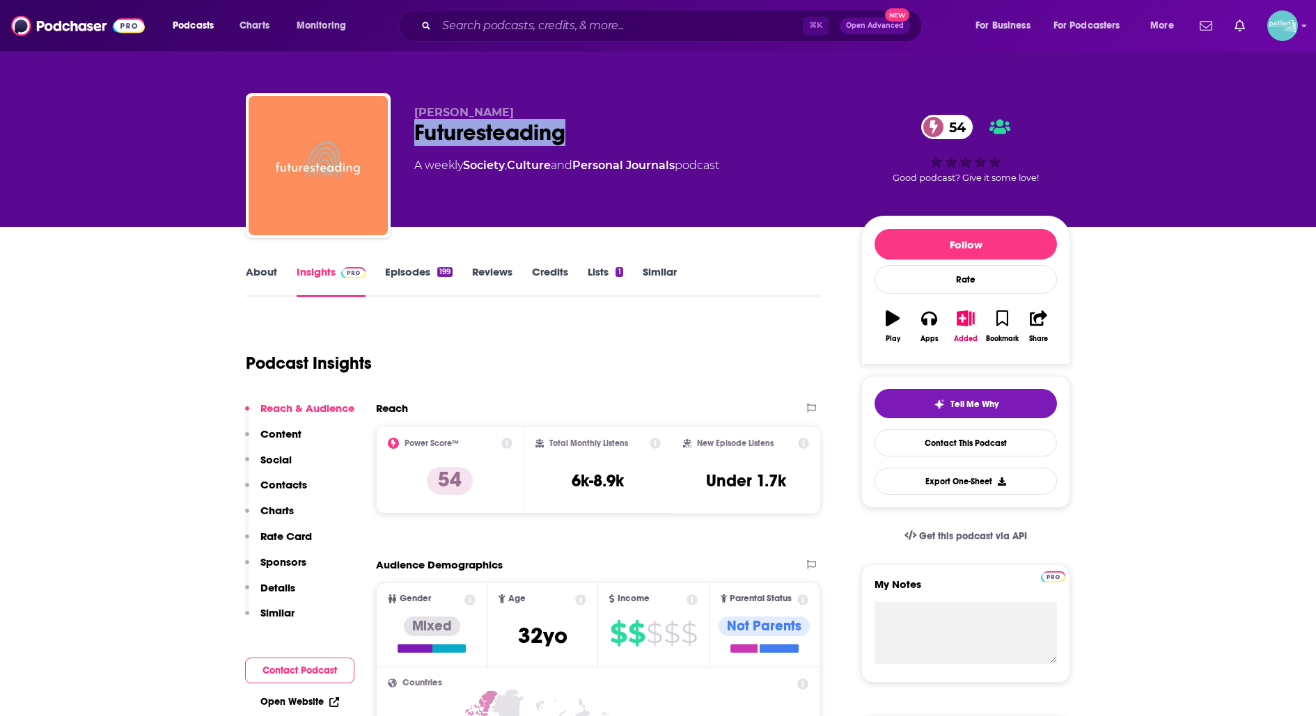
drag, startPoint x: 567, startPoint y: 135, endPoint x: 400, endPoint y: 134, distance: 167.8
click at [400, 134] on div "[PERSON_NAME] Futuresteading 54 A weekly Society , Culture and Personal Journal…" at bounding box center [658, 168] width 824 height 150
copy h2 "Futuresteading"
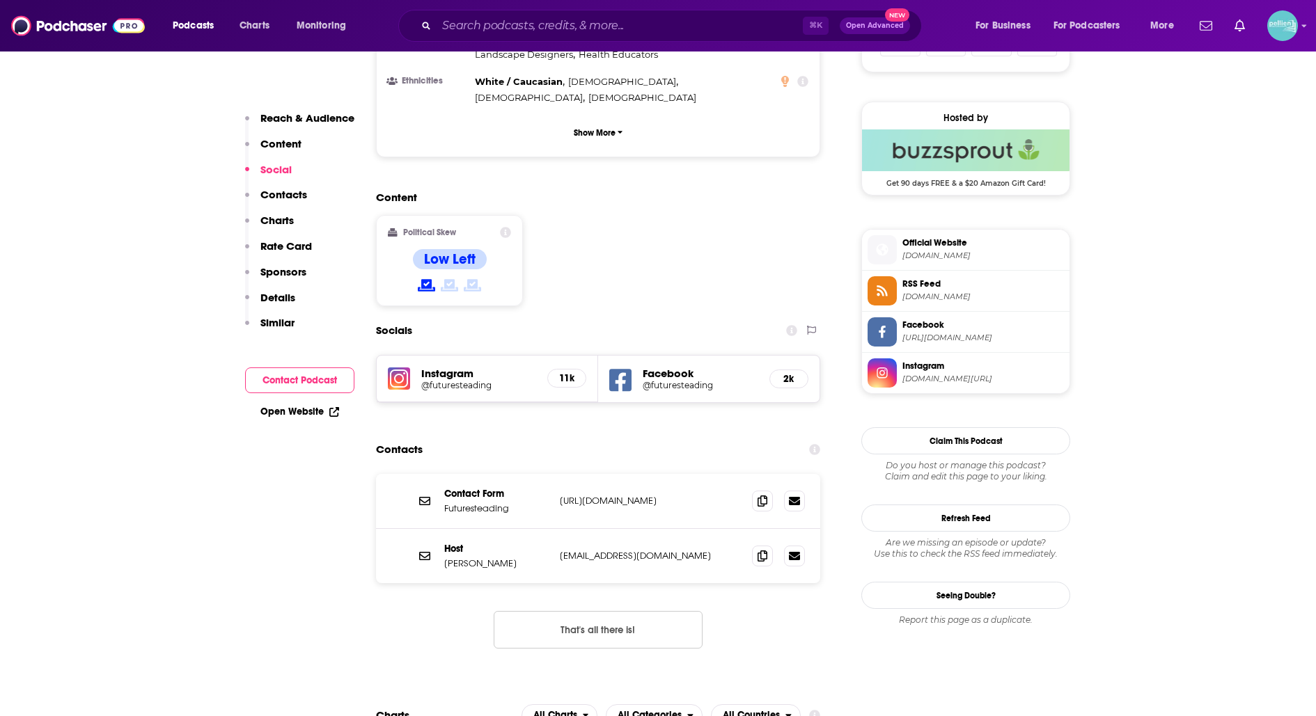
scroll to position [1013, 0]
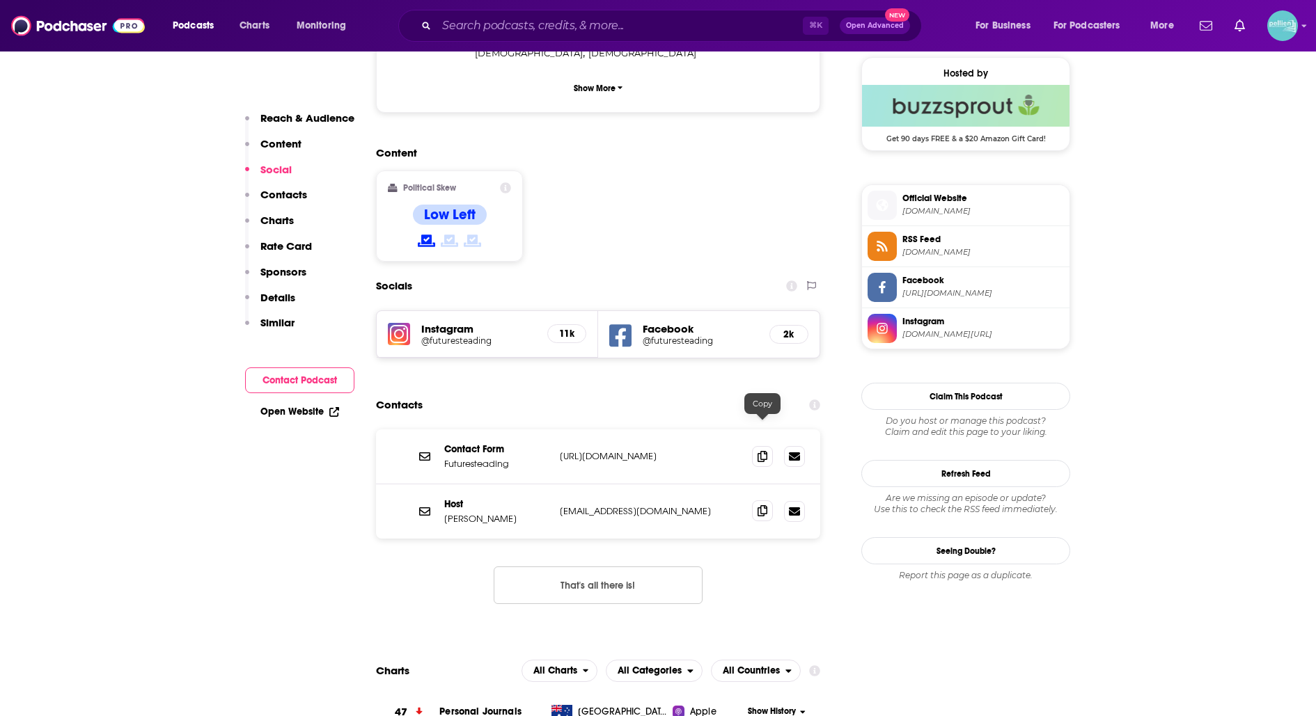
click at [757, 501] on span at bounding box center [762, 511] width 21 height 21
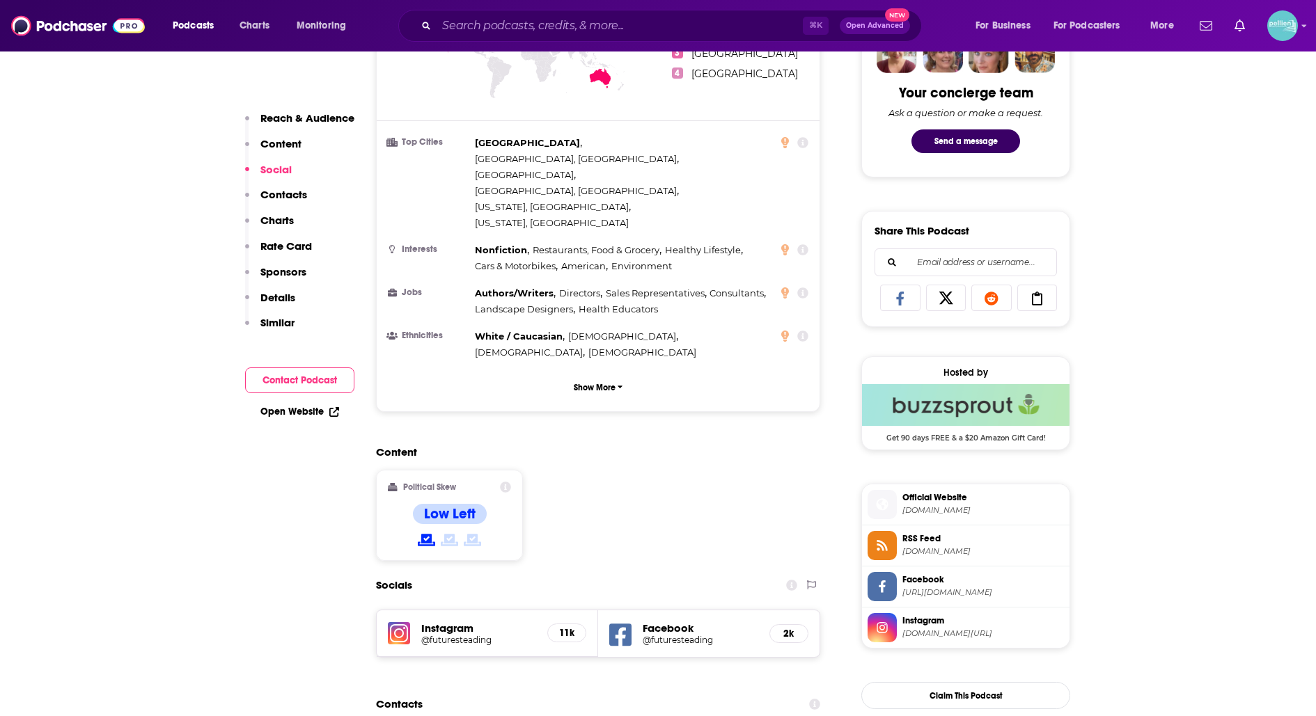
scroll to position [0, 0]
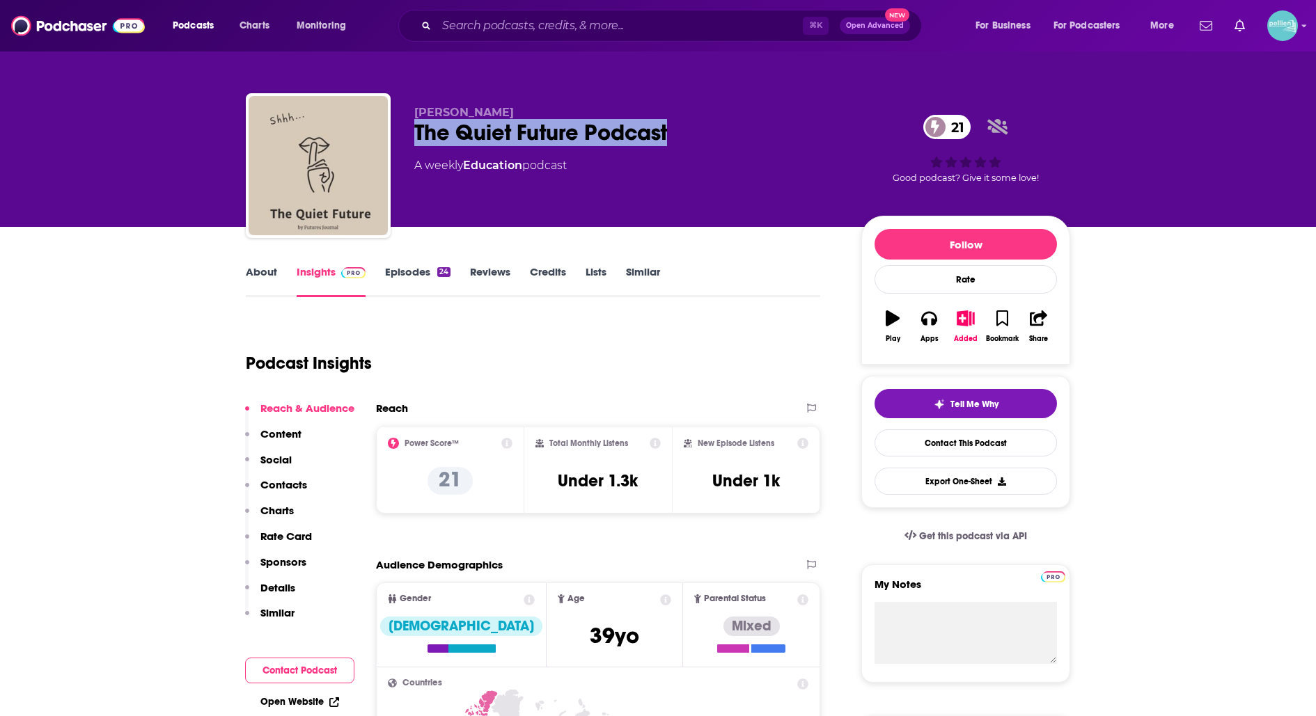
drag, startPoint x: 711, startPoint y: 129, endPoint x: 415, endPoint y: 126, distance: 295.9
click at [415, 126] on div "The Quiet Future Podcast 21" at bounding box center [626, 132] width 425 height 27
copy h2 "The Quiet Future Podcast"
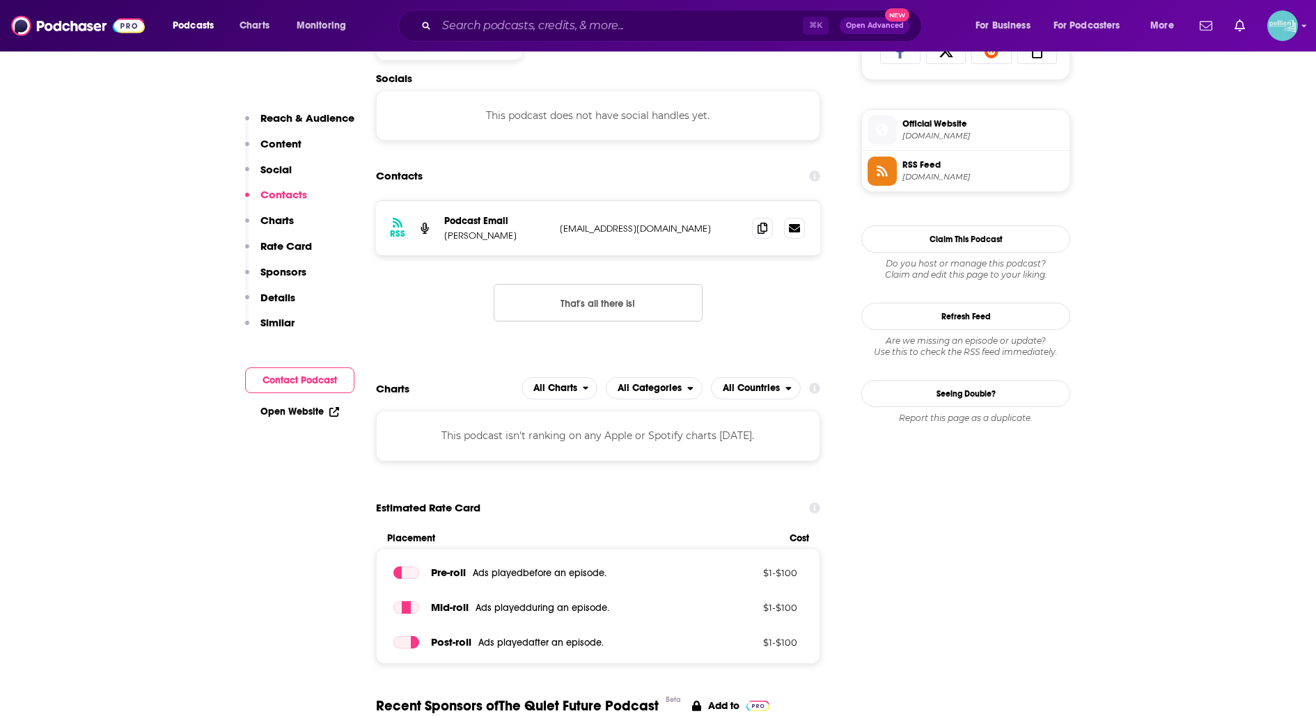
scroll to position [966, 0]
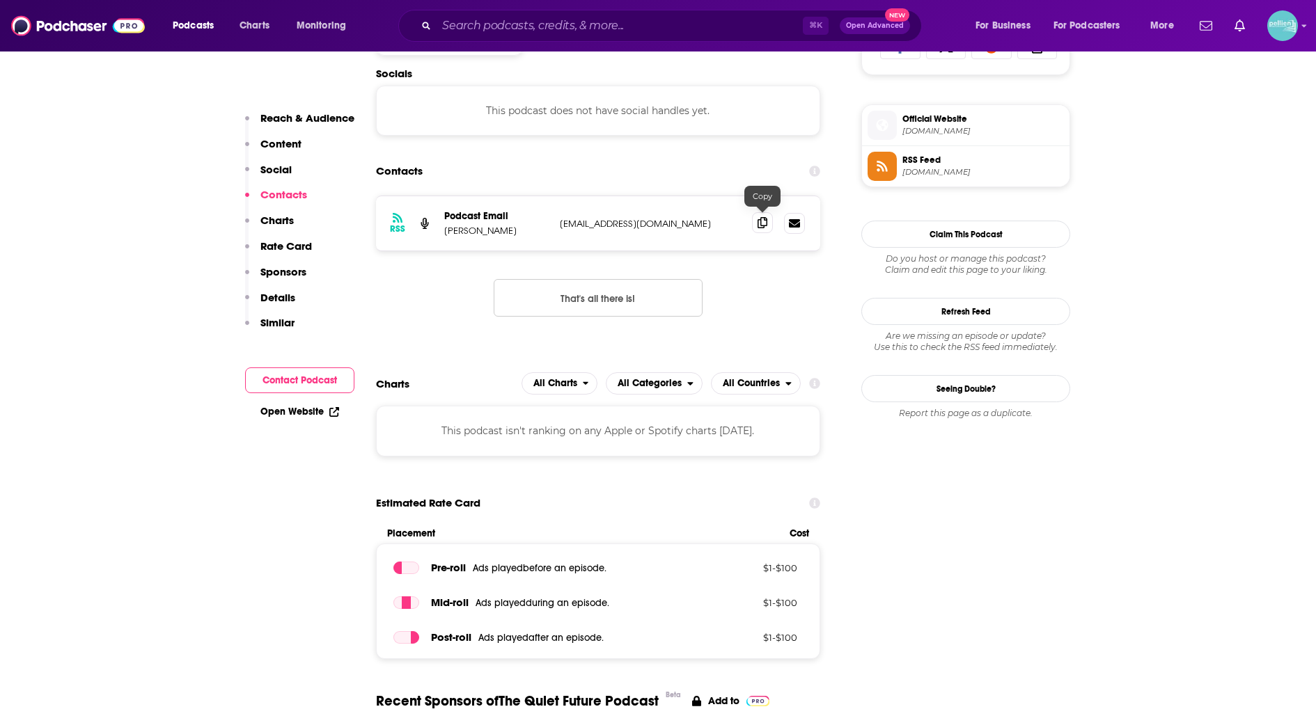
click at [756, 217] on span at bounding box center [762, 222] width 21 height 21
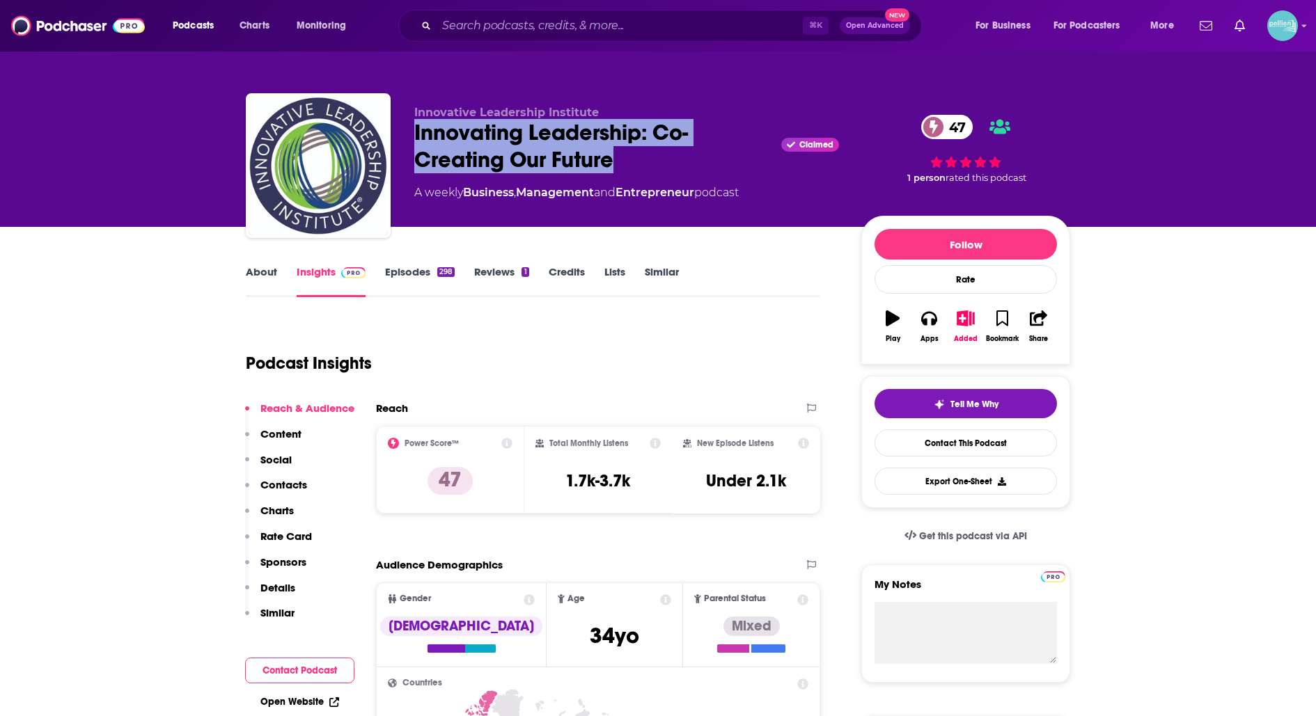
drag, startPoint x: 631, startPoint y: 164, endPoint x: 409, endPoint y: 139, distance: 223.6
click at [409, 139] on div "Innovative Leadership Institute Innovating Leadership: Co-Creating Our Future C…" at bounding box center [658, 168] width 824 height 150
copy h2 "Innovating Leadership: Co-Creating Our Future"
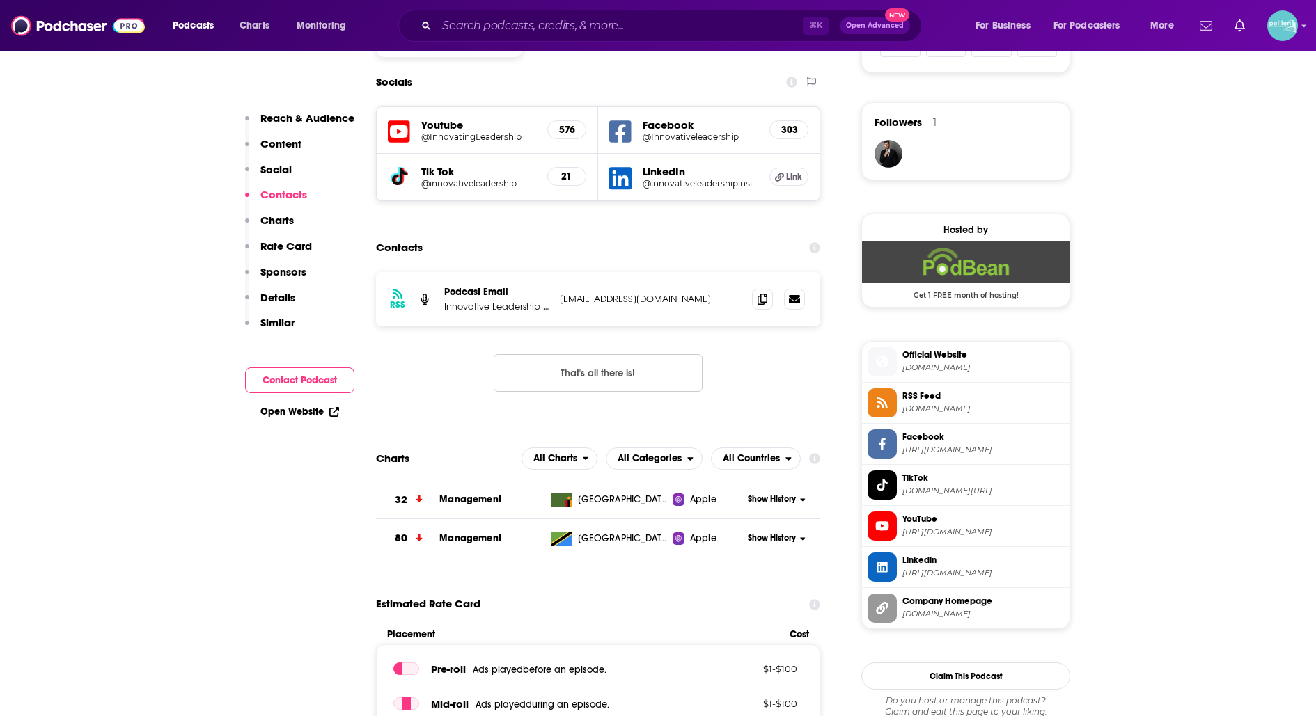
scroll to position [975, 0]
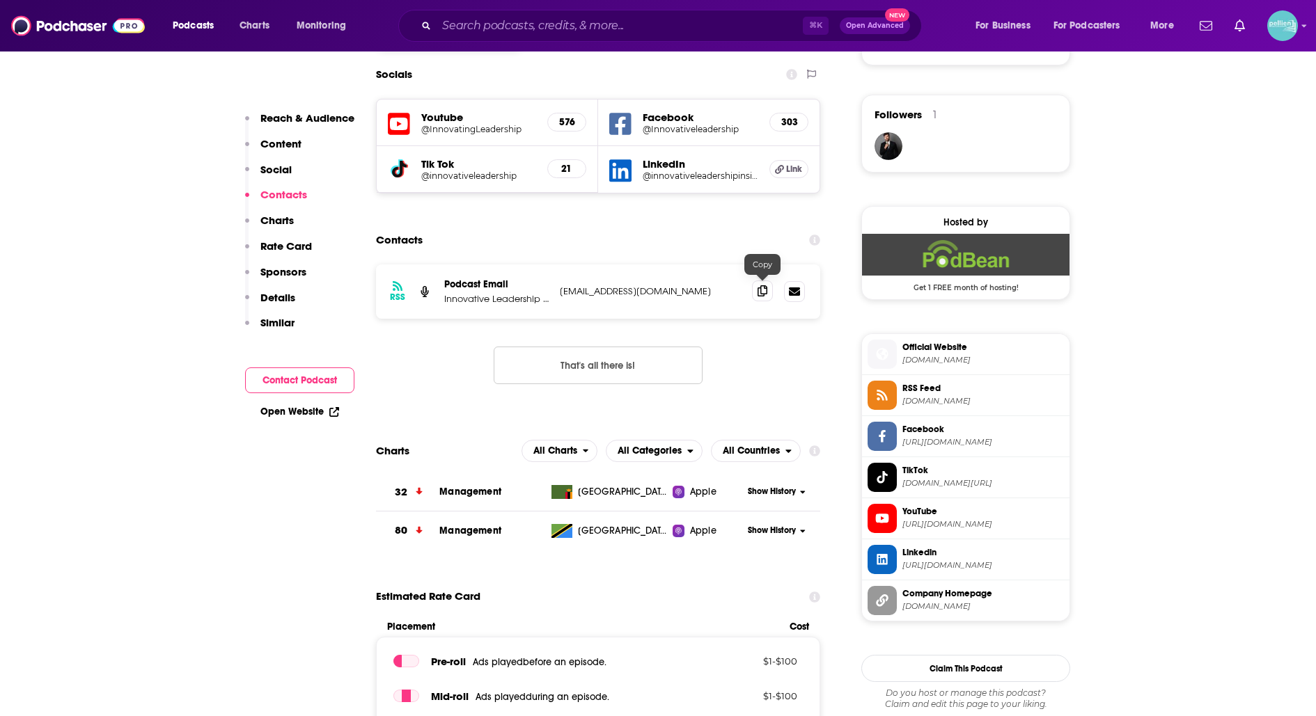
click at [755, 290] on span at bounding box center [762, 291] width 21 height 21
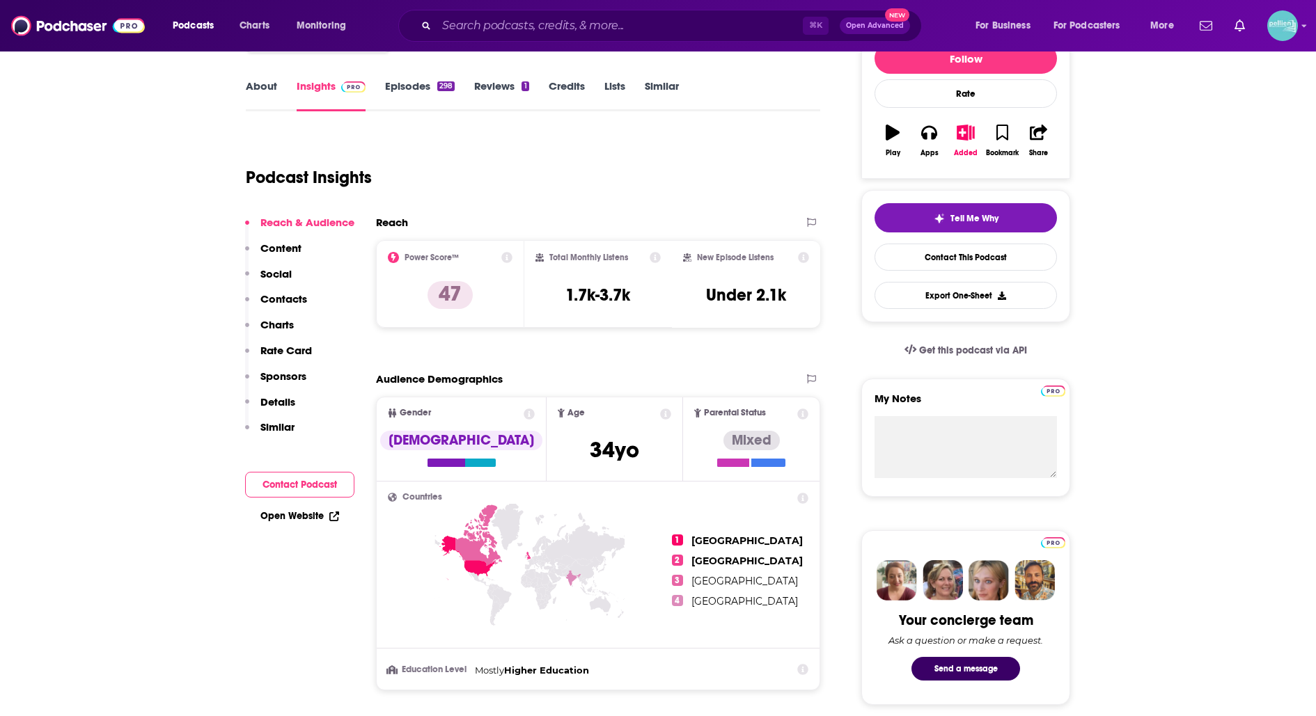
scroll to position [0, 0]
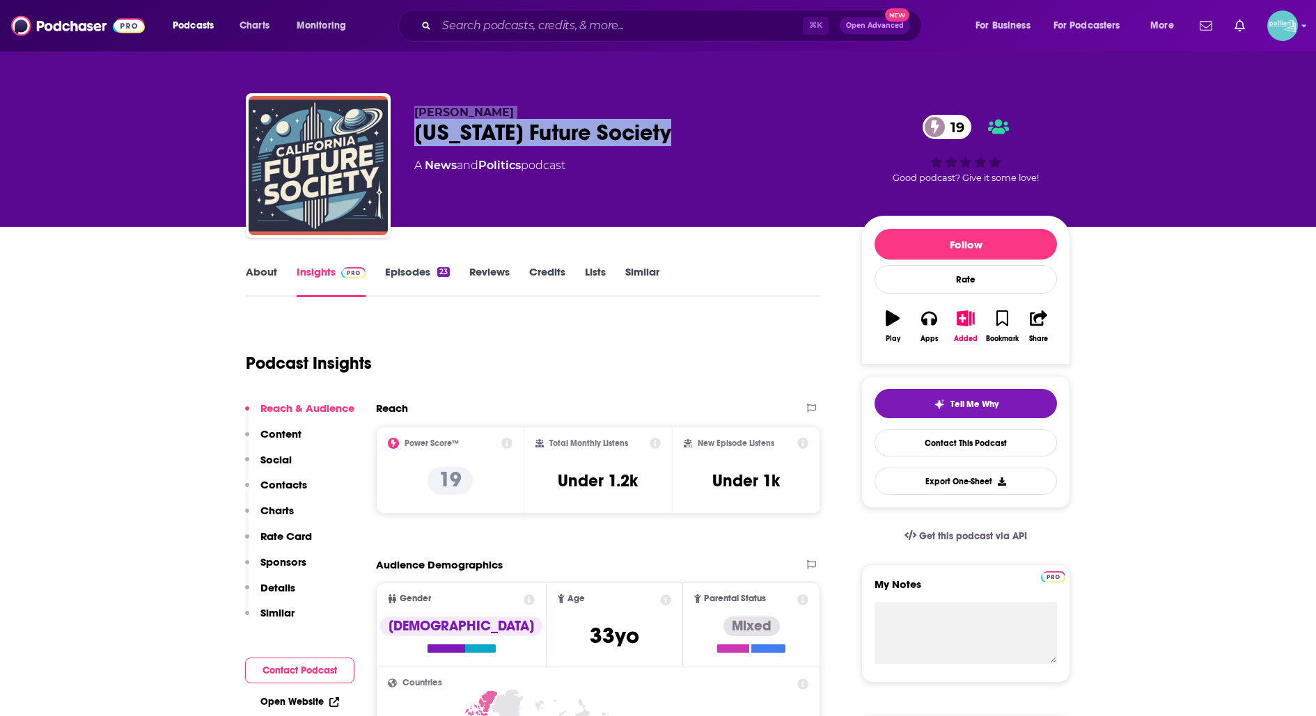
drag, startPoint x: 678, startPoint y: 132, endPoint x: 382, endPoint y: 134, distance: 295.9
click at [382, 134] on div "[PERSON_NAME] [US_STATE] Future Society 19 A News and Politics podcast 19 Good …" at bounding box center [658, 168] width 824 height 150
click at [717, 143] on div "California Future Society 19" at bounding box center [626, 132] width 425 height 27
drag, startPoint x: 700, startPoint y: 144, endPoint x: 416, endPoint y: 143, distance: 284.0
click at [416, 143] on div "California Future Society 19" at bounding box center [626, 132] width 425 height 27
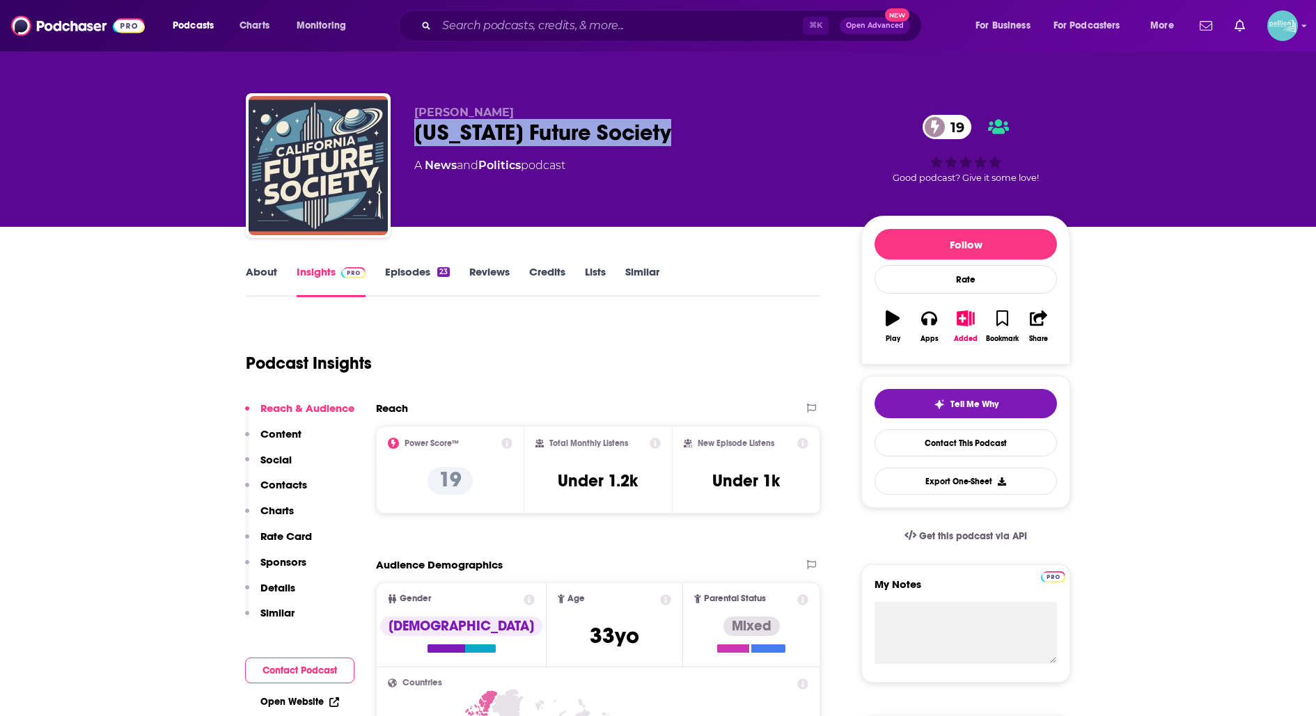
copy h2 "California Future Society"
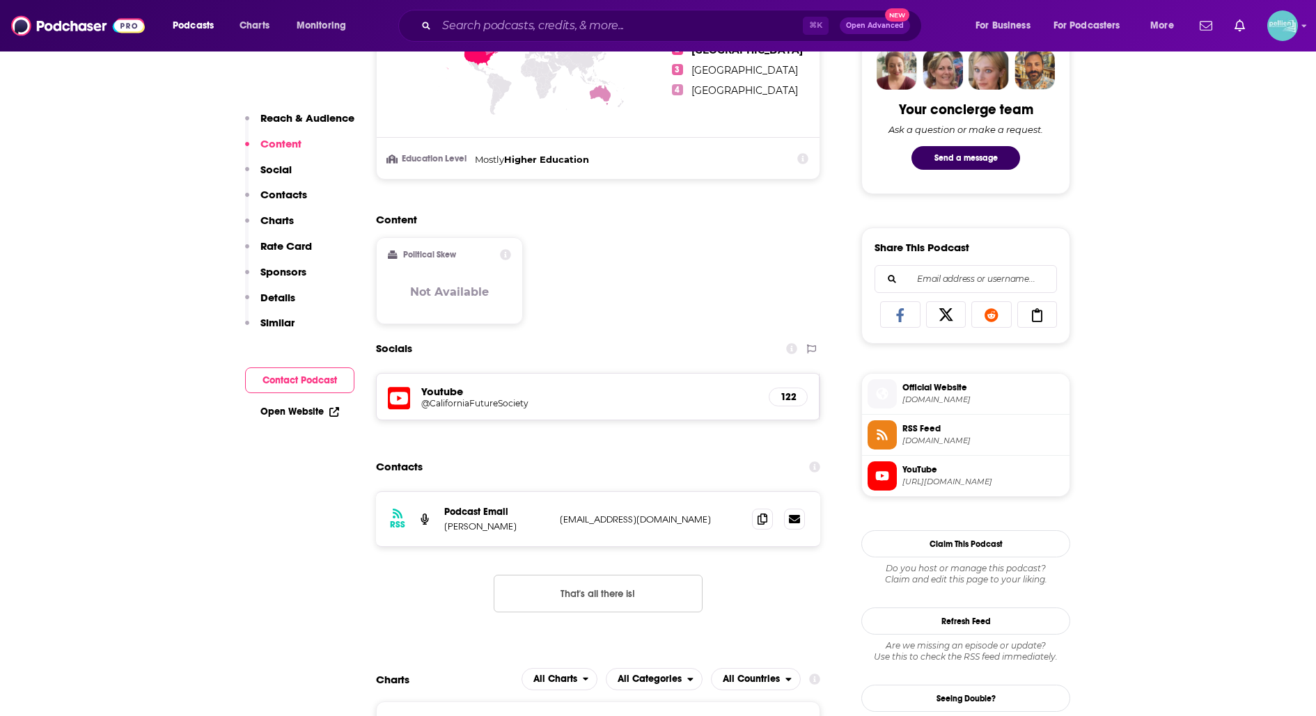
scroll to position [698, 0]
click at [759, 515] on icon at bounding box center [762, 517] width 10 height 11
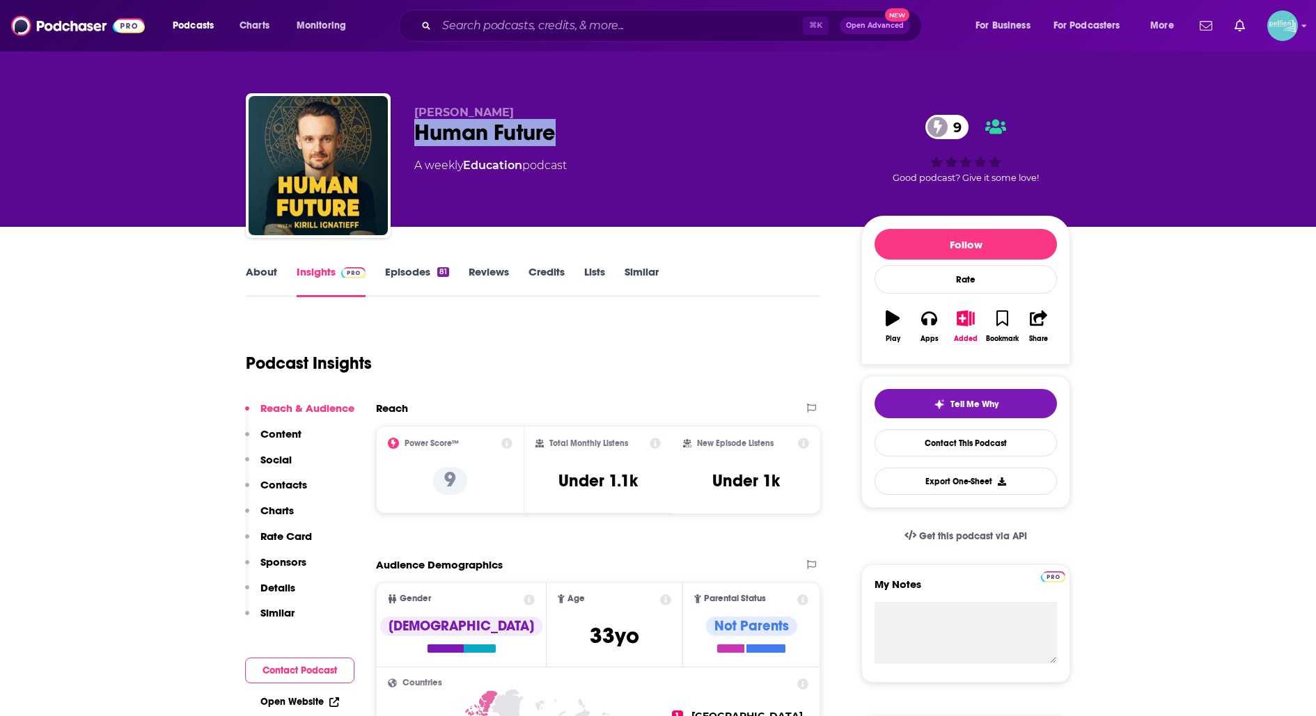
drag, startPoint x: 591, startPoint y: 133, endPoint x: 414, endPoint y: 131, distance: 177.5
click at [414, 131] on div "Kirill Ignatieff Human Future 9 A weekly Education podcast 9 Good podcast? Give…" at bounding box center [658, 168] width 824 height 150
copy h2 "Human Future"
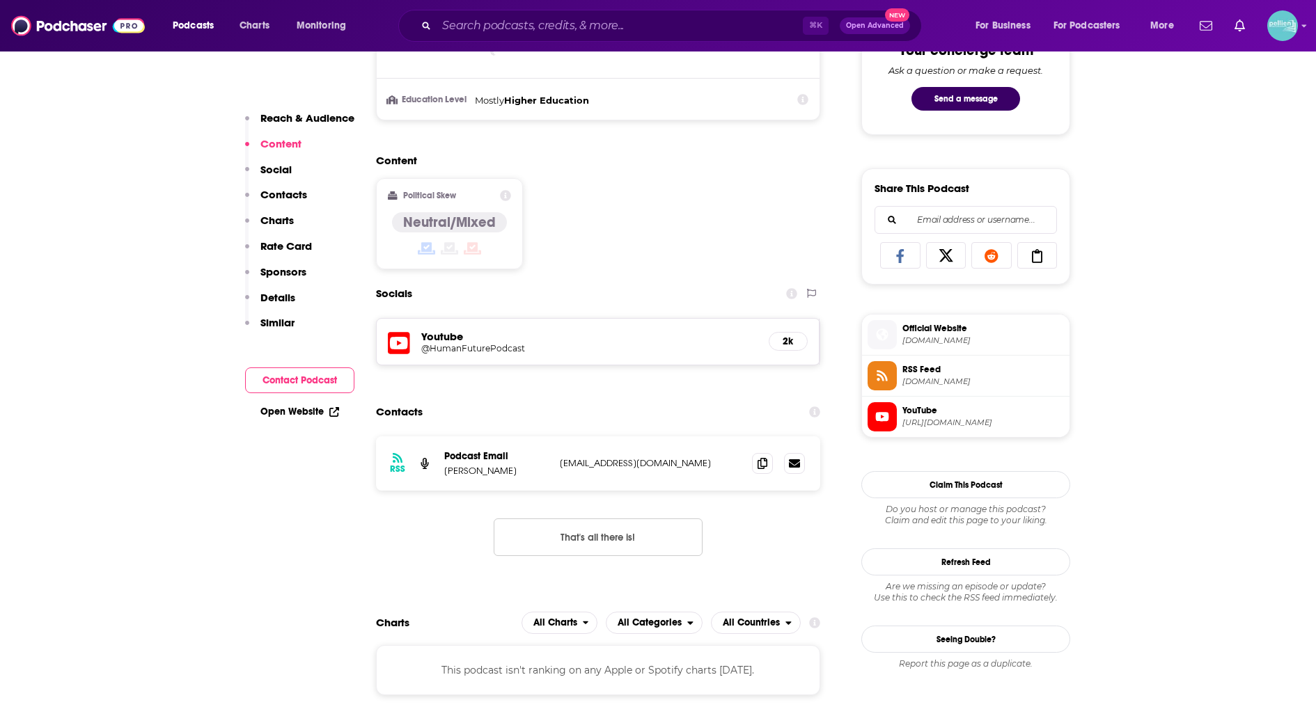
scroll to position [780, 0]
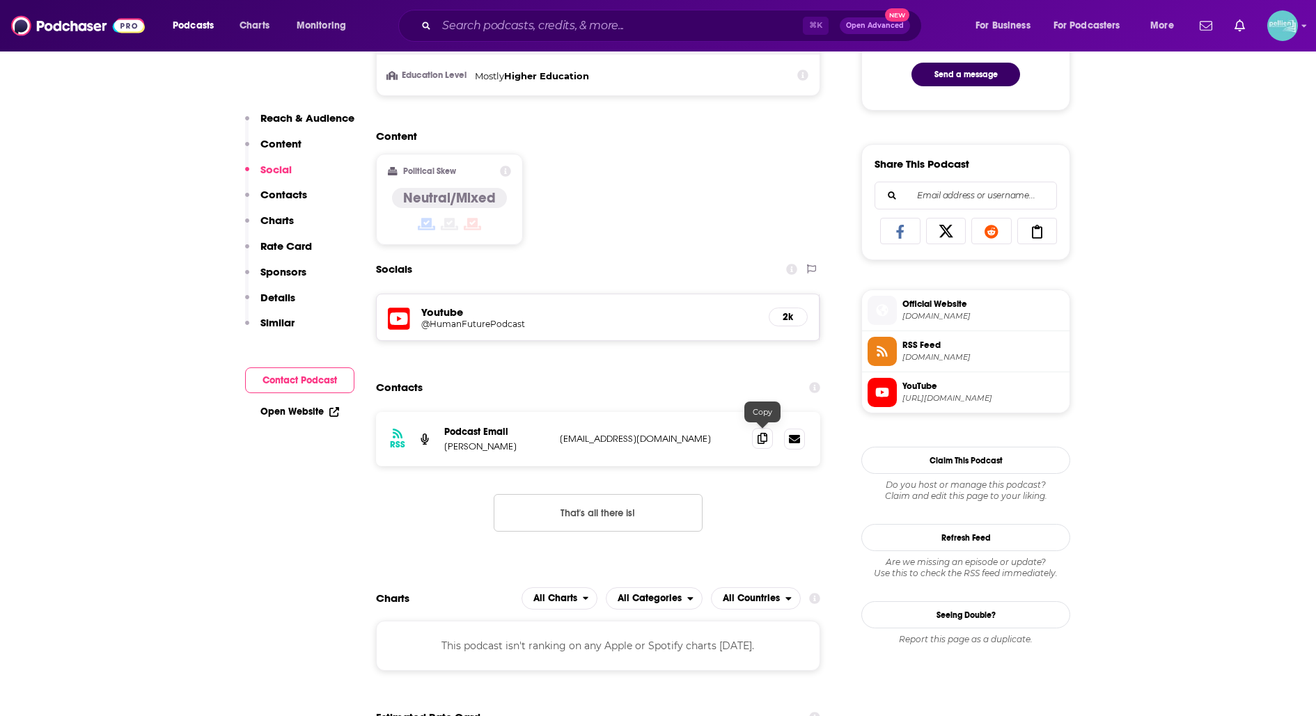
click at [767, 438] on icon at bounding box center [762, 438] width 10 height 11
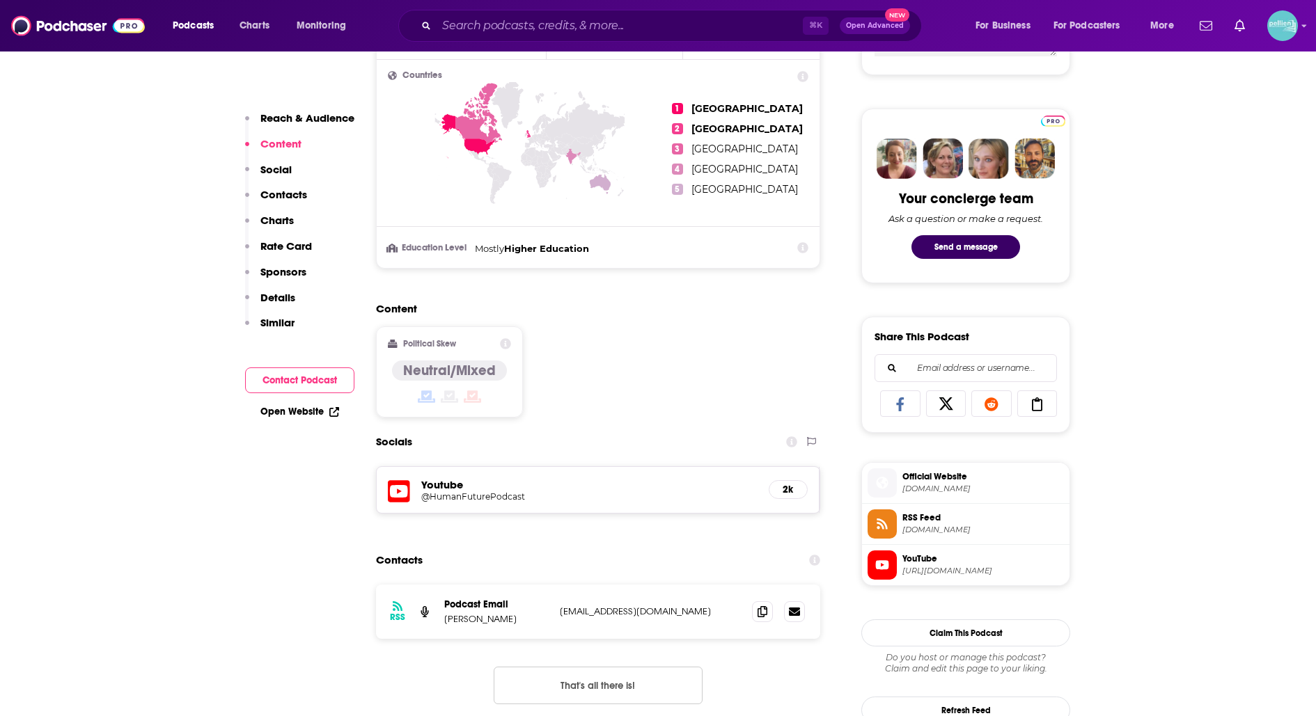
scroll to position [0, 0]
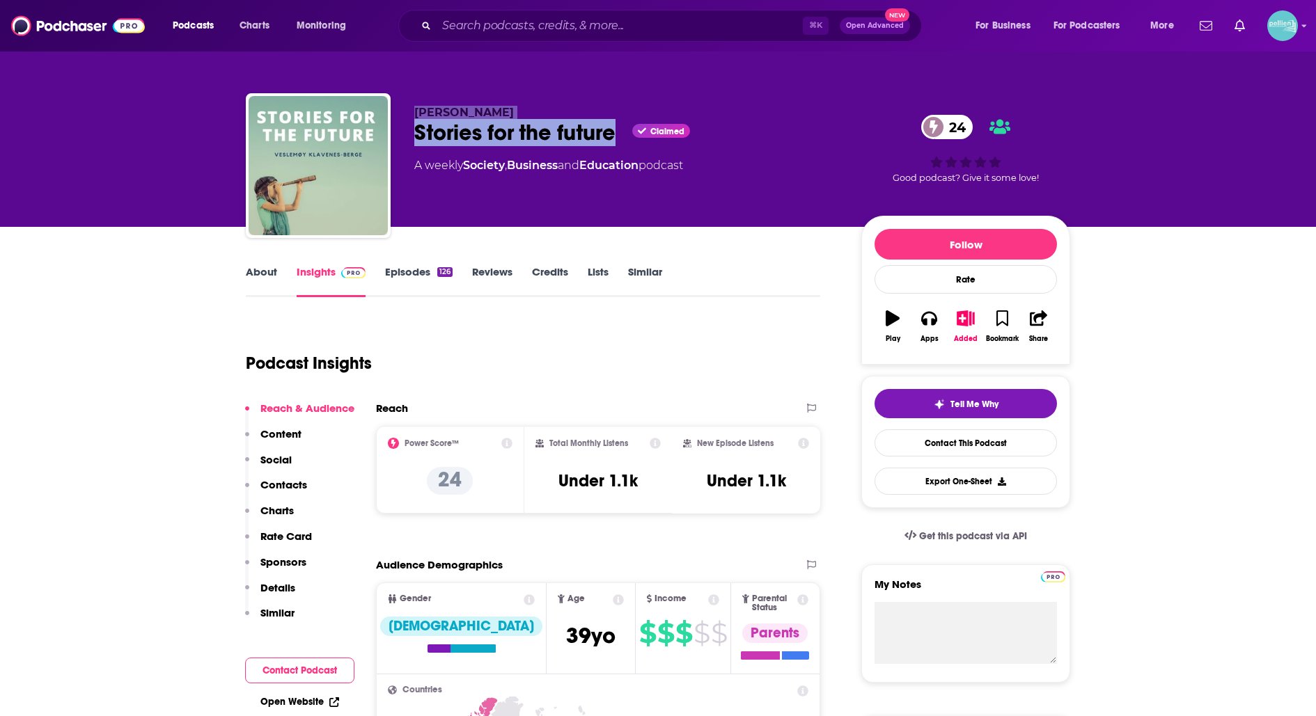
drag, startPoint x: 622, startPoint y: 128, endPoint x: 389, endPoint y: 141, distance: 232.9
click at [389, 141] on div "[PERSON_NAME]-[PERSON_NAME] Stories for the future Claimed 24 A weekly Society …" at bounding box center [658, 168] width 824 height 150
click at [416, 129] on div "Stories for the future Claimed 24" at bounding box center [626, 132] width 425 height 27
drag, startPoint x: 455, startPoint y: 132, endPoint x: 611, endPoint y: 140, distance: 156.1
click at [611, 140] on div "Stories for the future Claimed 24" at bounding box center [626, 132] width 425 height 27
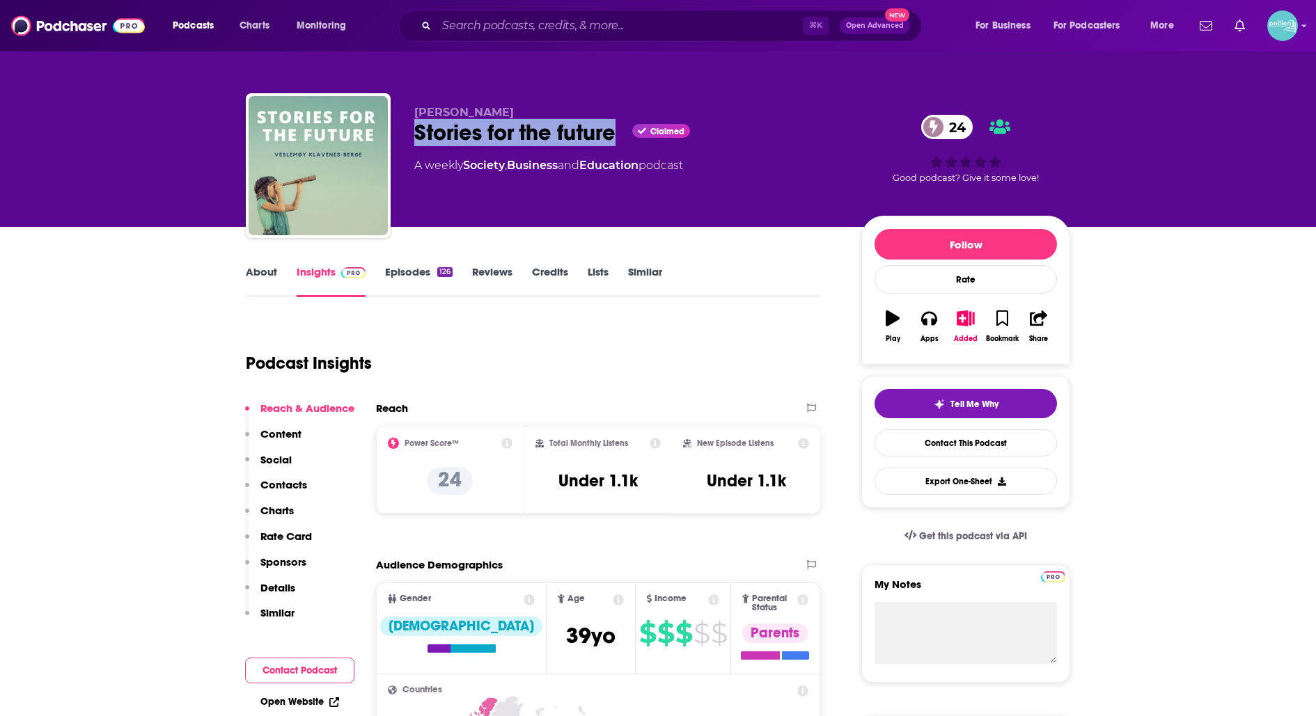
copy h2 "Stories for the future"
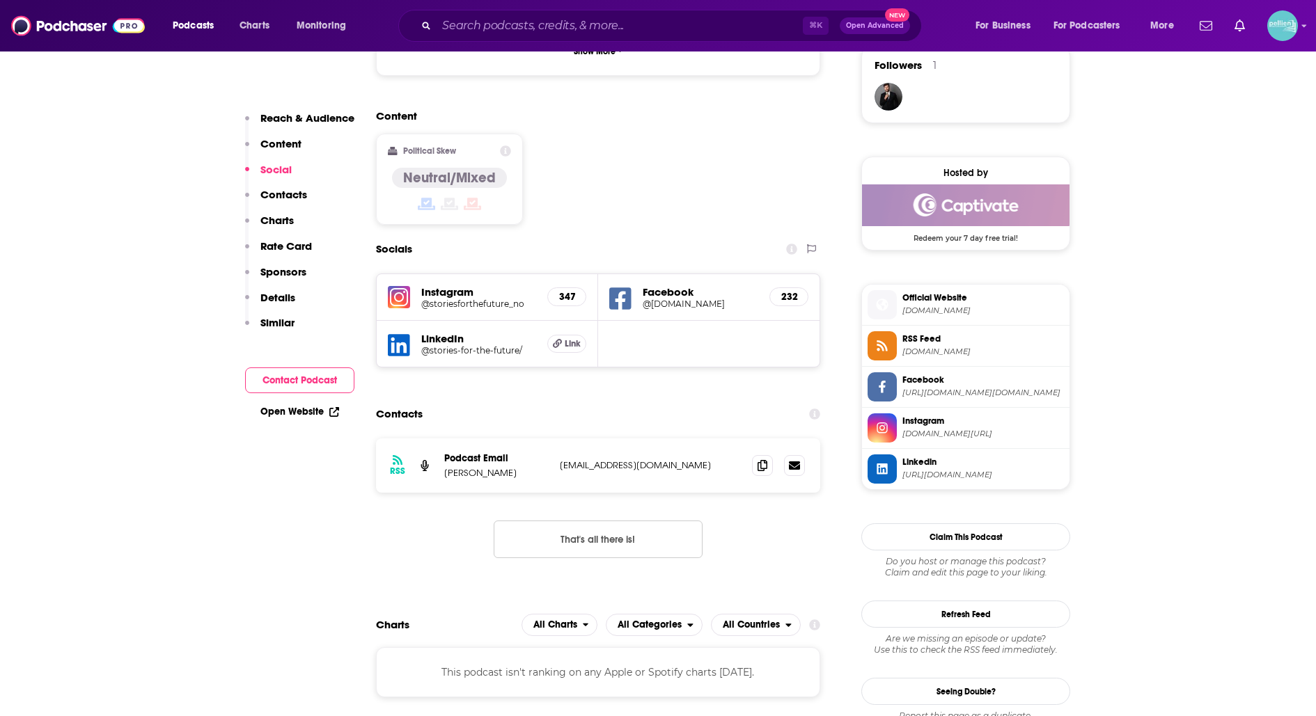
scroll to position [1048, 0]
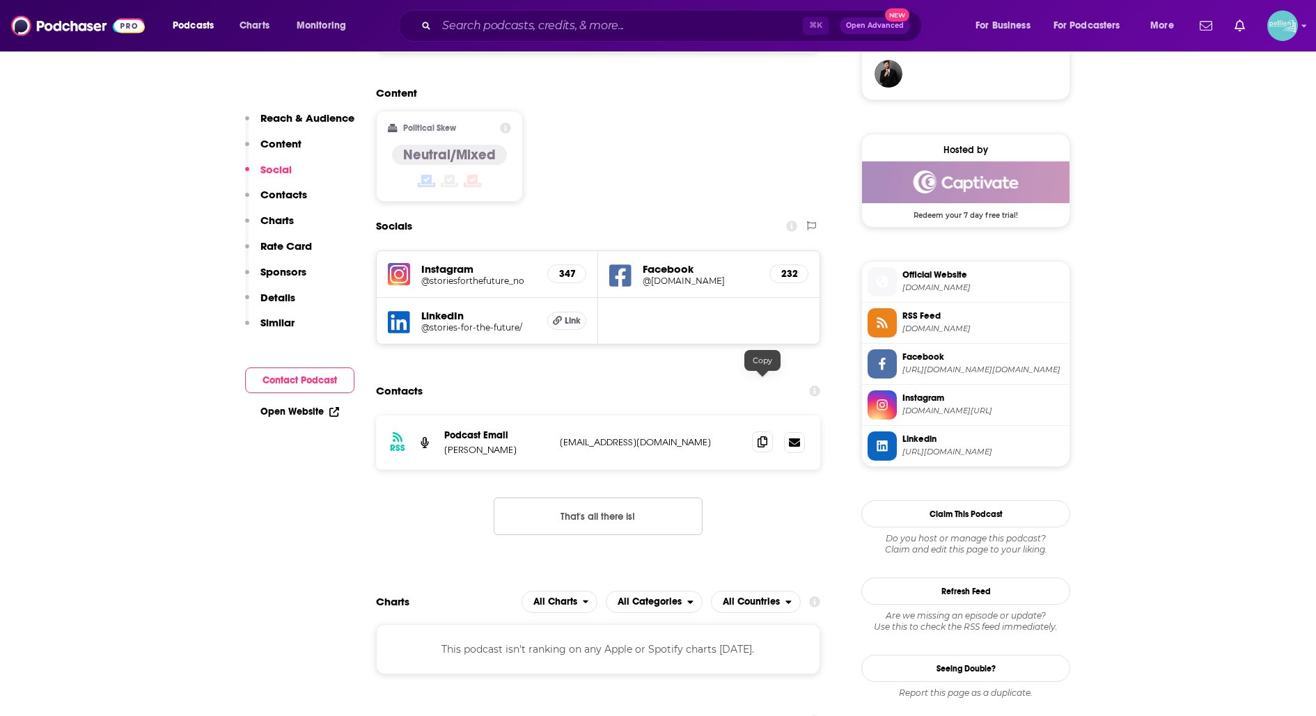
click at [767, 432] on span at bounding box center [762, 442] width 21 height 21
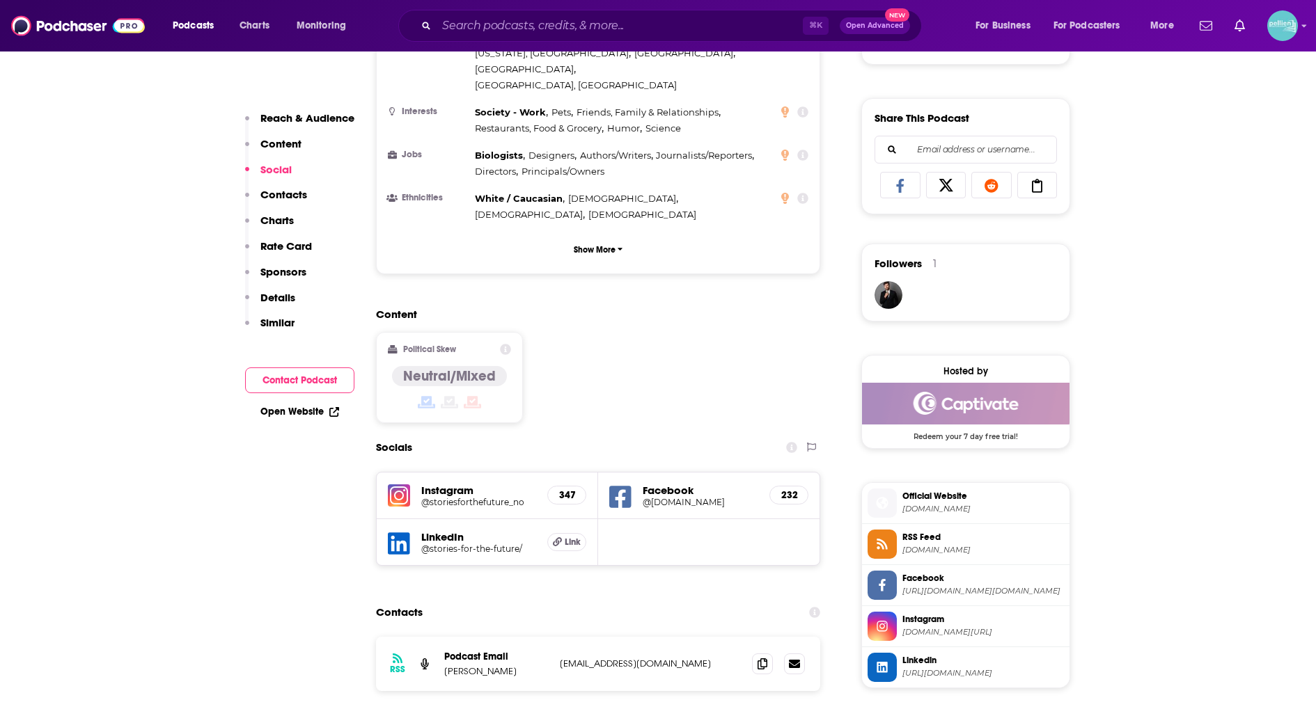
scroll to position [0, 0]
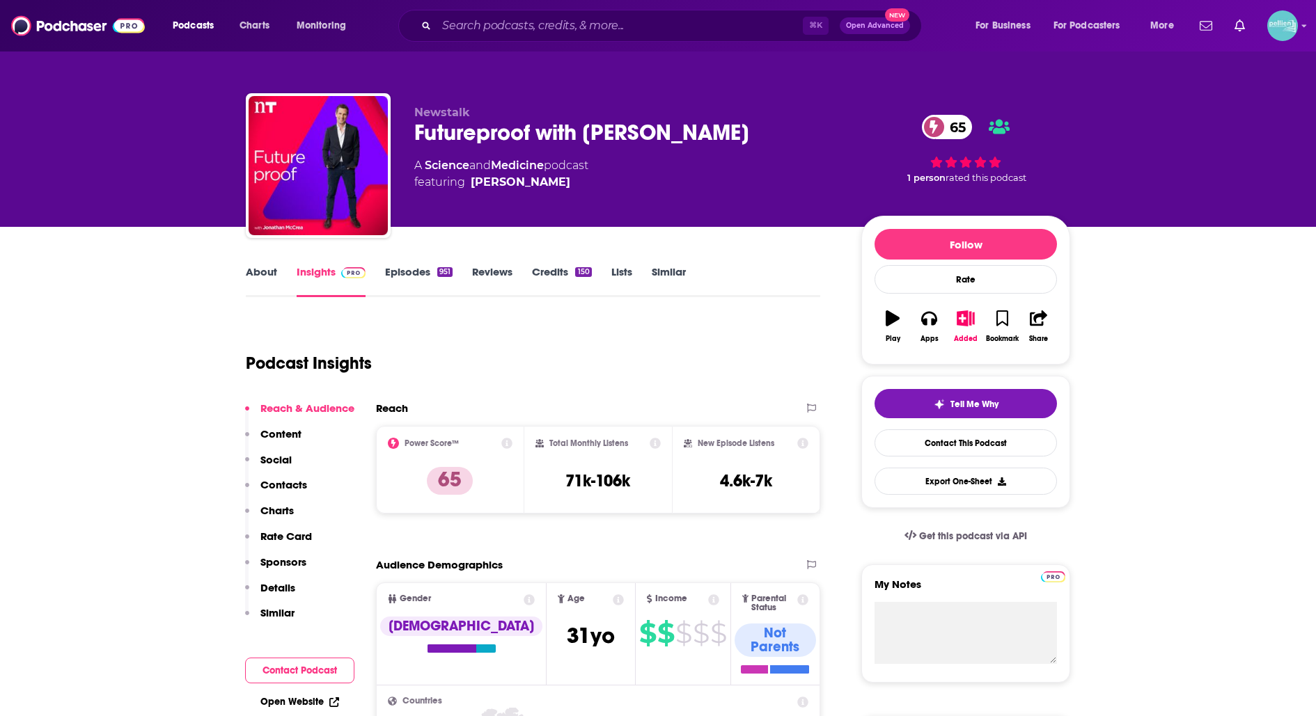
drag, startPoint x: 767, startPoint y: 130, endPoint x: 414, endPoint y: 134, distance: 353.7
click at [414, 134] on div "Futureproof with [PERSON_NAME] 65" at bounding box center [626, 132] width 425 height 27
copy h2 "Futureproof with [PERSON_NAME]"
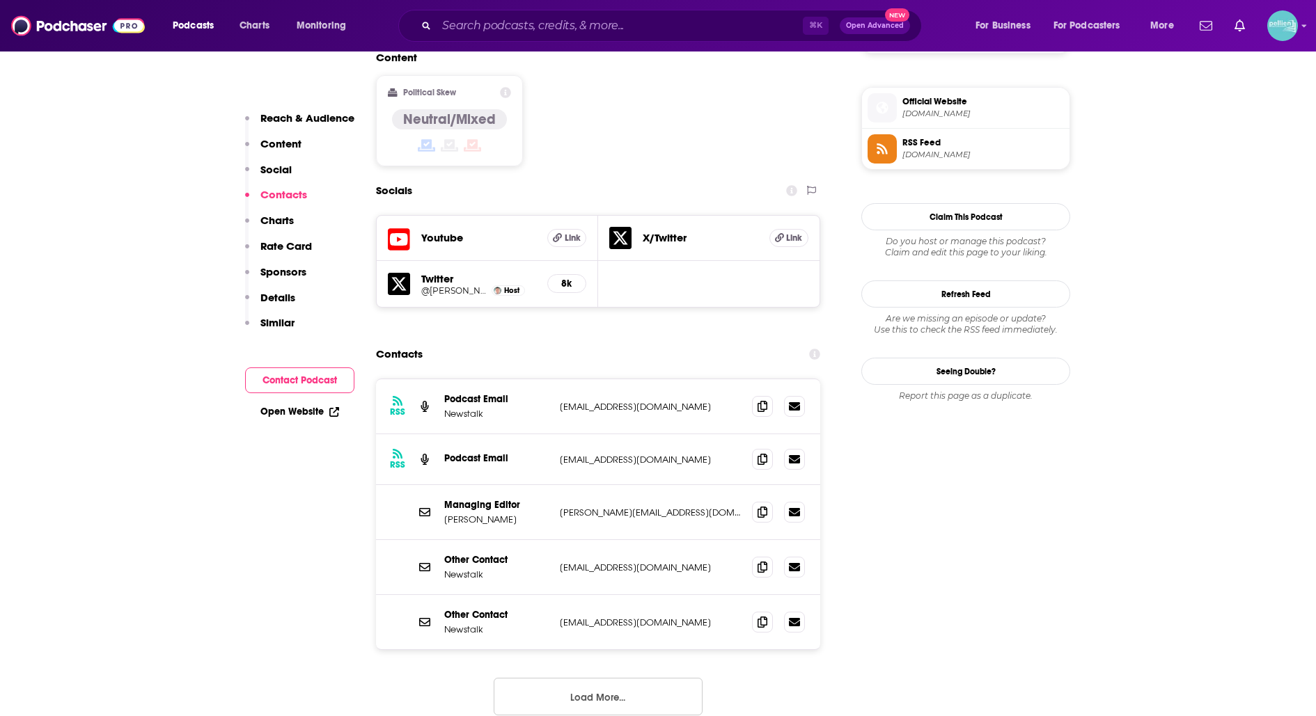
scroll to position [1101, 0]
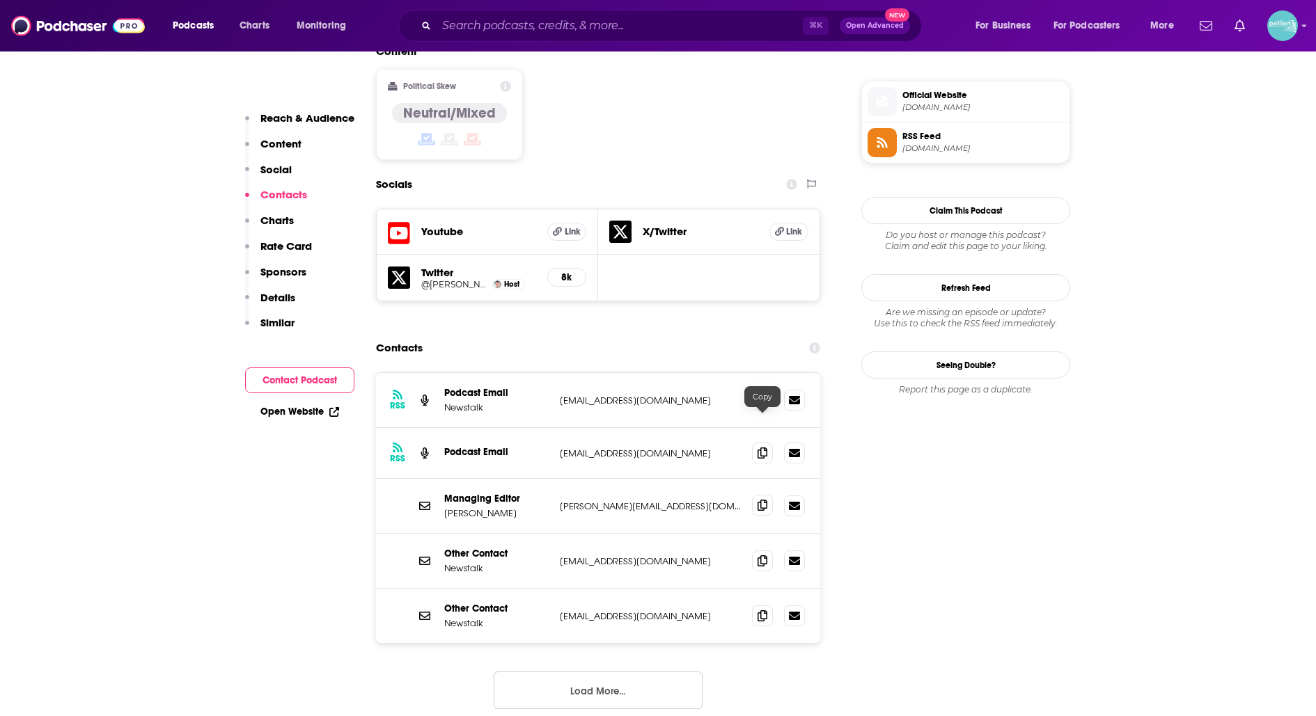
click at [764, 495] on span at bounding box center [762, 505] width 21 height 21
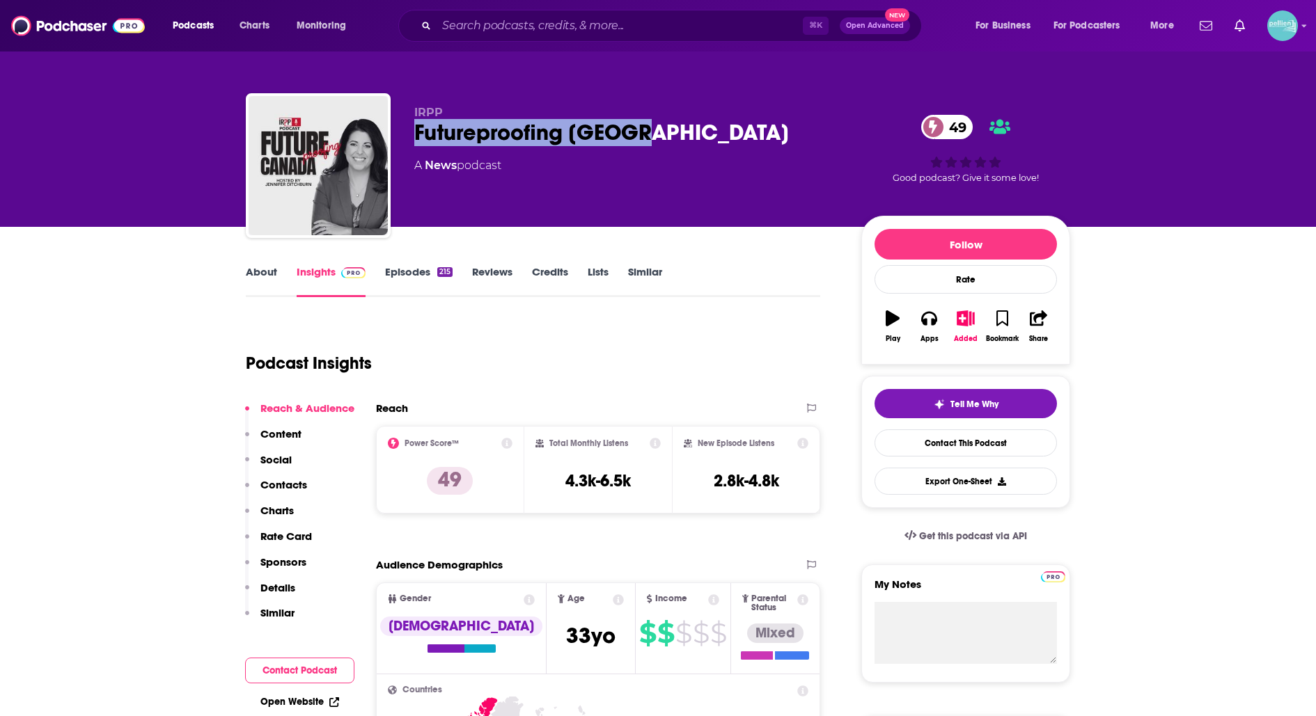
drag, startPoint x: 658, startPoint y: 144, endPoint x: 401, endPoint y: 134, distance: 257.1
click at [401, 134] on div "IRPP Futureproofing Canada 49 A News podcast 49 Good podcast? Give it some love!" at bounding box center [658, 168] width 824 height 150
copy h2 "Futureproofing [GEOGRAPHIC_DATA]"
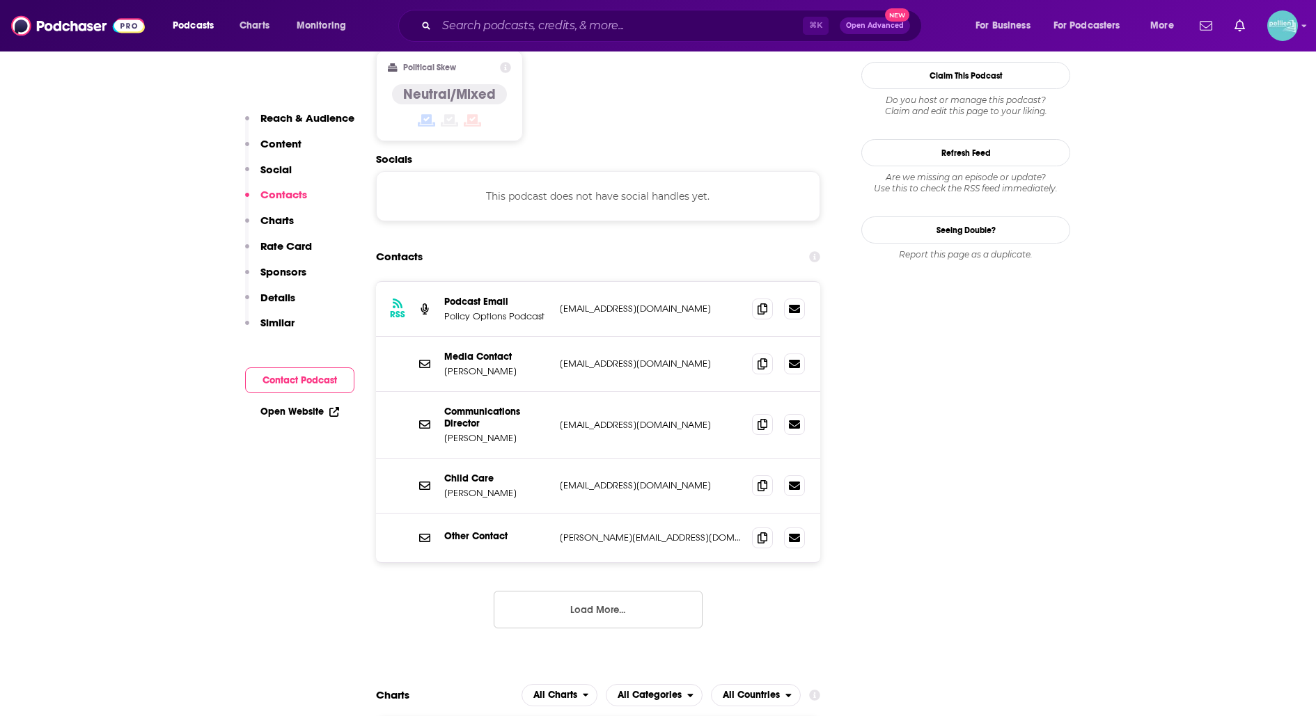
scroll to position [1125, 0]
click at [757, 418] on icon at bounding box center [762, 423] width 10 height 11
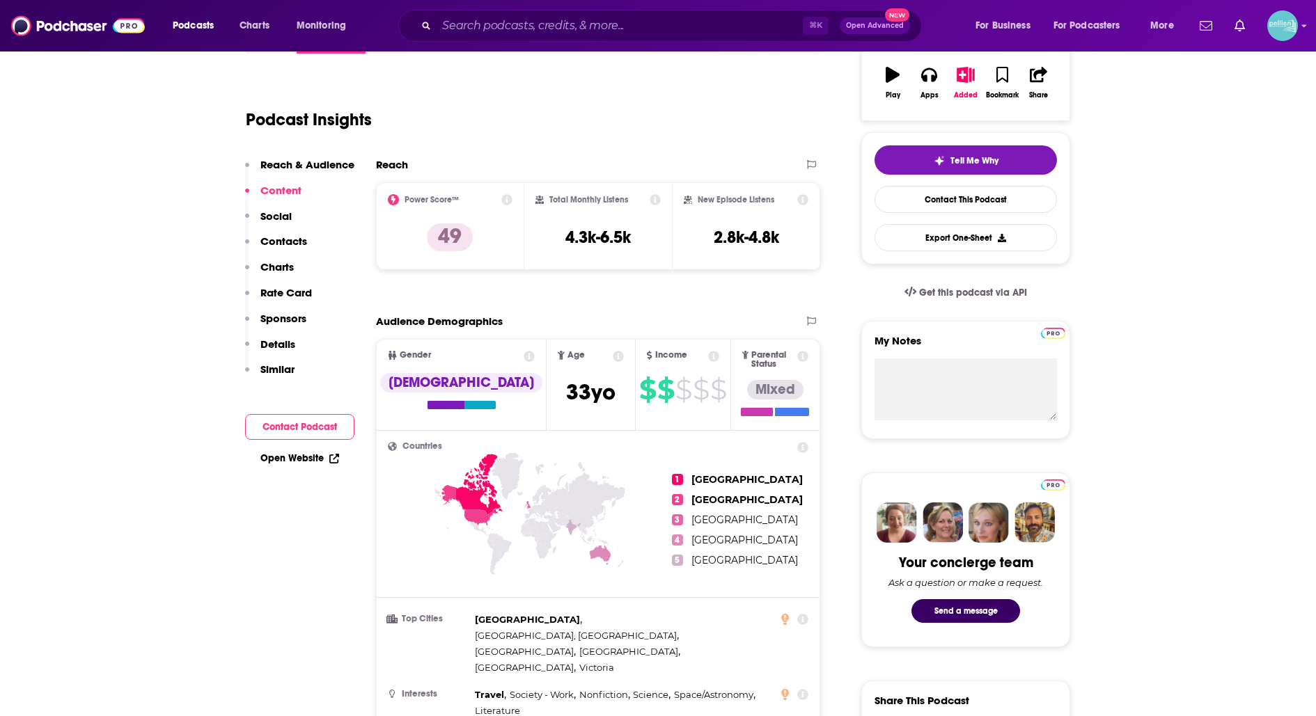
scroll to position [0, 0]
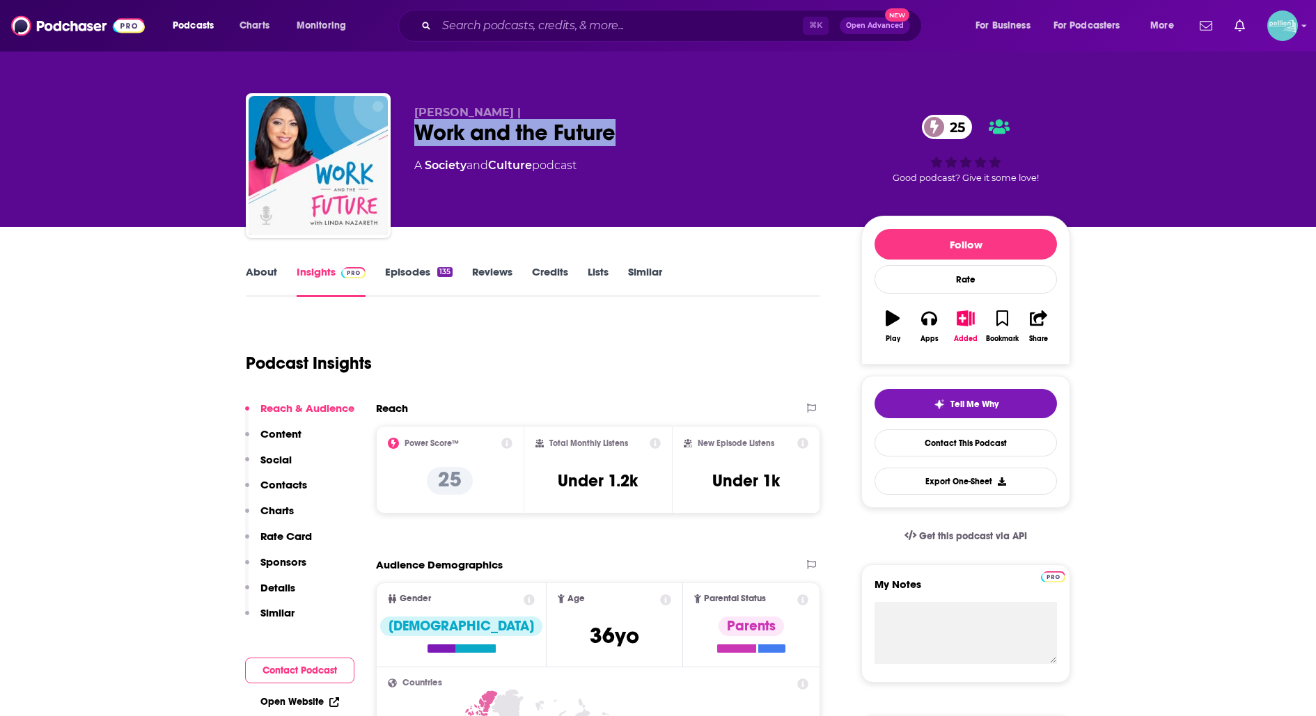
drag, startPoint x: 618, startPoint y: 136, endPoint x: 400, endPoint y: 132, distance: 218.6
click at [400, 132] on div "Linda Nazareth | Work and the Future 25 A Society and Culture podcast 25 Good p…" at bounding box center [658, 168] width 824 height 150
copy h2 "Work and the Future"
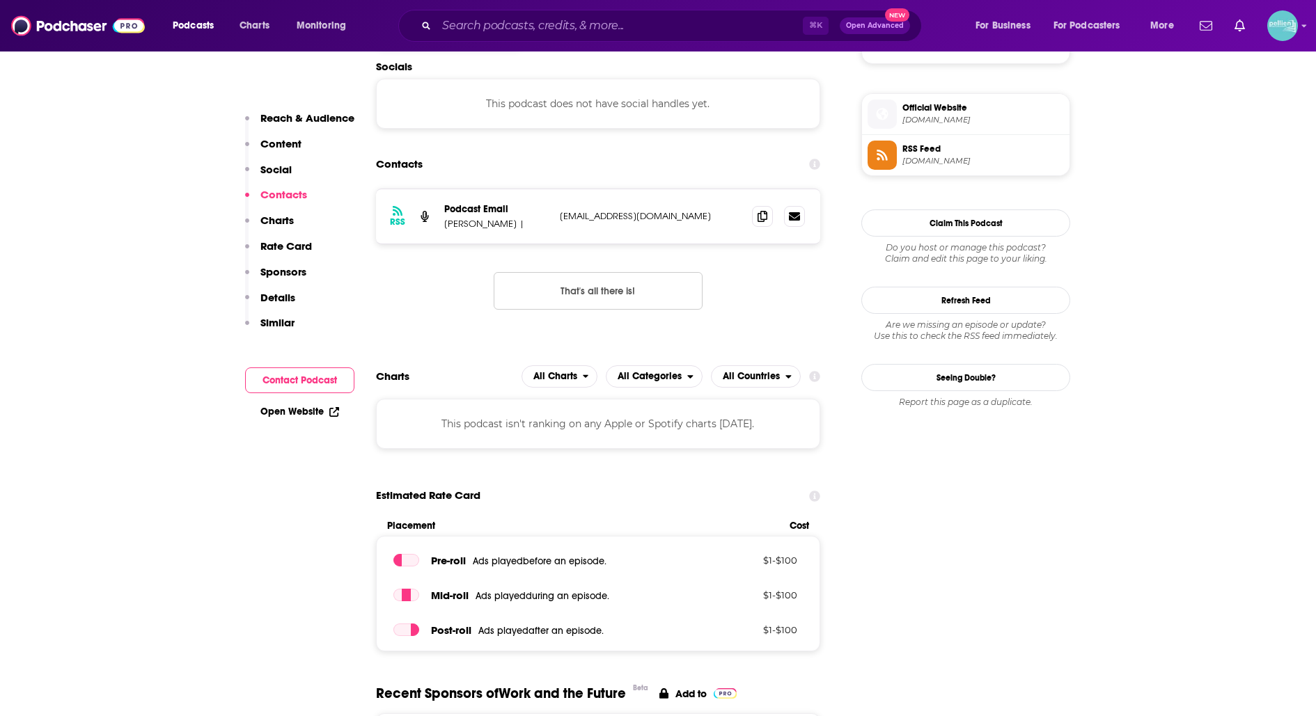
scroll to position [980, 0]
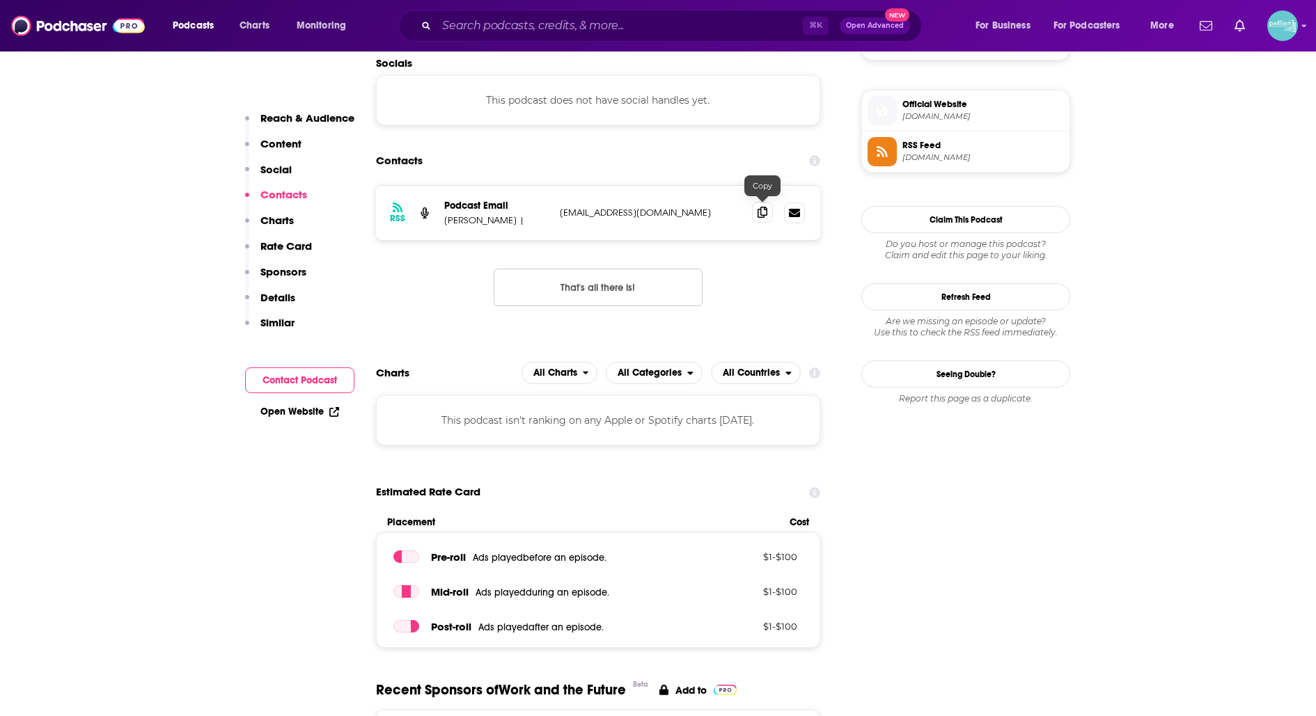
click at [758, 212] on icon at bounding box center [762, 212] width 10 height 11
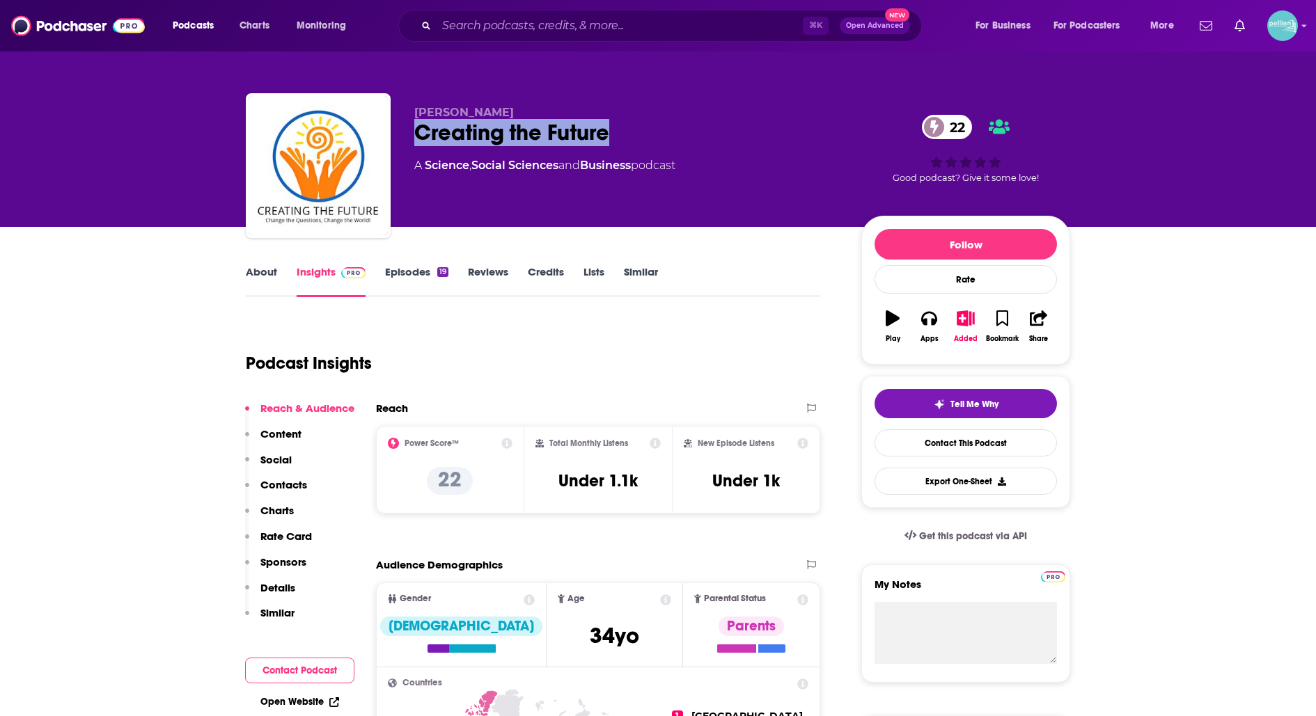
drag, startPoint x: 628, startPoint y: 130, endPoint x: 416, endPoint y: 132, distance: 212.3
click at [416, 132] on div "Creating the Future 22" at bounding box center [626, 132] width 425 height 27
copy h2 "Creating the Future"
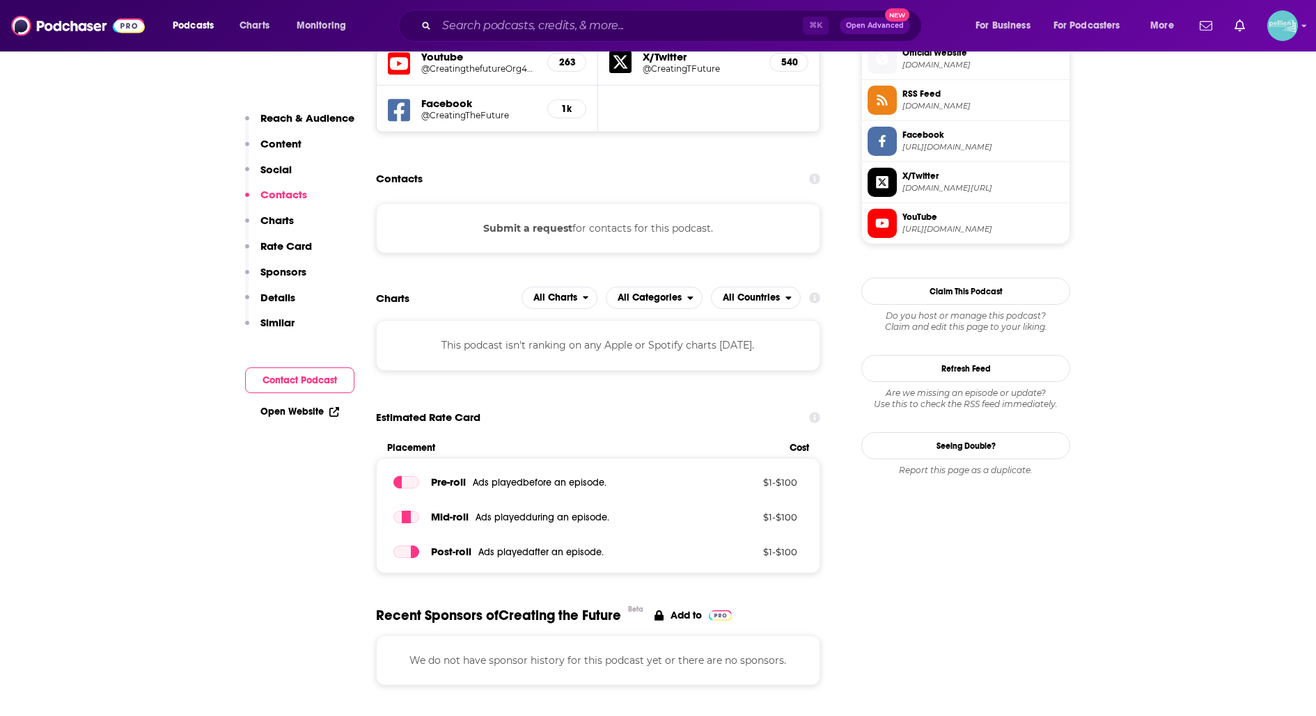
scroll to position [1048, 0]
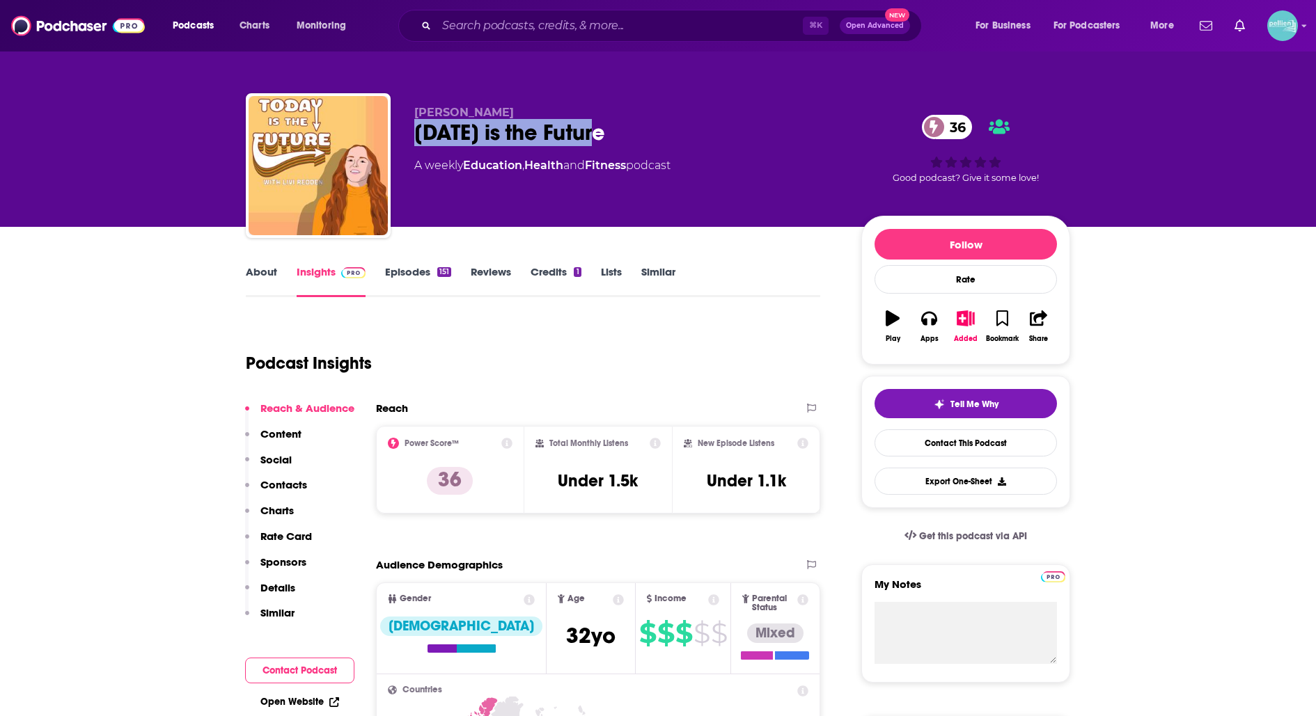
drag, startPoint x: 627, startPoint y: 125, endPoint x: 412, endPoint y: 125, distance: 215.1
click at [412, 125] on div "Livi Redden Today is the Future 36 A weekly Education , Health and Fitness podc…" at bounding box center [658, 168] width 824 height 150
copy h2 "Today is the Future"
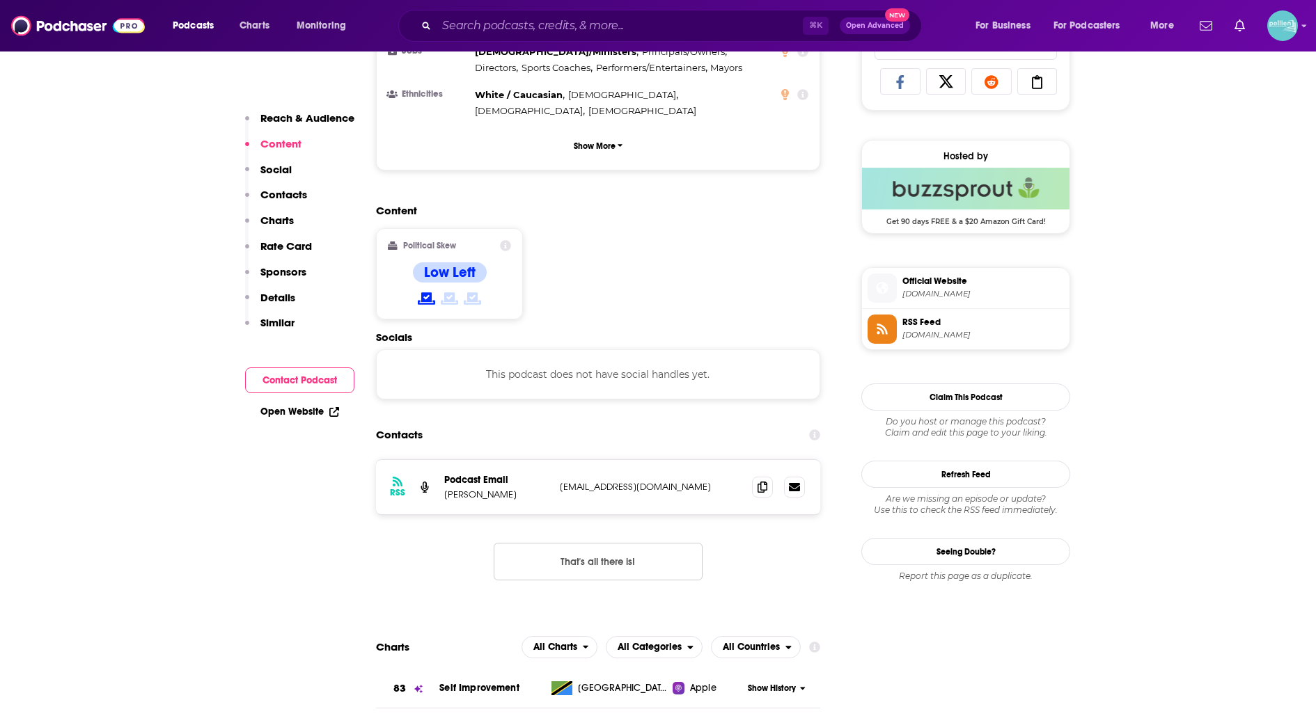
scroll to position [945, 0]
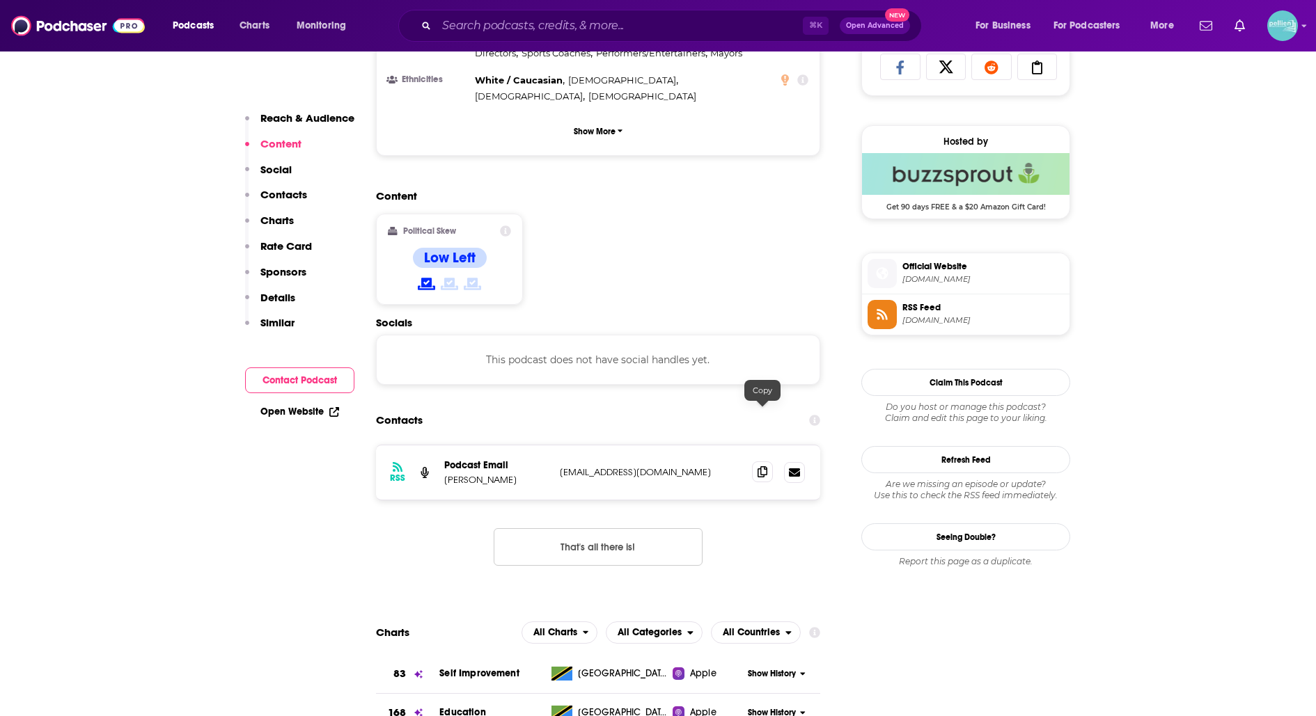
click at [762, 466] on icon at bounding box center [762, 471] width 10 height 11
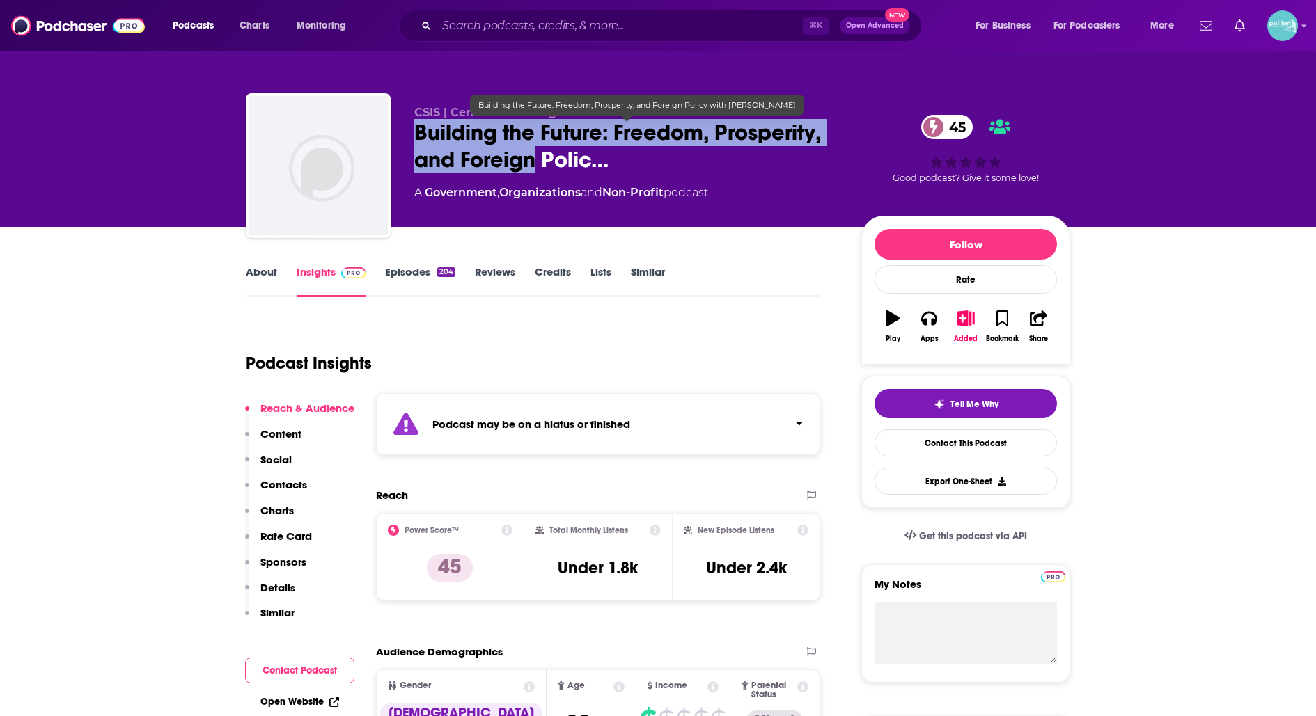
drag, startPoint x: 416, startPoint y: 136, endPoint x: 535, endPoint y: 169, distance: 122.8
click at [535, 169] on span "Building the Future: Freedom, Prosperity, and Foreign Polic…" at bounding box center [626, 146] width 425 height 54
copy h2 "Building the Future: Freedom, Prosperity, and Foreign"
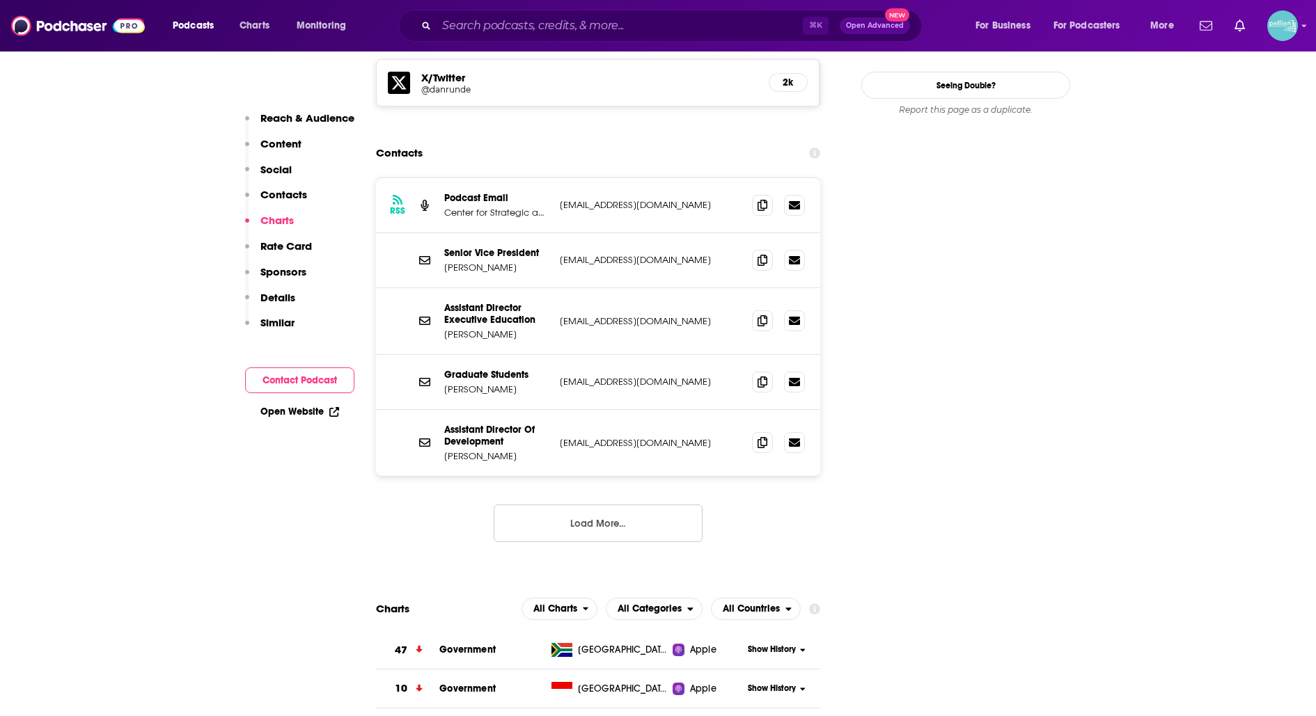
scroll to position [1307, 0]
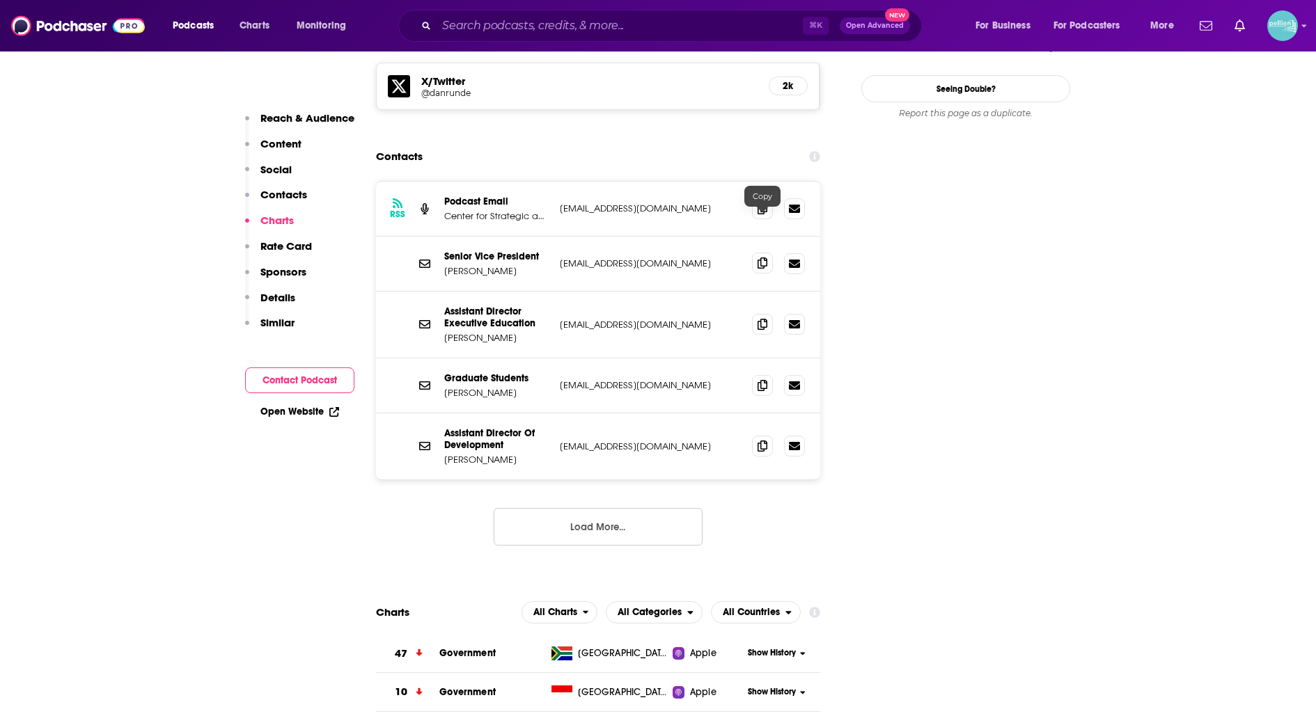
click at [762, 253] on span at bounding box center [762, 263] width 21 height 21
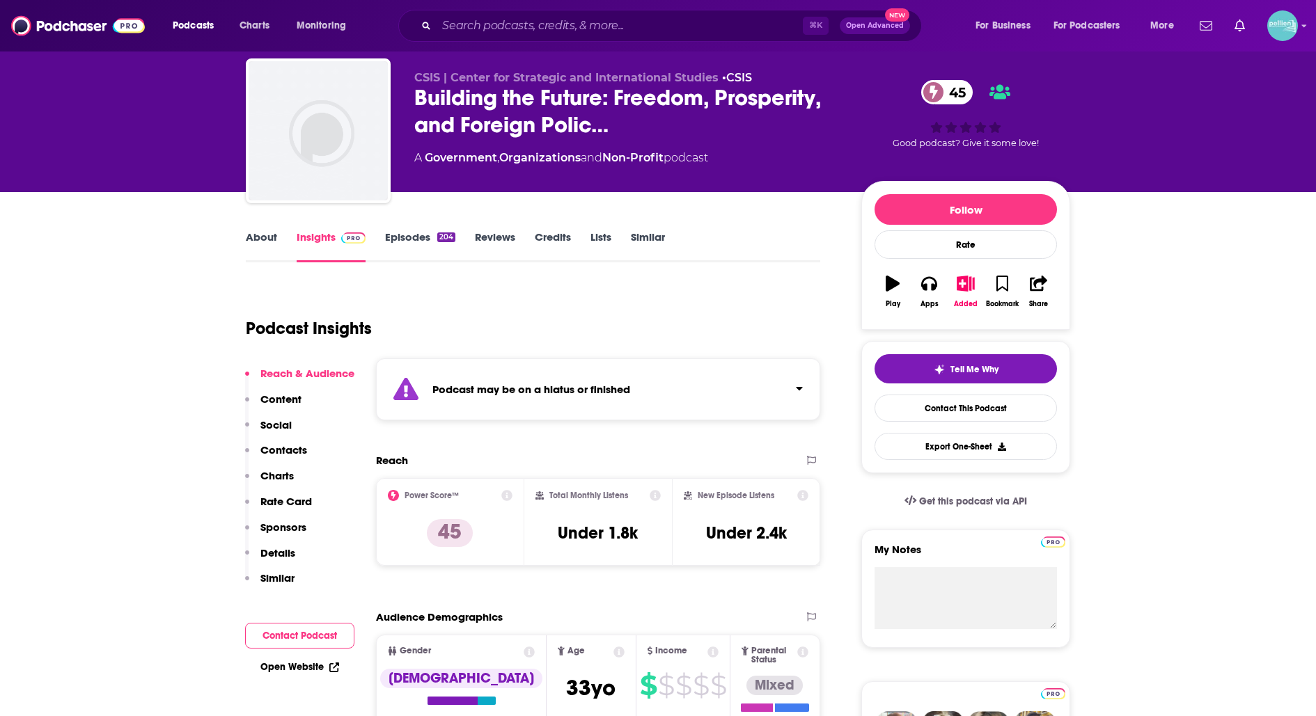
scroll to position [36, 0]
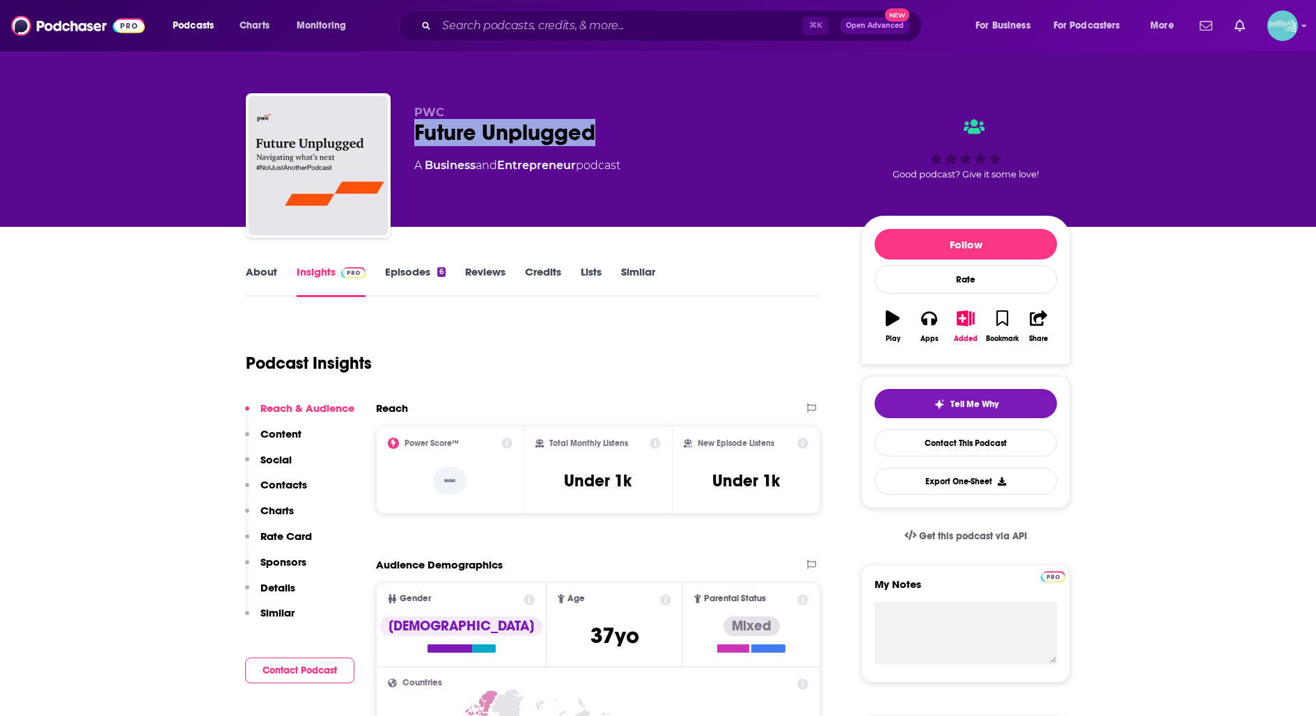
drag, startPoint x: 607, startPoint y: 130, endPoint x: 393, endPoint y: 136, distance: 214.5
click at [391, 134] on div "PWC Future Unplugged A Business and Entrepreneur podcast Good podcast? Give it …" at bounding box center [658, 168] width 824 height 150
copy h2 "Future Unplugged"
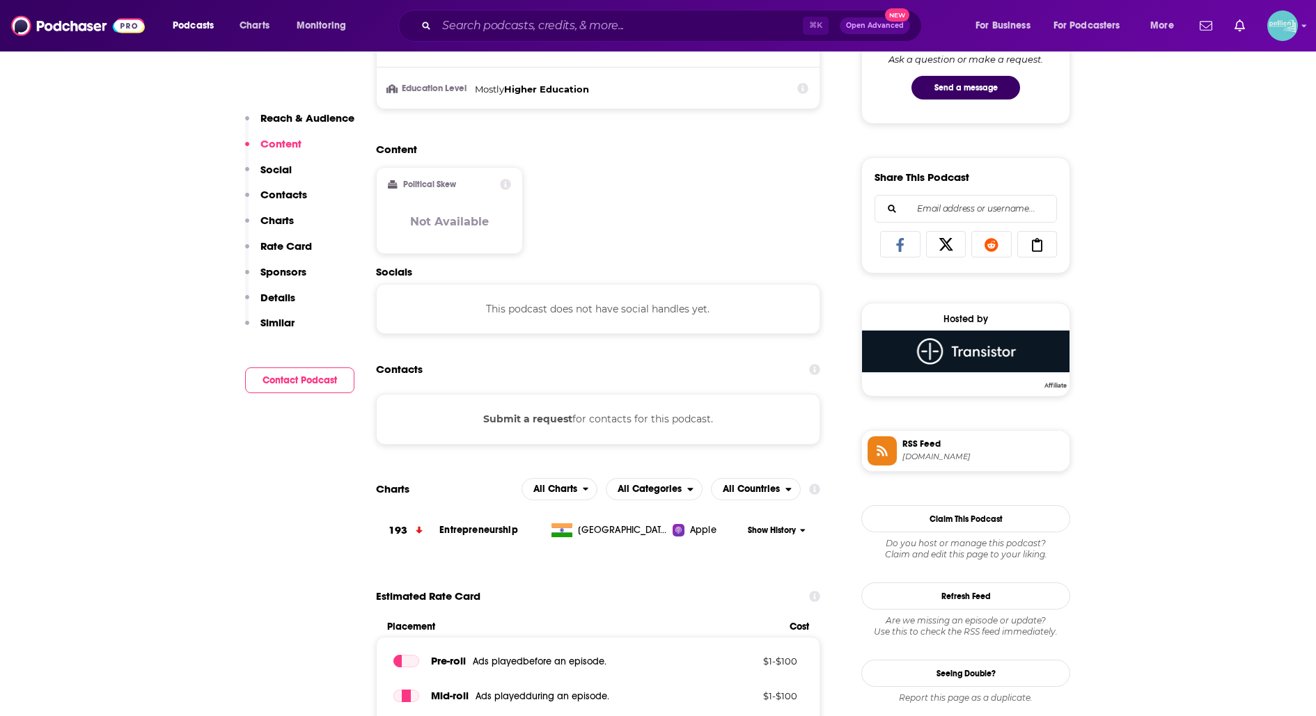
scroll to position [769, 0]
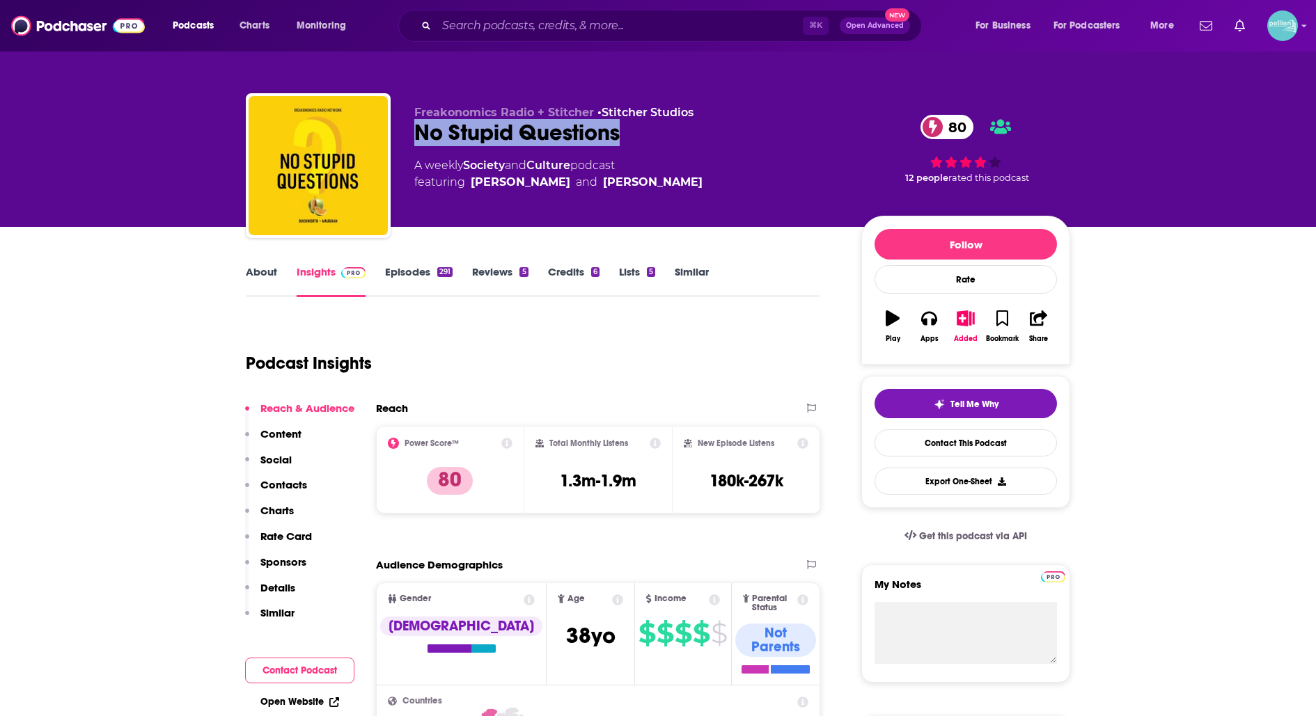
drag, startPoint x: 631, startPoint y: 133, endPoint x: 411, endPoint y: 131, distance: 220.0
click at [411, 132] on div "Freakonomics Radio + Stitcher • Stitcher Studios No Stupid Questions 80 A weekl…" at bounding box center [658, 168] width 824 height 150
copy h2 "No Stupid Questions"
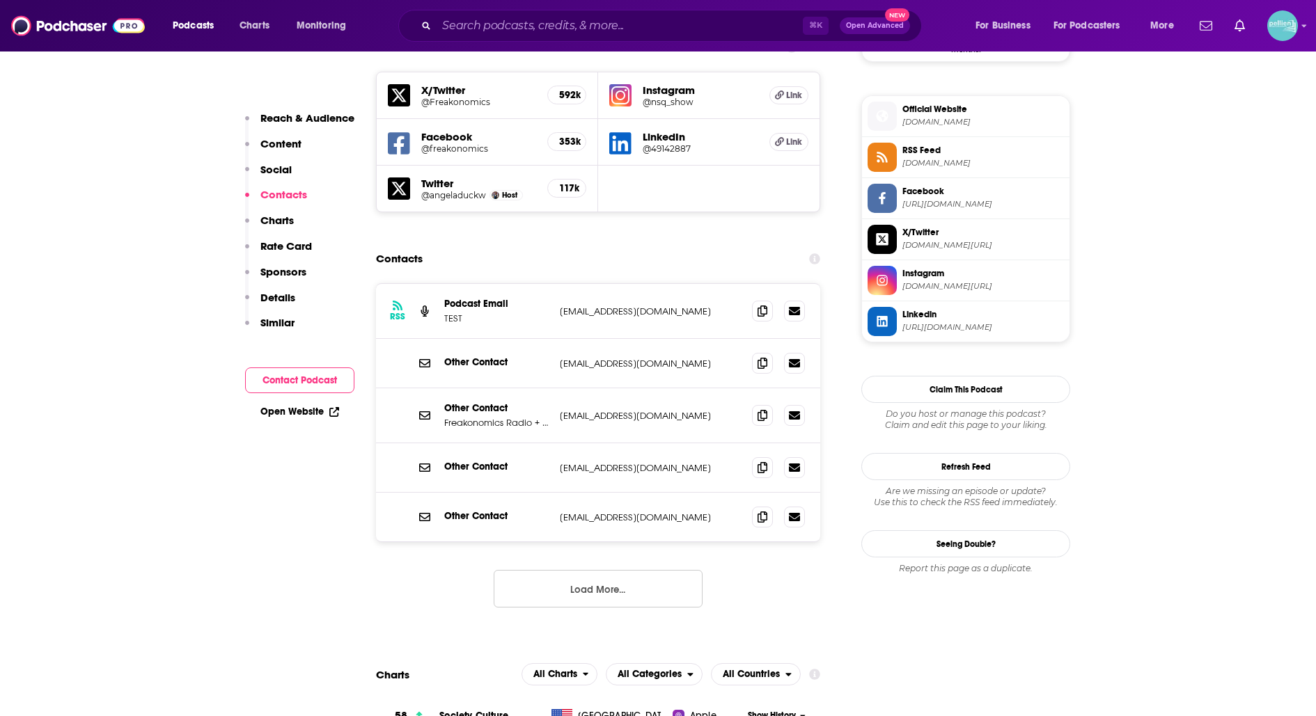
scroll to position [1223, 0]
click at [759, 510] on icon at bounding box center [762, 515] width 10 height 11
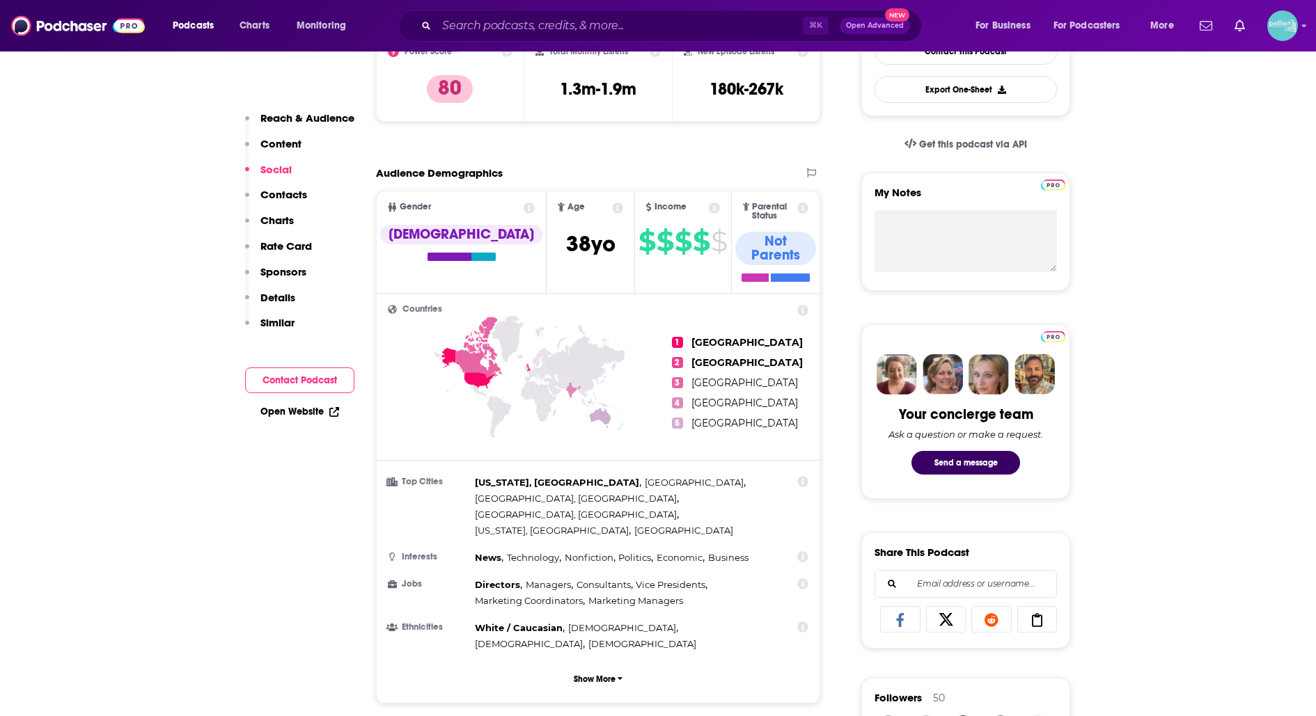
scroll to position [0, 0]
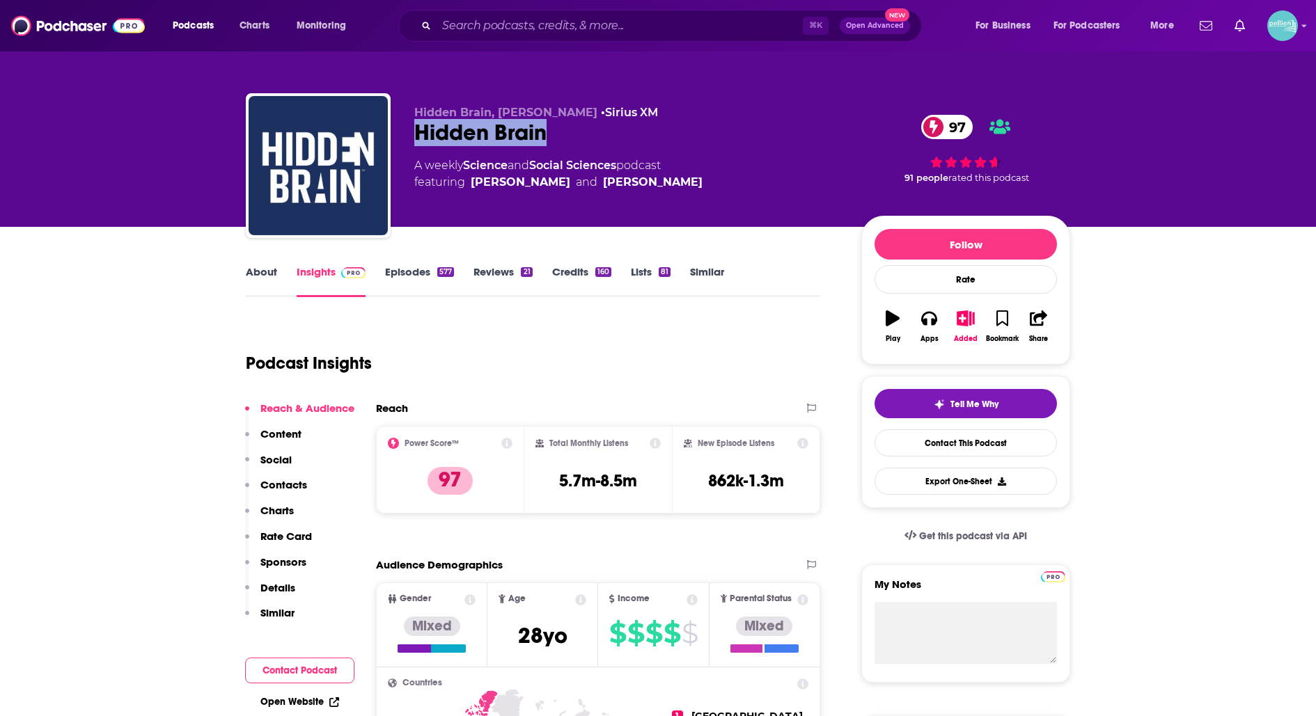
drag, startPoint x: 569, startPoint y: 131, endPoint x: 414, endPoint y: 132, distance: 156.0
click at [413, 132] on div "Hidden Brain, Shankar Vedantam • Sirius XM Hidden Brain 97 A weekly Science and…" at bounding box center [658, 168] width 824 height 150
copy h2 "Hidden Brain"
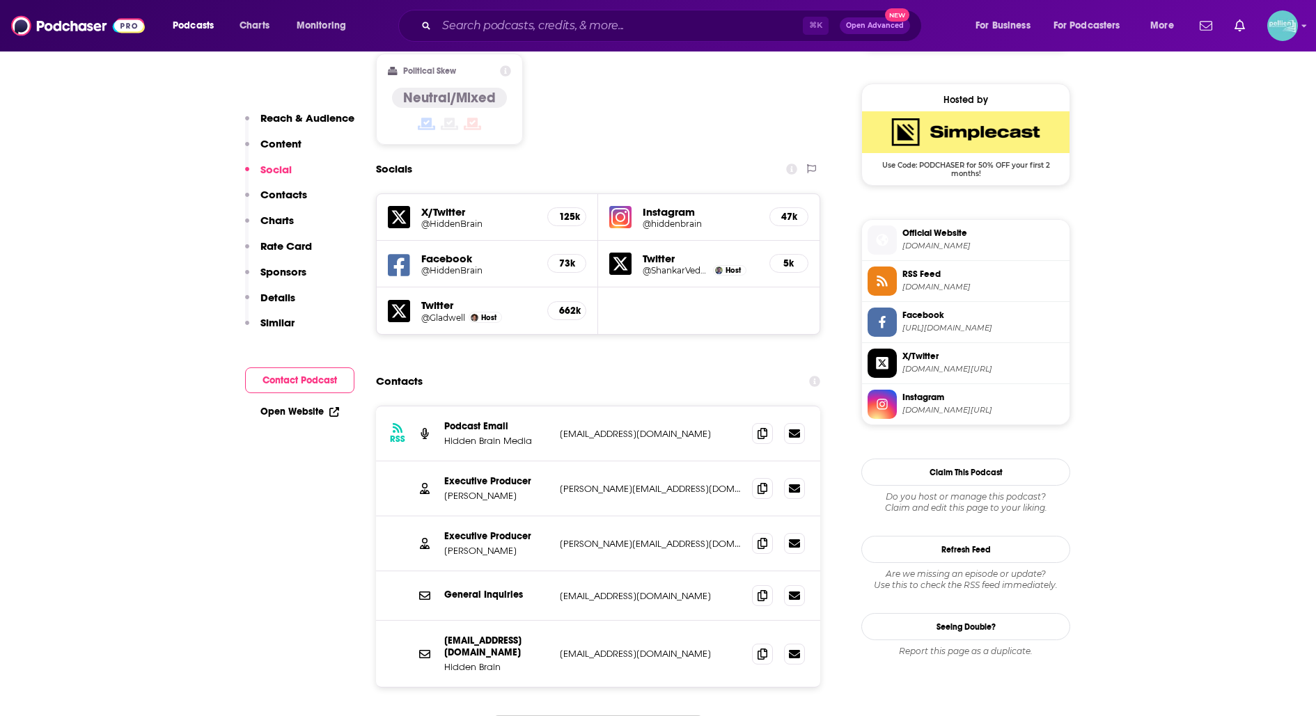
scroll to position [1101, 0]
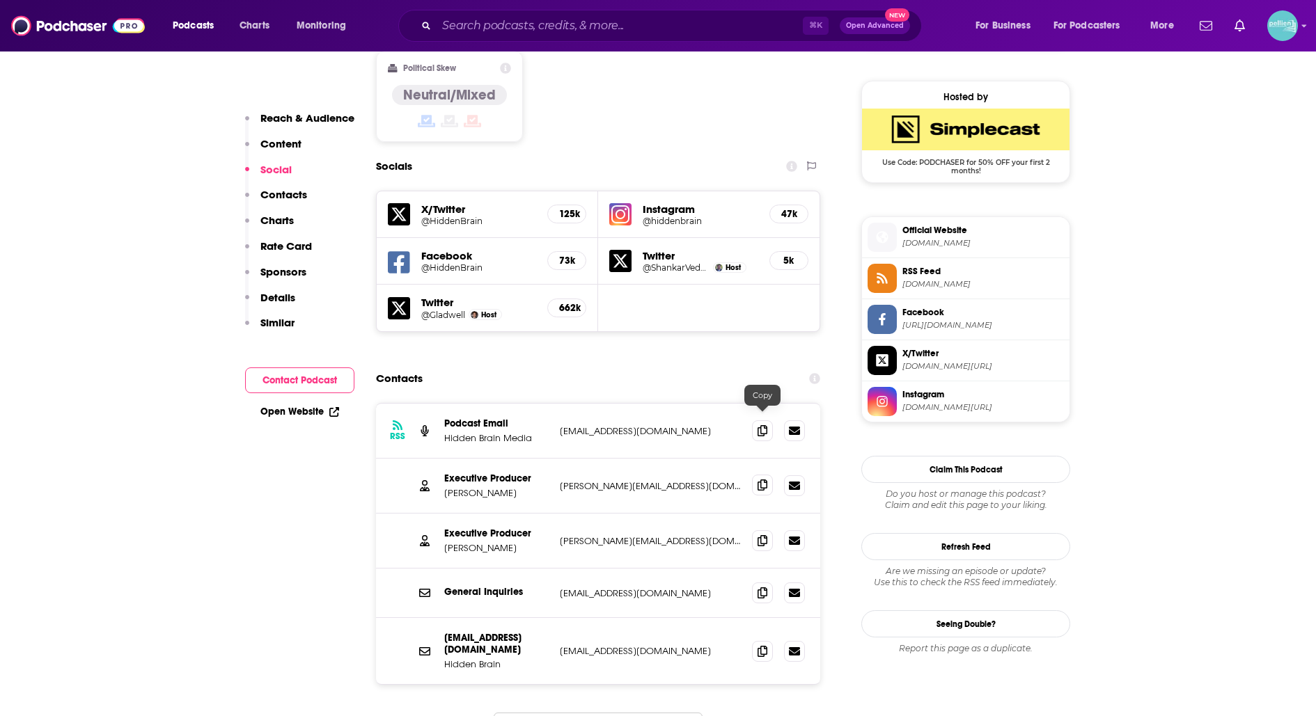
click at [764, 480] on icon at bounding box center [762, 485] width 10 height 11
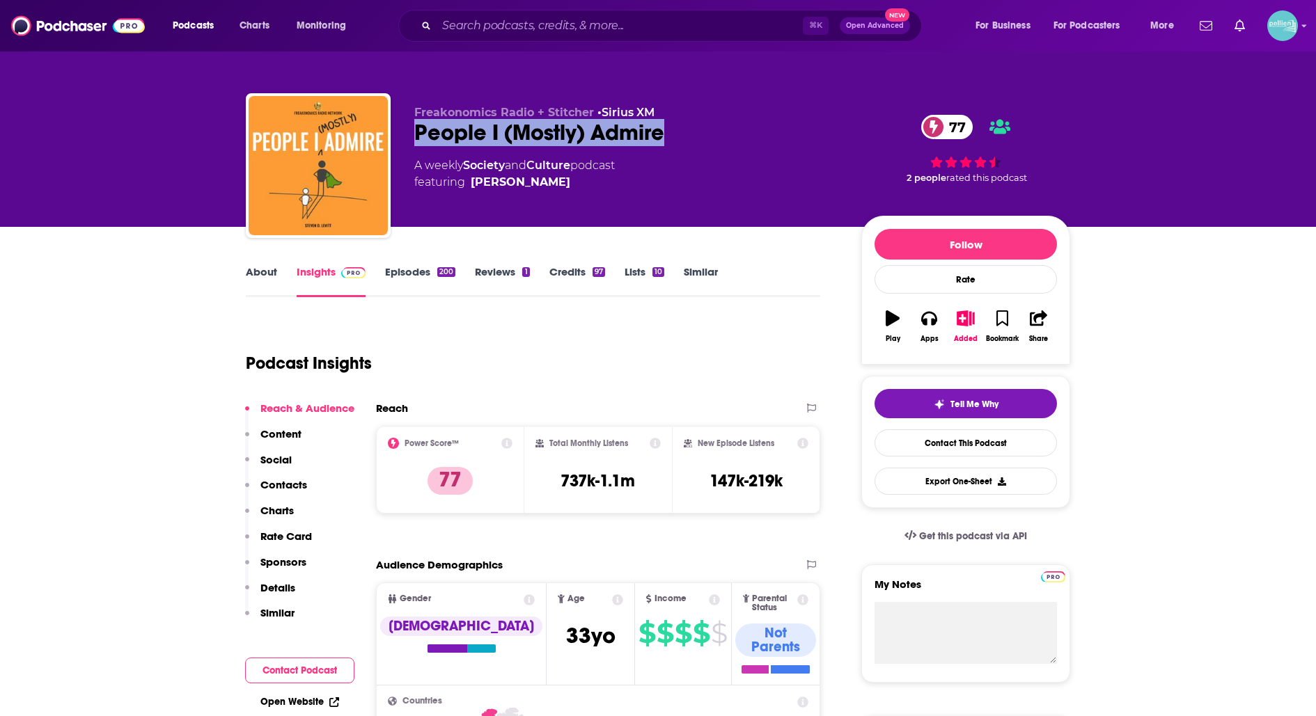
drag, startPoint x: 672, startPoint y: 140, endPoint x: 420, endPoint y: 139, distance: 251.3
click at [420, 139] on div "People I (Mostly) Admire 77" at bounding box center [626, 132] width 425 height 27
copy h2 "People I (Mostly) Admire"
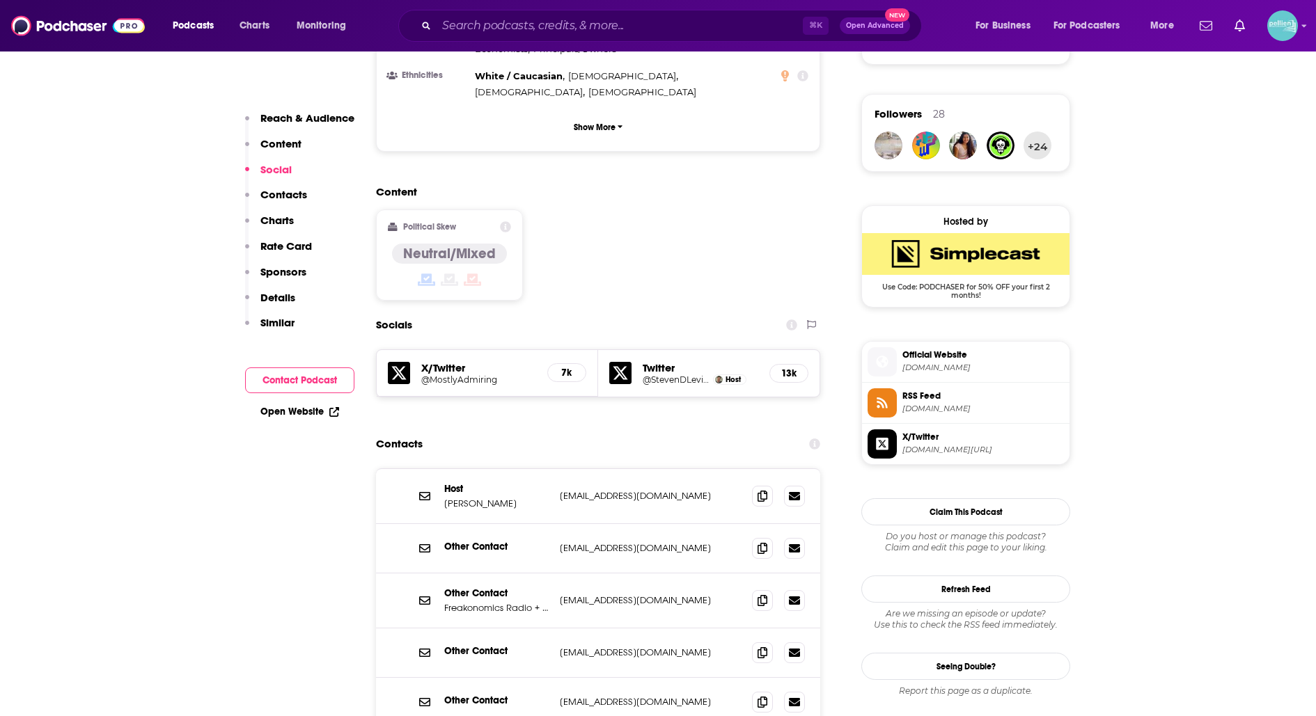
scroll to position [1164, 0]
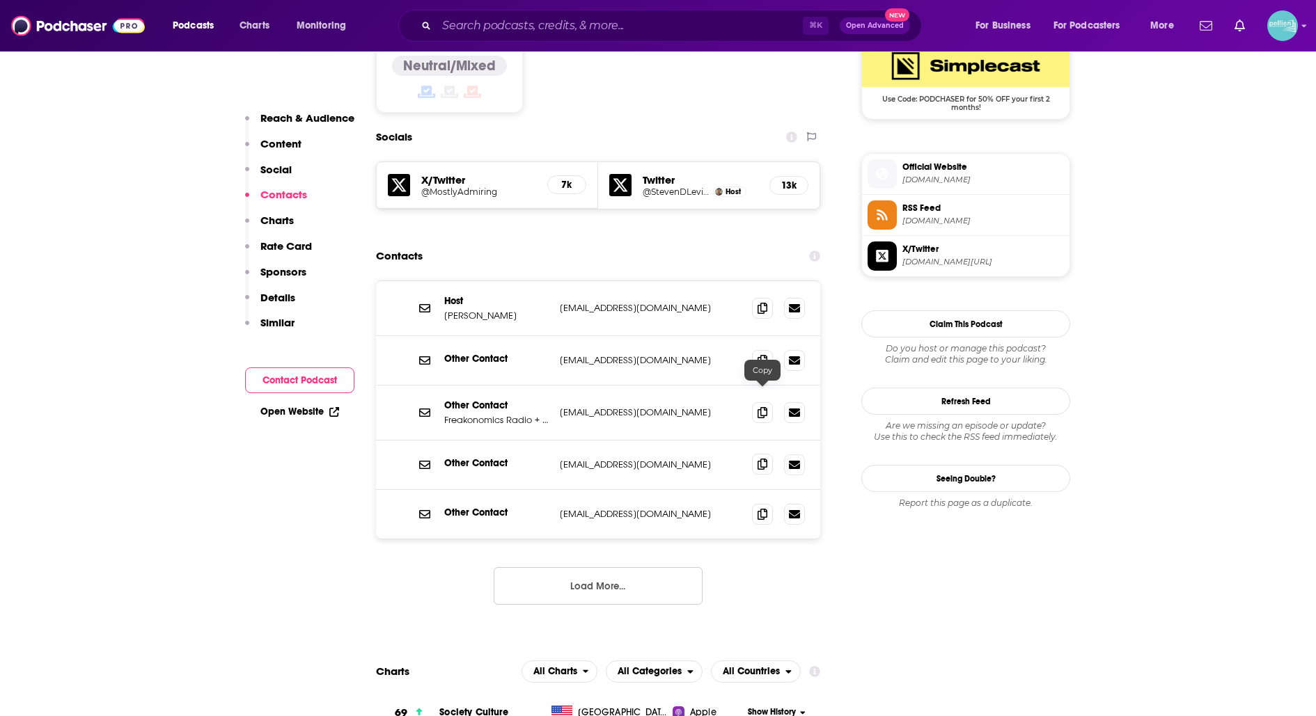
click at [757, 459] on icon at bounding box center [762, 464] width 10 height 11
click at [762, 508] on icon at bounding box center [762, 513] width 10 height 11
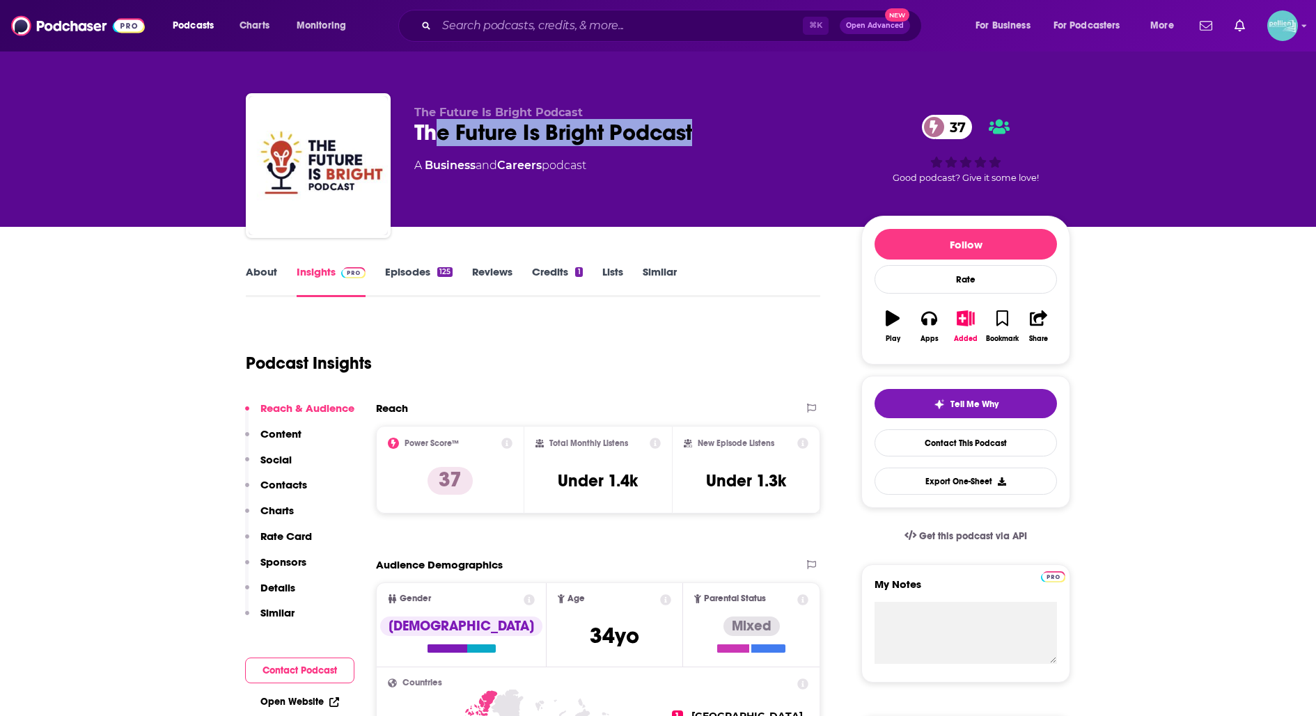
drag, startPoint x: 700, startPoint y: 132, endPoint x: 437, endPoint y: 143, distance: 263.4
click at [437, 143] on div "The Future Is Bright Podcast 37" at bounding box center [626, 132] width 425 height 27
drag, startPoint x: 414, startPoint y: 139, endPoint x: 693, endPoint y: 145, distance: 279.2
click at [693, 145] on div "The Future Is Bright Podcast 37" at bounding box center [626, 132] width 425 height 27
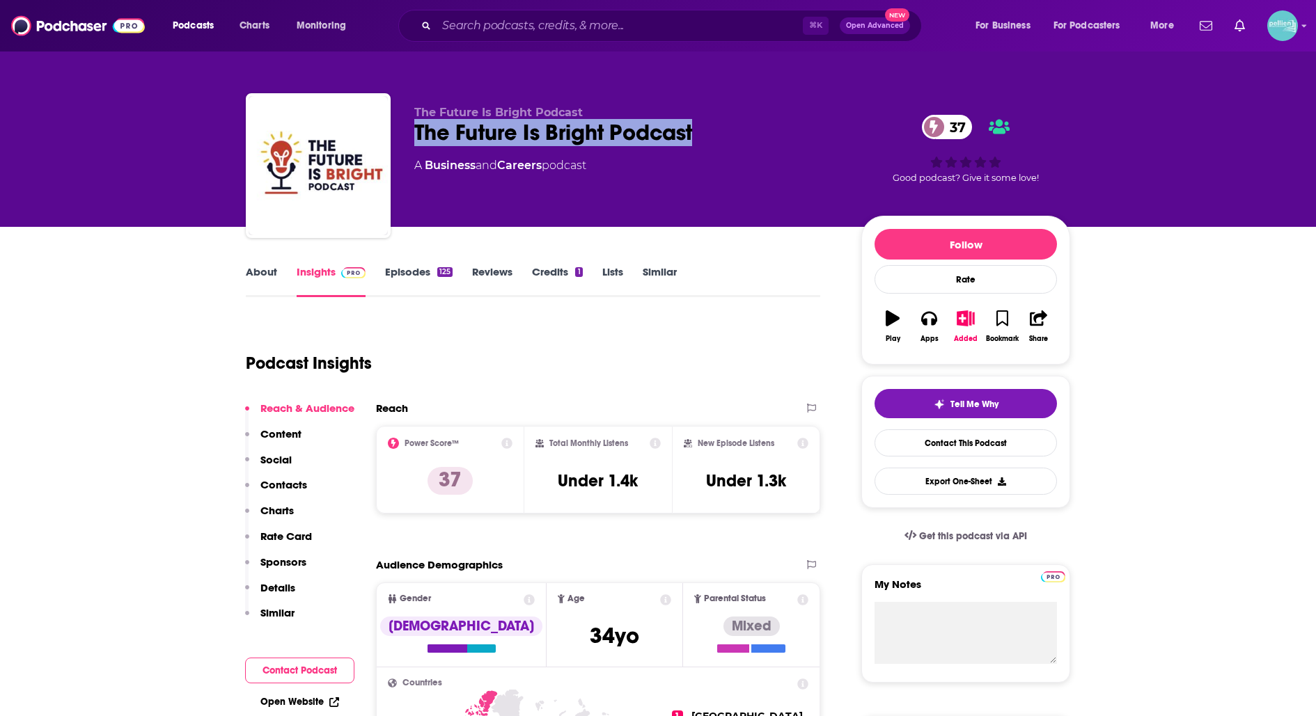
copy h2 "The Future Is Bright Podcast"
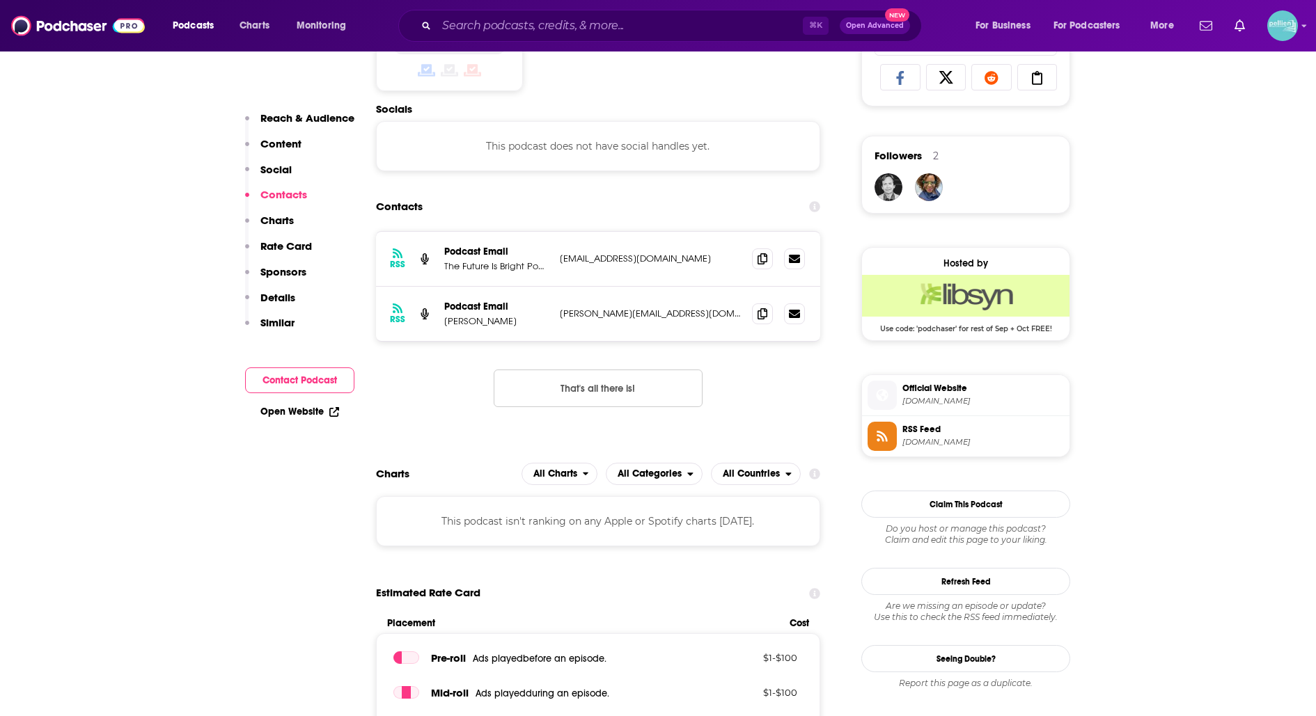
scroll to position [938, 0]
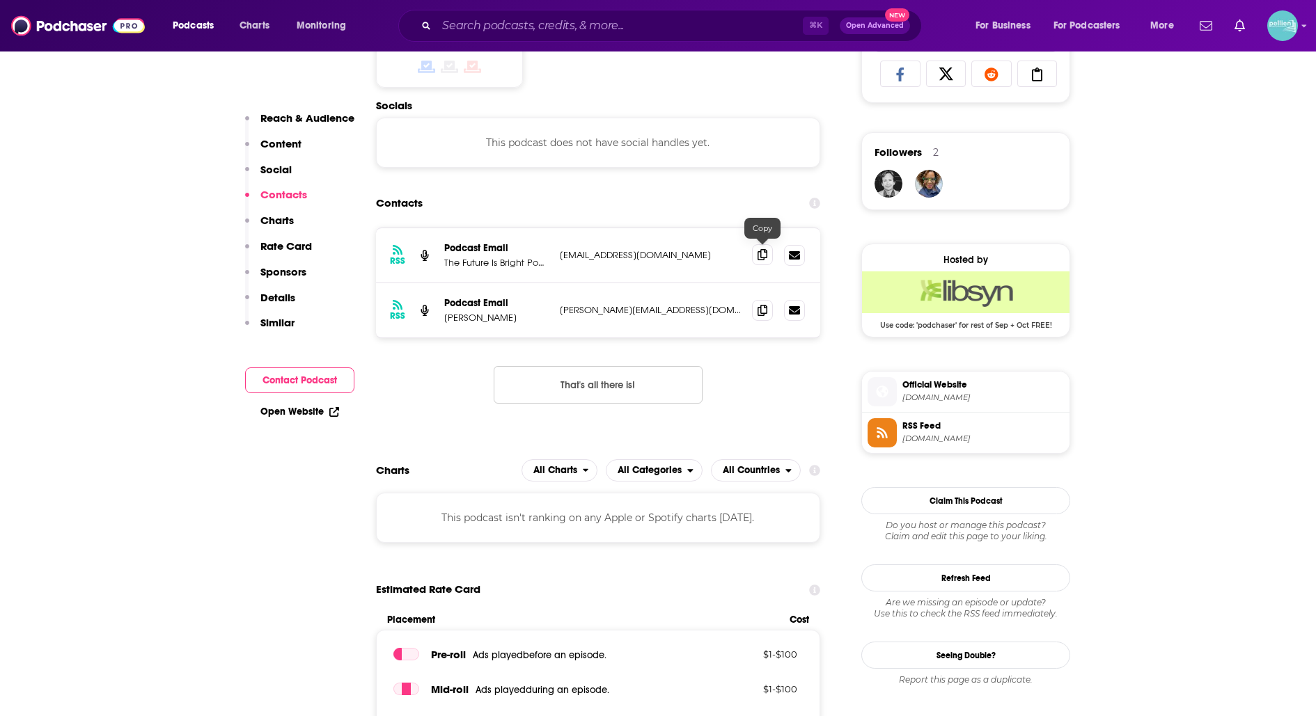
click at [767, 249] on icon at bounding box center [762, 254] width 10 height 11
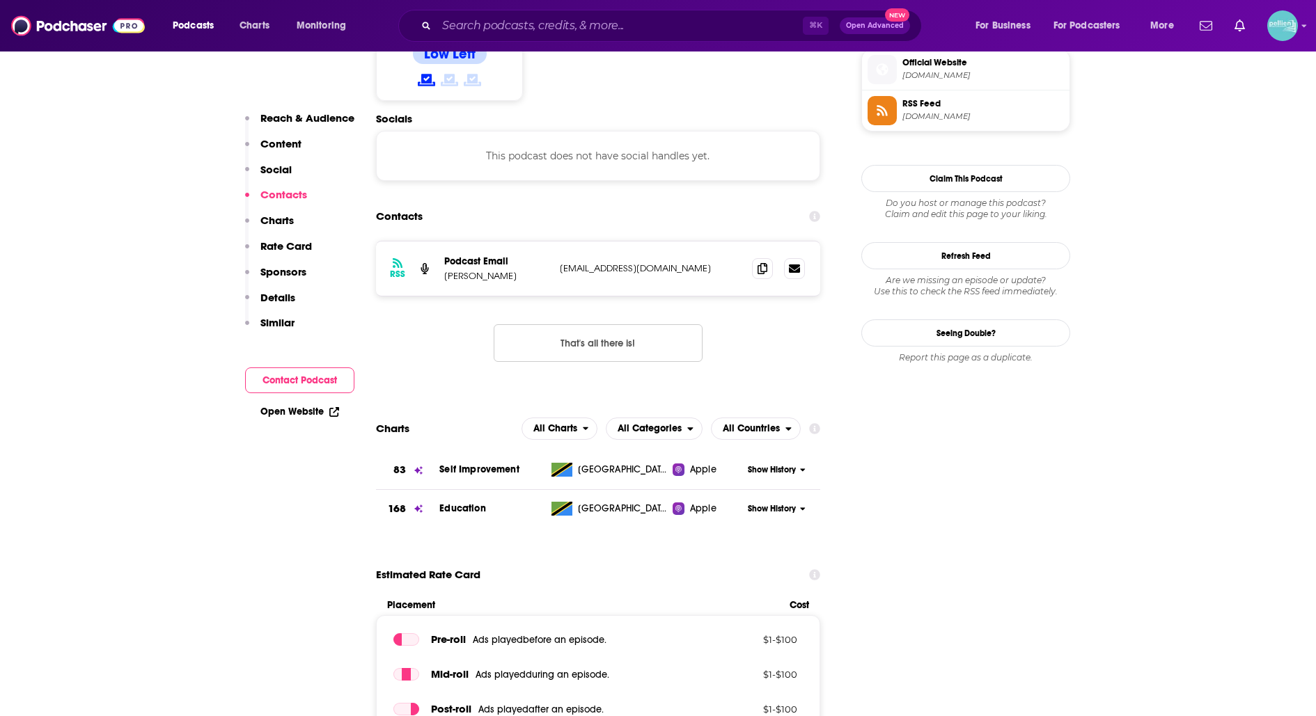
scroll to position [1191, 0]
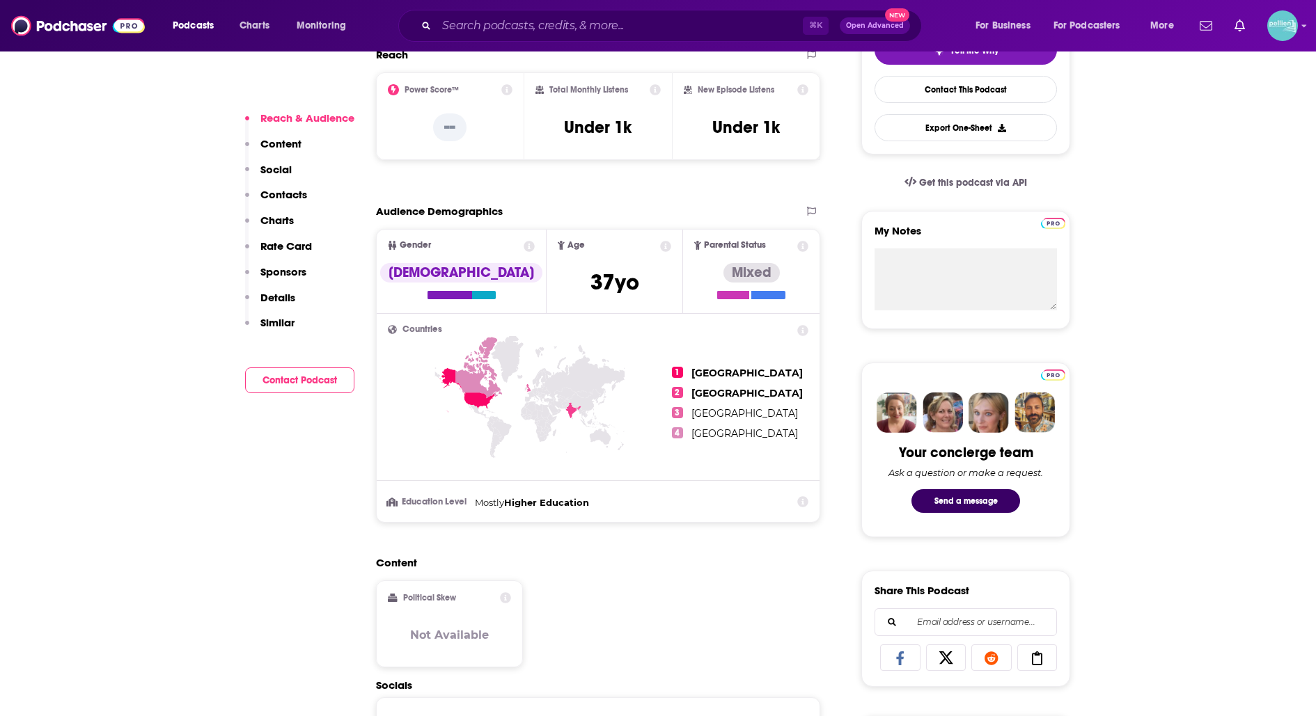
scroll to position [355, 0]
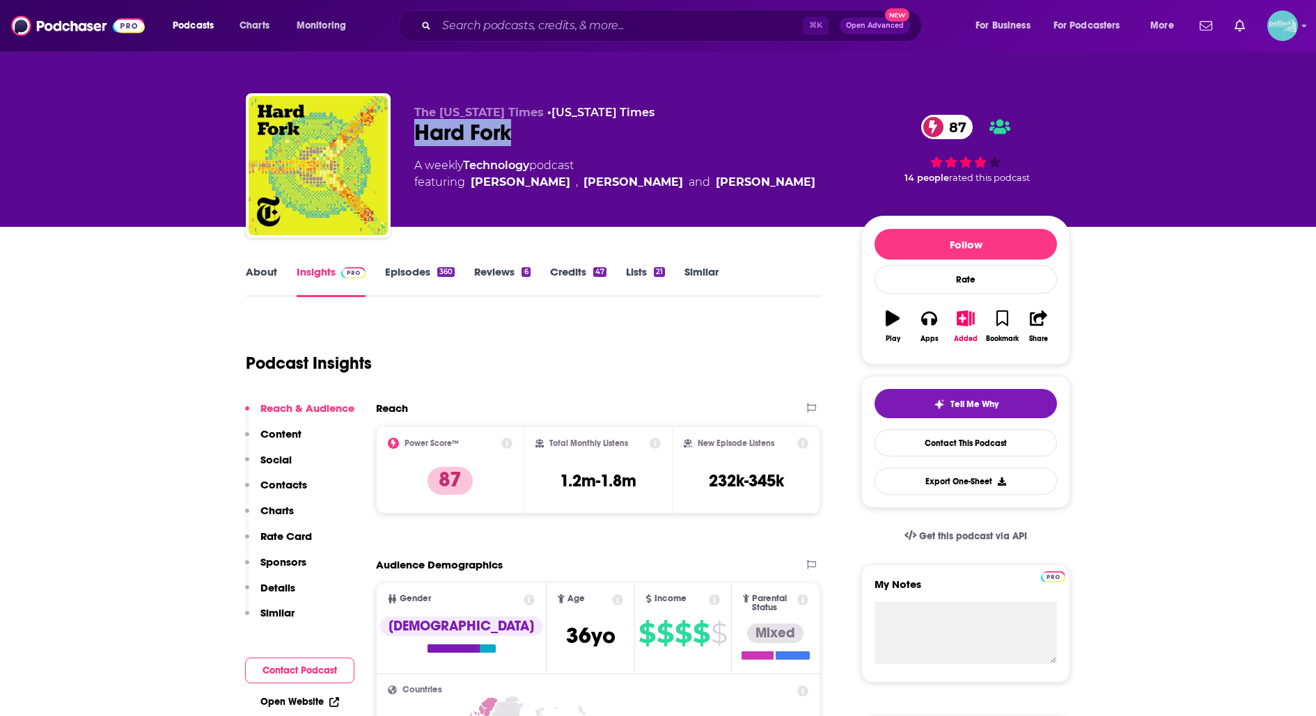
drag, startPoint x: 541, startPoint y: 137, endPoint x: 421, endPoint y: 125, distance: 120.3
click at [421, 125] on div "Hard Fork 87" at bounding box center [626, 132] width 425 height 27
copy h2 "Hard Fork"
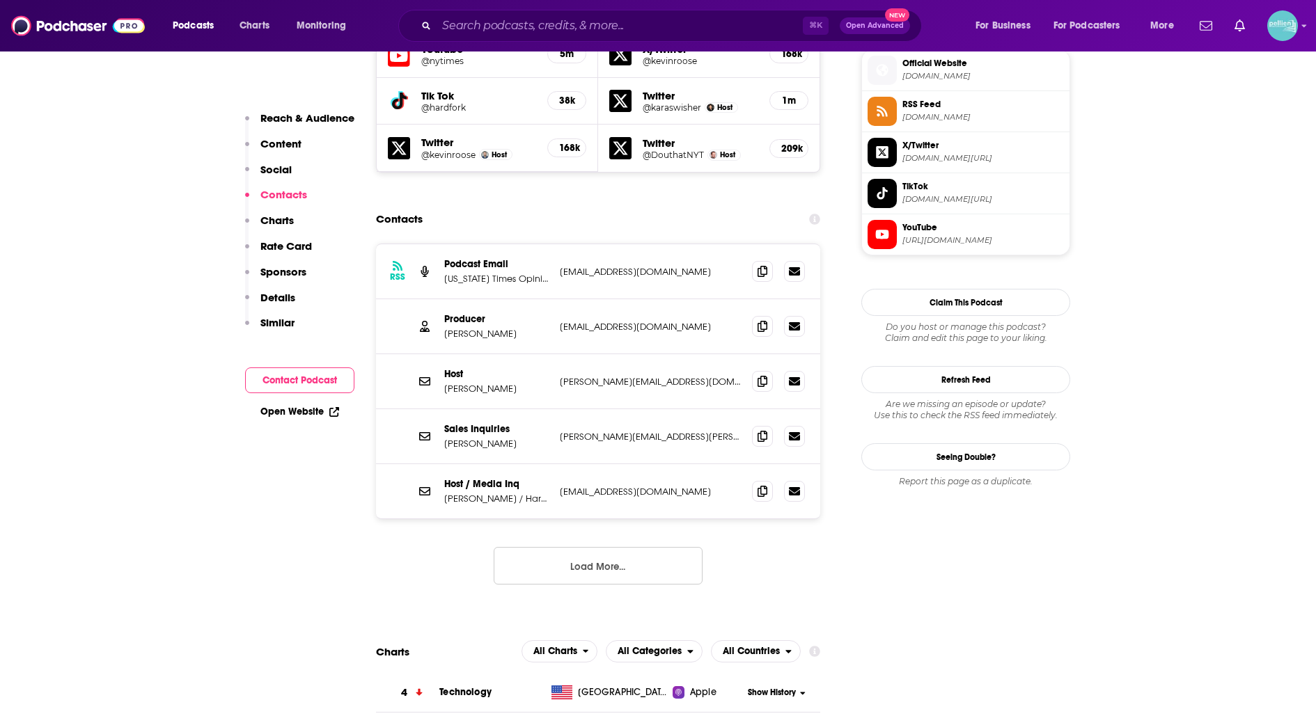
scroll to position [1268, 0]
click at [763, 375] on icon at bounding box center [762, 380] width 10 height 11
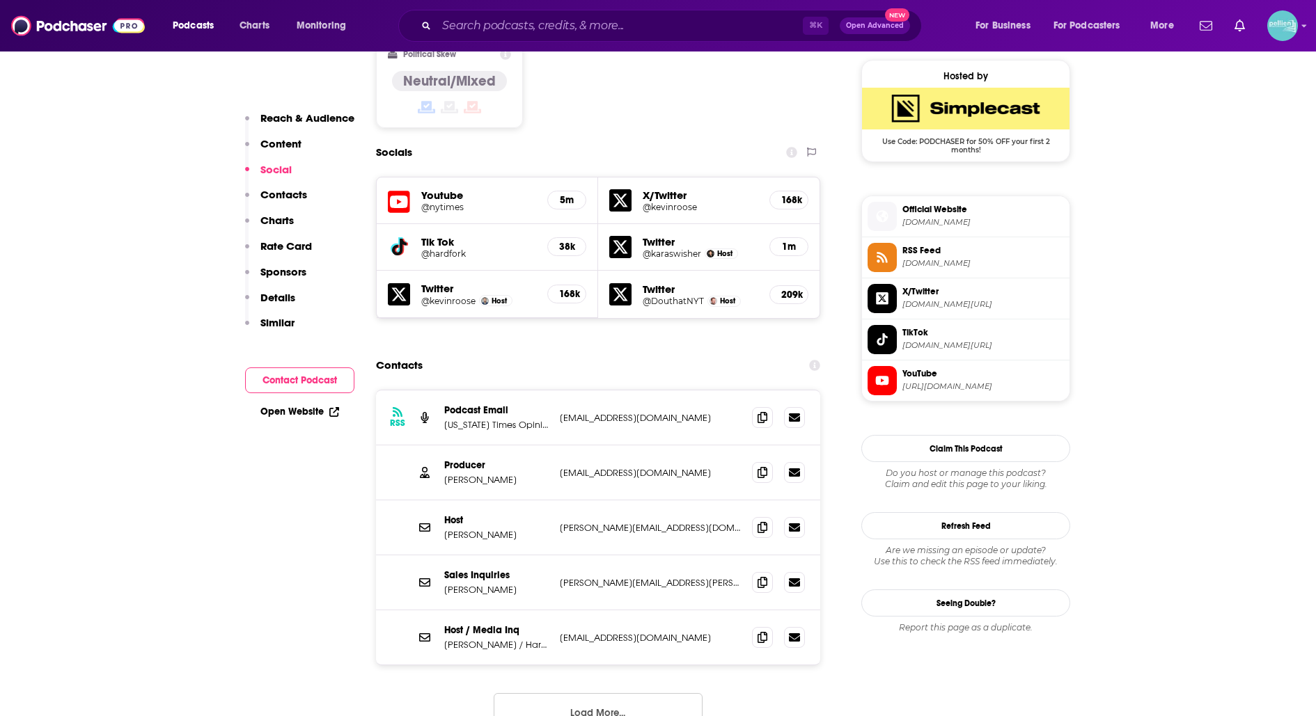
scroll to position [1140, 0]
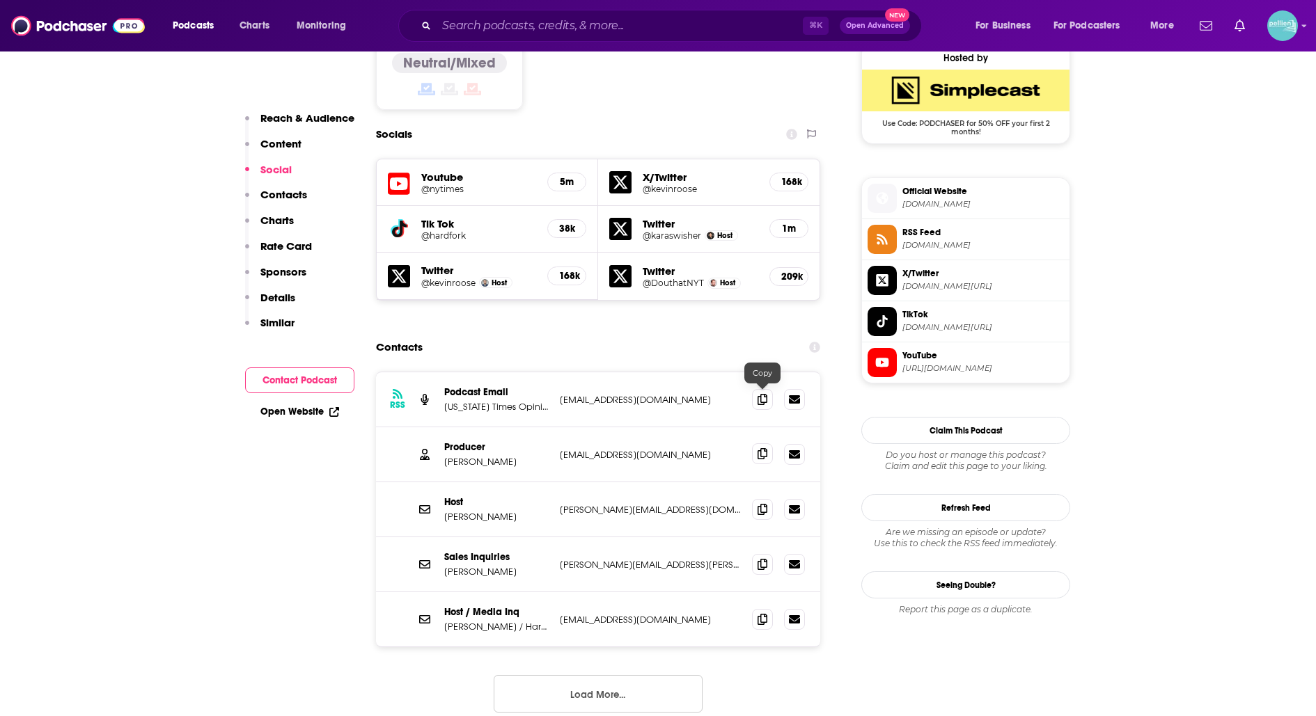
click at [762, 448] on icon at bounding box center [762, 453] width 10 height 11
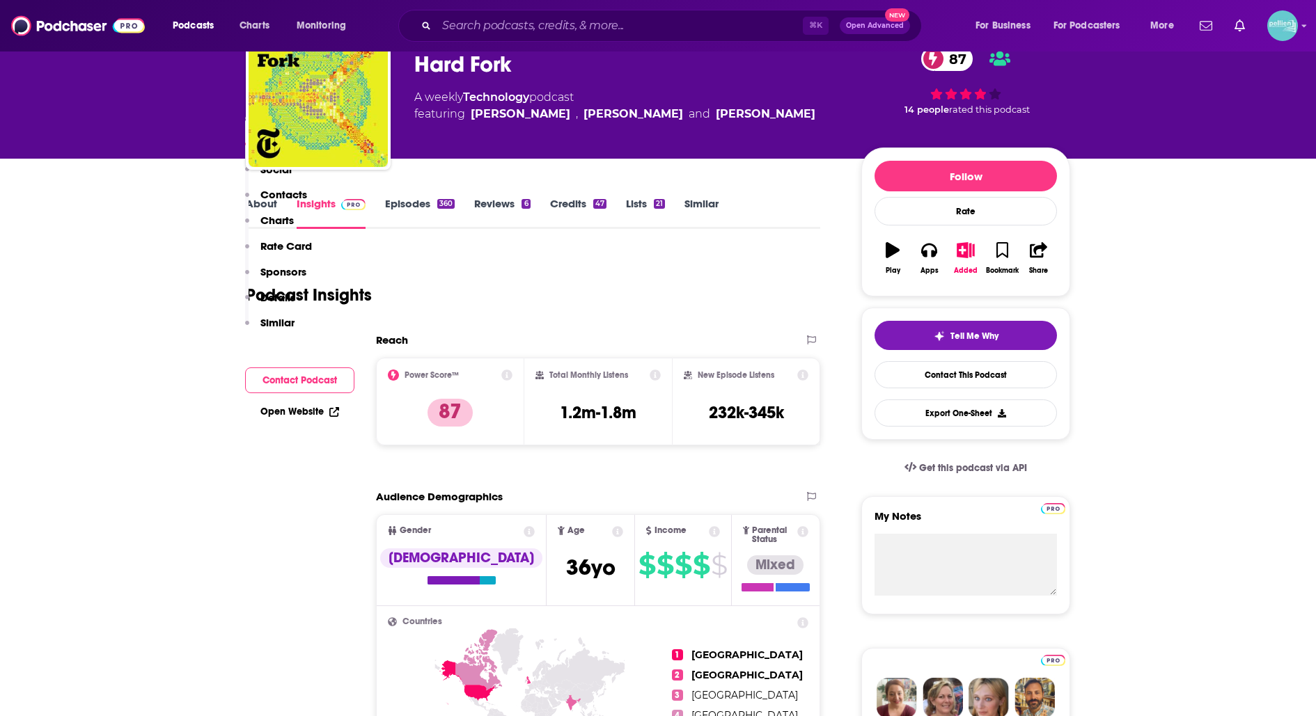
scroll to position [0, 0]
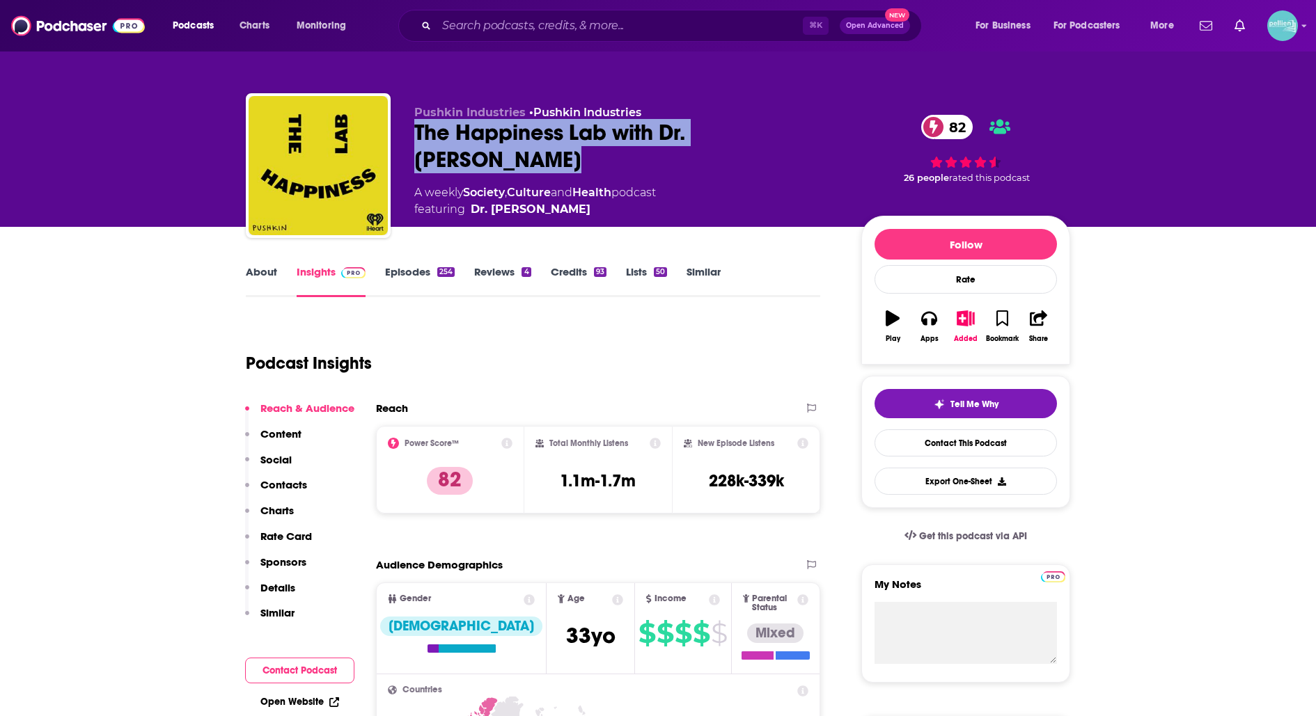
drag, startPoint x: 509, startPoint y: 171, endPoint x: 412, endPoint y: 139, distance: 102.2
click at [412, 139] on div "Pushkin Industries • Pushkin Industries The Happiness Lab with Dr. [PERSON_NAME…" at bounding box center [658, 168] width 824 height 150
copy h2 "The Happiness Lab with Dr. [PERSON_NAME]"
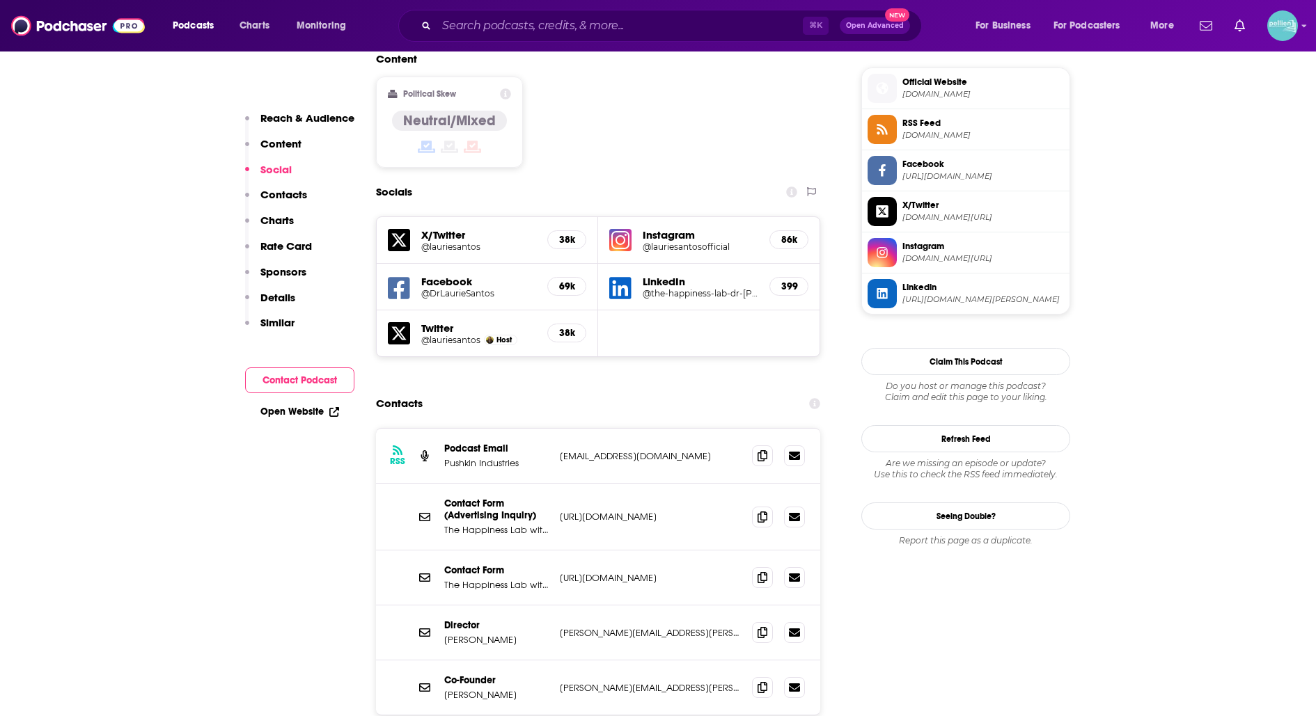
scroll to position [1115, 0]
click at [764, 626] on icon at bounding box center [762, 631] width 10 height 11
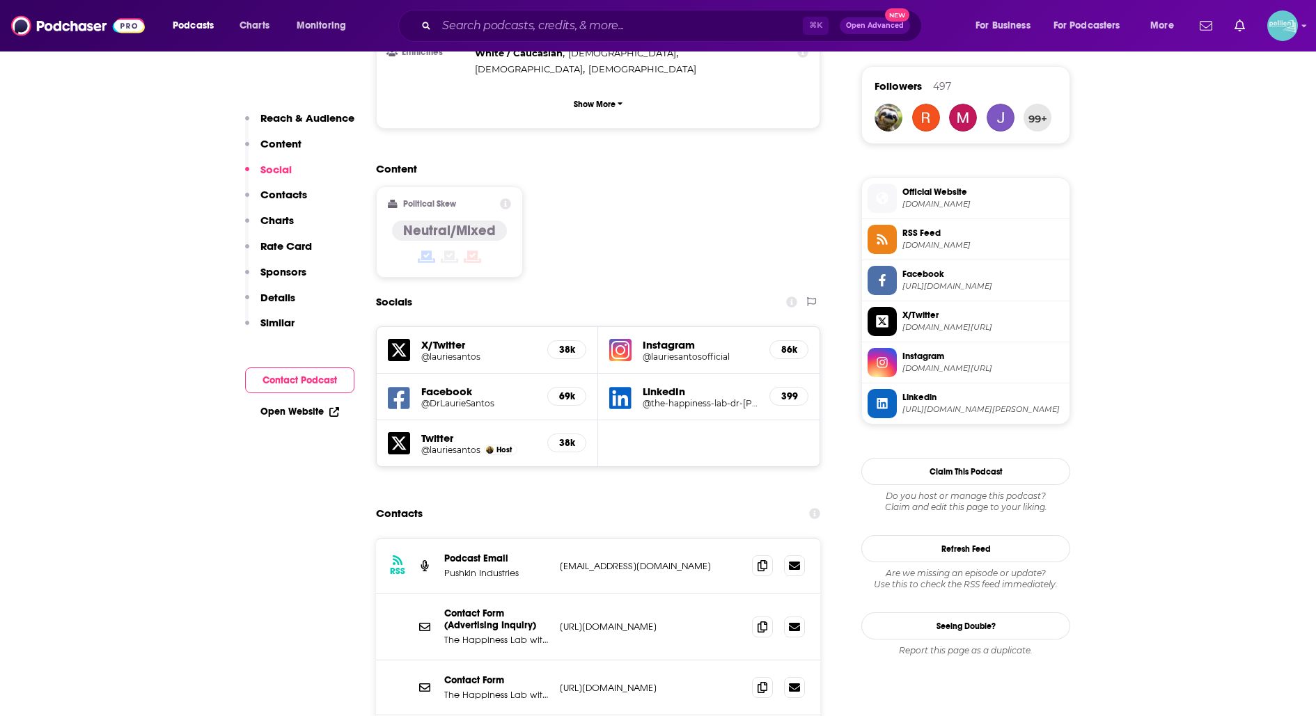
scroll to position [1009, 0]
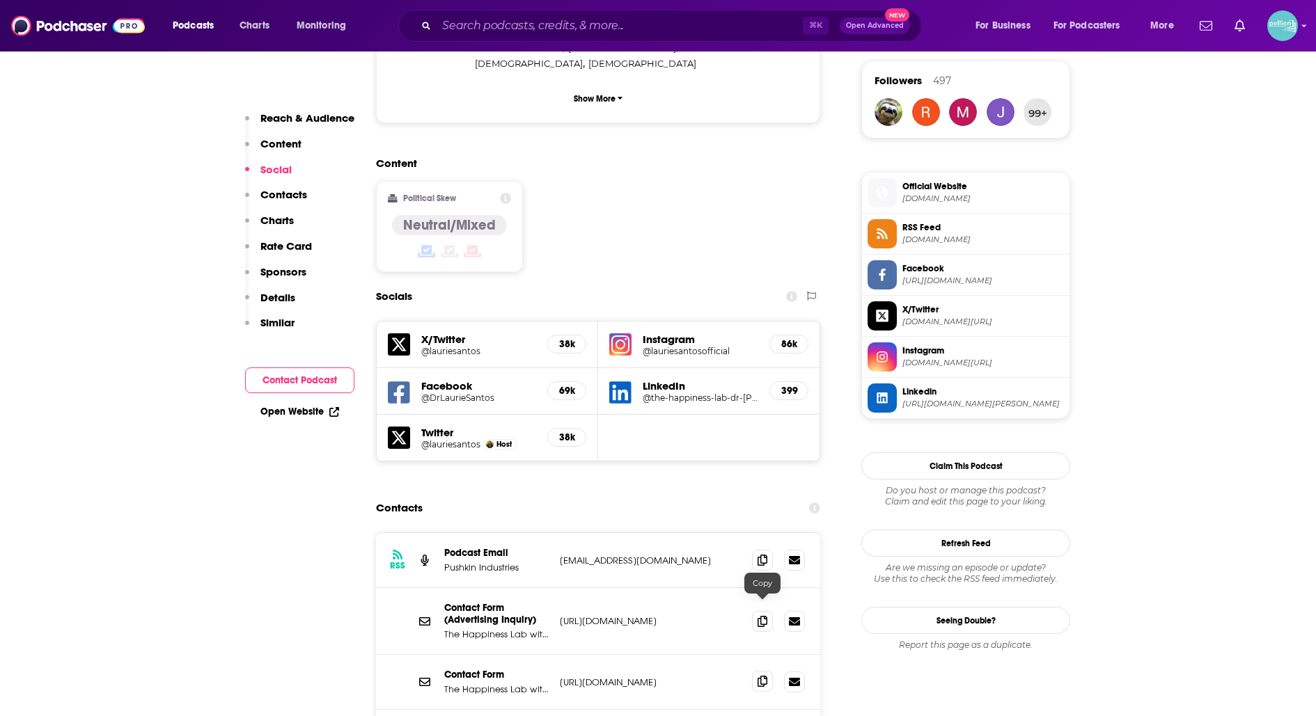
click at [764, 676] on icon at bounding box center [762, 681] width 10 height 11
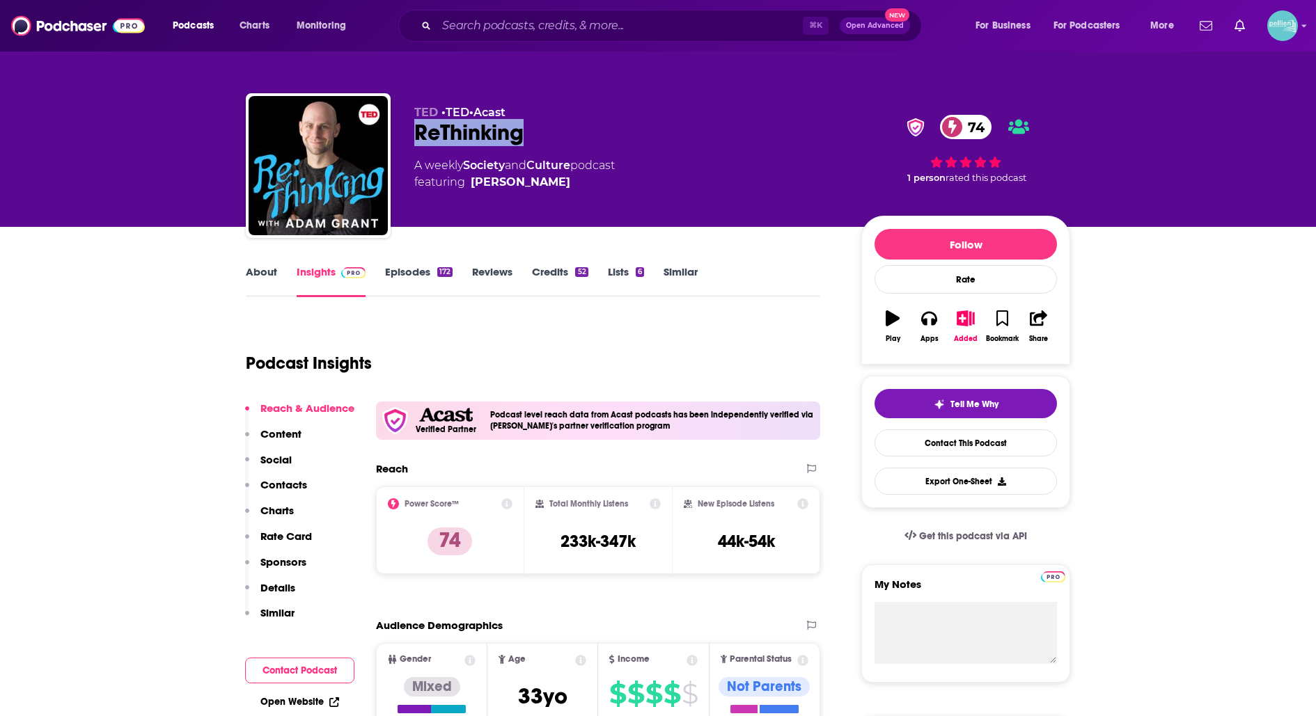
drag, startPoint x: 541, startPoint y: 132, endPoint x: 417, endPoint y: 143, distance: 124.5
click at [417, 143] on div "ReThinking 74" at bounding box center [626, 132] width 425 height 27
copy h2 "ReThinking"
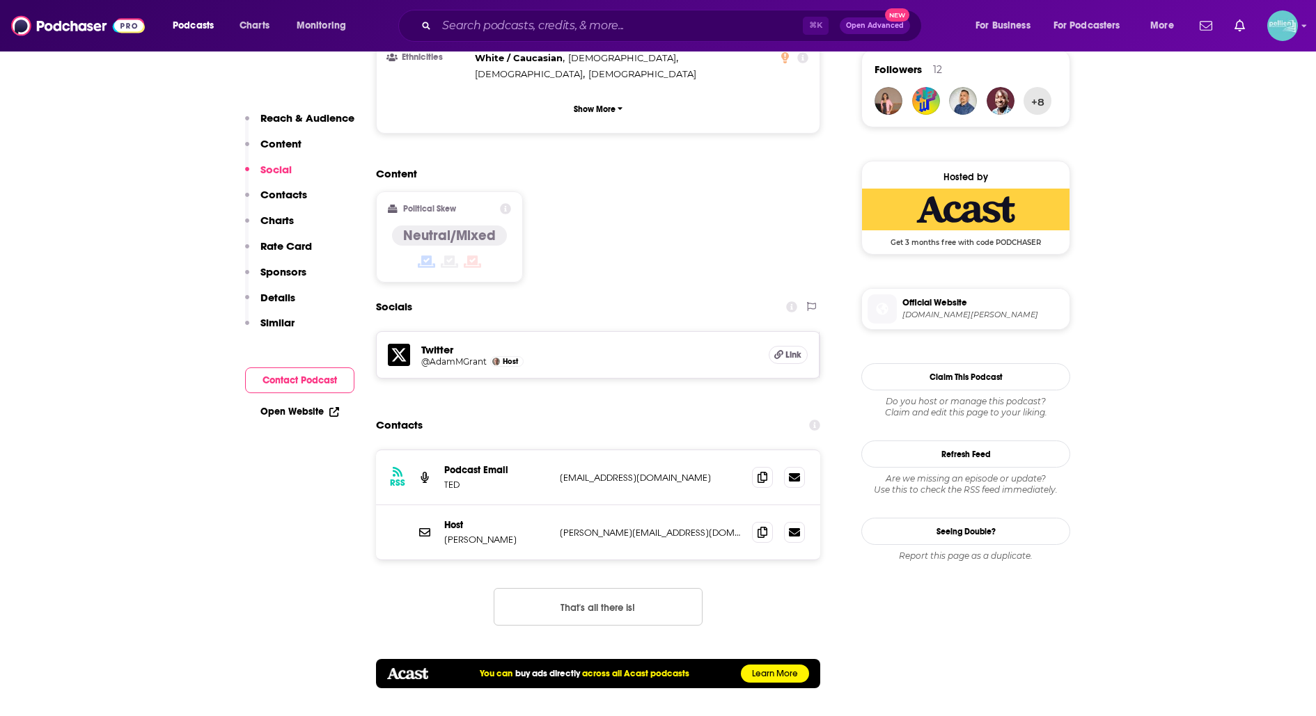
scroll to position [1025, 0]
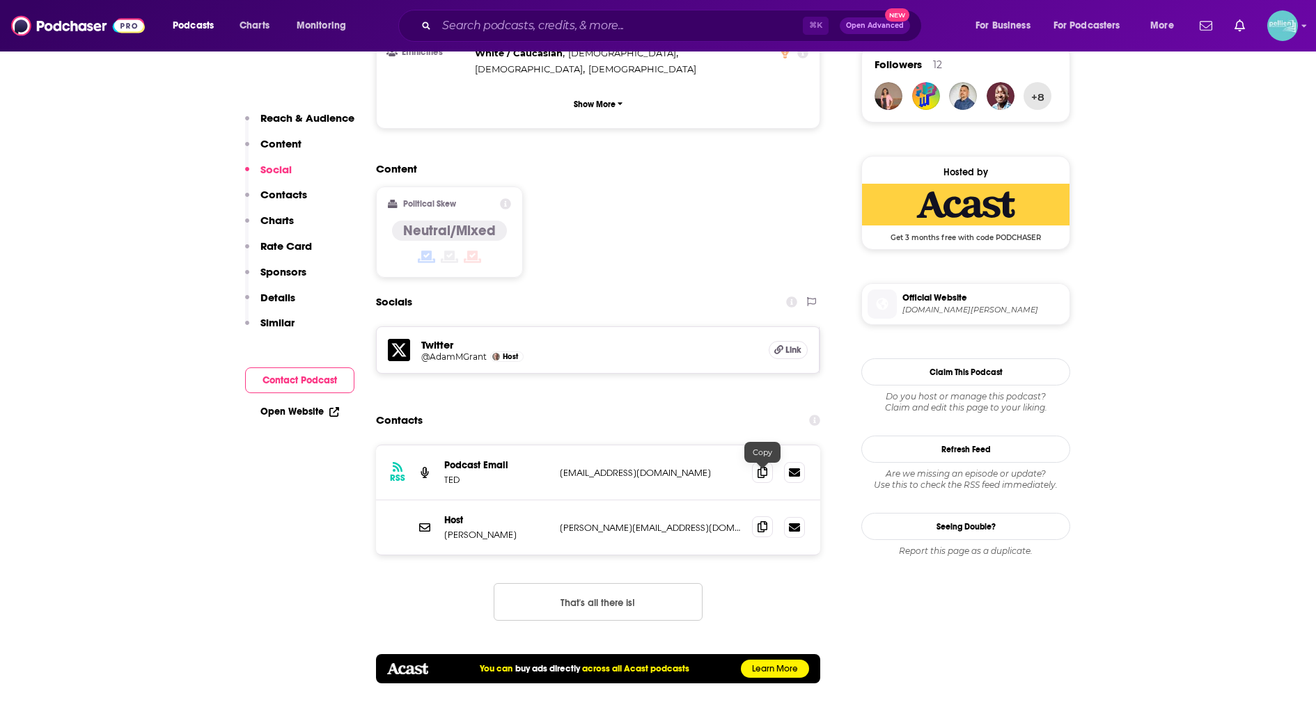
click at [765, 521] on icon at bounding box center [762, 526] width 10 height 11
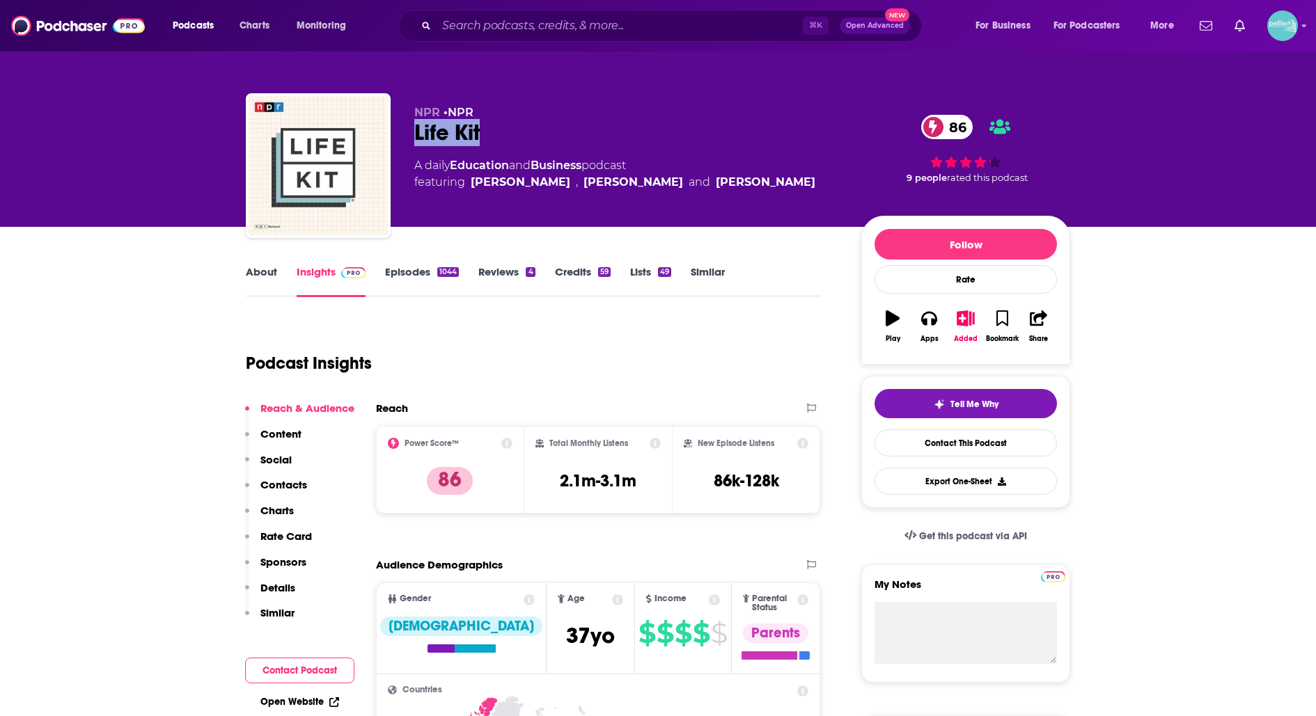
drag, startPoint x: 509, startPoint y: 125, endPoint x: 407, endPoint y: 125, distance: 102.3
click at [407, 125] on div "NPR • NPR Life Kit 86 A daily Education and Business podcast featuring Ruth Tam…" at bounding box center [658, 168] width 824 height 150
copy h2 "Life Kit"
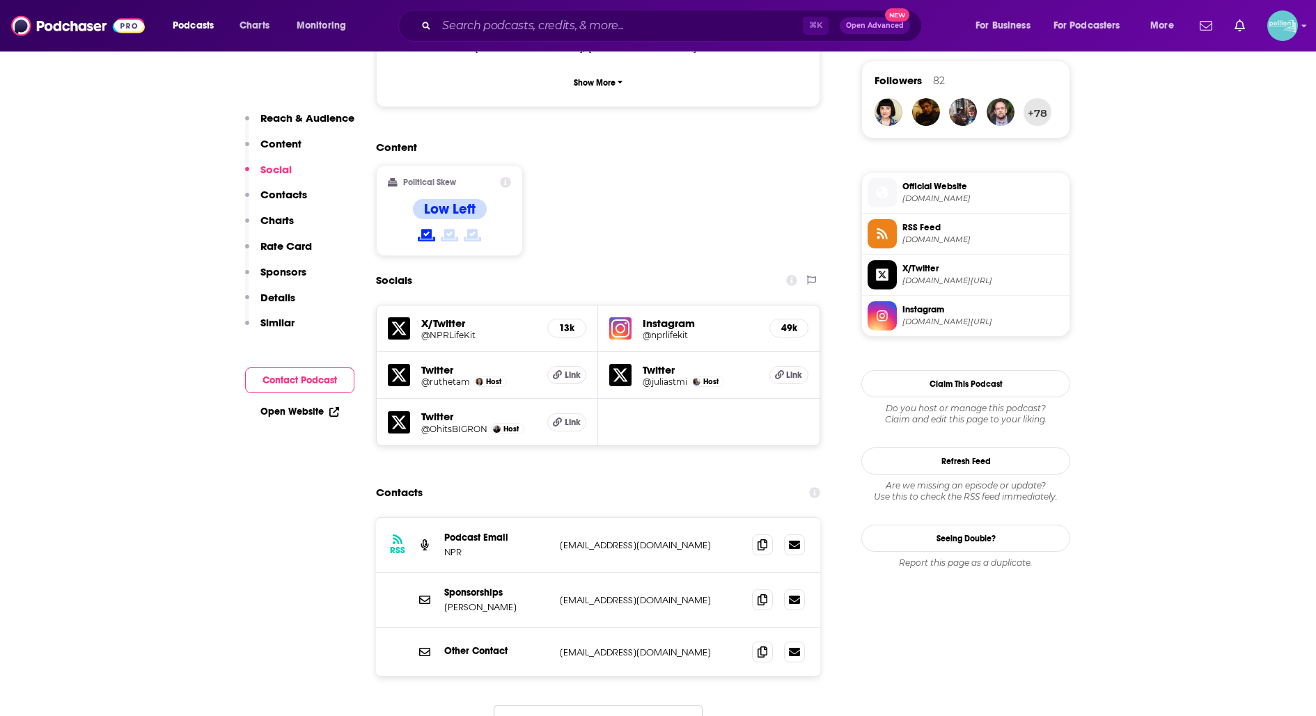
scroll to position [1072, 0]
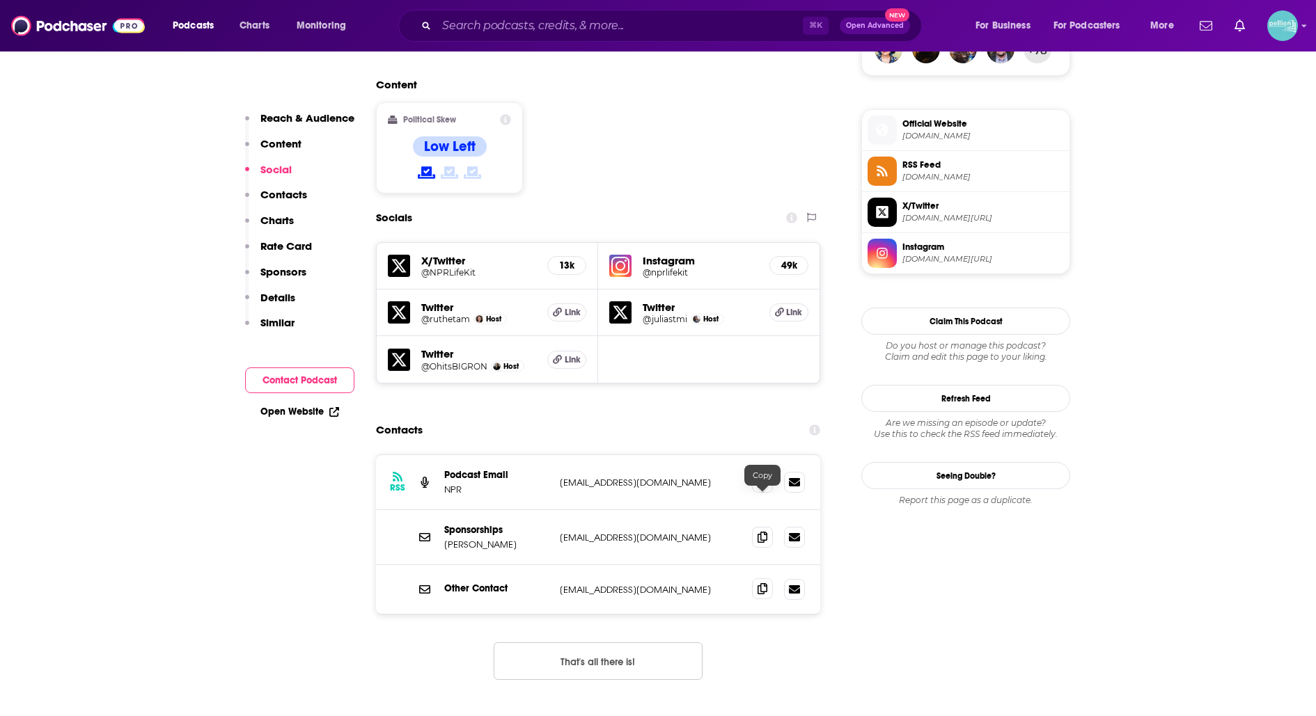
click at [758, 583] on icon at bounding box center [762, 588] width 10 height 11
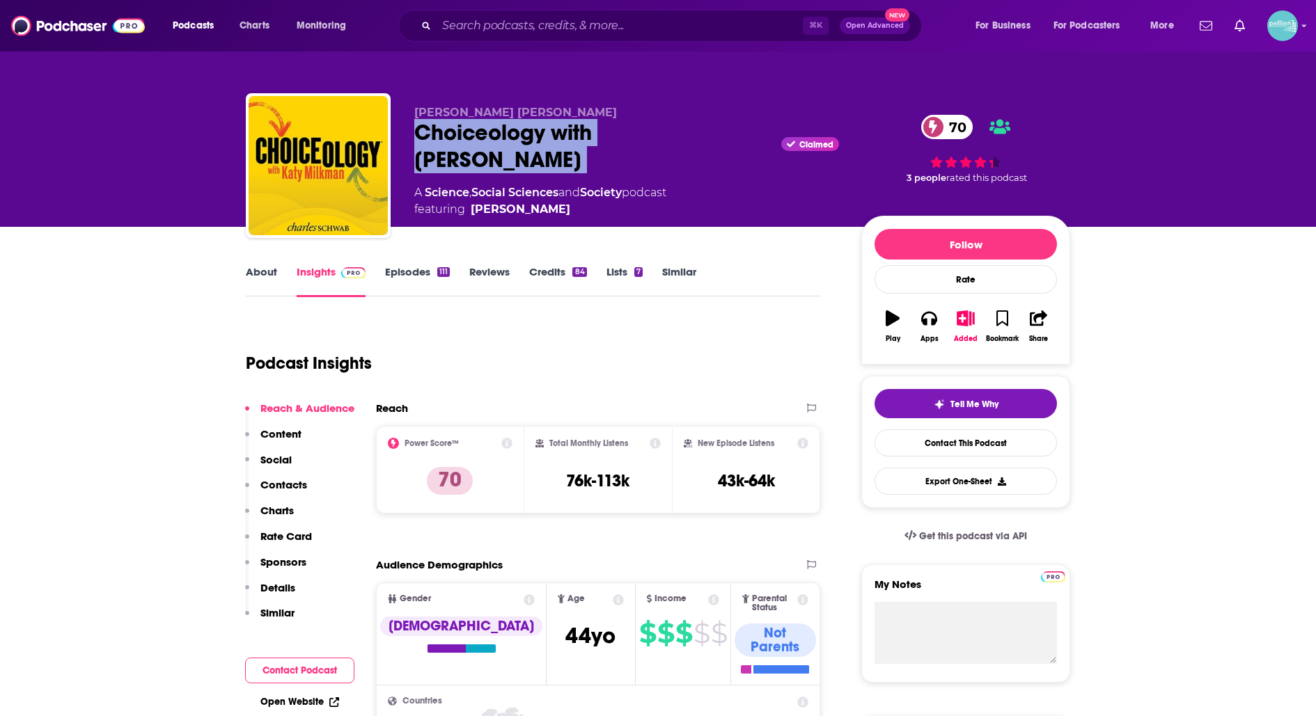
drag, startPoint x: 742, startPoint y: 130, endPoint x: 421, endPoint y: 139, distance: 321.1
click at [421, 139] on div "Choiceology with [PERSON_NAME] Claimed 70" at bounding box center [626, 146] width 425 height 54
copy div "Choiceology with [PERSON_NAME]"
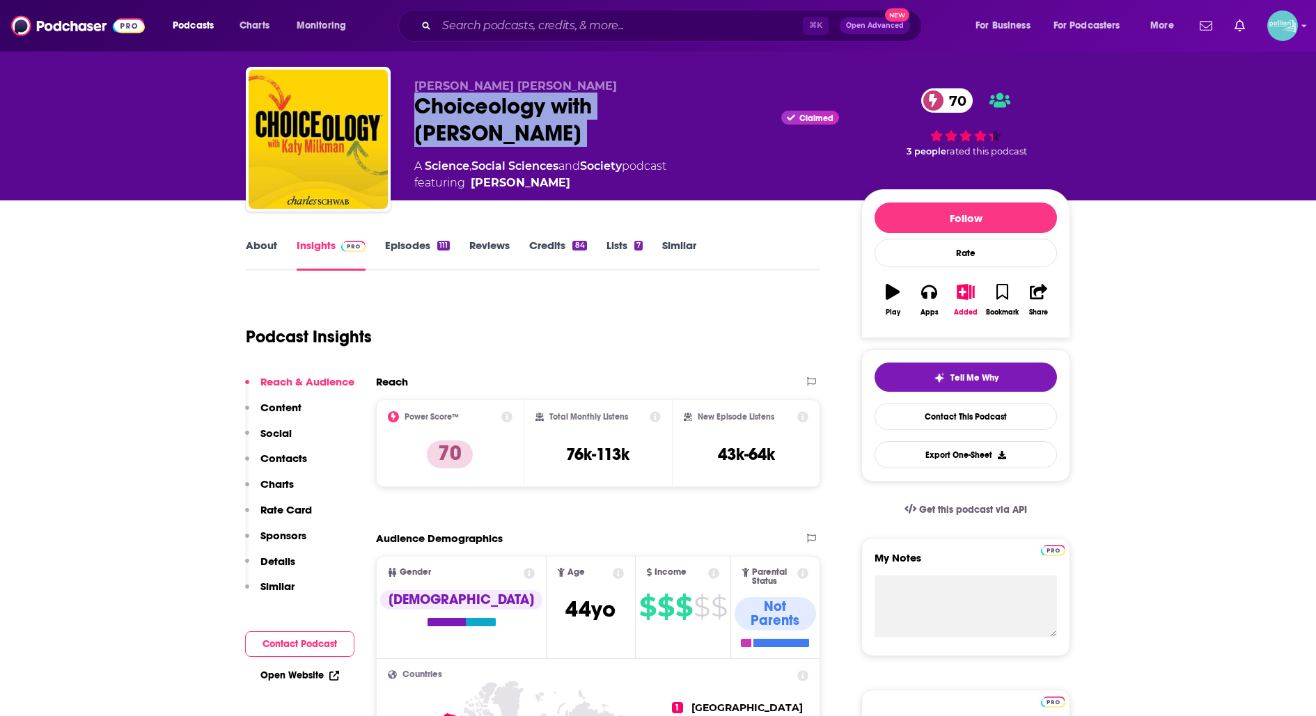
scroll to position [31, 0]
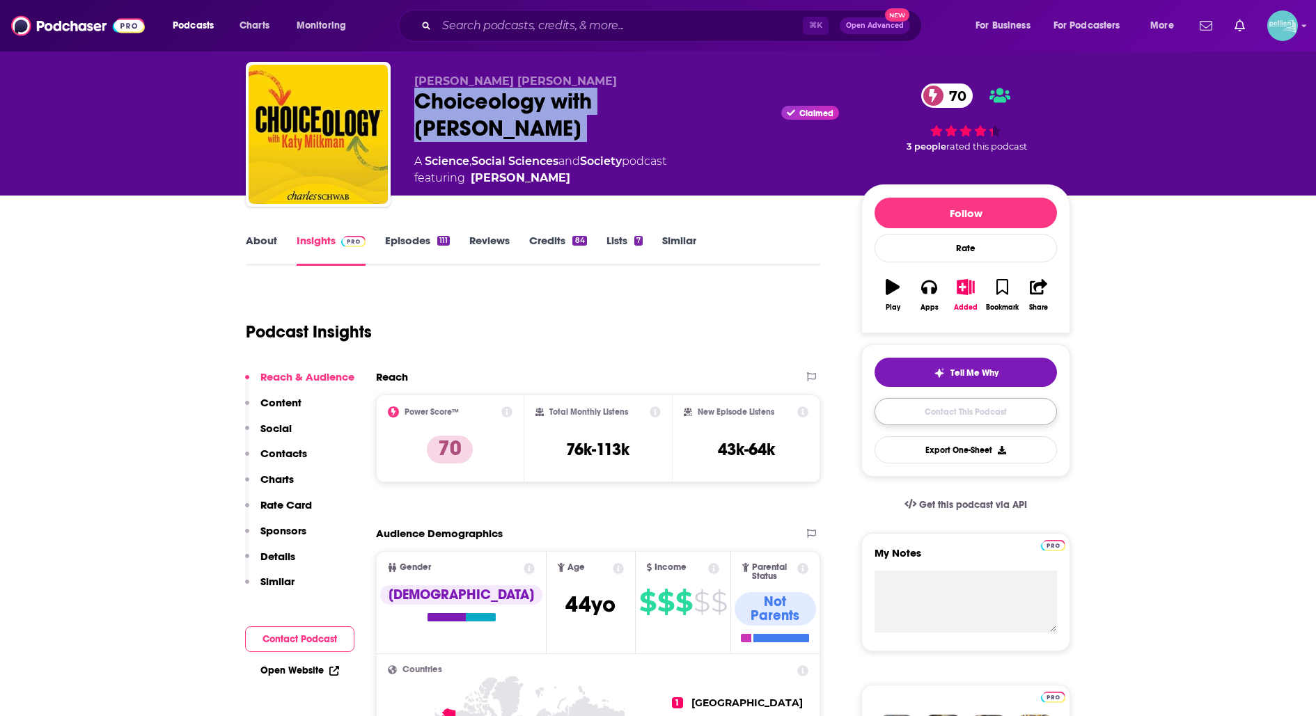
click at [918, 402] on link "Contact This Podcast" at bounding box center [965, 411] width 182 height 27
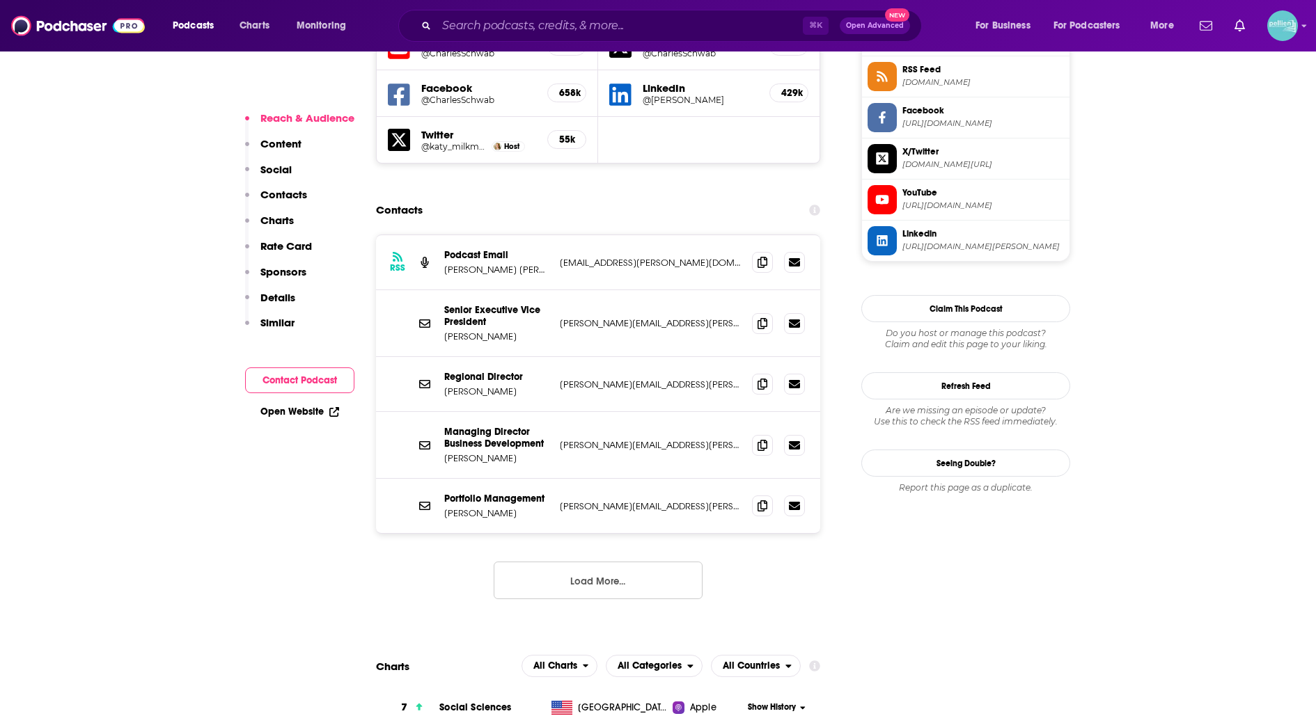
scroll to position [1300, 0]
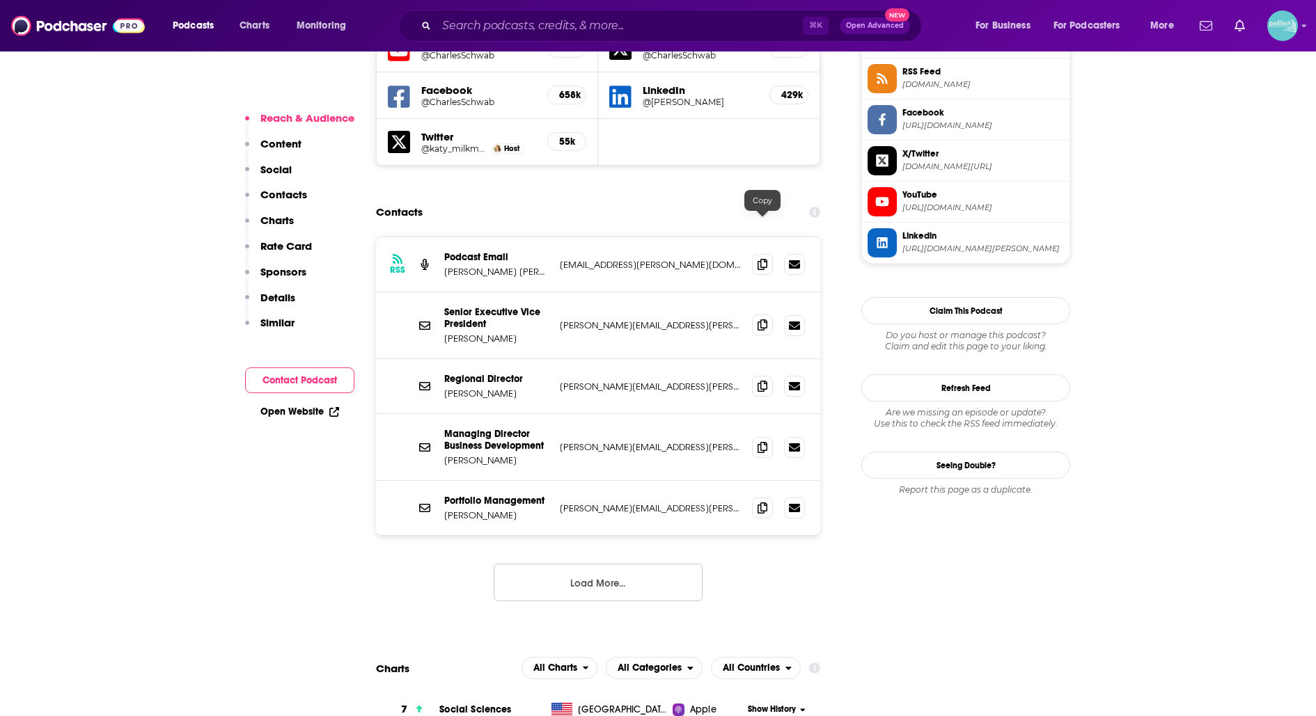
click at [758, 320] on icon at bounding box center [762, 325] width 10 height 11
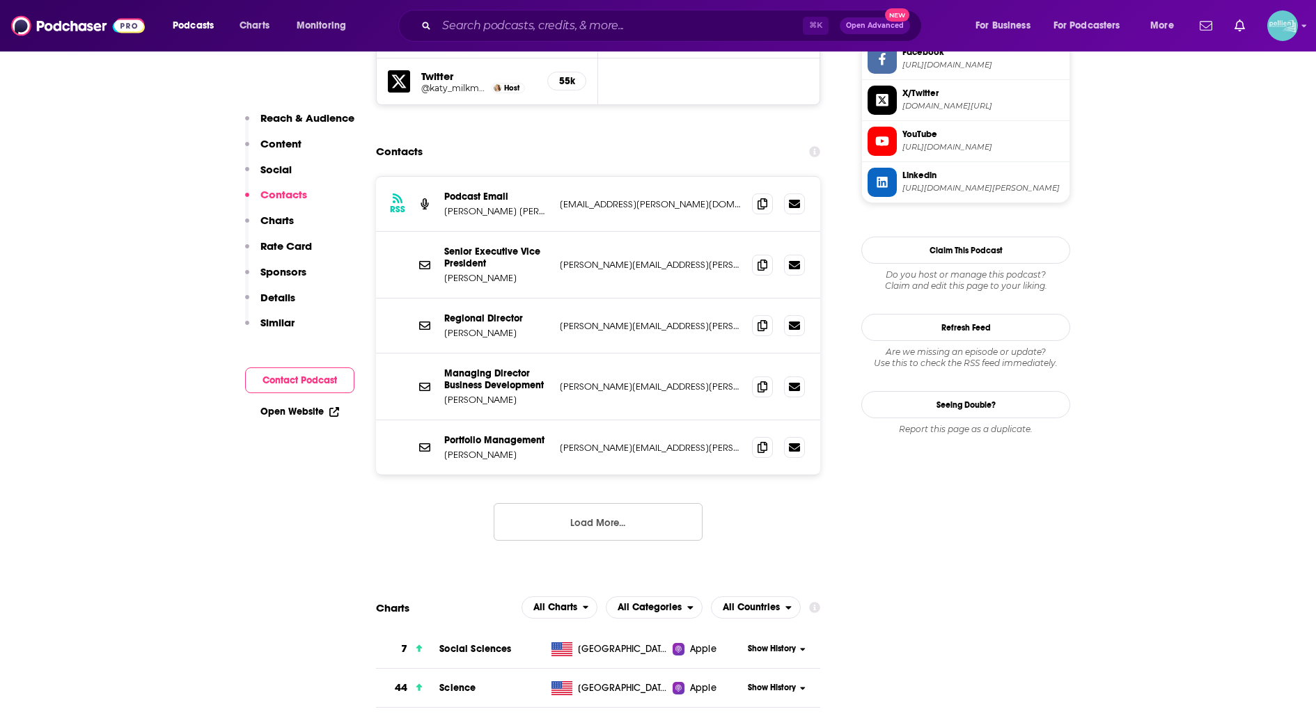
scroll to position [1362, 0]
click at [606, 503] on button "Load More..." at bounding box center [598, 522] width 209 height 38
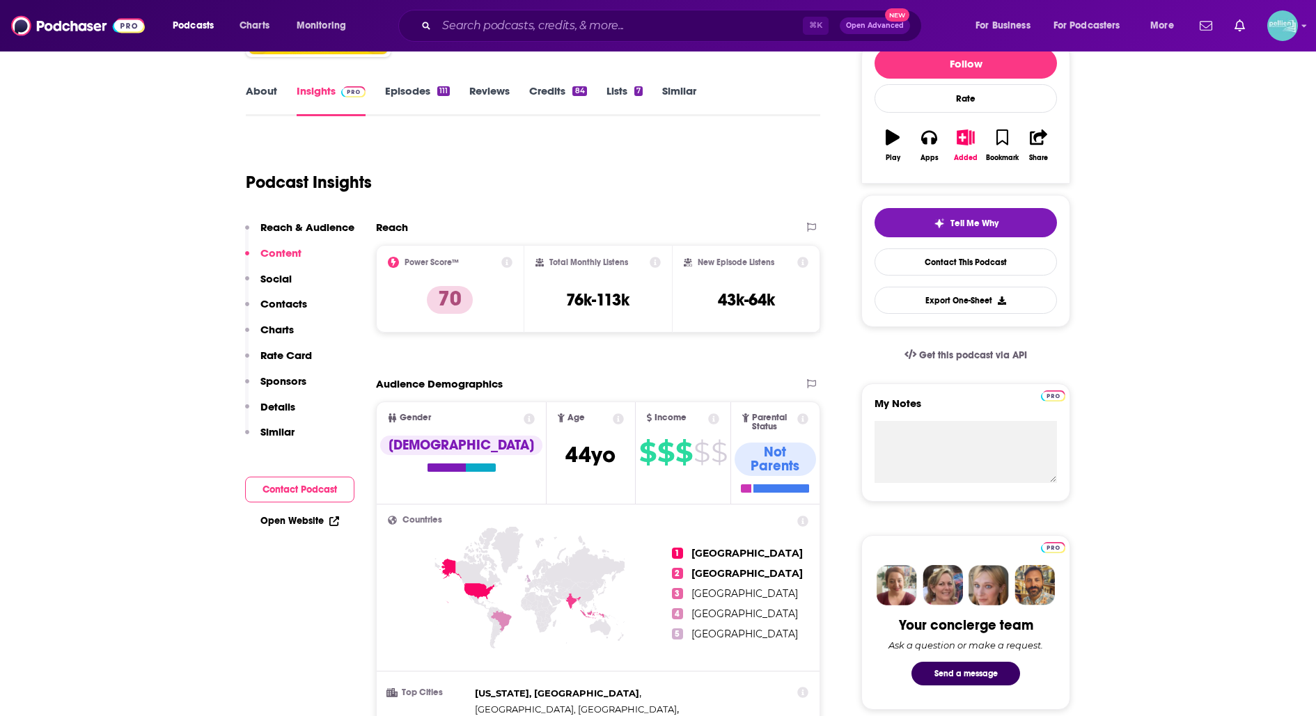
scroll to position [0, 0]
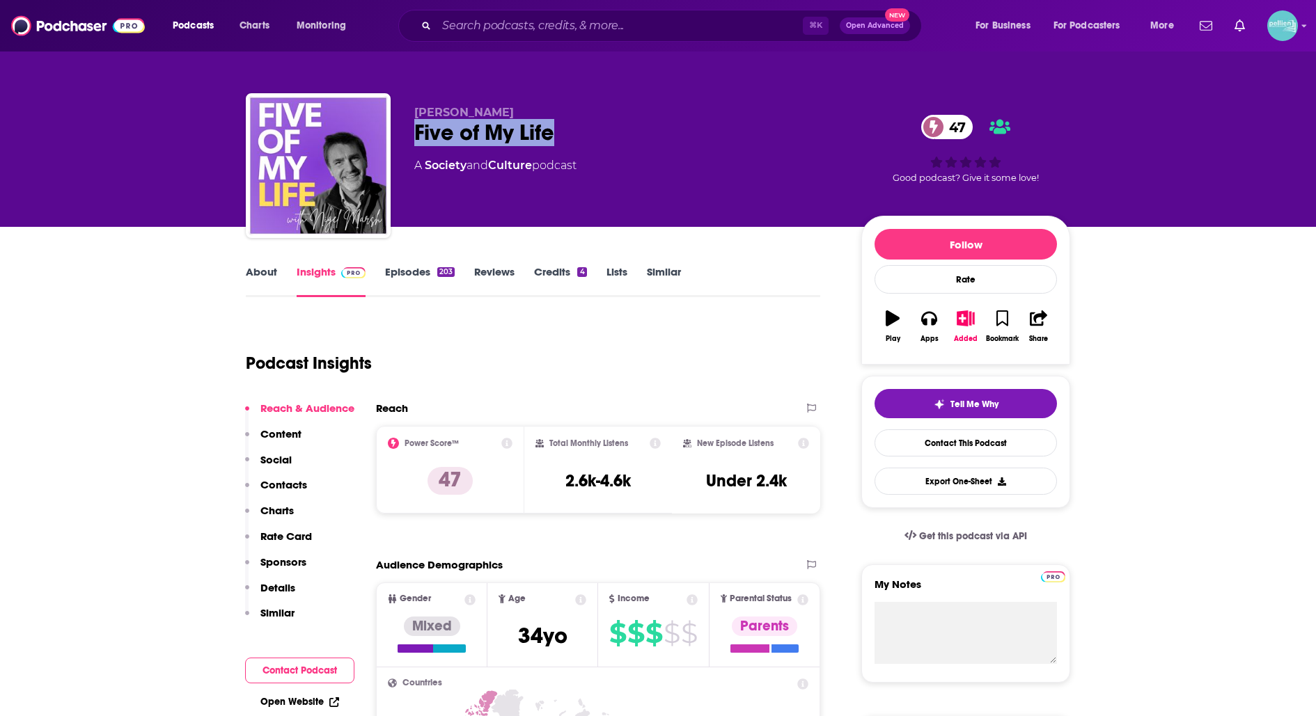
drag, startPoint x: 569, startPoint y: 143, endPoint x: 410, endPoint y: 139, distance: 158.8
click at [410, 139] on div "[PERSON_NAME] Five of My Life 47 A Society and Culture podcast 47 Good podcast?…" at bounding box center [658, 168] width 824 height 150
copy h2 "Five of My Life"
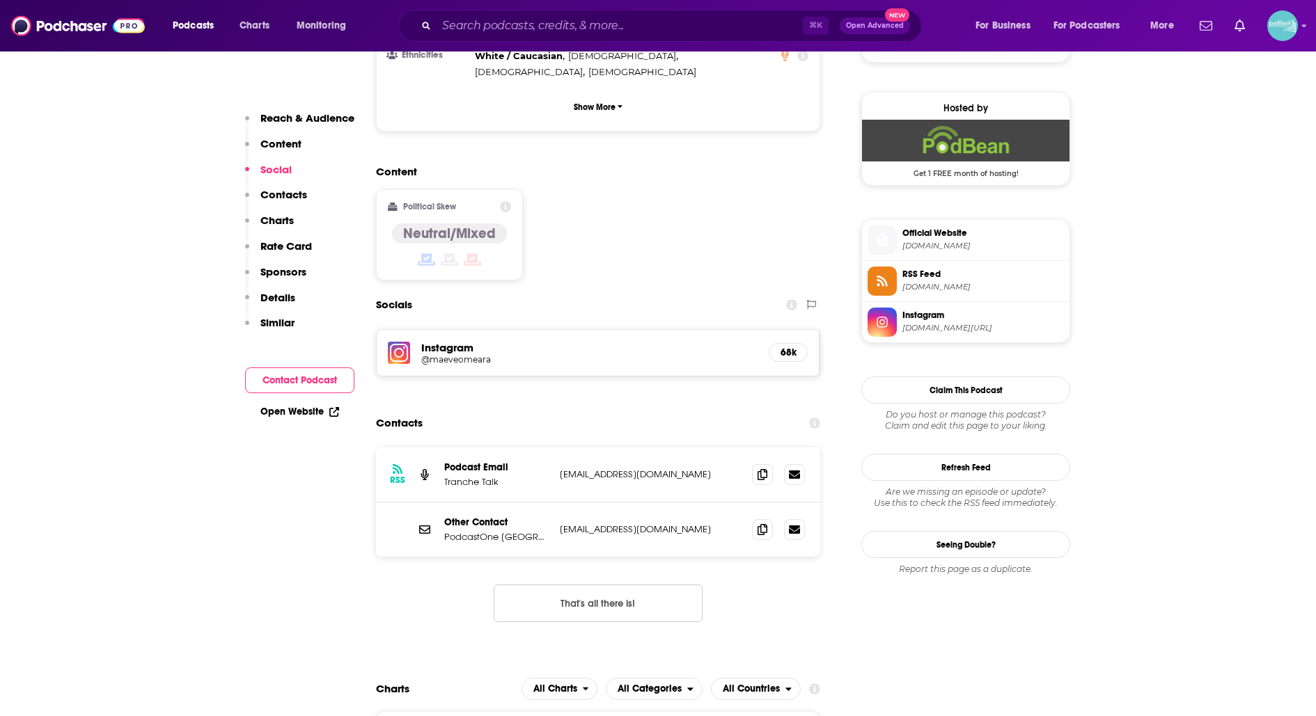
scroll to position [993, 0]
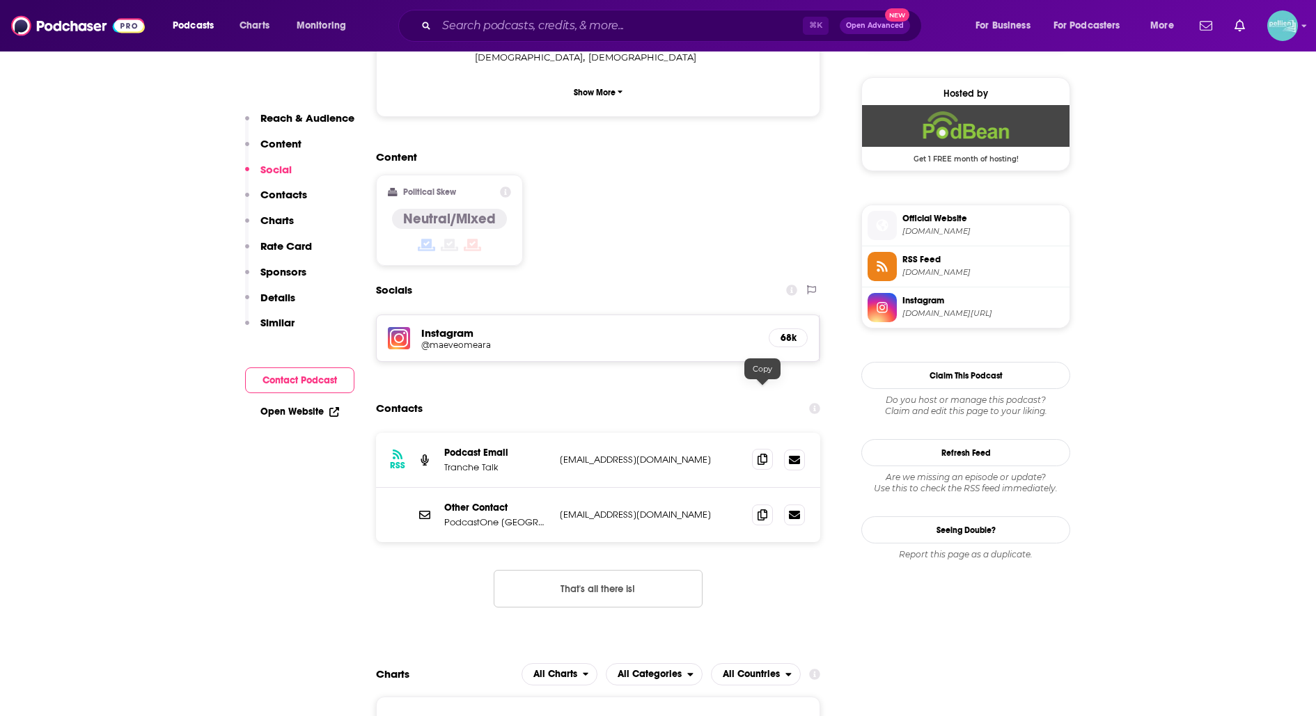
click at [757, 454] on icon at bounding box center [762, 459] width 10 height 11
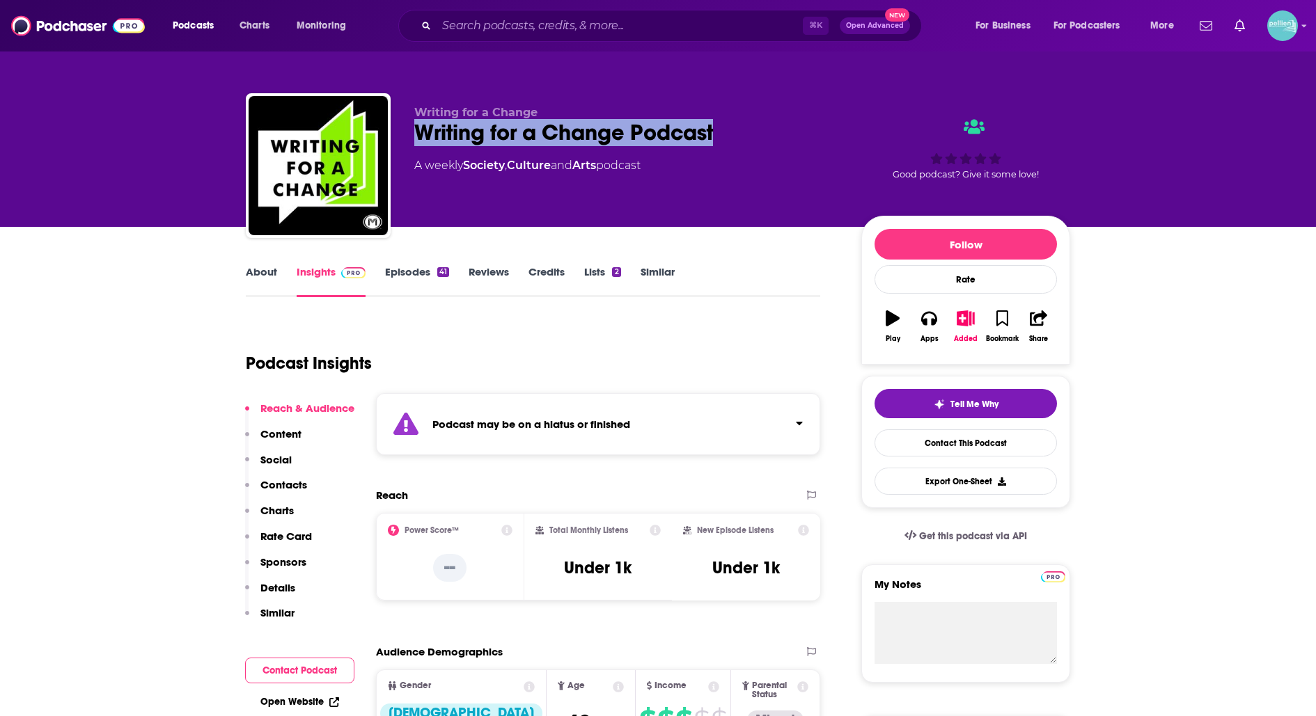
drag, startPoint x: 725, startPoint y: 143, endPoint x: 412, endPoint y: 137, distance: 313.3
click at [411, 137] on div "Writing for a Change Writing for a Change Podcast A weekly Society , Culture an…" at bounding box center [658, 168] width 824 height 150
copy h2 "Writing for a Change Podcast"
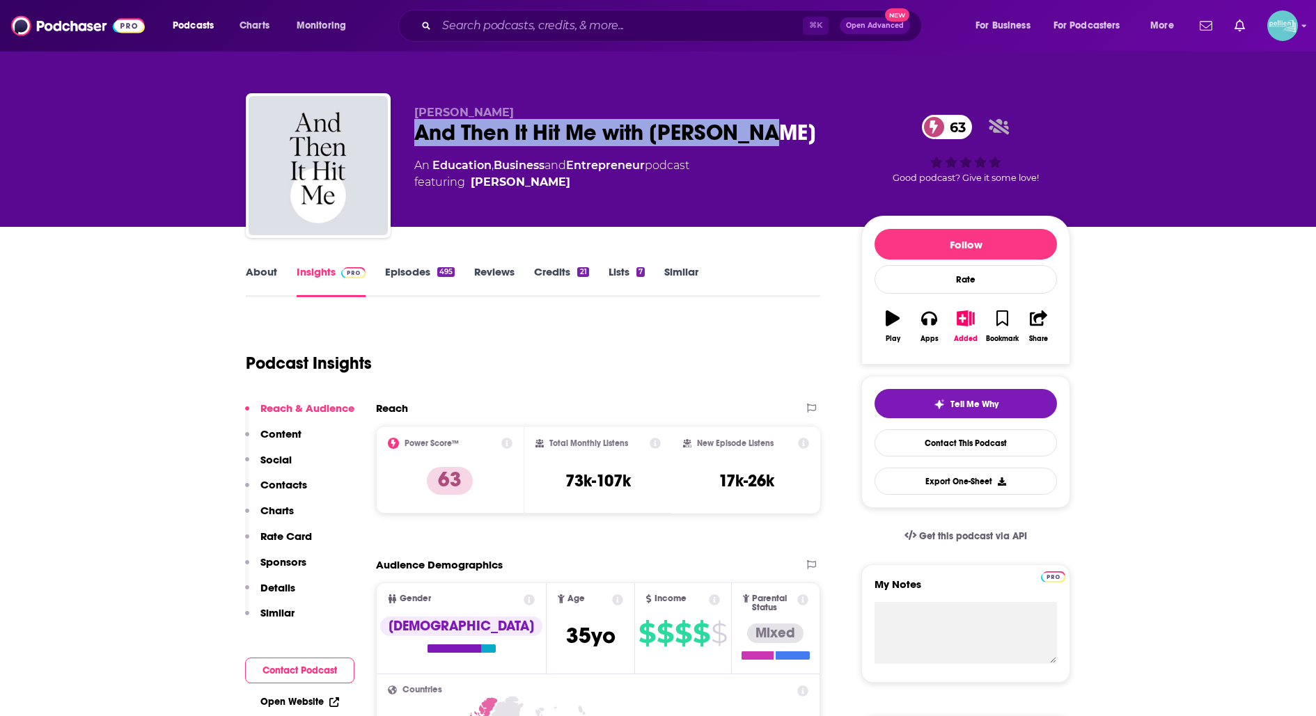
drag, startPoint x: 742, startPoint y: 140, endPoint x: 414, endPoint y: 141, distance: 328.6
click at [414, 141] on div "And Then It Hit Me with [PERSON_NAME] 63" at bounding box center [626, 132] width 425 height 27
copy h2 "And Then It Hit Me with [PERSON_NAME]"
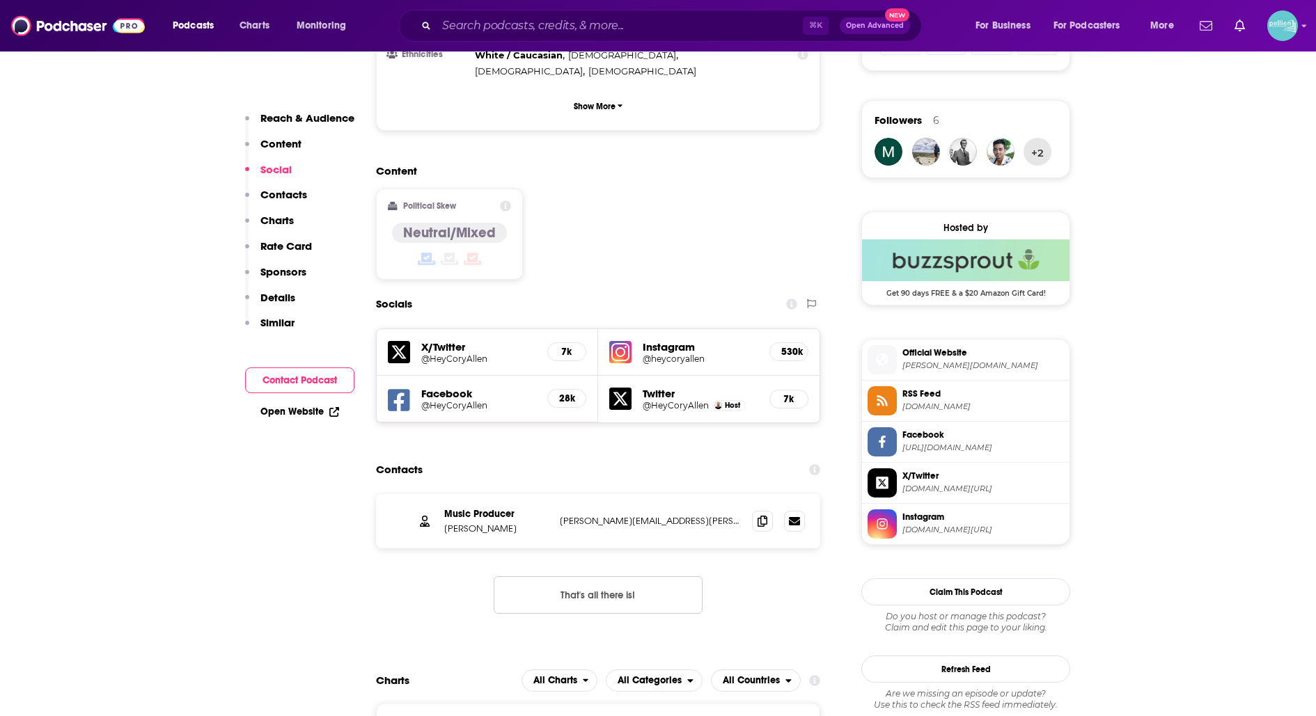
scroll to position [971, 0]
click at [754, 509] on span at bounding box center [762, 519] width 21 height 21
click at [762, 514] on icon at bounding box center [762, 519] width 10 height 11
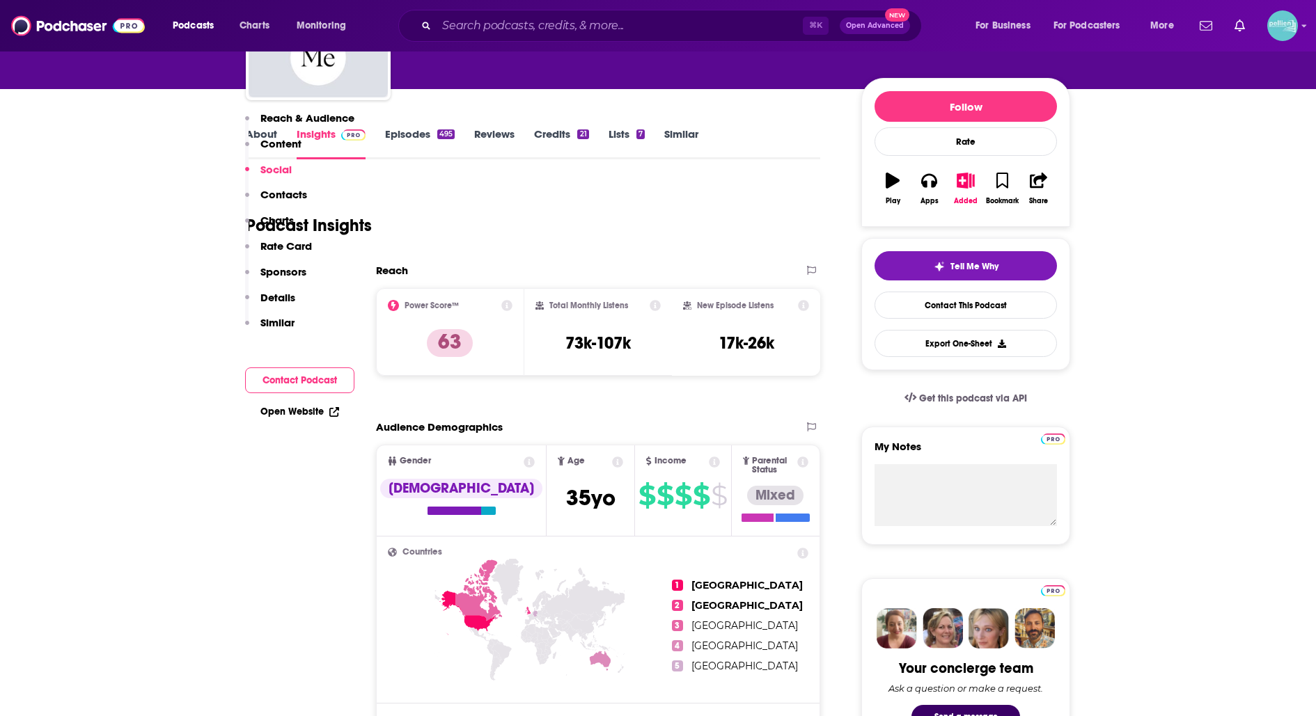
scroll to position [0, 0]
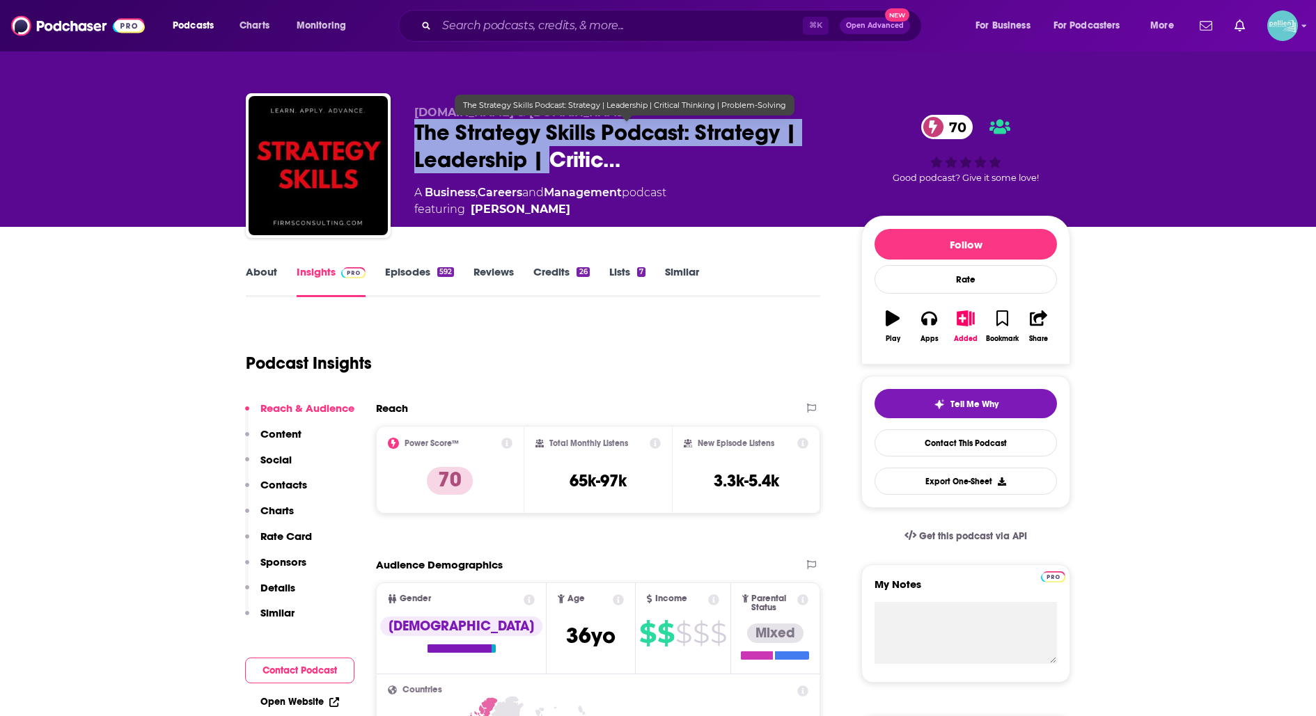
drag, startPoint x: 416, startPoint y: 125, endPoint x: 553, endPoint y: 162, distance: 142.0
click at [553, 162] on span "The Strategy Skills Podcast: Strategy | Leadership | Critic…" at bounding box center [626, 146] width 425 height 54
copy h2 "The Strategy Skills Podcast: Strategy | Leadership |"
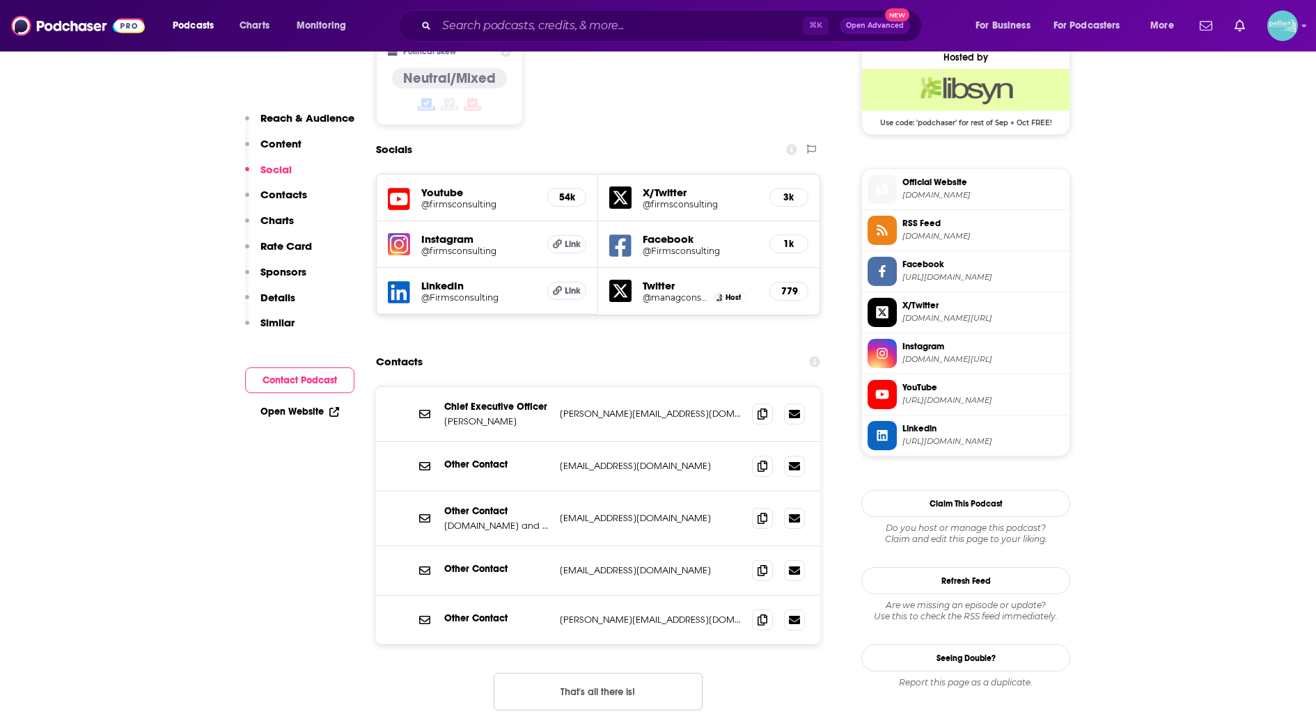
scroll to position [1142, 0]
click at [765, 407] on icon at bounding box center [762, 412] width 10 height 11
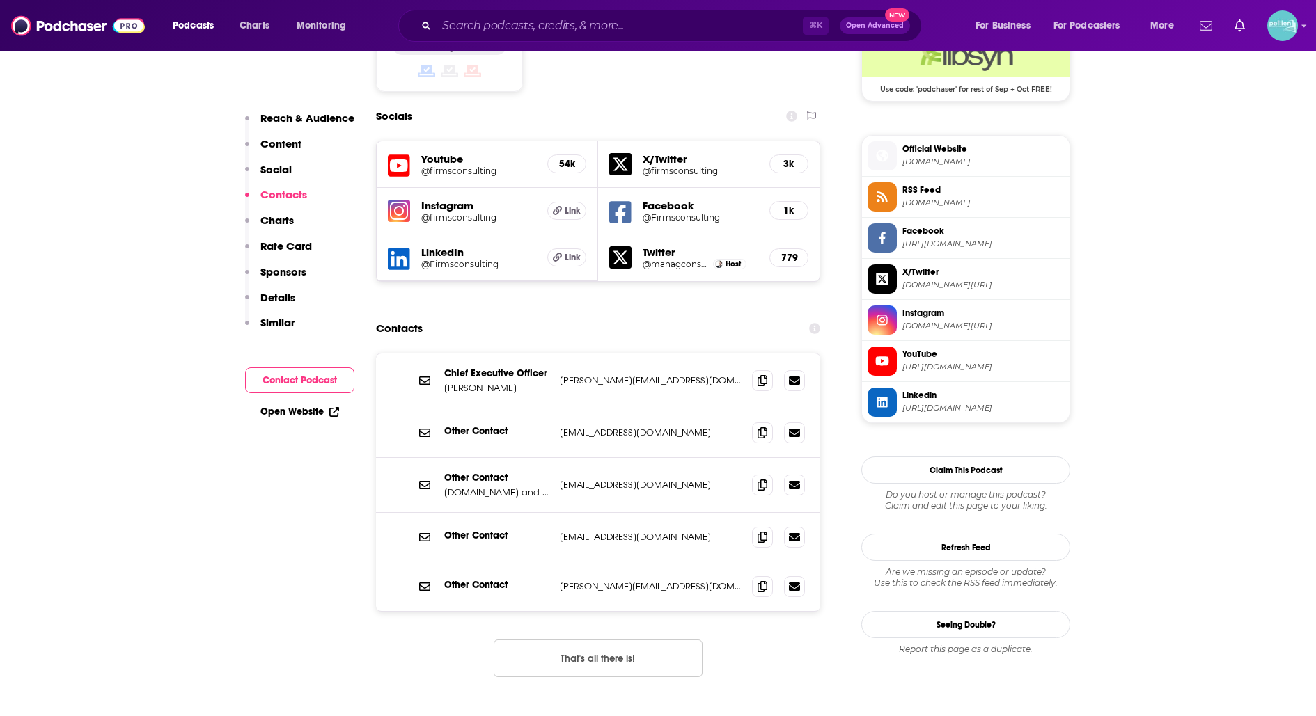
scroll to position [1174, 0]
click at [761, 580] on icon at bounding box center [762, 585] width 10 height 11
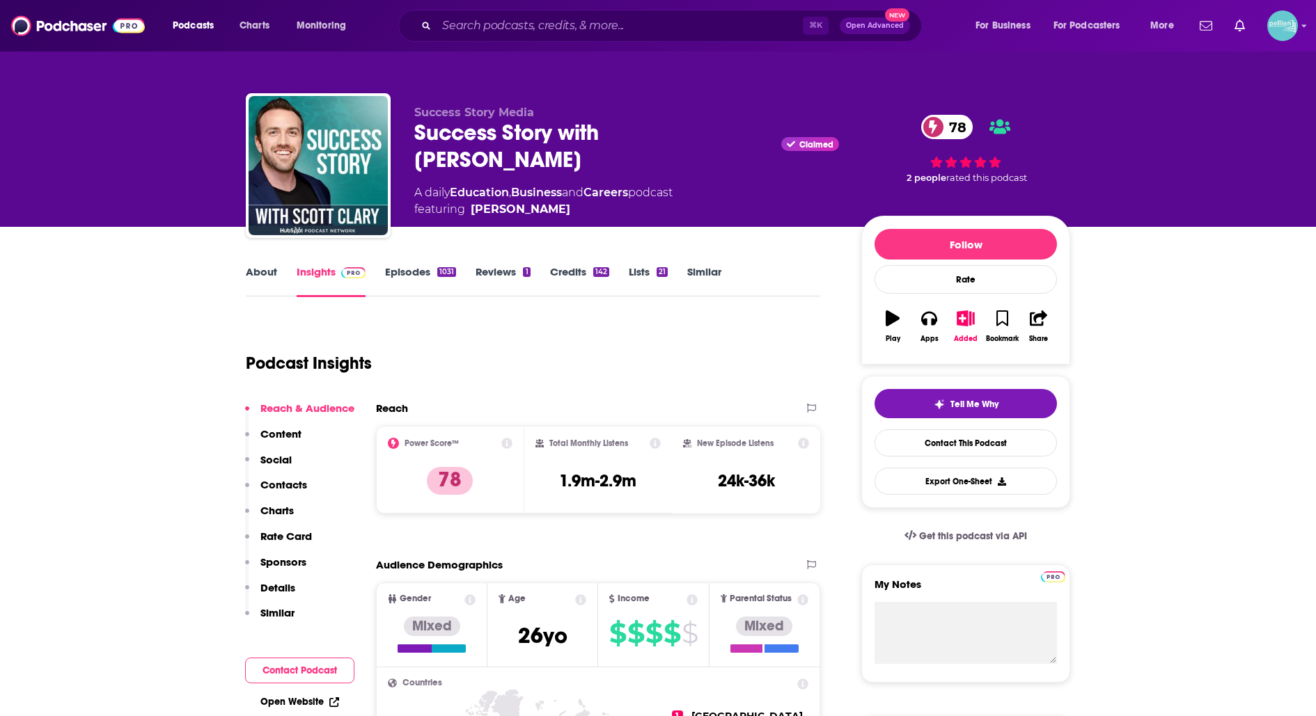
drag, startPoint x: 748, startPoint y: 141, endPoint x: 412, endPoint y: 142, distance: 335.6
click at [412, 142] on div "Success Story Media Success Story with [PERSON_NAME] Claimed 78 A daily Educati…" at bounding box center [658, 168] width 824 height 150
copy h2 "Success Story with [PERSON_NAME]"
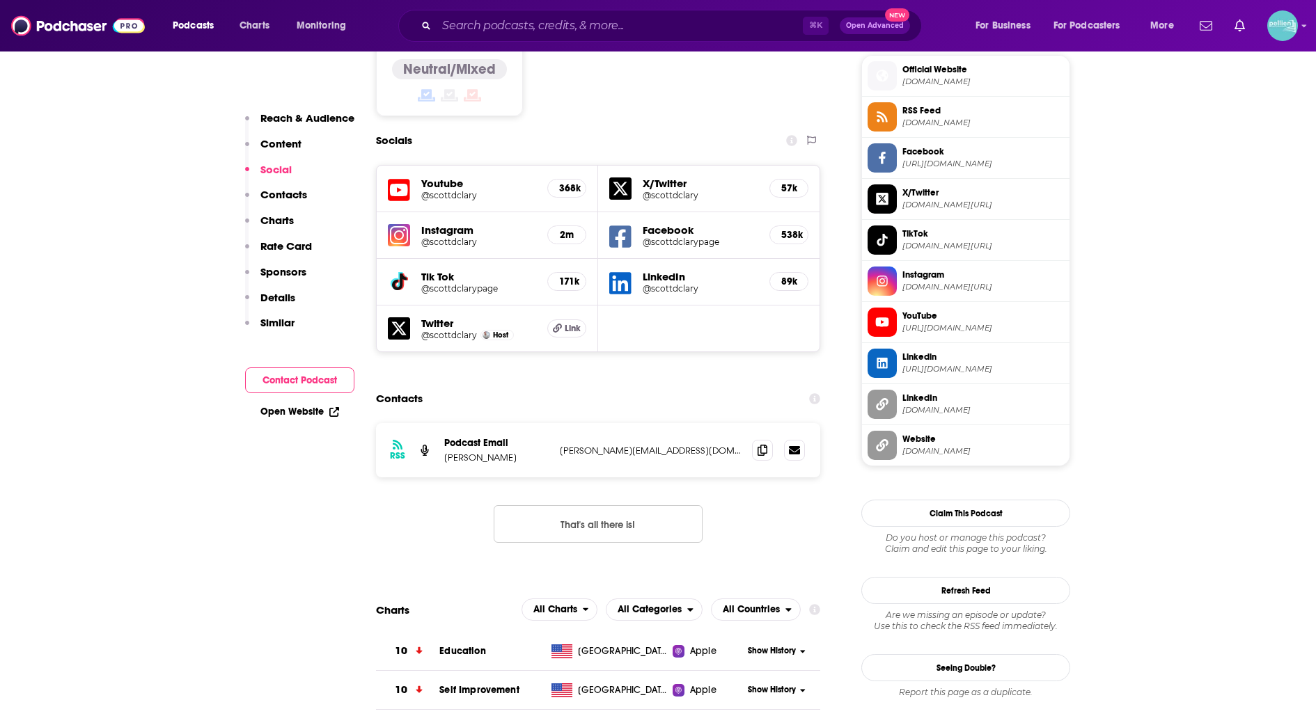
scroll to position [1137, 0]
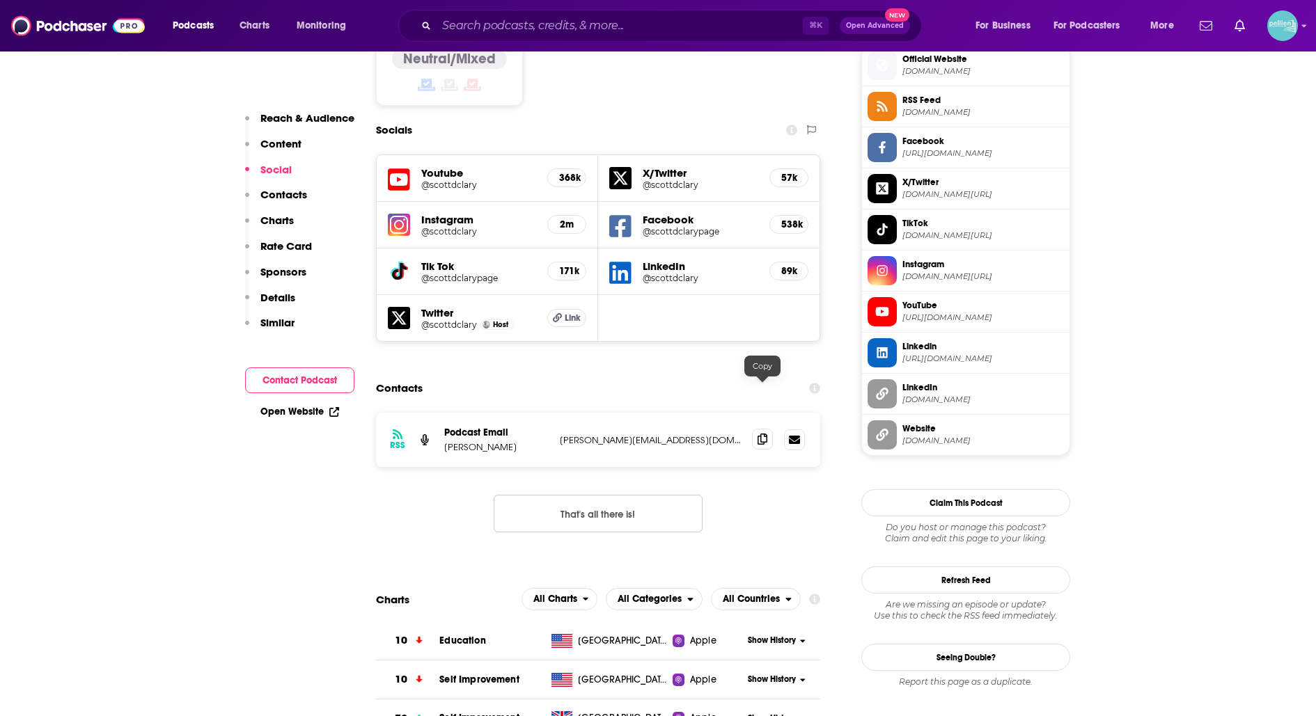
click at [760, 434] on icon at bounding box center [762, 439] width 10 height 11
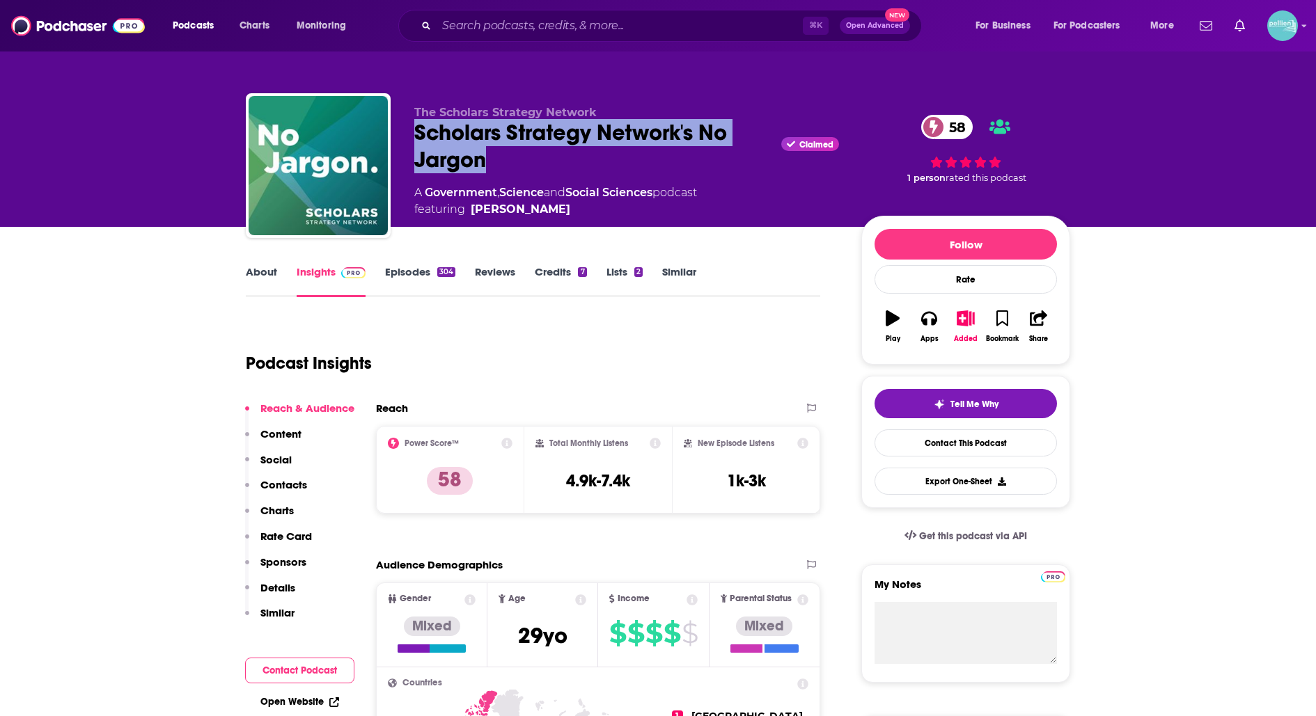
drag, startPoint x: 524, startPoint y: 155, endPoint x: 395, endPoint y: 143, distance: 129.3
click at [395, 143] on div "The Scholars Strategy Network Scholars Strategy Network's No Jargon Claimed 58 …" at bounding box center [658, 168] width 824 height 150
copy h2 "Scholars Strategy Network's No Jargon"
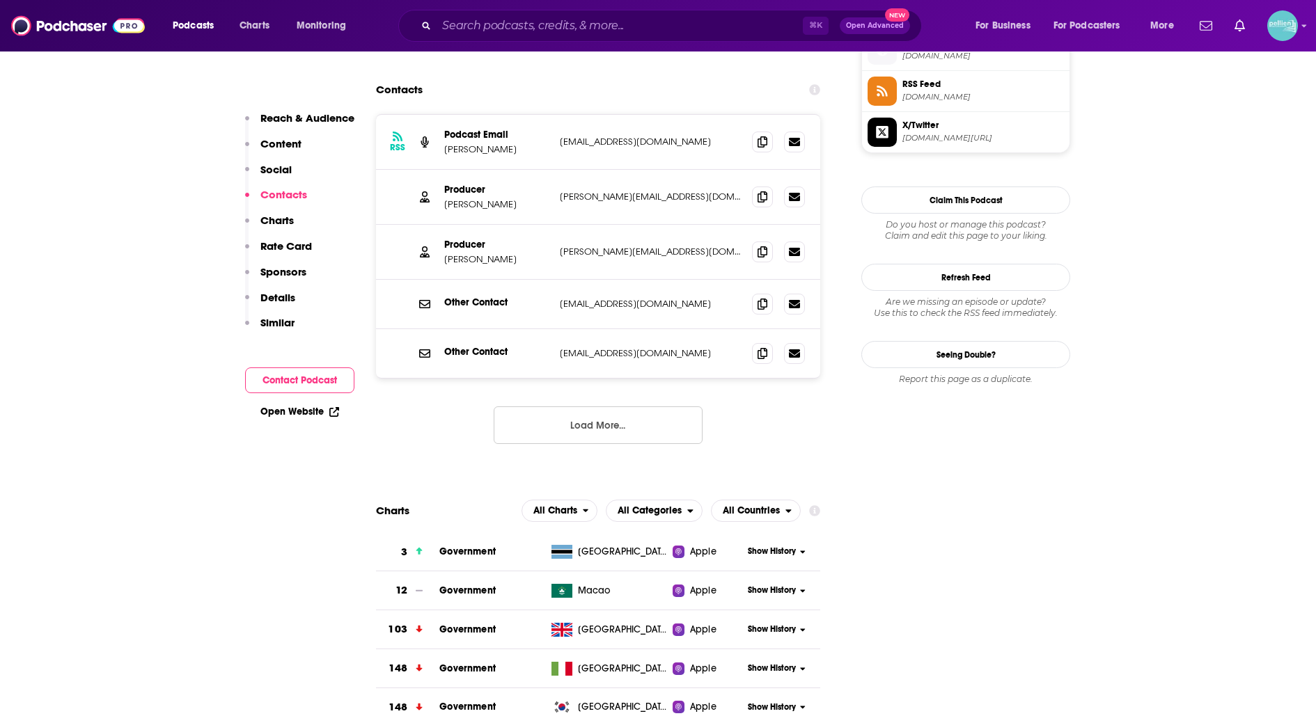
scroll to position [1281, 0]
click at [764, 184] on span at bounding box center [762, 194] width 21 height 21
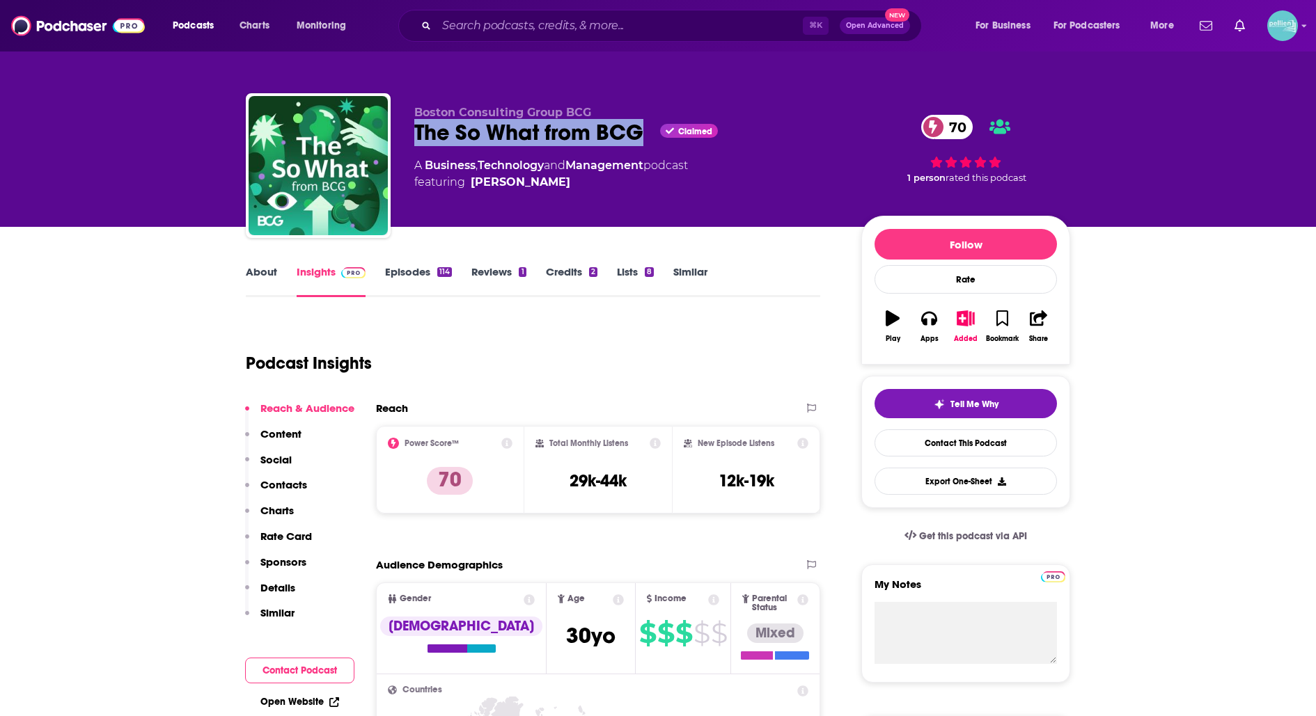
drag, startPoint x: 643, startPoint y: 136, endPoint x: 417, endPoint y: 136, distance: 225.6
click at [417, 136] on div "The So What from BCG Claimed 70" at bounding box center [626, 132] width 425 height 27
copy h2 "The So What from BCG"
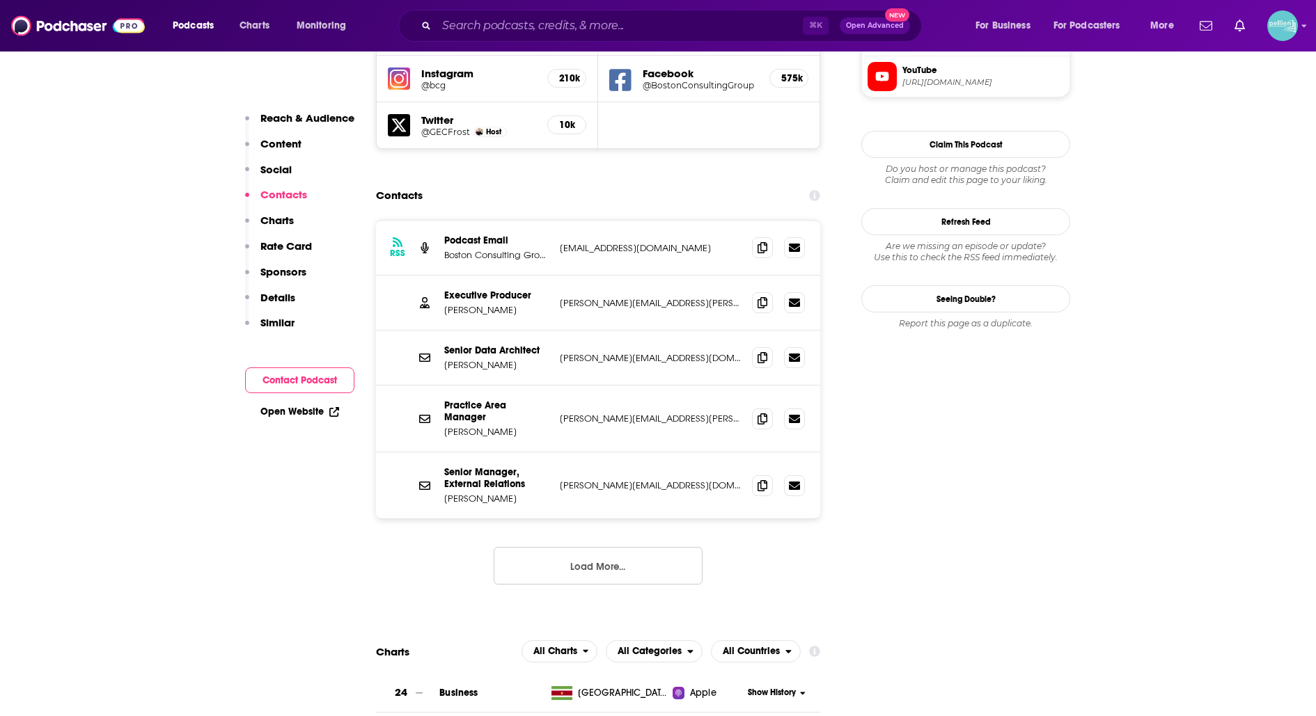
scroll to position [1296, 0]
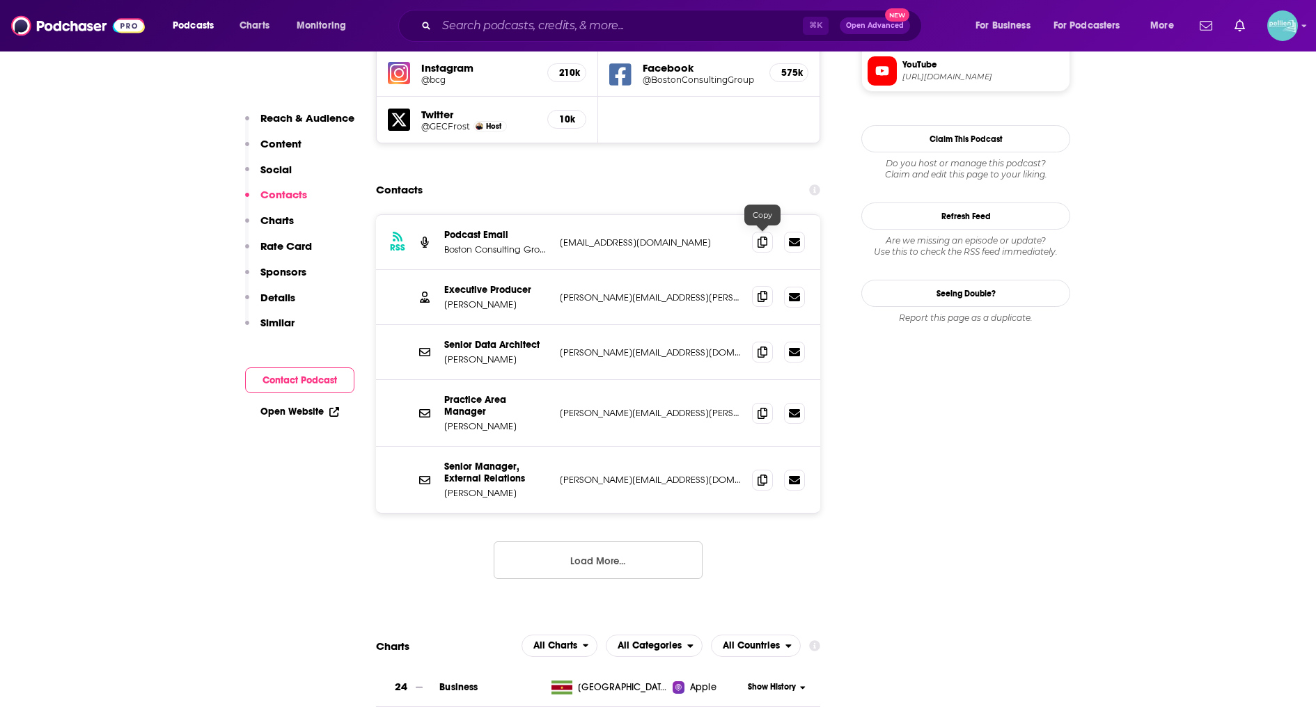
click at [762, 291] on icon at bounding box center [762, 296] width 10 height 11
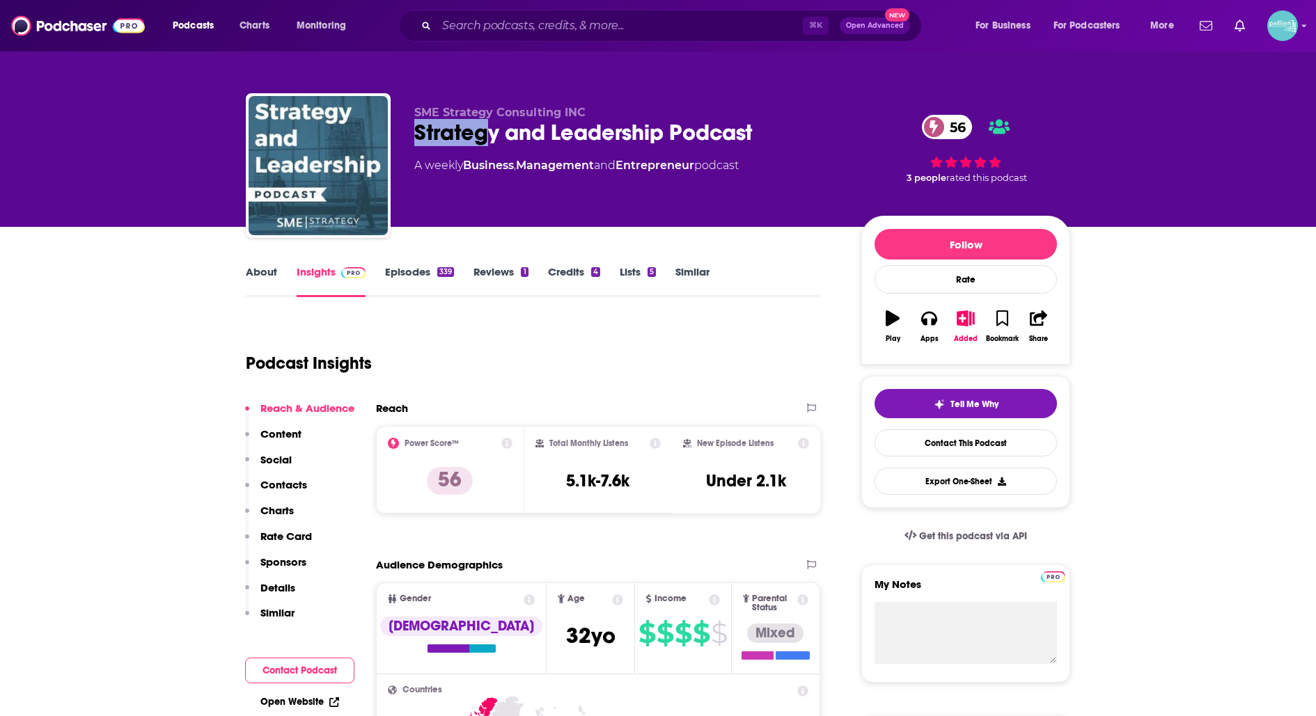
drag, startPoint x: 774, startPoint y: 114, endPoint x: 485, endPoint y: 123, distance: 289.8
click at [485, 123] on div "SME Strategy Consulting INC Strategy and Leadership Podcast 56 A weekly Busines…" at bounding box center [626, 161] width 425 height 111
click at [755, 140] on div "Strategy and Leadership Podcast 56" at bounding box center [626, 132] width 425 height 27
drag, startPoint x: 769, startPoint y: 139, endPoint x: 411, endPoint y: 131, distance: 357.2
click at [411, 131] on div "SME Strategy Consulting INC Strategy and Leadership Podcast 56 A weekly Busines…" at bounding box center [658, 168] width 824 height 150
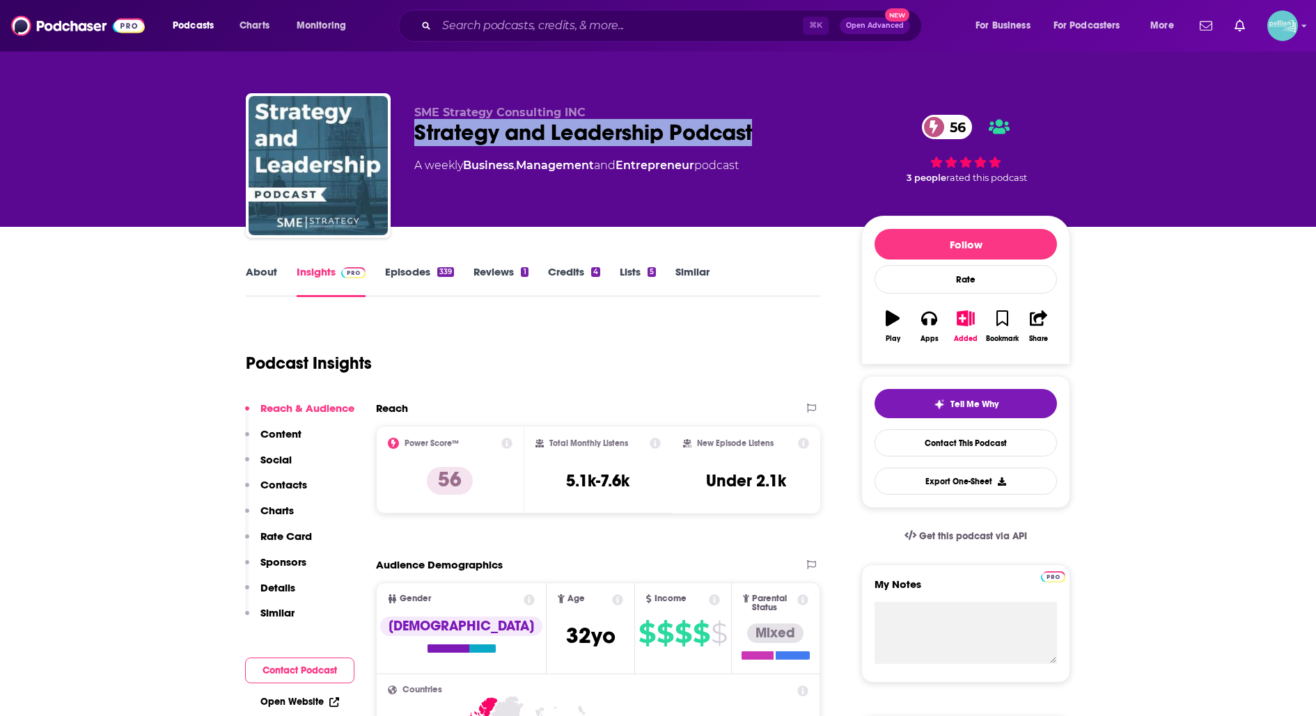
copy h2 "Strategy and Leadership Podcast"
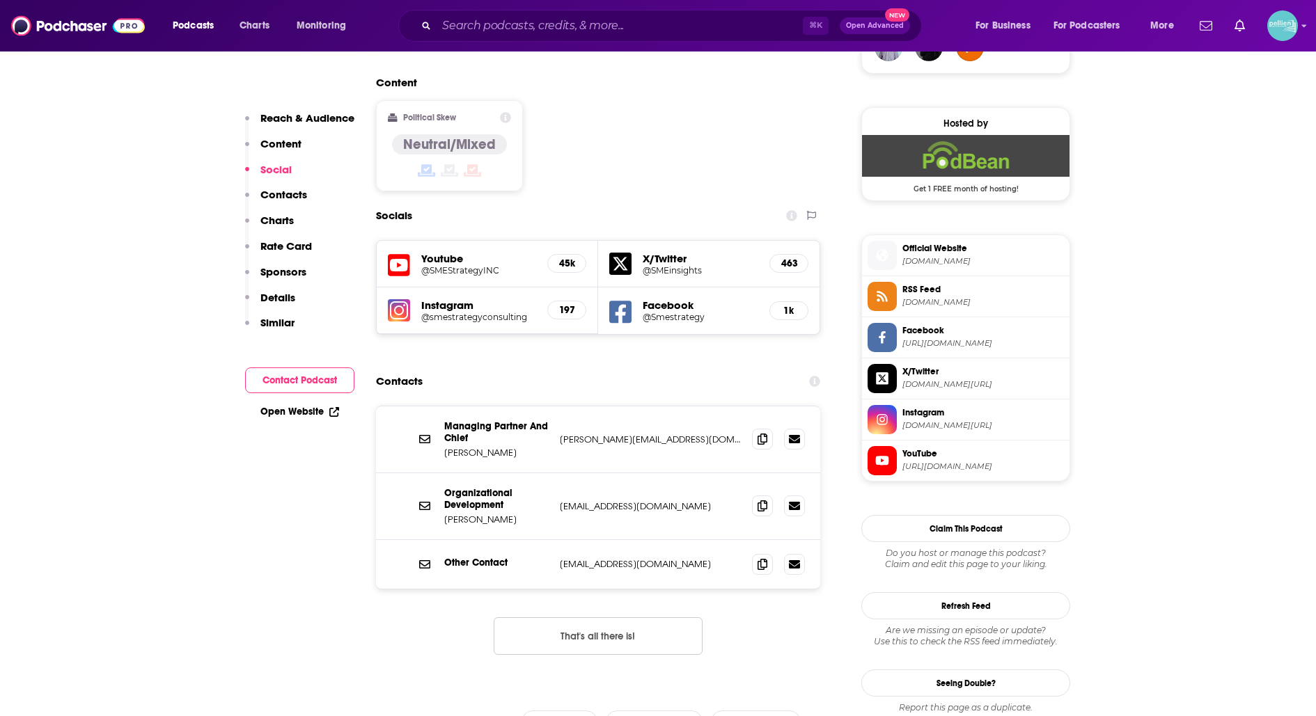
scroll to position [1076, 0]
click at [762, 432] on icon at bounding box center [762, 437] width 10 height 11
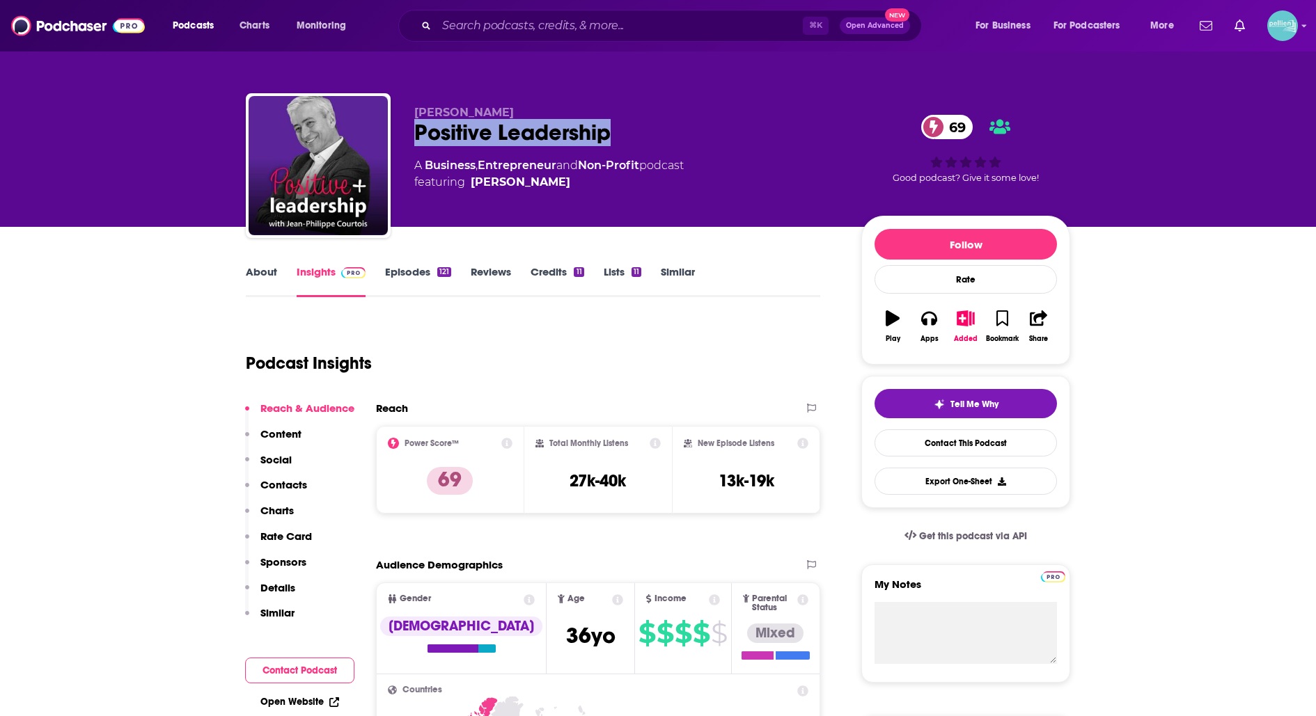
drag, startPoint x: 618, startPoint y: 132, endPoint x: 410, endPoint y: 131, distance: 207.5
click at [409, 131] on div "Jean-Philippe Courtois Positive Leadership 69 A Business , Entrepreneur and Non…" at bounding box center [658, 168] width 824 height 150
copy h2 "Positive Leadership"
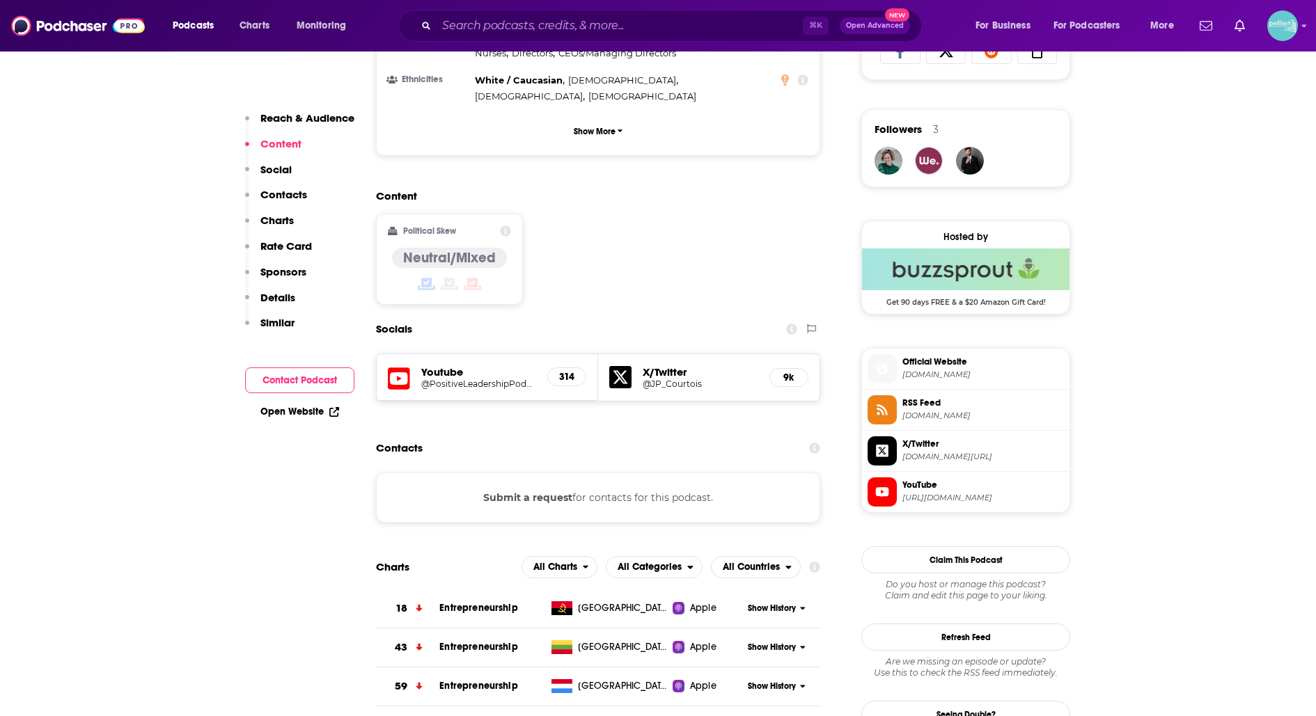
scroll to position [961, 0]
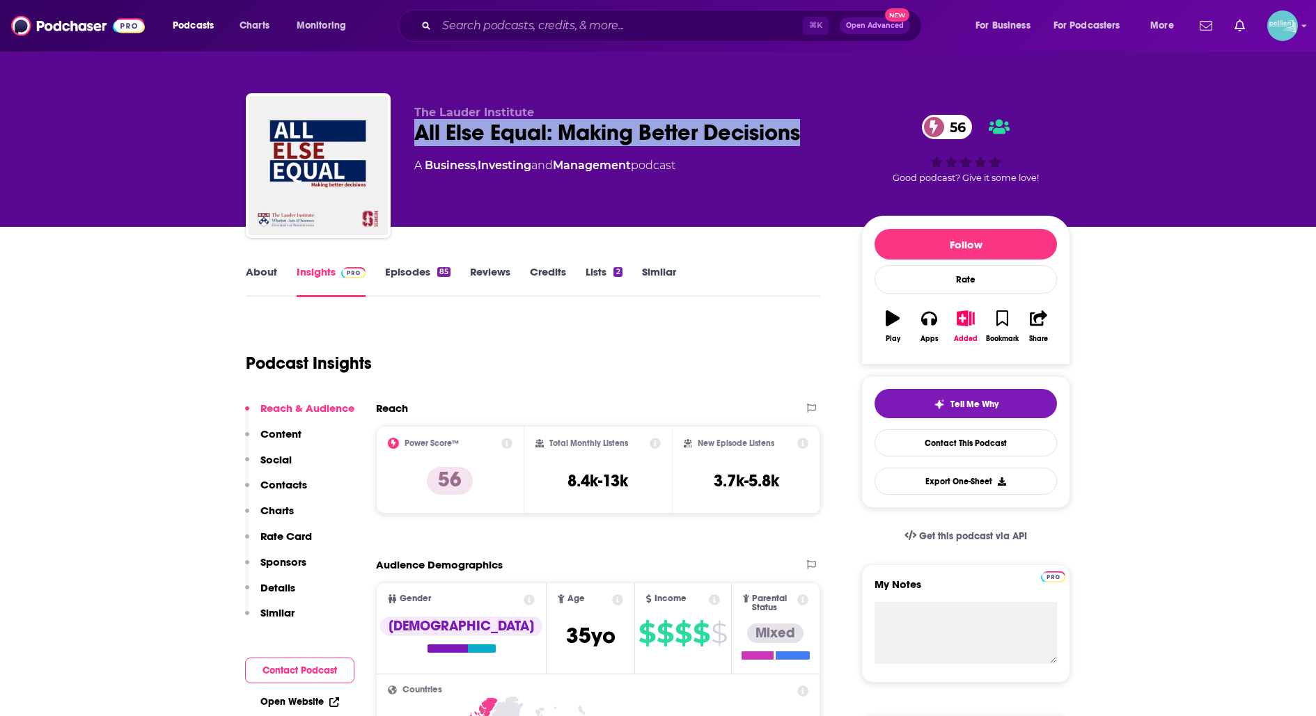
drag, startPoint x: 697, startPoint y: 123, endPoint x: 420, endPoint y: 136, distance: 277.4
click at [420, 136] on div "All Else Equal: Making Better Decisions 56" at bounding box center [626, 132] width 425 height 27
copy h2 "All Else Equal: Making Better Decisions"
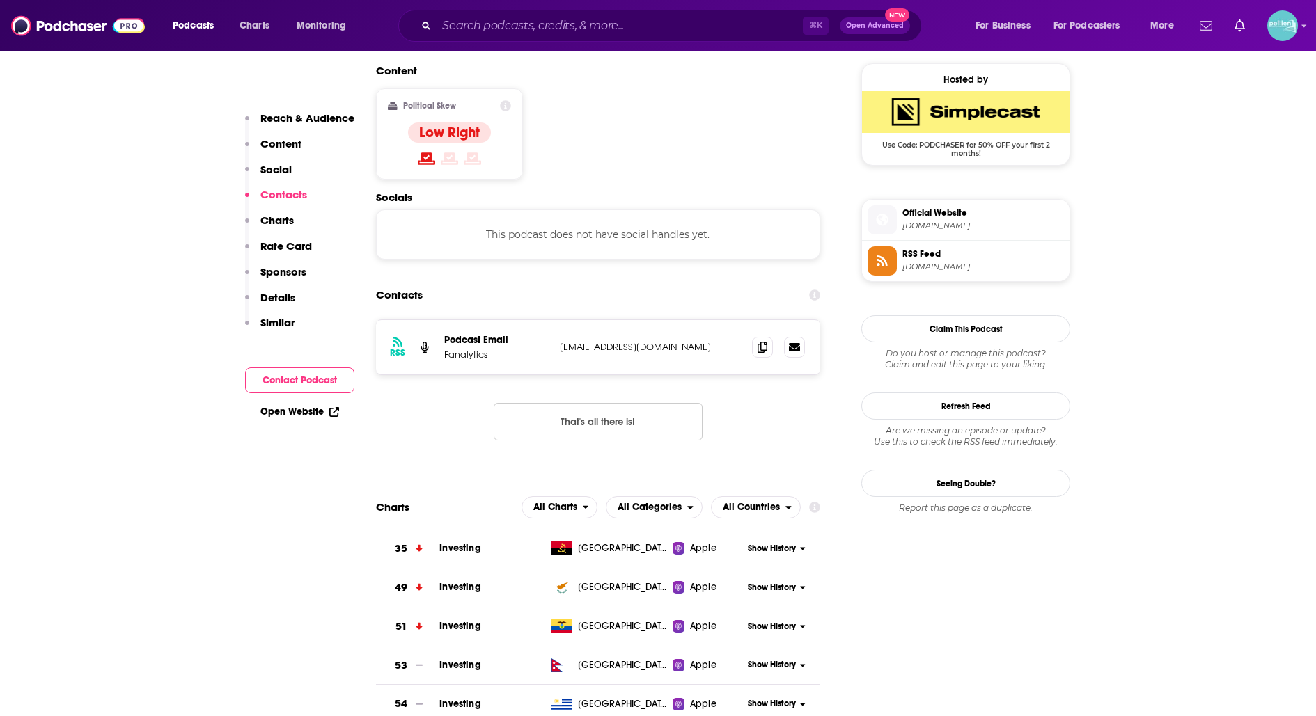
scroll to position [1119, 0]
click at [762, 340] on icon at bounding box center [762, 345] width 10 height 11
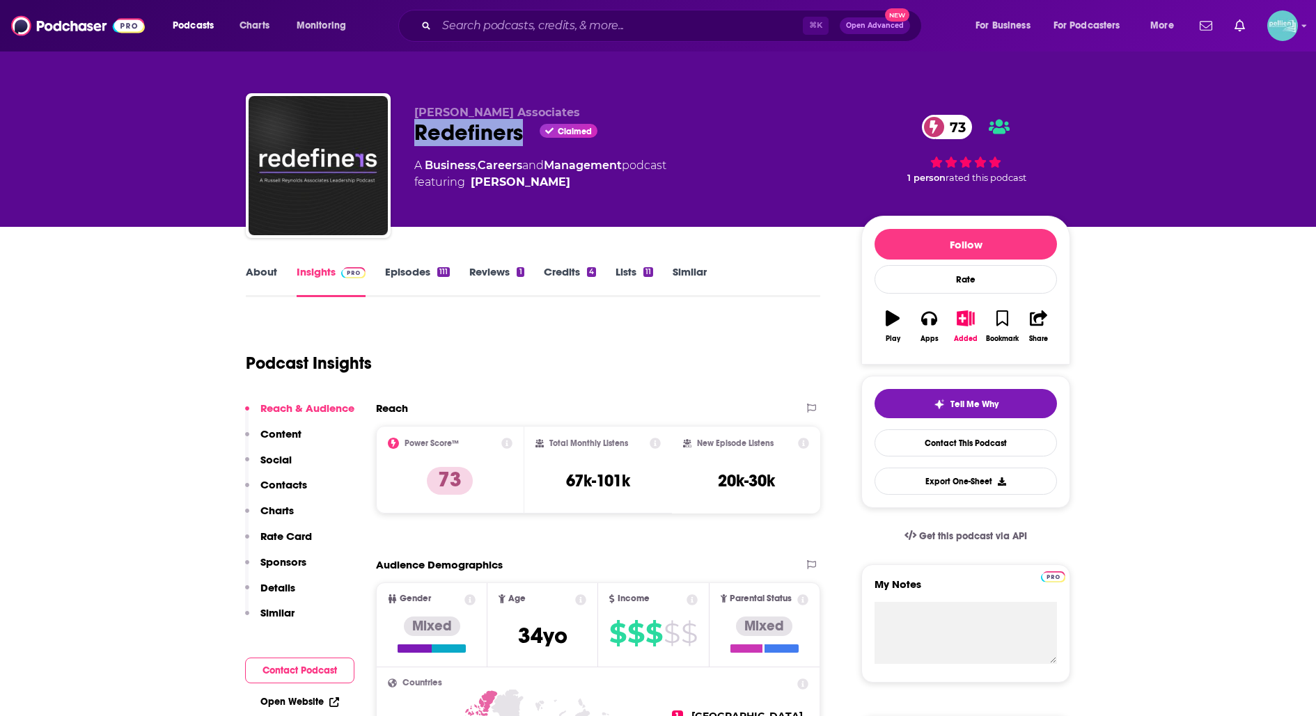
drag, startPoint x: 526, startPoint y: 135, endPoint x: 416, endPoint y: 134, distance: 110.0
click at [416, 134] on div "Redefiners Claimed 73" at bounding box center [626, 132] width 425 height 27
copy h2 "Redefiners"
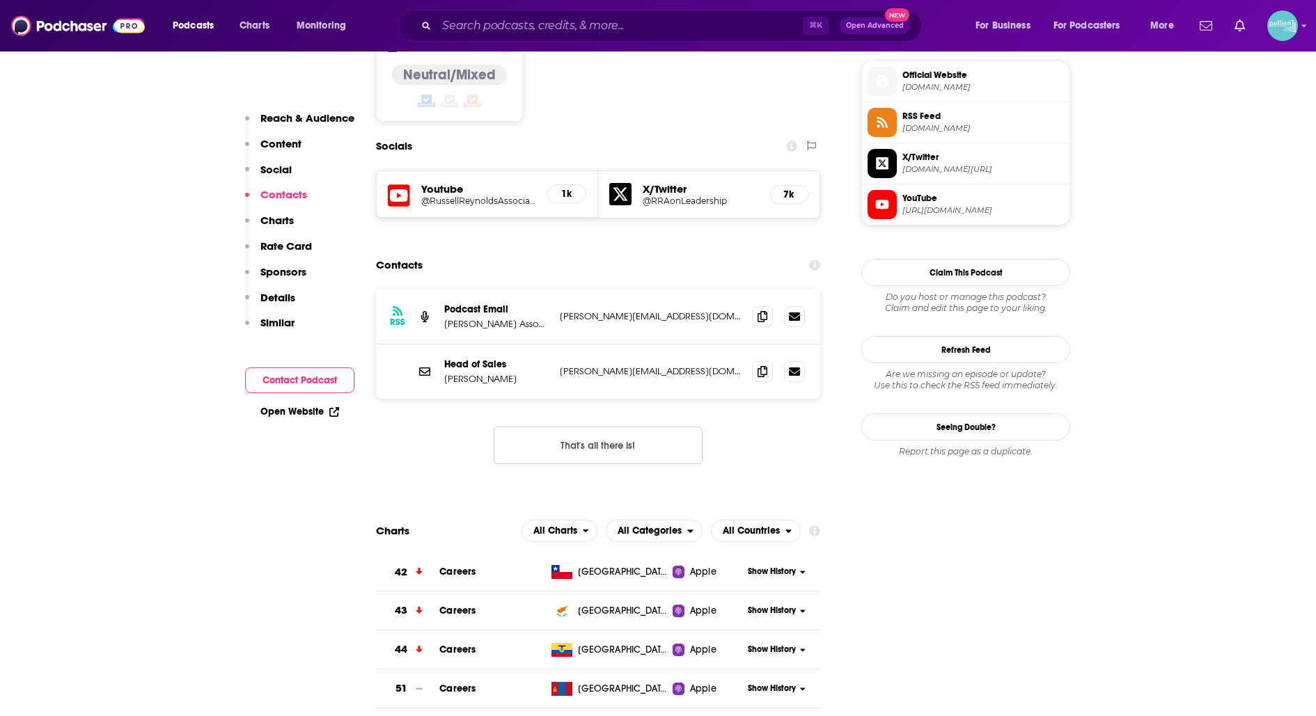
scroll to position [1122, 0]
click at [758, 309] on icon at bounding box center [762, 314] width 10 height 11
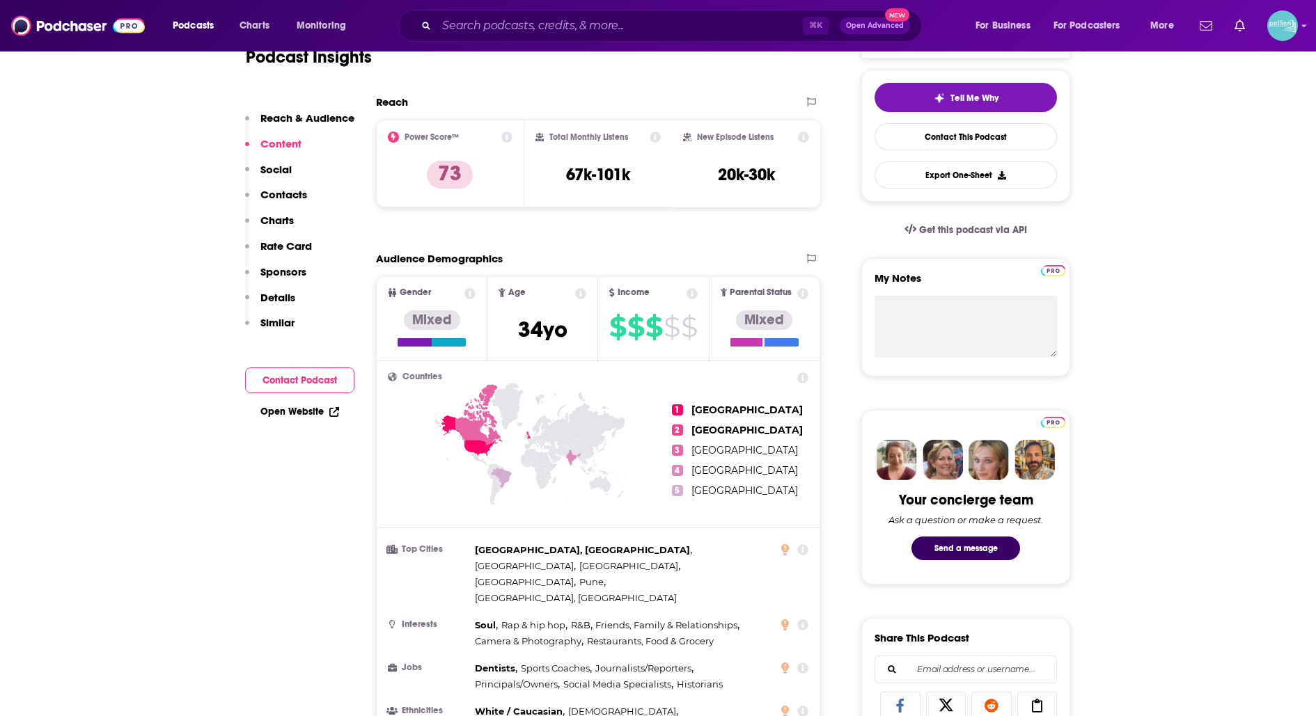
scroll to position [0, 0]
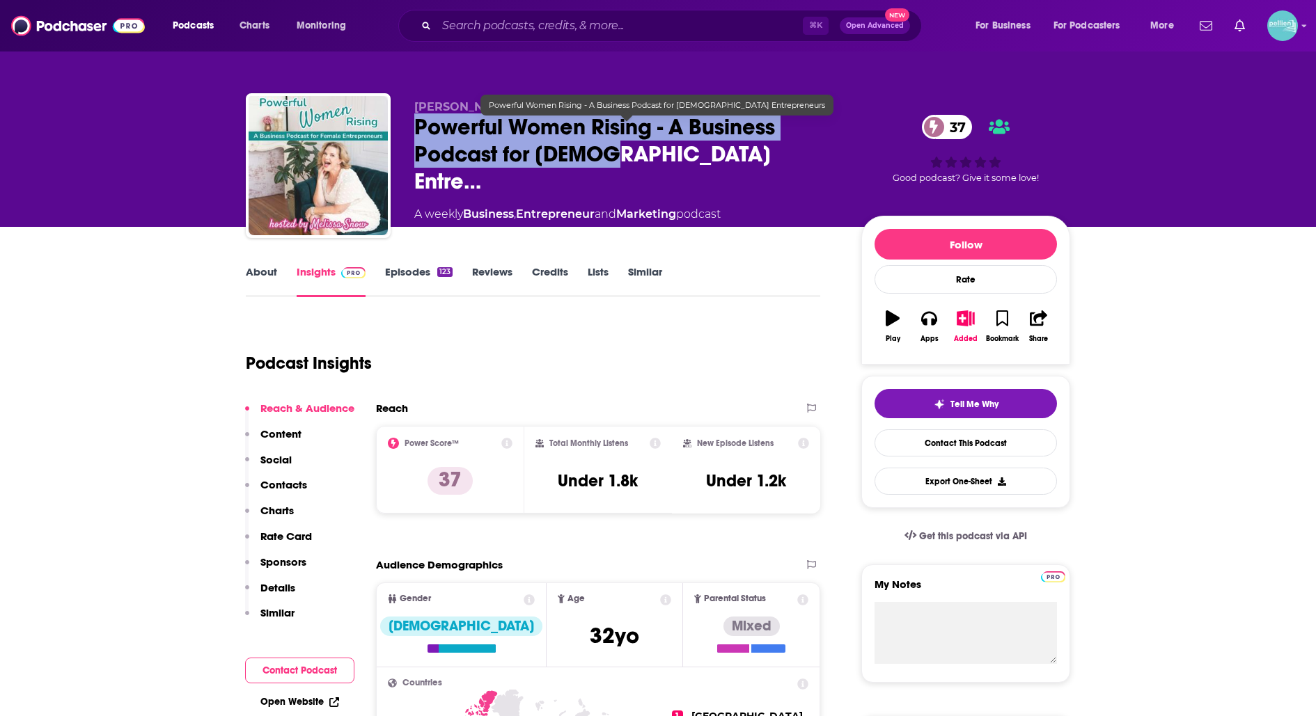
drag, startPoint x: 419, startPoint y: 129, endPoint x: 608, endPoint y: 159, distance: 191.7
click at [608, 159] on span "Powerful Women Rising - A Business Podcast for Female Entre…" at bounding box center [626, 153] width 425 height 81
copy h2 "Powerful Women Rising - A Business Podcast for Female"
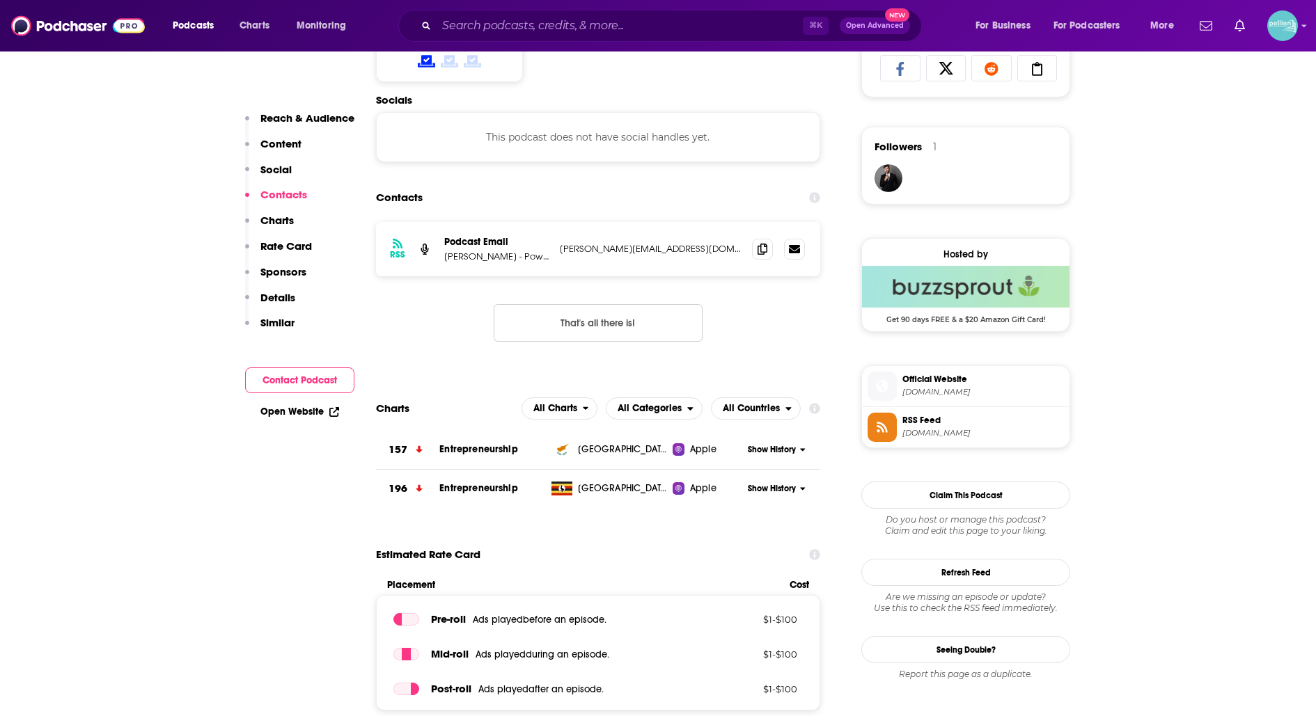
scroll to position [947, 0]
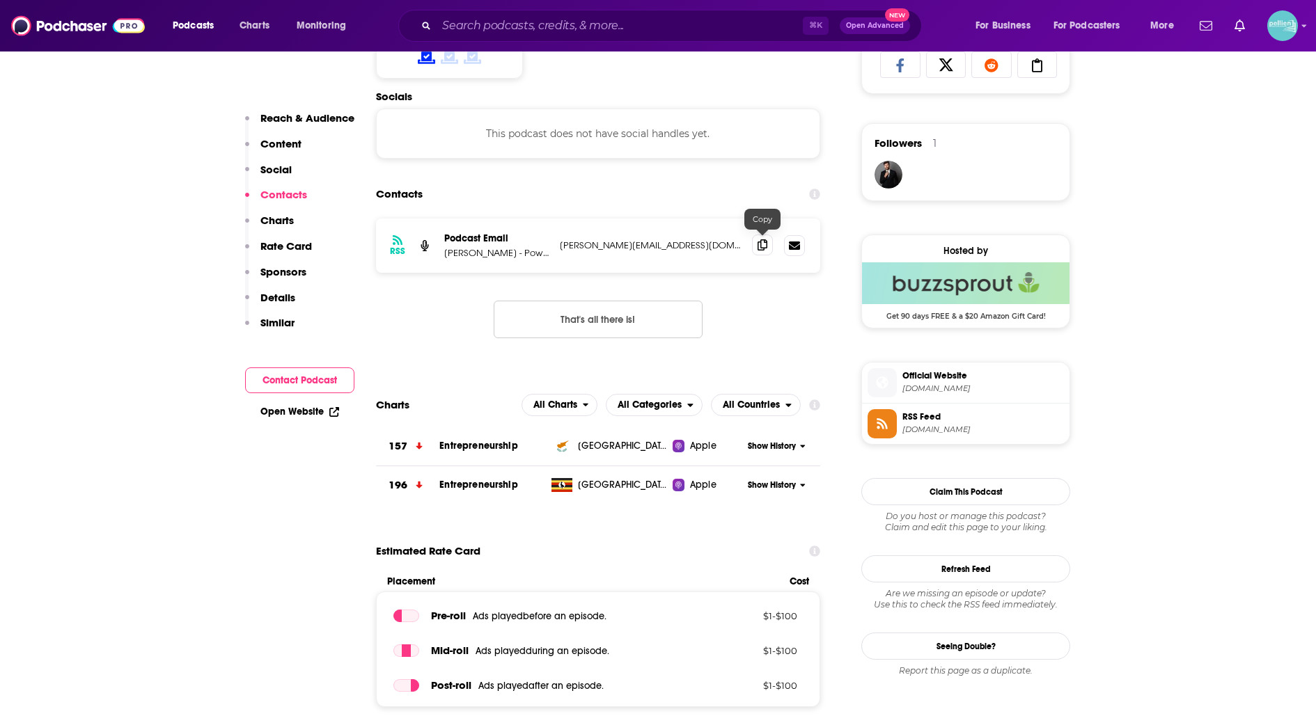
click at [767, 245] on span at bounding box center [762, 245] width 21 height 21
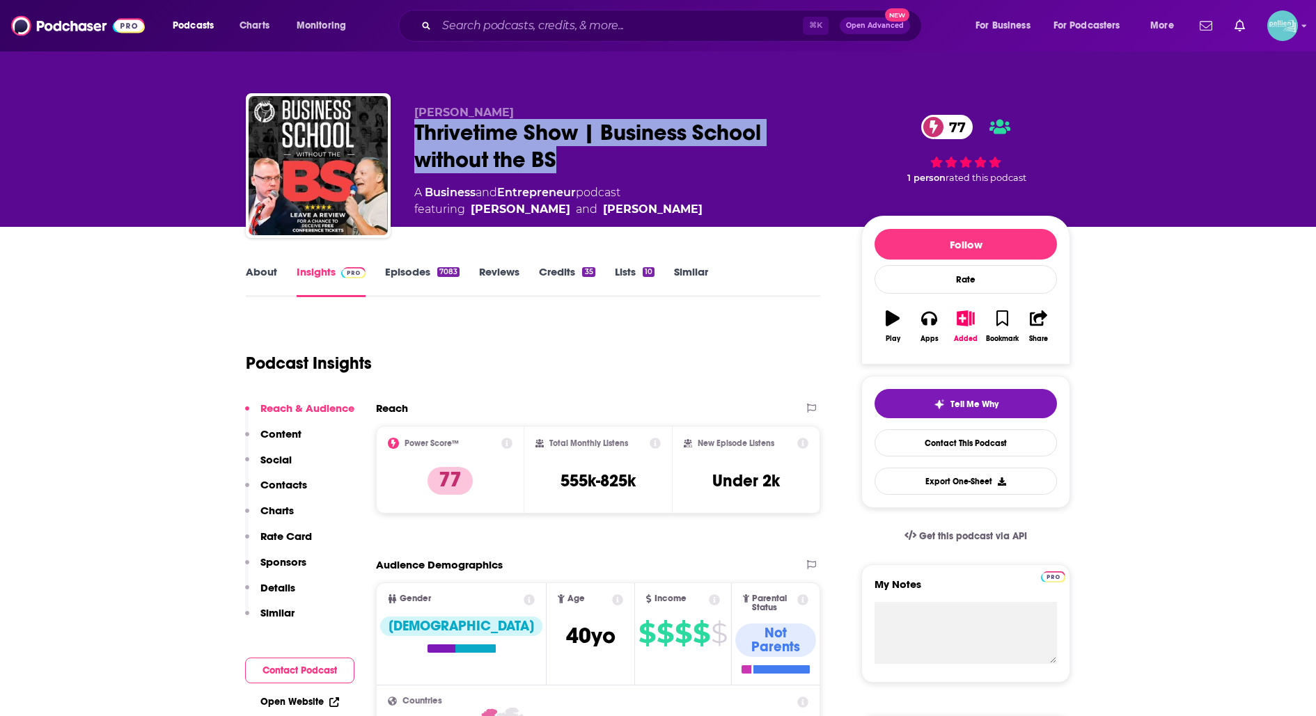
drag, startPoint x: 574, startPoint y: 170, endPoint x: 402, endPoint y: 139, distance: 175.5
click at [402, 139] on div "Clay Clark Thrivetime Show | Business School without the BS 77 A Business and E…" at bounding box center [658, 168] width 824 height 150
copy h2 "Thrivetime Show | Business School without the BS"
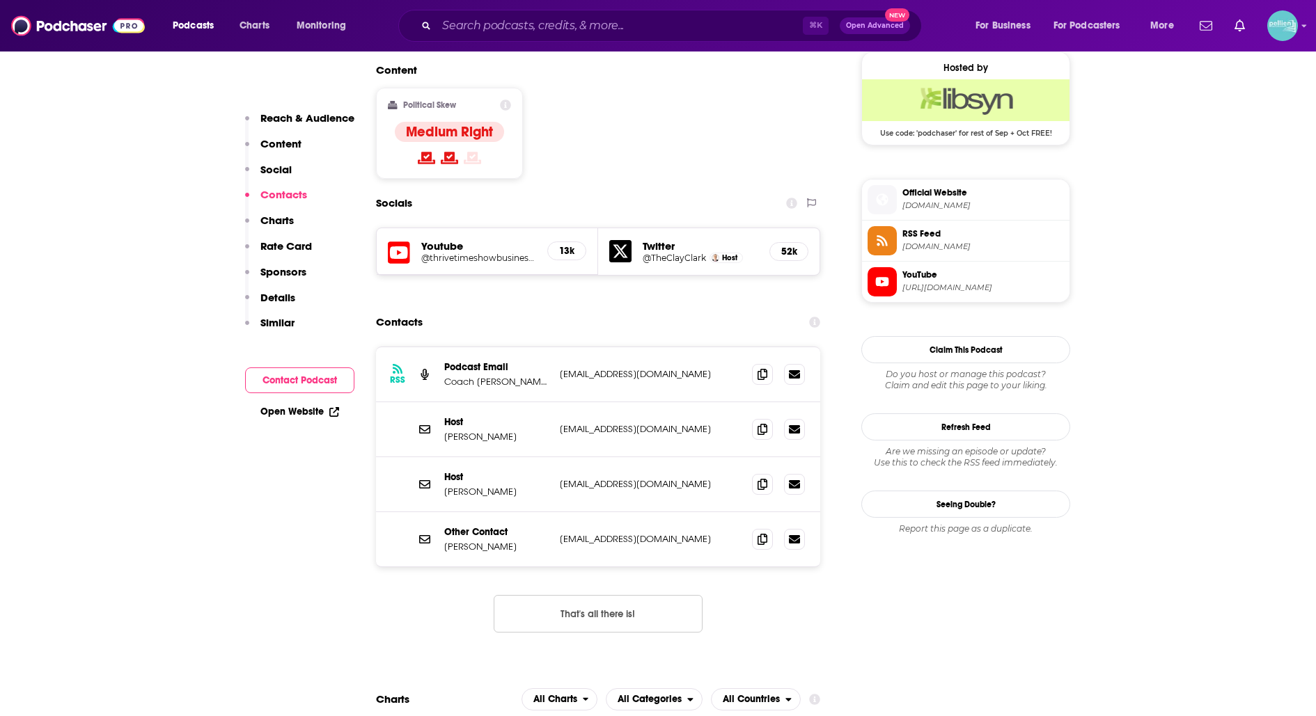
scroll to position [1133, 0]
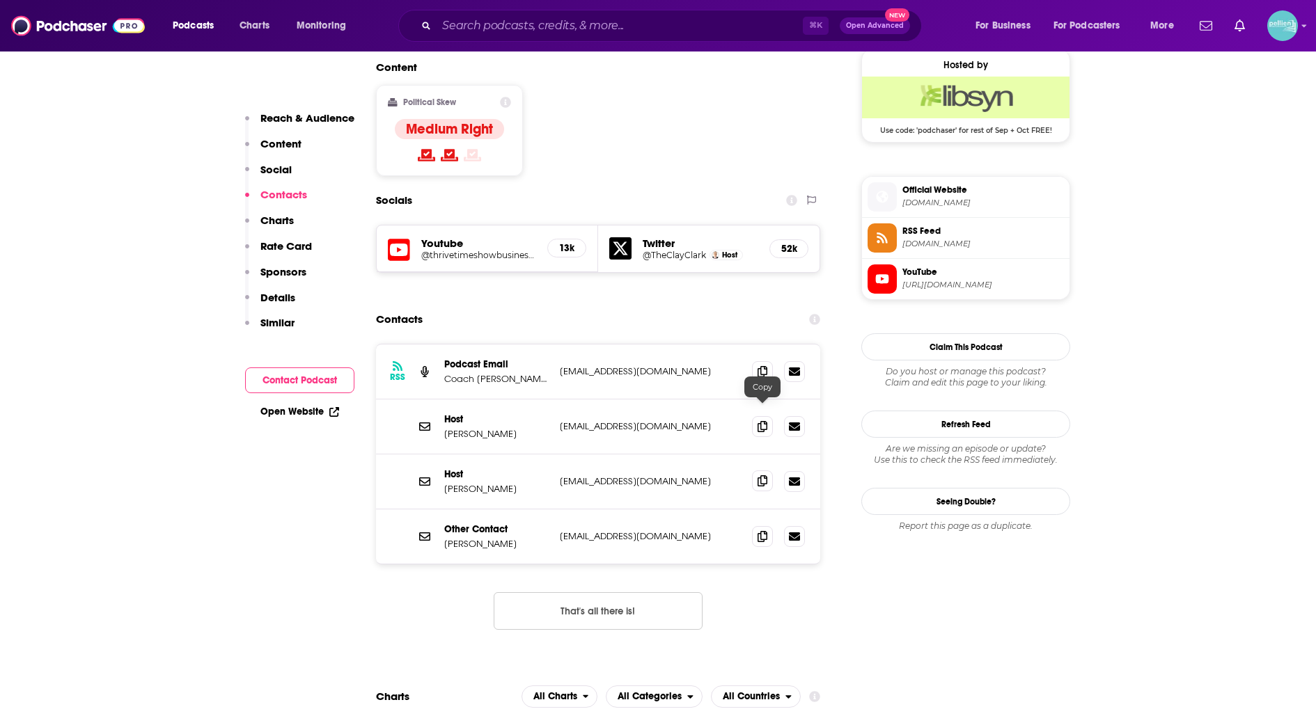
click at [764, 475] on icon at bounding box center [762, 480] width 10 height 11
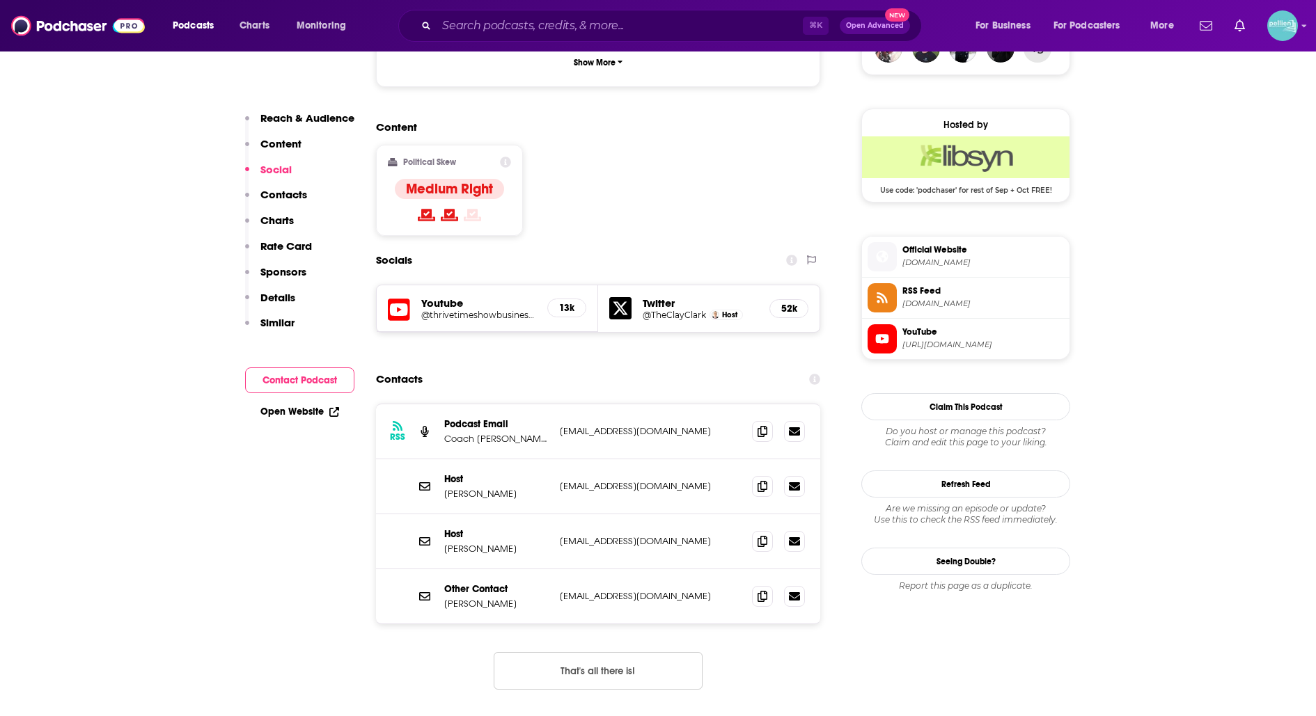
scroll to position [1121, 0]
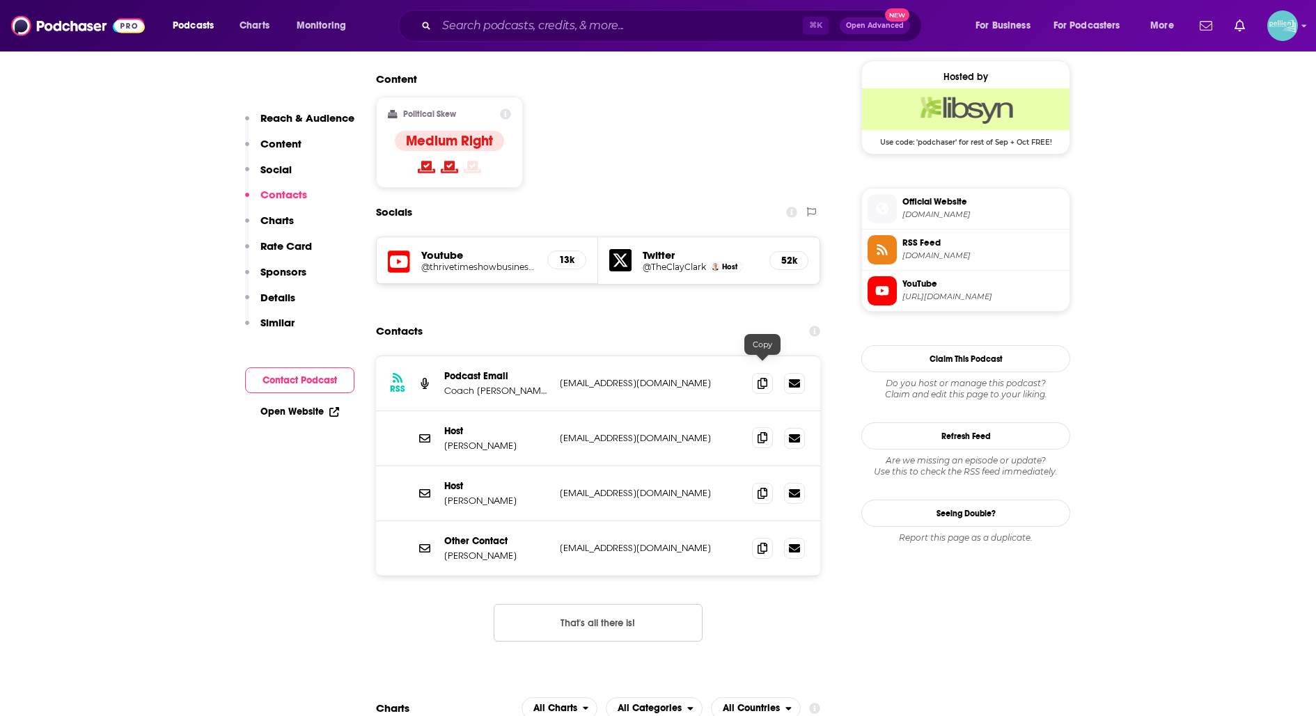
click at [755, 427] on span at bounding box center [762, 437] width 21 height 21
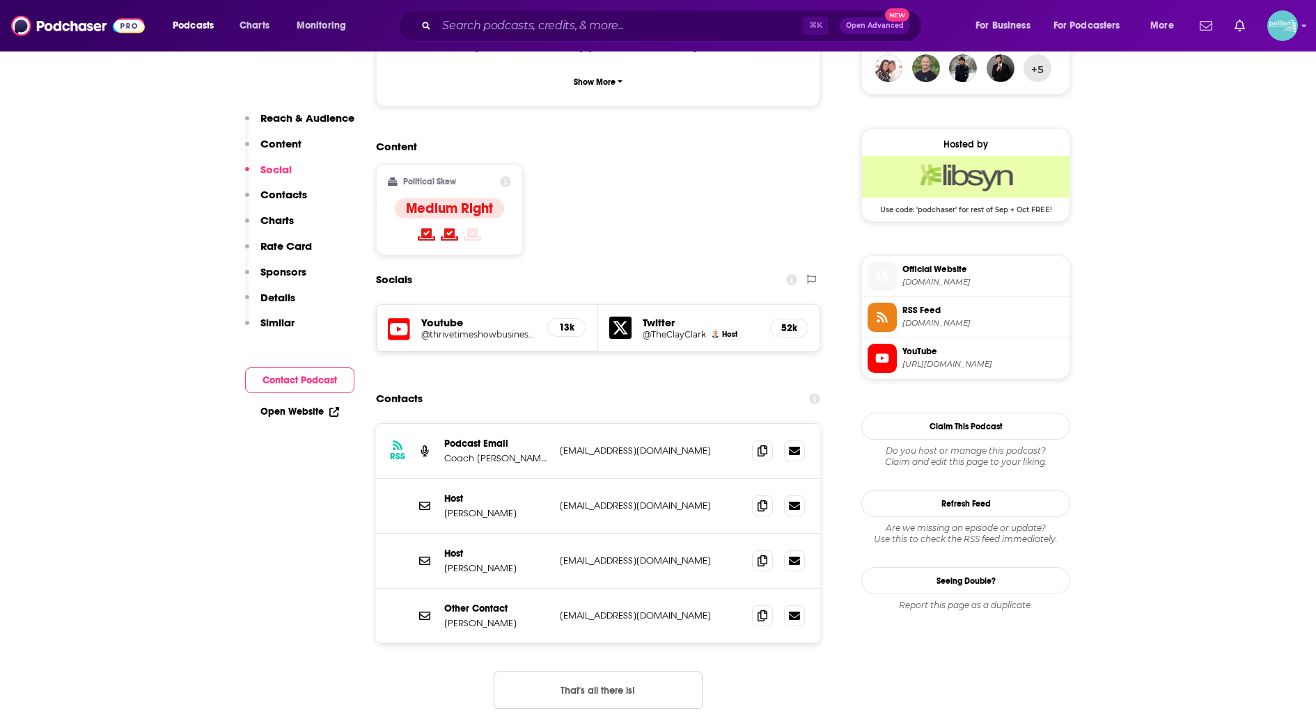
scroll to position [1056, 0]
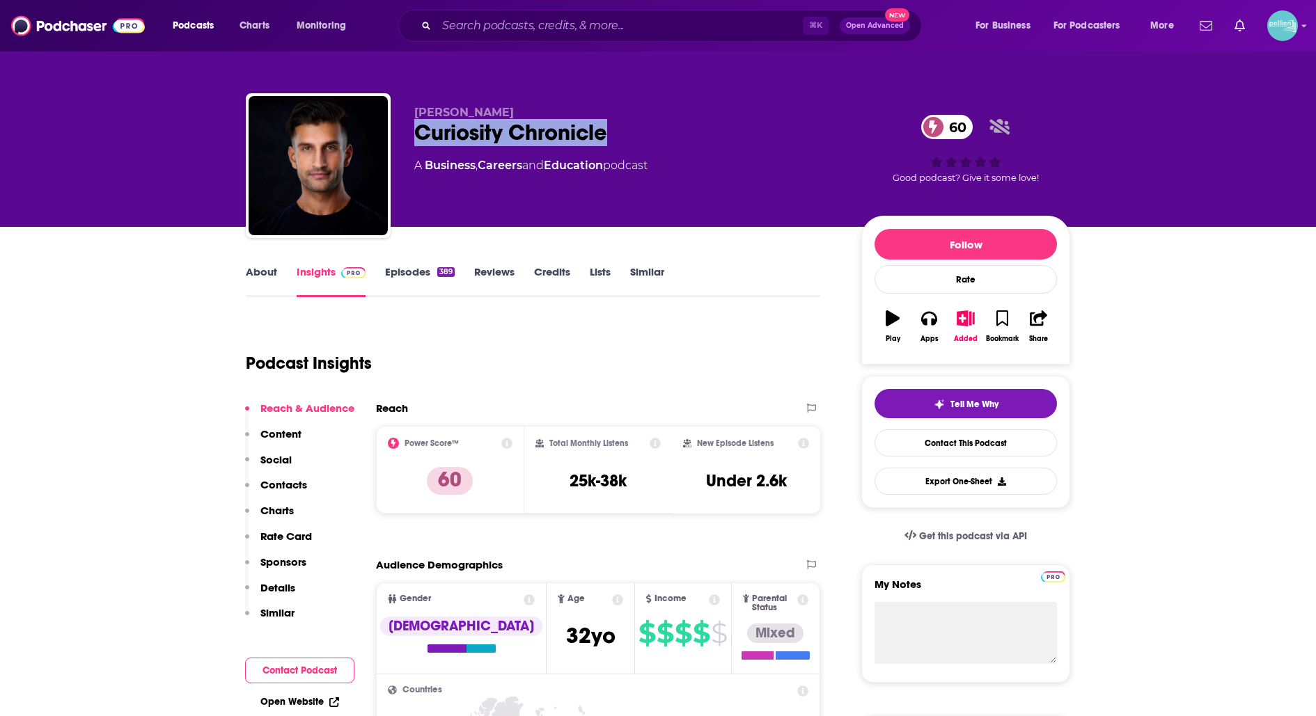
drag, startPoint x: 641, startPoint y: 142, endPoint x: 412, endPoint y: 130, distance: 229.4
click at [412, 130] on div "Sahil Bloom Curiosity Chronicle 60 A Business , Careers and Education podcast 6…" at bounding box center [658, 168] width 824 height 150
copy h2 "Curiosity Chronicle"
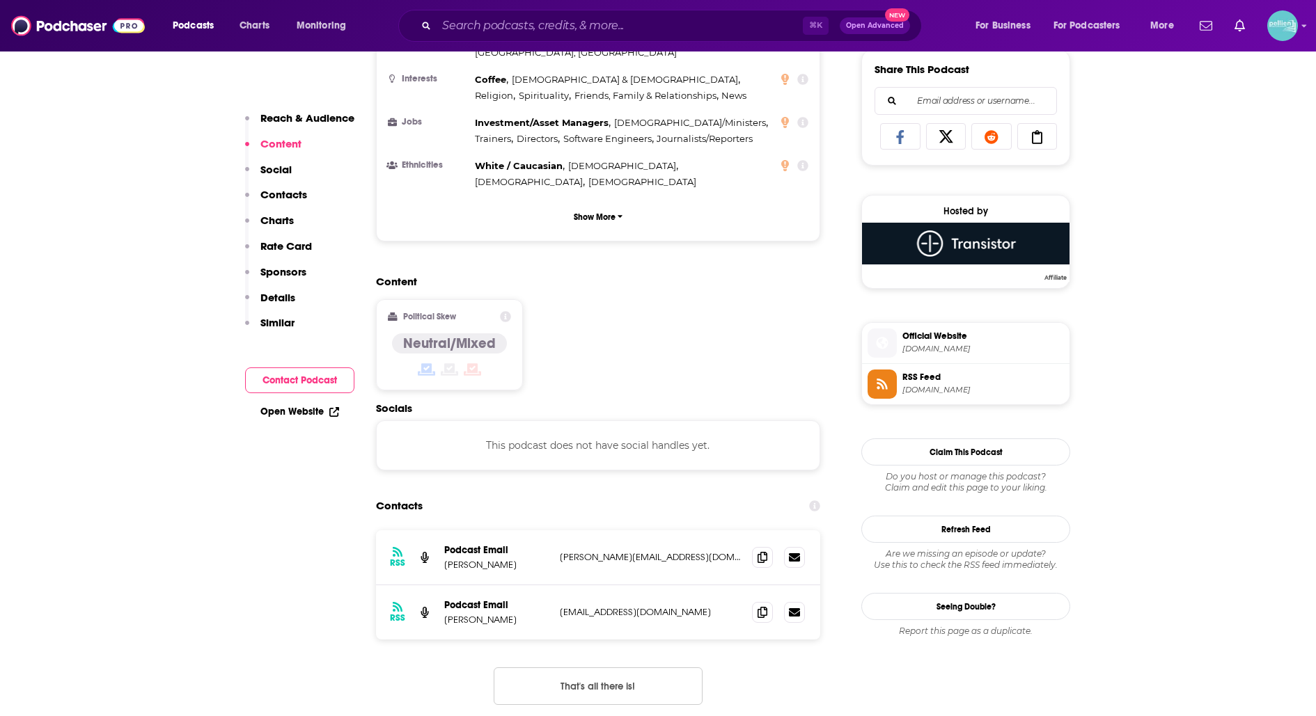
scroll to position [899, 0]
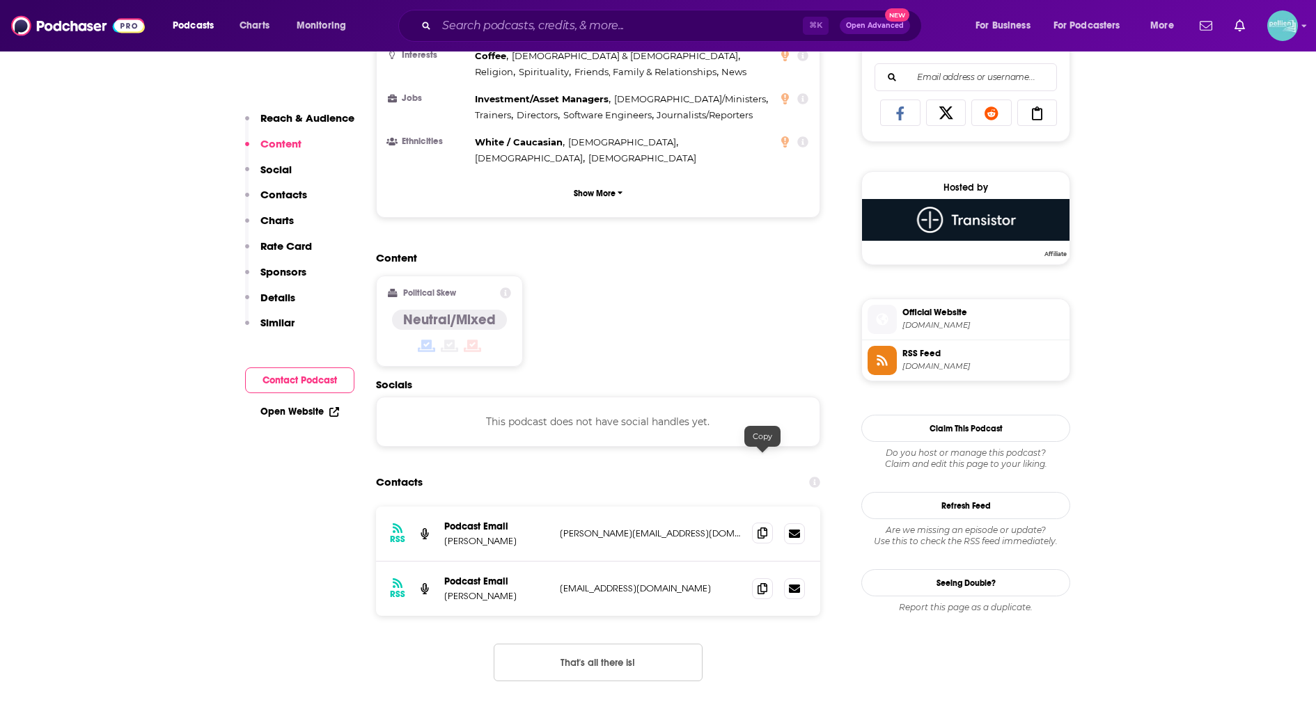
click at [755, 523] on span at bounding box center [762, 533] width 21 height 21
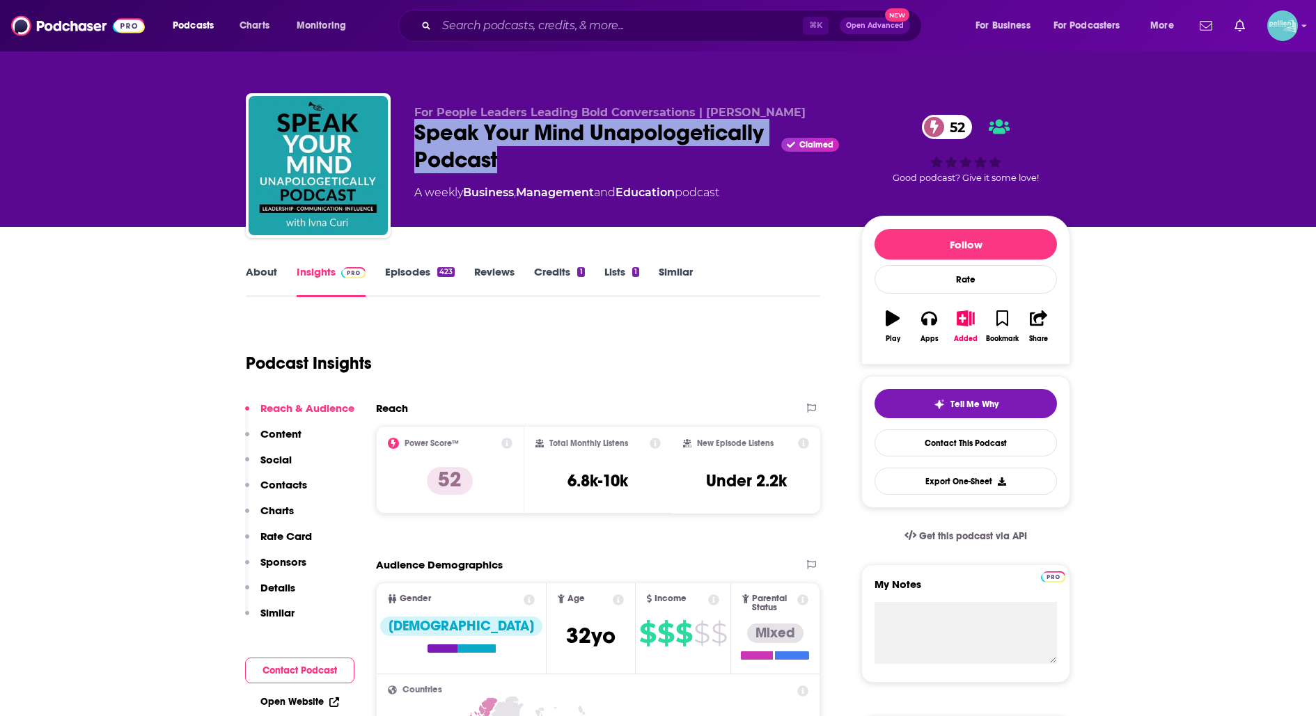
drag, startPoint x: 696, startPoint y: 160, endPoint x: 416, endPoint y: 132, distance: 281.9
click at [416, 132] on div "Speak Your Mind Unapologetically Podcast Claimed 52" at bounding box center [626, 146] width 425 height 54
copy h2 "Speak Your Mind Unapologetically Podcast"
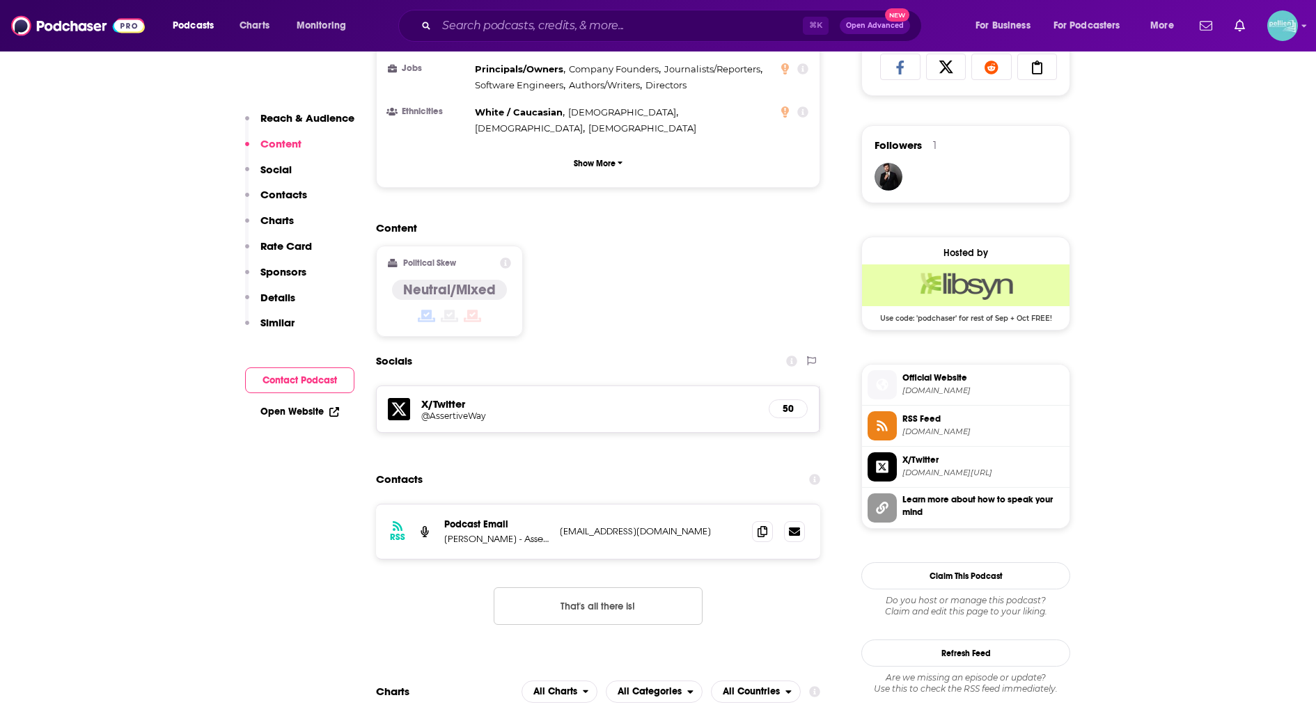
scroll to position [947, 0]
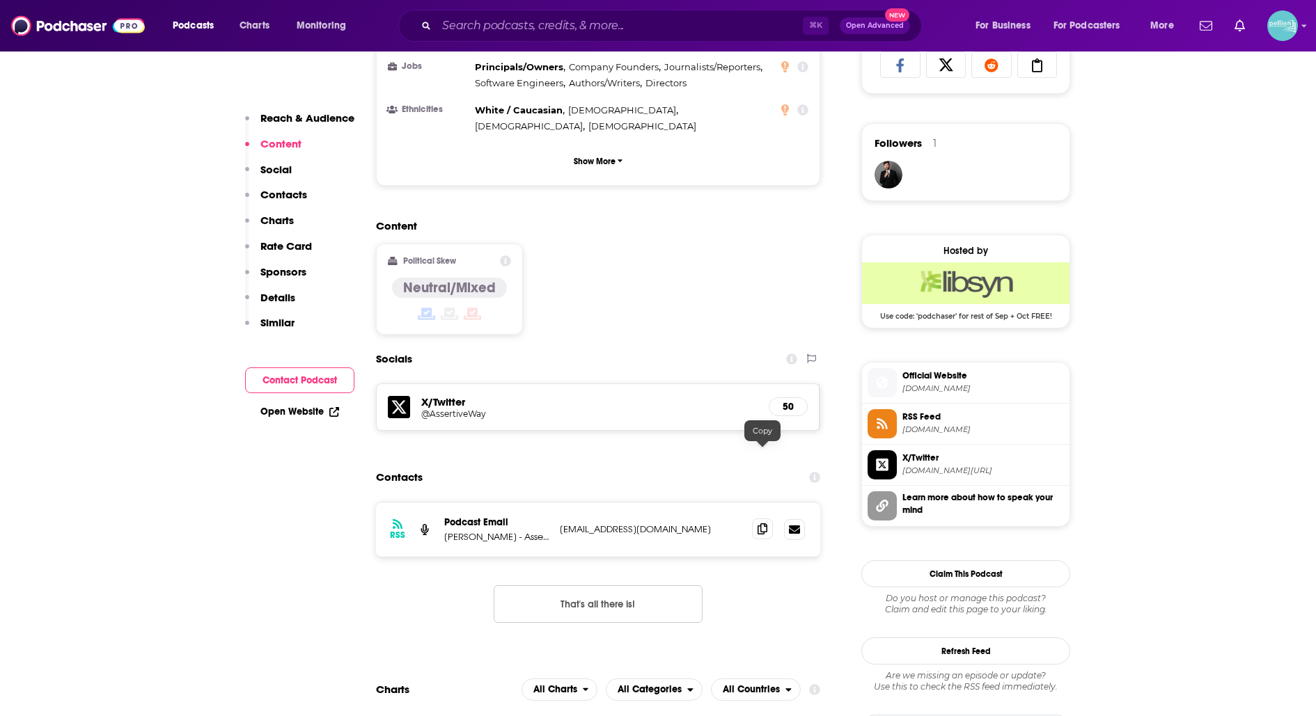
click at [770, 519] on span at bounding box center [762, 529] width 21 height 21
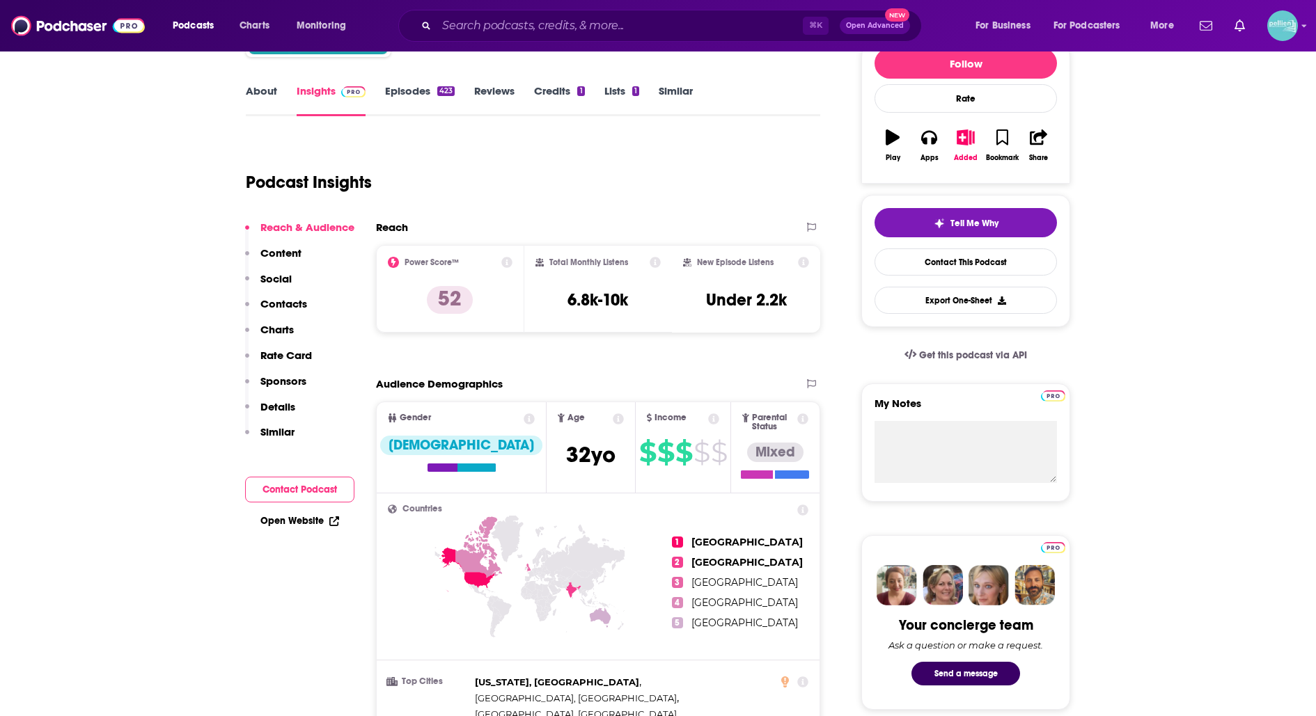
scroll to position [0, 0]
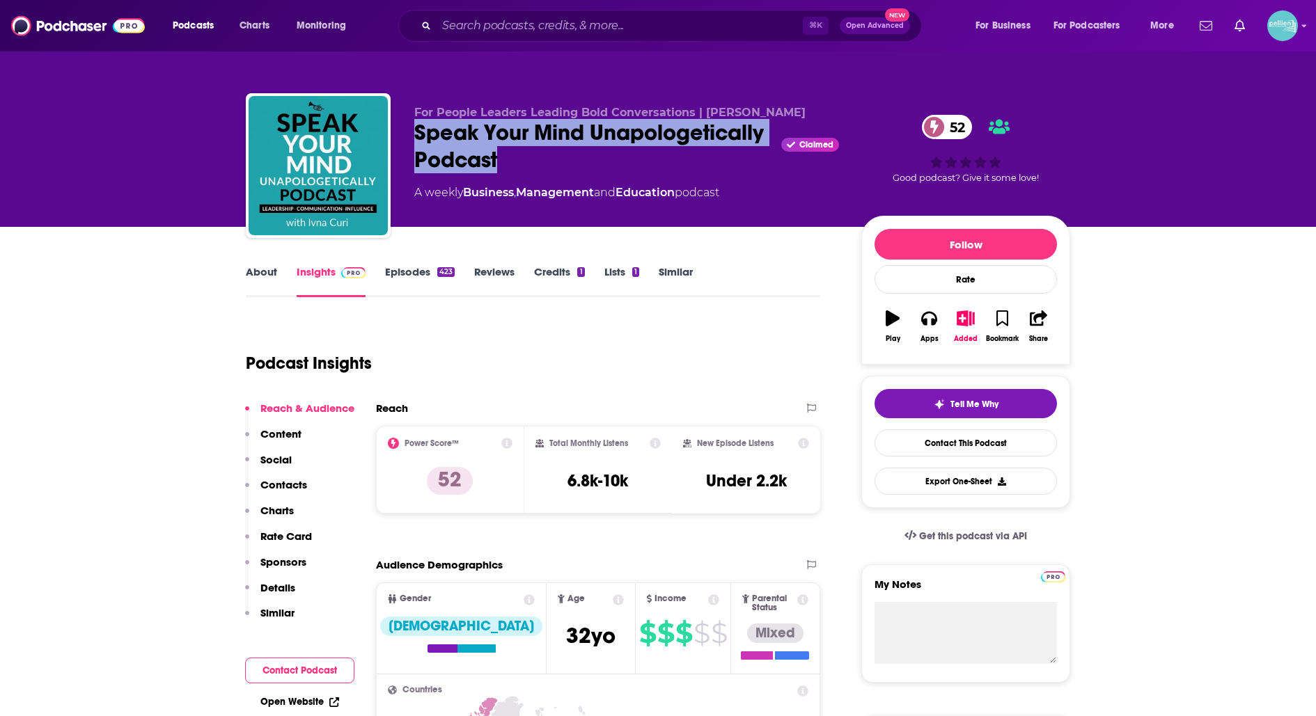
drag, startPoint x: 695, startPoint y: 155, endPoint x: 404, endPoint y: 137, distance: 291.5
click at [404, 137] on div "For People Leaders Leading Bold Conversations | [PERSON_NAME] Speak Your Mind U…" at bounding box center [658, 168] width 824 height 150
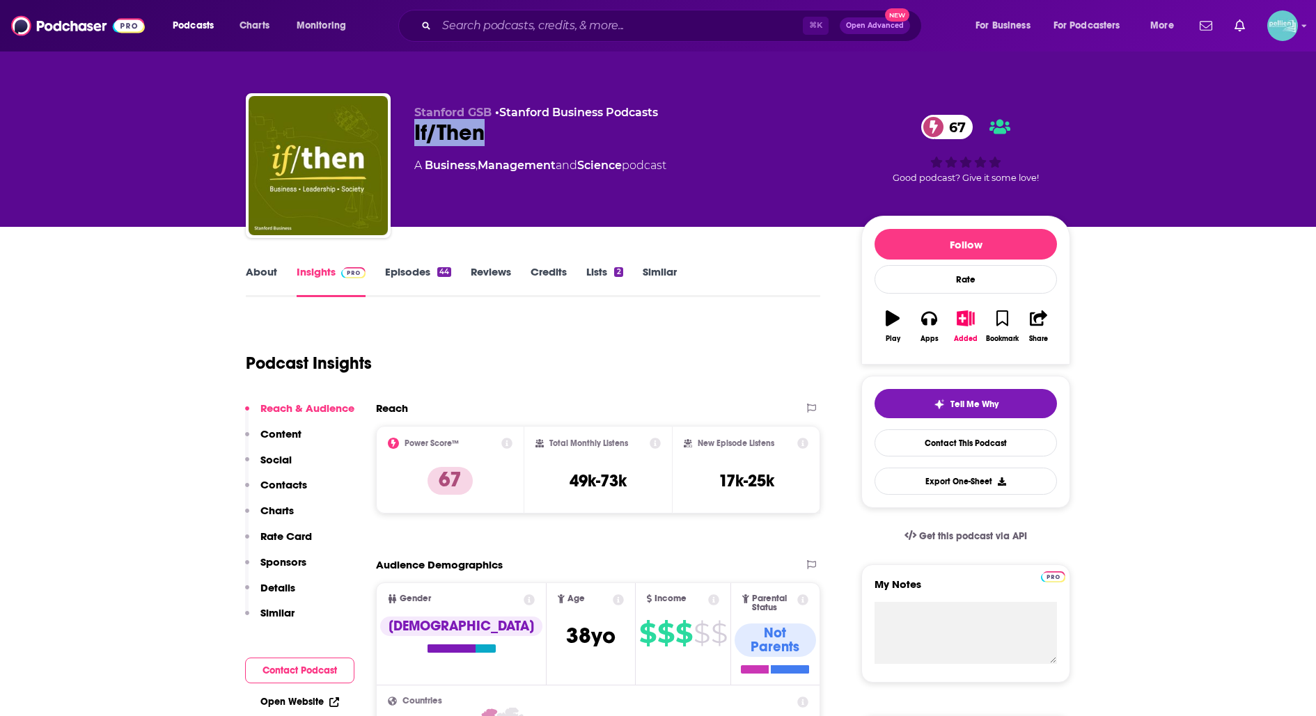
drag, startPoint x: 500, startPoint y: 135, endPoint x: 416, endPoint y: 134, distance: 84.2
click at [416, 134] on div "If/Then 67" at bounding box center [626, 132] width 425 height 27
copy h2 "If/Then"
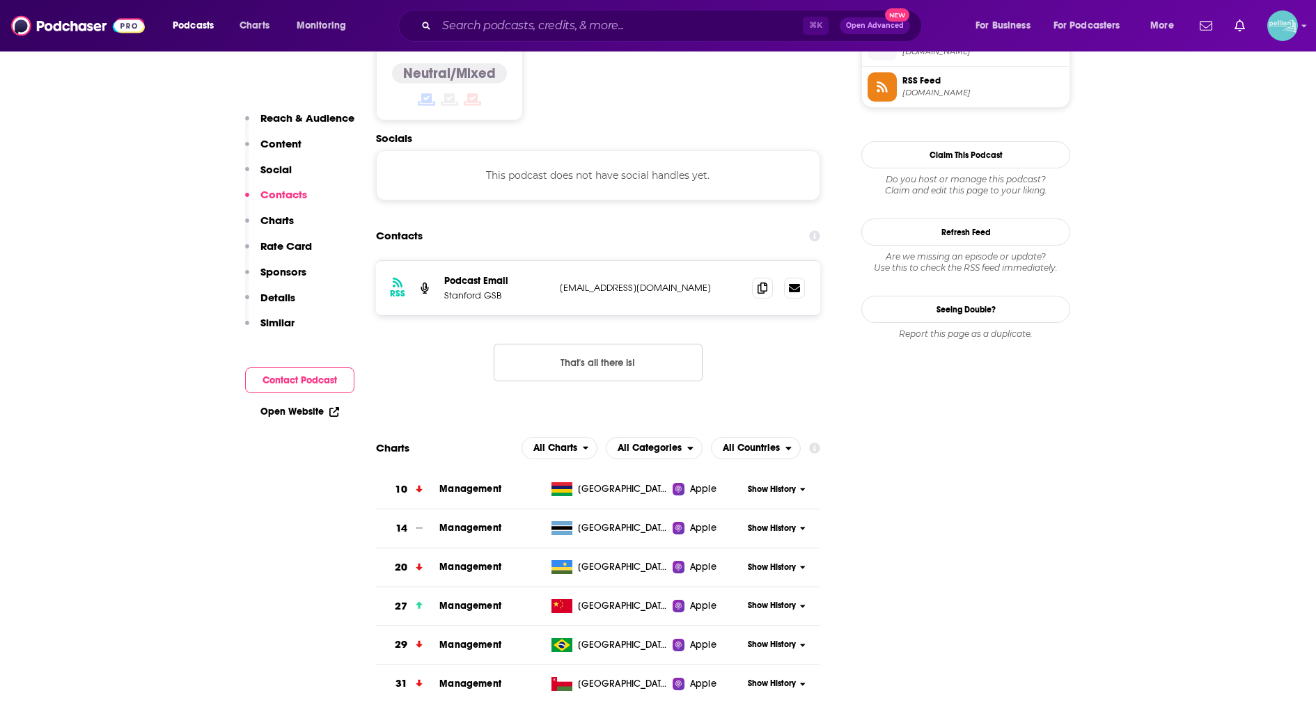
scroll to position [1157, 0]
click at [762, 281] on icon at bounding box center [762, 286] width 10 height 11
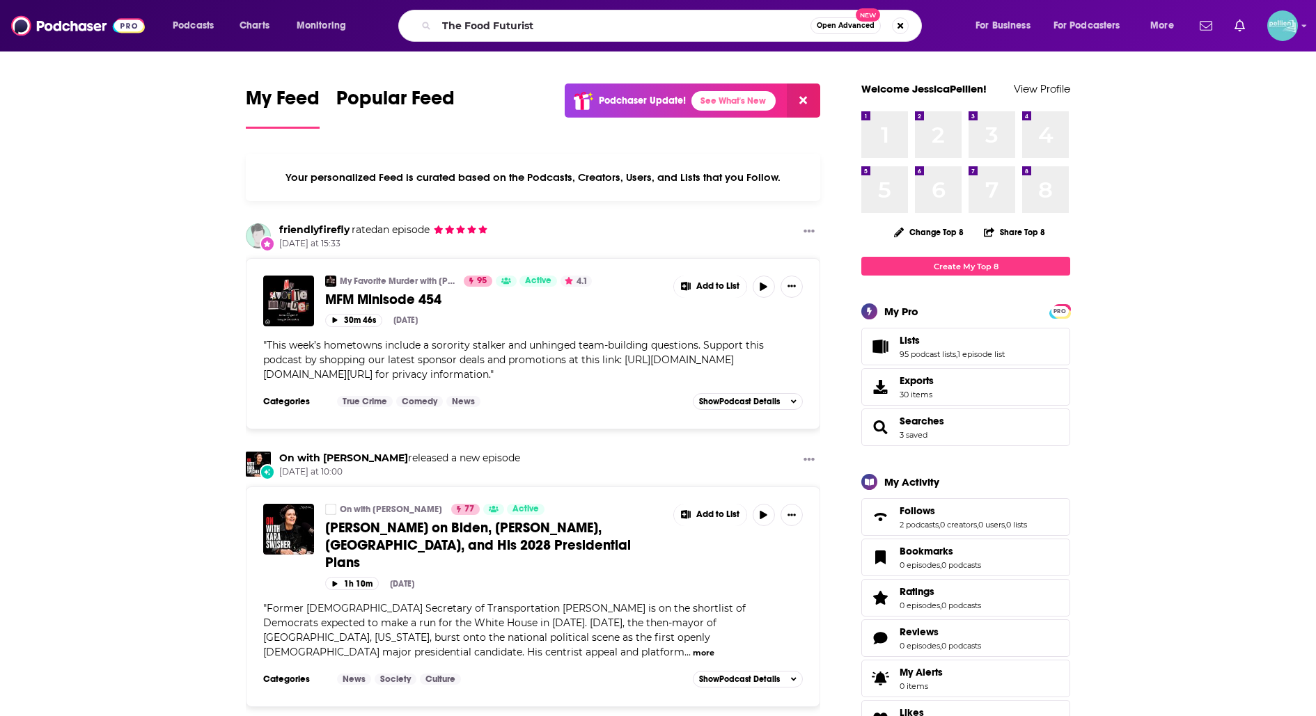
click at [546, 26] on input "The Food Futurist" at bounding box center [624, 26] width 374 height 22
type input "The Food Futurist"
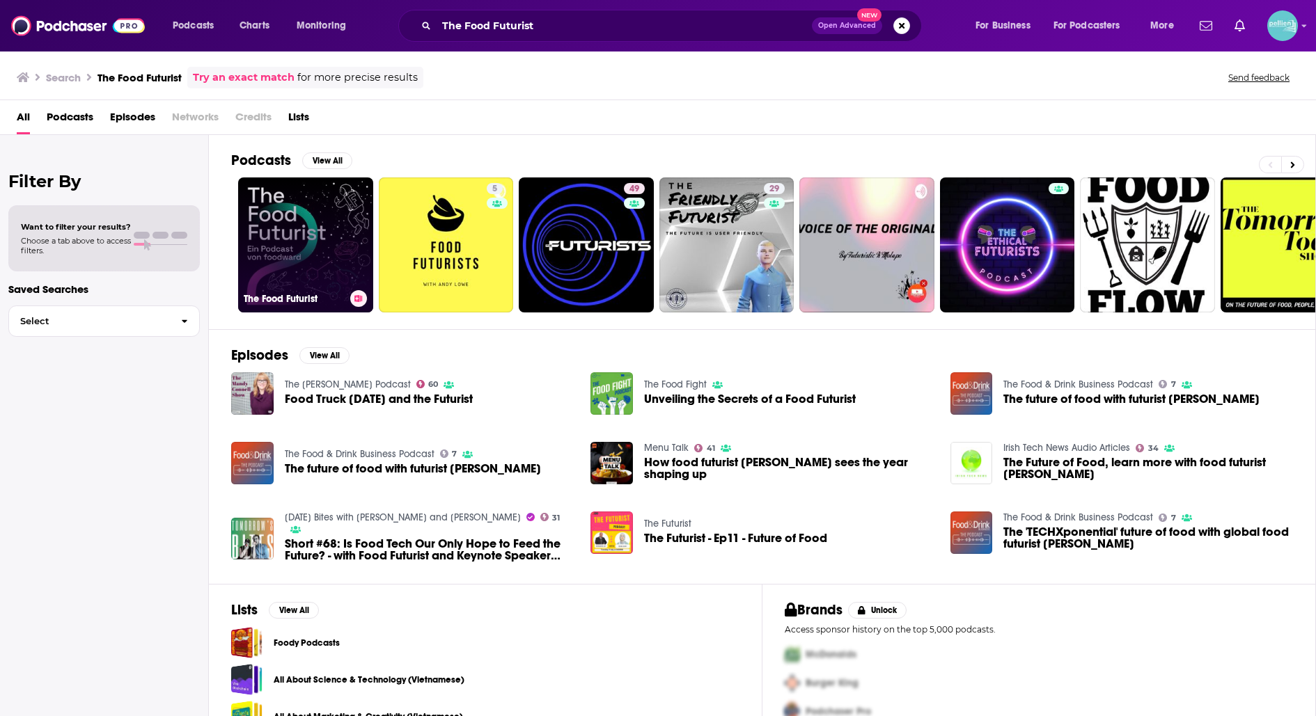
click at [322, 265] on link "The Food Futurist" at bounding box center [305, 245] width 135 height 135
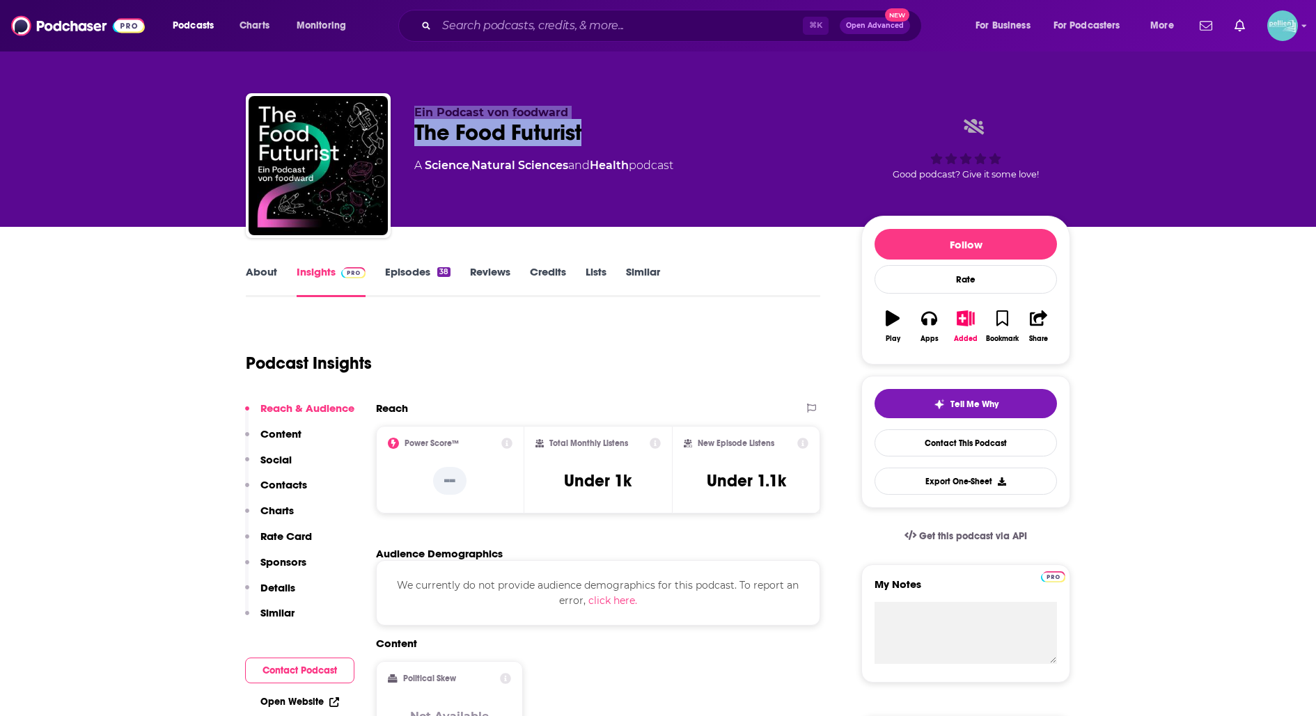
drag, startPoint x: 592, startPoint y: 135, endPoint x: 395, endPoint y: 103, distance: 199.6
click at [395, 103] on div "Ein Podcast von foodward The Food Futurist A Science , Natural Sciences and Hea…" at bounding box center [658, 168] width 824 height 150
copy div "Ein Podcast von foodward The Food Futurist"
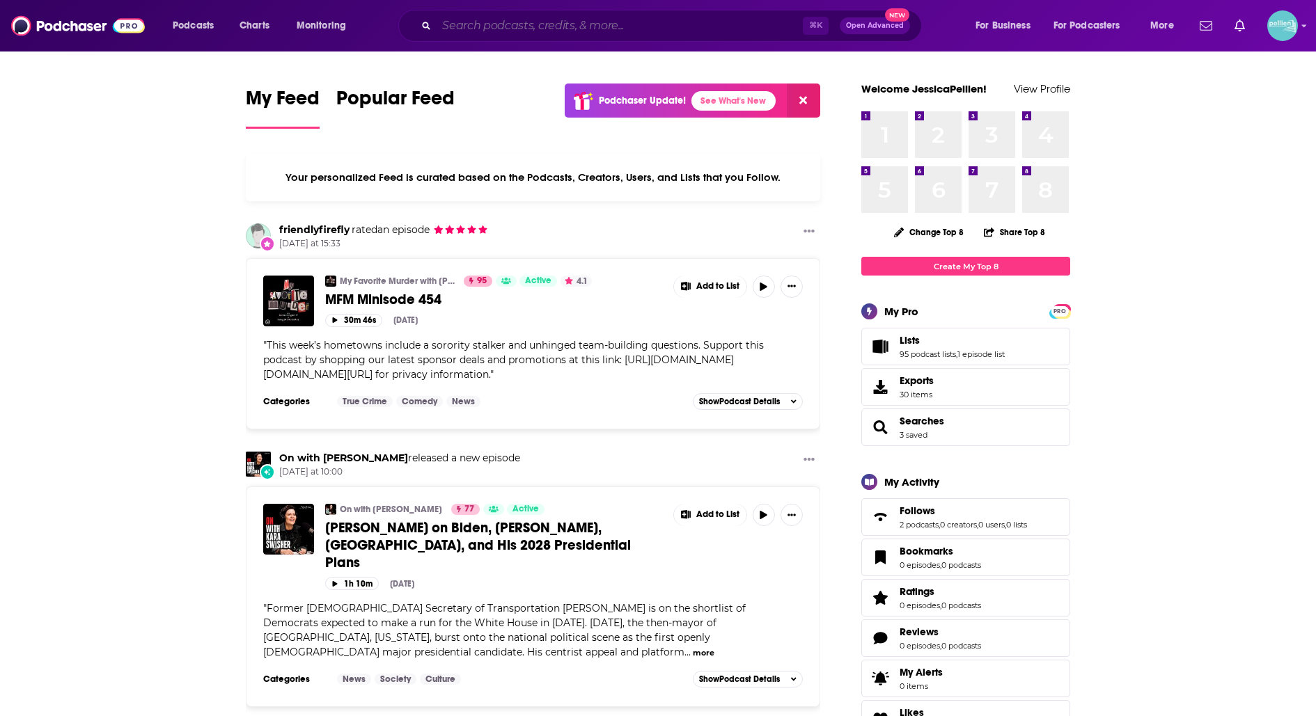
click at [518, 31] on input "Search podcasts, credits, & more..." at bounding box center [620, 26] width 366 height 22
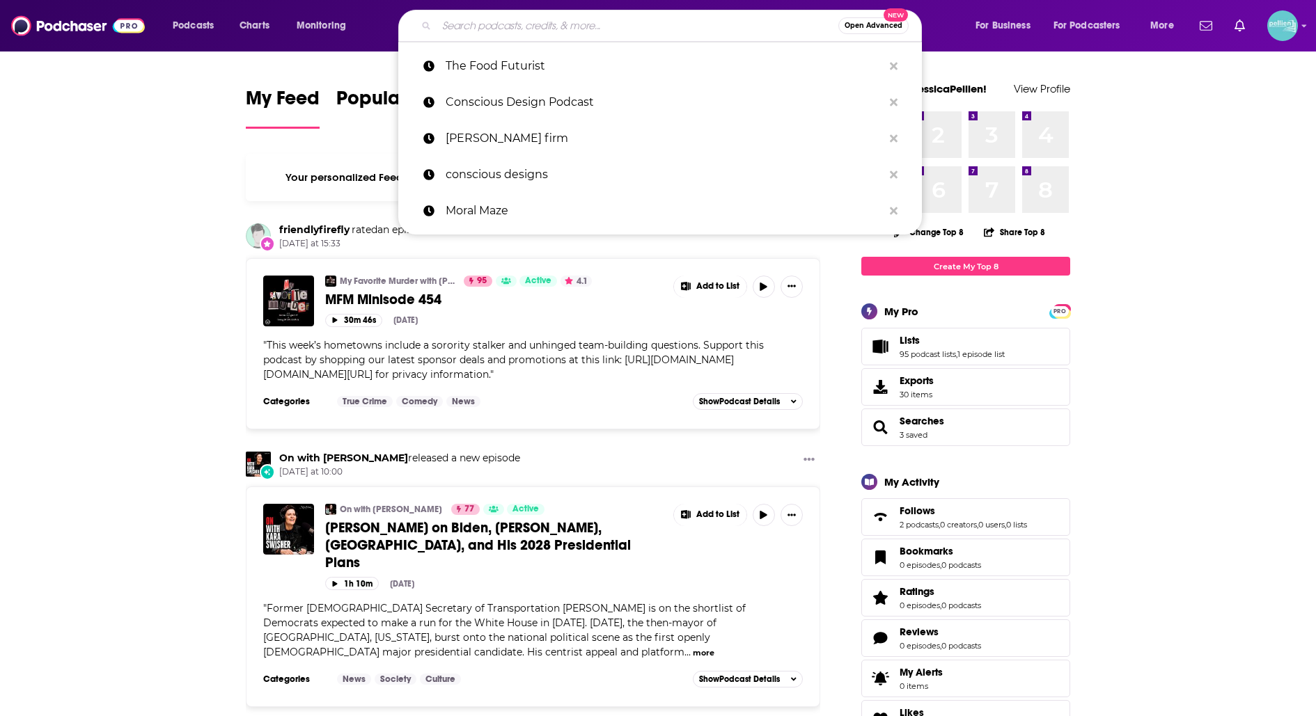
paste input "The Future Skills Podcast"
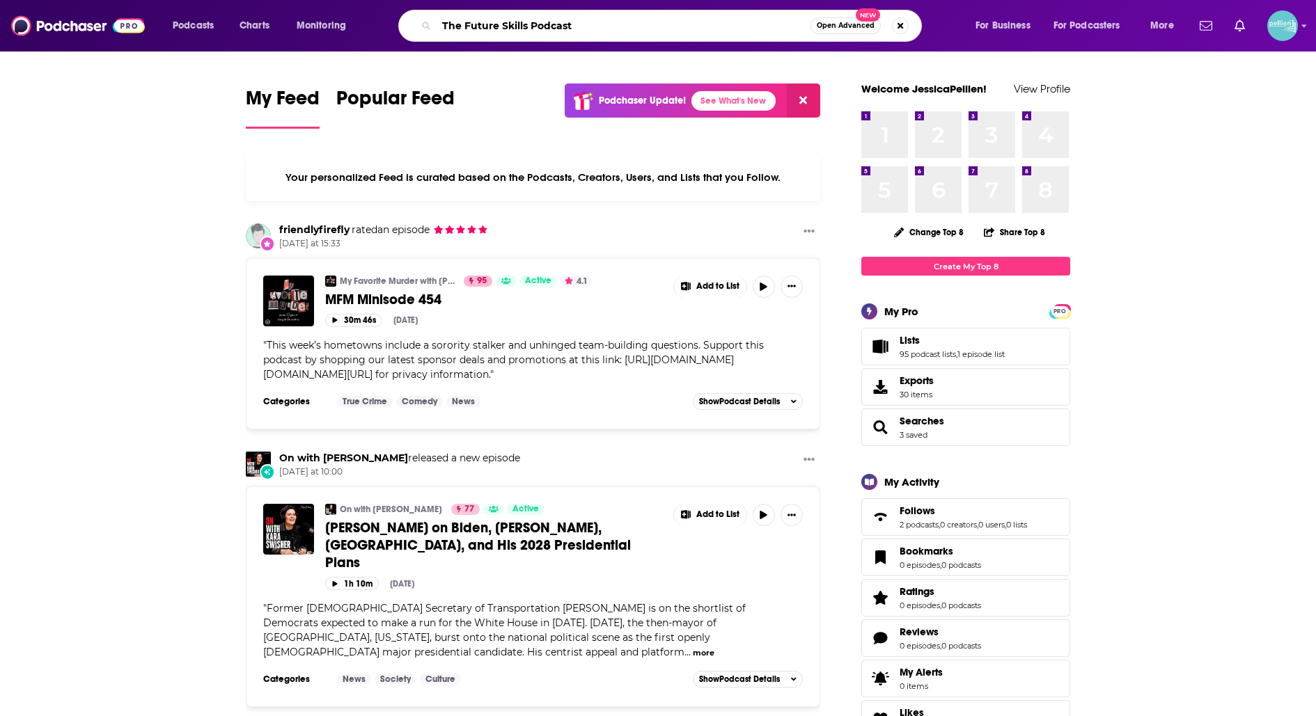
type input "The Future Skills Podcast"
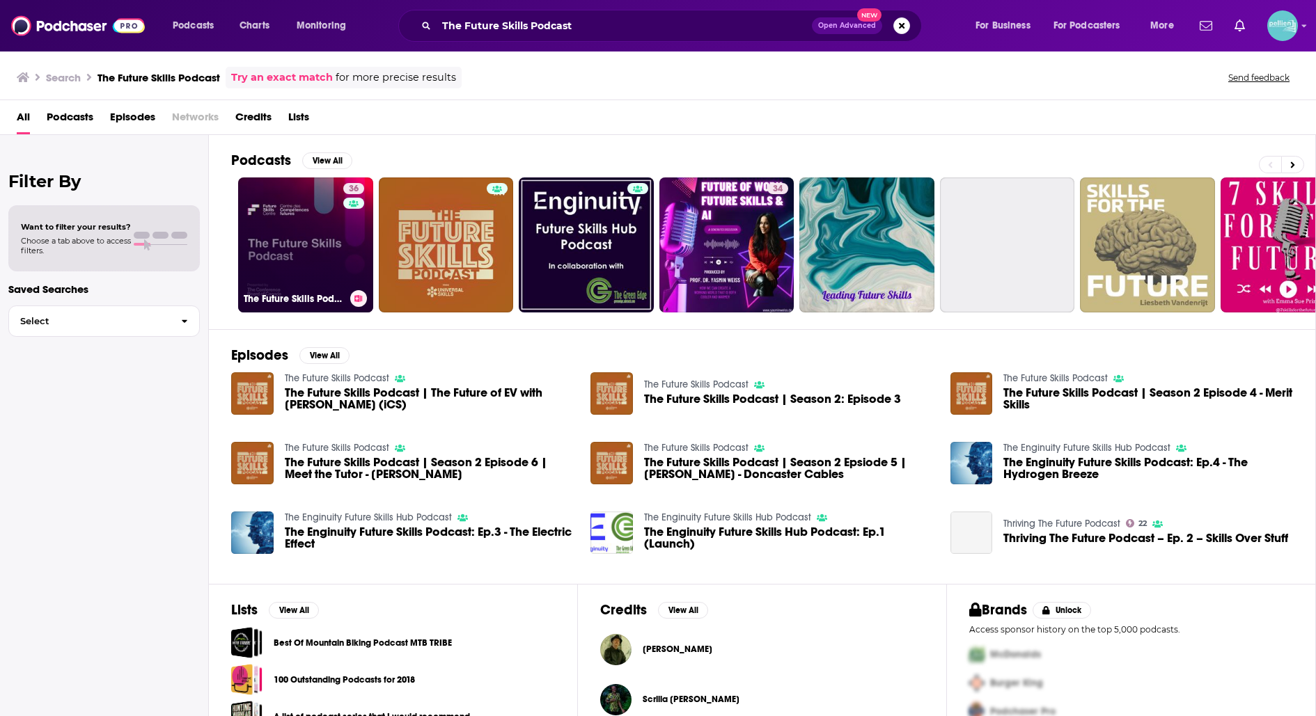
click at [335, 242] on link "36 The Future Skills Podcast" at bounding box center [305, 245] width 135 height 135
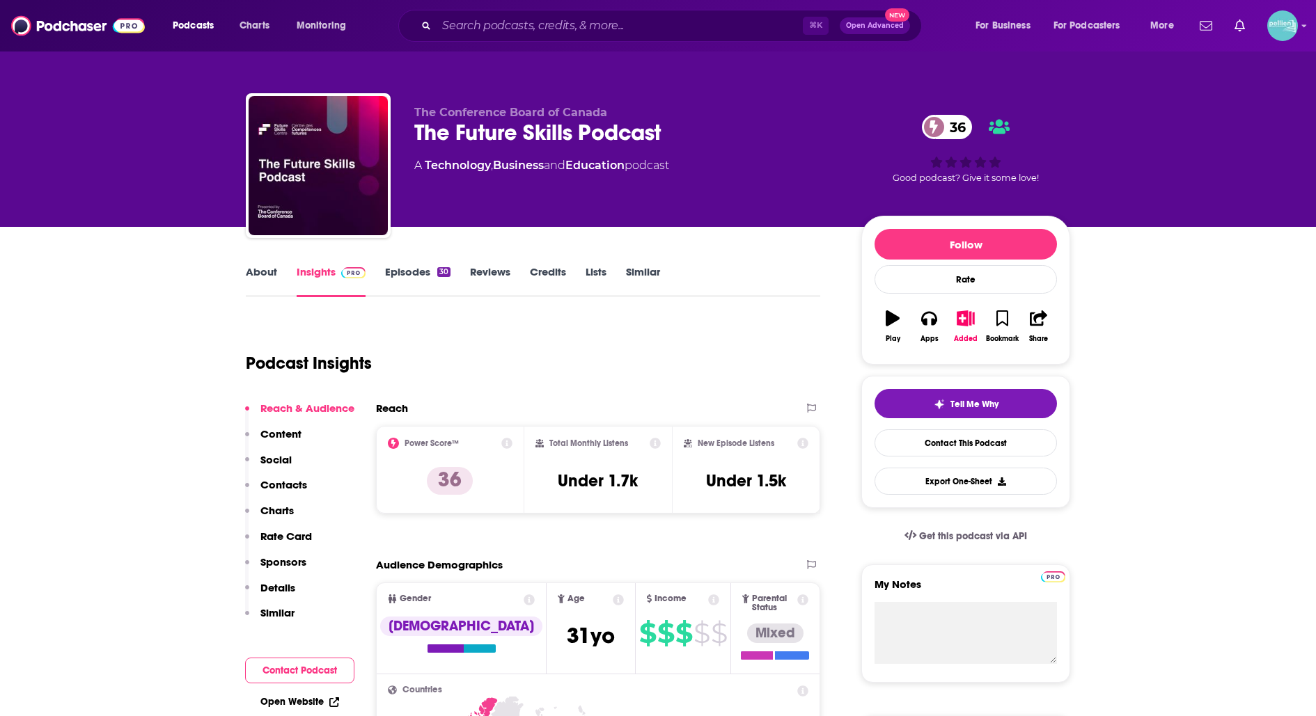
click at [474, 40] on div "⌘ K Open Advanced New" at bounding box center [660, 26] width 524 height 32
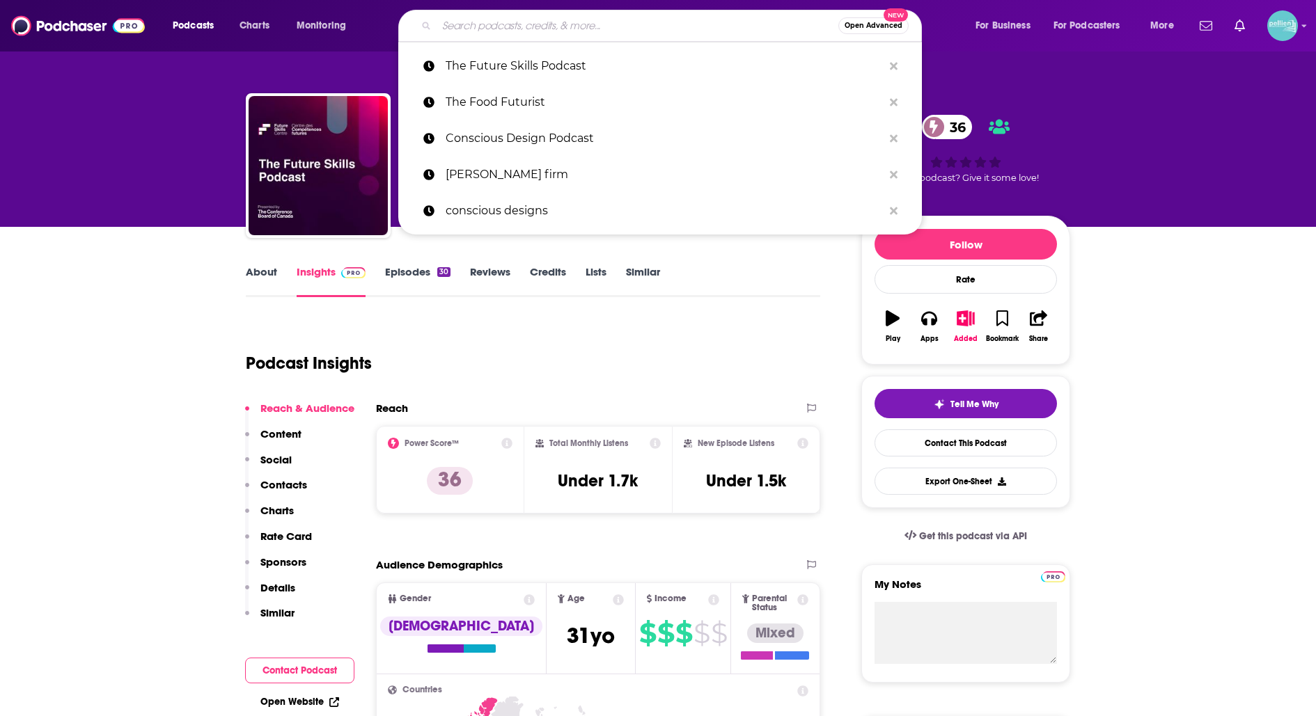
click at [474, 22] on input "Search podcasts, credits, & more..." at bounding box center [638, 26] width 402 height 22
paste input "Future Hacker (english)"
type input "Future Hacker (english)"
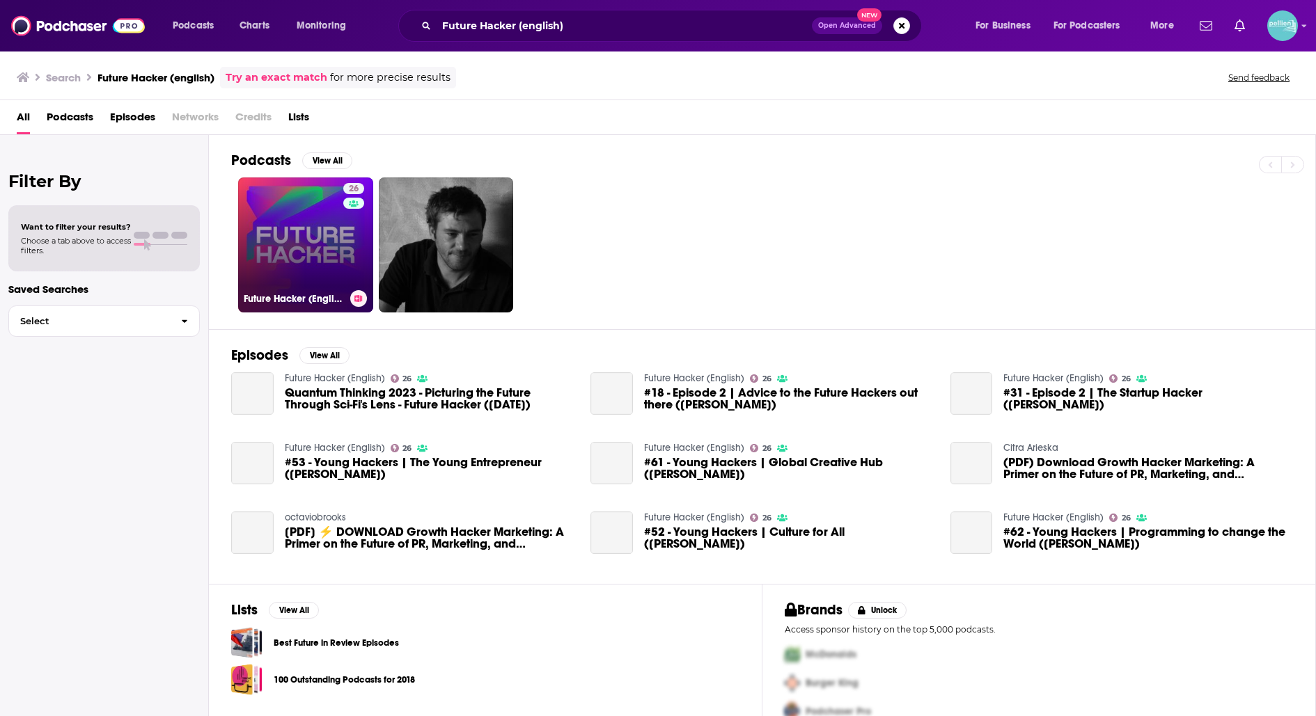
click at [305, 227] on link "26 Future Hacker (English)" at bounding box center [305, 245] width 135 height 135
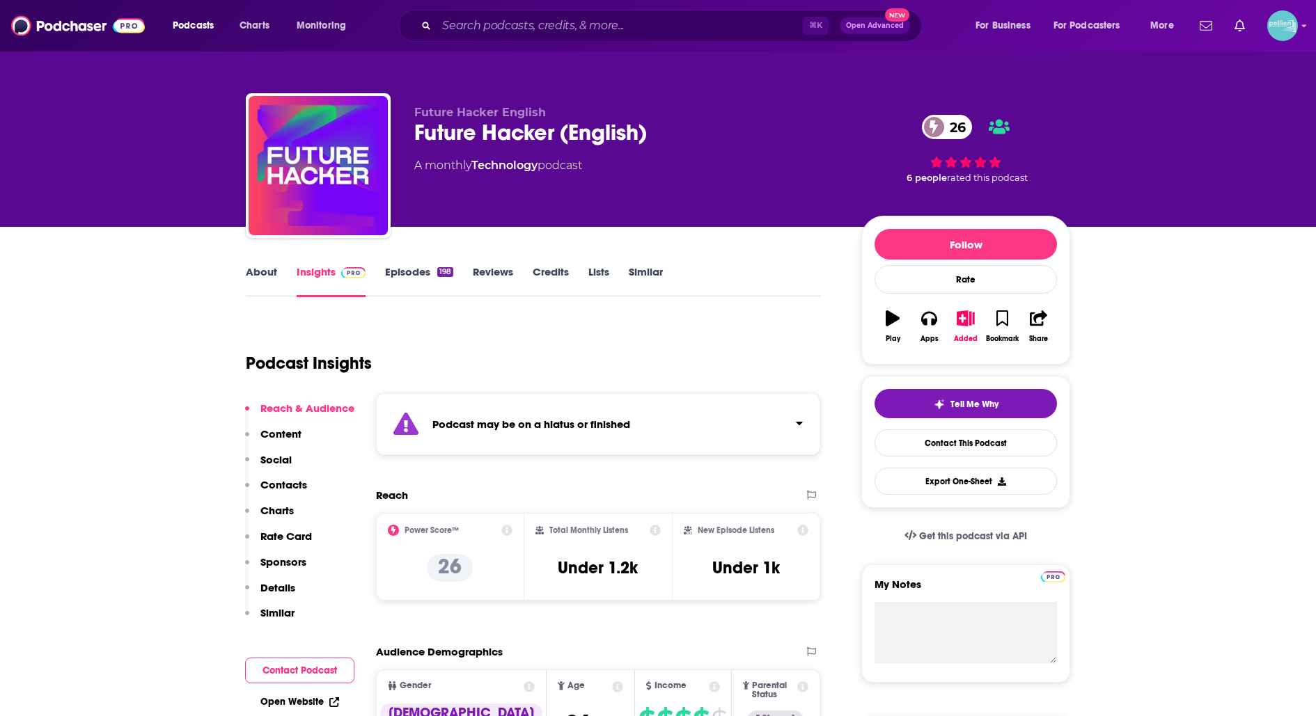
click at [271, 272] on link "About" at bounding box center [261, 281] width 31 height 32
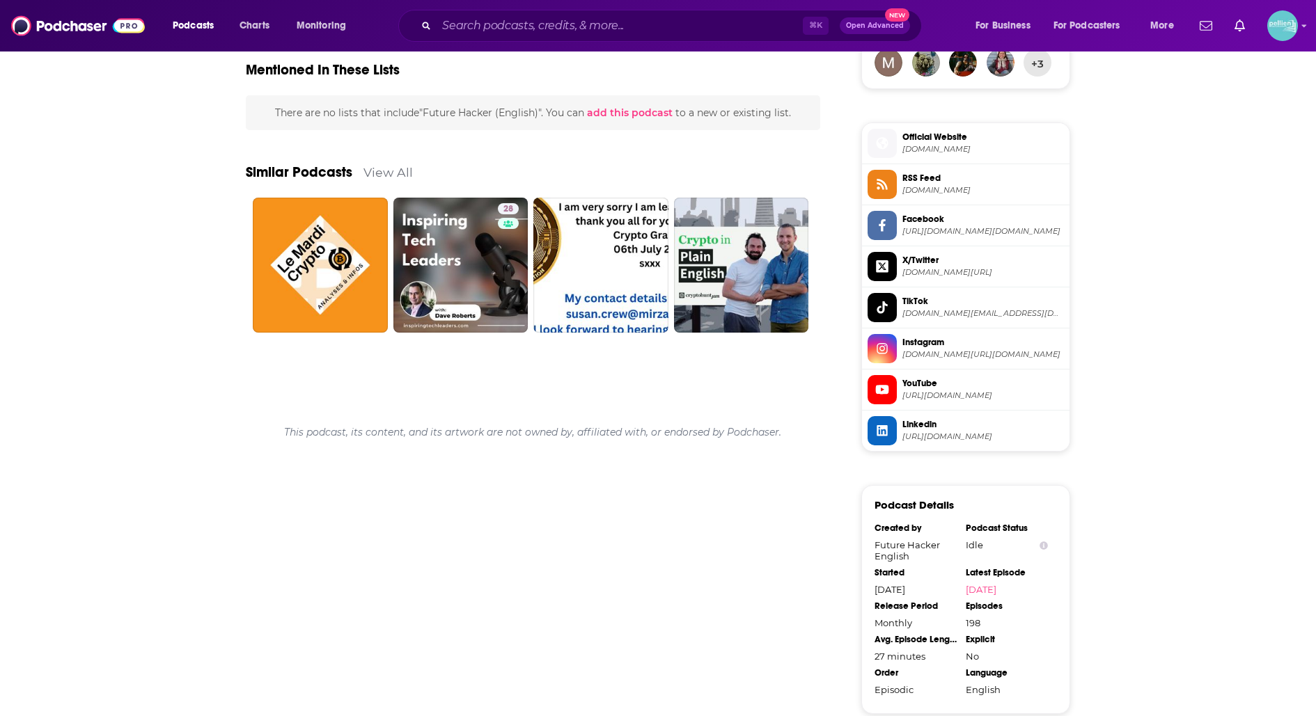
scroll to position [1060, 0]
click at [949, 133] on span "Official Website" at bounding box center [983, 136] width 162 height 13
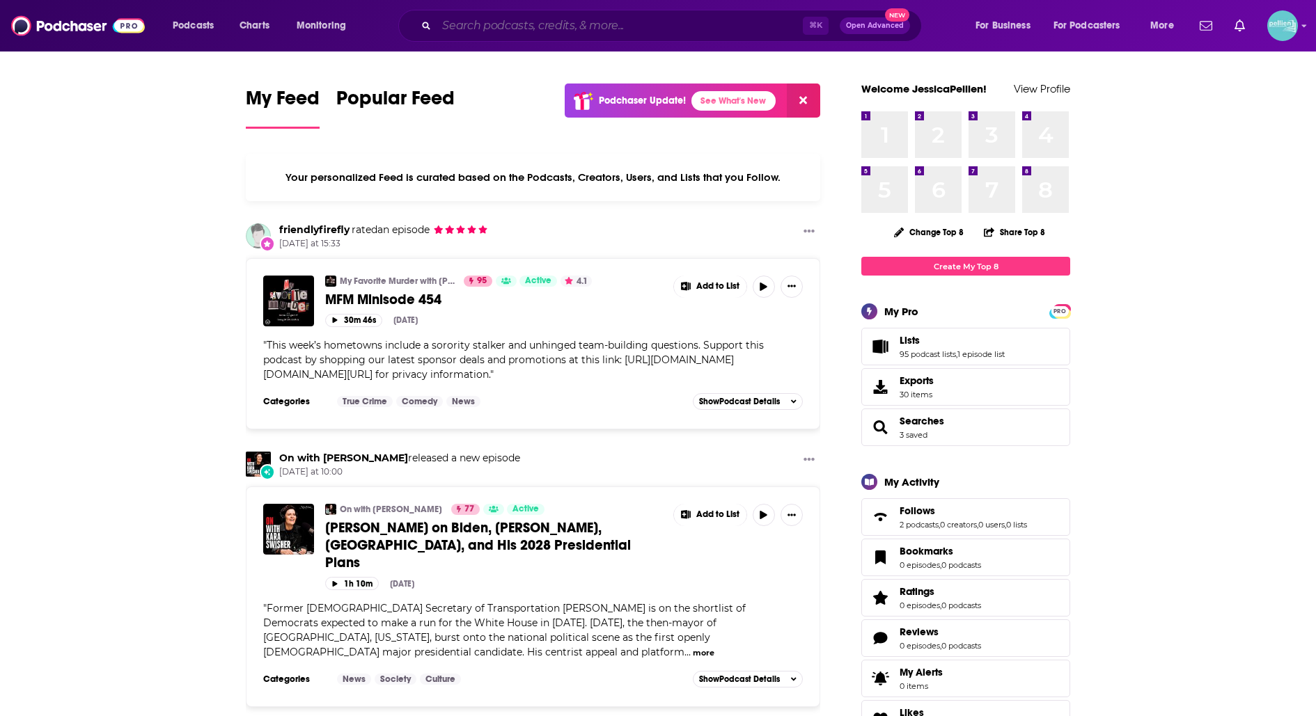
click at [540, 28] on input "Search podcasts, credits, & more..." at bounding box center [620, 26] width 366 height 22
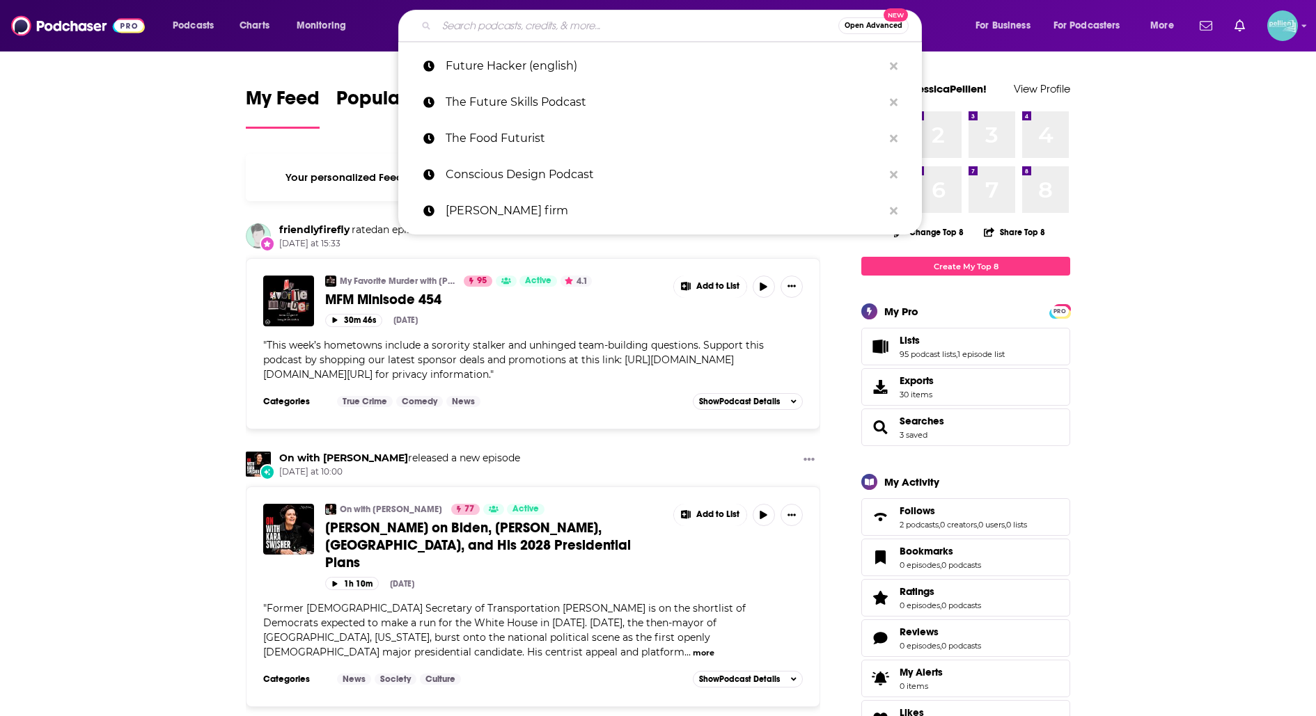
paste input "Future Unplugged"
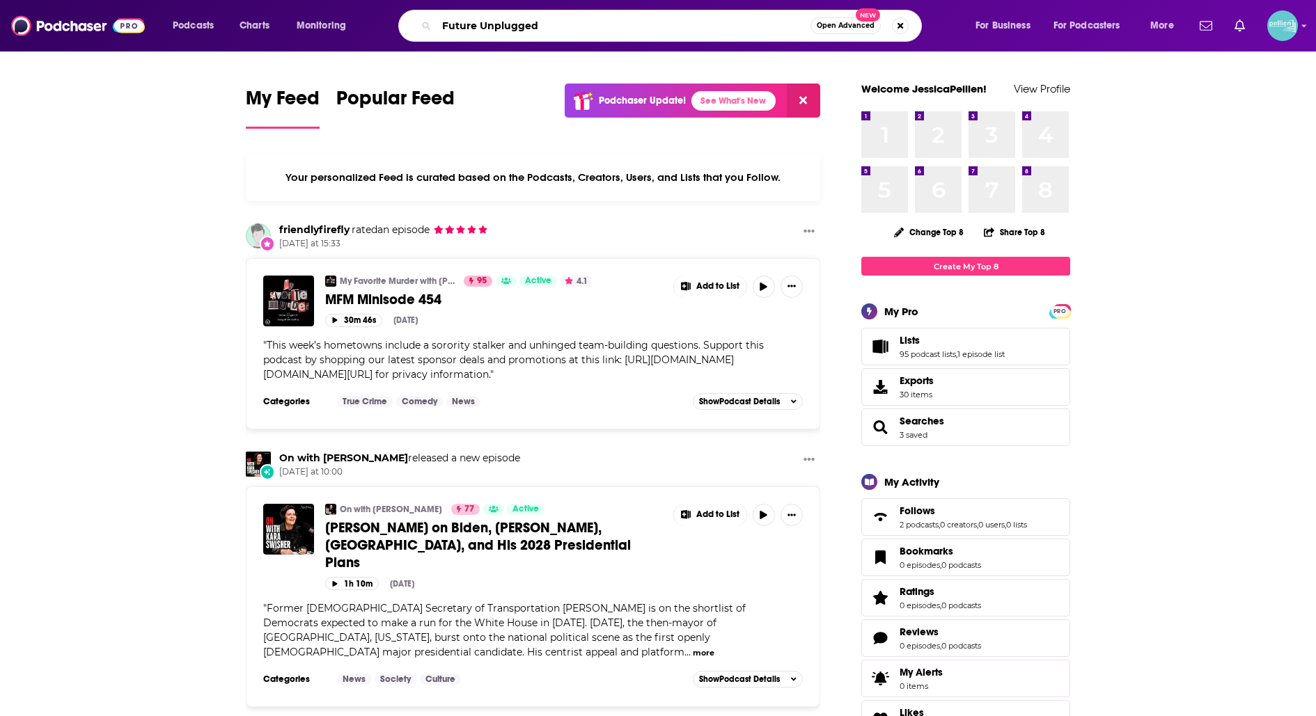
type input "Future Unplugged"
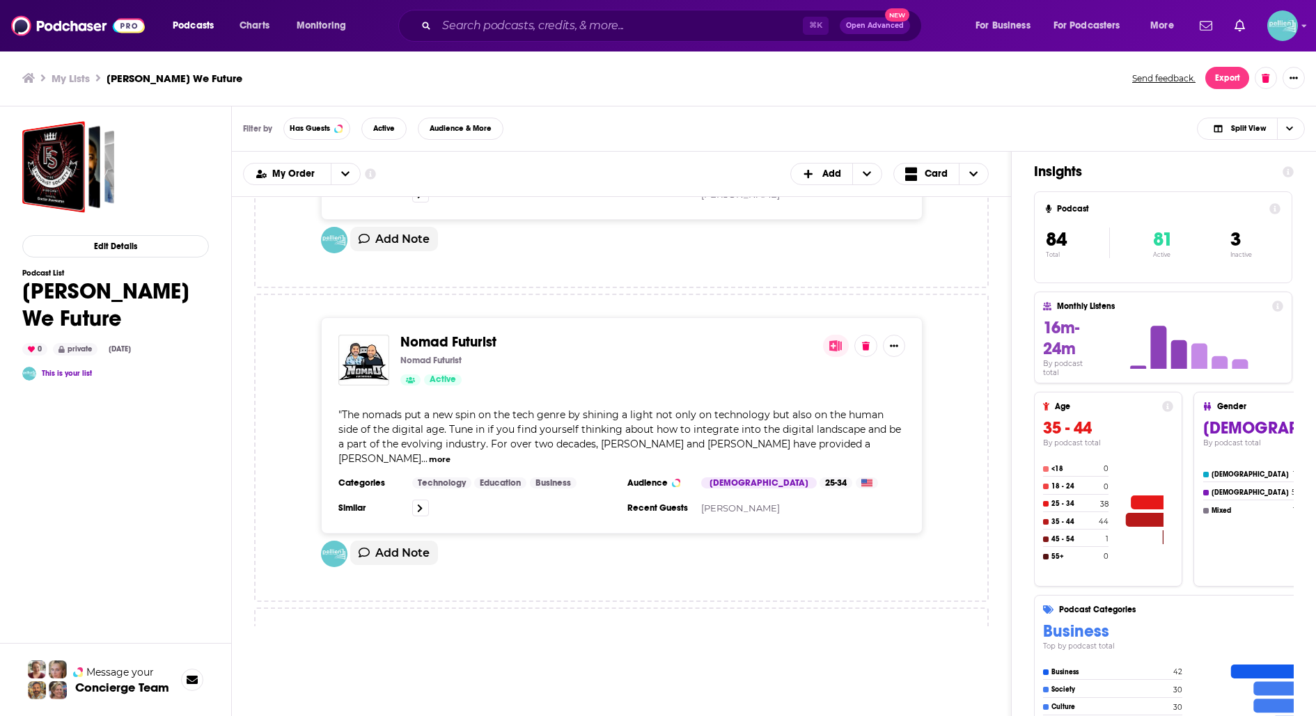
scroll to position [2914, 0]
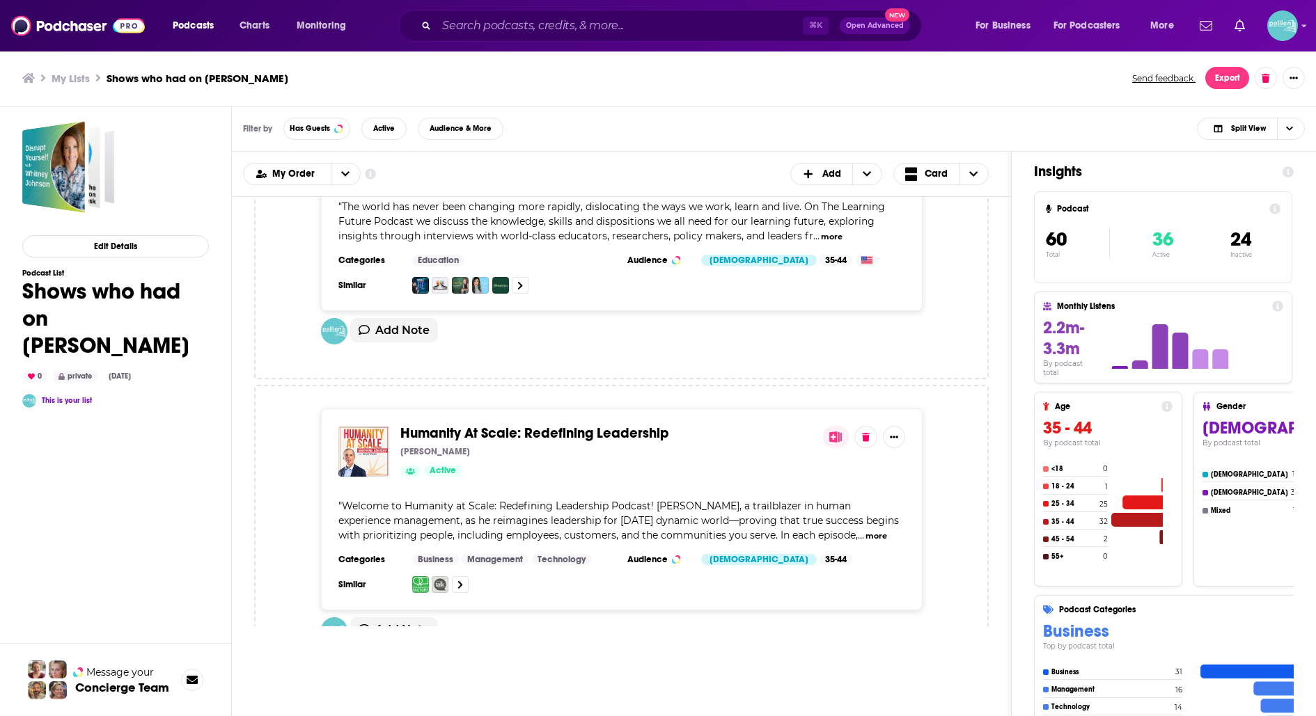
scroll to position [8862, 0]
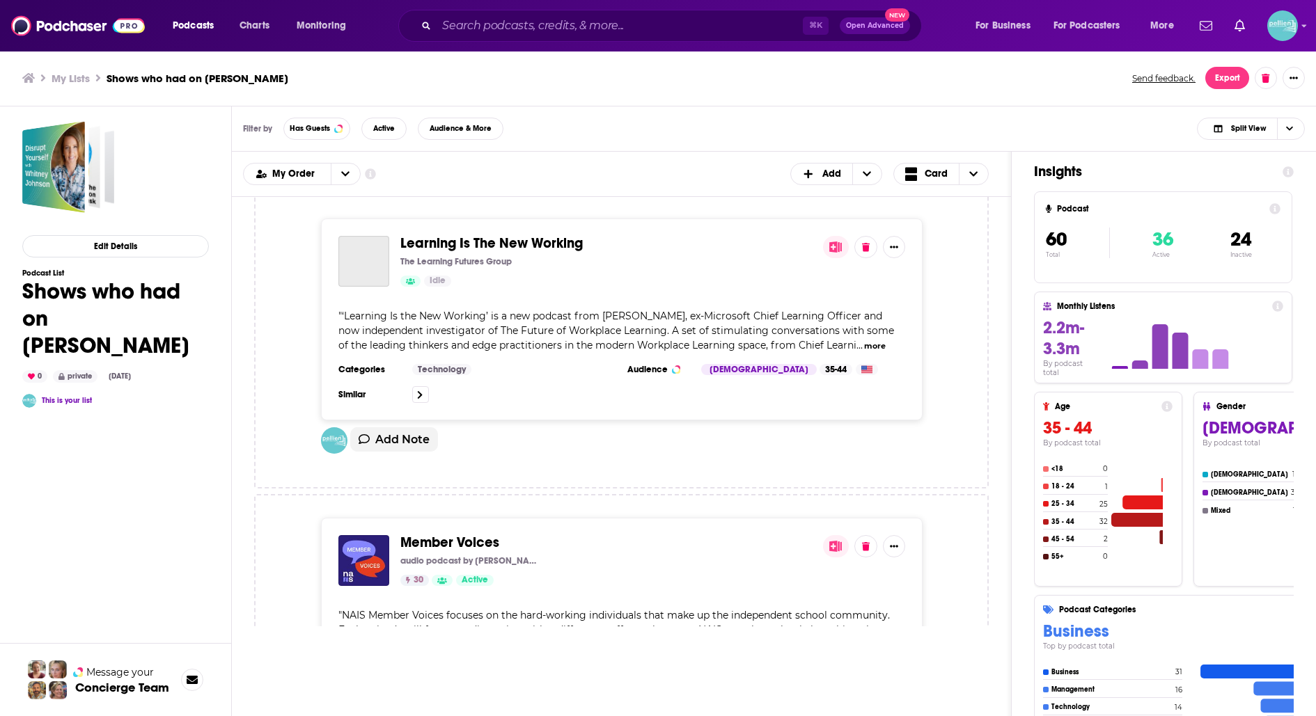
click at [847, 640] on button "more" at bounding box center [858, 646] width 22 height 12
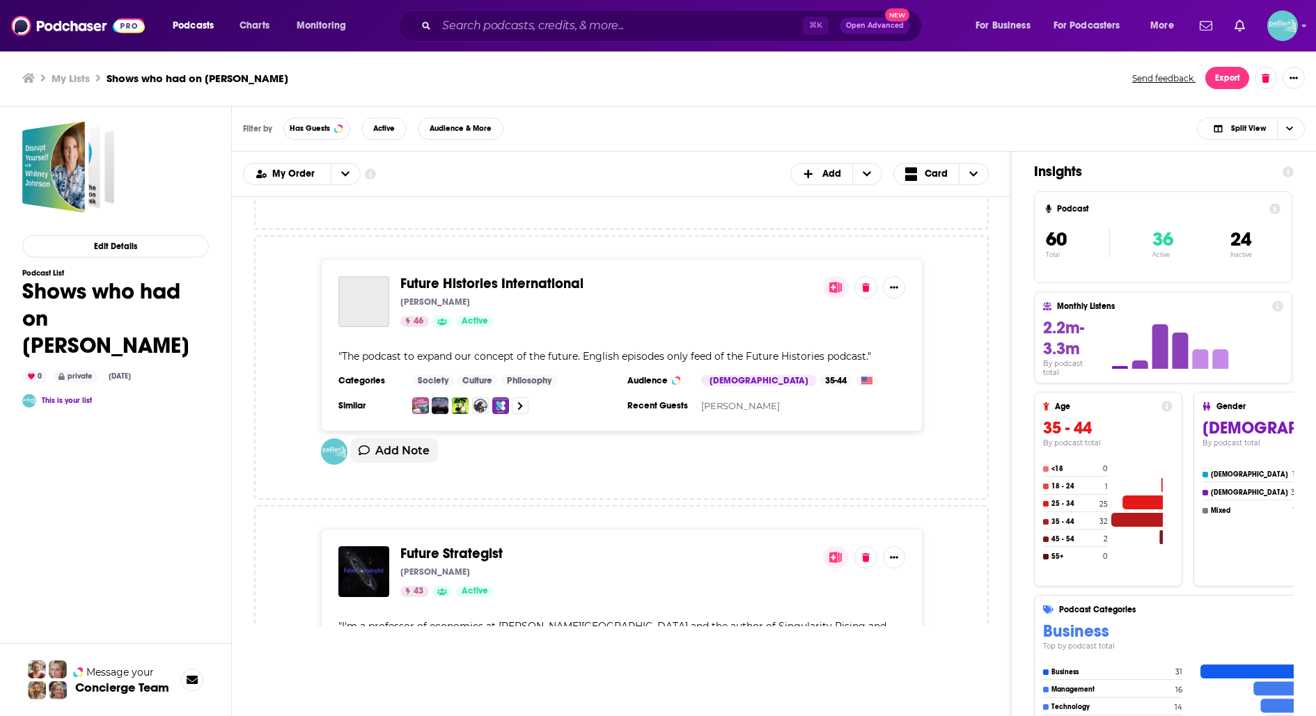
scroll to position [15337, 0]
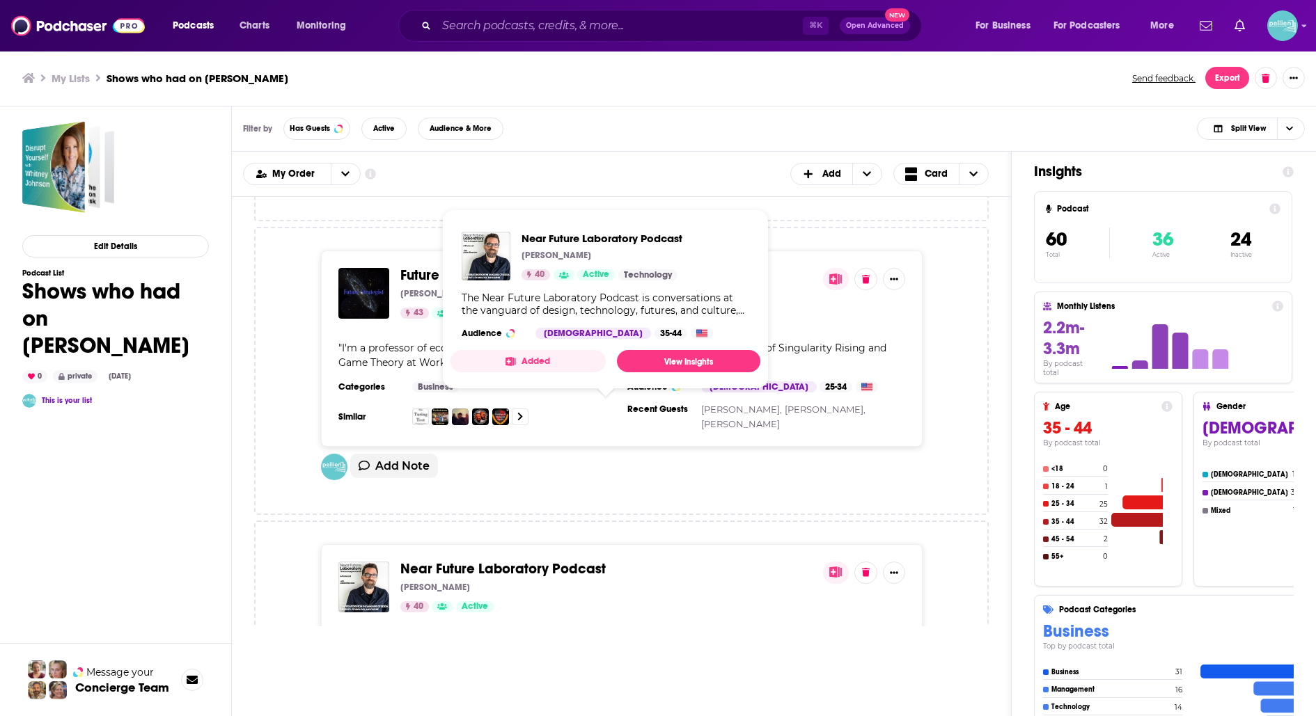
click at [461, 560] on span "Near Future Laboratory Podcast" at bounding box center [502, 568] width 205 height 17
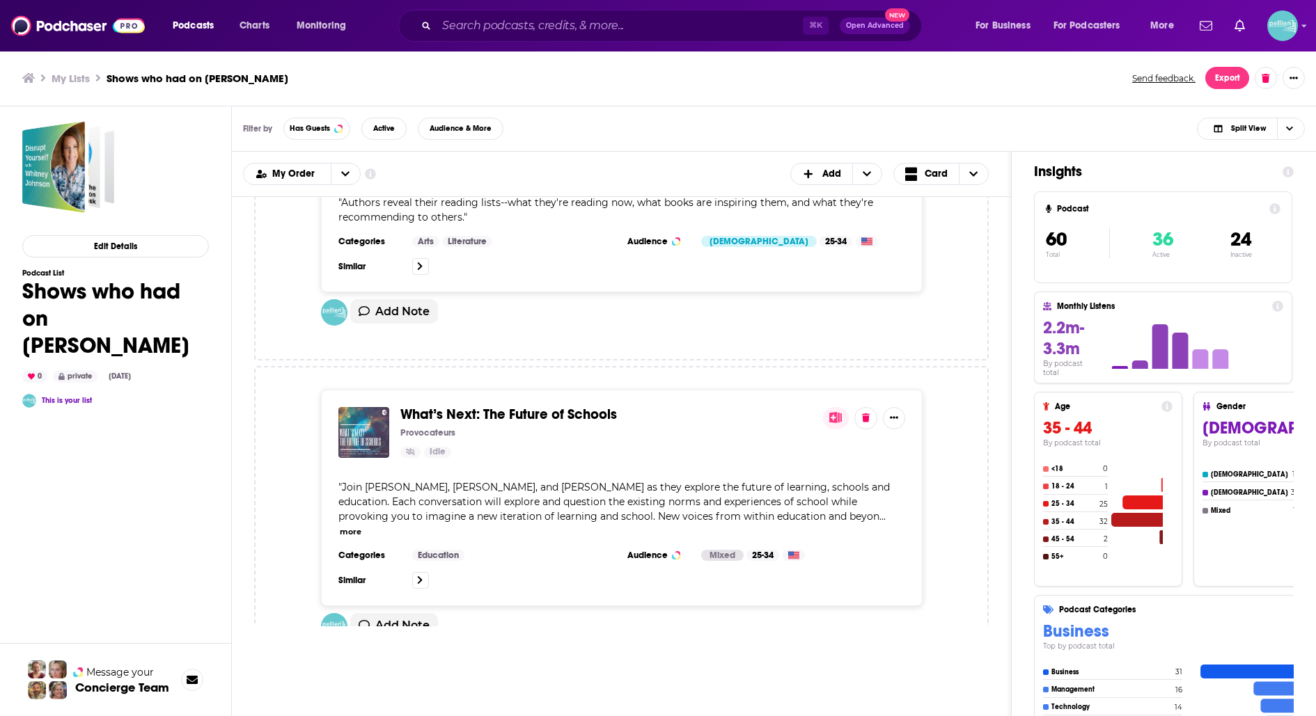
scroll to position [17147, 0]
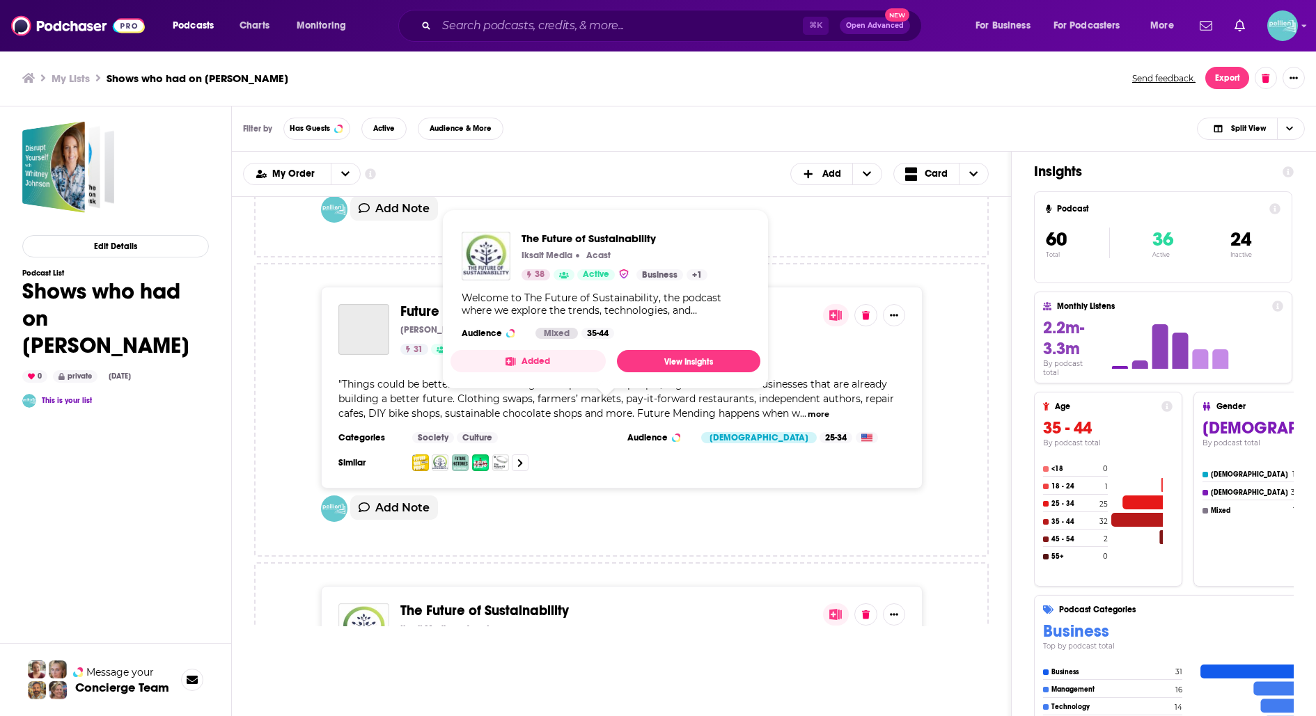
click at [512, 602] on span "The Future of Sustainability" at bounding box center [484, 610] width 168 height 17
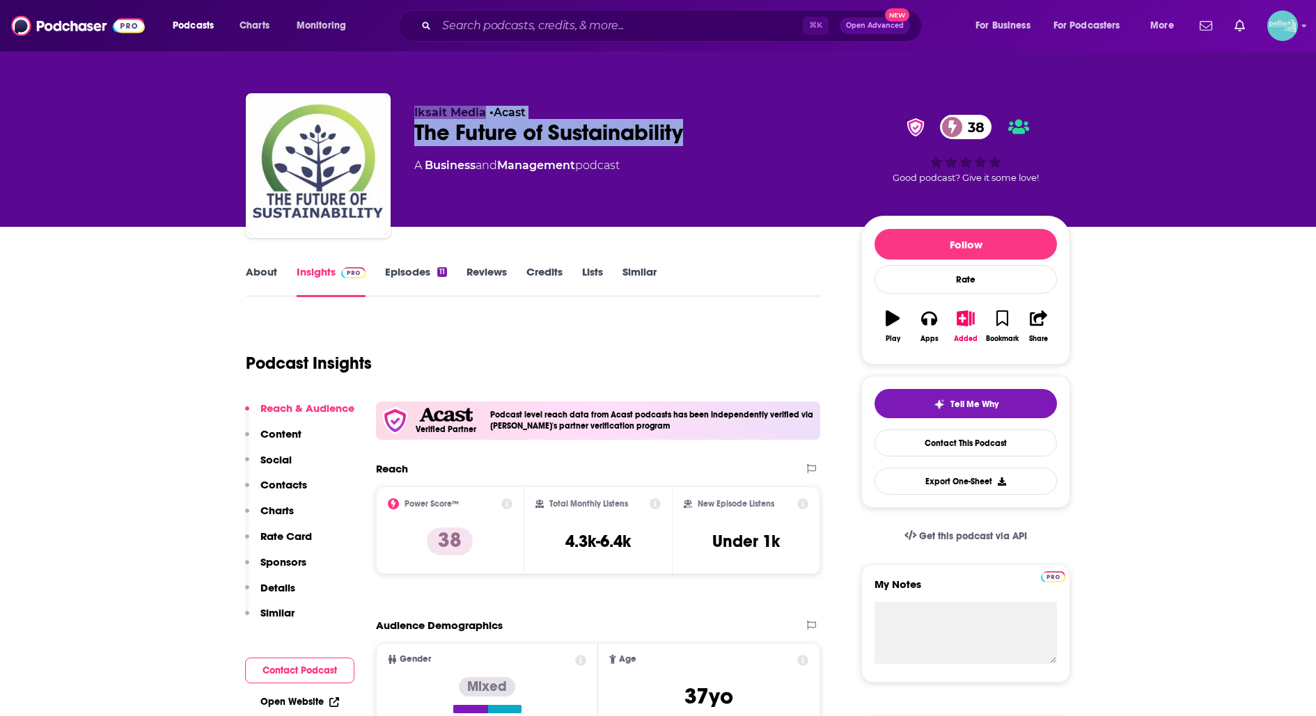
drag, startPoint x: 411, startPoint y: 115, endPoint x: 686, endPoint y: 143, distance: 276.5
click at [686, 143] on div "Iksait Media • Acast The Future of Sustainability 38 A Business and Management …" at bounding box center [658, 168] width 824 height 150
copy div "Iksait Media • Acast The Future of Sustainability"
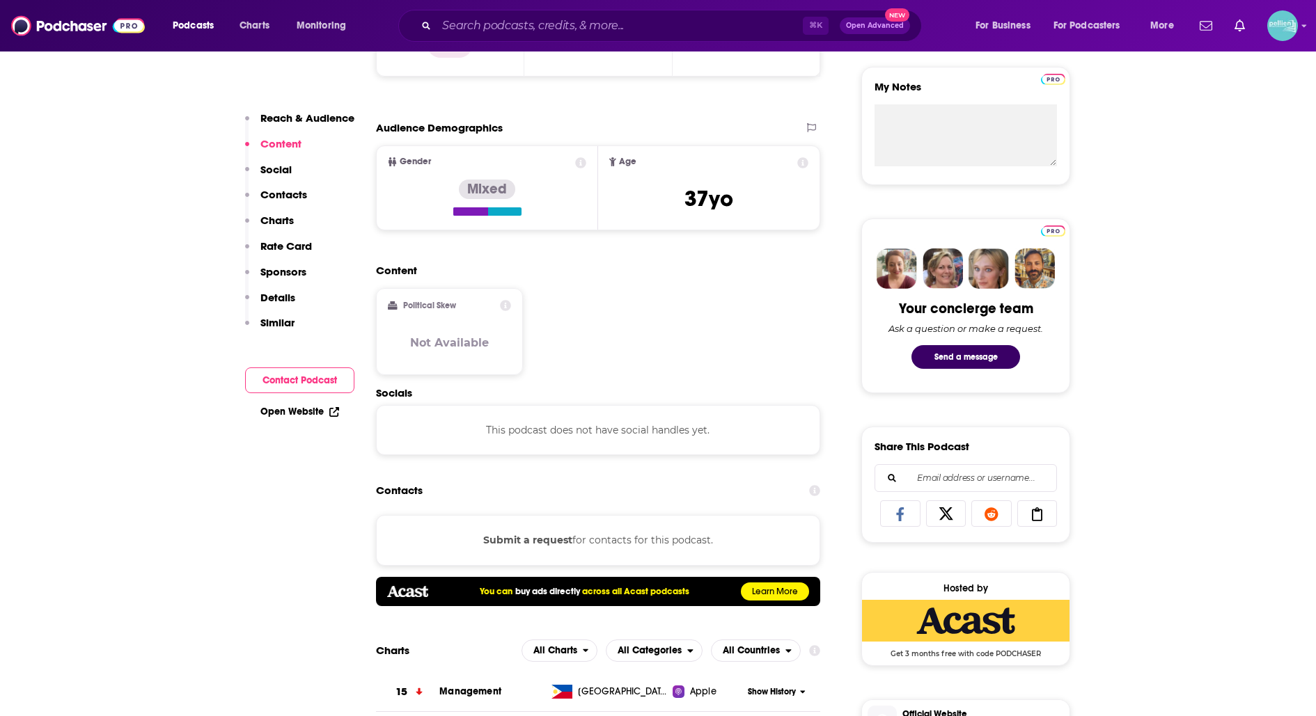
scroll to position [501, 0]
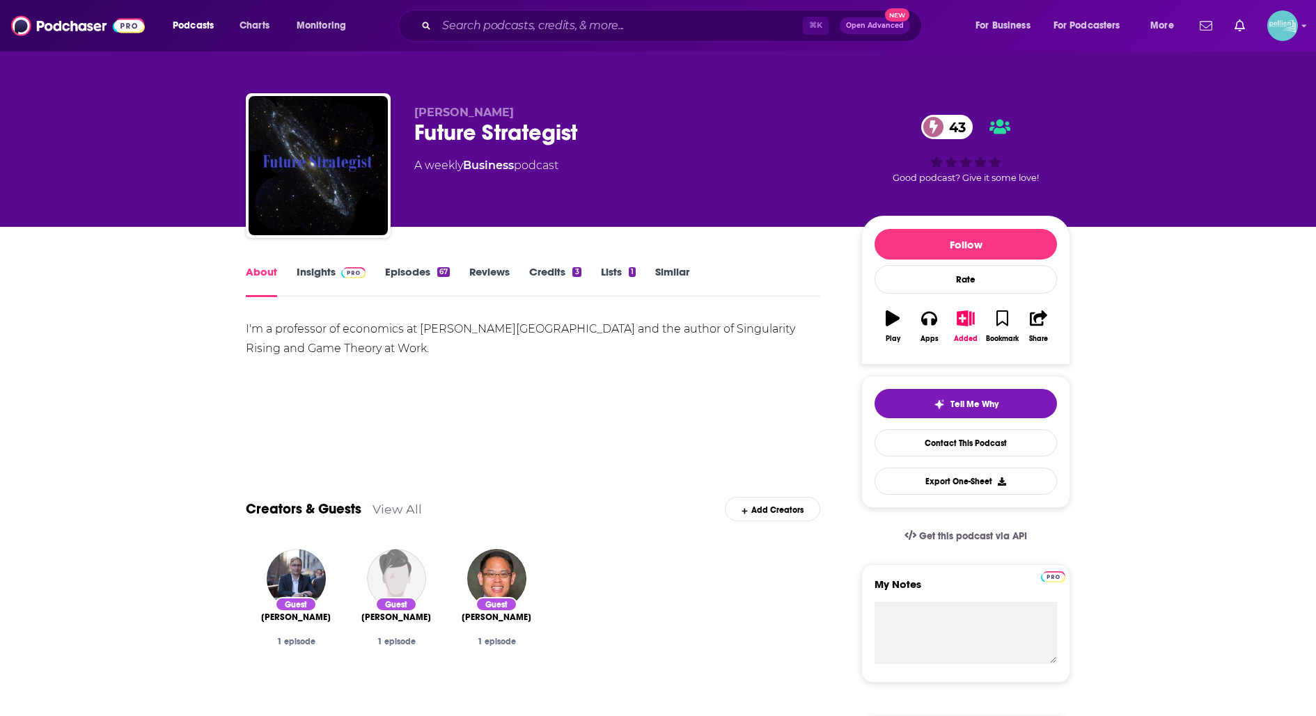
click at [870, 437] on div "Tell Me Why Contact This Podcast Export One-Sheet" at bounding box center [965, 442] width 209 height 132
click at [880, 441] on link "Contact This Podcast" at bounding box center [965, 443] width 182 height 27
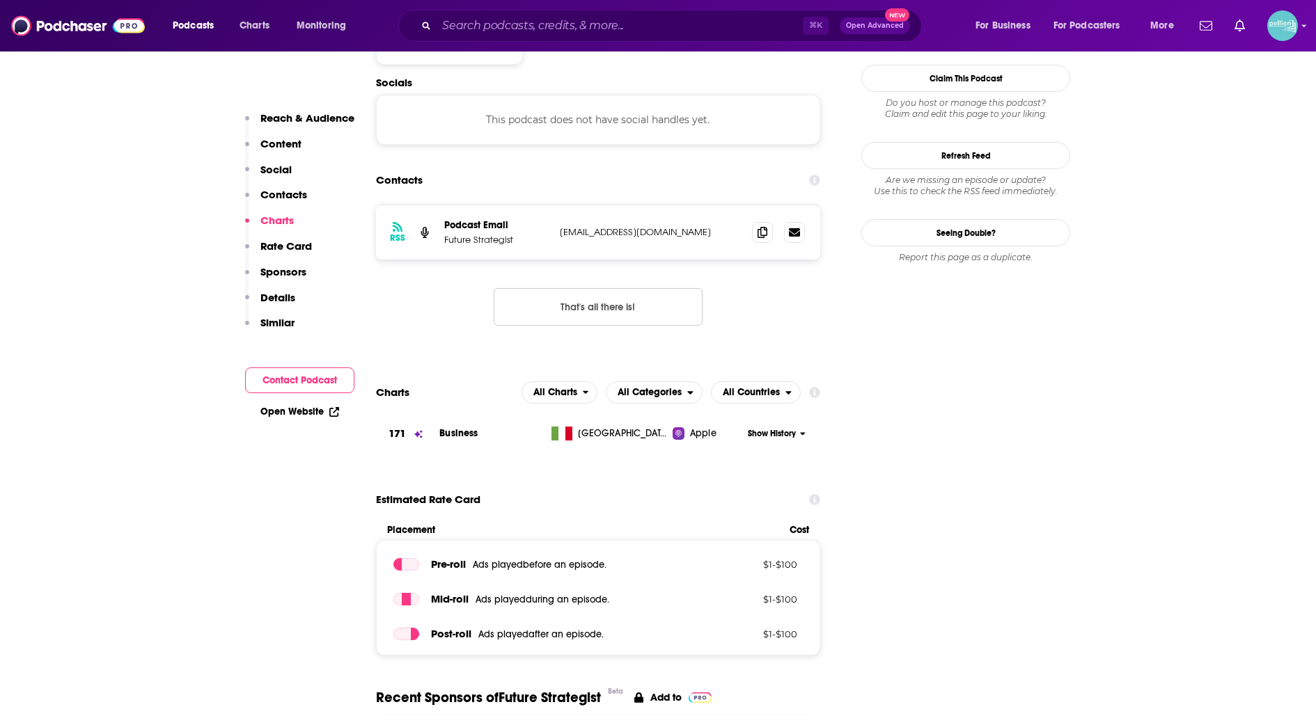
scroll to position [1230, 0]
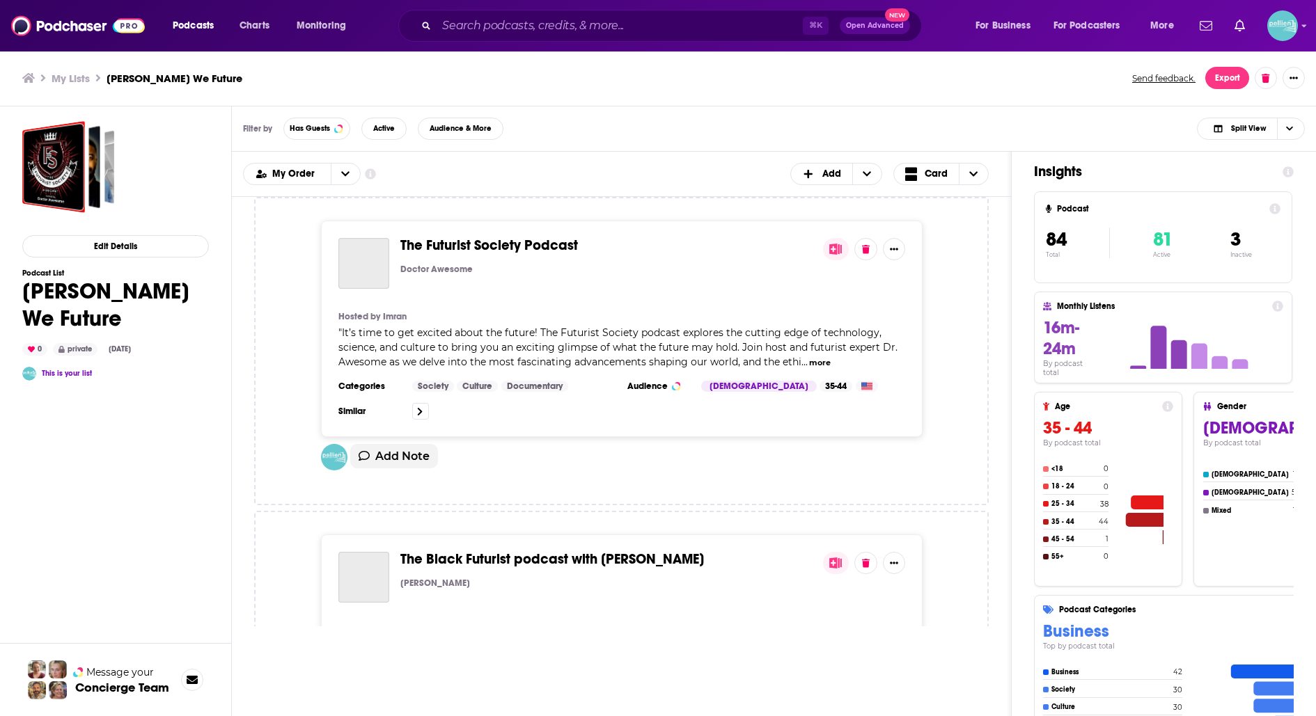
scroll to position [11573, 0]
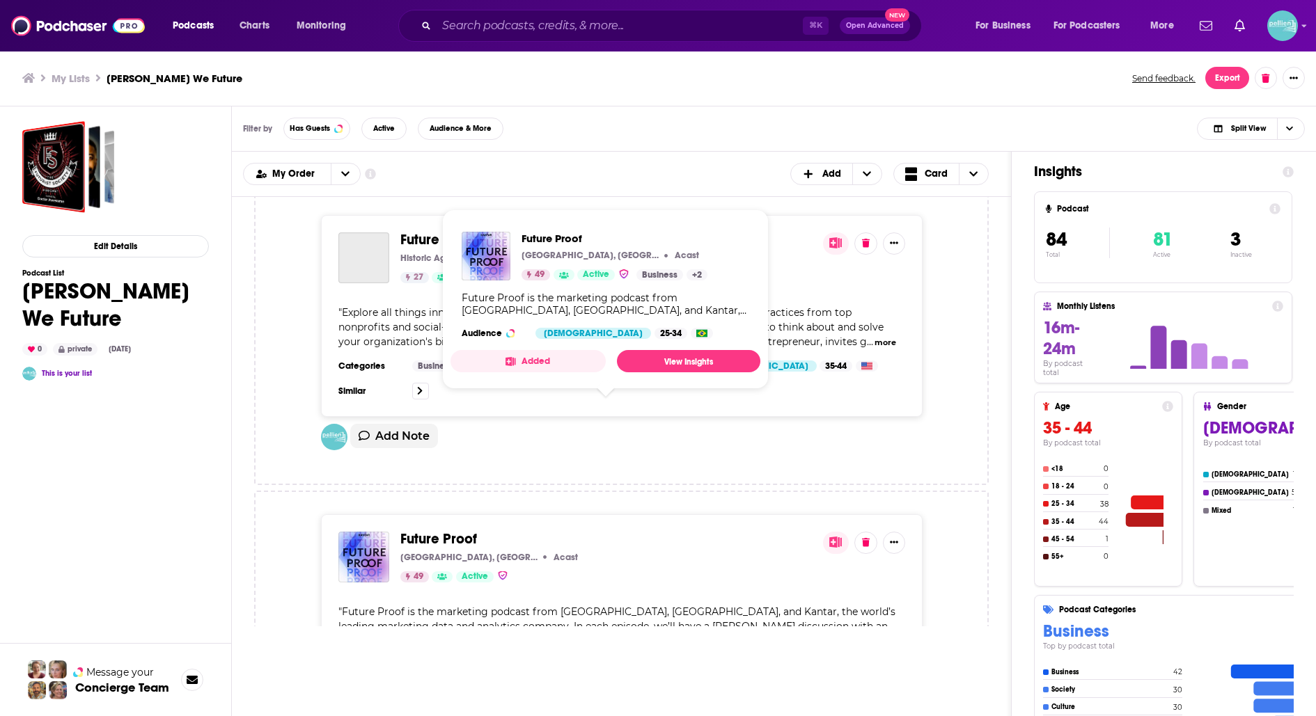
click at [437, 530] on span "Future Proof" at bounding box center [438, 538] width 77 height 17
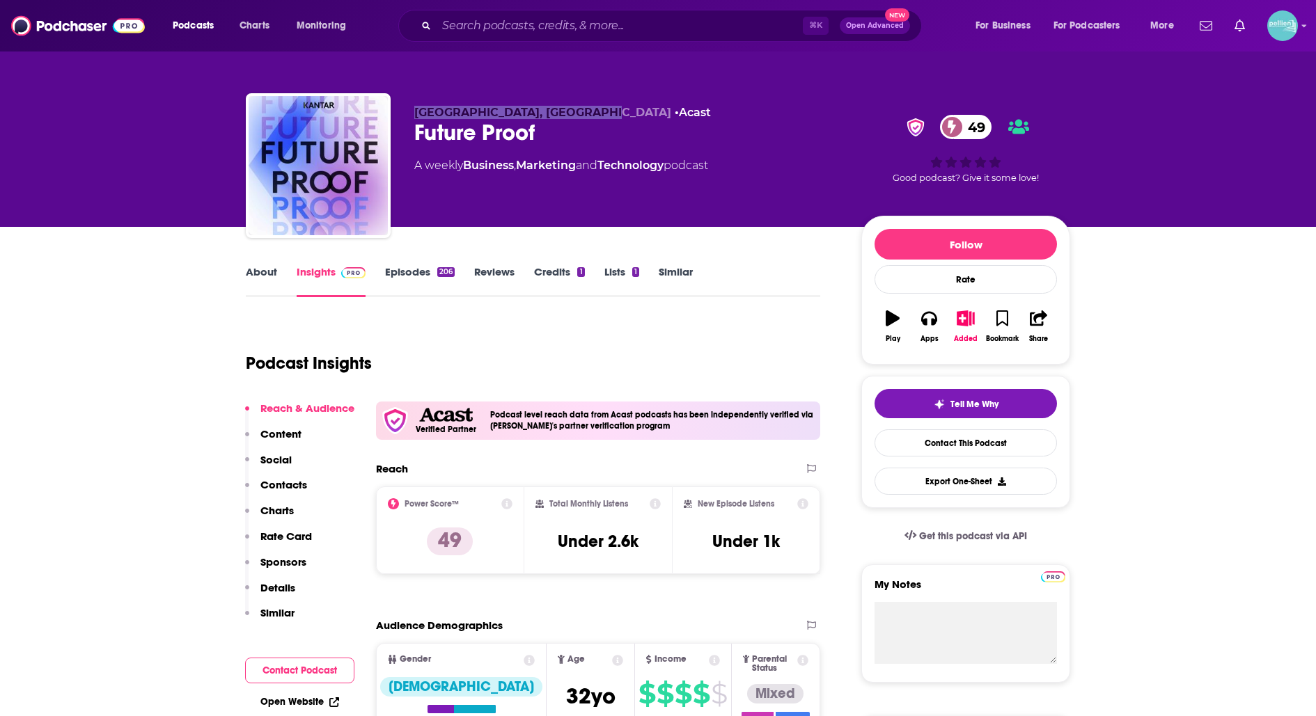
drag, startPoint x: 410, startPoint y: 115, endPoint x: 590, endPoint y: 118, distance: 179.6
click at [590, 118] on div "[GEOGRAPHIC_DATA], [GEOGRAPHIC_DATA] • Acast Future Proof 49 A weekly Business …" at bounding box center [658, 168] width 824 height 150
copy span "Kantar & Saïd Business School"
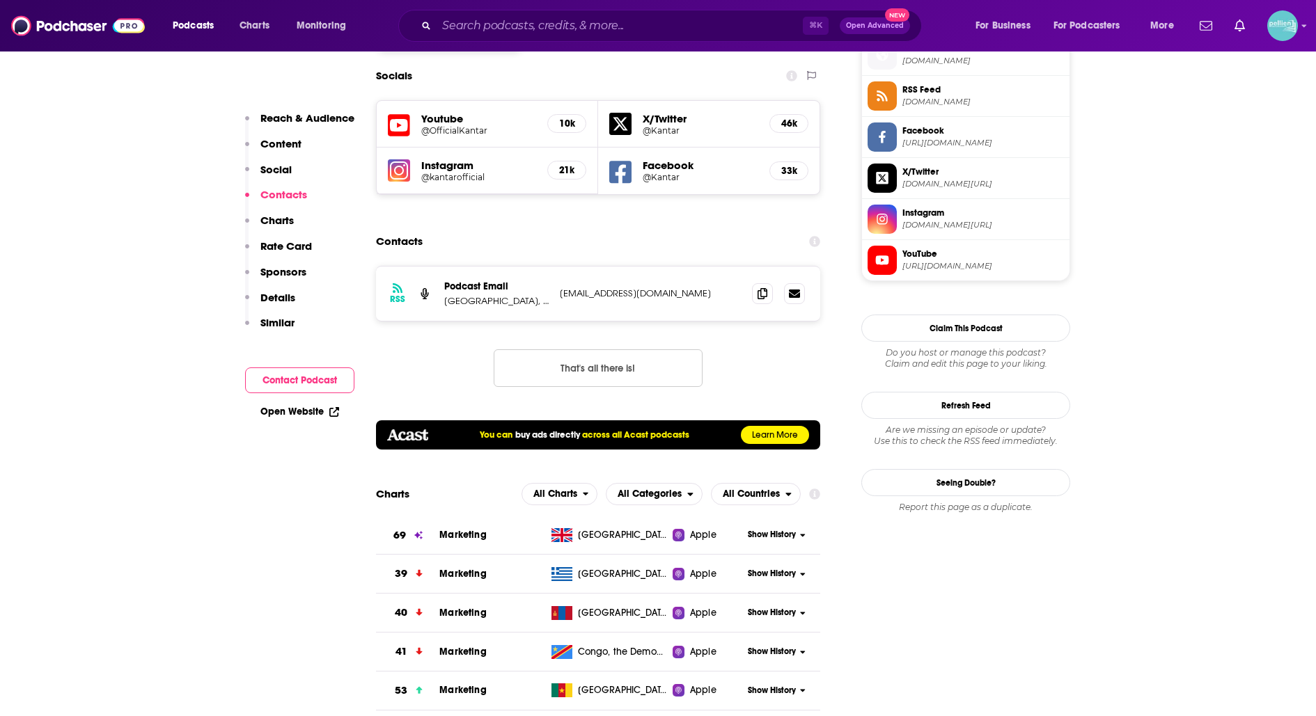
scroll to position [1276, 0]
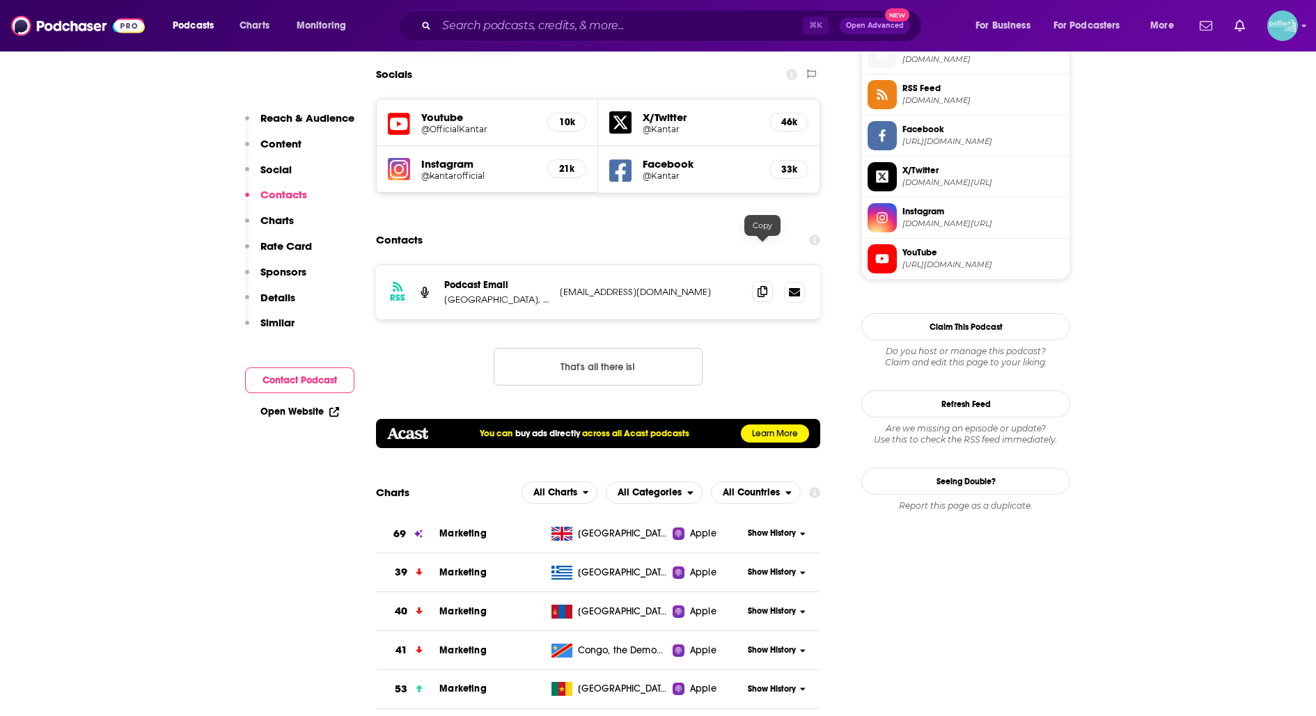
click at [759, 286] on icon at bounding box center [762, 291] width 10 height 11
